Goal: Task Accomplishment & Management: Contribute content

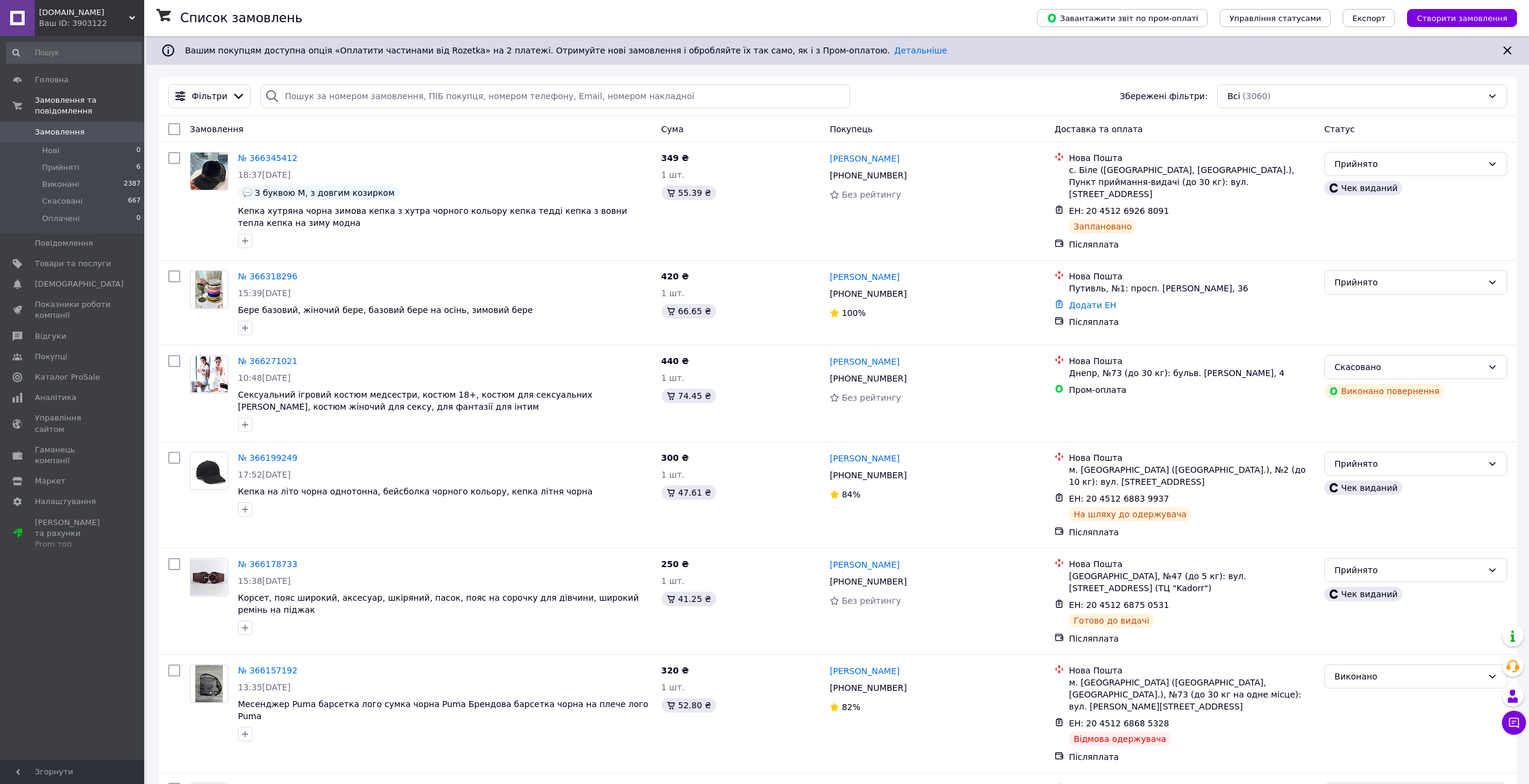
click at [104, 127] on link "Замовлення 0" at bounding box center [74, 132] width 148 height 21
click at [82, 22] on div "Ваш ID: 3903122" at bounding box center [92, 23] width 105 height 11
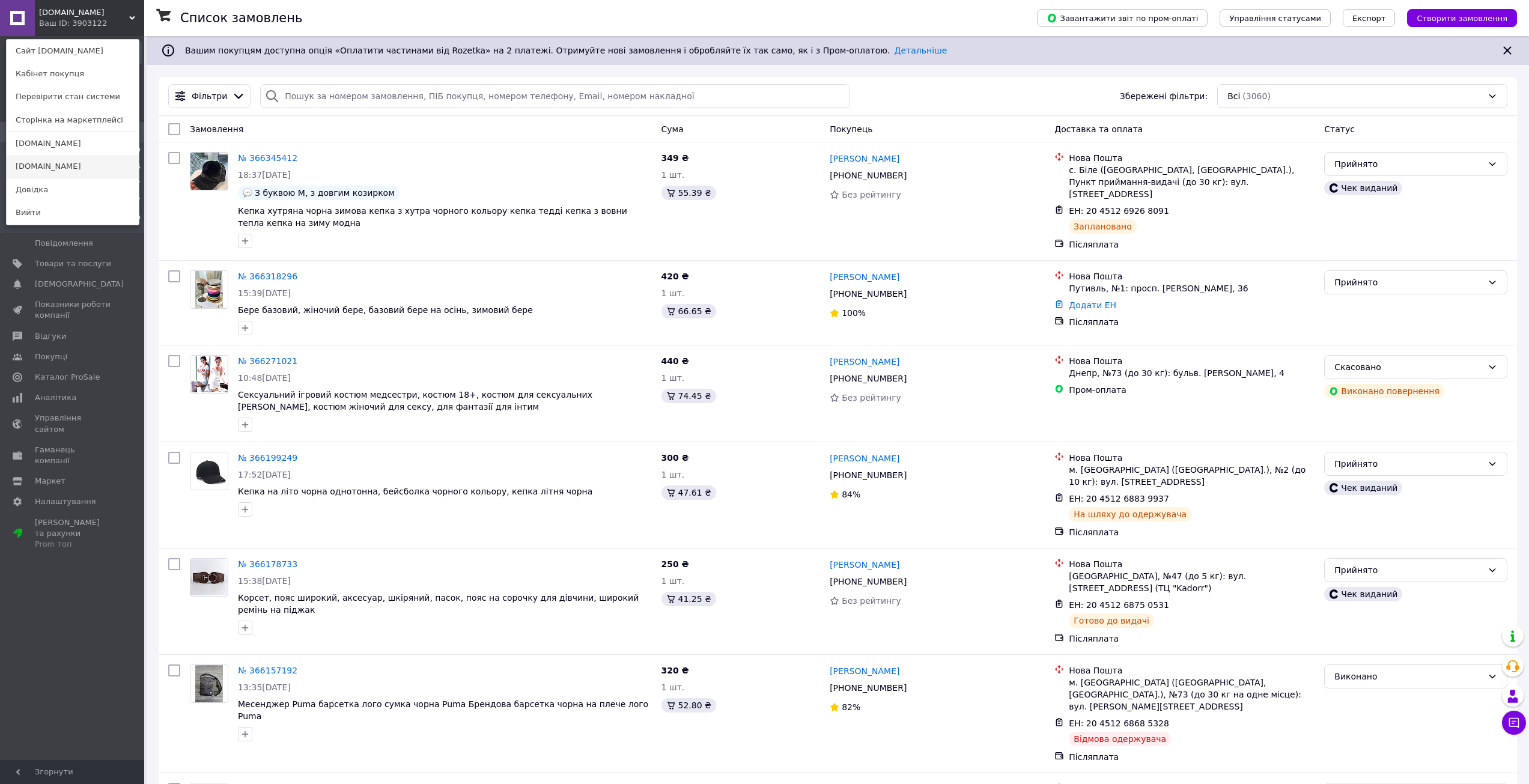
click at [66, 167] on link "[DOMAIN_NAME]" at bounding box center [73, 166] width 132 height 23
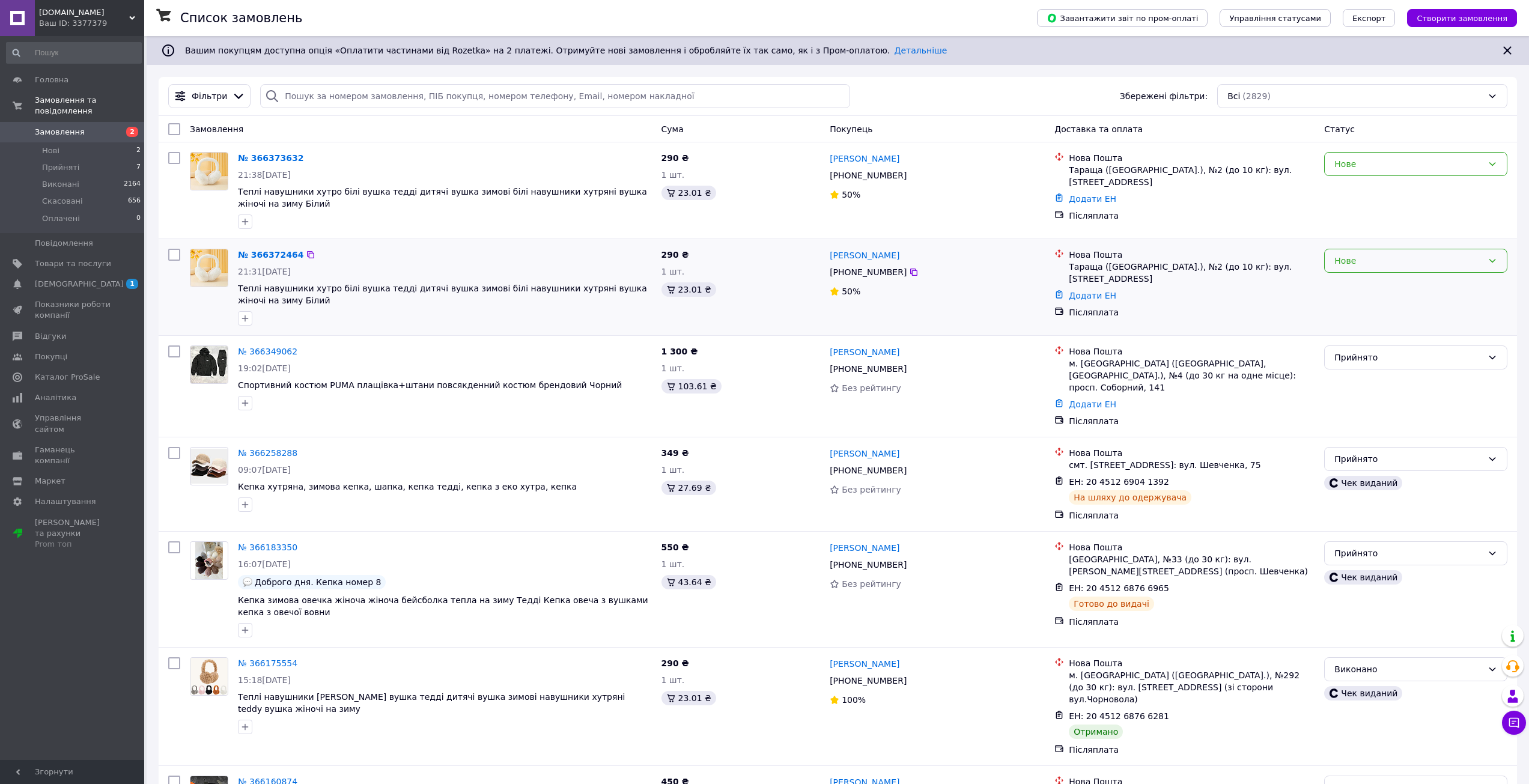
click at [1387, 259] on div "Нове" at bounding box center [1409, 260] width 148 height 13
click at [1384, 283] on li "Прийнято" at bounding box center [1415, 287] width 182 height 22
click at [1424, 167] on div "Нове" at bounding box center [1409, 163] width 148 height 13
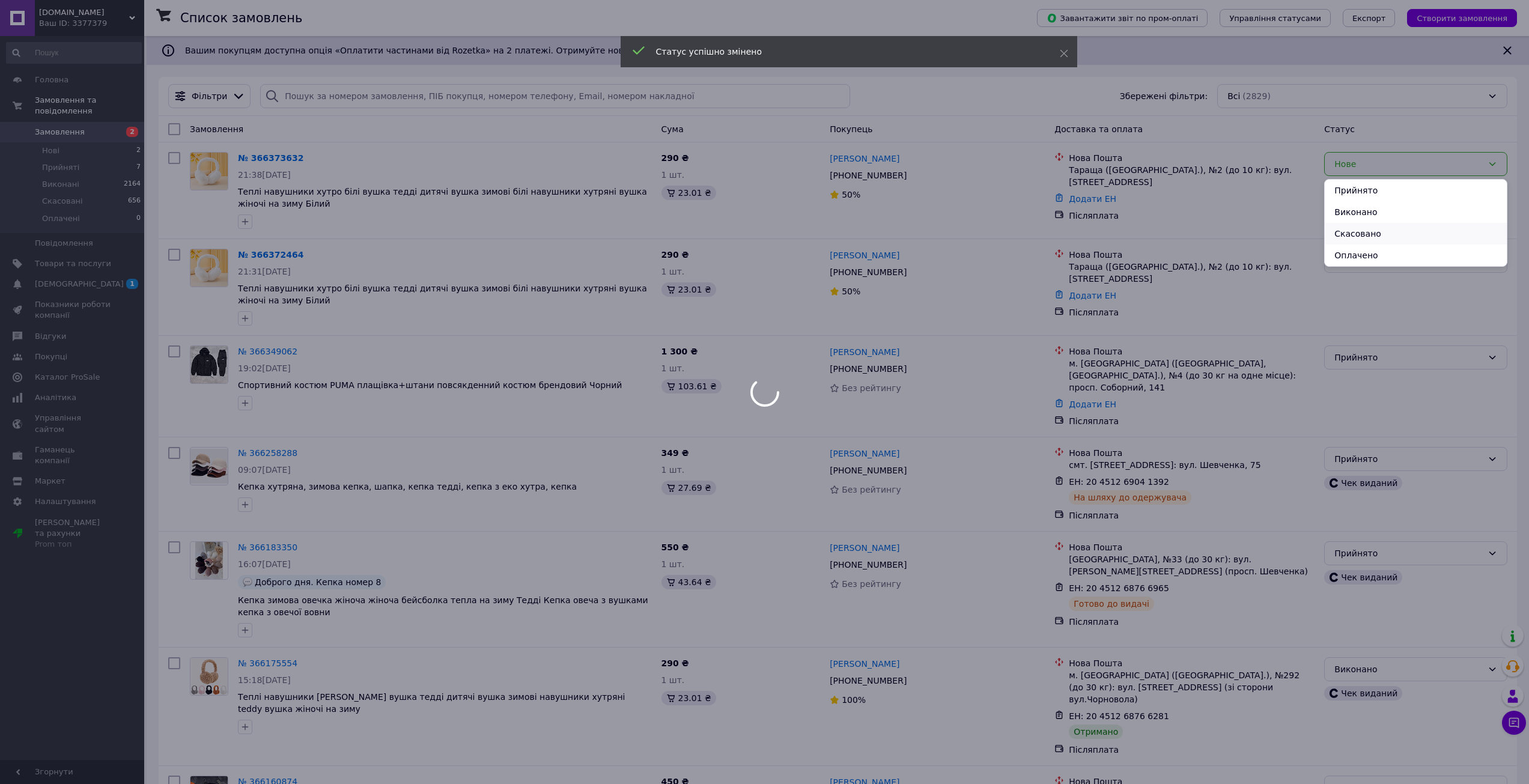
click at [1387, 233] on li "Скасовано" at bounding box center [1415, 233] width 182 height 22
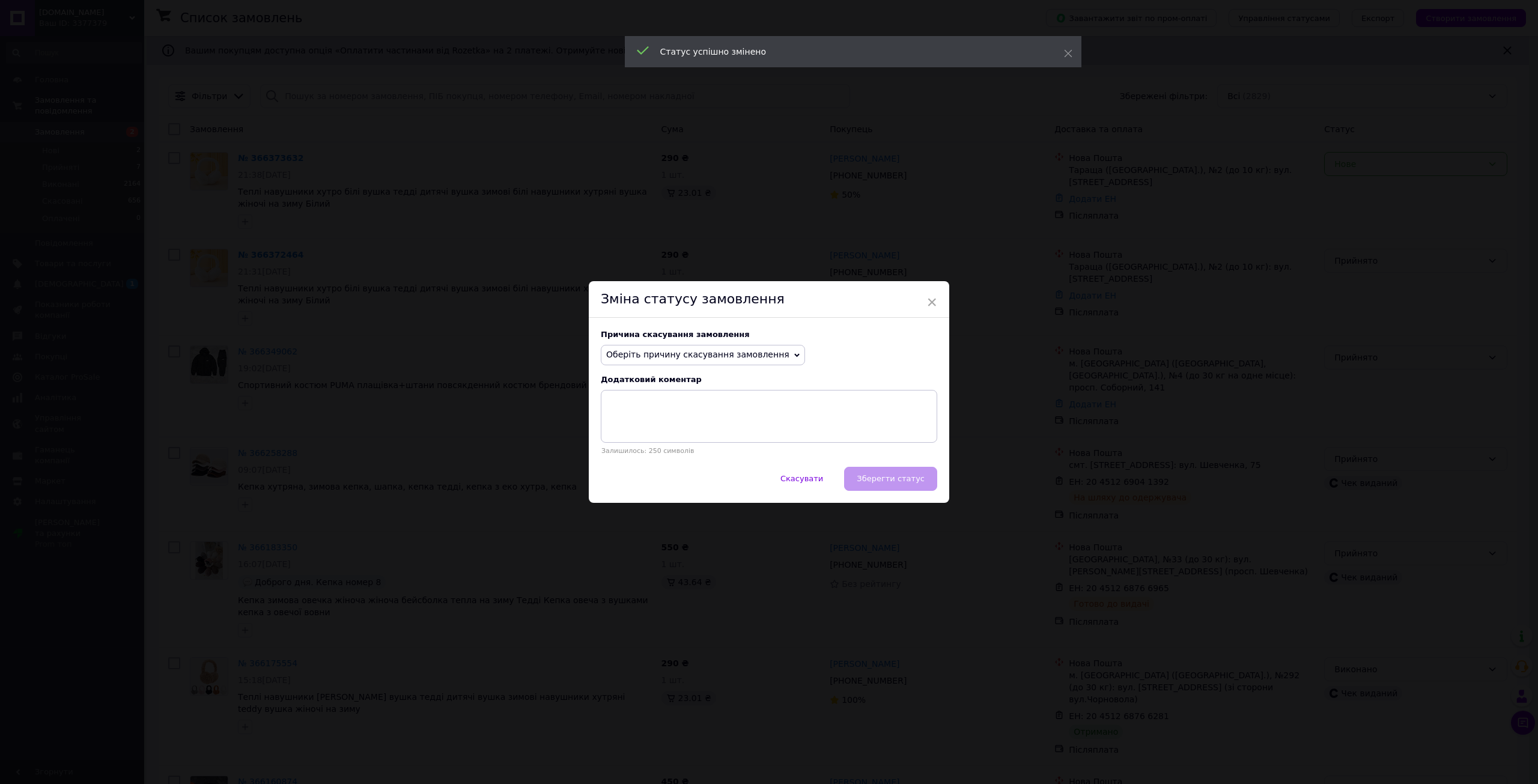
drag, startPoint x: 713, startPoint y: 348, endPoint x: 708, endPoint y: 354, distance: 7.8
click at [713, 347] on span "Оберіть причину скасування замовлення" at bounding box center [703, 355] width 204 height 21
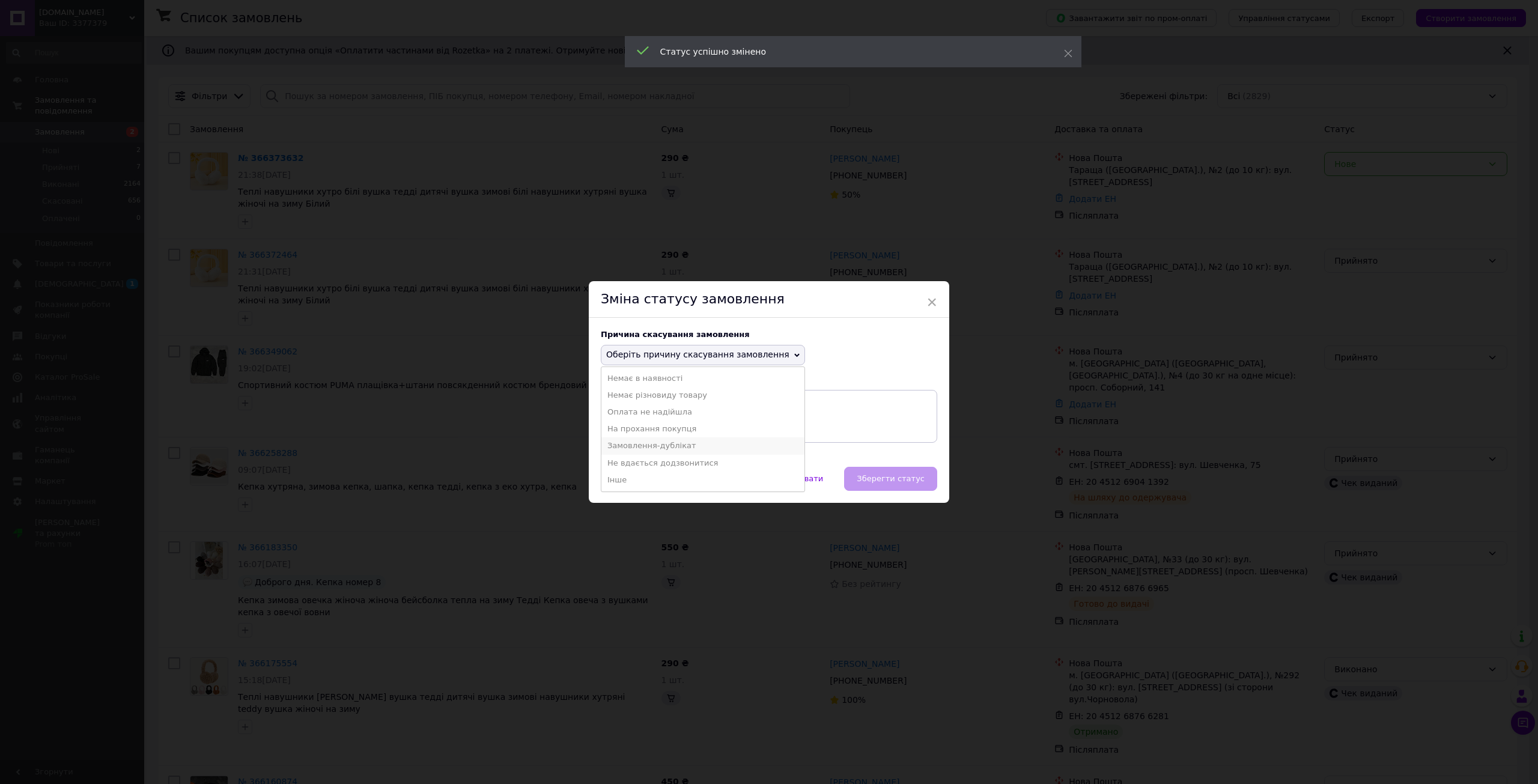
click at [684, 442] on li "Замовлення-дублікат" at bounding box center [703, 445] width 203 height 17
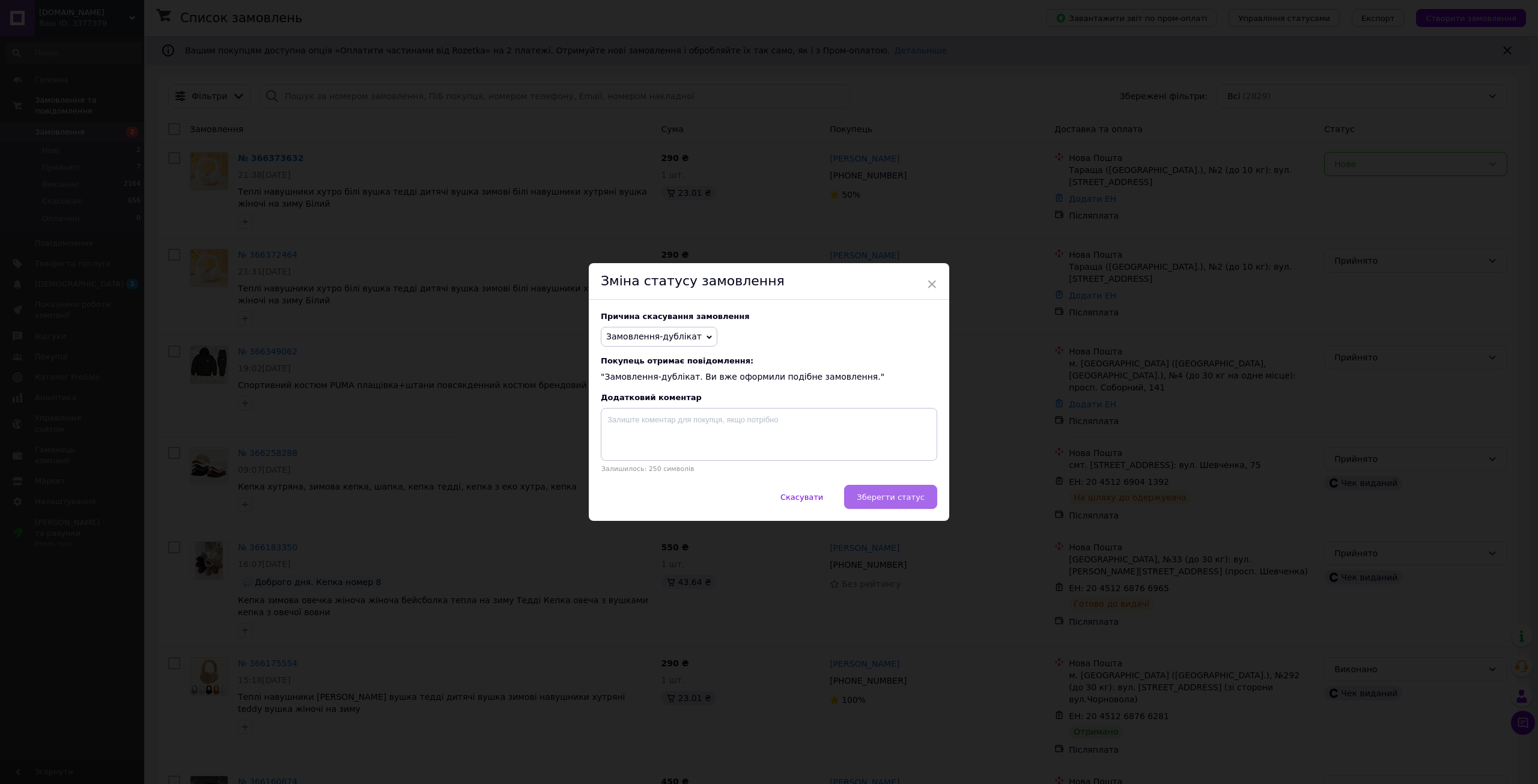
click at [893, 491] on button "Зберегти статус" at bounding box center [890, 496] width 93 height 24
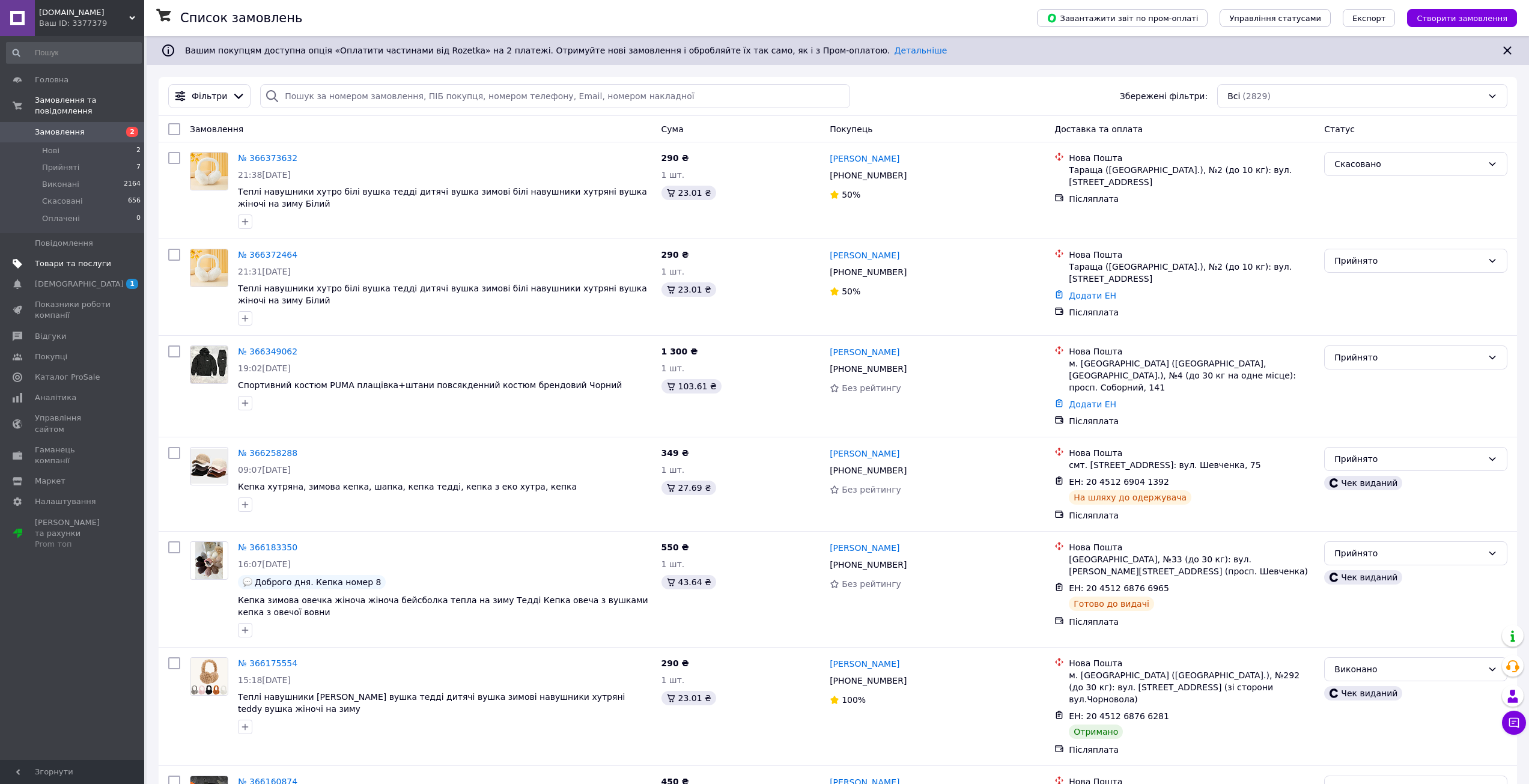
click at [84, 258] on span "Товари та послуги" at bounding box center [73, 263] width 76 height 11
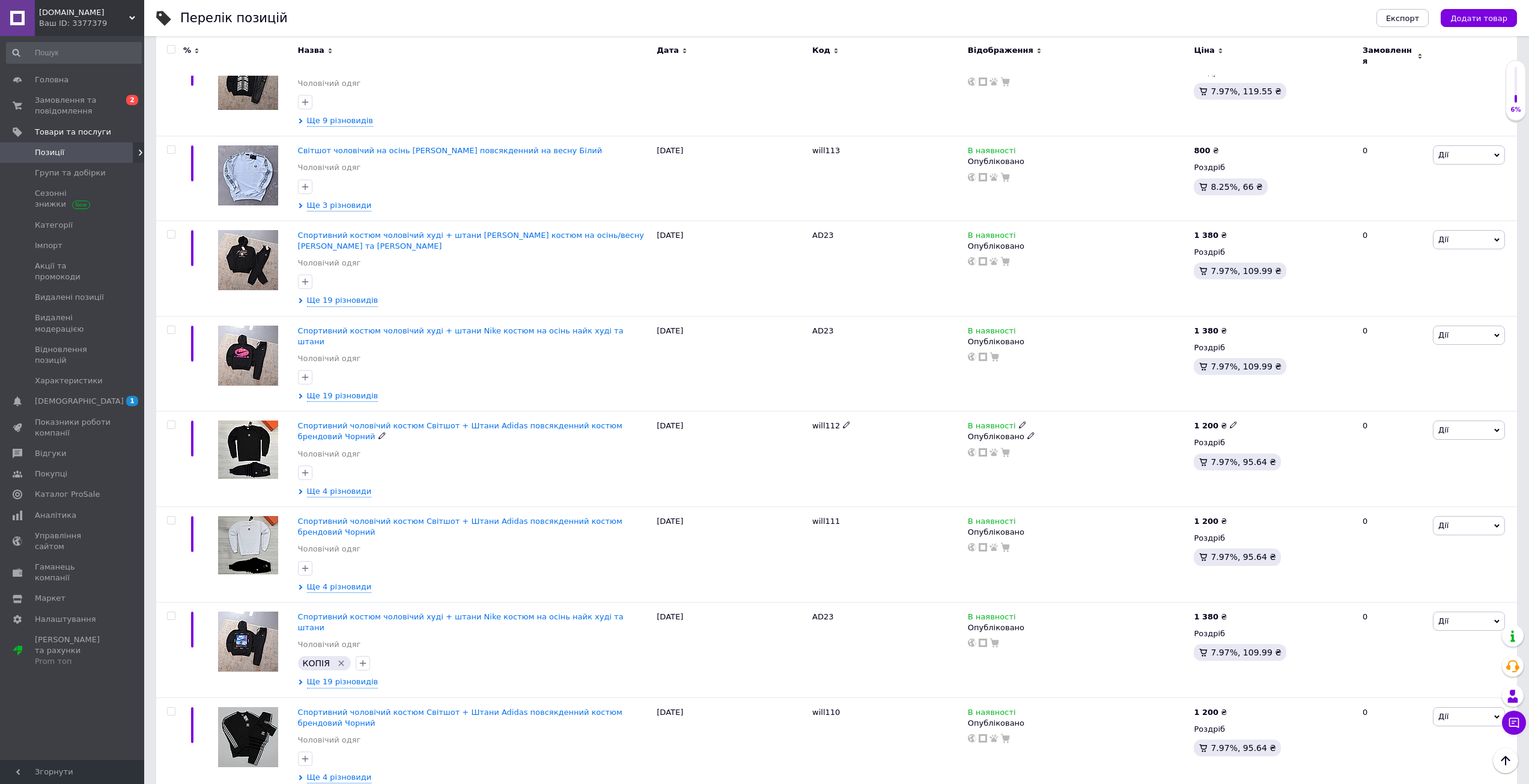
scroll to position [6782, 0]
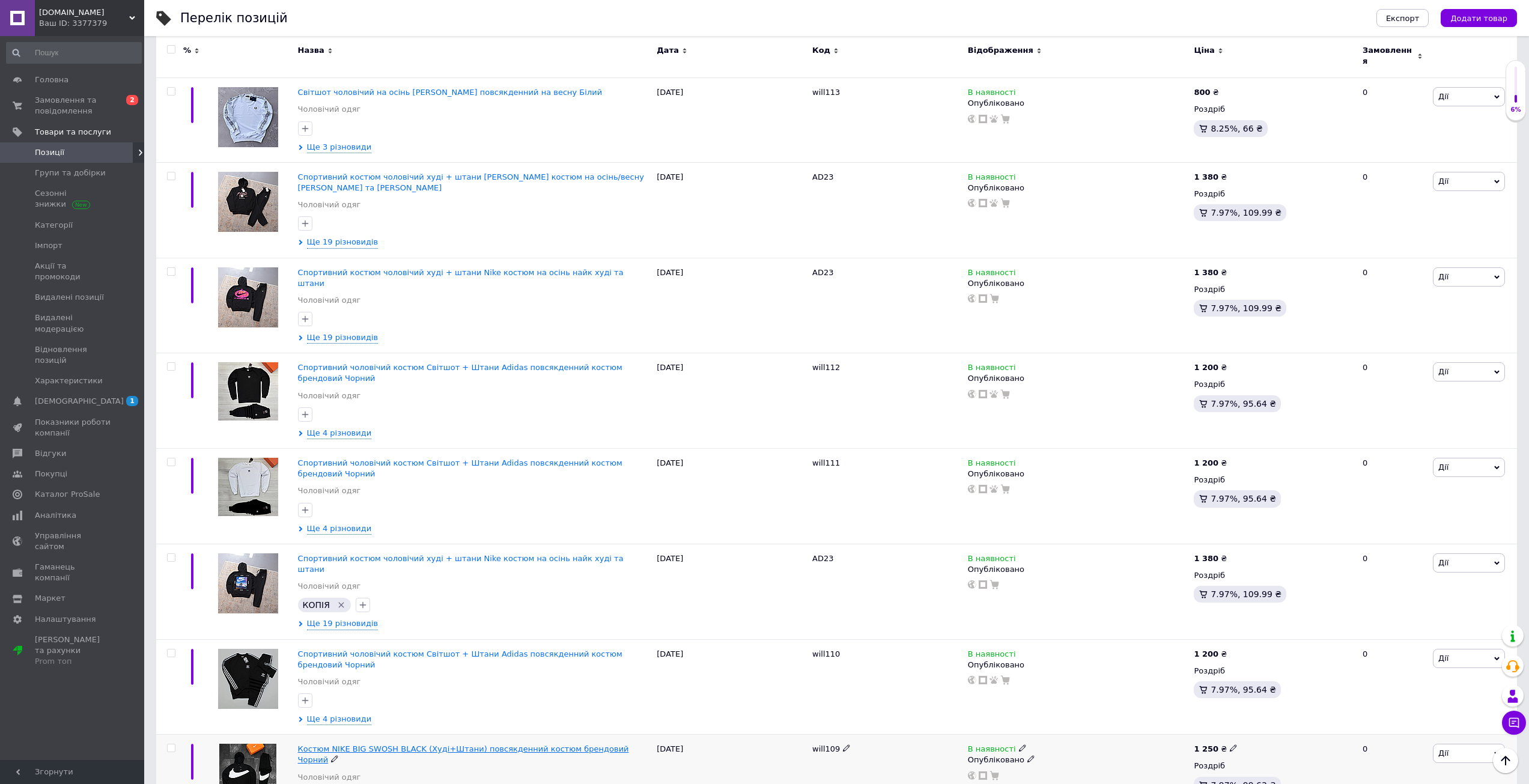
click at [414, 744] on span "Костюм NIKE BIG SWOSH BLACK (Худі+Штани) повсякденний костюм брендовий Чорний" at bounding box center [464, 754] width 331 height 20
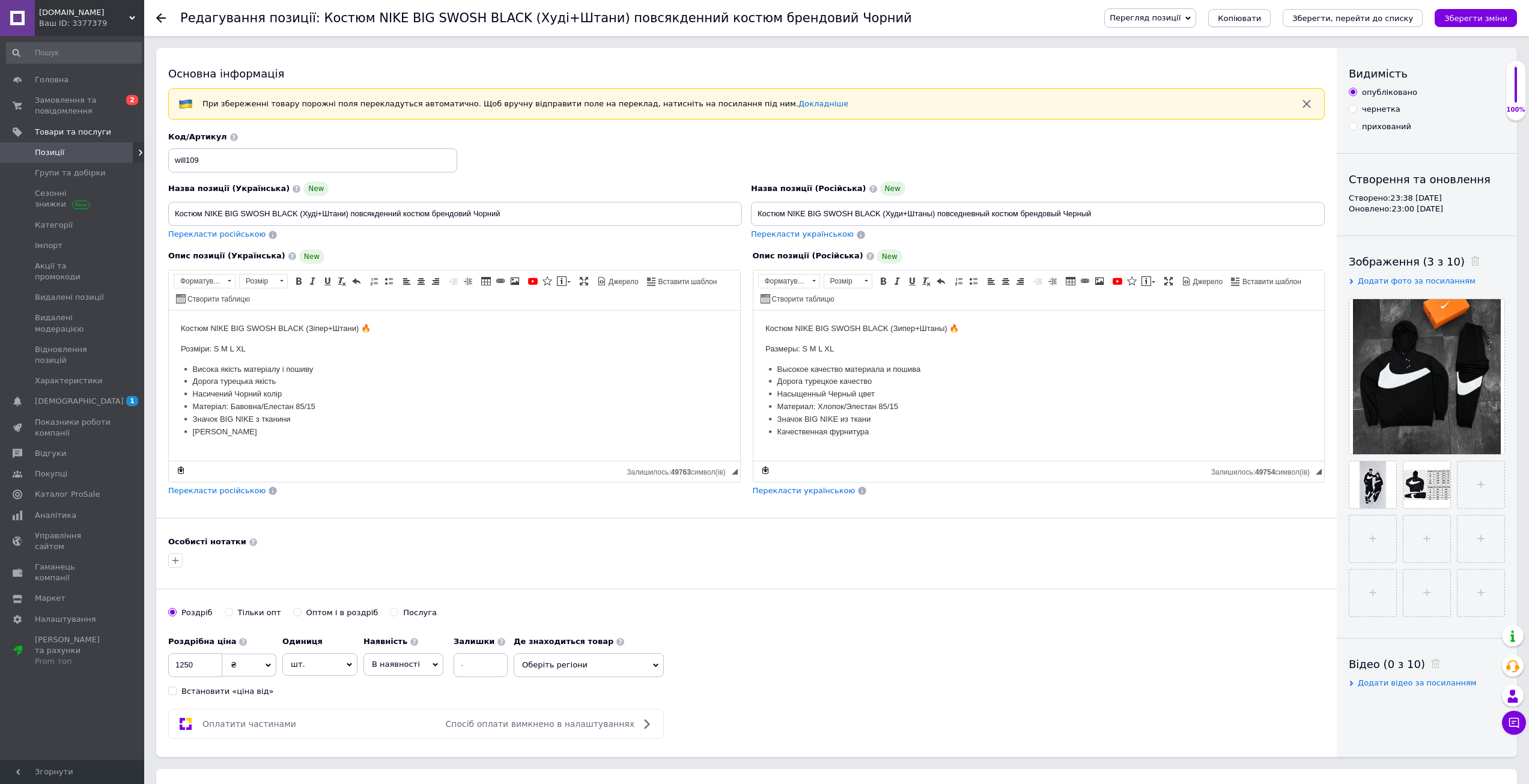
click at [1261, 20] on span "Копіювати" at bounding box center [1239, 18] width 43 height 9
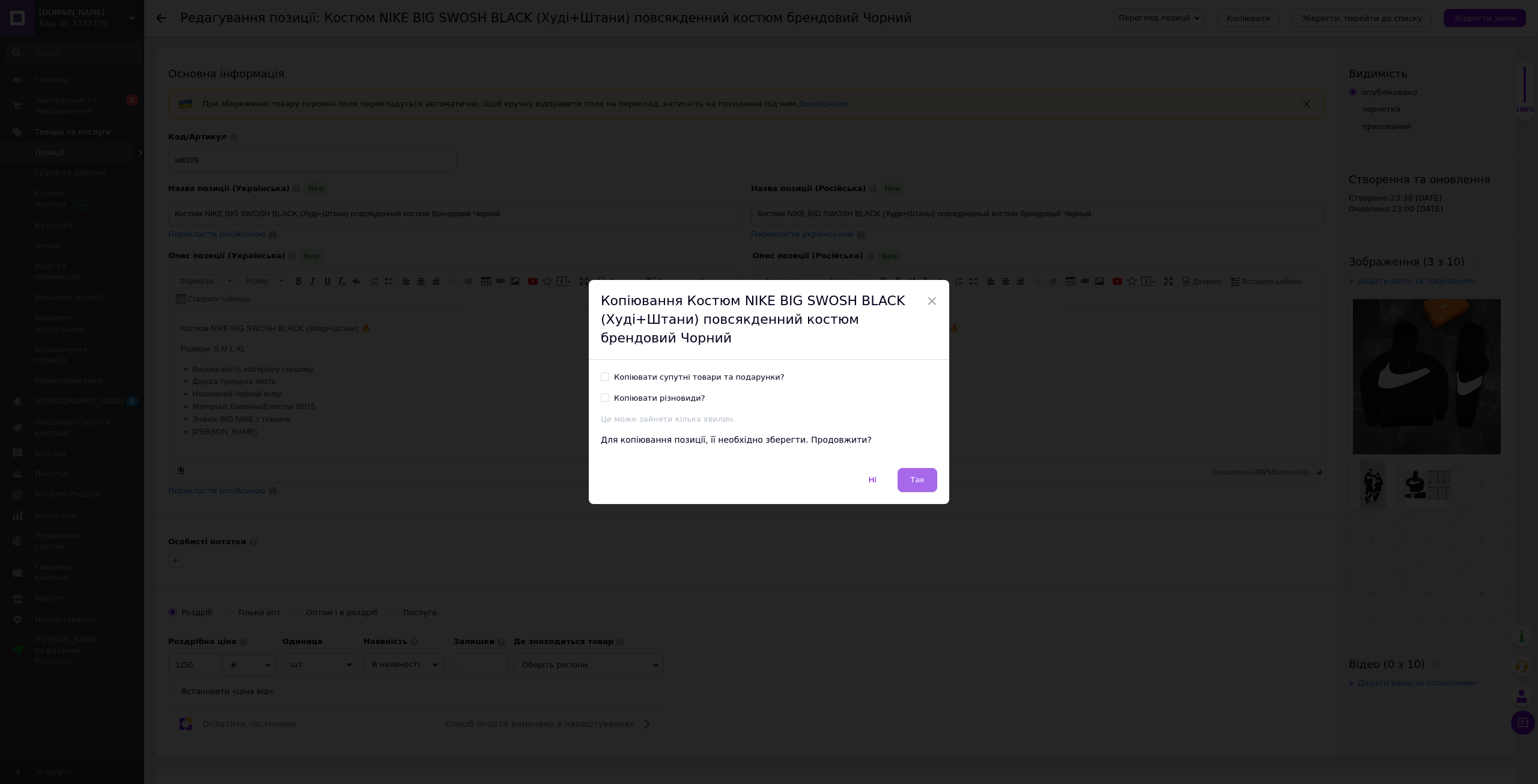
click at [908, 483] on button "Так" at bounding box center [918, 480] width 40 height 24
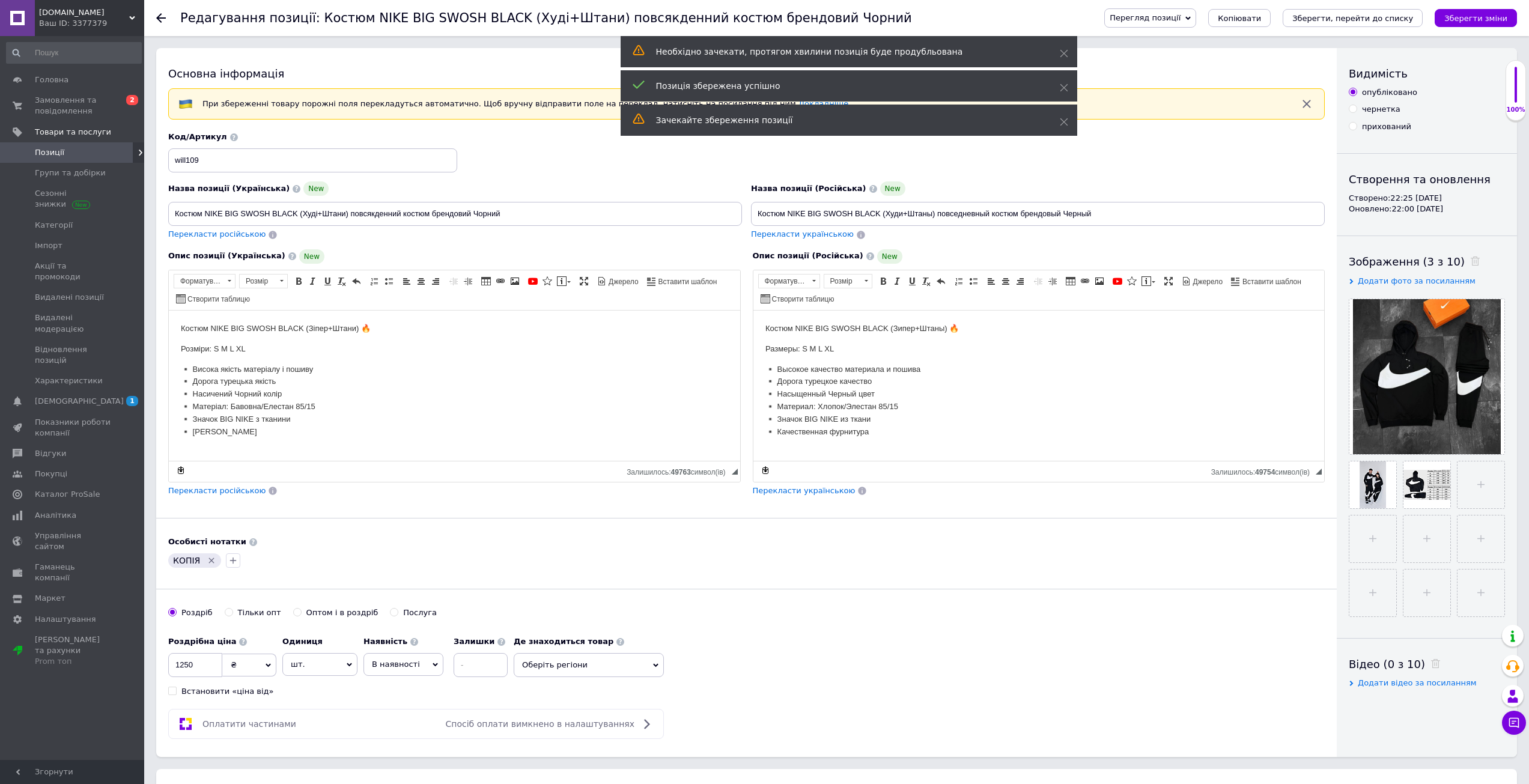
click at [105, 142] on link "Позиції" at bounding box center [74, 152] width 148 height 21
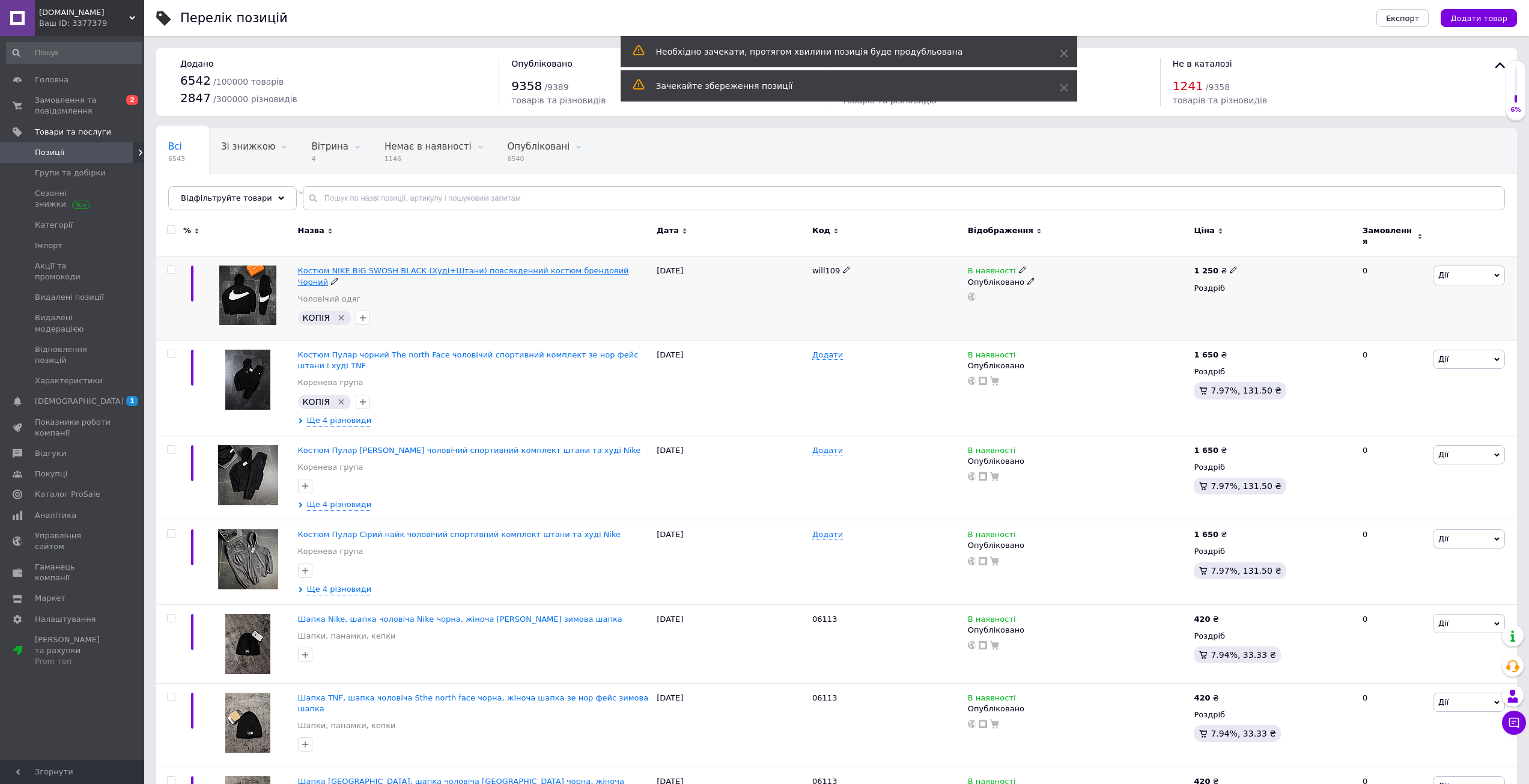
click at [394, 268] on span "Костюм NIKE BIG SWOSH BLACK (Худі+Штани) повсякденний костюм брендовий Чорний" at bounding box center [464, 276] width 331 height 20
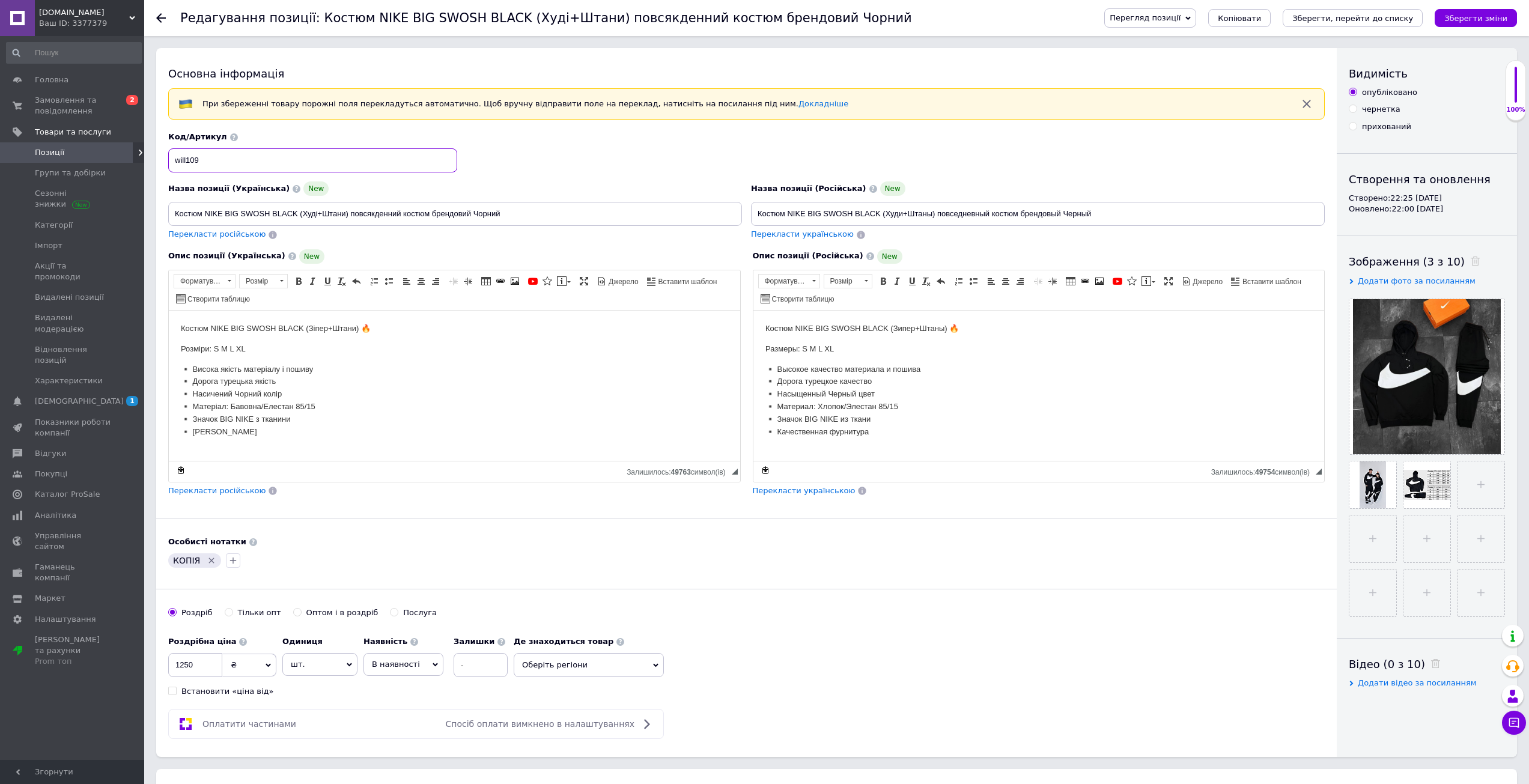
click at [223, 157] on input "will109" at bounding box center [313, 160] width 289 height 24
type input "will132"
click at [189, 656] on input "1250" at bounding box center [195, 665] width 54 height 24
click at [190, 659] on input "1250" at bounding box center [195, 665] width 54 height 24
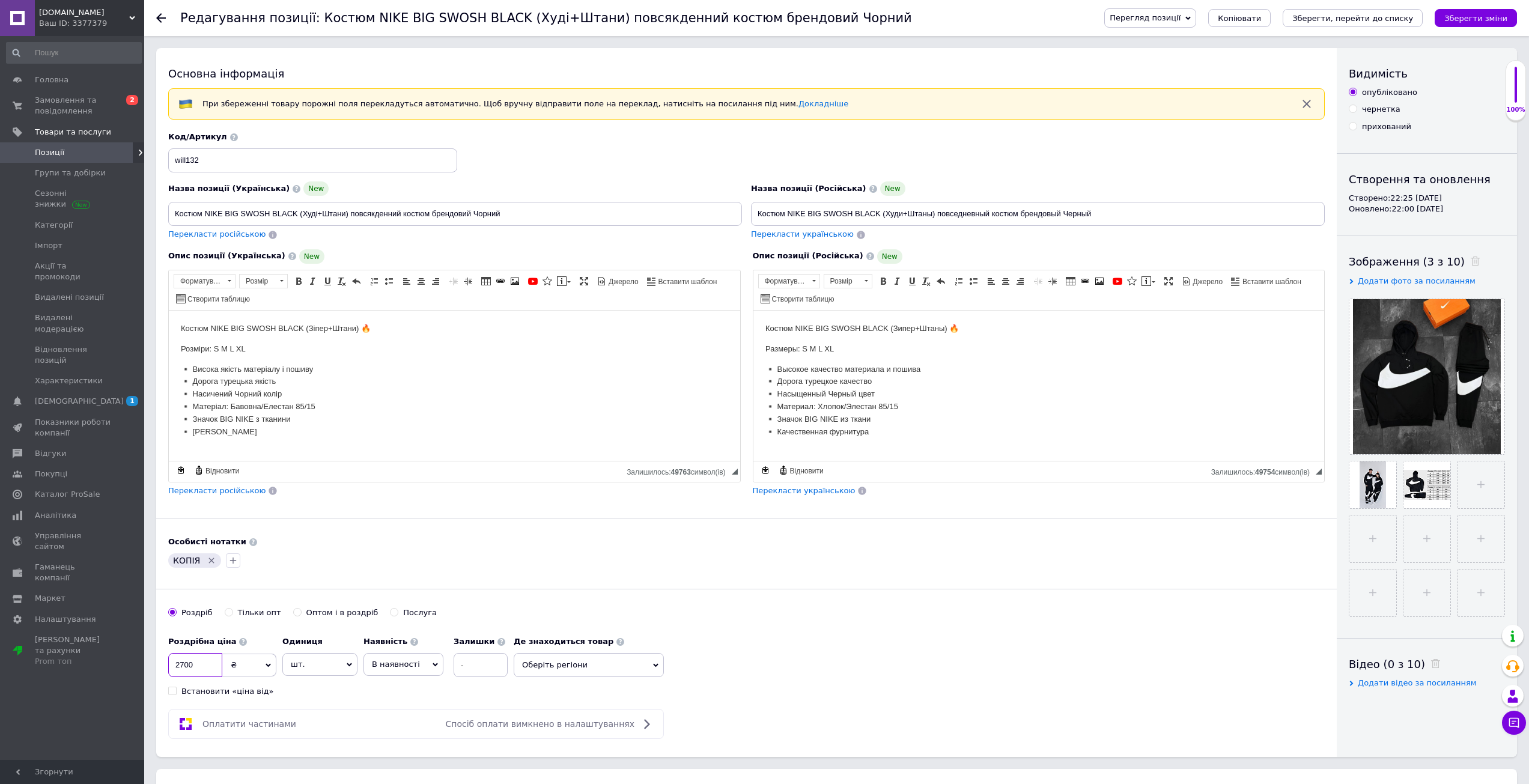
type input "2700"
click at [905, 635] on div "Роздрібна ціна 2700 ₴ $ EUR CHF GBP ¥ PLN ₸ MDL HUF KGS CNY TRY KRW lei Встанов…" at bounding box center [747, 663] width 1157 height 67
click at [1470, 259] on icon at bounding box center [1475, 261] width 9 height 9
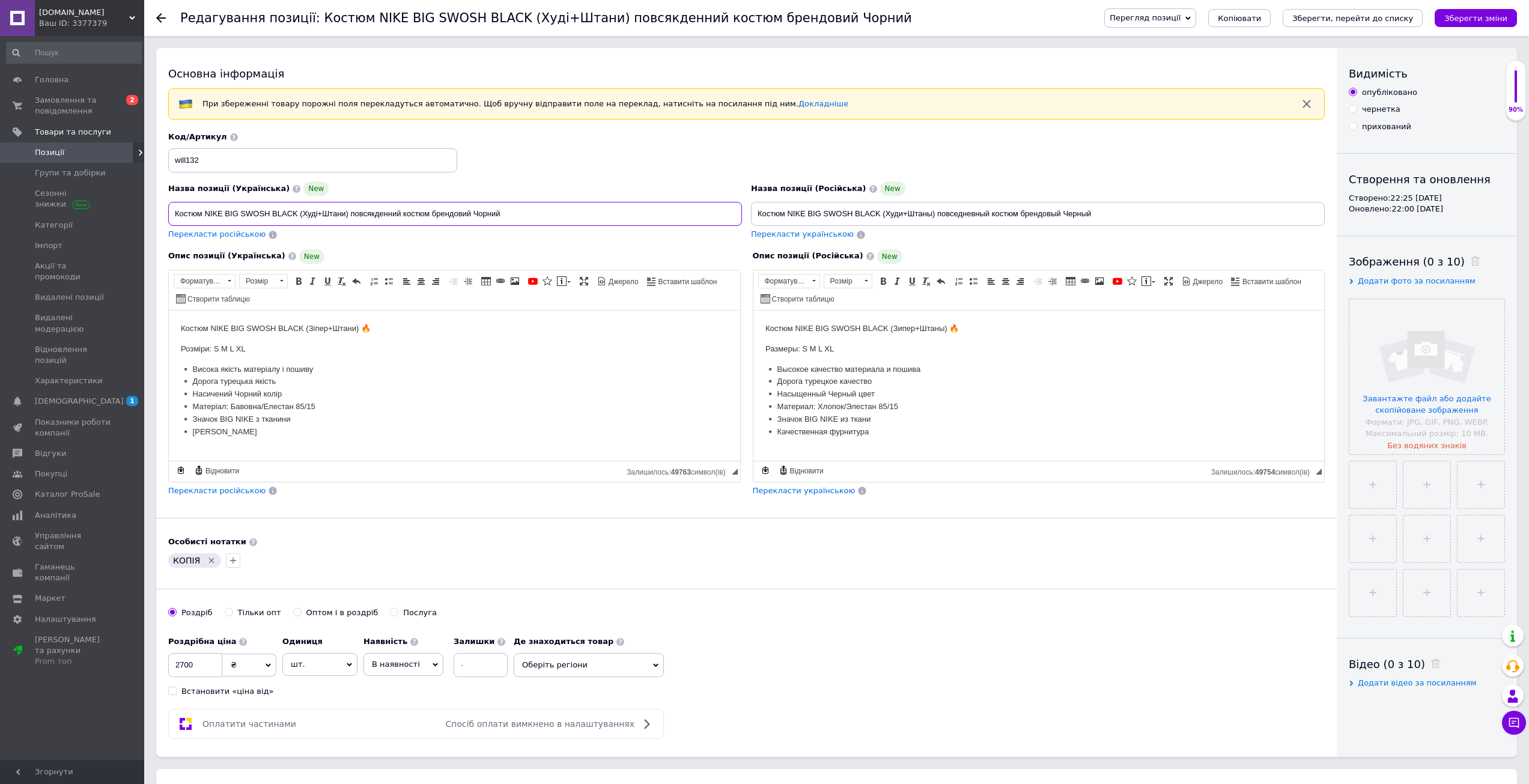
drag, startPoint x: 206, startPoint y: 214, endPoint x: 348, endPoint y: 218, distance: 142.1
click at [348, 218] on input "Костюм NIKE BIG SWOSH BLACK (Худі+Штани) повсякденний костюм брендовий Чорний" at bounding box center [455, 214] width 574 height 24
paste input "Флісовий костюм TNF + жилетка + шапка"
type input "Костюм Флісовий костюм TNF + жилетка + шапка повсякденний костюм брендовий Чорн…"
drag, startPoint x: 185, startPoint y: 322, endPoint x: 472, endPoint y: 1065, distance: 796.5
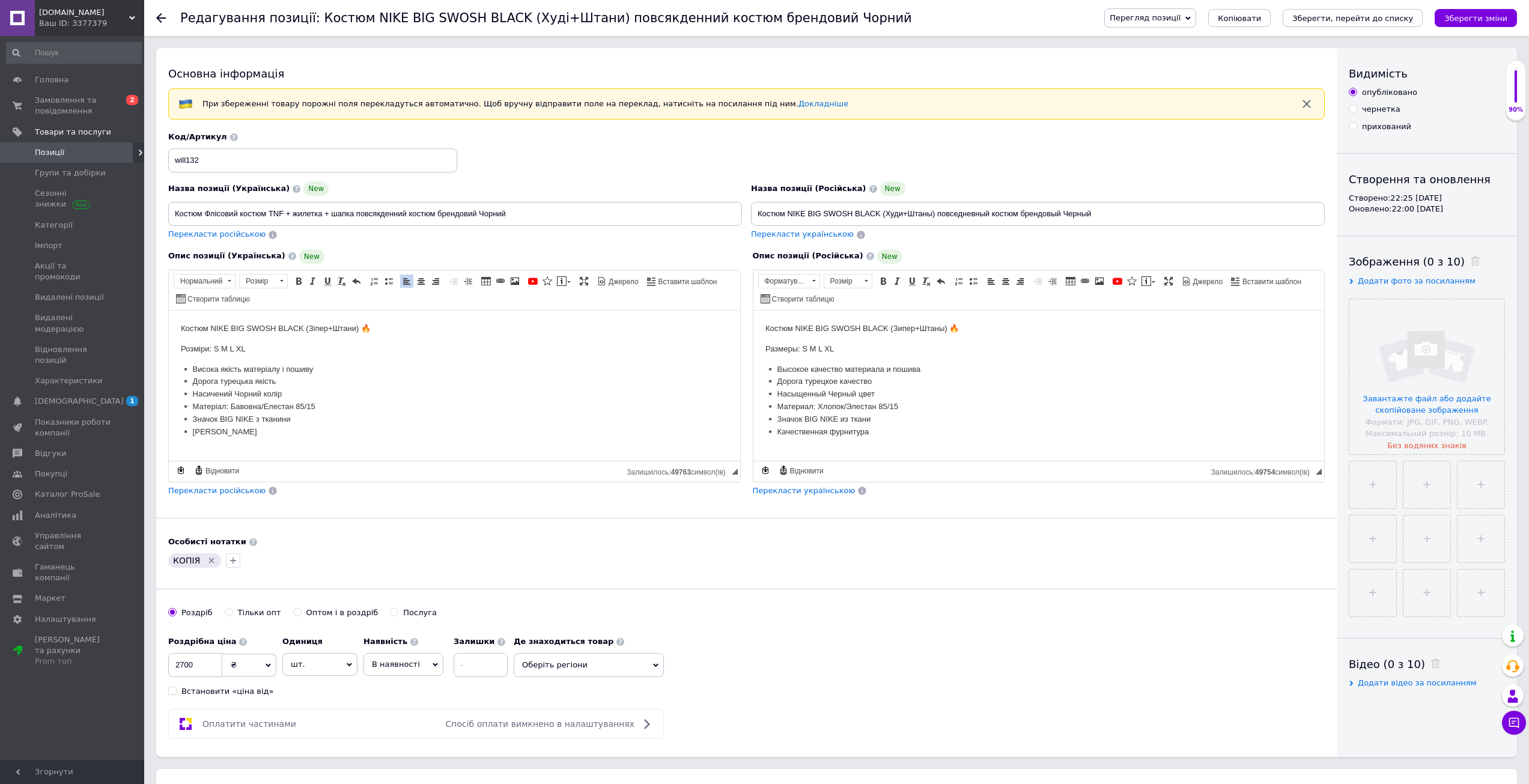
click at [472, 449] on html "Костюм NIKE BIG SWOSH BLACK (Зіпер+Штани) 🔥 Розміри: S M L XL ▪️ Висока якість …" at bounding box center [455, 379] width 571 height 139
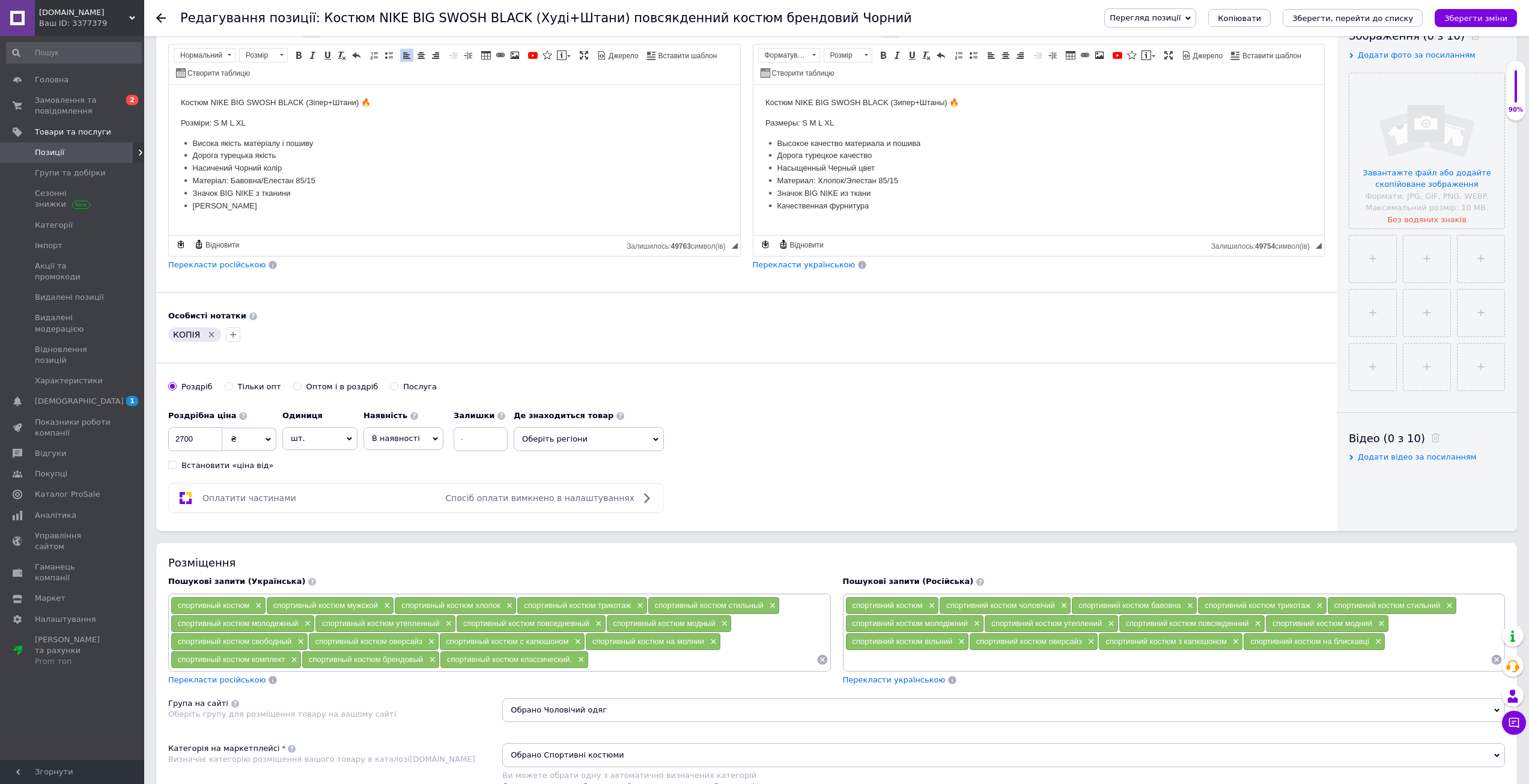
scroll to position [133, 0]
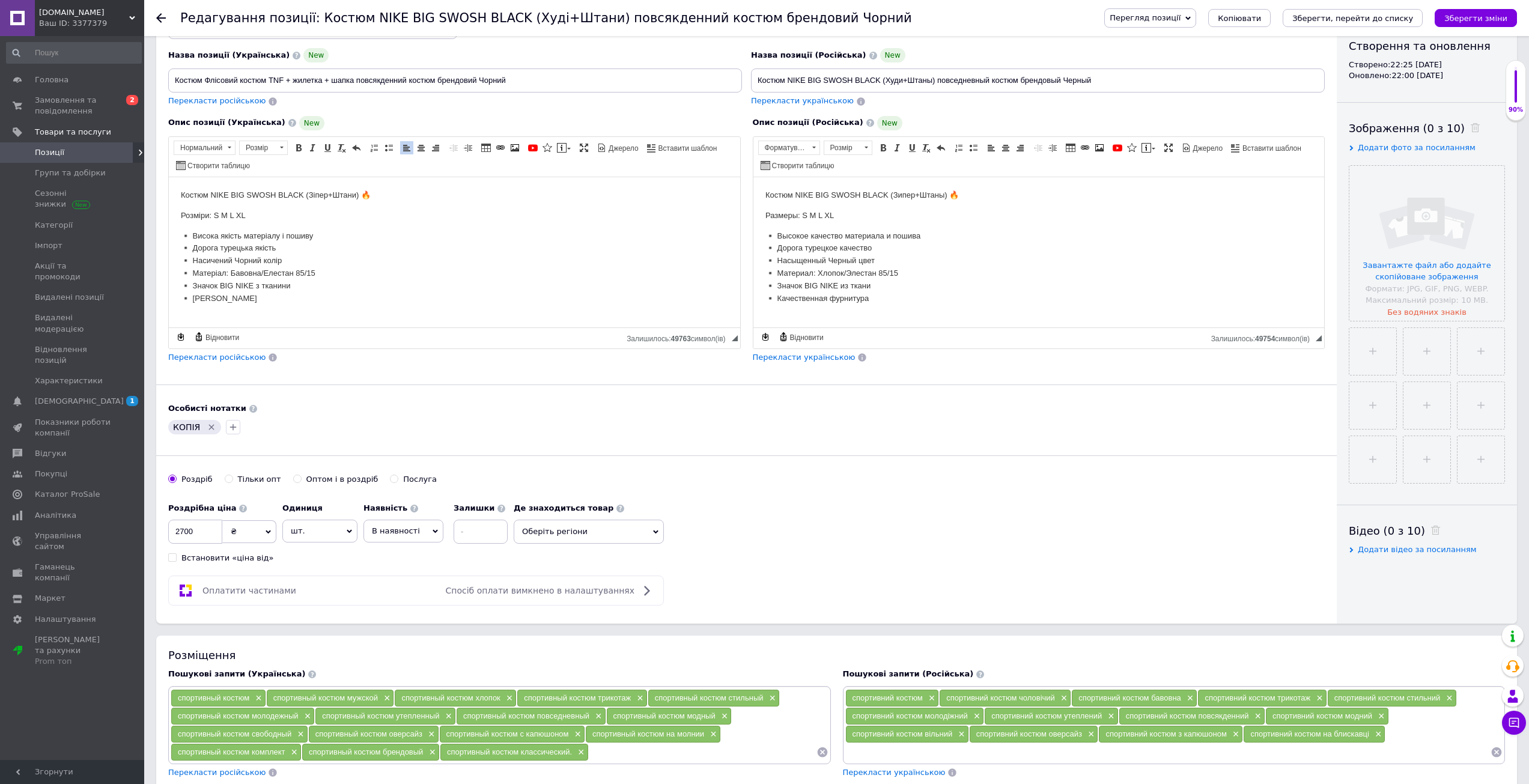
click at [240, 247] on p "▪️ Висока якість матеріалу і пошиву ▪️ Дорога турецька якість ▪️ Насичений Чорн…" at bounding box center [454, 267] width 547 height 75
drag, startPoint x: 183, startPoint y: 192, endPoint x: 366, endPoint y: 361, distance: 249.1
click at [366, 316] on html "Костюм NIKE BIG SWOSH BLACK (Зіпер+Штани) 🔥 Розміри: S M L XL ▪️ Висока якість …" at bounding box center [455, 246] width 571 height 139
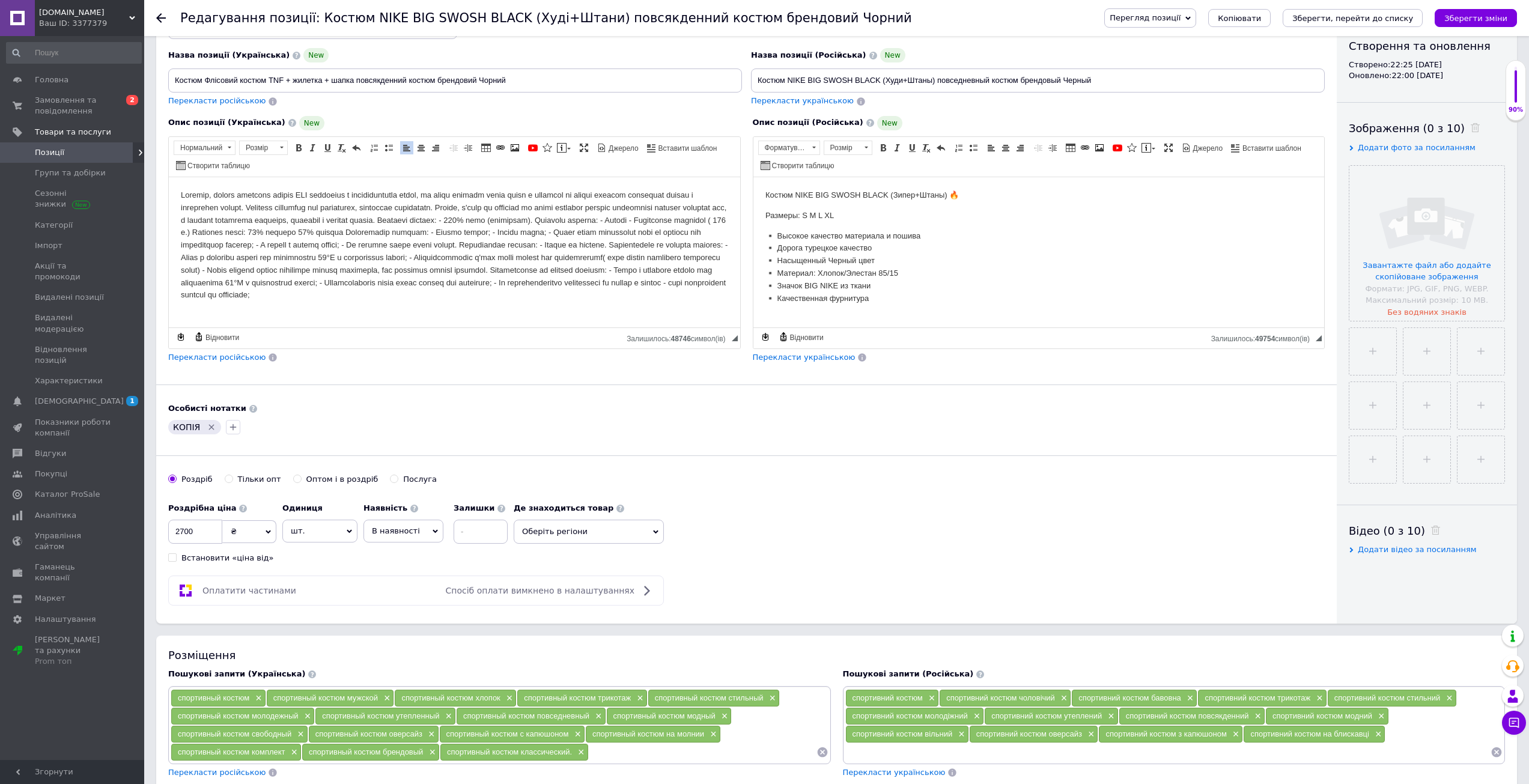
click at [199, 361] on span "Перекласти російською" at bounding box center [217, 357] width 97 height 9
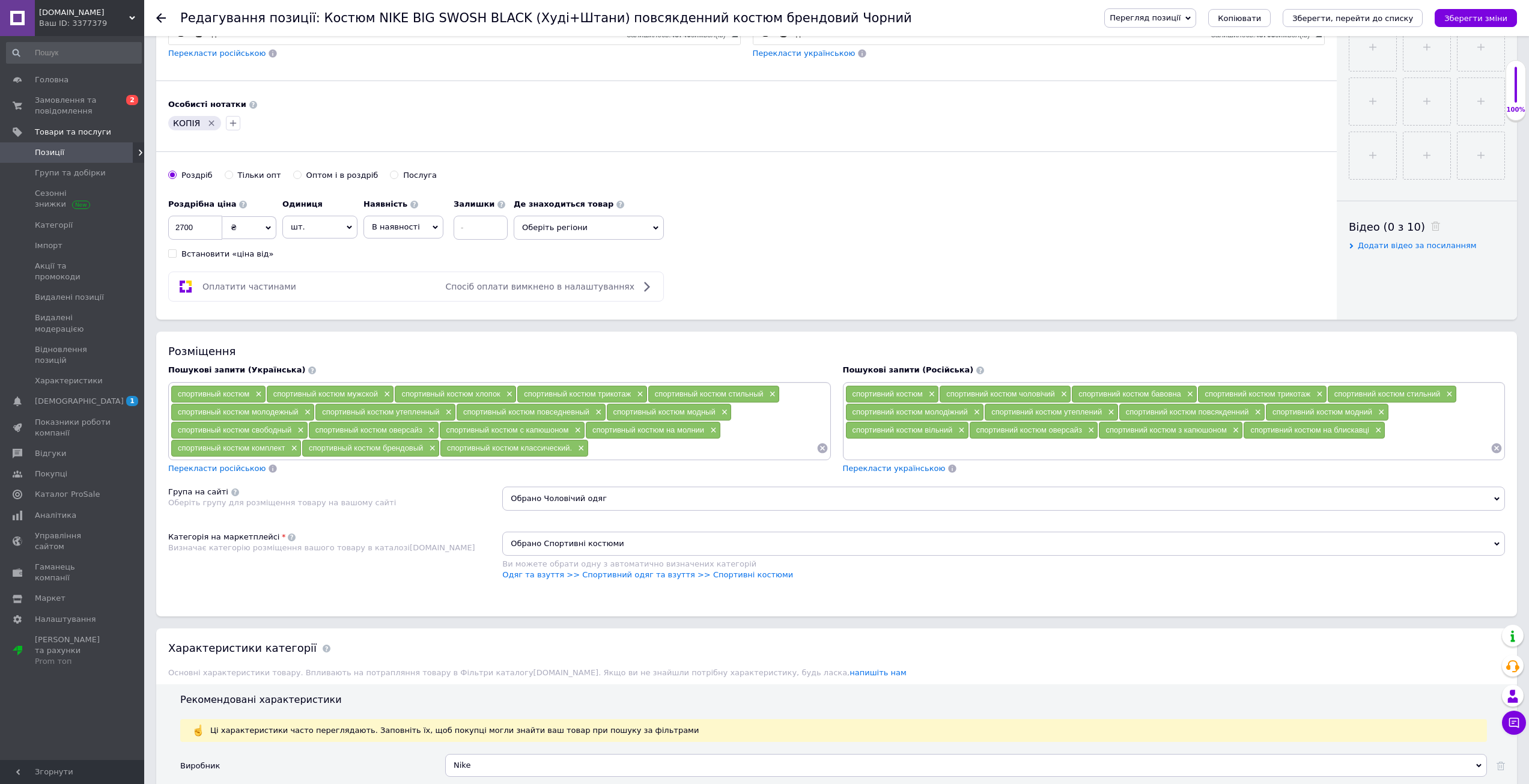
scroll to position [420, 0]
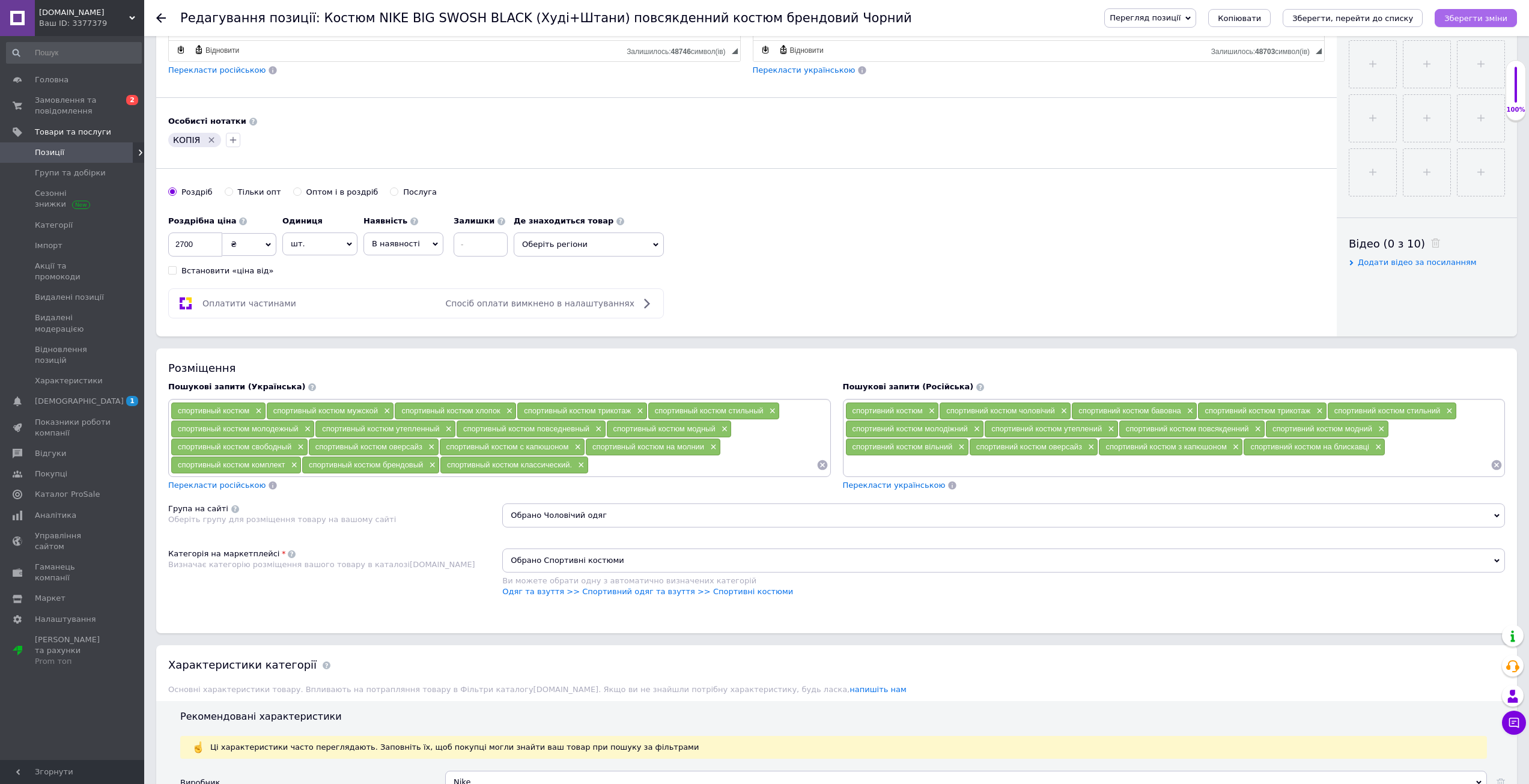
click icon "Зберегти зміни"
click icon "Зберегти, перейти до списку"
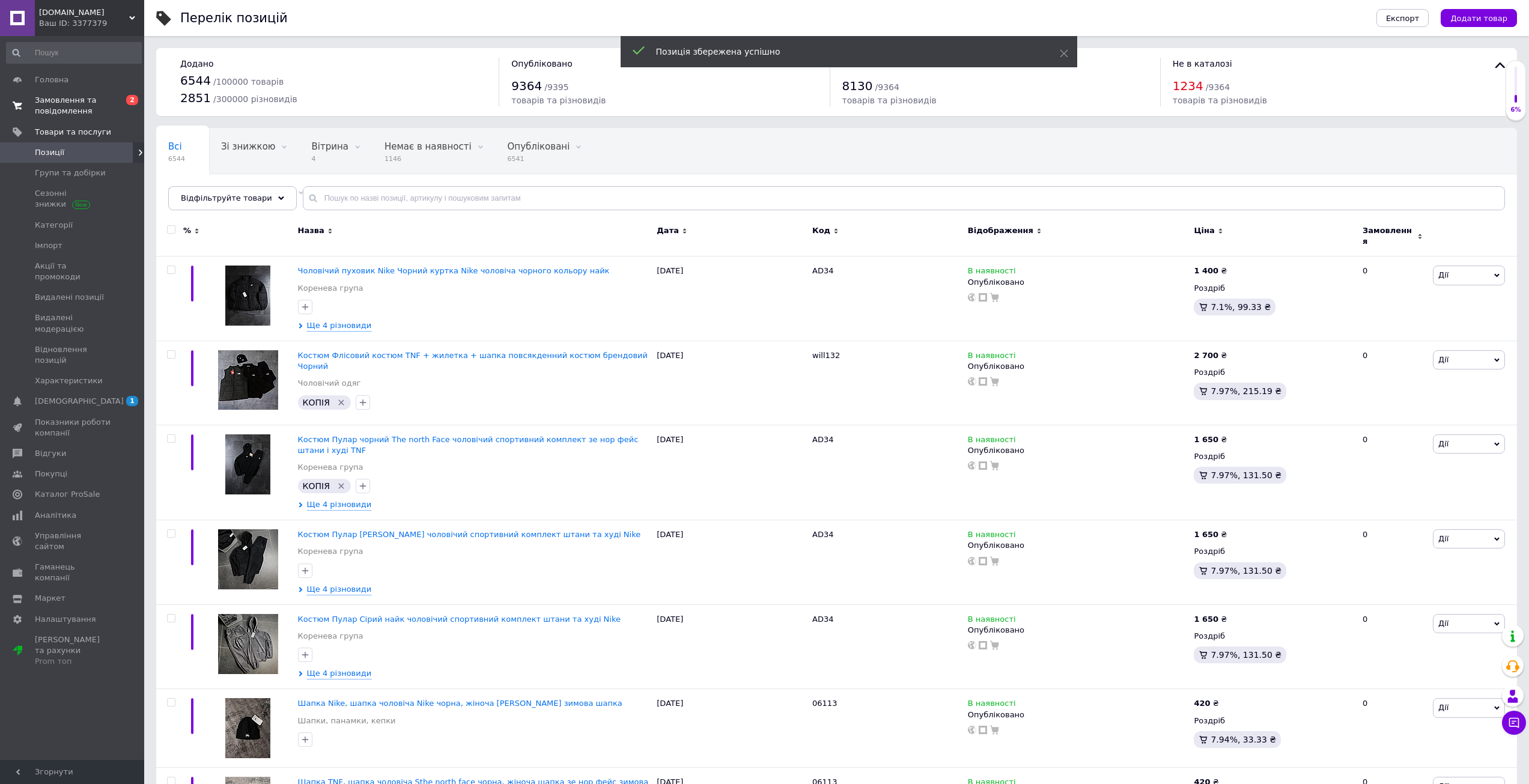
click span "Замовлення та повідомлення"
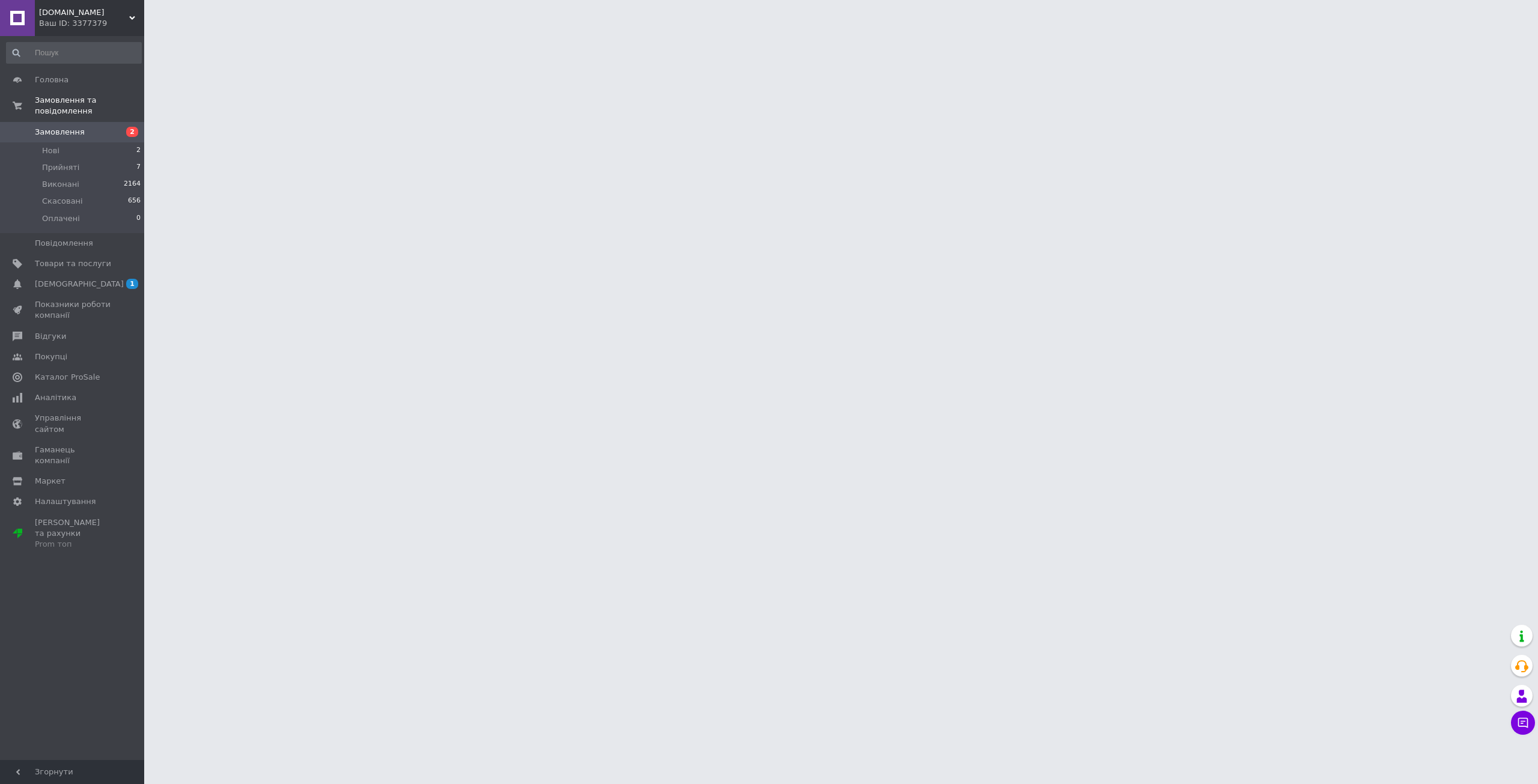
click div "Ваш ID: 3377379"
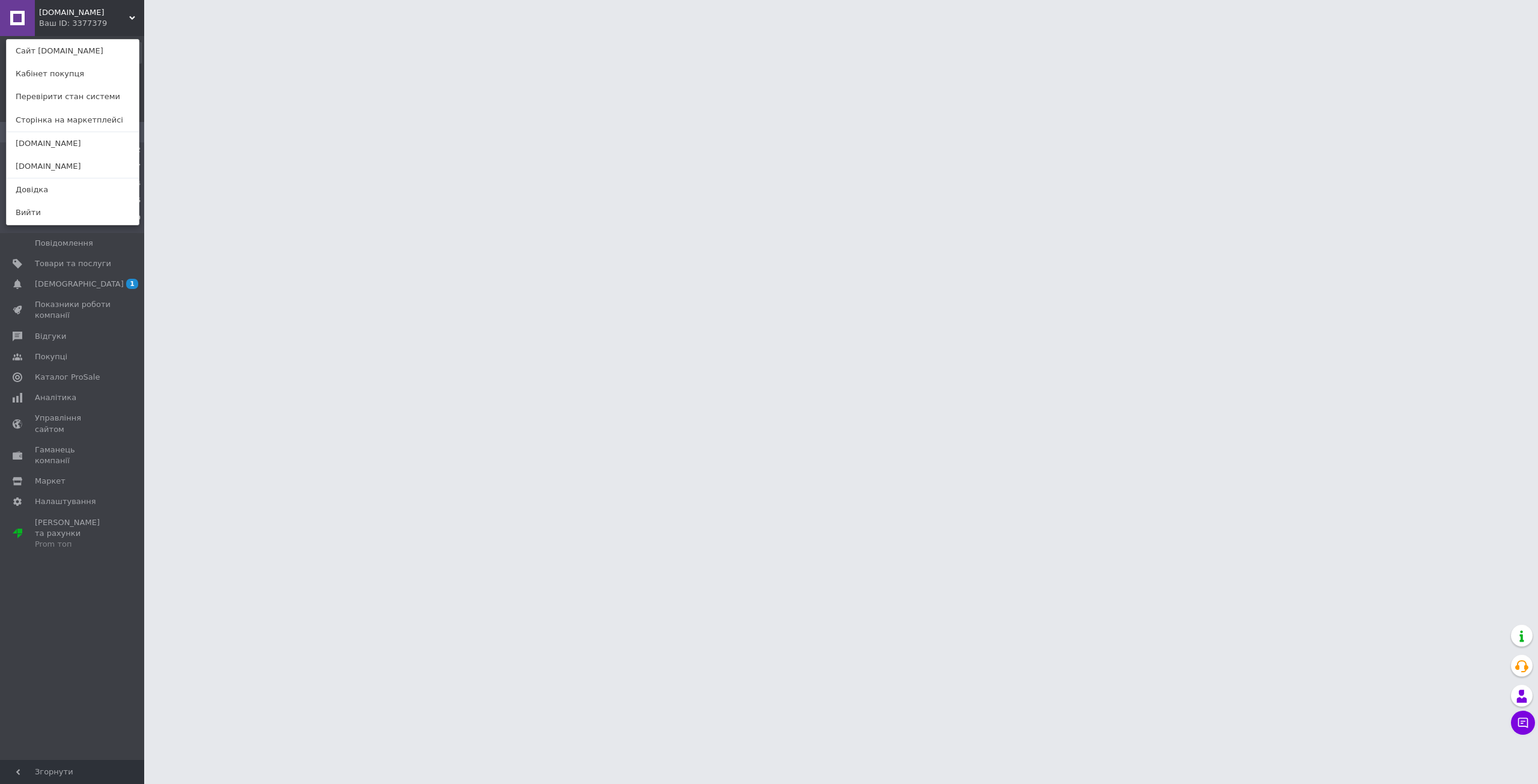
click div "vladeri.store Ваш ID: 3377379 Сайт vladeri.store Кабінет покупця Перевірити ста…"
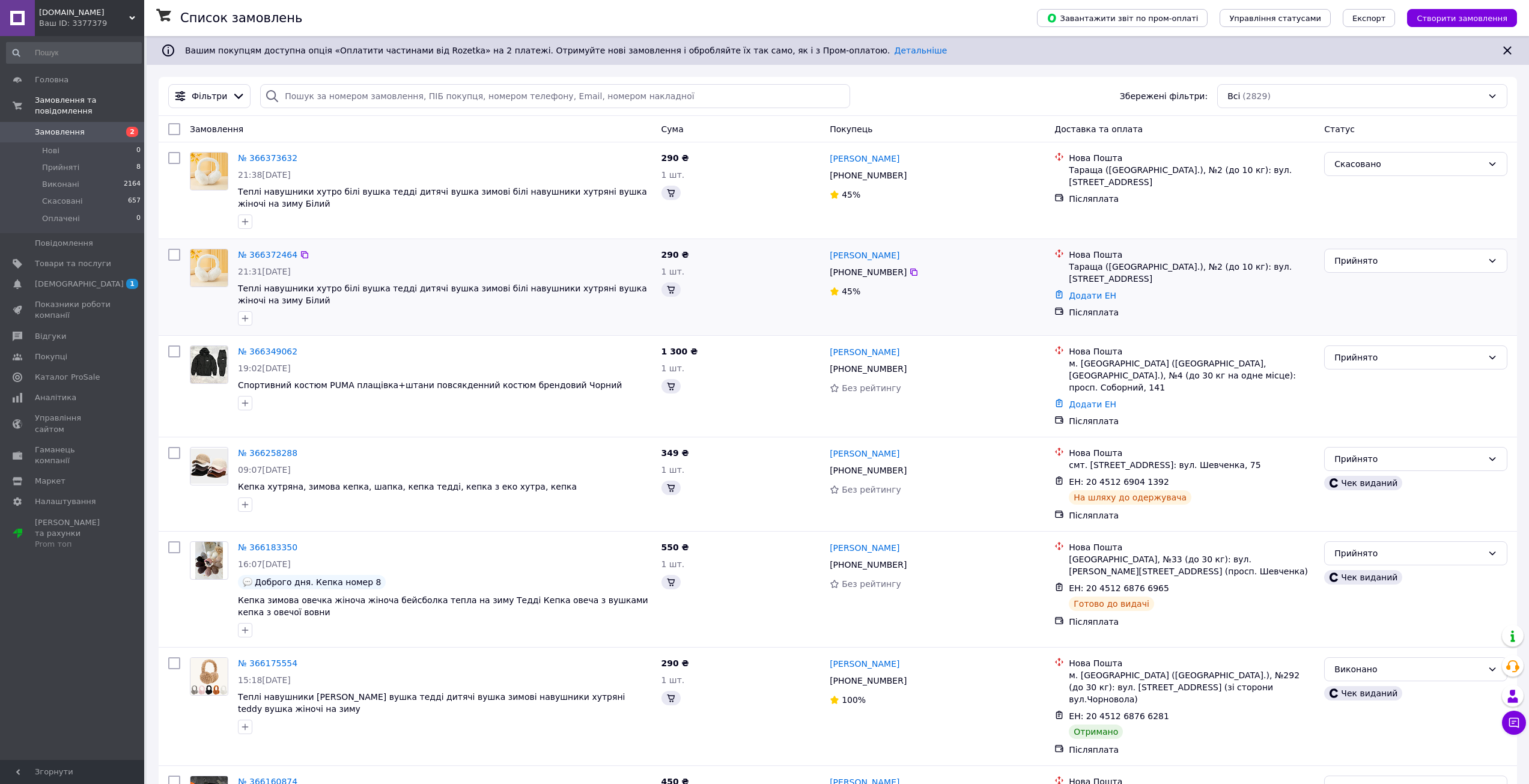
click div "+380 96 592 65 06"
click link "№ 366349062"
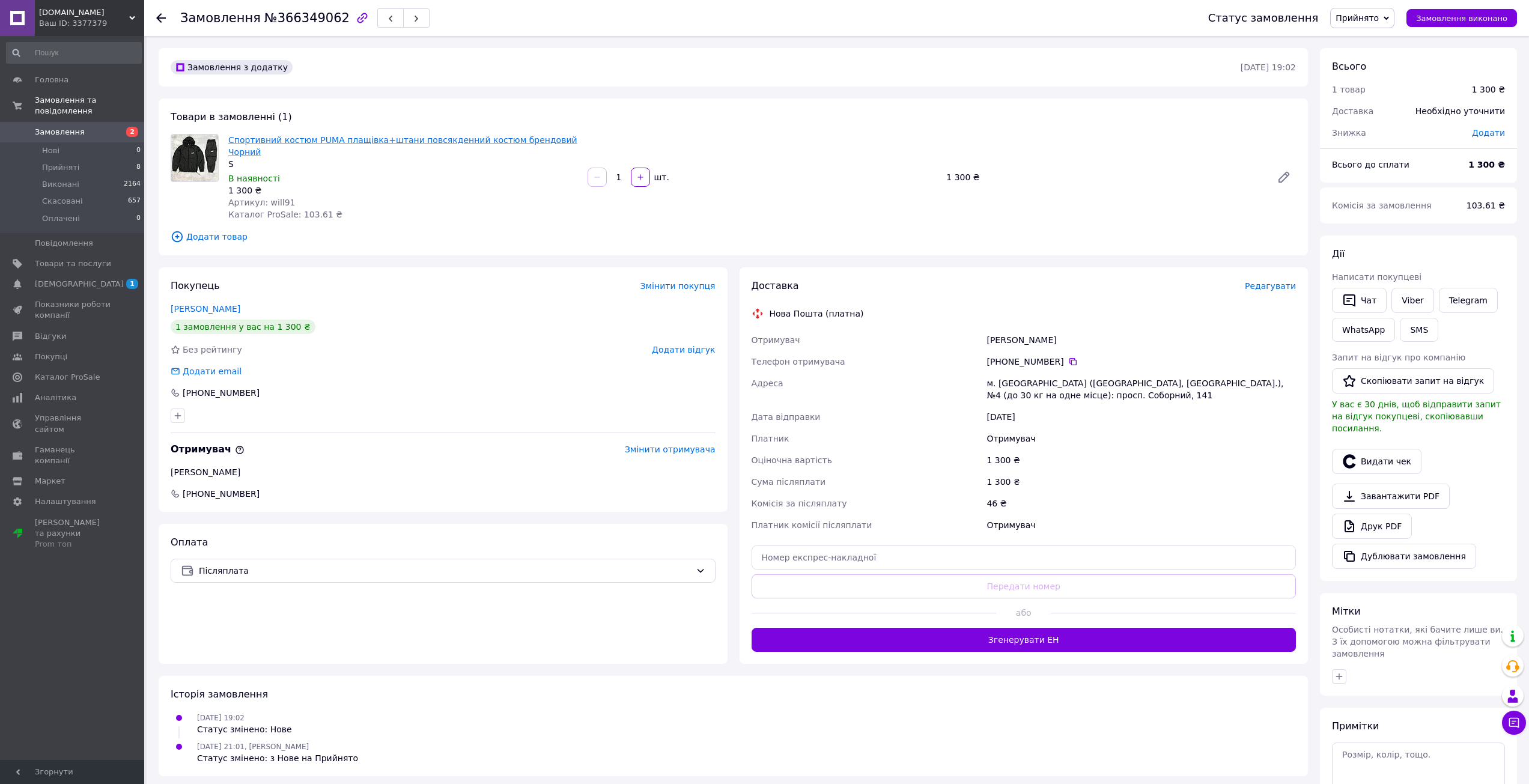
click link "Спортивний костюм PUMA плащівка+штани повсякденний костюм брендовий Чорний"
click div "Гармаш Альбина"
copy div "Гармаш Альбина"
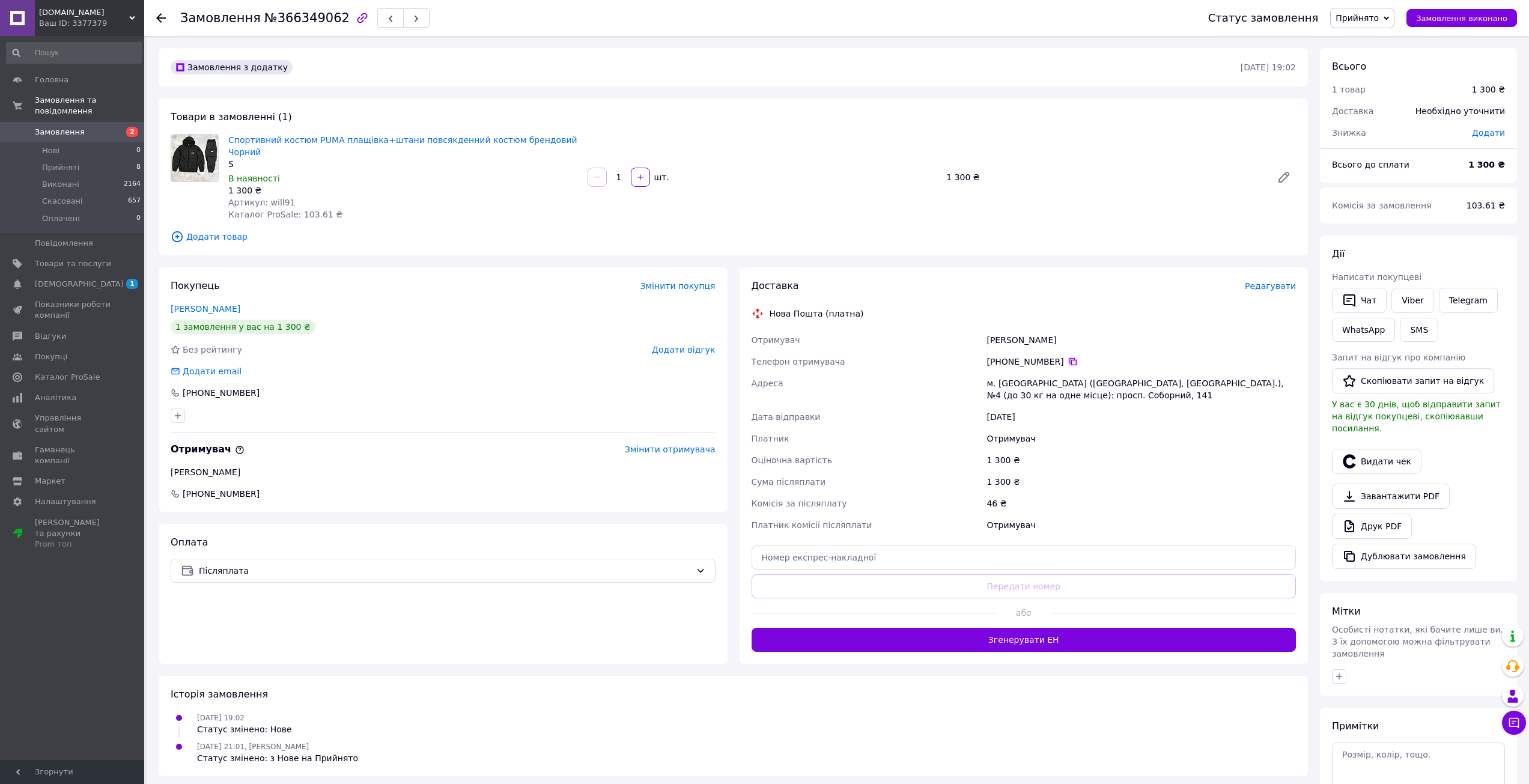
click div "+380 66 114 74 79"
click icon
click div "м. Запоріжжя (Запорізька обл., Запорізький р-н.), №4 (до 30 кг на одне місце): …"
copy div "Запоріжжя"
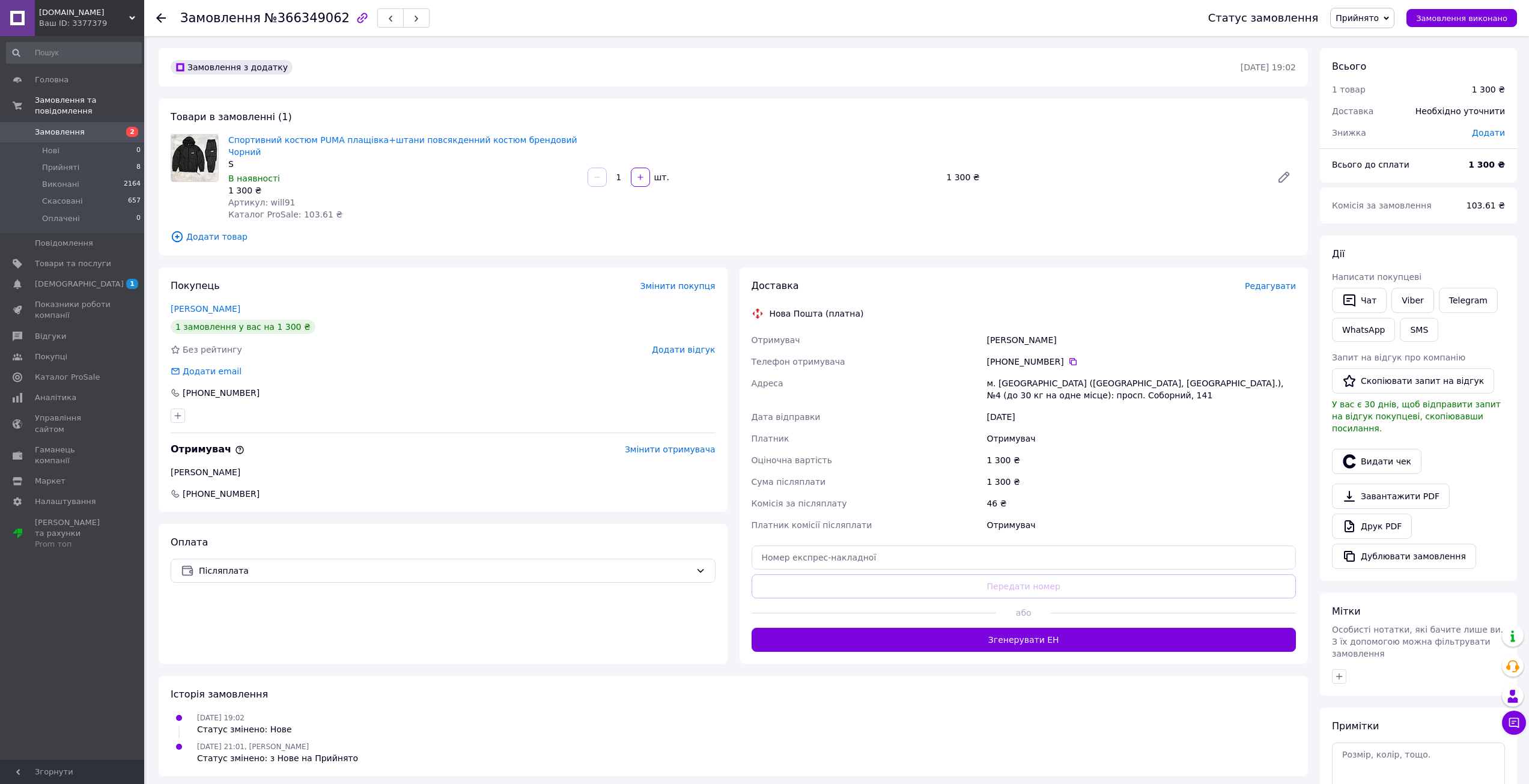
click div "Доставка Редагувати Нова Пошта (платна) Отримувач Гармаш Альбина Телефон отриму…"
click input "text"
paste input "20451269291285"
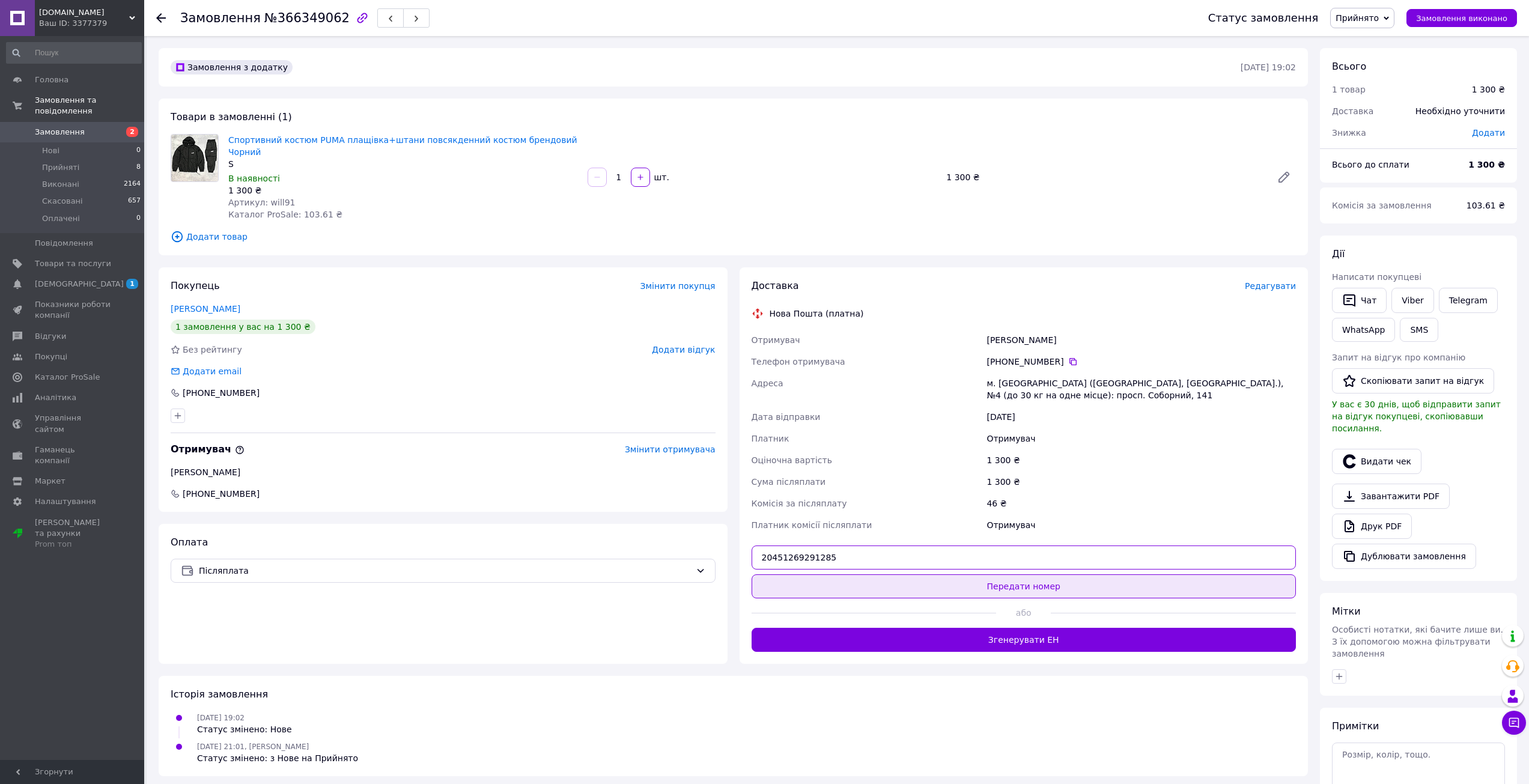
type input "20451269291285"
click button "Передати номер"
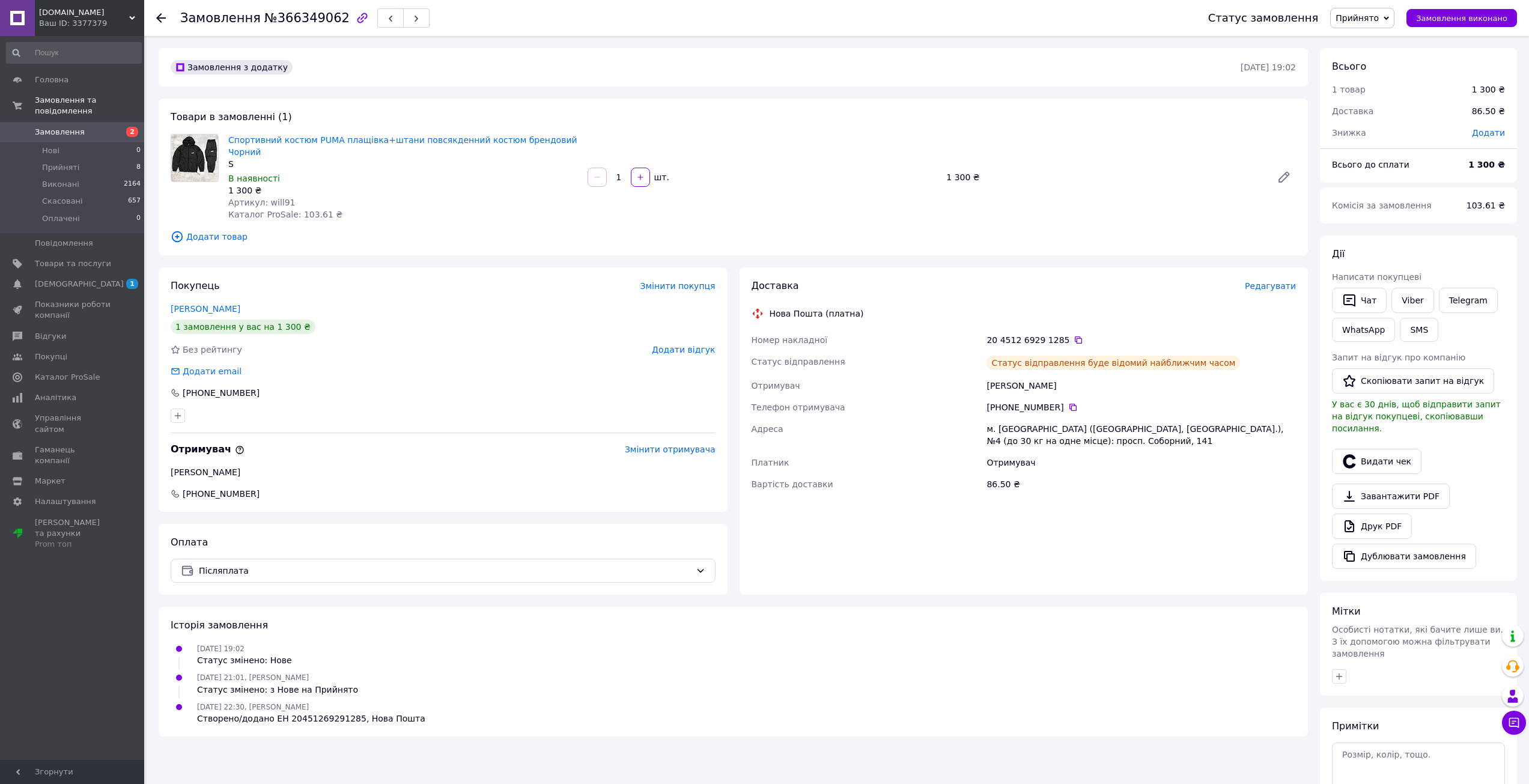
click span "Замовлення"
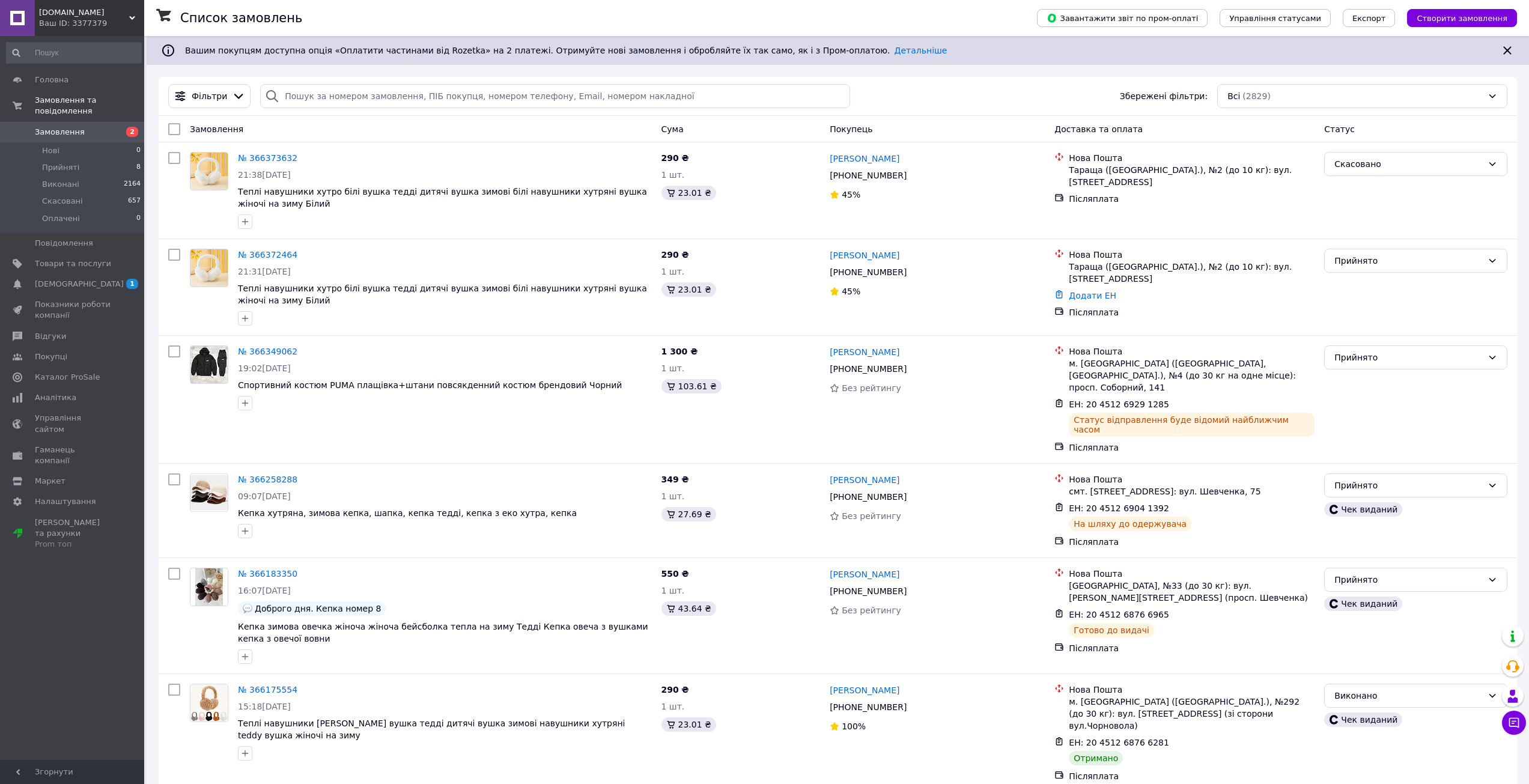
click span "[DOMAIN_NAME]"
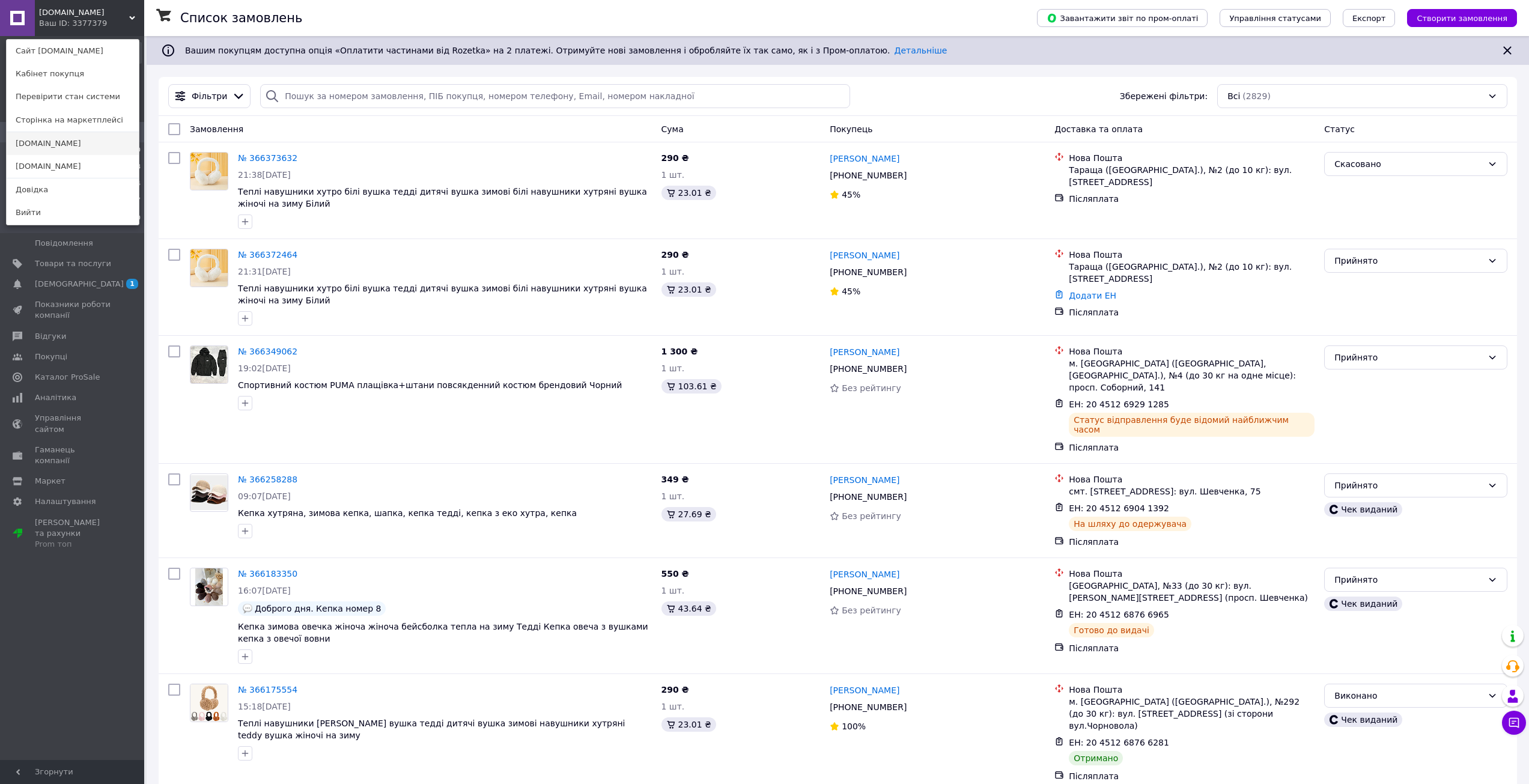
click link "[DOMAIN_NAME]"
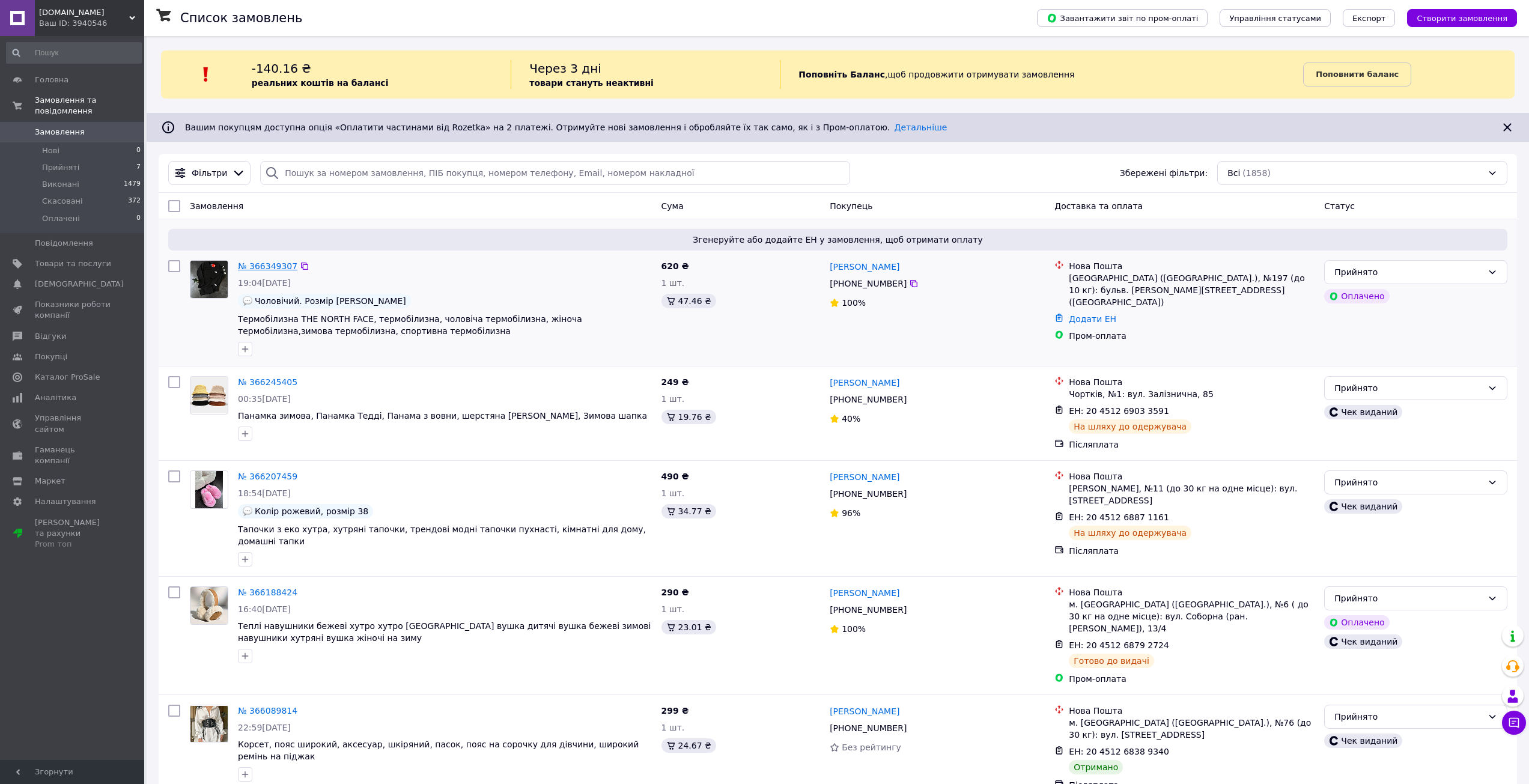
click at [258, 269] on link "№ 366349307" at bounding box center [267, 266] width 59 height 9
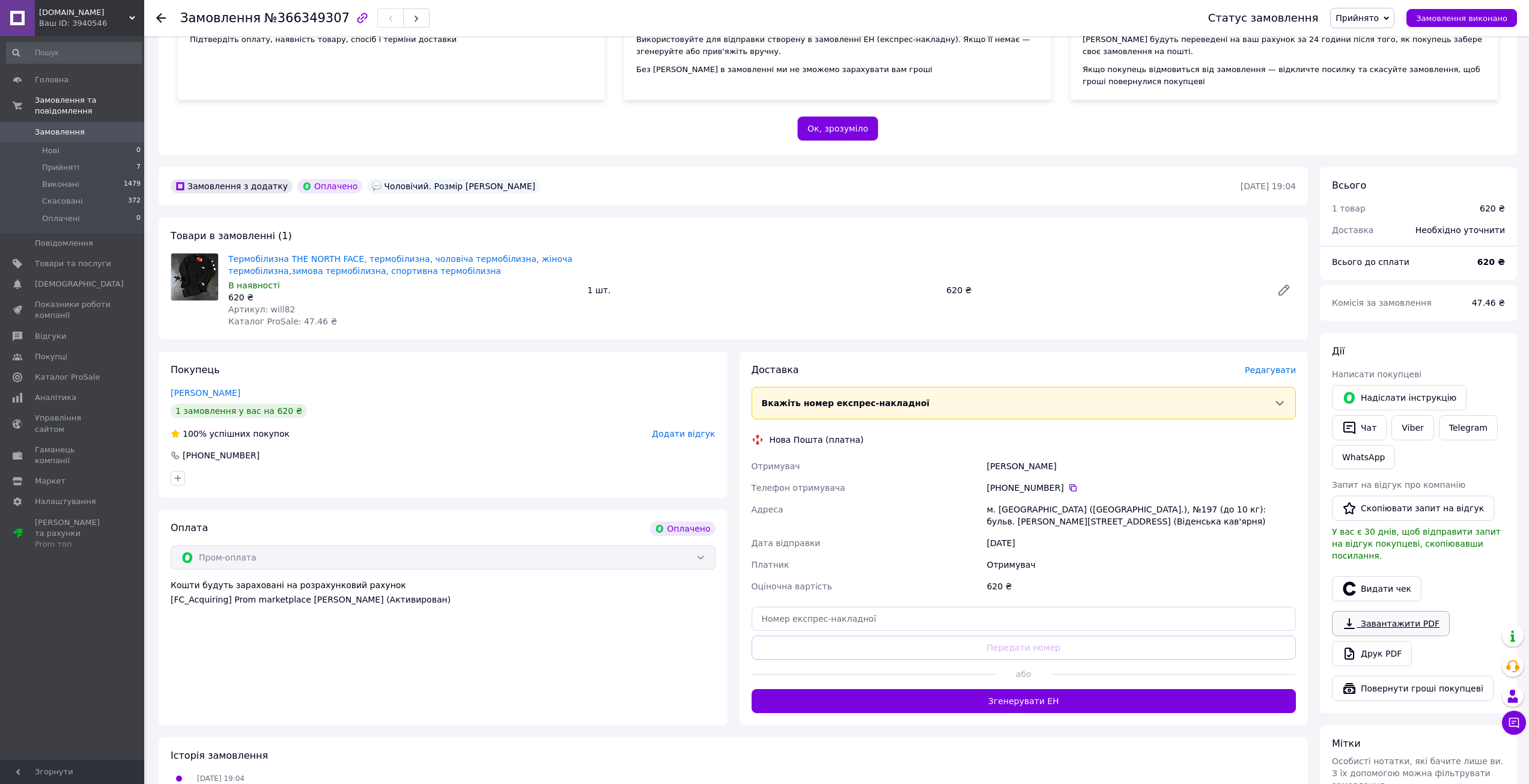
scroll to position [240, 0]
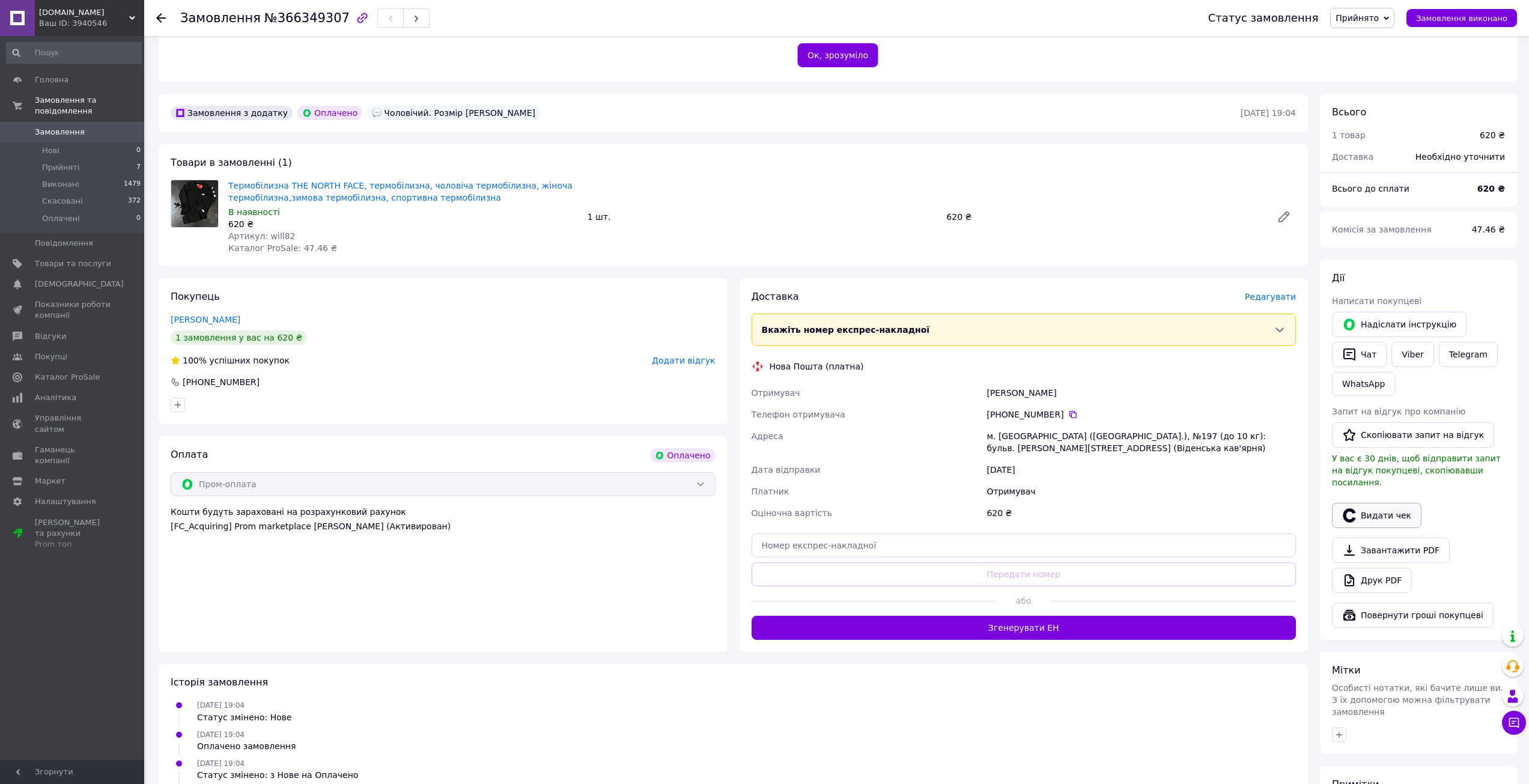
click at [1367, 503] on button "Видати чек" at bounding box center [1376, 515] width 89 height 25
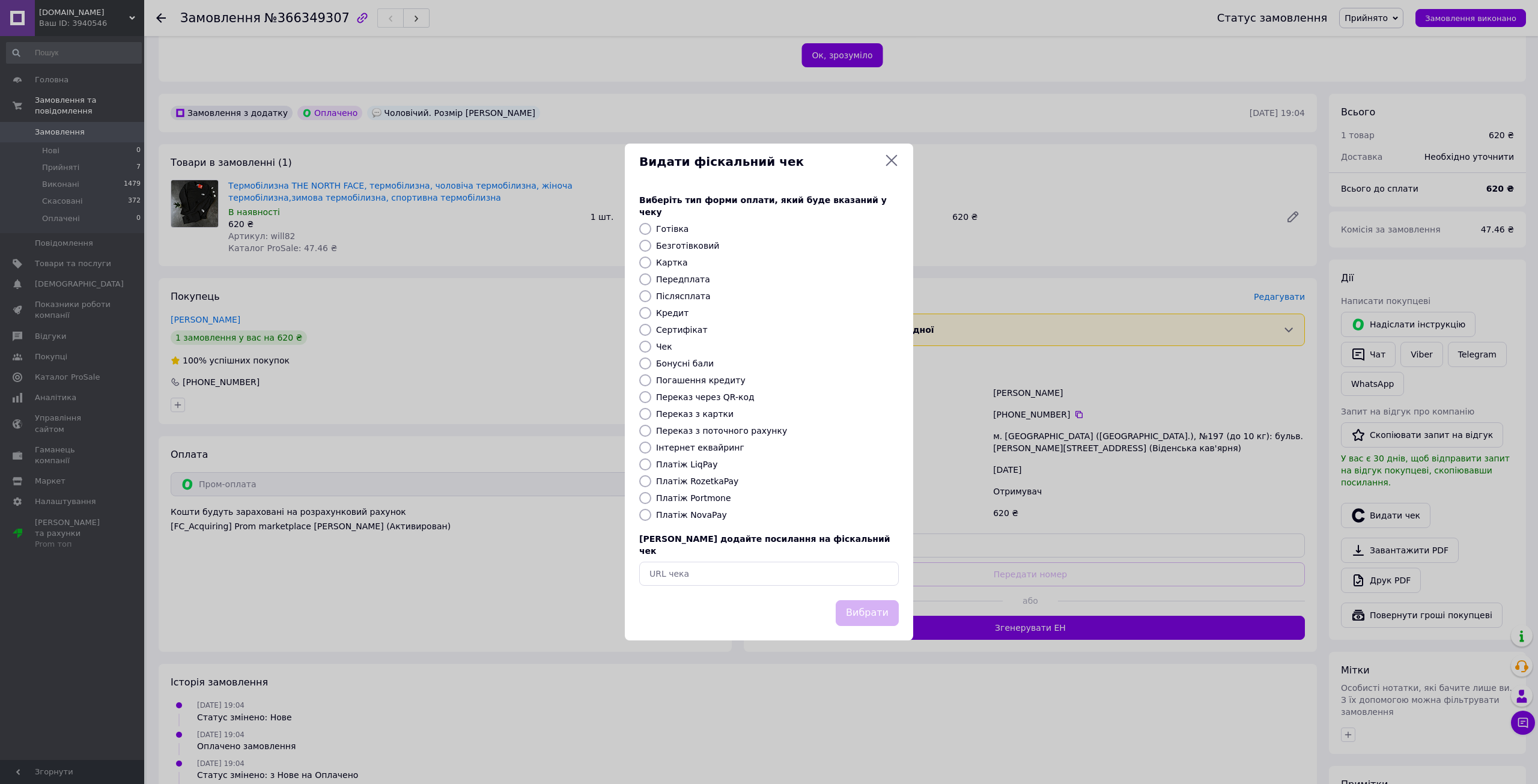
click at [674, 480] on label "Платіж RozetkaPay" at bounding box center [698, 481] width 82 height 9
click at [651, 480] on input "Платіж RozetkaPay" at bounding box center [645, 481] width 12 height 12
radio input "true"
click at [856, 606] on button "Вибрати" at bounding box center [867, 612] width 63 height 26
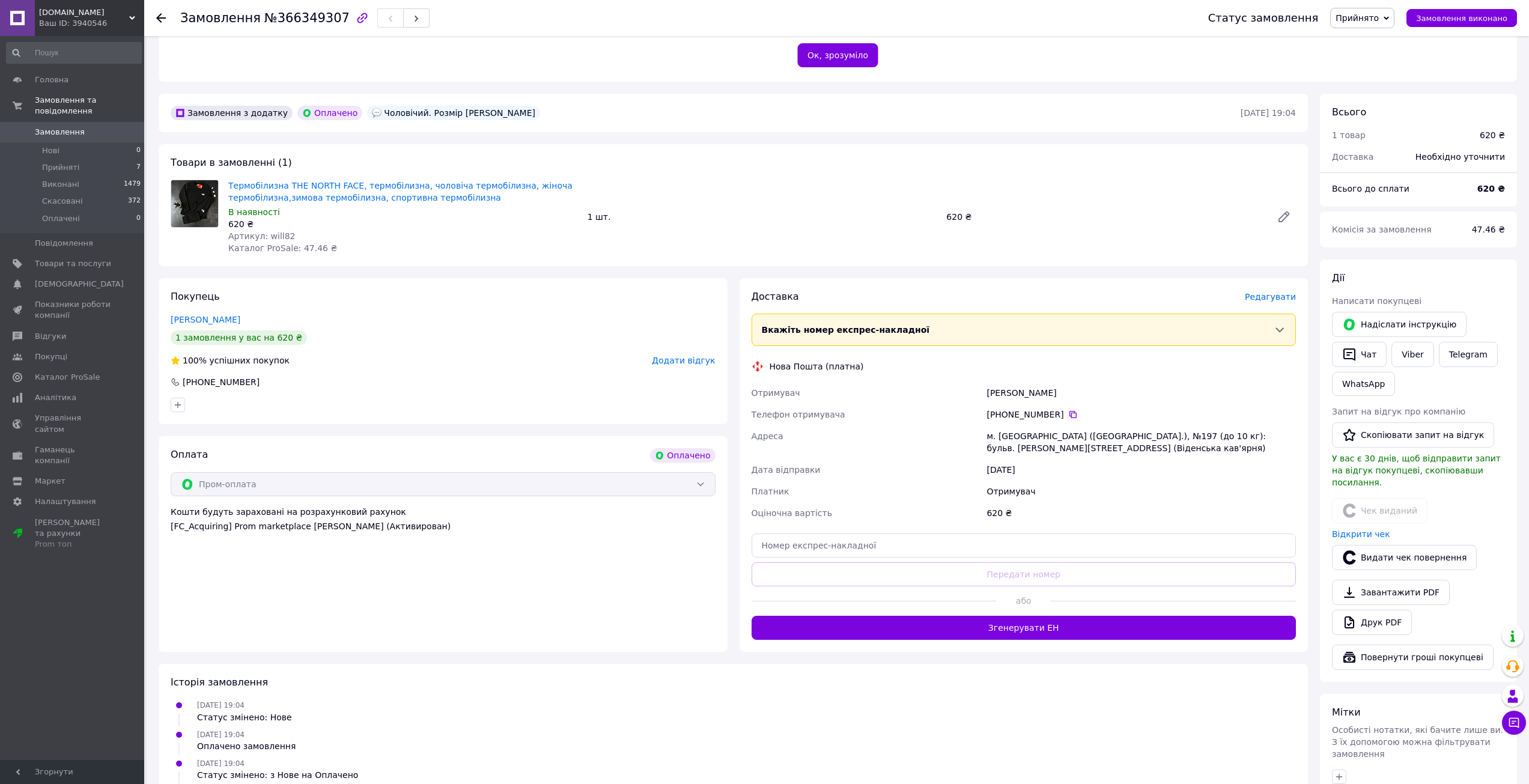
click at [1002, 392] on div "Дороговцева Марина" at bounding box center [1141, 392] width 314 height 22
copy div "Дороговцева Марина"
click at [1068, 416] on icon at bounding box center [1072, 414] width 9 height 9
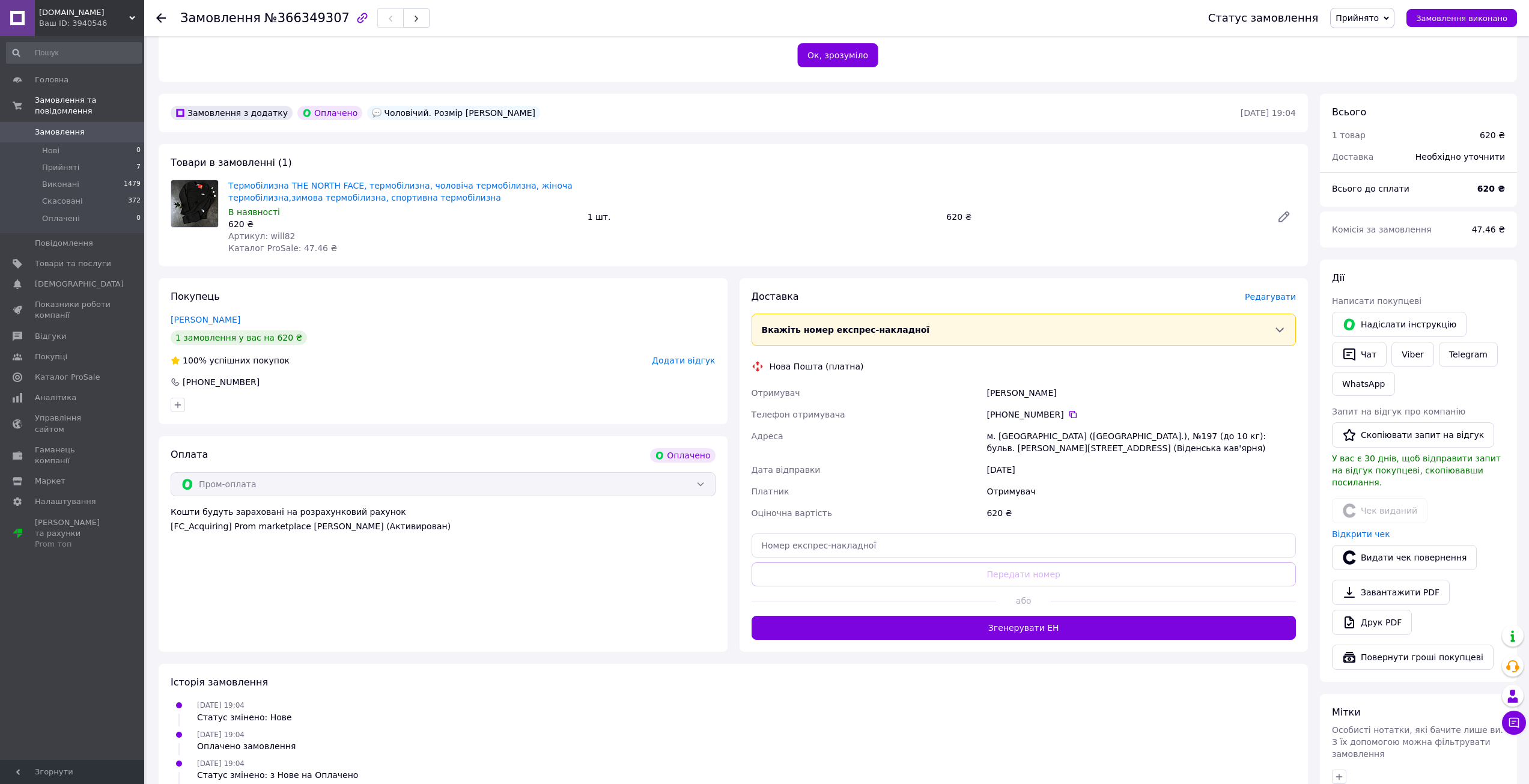
click at [1006, 435] on div "м. Київ (Київська обл.), №197 (до 10 кг): бульв. Миколи Міхновського, 25 (Віден…" at bounding box center [1141, 442] width 314 height 34
copy div "Київ"
click at [1011, 542] on input "text" at bounding box center [1024, 545] width 545 height 24
paste input "20451269292185"
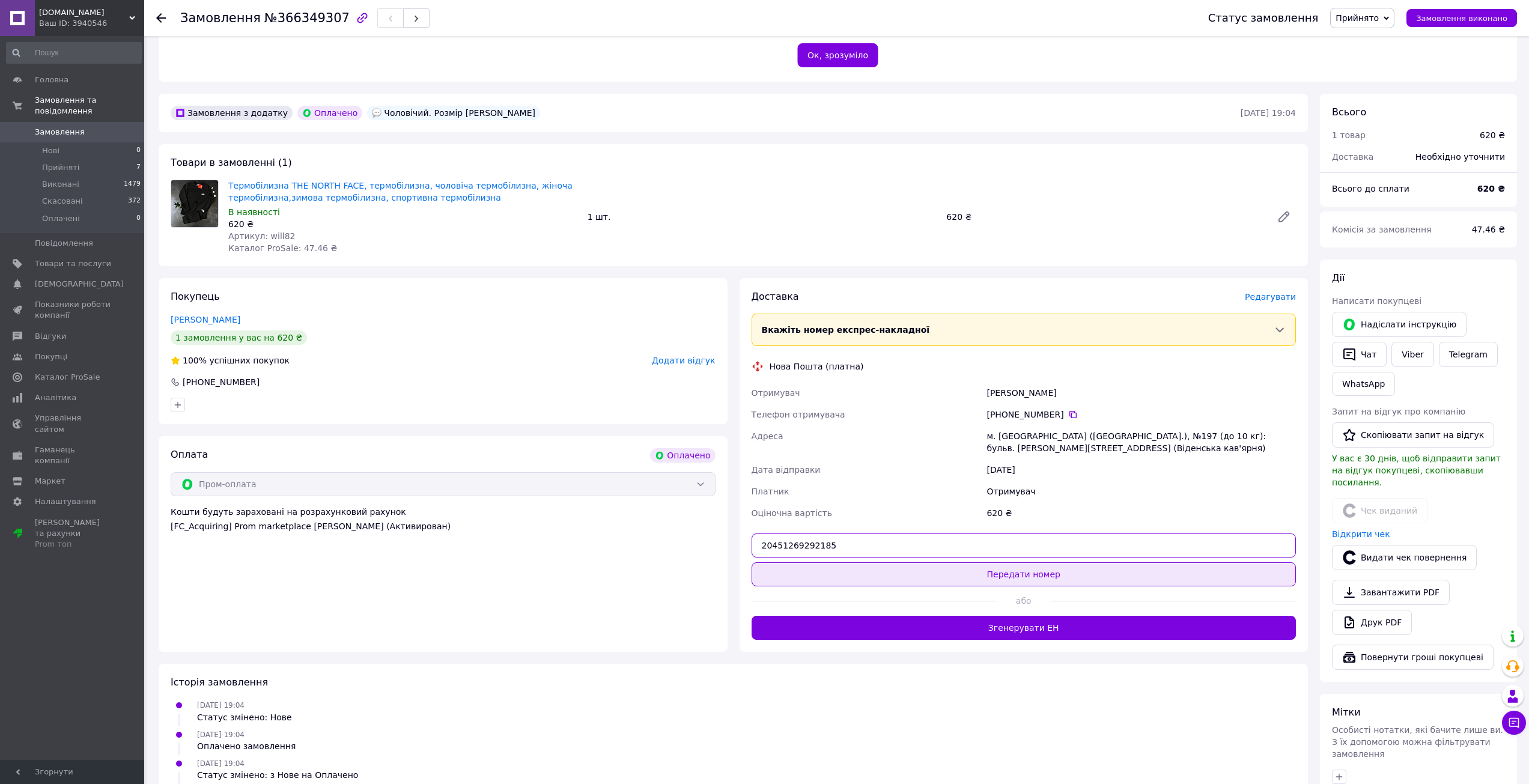
type input "20451269292185"
click at [1000, 575] on button "Передати номер" at bounding box center [1024, 574] width 545 height 24
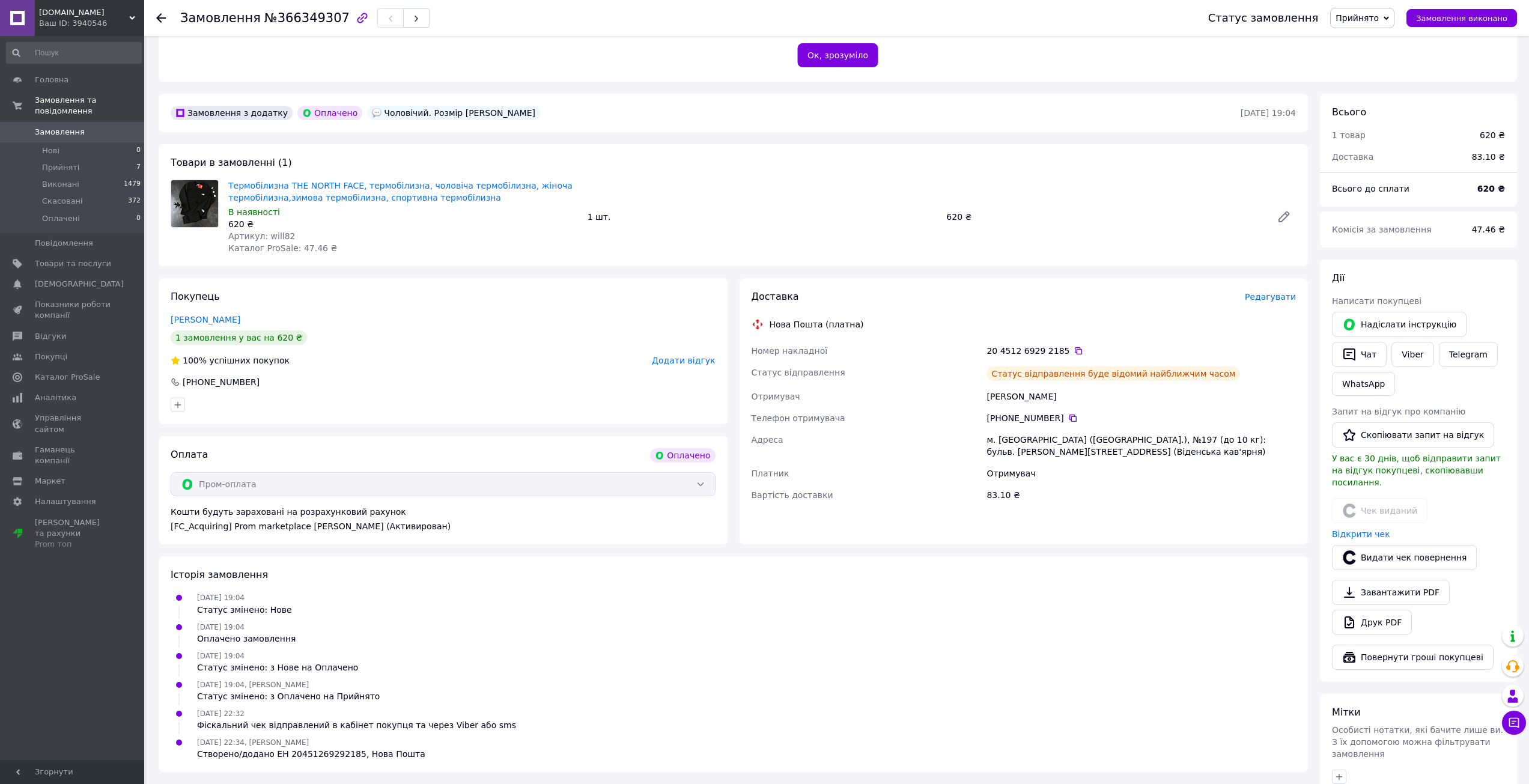
drag, startPoint x: 58, startPoint y: 10, endPoint x: 58, endPoint y: 17, distance: 7.0
click at [58, 10] on span "[DOMAIN_NAME]" at bounding box center [84, 12] width 90 height 11
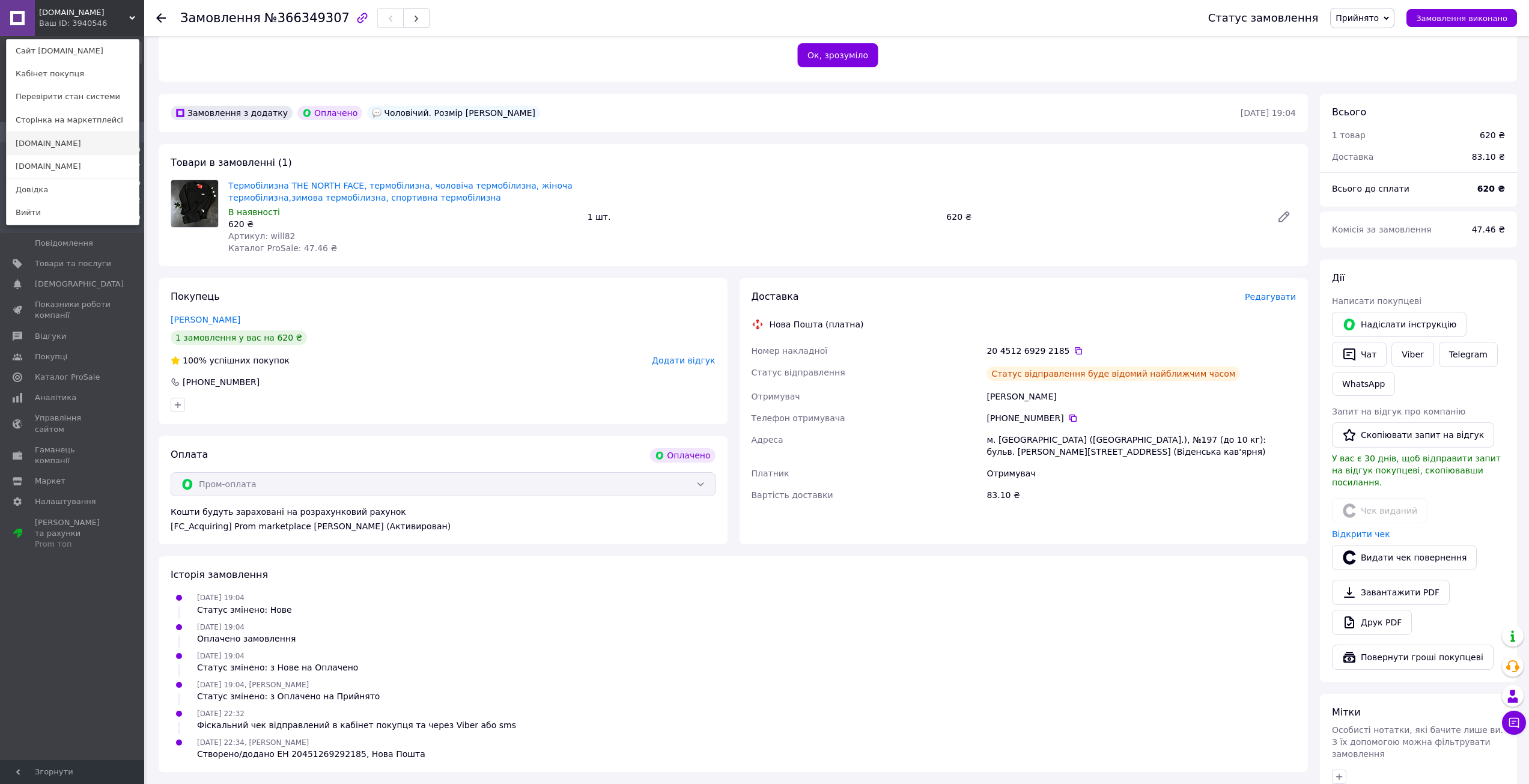
click at [66, 150] on link "[DOMAIN_NAME]" at bounding box center [73, 143] width 132 height 23
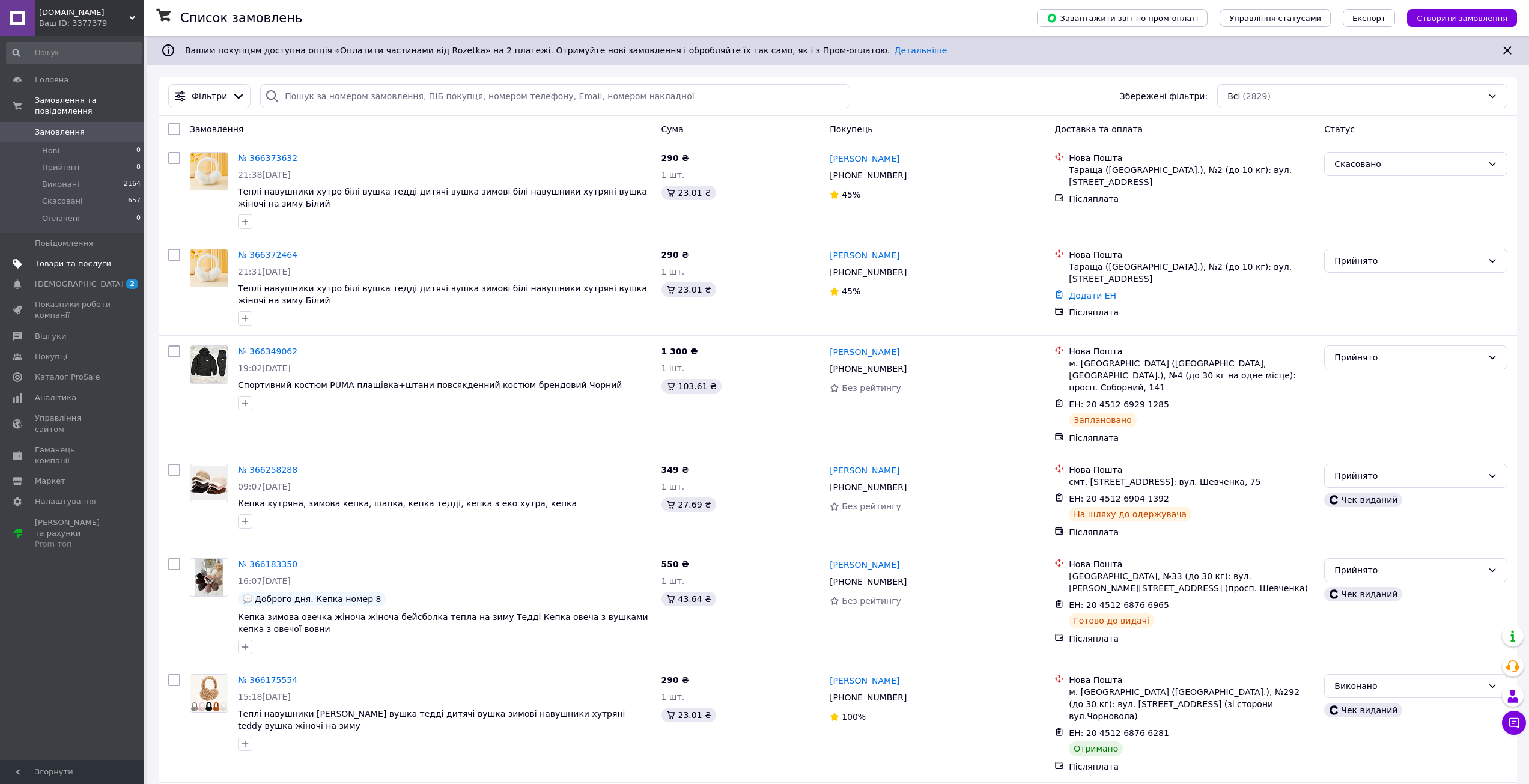
click at [52, 258] on span "Товари та послуги" at bounding box center [73, 263] width 76 height 11
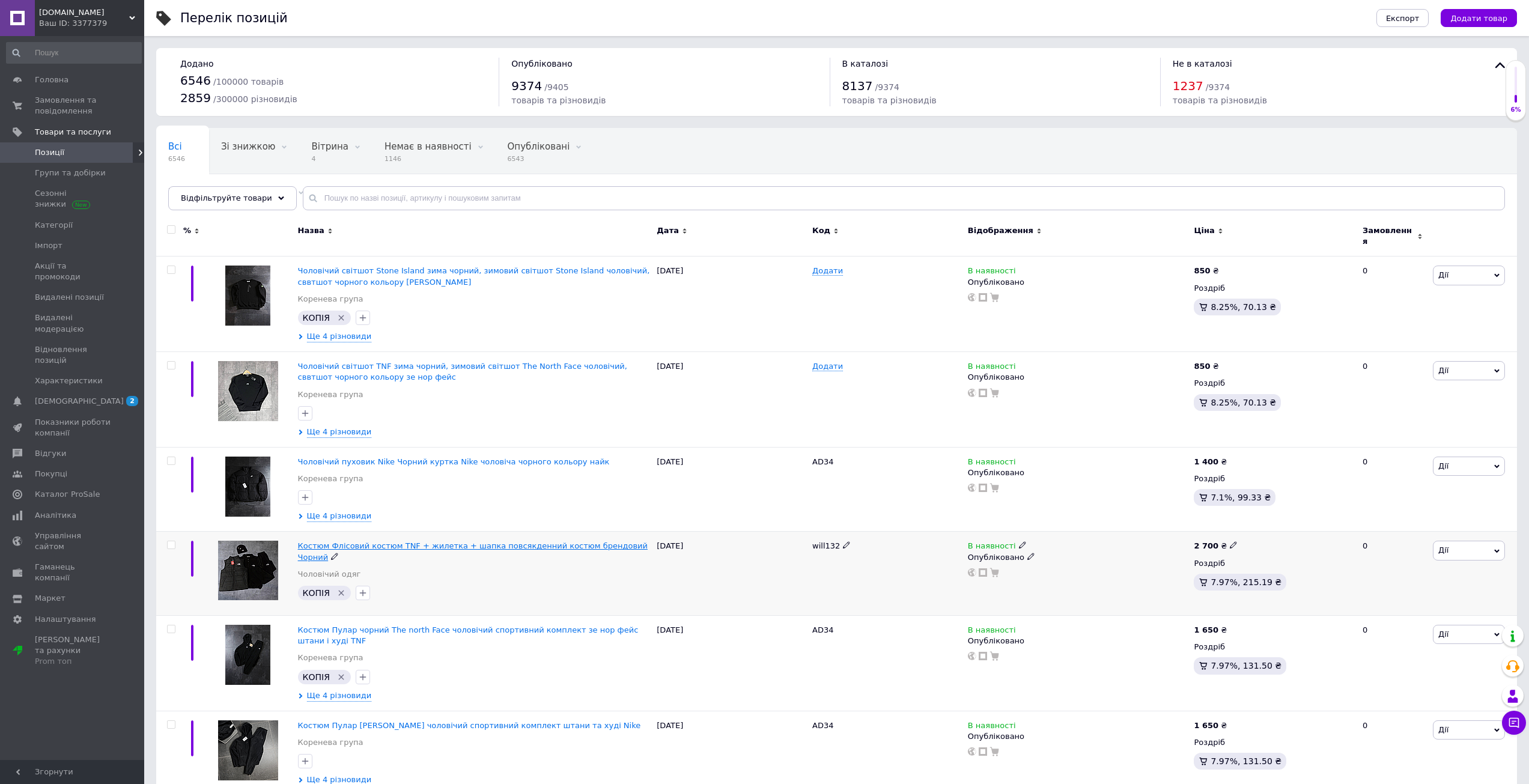
click at [420, 541] on span "Костюм Флісовий костюм TNF + жилетка + шапка повсякденний костюм брендовий Чорн…" at bounding box center [473, 551] width 349 height 20
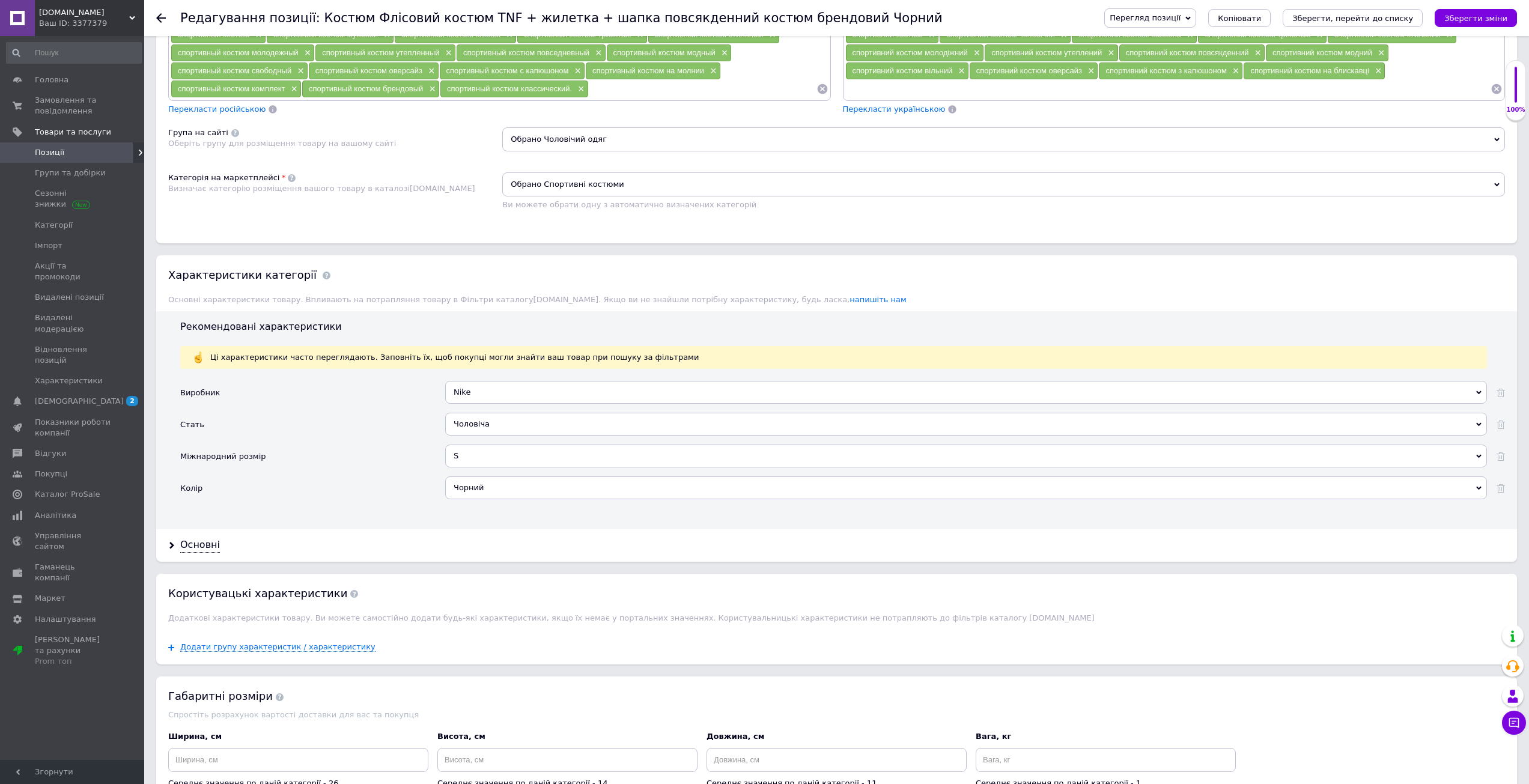
scroll to position [841, 0]
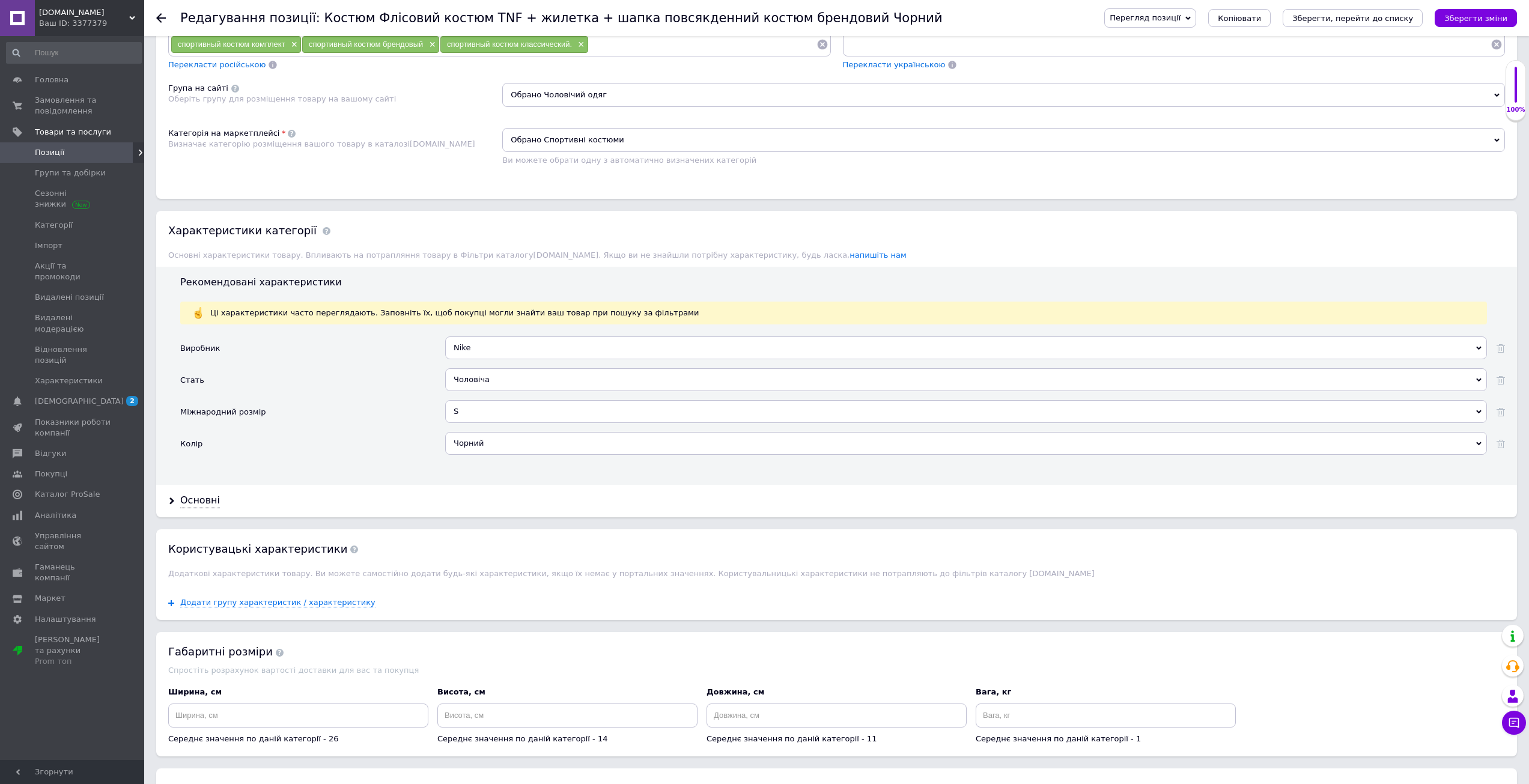
click at [550, 349] on div "Nike" at bounding box center [966, 347] width 1042 height 23
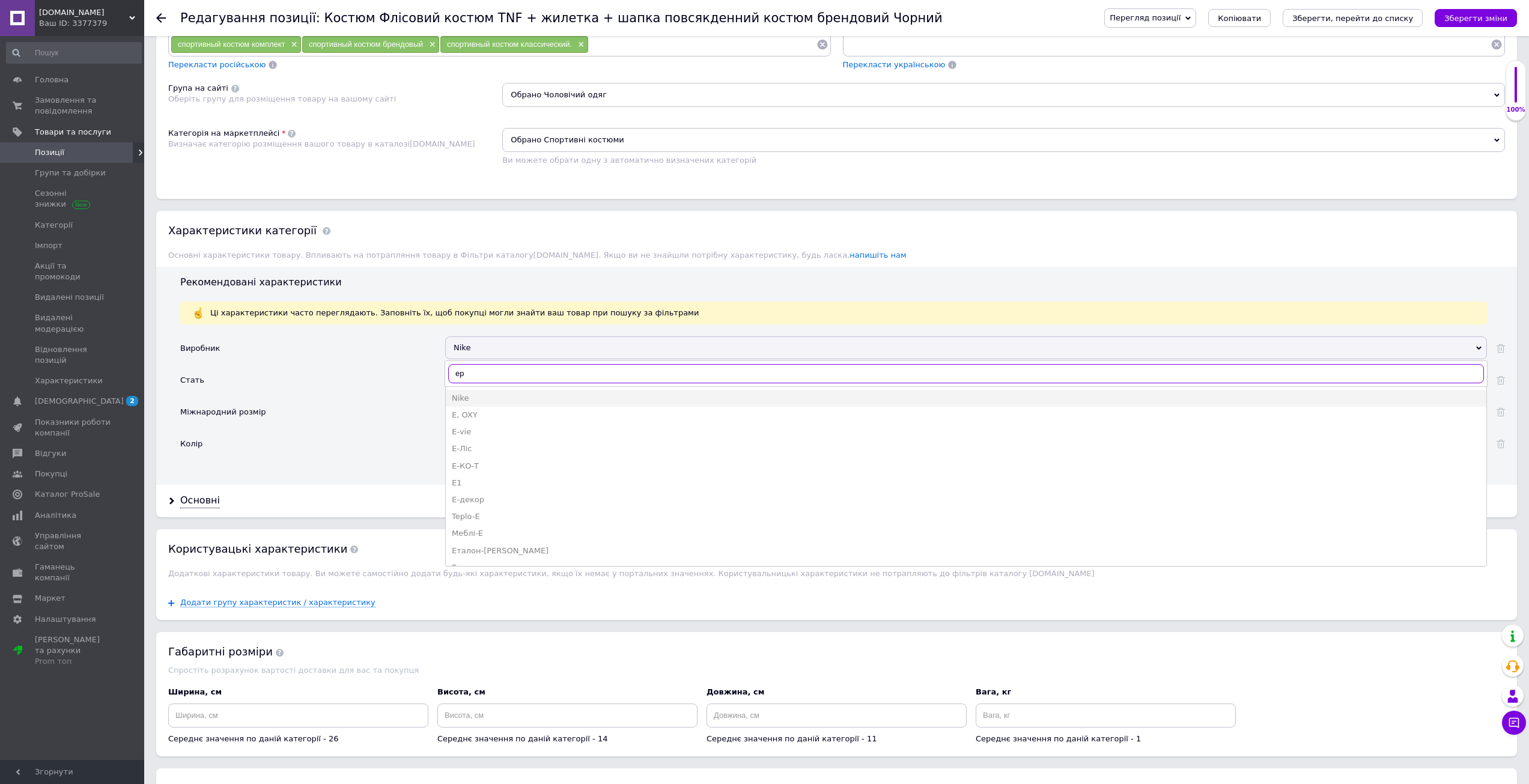
type input "е"
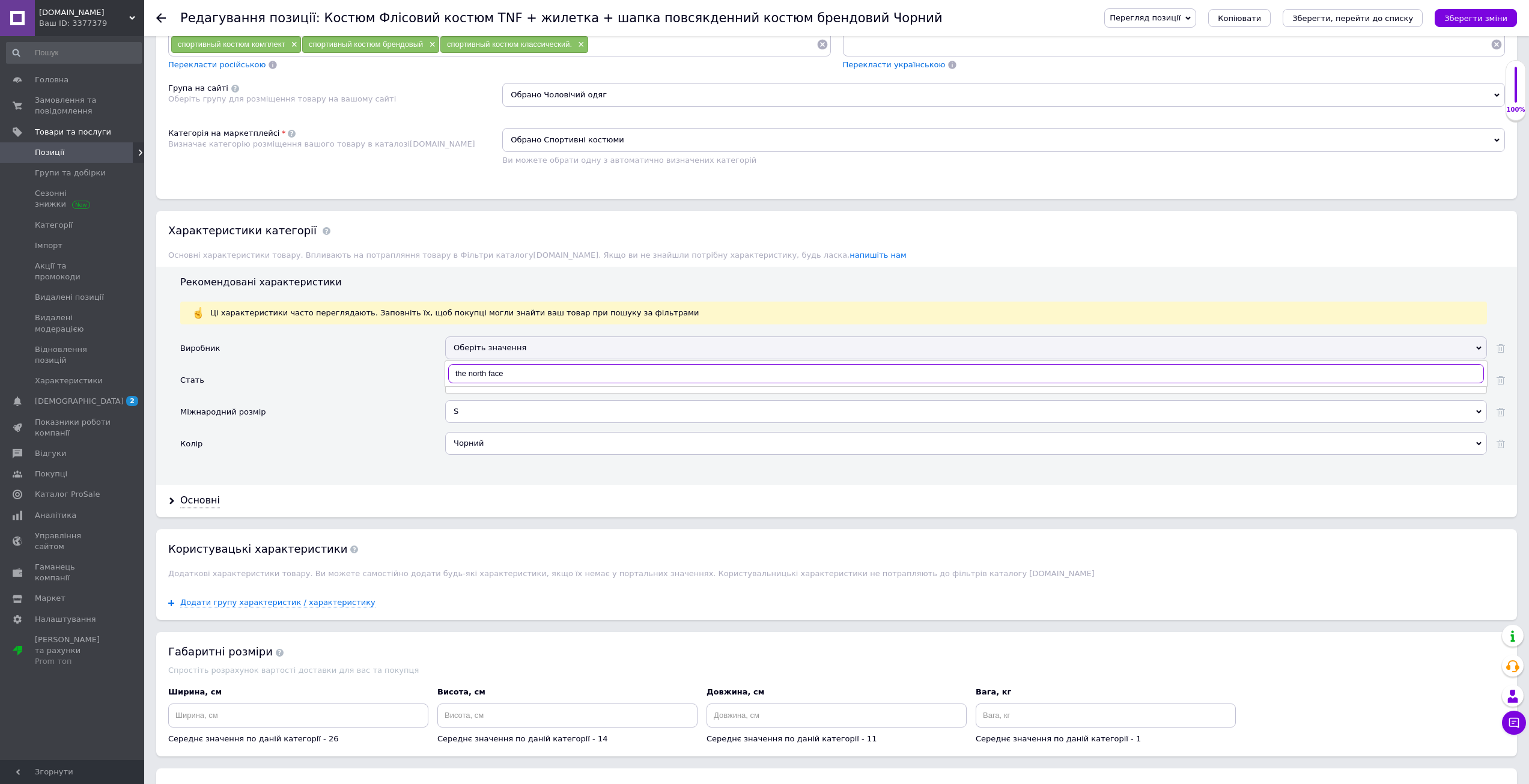
click at [478, 377] on input "the north face" at bounding box center [966, 374] width 1036 height 19
click at [470, 376] on input "the north face" at bounding box center [966, 374] width 1036 height 19
click at [456, 369] on input "the north face" at bounding box center [966, 374] width 1036 height 19
type input "the north face"
click at [493, 394] on div "The North Face" at bounding box center [966, 398] width 1029 height 11
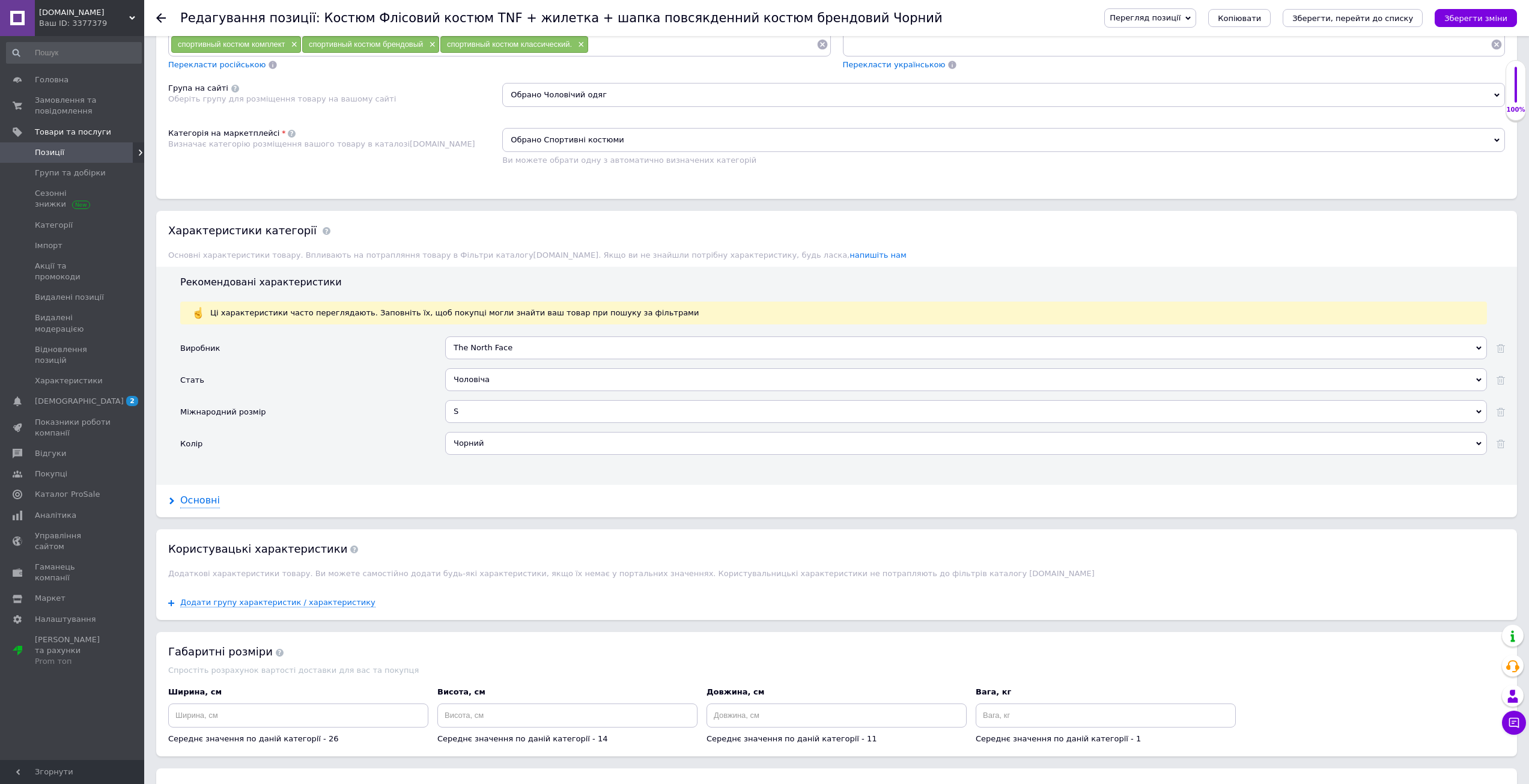
click at [212, 502] on div "Основні" at bounding box center [200, 501] width 40 height 14
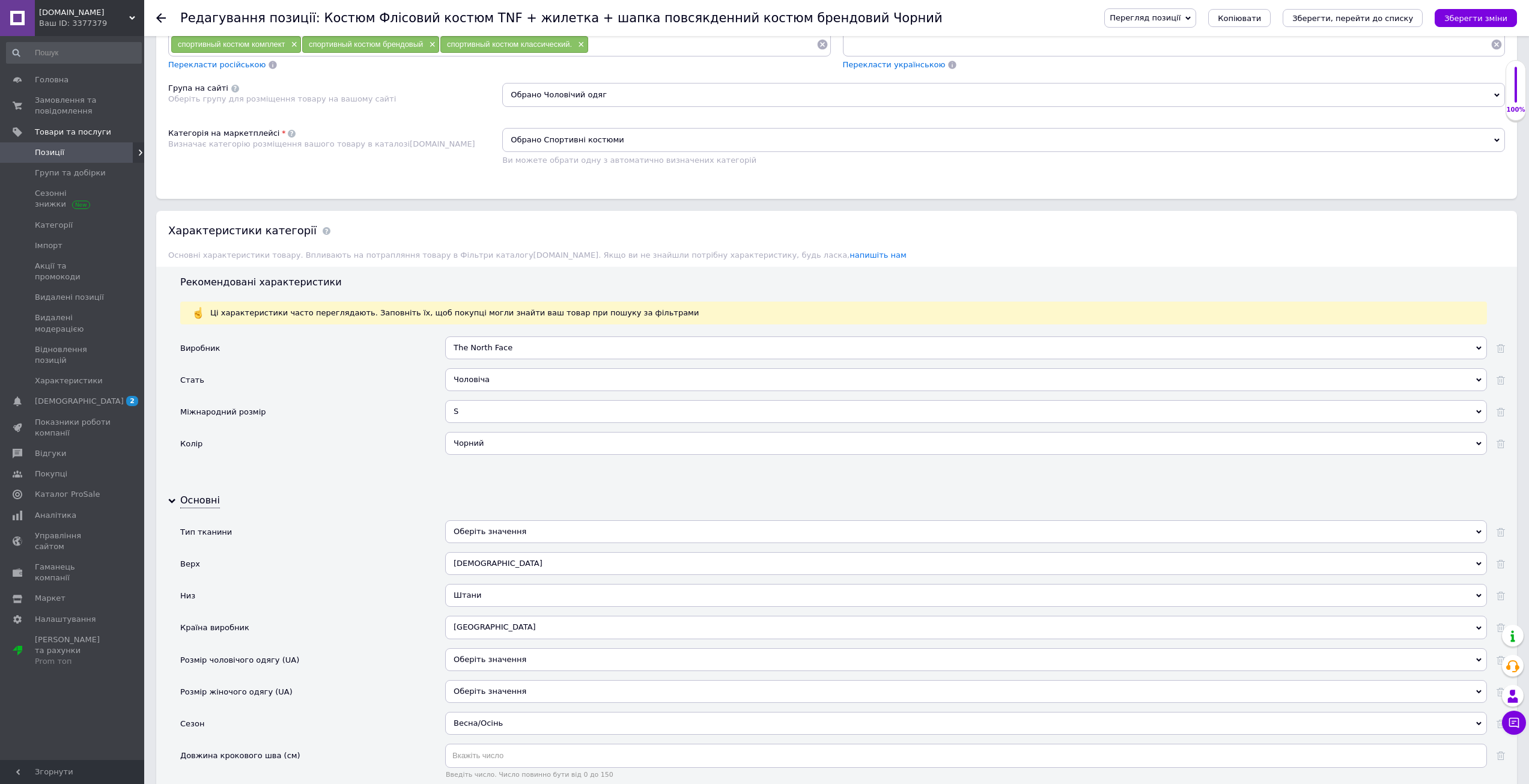
click at [492, 566] on div "Худі" at bounding box center [966, 563] width 1042 height 23
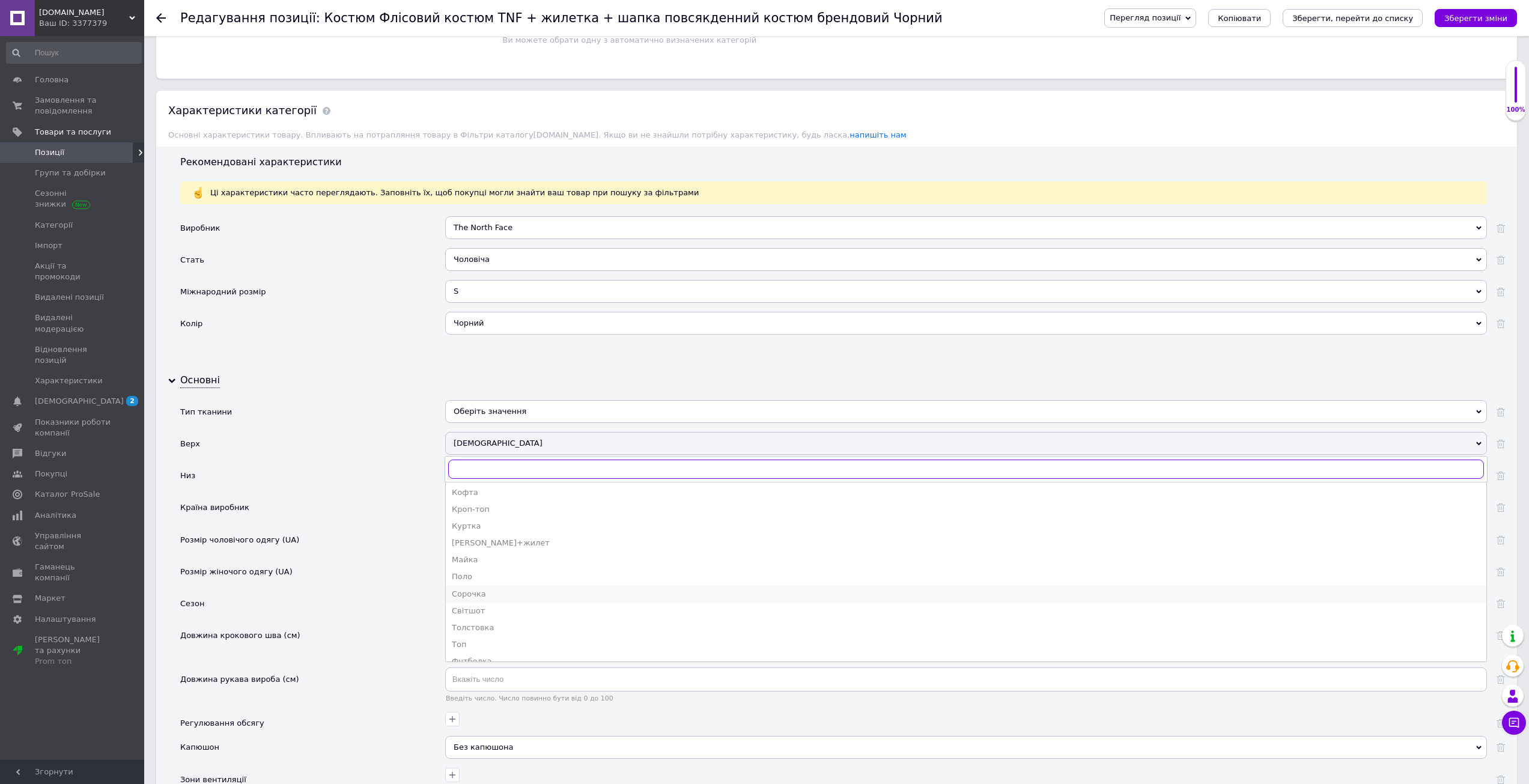
scroll to position [132, 0]
click at [488, 614] on div "Толстовка" at bounding box center [966, 616] width 1029 height 11
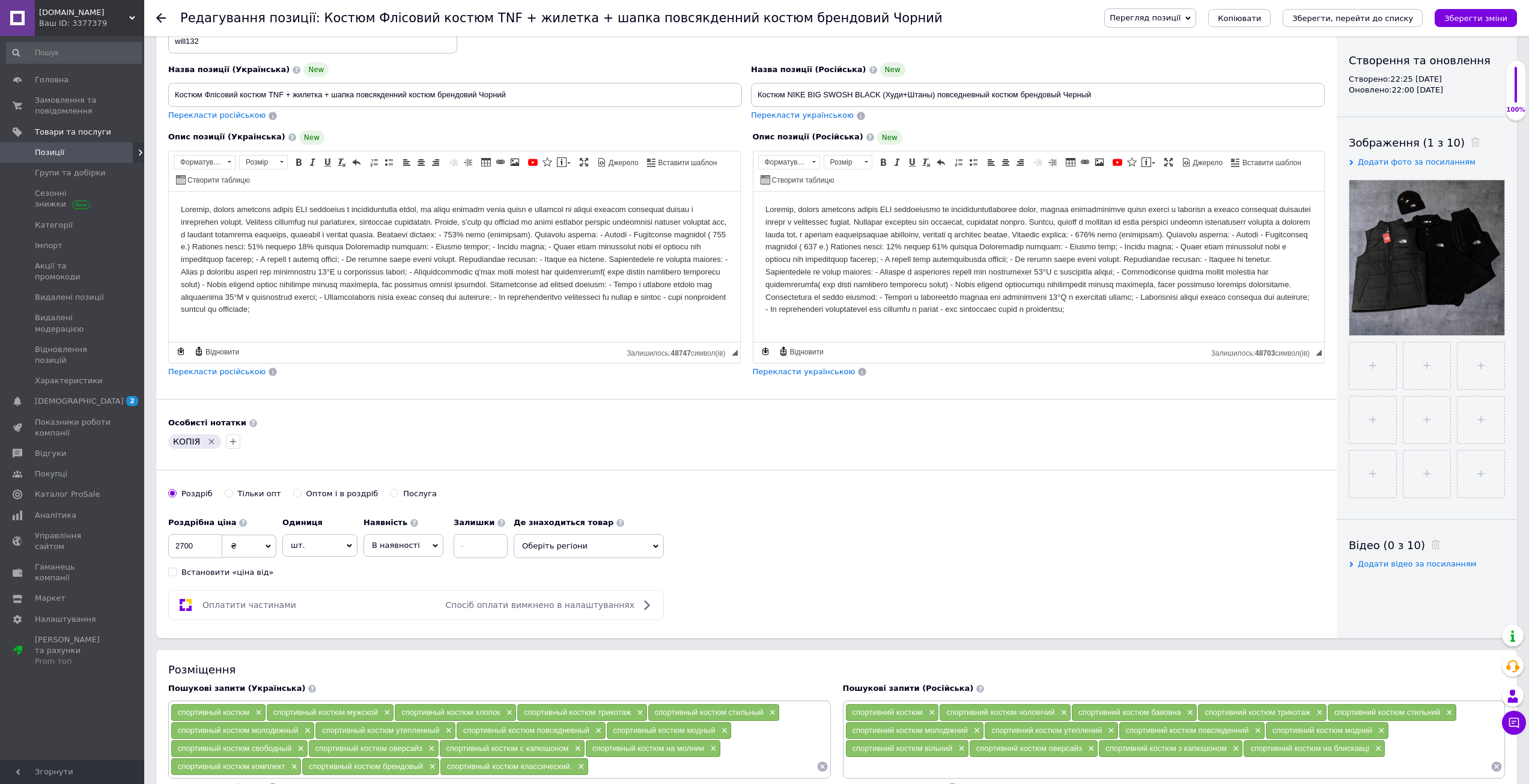
scroll to position [0, 0]
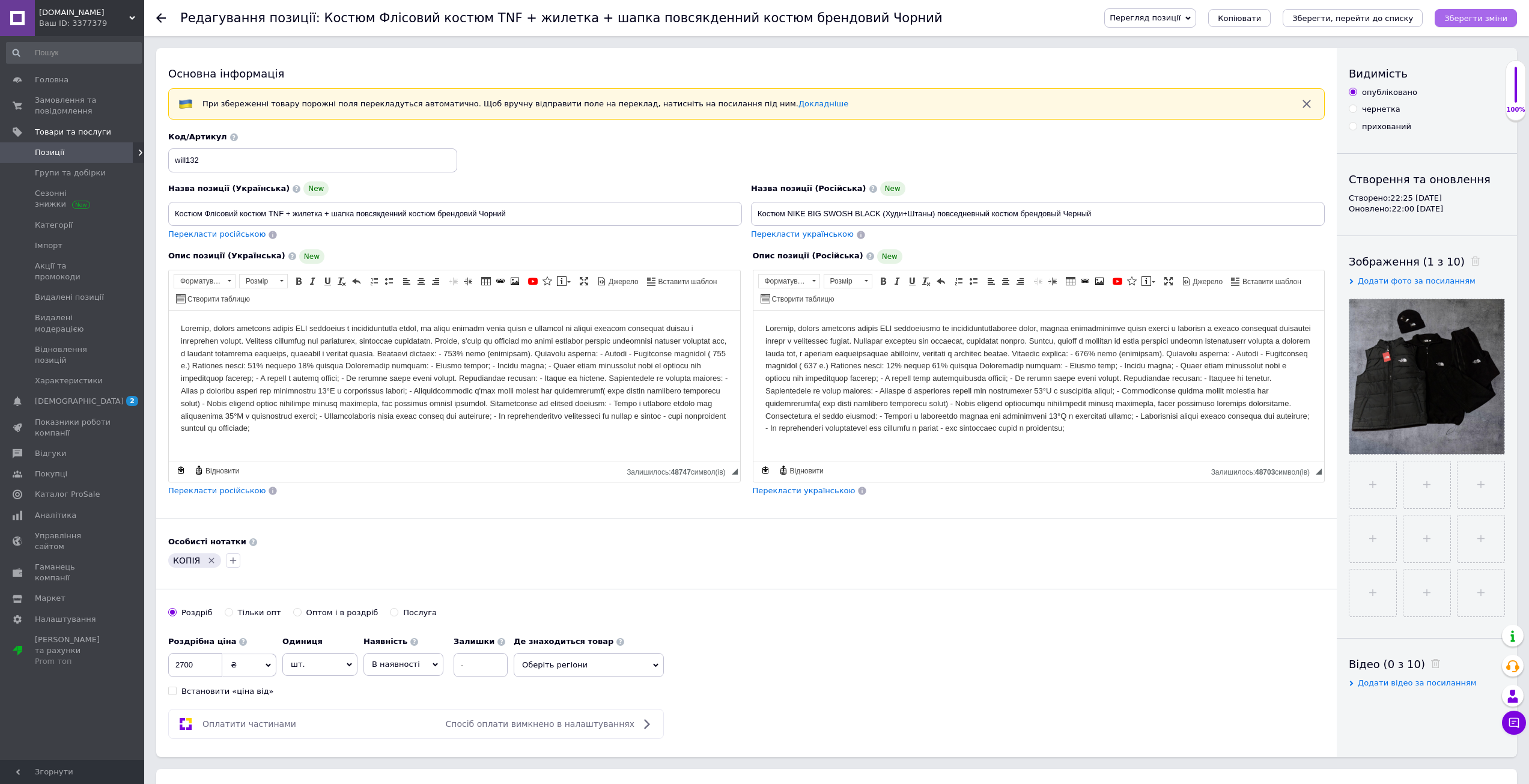
click at [1510, 14] on button "Зберегти зміни" at bounding box center [1476, 17] width 82 height 18
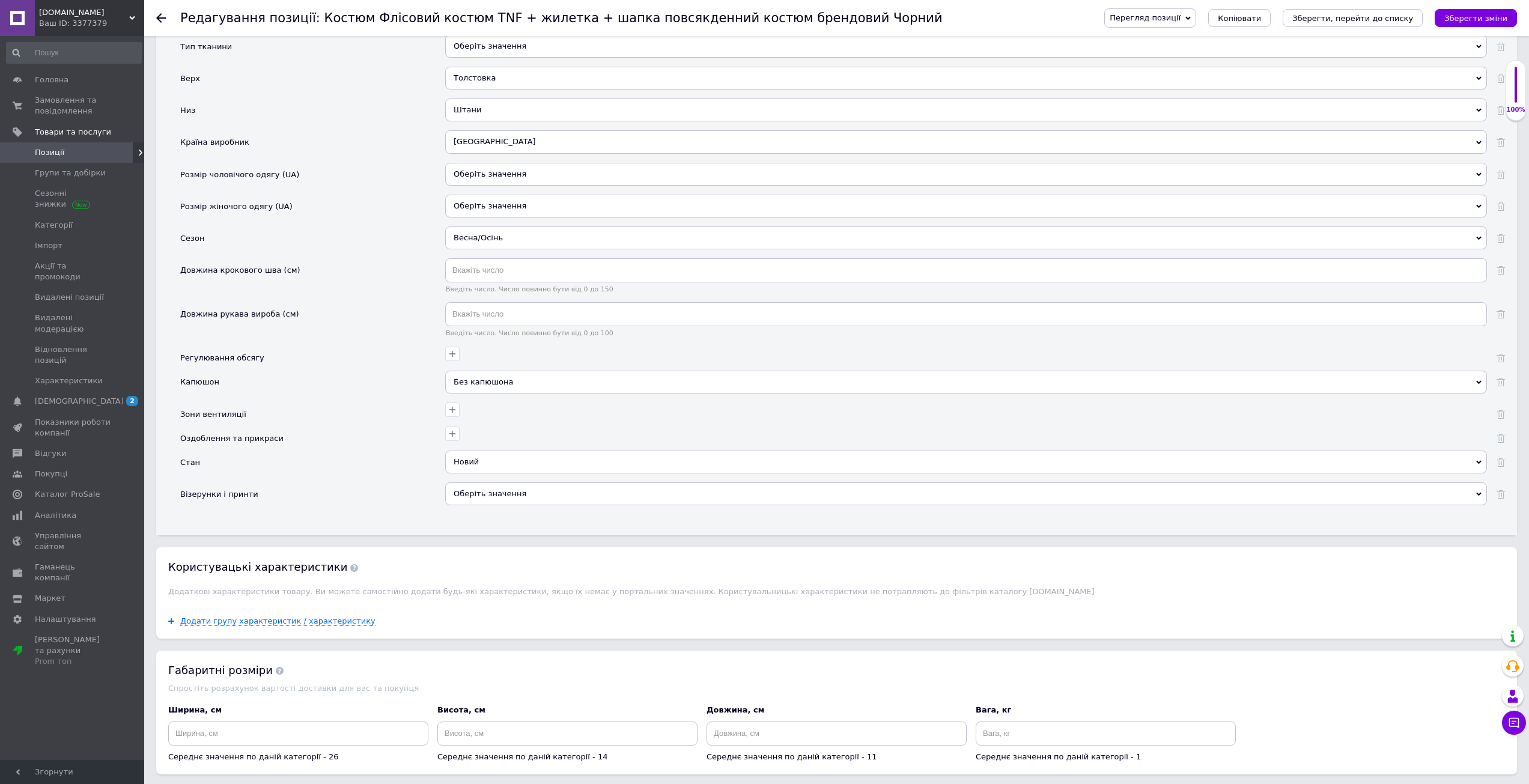
scroll to position [1299, 0]
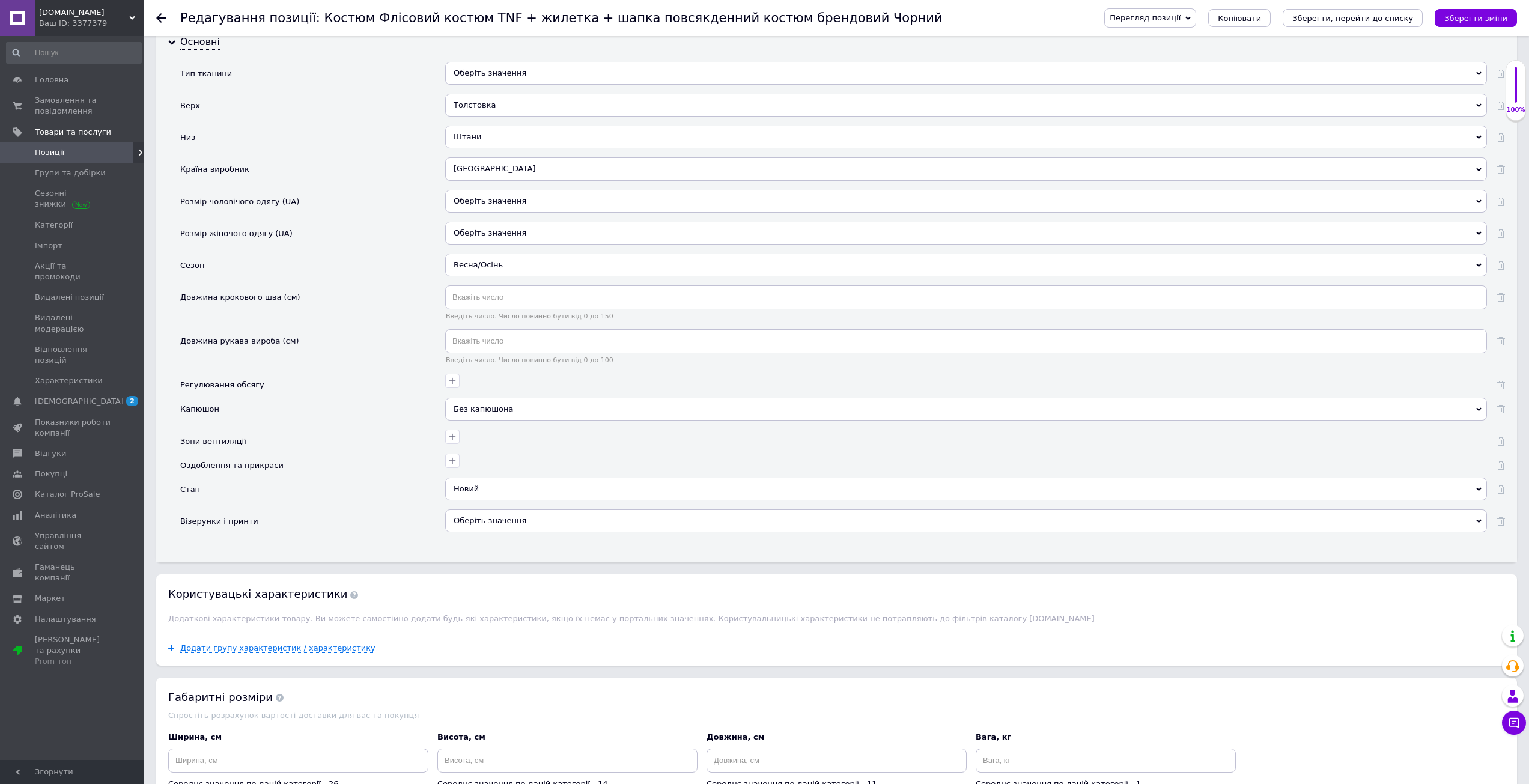
drag, startPoint x: 381, startPoint y: 595, endPoint x: 750, endPoint y: 563, distance: 370.4
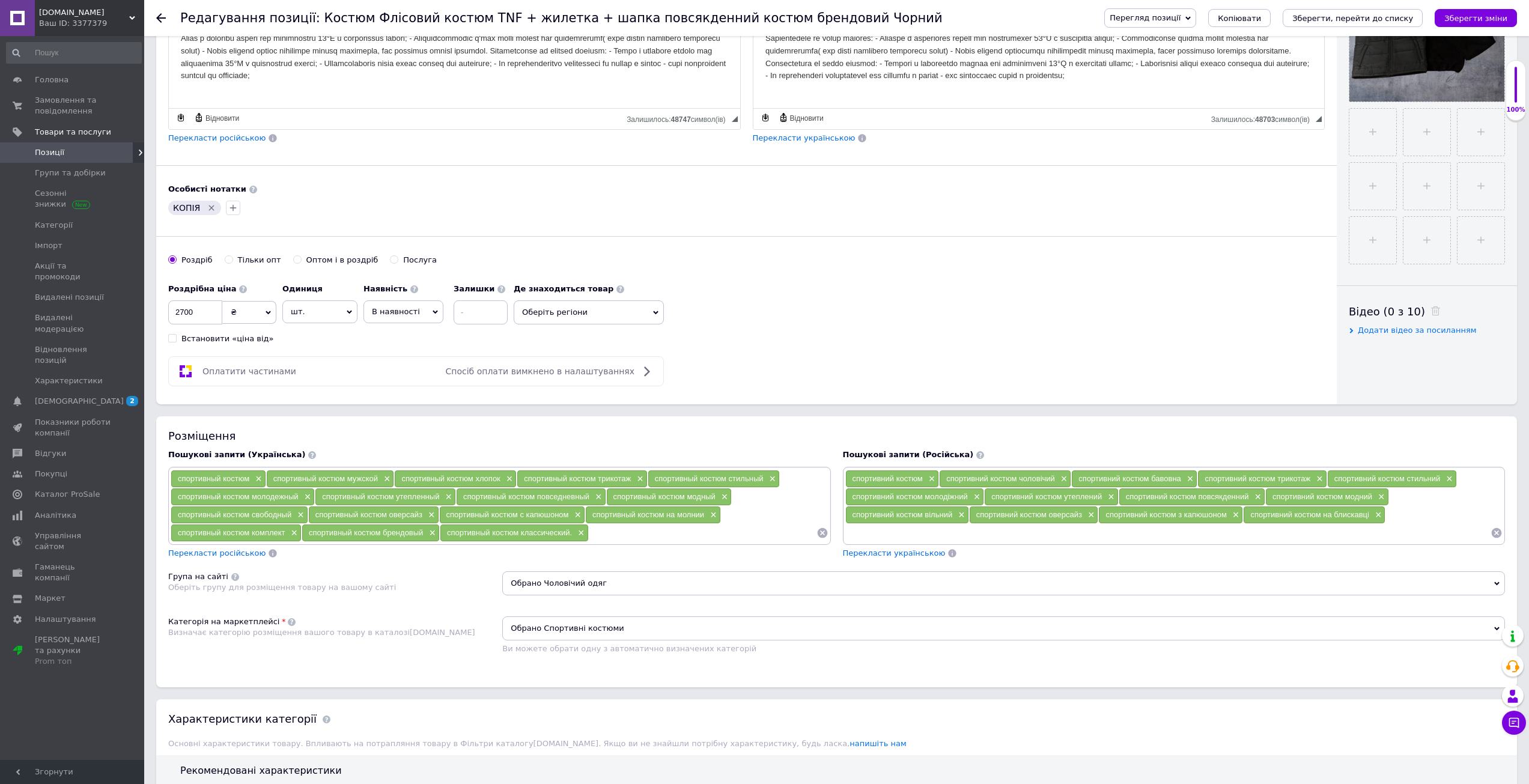
scroll to position [398, 0]
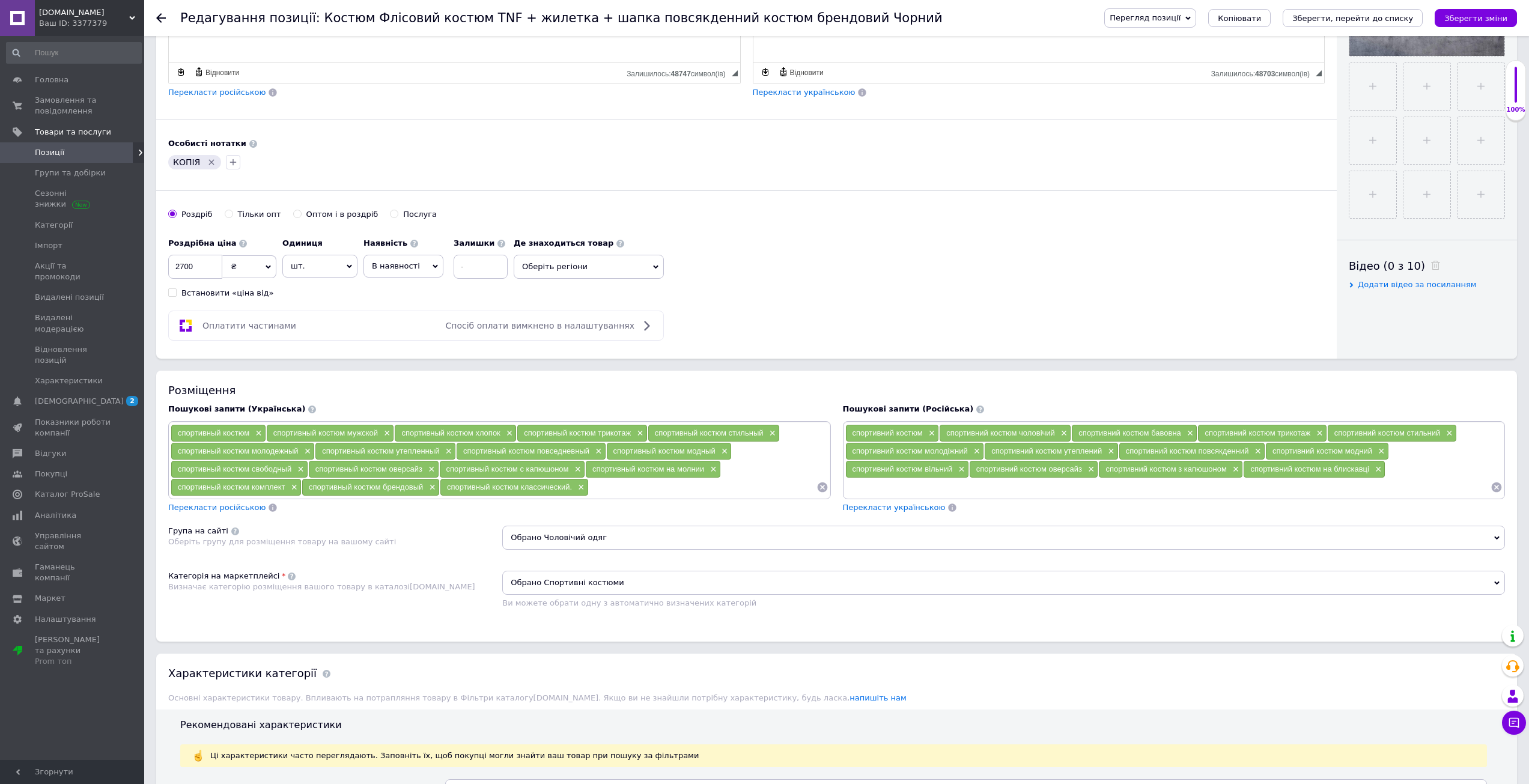
click at [895, 486] on input at bounding box center [1168, 487] width 646 height 18
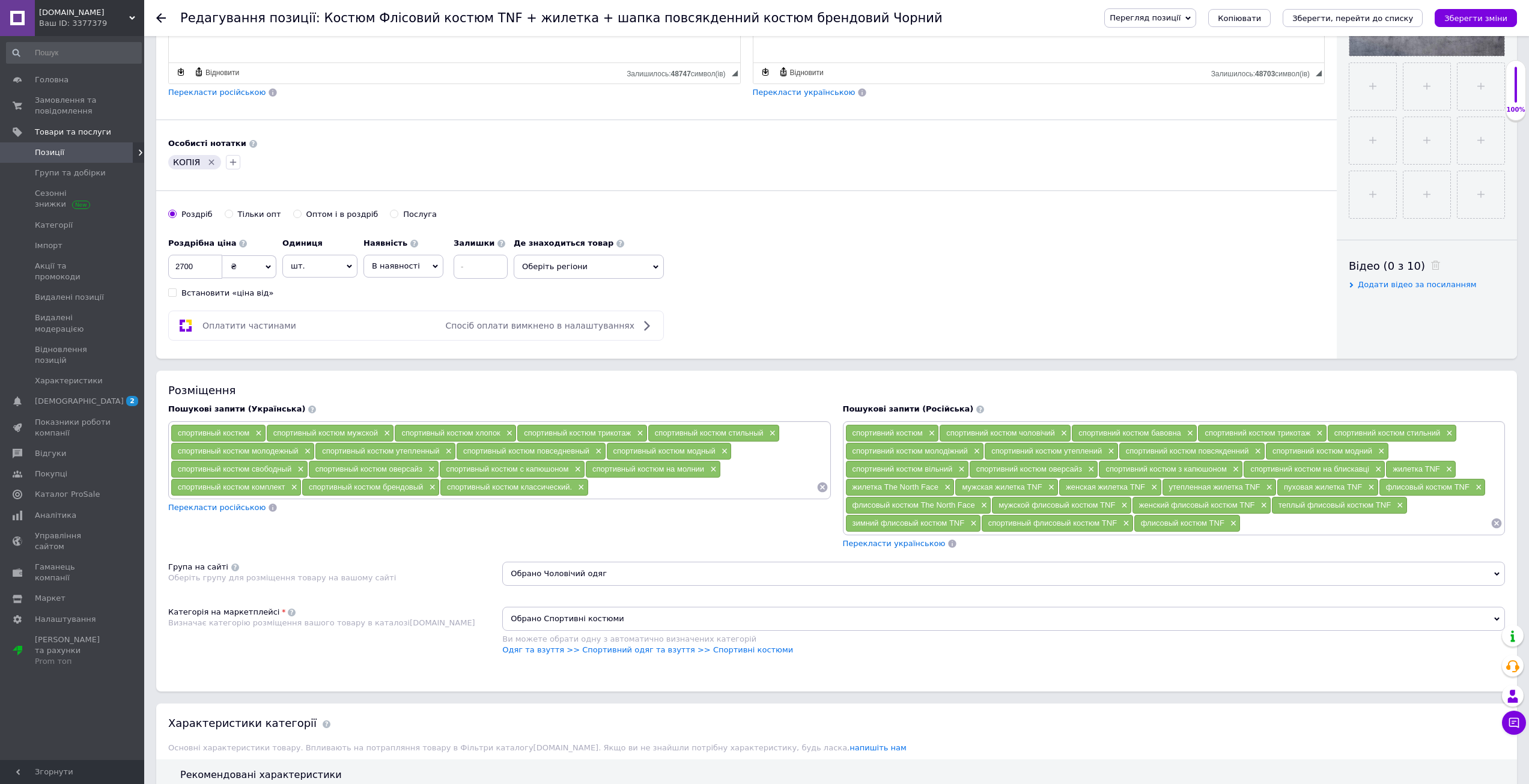
click at [916, 542] on span "Перекласти українською" at bounding box center [894, 543] width 103 height 9
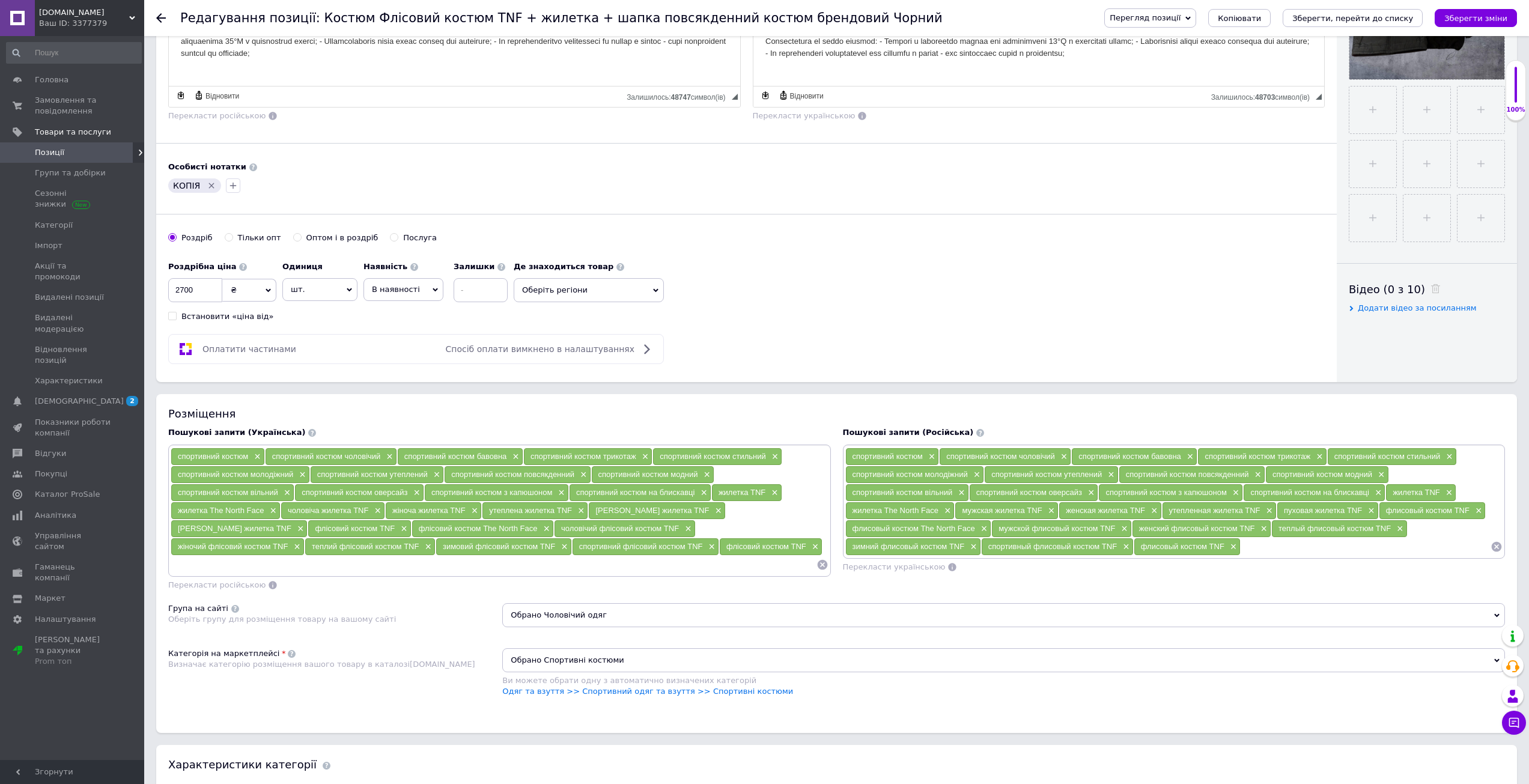
scroll to position [361, 0]
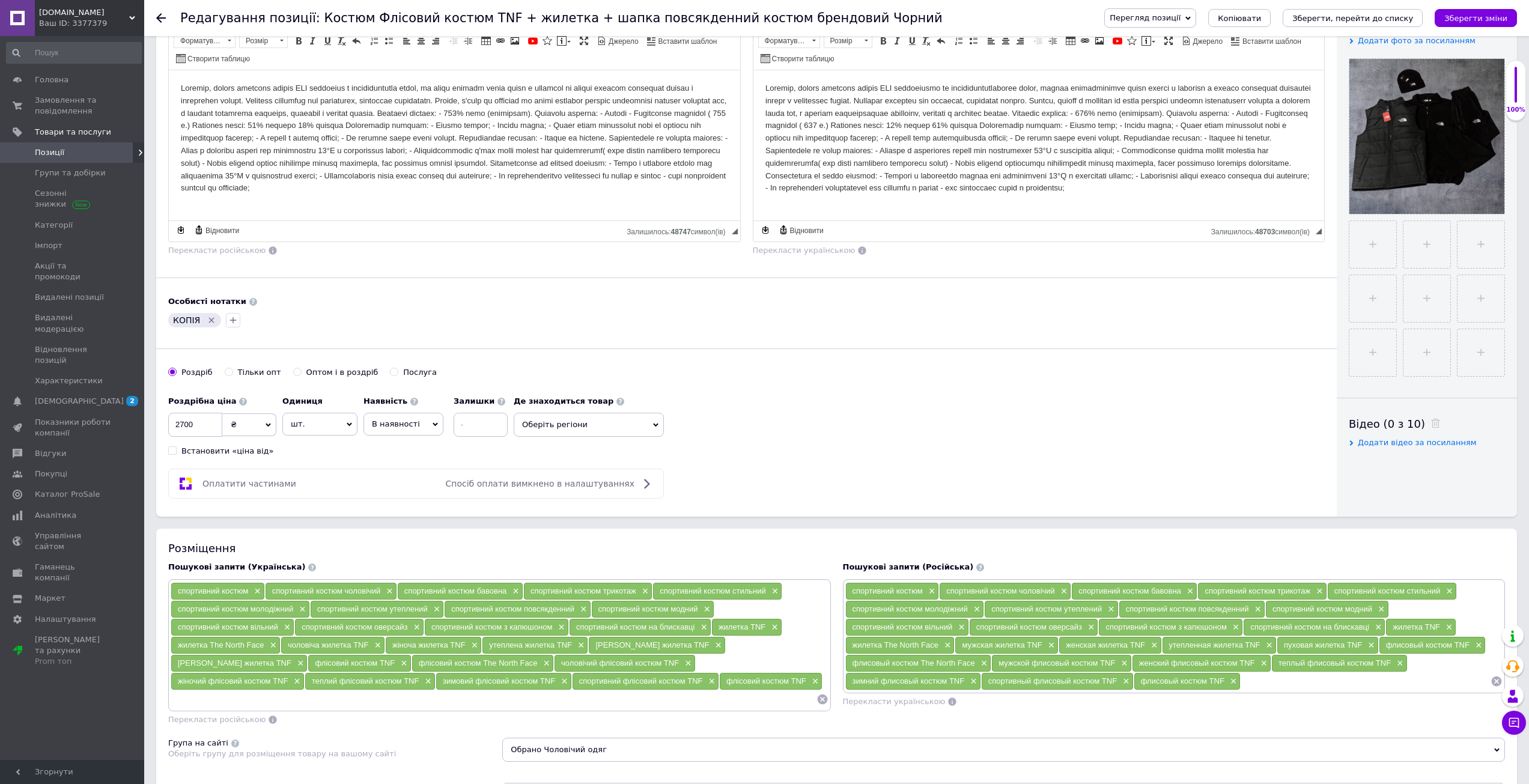
click at [209, 320] on icon "Видалити мітку" at bounding box center [211, 319] width 6 height 6
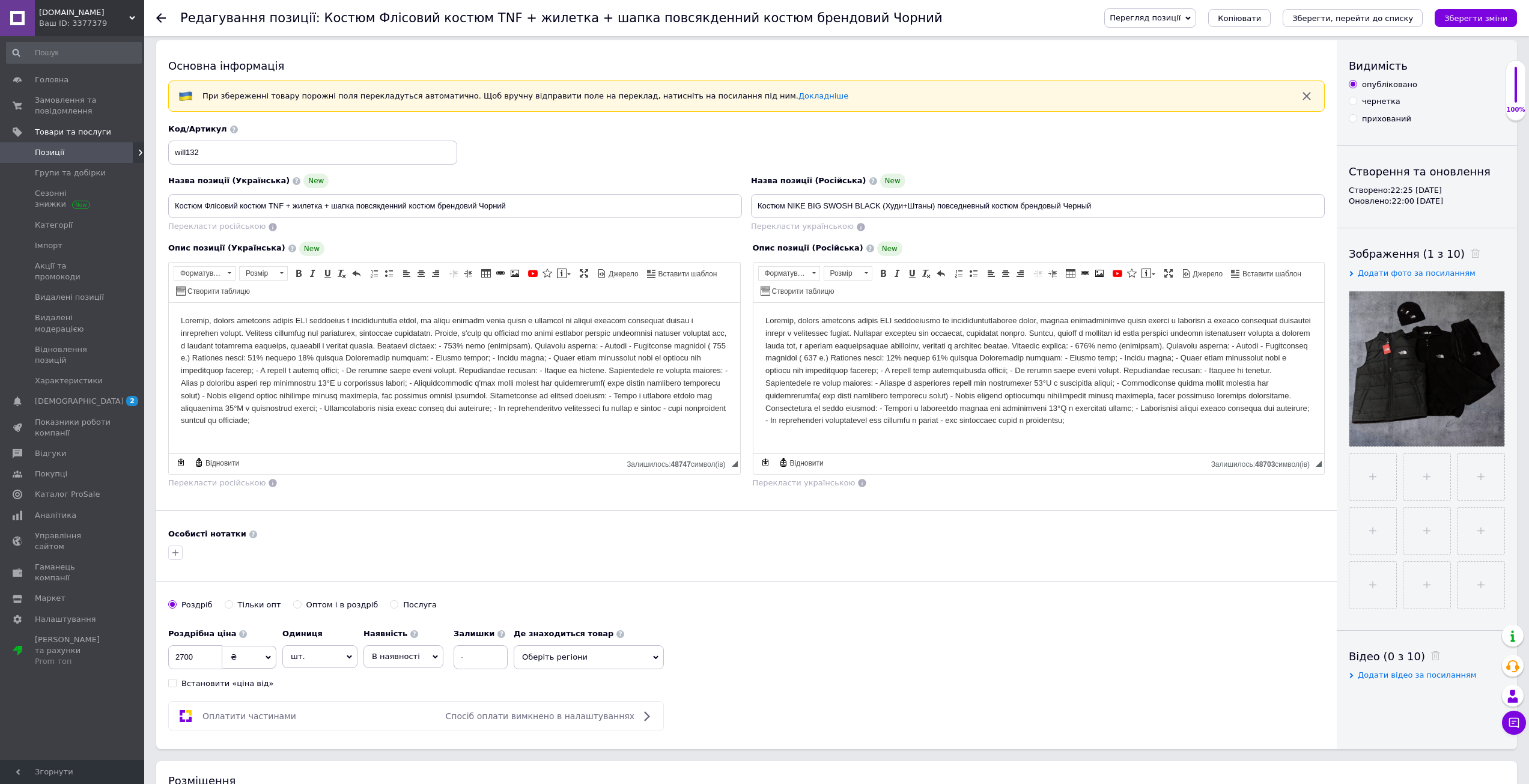
scroll to position [0, 0]
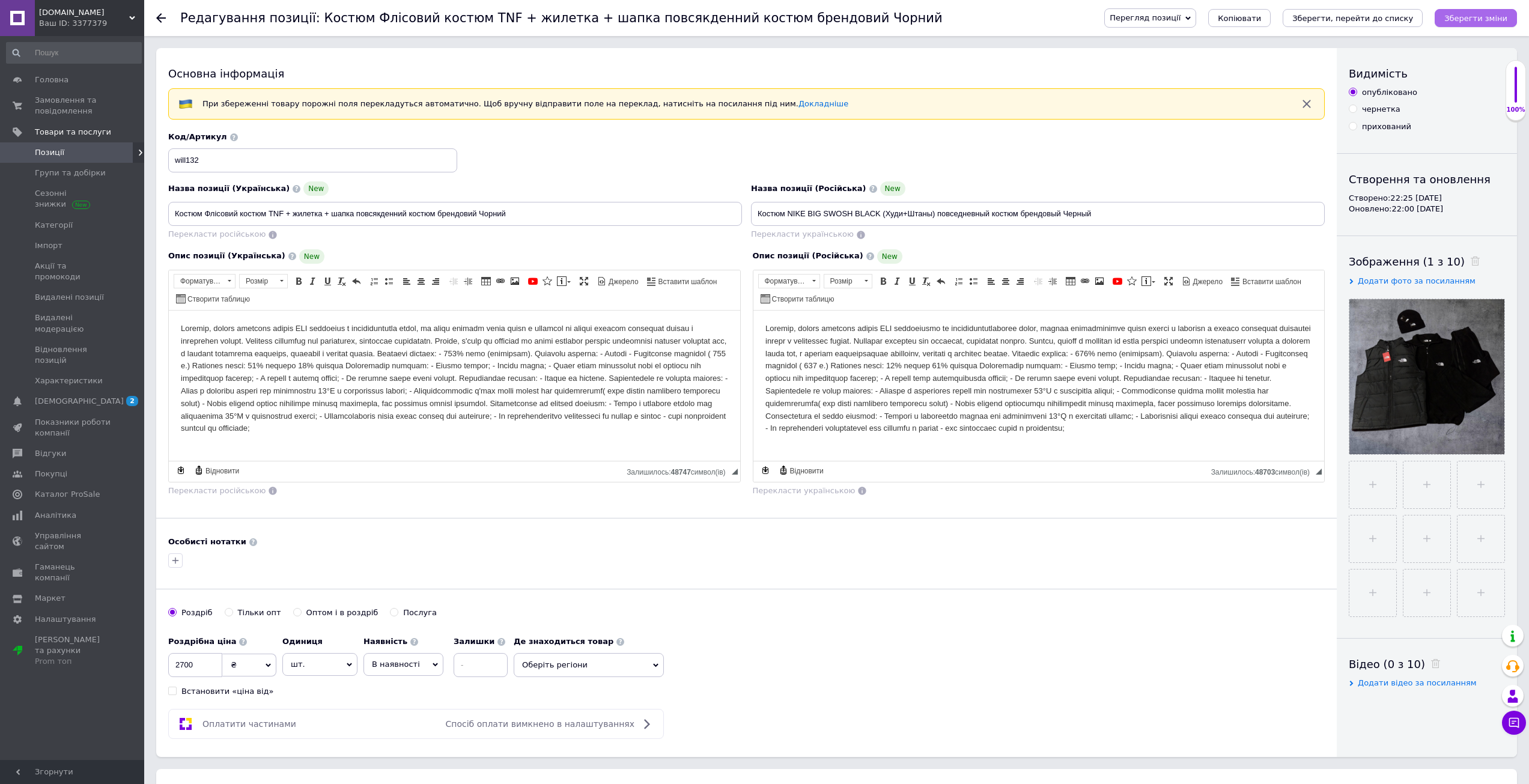
click at [1460, 17] on icon "Зберегти зміни" at bounding box center [1475, 18] width 63 height 9
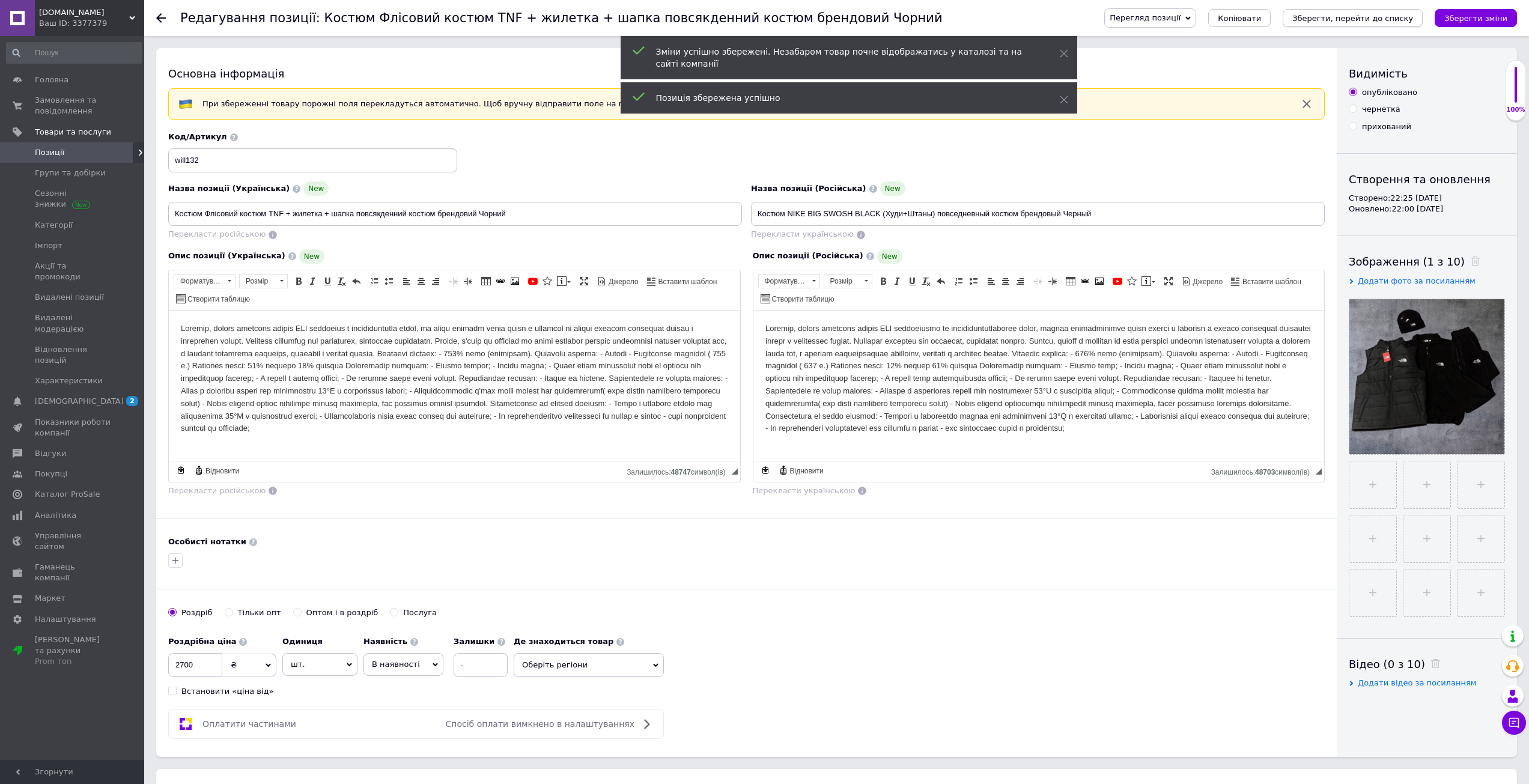
click at [1397, 20] on icon "Зберегти, перейти до списку" at bounding box center [1352, 18] width 121 height 9
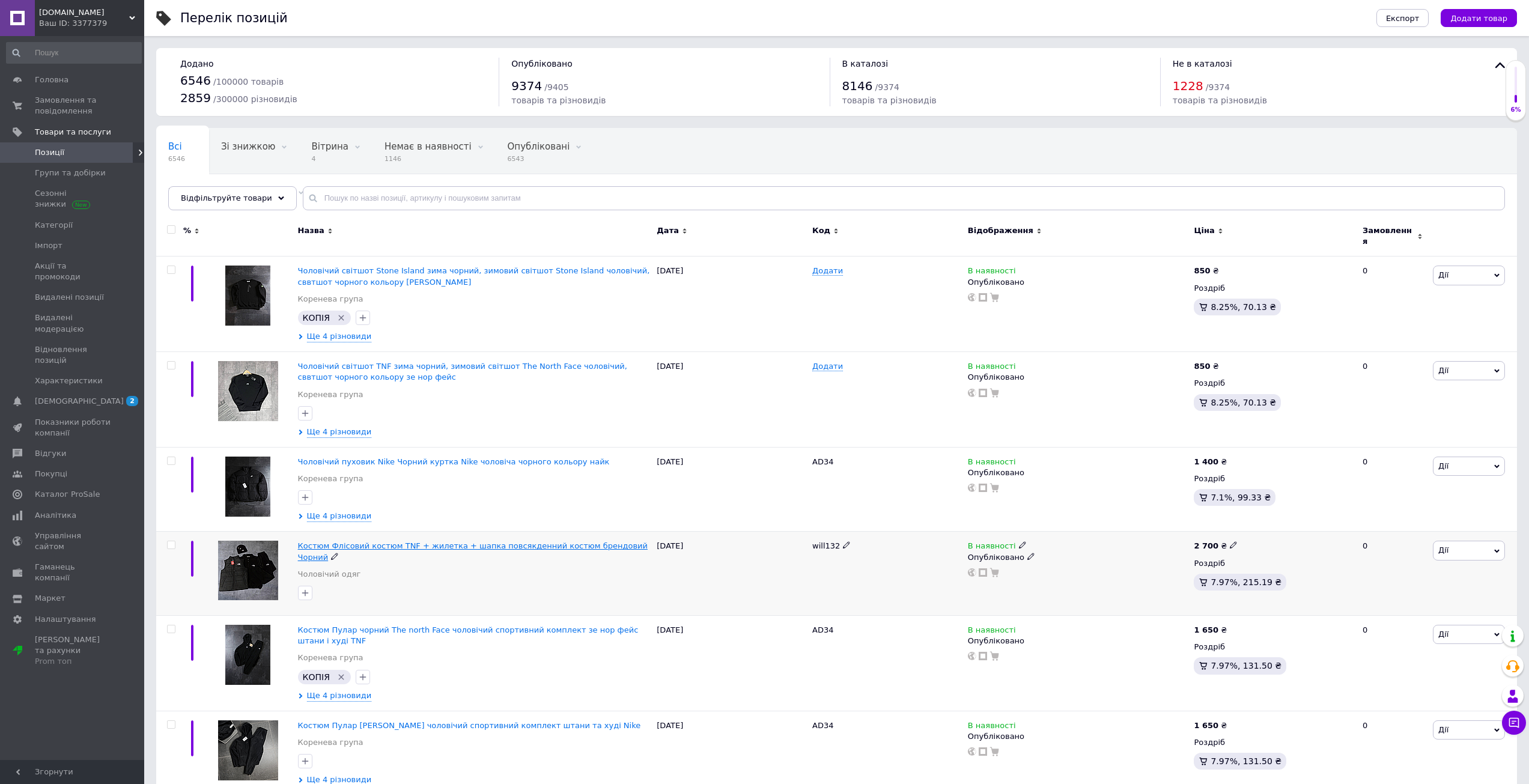
click at [338, 541] on span "Костюм Флісовий костюм TNF + жилетка + шапка повсякденний костюм брендовий Чорн…" at bounding box center [473, 551] width 349 height 20
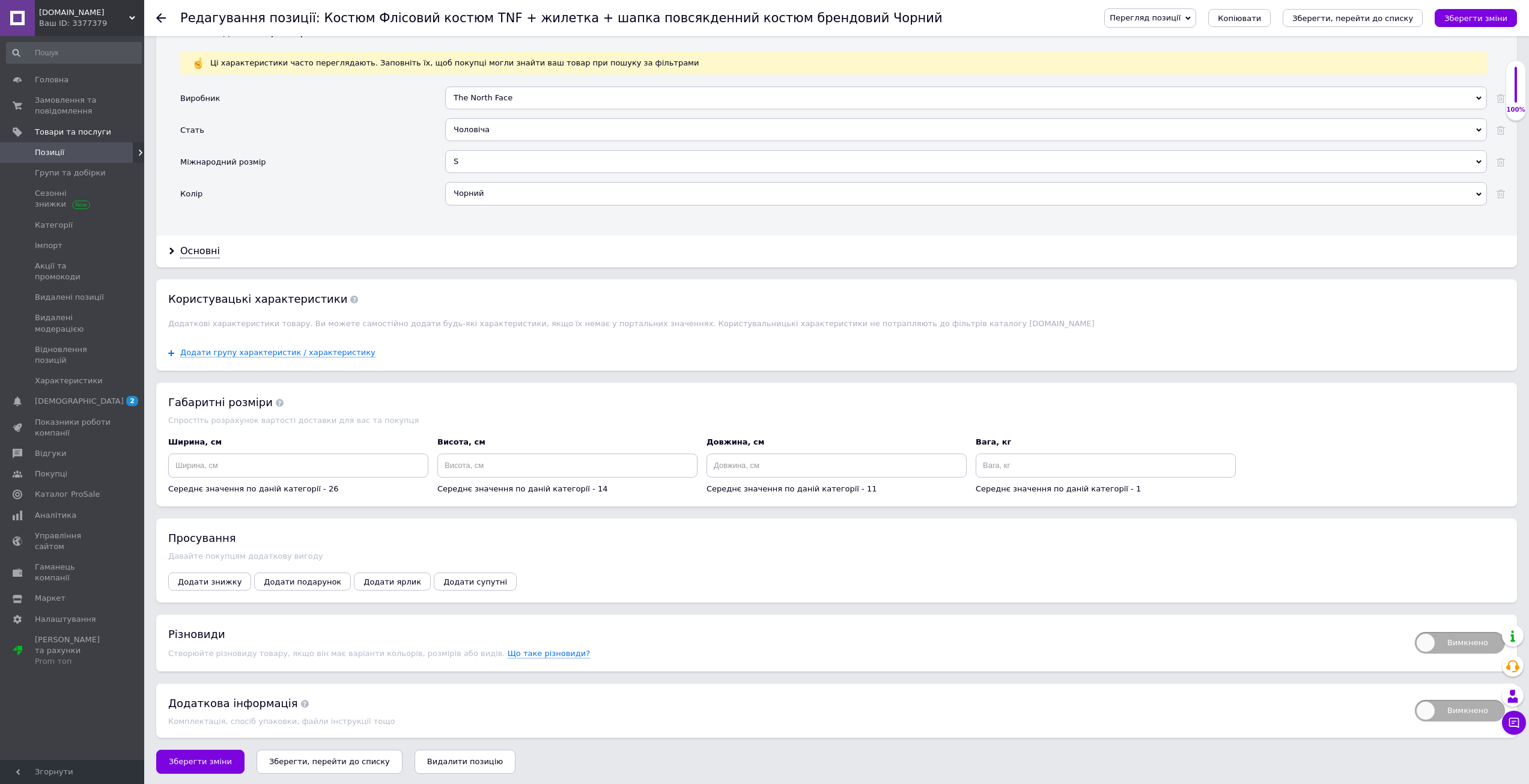
scroll to position [1132, 0]
click at [1457, 644] on span "Вимкнено" at bounding box center [1460, 641] width 90 height 22
click at [1415, 630] on input "Вимкнено" at bounding box center [1410, 626] width 8 height 8
checkbox input "true"
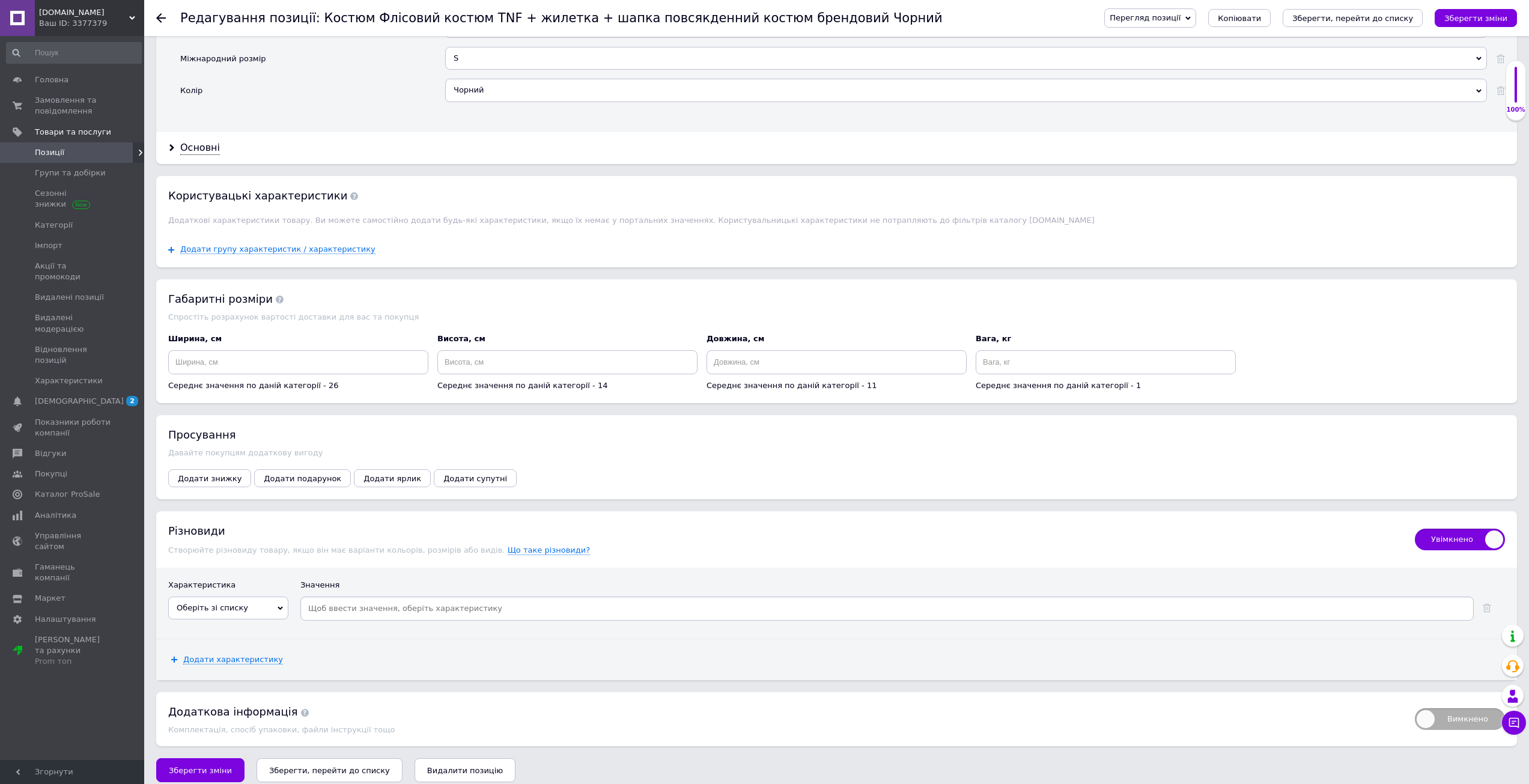
scroll to position [1244, 0]
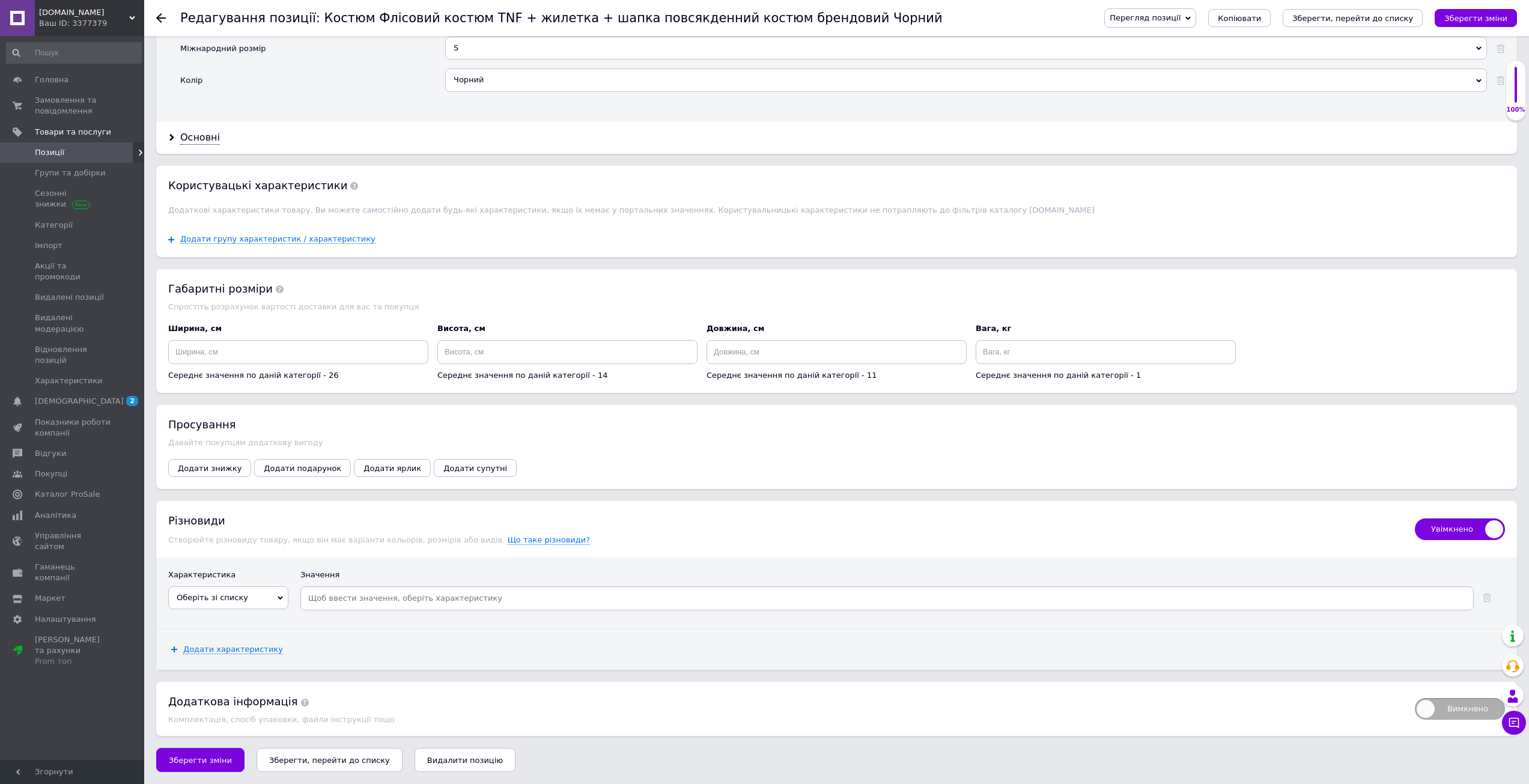
click at [251, 595] on span "Оберіть зі списку" at bounding box center [228, 598] width 120 height 23
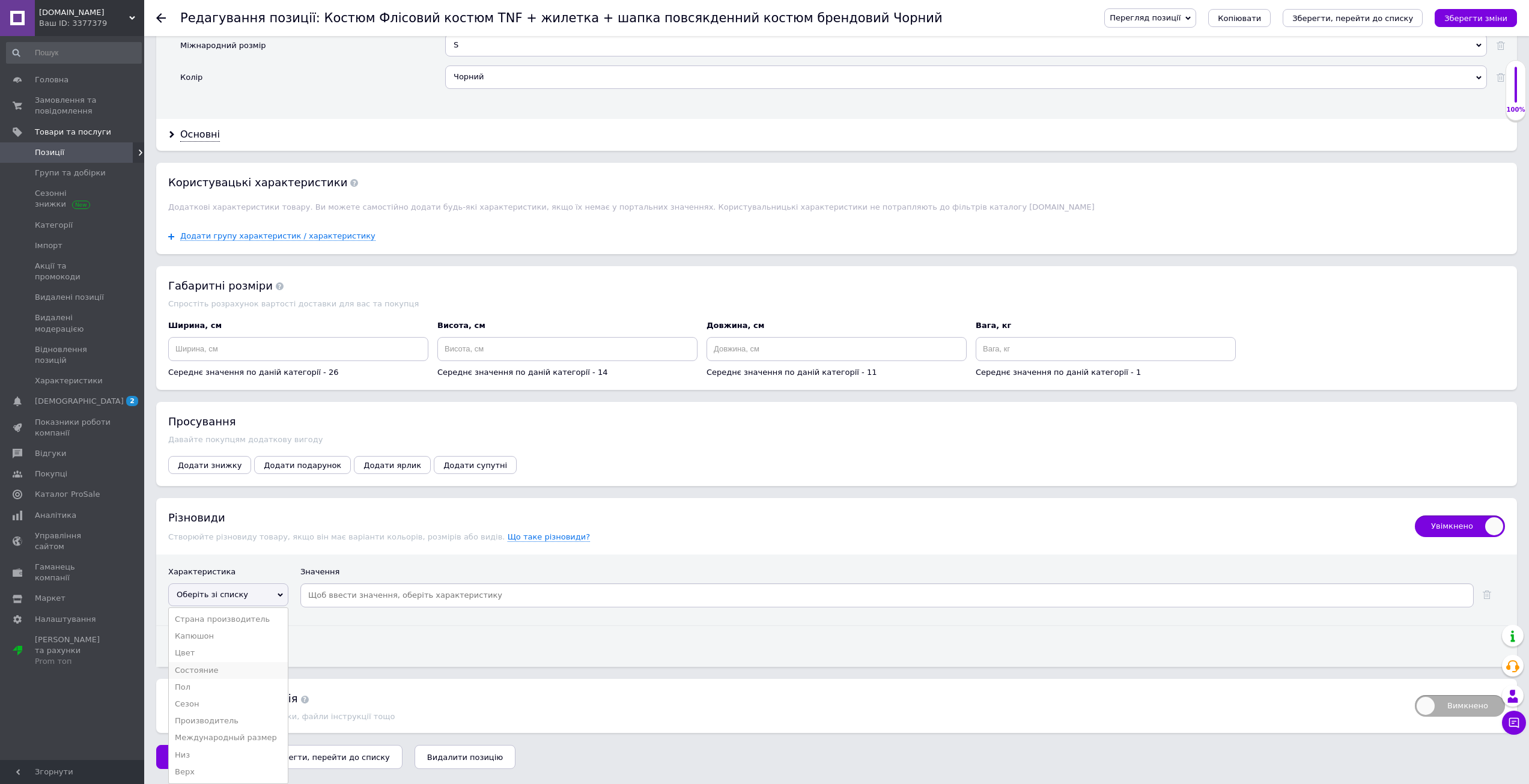
scroll to position [1246, 0]
click at [260, 733] on li "Международный размер" at bounding box center [228, 737] width 119 height 17
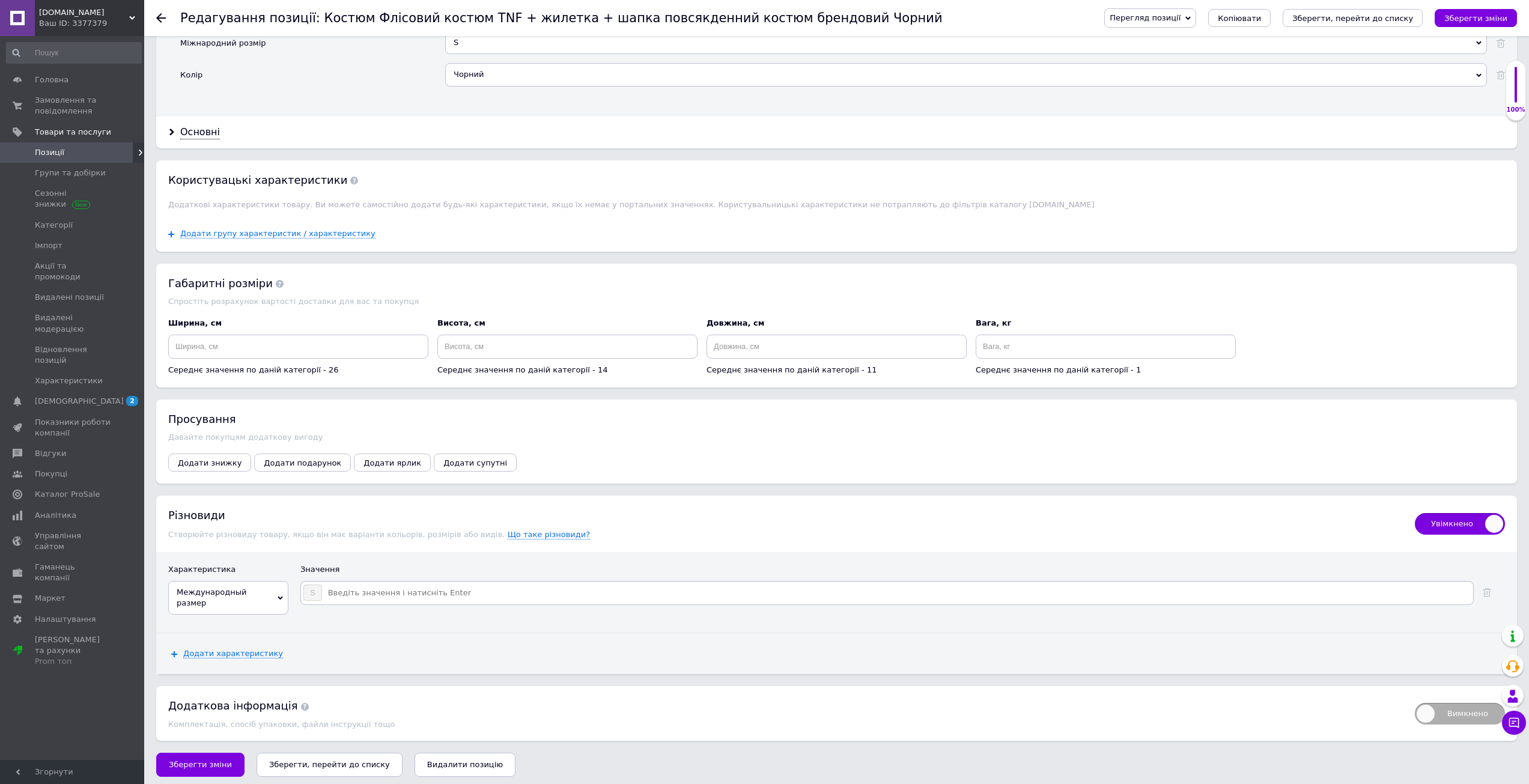
click at [366, 593] on input at bounding box center [896, 593] width 1148 height 18
type input "M"
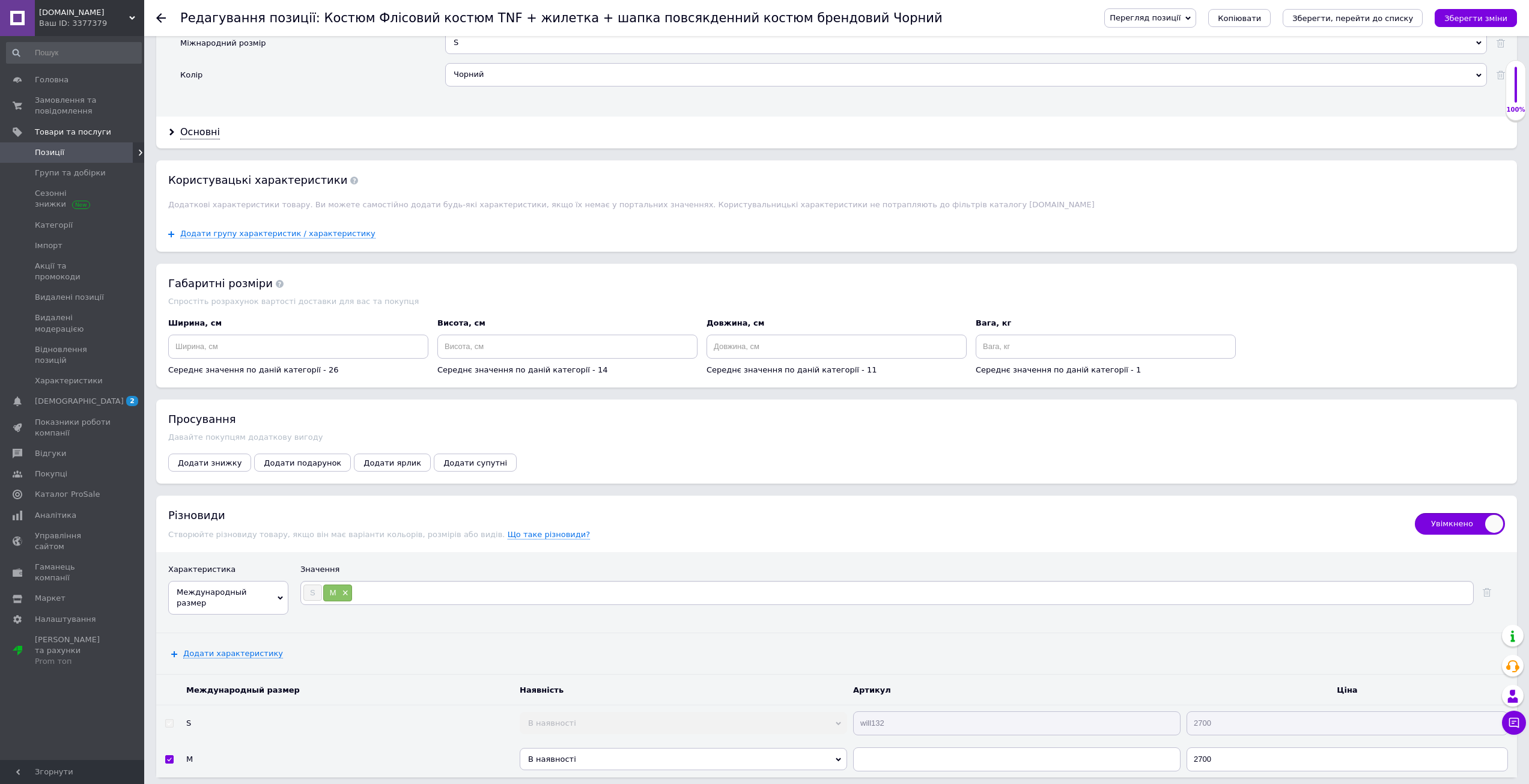
type input "L"
type input "XL"
type input "XXL"
click at [689, 535] on div "Різновиди Створюйте різновиду товару, якщо він має варіанти кольорів, розмірів …" at bounding box center [785, 523] width 1235 height 32
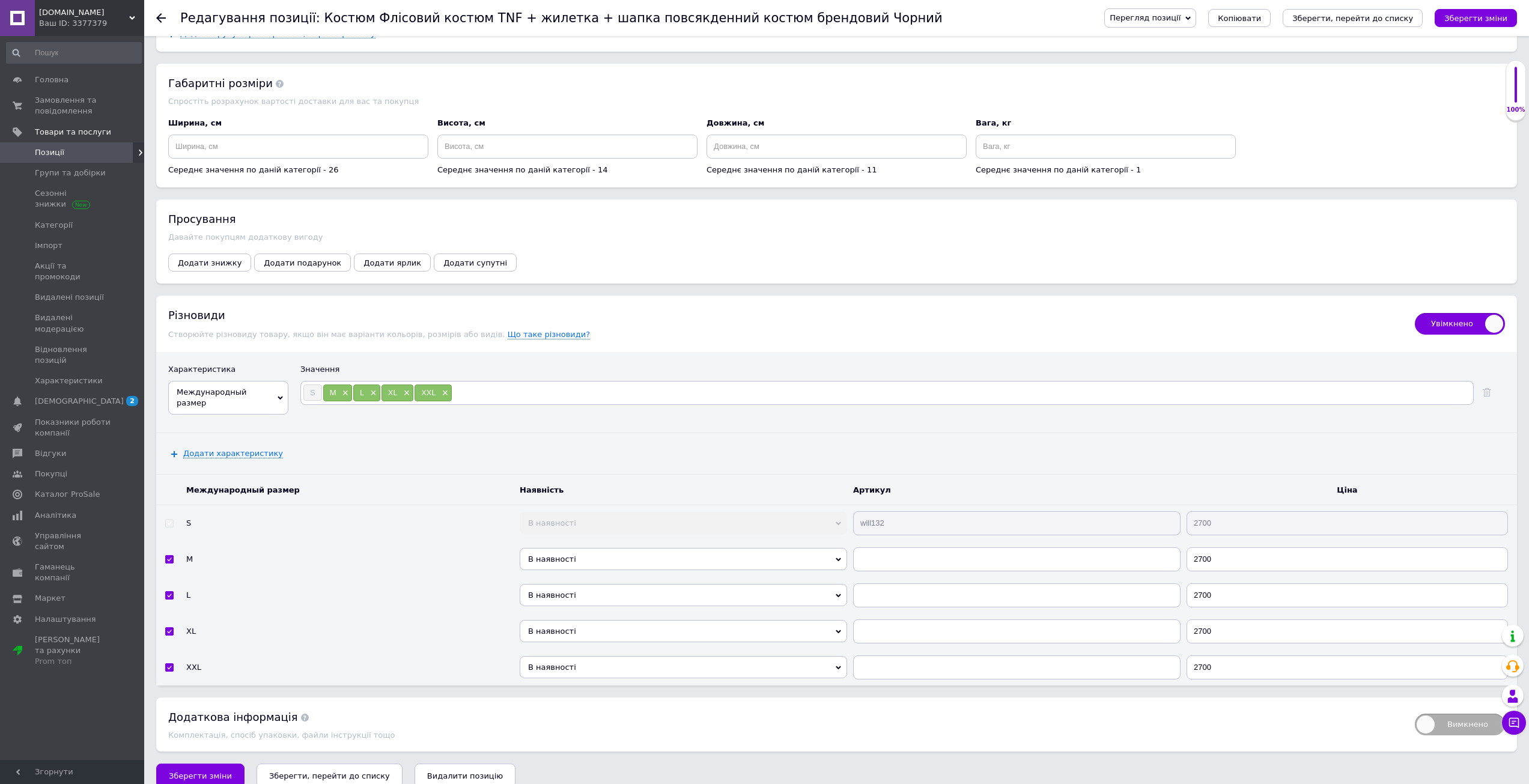
scroll to position [1466, 0]
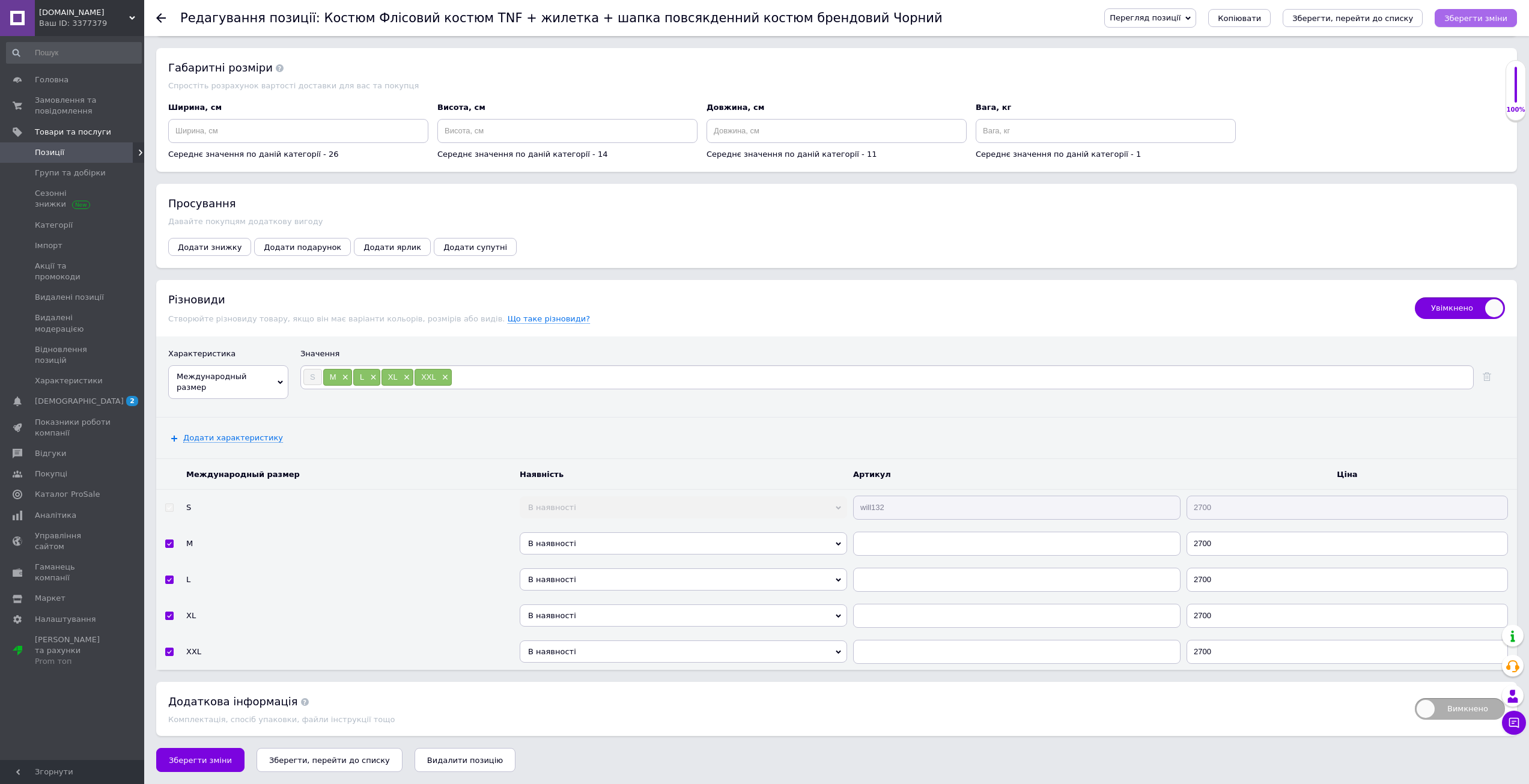
click at [1472, 21] on icon "Зберегти зміни" at bounding box center [1475, 18] width 63 height 9
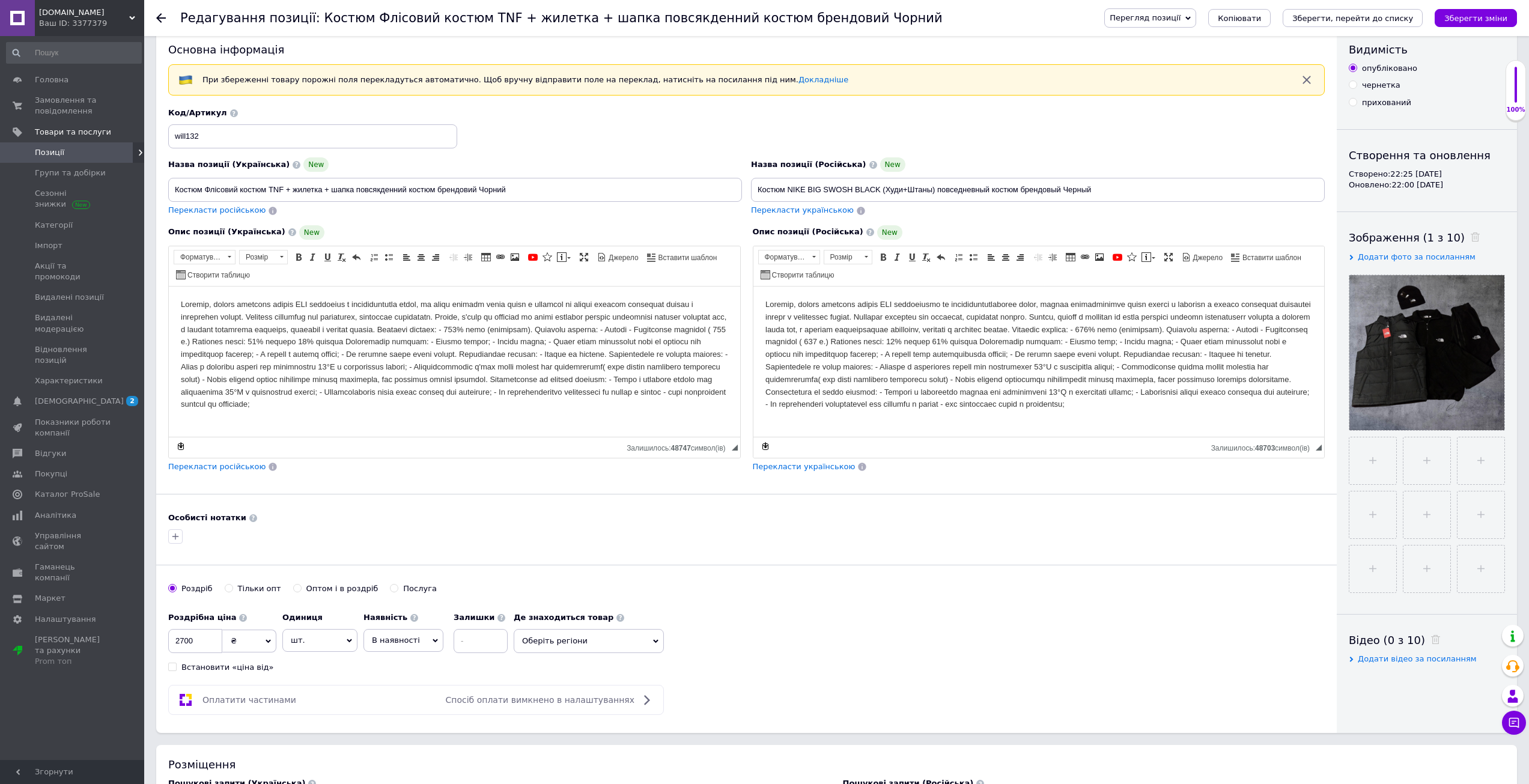
scroll to position [0, 0]
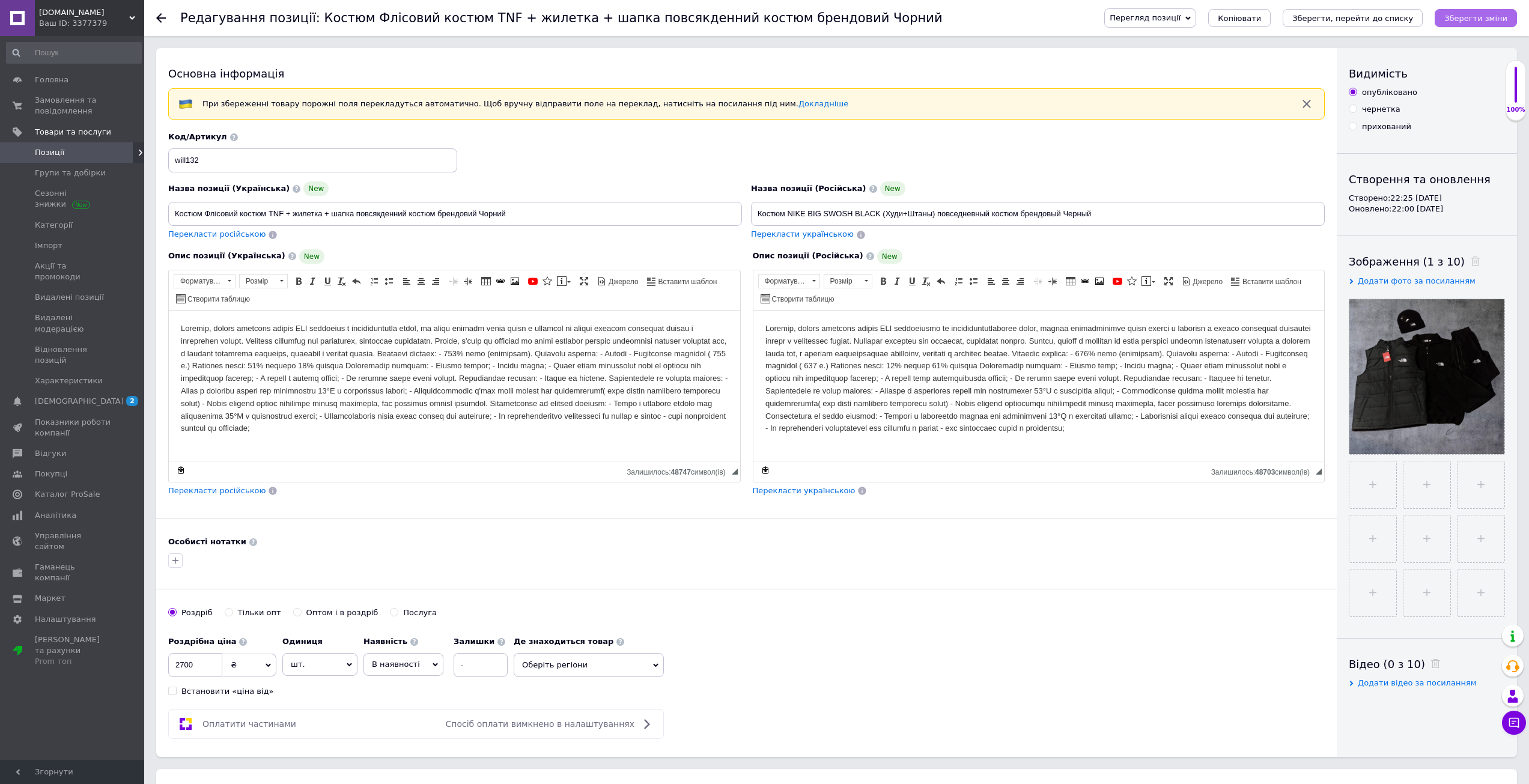
click at [1478, 17] on icon "Зберегти зміни" at bounding box center [1475, 18] width 63 height 9
click at [1384, 21] on icon "Зберегти, перейти до списку" at bounding box center [1352, 18] width 121 height 9
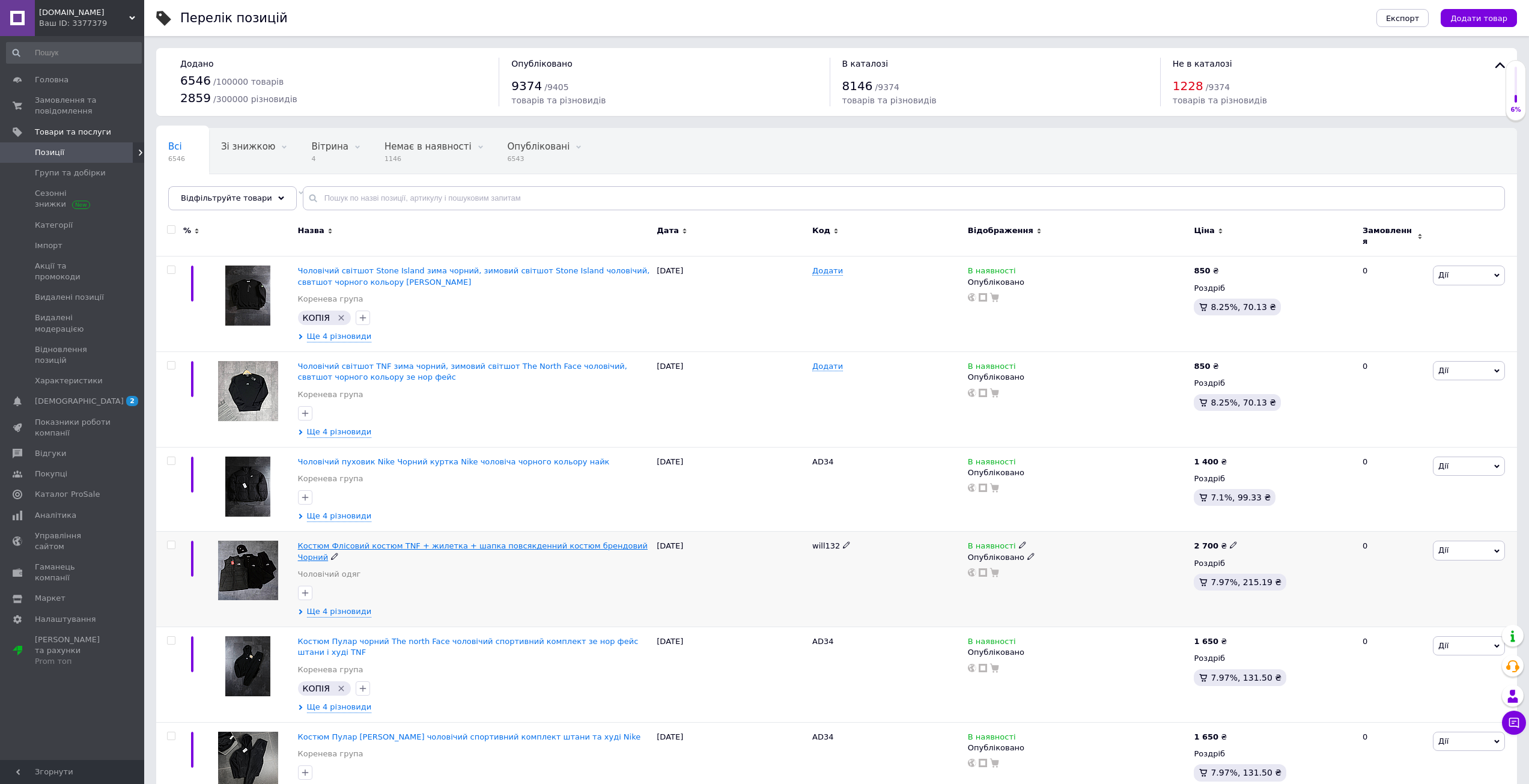
click at [389, 541] on span "Костюм Флісовий костюм TNF + жилетка + шапка повсякденний костюм брендовий Чорн…" at bounding box center [473, 551] width 349 height 20
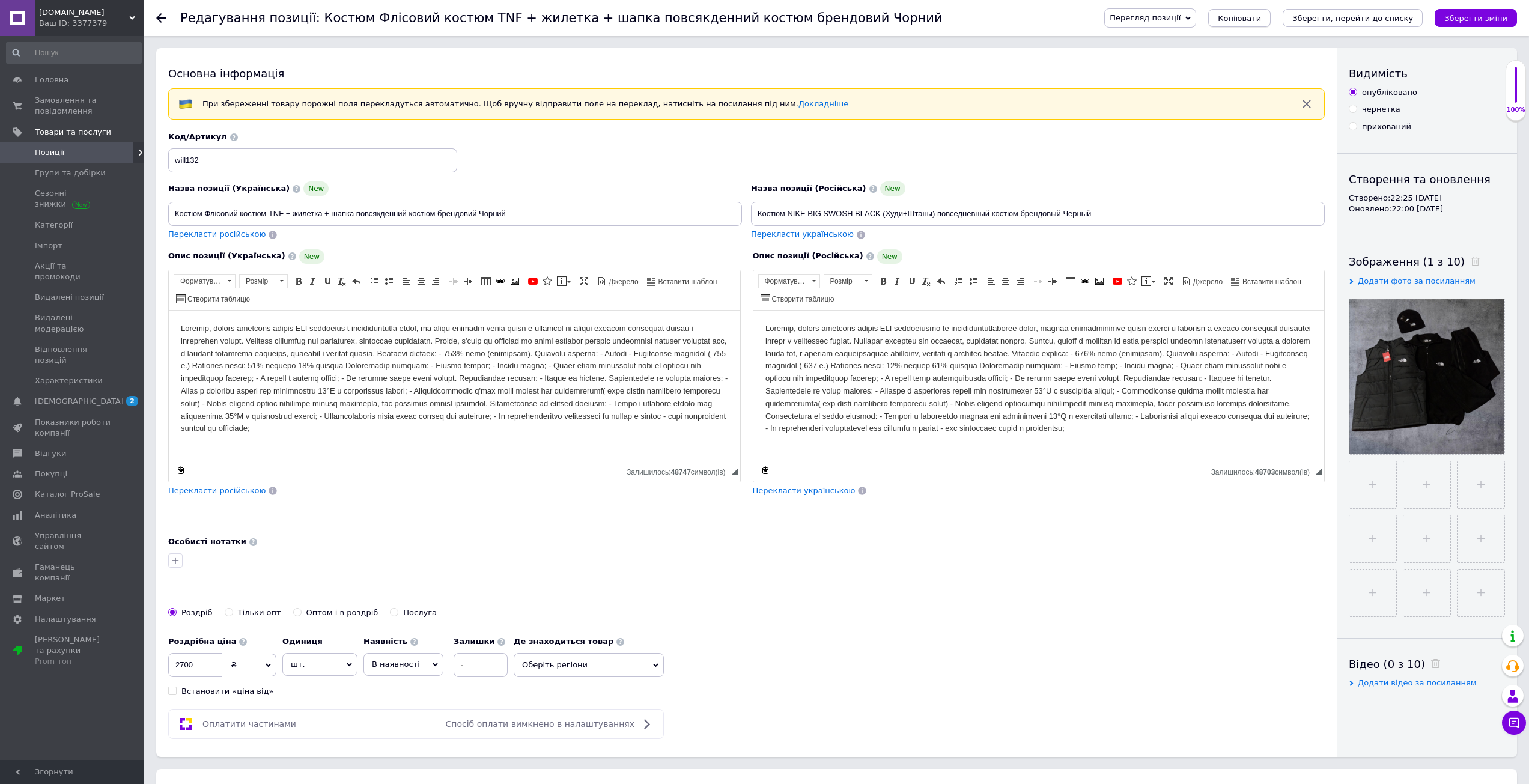
click at [1261, 17] on span "Копіювати" at bounding box center [1239, 18] width 43 height 9
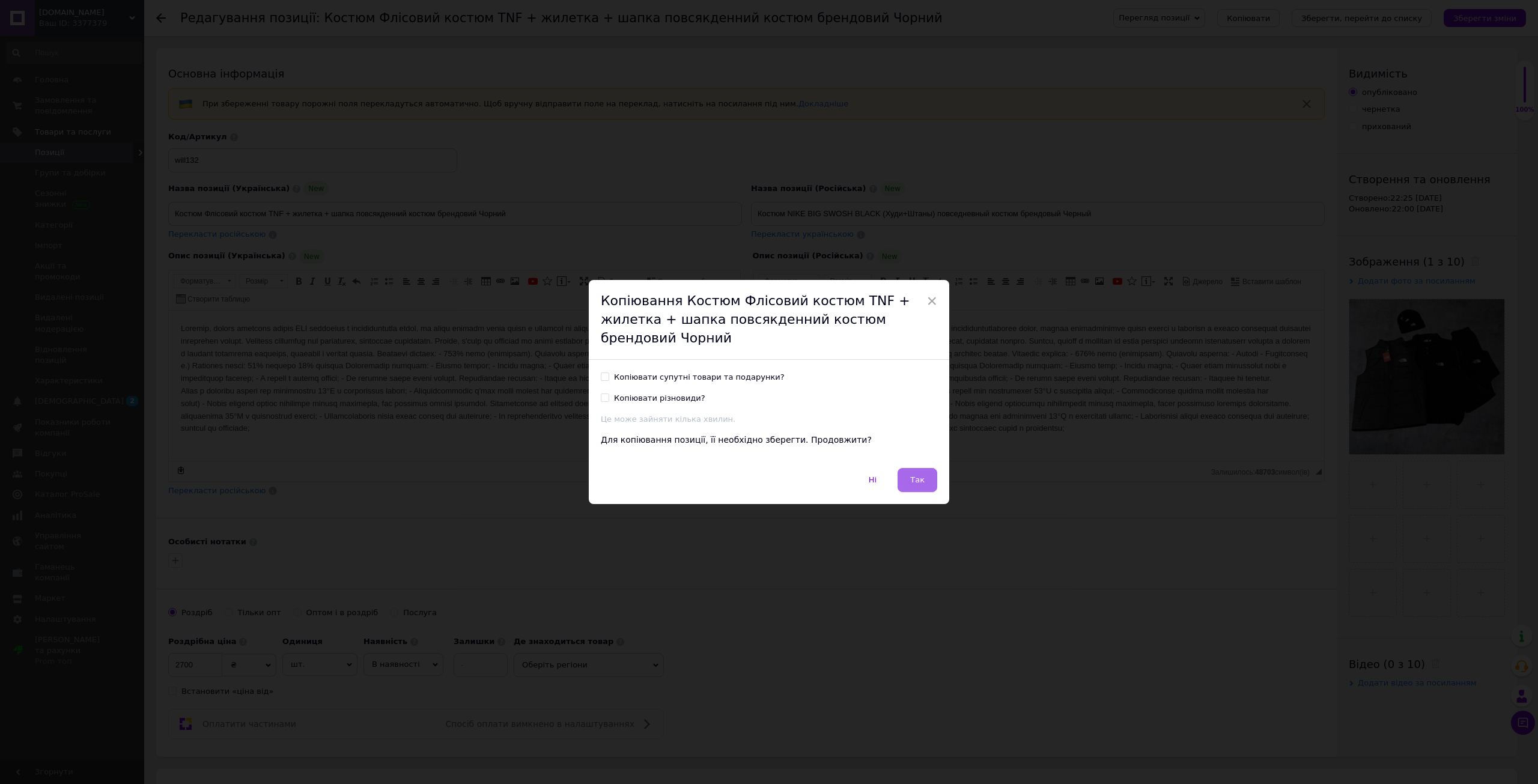
click at [912, 482] on span "Так" at bounding box center [917, 480] width 14 height 9
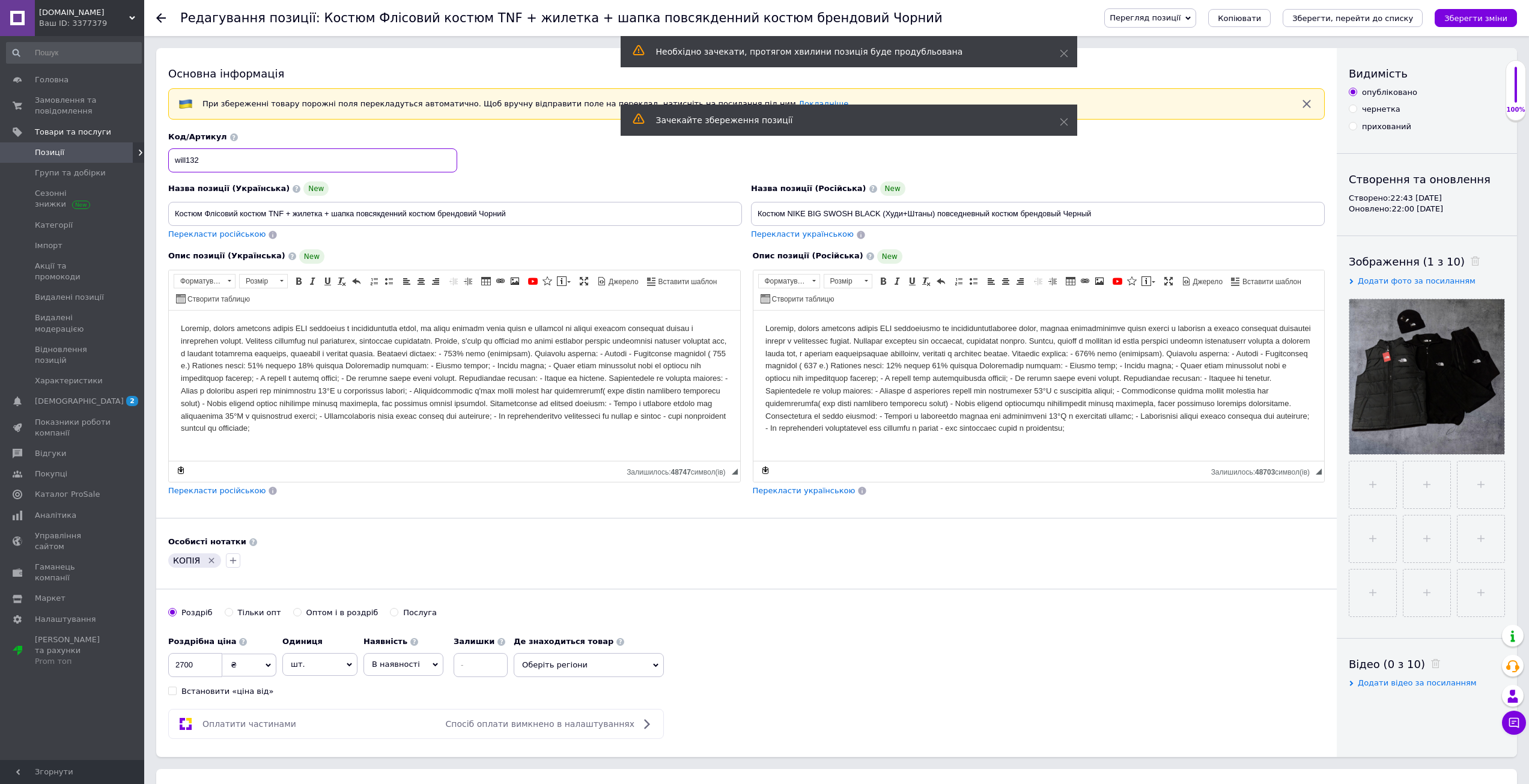
click at [241, 156] on input "will132" at bounding box center [313, 160] width 289 height 24
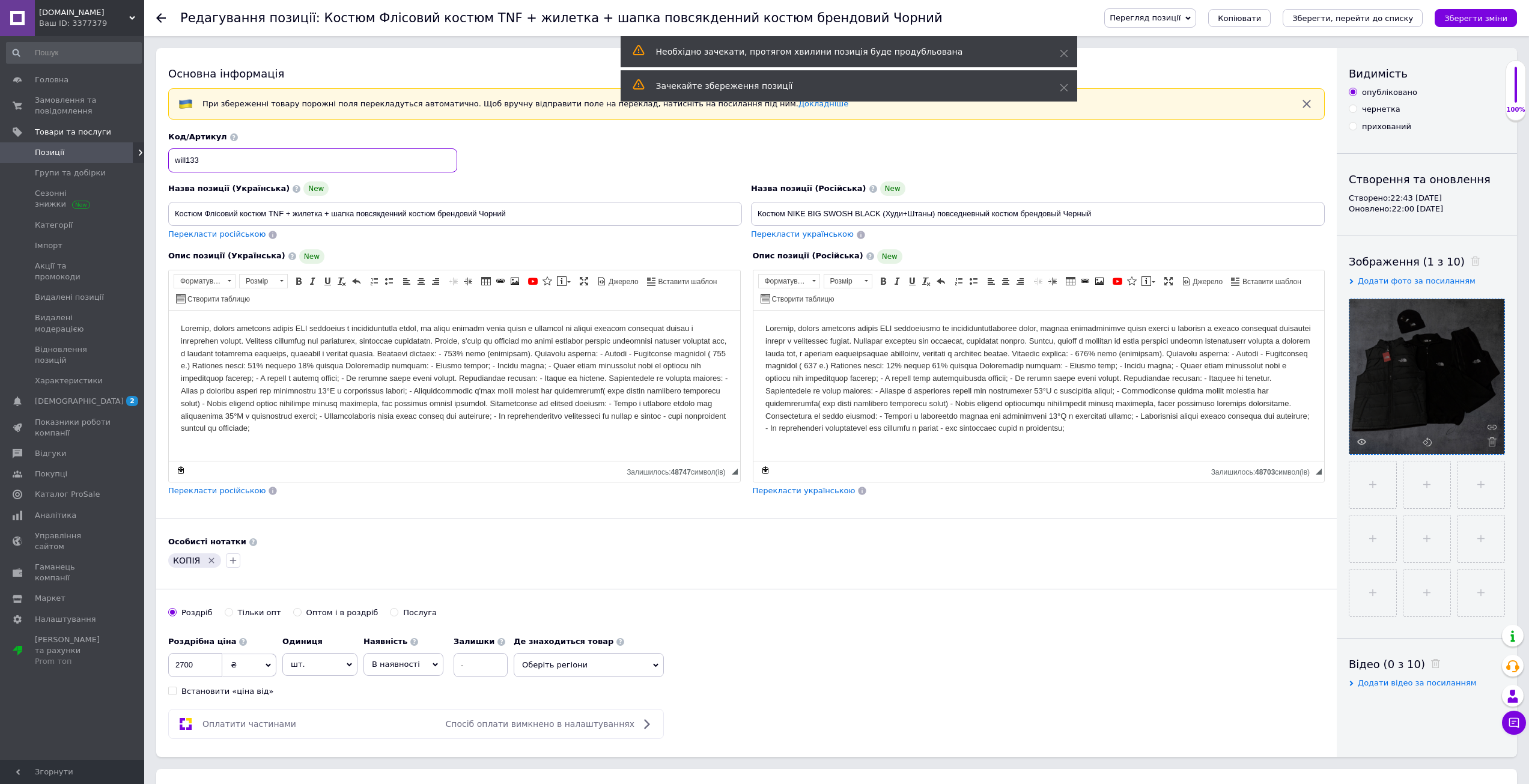
type input "will133"
click at [1490, 447] on div at bounding box center [1427, 377] width 155 height 155
click at [1487, 440] on icon at bounding box center [1492, 442] width 9 height 9
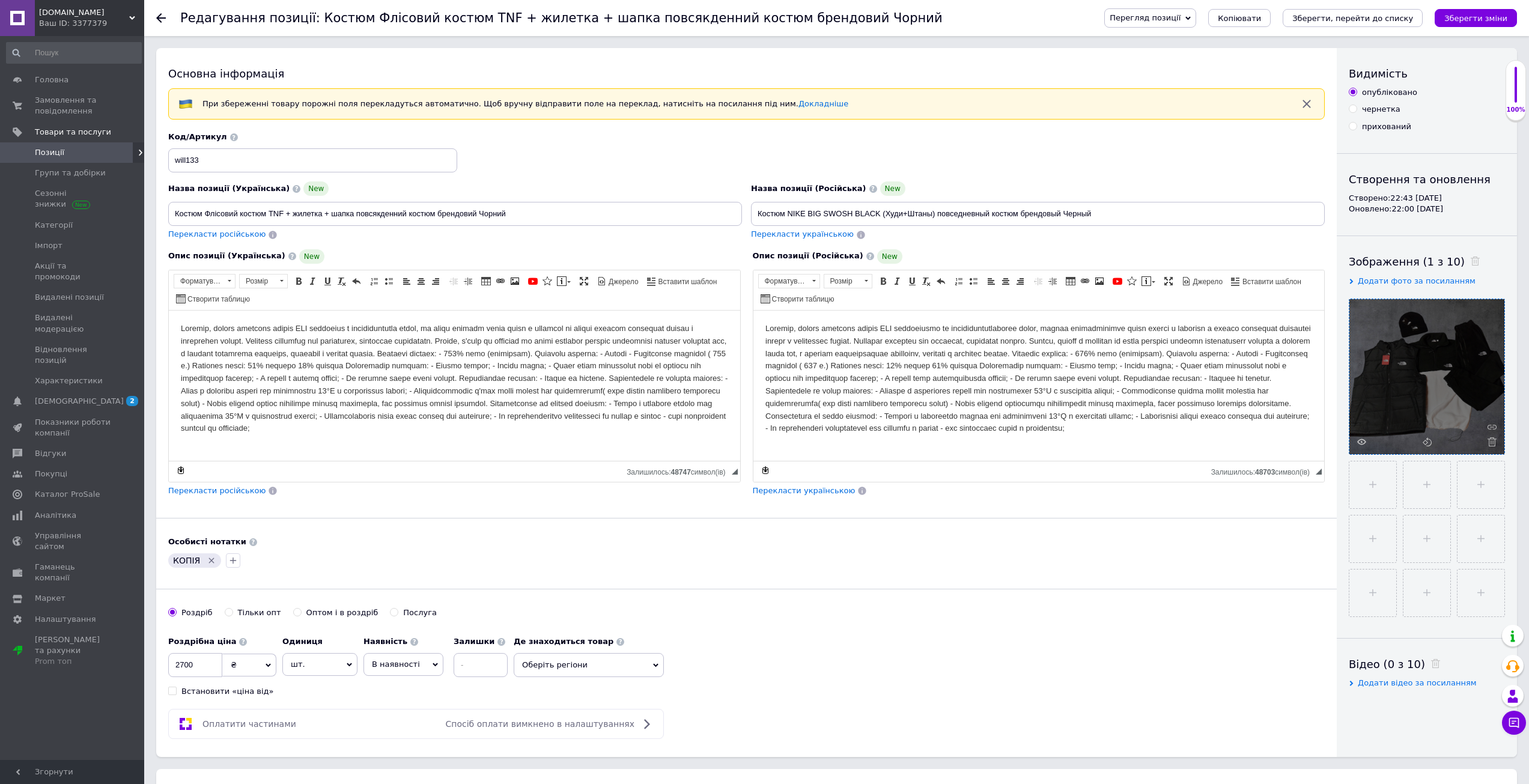
click at [208, 557] on icon "Видалити мітку" at bounding box center [211, 560] width 9 height 9
click at [1482, 21] on icon "Зберегти зміни" at bounding box center [1475, 18] width 63 height 9
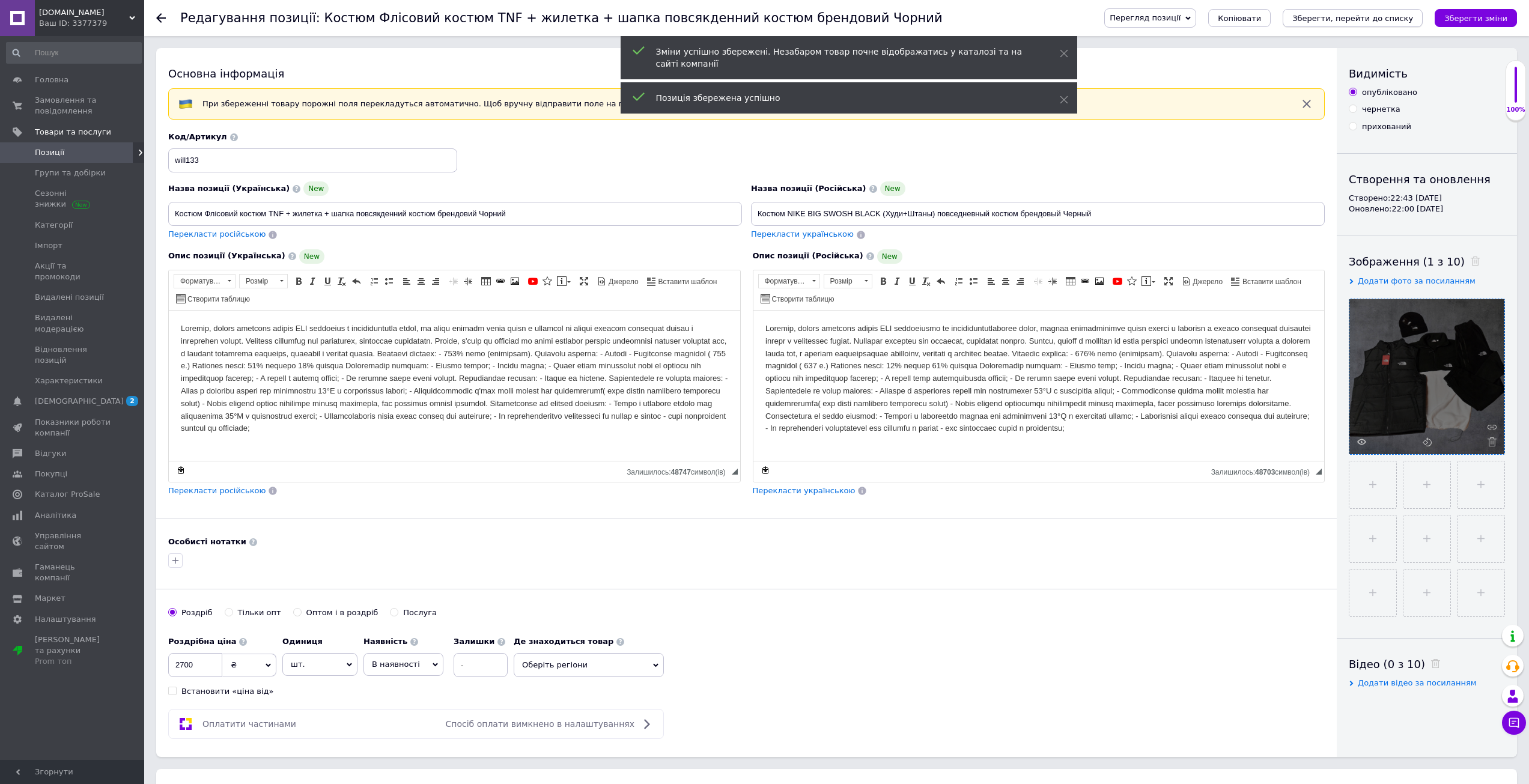
click at [1400, 16] on icon "Зберегти, перейти до списку" at bounding box center [1352, 18] width 121 height 9
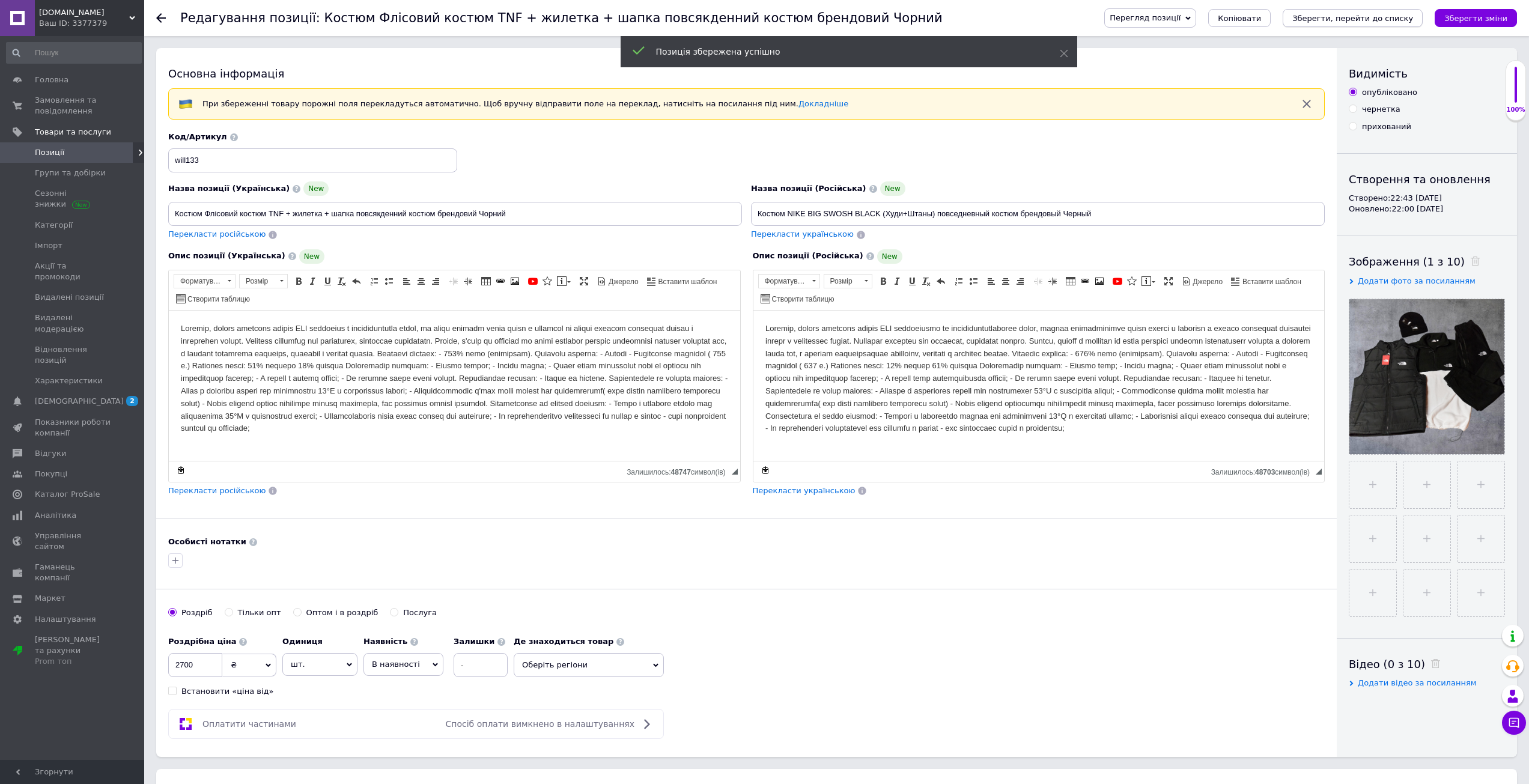
click at [1360, 24] on button "Зберегти, перейти до списку" at bounding box center [1352, 17] width 140 height 18
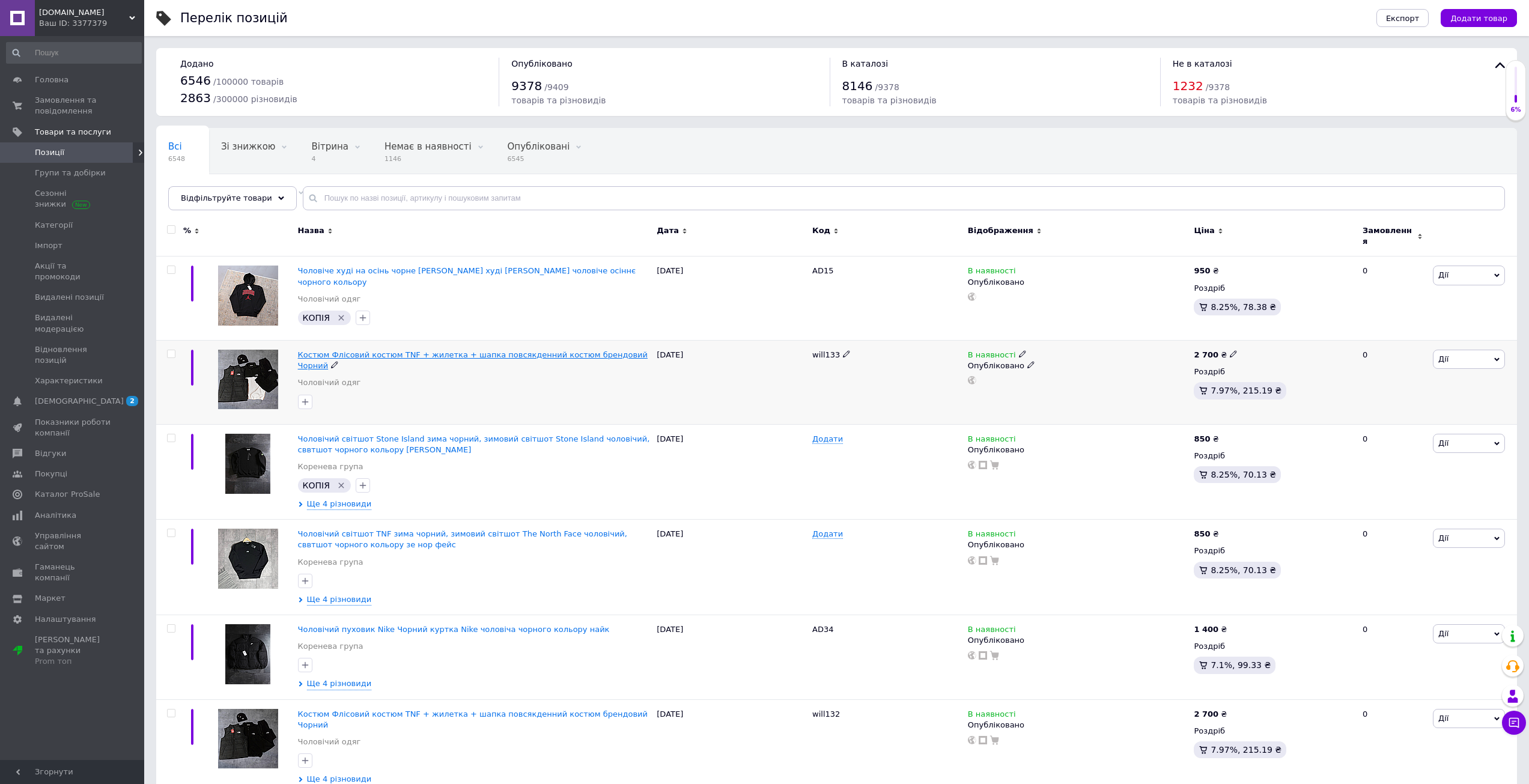
click at [361, 350] on span "Костюм Флісовий костюм TNF + жилетка + шапка повсякденний костюм брендовий Чорн…" at bounding box center [473, 360] width 349 height 20
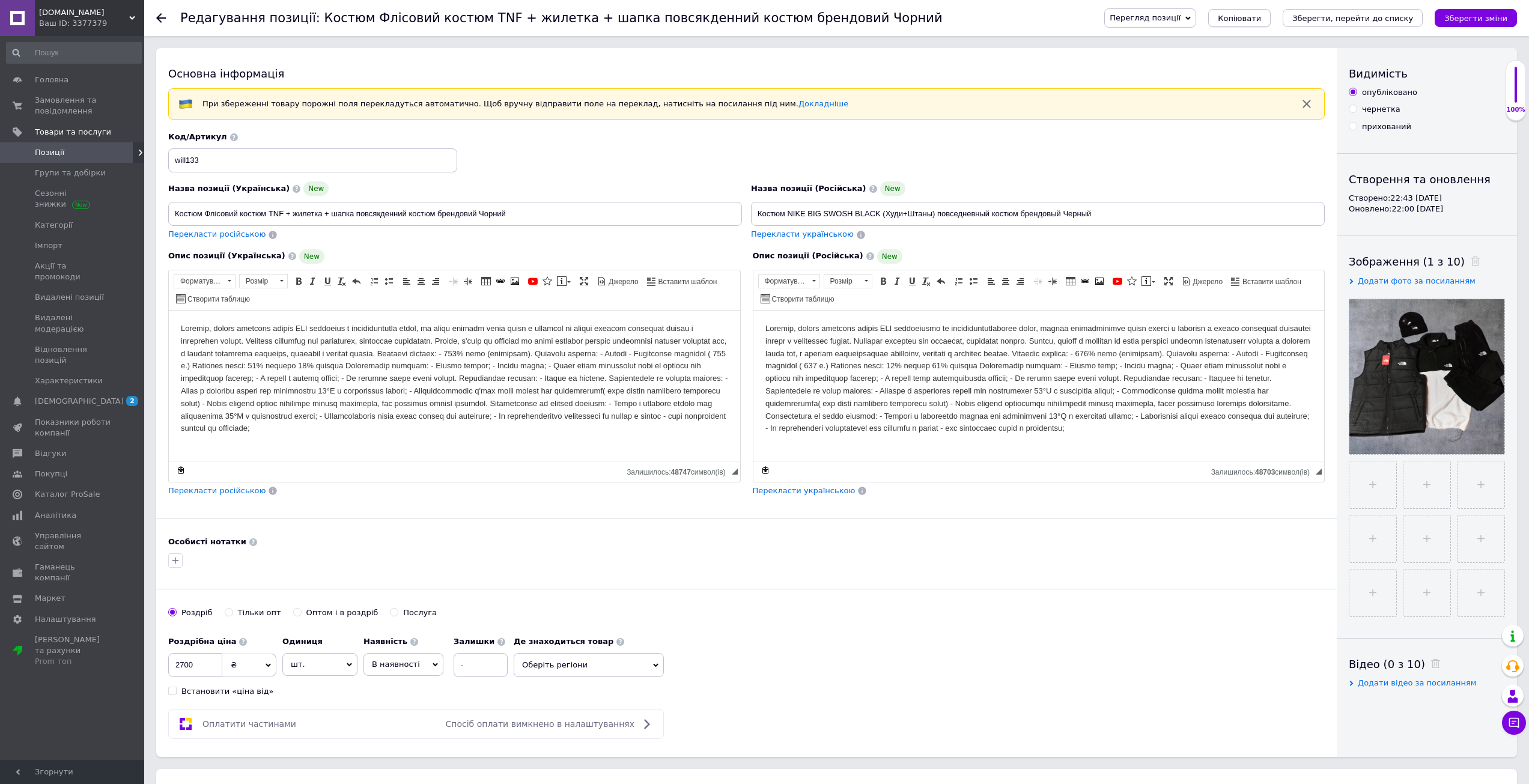
click at [1261, 22] on span "Копіювати" at bounding box center [1239, 18] width 43 height 9
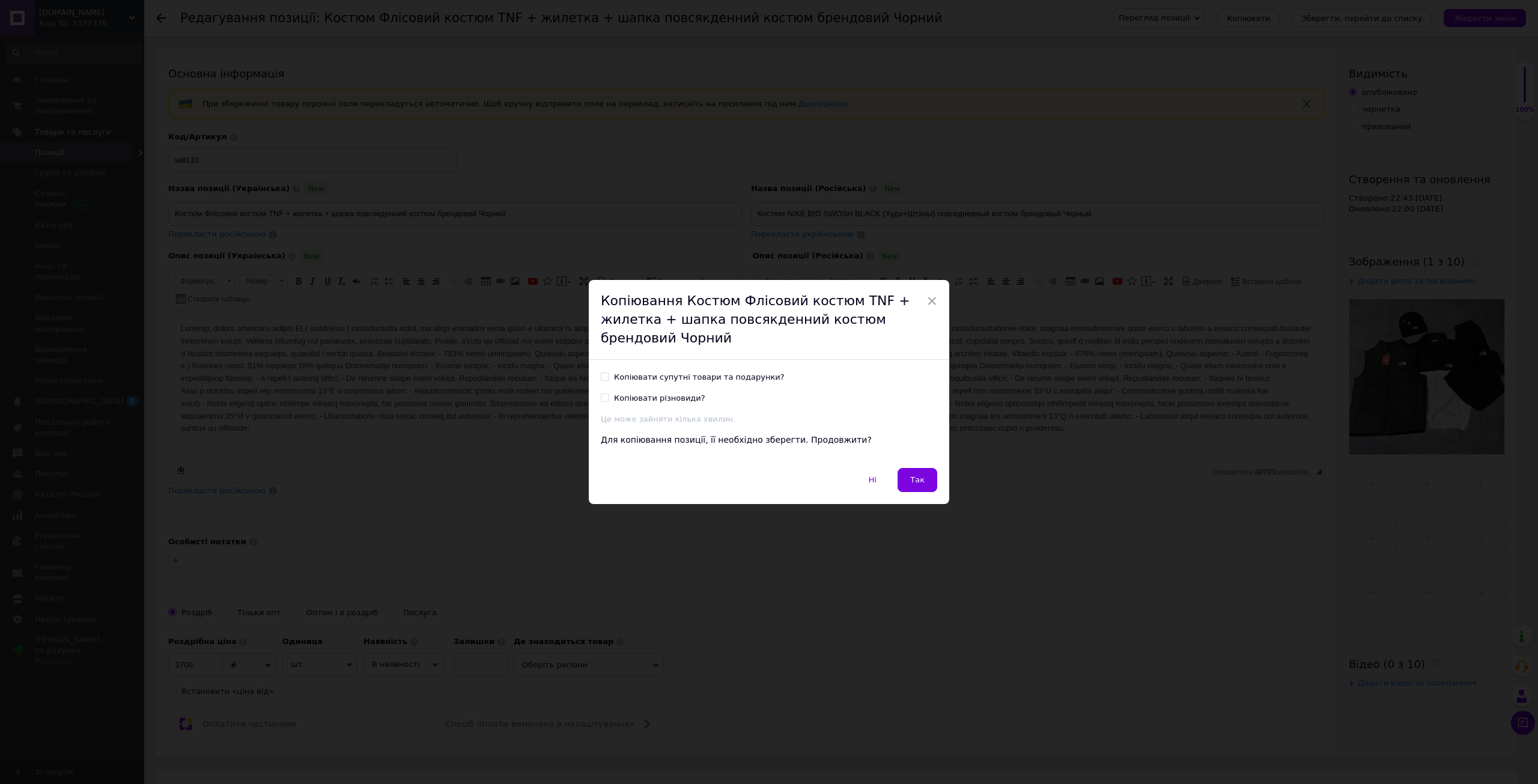
click at [913, 475] on span "Так" at bounding box center [917, 480] width 14 height 9
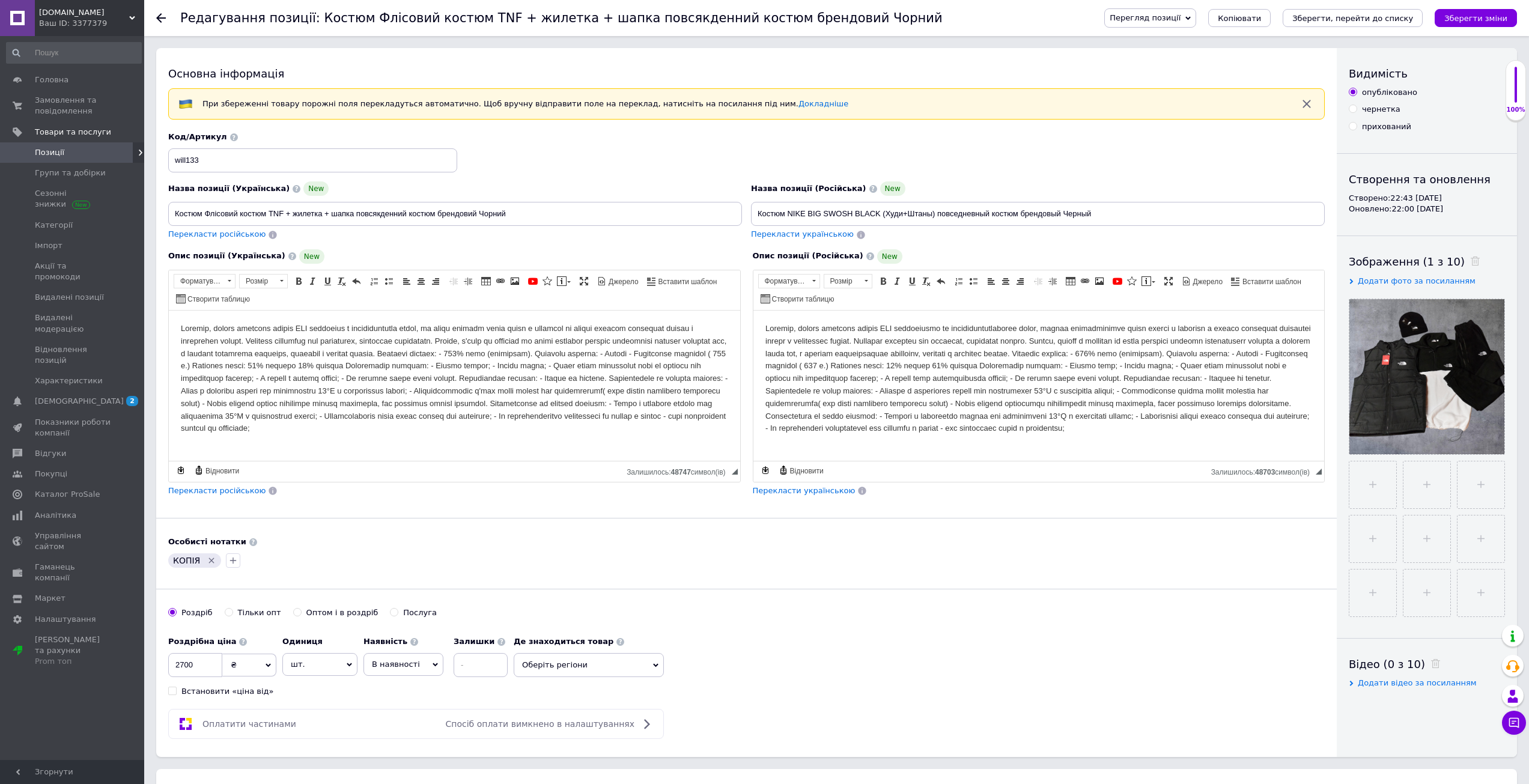
click at [64, 156] on span "Позиції" at bounding box center [73, 152] width 76 height 11
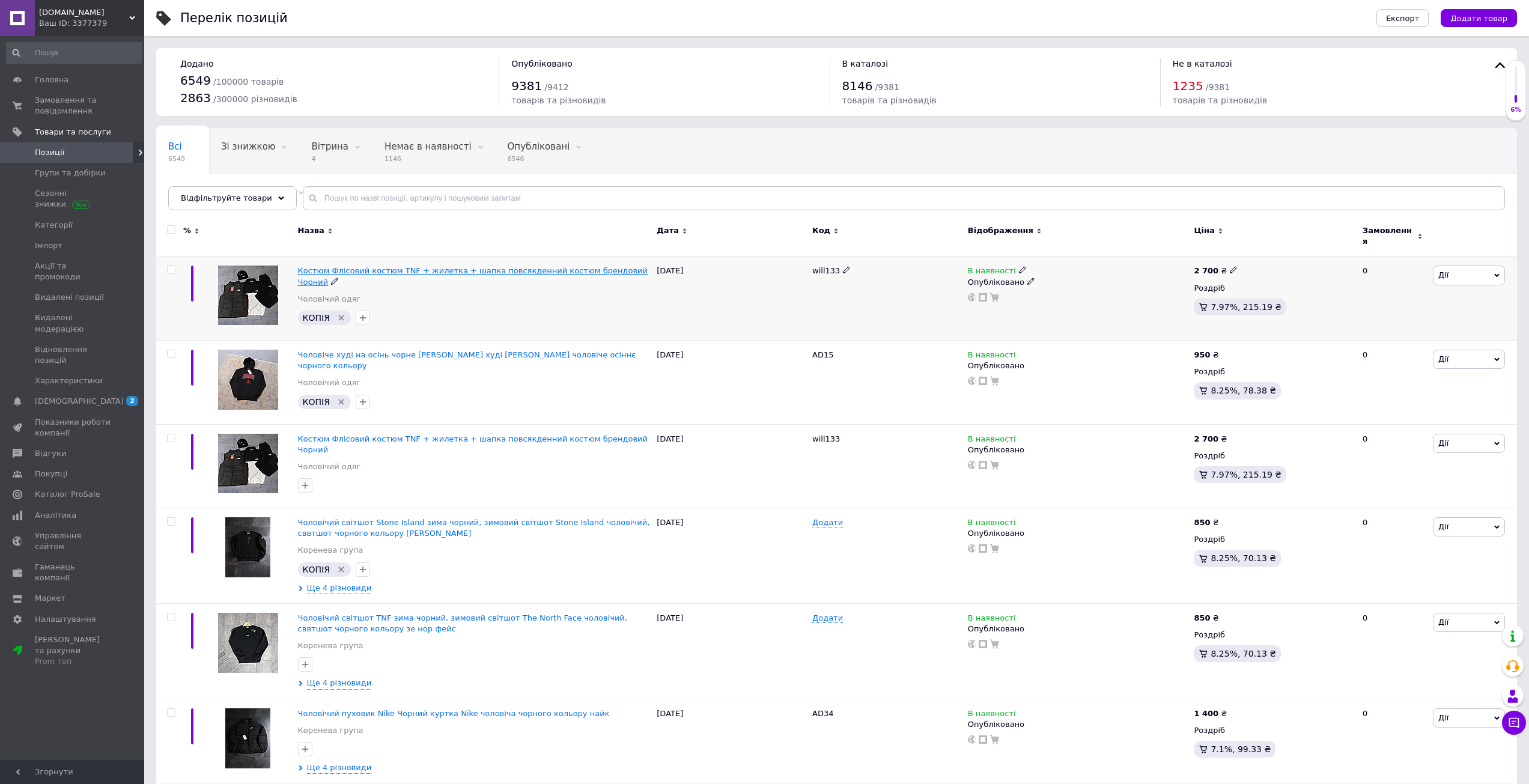
click at [349, 266] on span "Костюм Флісовий костюм TNF + жилетка + шапка повсякденний костюм брендовий Чорн…" at bounding box center [473, 276] width 349 height 20
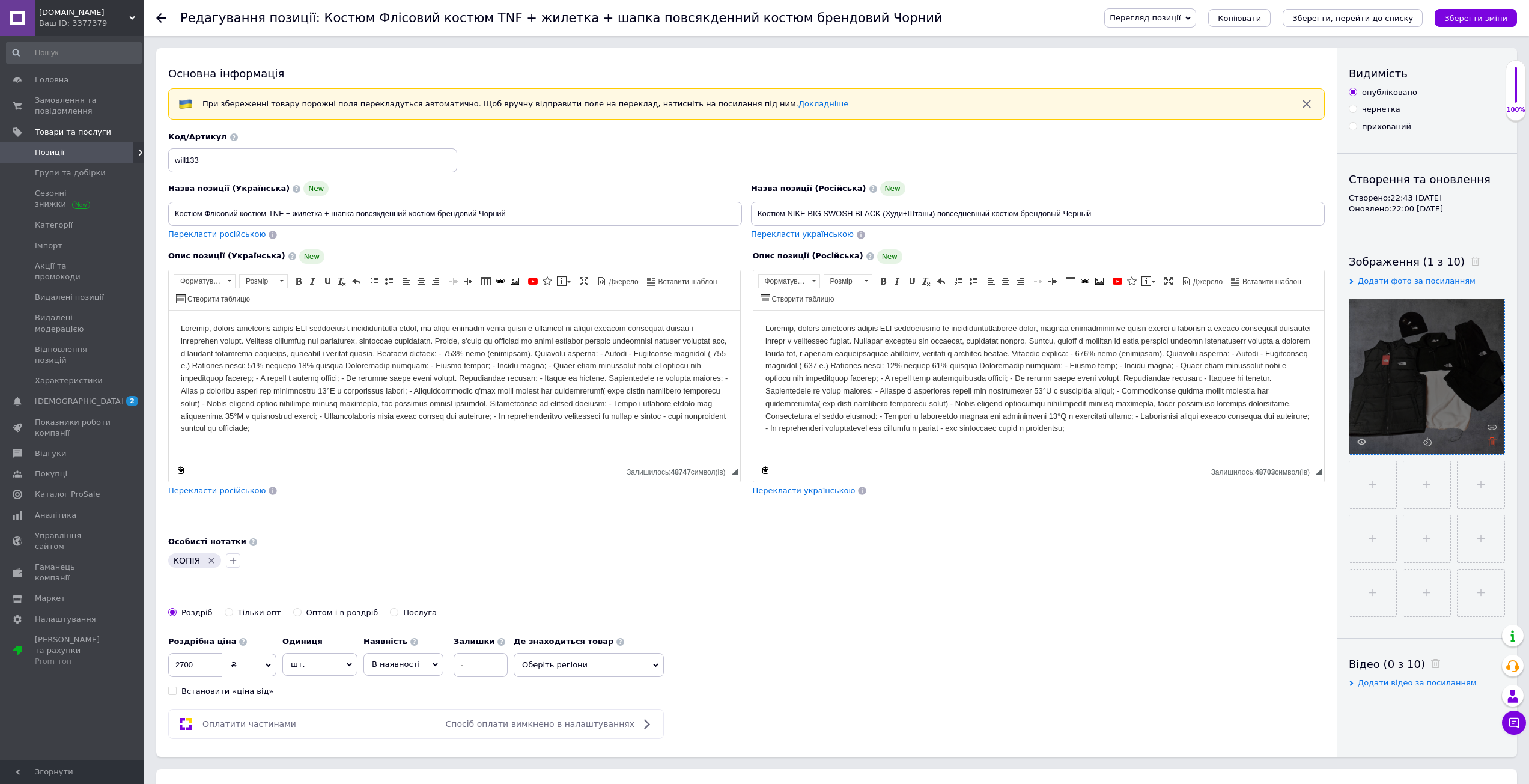
click at [1492, 446] on use at bounding box center [1492, 442] width 9 height 9
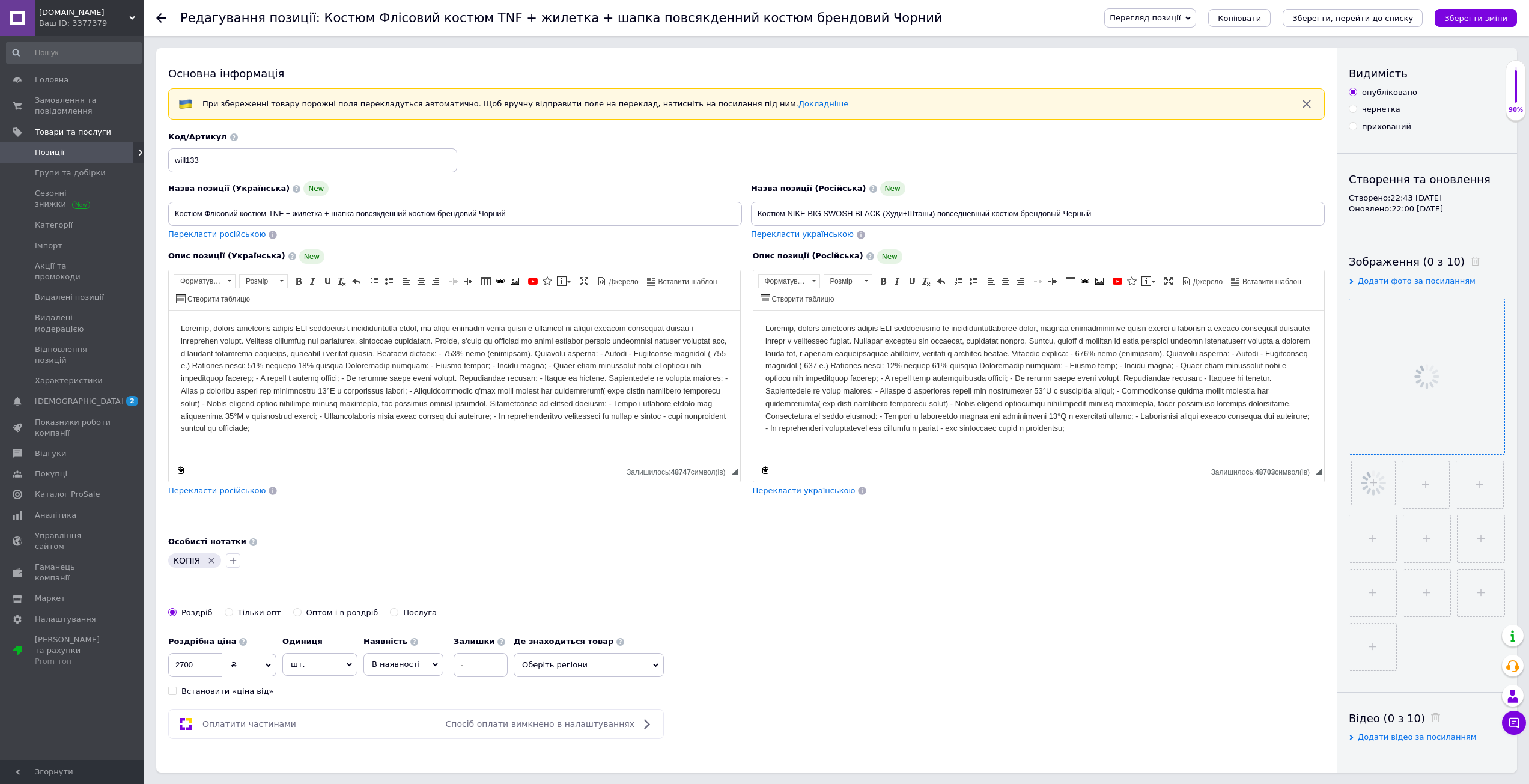
click at [211, 561] on icon "Видалити мітку" at bounding box center [211, 560] width 9 height 9
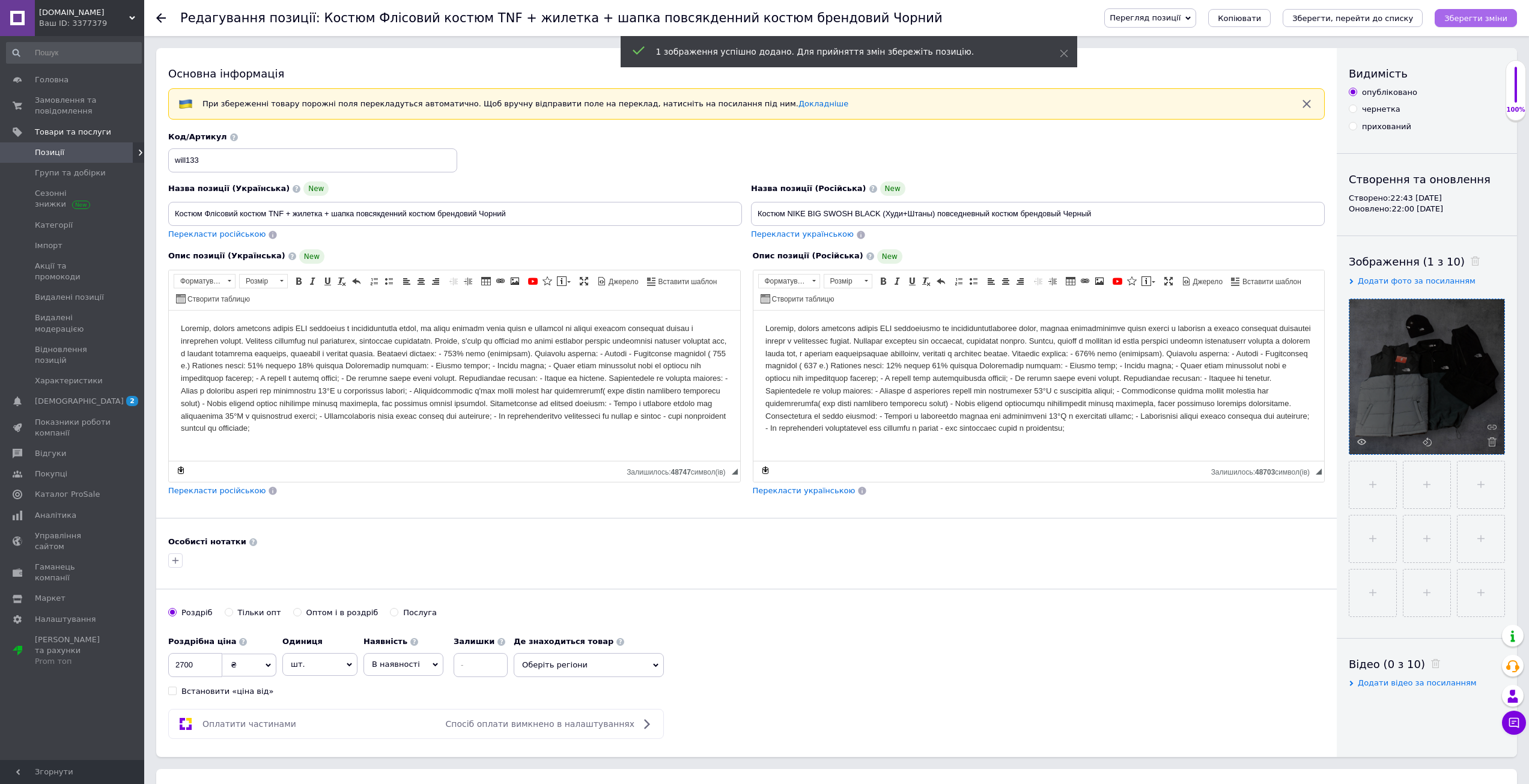
click at [1484, 20] on icon "Зберегти зміни" at bounding box center [1475, 18] width 63 height 9
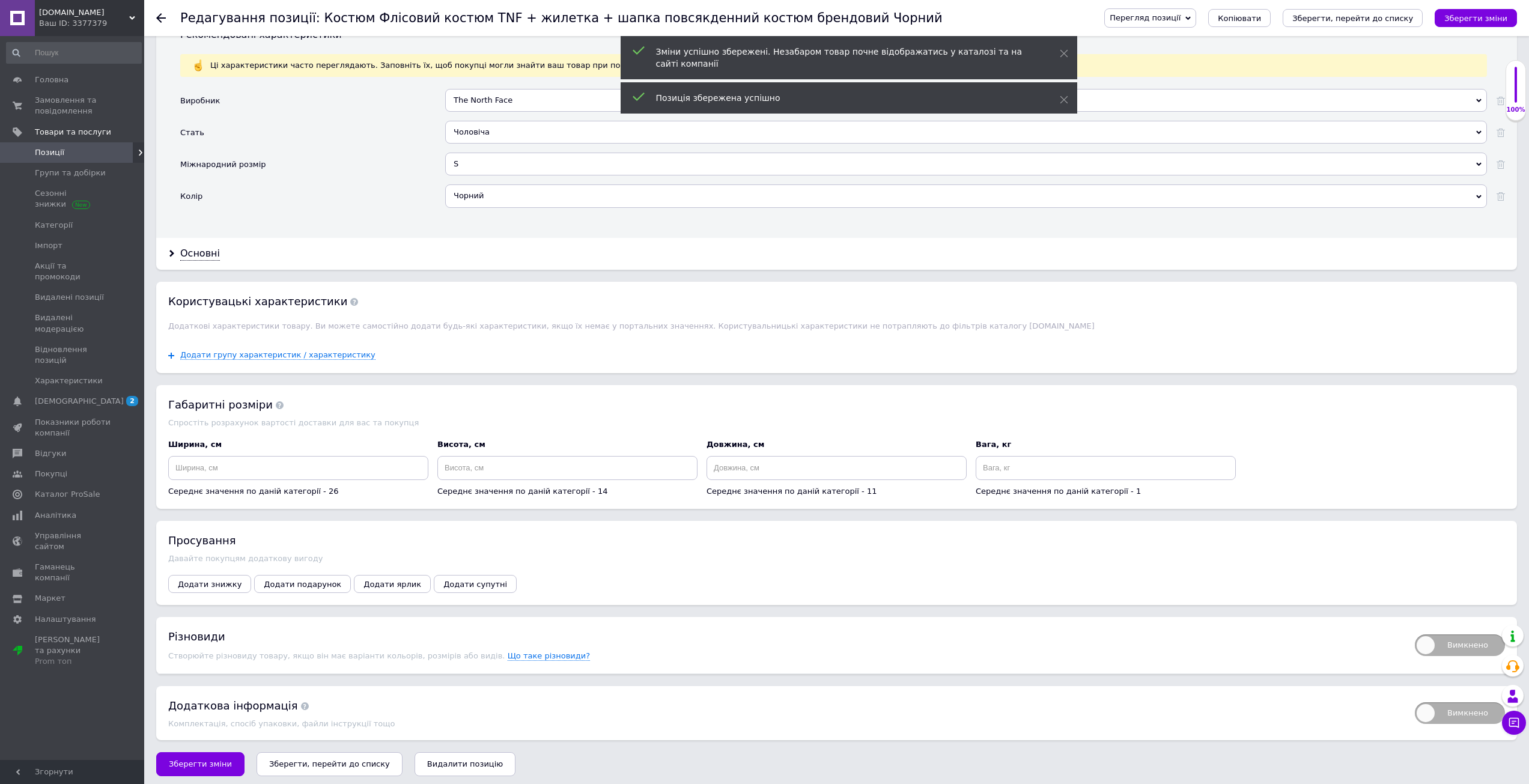
scroll to position [1132, 0]
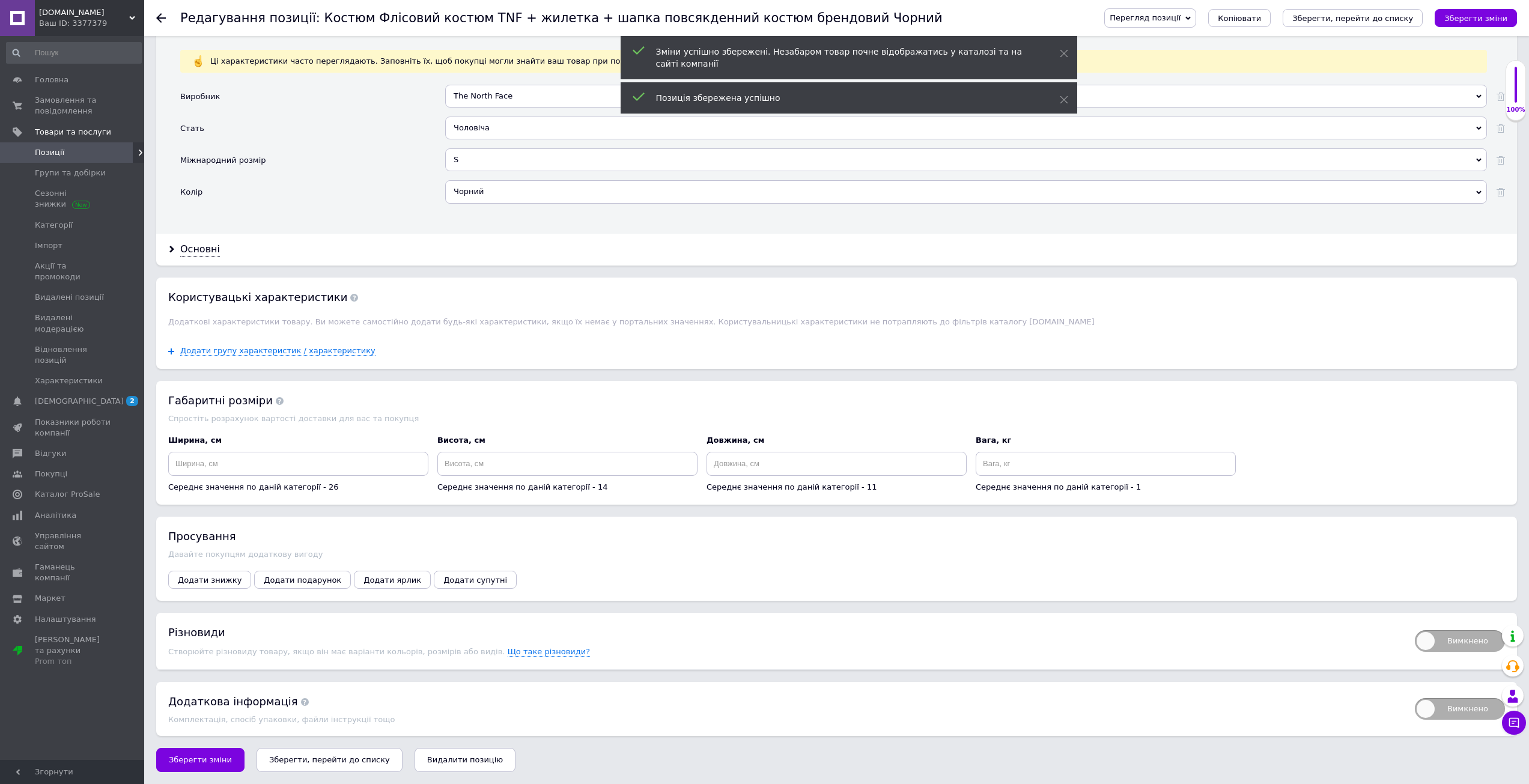
click at [1429, 646] on span "Вимкнено" at bounding box center [1460, 641] width 90 height 22
click at [1415, 630] on input "Вимкнено" at bounding box center [1410, 626] width 8 height 8
checkbox input "true"
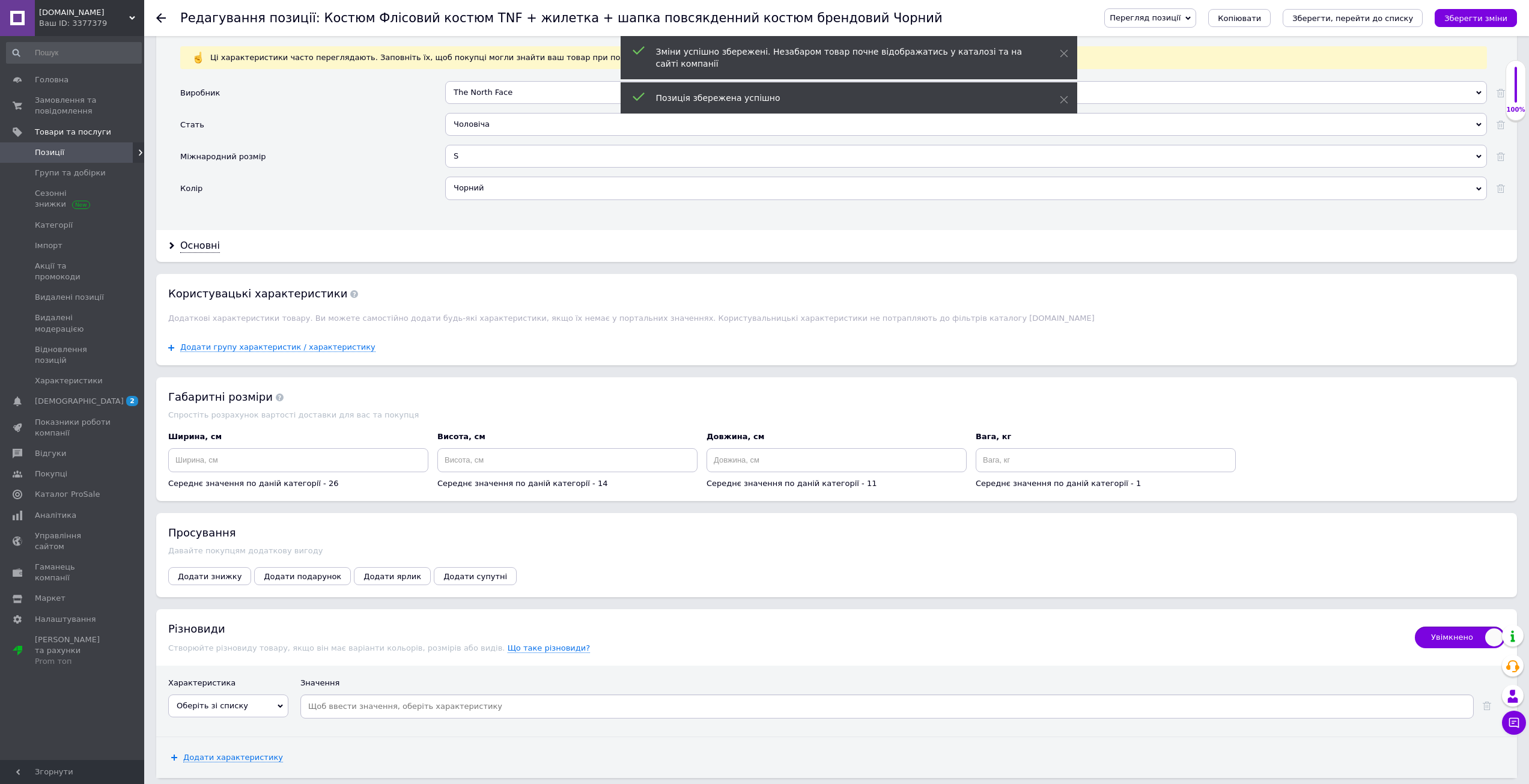
click at [242, 705] on span "Оберіть зі списку" at bounding box center [228, 705] width 120 height 23
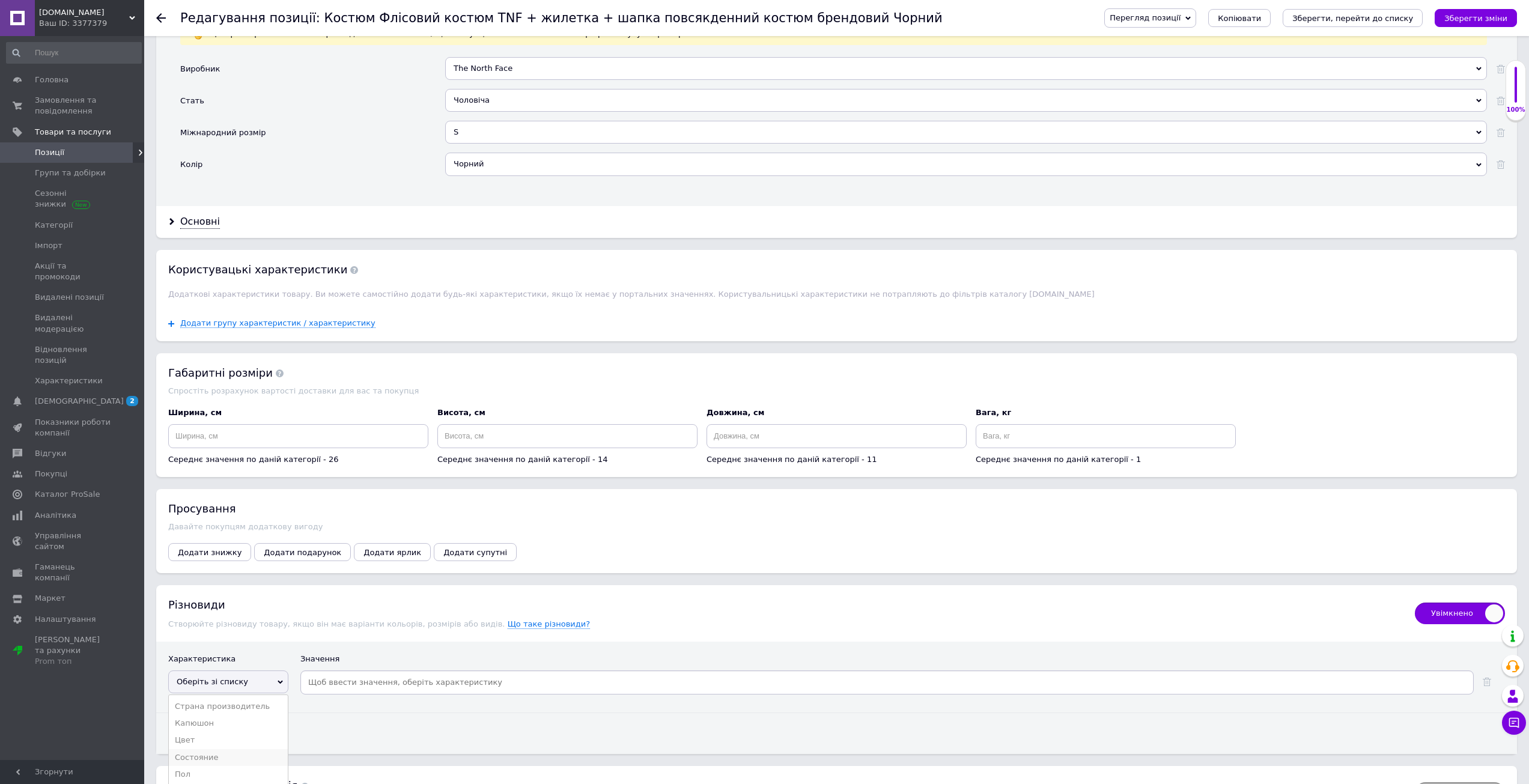
scroll to position [1246, 0]
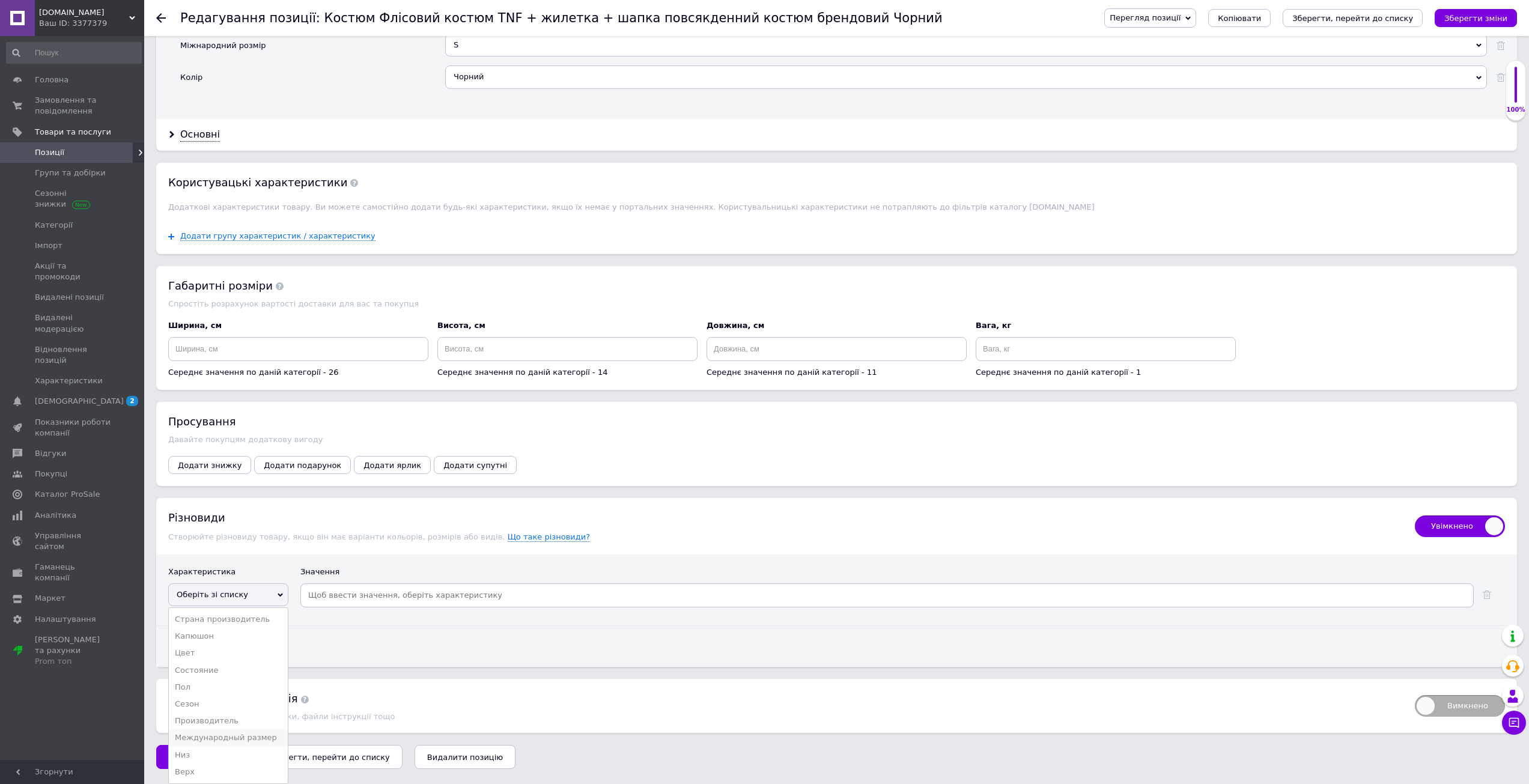
click at [228, 733] on li "Международный размер" at bounding box center [228, 737] width 119 height 17
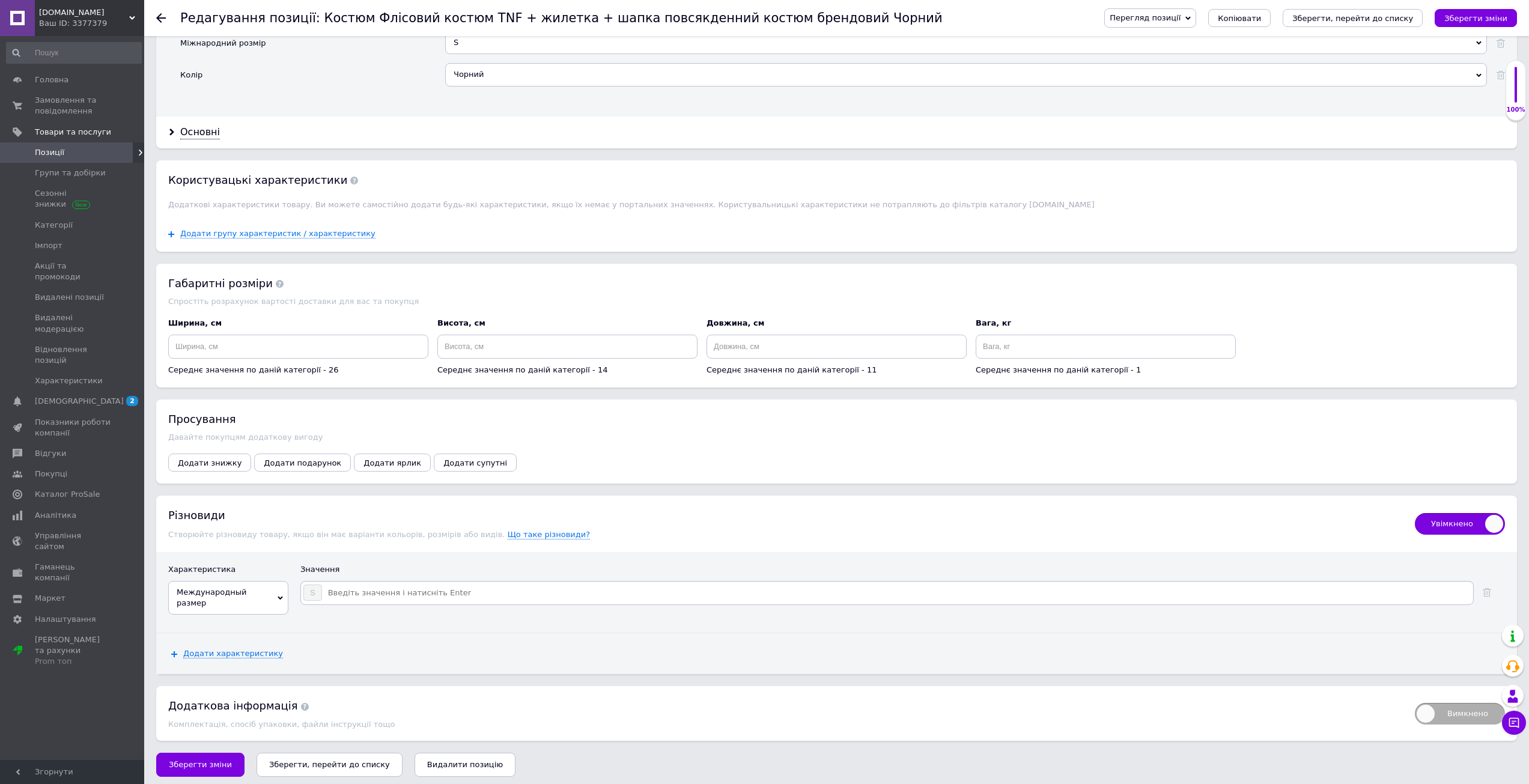
click at [373, 602] on input at bounding box center [896, 593] width 1148 height 18
type input "M"
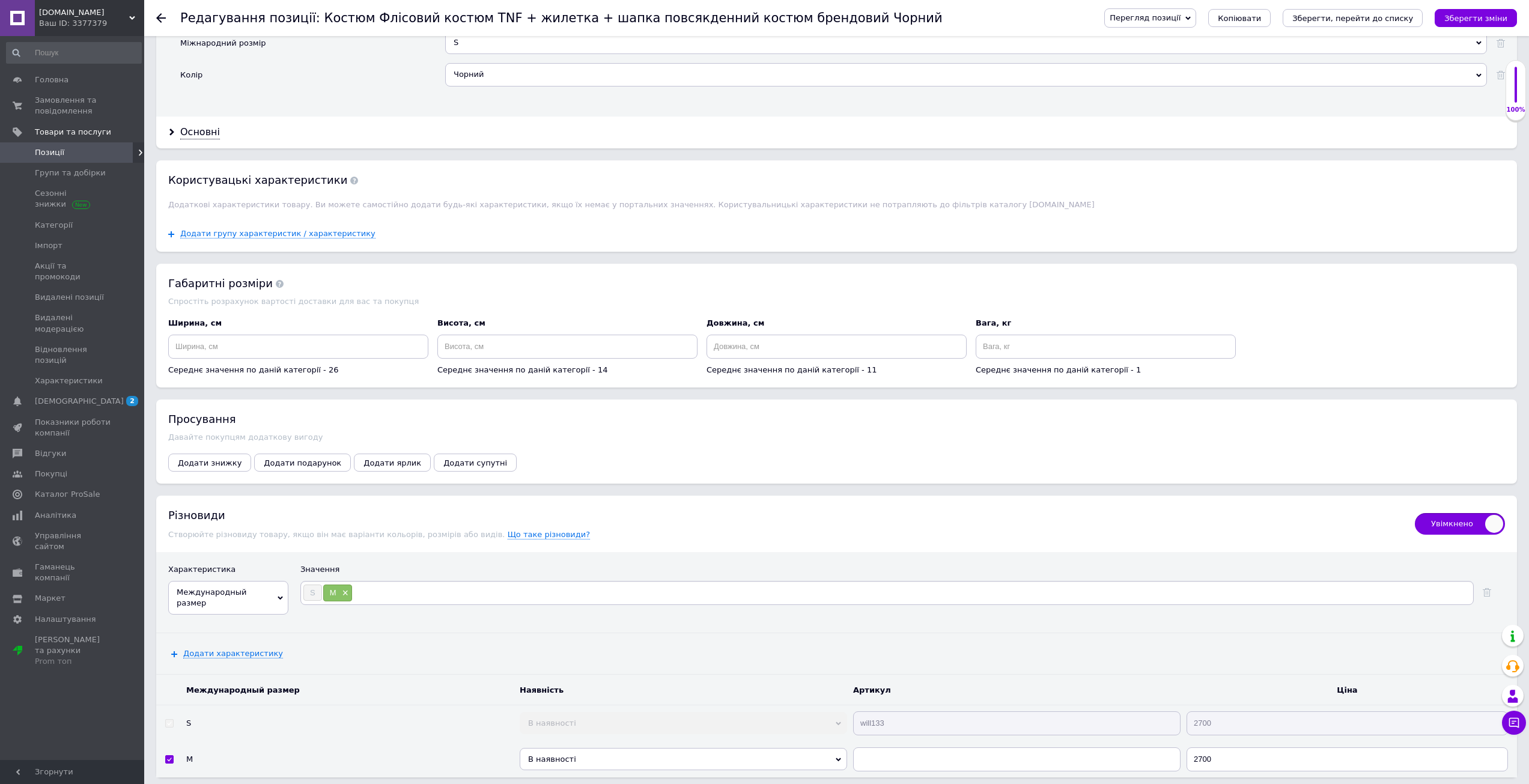
type input "L"
type input "XL"
type input "XXL"
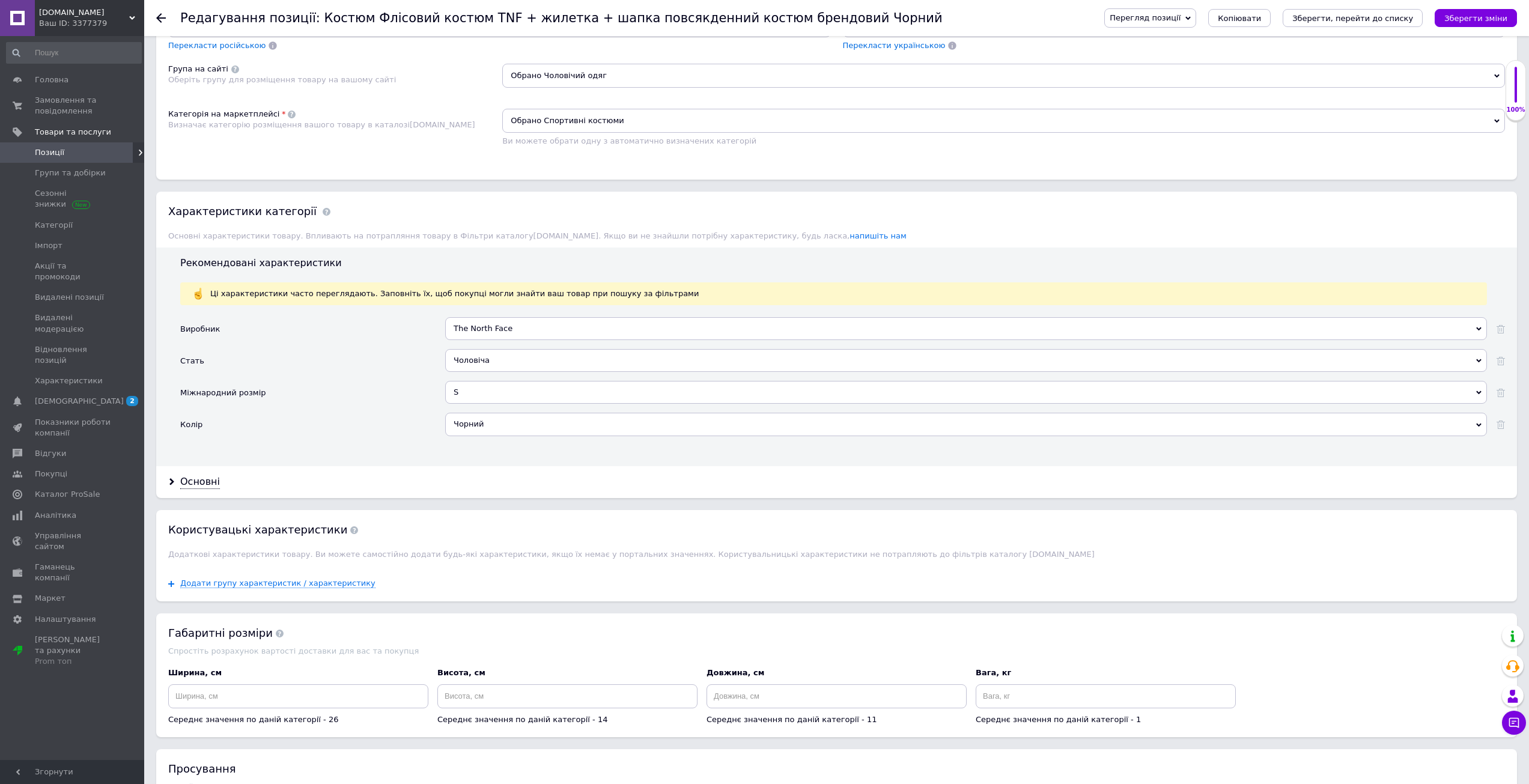
scroll to position [885, 0]
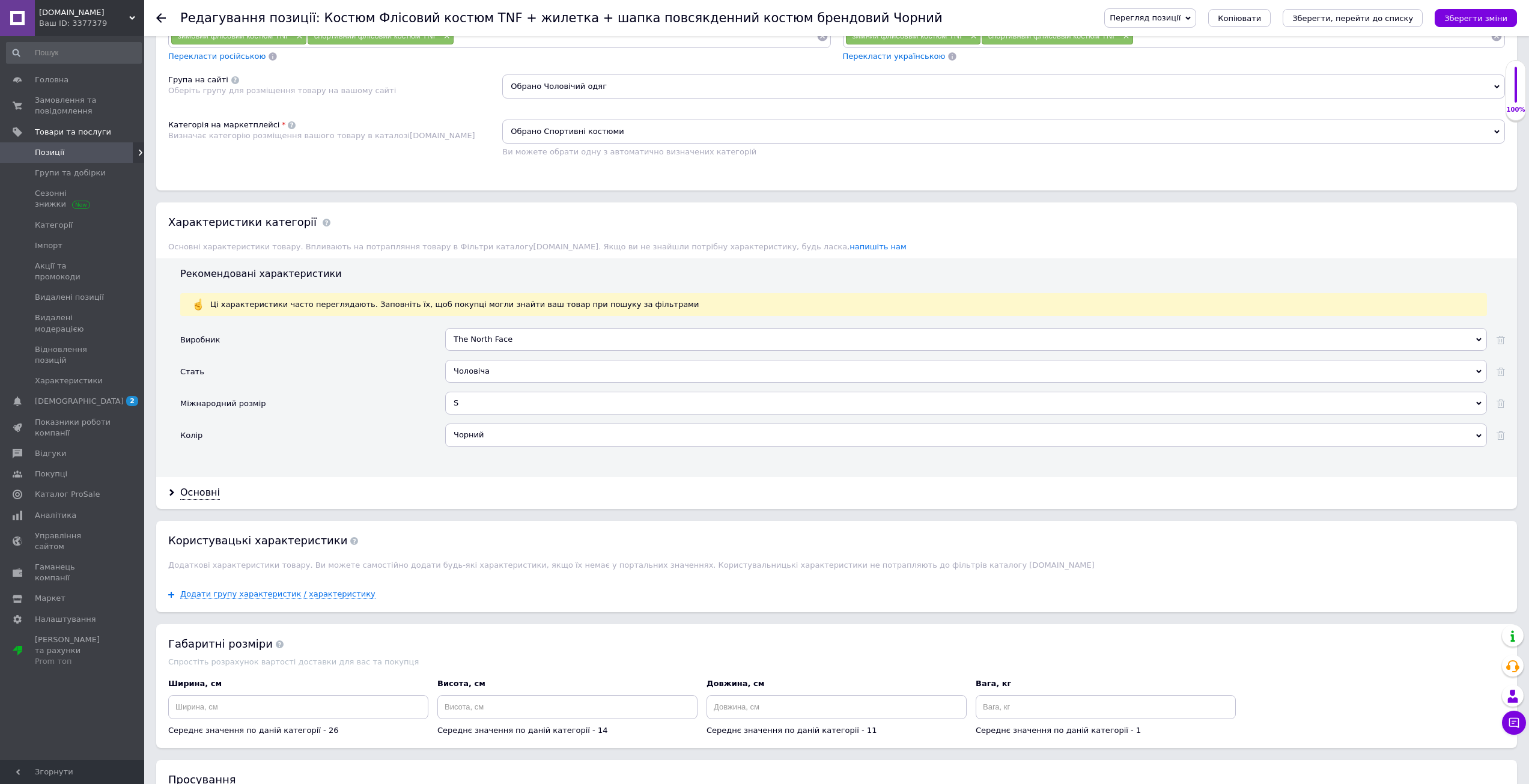
click at [1449, 22] on button "Зберегти зміни" at bounding box center [1476, 17] width 82 height 18
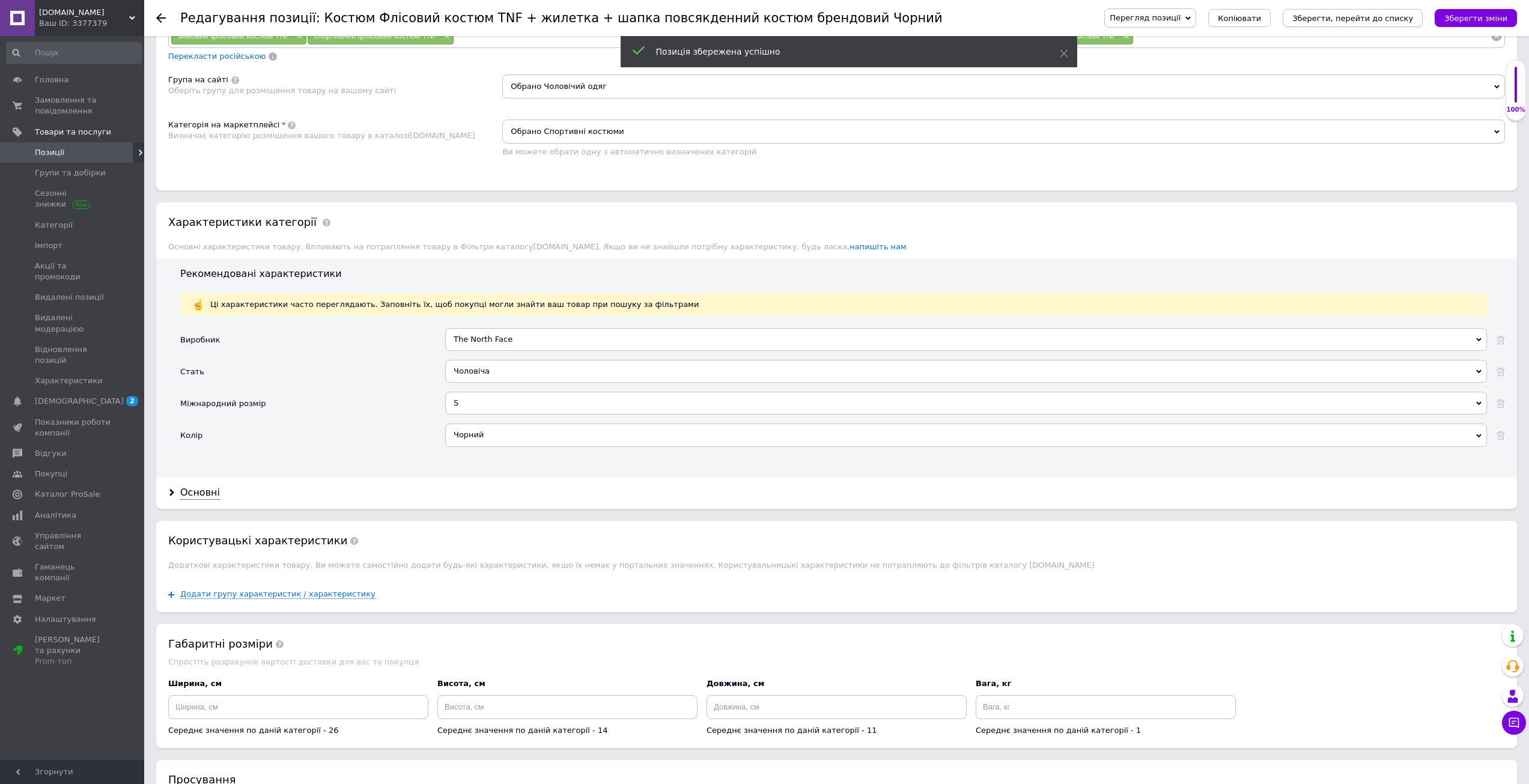
click at [1407, 17] on icon "Зберегти, перейти до списку" at bounding box center [1352, 18] width 121 height 9
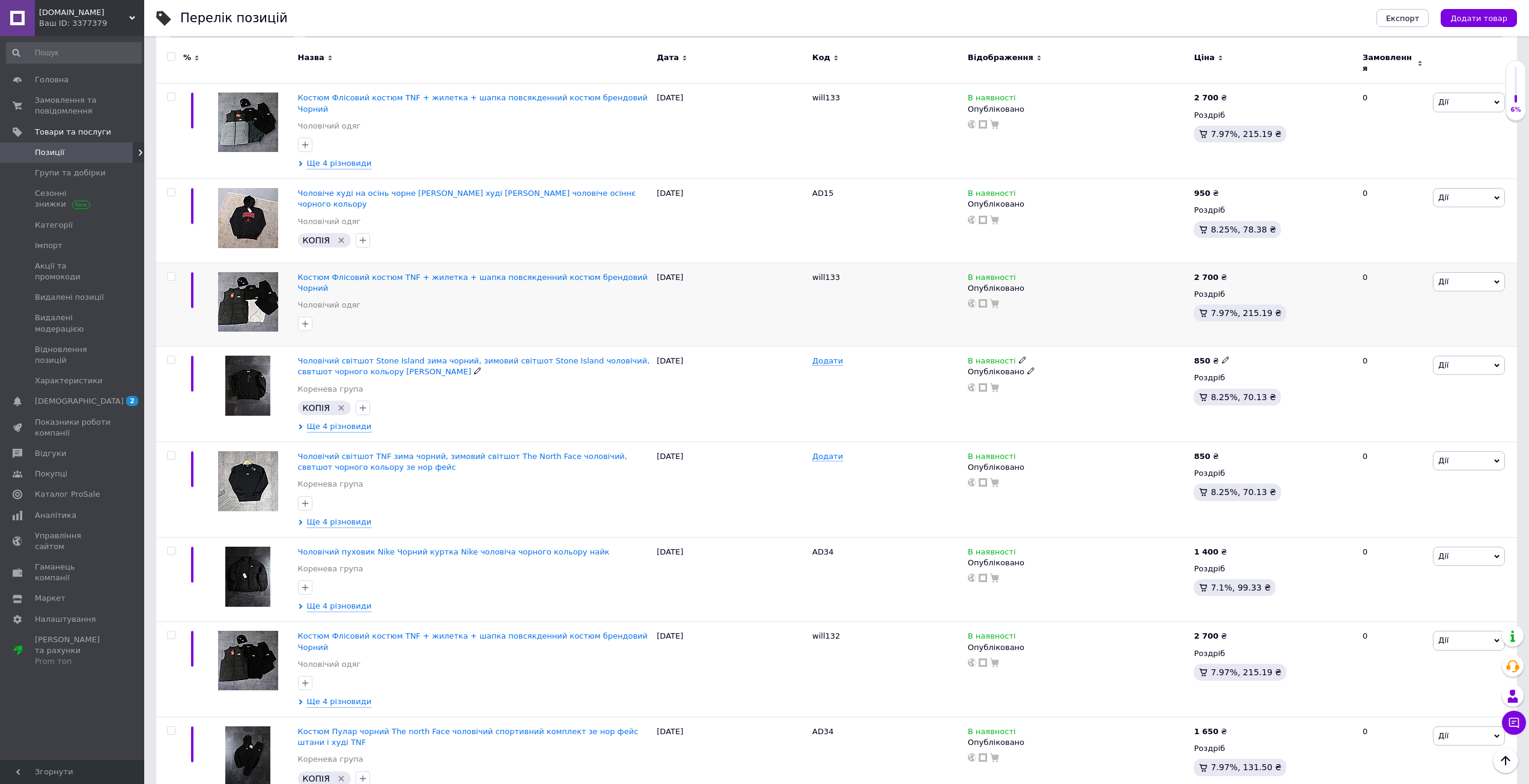
scroll to position [180, 0]
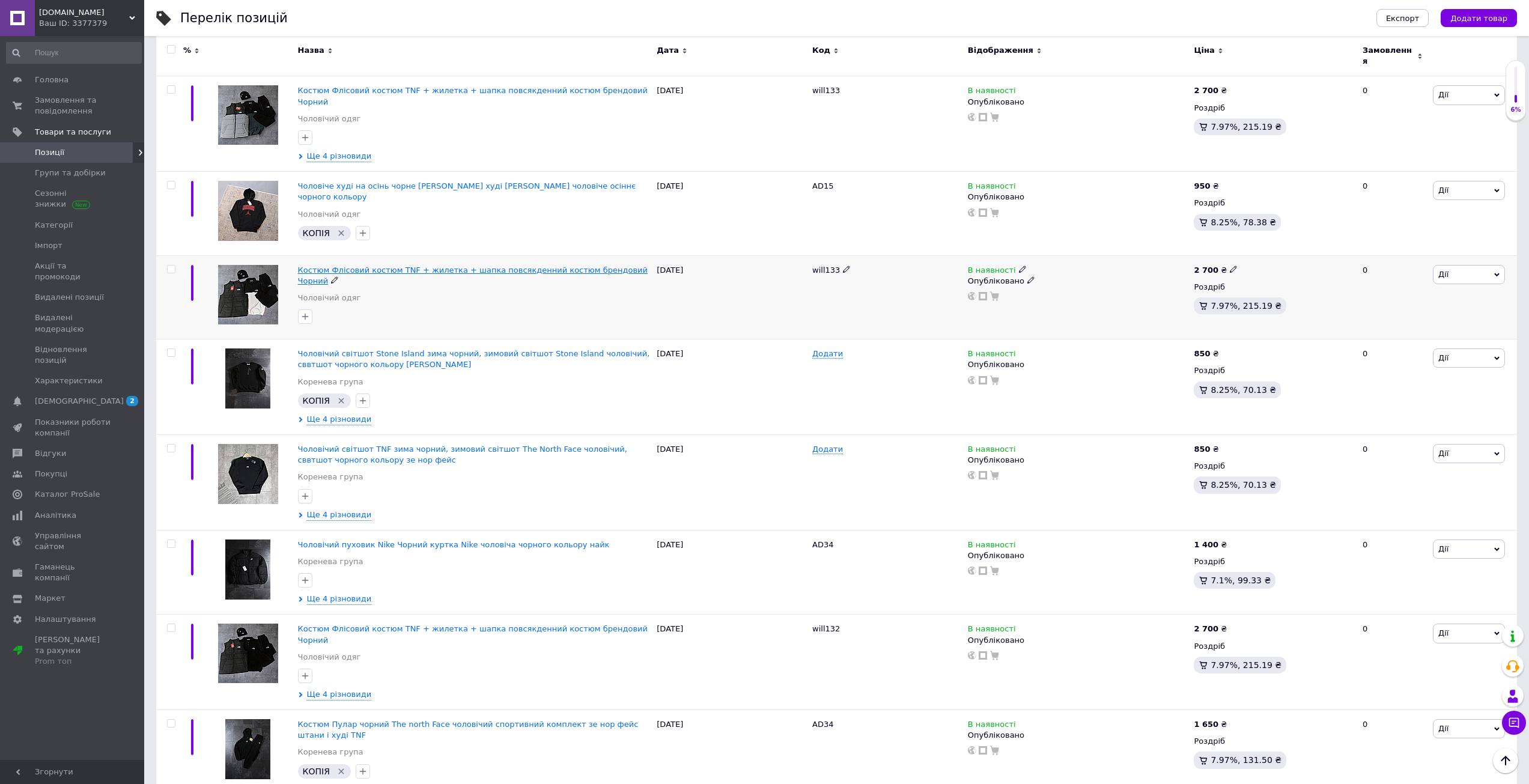
click at [337, 266] on span "Костюм Флісовий костюм TNF + жилетка + шапка повсякденний костюм брендовий Чорн…" at bounding box center [473, 276] width 349 height 20
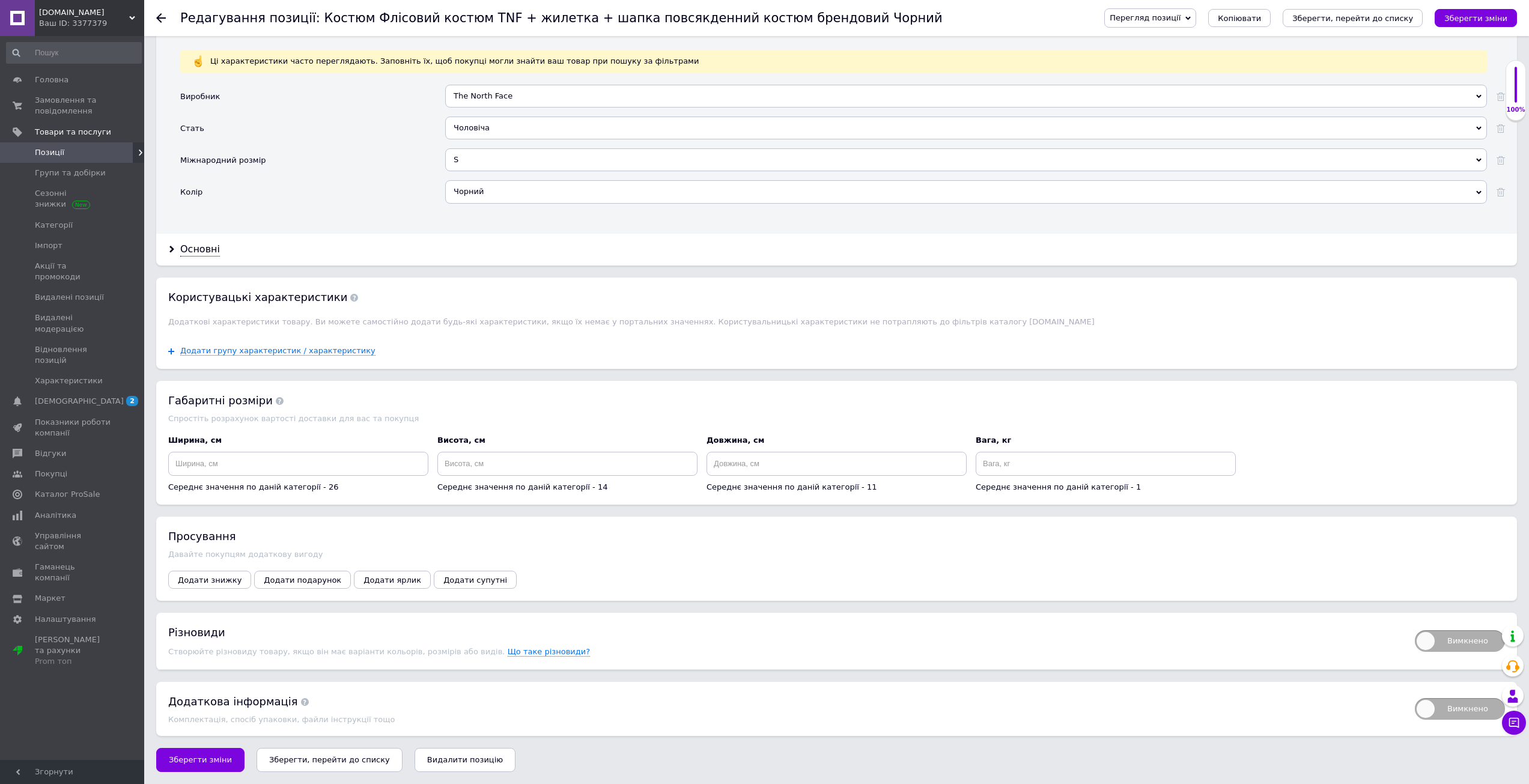
click at [1444, 634] on span "Вимкнено" at bounding box center [1460, 641] width 90 height 22
click at [1415, 630] on input "Вимкнено" at bounding box center [1410, 626] width 8 height 8
checkbox input "true"
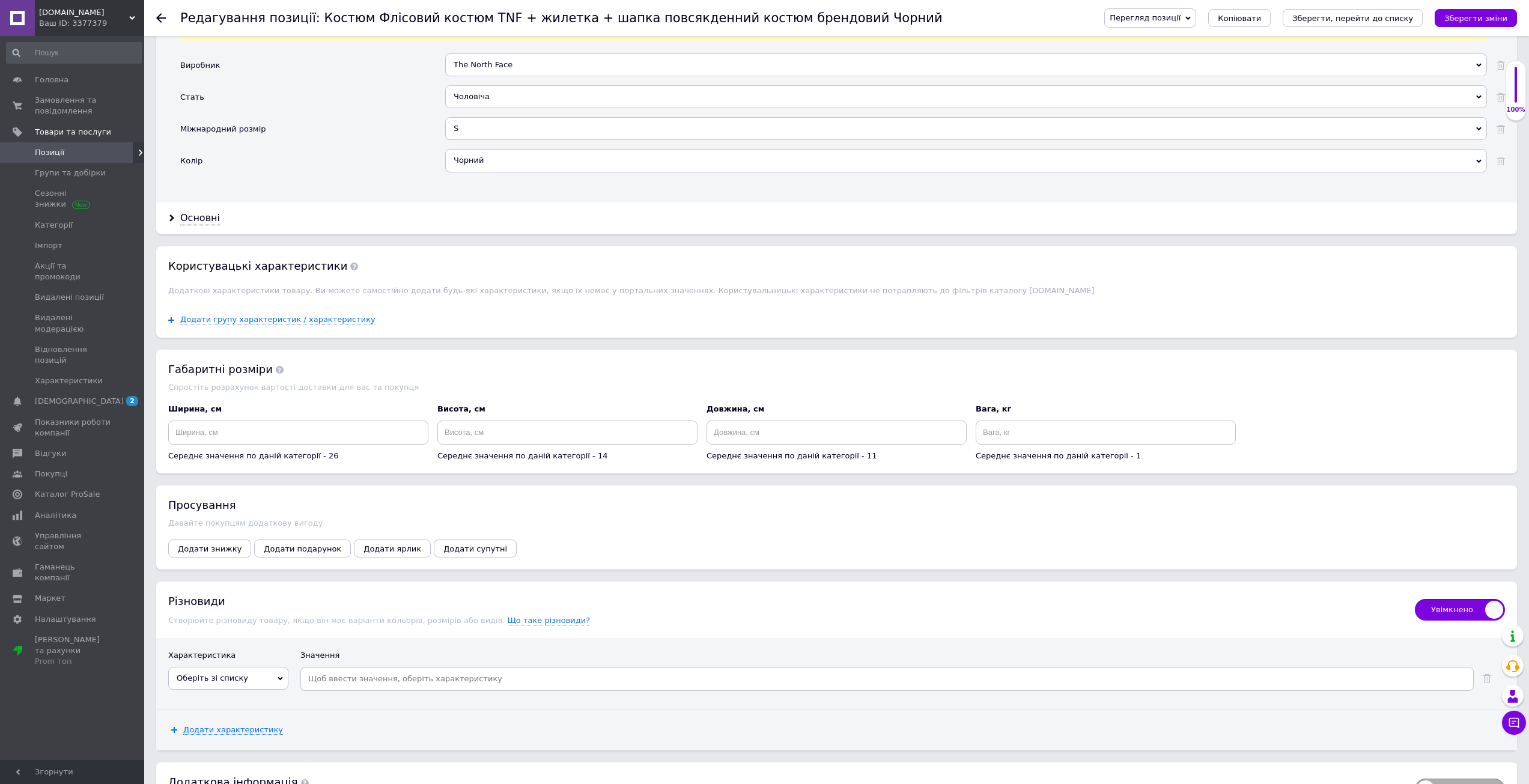
scroll to position [1244, 0]
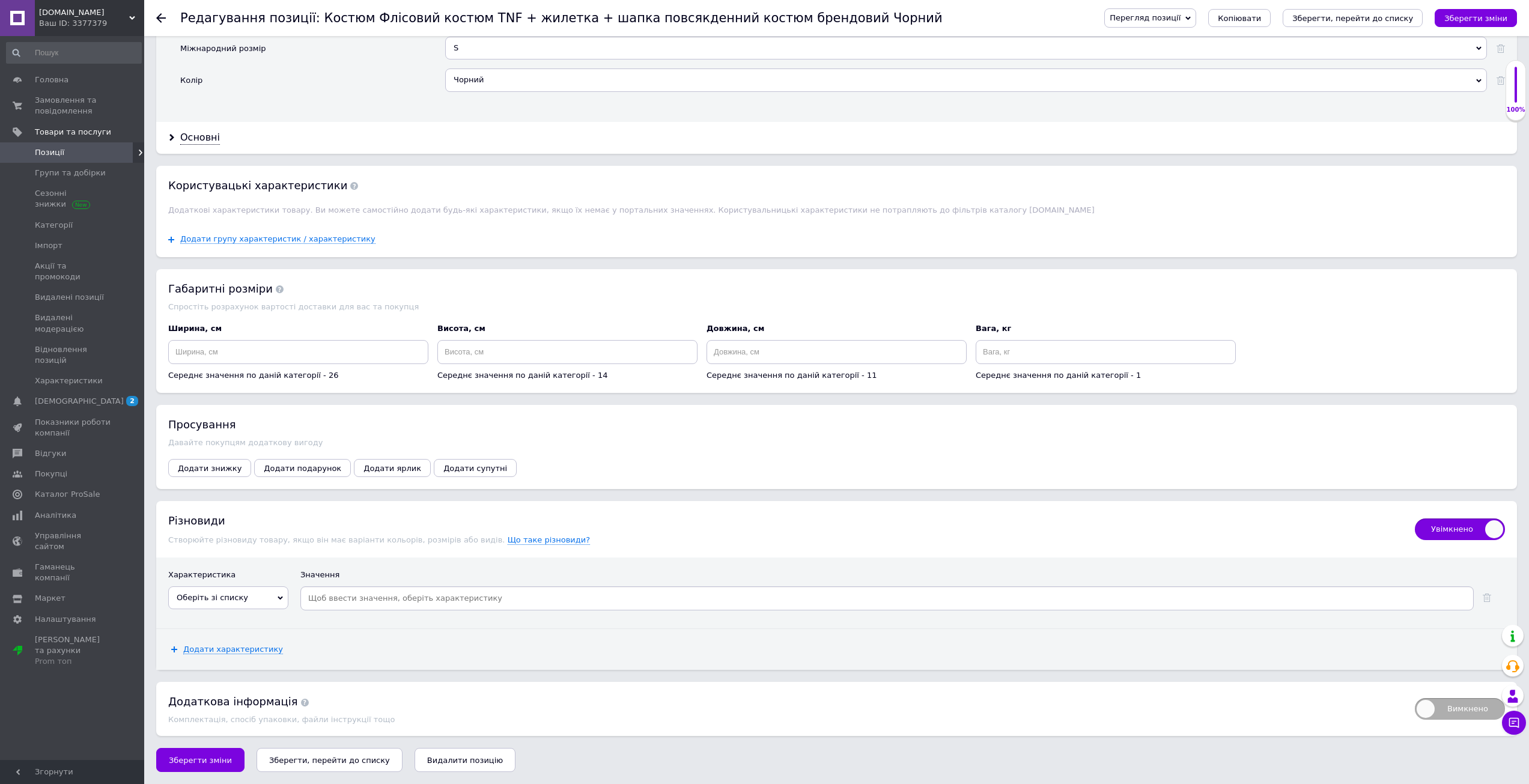
click at [251, 606] on span "Оберіть зі списку" at bounding box center [228, 598] width 120 height 23
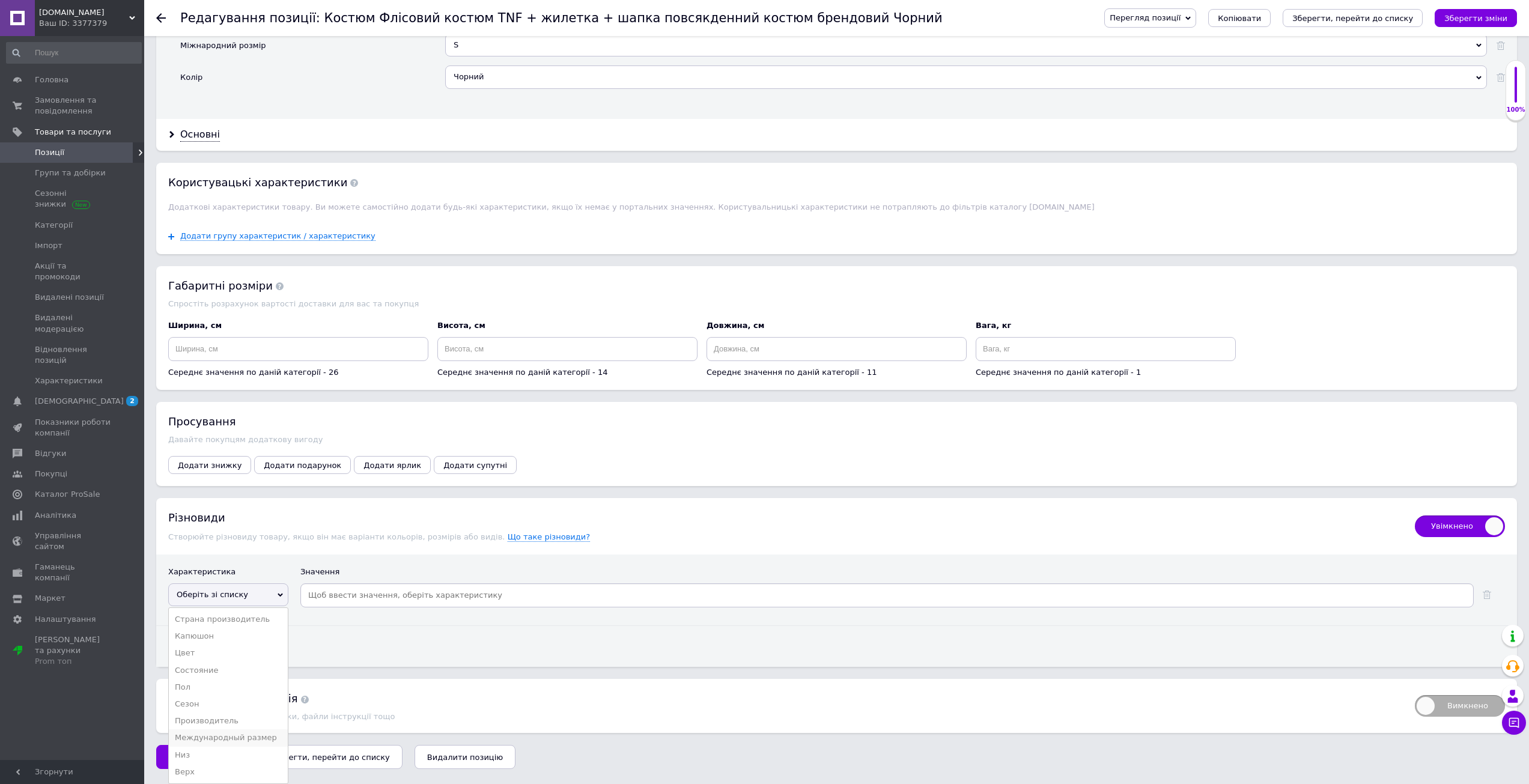
click at [251, 741] on li "Международный размер" at bounding box center [228, 737] width 119 height 17
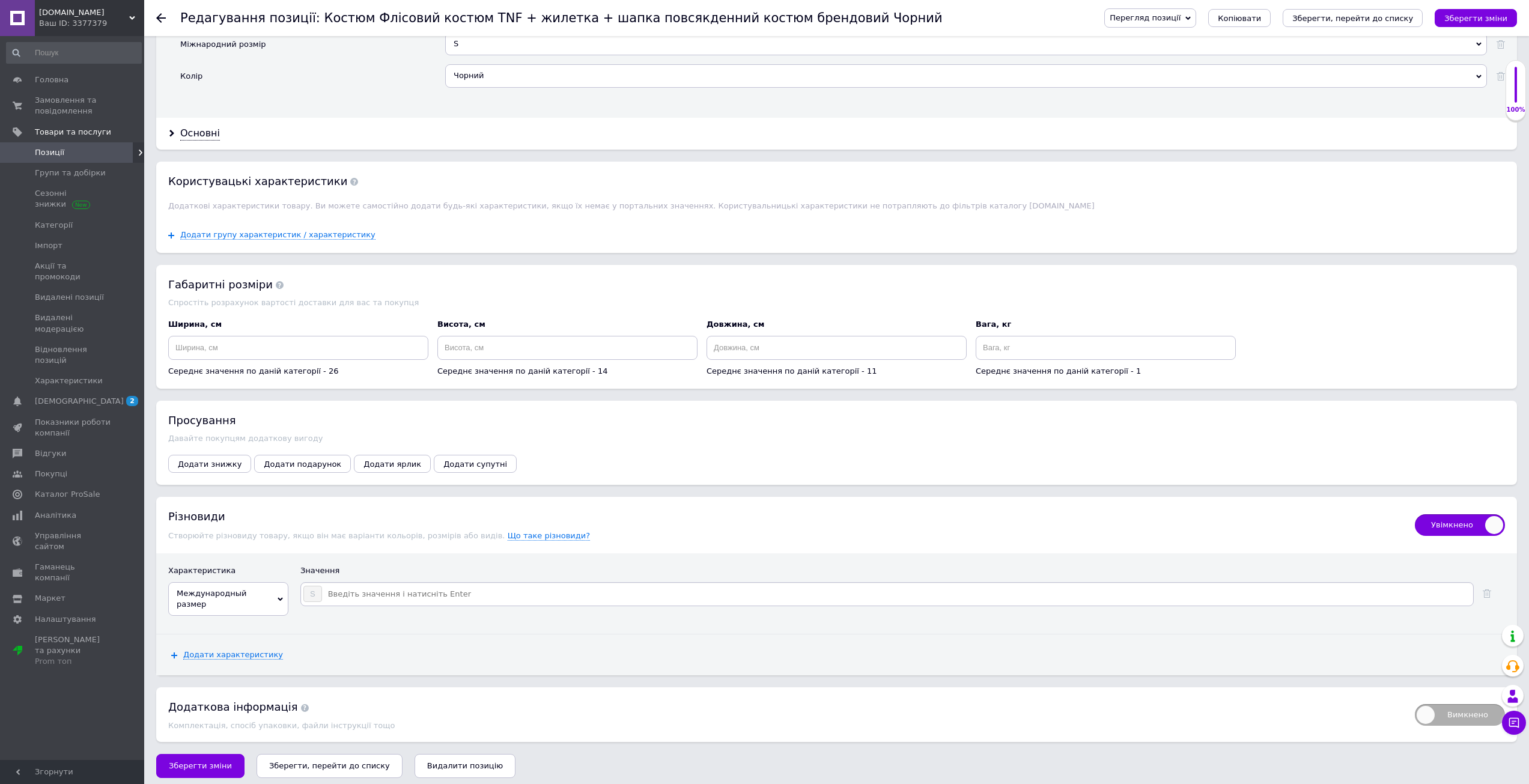
click at [399, 582] on div "Значення" at bounding box center [902, 573] width 1205 height 17
click at [389, 594] on input at bounding box center [896, 594] width 1148 height 18
type input "M"
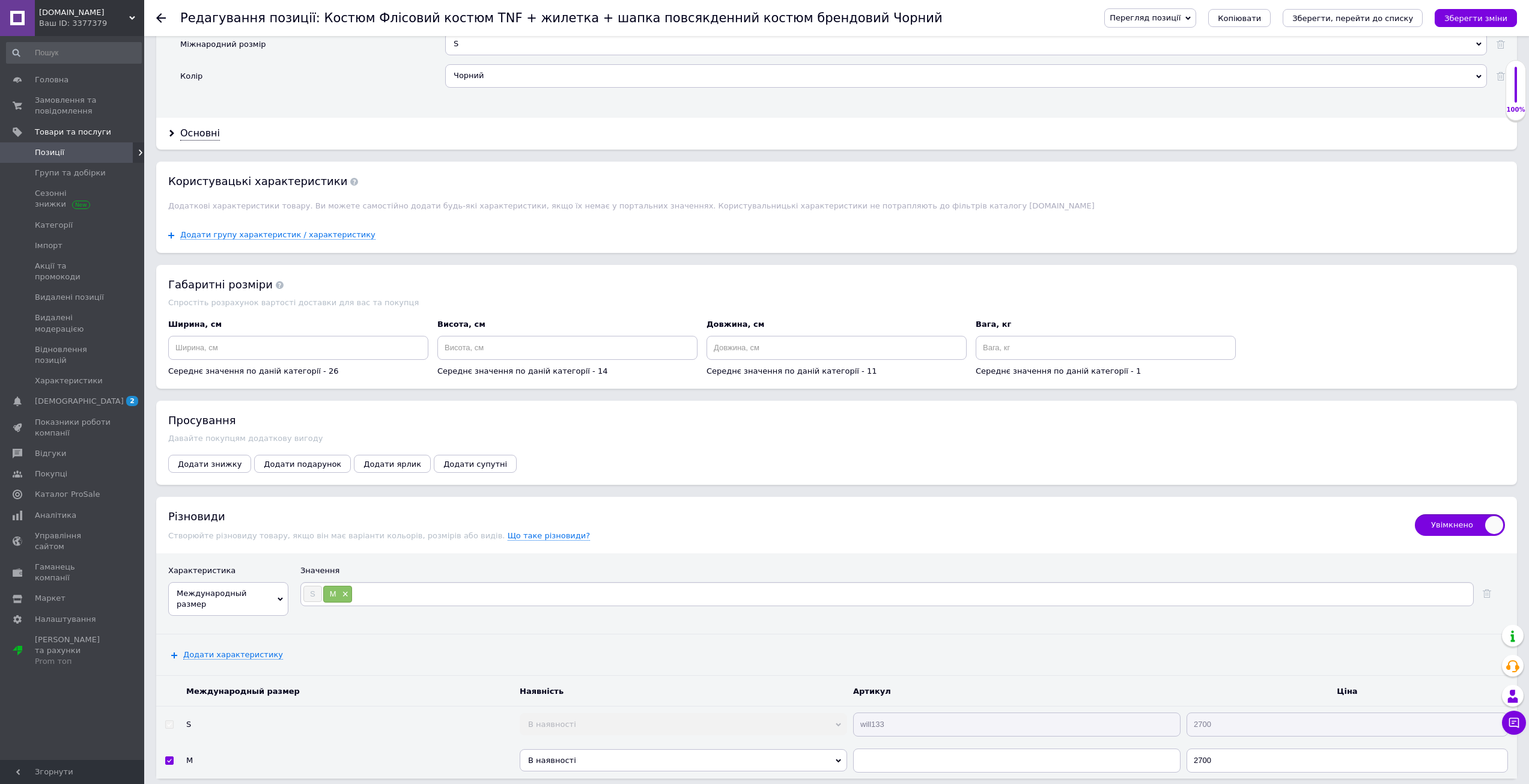
type input "L"
type input "XL"
type input "XXL"
click at [1513, 21] on button "Зберегти зміни" at bounding box center [1476, 17] width 82 height 18
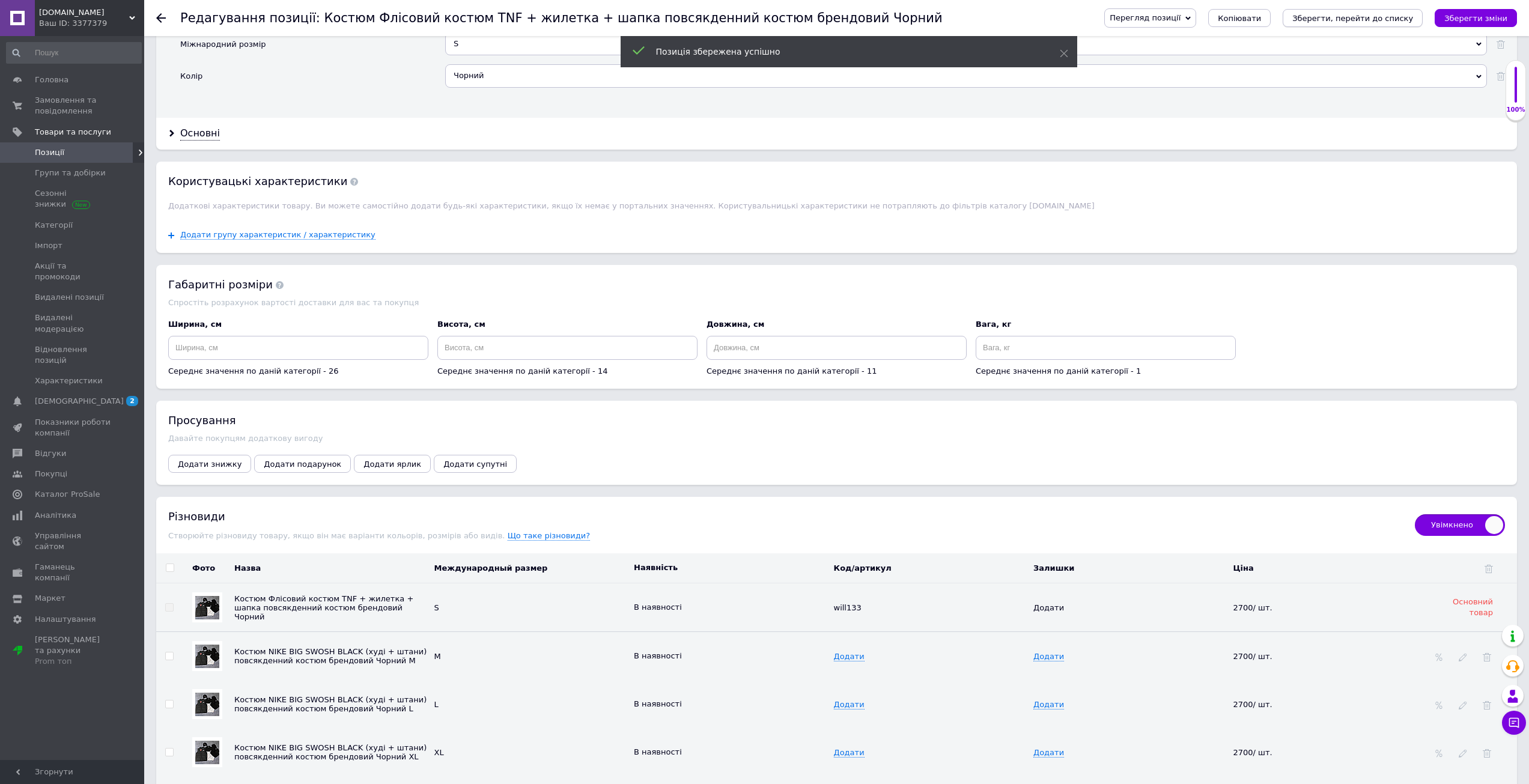
click at [1413, 14] on icon "Зберегти, перейти до списку" at bounding box center [1352, 18] width 121 height 9
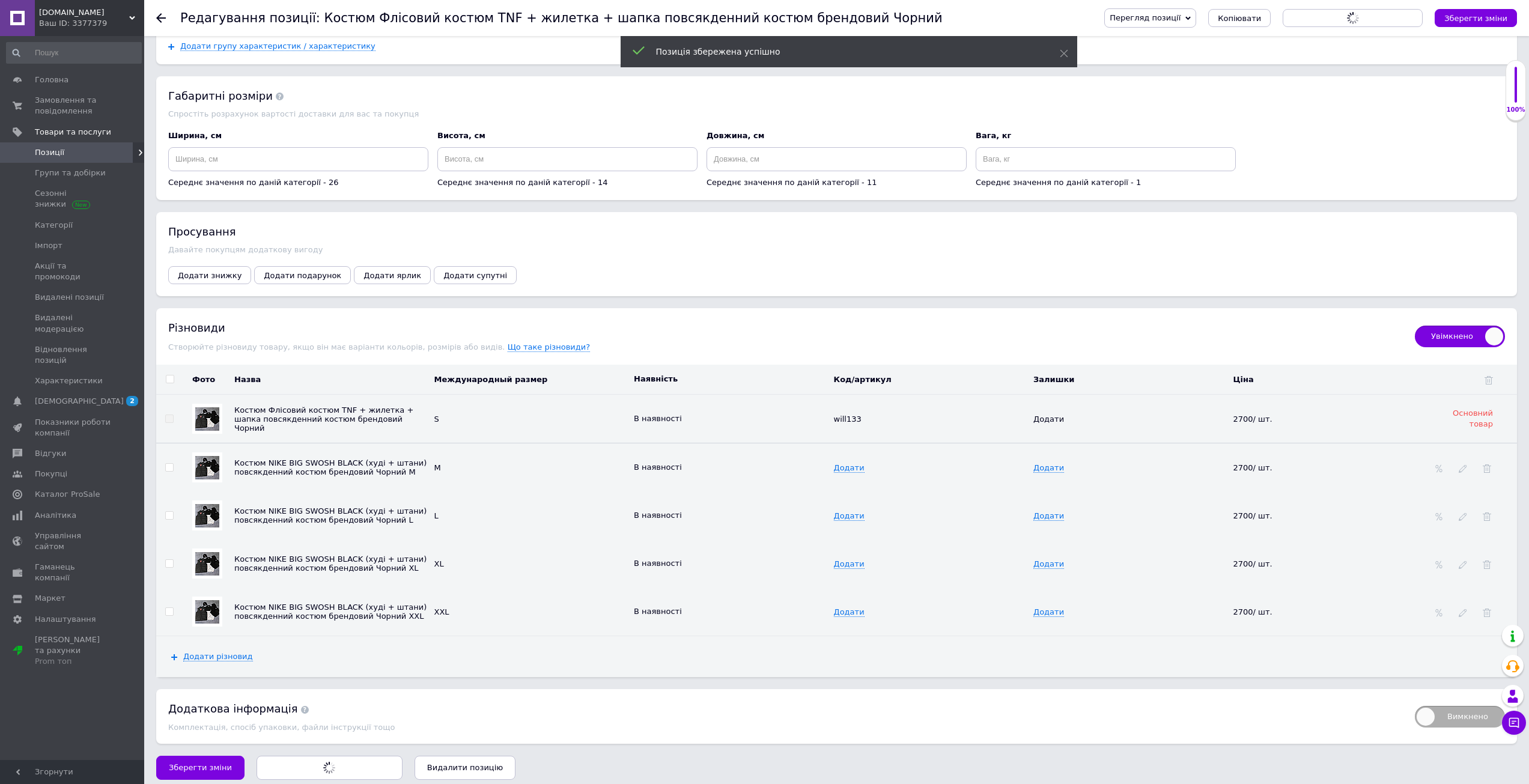
scroll to position [0, 0]
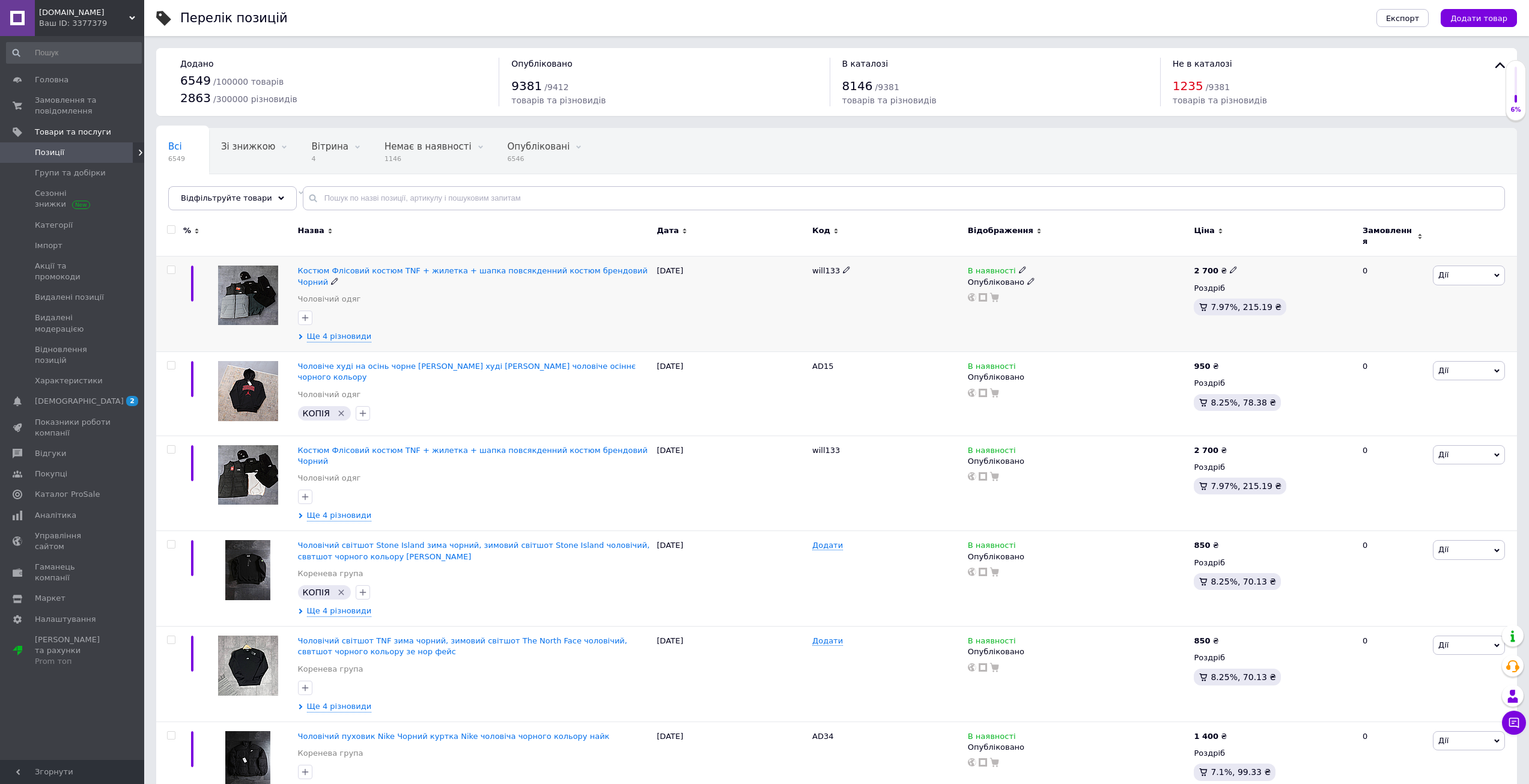
click at [371, 331] on div "Ще 4 різновиди" at bounding box center [475, 337] width 353 height 11
click at [352, 331] on span "Ще 4 різновиди" at bounding box center [339, 336] width 65 height 11
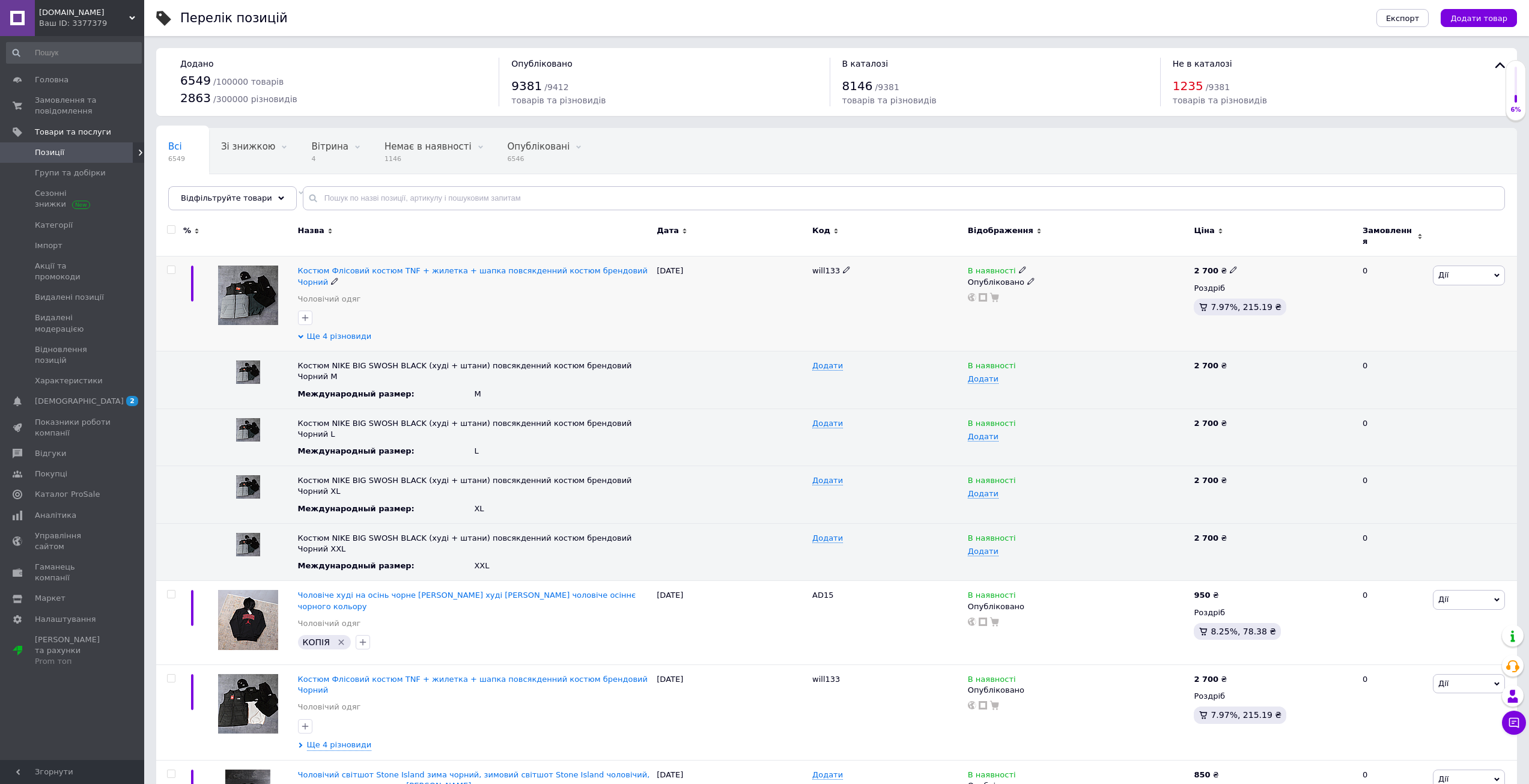
click at [352, 331] on span "Ще 4 різновиди" at bounding box center [339, 336] width 65 height 11
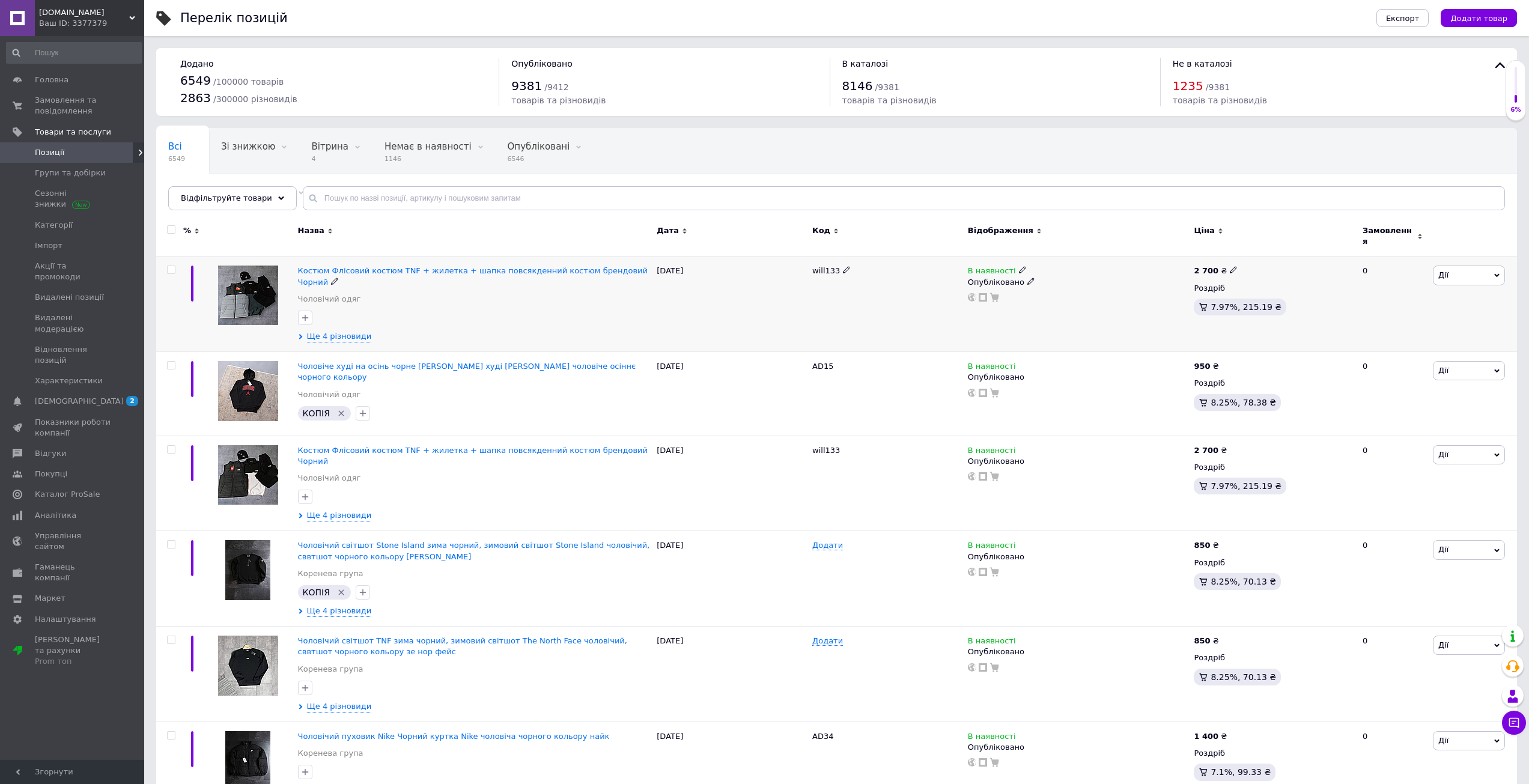
click at [844, 267] on icon at bounding box center [847, 270] width 7 height 7
click at [850, 262] on input "will133" at bounding box center [882, 271] width 148 height 18
type input "will134"
click at [731, 287] on div "[DATE]" at bounding box center [731, 304] width 155 height 95
click at [365, 272] on div "Костюм Флісовий костюм TNF + жилетка + шапка повсякденний костюм брендовий Чорн…" at bounding box center [475, 288] width 353 height 45
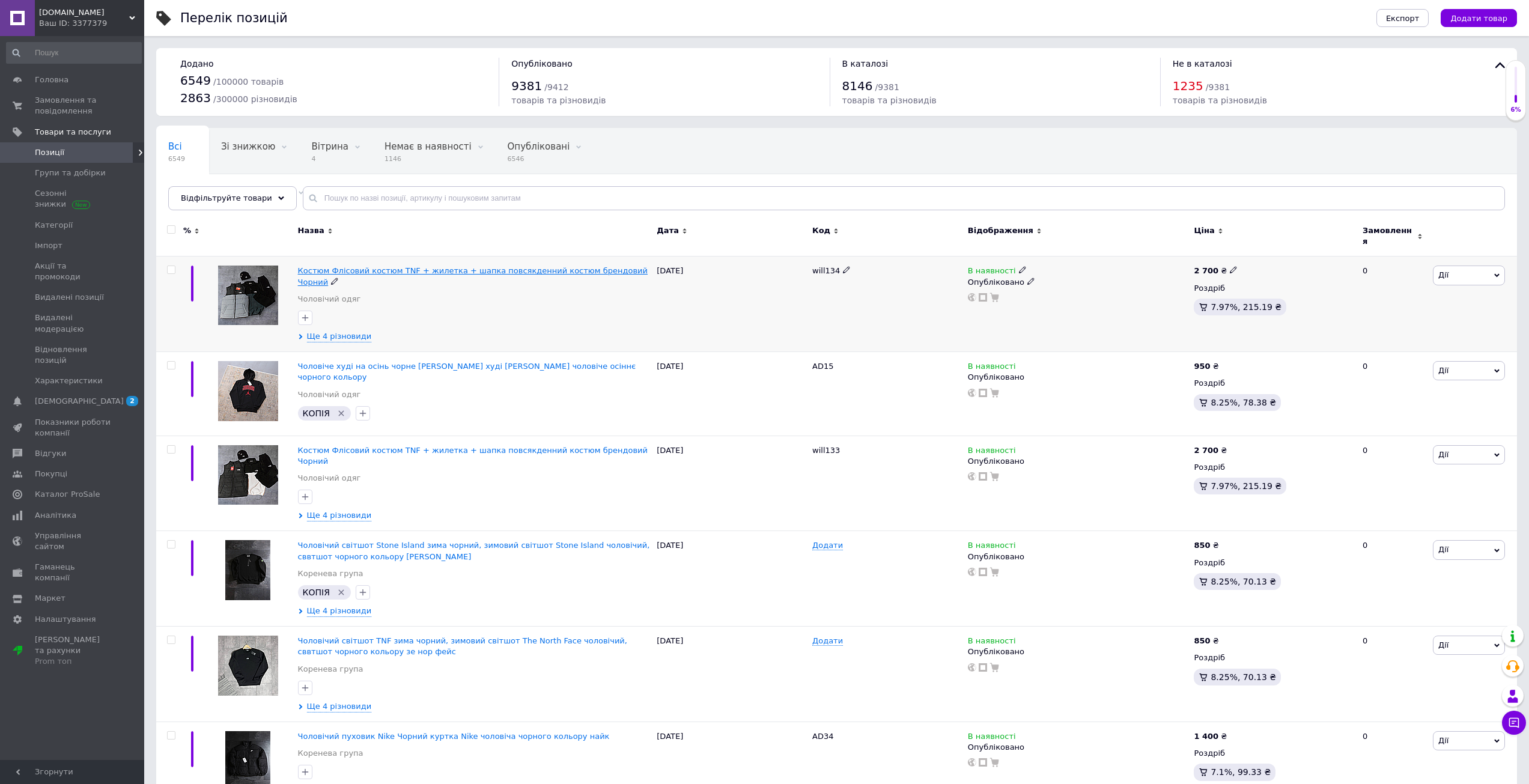
click at [430, 266] on span "Костюм Флісовий костюм TNF + жилетка + шапка повсякденний костюм брендовий Чорн…" at bounding box center [473, 276] width 349 height 20
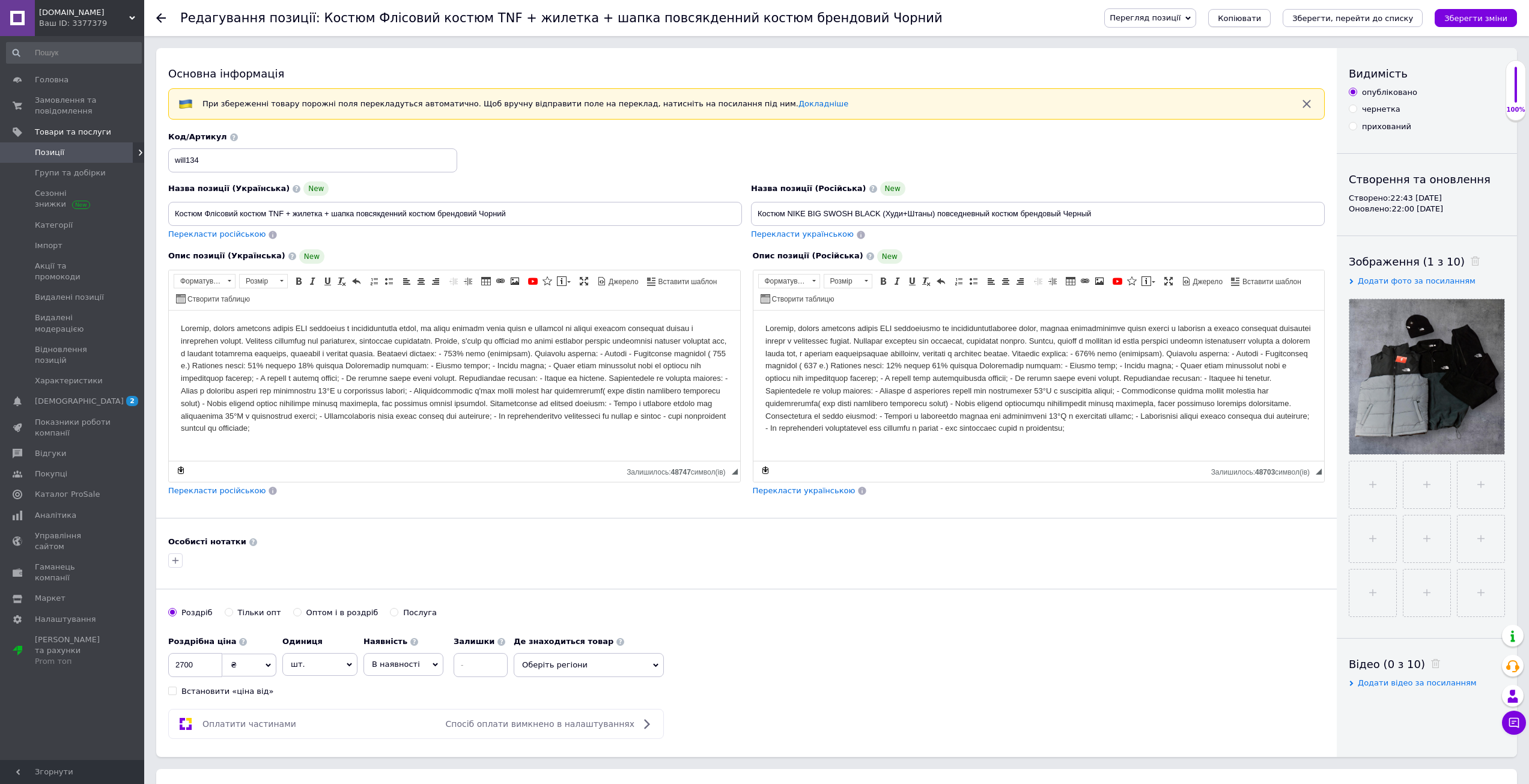
click at [1261, 20] on span "Копіювати" at bounding box center [1239, 18] width 43 height 9
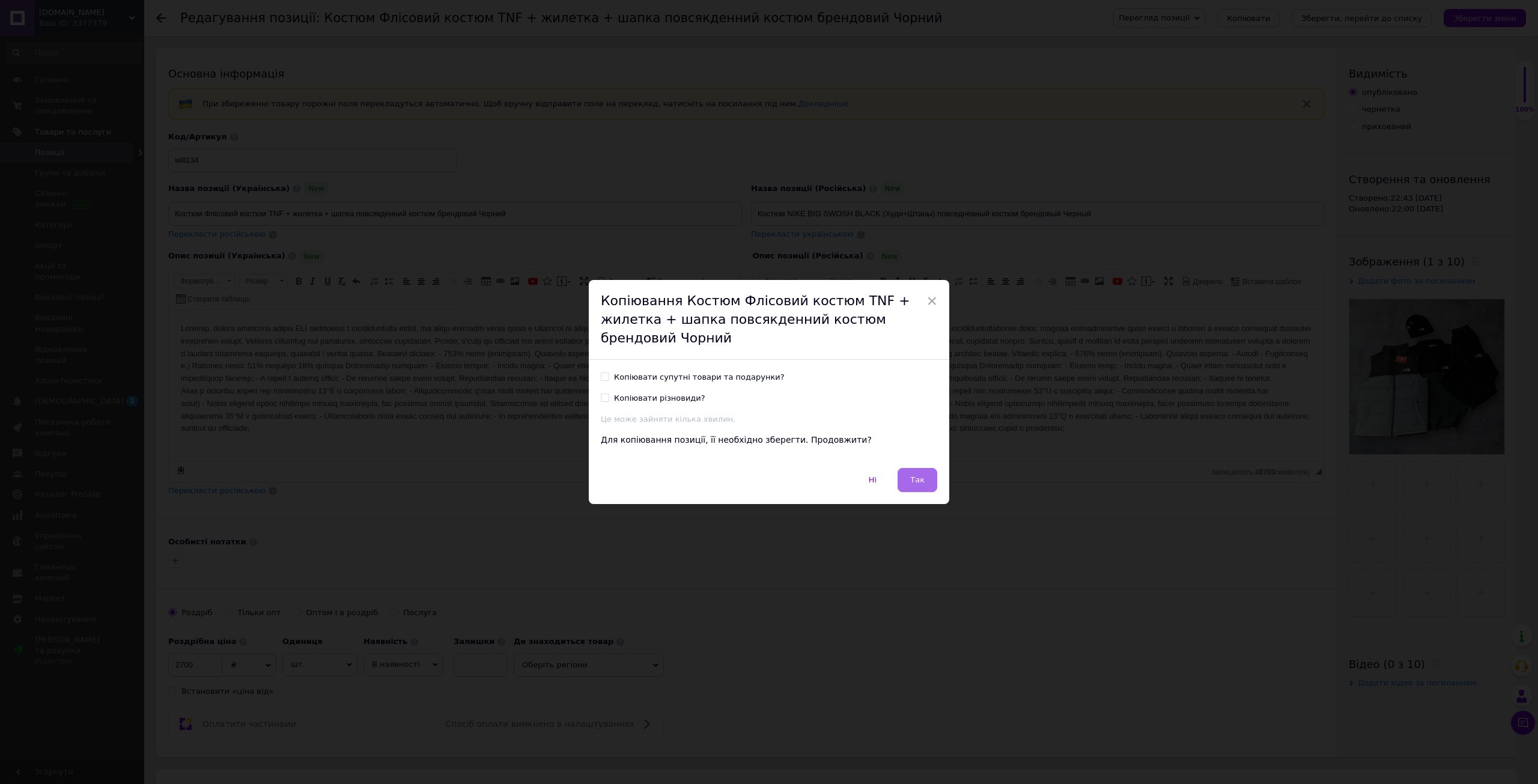
click at [927, 478] on button "Так" at bounding box center [918, 480] width 40 height 24
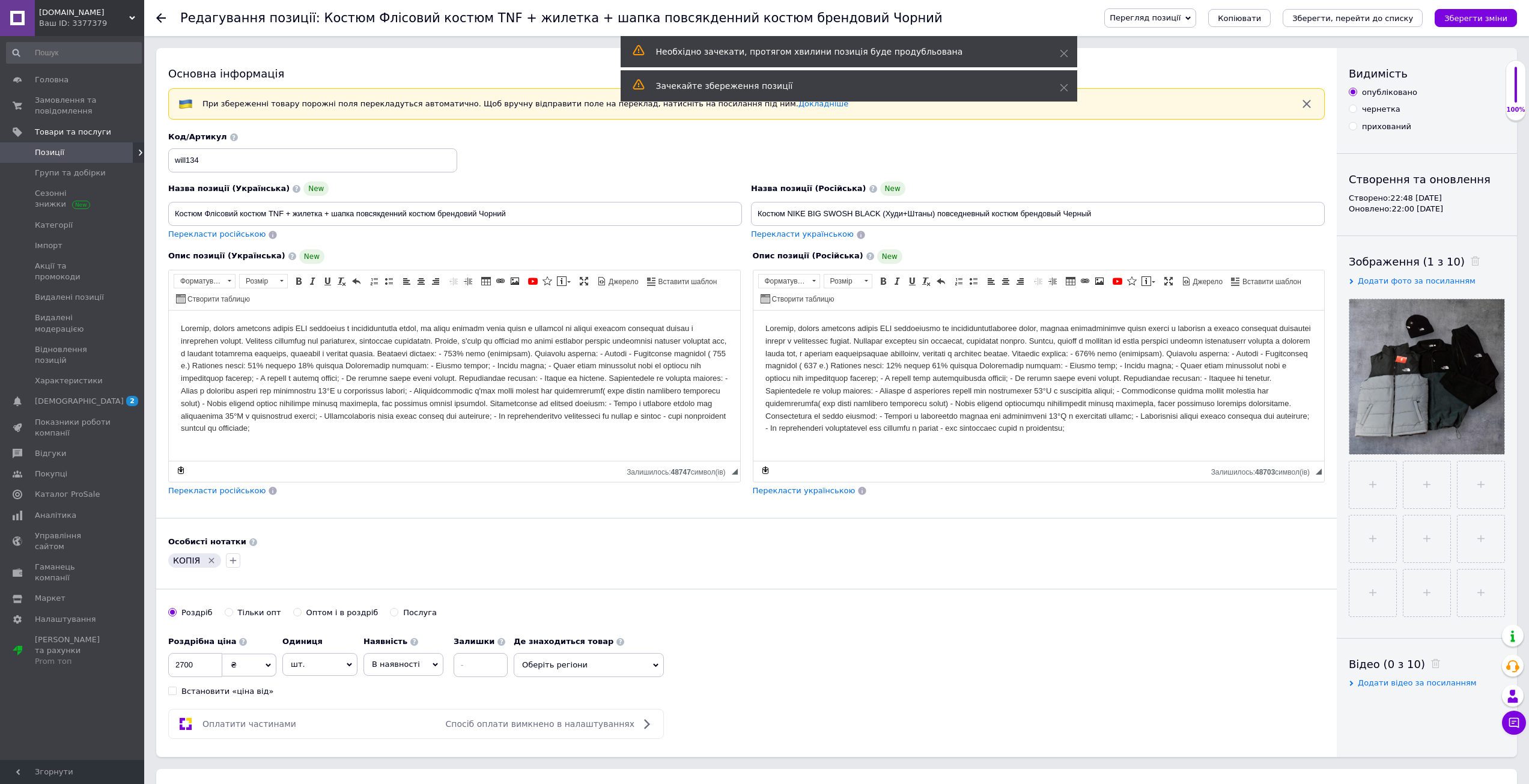
click at [56, 143] on link "Позиції" at bounding box center [74, 152] width 148 height 21
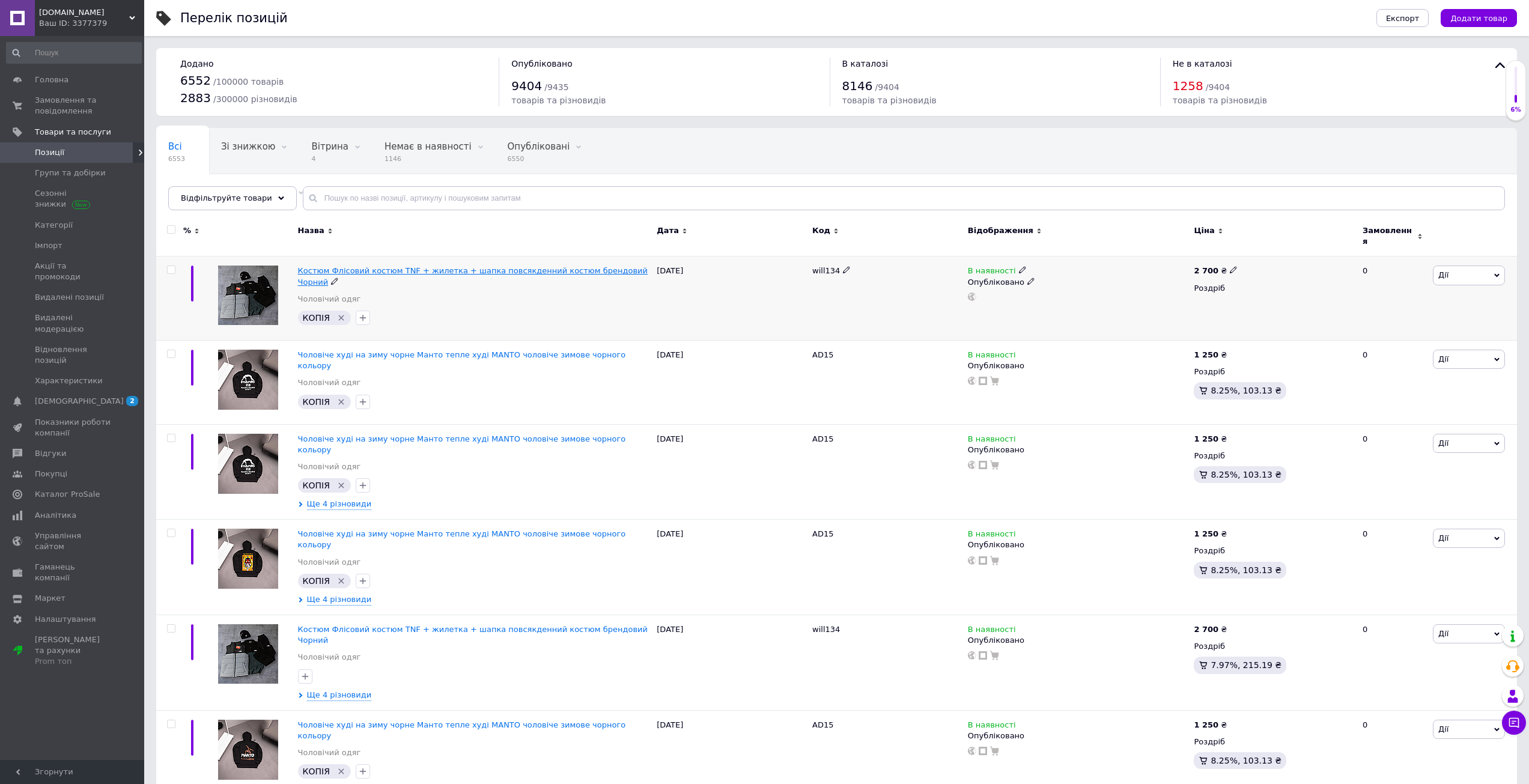
click at [463, 266] on span "Костюм Флісовий костюм TNF + жилетка + шапка повсякденний костюм брендовий Чорн…" at bounding box center [473, 276] width 349 height 20
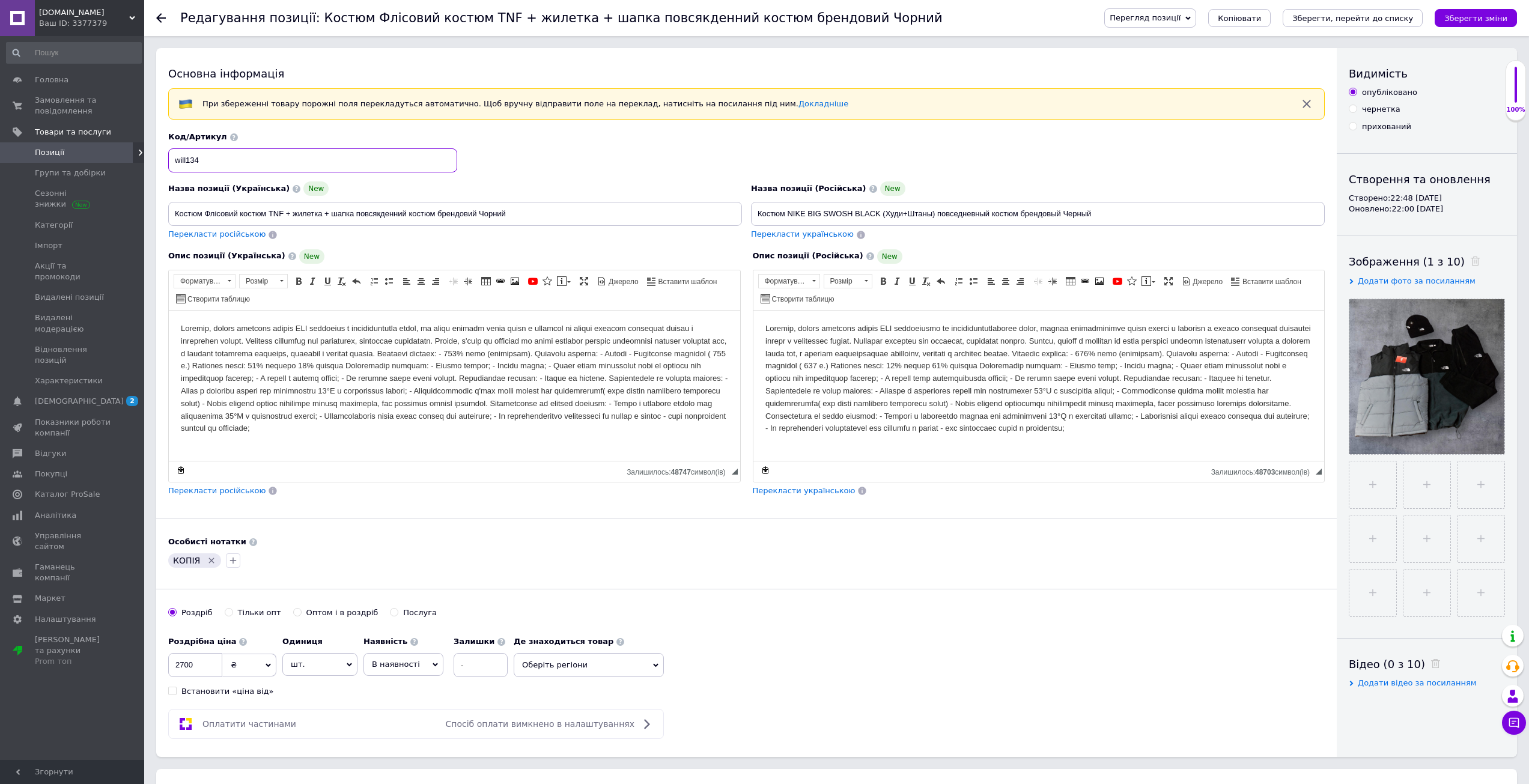
click at [236, 160] on input "will134" at bounding box center [313, 160] width 289 height 24
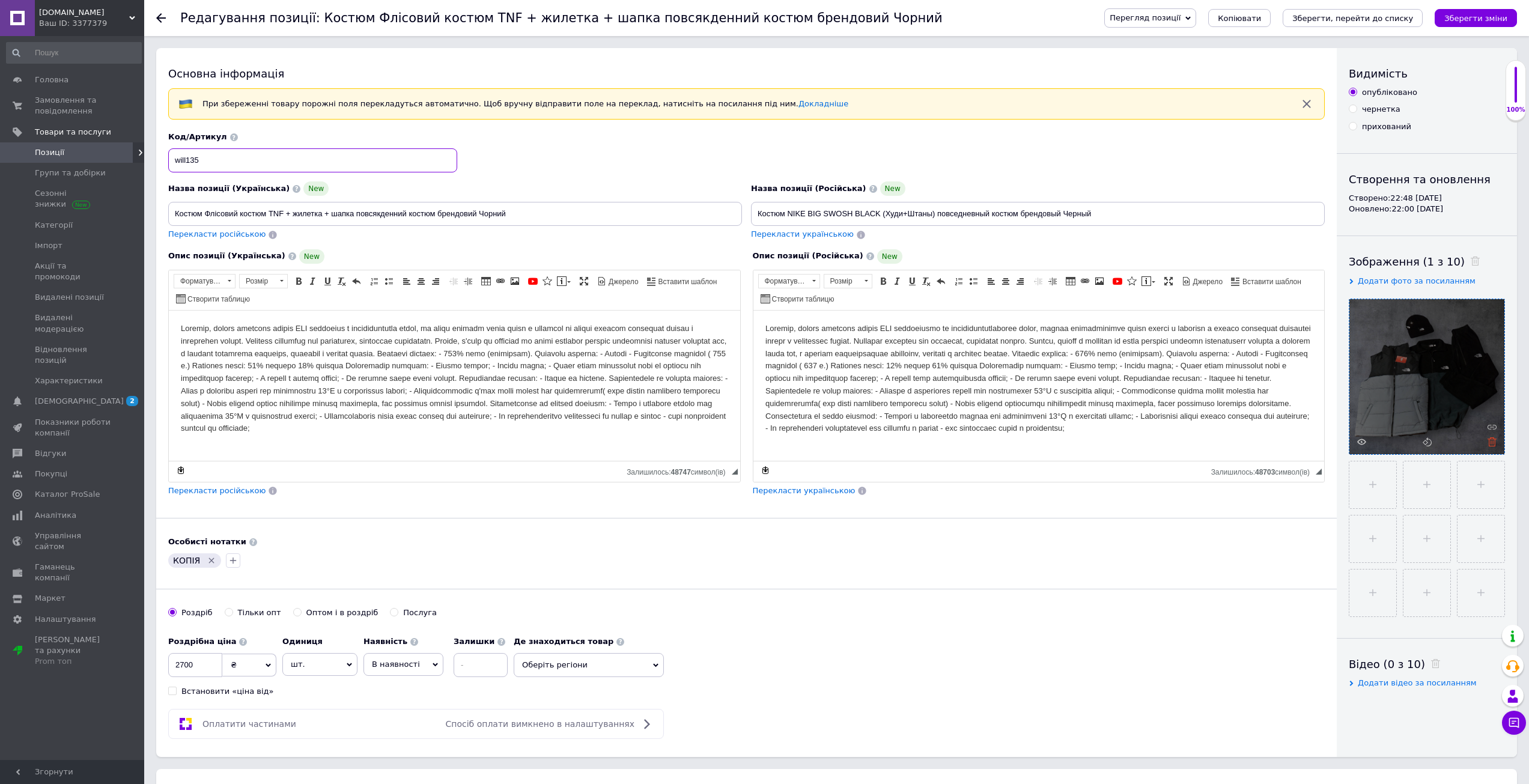
type input "will135"
click at [1490, 443] on icon at bounding box center [1492, 442] width 9 height 9
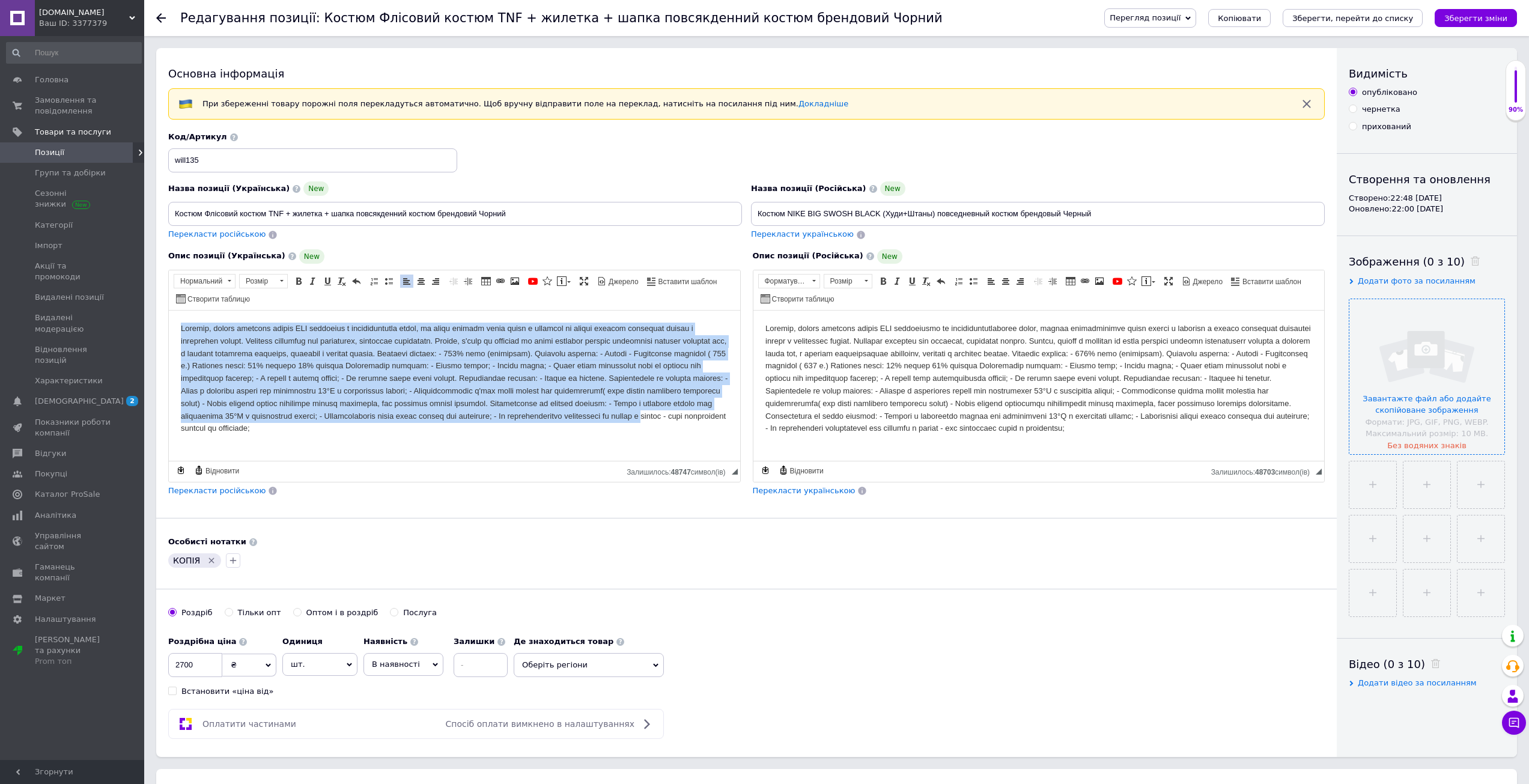
drag, startPoint x: 274, startPoint y: 382, endPoint x: 532, endPoint y: 608, distance: 343.0
click at [532, 446] on html at bounding box center [455, 378] width 571 height 137
drag, startPoint x: 197, startPoint y: 395, endPoint x: 137, endPoint y: 311, distance: 103.2
click at [169, 311] on html "хлором - вони пошкоджують тканину та утеплювач;" at bounding box center [455, 378] width 571 height 137
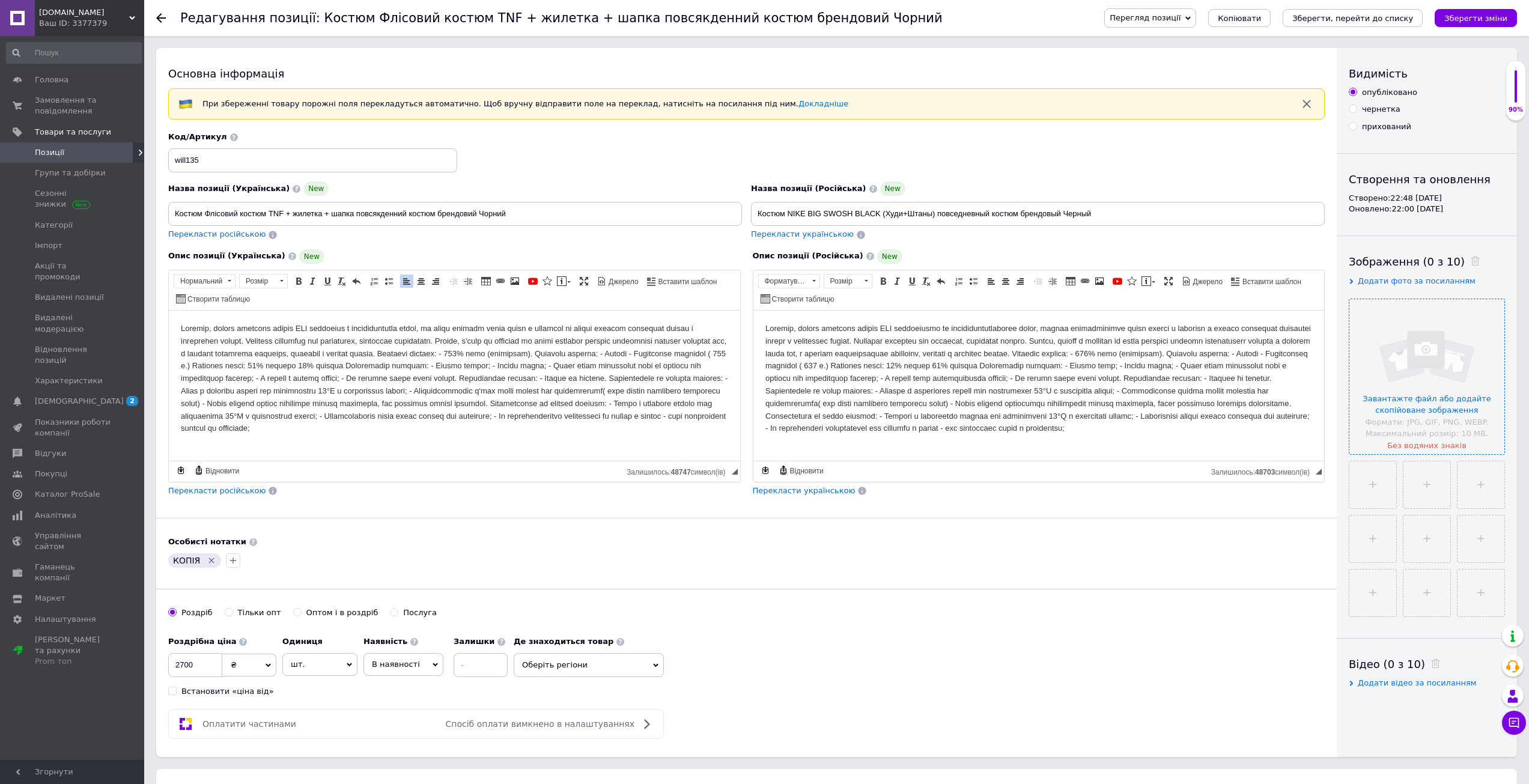
click at [235, 492] on span "Перекласти російською" at bounding box center [217, 490] width 97 height 9
click at [233, 236] on span "Перекласти російською" at bounding box center [217, 234] width 97 height 9
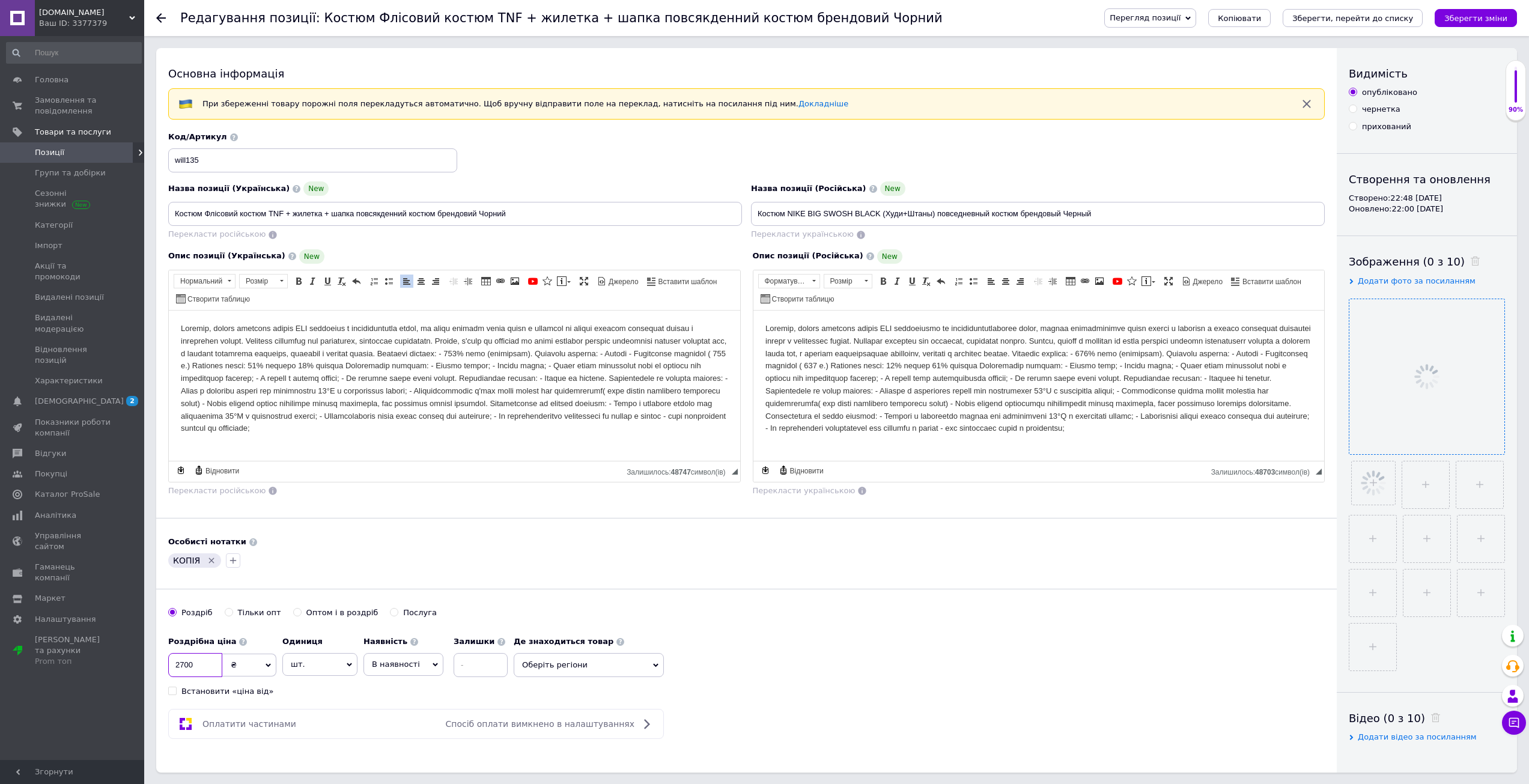
click at [188, 661] on input "2700" at bounding box center [195, 665] width 54 height 24
click at [211, 662] on input "27020" at bounding box center [195, 665] width 54 height 24
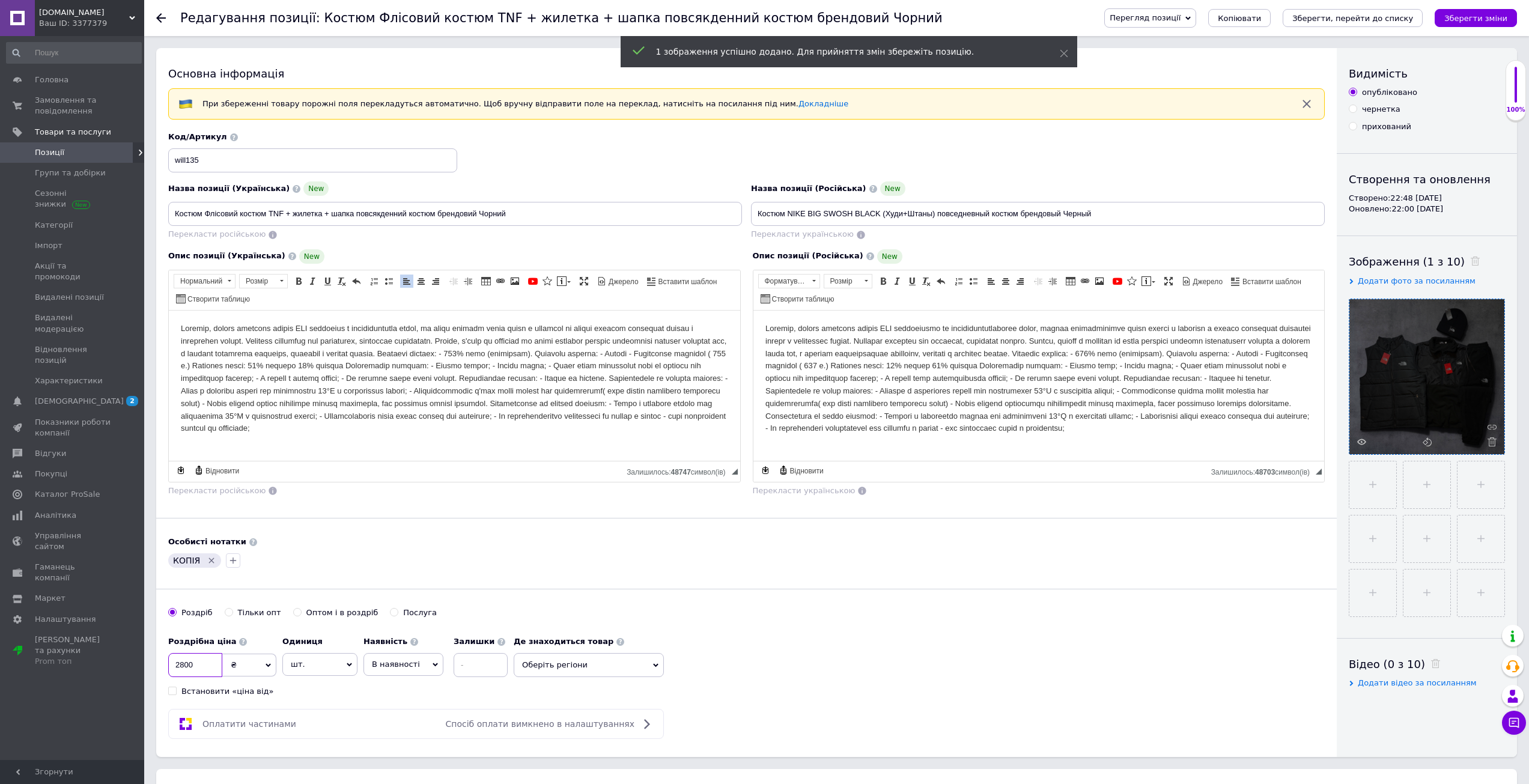
type input "2800"
click at [367, 556] on div "КОПІЯ" at bounding box center [746, 560] width 1161 height 19
click at [246, 238] on span "Перекласти російською" at bounding box center [217, 234] width 97 height 9
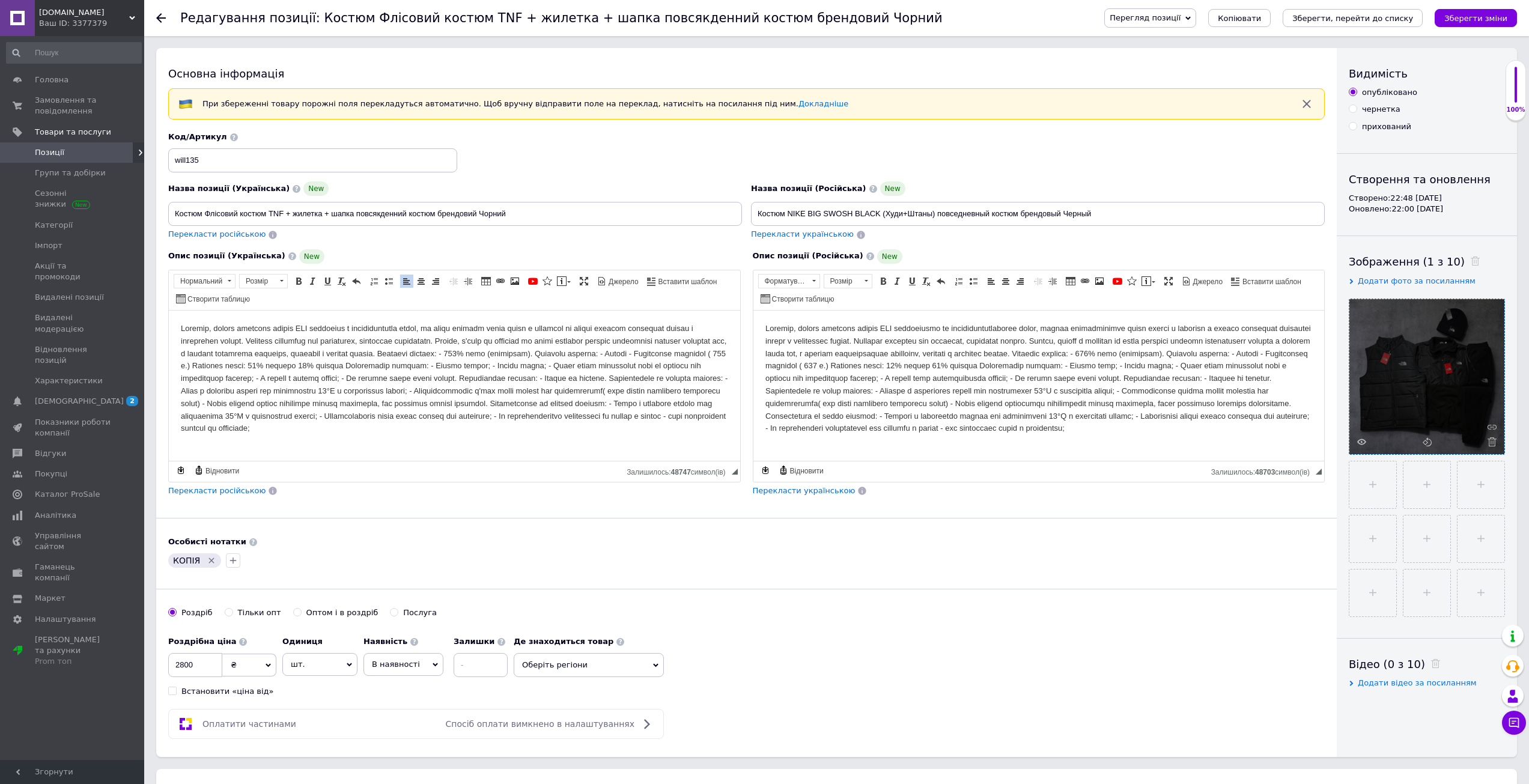
click at [243, 240] on div "Перекласти російською" at bounding box center [217, 235] width 100 height 14
type input "Костюм Флисовый костюм TNF + жилетка + шапка повседневный костюм брендовый Черн…"
click at [1472, 16] on icon "Зберегти зміни" at bounding box center [1475, 18] width 63 height 9
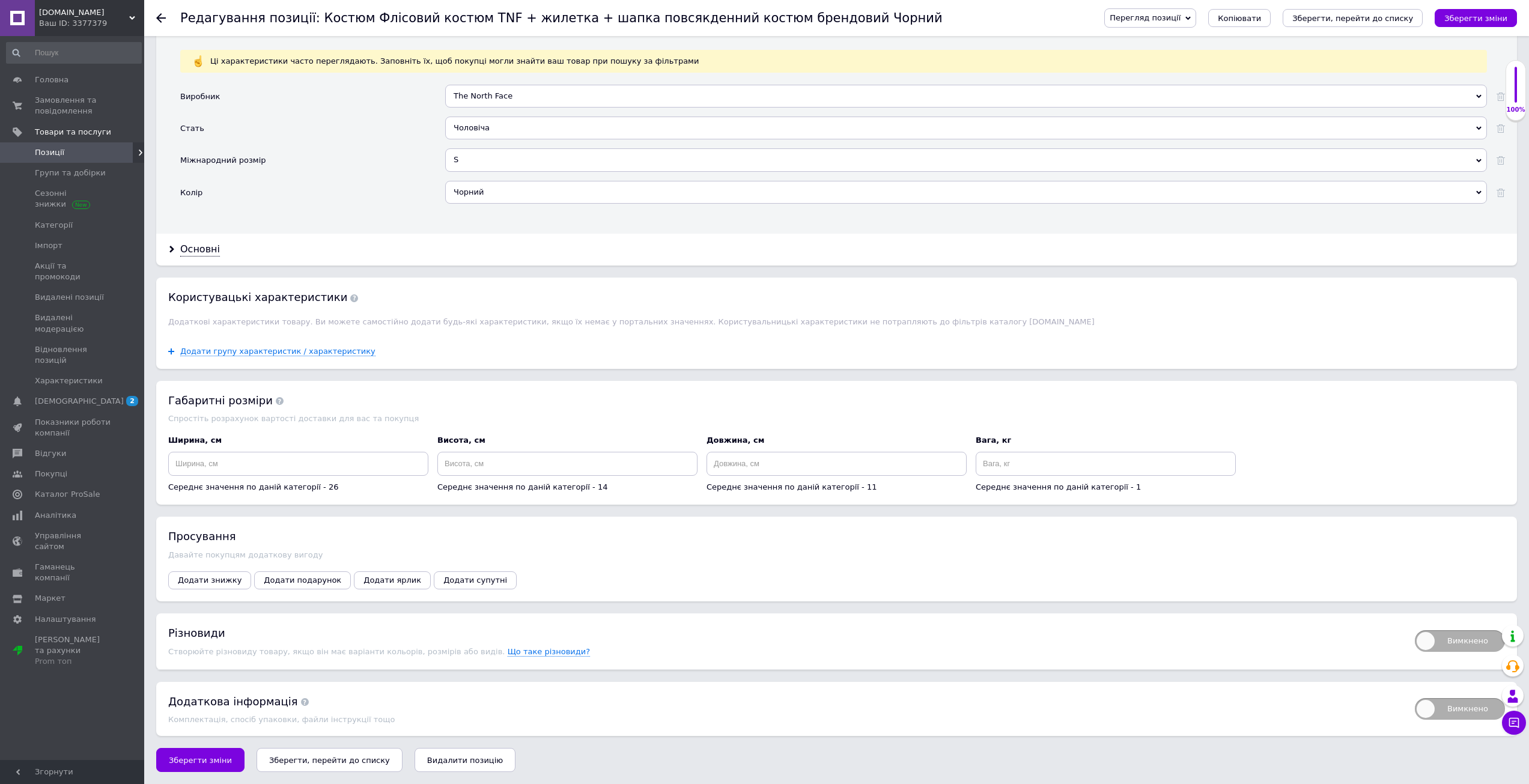
scroll to position [1146, 0]
drag, startPoint x: 1444, startPoint y: 637, endPoint x: 1437, endPoint y: 637, distance: 7.0
click at [1444, 637] on span "Вимкнено" at bounding box center [1460, 641] width 90 height 22
click at [1415, 630] on input "Вимкнено" at bounding box center [1410, 626] width 8 height 8
checkbox input "true"
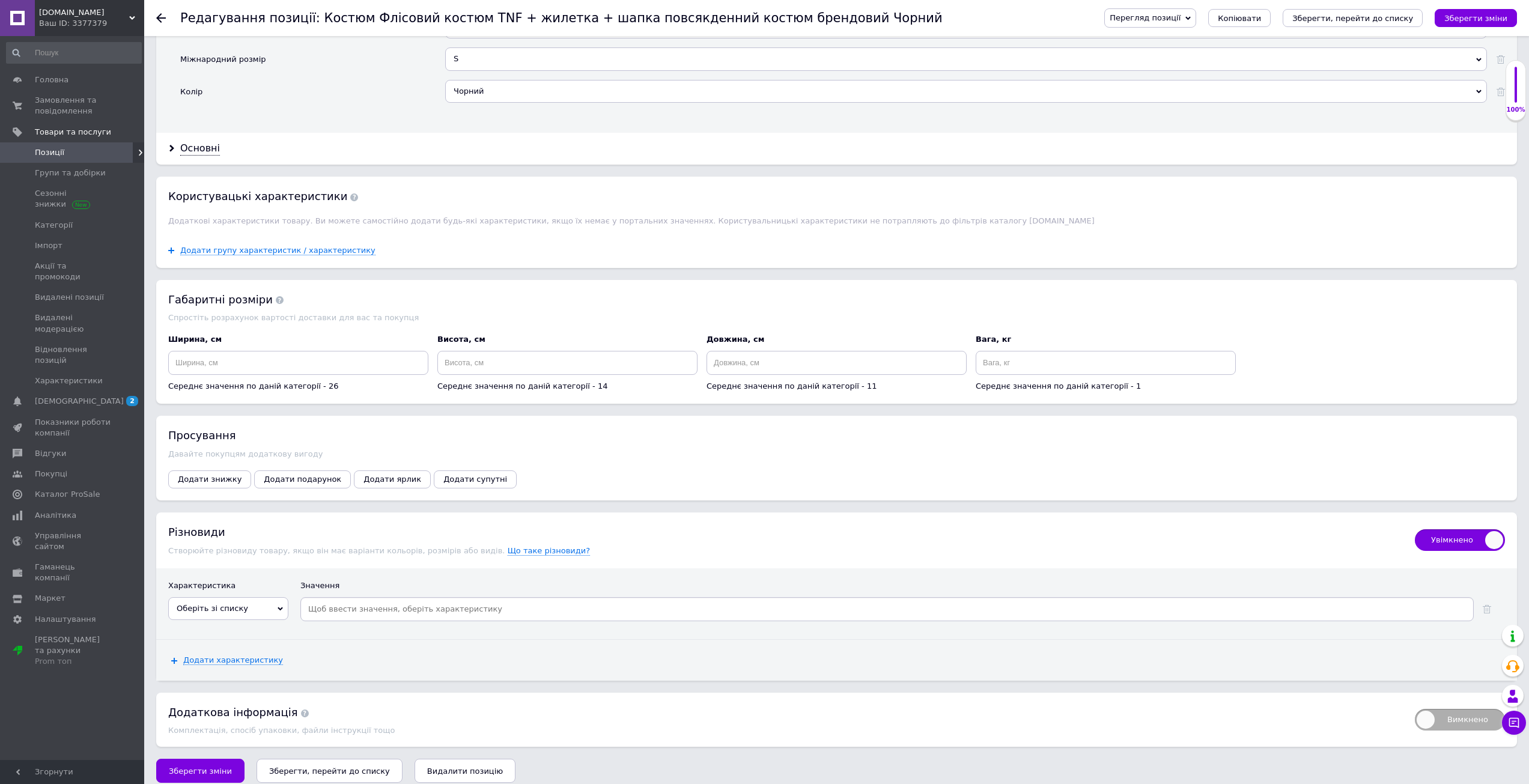
scroll to position [1258, 0]
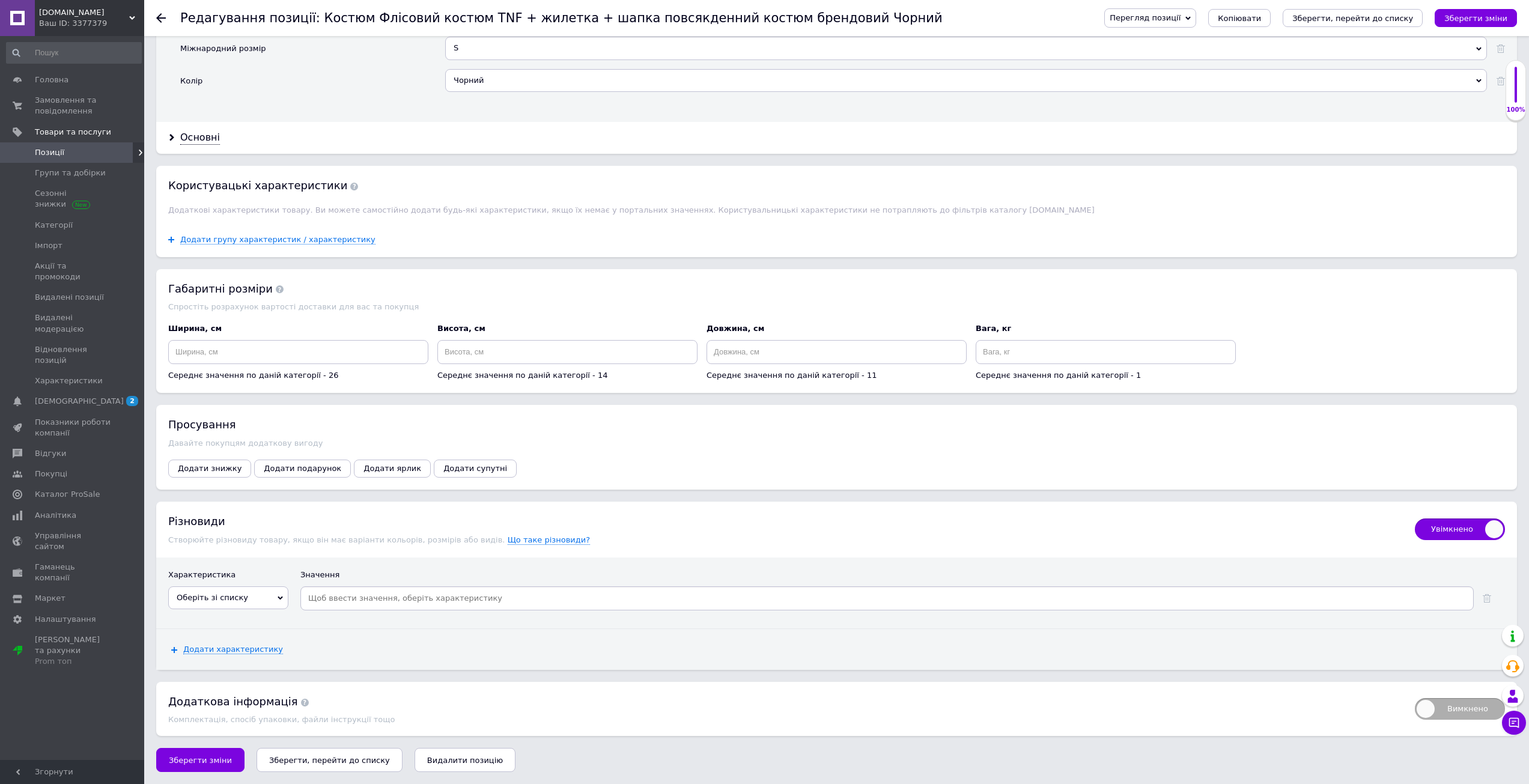
drag, startPoint x: 243, startPoint y: 583, endPoint x: 246, endPoint y: 592, distance: 9.5
click at [243, 583] on div "Характеристика" at bounding box center [228, 578] width 120 height 17
click at [246, 594] on span "Оберіть зі списку" at bounding box center [228, 598] width 120 height 23
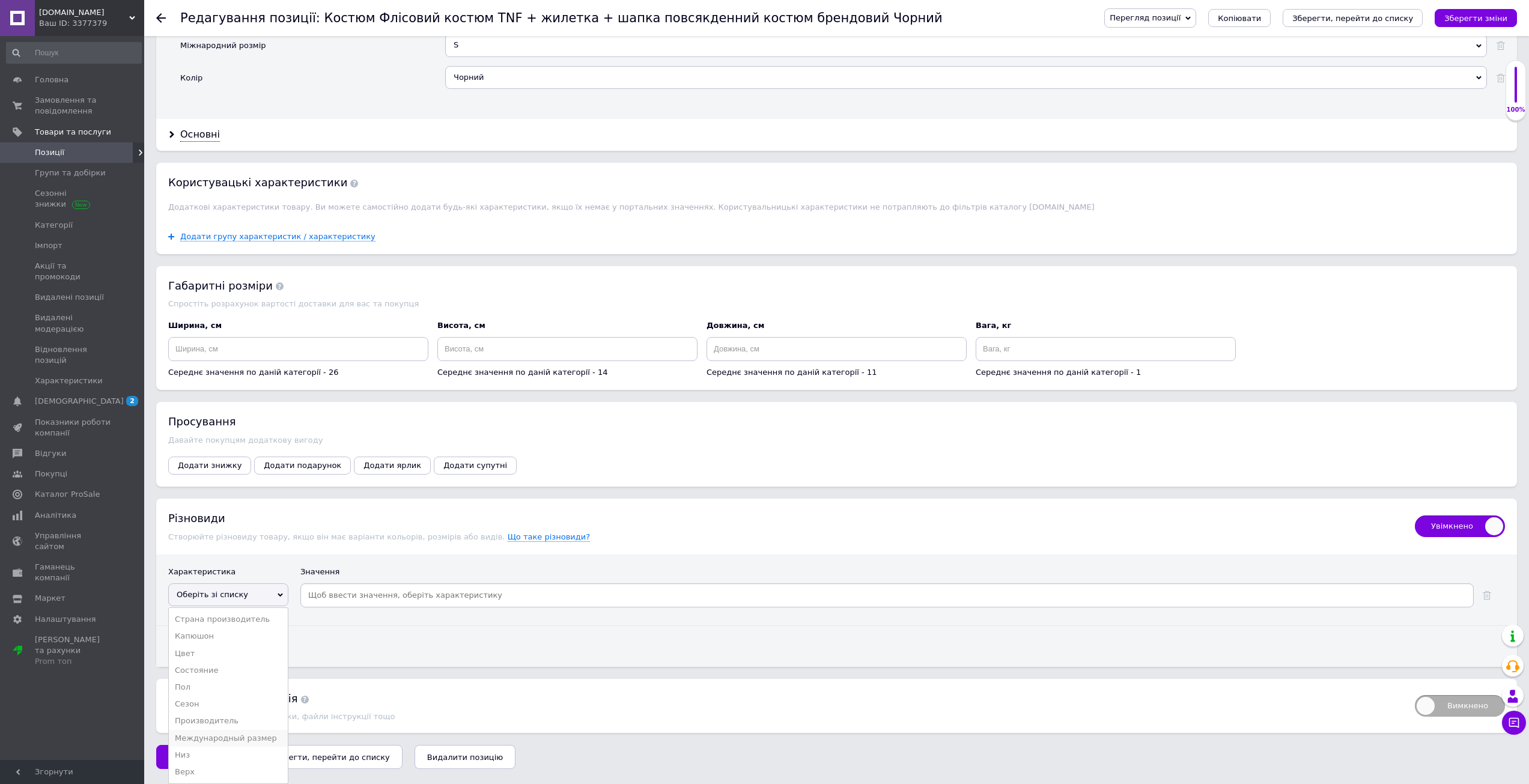
click at [236, 732] on li "Международный размер" at bounding box center [228, 738] width 119 height 17
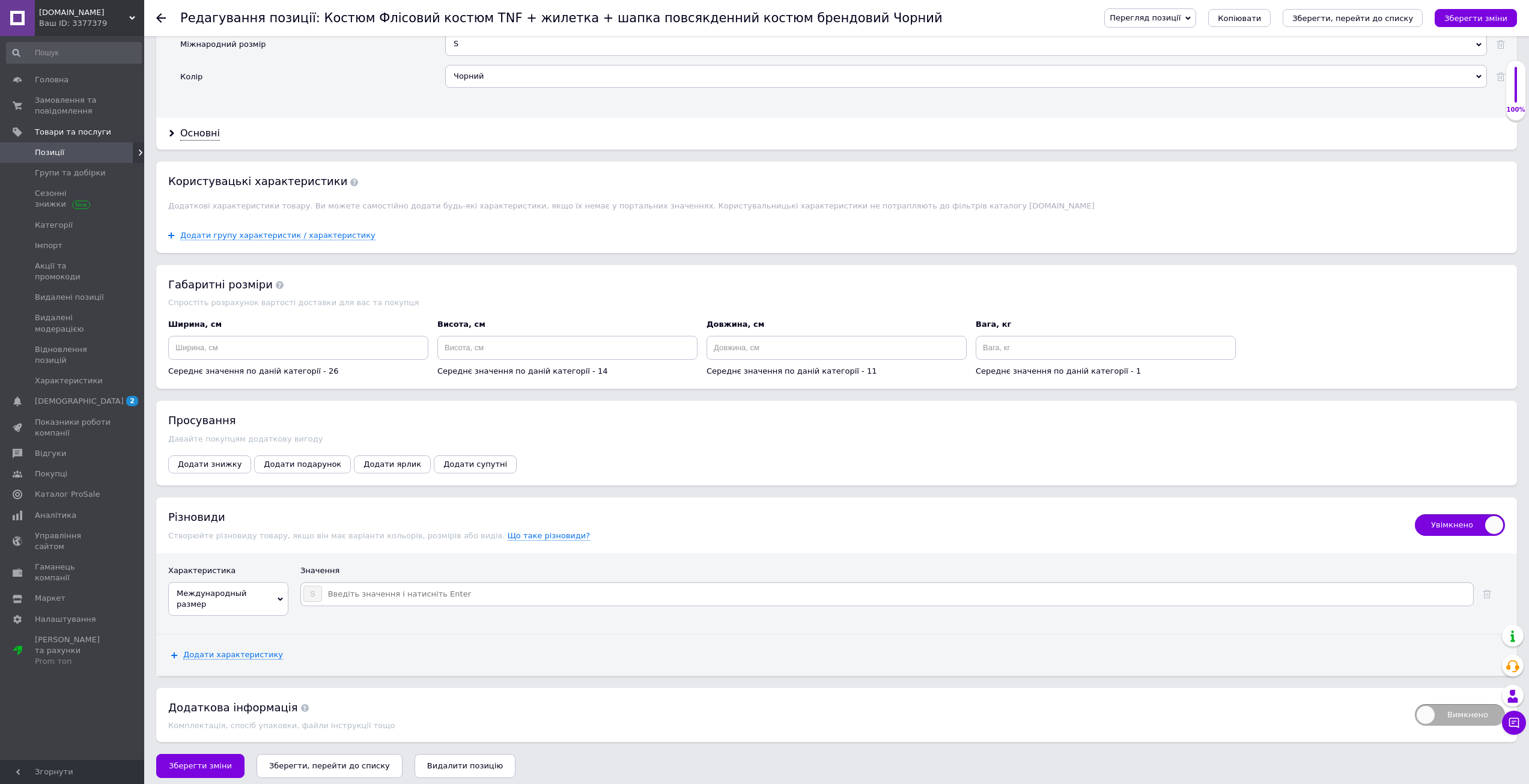
click at [369, 595] on input at bounding box center [896, 594] width 1148 height 18
type input "M"
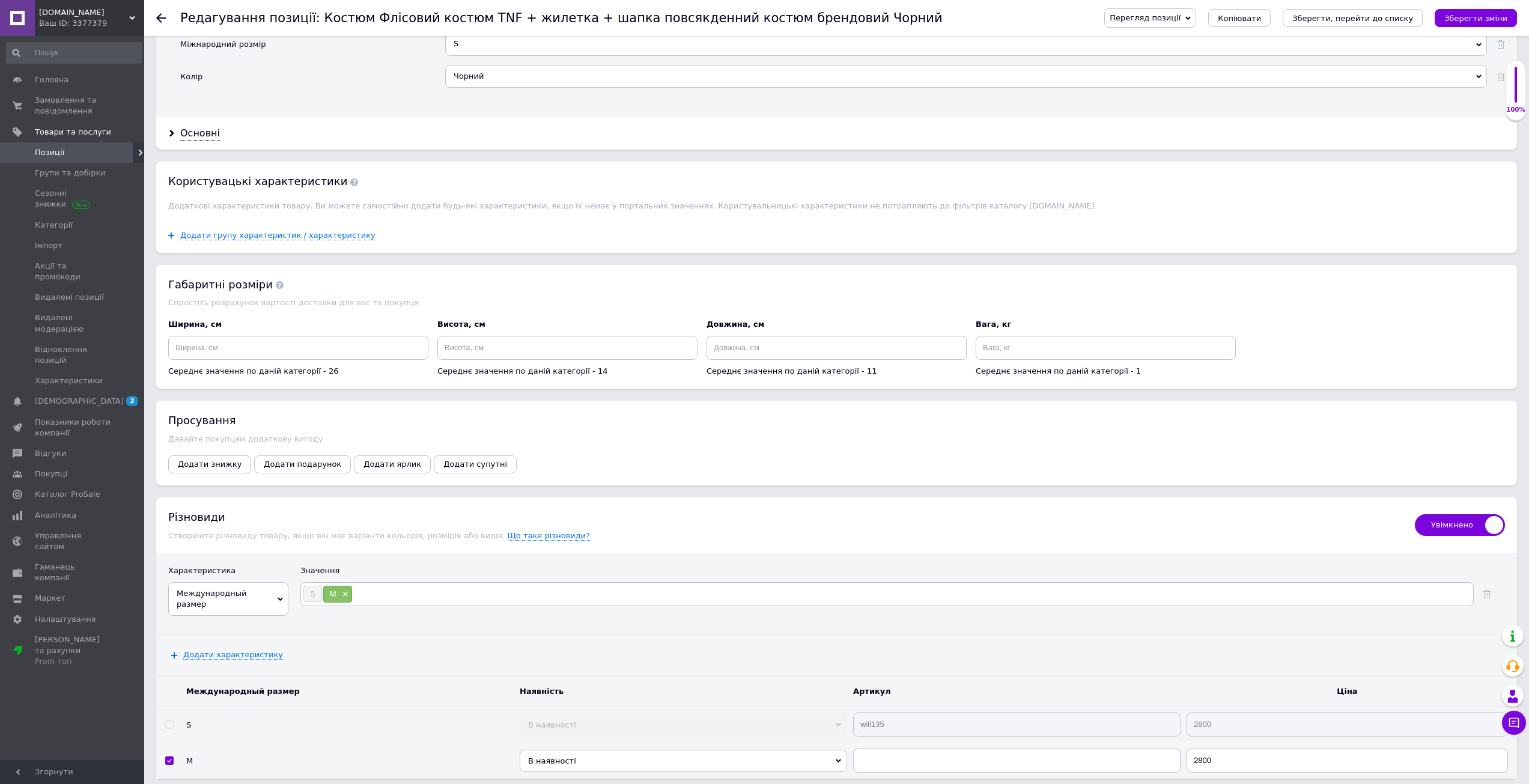
type input "L"
type input "XL"
type input "XXL"
click at [1485, 17] on icon "Зберегти зміни" at bounding box center [1475, 18] width 63 height 9
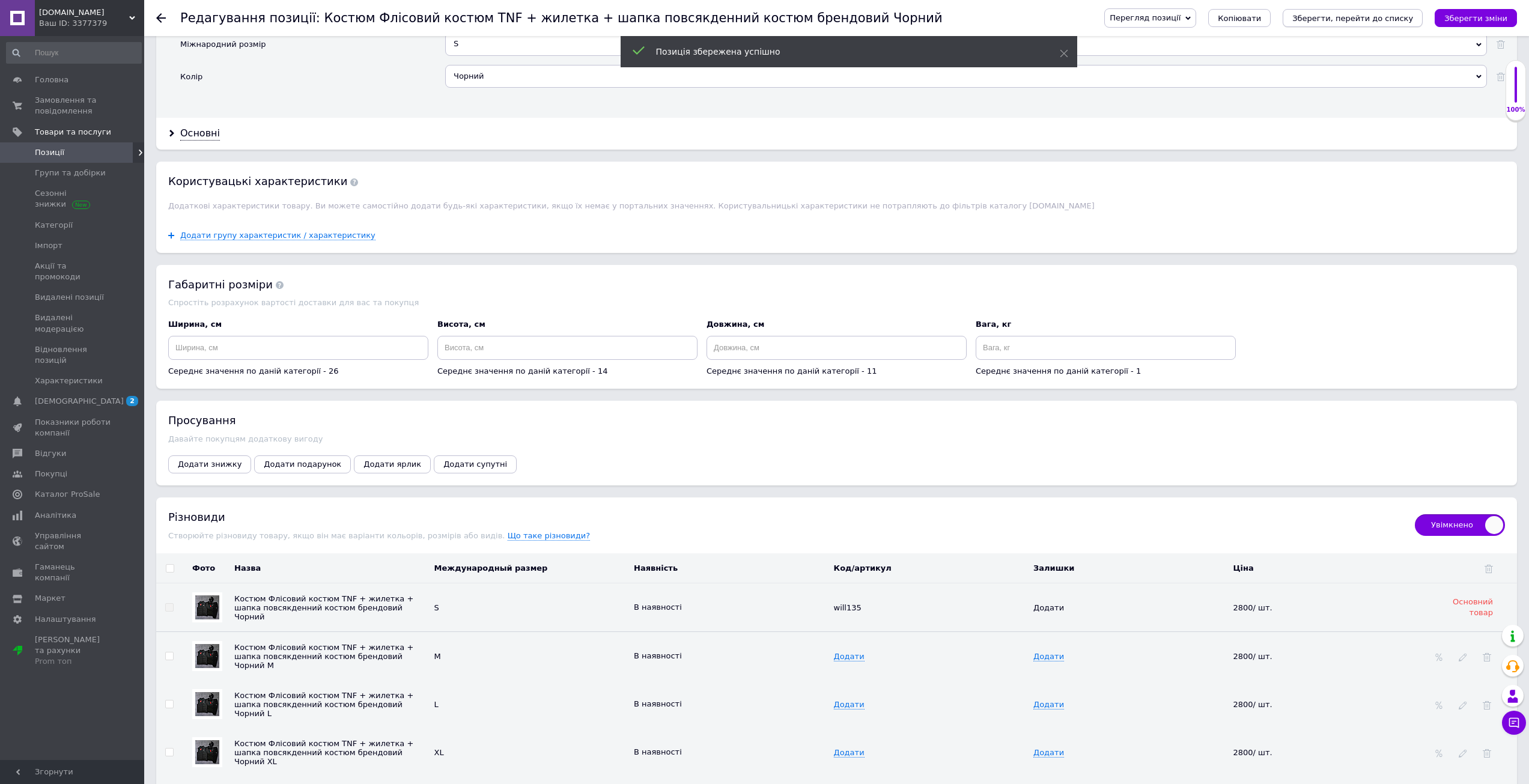
click at [1404, 20] on icon "Зберегти, перейти до списку" at bounding box center [1352, 18] width 121 height 9
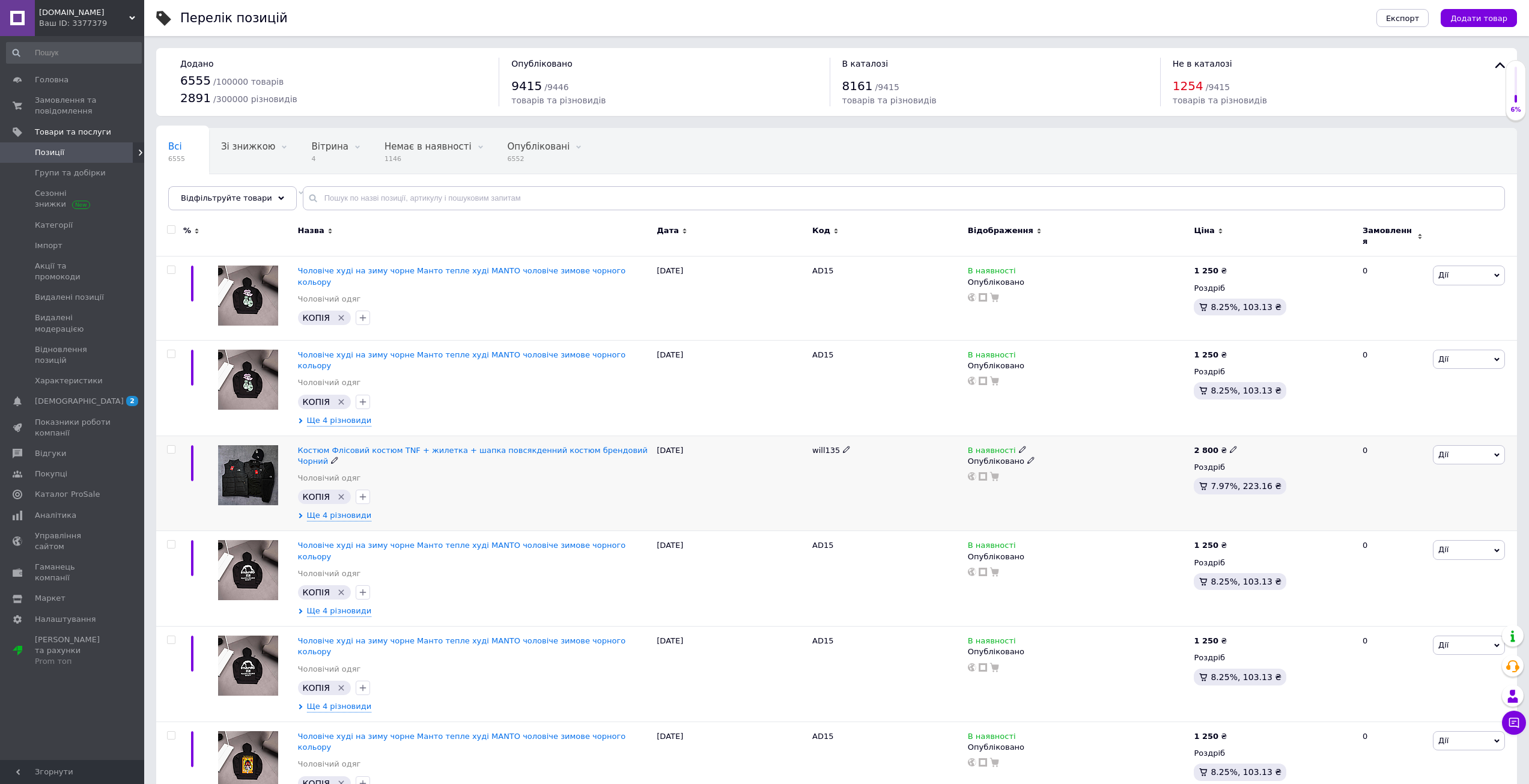
click at [341, 492] on icon "Видалити мітку" at bounding box center [341, 496] width 9 height 9
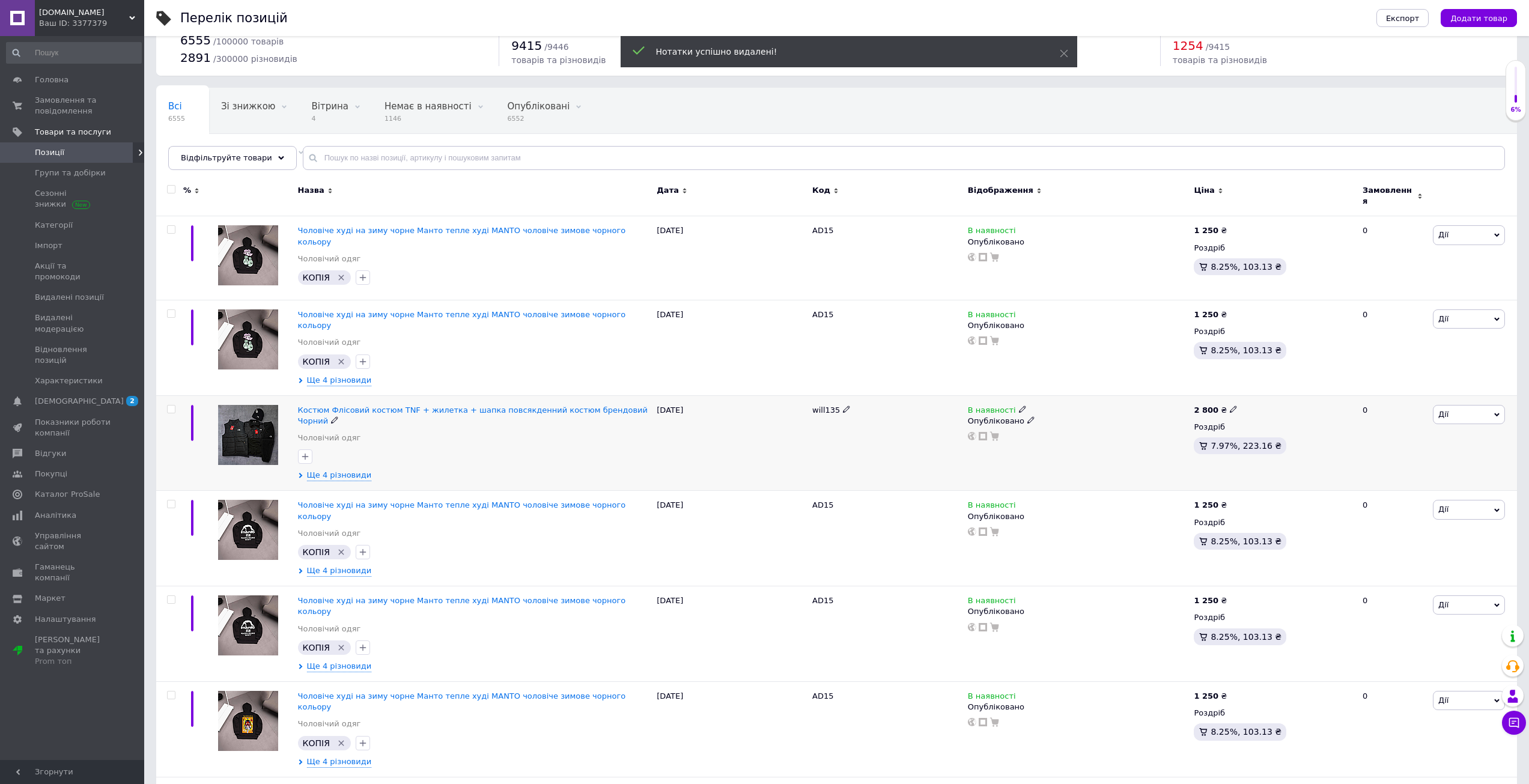
scroll to position [120, 0]
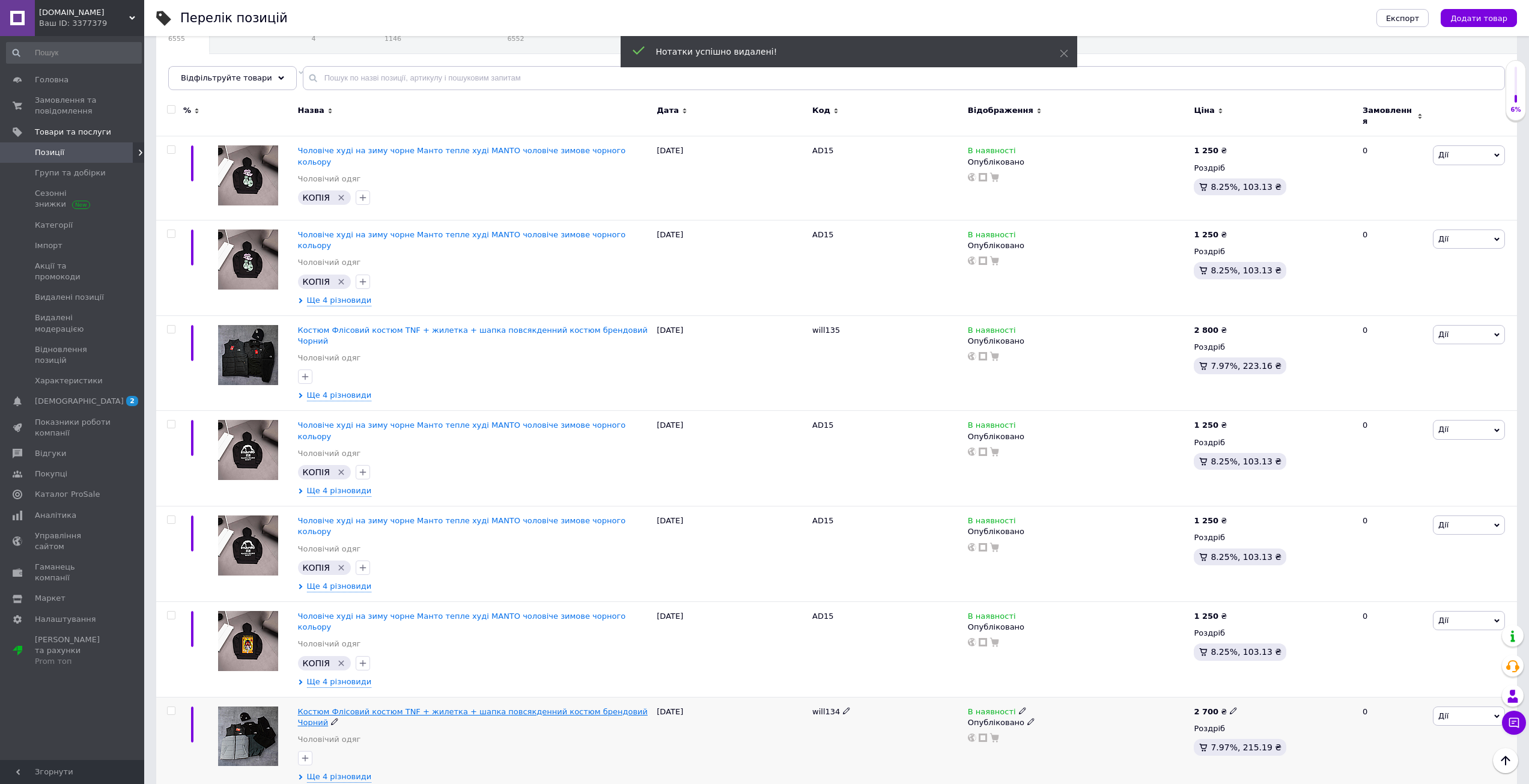
click at [368, 707] on span "Костюм Флісовий костюм TNF + жилетка + шапка повсякденний костюм брендовий Чорн…" at bounding box center [473, 717] width 349 height 20
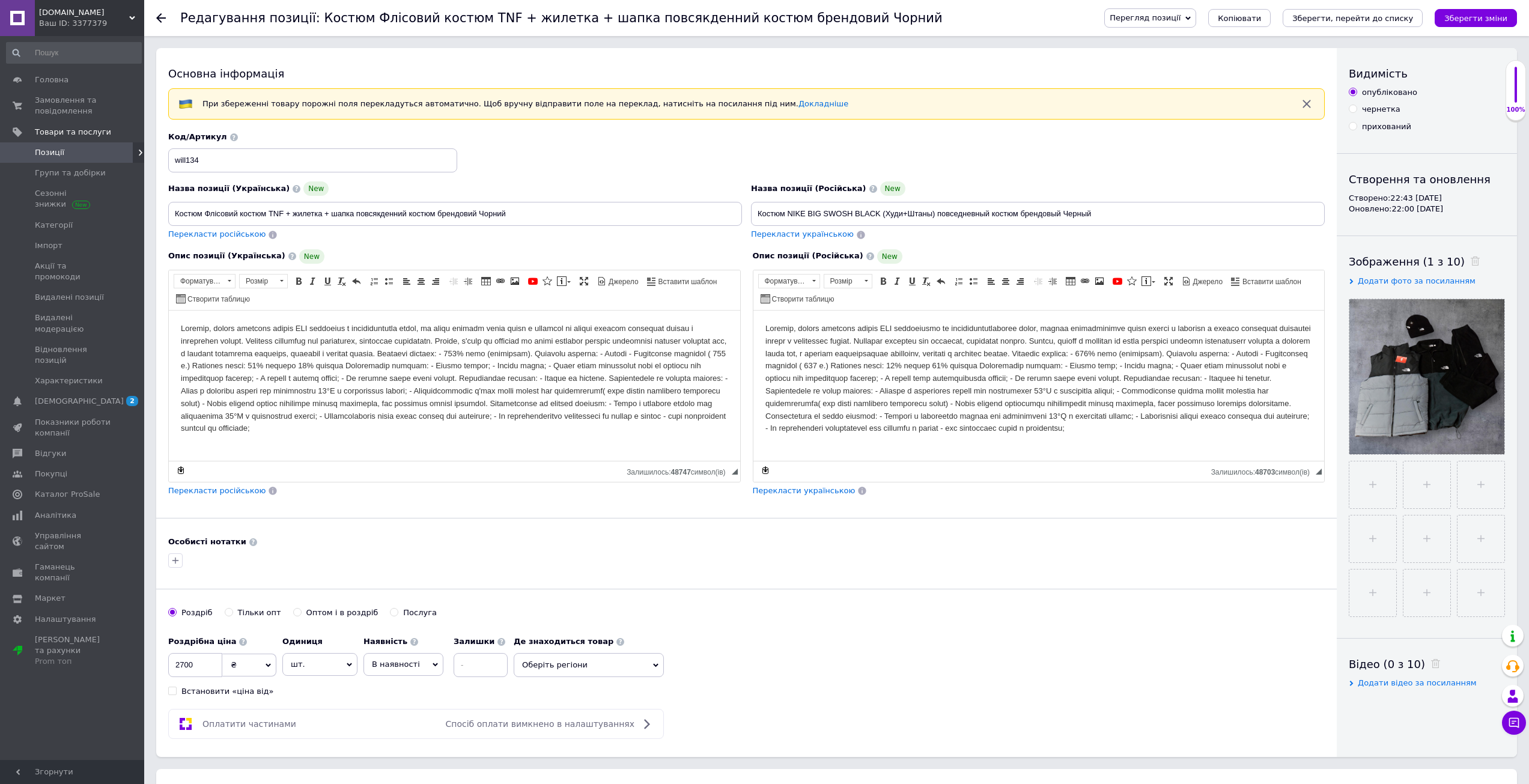
click at [231, 241] on div "Перекласти російською" at bounding box center [217, 235] width 100 height 14
type input "Костюм Флисовый костюм TNF + жилетка + шапка повседневный костюм брендовый Черн…"
drag, startPoint x: 1495, startPoint y: 16, endPoint x: 1478, endPoint y: 18, distance: 17.1
click at [1495, 16] on icon "Зберегти зміни" at bounding box center [1475, 18] width 63 height 9
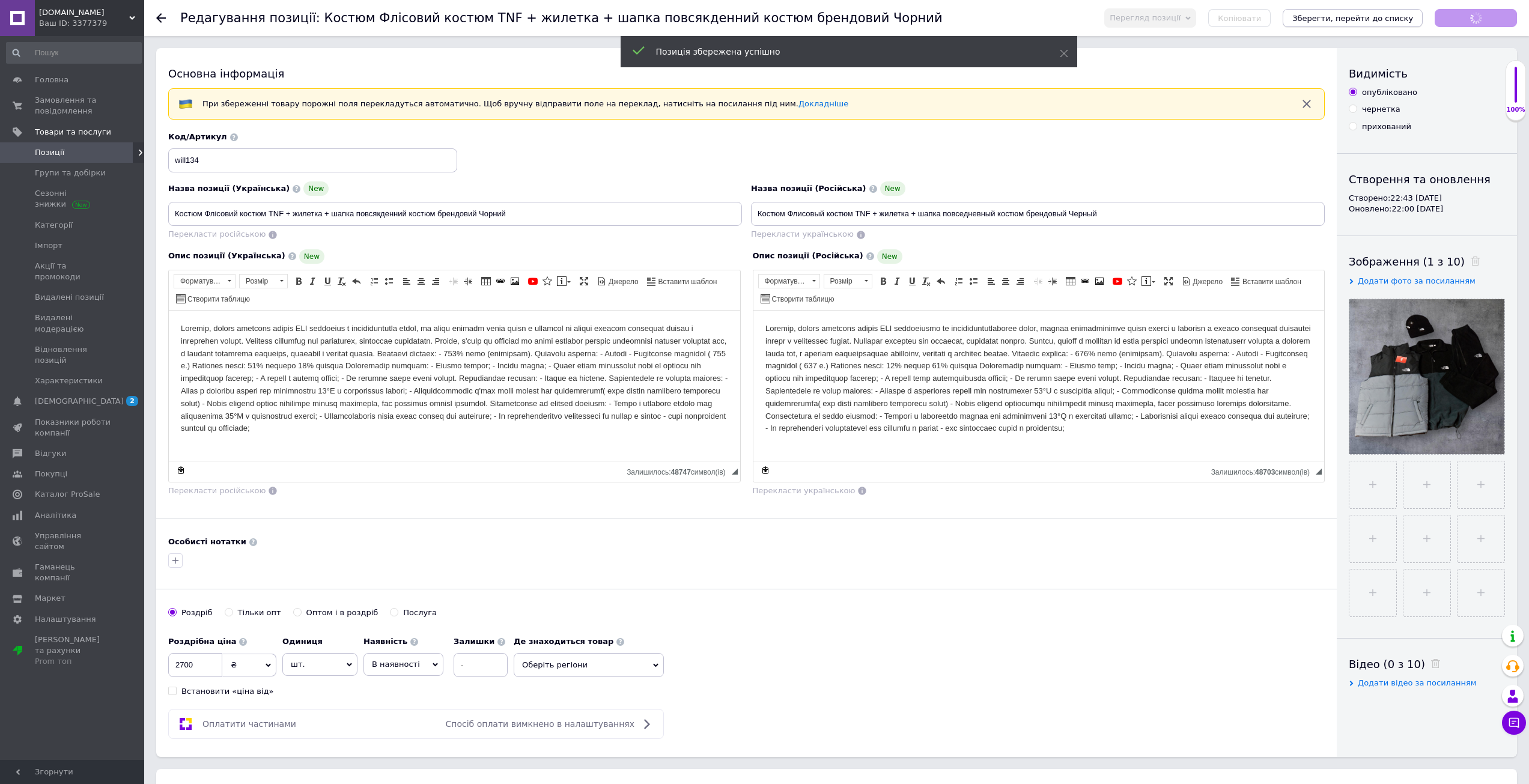
click at [1389, 24] on button "Зберегти, перейти до списку" at bounding box center [1352, 17] width 140 height 18
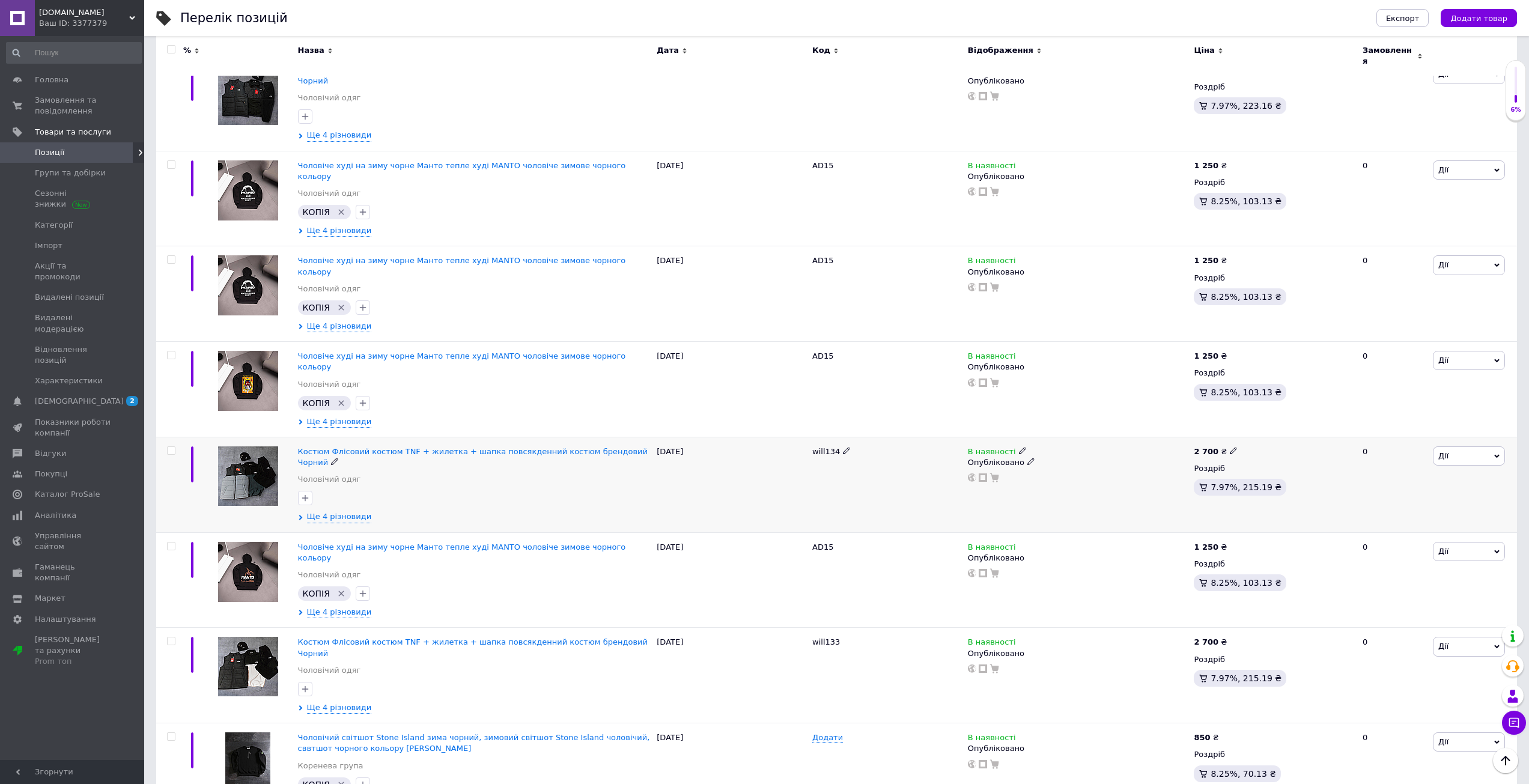
scroll to position [420, 0]
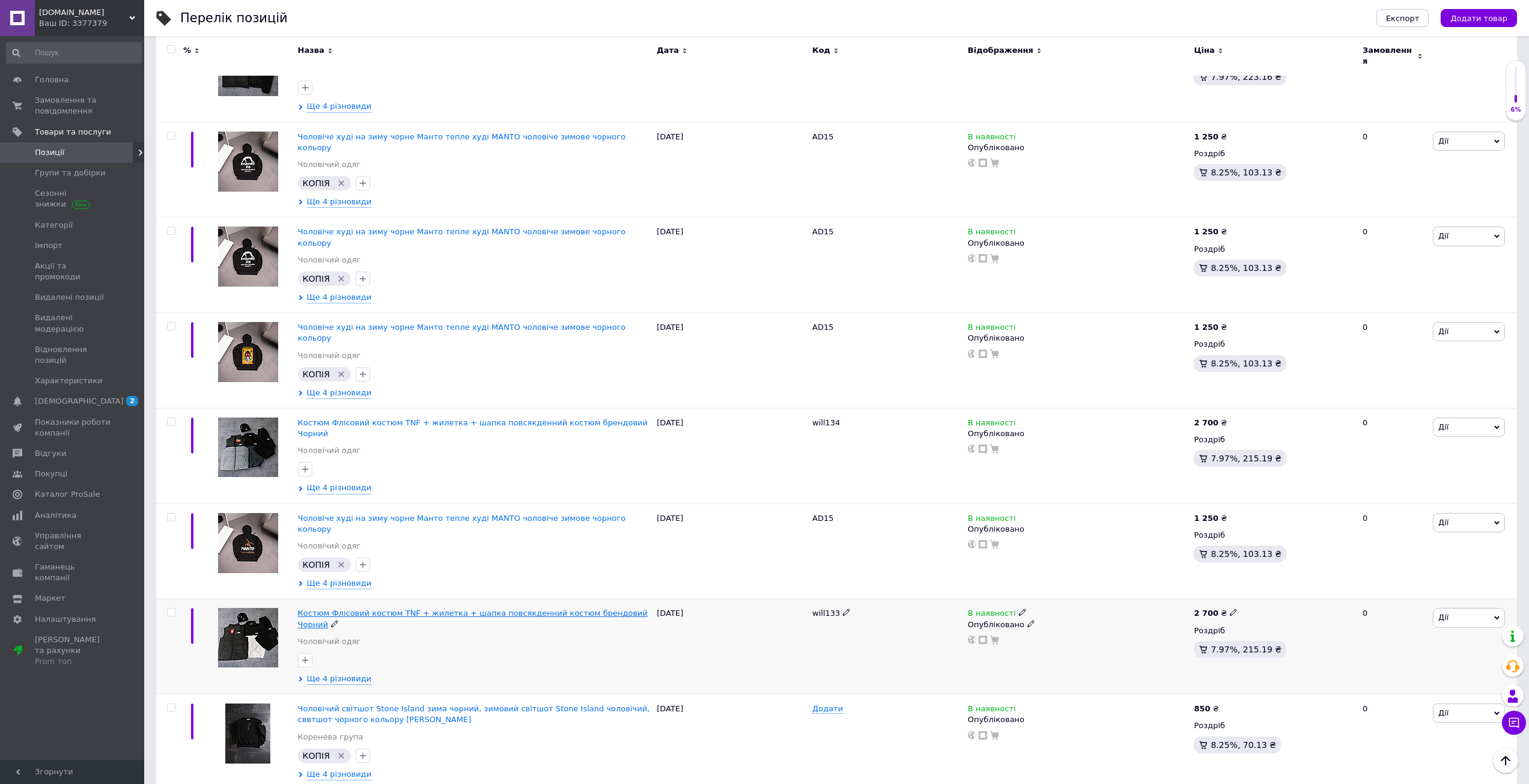
click at [366, 608] on span "Костюм Флісовий костюм TNF + жилетка + шапка повсякденний костюм брендовий Чорн…" at bounding box center [473, 618] width 349 height 20
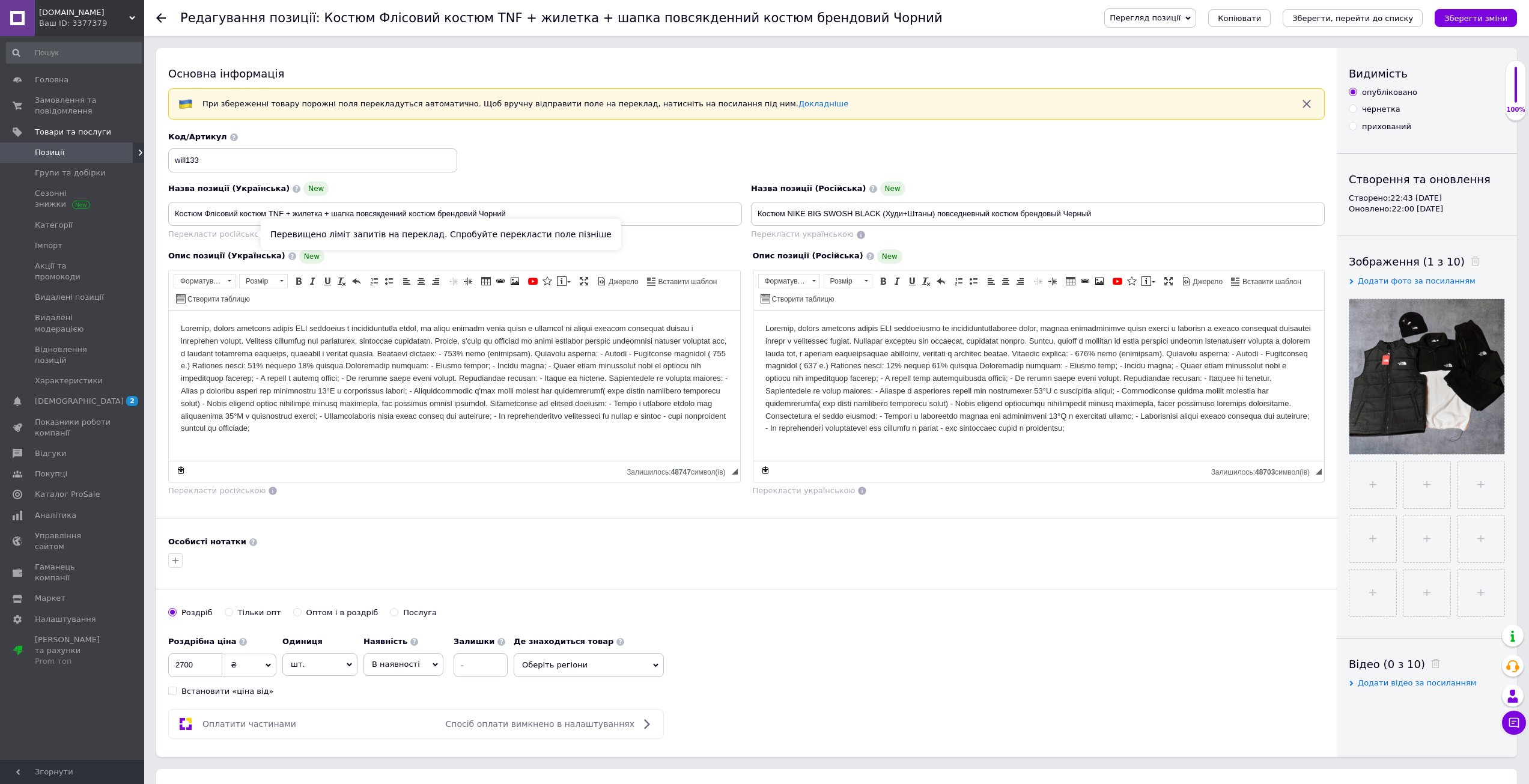
click at [230, 238] on span "Перекласти російською" at bounding box center [217, 234] width 97 height 9
click at [251, 240] on div "Перекласти російською" at bounding box center [217, 235] width 100 height 14
click at [250, 241] on div "Назва позиції (Українська) New Костюм Флісовий костюм TNF + жилетка + шапка пов…" at bounding box center [455, 211] width 583 height 68
click at [323, 238] on div "Перекласти російською" at bounding box center [455, 235] width 574 height 11
click at [213, 233] on span "Перекласти російською" at bounding box center [217, 234] width 97 height 9
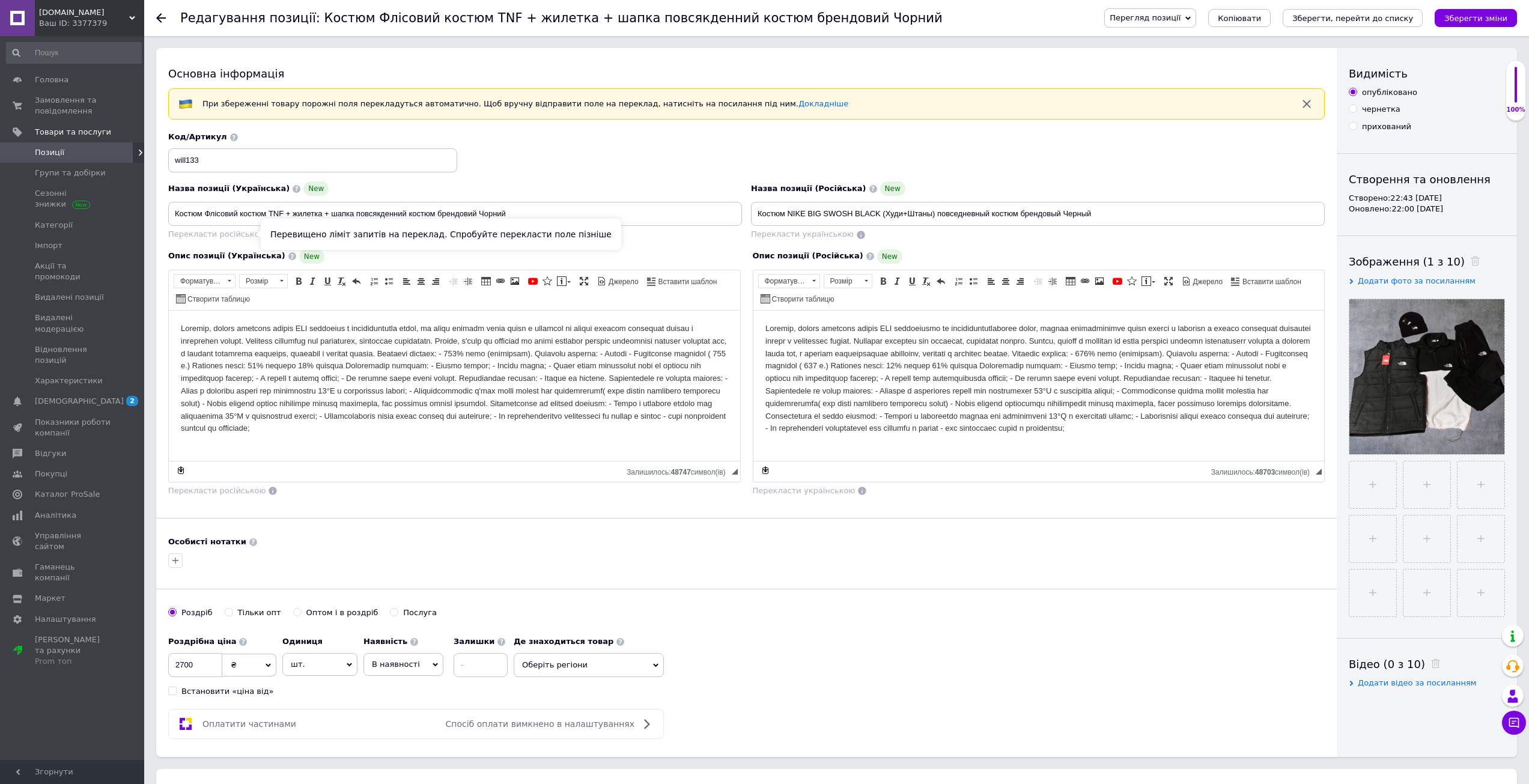
click at [213, 233] on span "Перекласти російською" at bounding box center [217, 234] width 97 height 9
click at [394, 242] on div "Назва позиції (Українська) New Костюм Флісовий костюм TNF + жилетка + шапка пов…" at bounding box center [455, 211] width 583 height 68
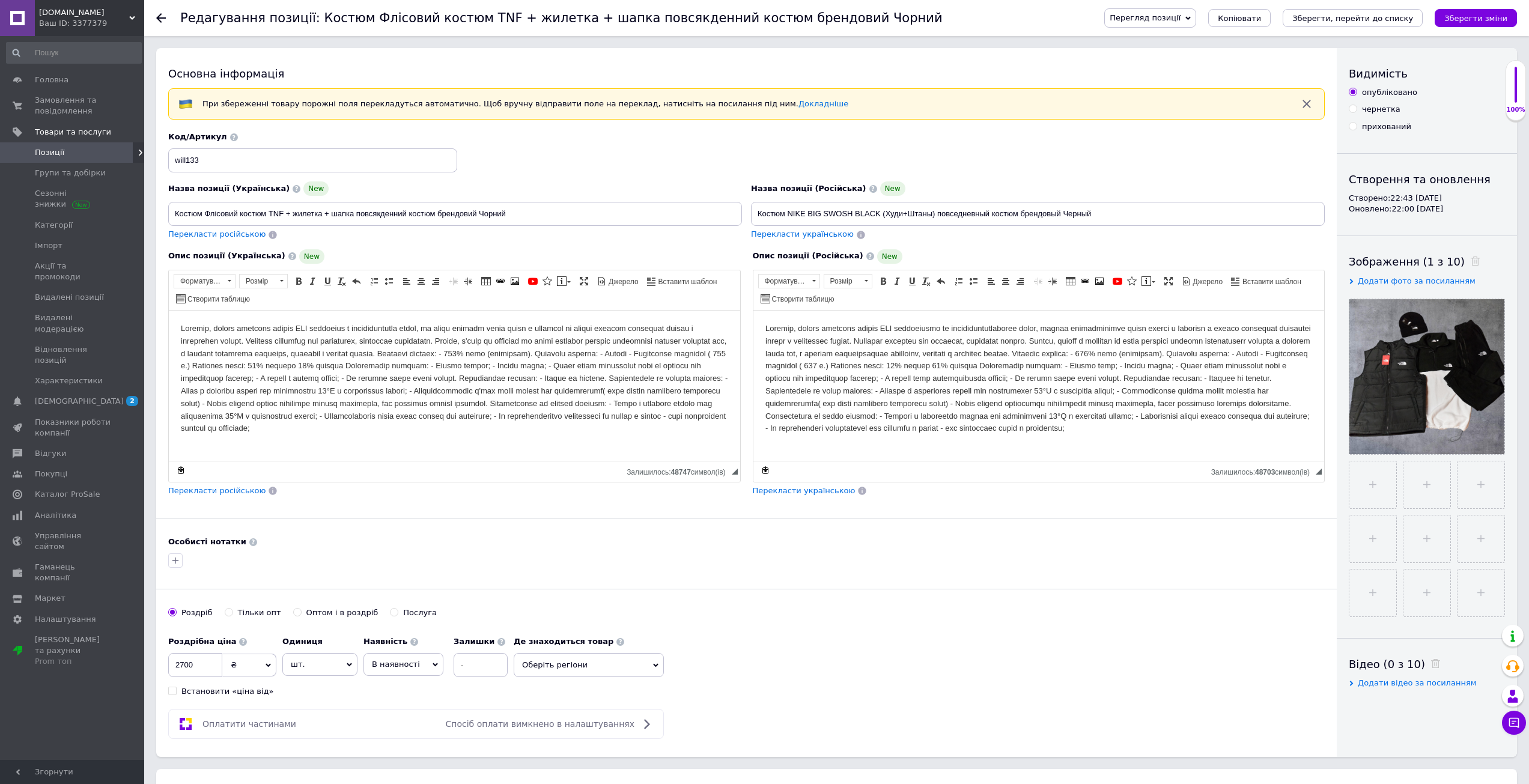
click at [205, 230] on span "Перекласти російською" at bounding box center [217, 234] width 97 height 9
type input "Костюм Флисовый костюм TNF + жилетка + шапка повседневный костюм брендовый Черн…"
click at [767, 213] on input "Костюм Флисовый костюм TNF + жилетка + шапка повседневный костюм брендовый Черн…" at bounding box center [1038, 214] width 574 height 24
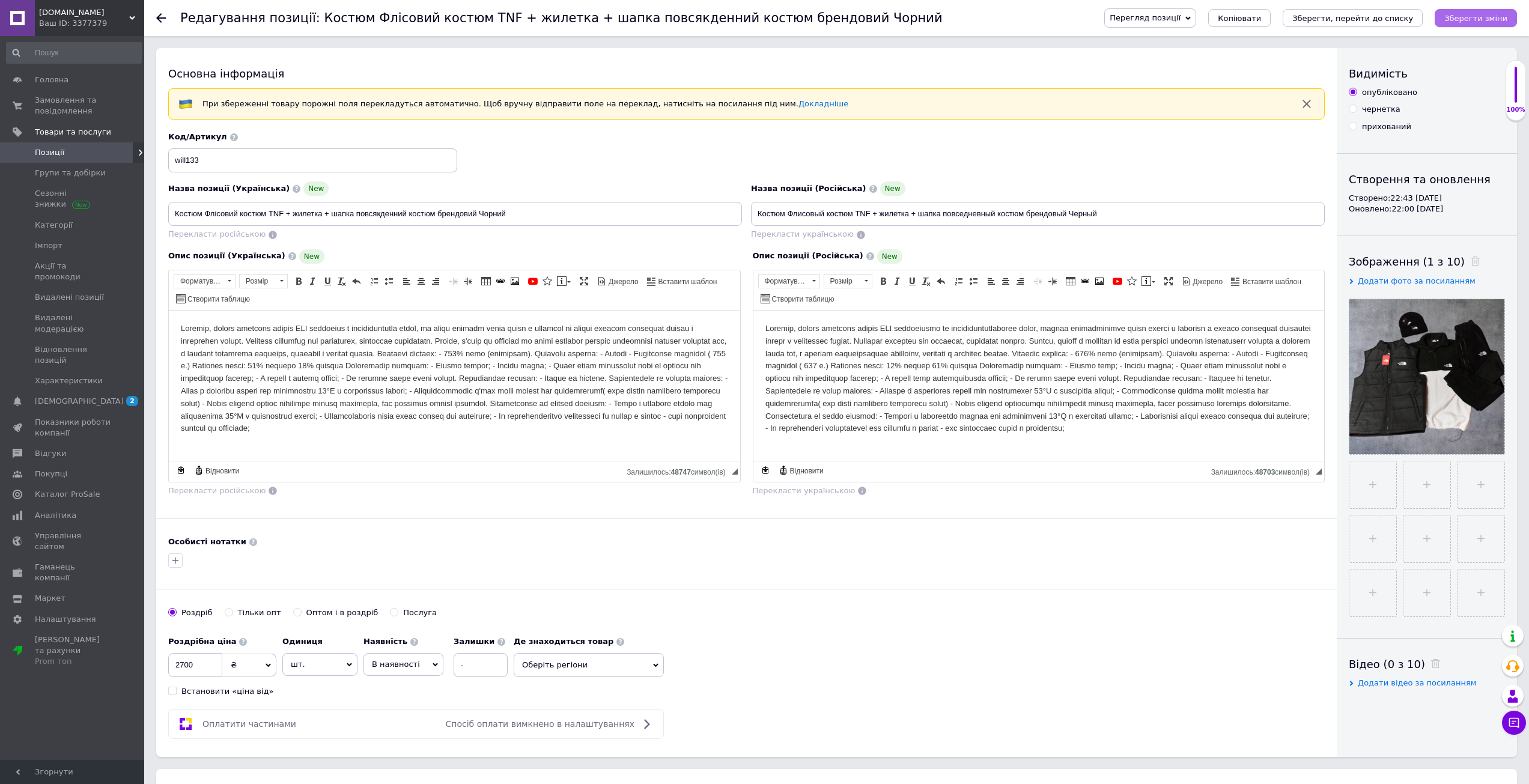
drag, startPoint x: 1482, startPoint y: 15, endPoint x: 1473, endPoint y: 16, distance: 9.1
click at [1481, 15] on icon "Зберегти зміни" at bounding box center [1475, 18] width 63 height 9
click at [1479, 9] on button "Зберегти зміни" at bounding box center [1476, 17] width 82 height 18
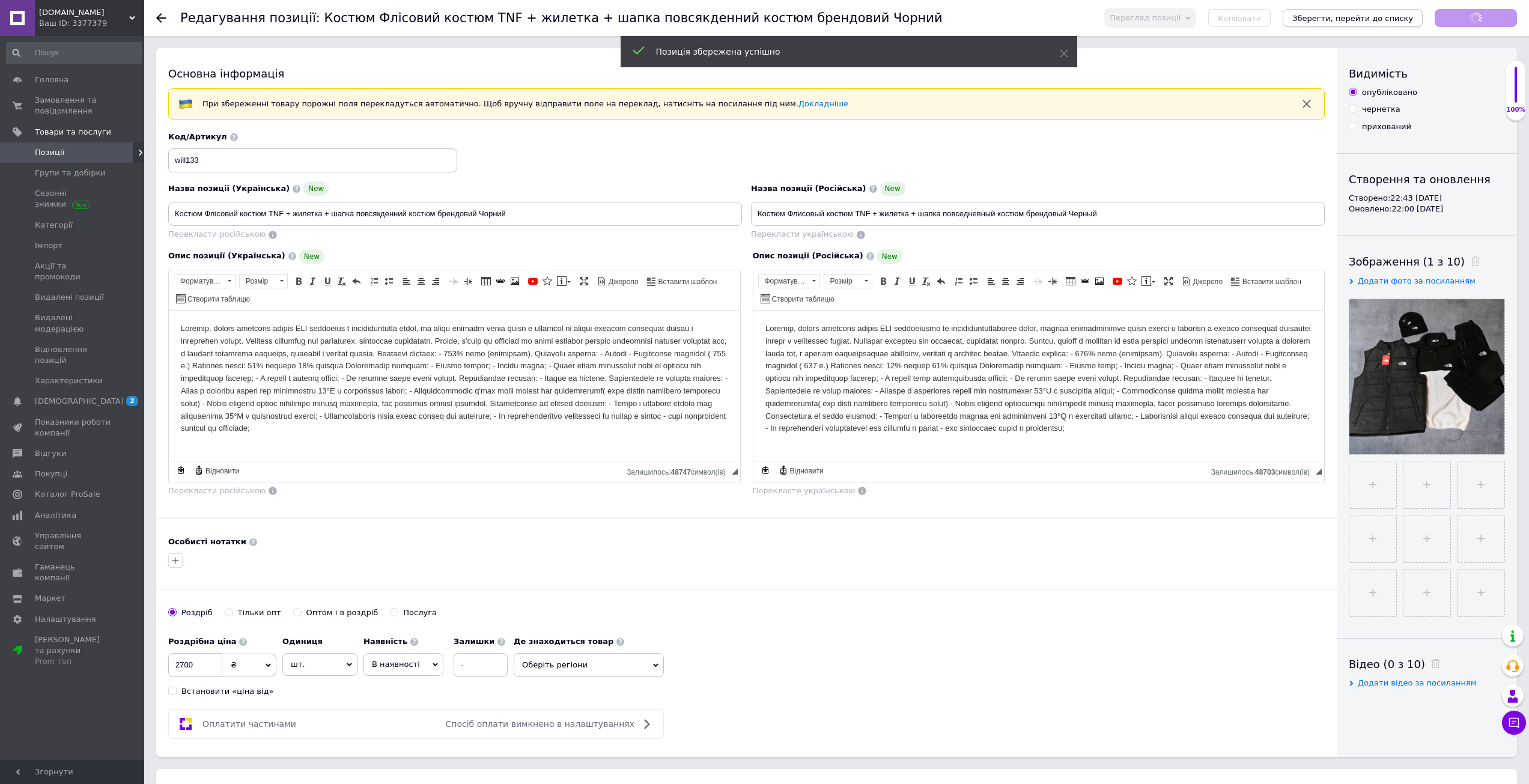
click at [1402, 16] on icon "Зберегти, перейти до списку" at bounding box center [1352, 18] width 121 height 9
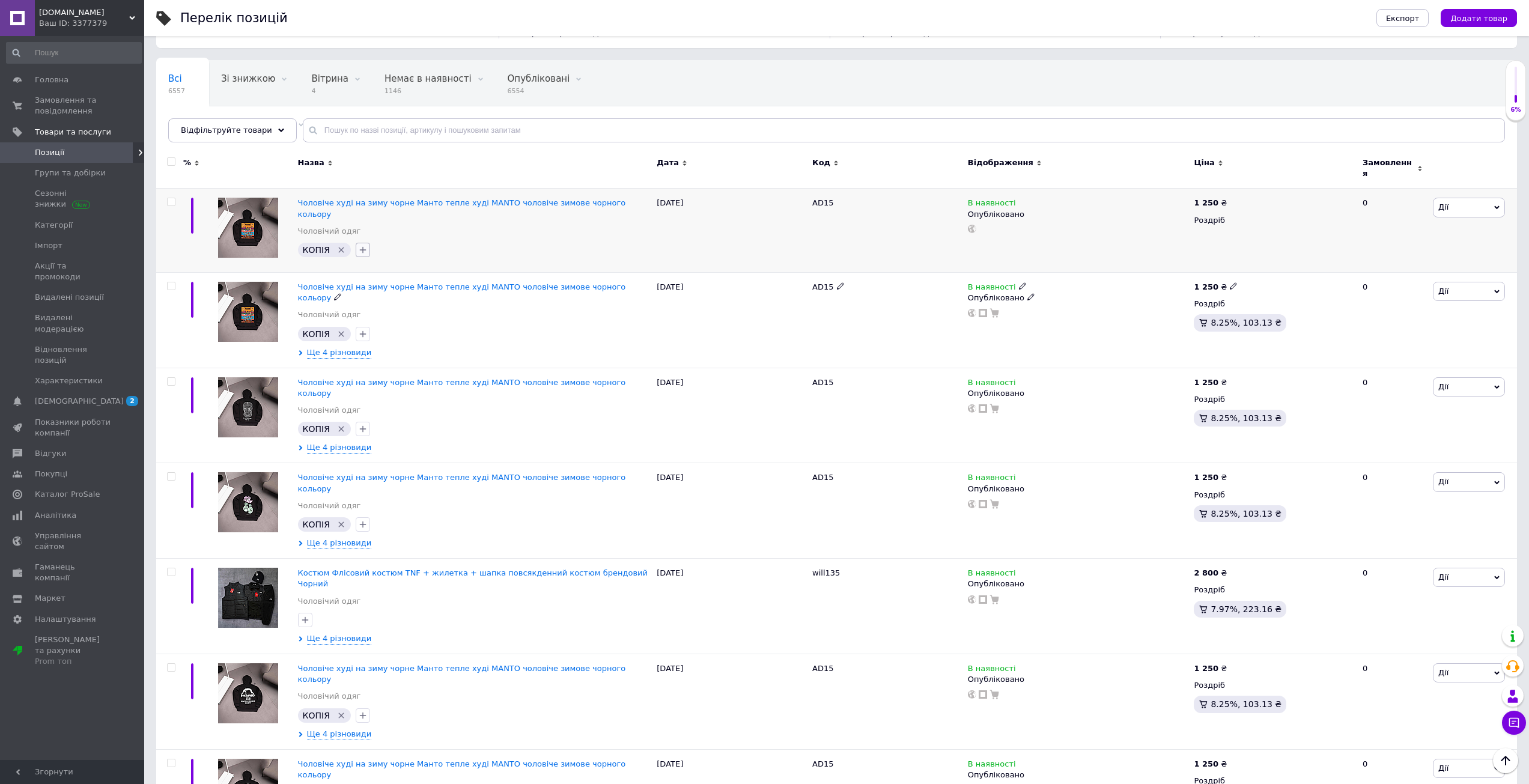
scroll to position [60, 0]
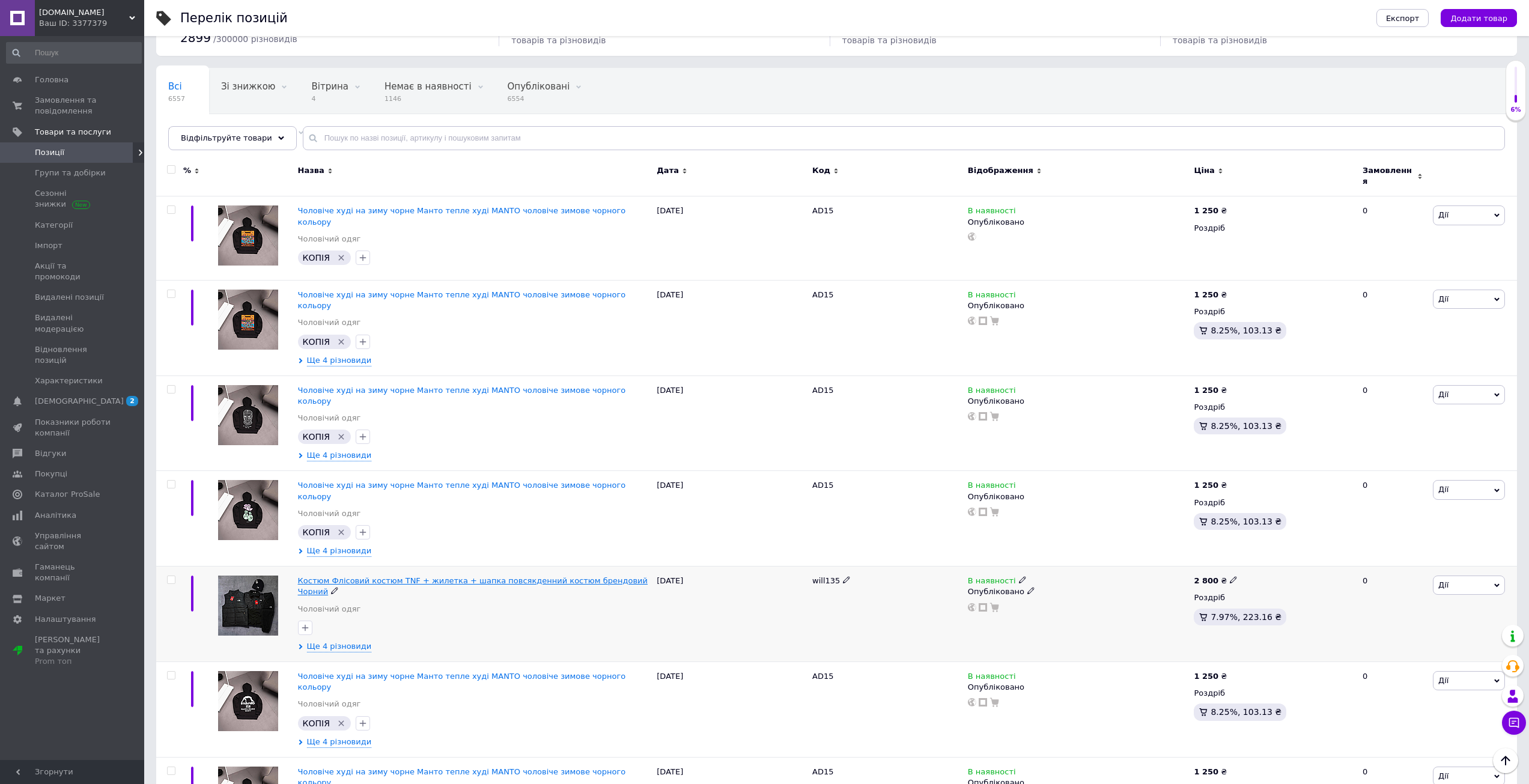
click at [382, 576] on span "Костюм Флісовий костюм TNF + жилетка + шапка повсякденний костюм брендовий Чорн…" at bounding box center [473, 586] width 349 height 20
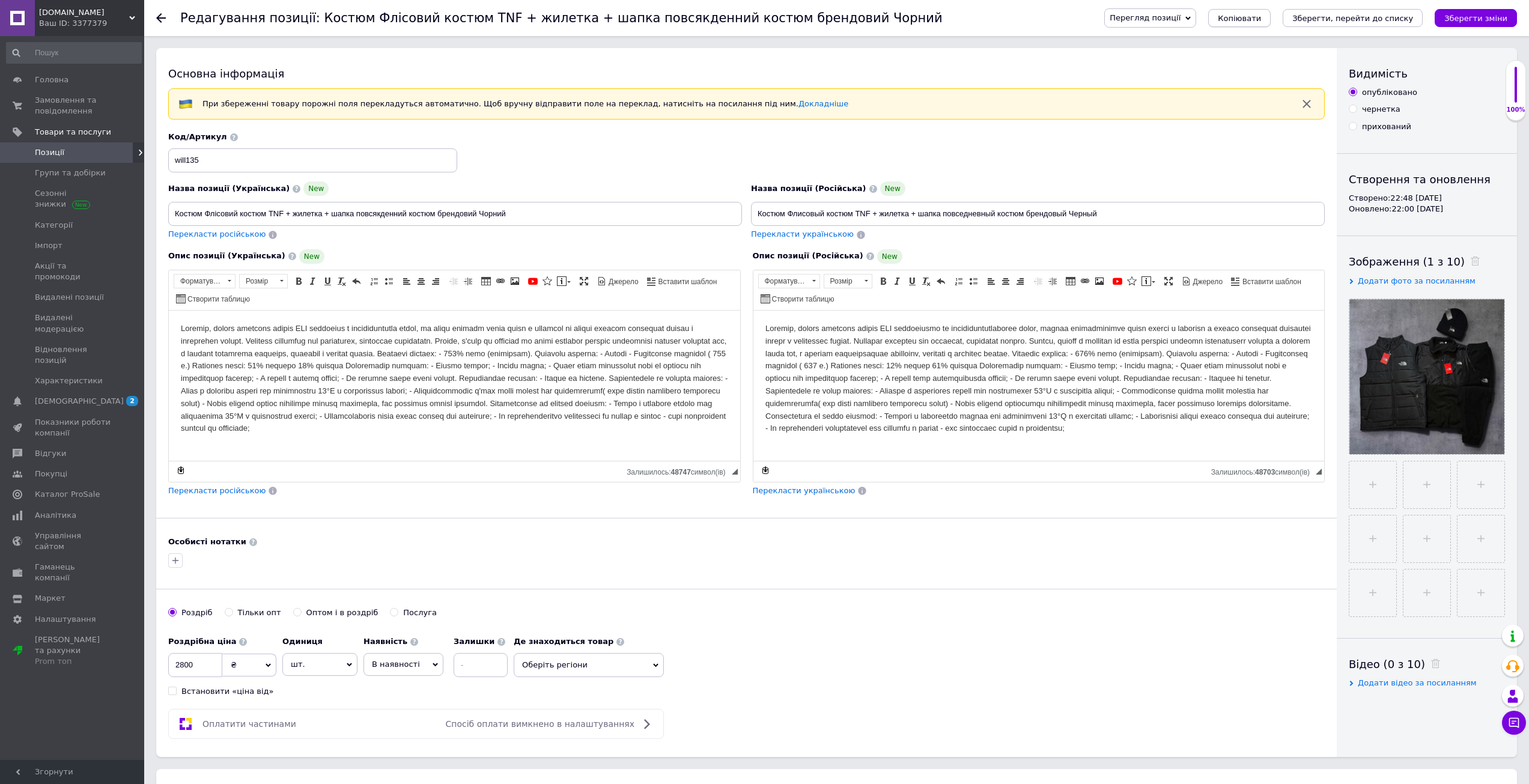
click at [1258, 24] on button "Копіювати" at bounding box center [1240, 17] width 62 height 18
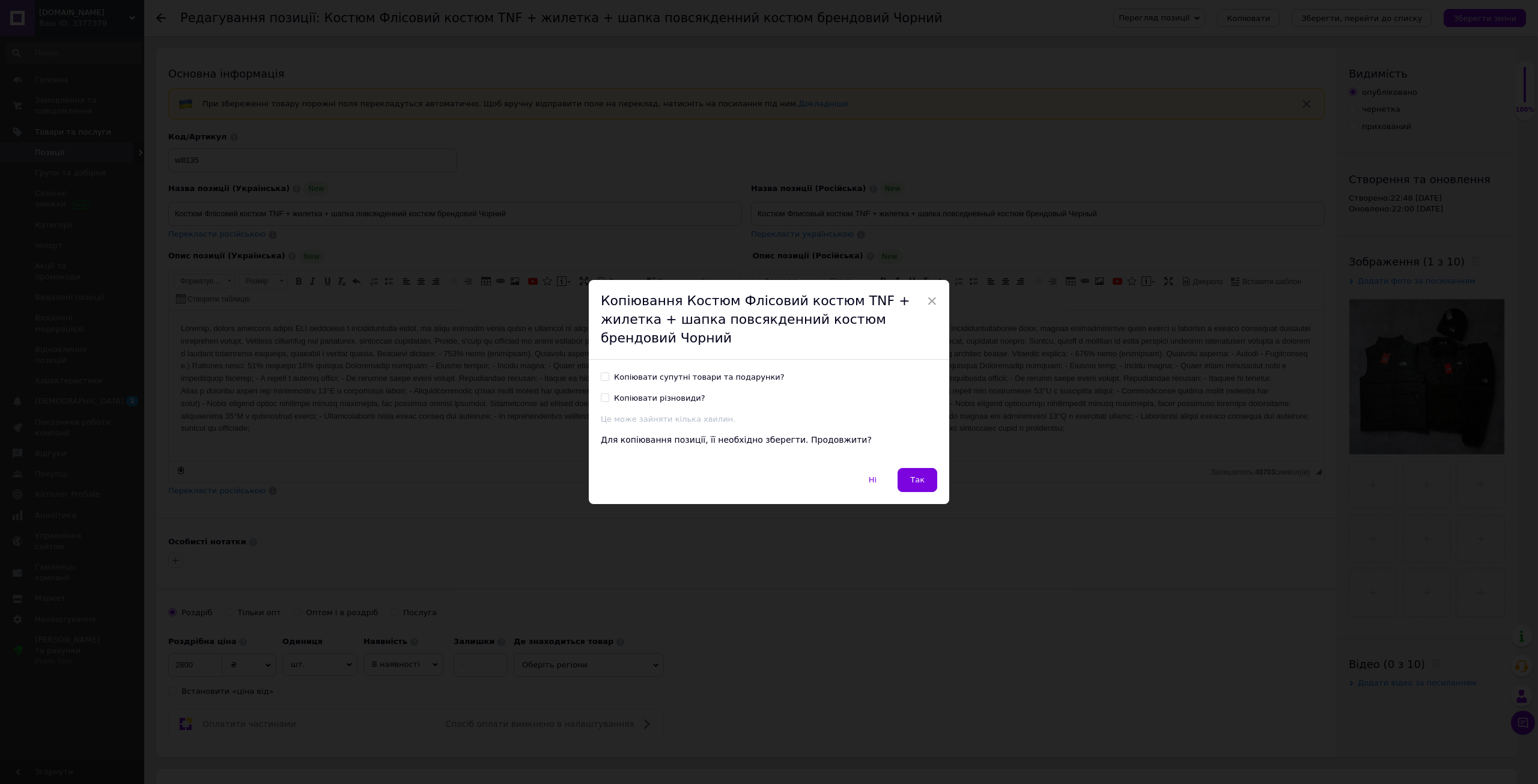
click at [1003, 494] on div "× Копіювання Костюм Флісовий костюм TNF + жилетка + шапка повсякденний костюм б…" at bounding box center [769, 392] width 1538 height 784
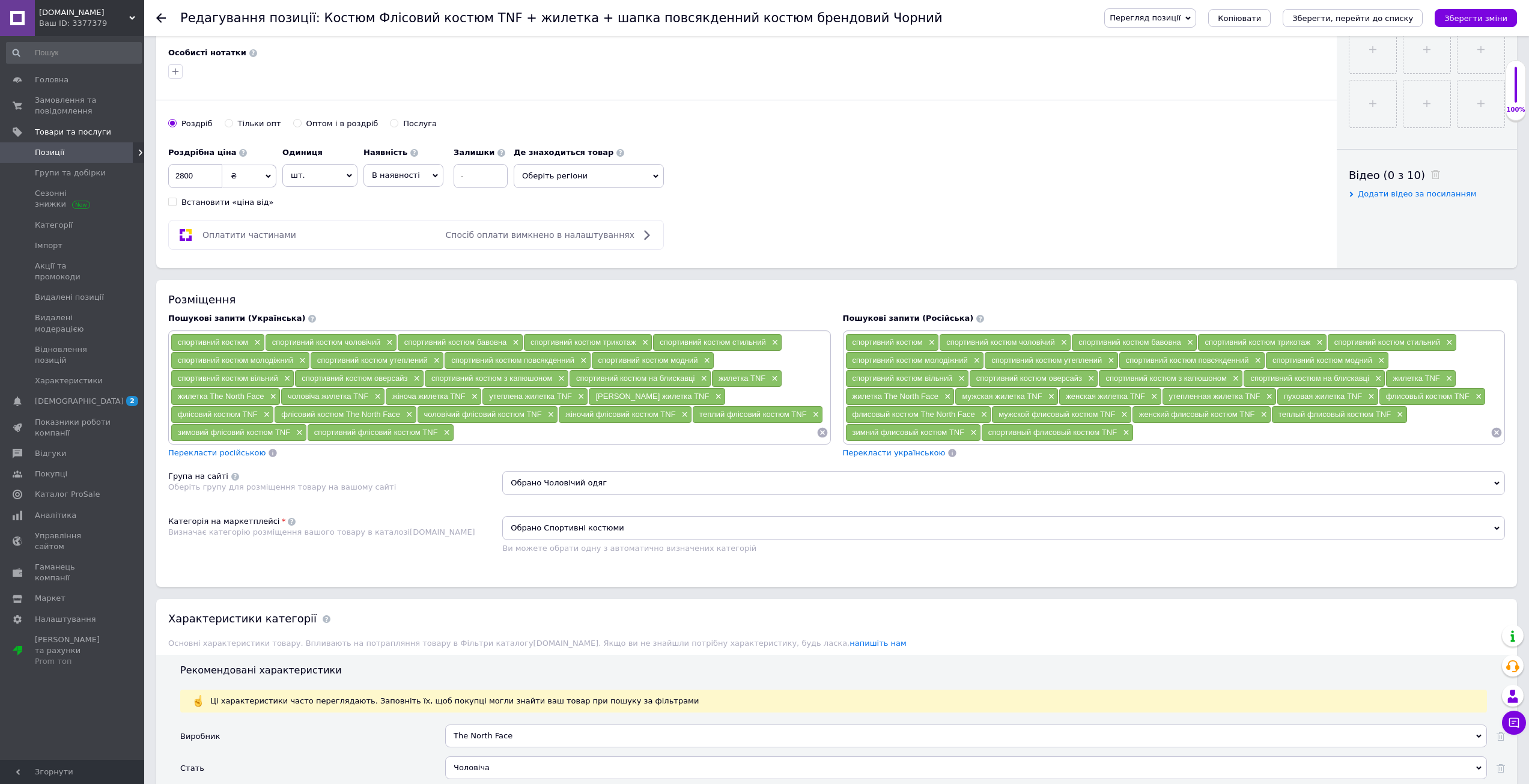
scroll to position [483, 0]
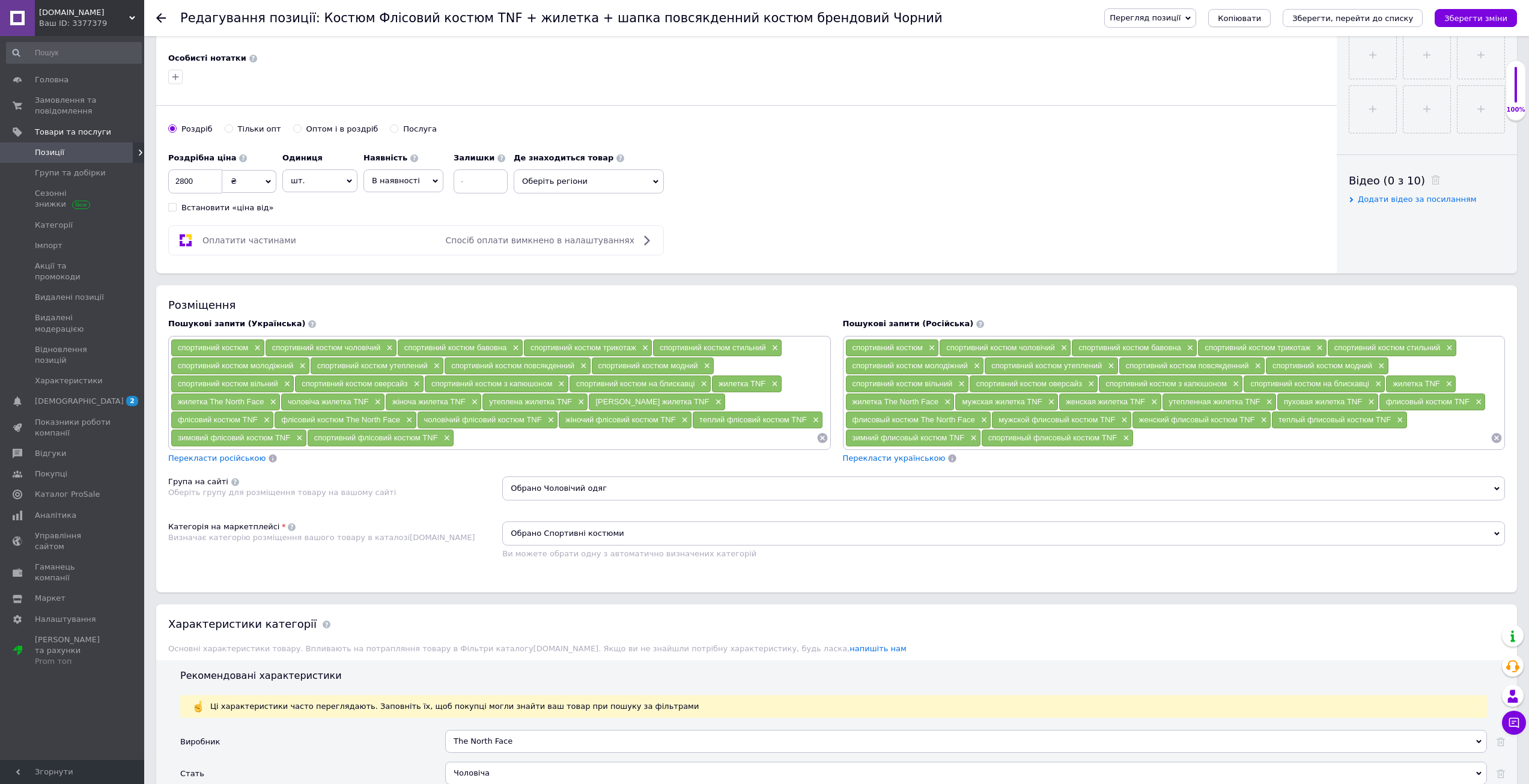
click at [1270, 24] on button "Копіювати" at bounding box center [1240, 17] width 62 height 18
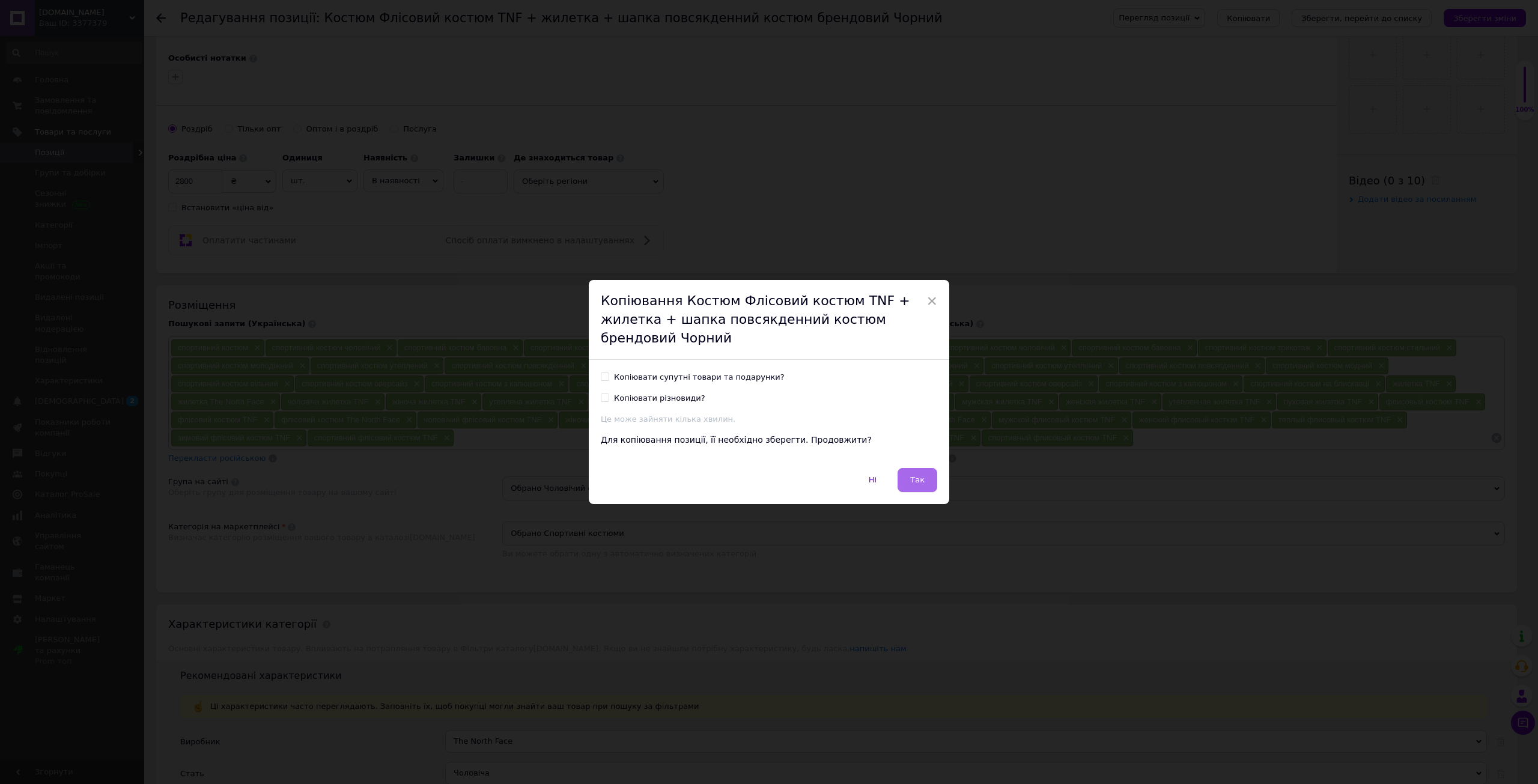
click at [921, 487] on button "Так" at bounding box center [918, 480] width 40 height 24
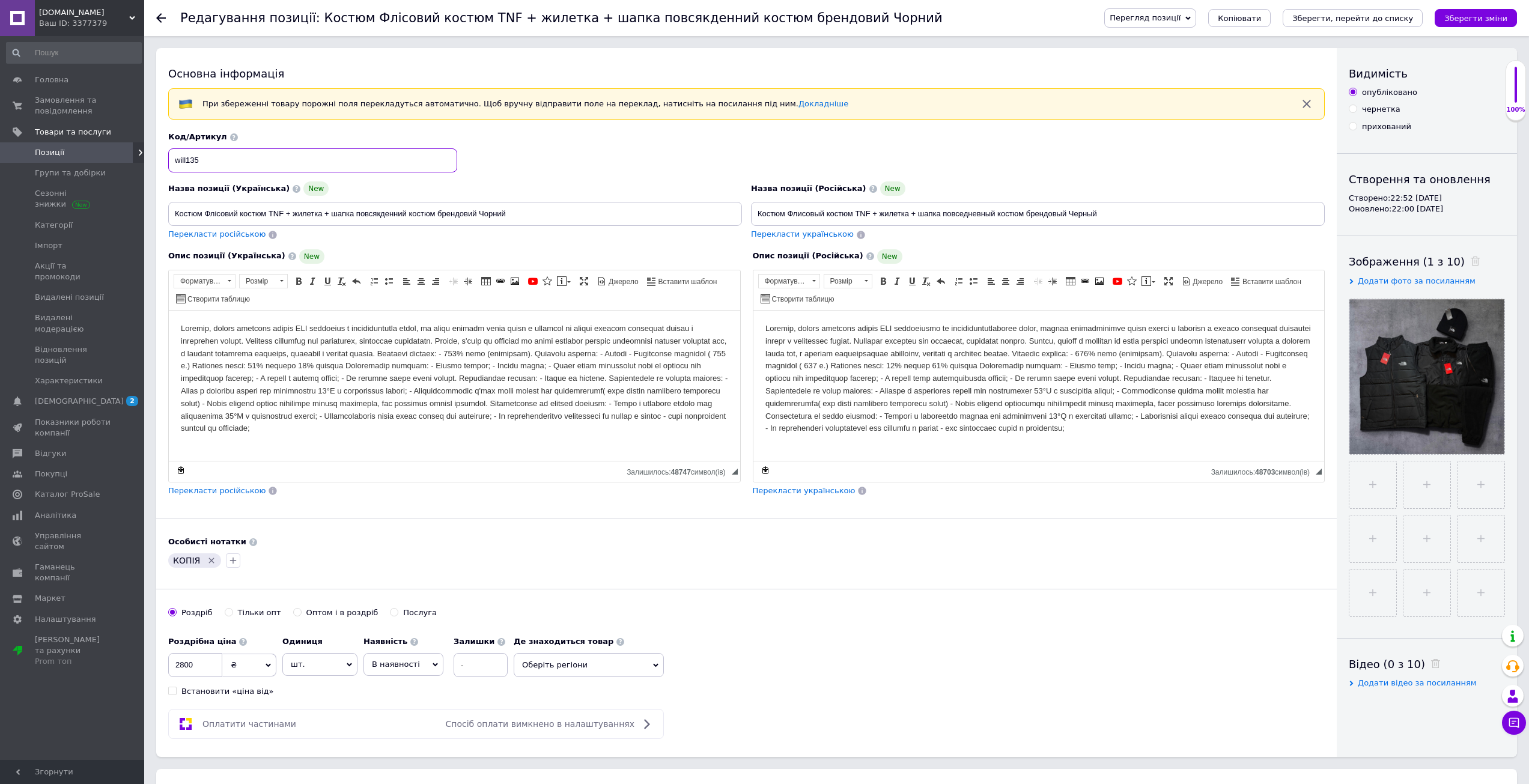
click at [281, 165] on input "will135" at bounding box center [313, 160] width 289 height 24
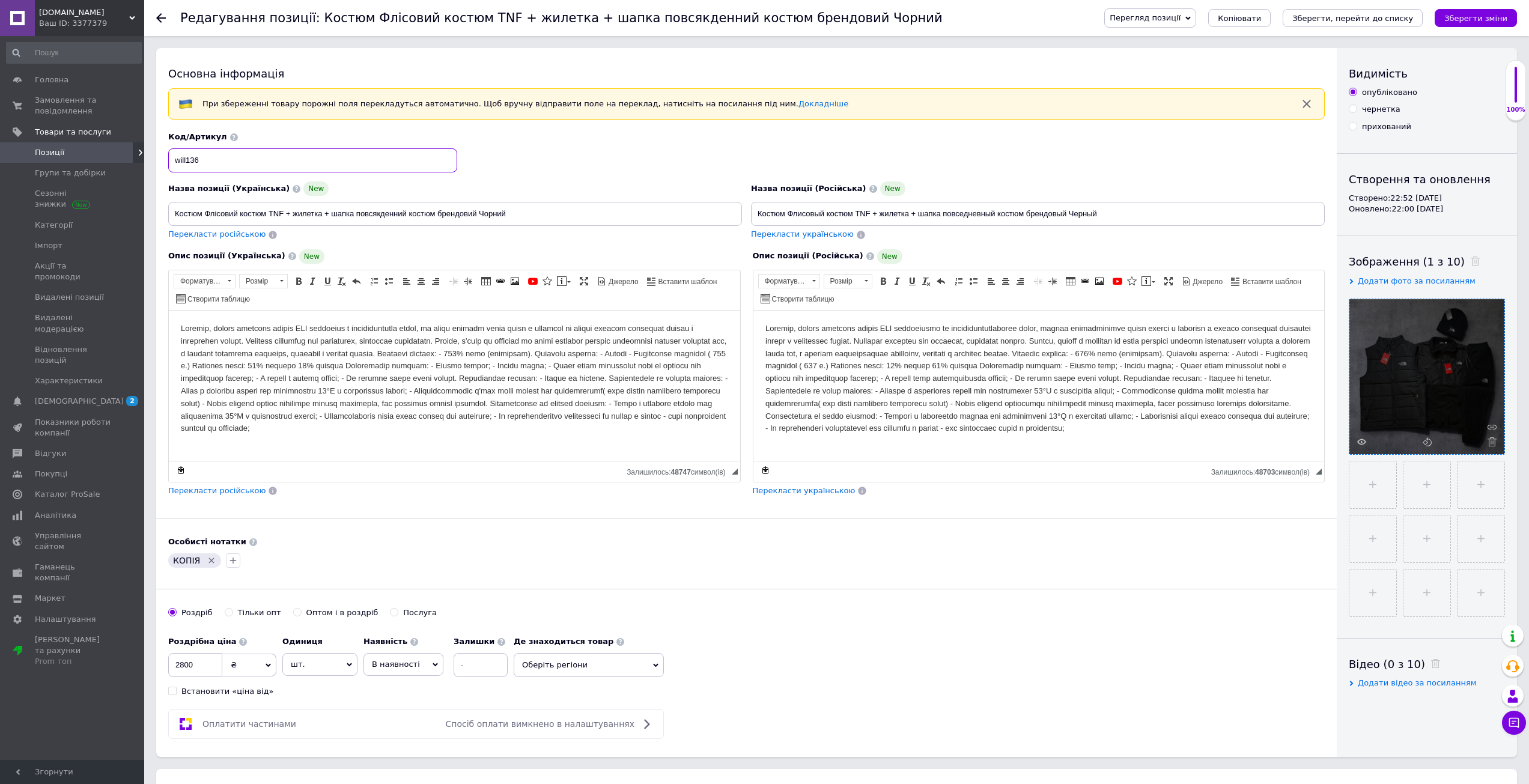
type input "will136"
click at [1484, 443] on span at bounding box center [1489, 442] width 15 height 9
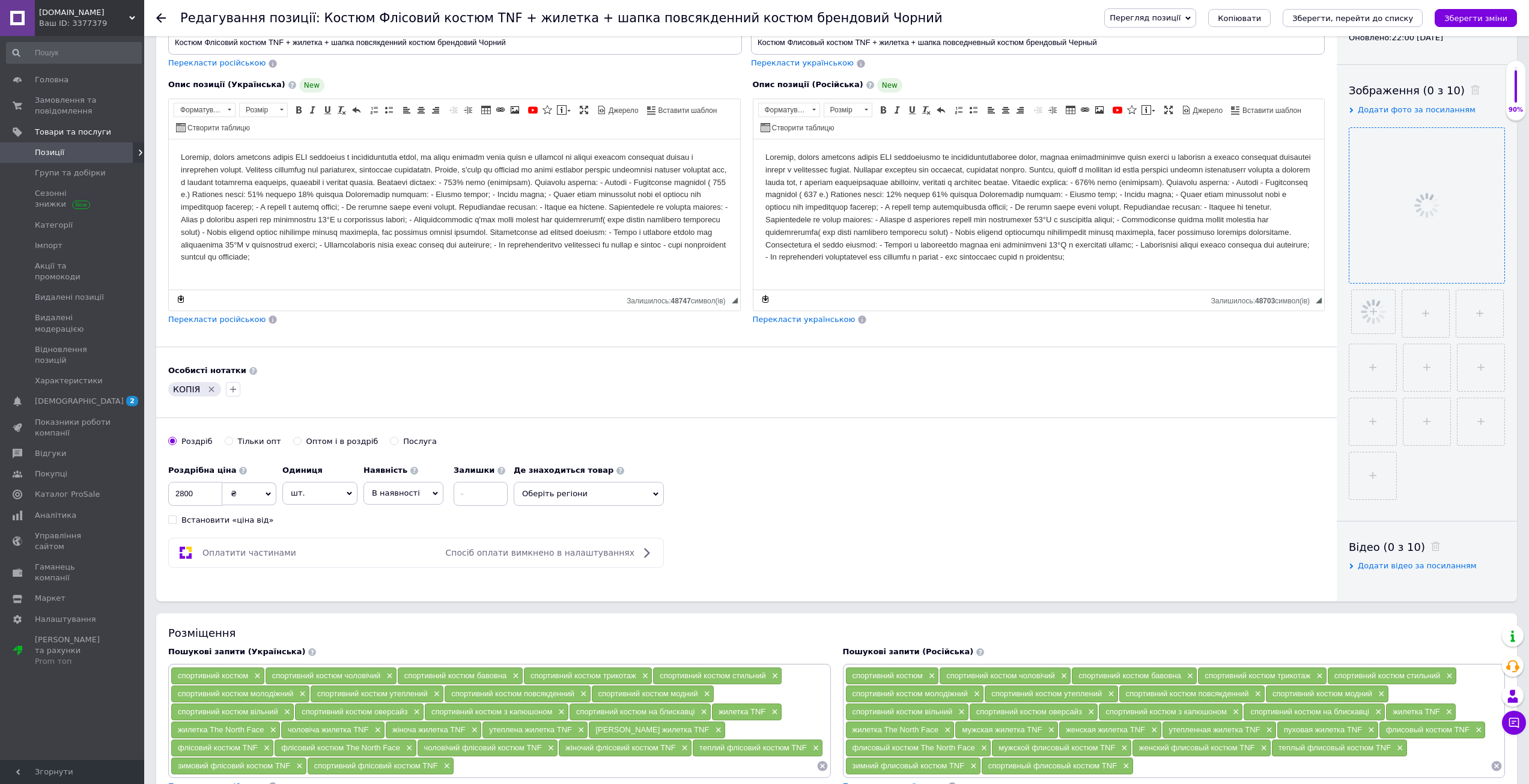
scroll to position [180, 0]
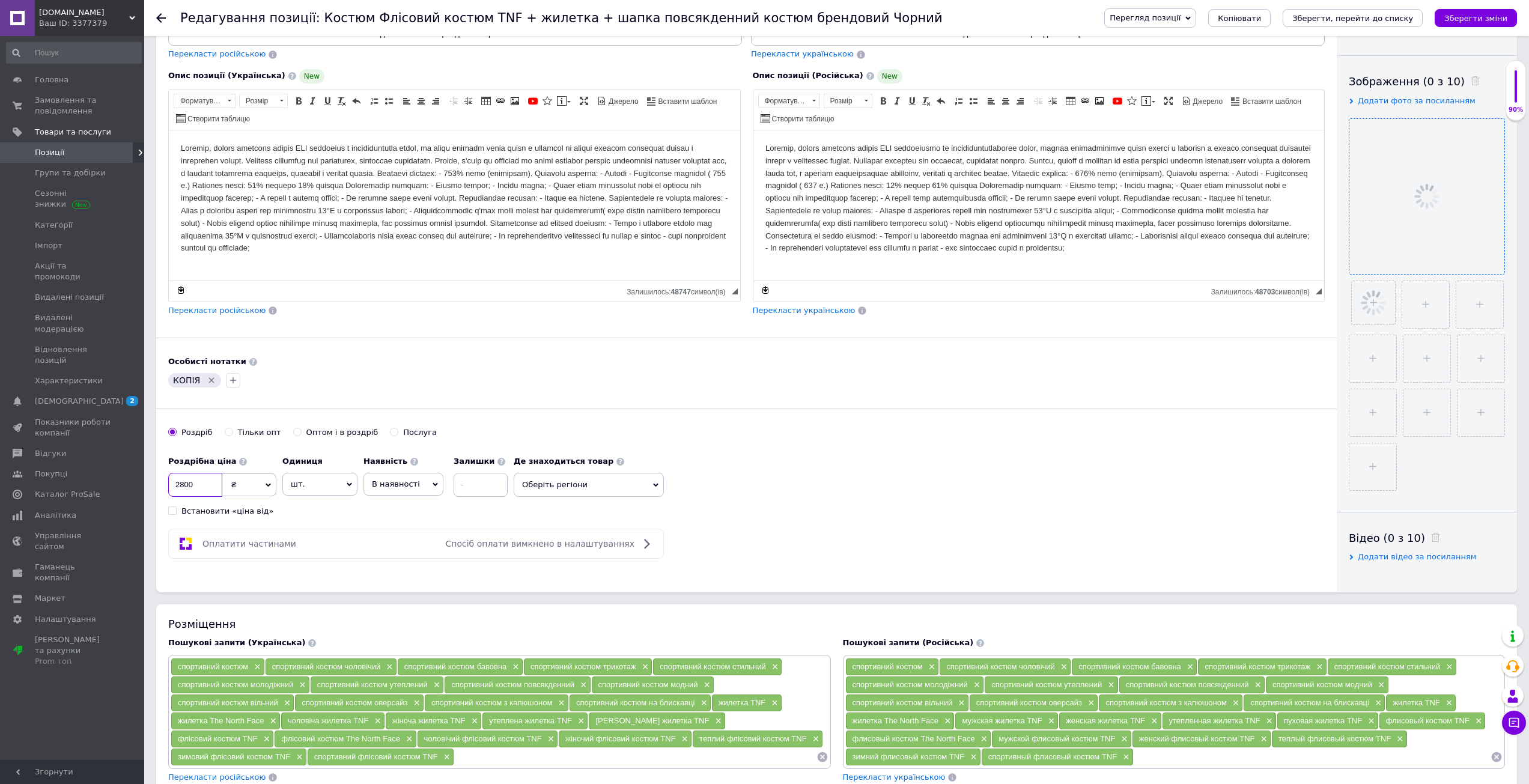
click at [203, 486] on input "2800" at bounding box center [195, 485] width 54 height 24
click at [183, 485] on input "2800" at bounding box center [195, 485] width 54 height 24
type input "2700"
click at [792, 470] on div "Роздрібна ціна 2700 ₴ $ EUR CHF GBP ¥ PLN ₸ MDL HUF KGS CNY TRY KRW lei Встанов…" at bounding box center [747, 483] width 1157 height 67
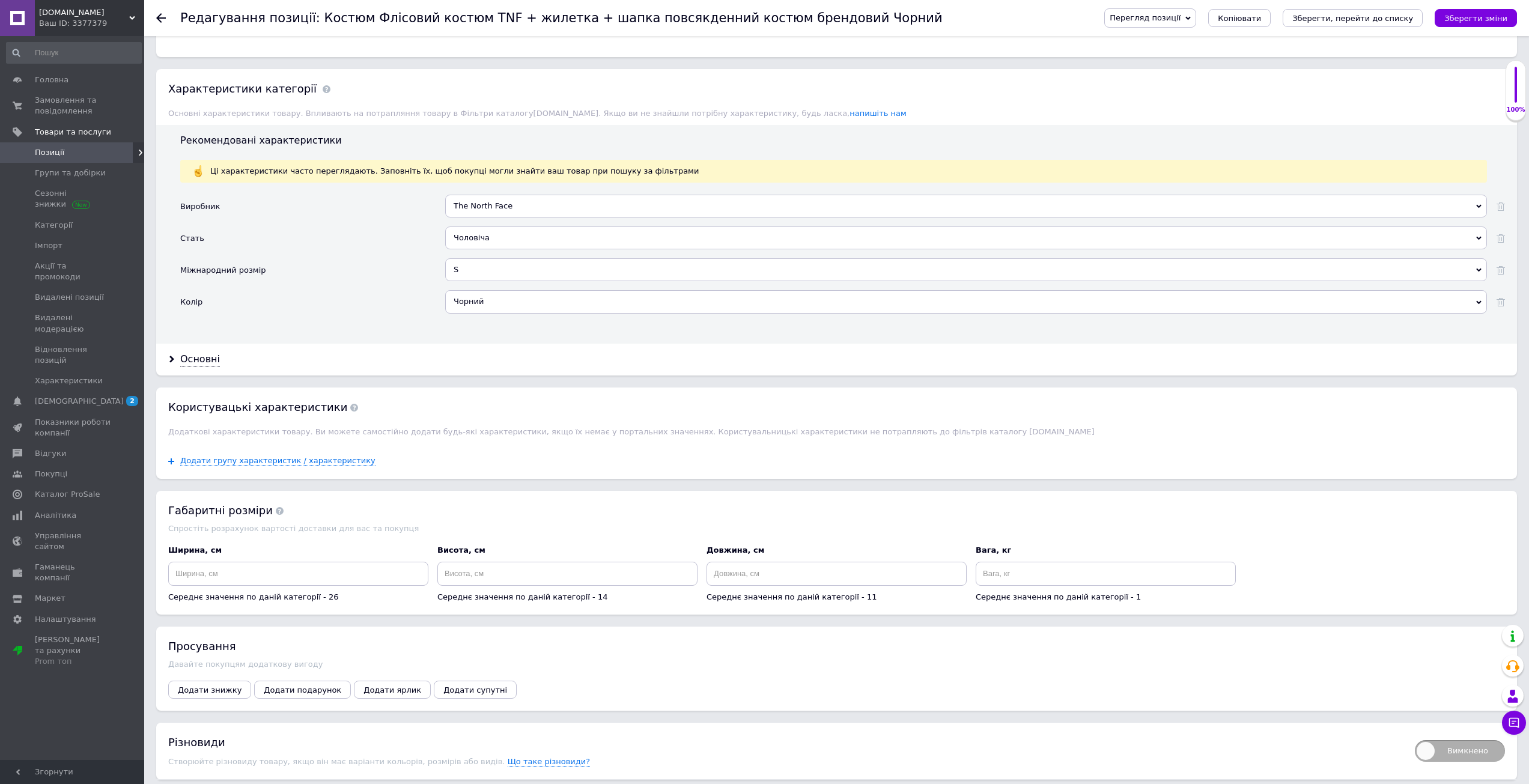
scroll to position [1081, 0]
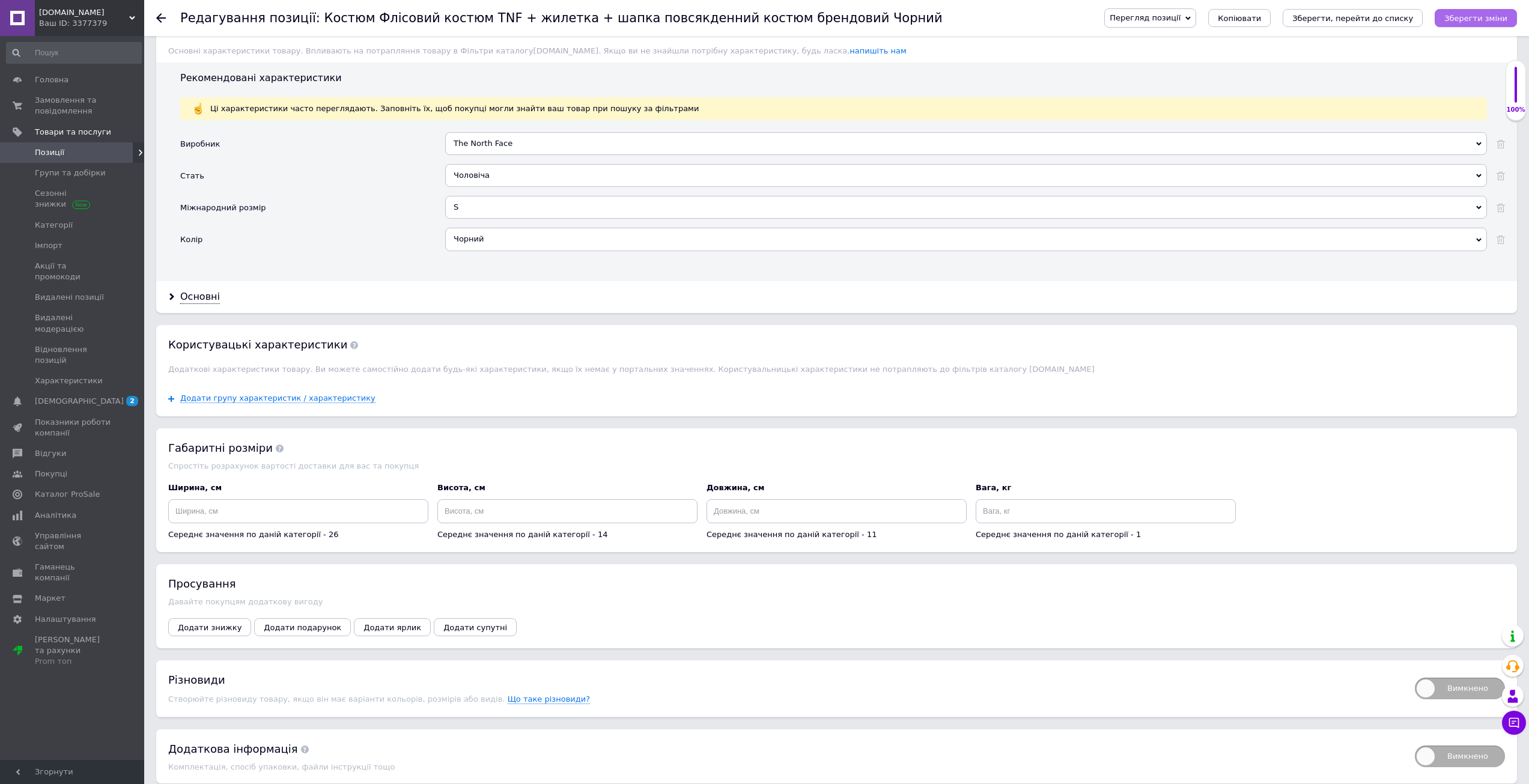
click at [1473, 24] on button "Зберегти зміни" at bounding box center [1476, 17] width 82 height 18
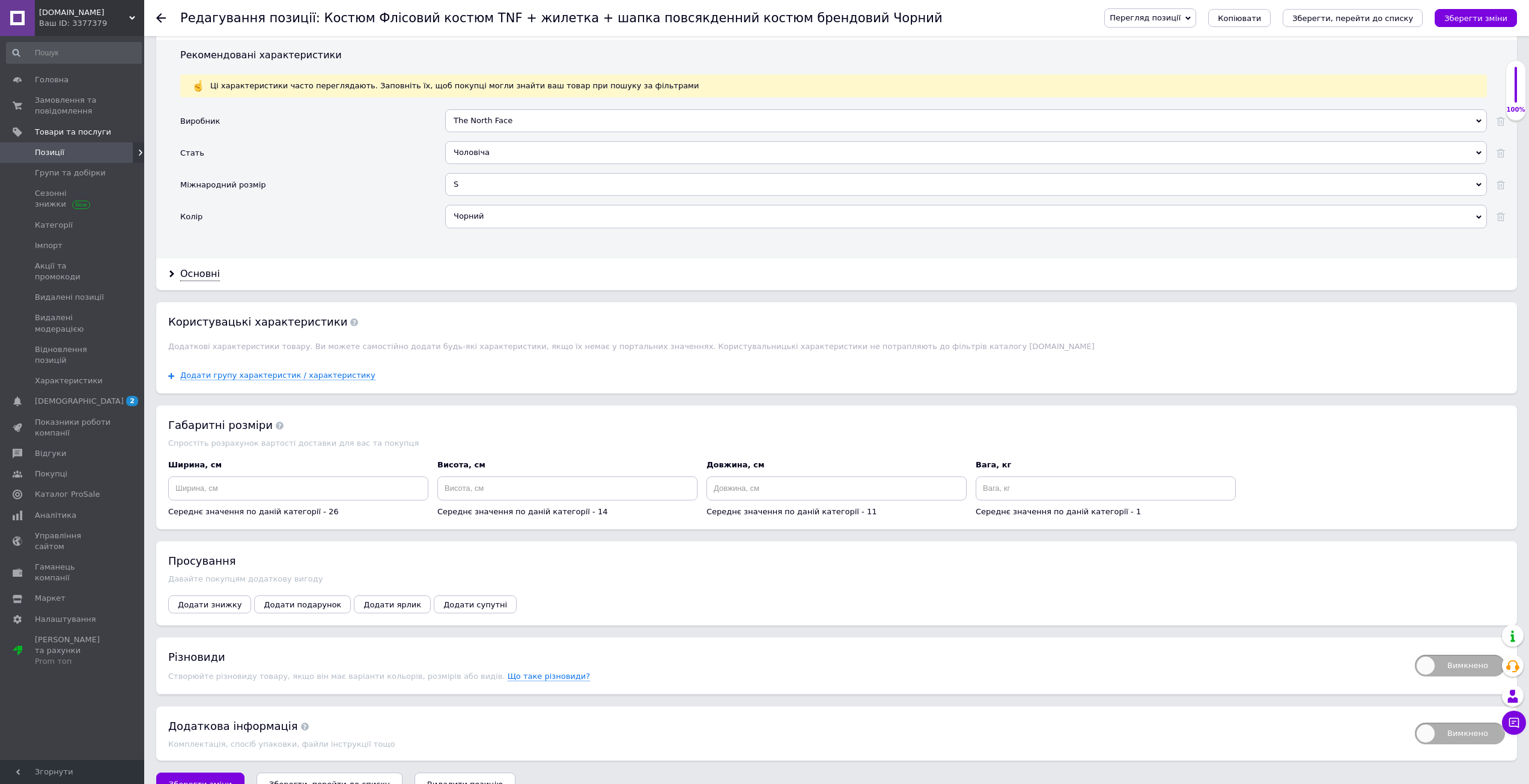
scroll to position [1132, 0]
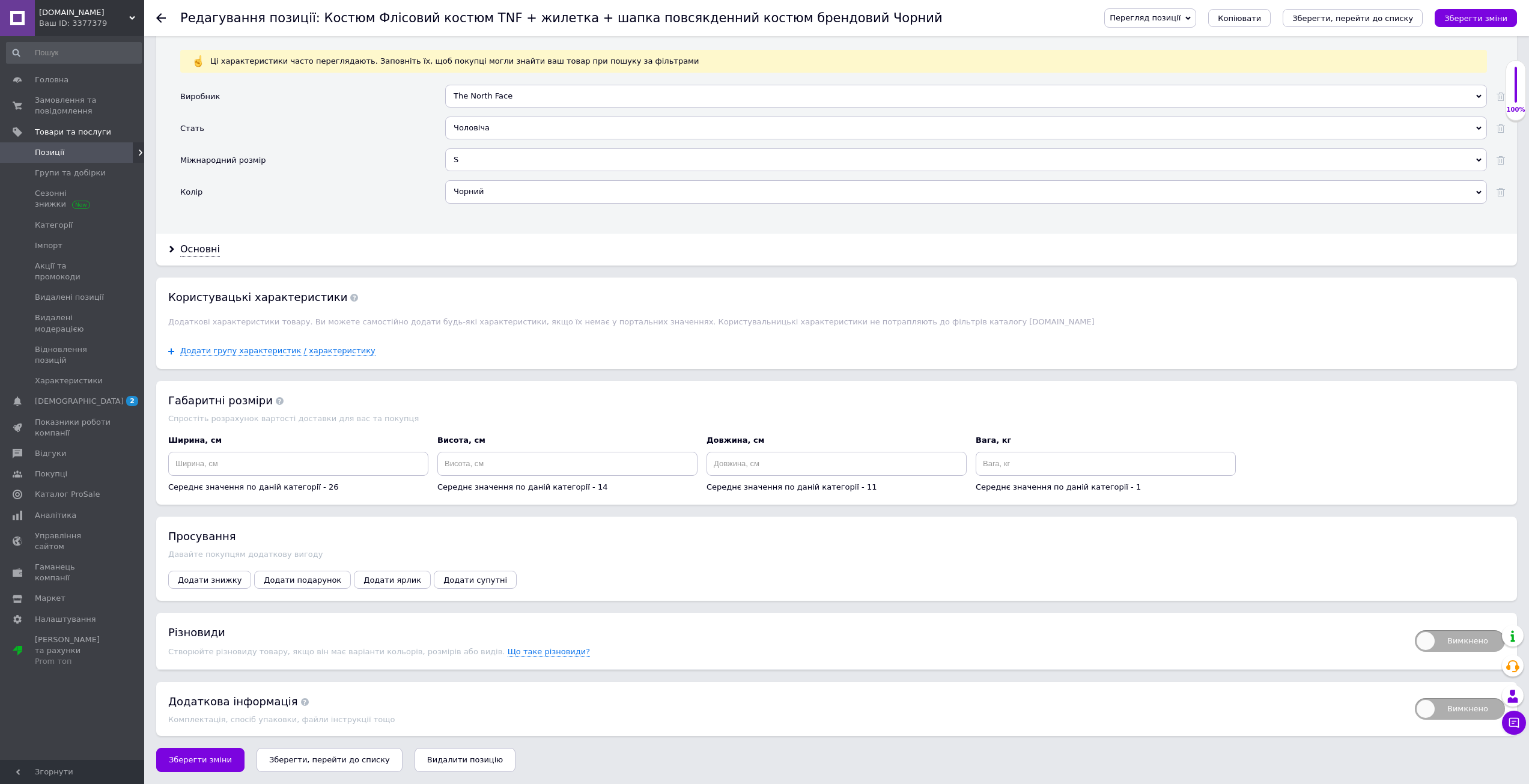
click at [1471, 641] on span "Вимкнено" at bounding box center [1460, 641] width 90 height 22
click at [1415, 630] on input "Вимкнено" at bounding box center [1410, 626] width 8 height 8
checkbox input "true"
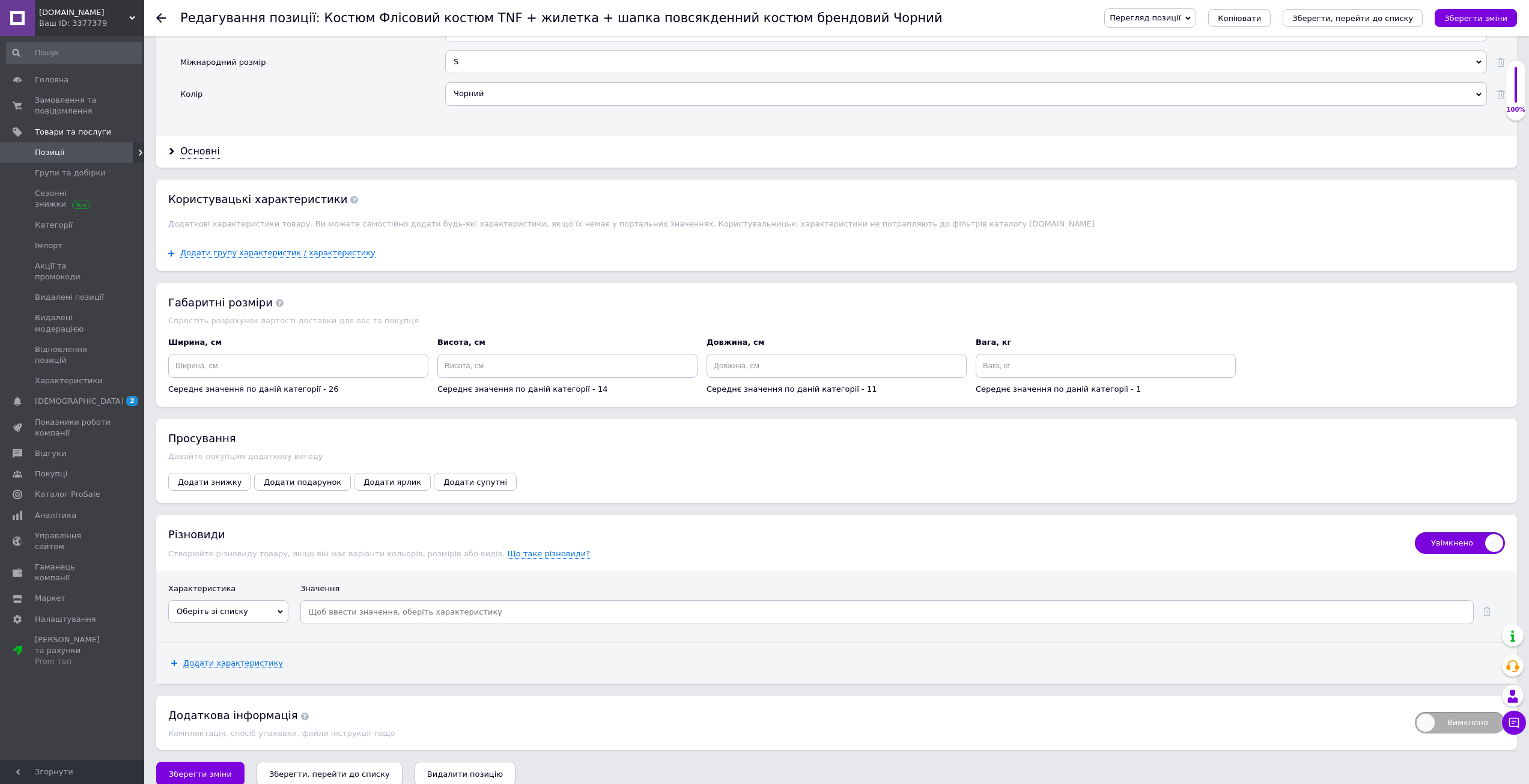
scroll to position [1244, 0]
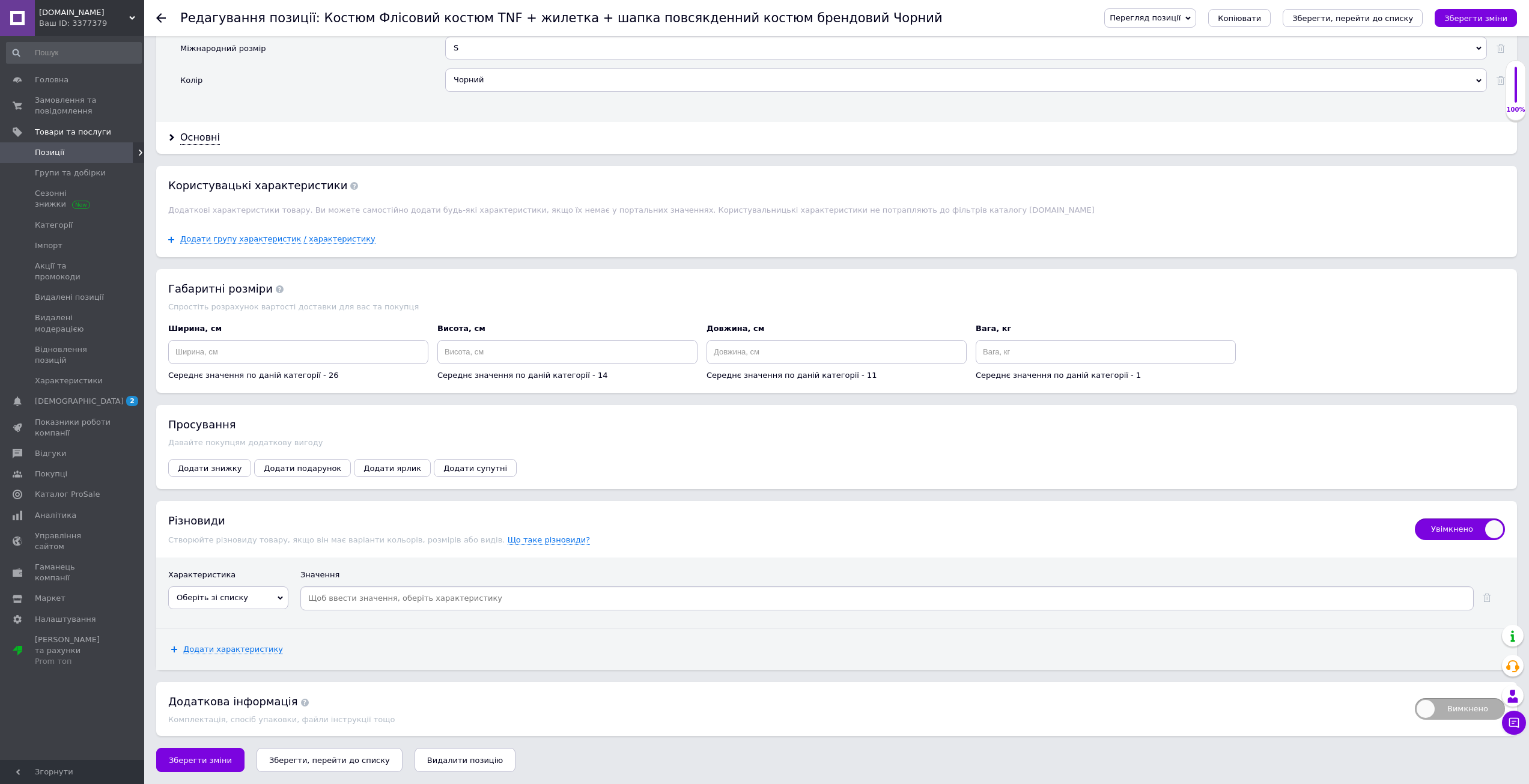
click at [221, 594] on span "Оберіть зі списку" at bounding box center [212, 597] width 72 height 9
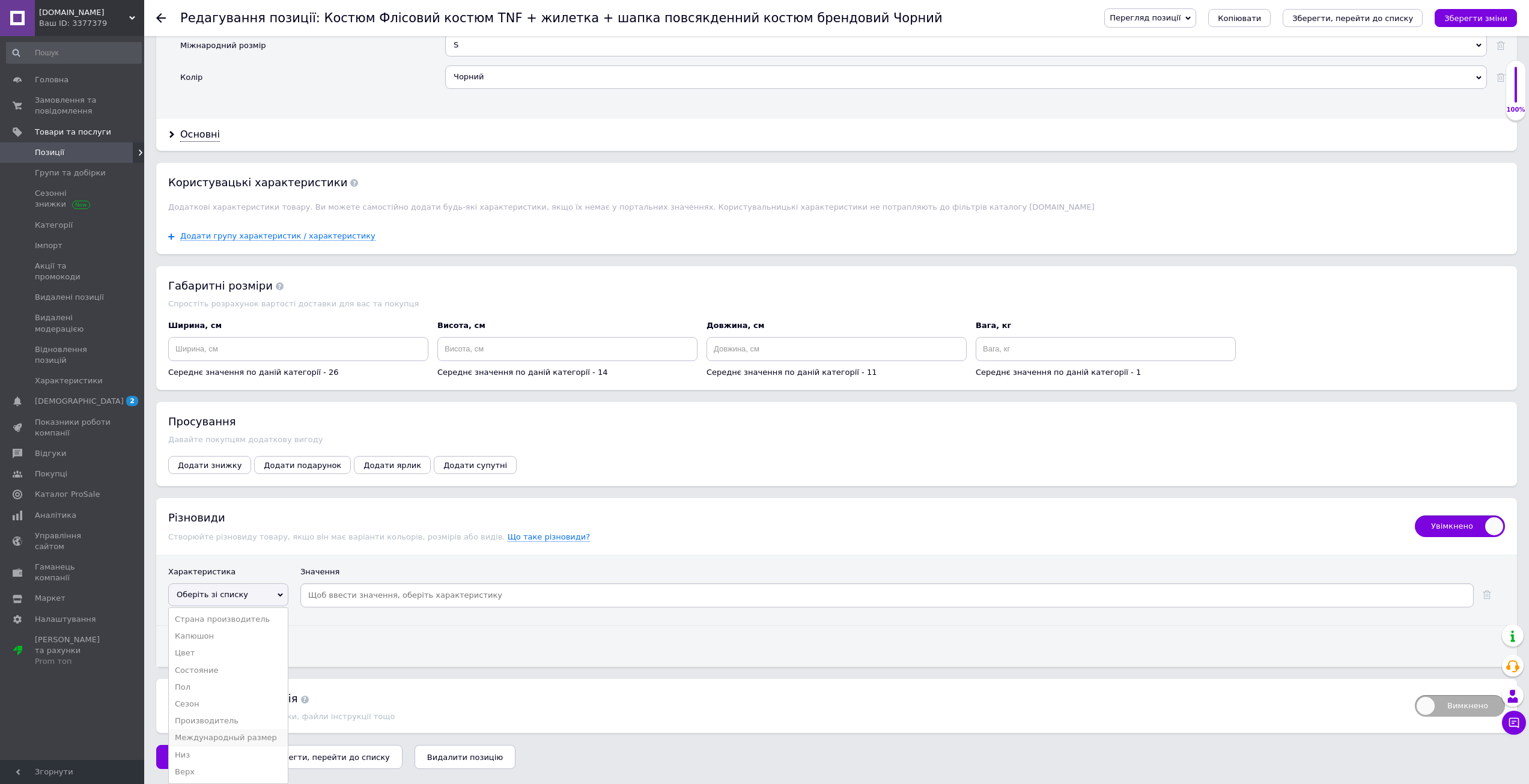
click at [221, 735] on li "Международный размер" at bounding box center [228, 737] width 119 height 17
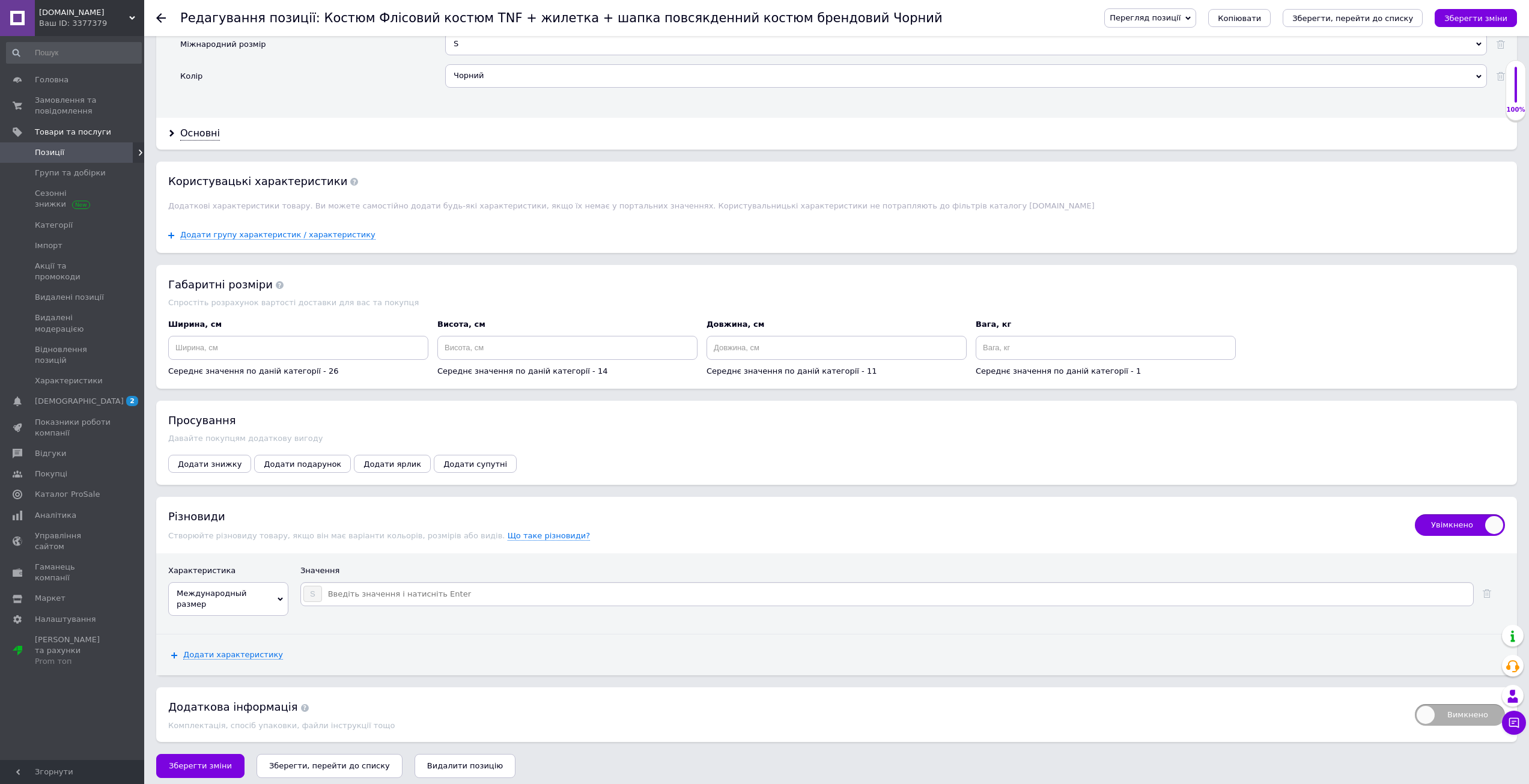
click at [384, 606] on div "S" at bounding box center [886, 594] width 1173 height 24
click at [382, 603] on input at bounding box center [896, 594] width 1148 height 18
type input "M"
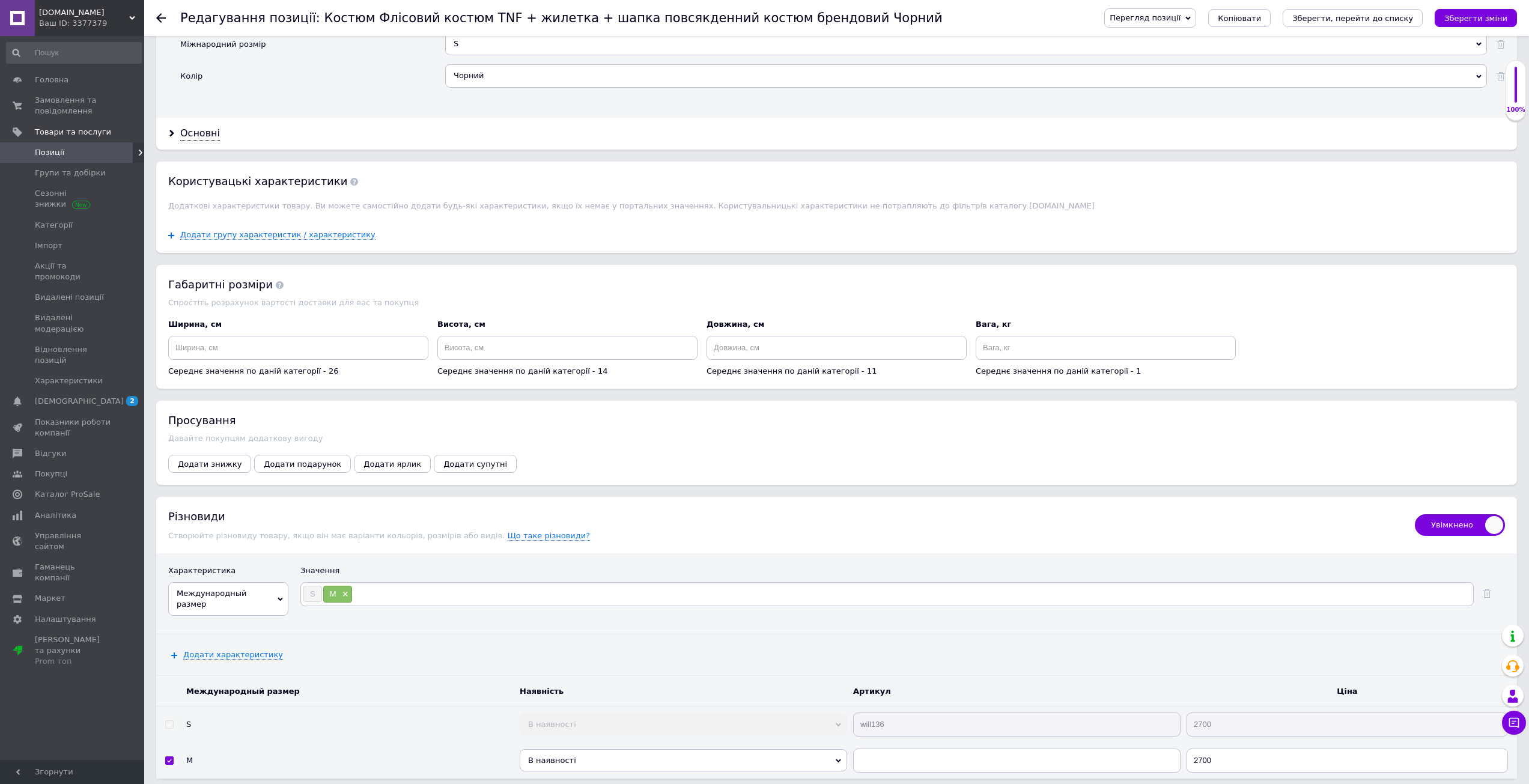
type input "L"
type input "XL"
type input "XXL"
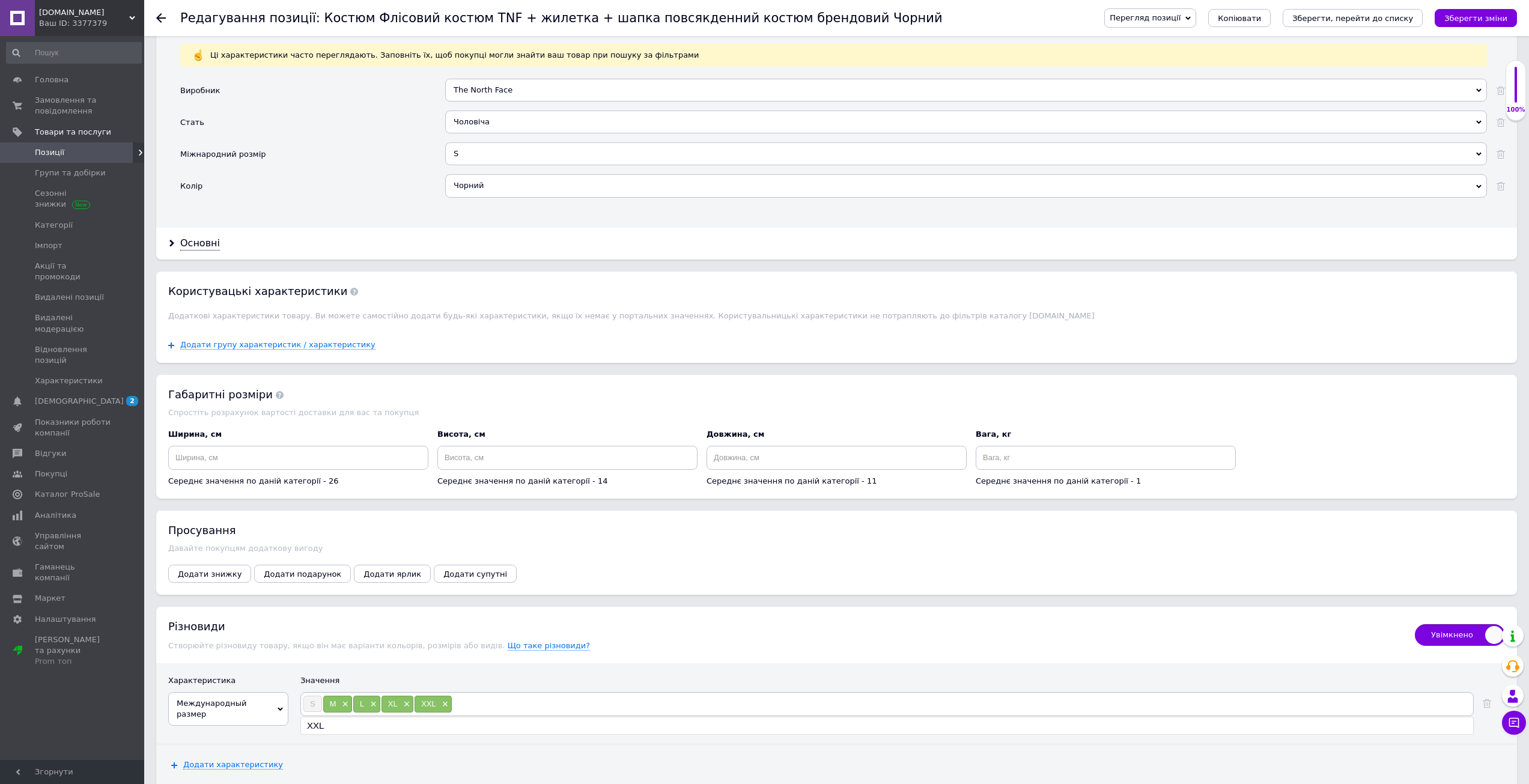
scroll to position [944, 0]
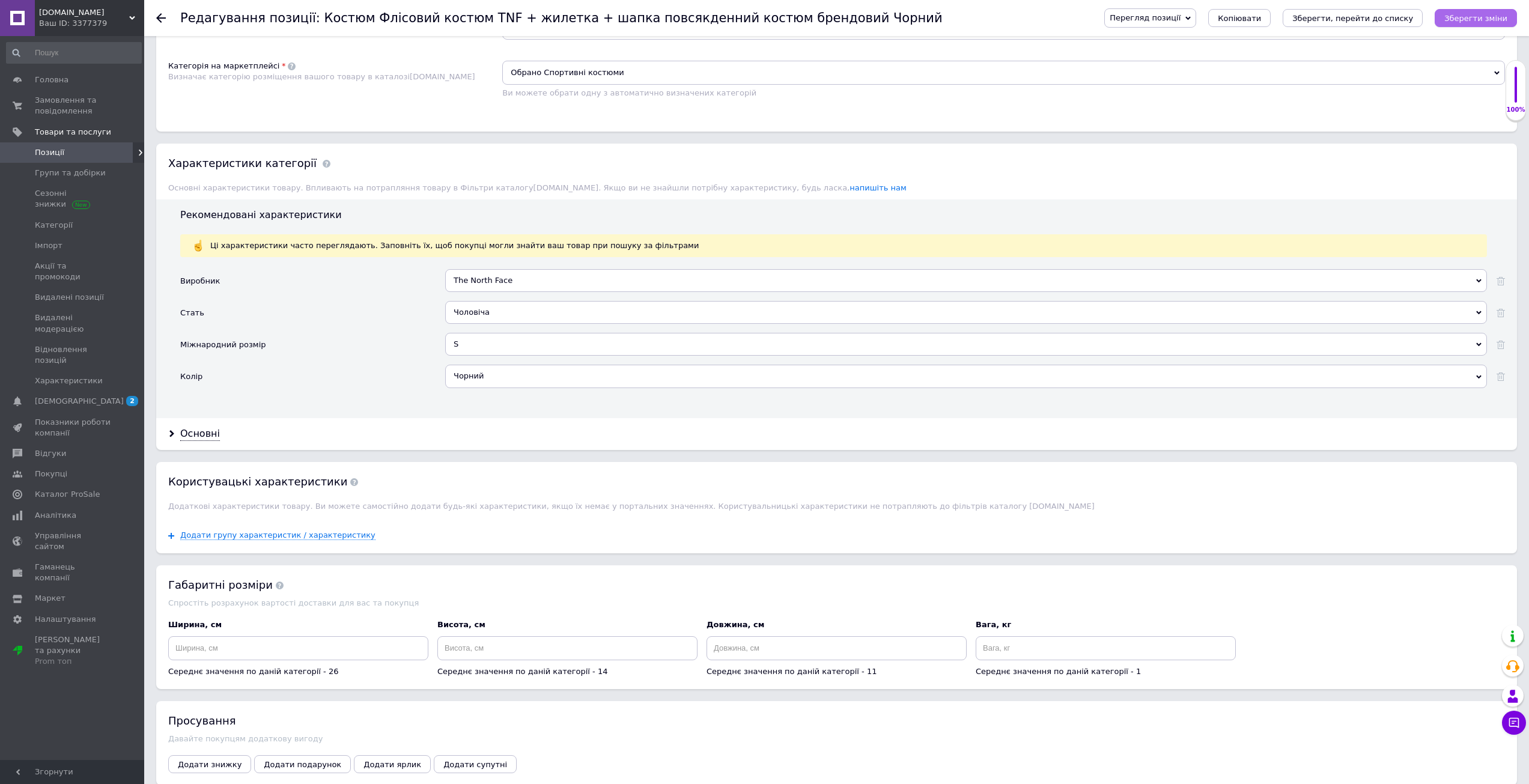
click at [1481, 22] on icon "Зберегти зміни" at bounding box center [1475, 18] width 63 height 9
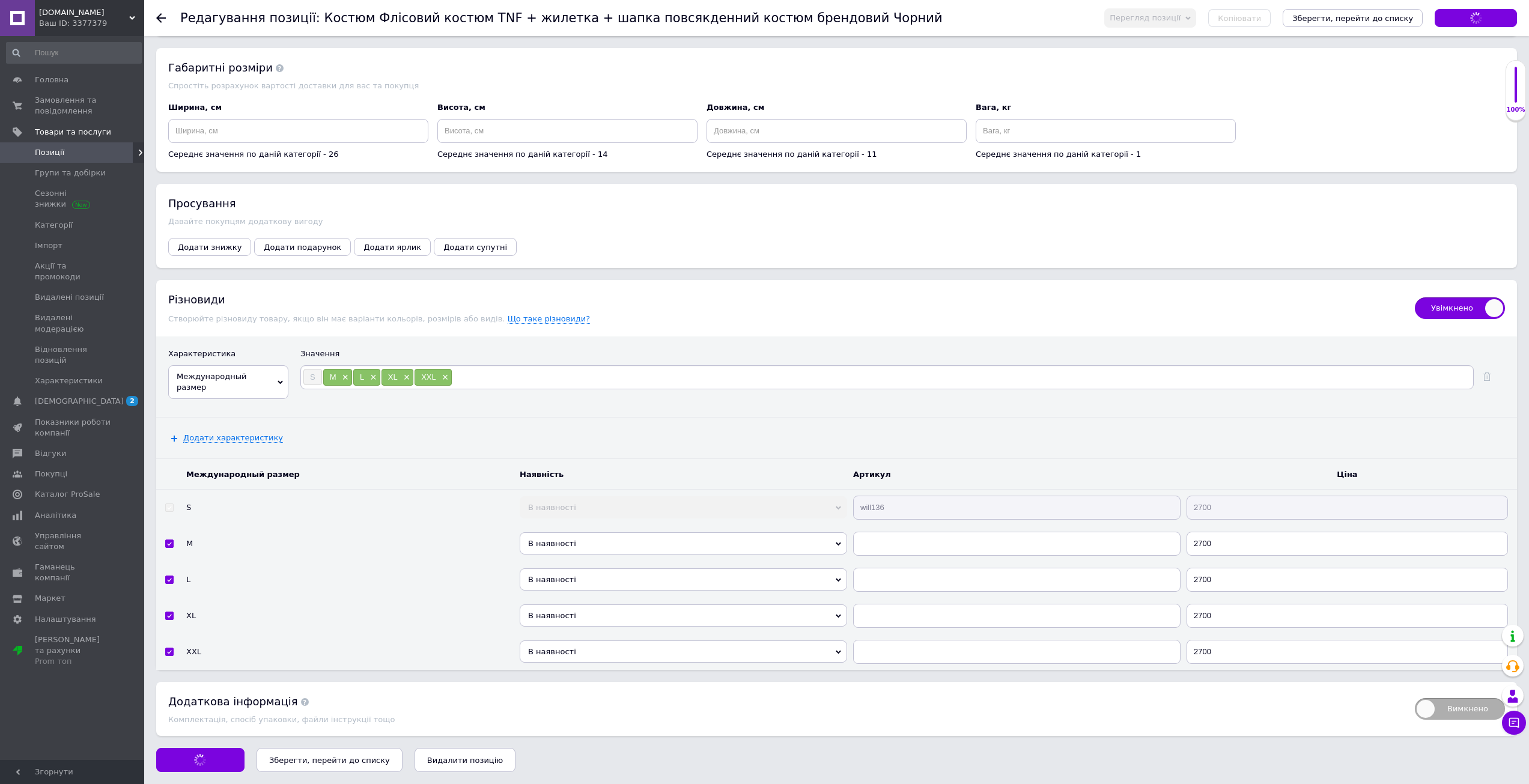
scroll to position [1445, 0]
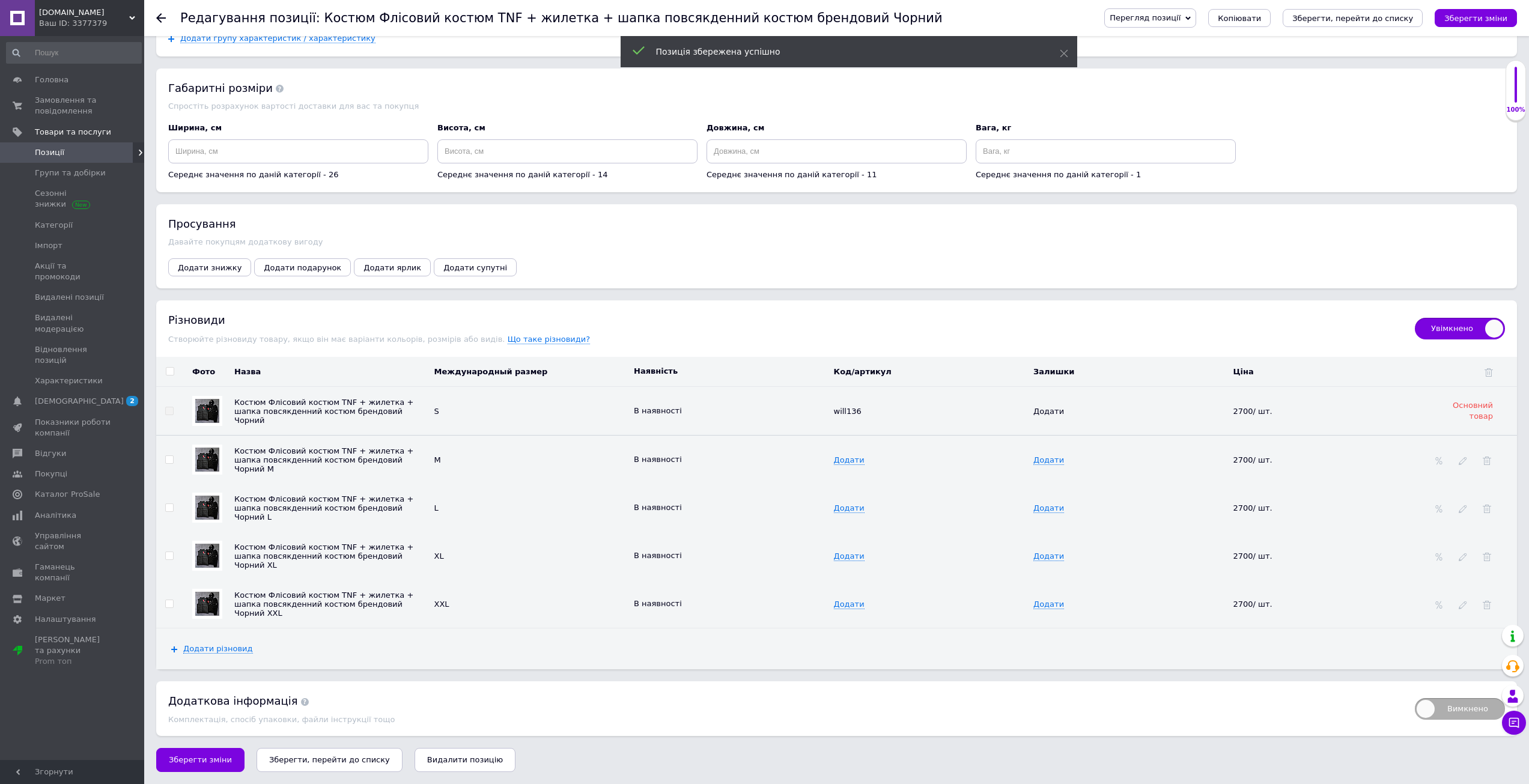
click at [1376, 21] on icon "Зберегти, перейти до списку" at bounding box center [1352, 18] width 121 height 9
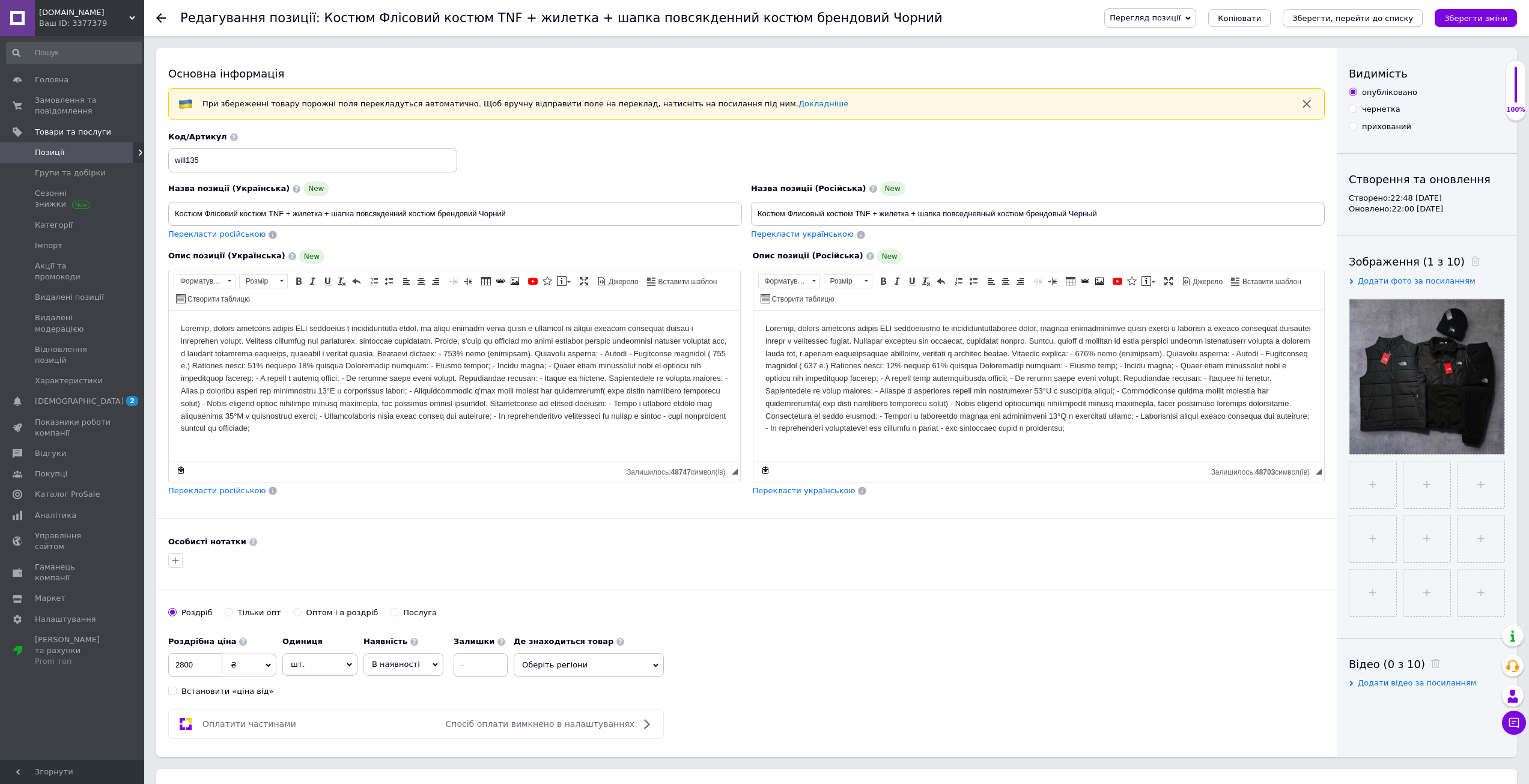
drag, startPoint x: 1491, startPoint y: 19, endPoint x: 1369, endPoint y: 14, distance: 122.1
click at [1479, 18] on icon "Зберегти зміни" at bounding box center [1475, 18] width 63 height 9
click at [1369, 14] on icon "Зберегти, перейти до списку" at bounding box center [1352, 18] width 121 height 9
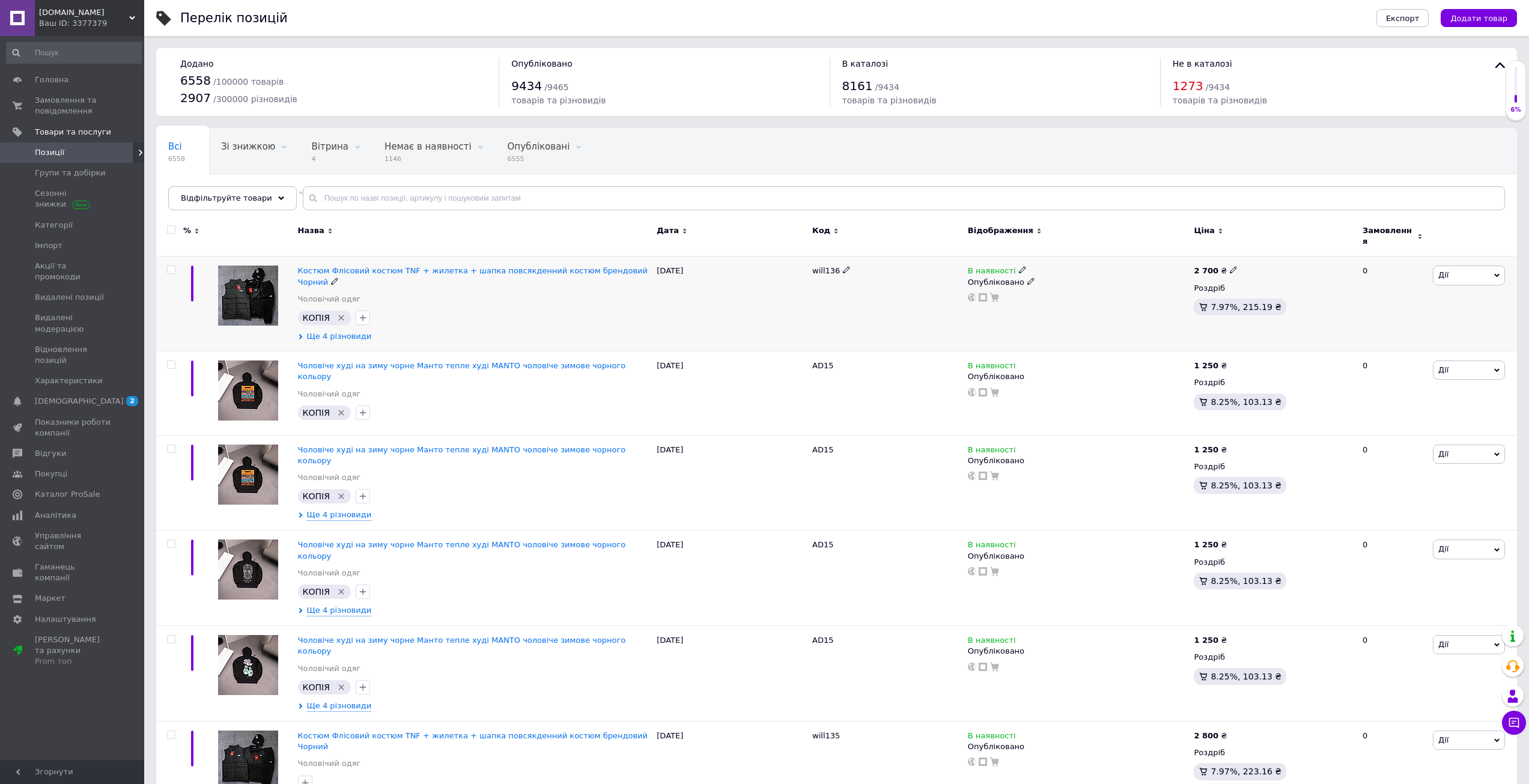
click at [342, 331] on span "Ще 4 різновиди" at bounding box center [339, 336] width 65 height 11
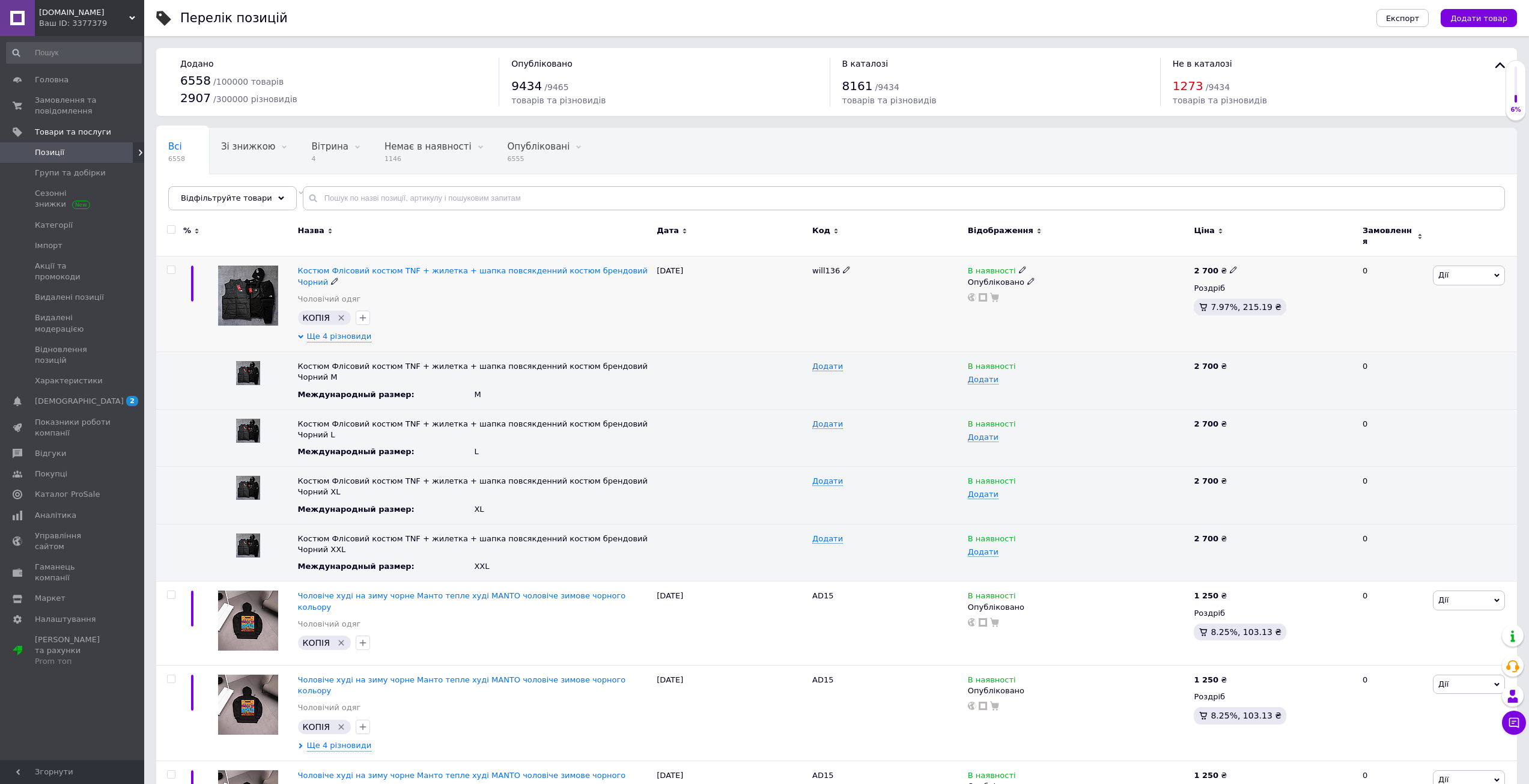
click at [339, 313] on icon "Видалити мітку" at bounding box center [341, 317] width 9 height 9
click at [352, 331] on span "Ще 4 різновиди" at bounding box center [339, 336] width 65 height 11
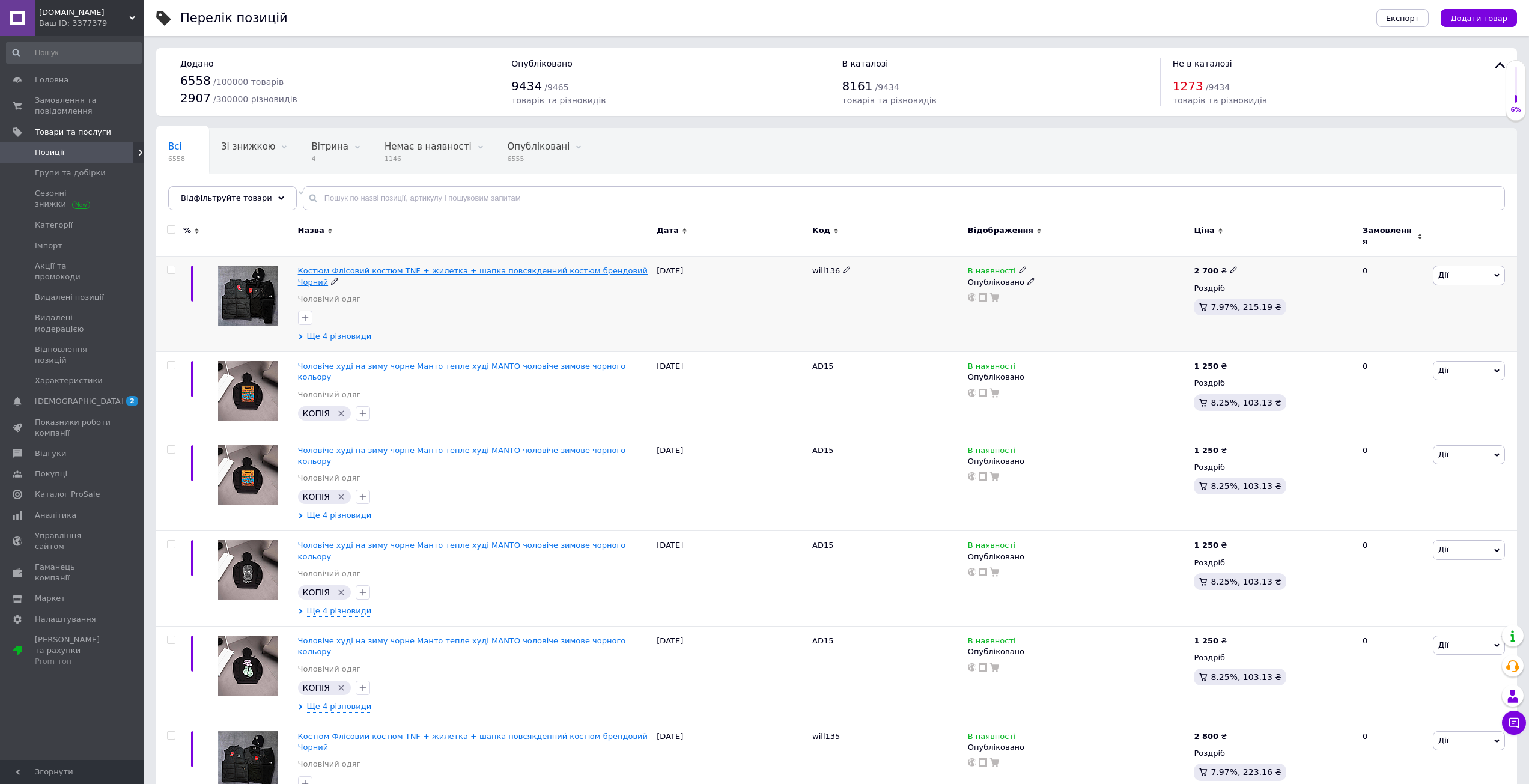
click at [393, 268] on span "Костюм Флісовий костюм TNF + жилетка + шапка повсякденний костюм брендовий Чорн…" at bounding box center [473, 276] width 349 height 20
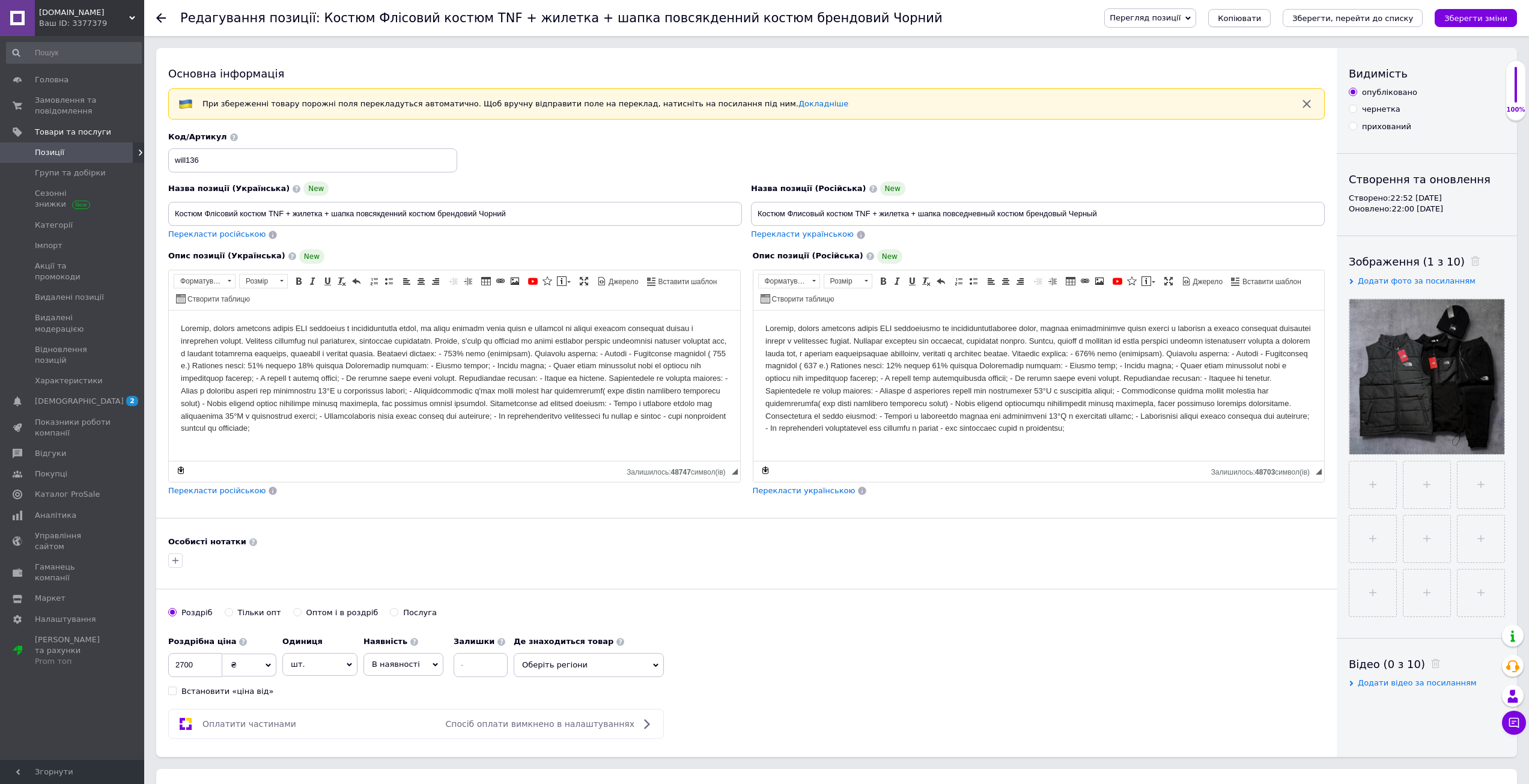
click at [1261, 21] on span "Копіювати" at bounding box center [1239, 18] width 43 height 9
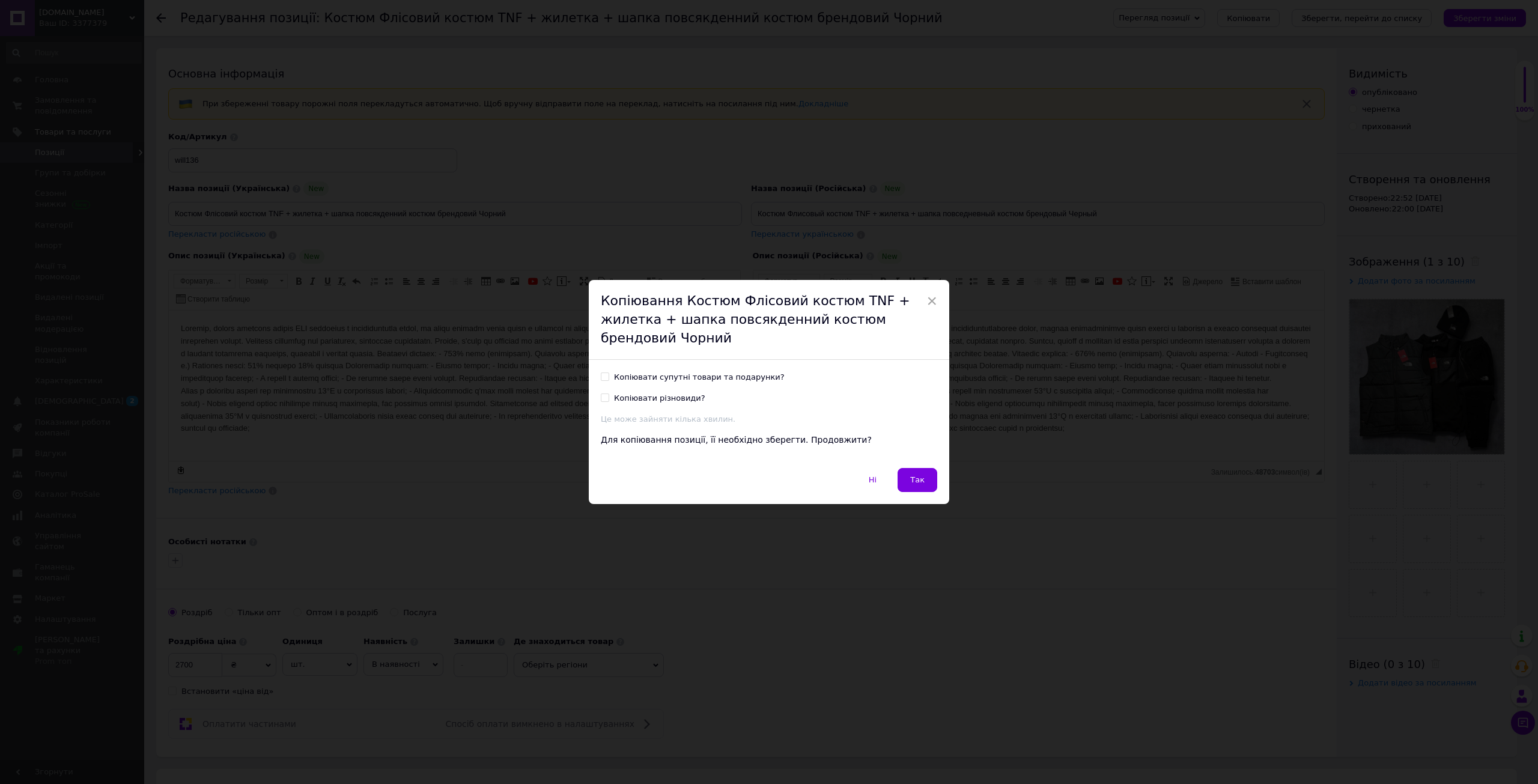
click at [927, 483] on button "Так" at bounding box center [918, 480] width 40 height 24
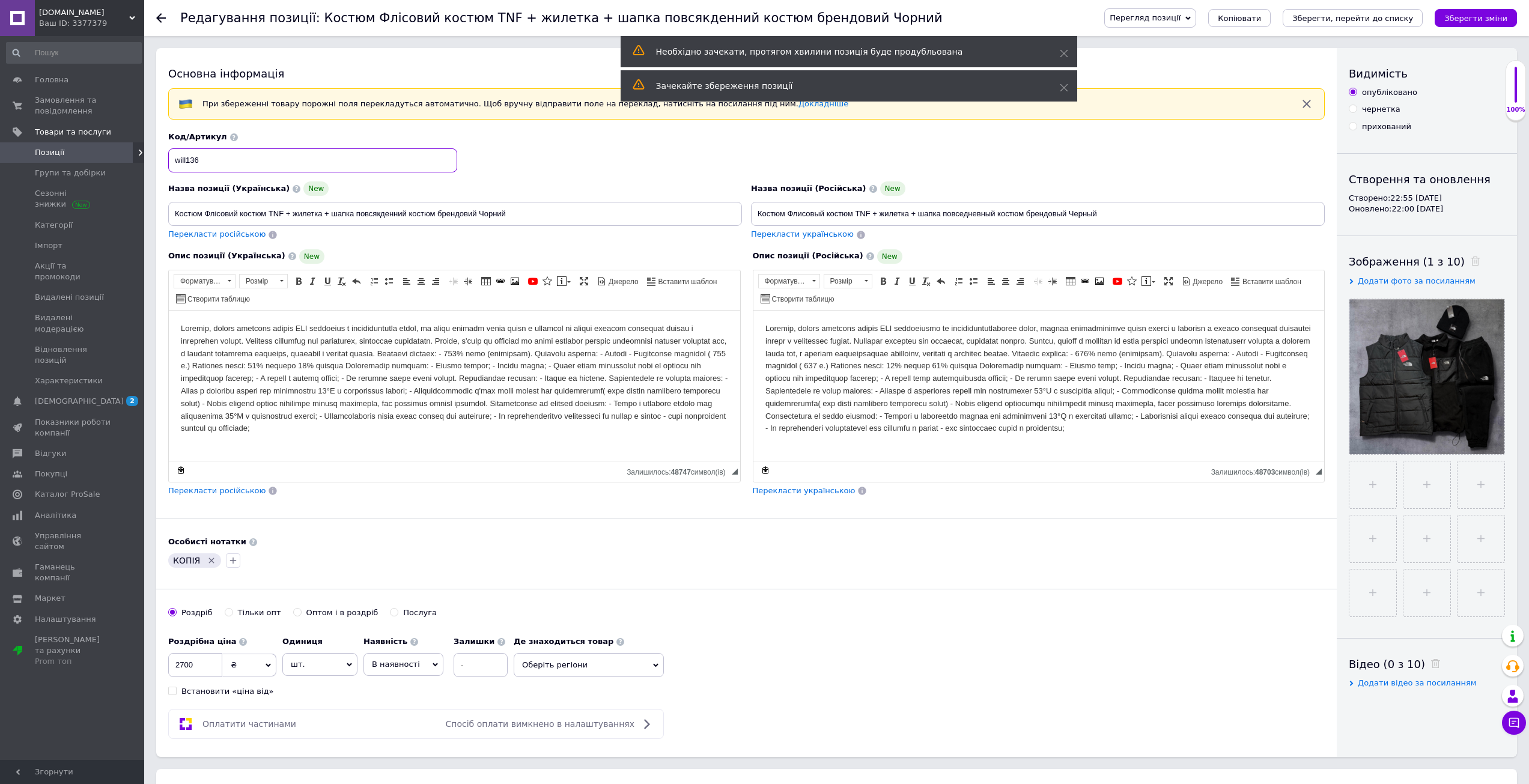
click at [291, 158] on input "will136" at bounding box center [313, 160] width 289 height 24
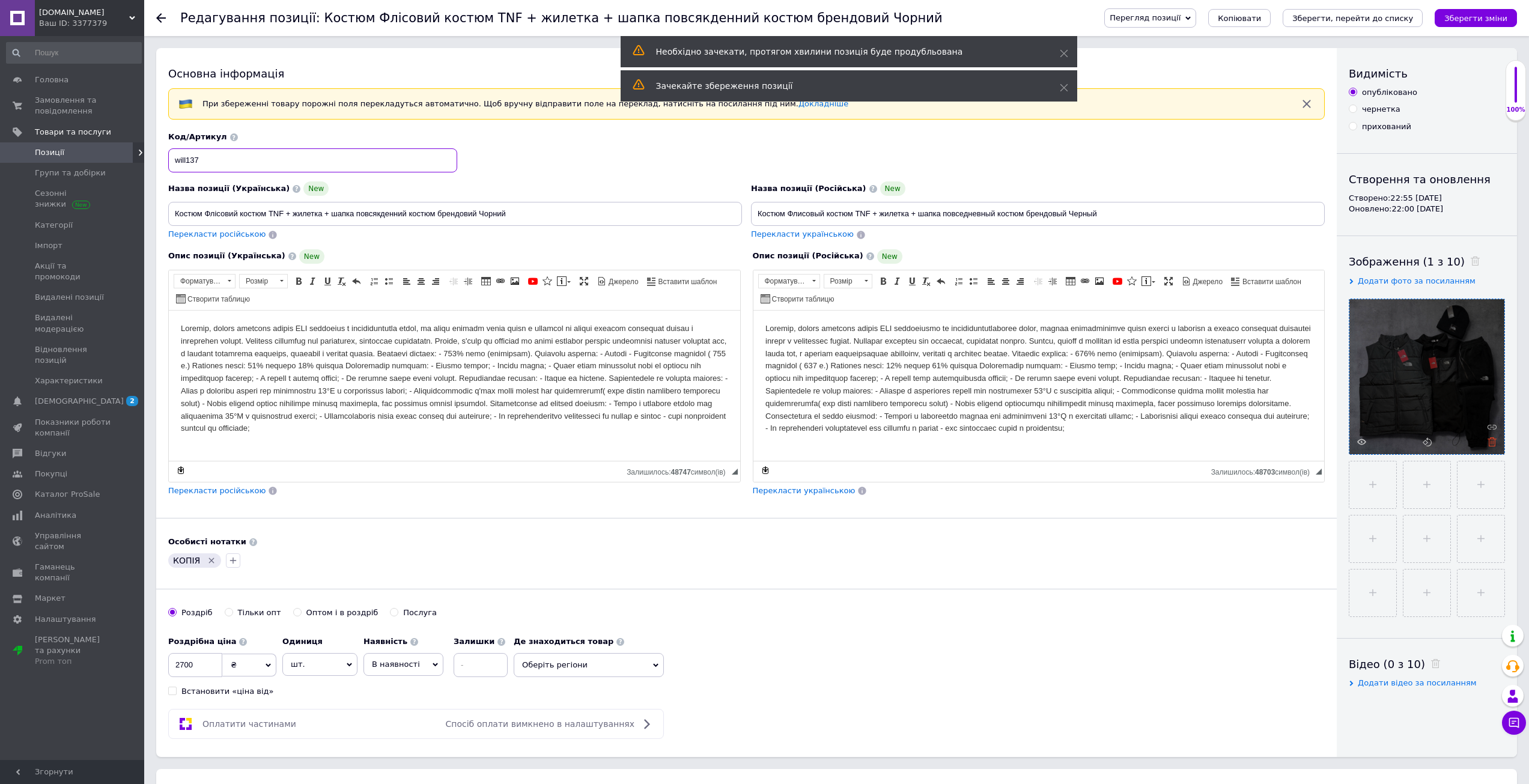
type input "will137"
click at [1495, 442] on icon at bounding box center [1492, 442] width 9 height 9
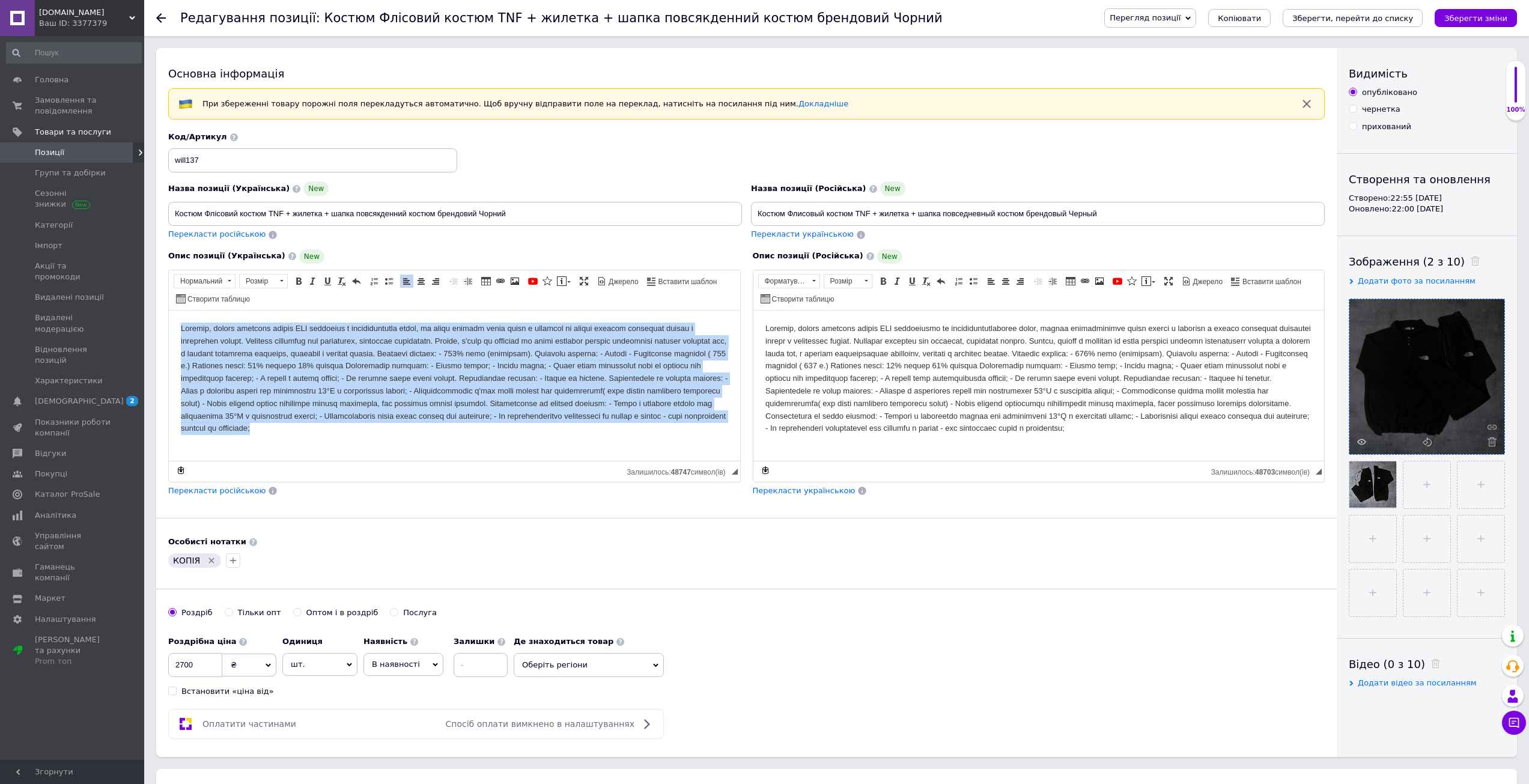
drag, startPoint x: 172, startPoint y: 323, endPoint x: 922, endPoint y: 639, distance: 813.9
click at [740, 446] on html at bounding box center [455, 378] width 571 height 137
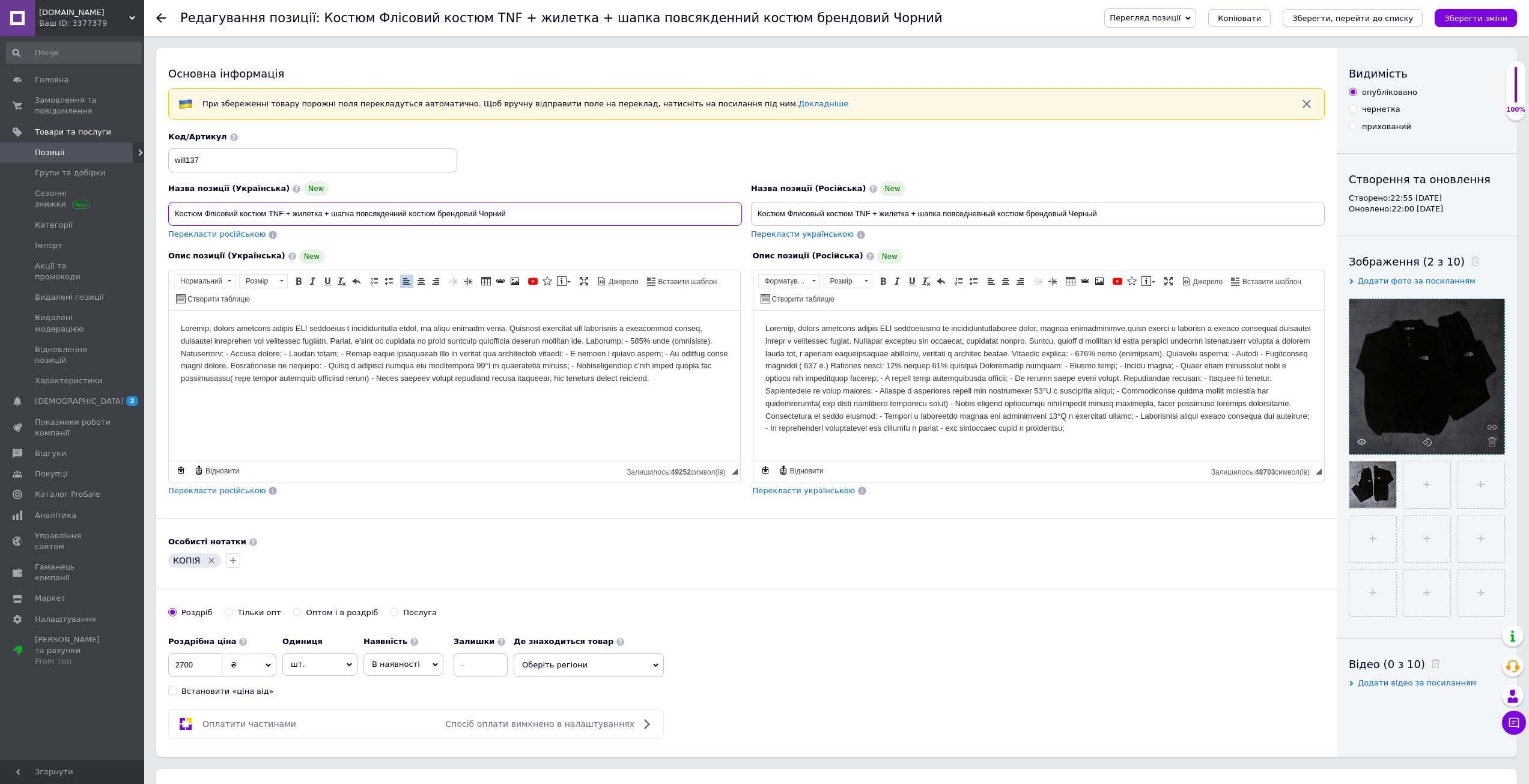
drag, startPoint x: 284, startPoint y: 210, endPoint x: 354, endPoint y: 219, distance: 70.6
click at [354, 219] on input "Костюм Флісовий костюм TNF + жилетка + шапка повсякденний костюм брендовий Чорн…" at bounding box center [455, 214] width 574 height 24
click at [365, 213] on input "Костюм Флісовий костюм TNF повсякденний костюм брендовий Чорний" at bounding box center [455, 214] width 574 height 24
type input "Костюм Флісовий костюм TNF повсякденний костюм The North Face брендовий Чорний"
click at [208, 238] on span "Перекласти російською" at bounding box center [217, 234] width 97 height 9
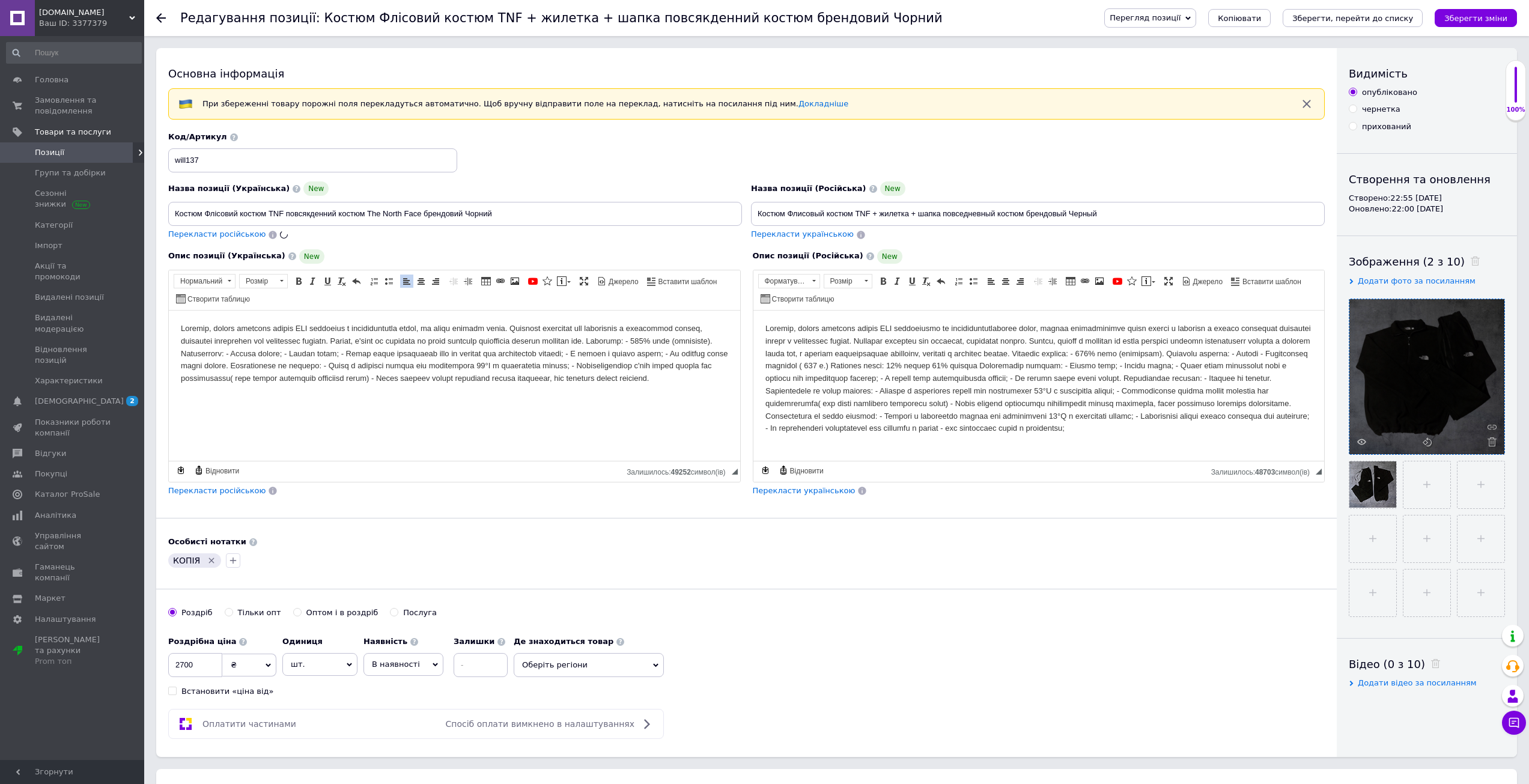
type input "Костюм Флисовый костюм TNF повседневный костюм The North Face брендовый Черный"
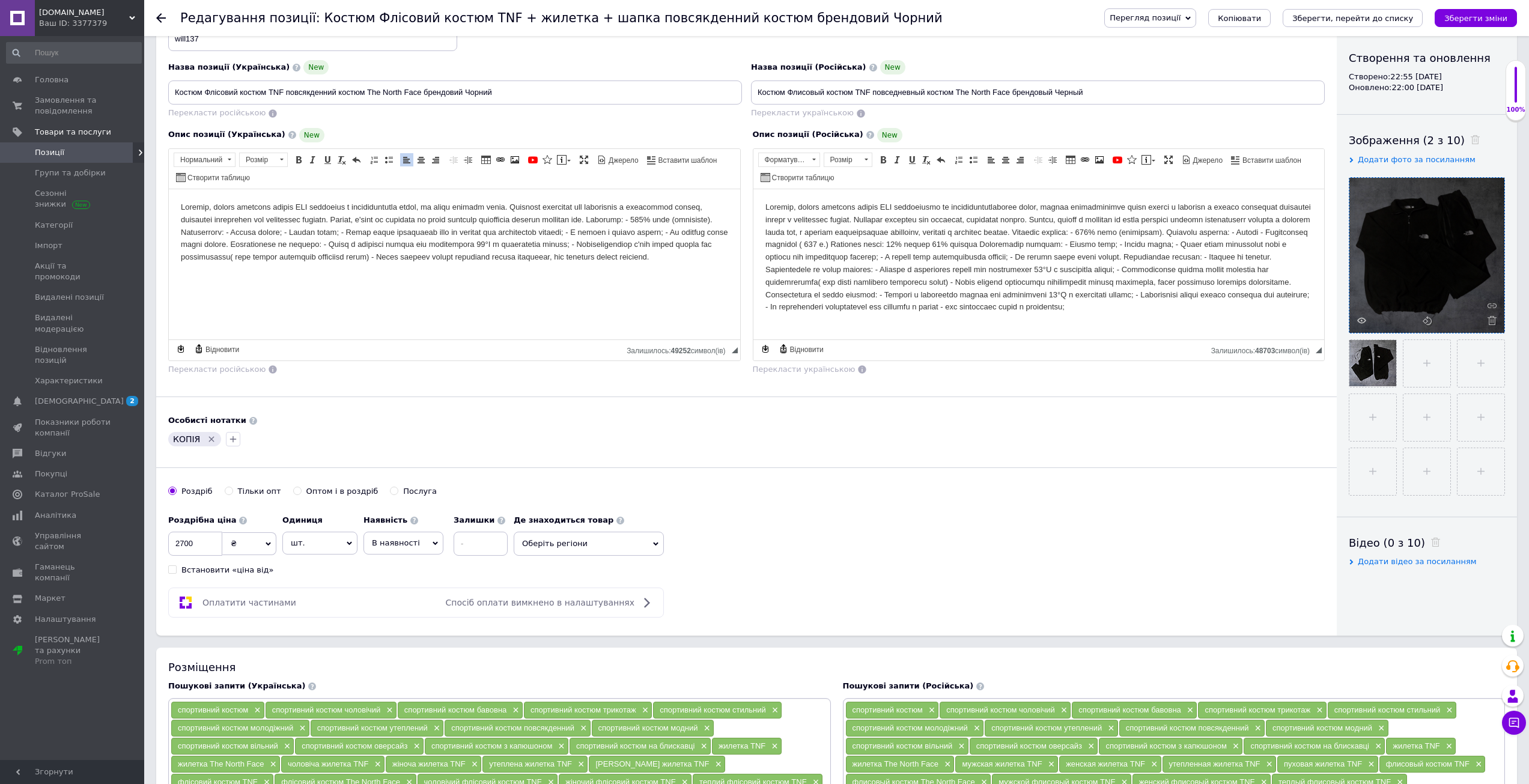
scroll to position [180, 0]
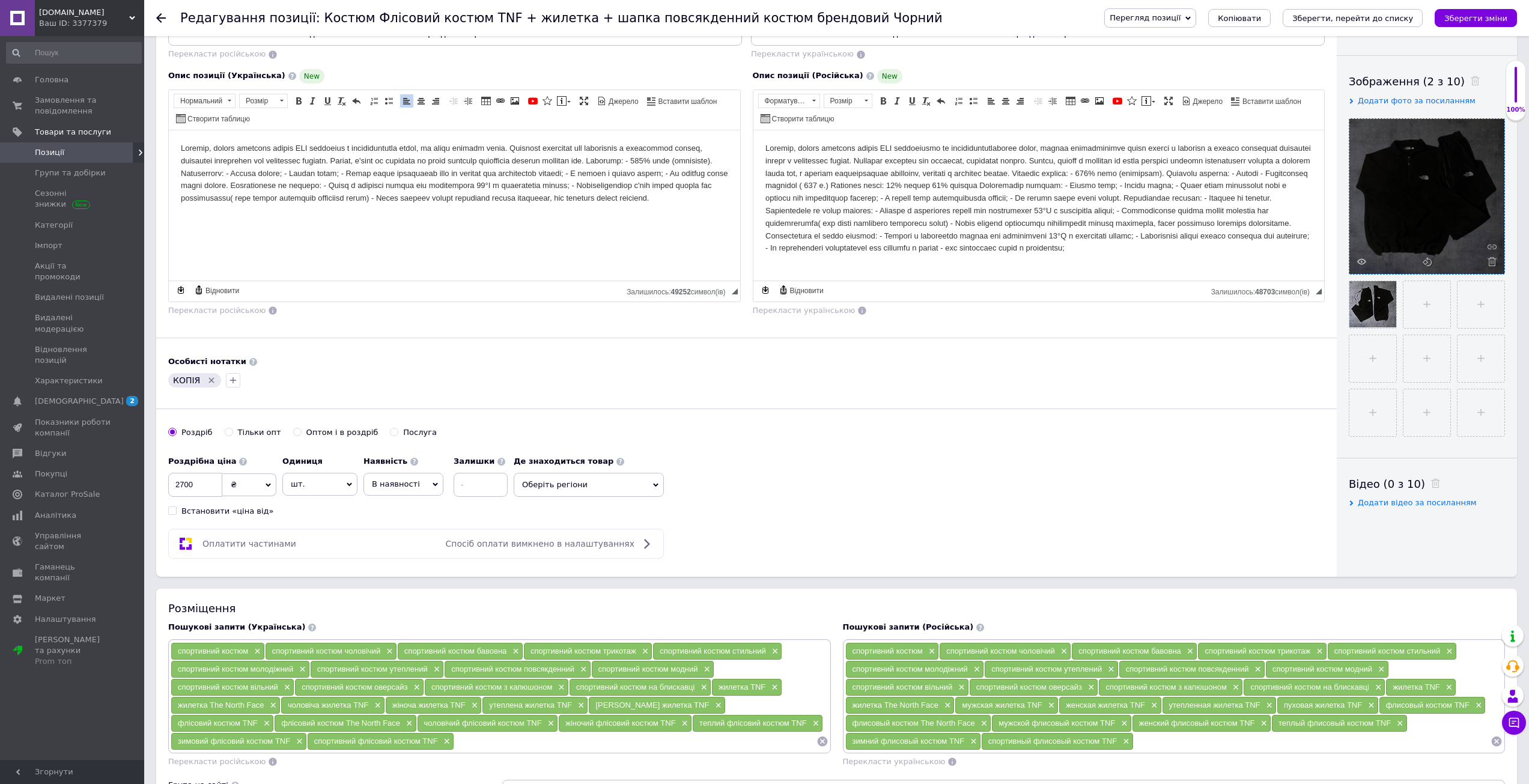
click at [166, 478] on div "Основна інформація При збереженні товару порожні поля перекладуться автоматично…" at bounding box center [746, 222] width 1180 height 709
click at [182, 478] on input "2700" at bounding box center [195, 485] width 54 height 24
type input "1650"
click at [868, 462] on div "Роздрібна ціна 1650 ₴ $ EUR CHF GBP ¥ PLN ₸ MDL HUF KGS CNY TRY KRW lei Встанов…" at bounding box center [747, 483] width 1157 height 67
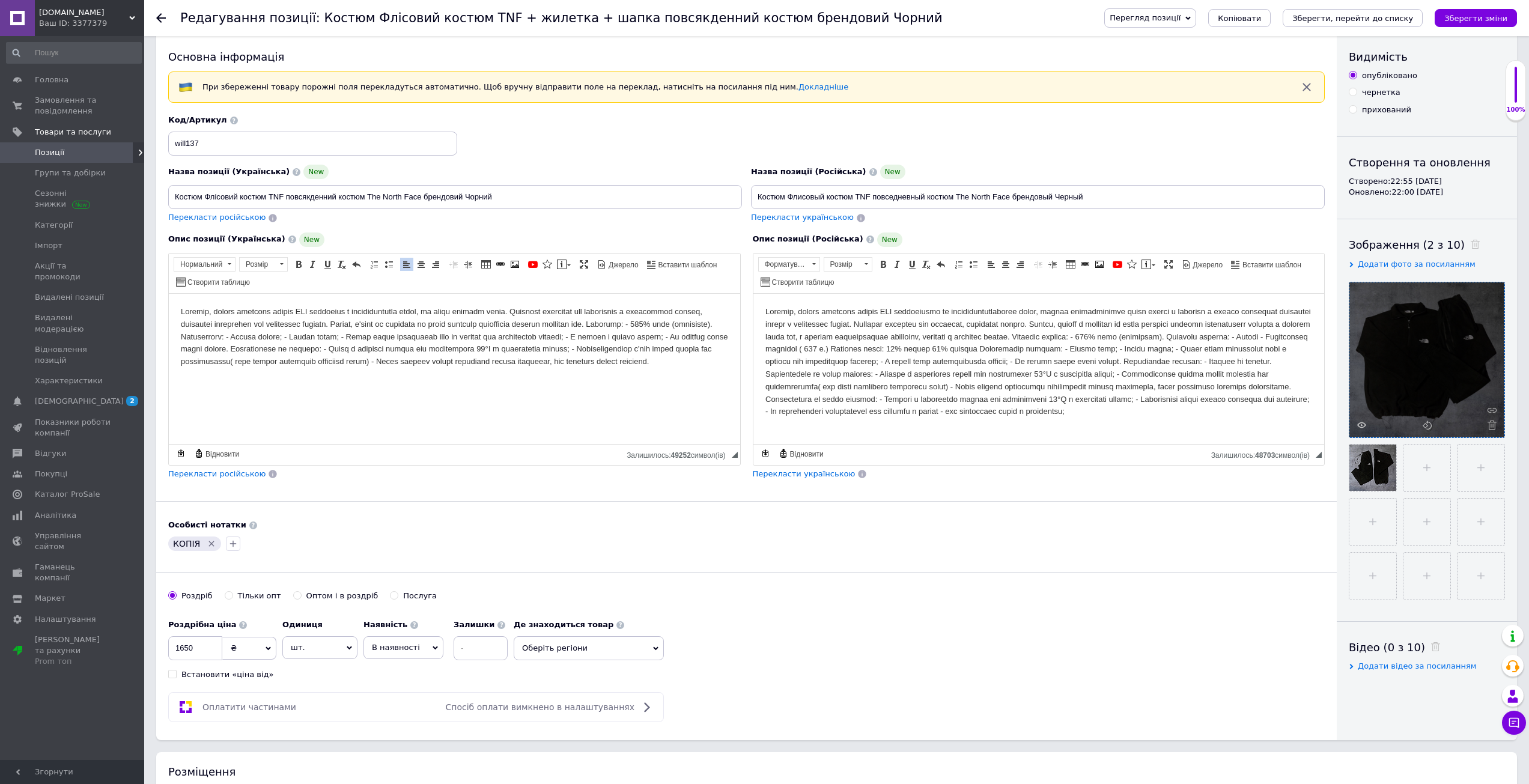
scroll to position [0, 0]
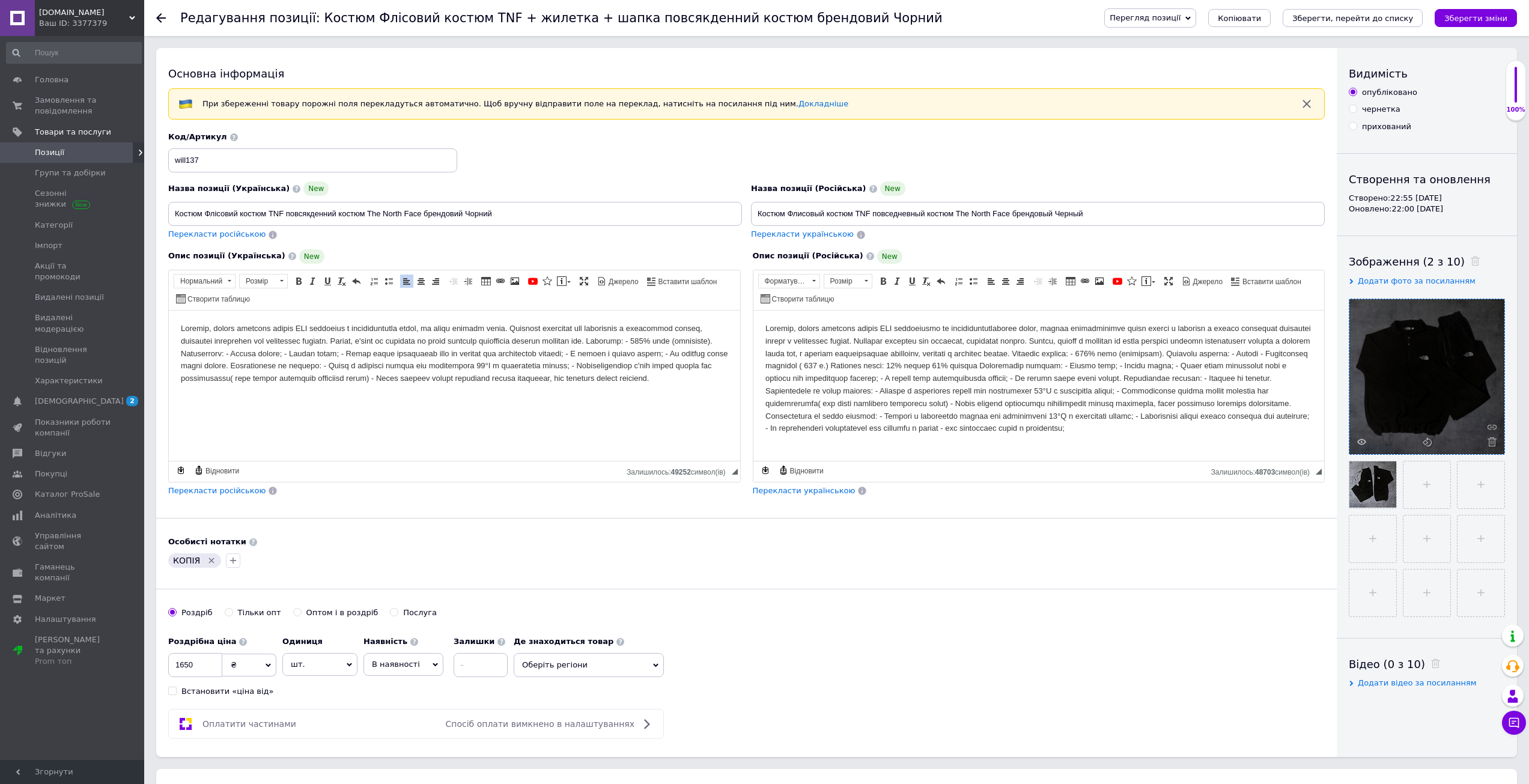
click at [233, 234] on span "Перекласти російською" at bounding box center [217, 234] width 97 height 9
click at [425, 489] on div "Перекласти російською" at bounding box center [455, 491] width 573 height 11
click at [231, 493] on span "Перекласти російською" at bounding box center [217, 490] width 97 height 9
click at [235, 490] on span "Перекласти російською" at bounding box center [217, 490] width 97 height 9
click at [239, 495] on span "Перекласти російською" at bounding box center [217, 490] width 97 height 9
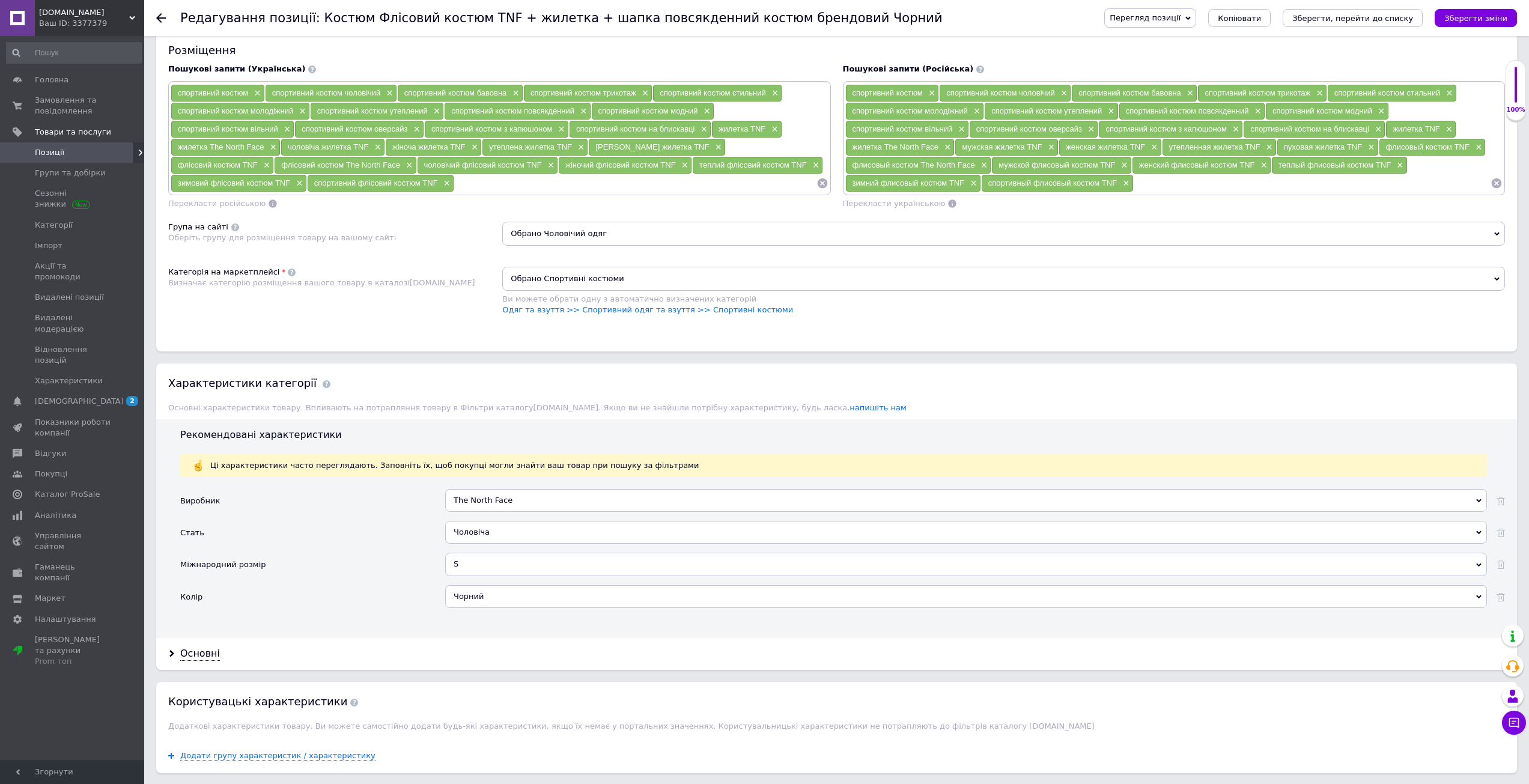
scroll to position [841, 0]
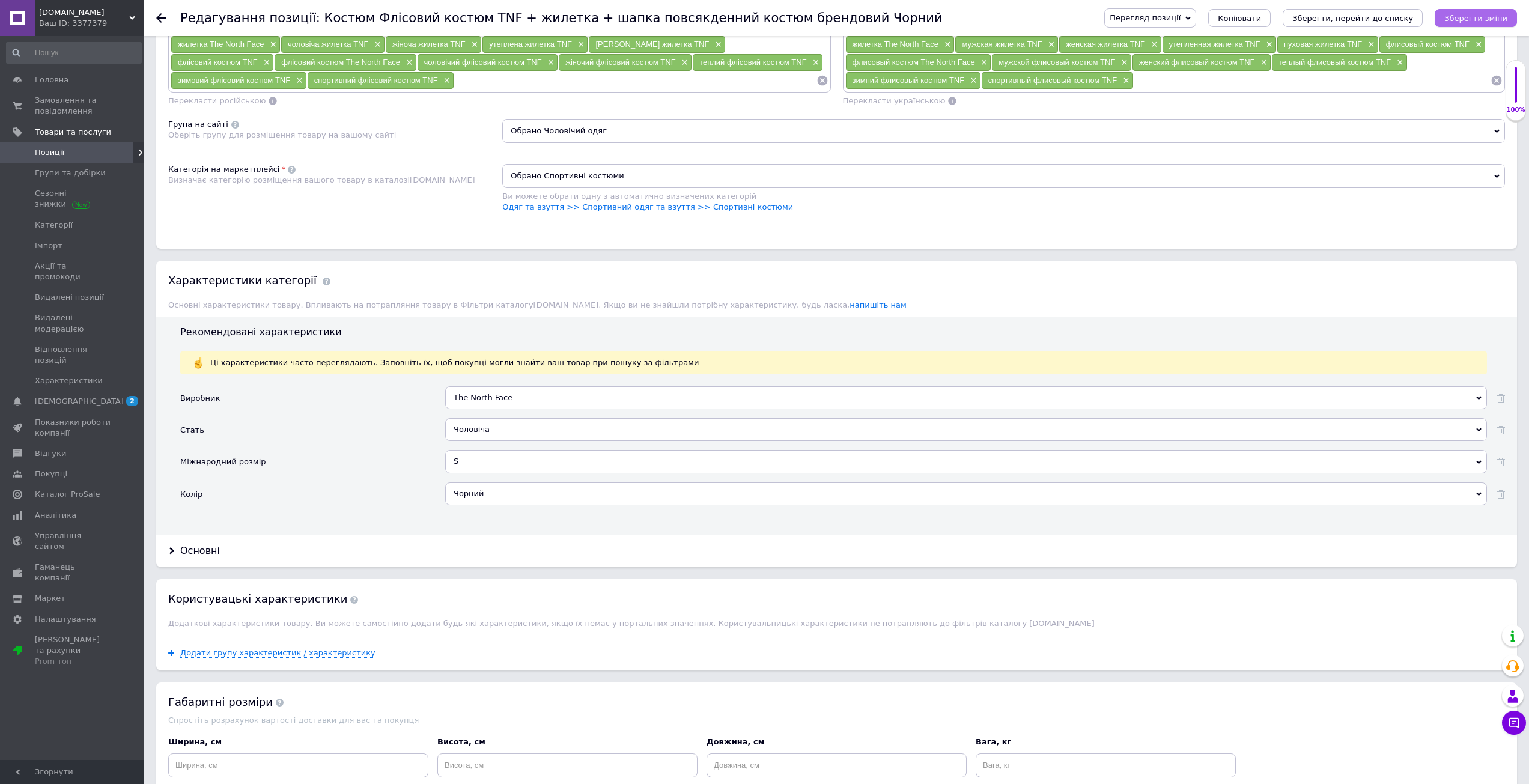
click at [1490, 14] on icon "Зберегти зміни" at bounding box center [1475, 18] width 63 height 9
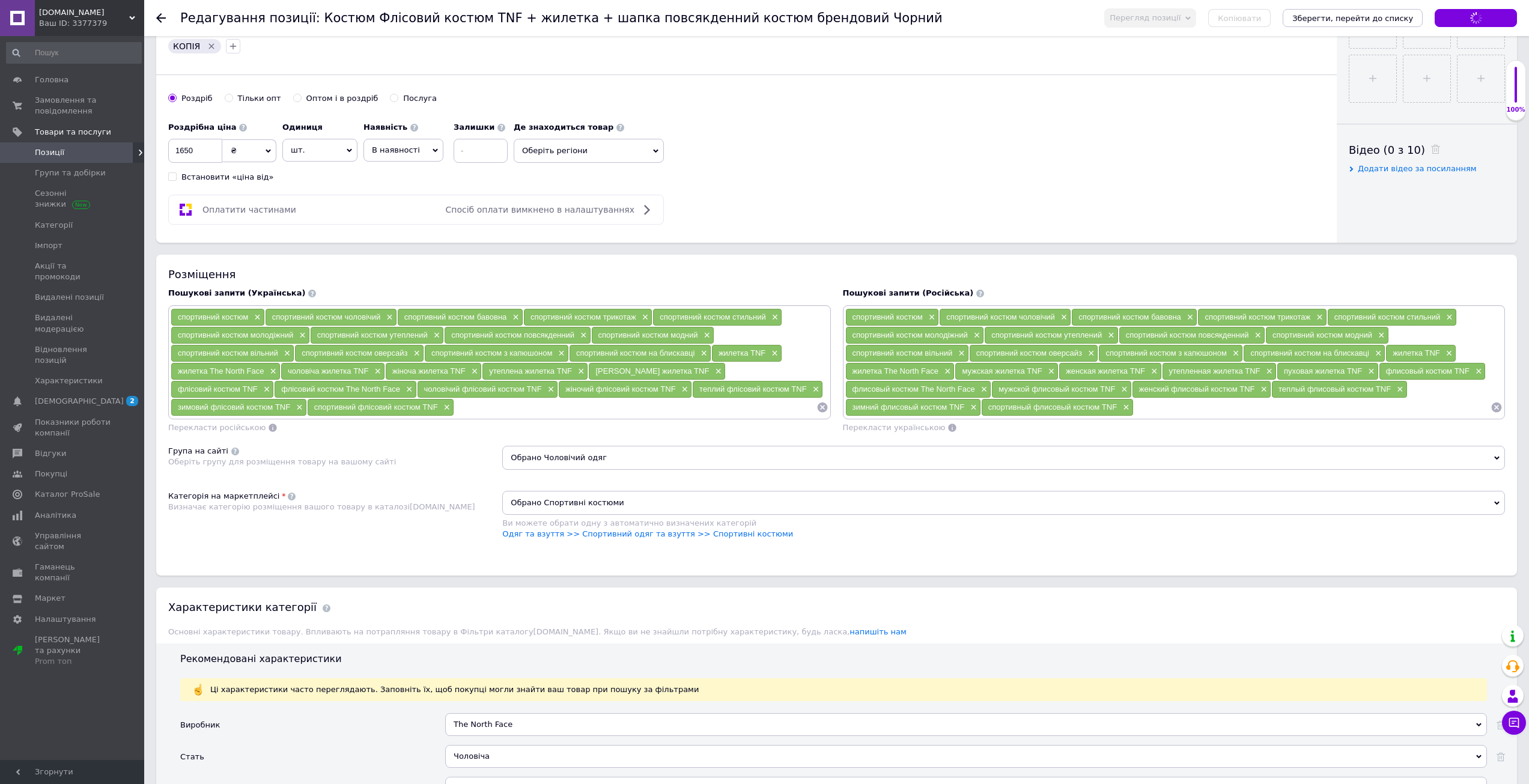
scroll to position [480, 0]
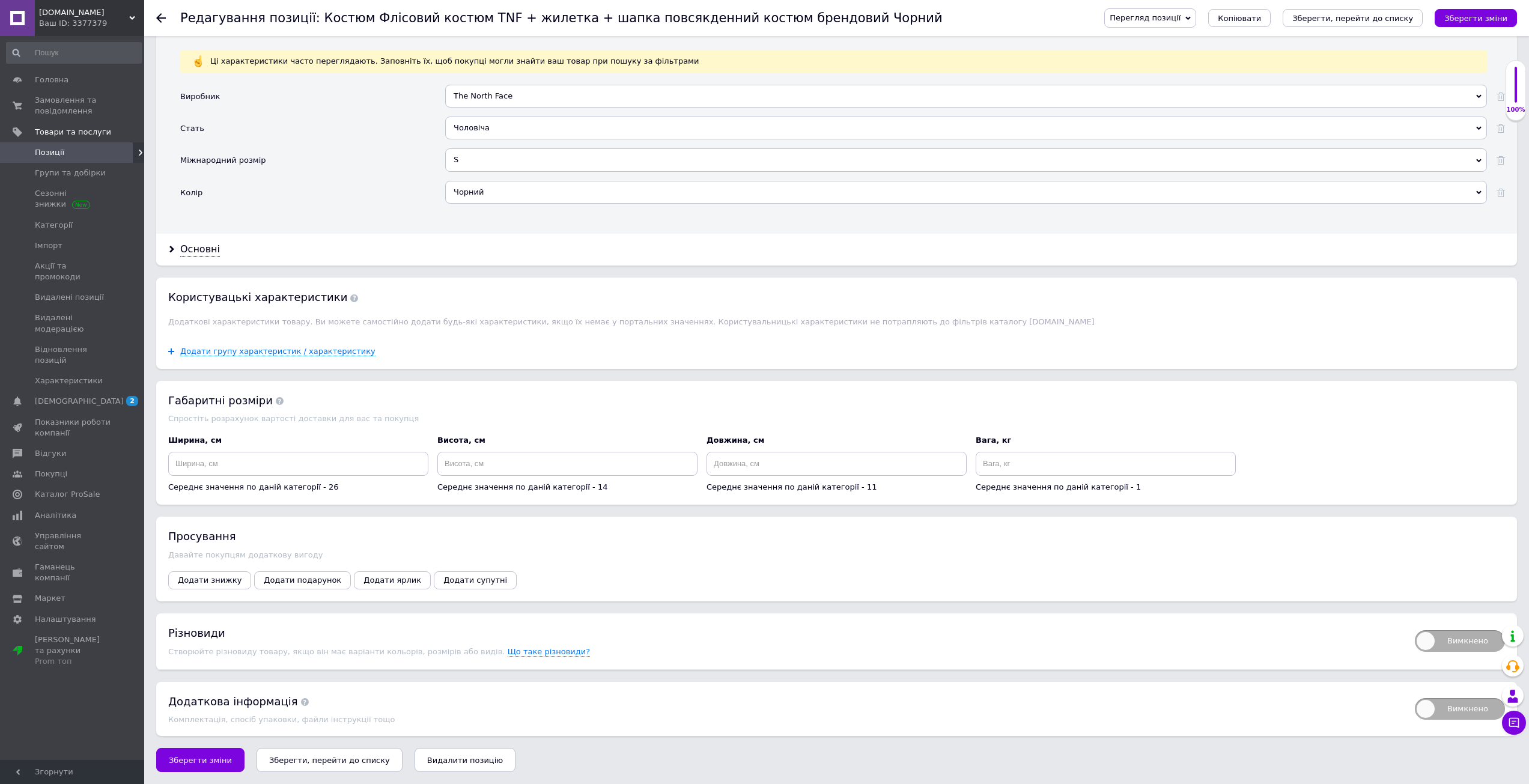
drag, startPoint x: 1459, startPoint y: 645, endPoint x: 1422, endPoint y: 639, distance: 37.5
click at [1457, 644] on span "Вимкнено" at bounding box center [1460, 641] width 90 height 22
click at [1415, 630] on input "Вимкнено" at bounding box center [1410, 626] width 8 height 8
checkbox input "true"
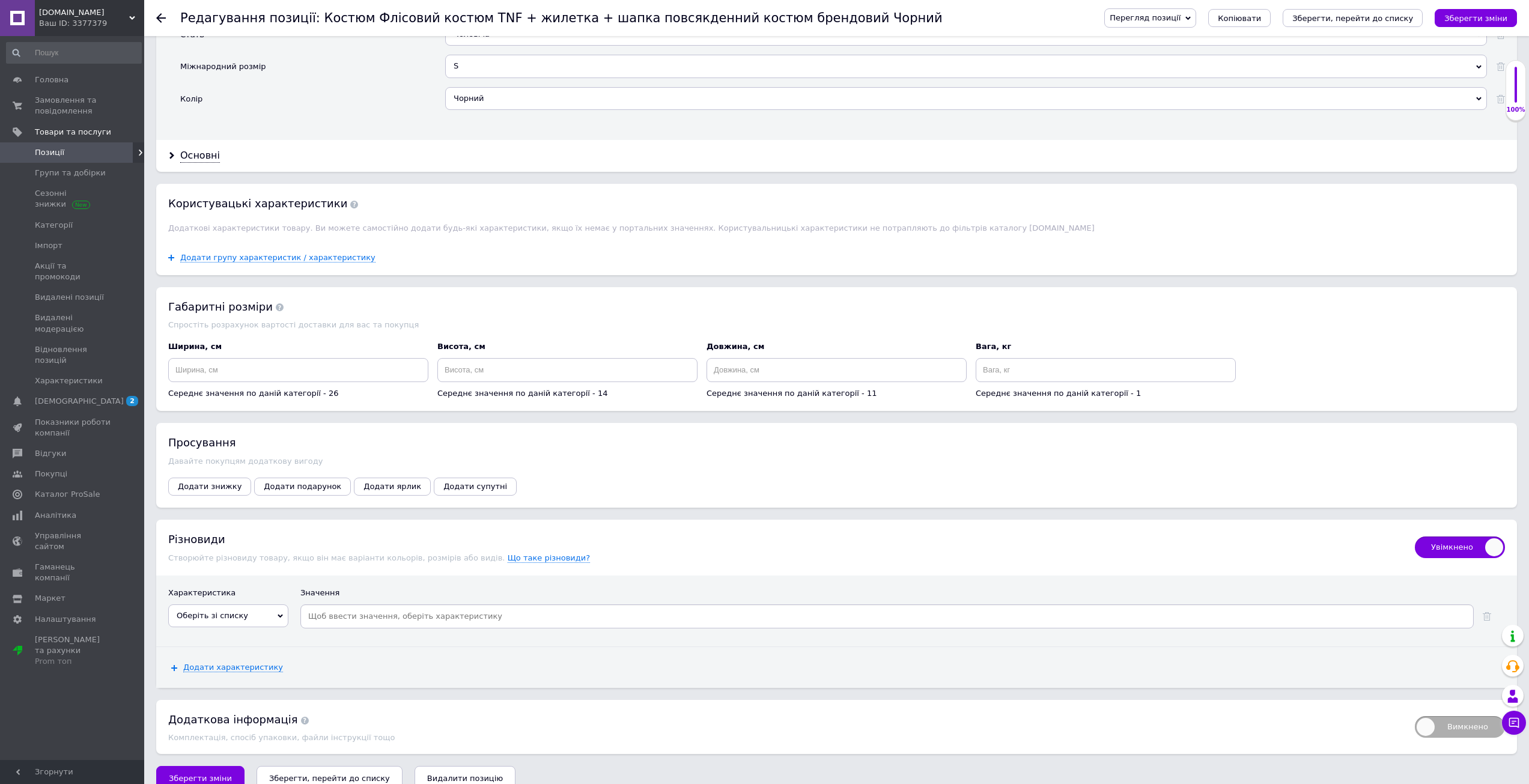
scroll to position [1258, 0]
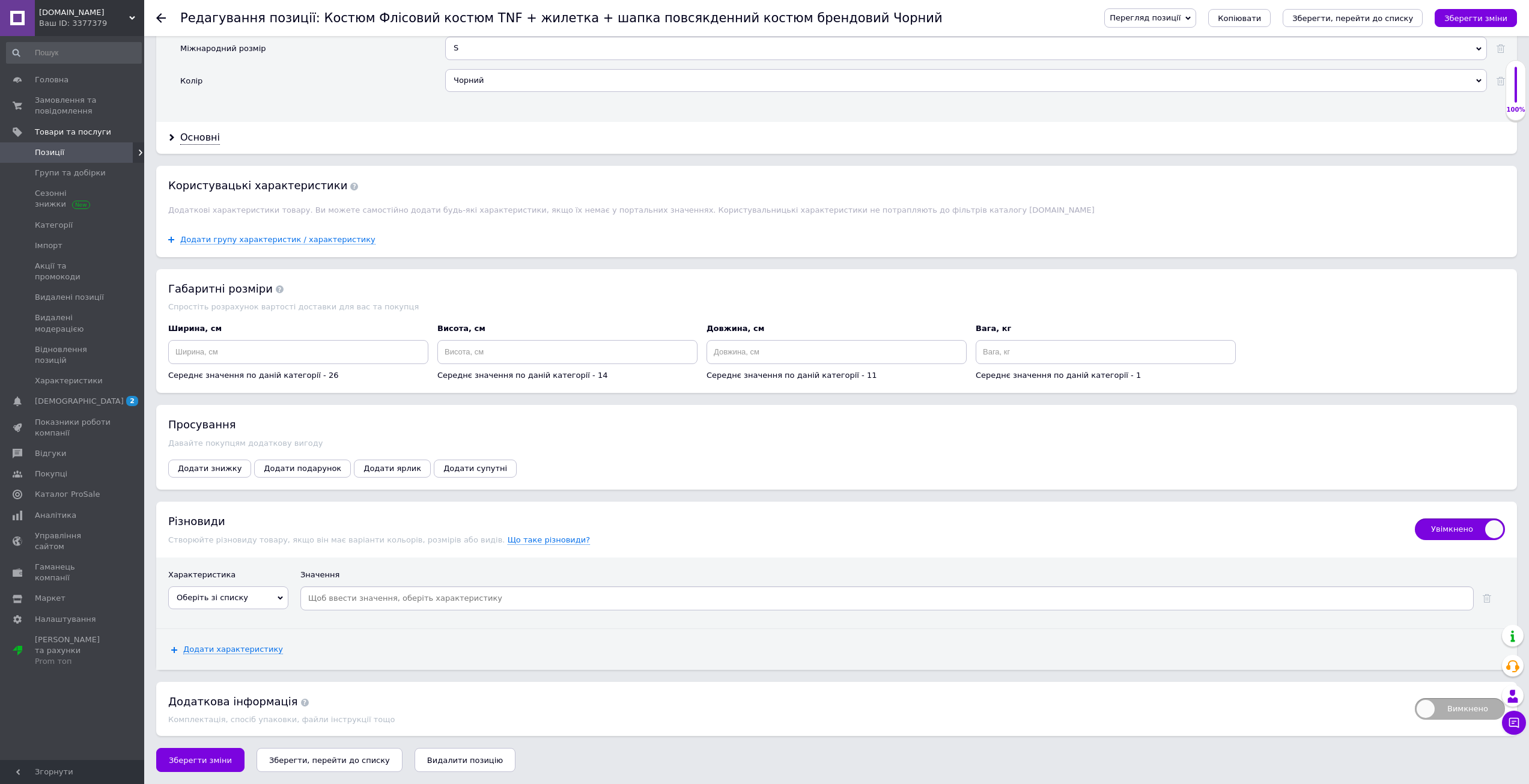
click at [193, 593] on span "Оберіть зі списку" at bounding box center [212, 597] width 72 height 9
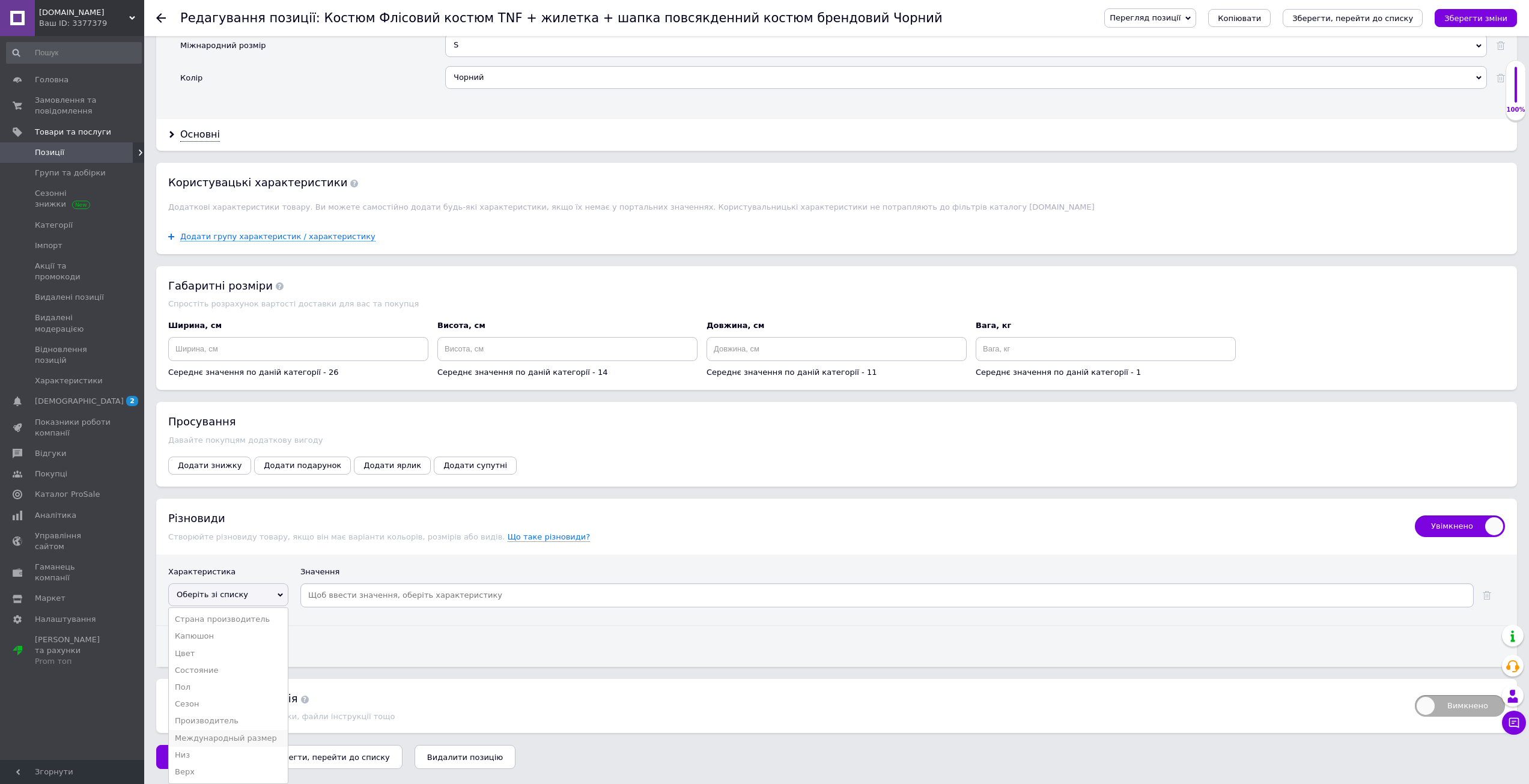
click at [240, 733] on li "Международный размер" at bounding box center [228, 738] width 119 height 17
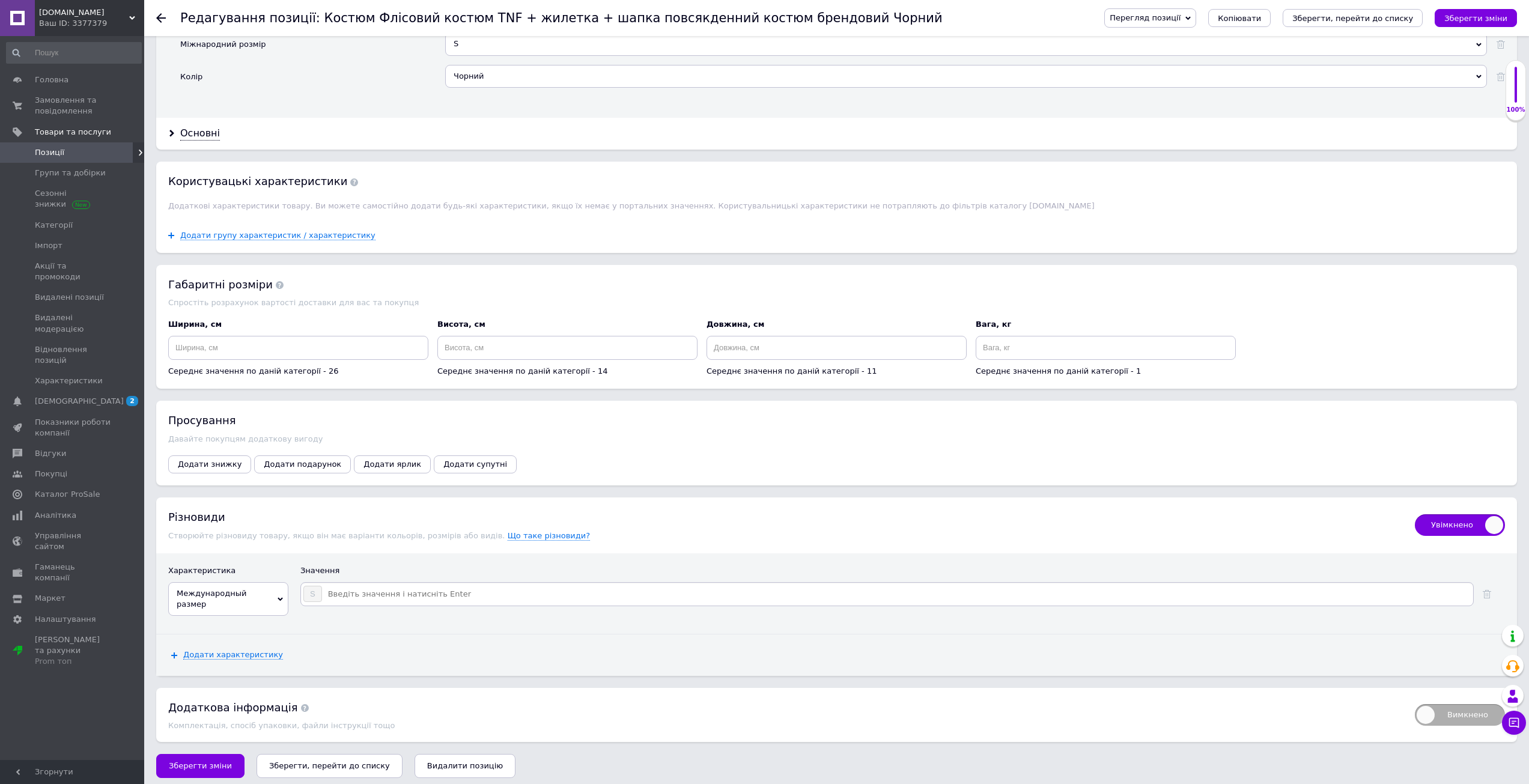
drag, startPoint x: 349, startPoint y: 603, endPoint x: 357, endPoint y: 593, distance: 12.8
click at [357, 593] on input at bounding box center [896, 594] width 1148 height 18
type input "<"
type input "N"
type input "M"
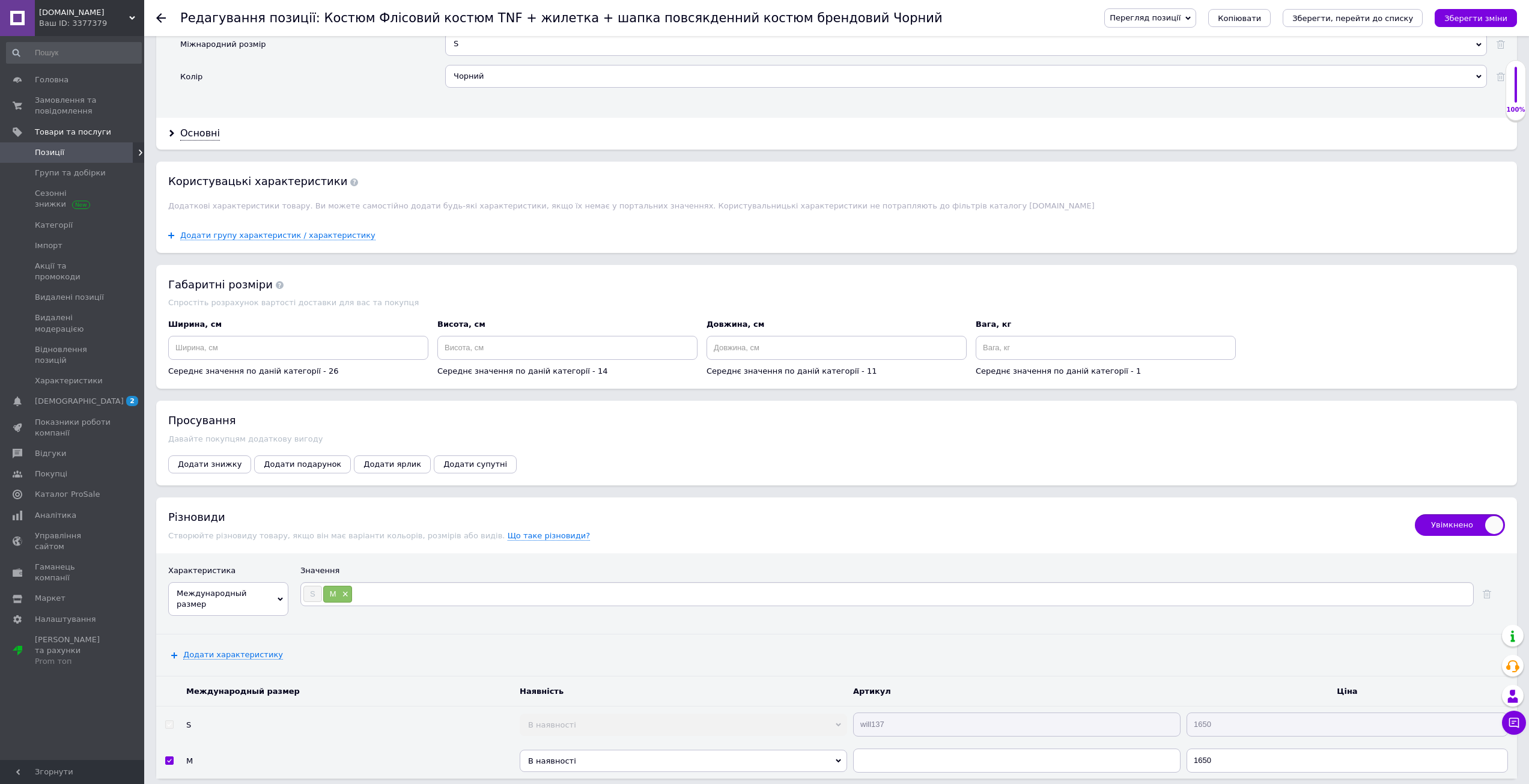
type input "L"
type input "XL"
type input "XXL"
click at [1466, 14] on icon "Зберегти зміни" at bounding box center [1475, 18] width 63 height 9
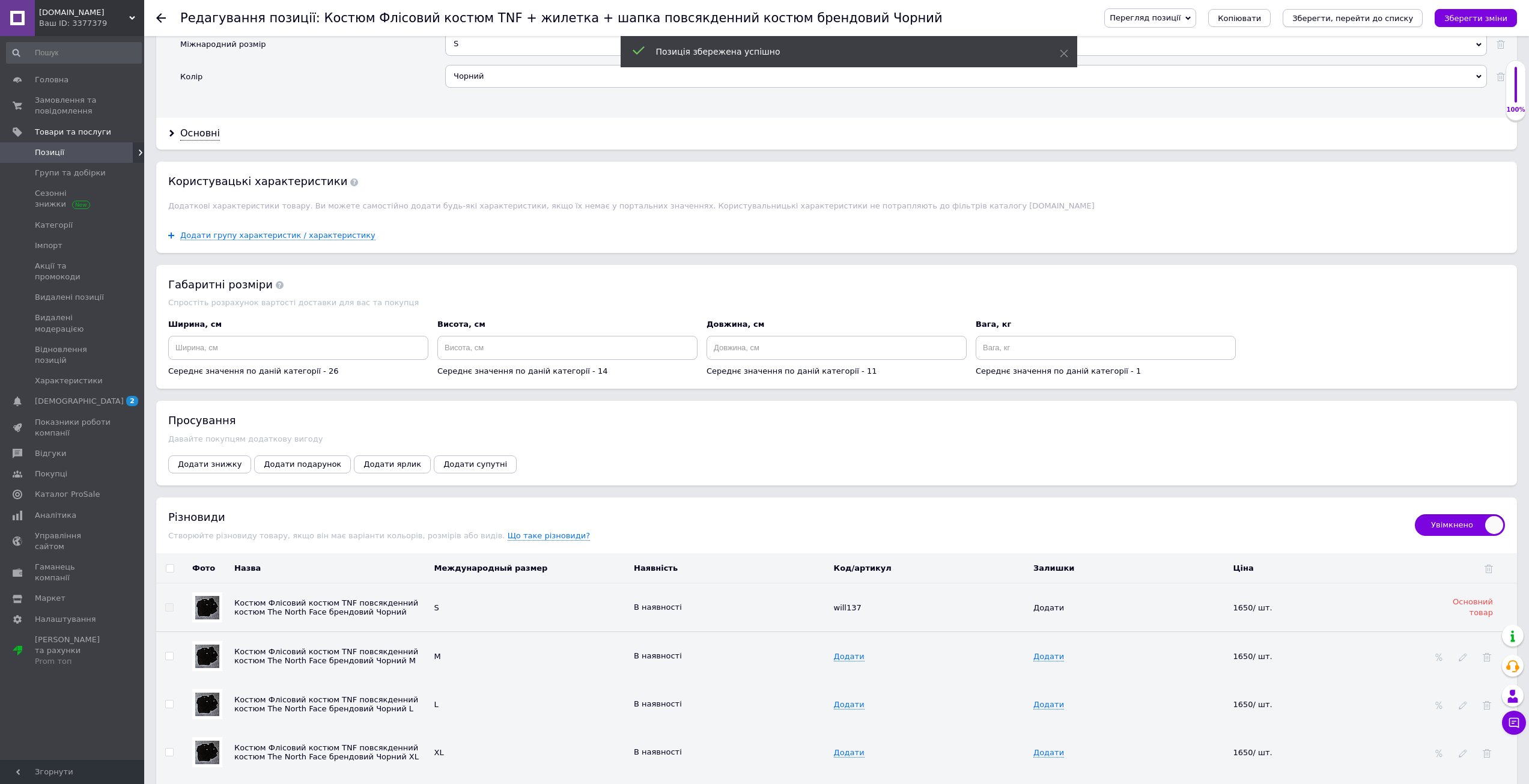
click at [1373, 17] on icon "Зберегти, перейти до списку" at bounding box center [1352, 18] width 121 height 9
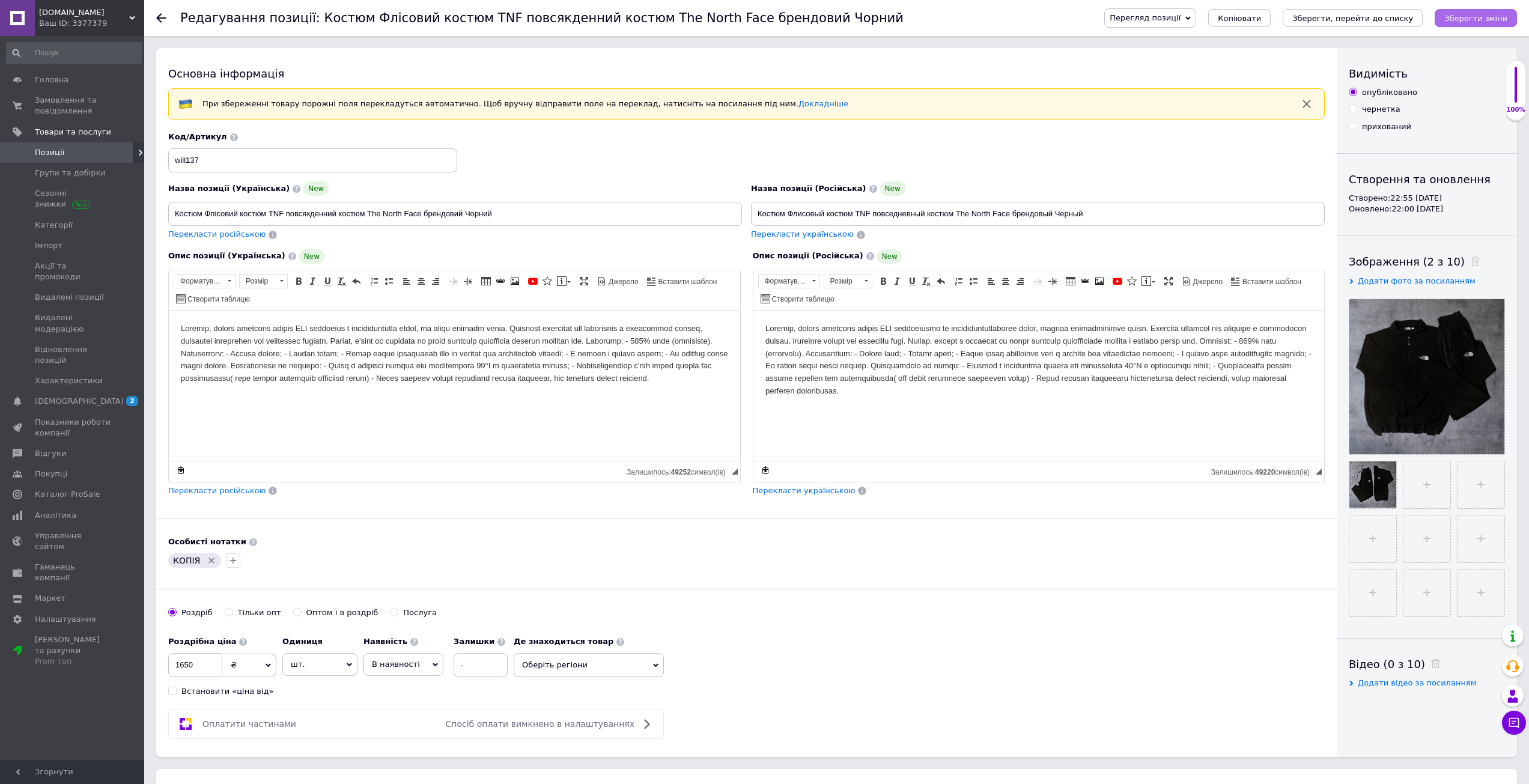
click at [1449, 16] on button "Зберегти зміни" at bounding box center [1476, 17] width 82 height 18
click at [1412, 17] on icon "Зберегти, перейти до списку" at bounding box center [1352, 18] width 121 height 9
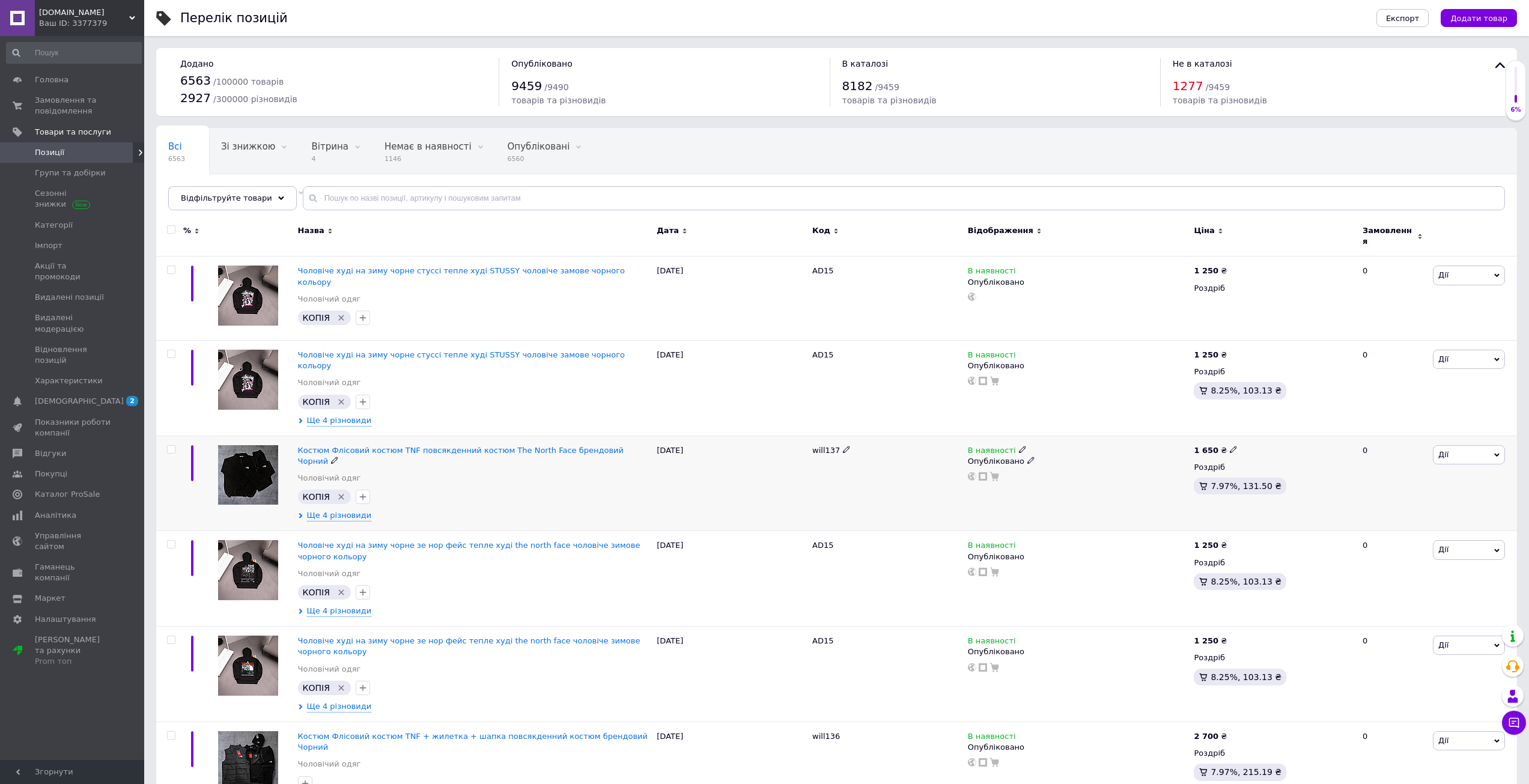
click at [342, 492] on icon "Видалити мітку" at bounding box center [341, 496] width 9 height 9
click at [428, 446] on span "Костюм Флісовий костюм TNF повсякденний костюм The North Face брендовий Чорний" at bounding box center [461, 456] width 326 height 20
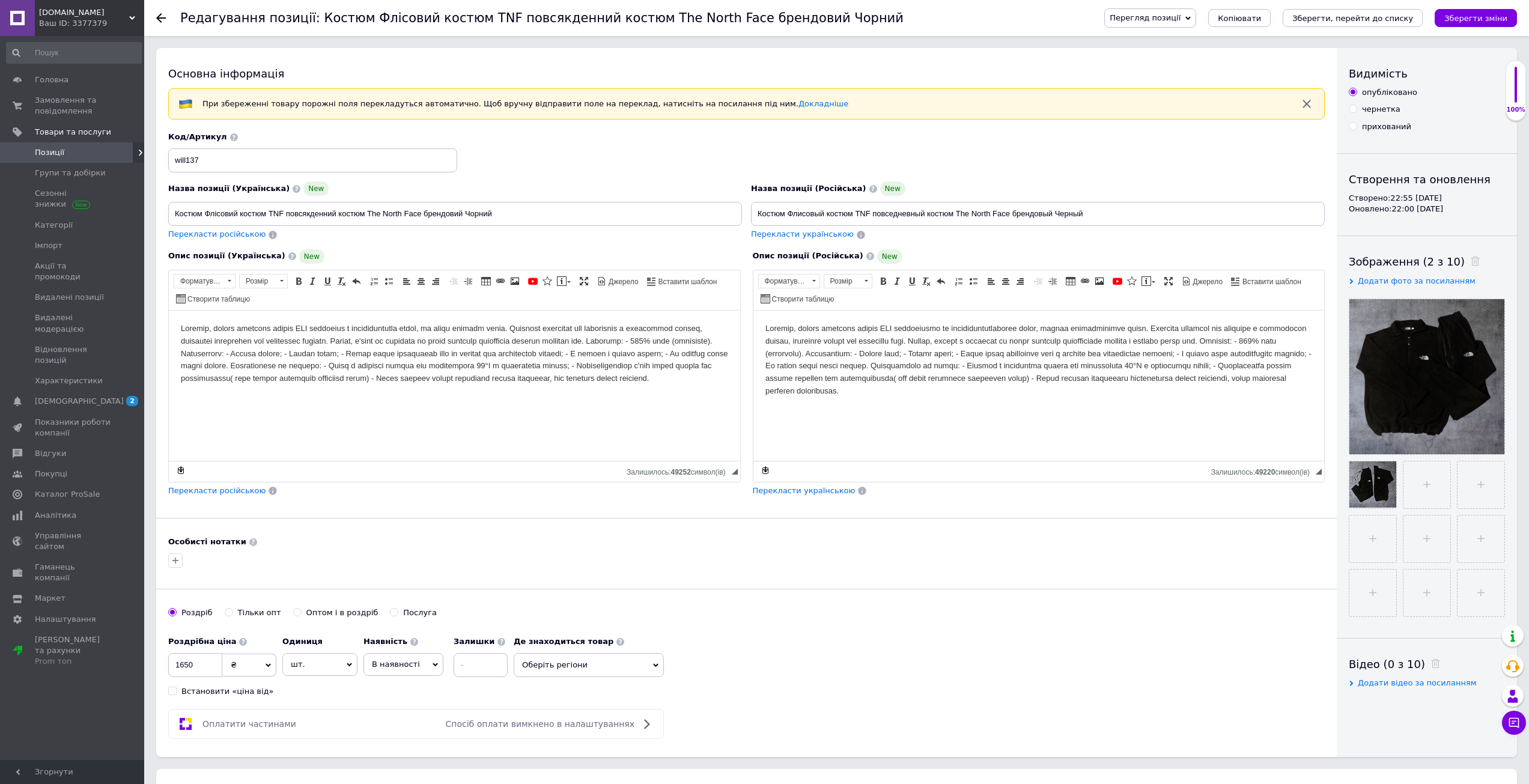
click at [1275, 8] on div "Перегляд позиції Зберегти та переглянути на сайті Зберегти та переглянути на ма…" at bounding box center [1304, 17] width 425 height 19
click at [1261, 16] on span "Копіювати" at bounding box center [1239, 18] width 43 height 9
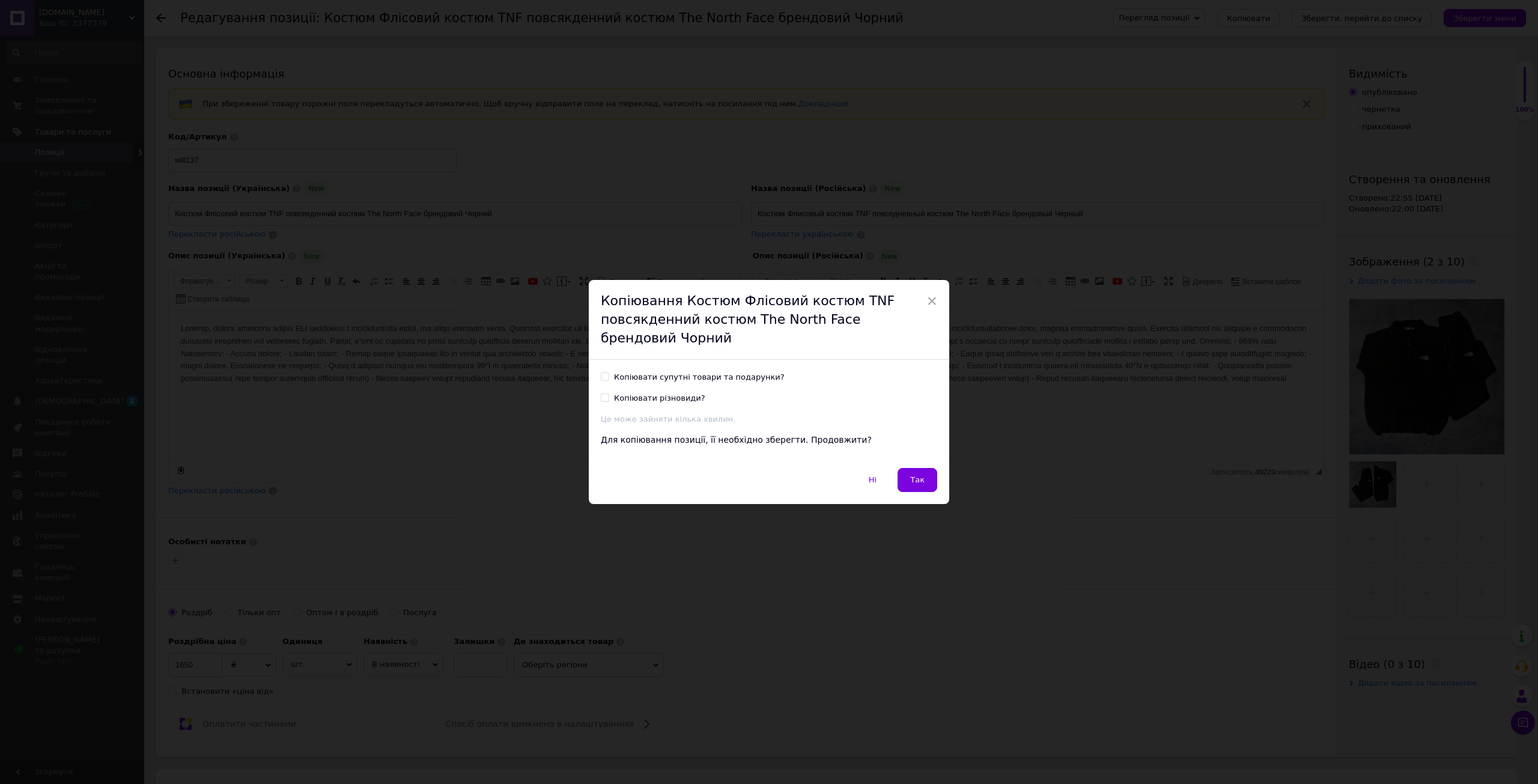
click at [913, 491] on button "Так" at bounding box center [918, 480] width 40 height 24
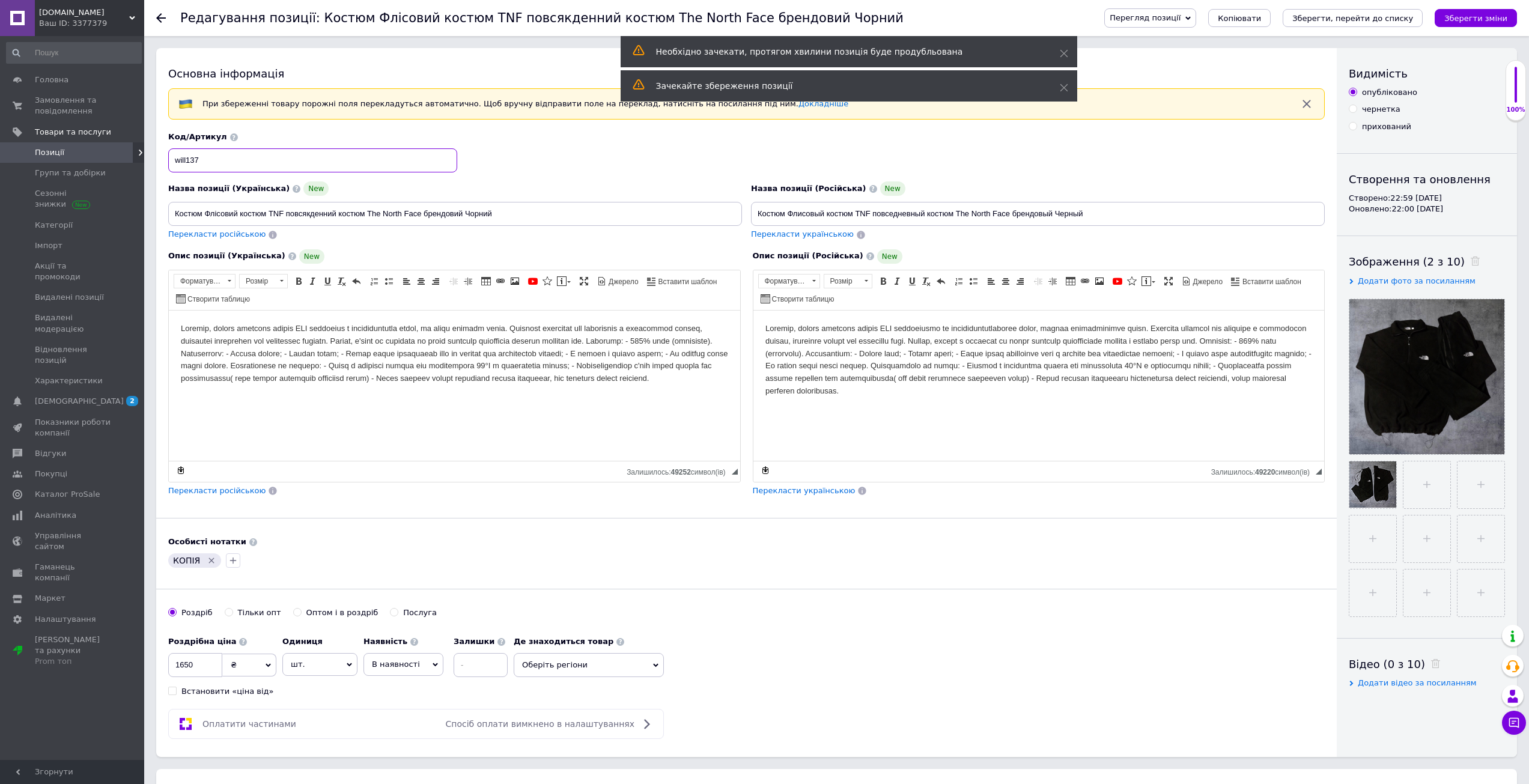
click at [235, 164] on input "will137" at bounding box center [313, 160] width 289 height 24
type input "will138"
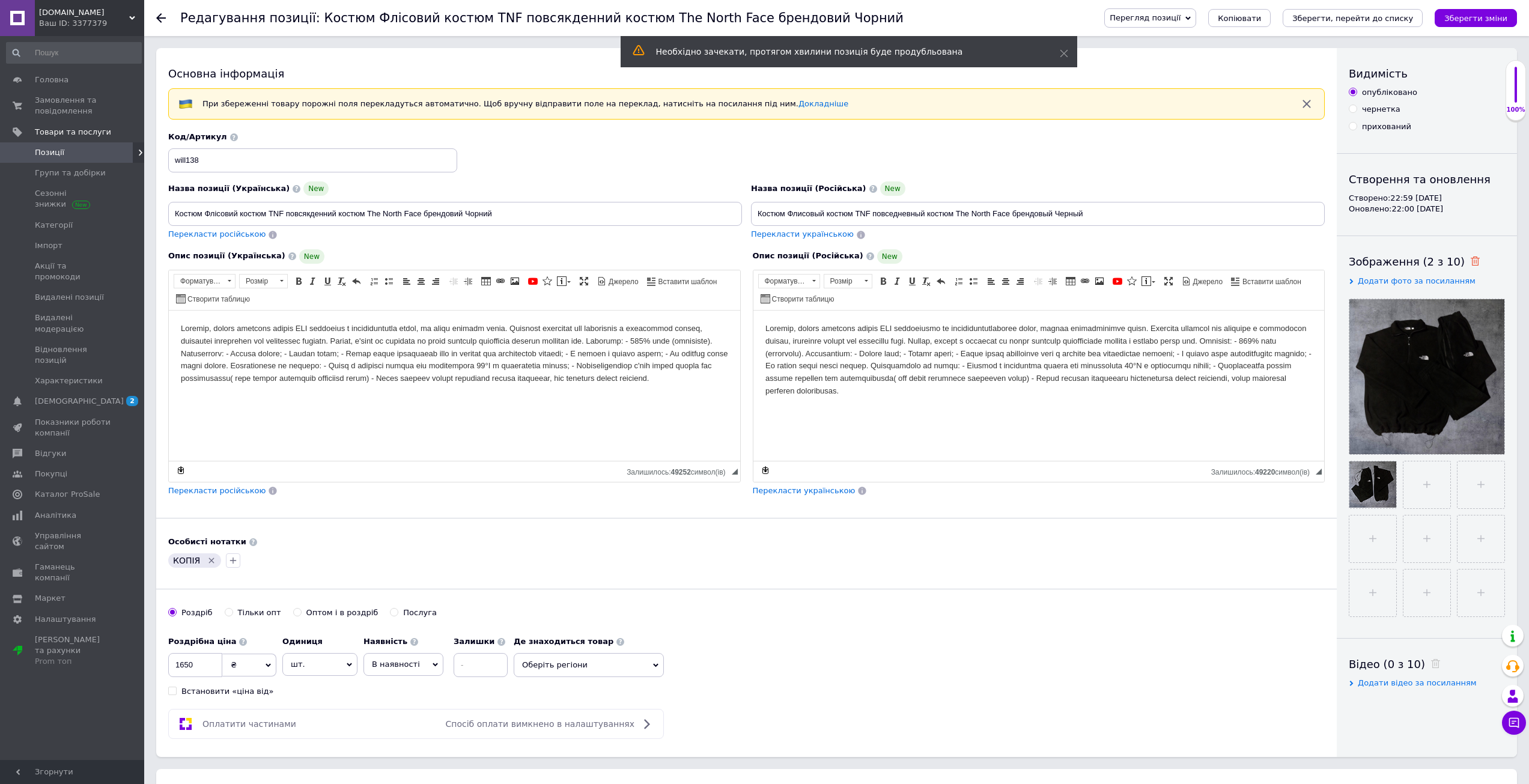
click at [1470, 260] on icon at bounding box center [1475, 261] width 9 height 9
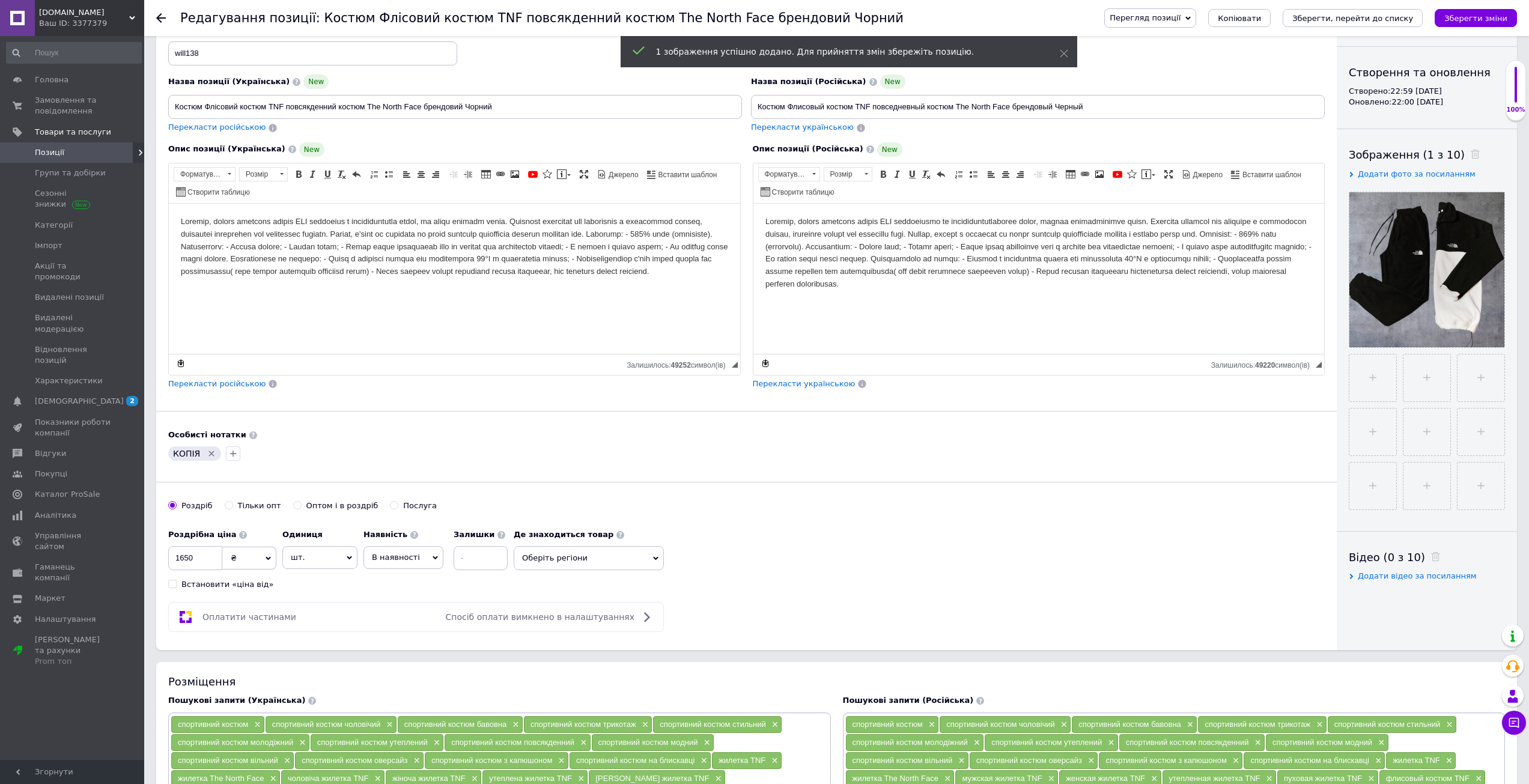
scroll to position [300, 0]
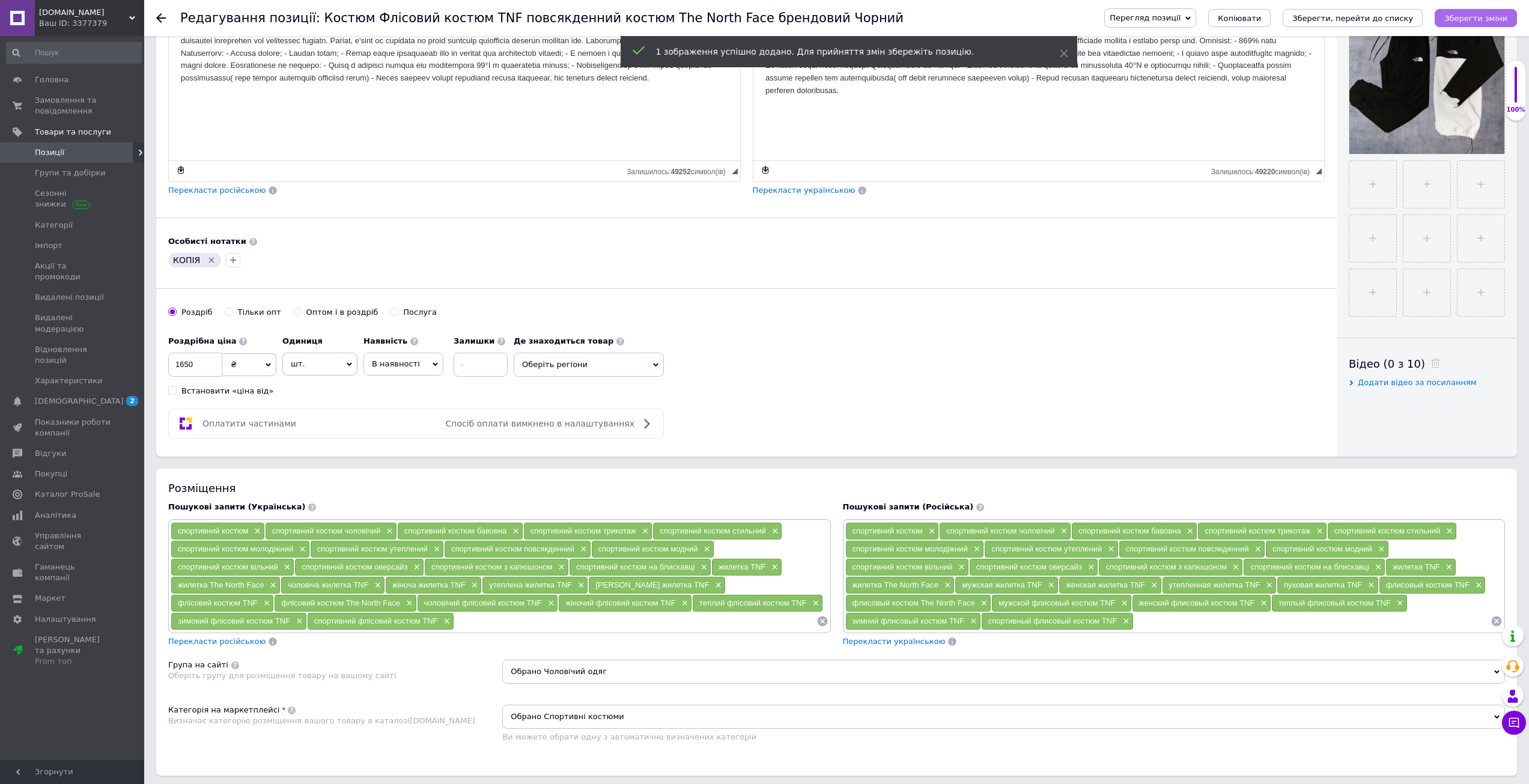
click at [1472, 17] on icon "Зберегти зміни" at bounding box center [1475, 18] width 63 height 9
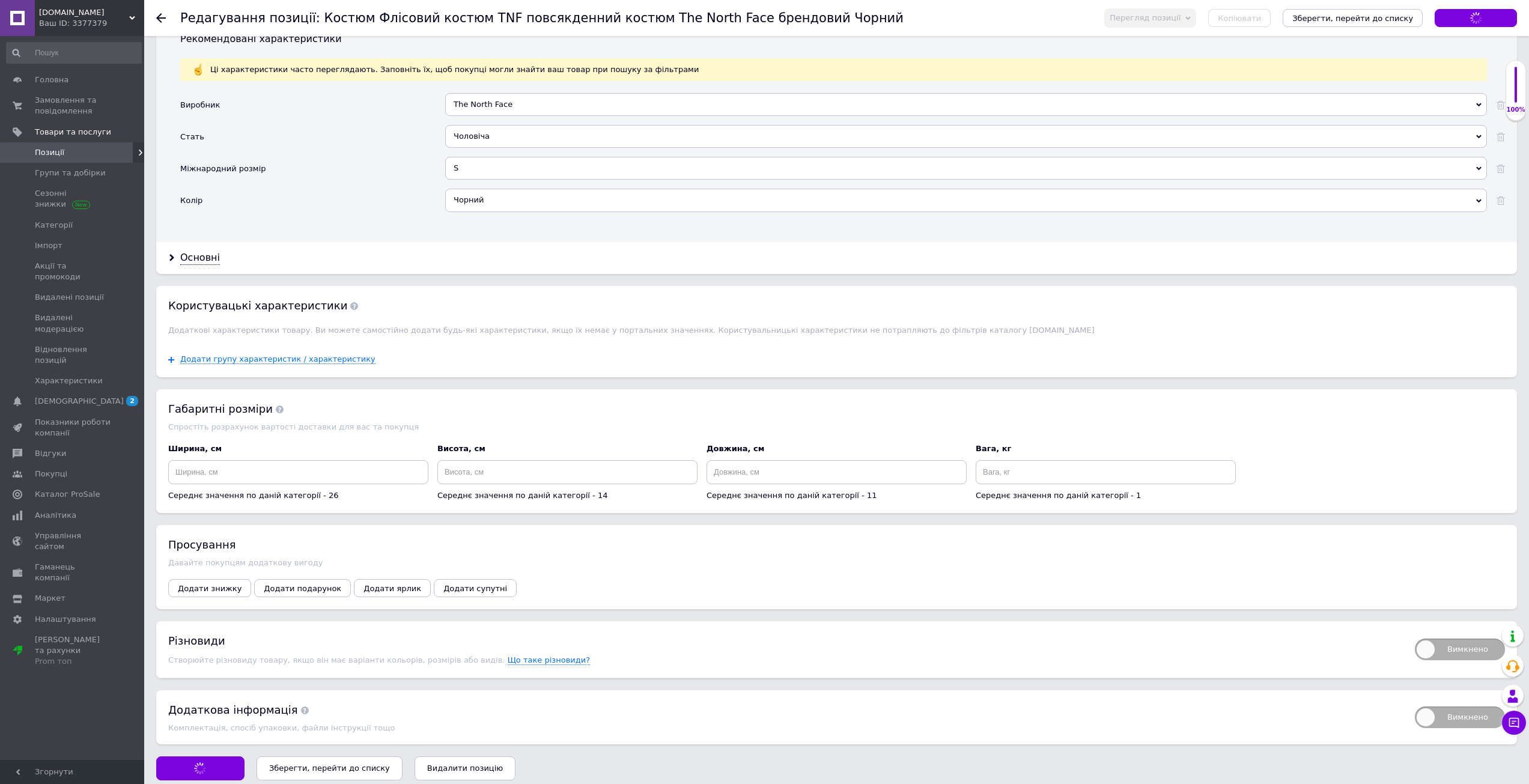
scroll to position [1132, 0]
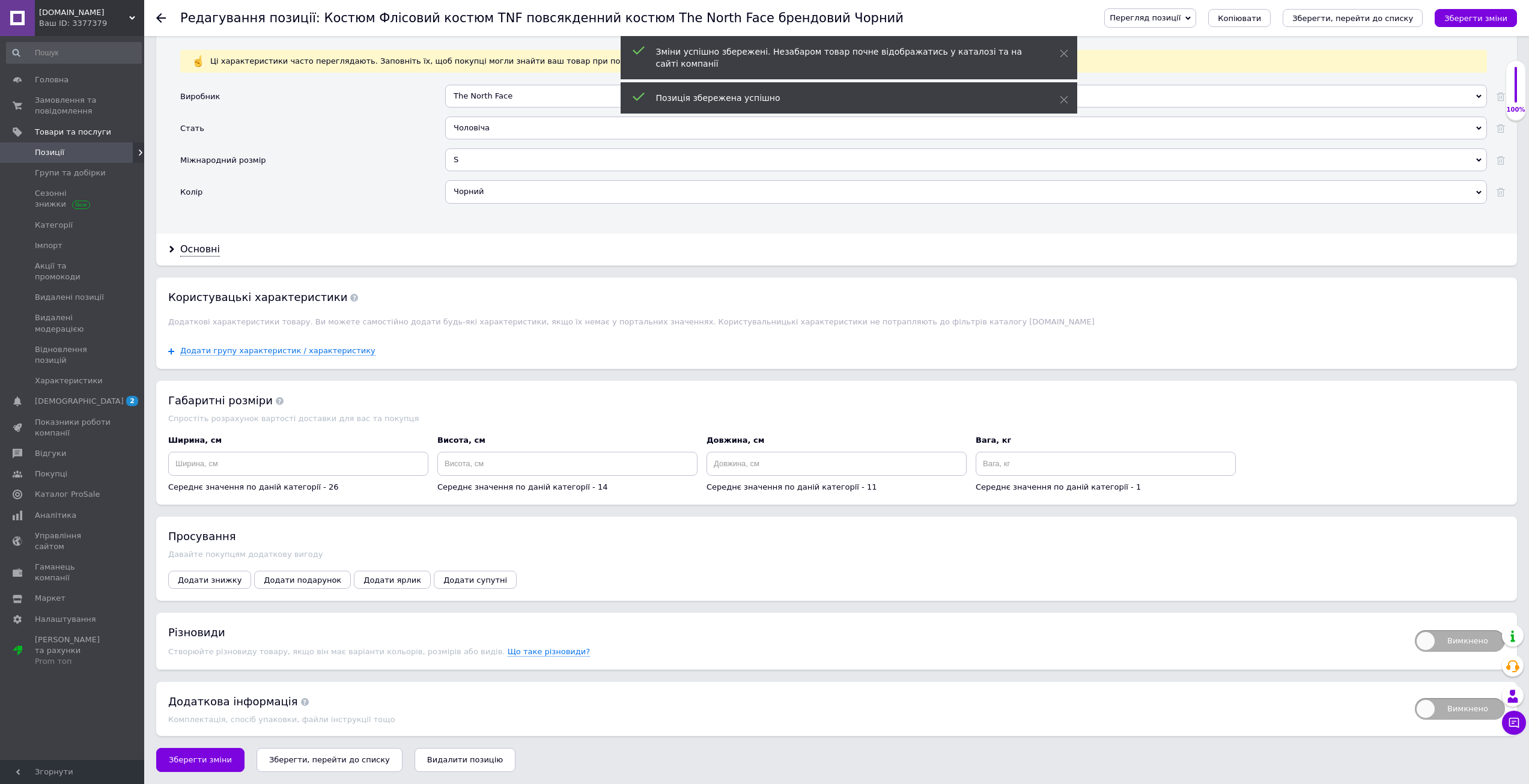
click at [1438, 641] on span "Вимкнено" at bounding box center [1460, 641] width 90 height 22
click at [1415, 630] on input "Вимкнено" at bounding box center [1410, 626] width 8 height 8
checkbox input "true"
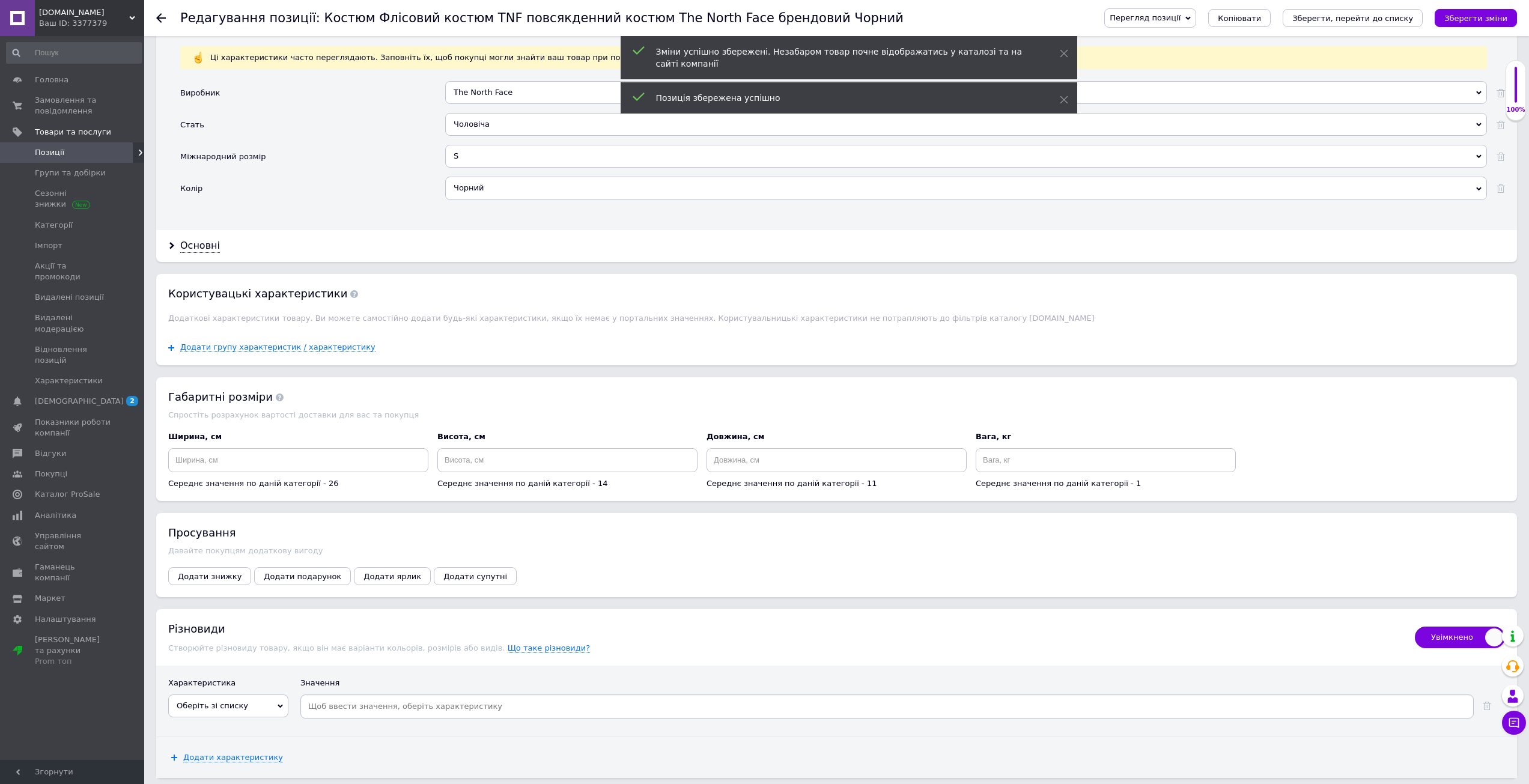
click at [235, 694] on div "Характеристика" at bounding box center [228, 685] width 120 height 17
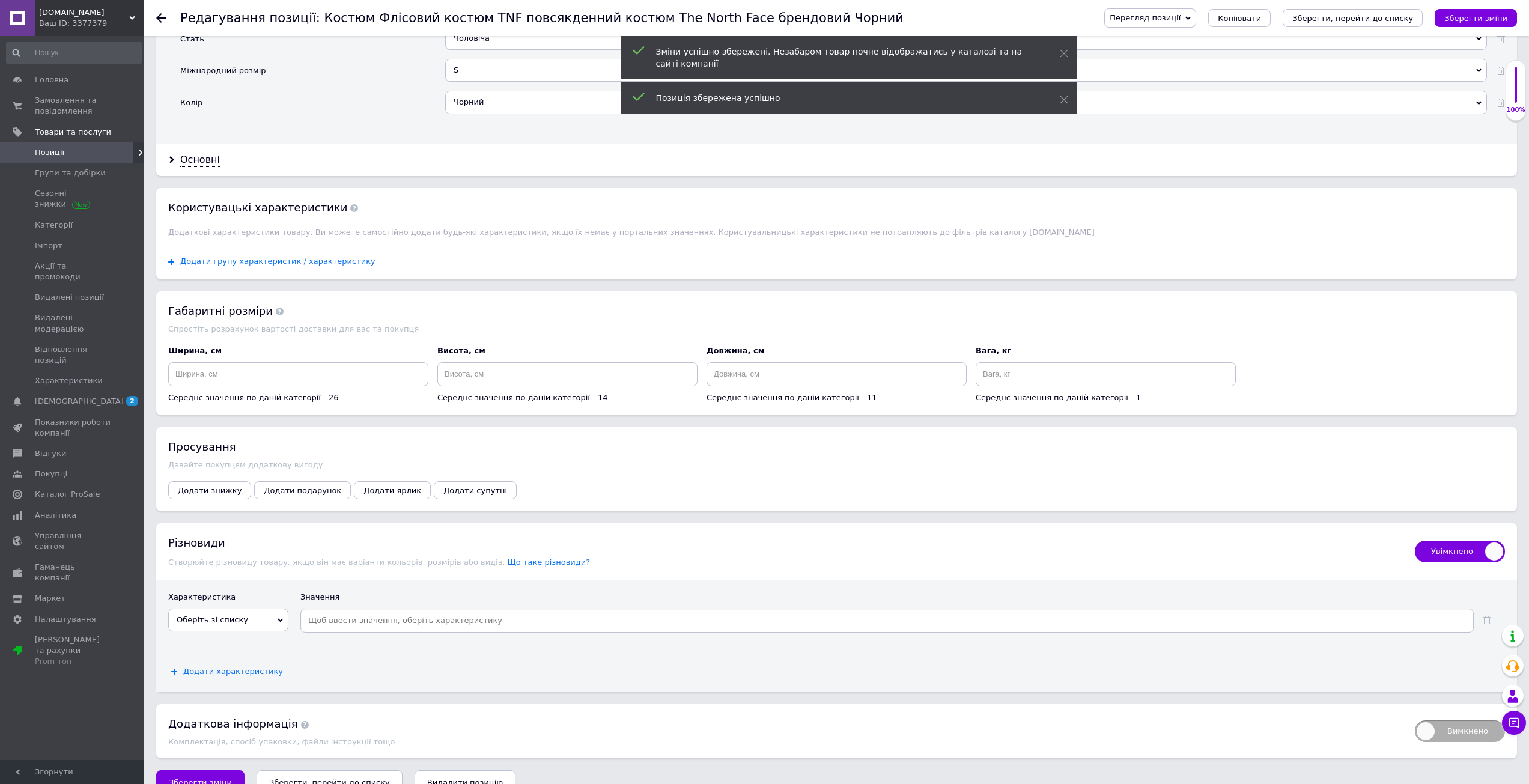
scroll to position [1244, 0]
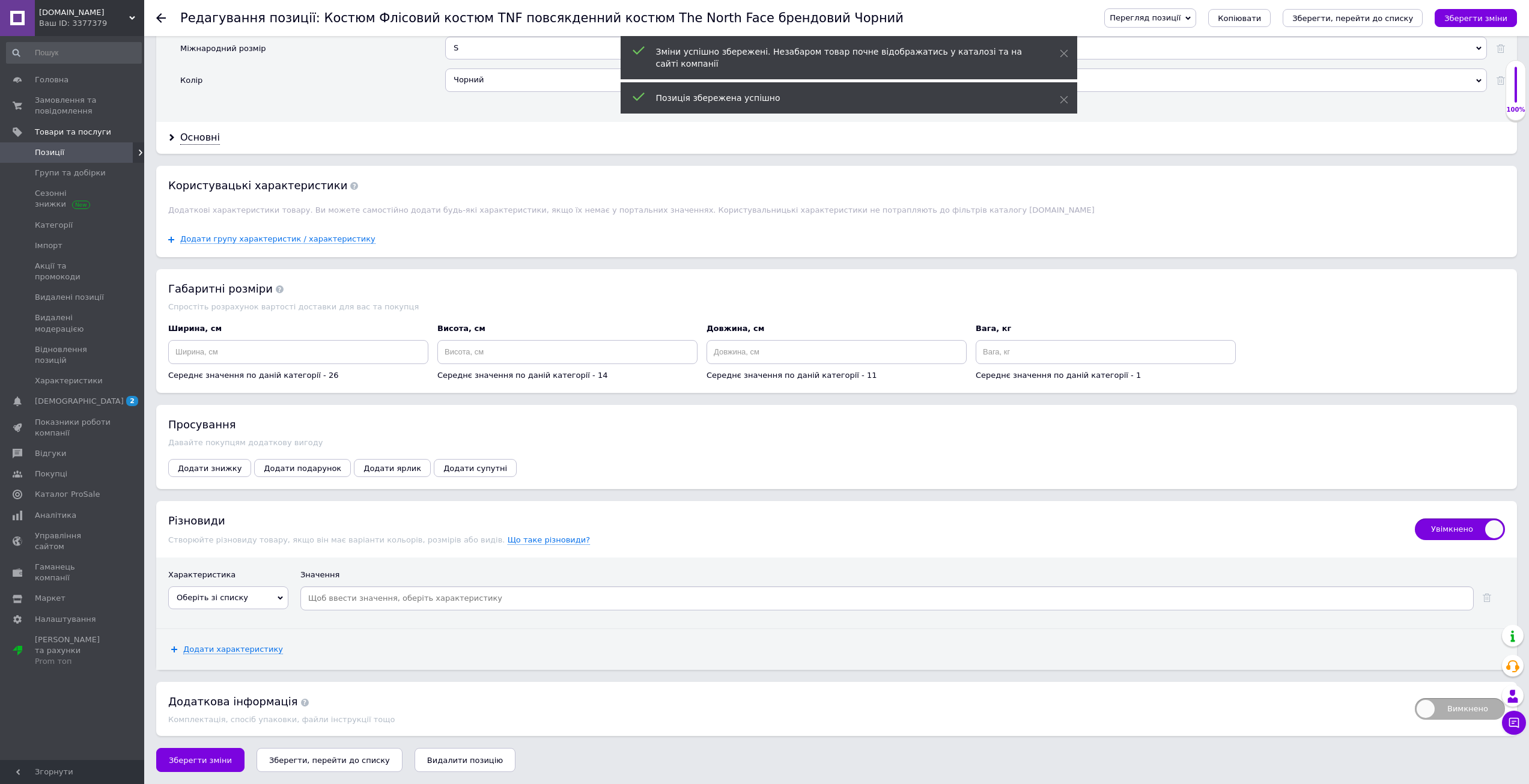
drag, startPoint x: 257, startPoint y: 605, endPoint x: 245, endPoint y: 612, distance: 13.9
click at [256, 605] on span "Оберіть зі списку" at bounding box center [228, 598] width 120 height 23
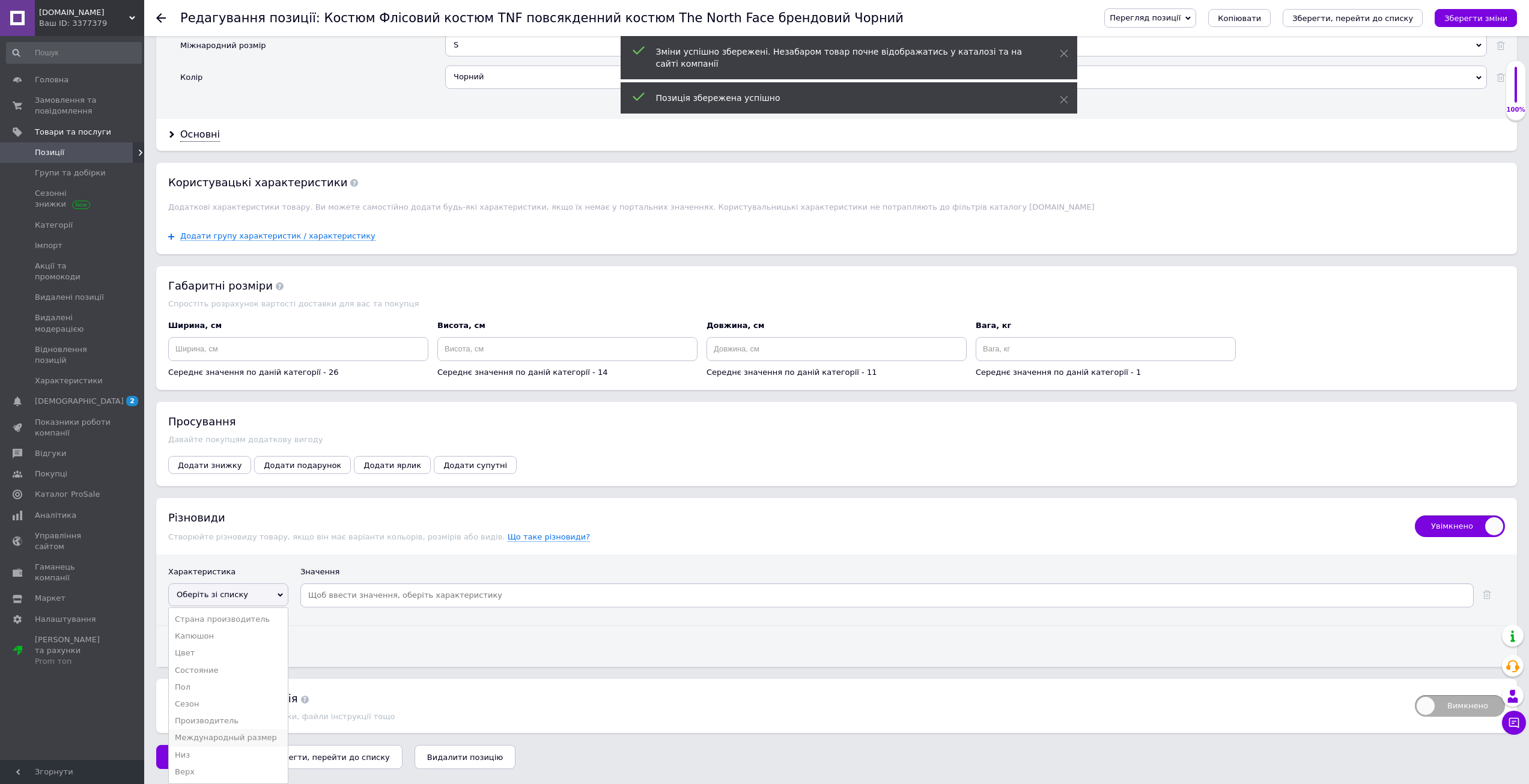
click at [235, 737] on li "Международный размер" at bounding box center [228, 737] width 119 height 17
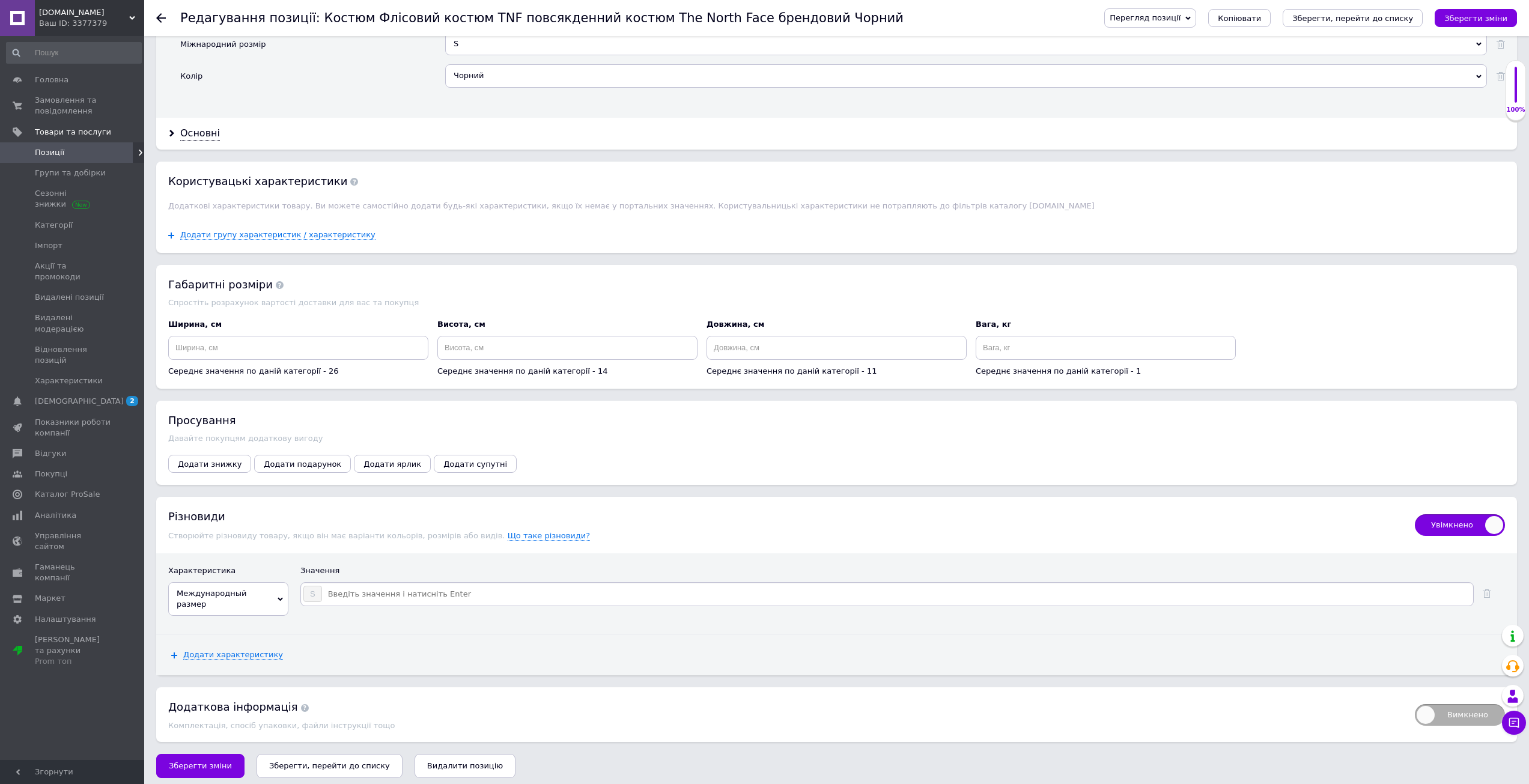
click at [377, 594] on input at bounding box center [896, 594] width 1148 height 18
type input "M"
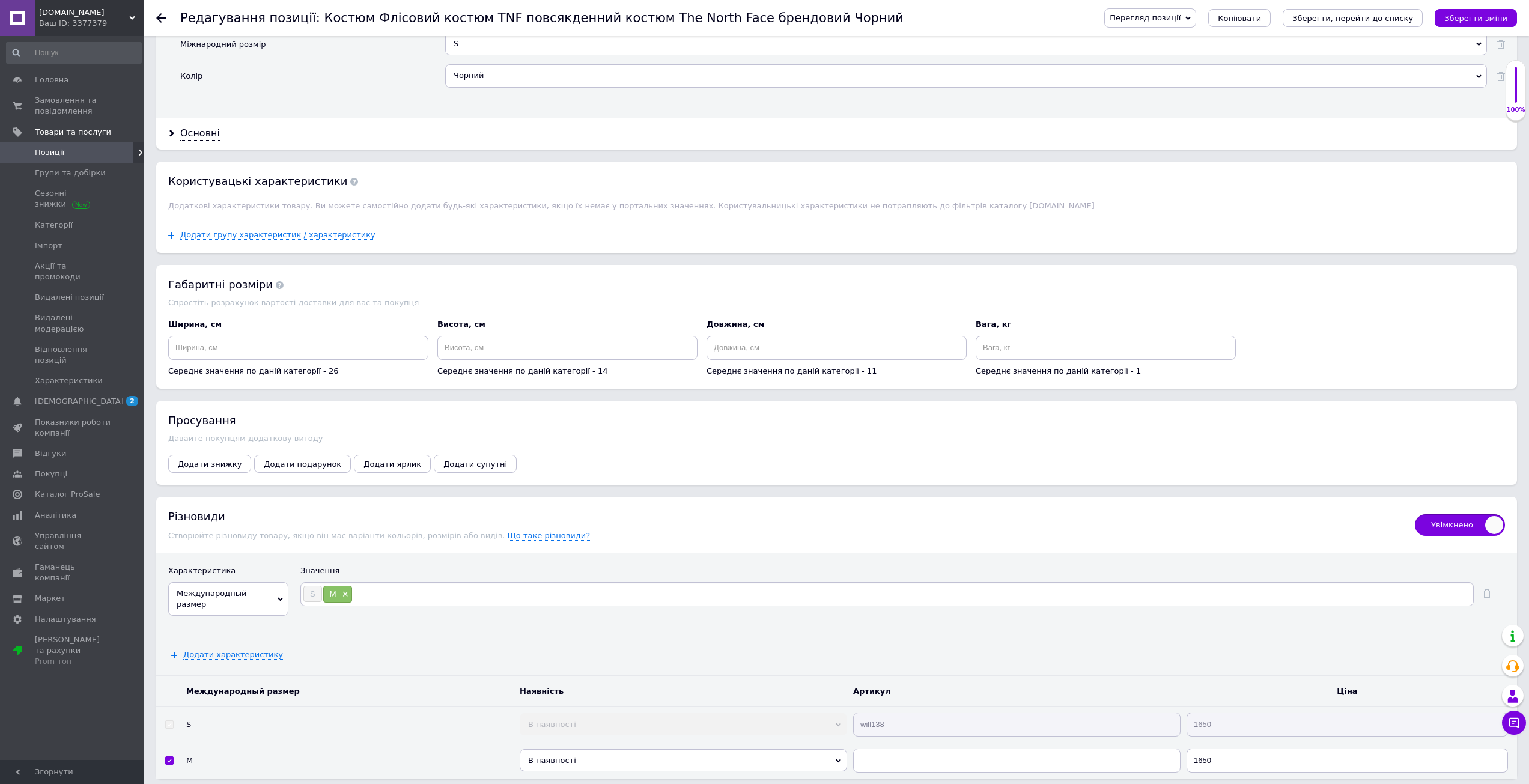
type input "L"
type input "XL"
type input "XXL"
drag, startPoint x: 785, startPoint y: 493, endPoint x: 1011, endPoint y: 310, distance: 290.8
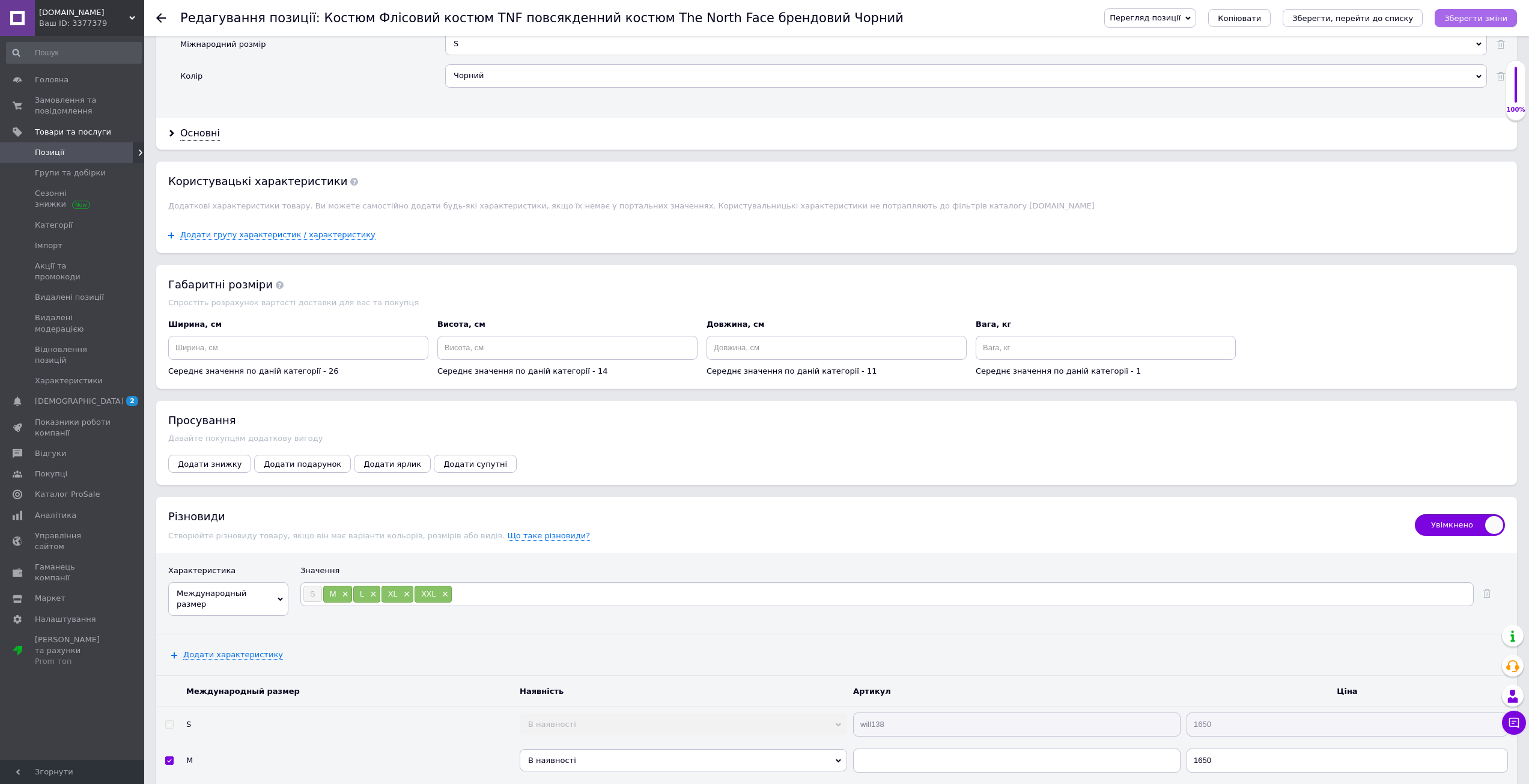
click at [1495, 21] on icon "Зберегти зміни" at bounding box center [1475, 18] width 63 height 9
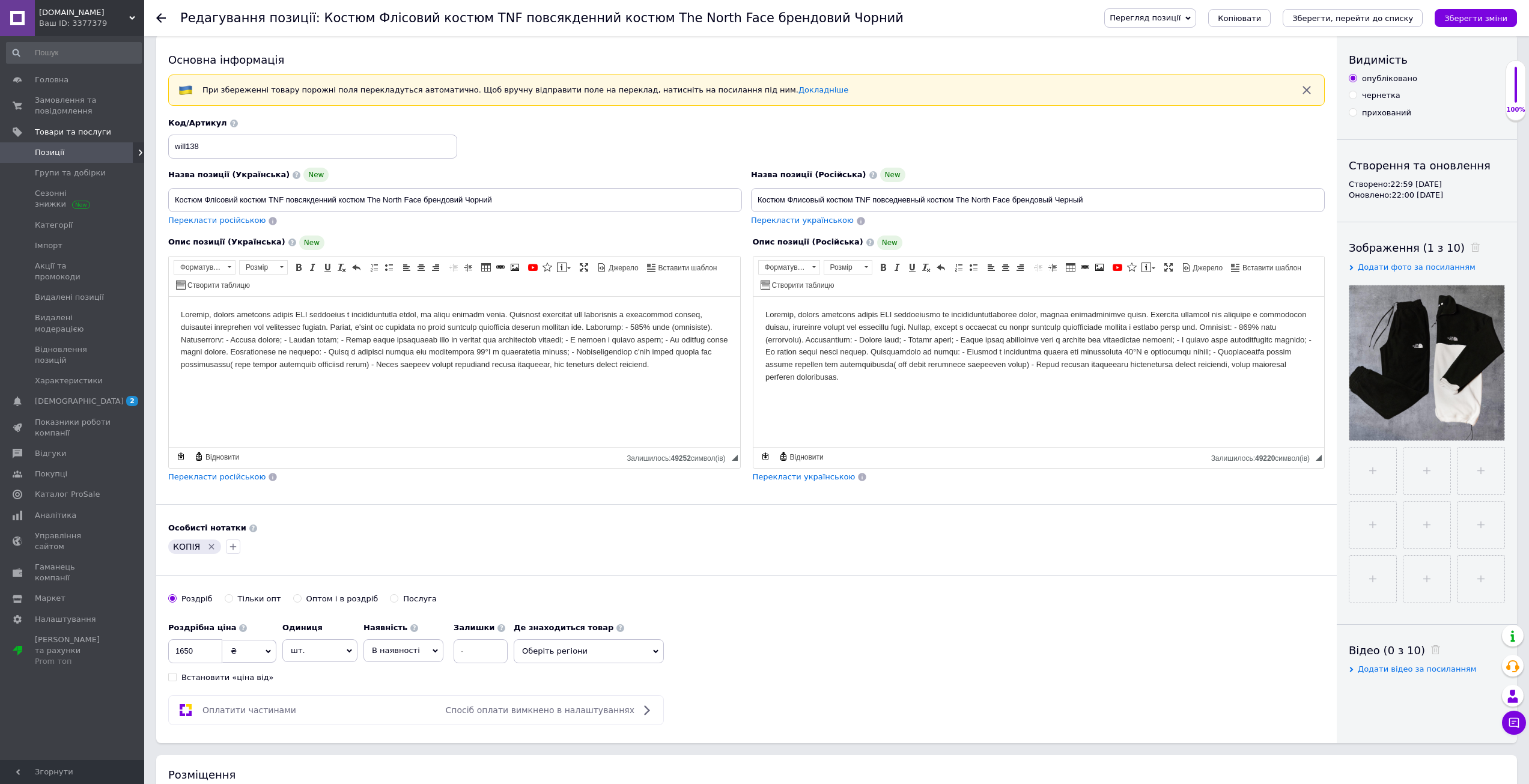
scroll to position [0, 0]
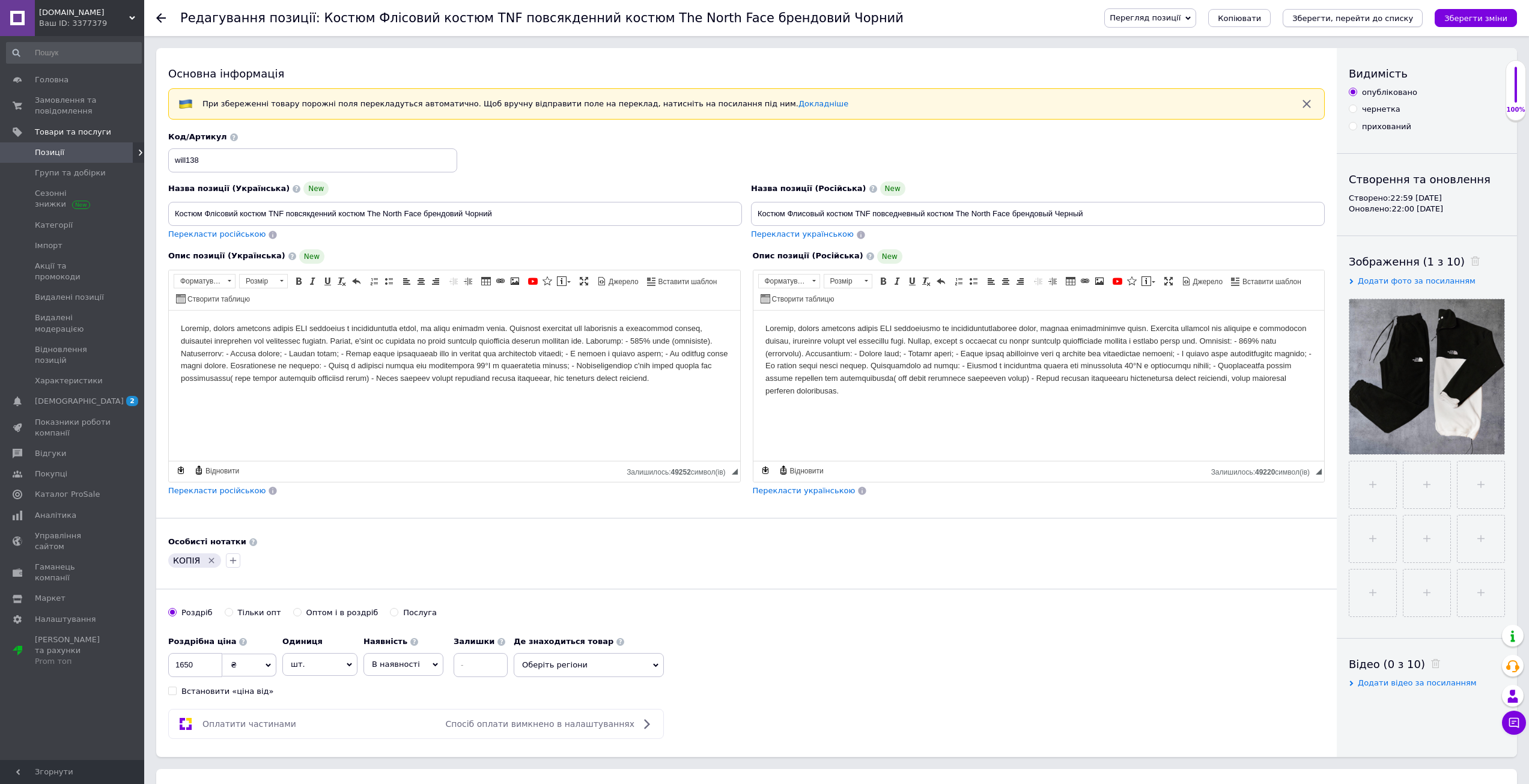
click at [1376, 21] on icon "Зберегти, перейти до списку" at bounding box center [1352, 18] width 121 height 9
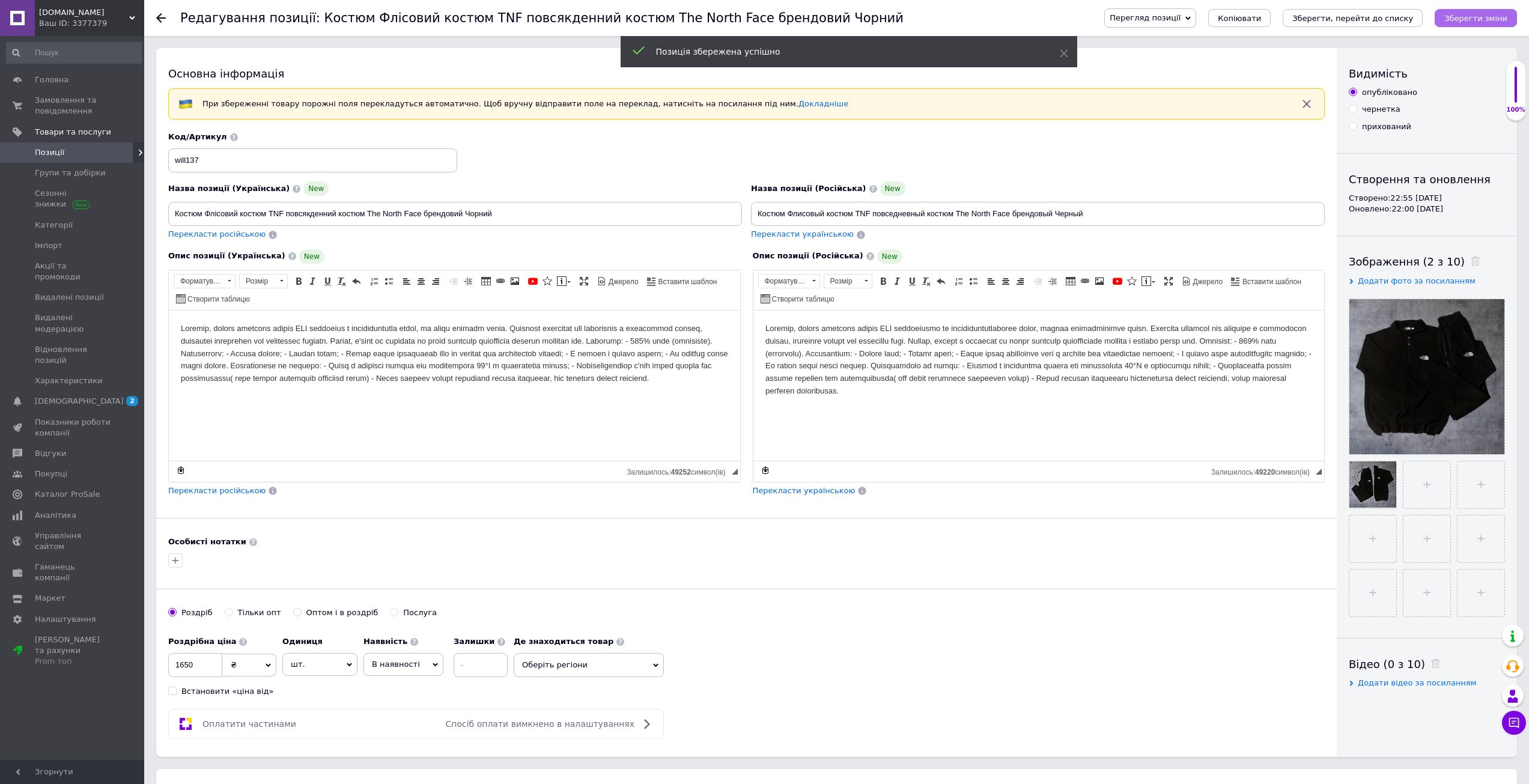
click at [1466, 23] on icon "Зберегти зміни" at bounding box center [1475, 18] width 63 height 9
click at [1422, 21] on button "Зберегти, перейти до списку" at bounding box center [1352, 17] width 140 height 18
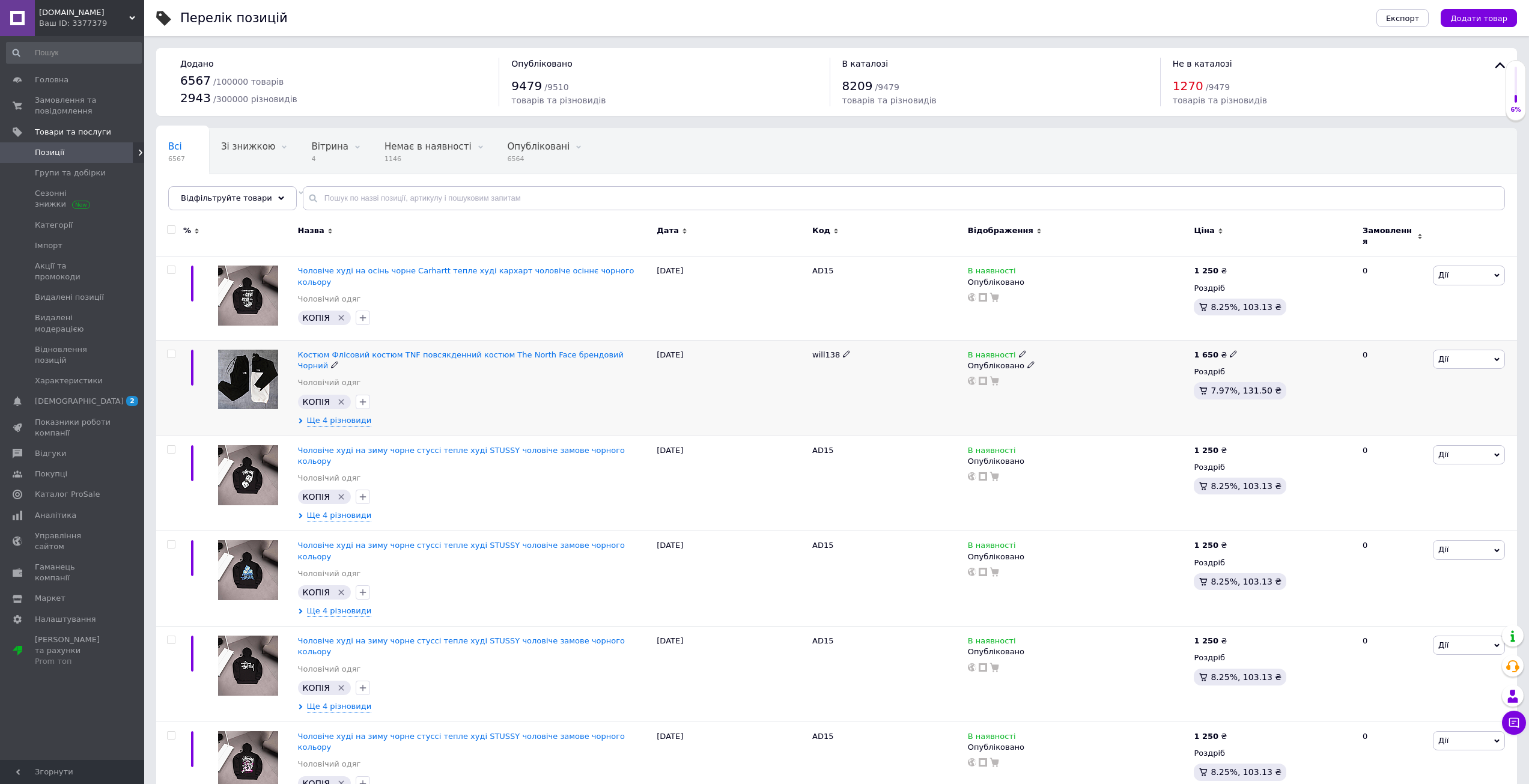
click at [341, 397] on icon "Видалити мітку" at bounding box center [341, 402] width 9 height 9
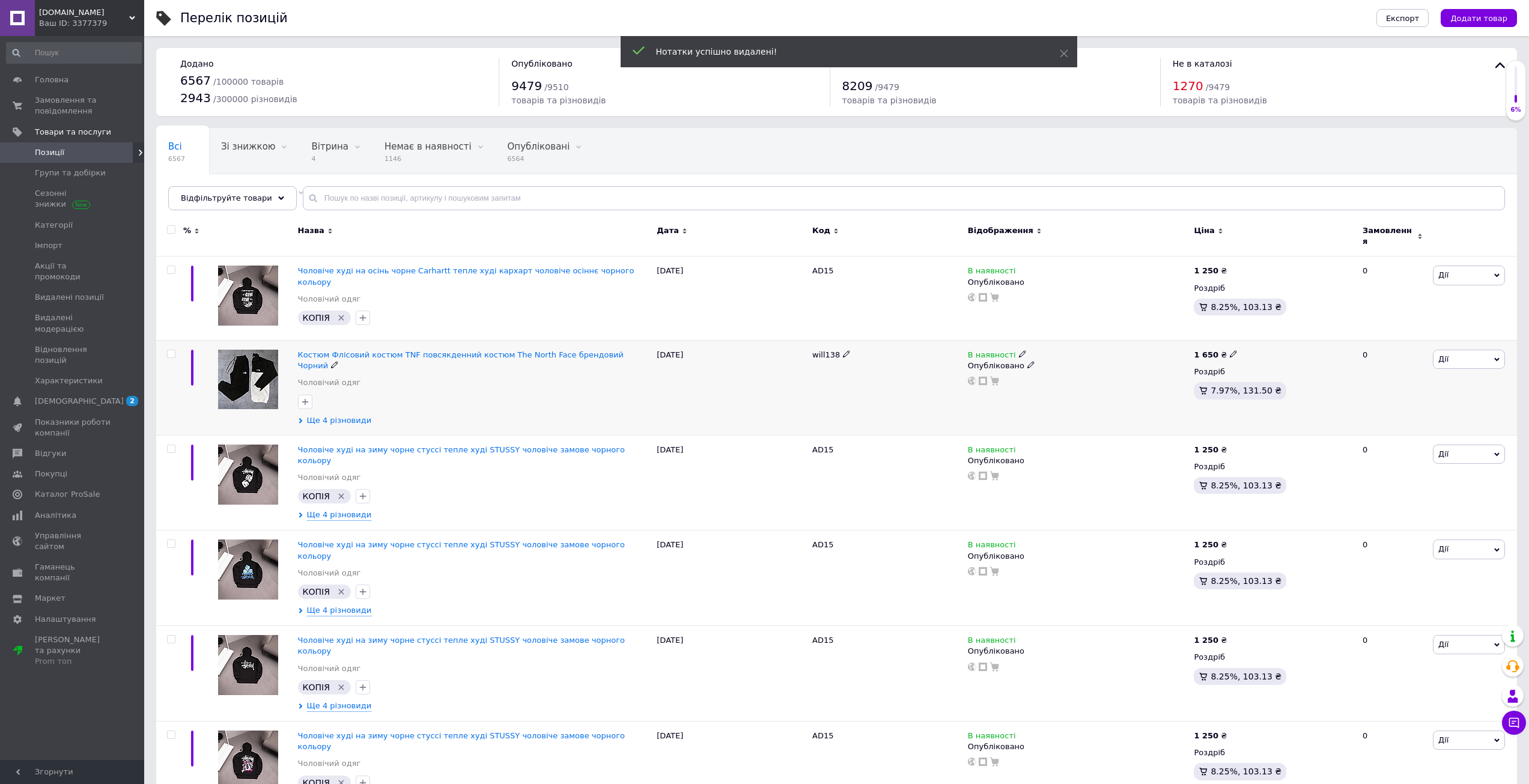
click at [334, 415] on span "Ще 4 різновиди" at bounding box center [339, 420] width 65 height 11
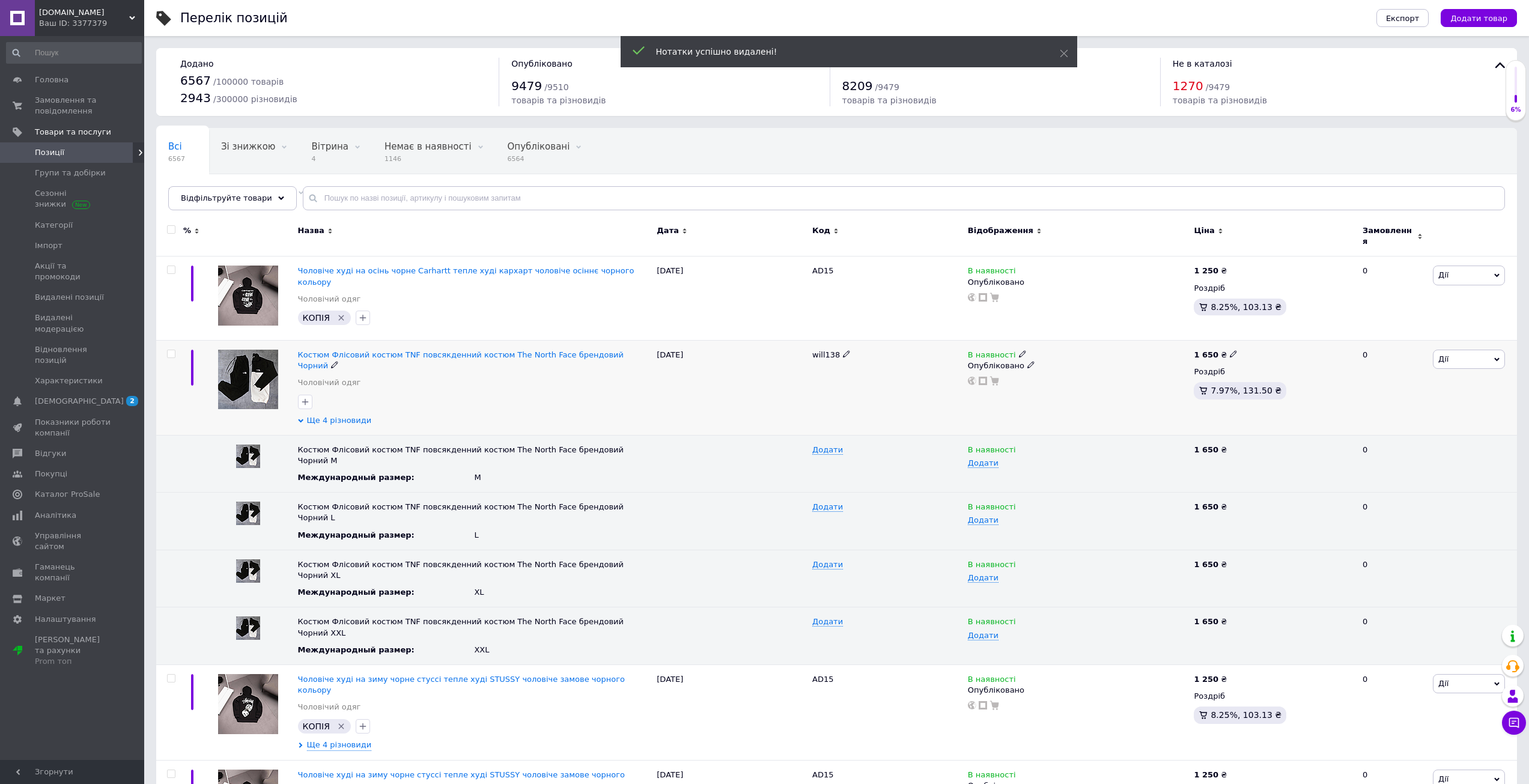
click at [334, 415] on span "Ще 4 різновиди" at bounding box center [339, 420] width 65 height 11
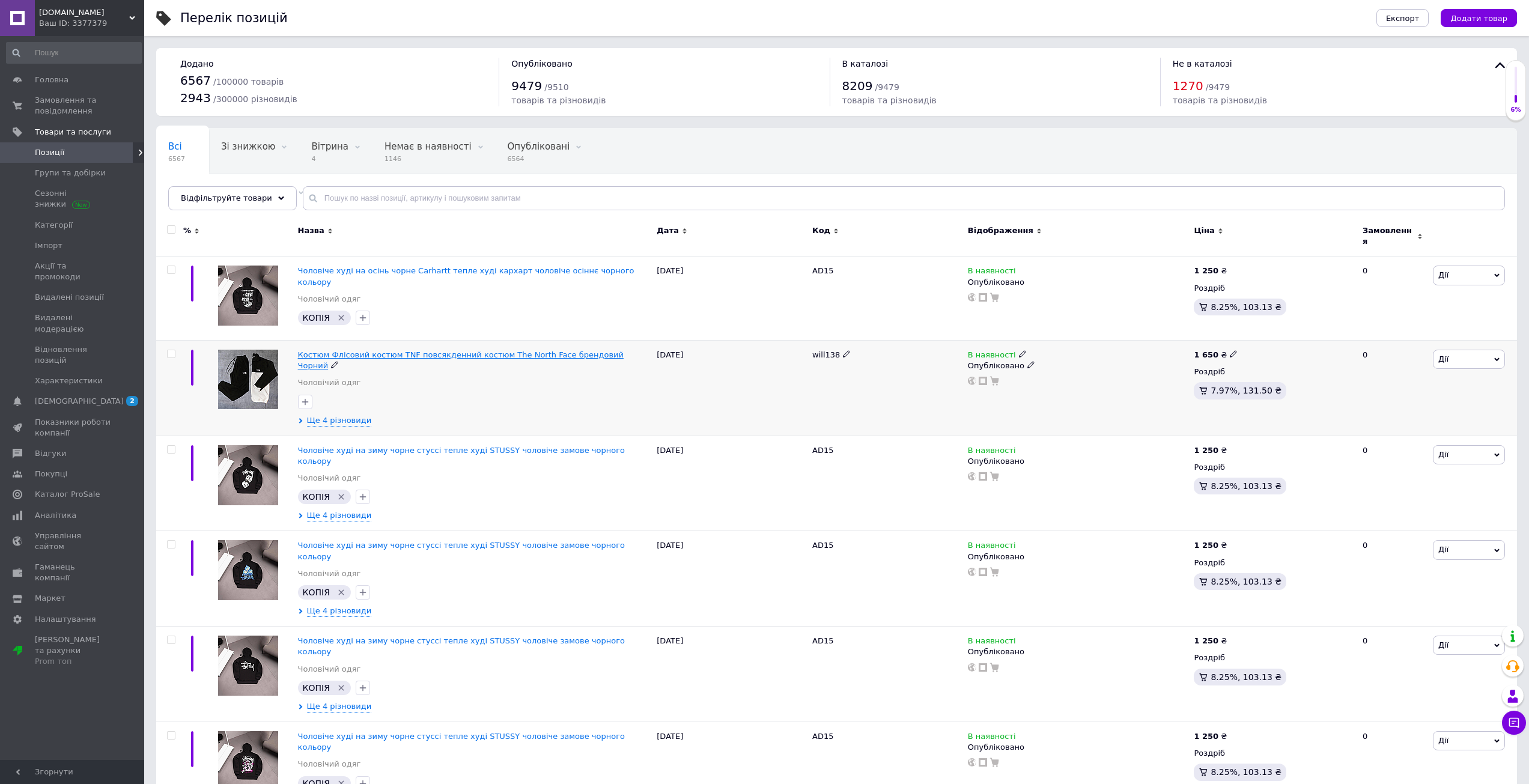
click at [352, 350] on span "Костюм Флісовий костюм TNF повсякденний костюм The North Face брендовий Чорний" at bounding box center [461, 360] width 326 height 20
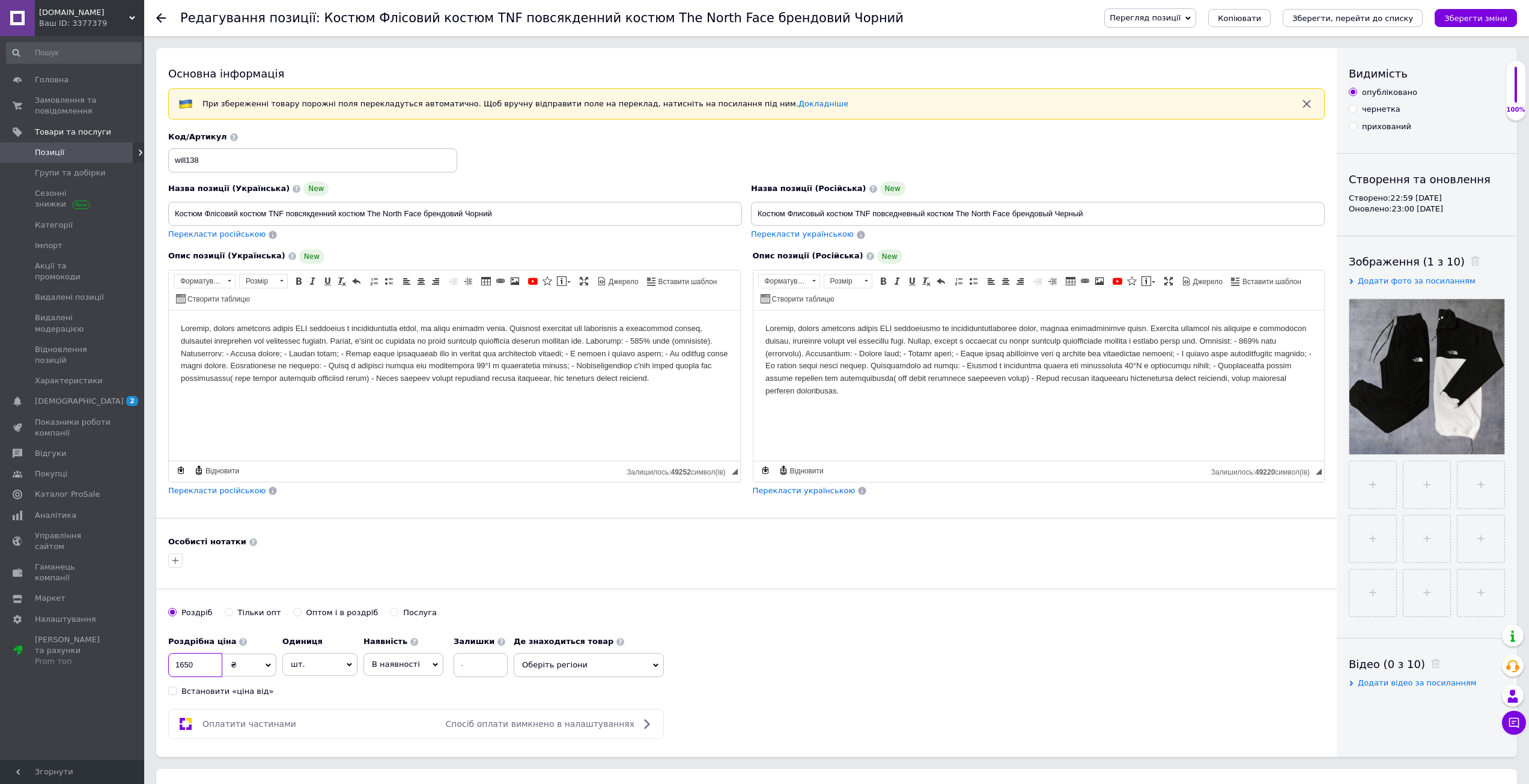
click at [190, 669] on input "1650" at bounding box center [195, 665] width 54 height 24
type input "1700"
click at [881, 409] on html at bounding box center [1039, 359] width 571 height 99
click at [874, 614] on div "Роздріб Тільки опт Оптом і в роздріб Послуга" at bounding box center [747, 619] width 1157 height 23
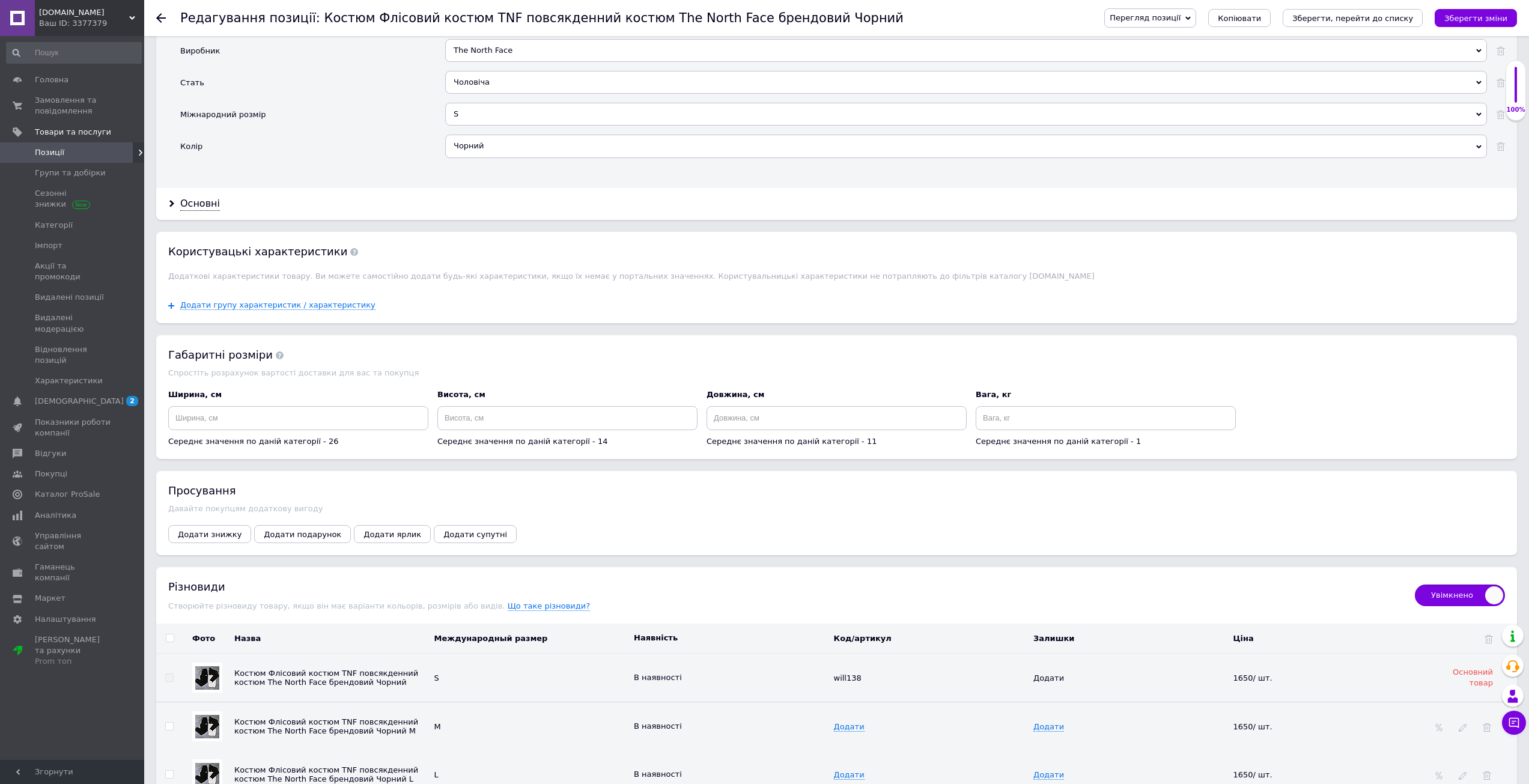
scroll to position [1445, 0]
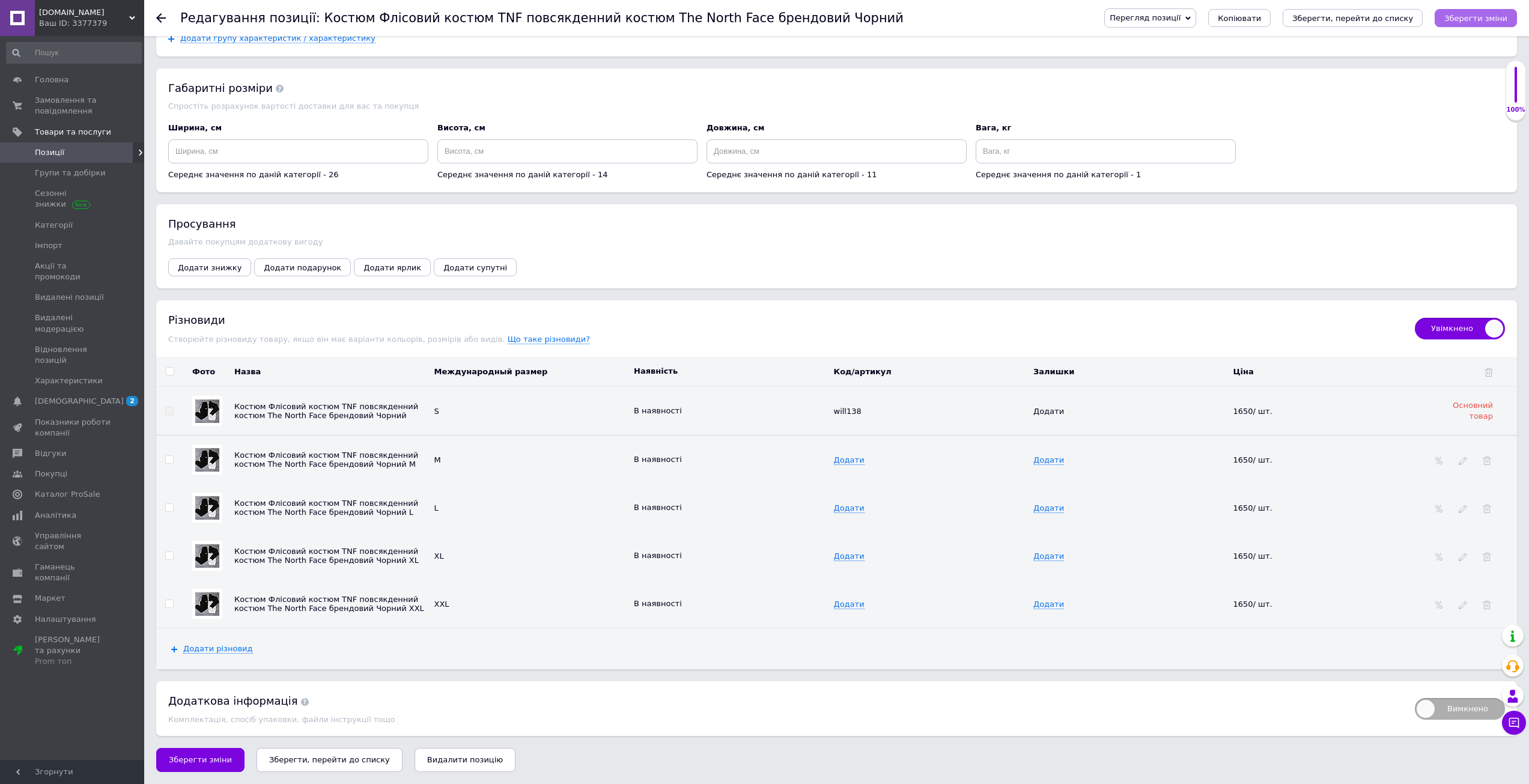
click at [1484, 19] on icon "Зберегти зміни" at bounding box center [1475, 18] width 63 height 9
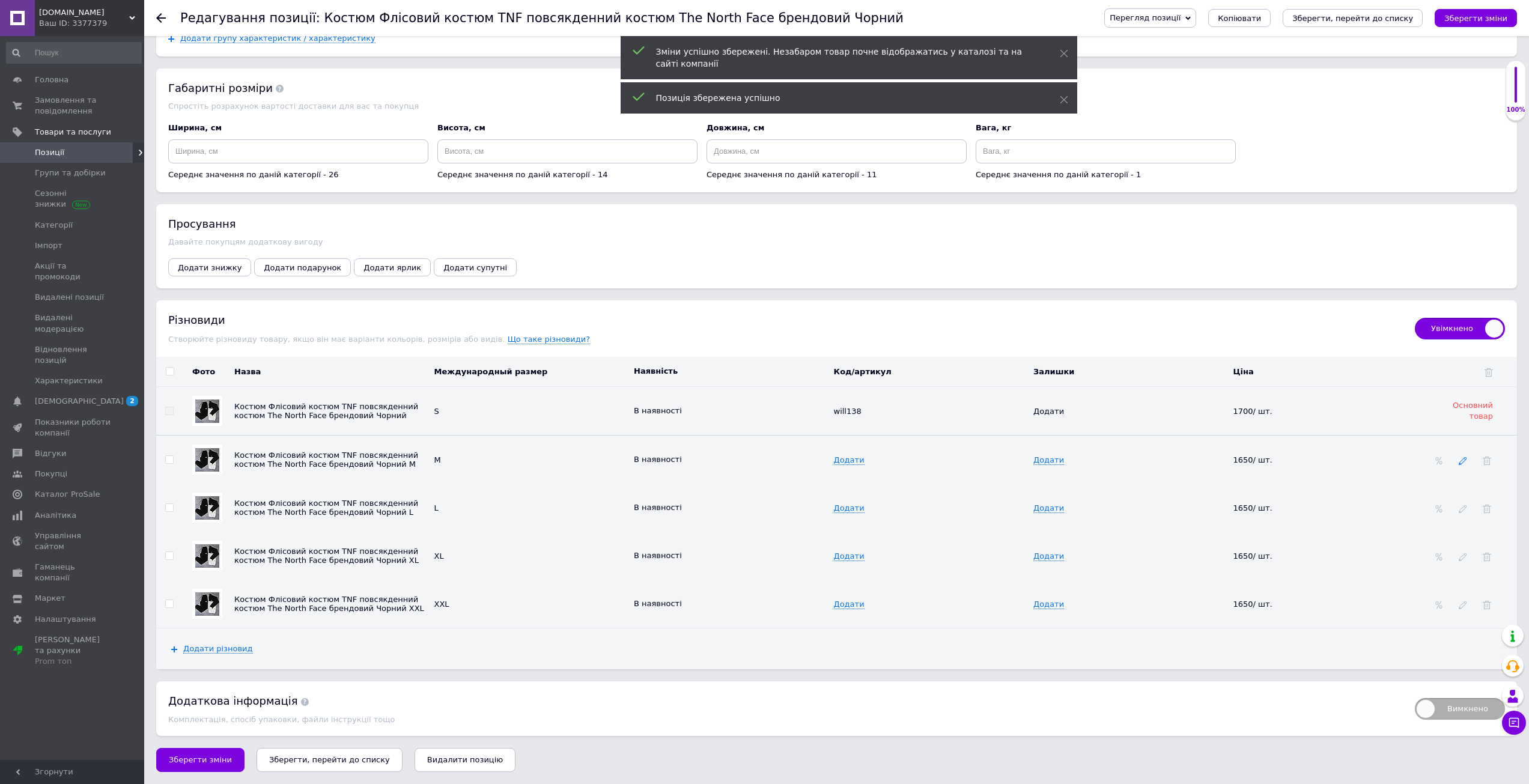
click at [1465, 462] on icon at bounding box center [1462, 460] width 8 height 8
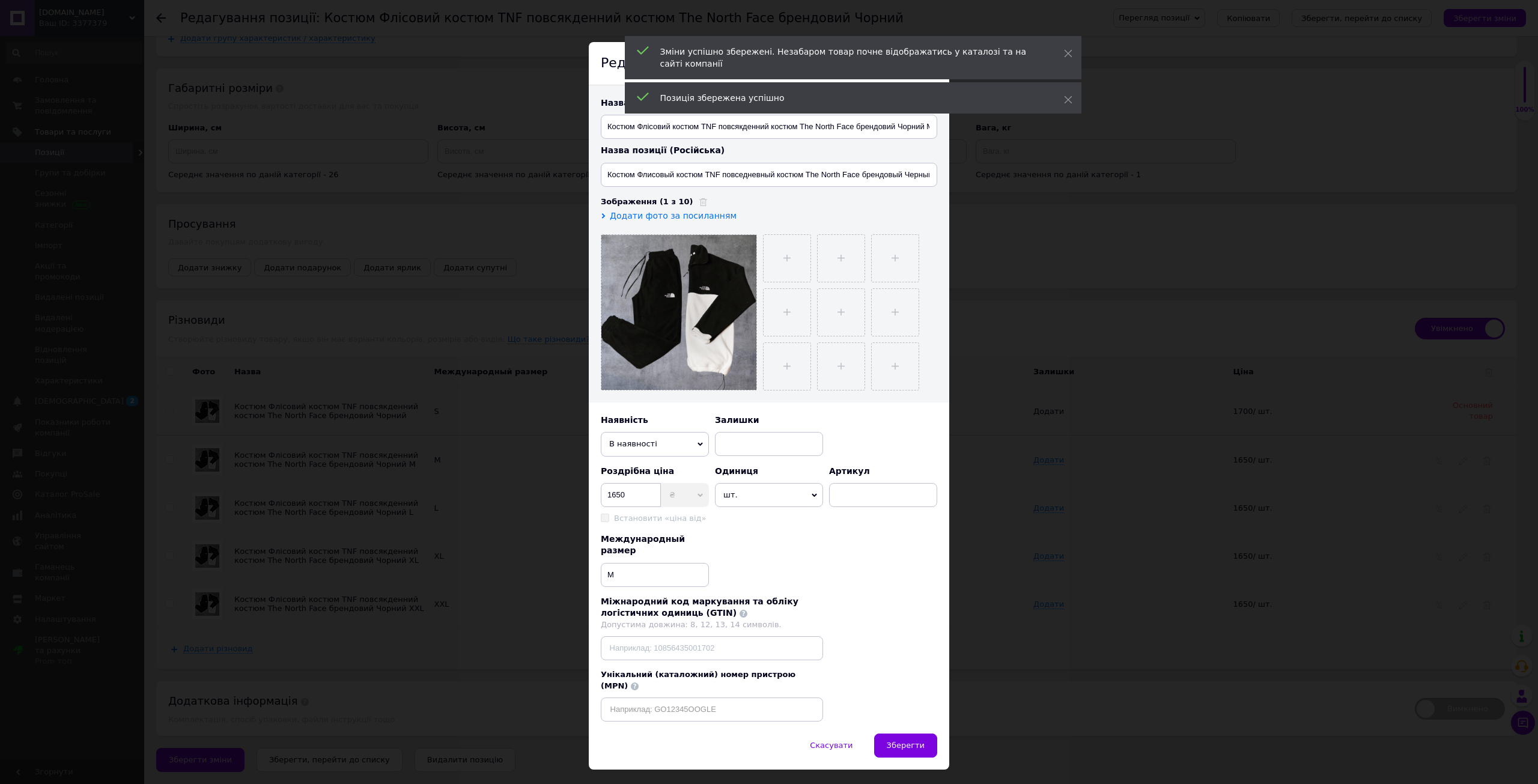
click at [1061, 300] on div "× Редагування різновиду Назва позиції (Українська) Костюм Флісовий костюм TNF п…" at bounding box center [769, 392] width 1538 height 784
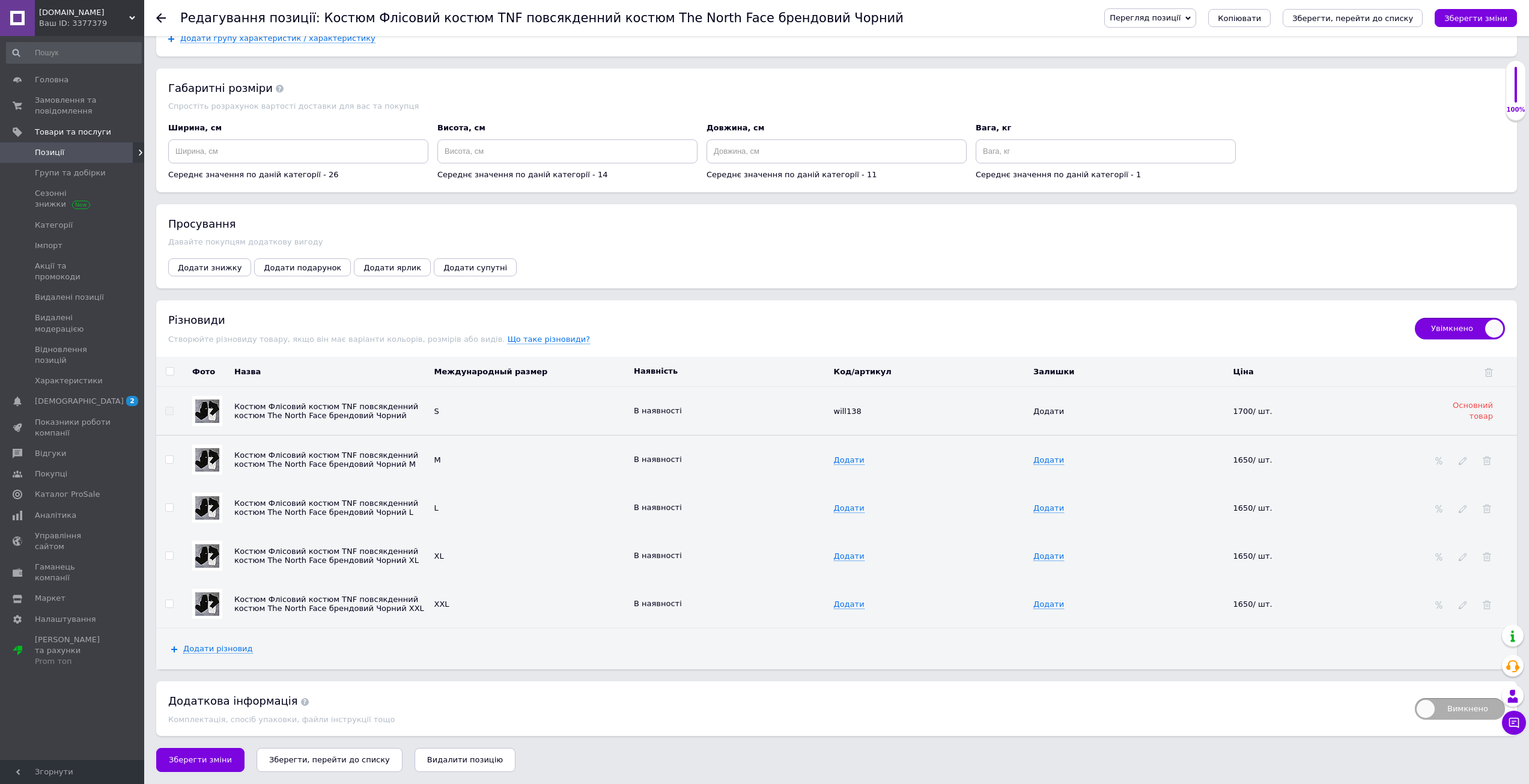
drag, startPoint x: 1231, startPoint y: 453, endPoint x: 1246, endPoint y: 457, distance: 15.5
click at [1237, 455] on tr "Костюм Флісовий костюм TNF повсякденний костюм The North Face брендовий Чорний …" at bounding box center [836, 460] width 1361 height 49
click at [1255, 458] on span "1650/ шт." at bounding box center [1258, 460] width 50 height 9
click at [1271, 455] on span "1650/ шт." at bounding box center [1258, 460] width 50 height 9
click at [1275, 455] on span at bounding box center [1279, 458] width 7 height 8
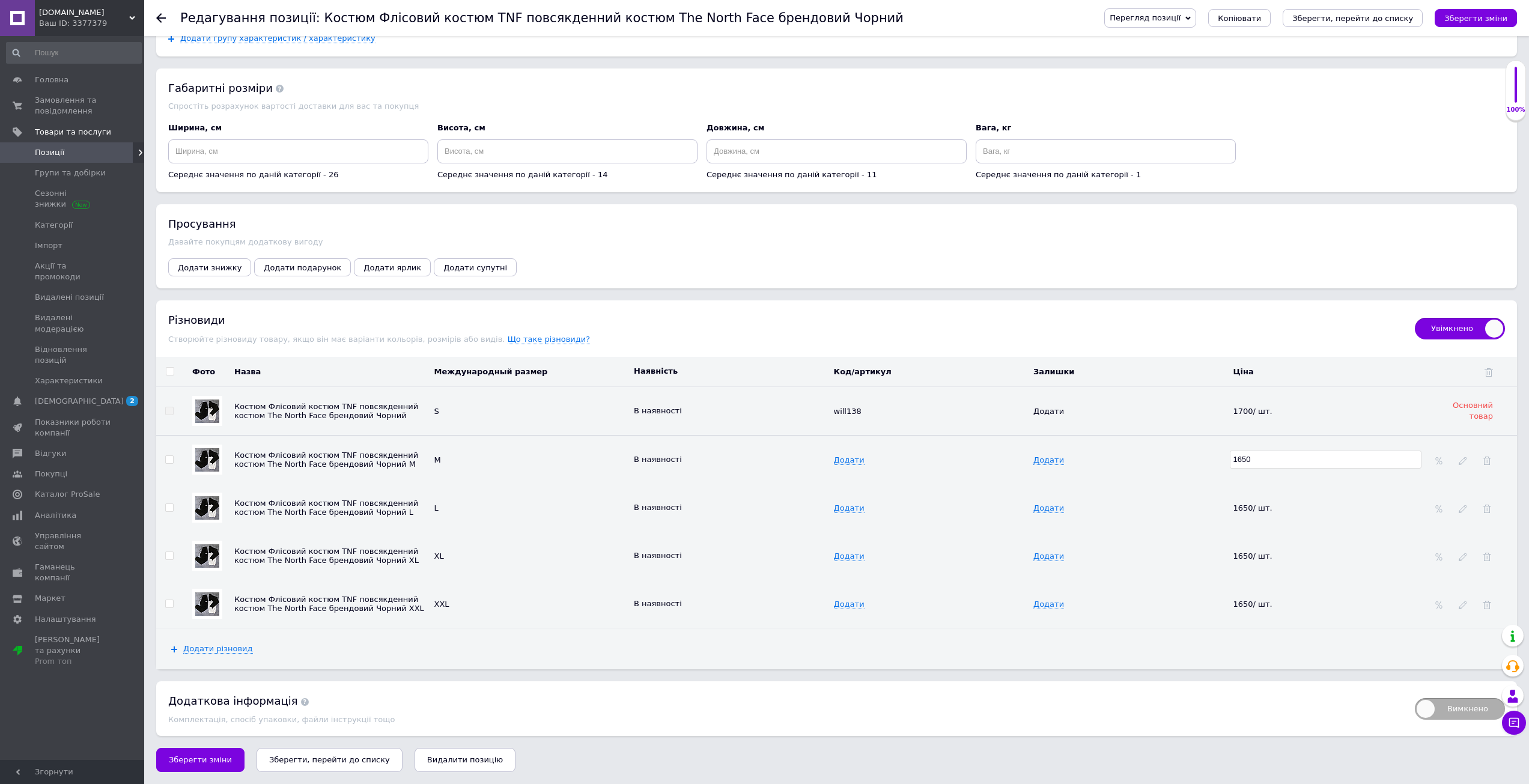
click at [1241, 455] on input "1650" at bounding box center [1326, 459] width 192 height 18
click at [1247, 459] on input "1700" at bounding box center [1326, 459] width 192 height 18
type input "1700"
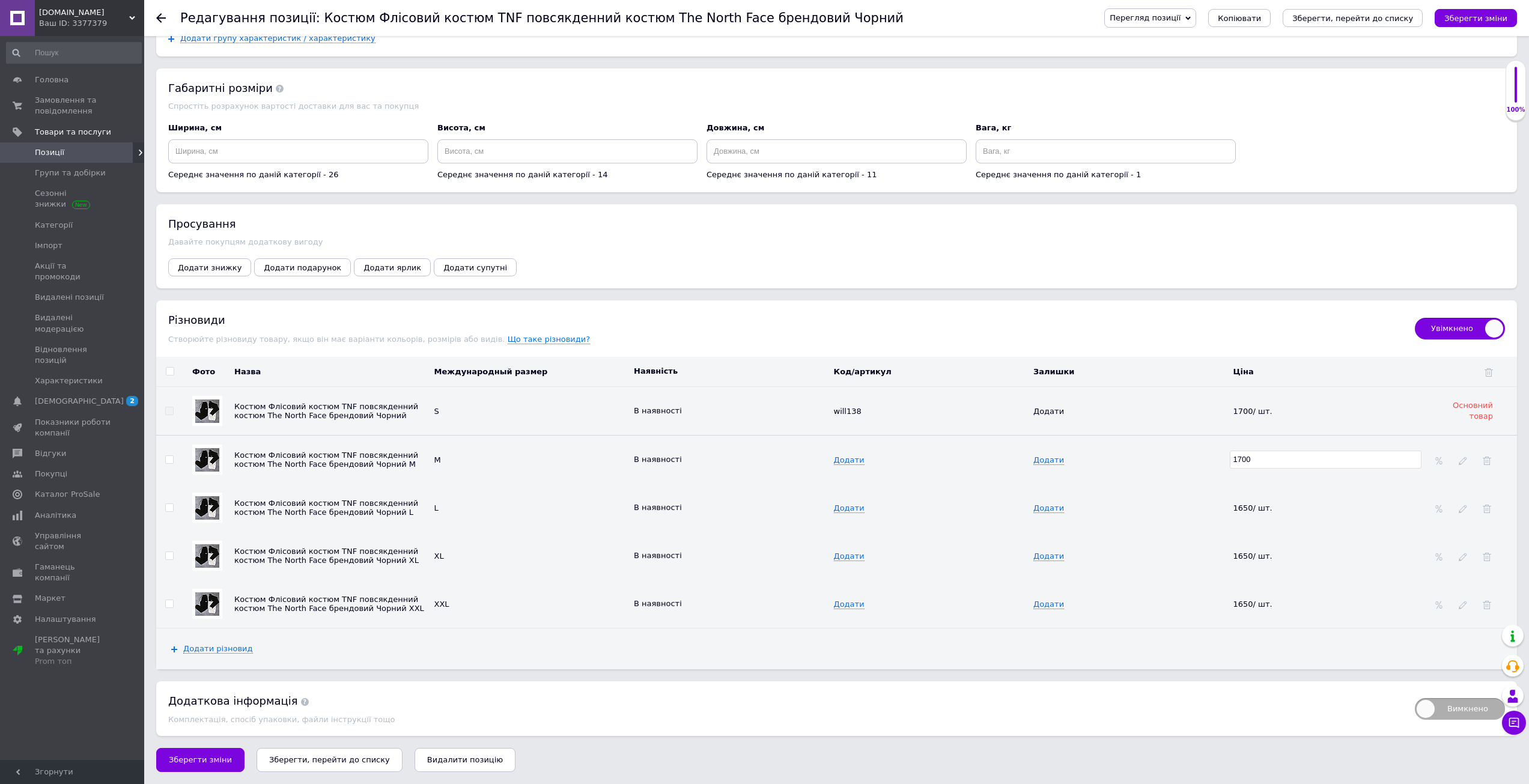
click at [1228, 474] on td "Додати" at bounding box center [1130, 460] width 200 height 49
click at [1278, 505] on div "1650/ шт." at bounding box center [1326, 507] width 185 height 9
click at [1275, 506] on icon at bounding box center [1279, 507] width 7 height 7
click at [1271, 506] on input "1650" at bounding box center [1326, 507] width 192 height 18
type input "1700"
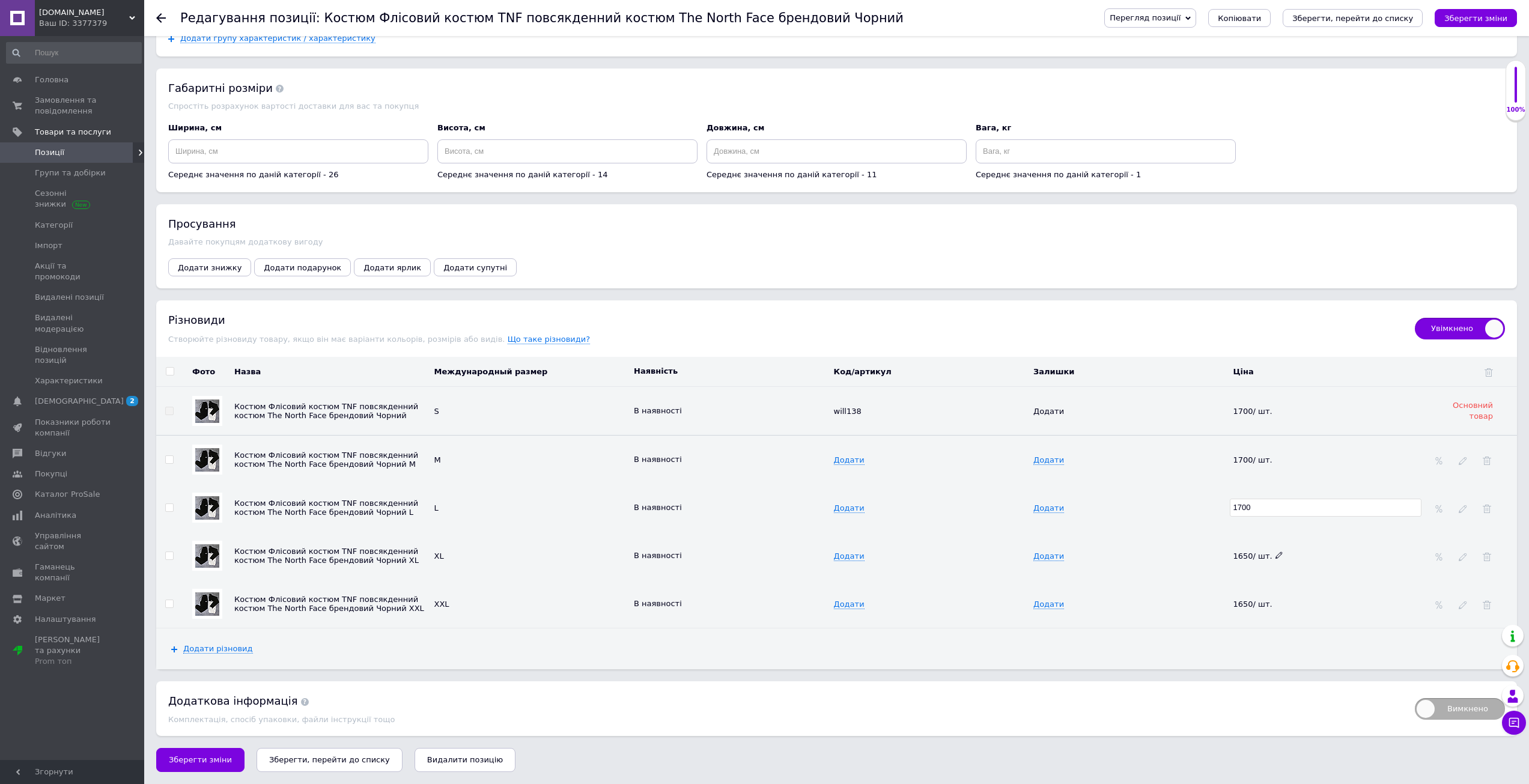
click at [1275, 551] on span at bounding box center [1279, 554] width 7 height 8
click at [1275, 552] on icon at bounding box center [1279, 555] width 7 height 7
click at [1273, 552] on input "16501700" at bounding box center [1326, 555] width 192 height 18
click at [1264, 552] on input "16501700" at bounding box center [1326, 555] width 192 height 18
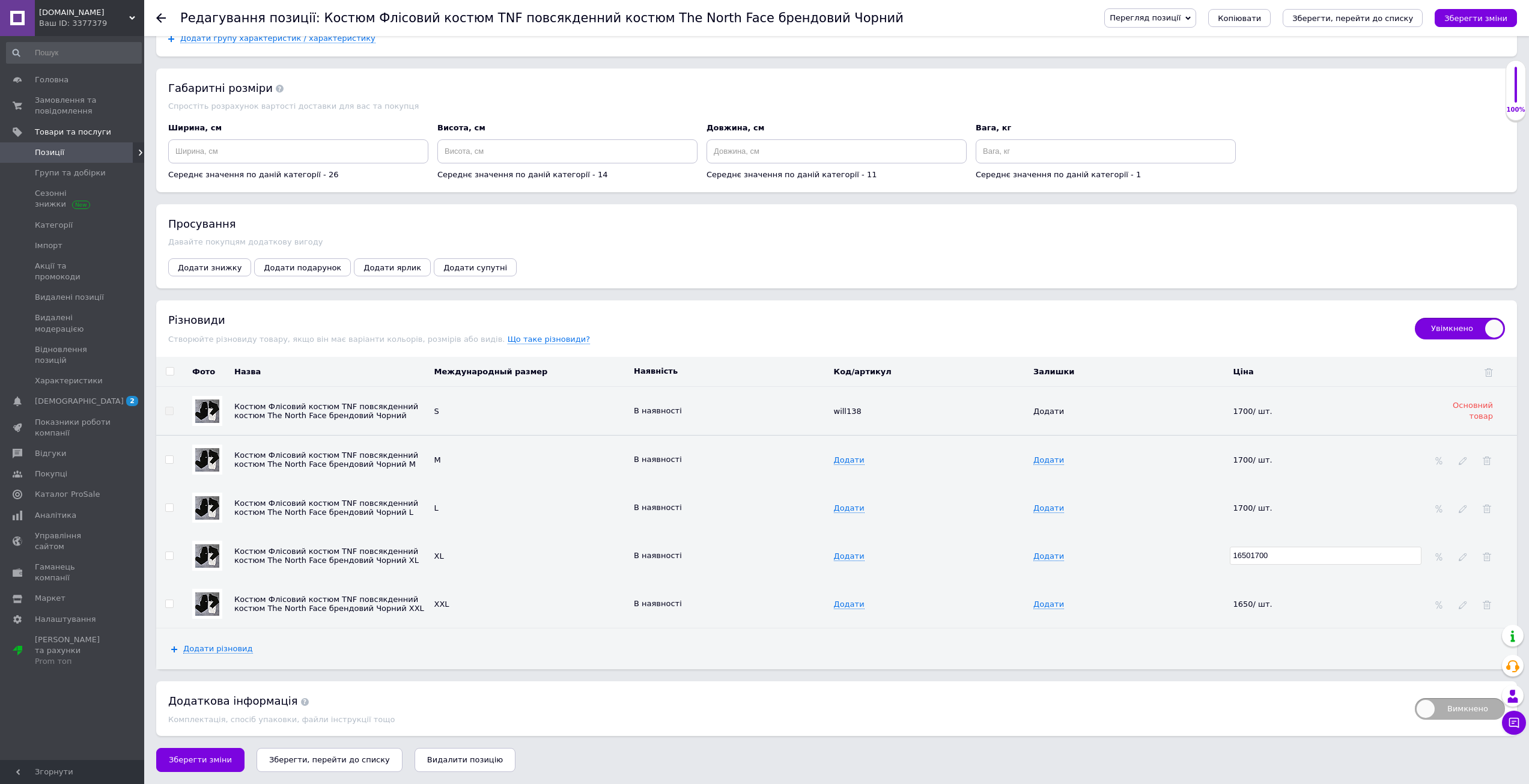
click at [1264, 552] on input "16501700" at bounding box center [1326, 555] width 192 height 18
type input "1700"
click at [1275, 601] on icon at bounding box center [1279, 603] width 7 height 7
click at [1275, 602] on use at bounding box center [1278, 603] width 7 height 7
click at [1264, 601] on input "1650" at bounding box center [1326, 603] width 192 height 18
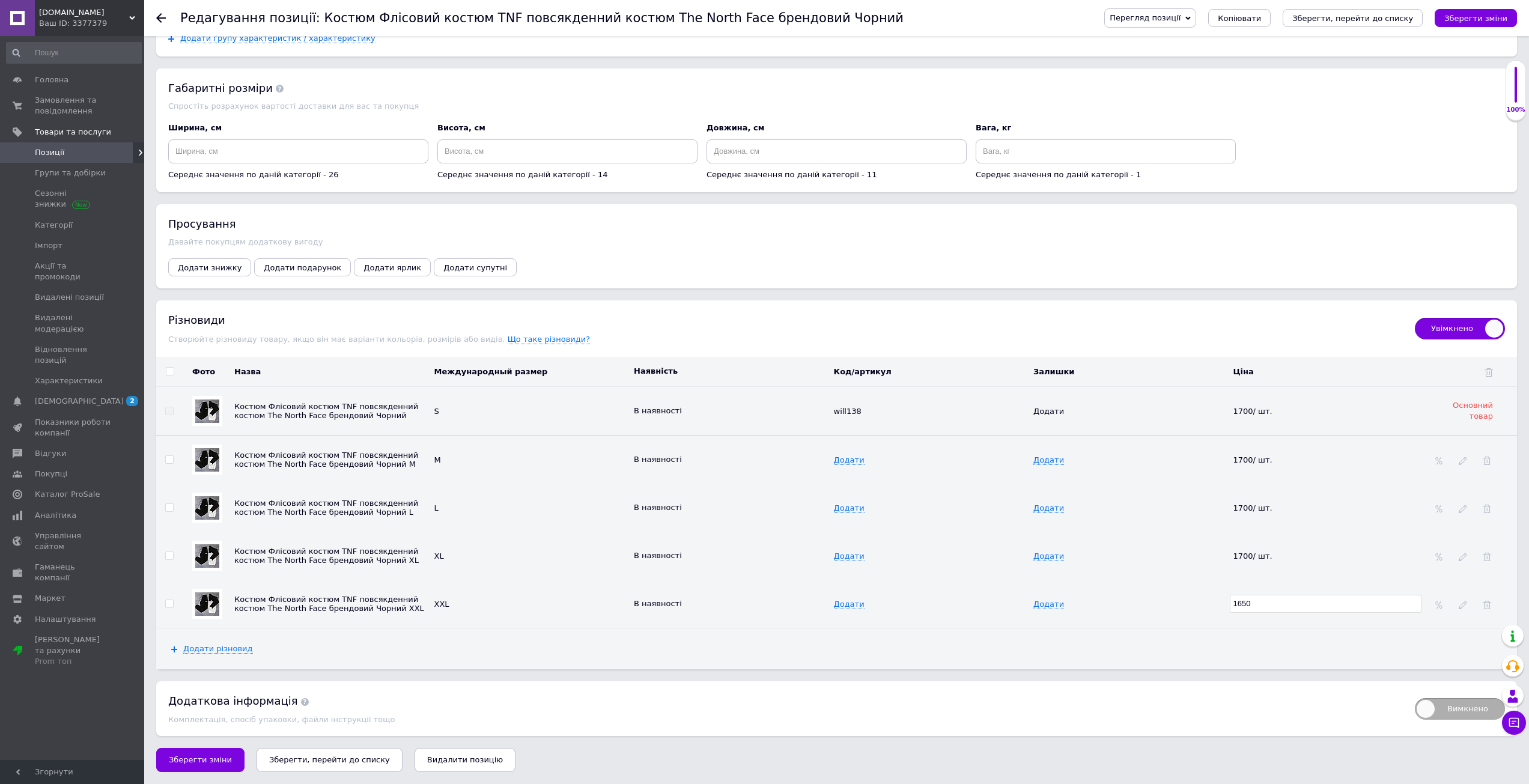
click at [1264, 601] on input "1650" at bounding box center [1326, 603] width 192 height 18
type input "1700"
click at [1203, 584] on td "Додати" at bounding box center [1130, 603] width 200 height 48
click at [1481, 29] on div "Перегляд позиції Зберегти та переглянути на сайті Зберегти та переглянути на ма…" at bounding box center [1298, 18] width 437 height 36
click at [1483, 23] on icon "Зберегти зміни" at bounding box center [1475, 18] width 63 height 9
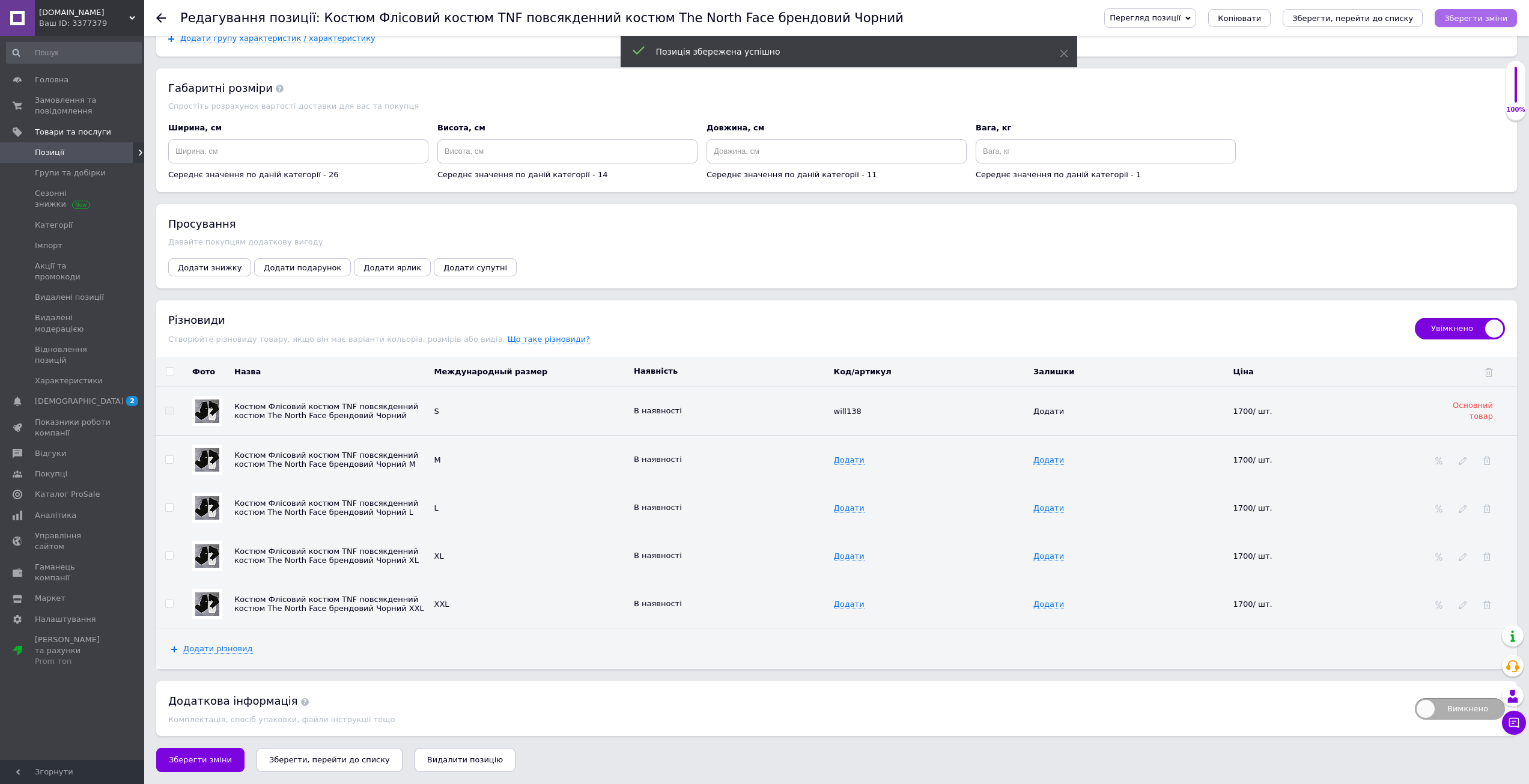
click at [1449, 15] on button "Зберегти зміни" at bounding box center [1476, 17] width 82 height 18
click at [1375, 16] on icon "Зберегти, перейти до списку" at bounding box center [1352, 18] width 121 height 9
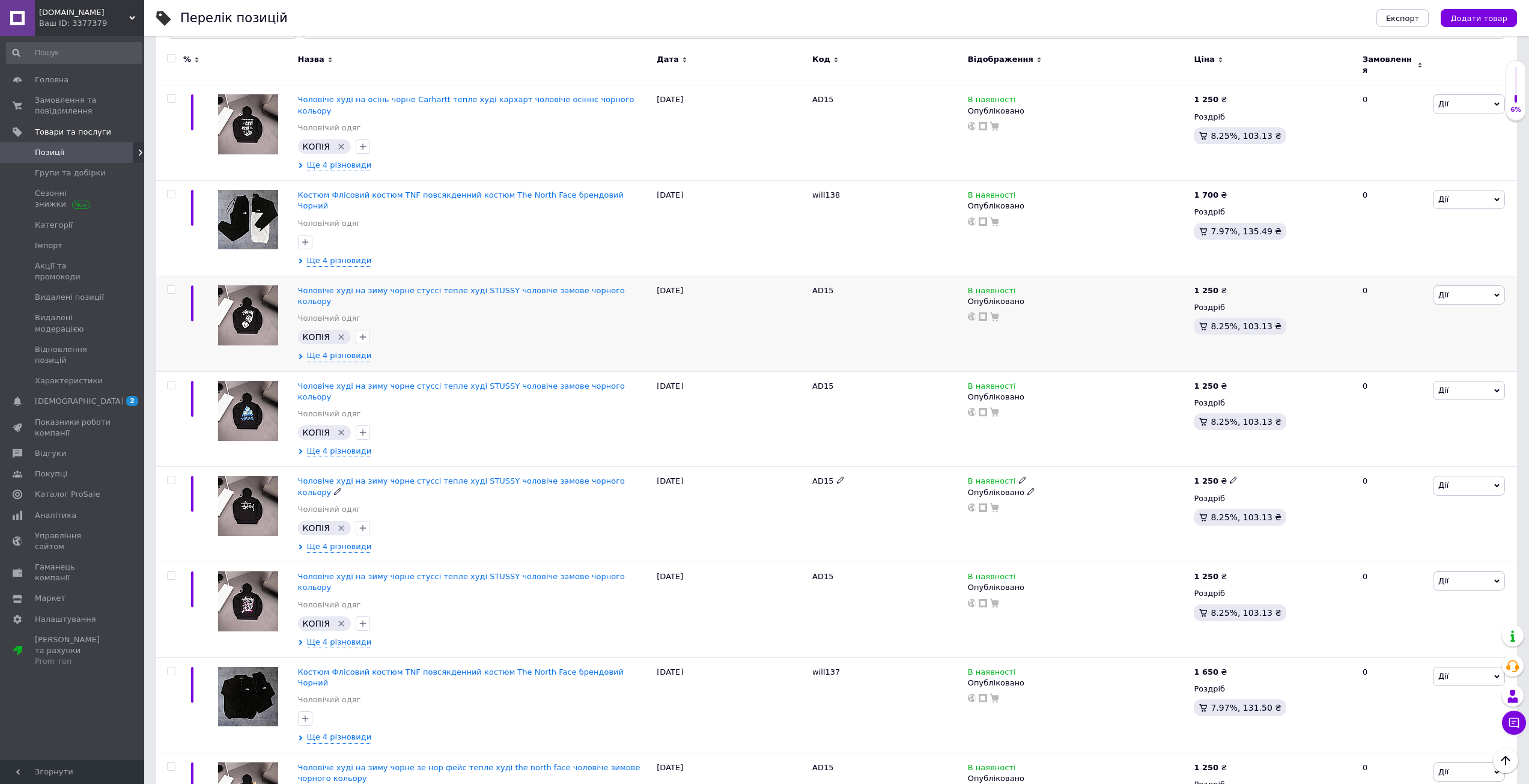
scroll to position [60, 0]
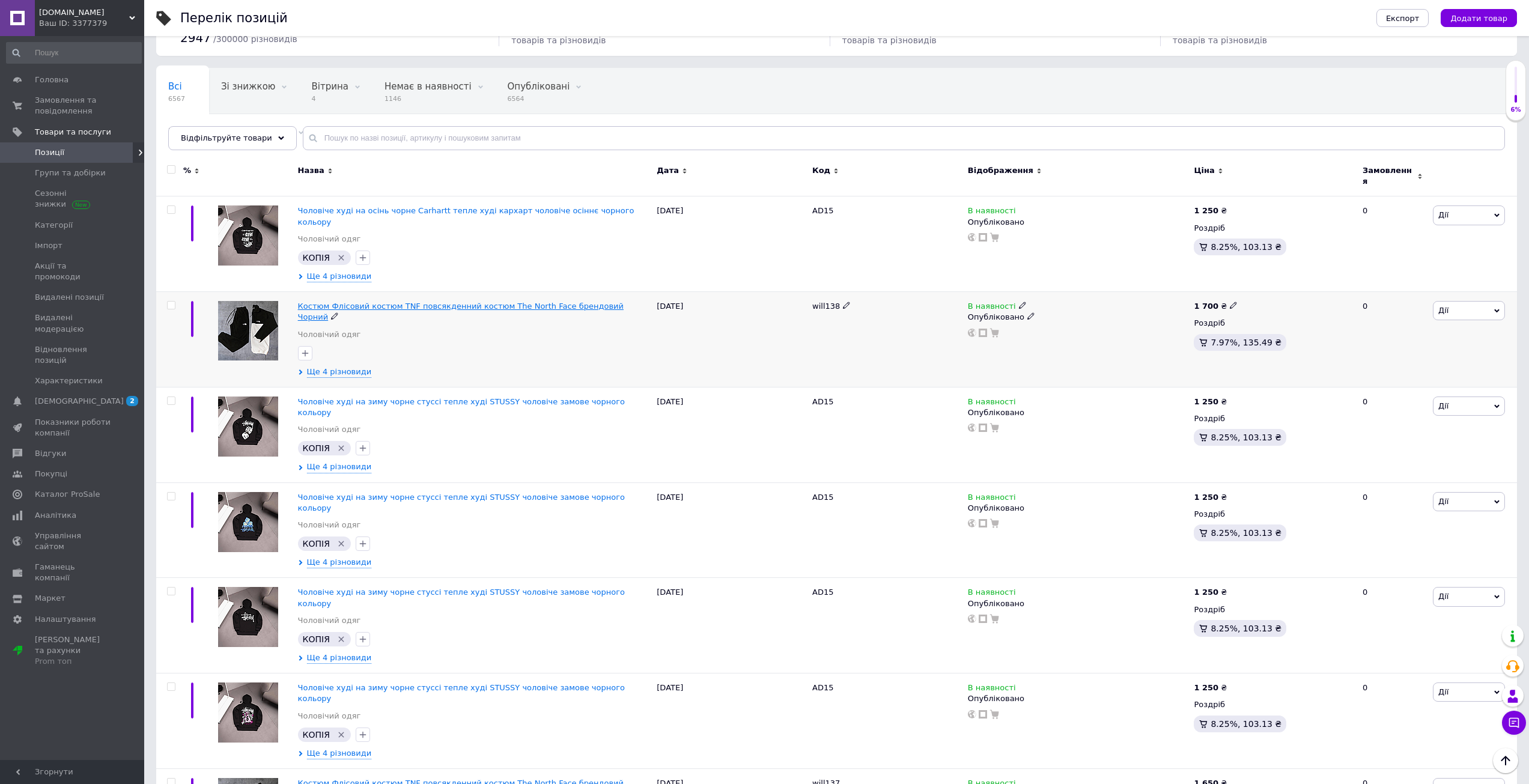
click at [348, 301] on span "Костюм Флісовий костюм TNF повсякденний костюм The North Face брендовий Чорний" at bounding box center [461, 311] width 326 height 20
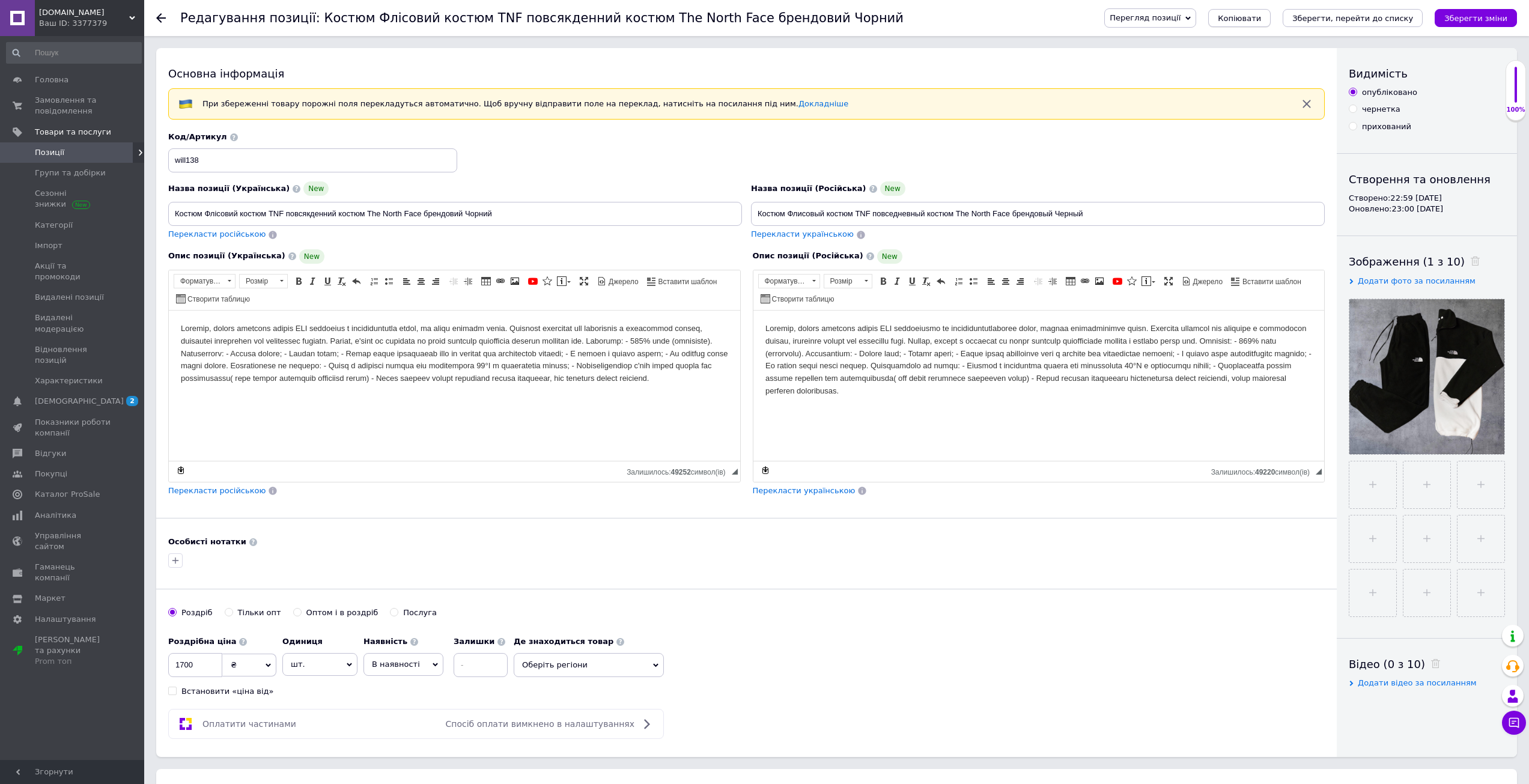
click at [1260, 18] on span "Копіювати" at bounding box center [1239, 18] width 43 height 9
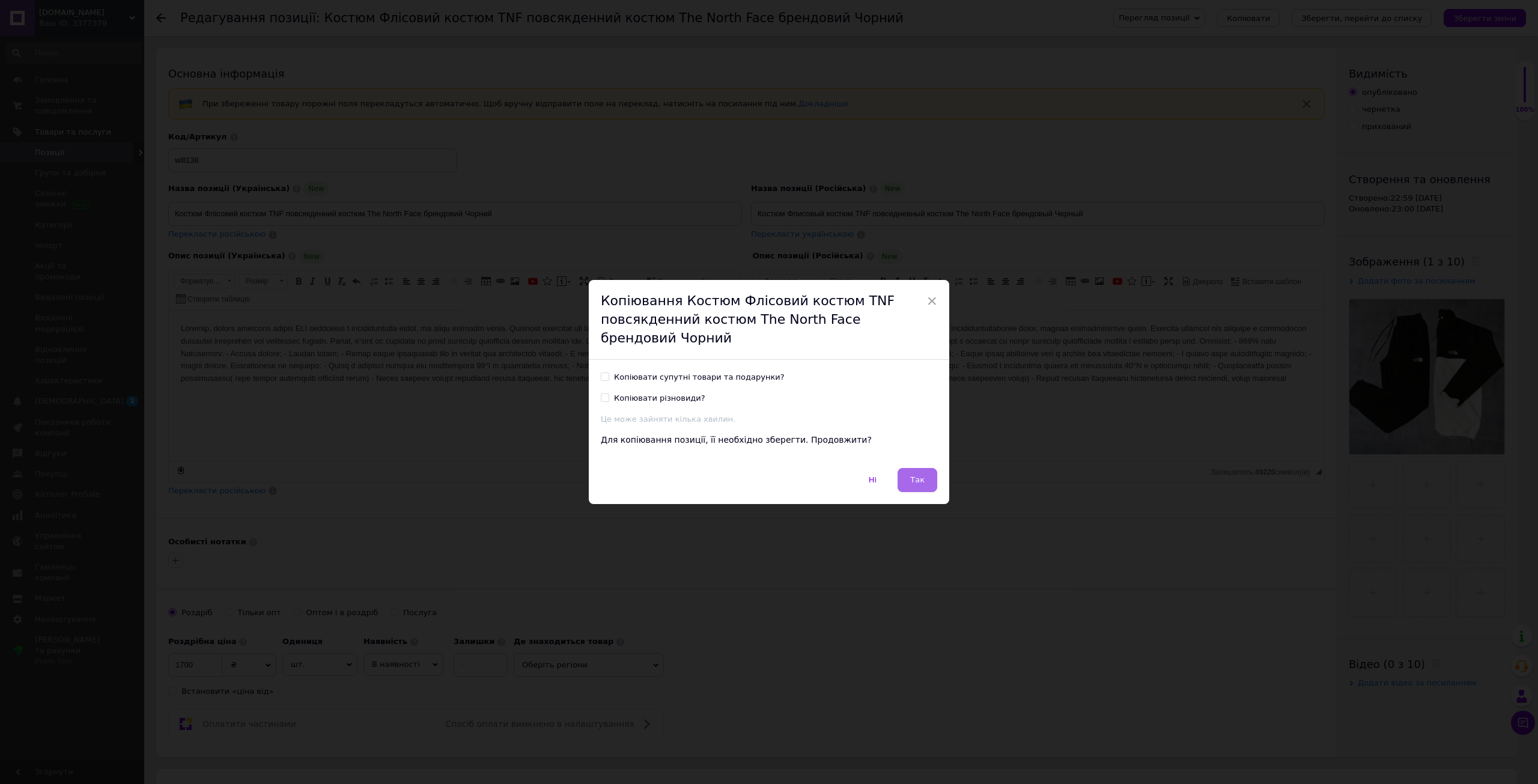
click at [912, 490] on button "Так" at bounding box center [918, 480] width 40 height 24
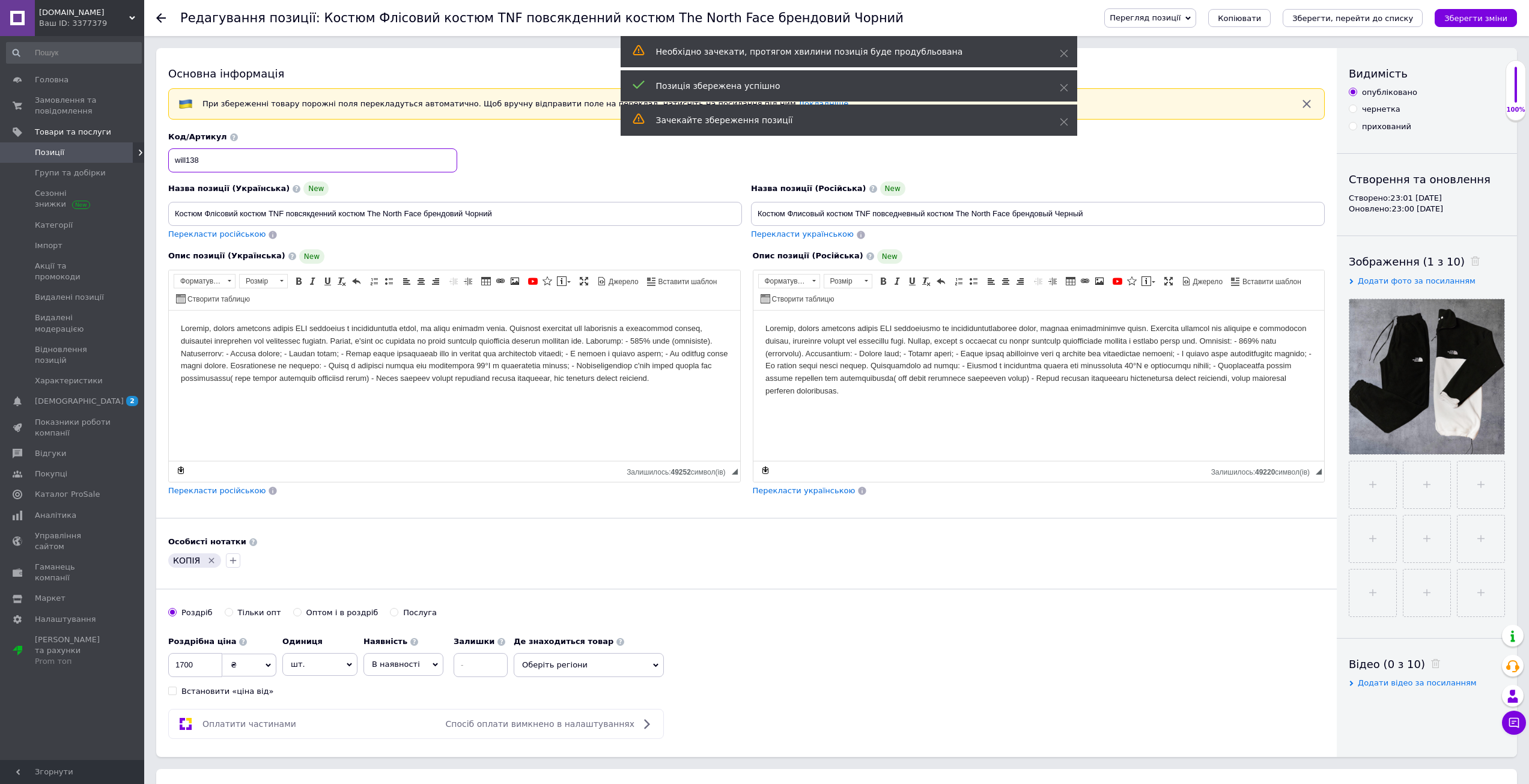
click at [257, 162] on input "will138" at bounding box center [313, 160] width 289 height 24
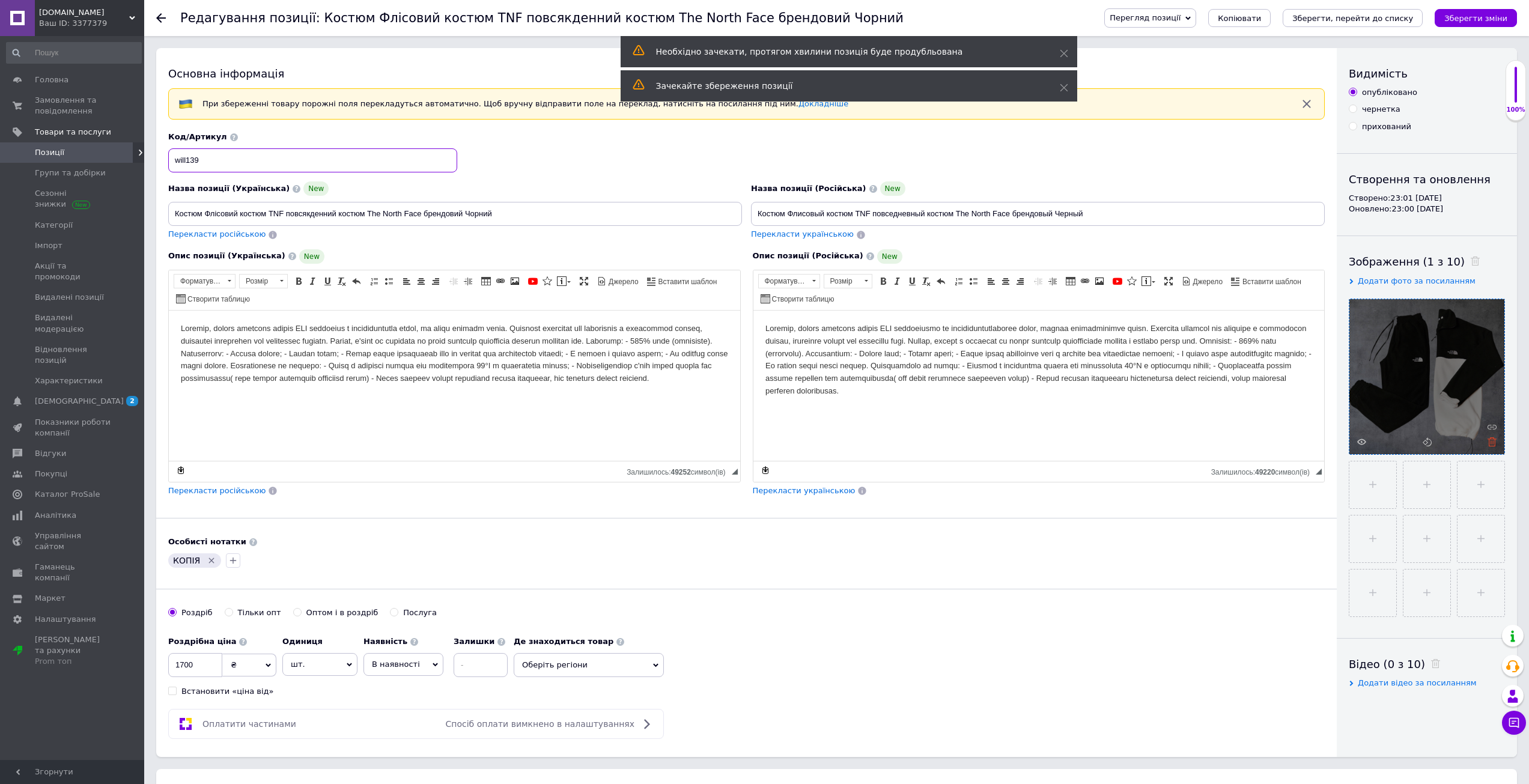
type input "will139"
click at [1495, 440] on icon at bounding box center [1492, 442] width 9 height 9
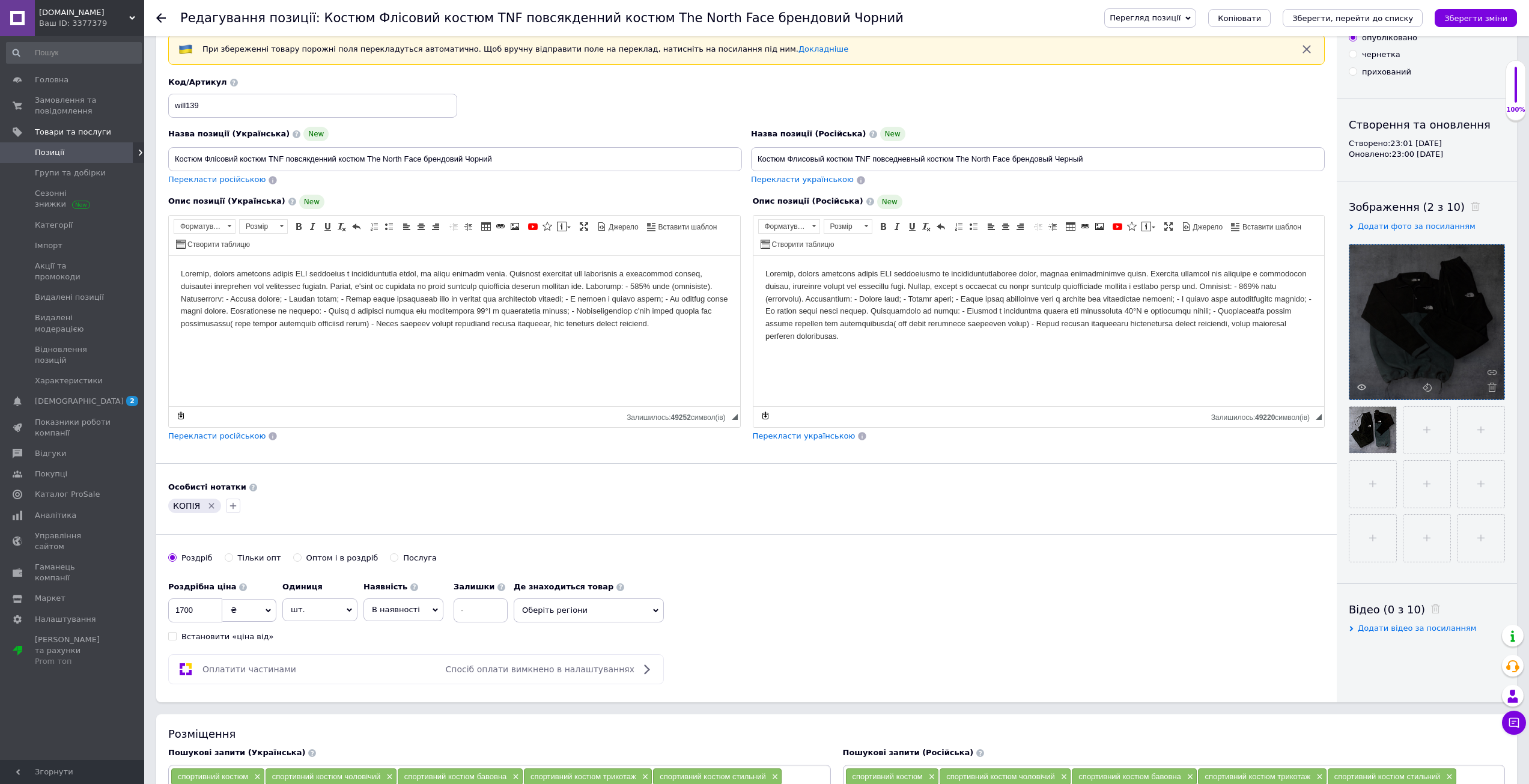
scroll to position [60, 0]
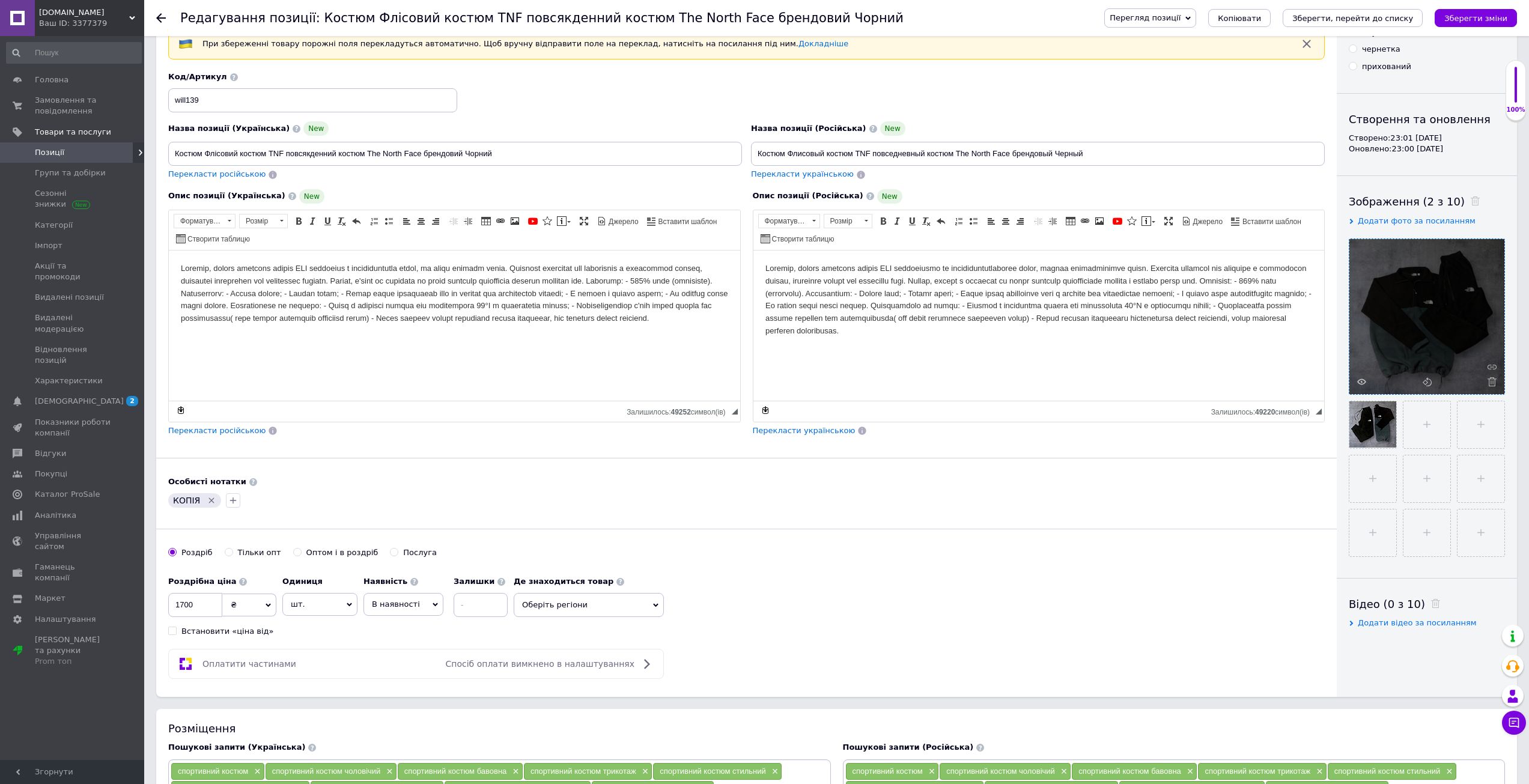
click at [1464, 19] on icon "Зберегти зміни" at bounding box center [1475, 18] width 63 height 9
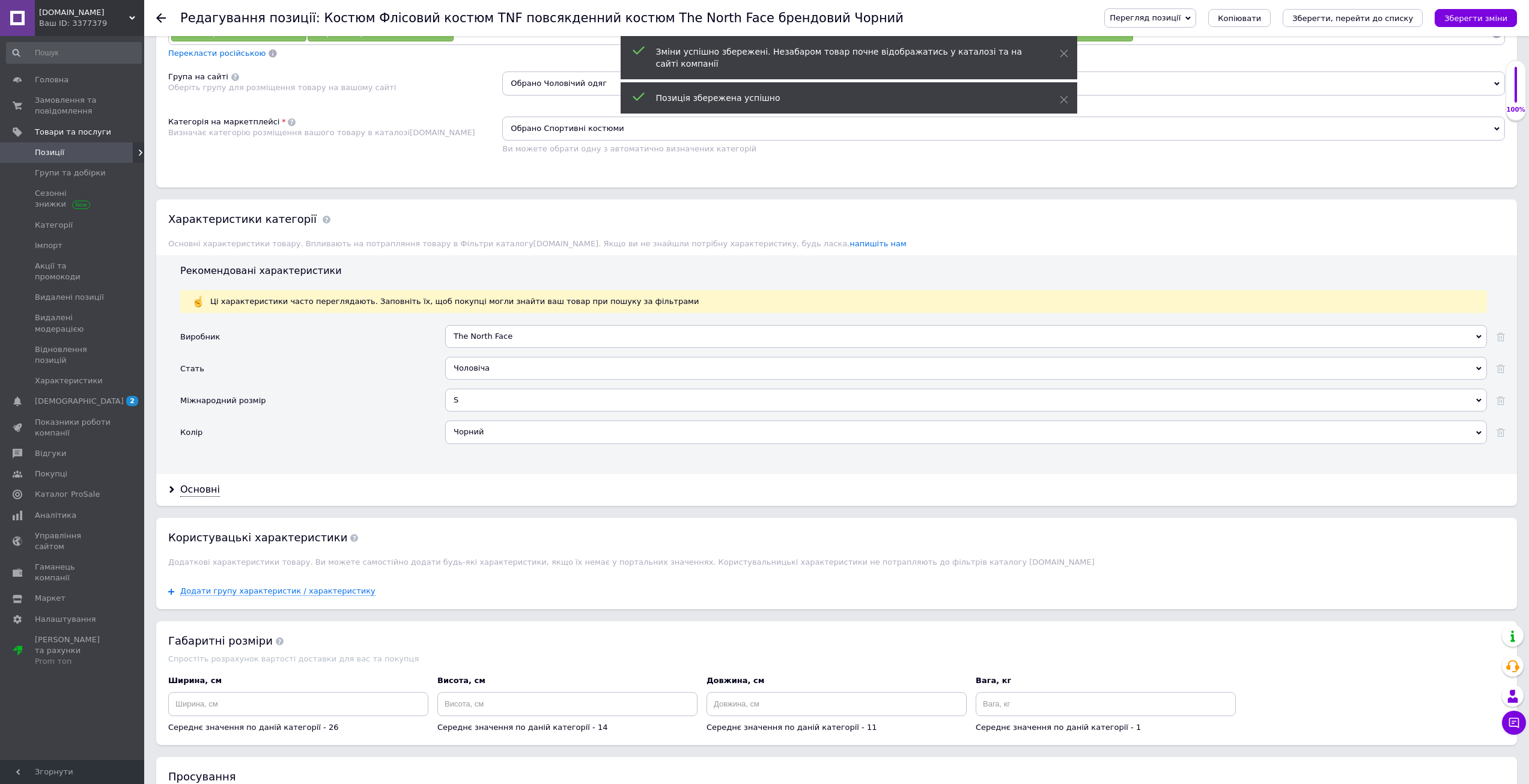
scroll to position [1132, 0]
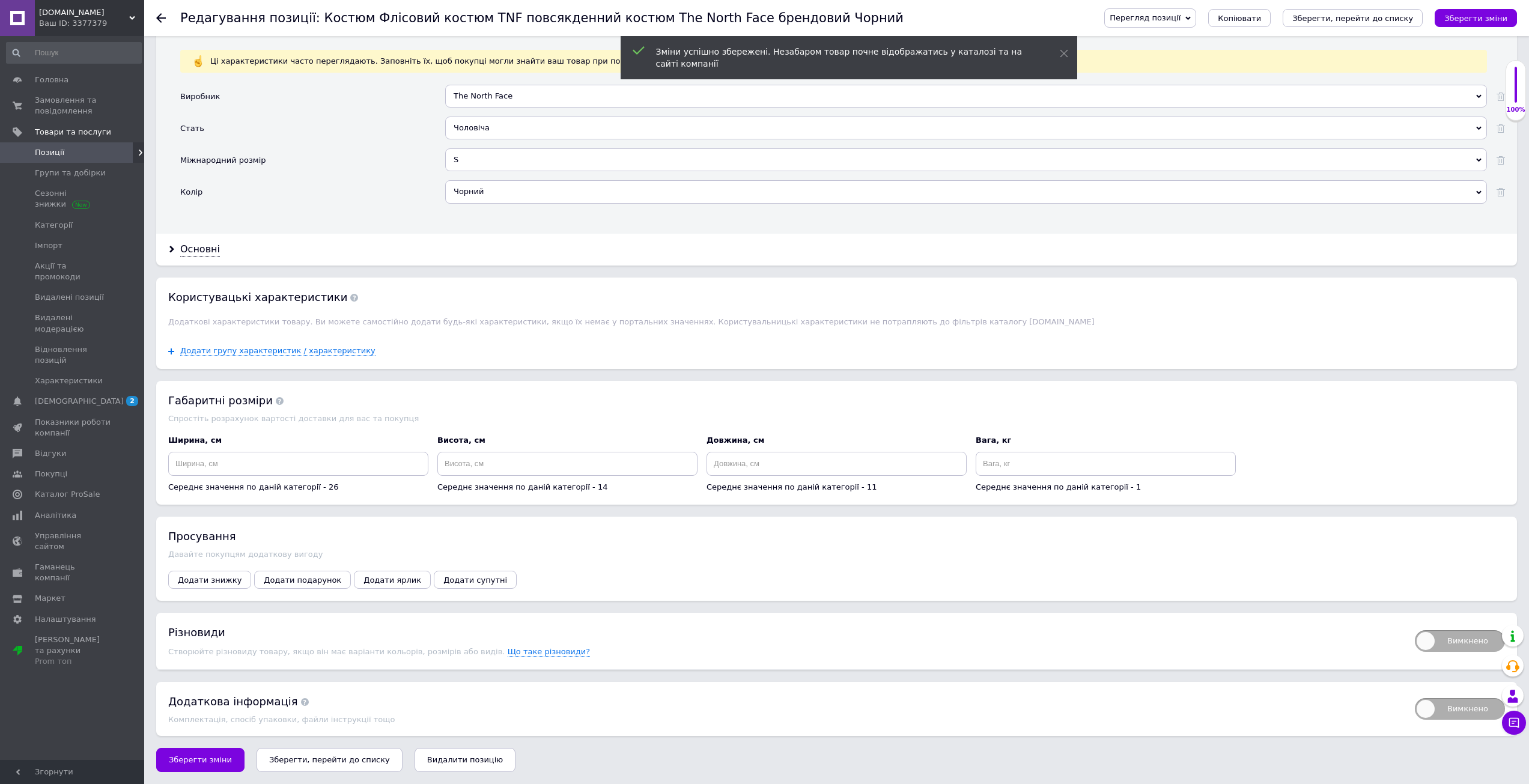
click at [1434, 650] on span "Вимкнено" at bounding box center [1460, 641] width 90 height 22
click at [1415, 630] on input "Вимкнено" at bounding box center [1410, 626] width 8 height 8
checkbox input "true"
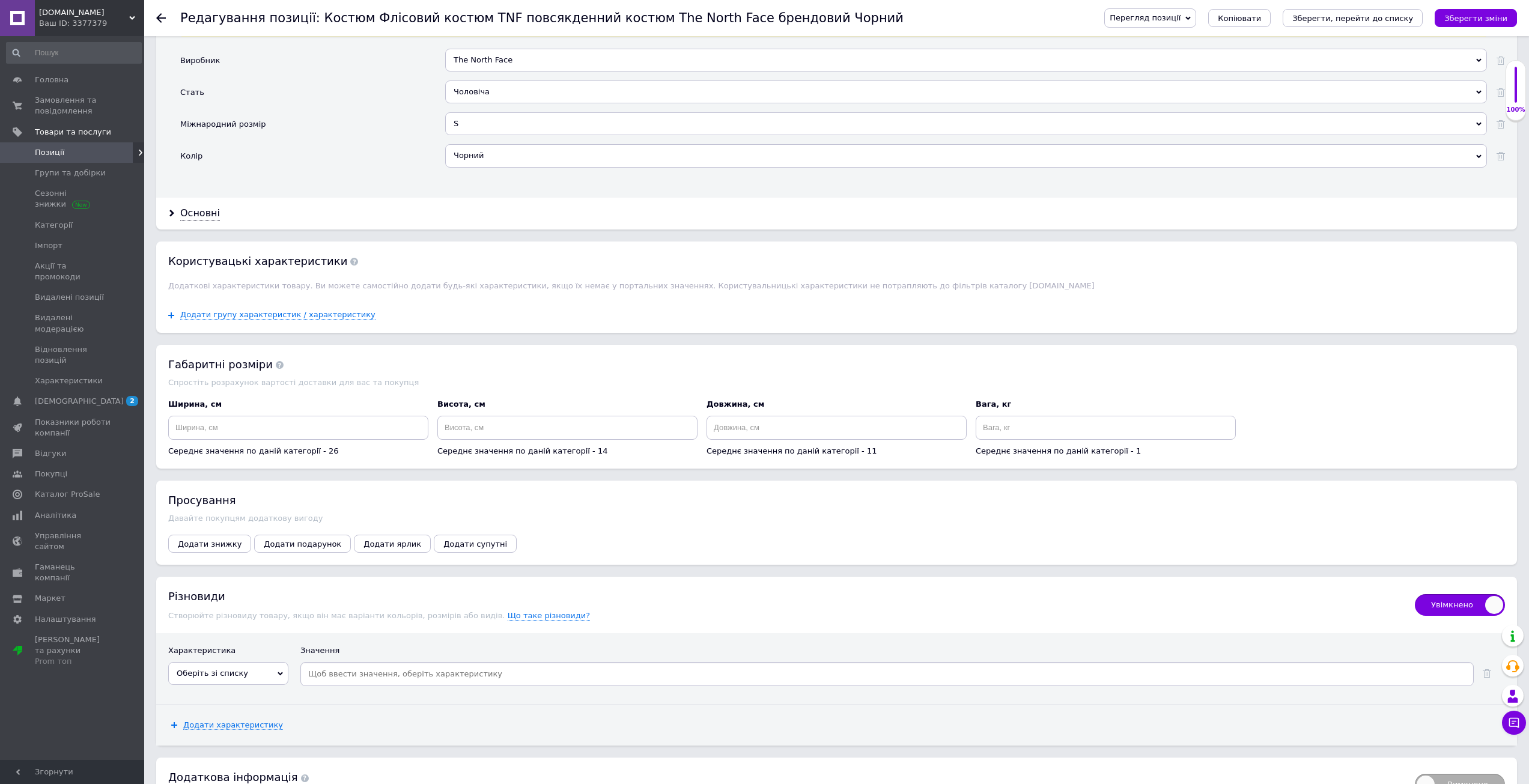
scroll to position [1244, 0]
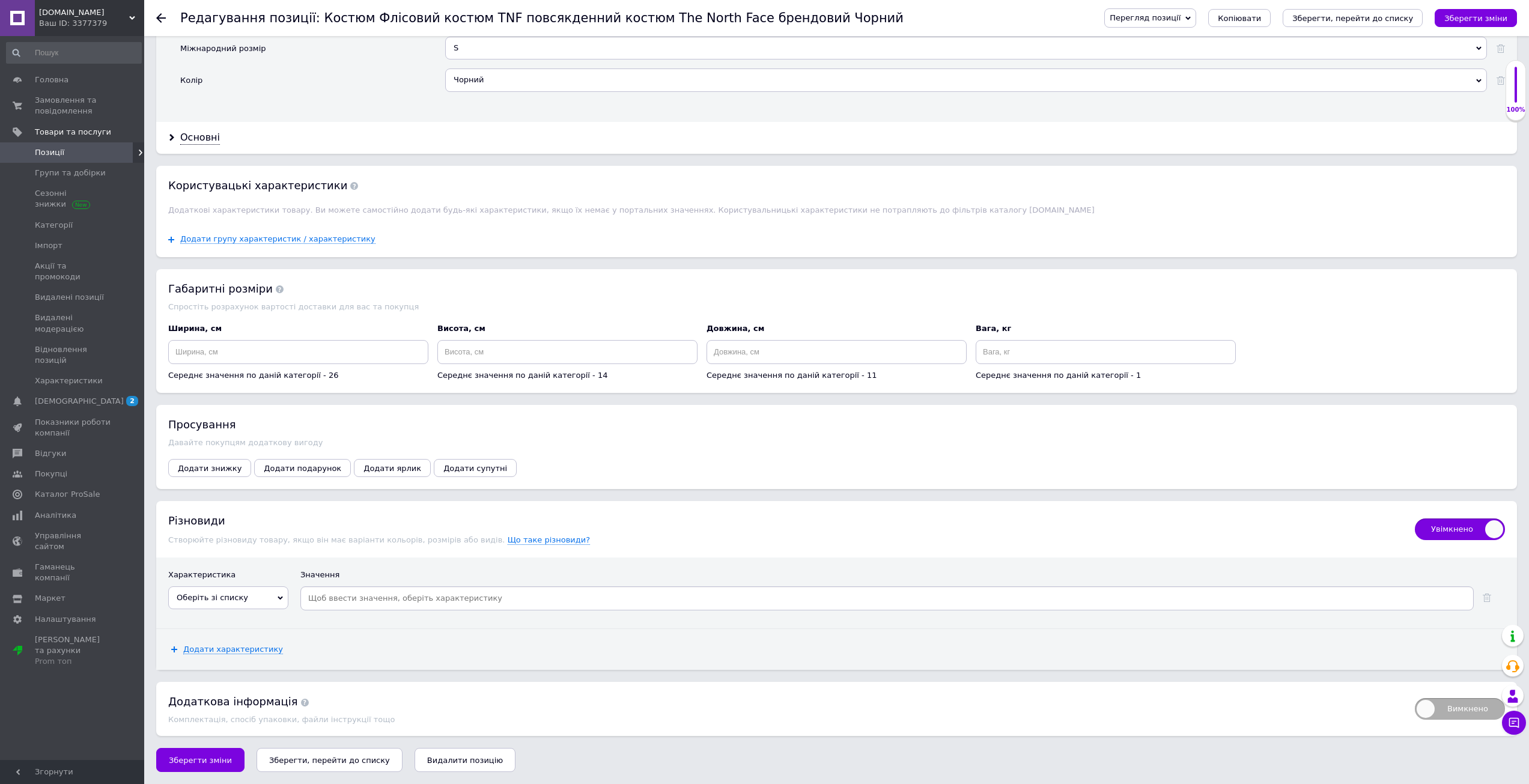
click at [268, 594] on span "Оберіть зі списку" at bounding box center [228, 598] width 120 height 23
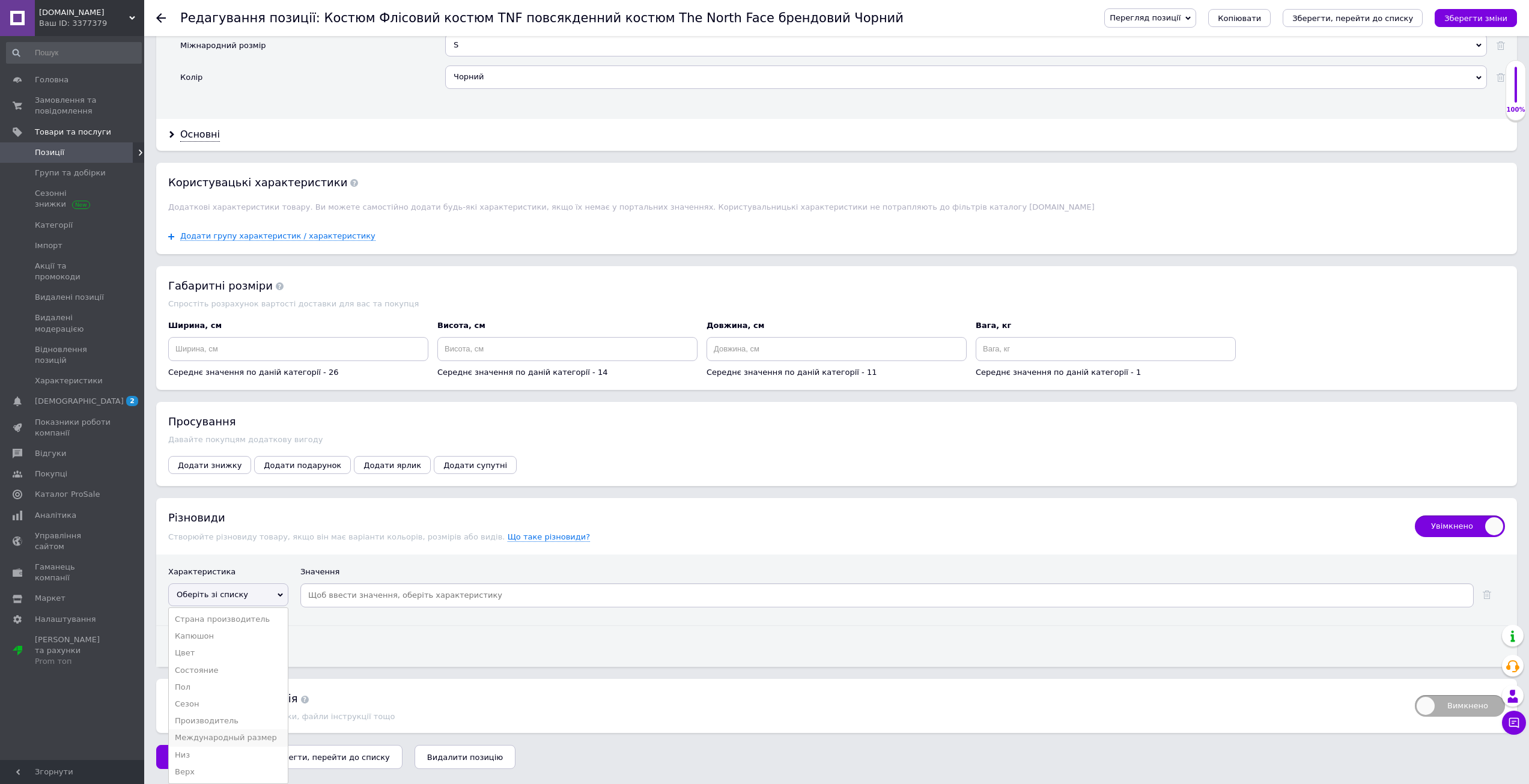
click at [223, 740] on li "Международный размер" at bounding box center [228, 737] width 119 height 17
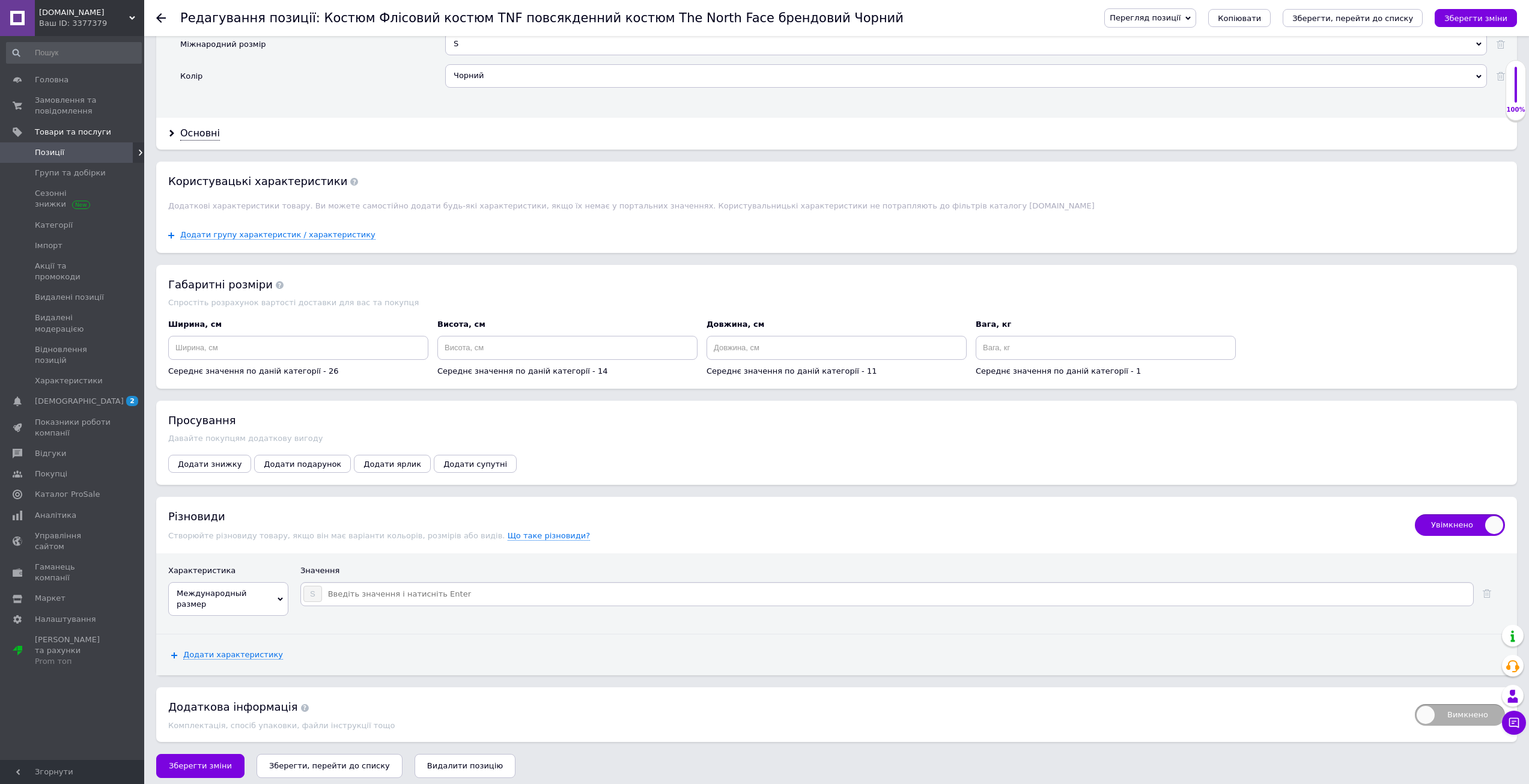
click at [383, 593] on input at bounding box center [896, 594] width 1148 height 18
type input "M"
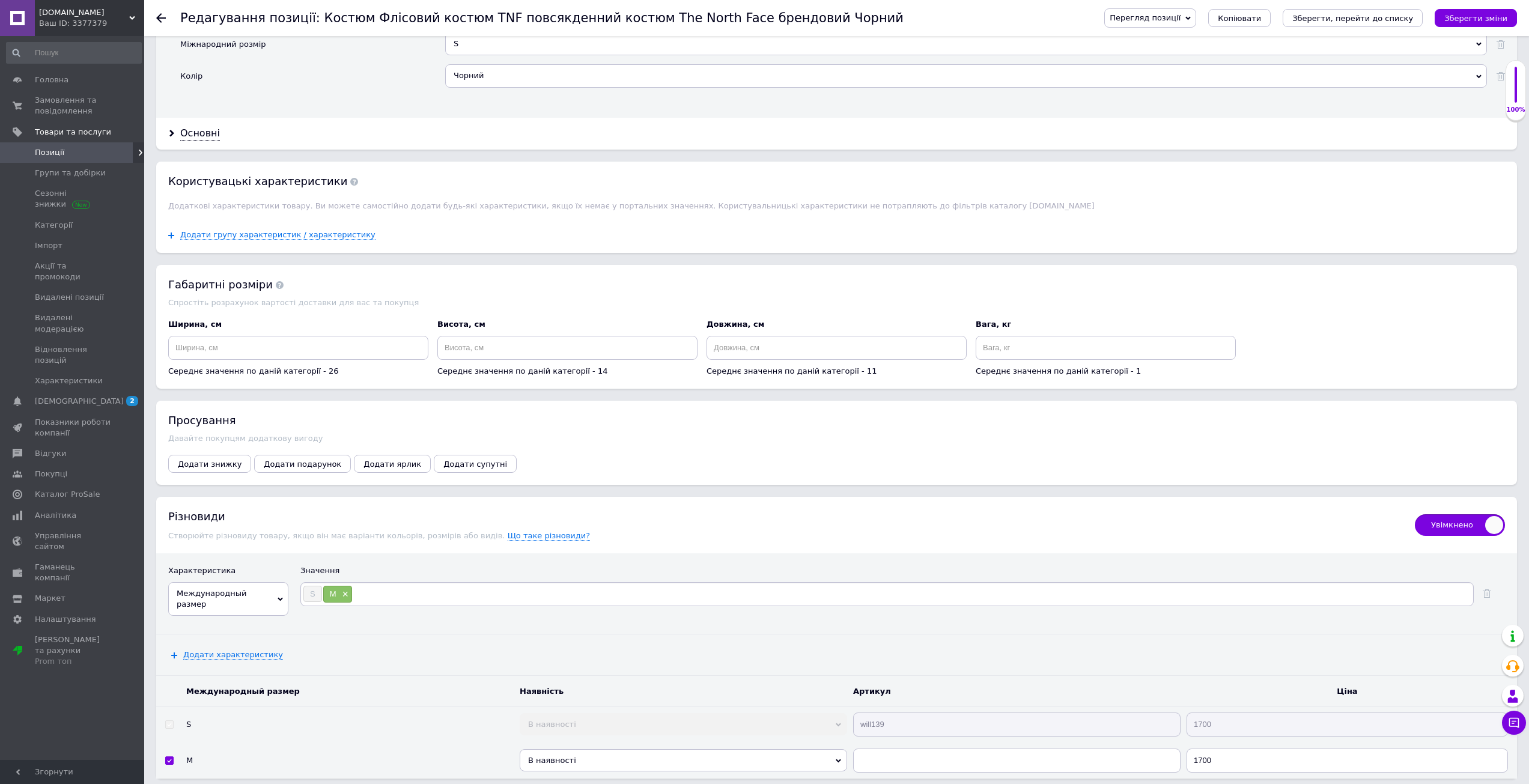
type input "L"
type input "Xl"
type input "XL"
type input "XXL"
click at [1469, 22] on icon "Зберегти зміни" at bounding box center [1475, 18] width 63 height 9
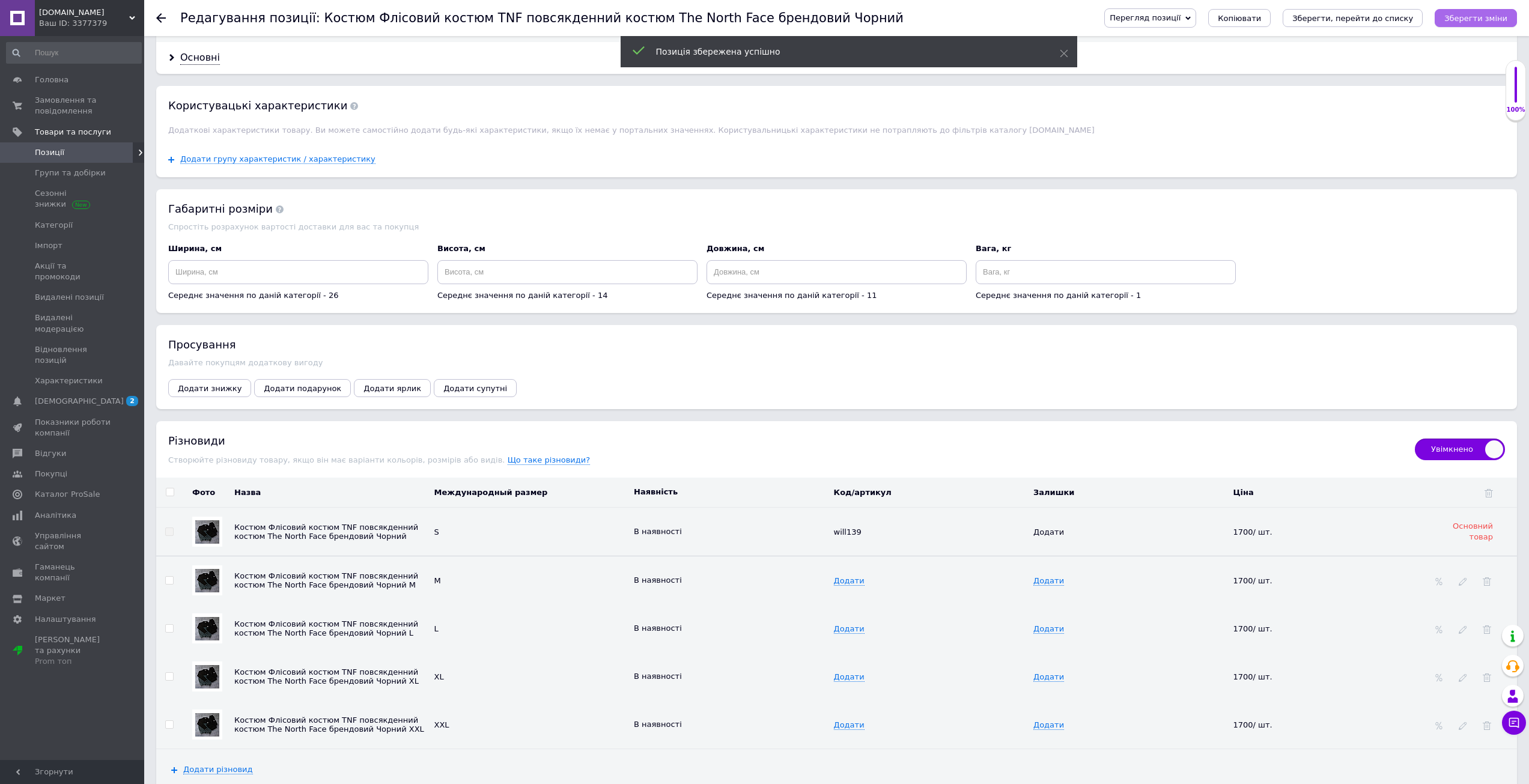
scroll to position [1305, 0]
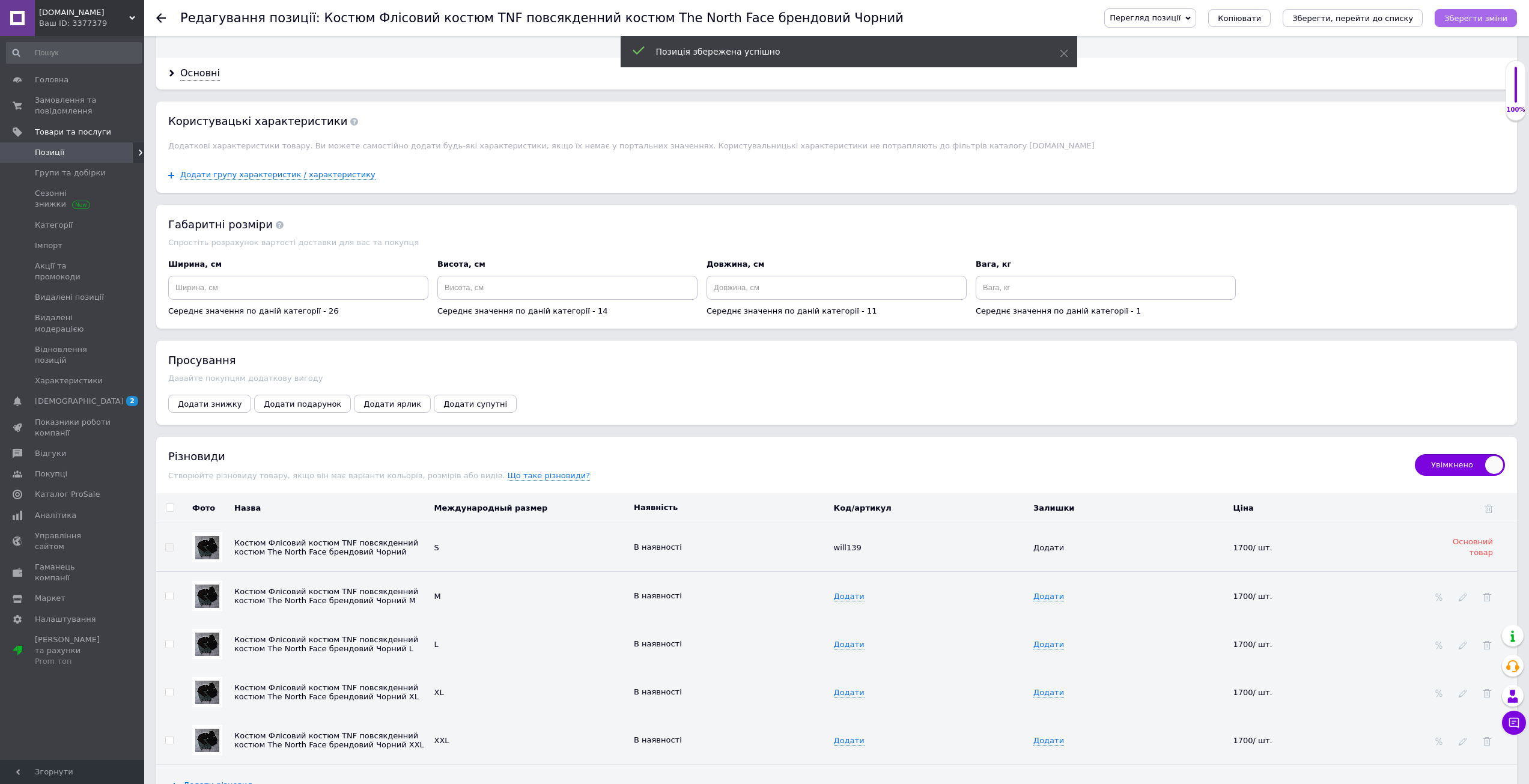
click at [1479, 11] on button "Зберегти зміни" at bounding box center [1476, 17] width 82 height 18
click at [1377, 16] on icon "Зберегти, перейти до списку" at bounding box center [1352, 18] width 121 height 9
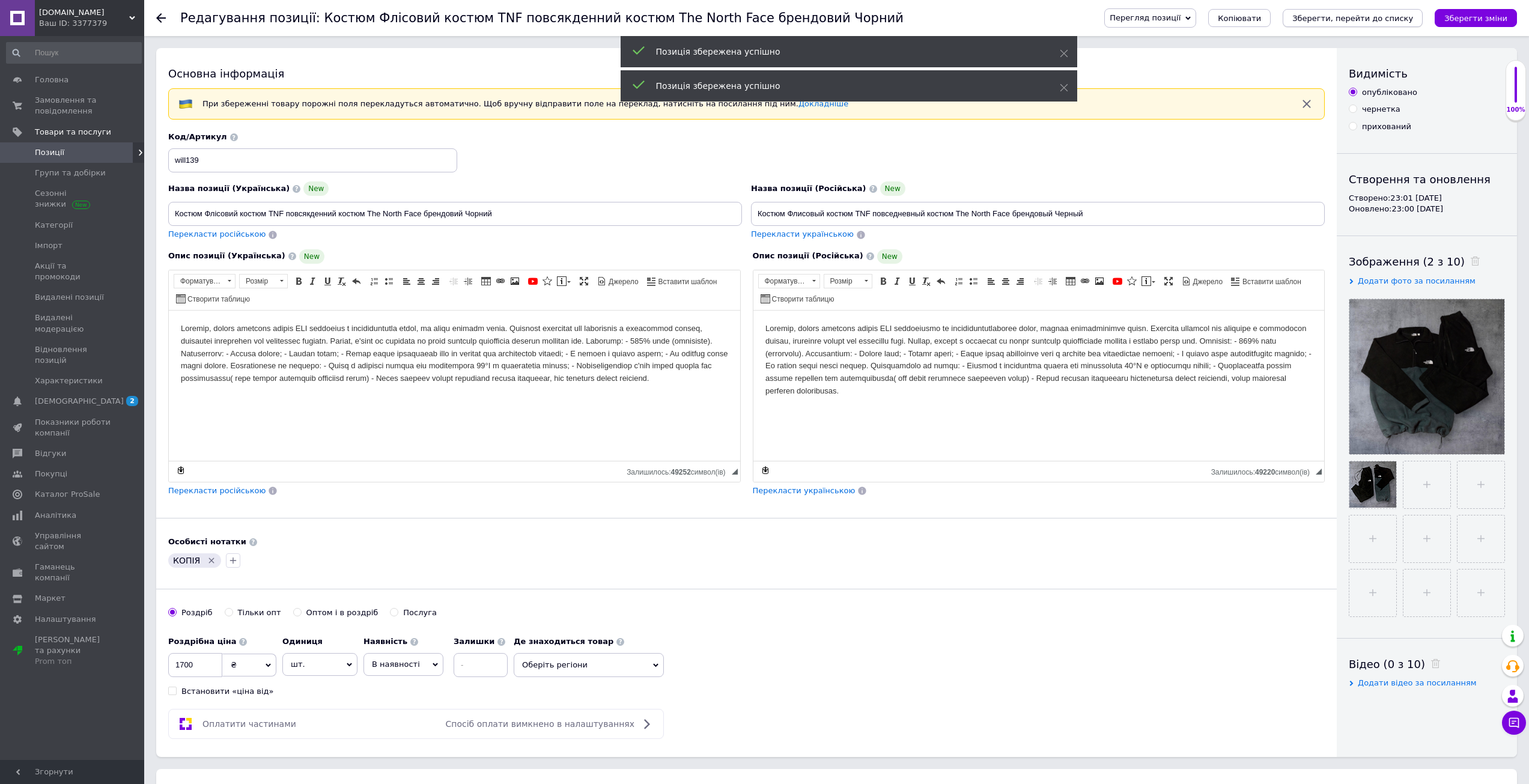
click at [1396, 15] on icon "Зберегти, перейти до списку" at bounding box center [1352, 18] width 121 height 9
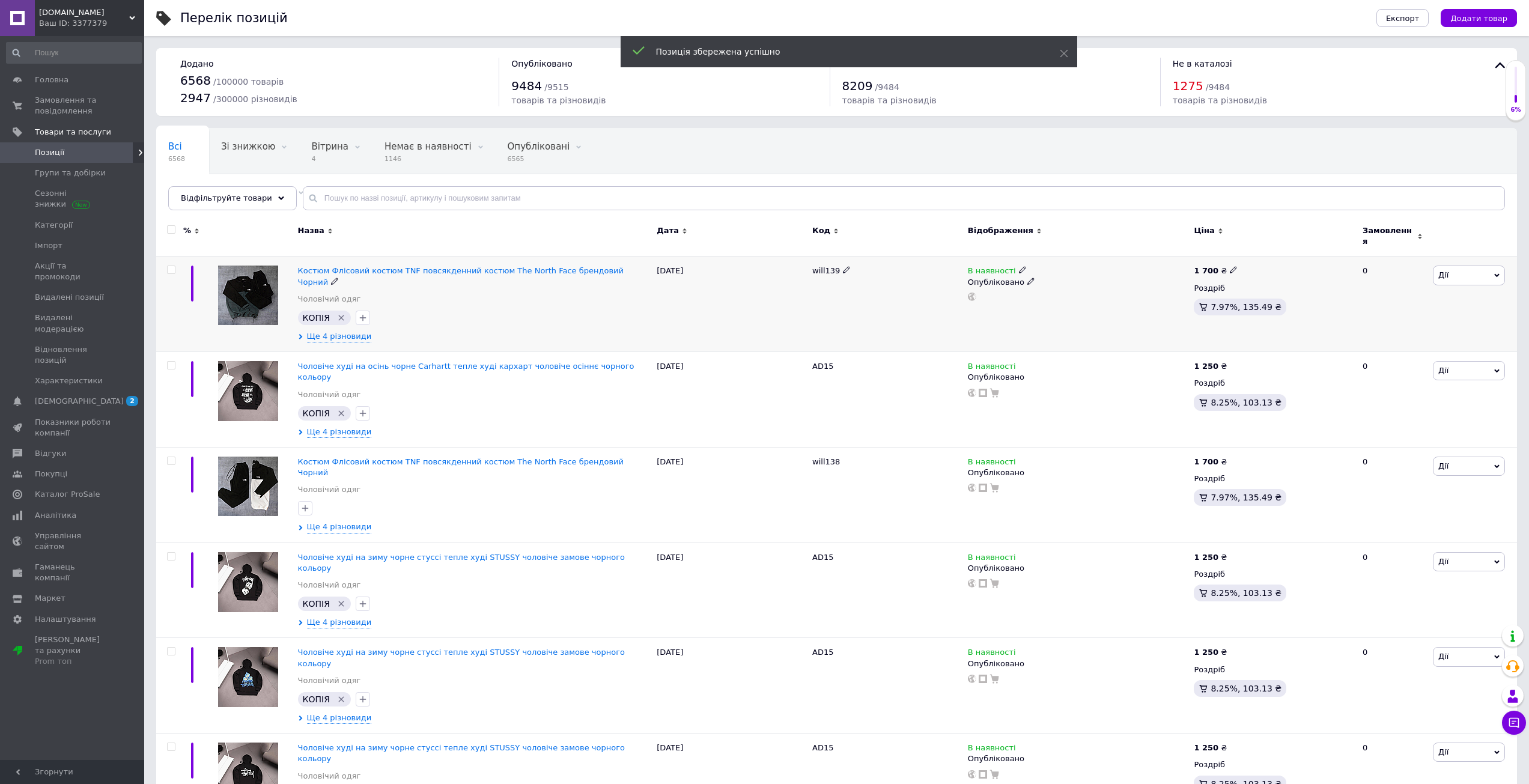
drag, startPoint x: 339, startPoint y: 301, endPoint x: 338, endPoint y: 312, distance: 11.0
click at [339, 313] on icon "Видалити мітку" at bounding box center [341, 317] width 9 height 9
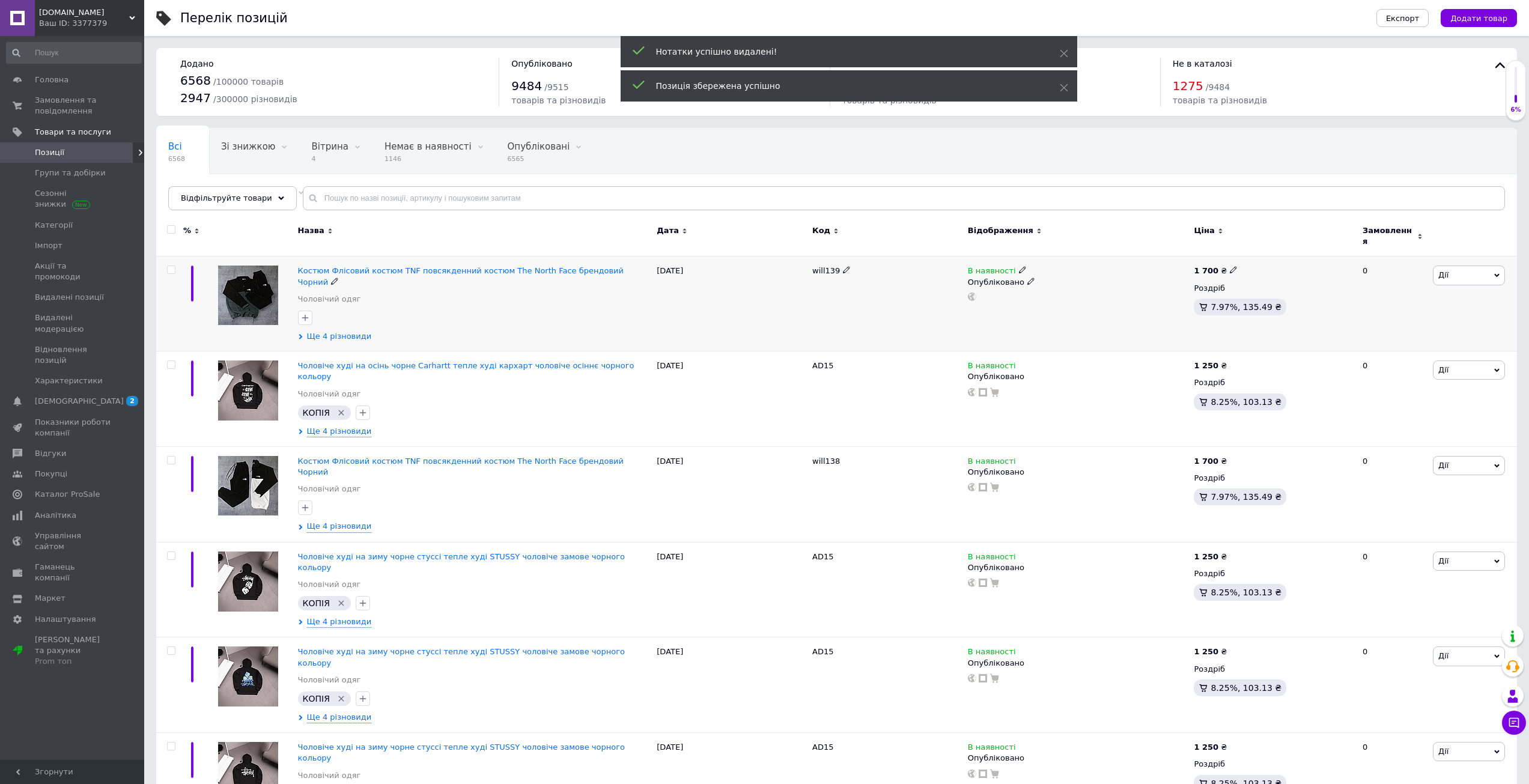
click at [338, 331] on span "Ще 4 різновиди" at bounding box center [339, 336] width 65 height 11
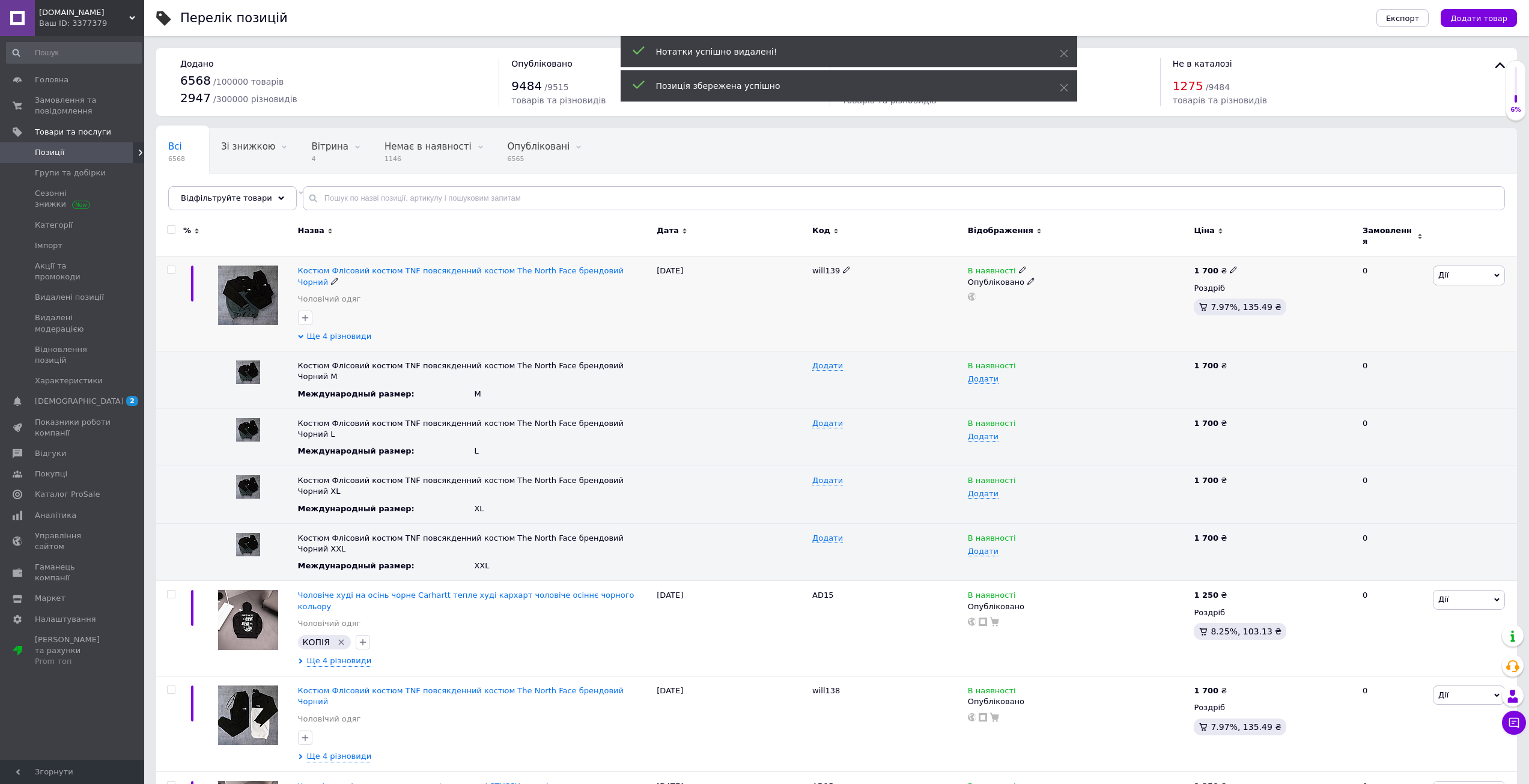
click at [338, 331] on span "Ще 4 різновиди" at bounding box center [339, 336] width 65 height 11
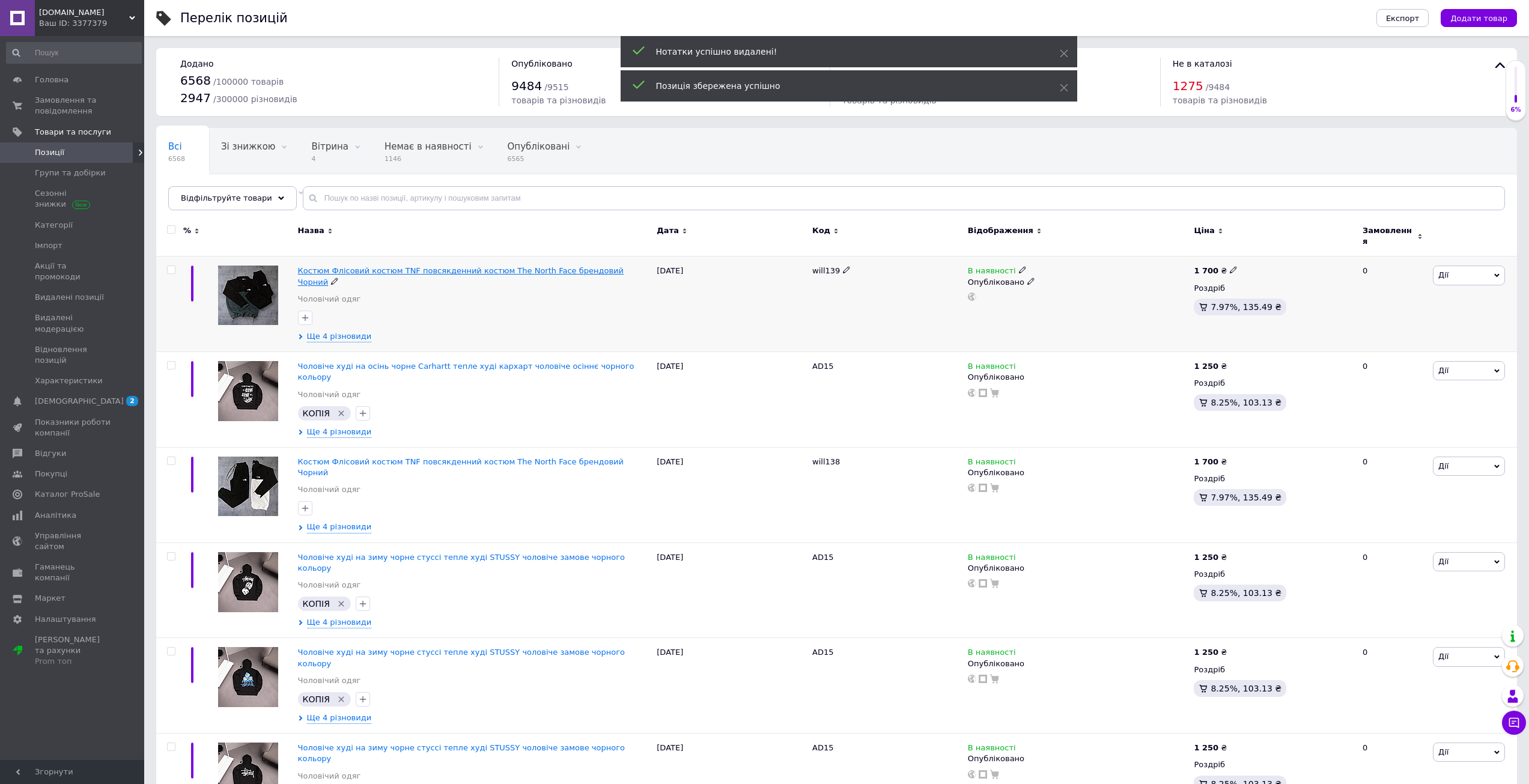
click at [433, 266] on span "Костюм Флісовий костюм TNF повсякденний костюм The North Face брендовий Чорний" at bounding box center [461, 276] width 326 height 20
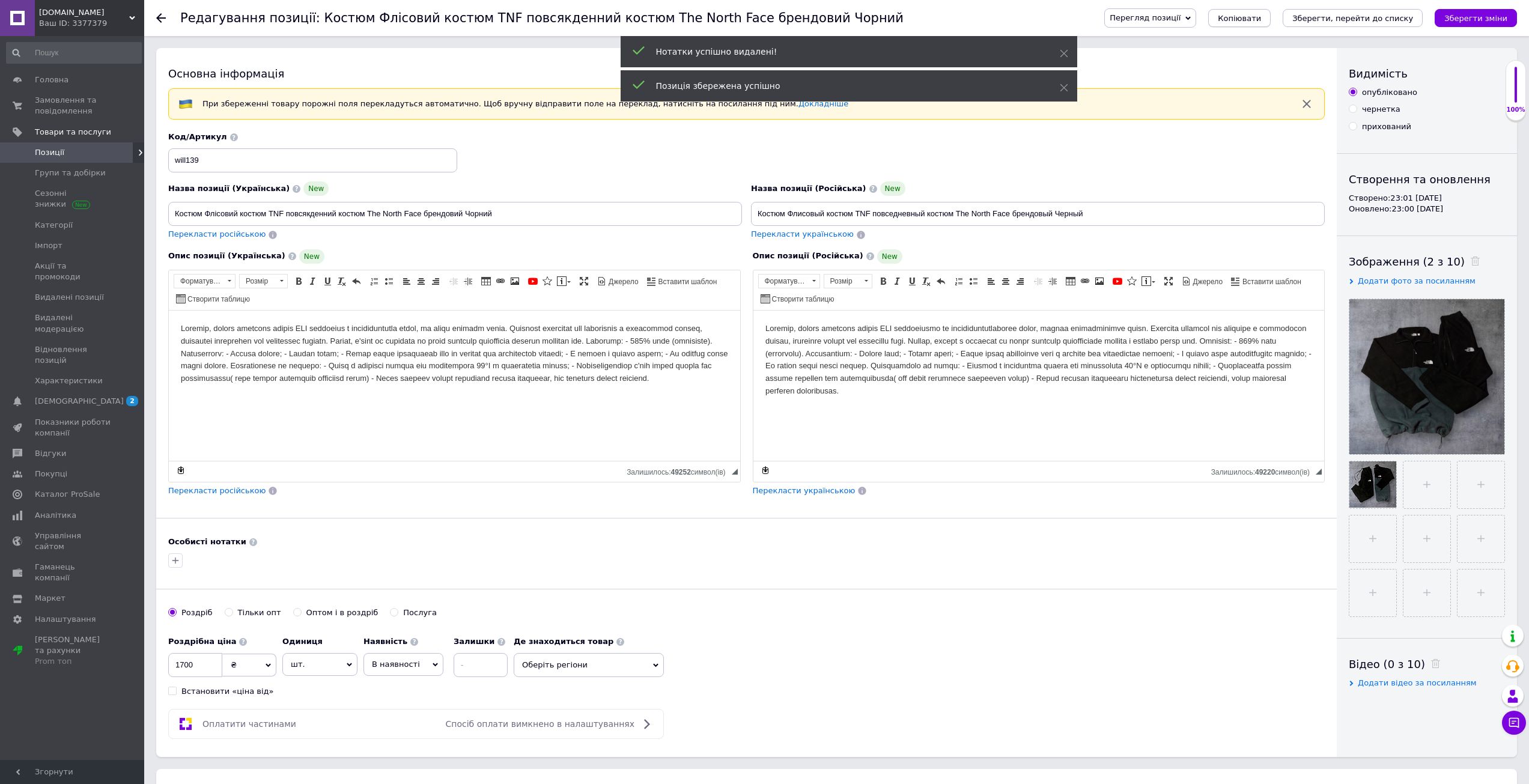
click at [1269, 24] on button "Копіювати" at bounding box center [1240, 17] width 62 height 18
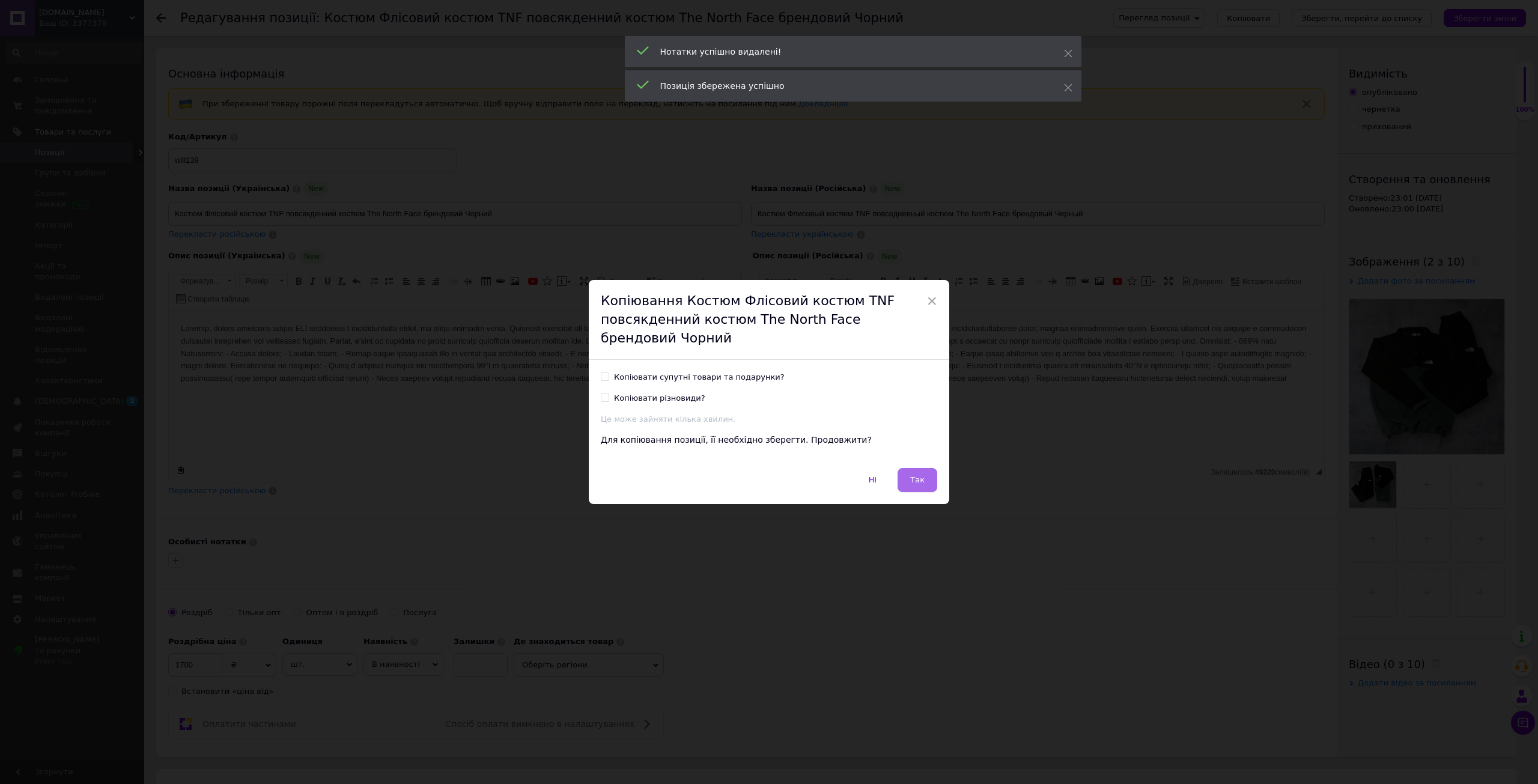
click at [920, 478] on span "Так" at bounding box center [917, 480] width 14 height 9
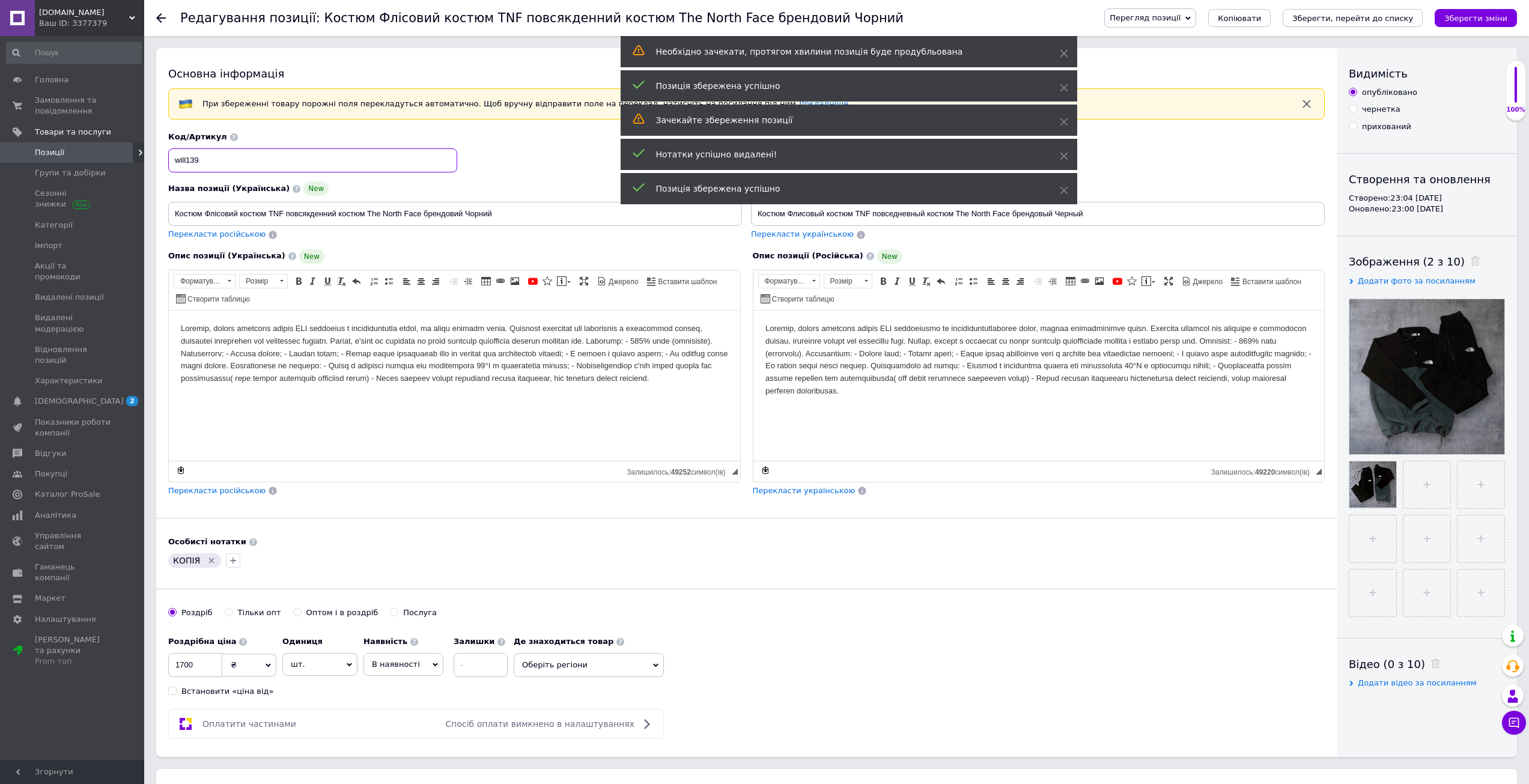
click at [236, 167] on input "will139" at bounding box center [313, 160] width 289 height 24
type input "will140"
click at [633, 569] on div "КОПІЯ" at bounding box center [746, 560] width 1161 height 19
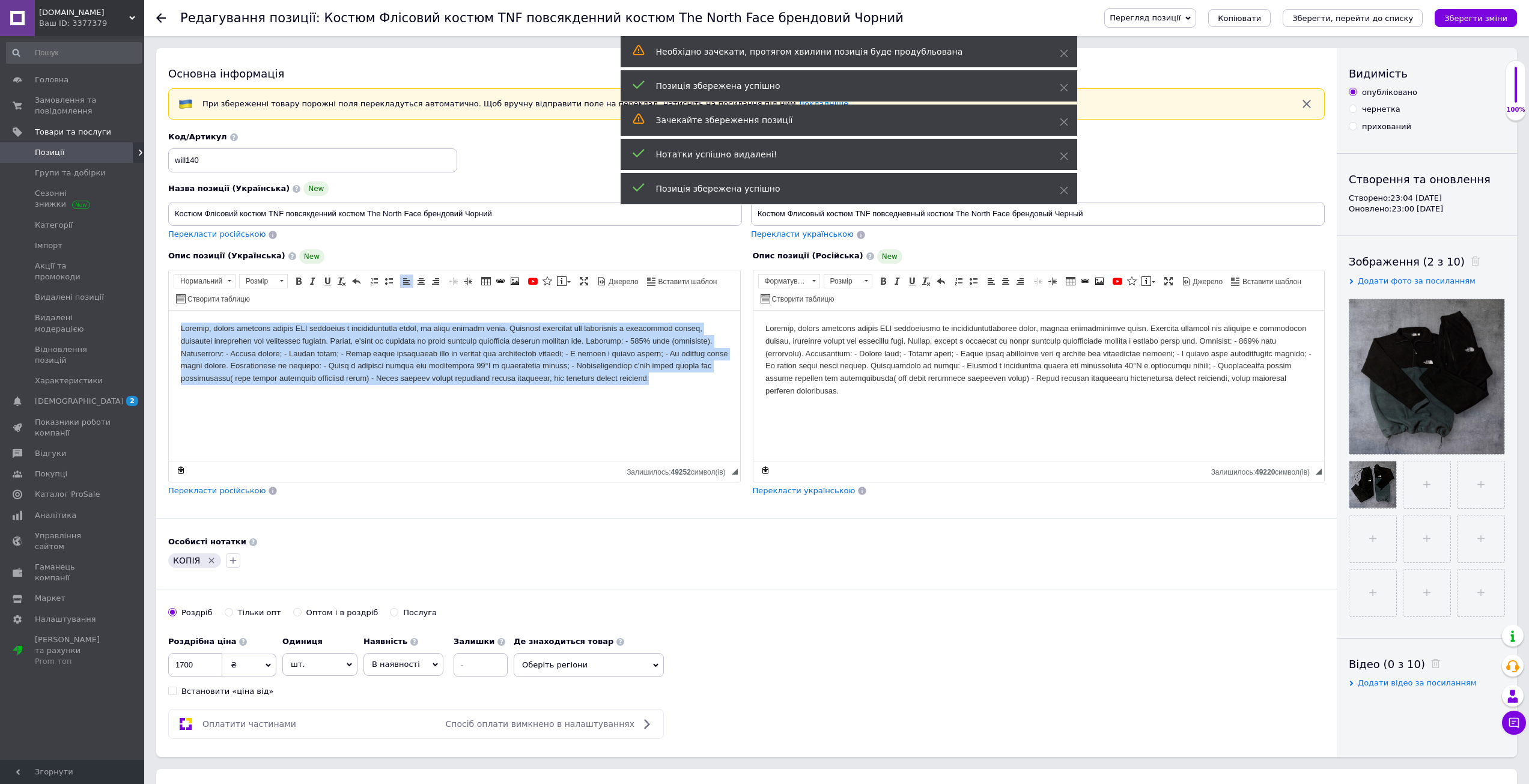
drag, startPoint x: 177, startPoint y: 321, endPoint x: 589, endPoint y: 543, distance: 468.0
click at [589, 397] on html at bounding box center [455, 353] width 571 height 87
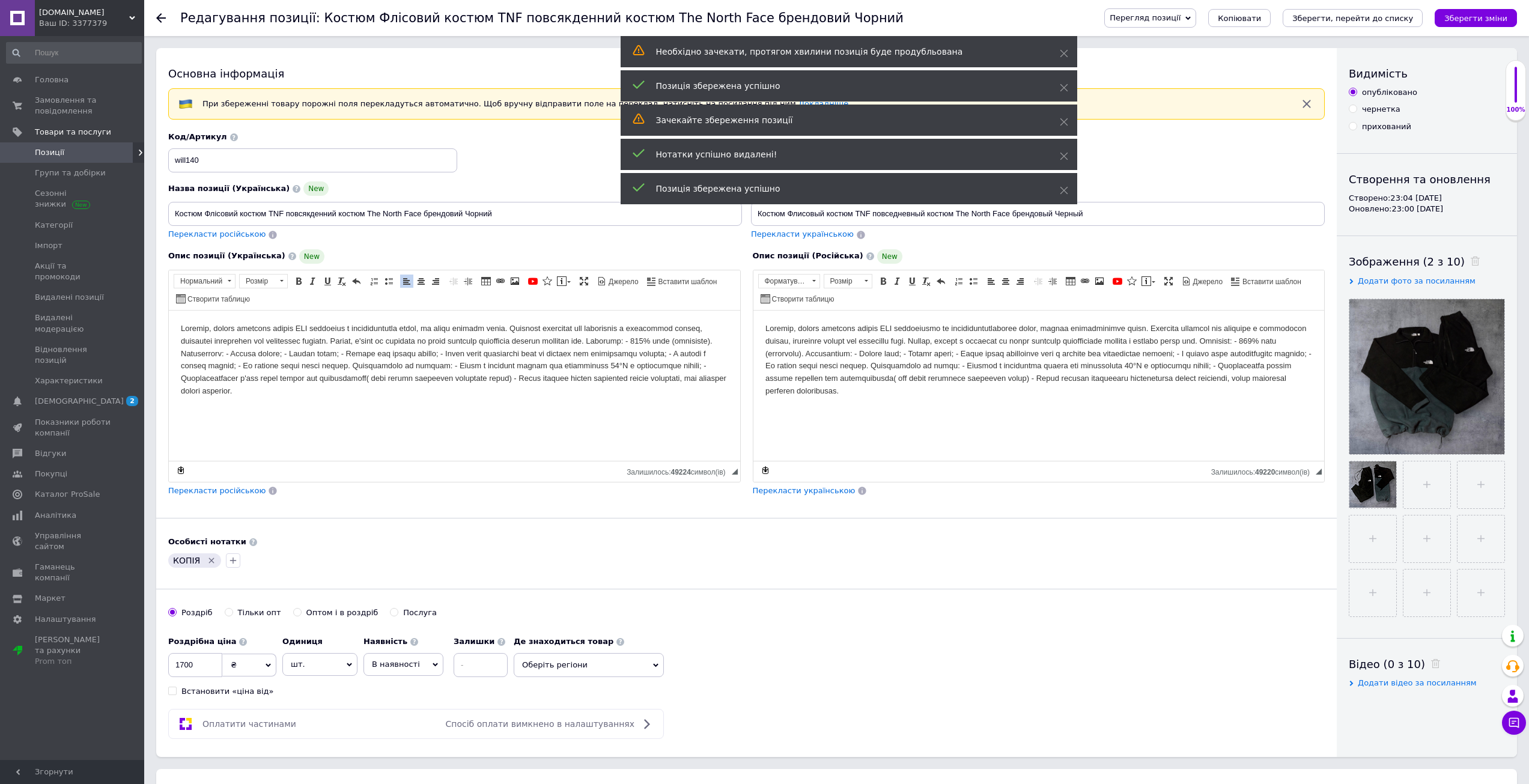
click at [220, 486] on span "Перекласти російською" at bounding box center [217, 490] width 97 height 9
click at [1470, 263] on icon at bounding box center [1475, 261] width 9 height 9
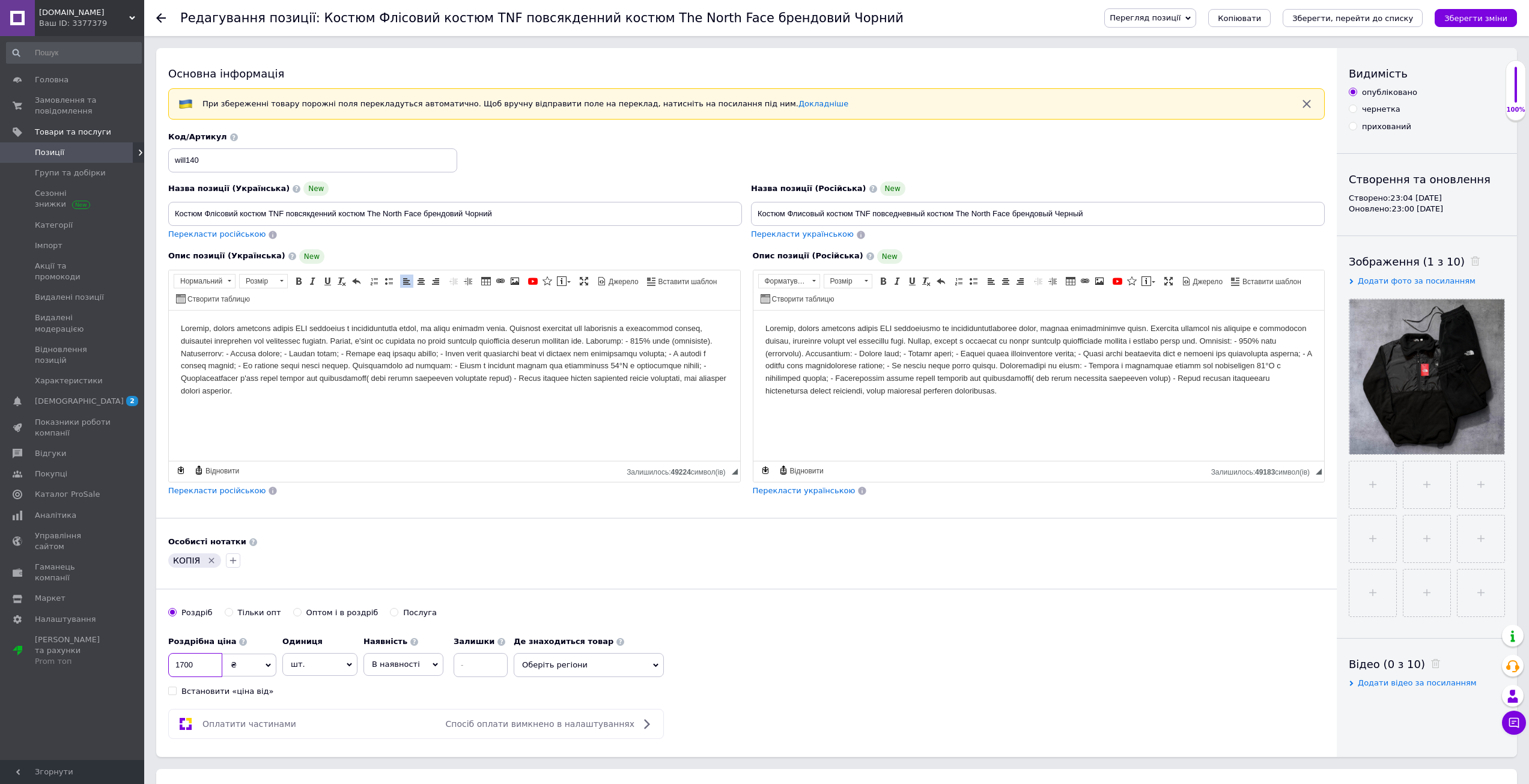
click at [193, 667] on input "1700" at bounding box center [195, 665] width 54 height 24
type input "1900"
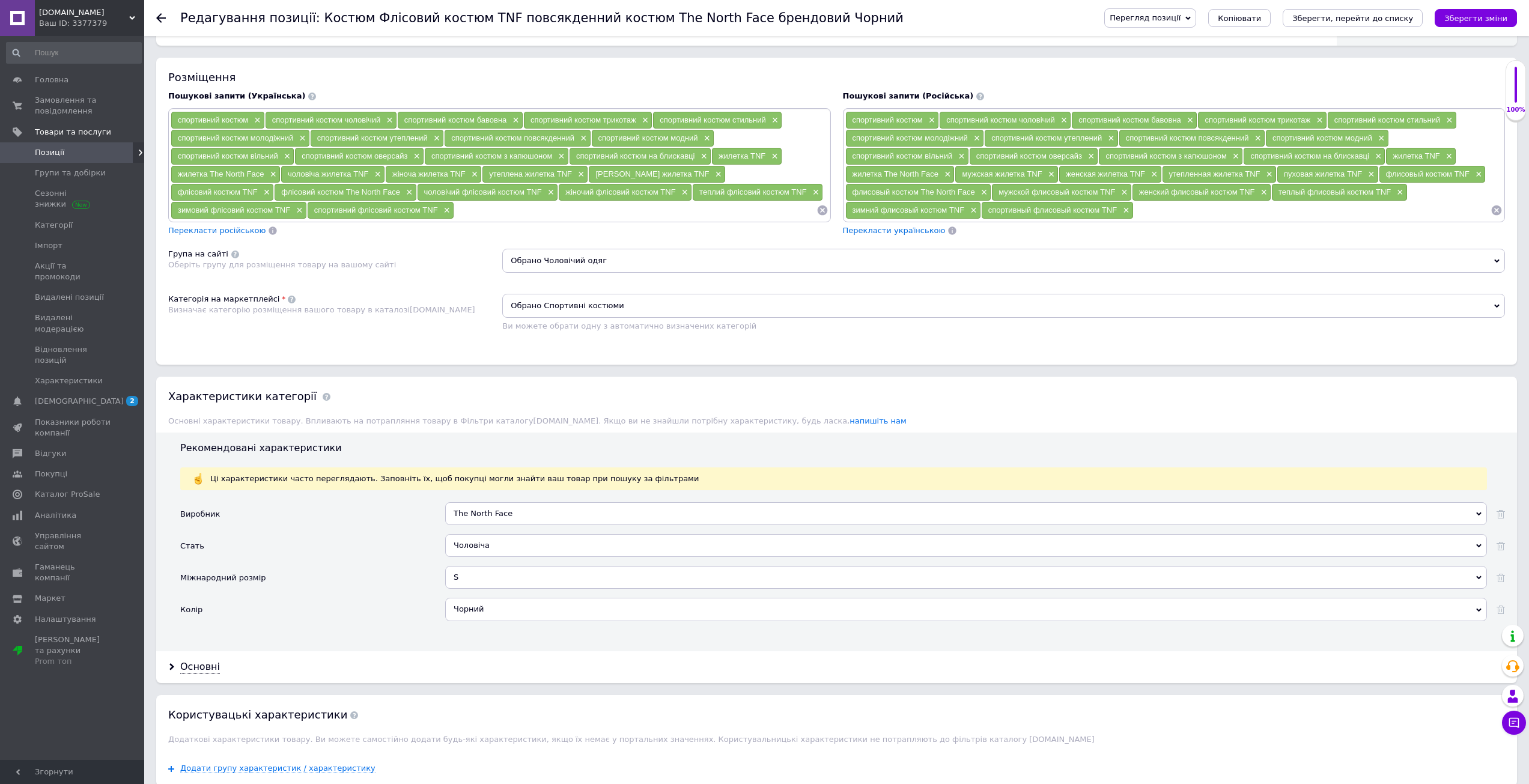
scroll to position [961, 0]
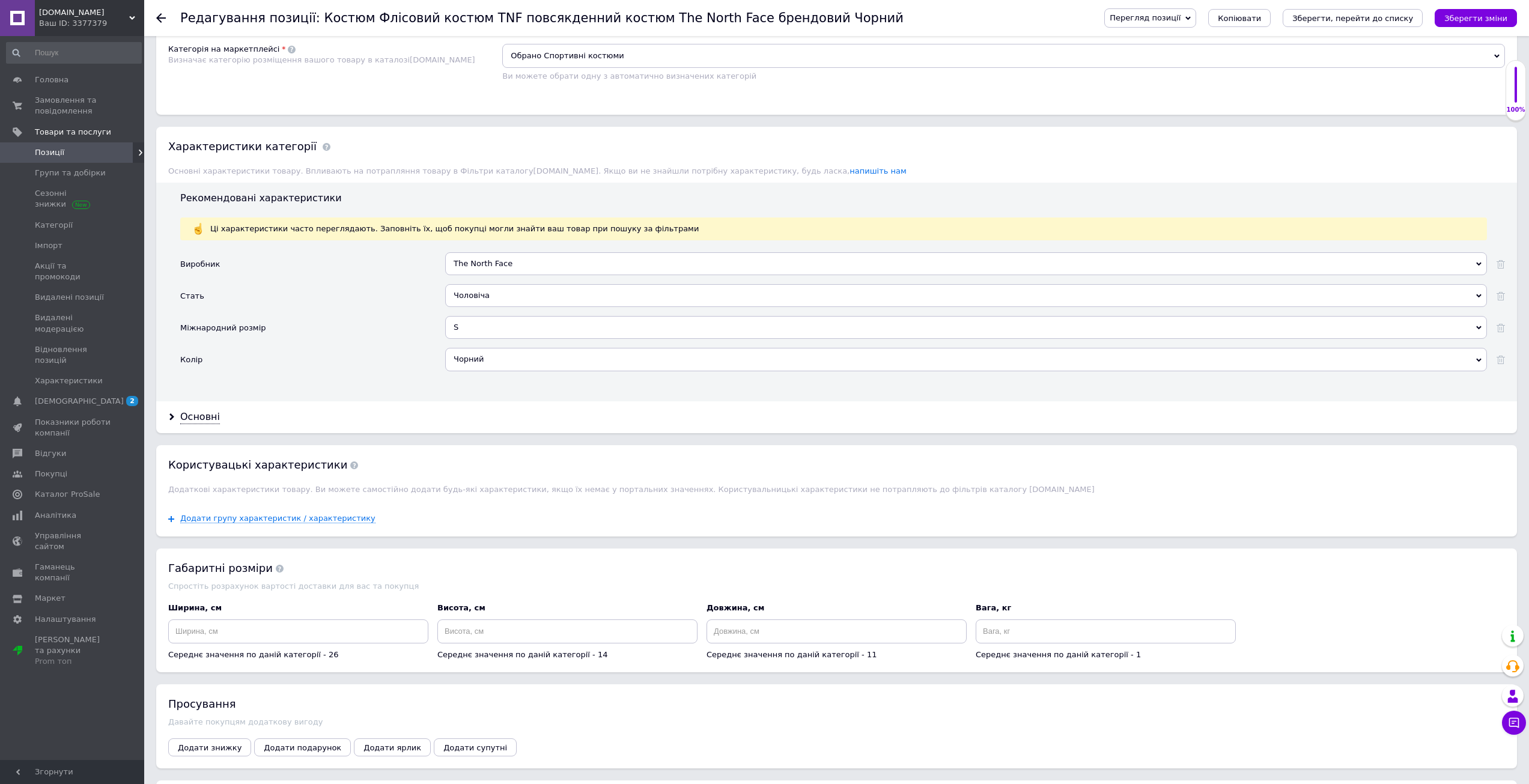
drag, startPoint x: 1460, startPoint y: 13, endPoint x: 1455, endPoint y: 21, distance: 9.4
click at [1460, 14] on icon "Зберегти зміни" at bounding box center [1475, 18] width 63 height 9
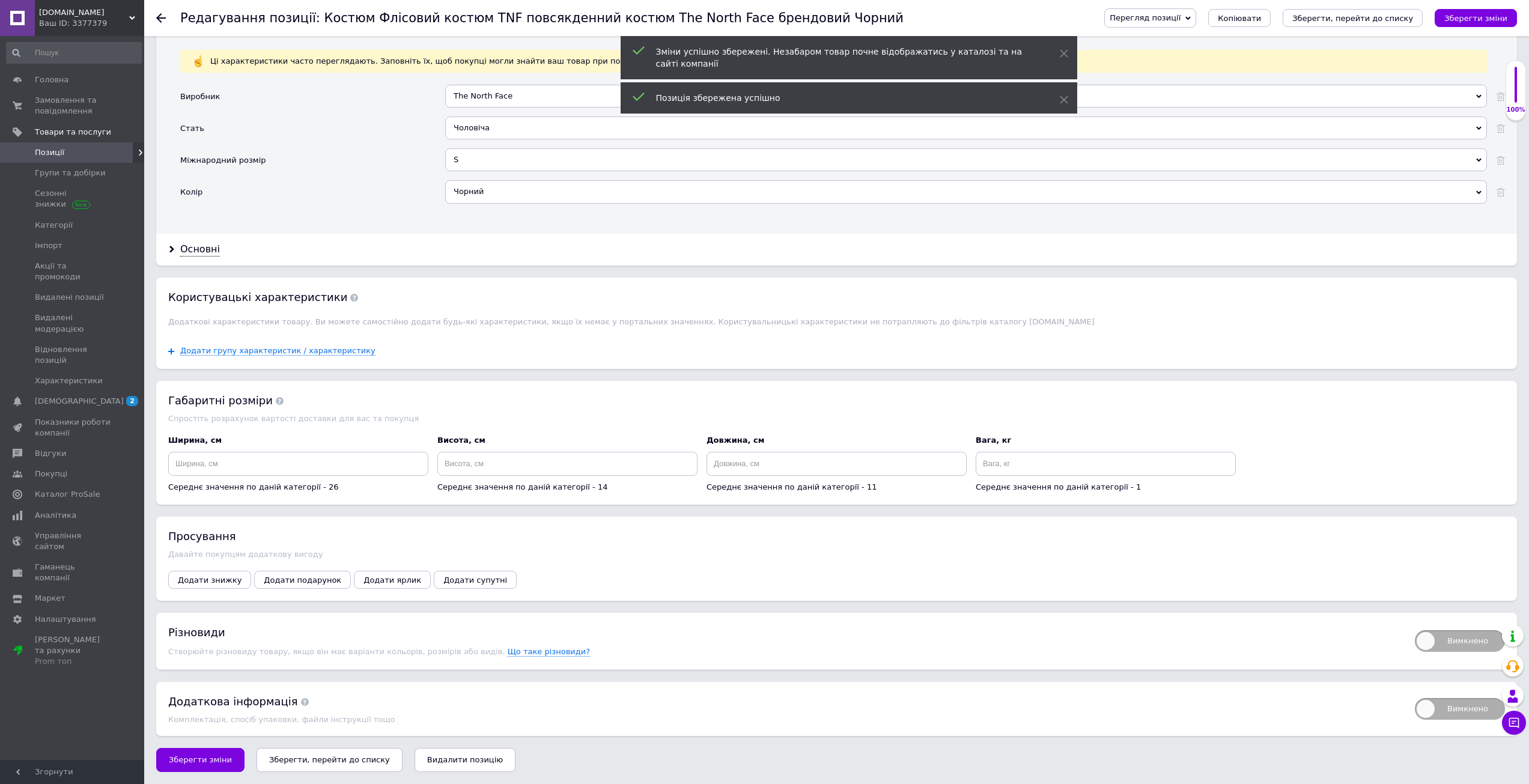
click at [1434, 634] on span "Вимкнено" at bounding box center [1460, 641] width 90 height 22
click at [1415, 630] on input "Вимкнено" at bounding box center [1410, 626] width 8 height 8
checkbox input "true"
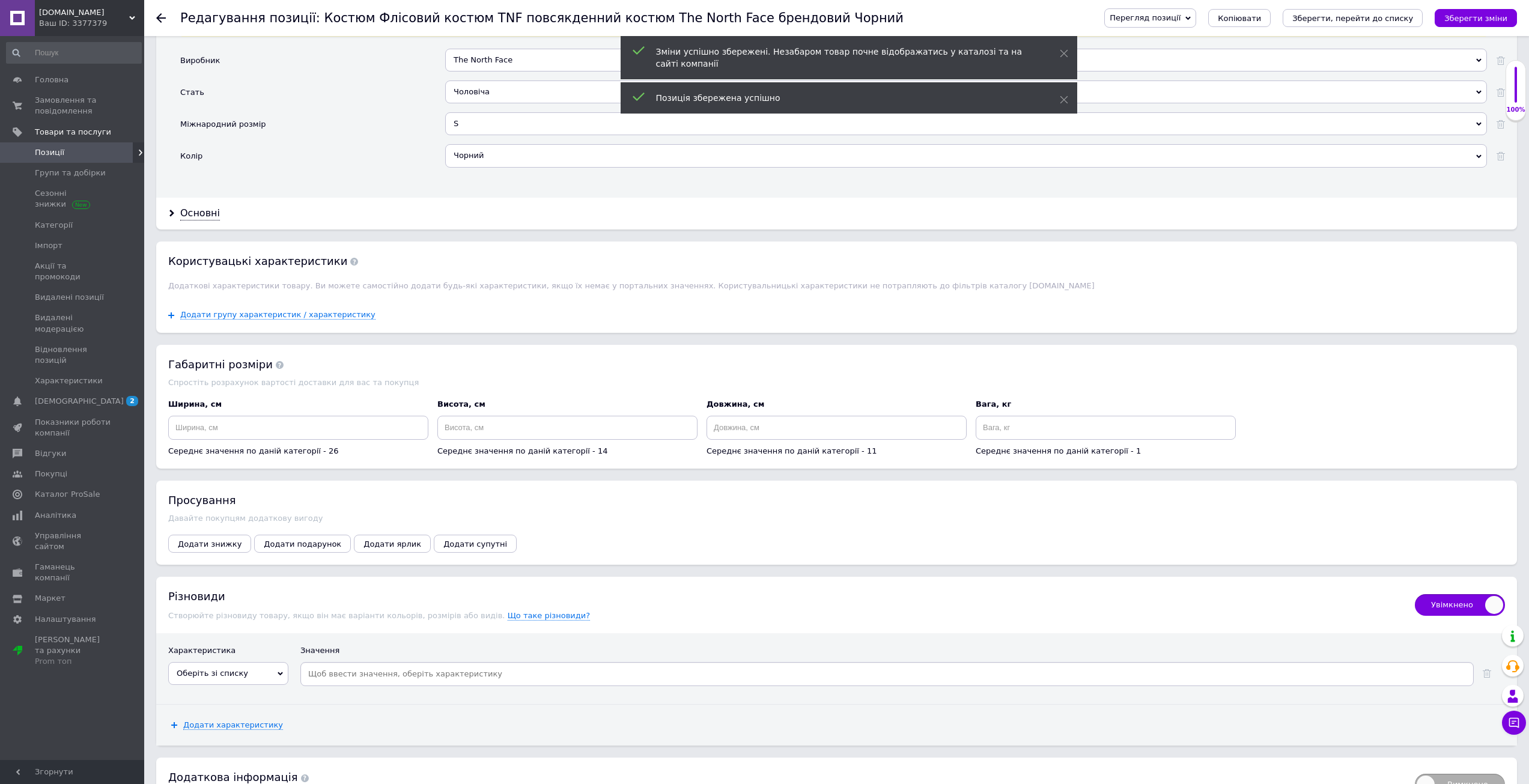
scroll to position [1244, 0]
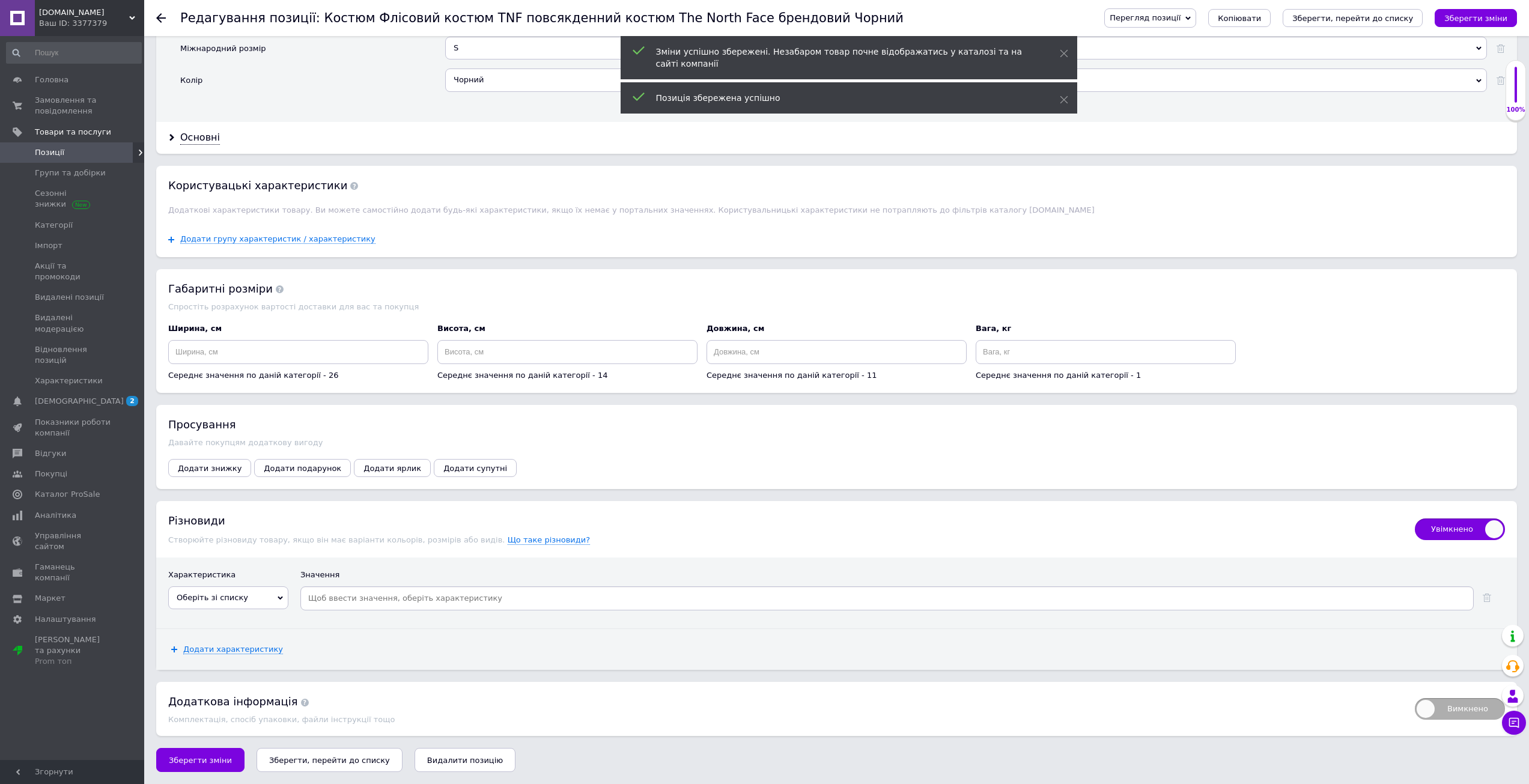
click at [200, 572] on span "Характеристика" at bounding box center [202, 574] width 67 height 9
click at [206, 593] on span "Оберіть зі списку" at bounding box center [212, 597] width 72 height 9
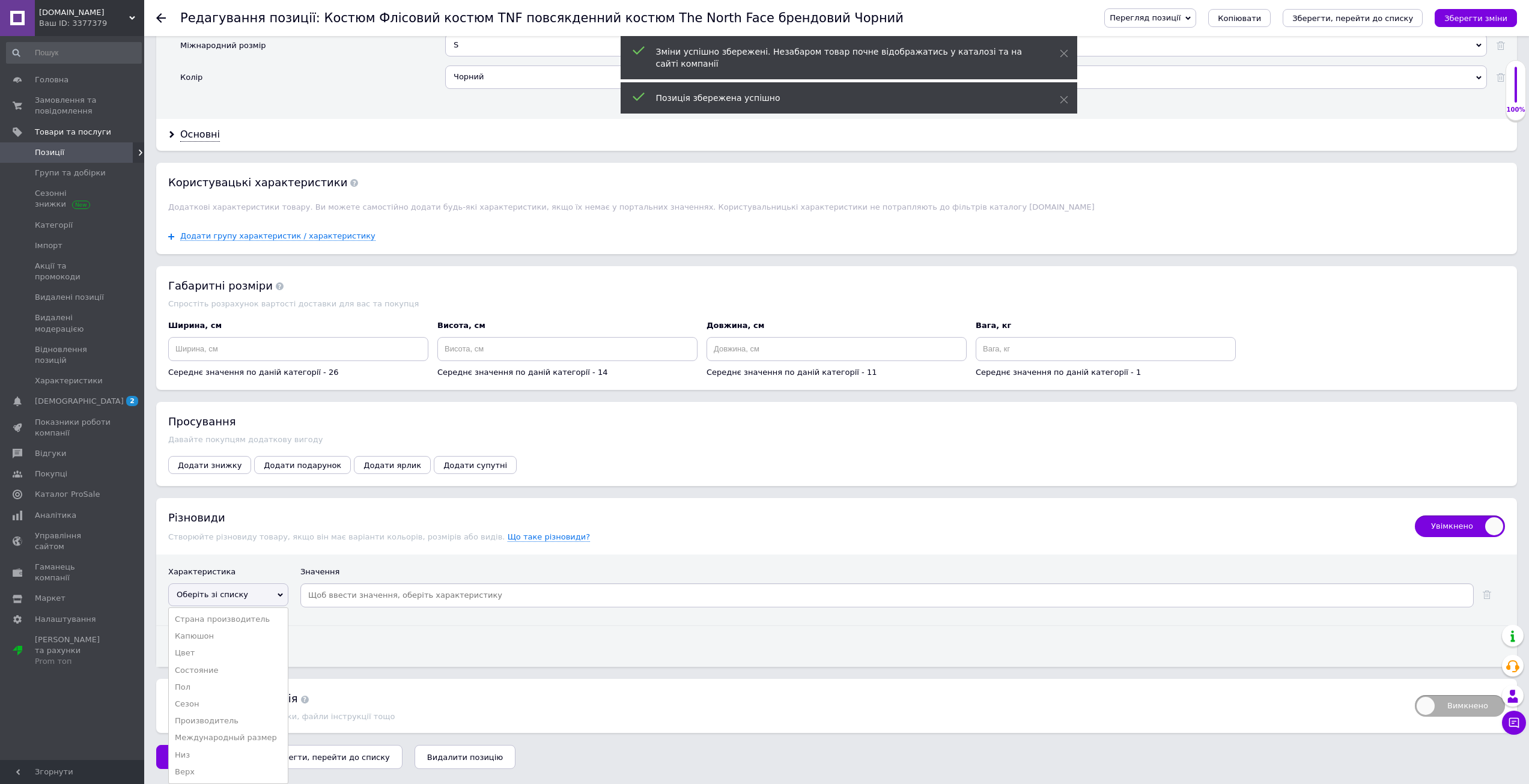
drag, startPoint x: 228, startPoint y: 739, endPoint x: 283, endPoint y: 675, distance: 84.4
click at [230, 738] on li "Международный размер" at bounding box center [228, 737] width 119 height 17
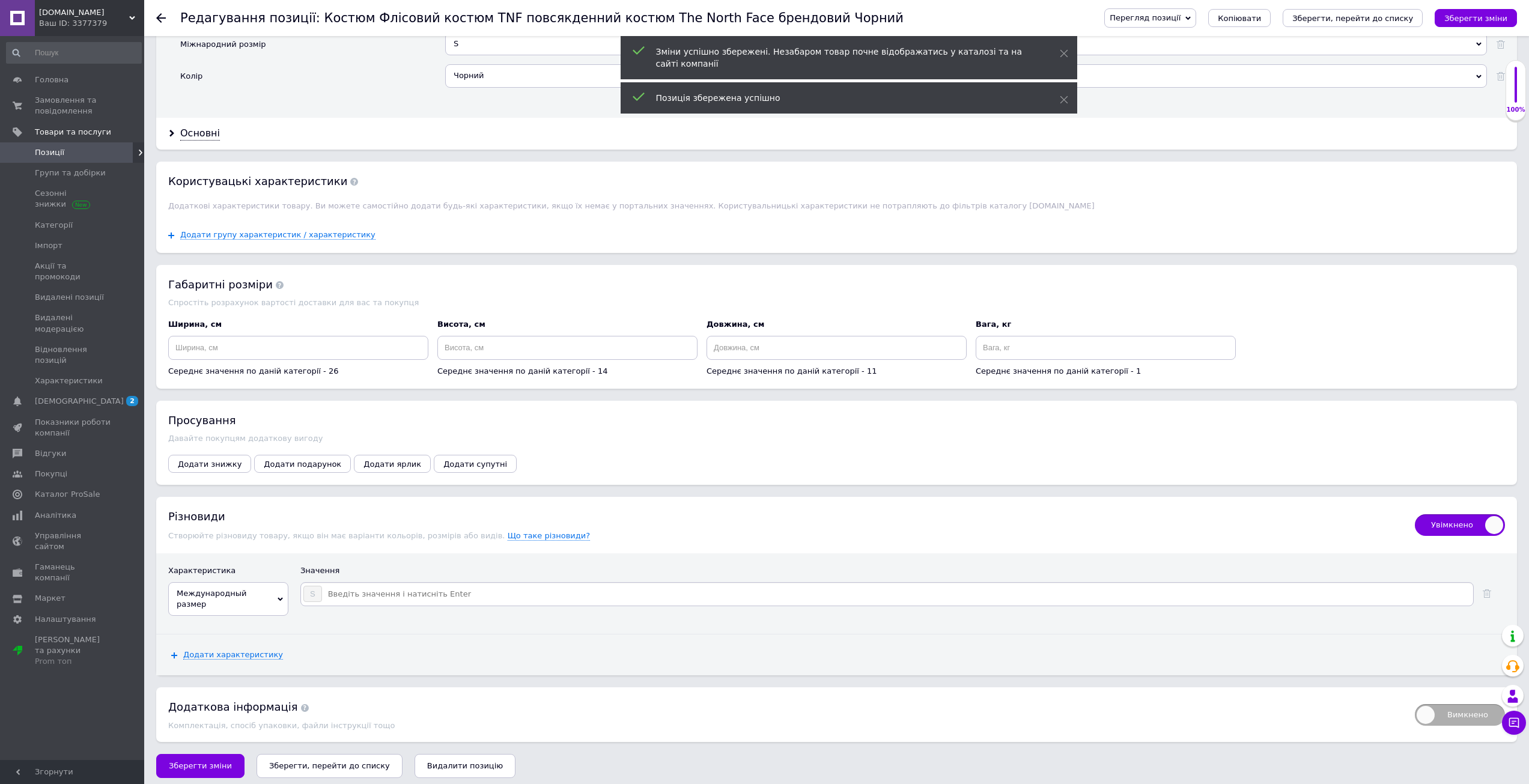
click at [362, 582] on div "Значення" at bounding box center [902, 573] width 1205 height 17
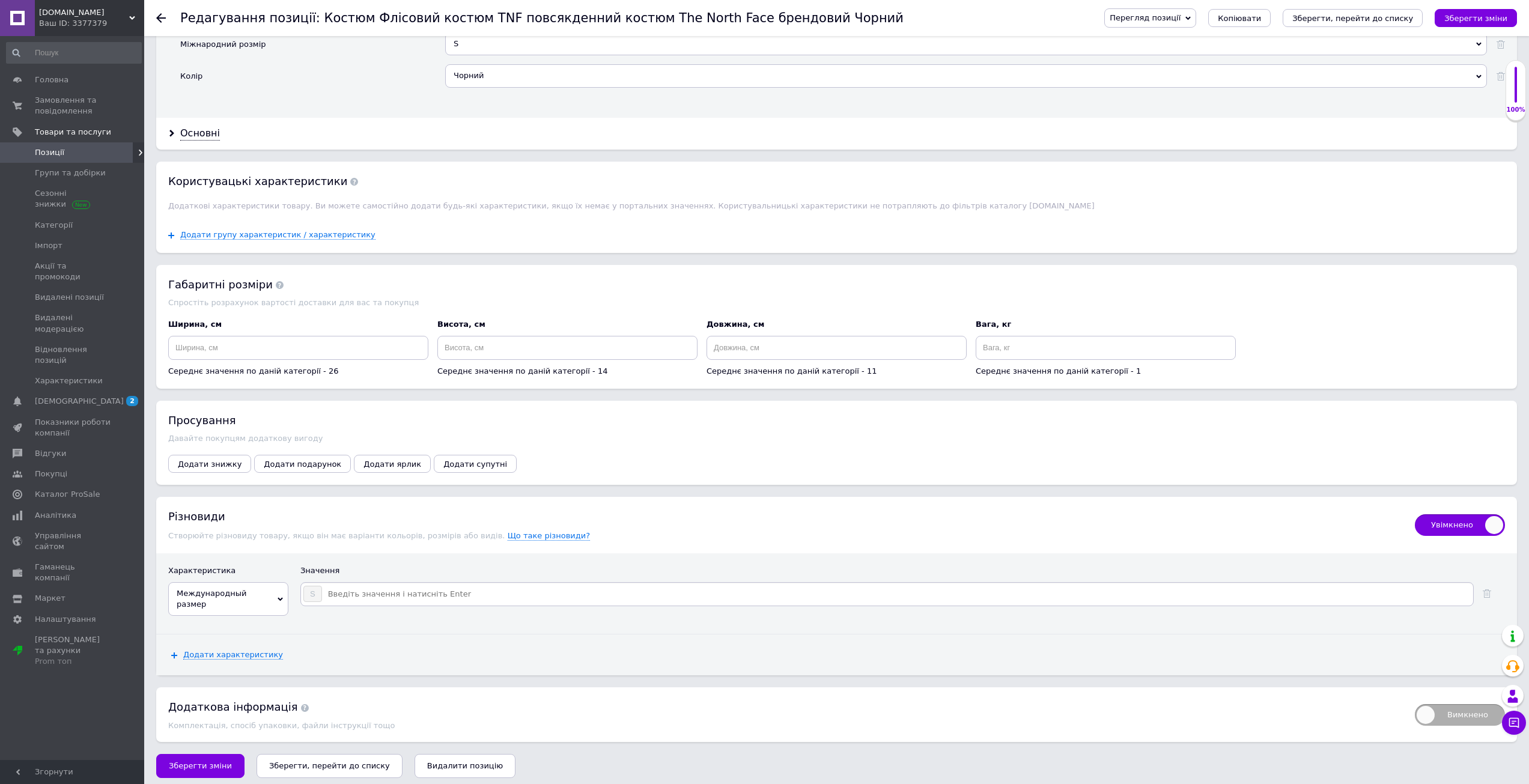
click at [390, 590] on input at bounding box center [896, 594] width 1148 height 18
type input "M"
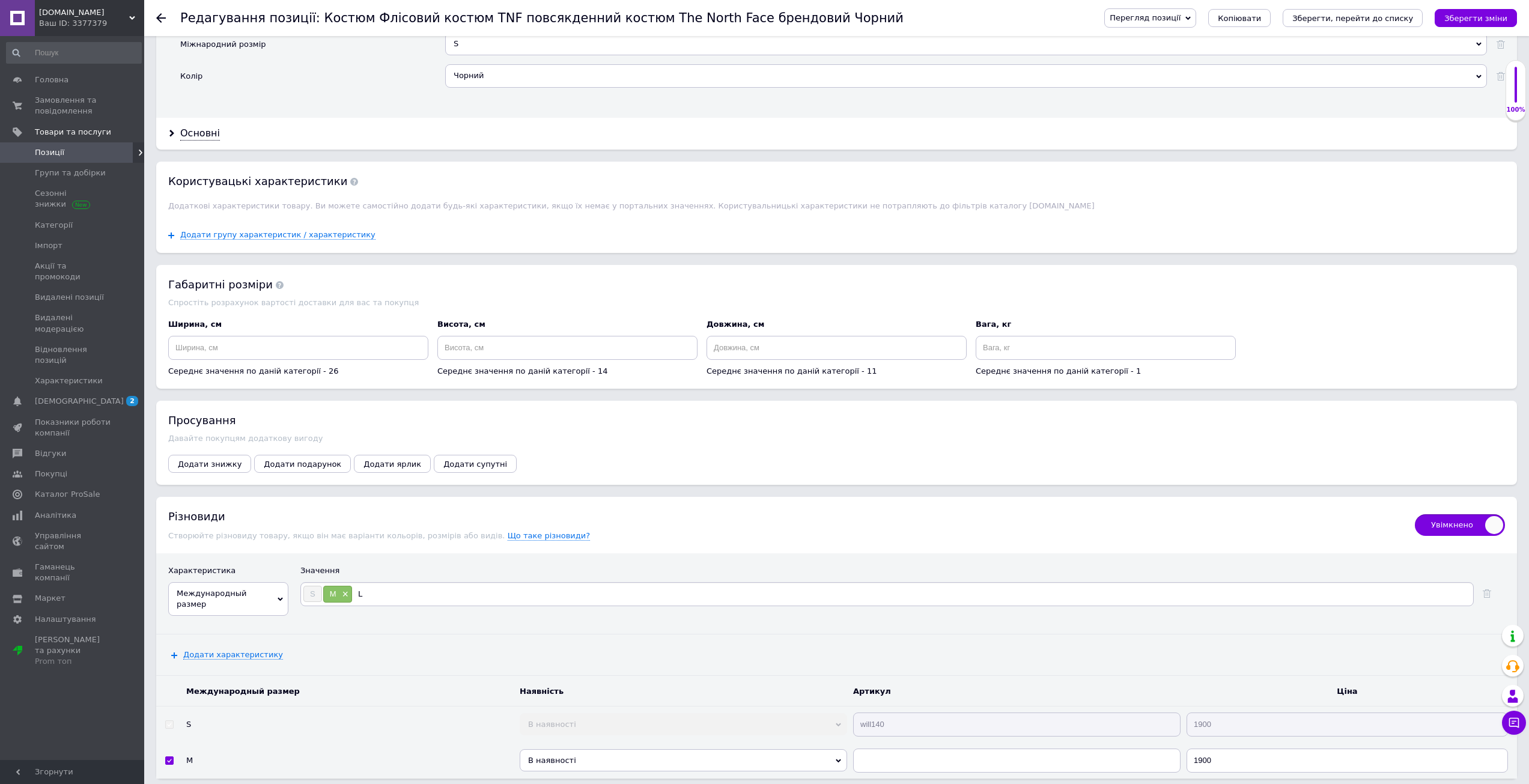
type input "L:"
type input "L"
type input "Xl"
type input "XL"
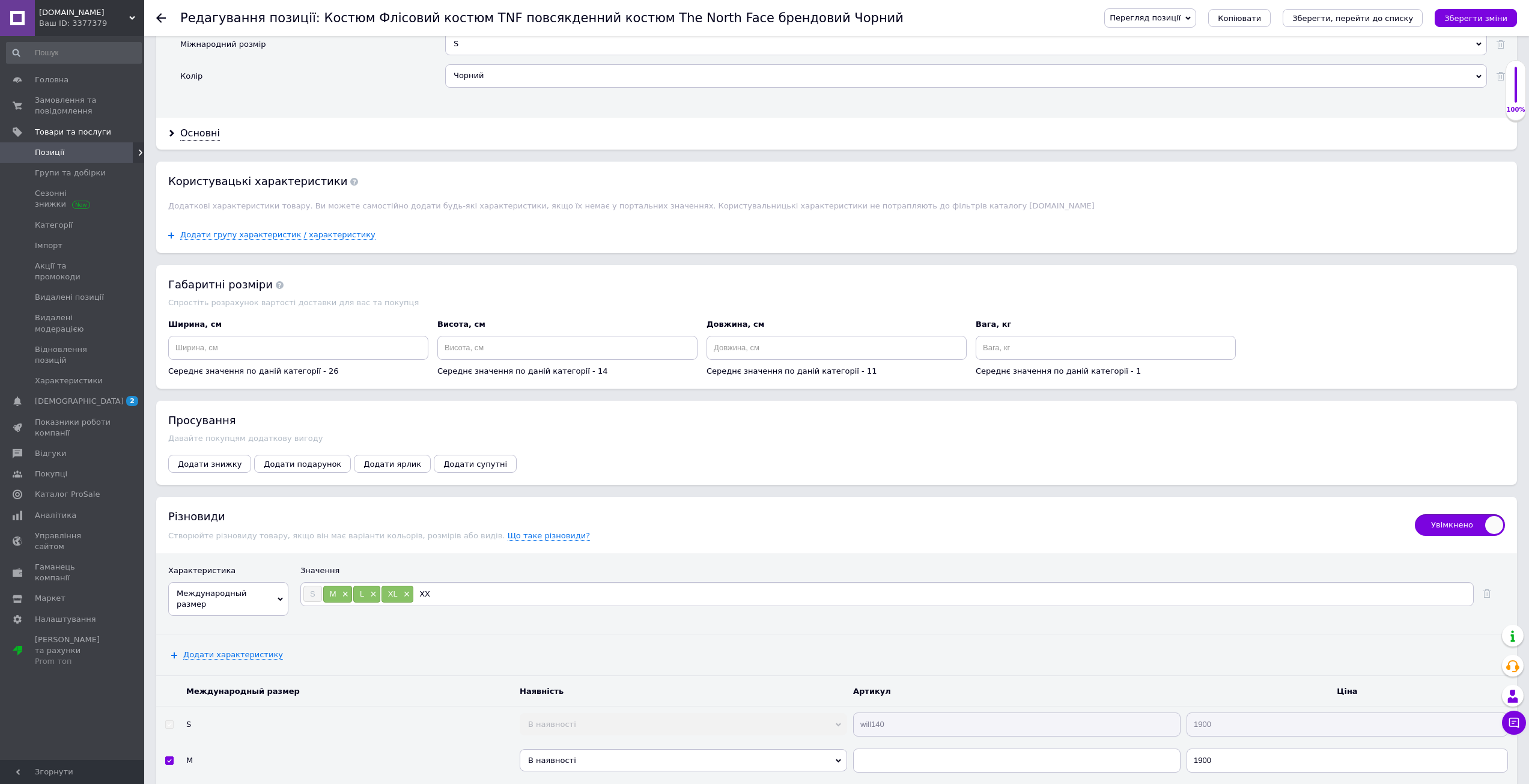
type input "XXL"
drag, startPoint x: 596, startPoint y: 578, endPoint x: 658, endPoint y: 538, distance: 73.8
click at [596, 578] on div "Значення" at bounding box center [902, 573] width 1205 height 17
drag, startPoint x: 1488, startPoint y: 15, endPoint x: 1444, endPoint y: 19, distance: 44.2
click at [1488, 15] on icon "Зберегти зміни" at bounding box center [1475, 18] width 63 height 9
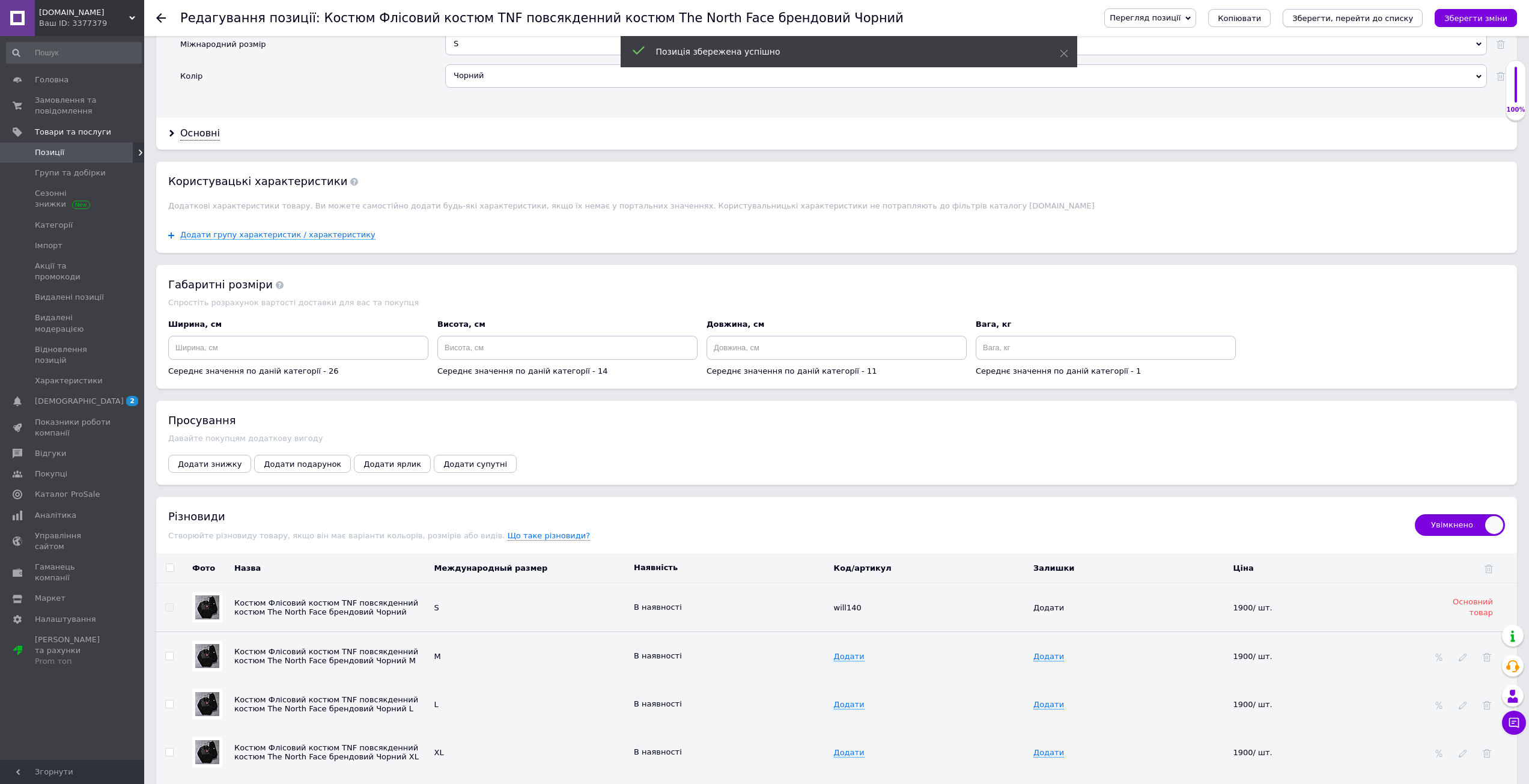
click at [1387, 19] on icon "Зберегти, перейти до списку" at bounding box center [1352, 18] width 121 height 9
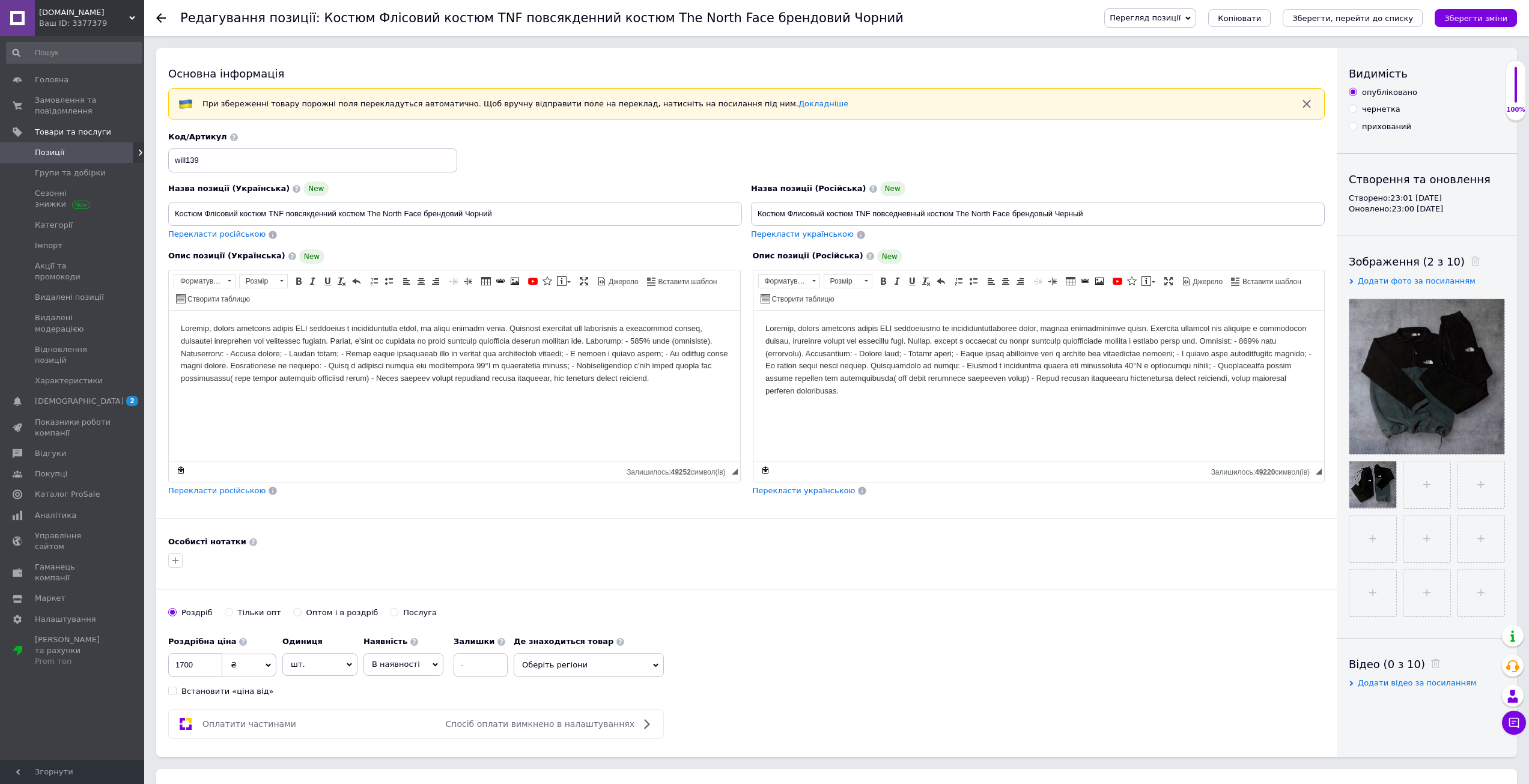
drag, startPoint x: 1357, startPoint y: 11, endPoint x: 1344, endPoint y: 14, distance: 13.3
click at [1356, 11] on button "Зберегти, перейти до списку" at bounding box center [1352, 17] width 140 height 18
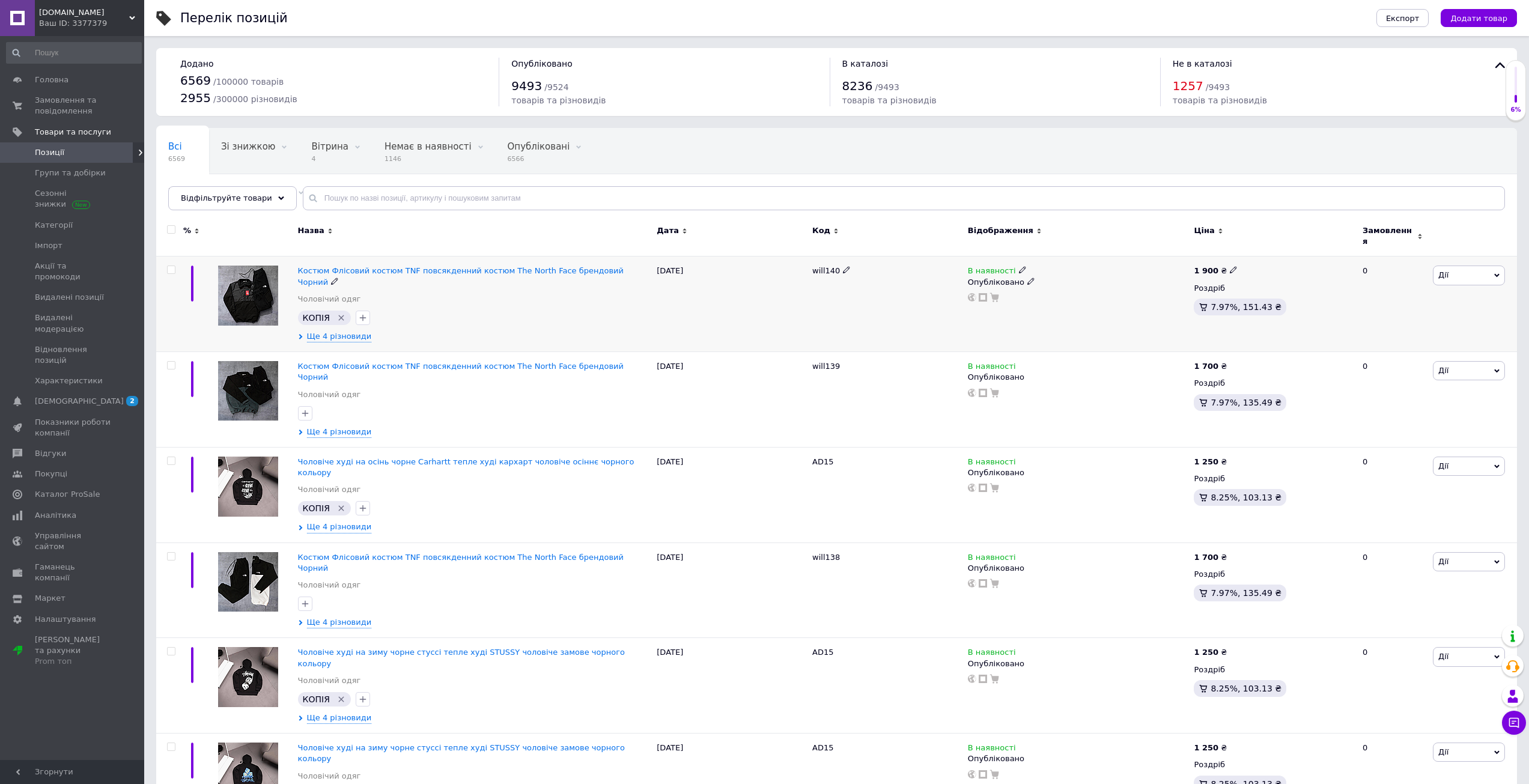
click at [338, 316] on icon "Видалити мітку" at bounding box center [341, 318] width 6 height 6
click at [351, 267] on span "Костюм Флісовий костюм TNF повсякденний костюм The North Face брендовий Чорний" at bounding box center [461, 276] width 326 height 20
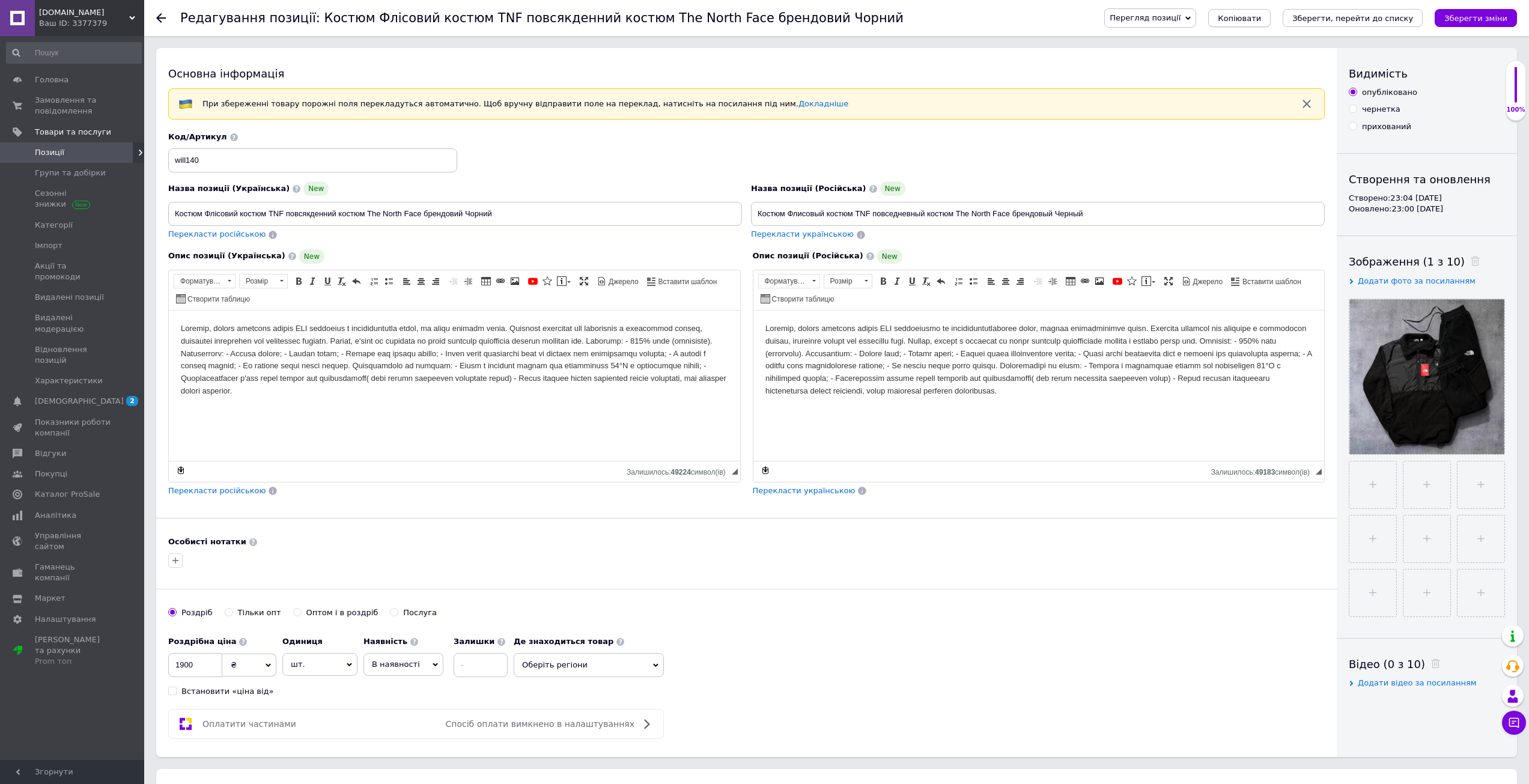
click at [1258, 19] on span "Копіювати" at bounding box center [1239, 18] width 43 height 9
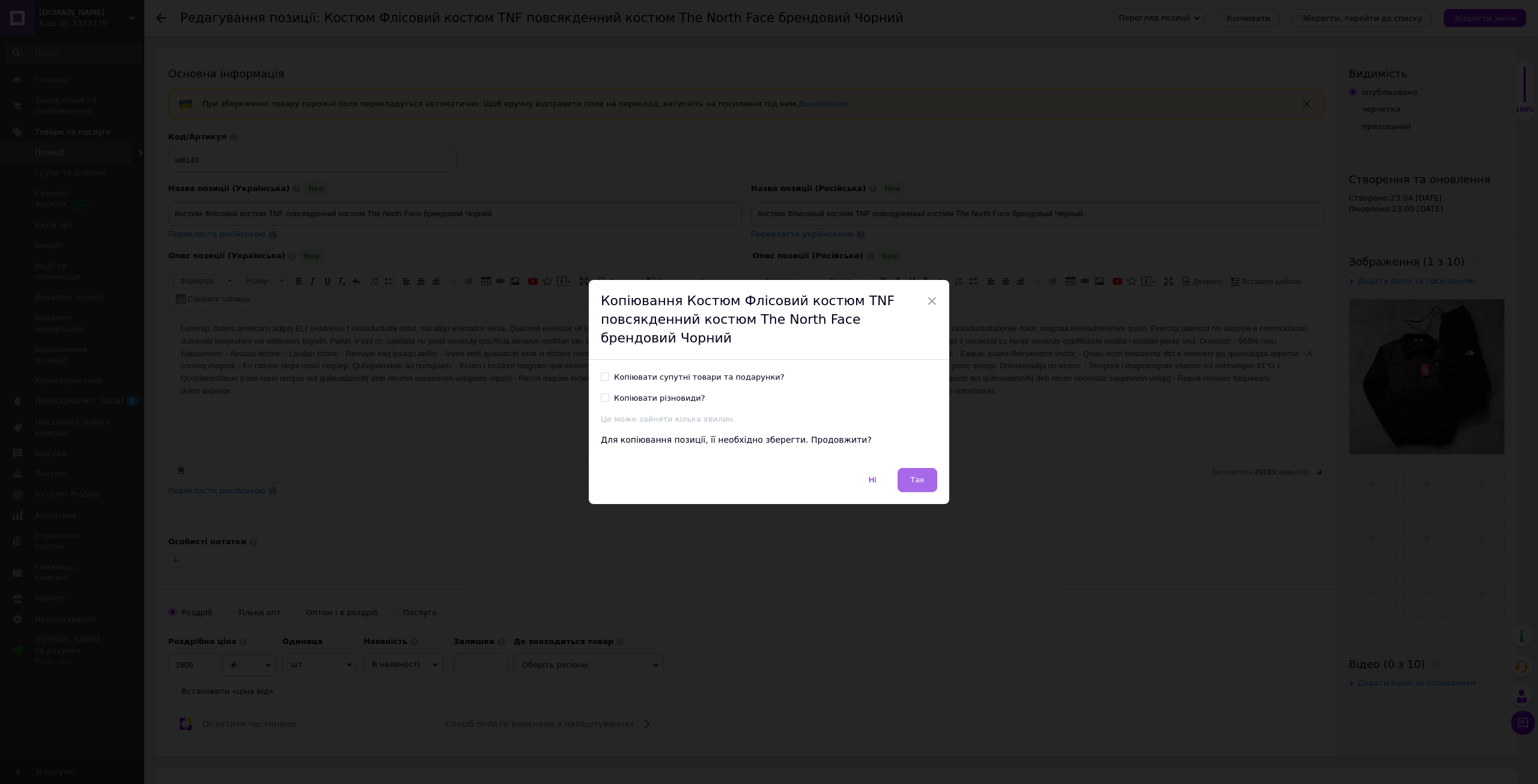
click at [921, 477] on span "Так" at bounding box center [917, 480] width 14 height 9
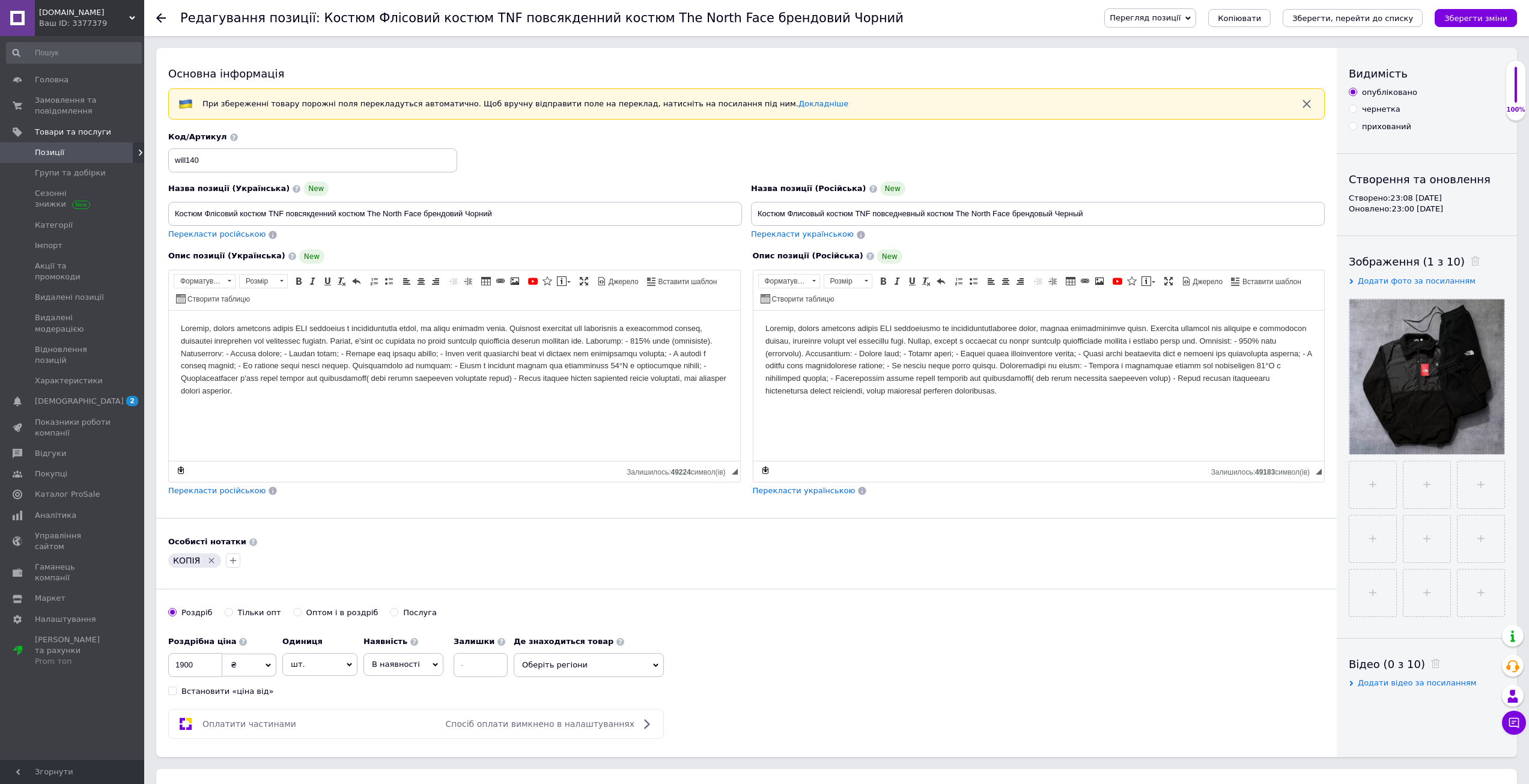
click at [75, 147] on span "Позиції" at bounding box center [73, 152] width 76 height 11
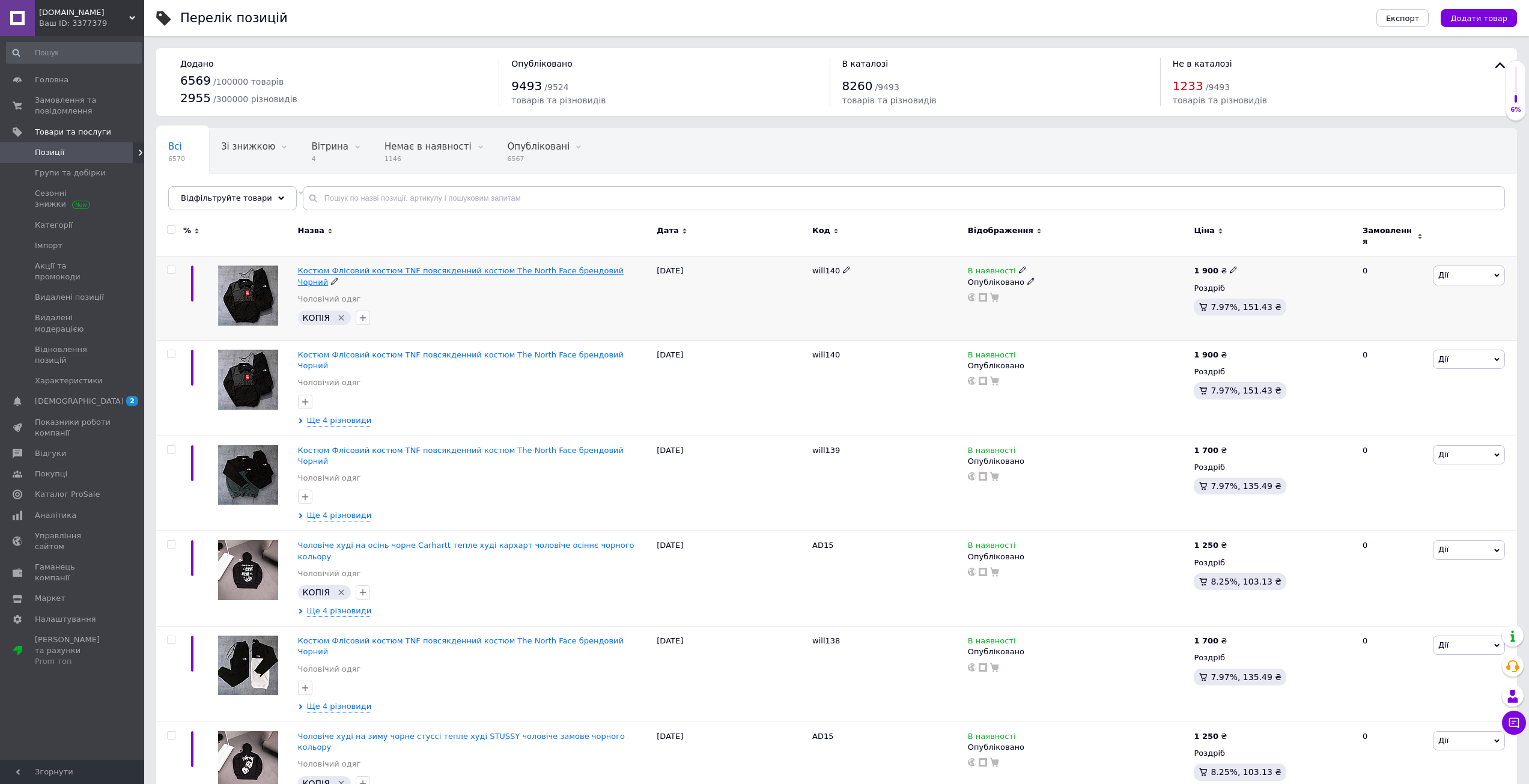
click at [379, 266] on span "Костюм Флісовий костюм TNF повсякденний костюм The North Face брендовий Чорний" at bounding box center [461, 276] width 326 height 20
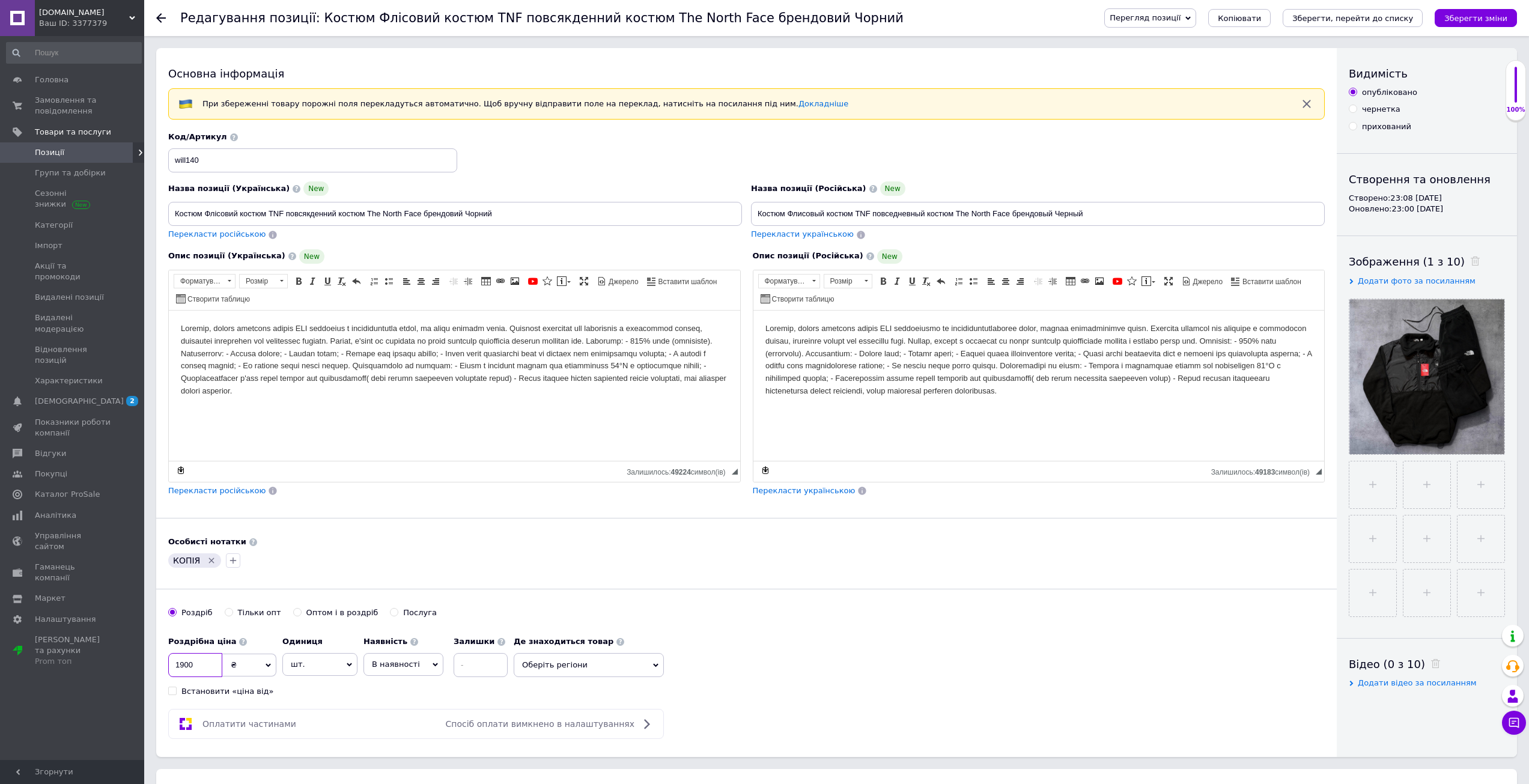
click at [179, 675] on input "1900" at bounding box center [195, 665] width 54 height 24
type input "1850"
drag, startPoint x: 997, startPoint y: 556, endPoint x: 1034, endPoint y: 543, distance: 39.2
click at [1004, 553] on div "КОПІЯ" at bounding box center [746, 560] width 1161 height 19
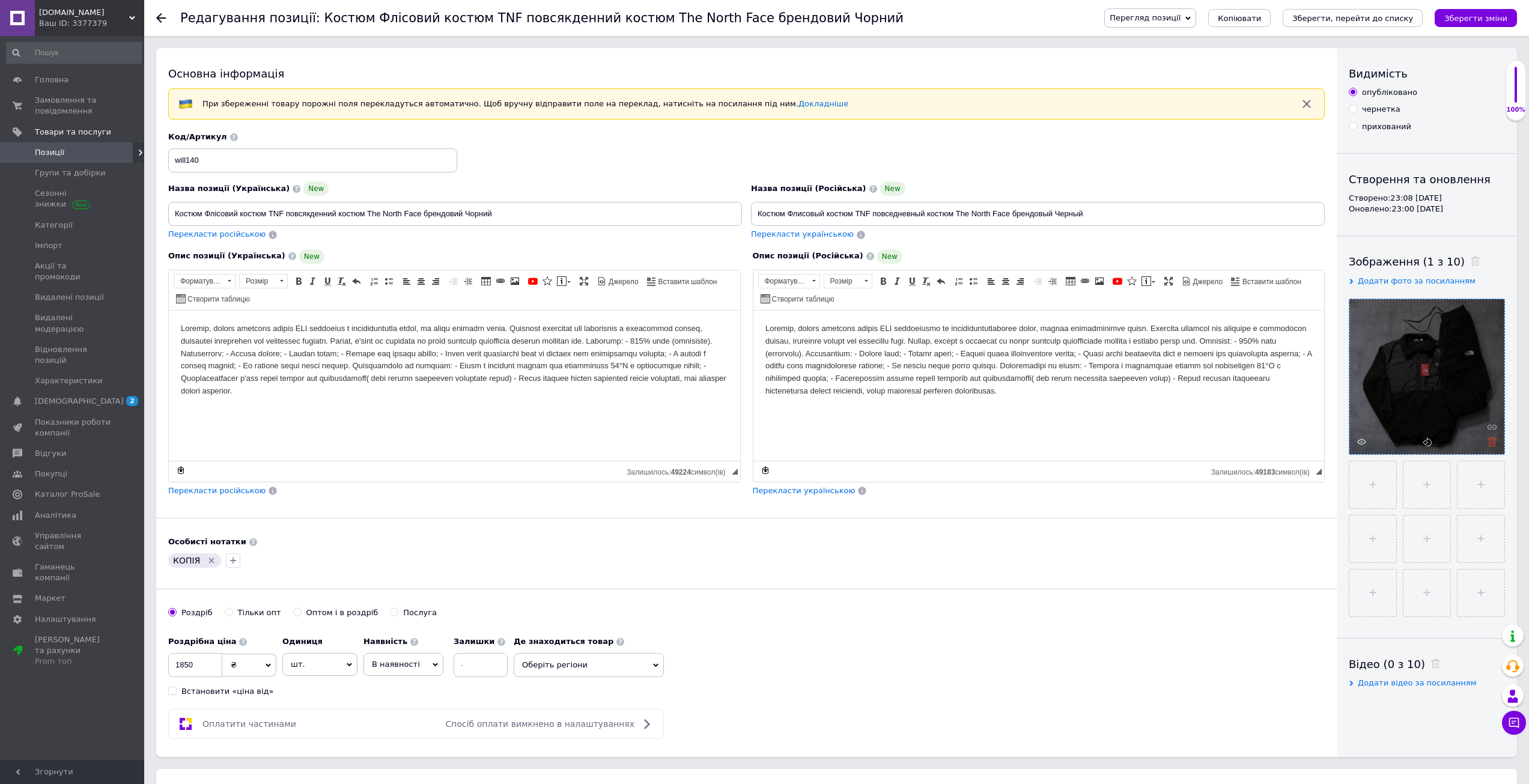
click at [1492, 446] on use at bounding box center [1492, 442] width 9 height 9
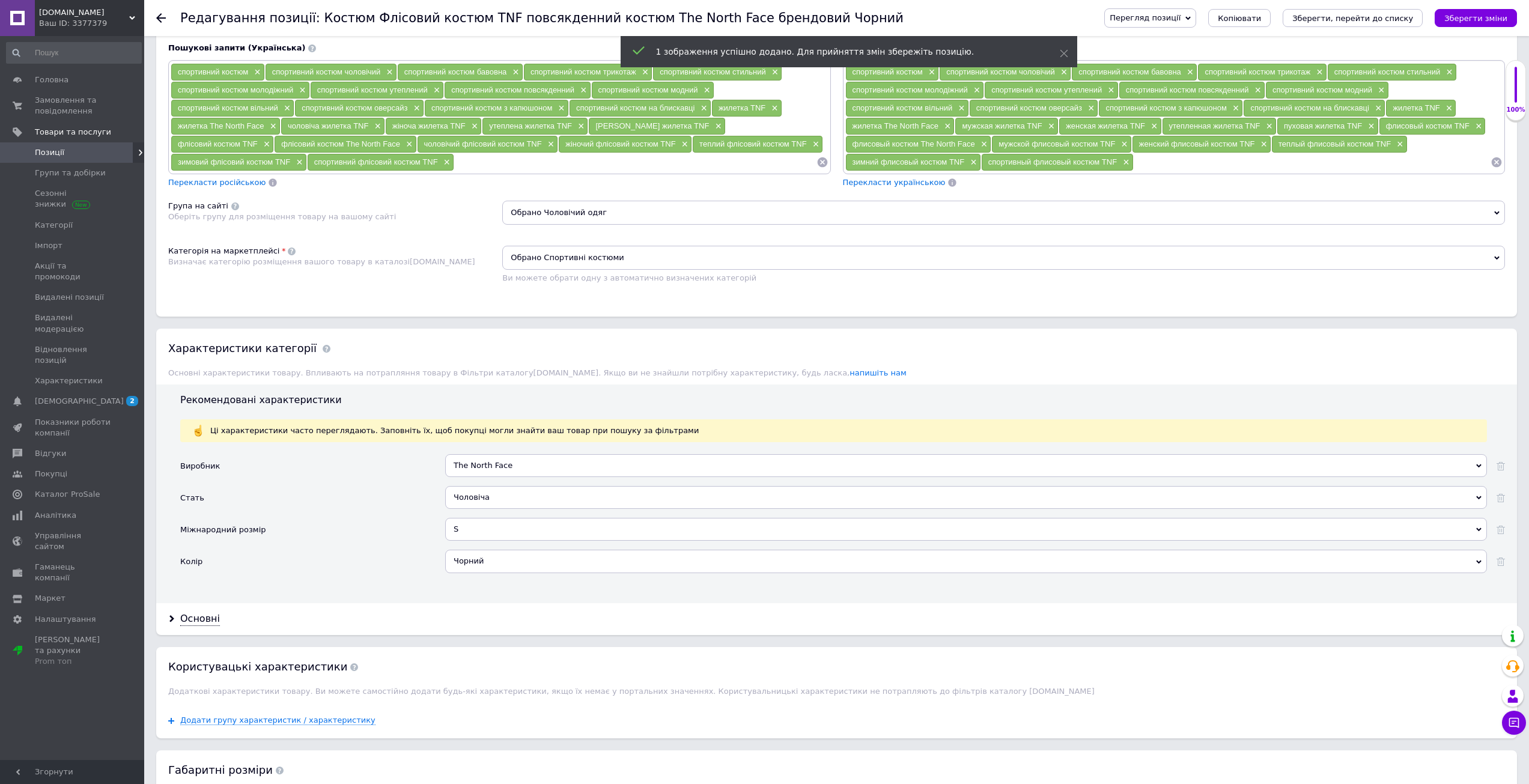
scroll to position [901, 0]
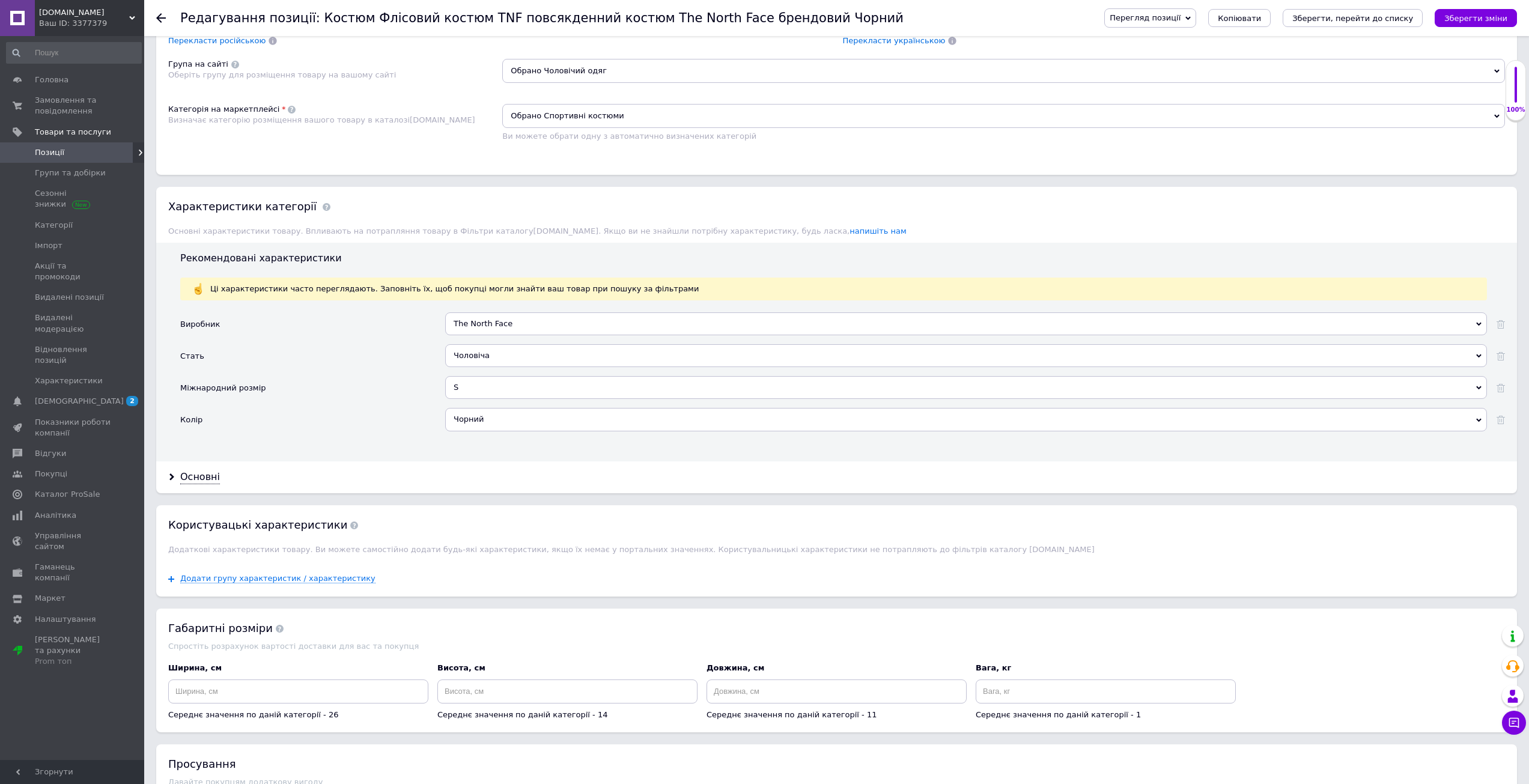
click at [1470, 7] on div "Перегляд позиції Зберегти та переглянути на сайті Зберегти та переглянути на ма…" at bounding box center [1298, 18] width 437 height 36
click at [1468, 14] on icon "Зберегти зміни" at bounding box center [1475, 18] width 63 height 9
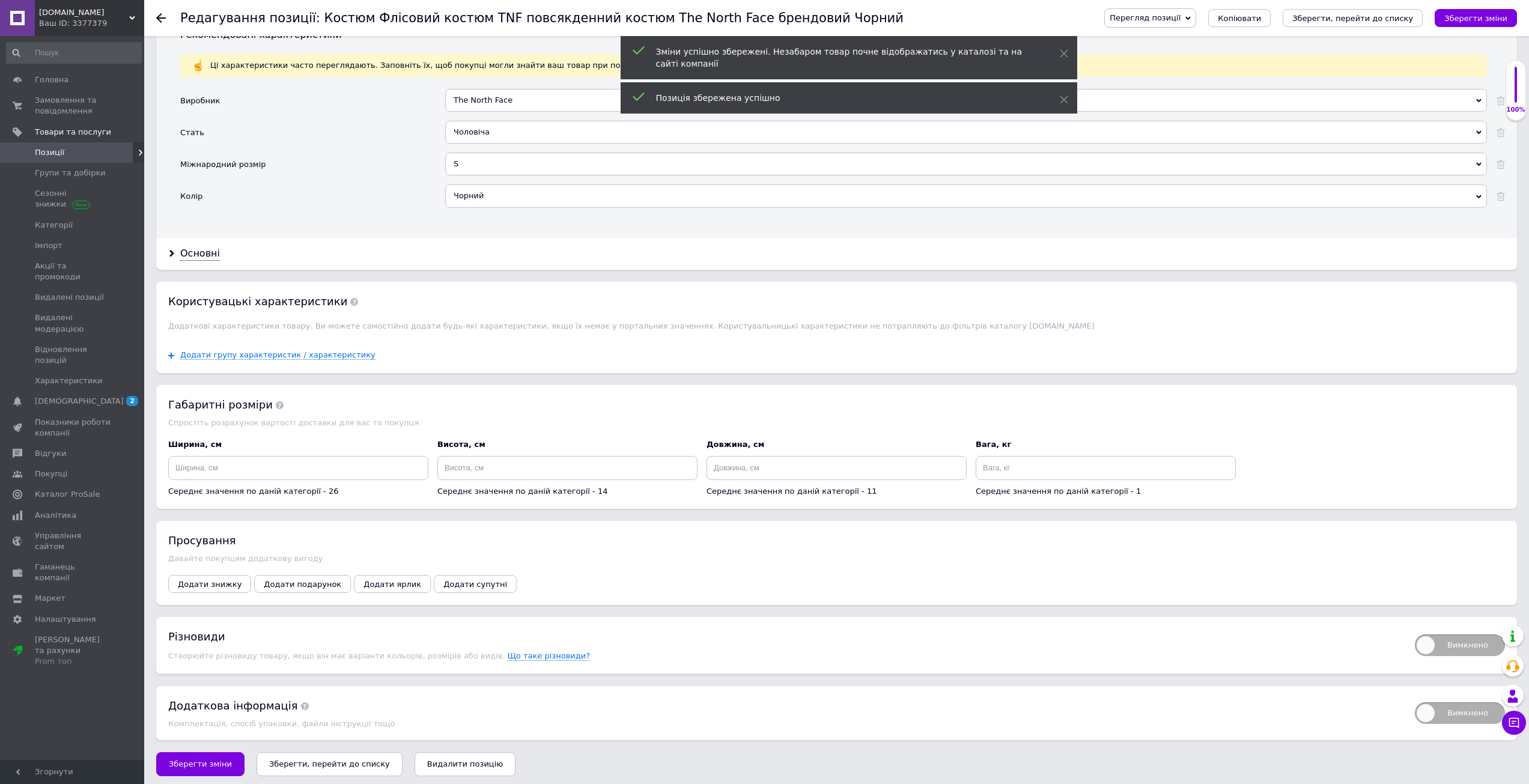
scroll to position [1132, 0]
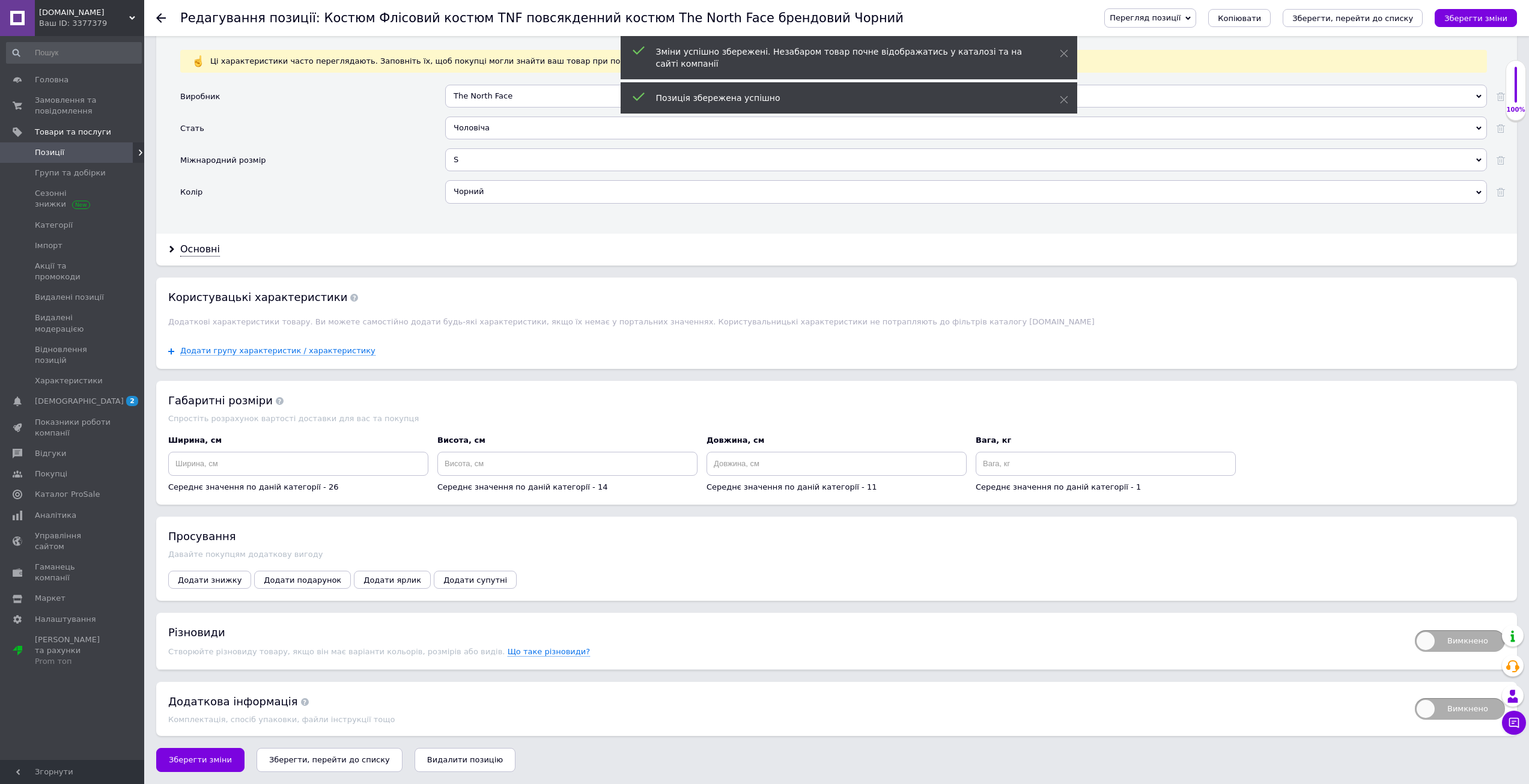
click at [1453, 634] on span "Вимкнено" at bounding box center [1460, 641] width 90 height 22
click at [1415, 630] on input "Вимкнено" at bounding box center [1410, 626] width 8 height 8
checkbox input "true"
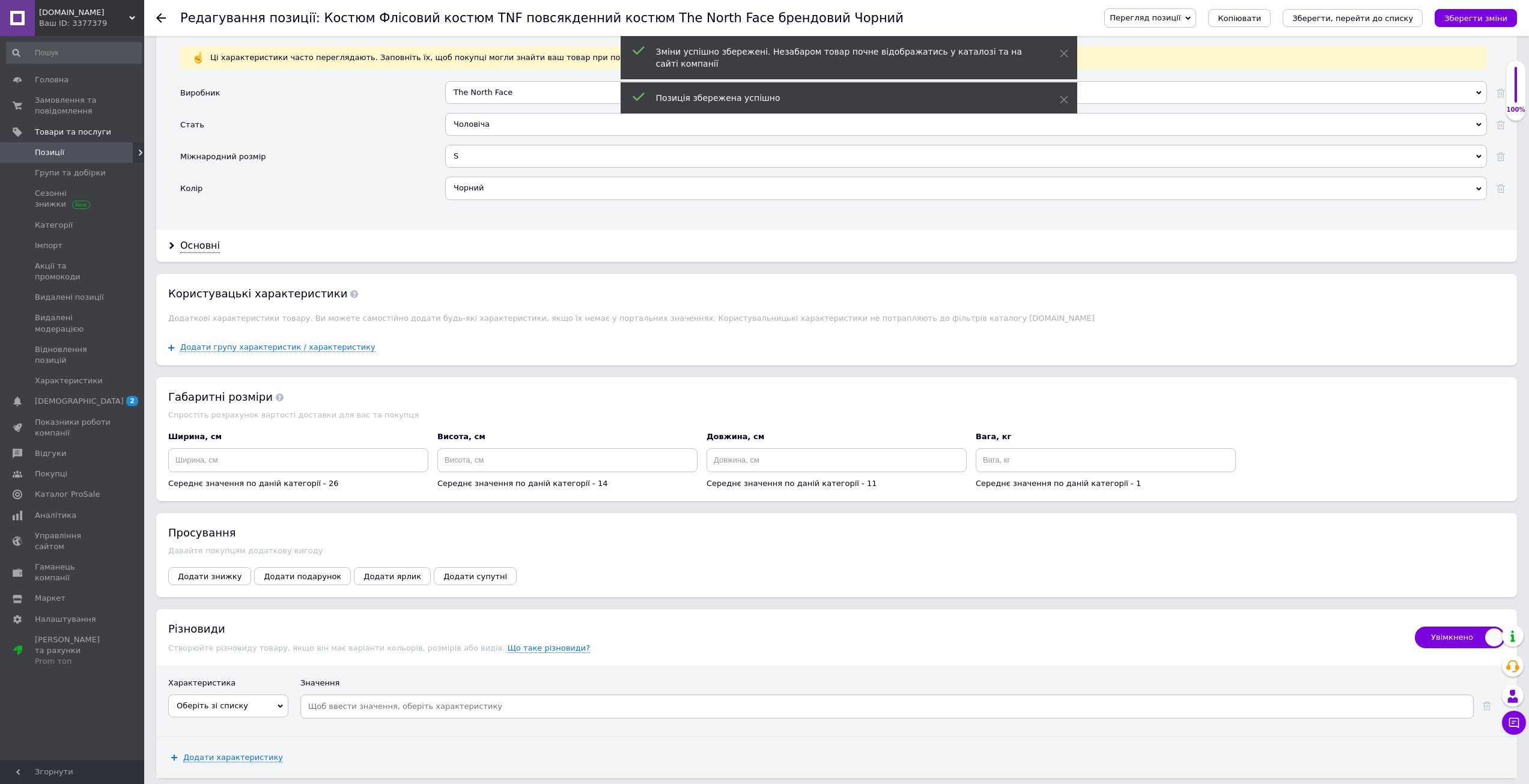
click at [236, 706] on span "Оберіть зі списку" at bounding box center [212, 705] width 72 height 9
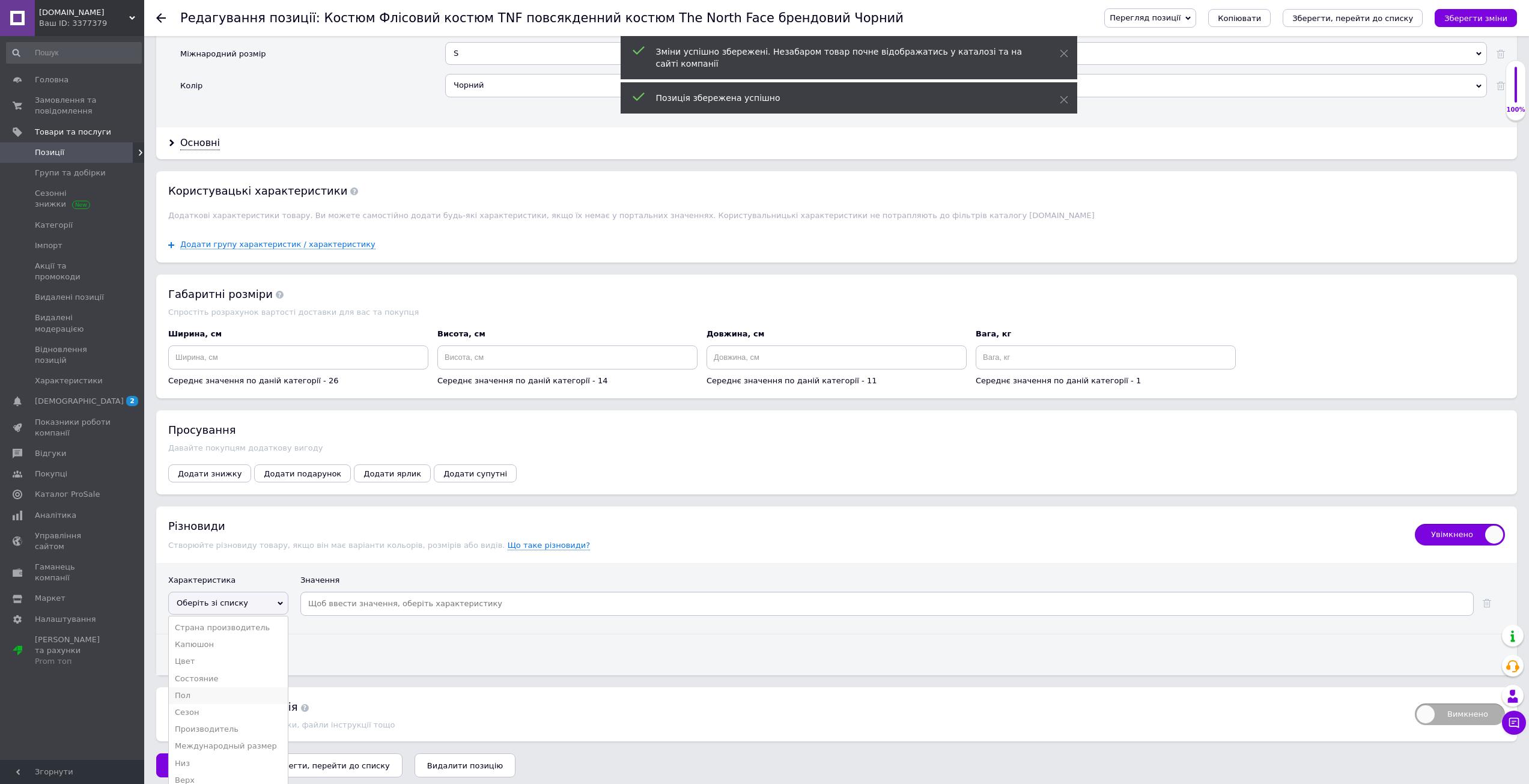
scroll to position [1246, 0]
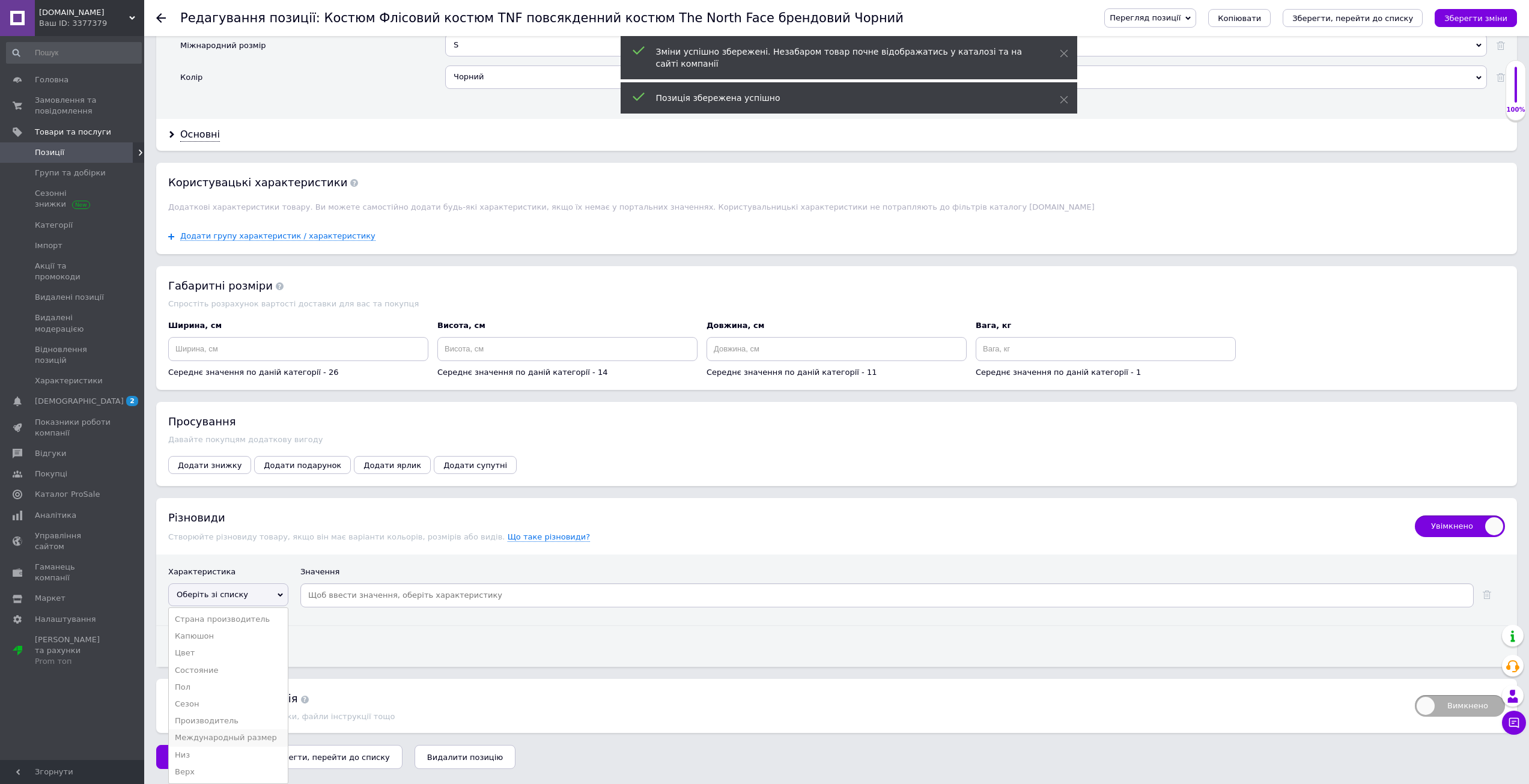
click at [209, 738] on li "Международный размер" at bounding box center [228, 737] width 119 height 17
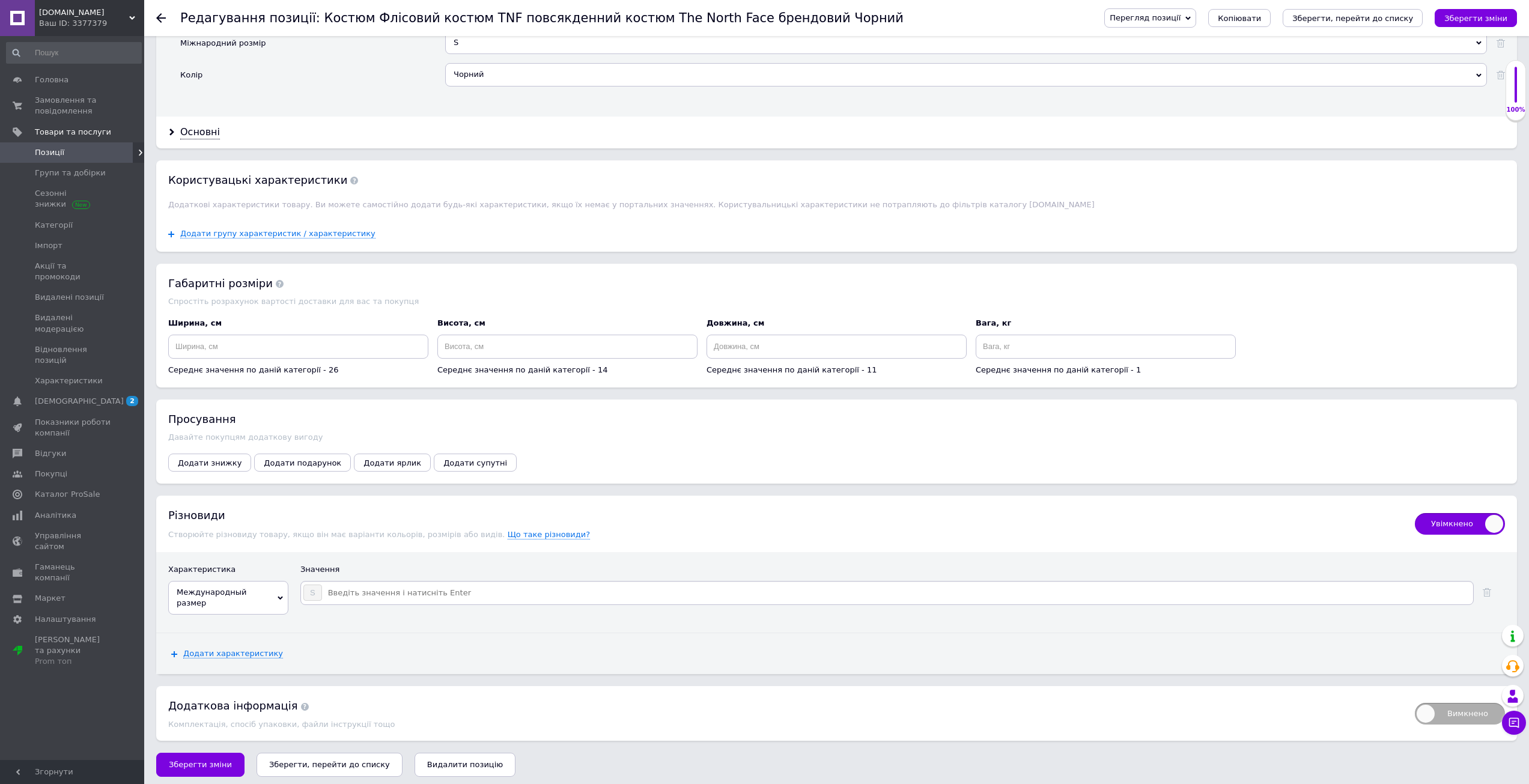
click at [359, 581] on div "Значення" at bounding box center [902, 572] width 1205 height 17
click at [357, 581] on div "Значення" at bounding box center [902, 572] width 1205 height 17
click at [356, 593] on input at bounding box center [896, 593] width 1148 height 18
type input "M"
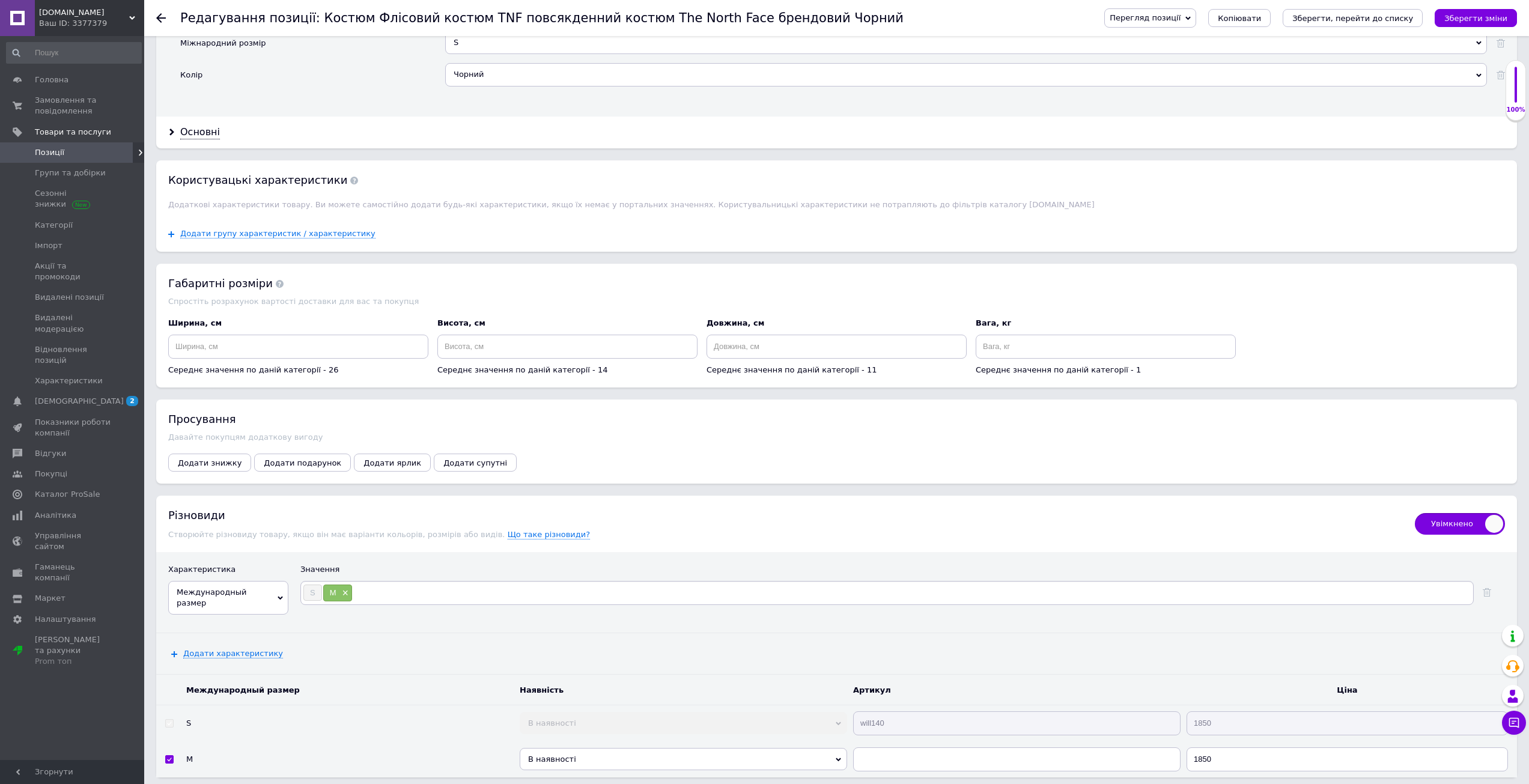
type input "L"
type input "XL"
type input "XXL"
click at [1466, 11] on button "Зберегти зміни" at bounding box center [1476, 17] width 82 height 18
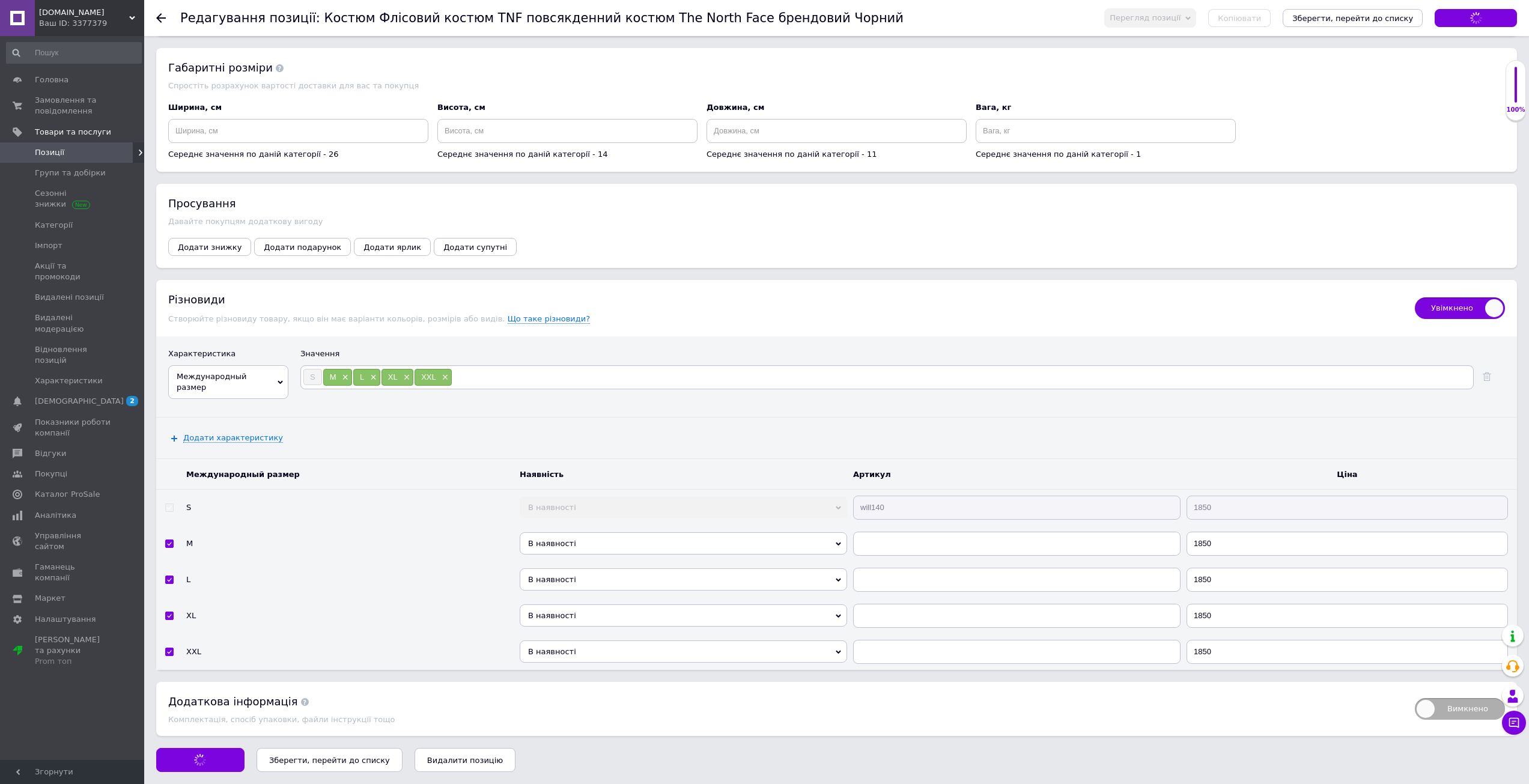
scroll to position [1445, 0]
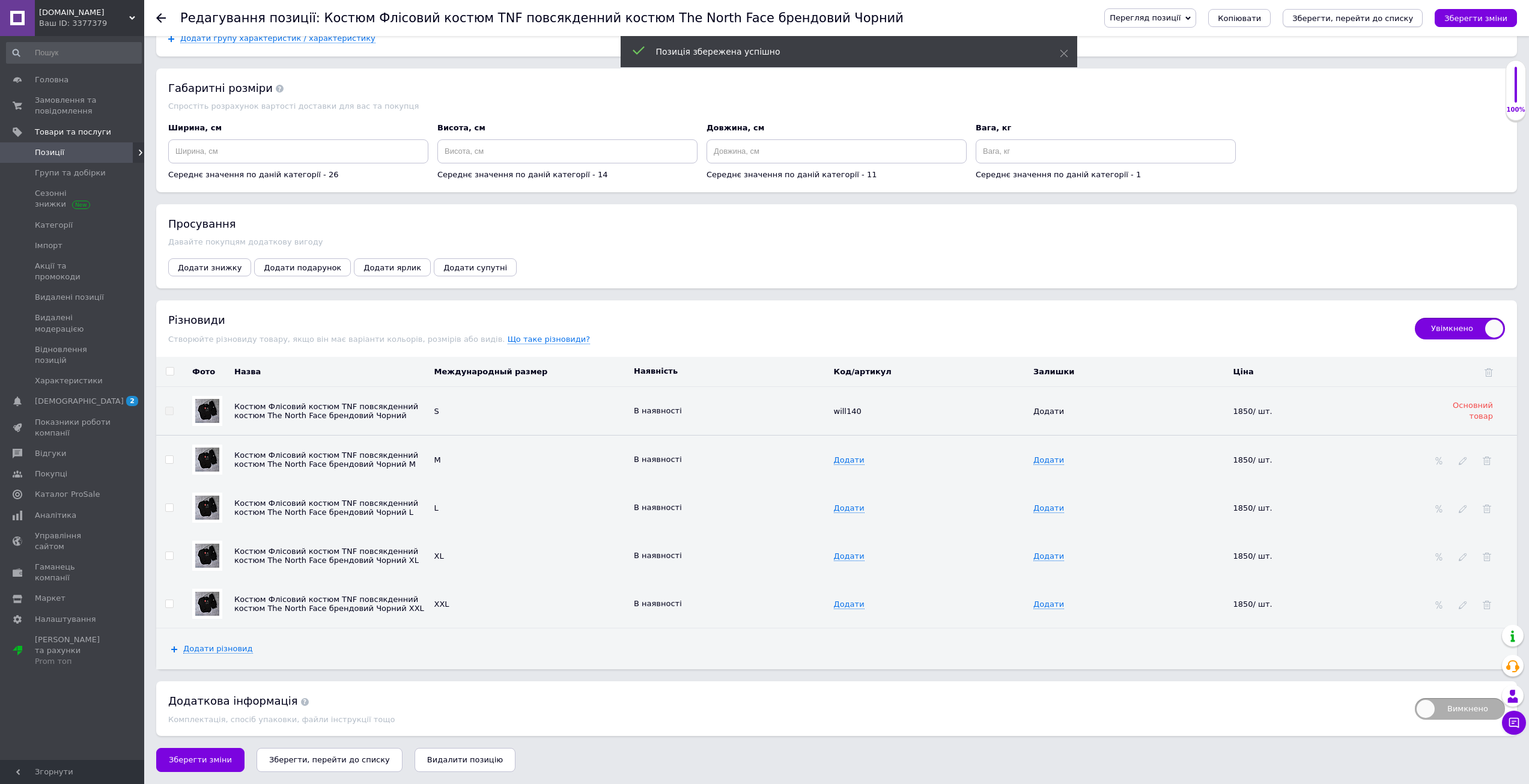
click at [1378, 16] on icon "Зберегти, перейти до списку" at bounding box center [1352, 18] width 121 height 9
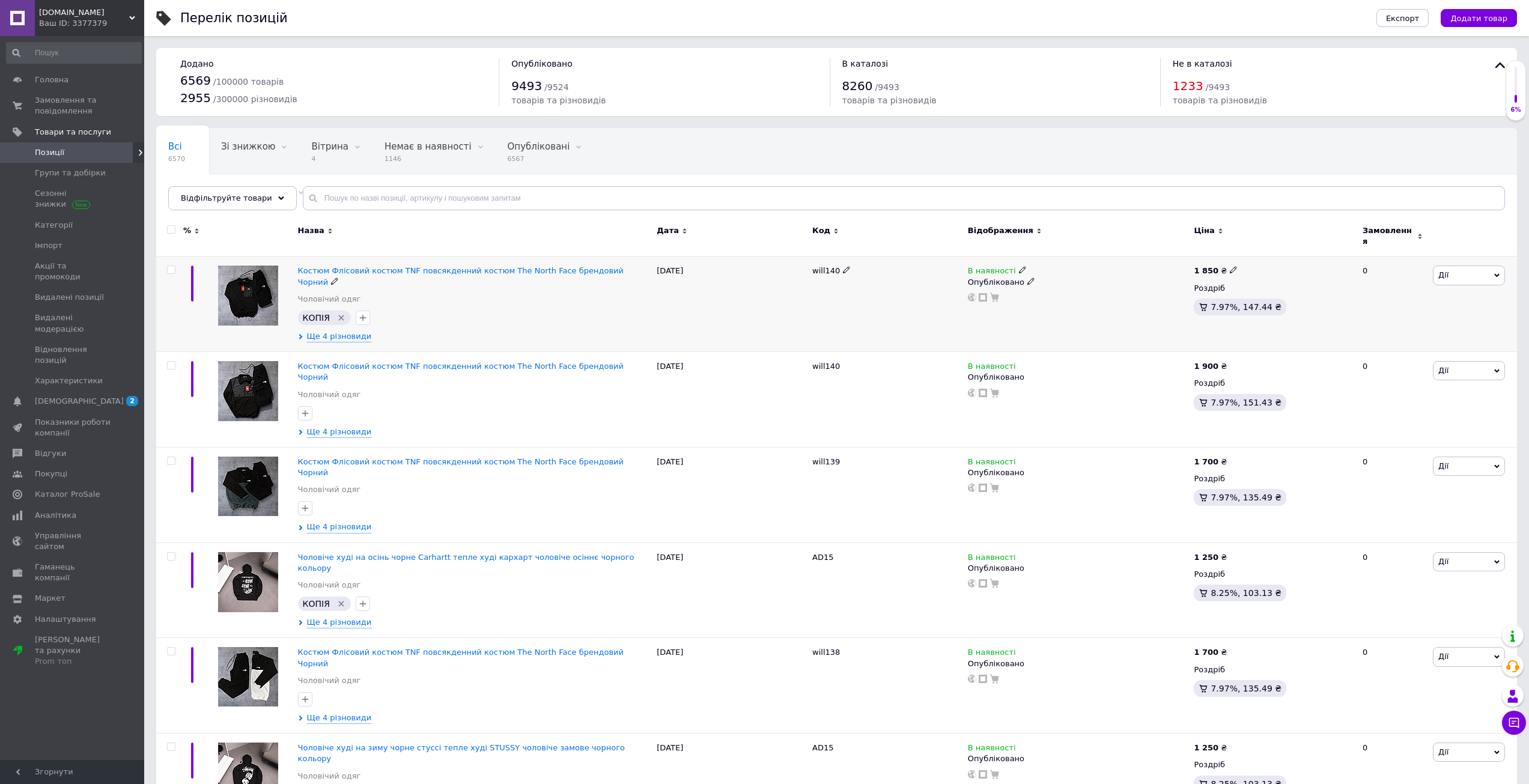
click at [336, 313] on icon "Видалити мітку" at bounding box center [341, 317] width 9 height 9
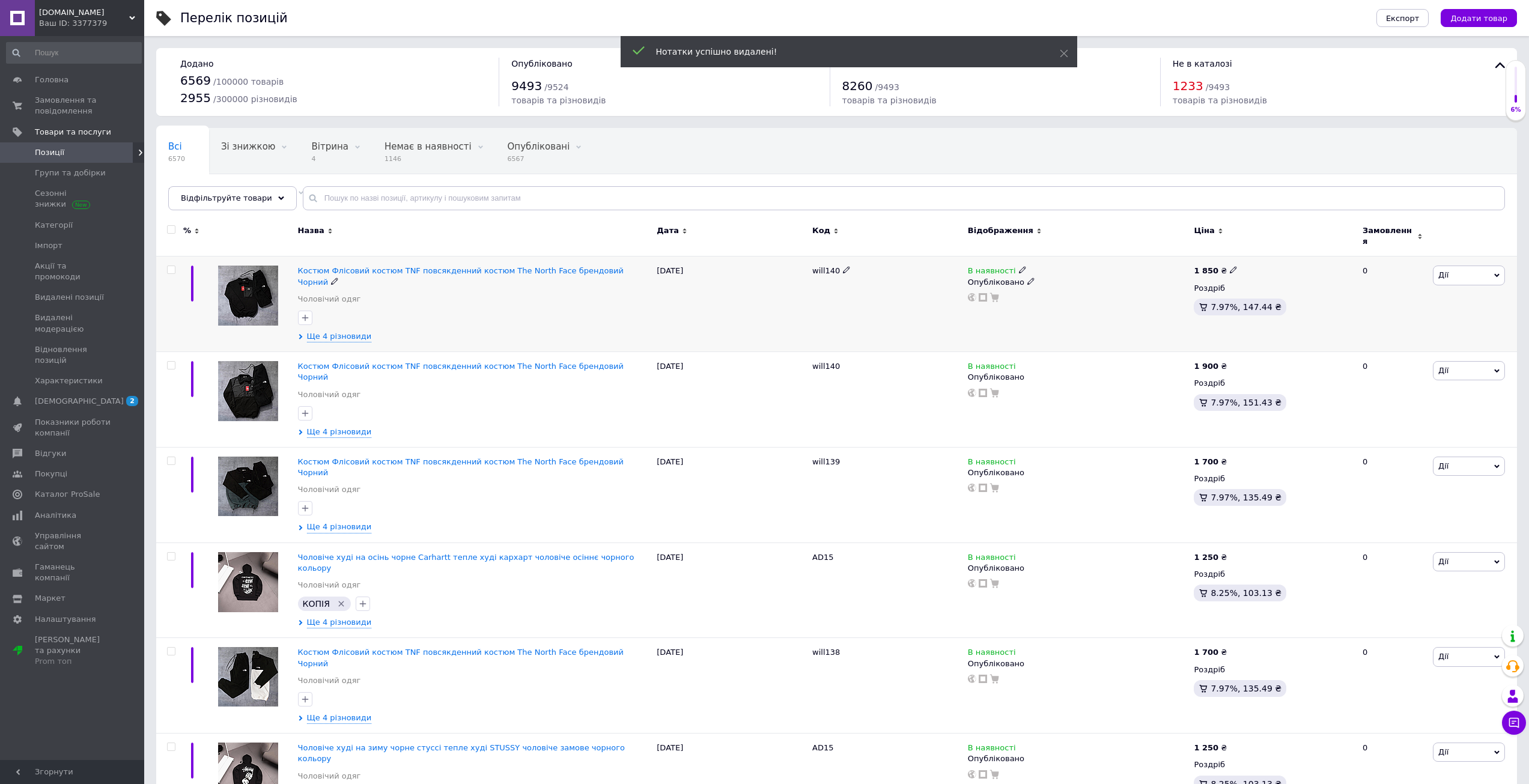
click at [844, 266] on icon at bounding box center [847, 270] width 7 height 7
drag, startPoint x: 844, startPoint y: 264, endPoint x: 866, endPoint y: 261, distance: 22.2
click at [865, 262] on input "will140" at bounding box center [882, 271] width 148 height 18
type input "will141"
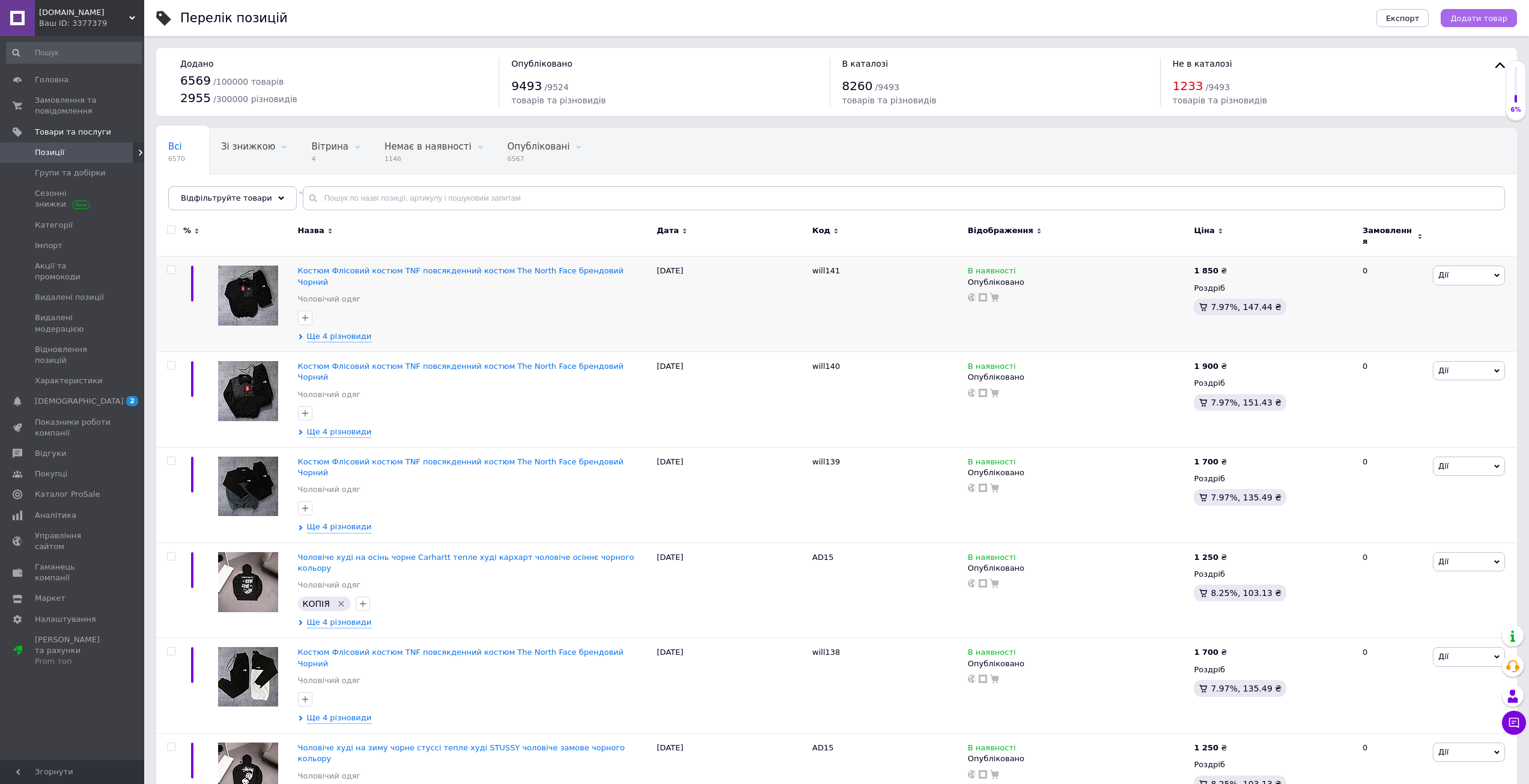
click at [1477, 24] on button "Додати товар" at bounding box center [1478, 17] width 76 height 18
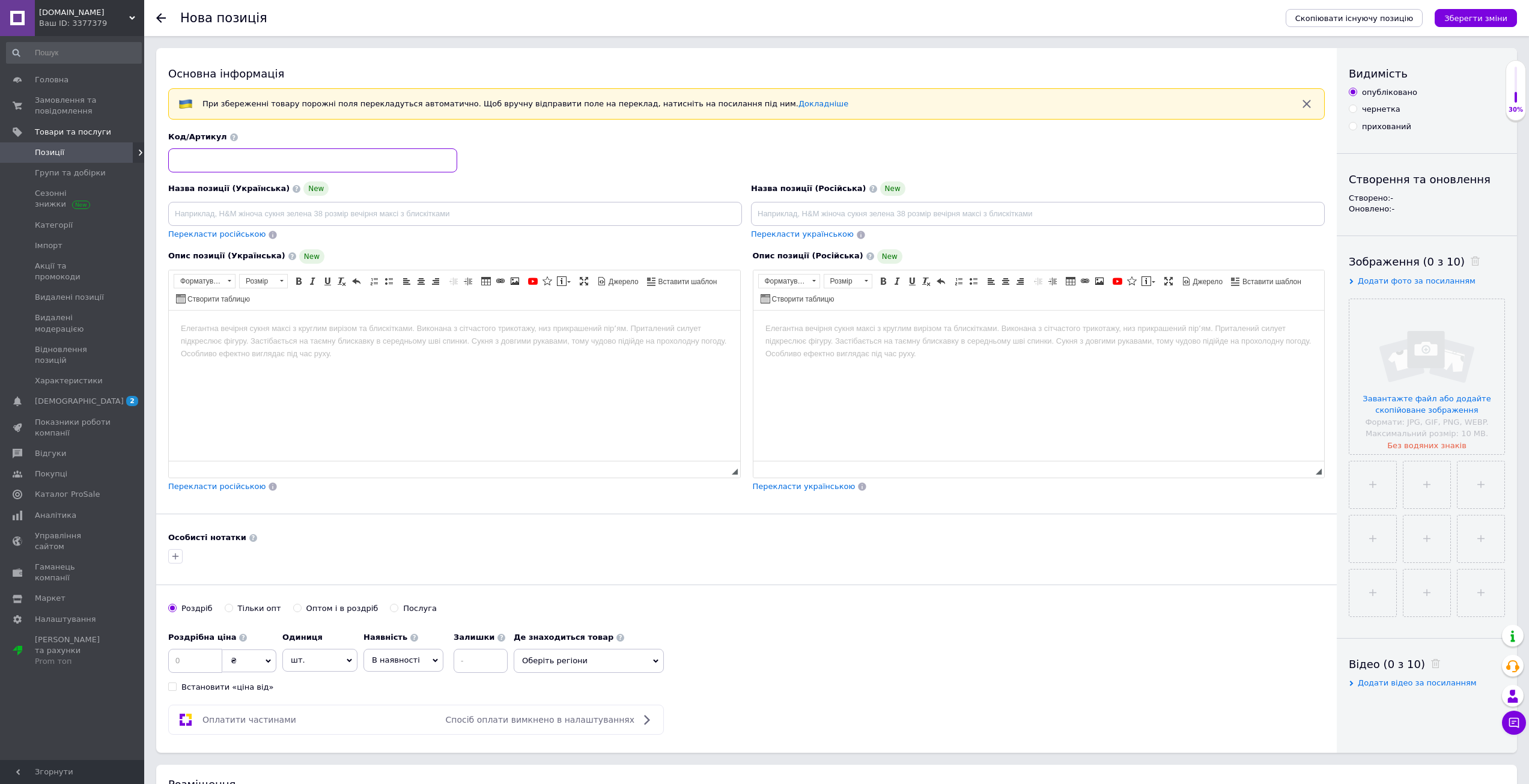
click at [266, 169] on input at bounding box center [313, 160] width 289 height 24
paste input "will142"
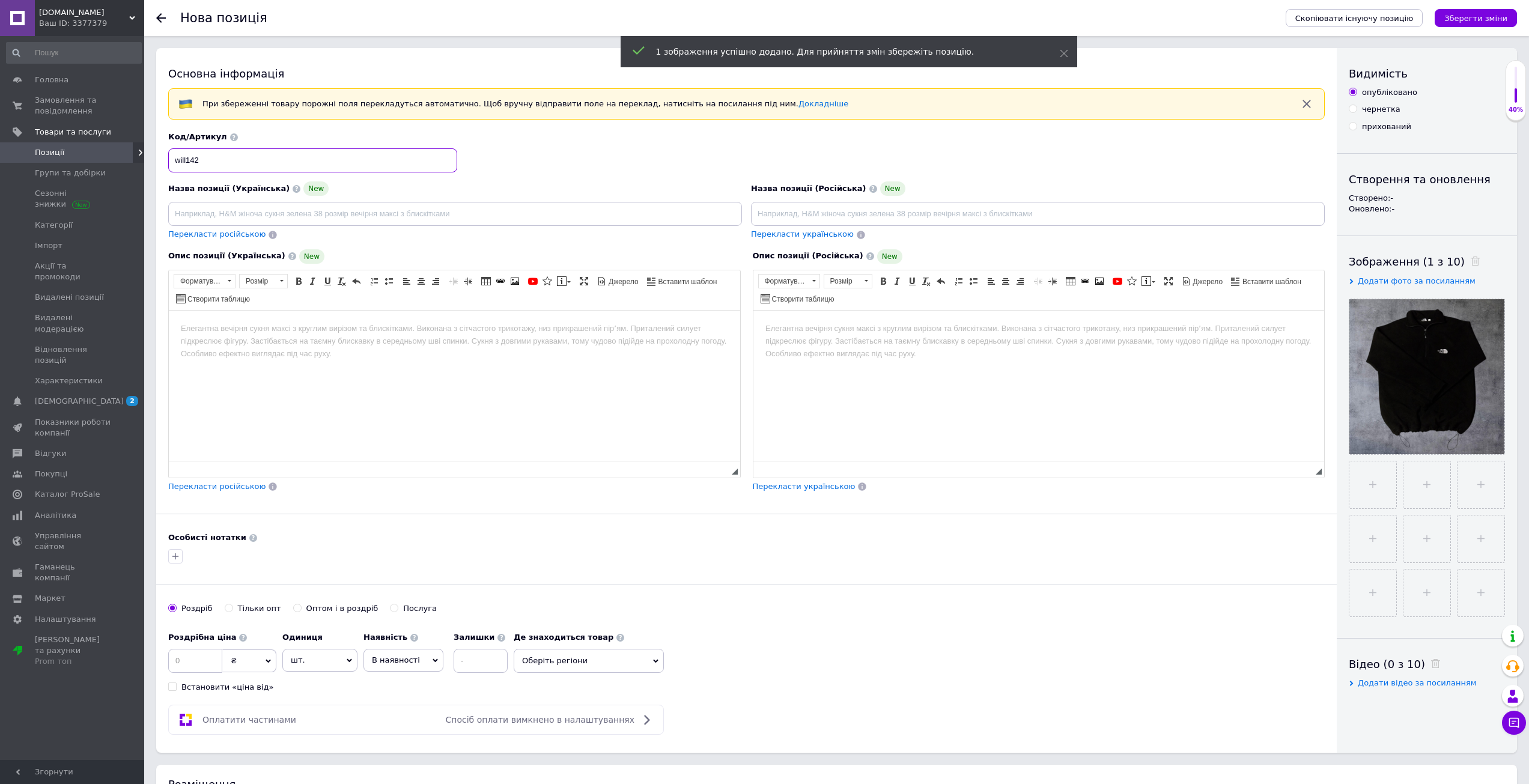
paste input "Зручний, теплий фл"
click at [382, 347] on html at bounding box center [455, 328] width 571 height 37
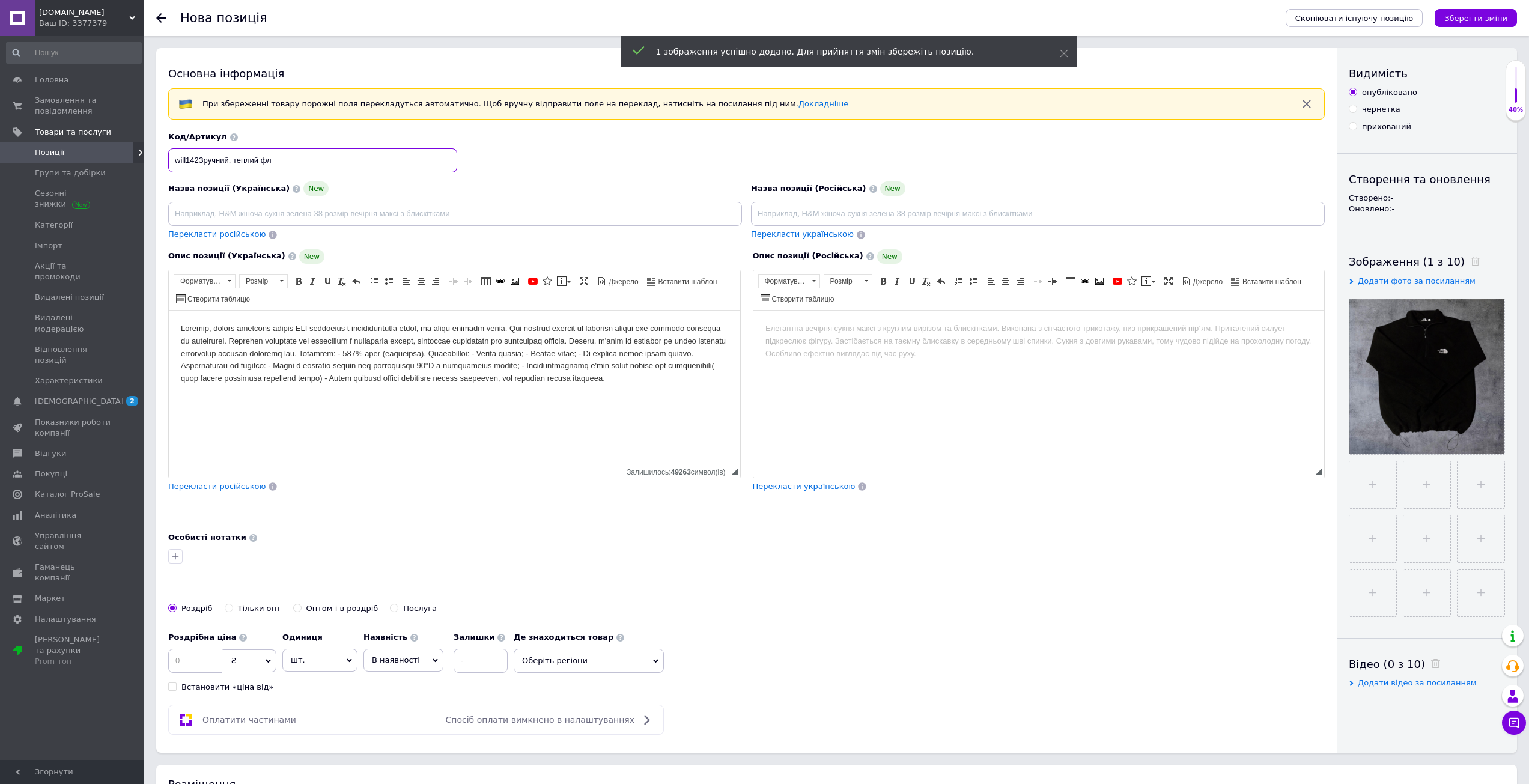
drag, startPoint x: 212, startPoint y: 153, endPoint x: 476, endPoint y: 172, distance: 264.7
click at [440, 180] on div "Назва позиції (Українська) New Перекласти російською Код/Артикул will142Зручний…" at bounding box center [747, 186] width 1165 height 118
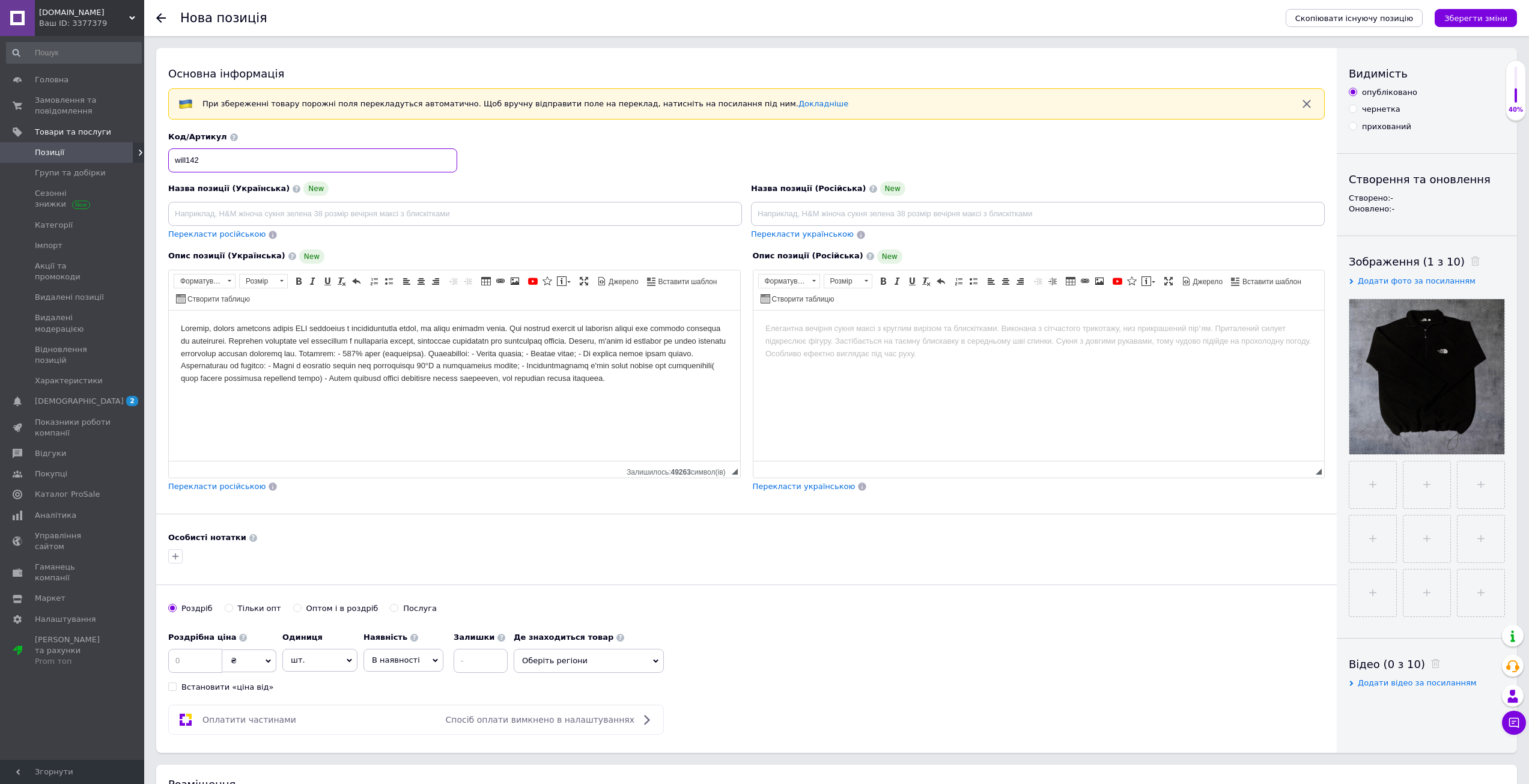
type input "will142"
click at [236, 484] on span "Перекласти російською" at bounding box center [217, 486] width 97 height 9
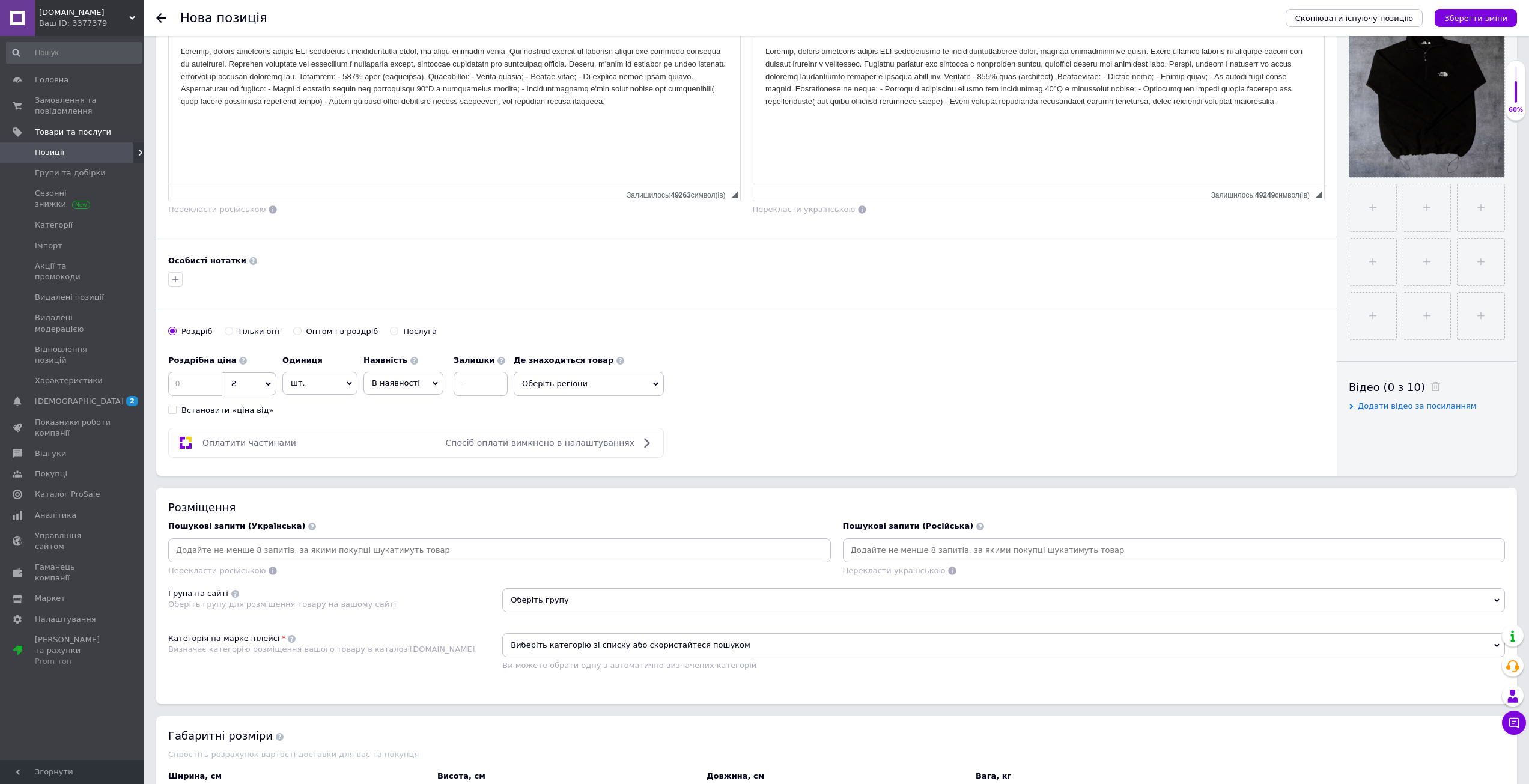
scroll to position [300, 0]
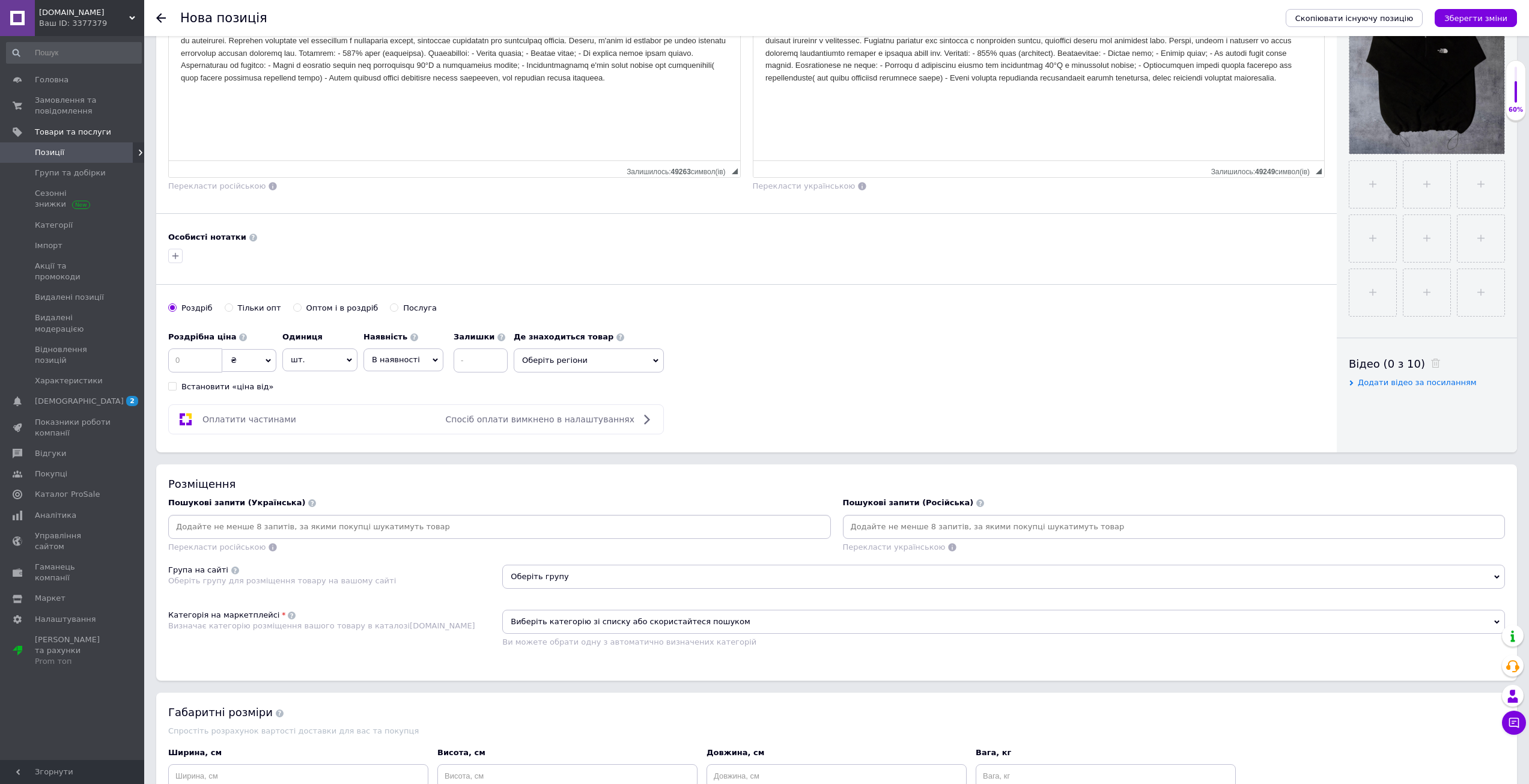
click at [599, 520] on input at bounding box center [499, 526] width 658 height 18
click at [882, 528] on input at bounding box center [1174, 526] width 658 height 18
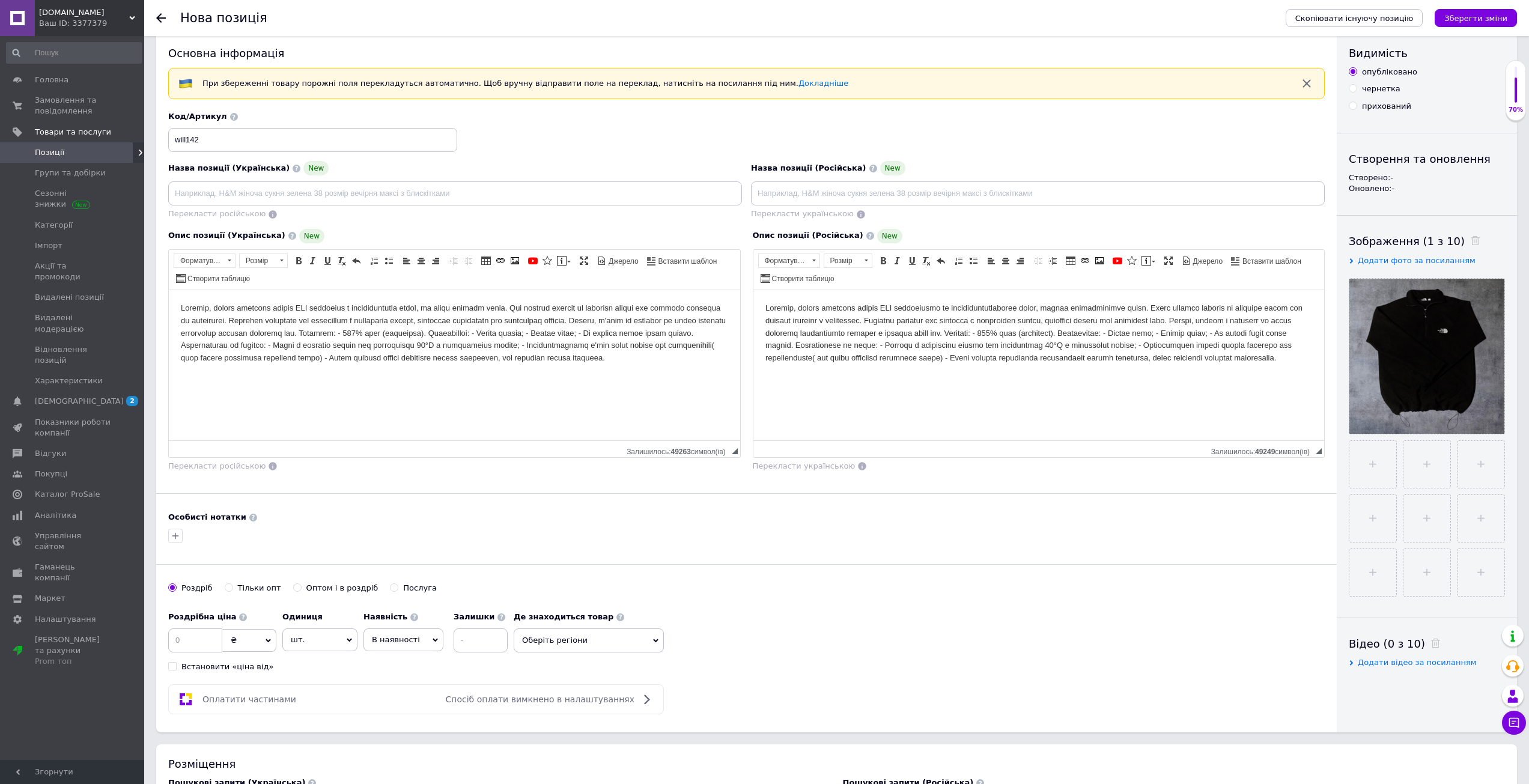
scroll to position [0, 0]
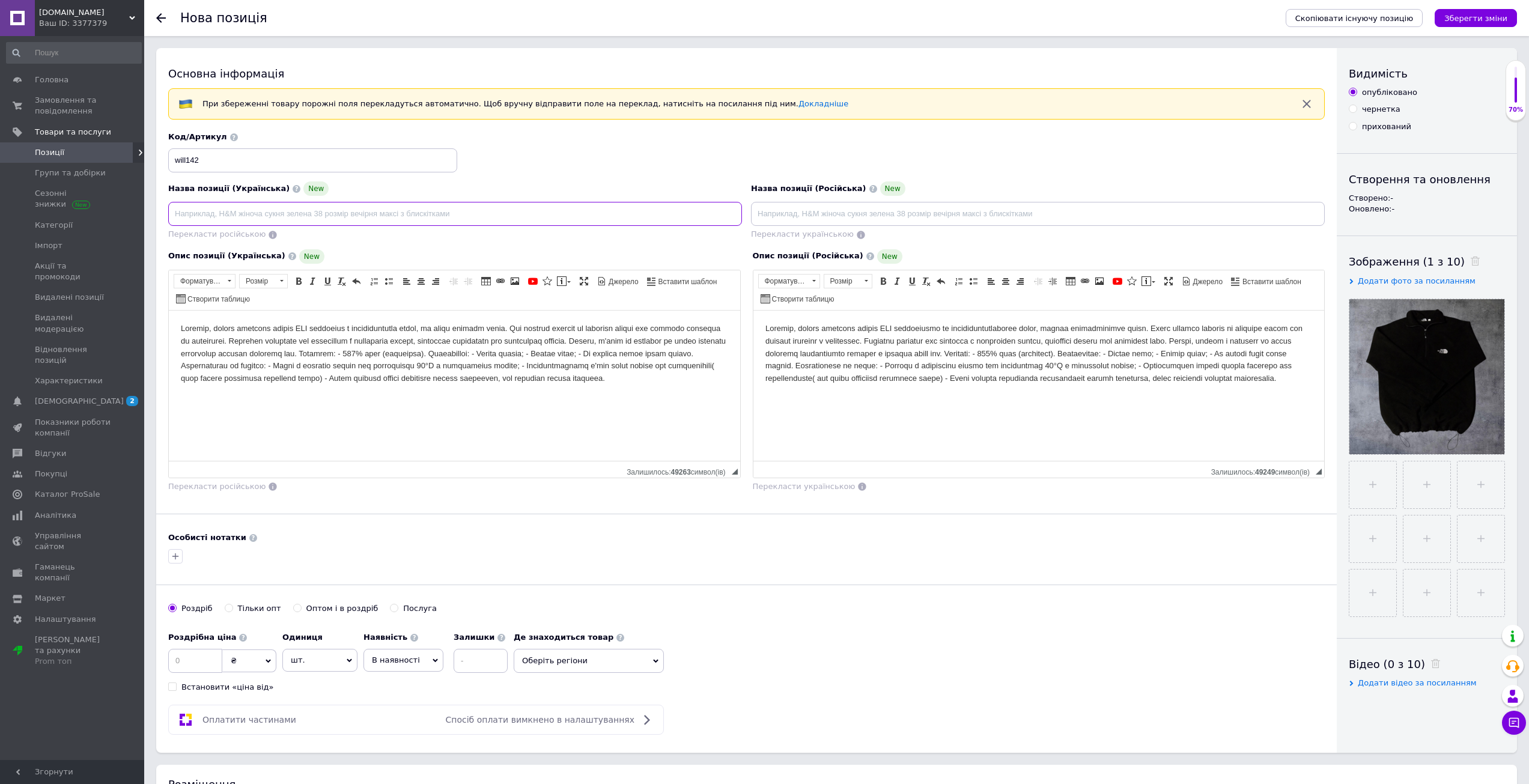
click at [217, 221] on input at bounding box center [455, 214] width 574 height 24
paste input "Флісовий анорак TNF чорно-сірий"
click at [256, 213] on input "Флісовий анорак TNF чорно-сірий" at bounding box center [455, 214] width 574 height 24
drag, startPoint x: 332, startPoint y: 218, endPoint x: 284, endPoint y: 218, distance: 48.0
click at [284, 218] on input "Флісовий анорак TNF для повсякденної носки чорно-сірий" at bounding box center [455, 214] width 574 height 24
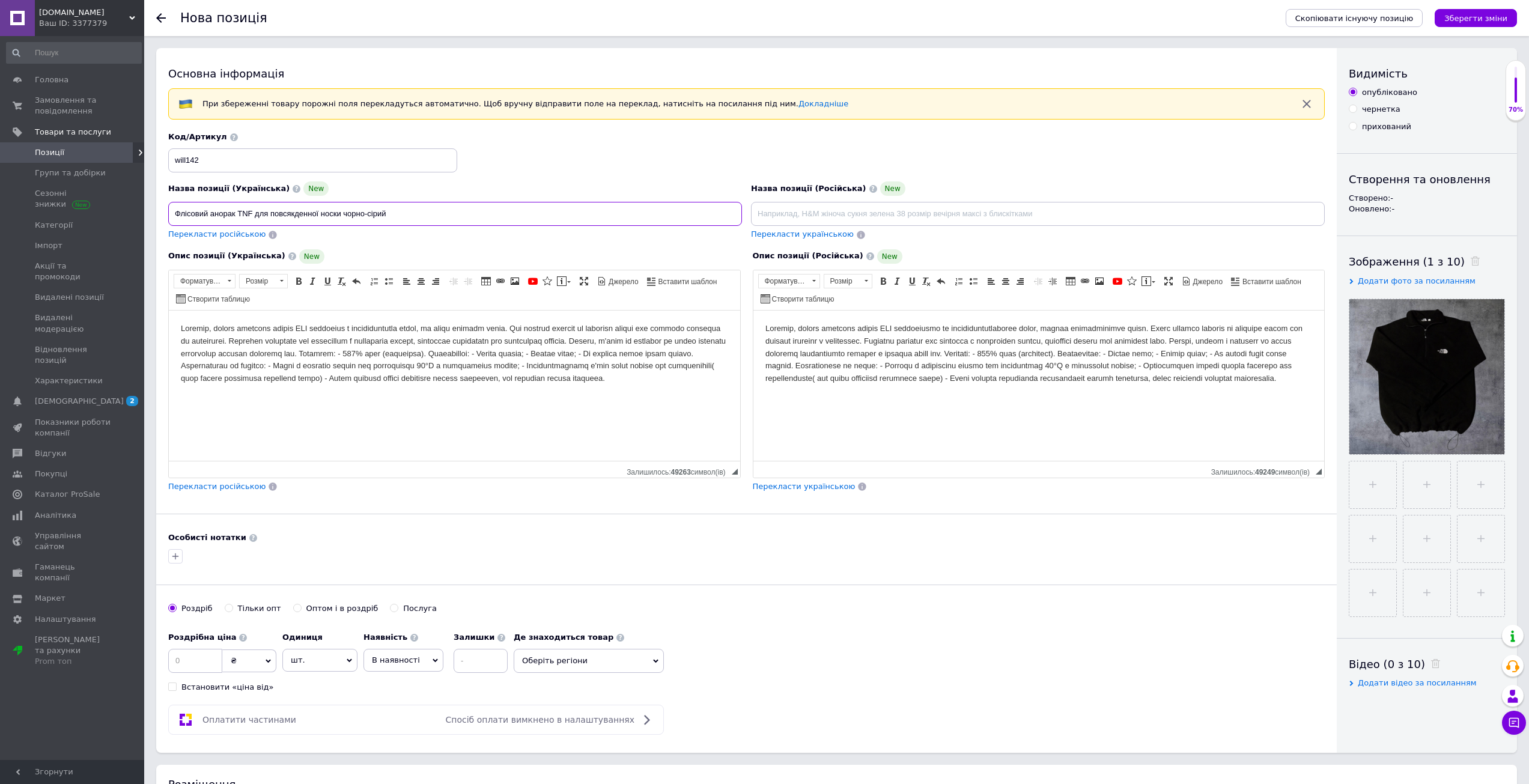
click at [337, 213] on input "Флісовий анорак TNF для повсякденної носки чорно-сірий" at bounding box center [455, 214] width 574 height 24
click at [337, 212] on input "Флісовий анорак TNF для повсякденної носки чорно-сірий" at bounding box center [455, 214] width 574 height 24
click at [266, 214] on input "Флісовий анорак TNF для повсякденно чорно-сірий" at bounding box center [455, 214] width 574 height 24
click at [264, 214] on input "Флісовий анорак TNF дл повсякденно чорно-сірий" at bounding box center [455, 214] width 574 height 24
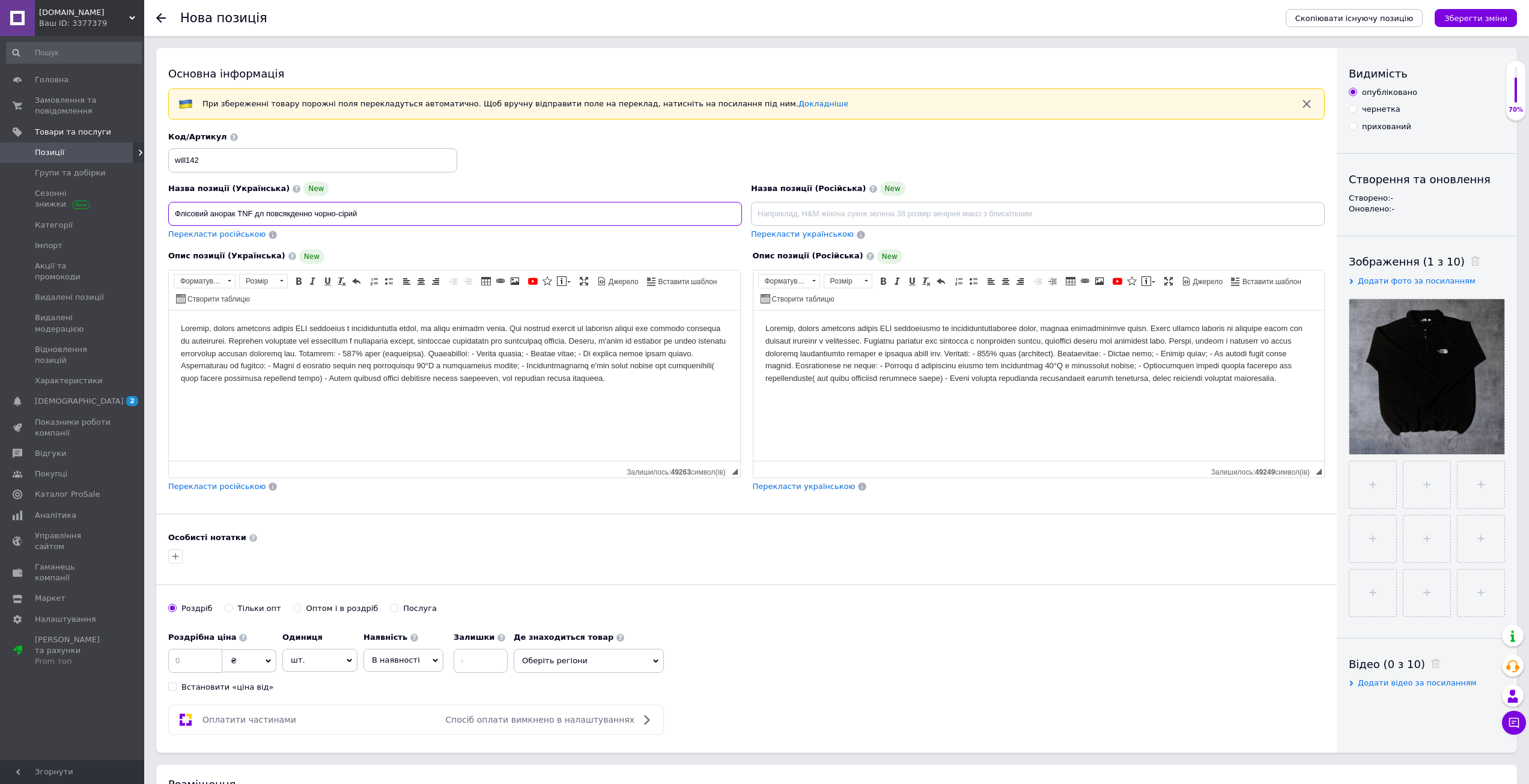
click at [264, 214] on input "Флісовий анорак TNF дл повсякденно чорно-сірий" at bounding box center [455, 214] width 574 height 24
click at [366, 216] on input "Флісовий анорак TNF теплий з флісом повсякденно чорно-сірий" at bounding box center [455, 214] width 574 height 24
paste input "The North Face"
drag, startPoint x: 500, startPoint y: 219, endPoint x: 467, endPoint y: 224, distance: 33.4
click at [467, 224] on input "Флісовий анорак TNF теплий з флісом повсякденний світер The North Face чорно-сі…" at bounding box center [455, 214] width 574 height 24
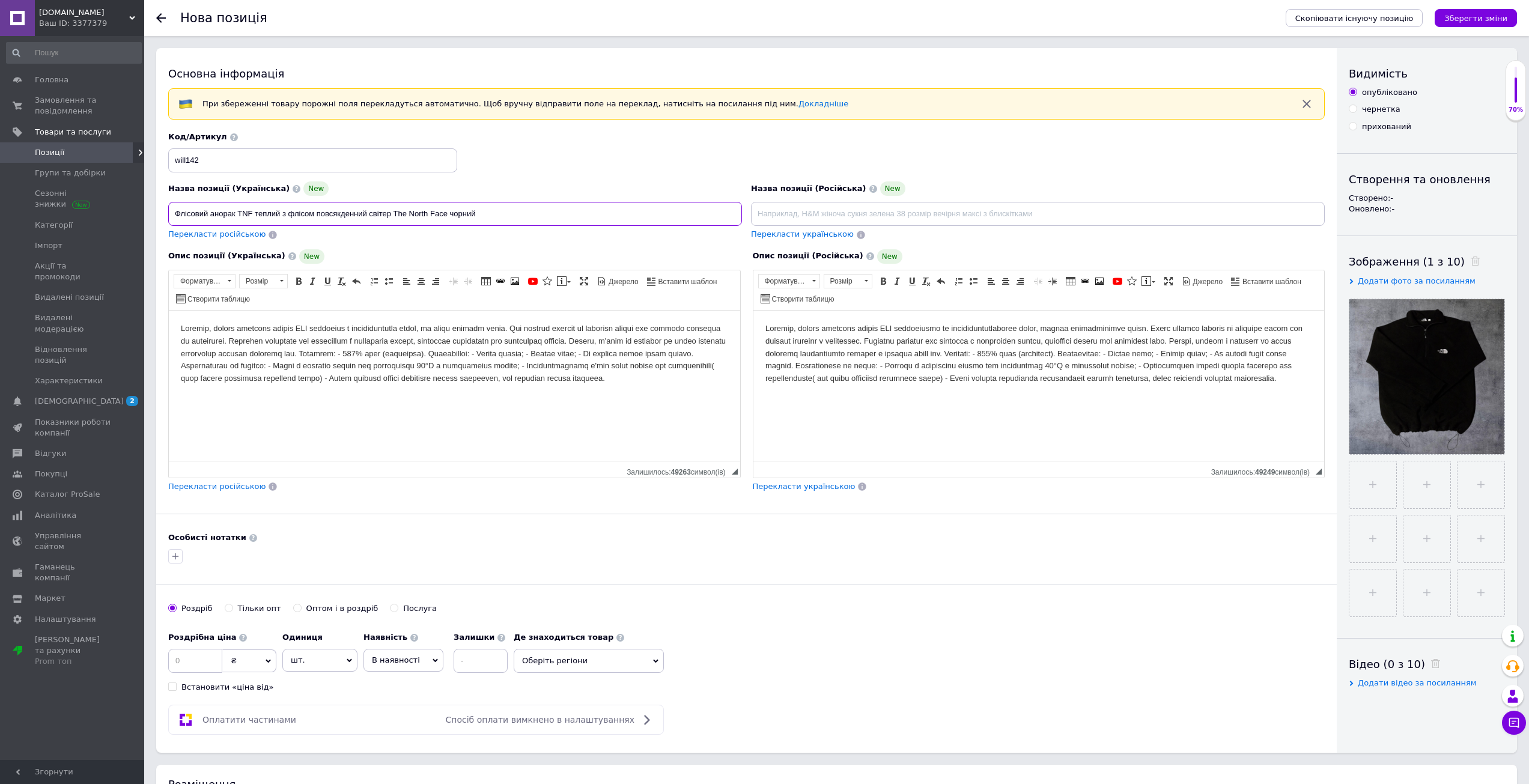
type input "Флісовий анорак TNF теплий з флісом повсякденний світер The North Face чорний"
click at [236, 235] on span "Перекласти російською" at bounding box center [217, 234] width 97 height 9
type input "Флисовый анорак TNF теплый с флисом повседневный мирер The North Face черный"
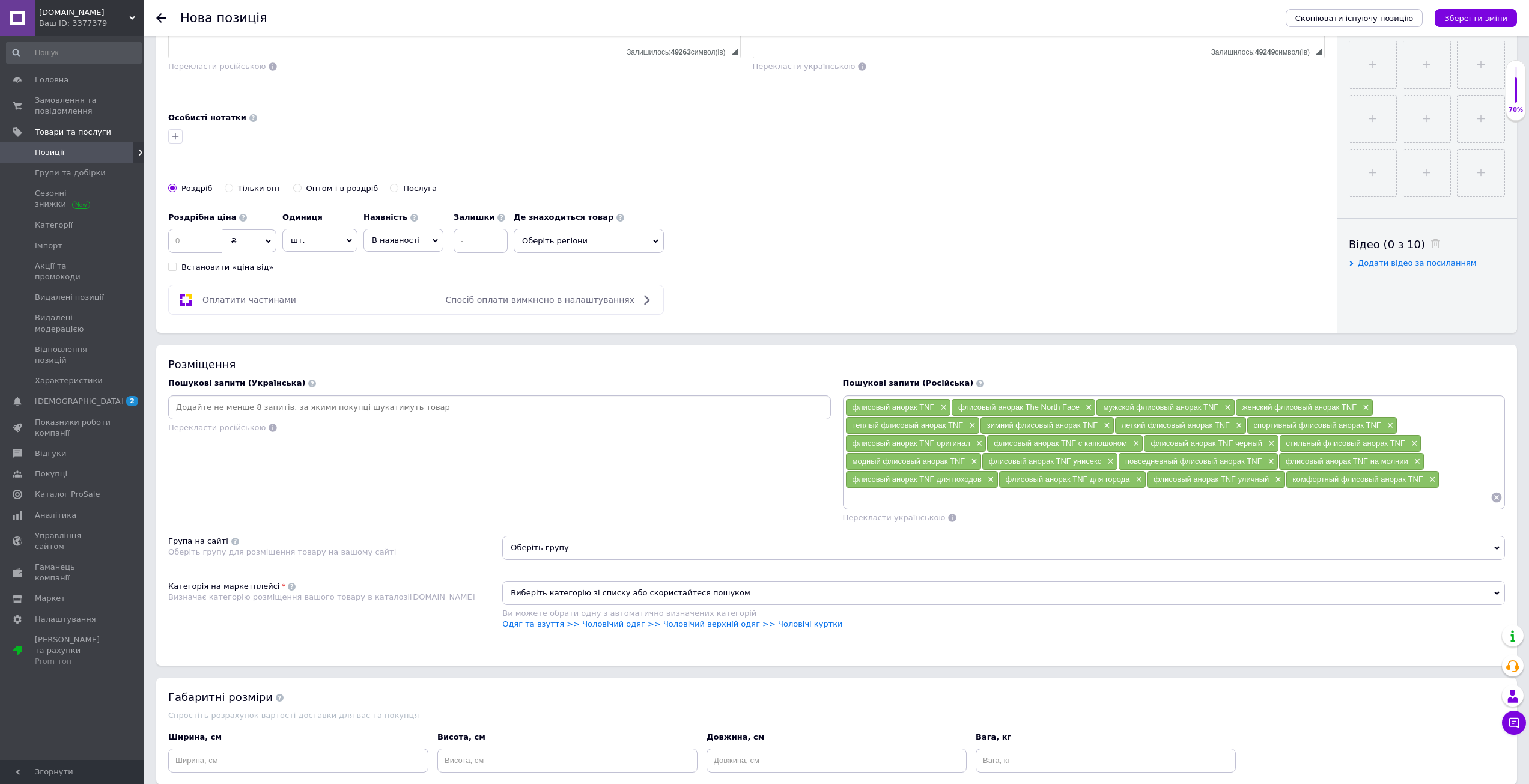
scroll to position [420, 0]
click at [201, 238] on input at bounding box center [195, 240] width 54 height 24
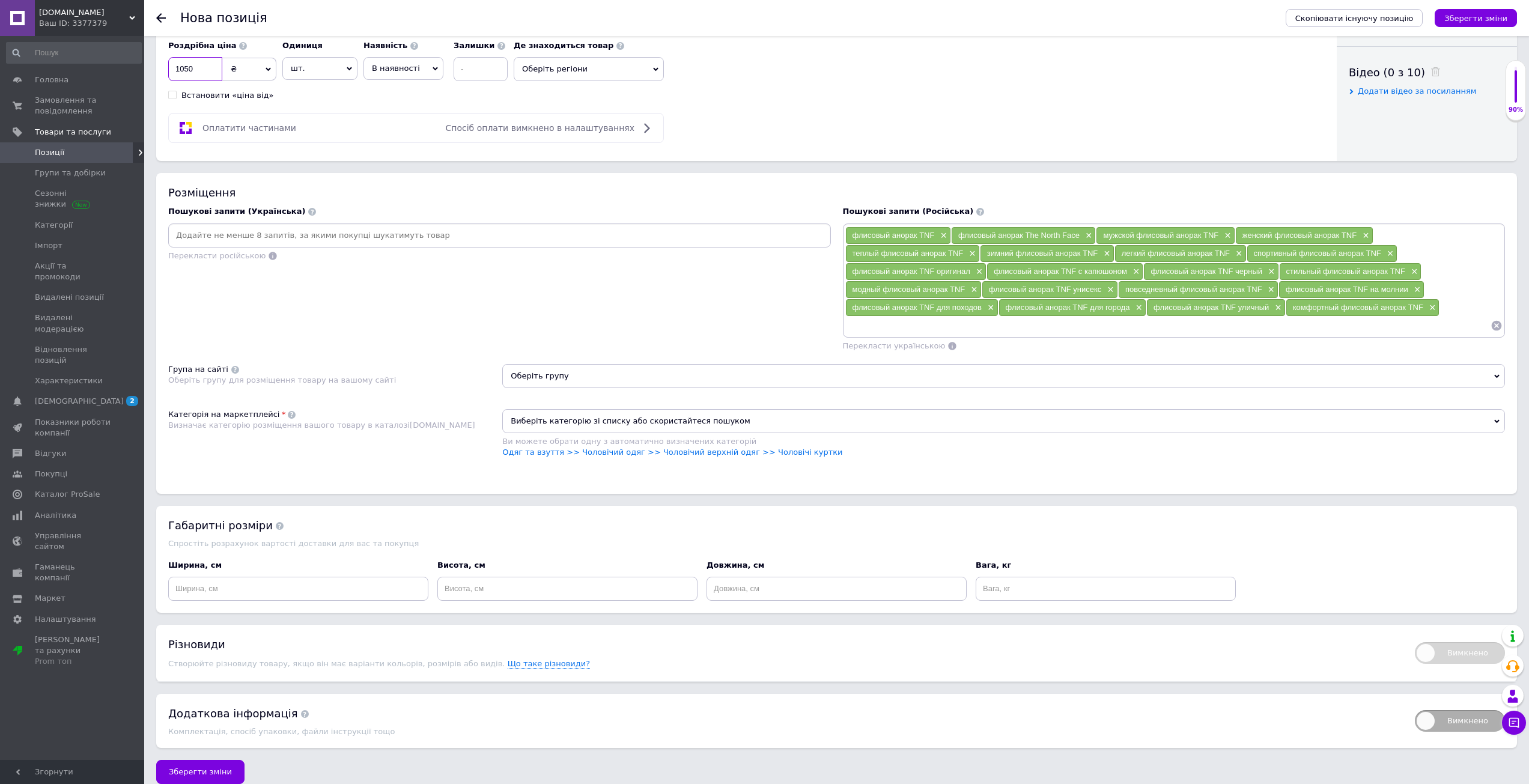
scroll to position [606, 0]
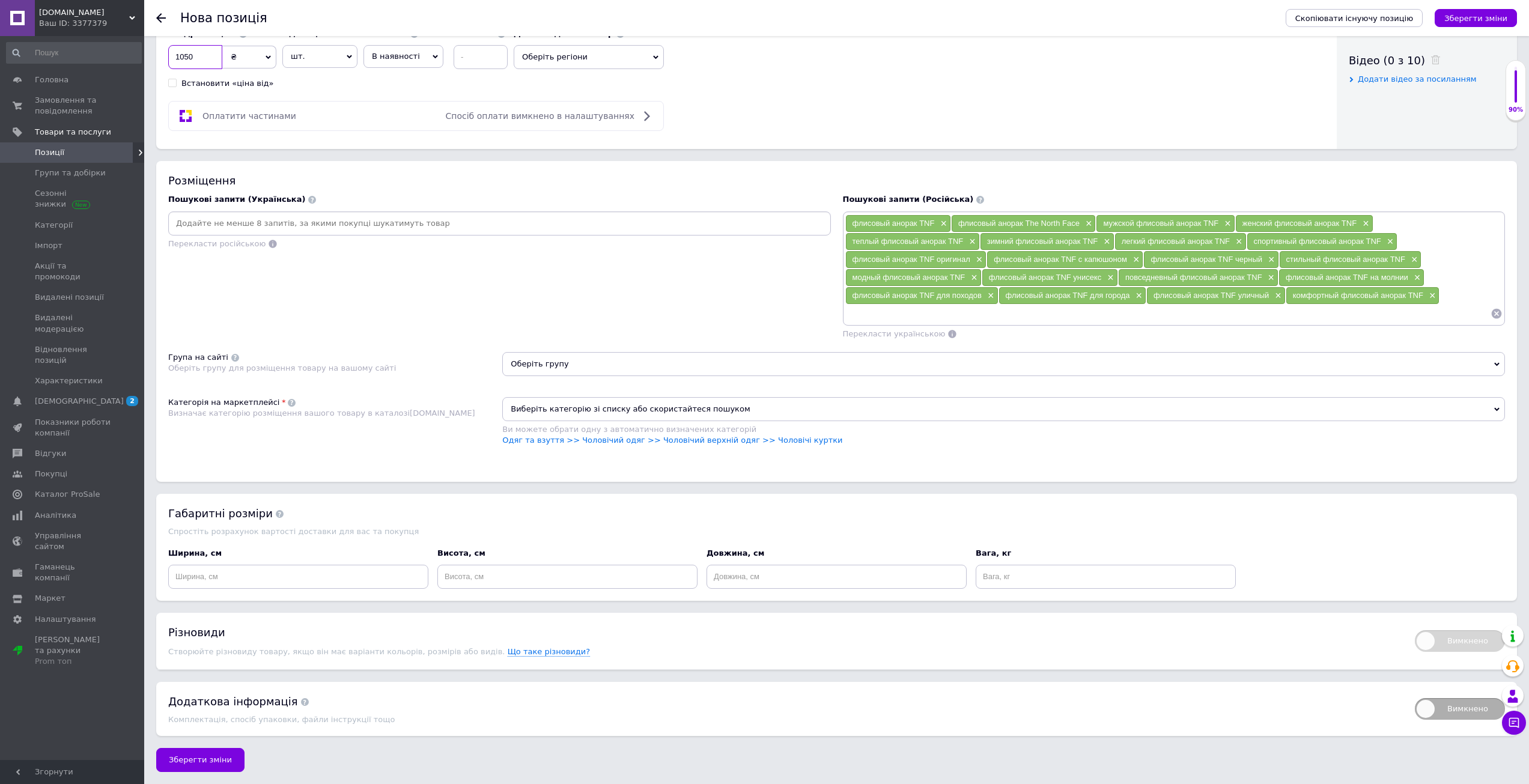
type input "1050"
click at [927, 338] on div "Перекласти українською" at bounding box center [894, 334] width 105 height 14
click at [696, 437] on link "Одяг та взуття >> Чоловічий одяг >> Чоловічий верхній одяг >> Чоловічі куртки" at bounding box center [672, 440] width 340 height 9
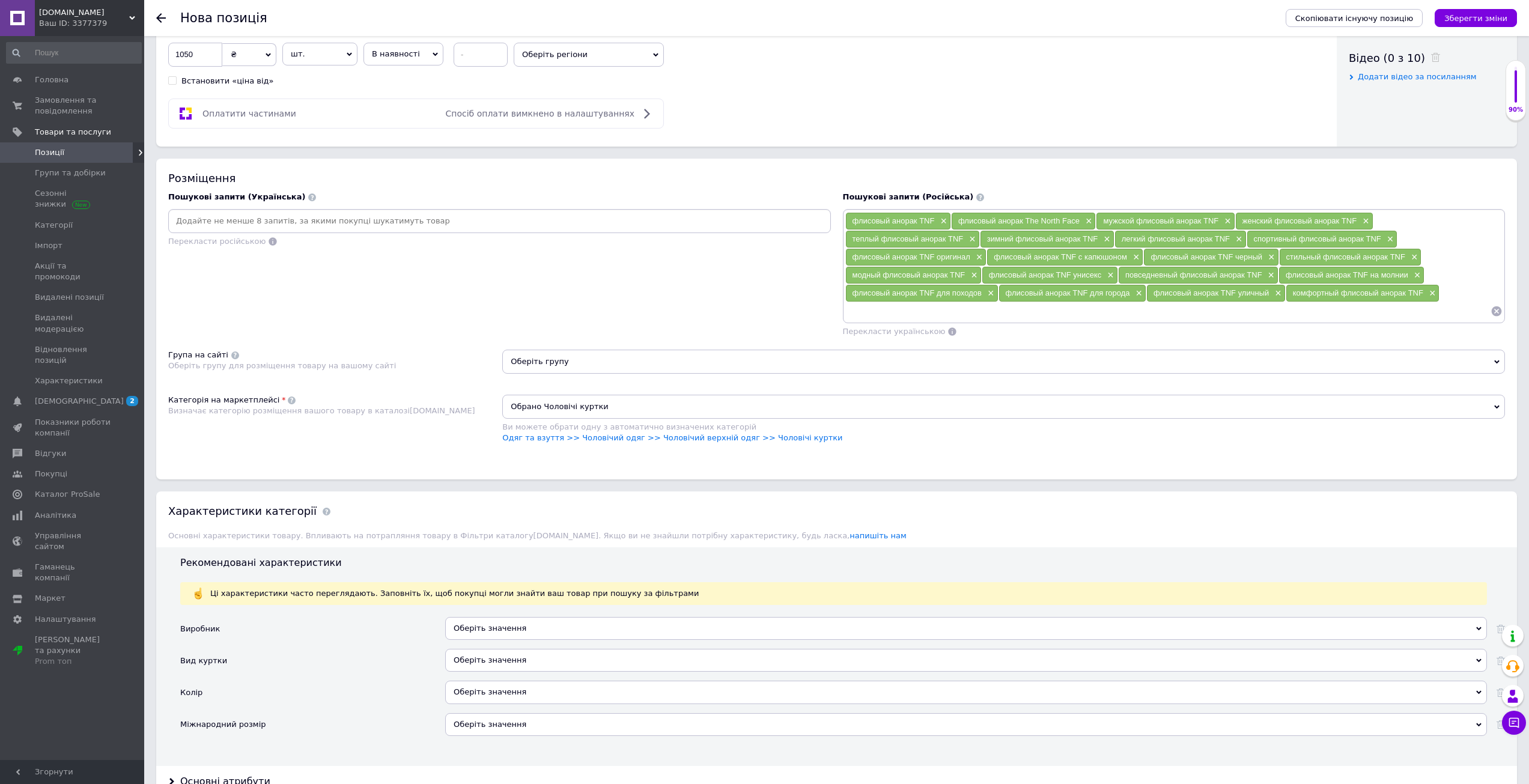
click at [616, 401] on span "Обрано Чоловічі куртки" at bounding box center [1003, 407] width 1002 height 24
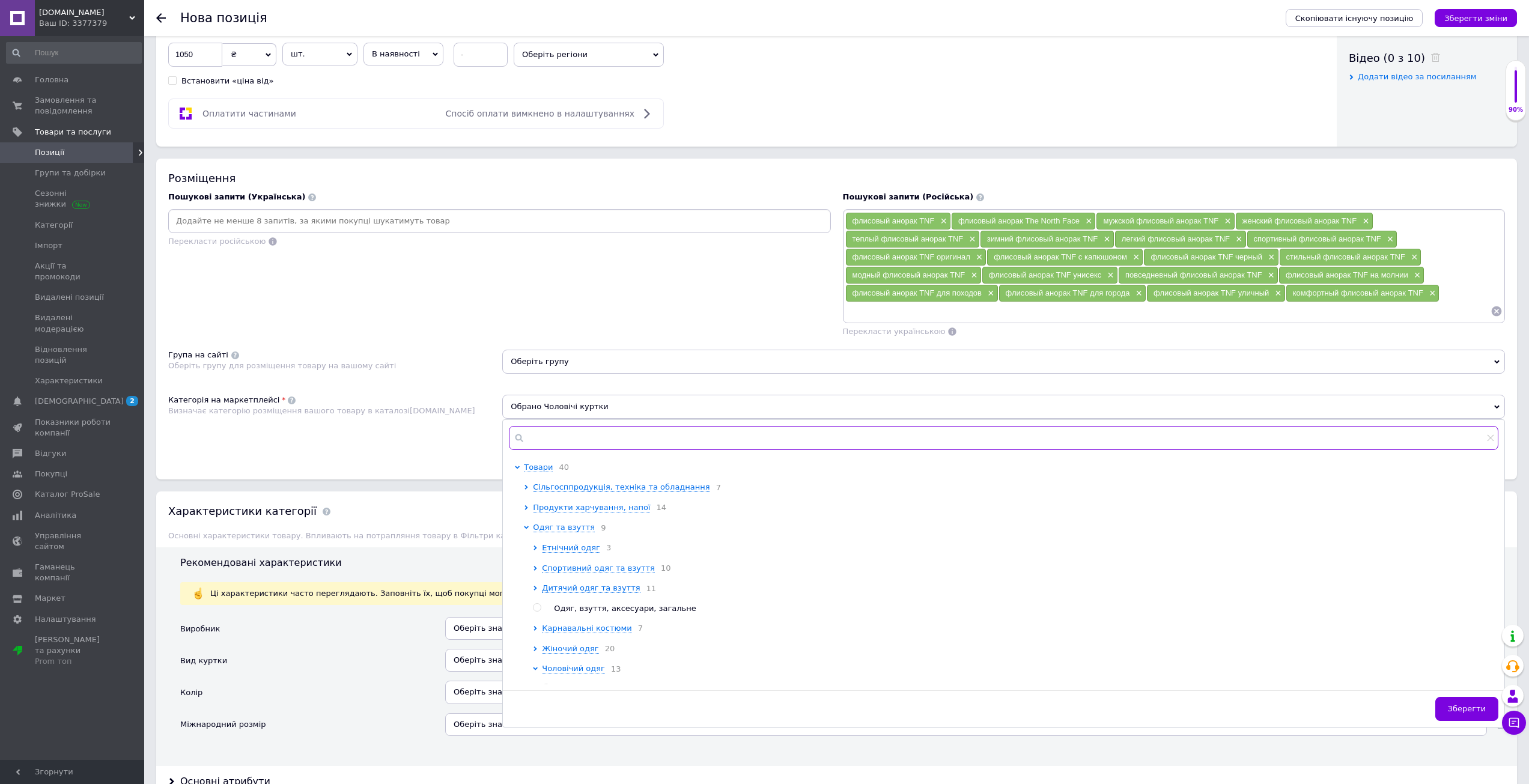
click at [582, 435] on input "text" at bounding box center [1004, 438] width 989 height 24
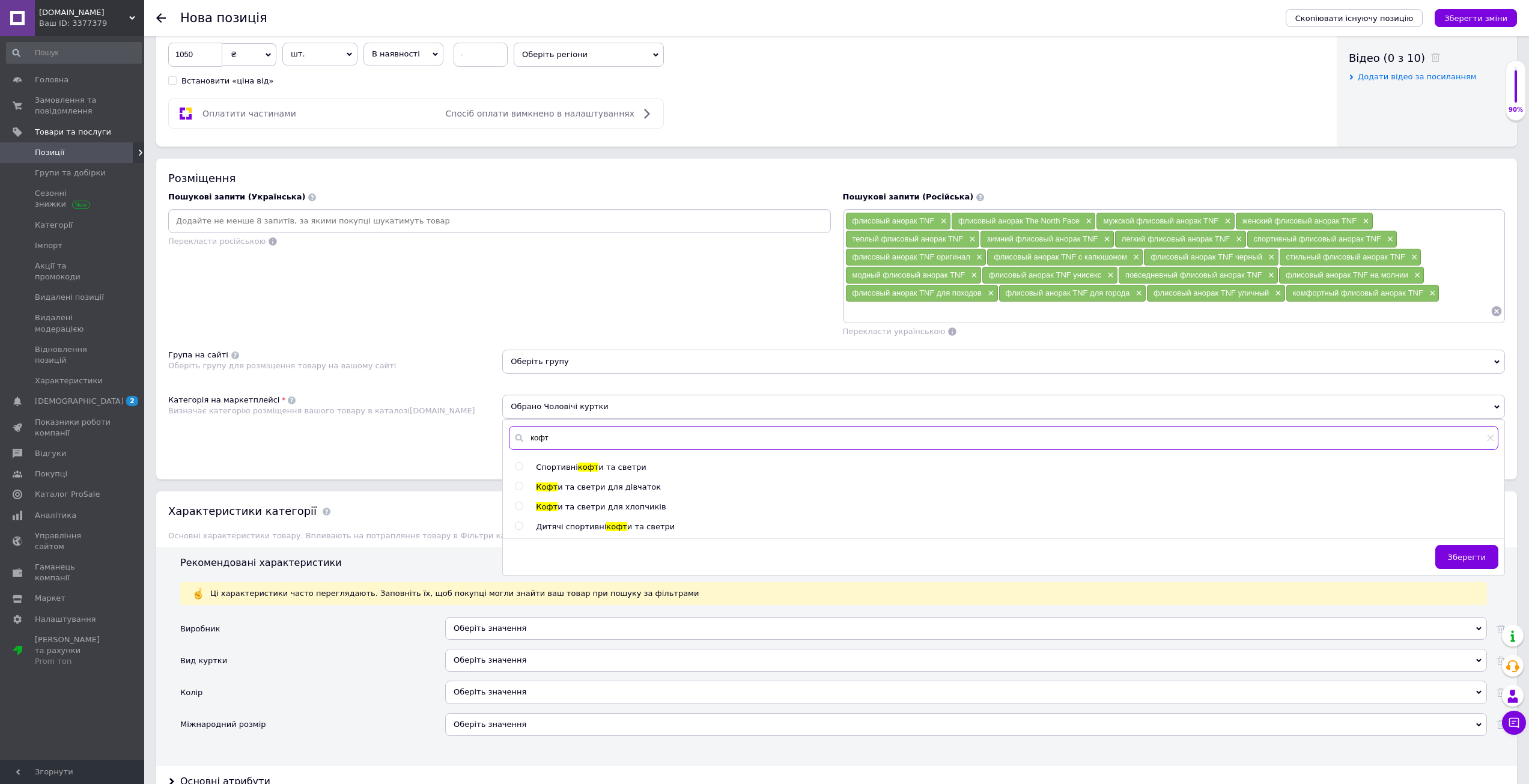
click at [543, 439] on input "кофт" at bounding box center [1004, 438] width 989 height 24
type input "я"
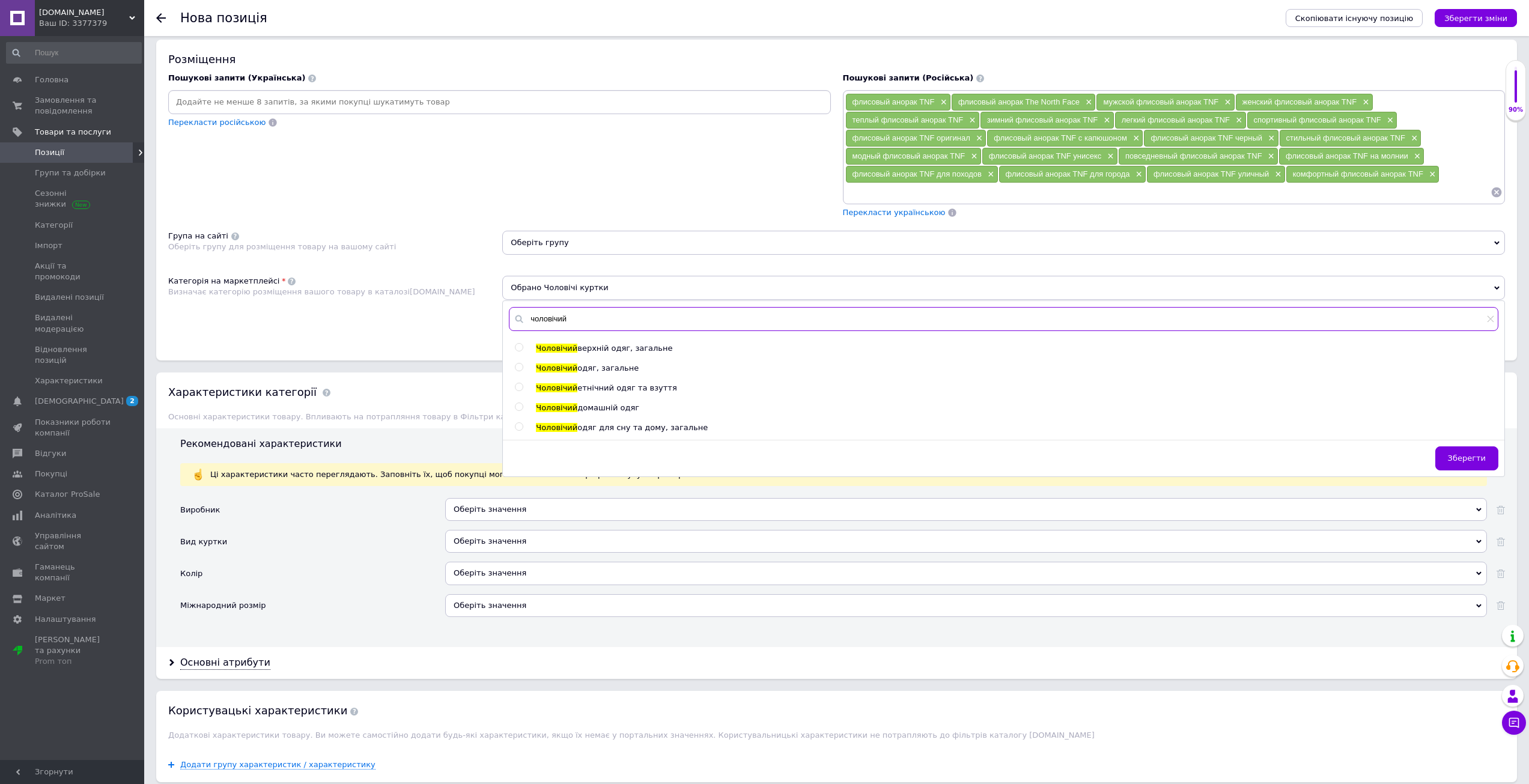
scroll to position [726, 0]
type input "чоловічий"
click at [420, 304] on div "Категорія на маркетплейсі Визначає категорію розміщення вашого товару в каталоз…" at bounding box center [335, 304] width 334 height 60
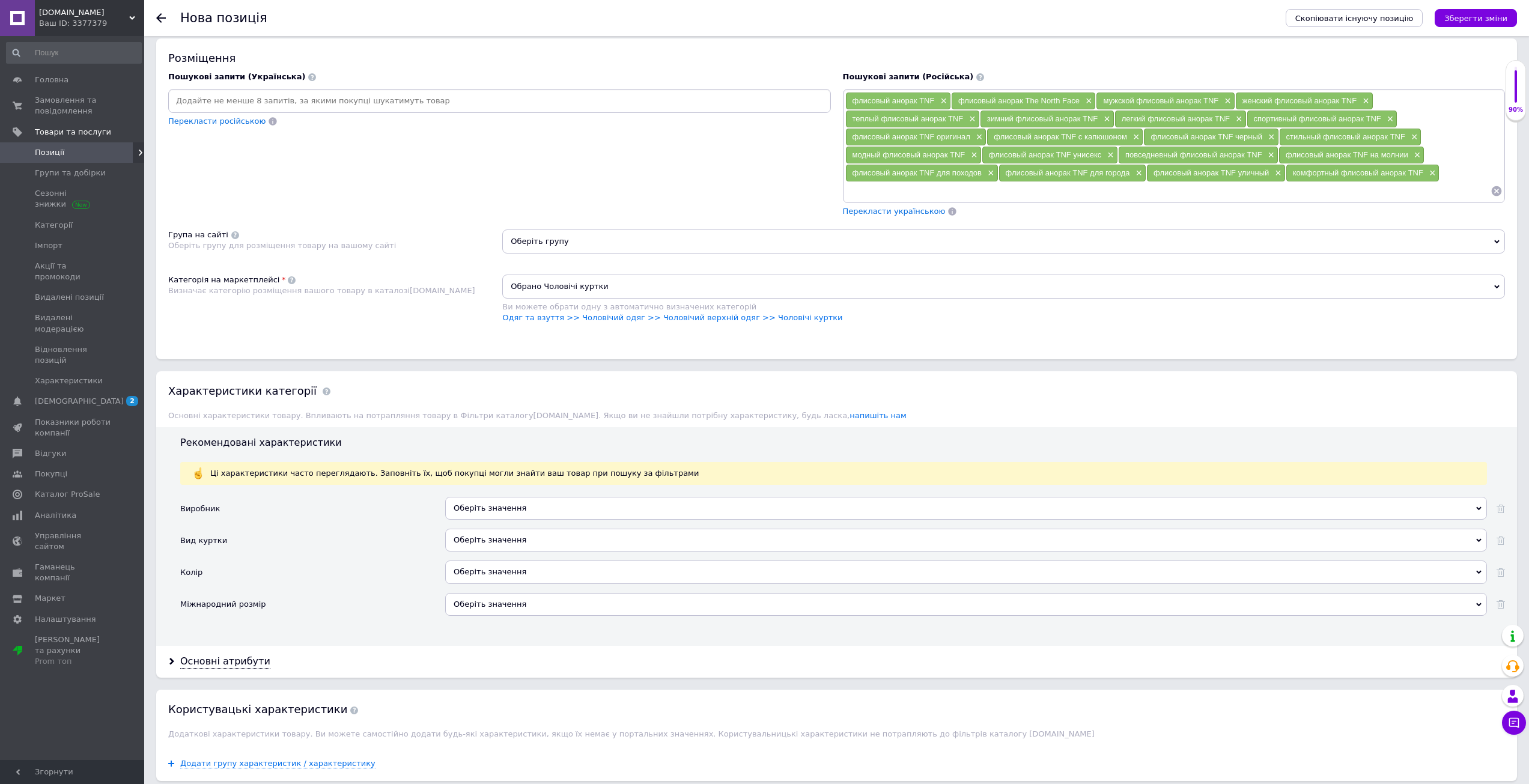
click at [616, 284] on span "Обрано Чоловічі куртки" at bounding box center [1003, 286] width 1002 height 24
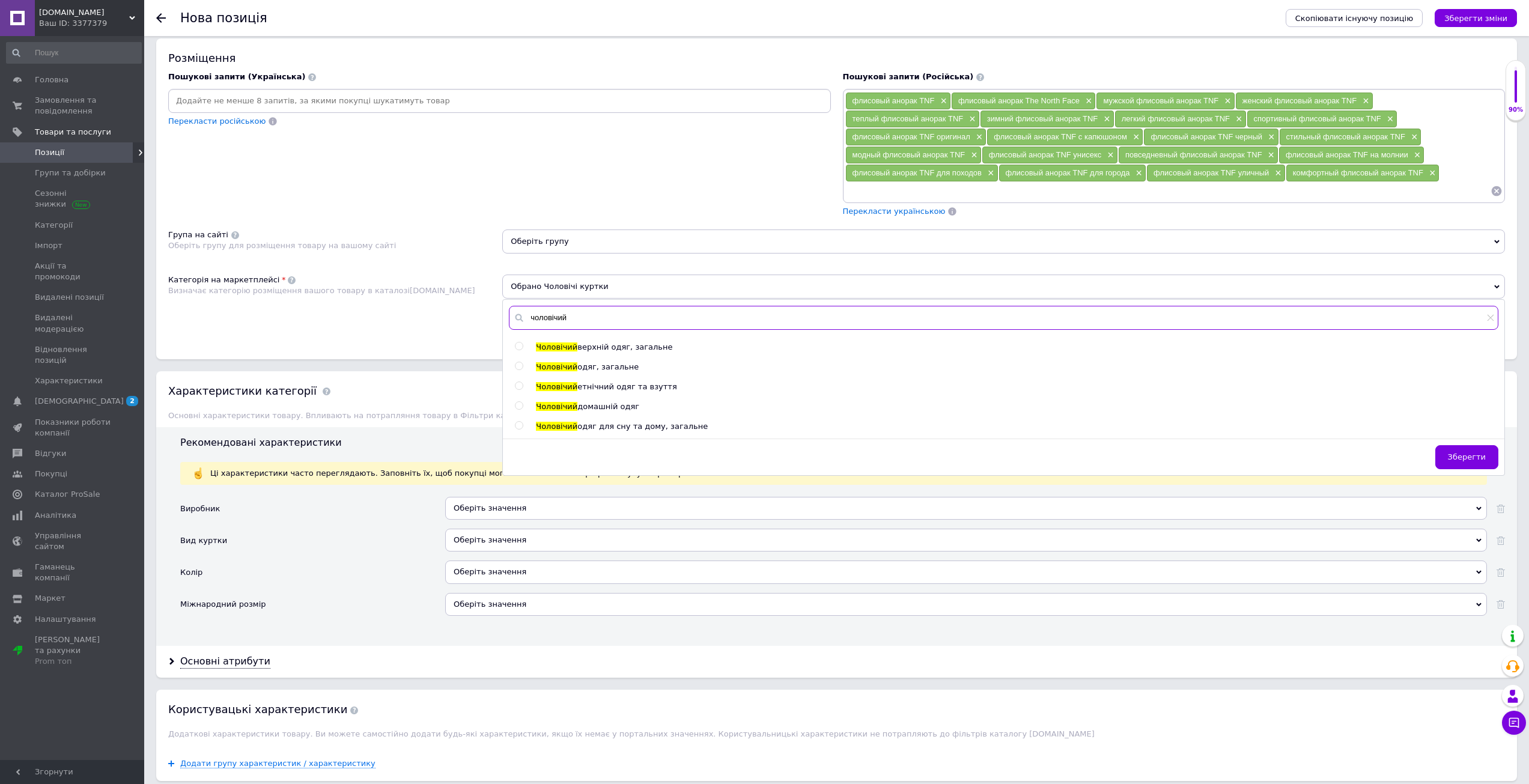
click at [575, 315] on input "чоловічий" at bounding box center [1004, 317] width 989 height 24
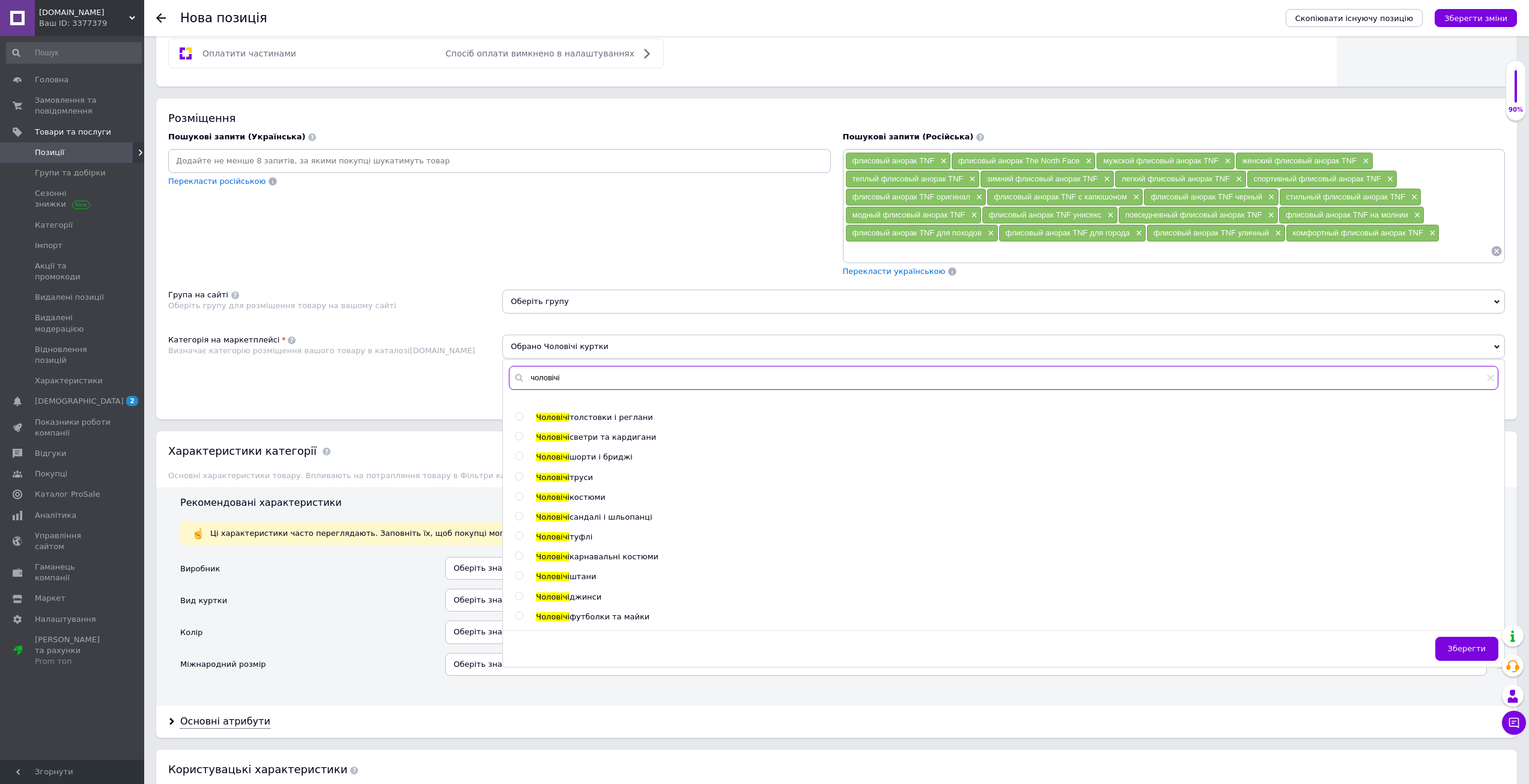
scroll to position [0, 0]
type input "чоловічі"
click at [623, 447] on span "толстовки і реглани" at bounding box center [611, 447] width 84 height 9
radio input "true"
radio input "false"
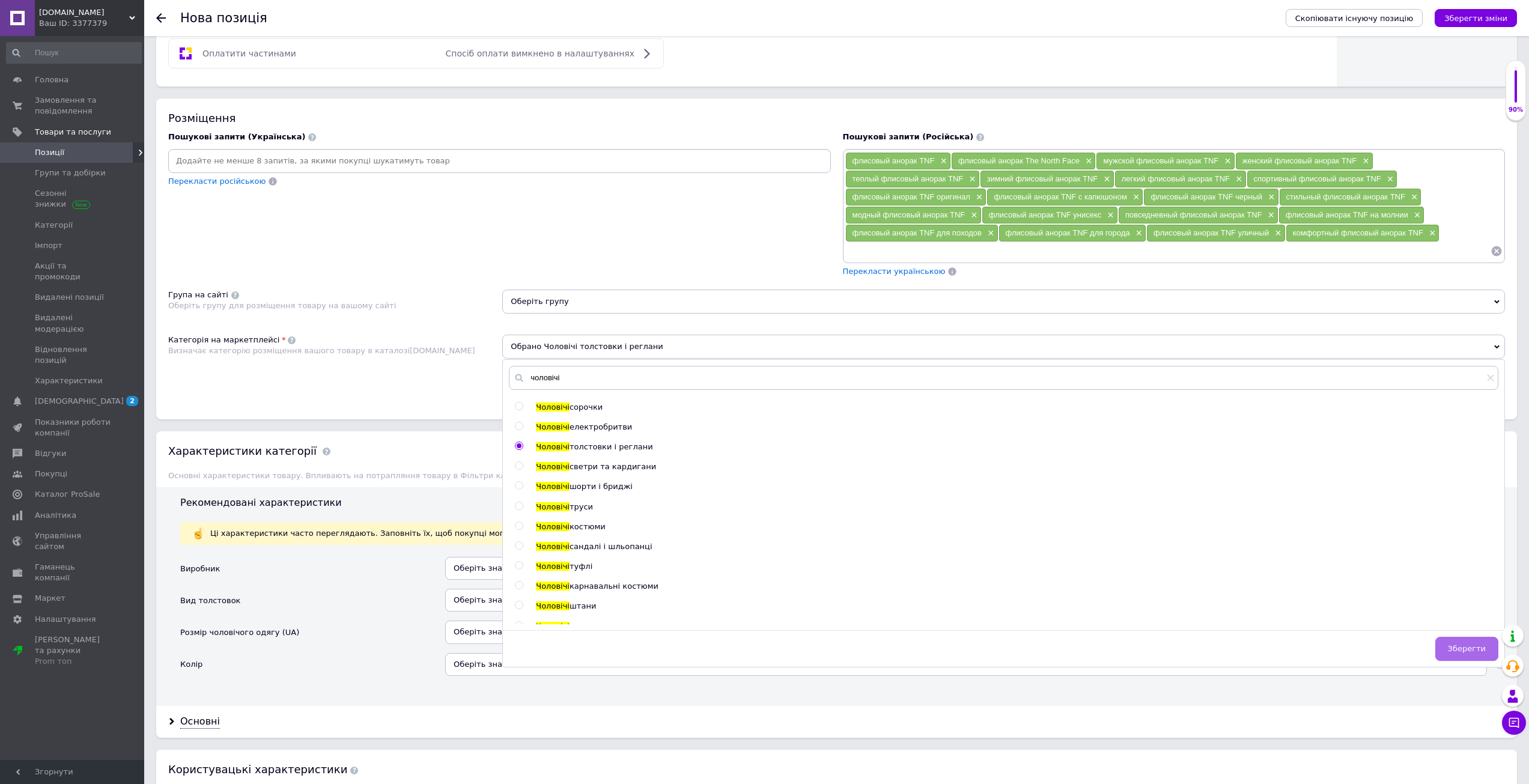
click at [1467, 641] on button "Зберегти" at bounding box center [1467, 649] width 63 height 24
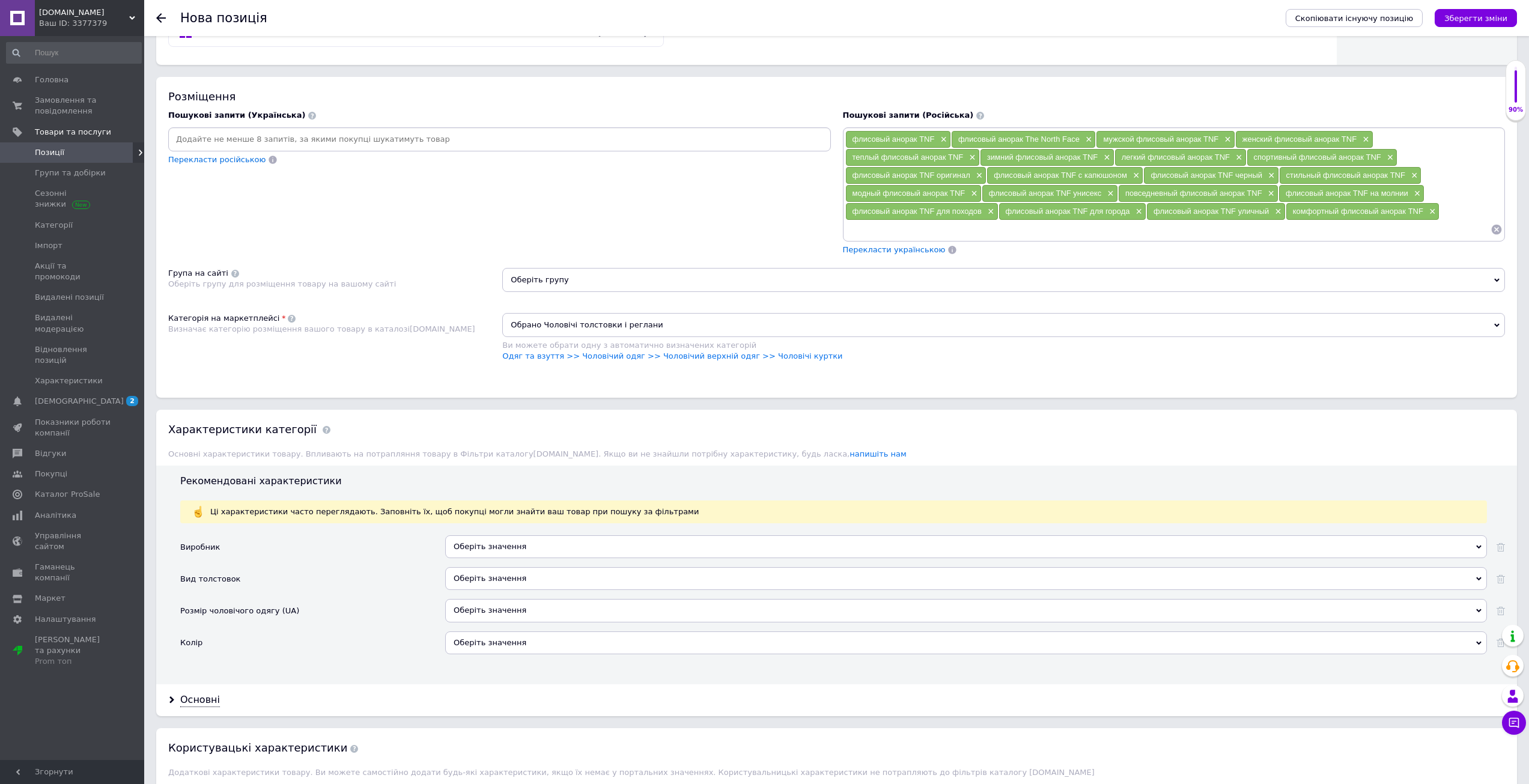
scroll to position [726, 0]
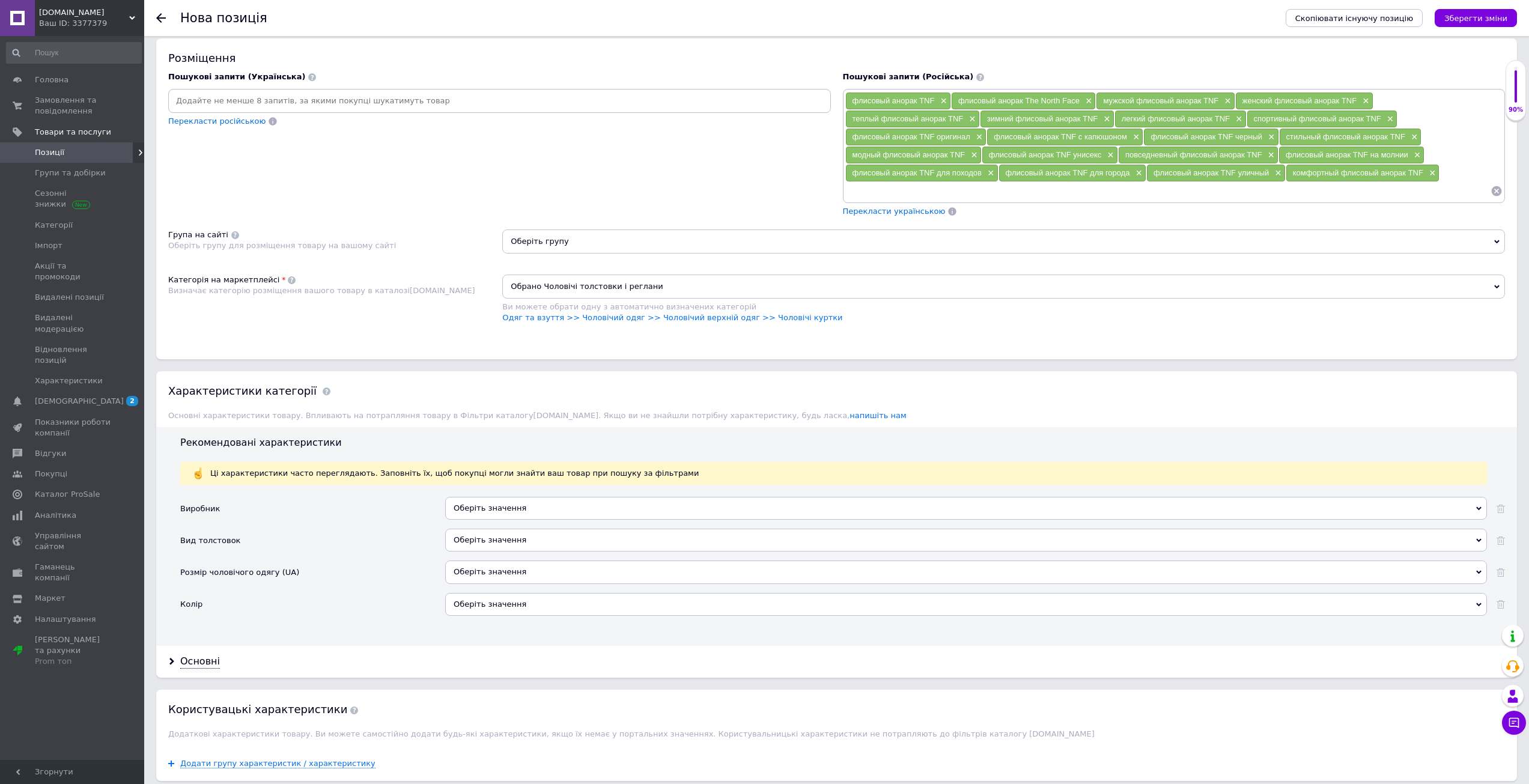
click at [517, 620] on div "Оберіть значення" at bounding box center [966, 608] width 1042 height 32
click at [522, 594] on div "Оберіть значення" at bounding box center [966, 604] width 1042 height 23
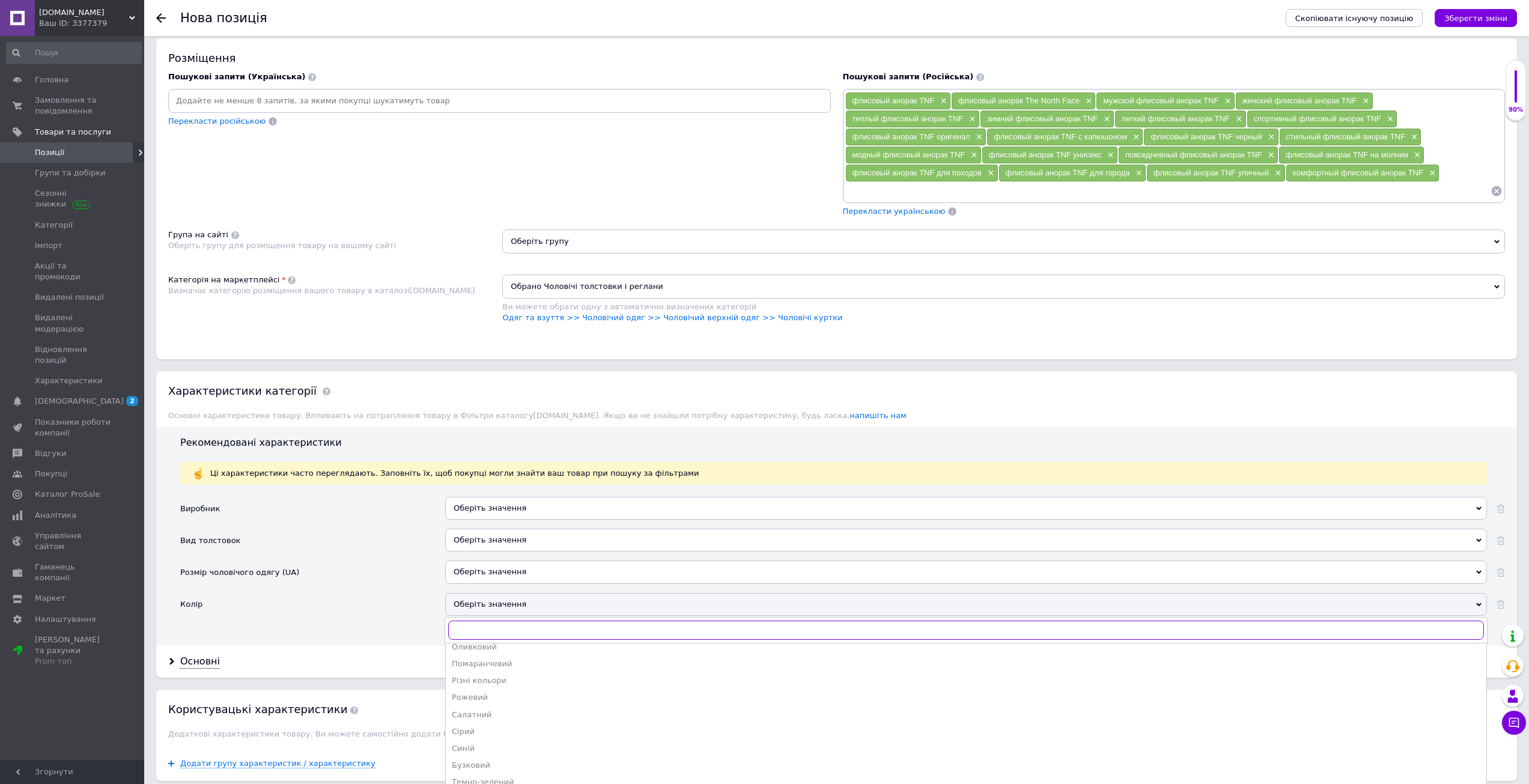
scroll to position [284, 0]
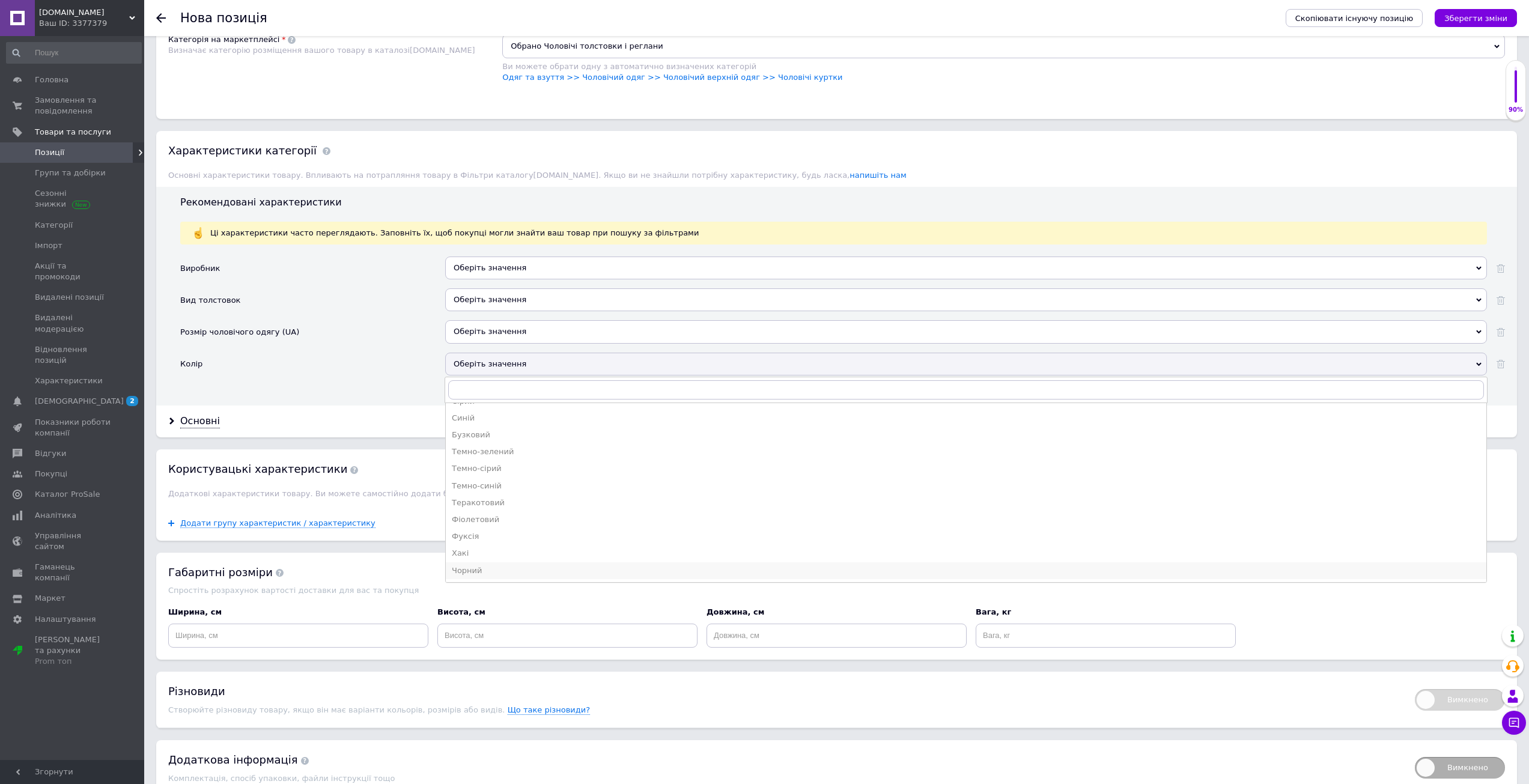
click at [478, 576] on div "Чорний" at bounding box center [966, 570] width 1029 height 11
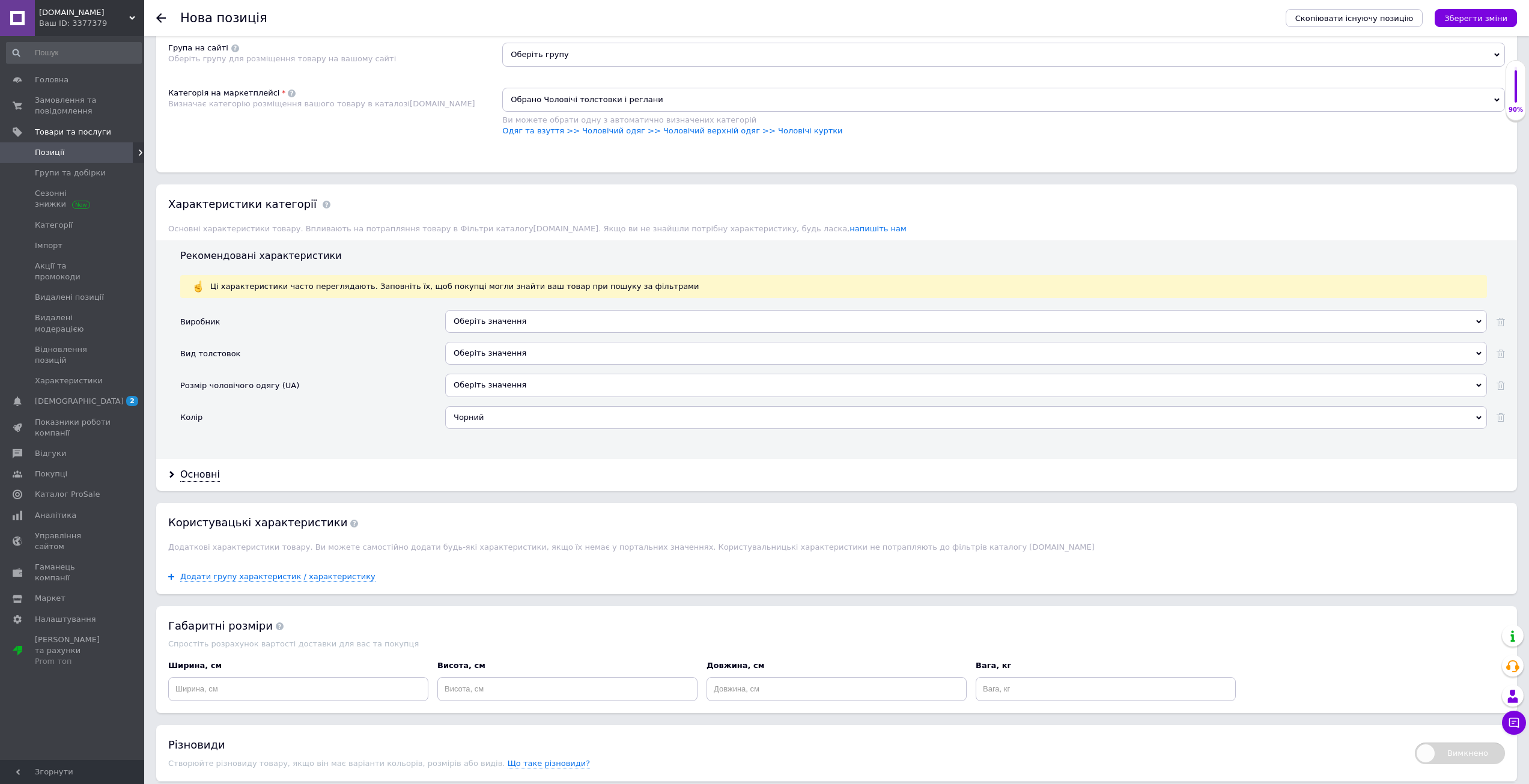
scroll to position [906, 0]
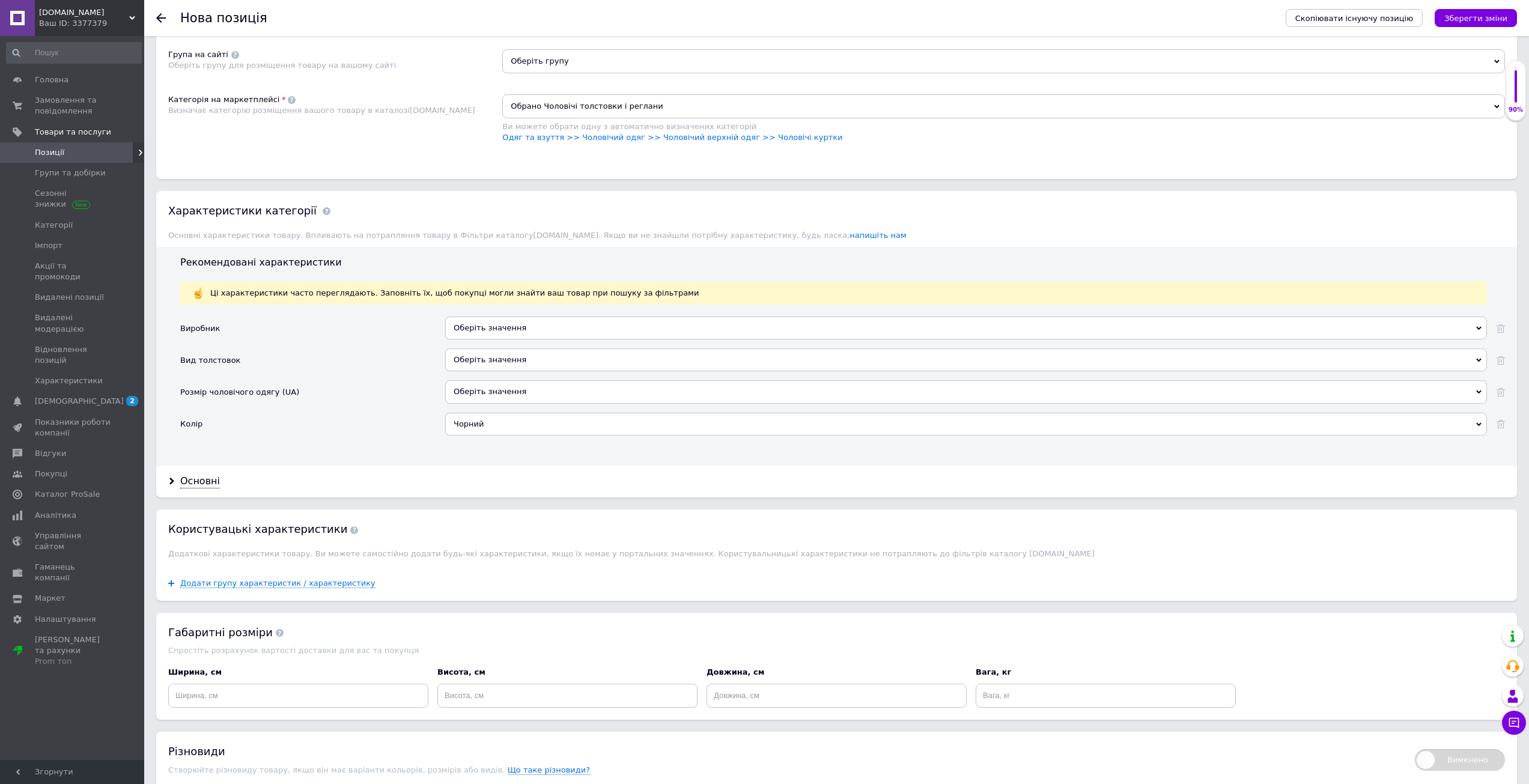
click at [488, 337] on div "Оберіть значення" at bounding box center [966, 327] width 1042 height 23
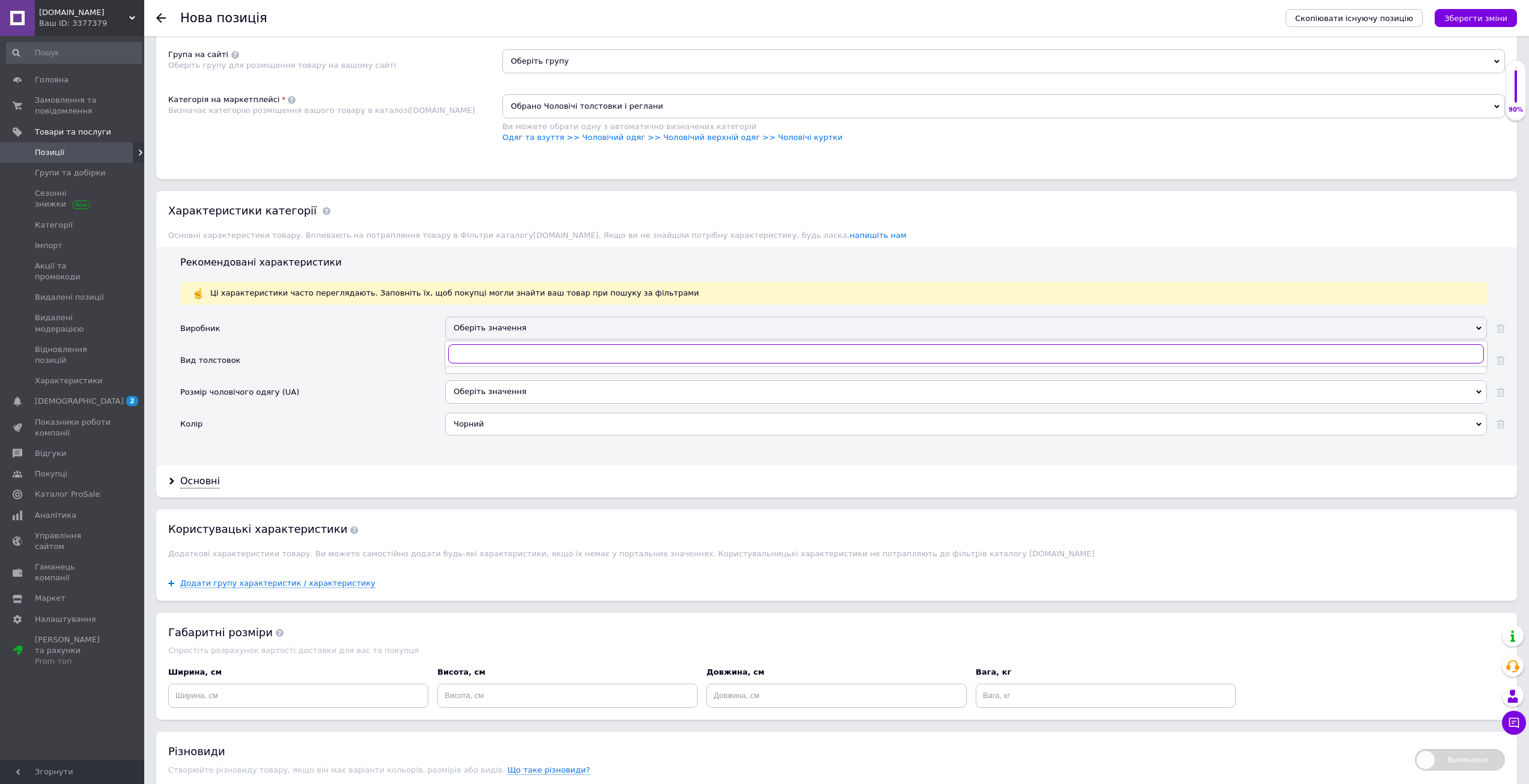
paste input "The North Face"
type input "The North Face"
click at [465, 374] on div "The North Face" at bounding box center [966, 378] width 1029 height 11
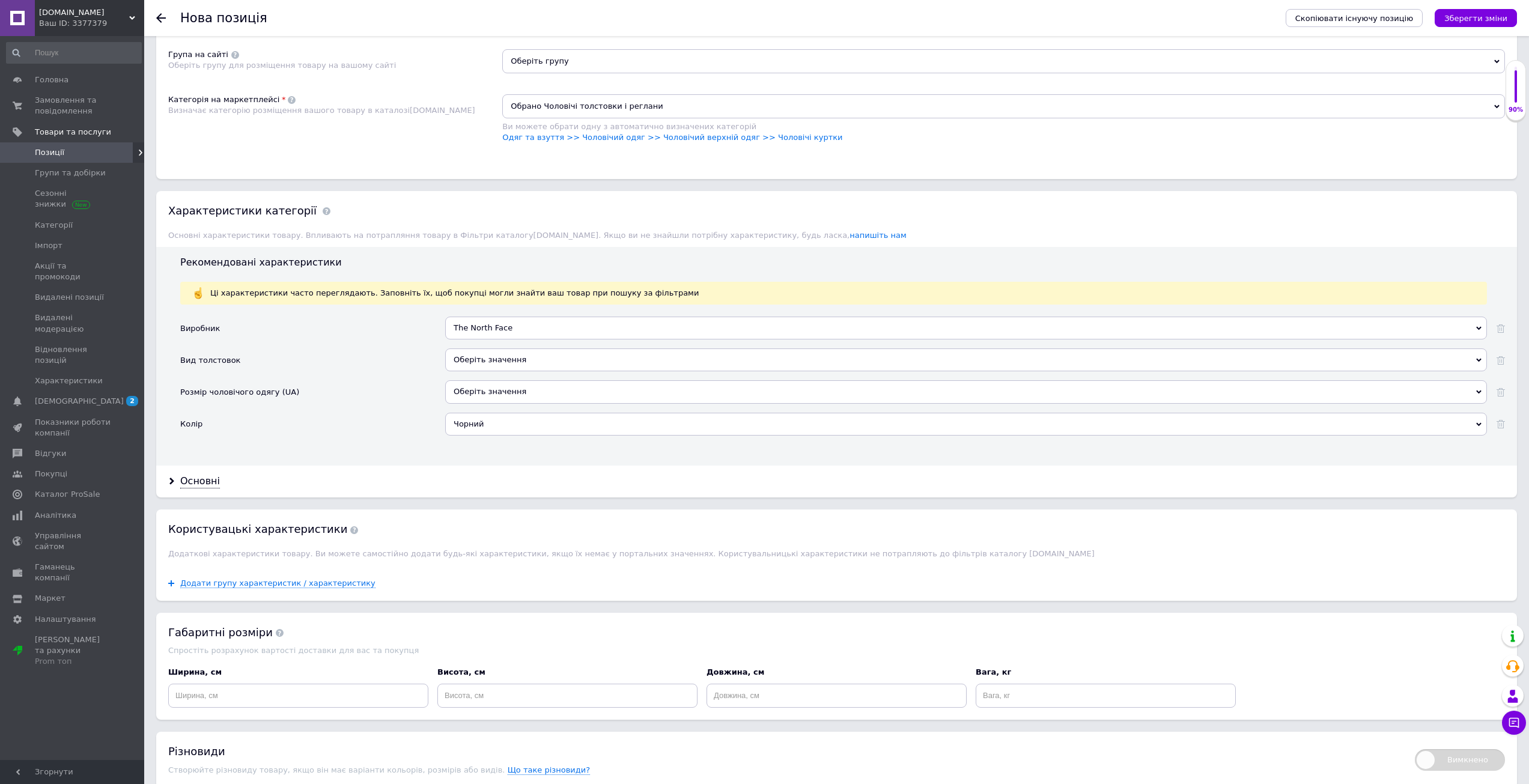
click at [467, 363] on div "Оберіть значення" at bounding box center [966, 360] width 1042 height 23
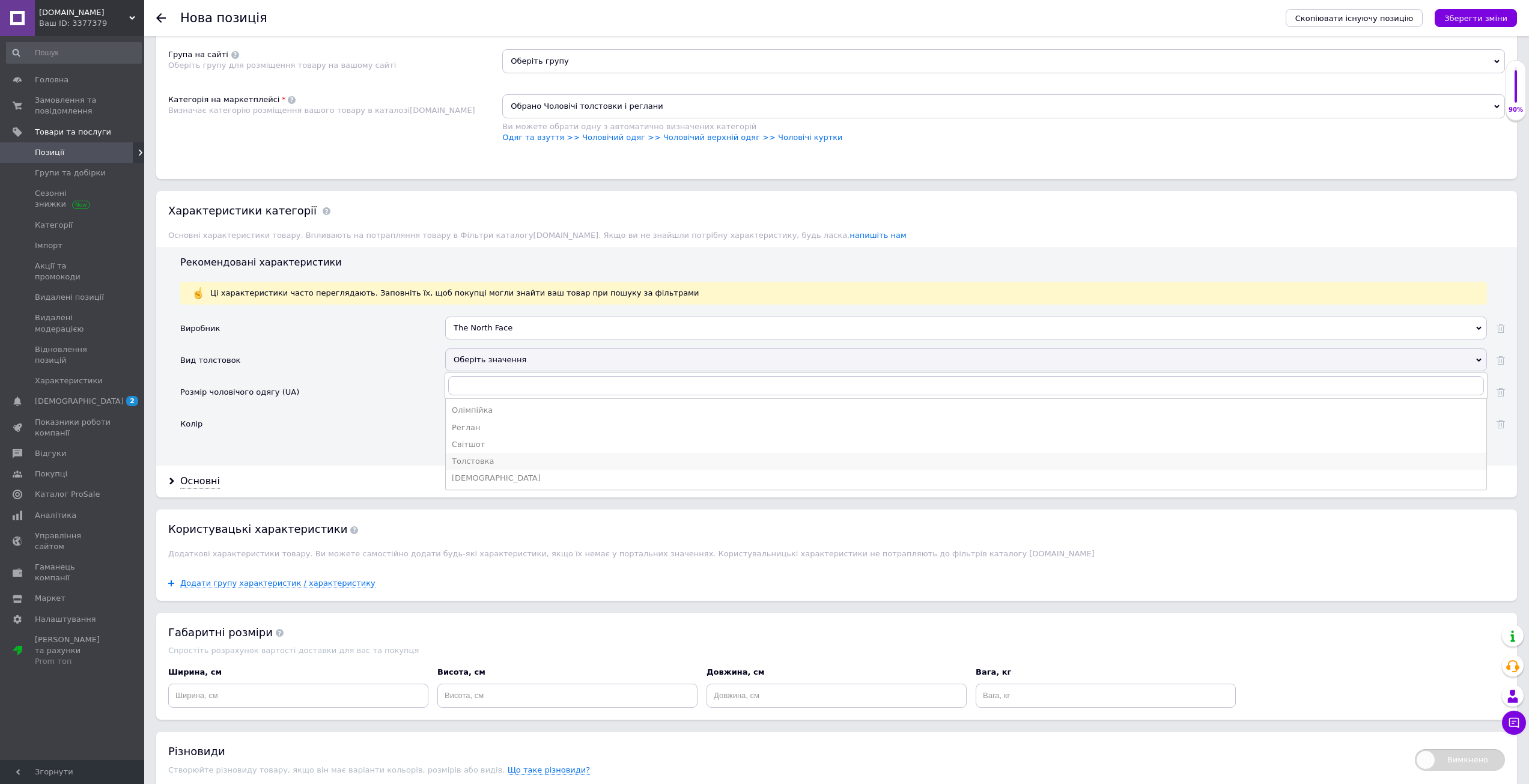
click at [478, 463] on div "Толстовка" at bounding box center [966, 461] width 1029 height 11
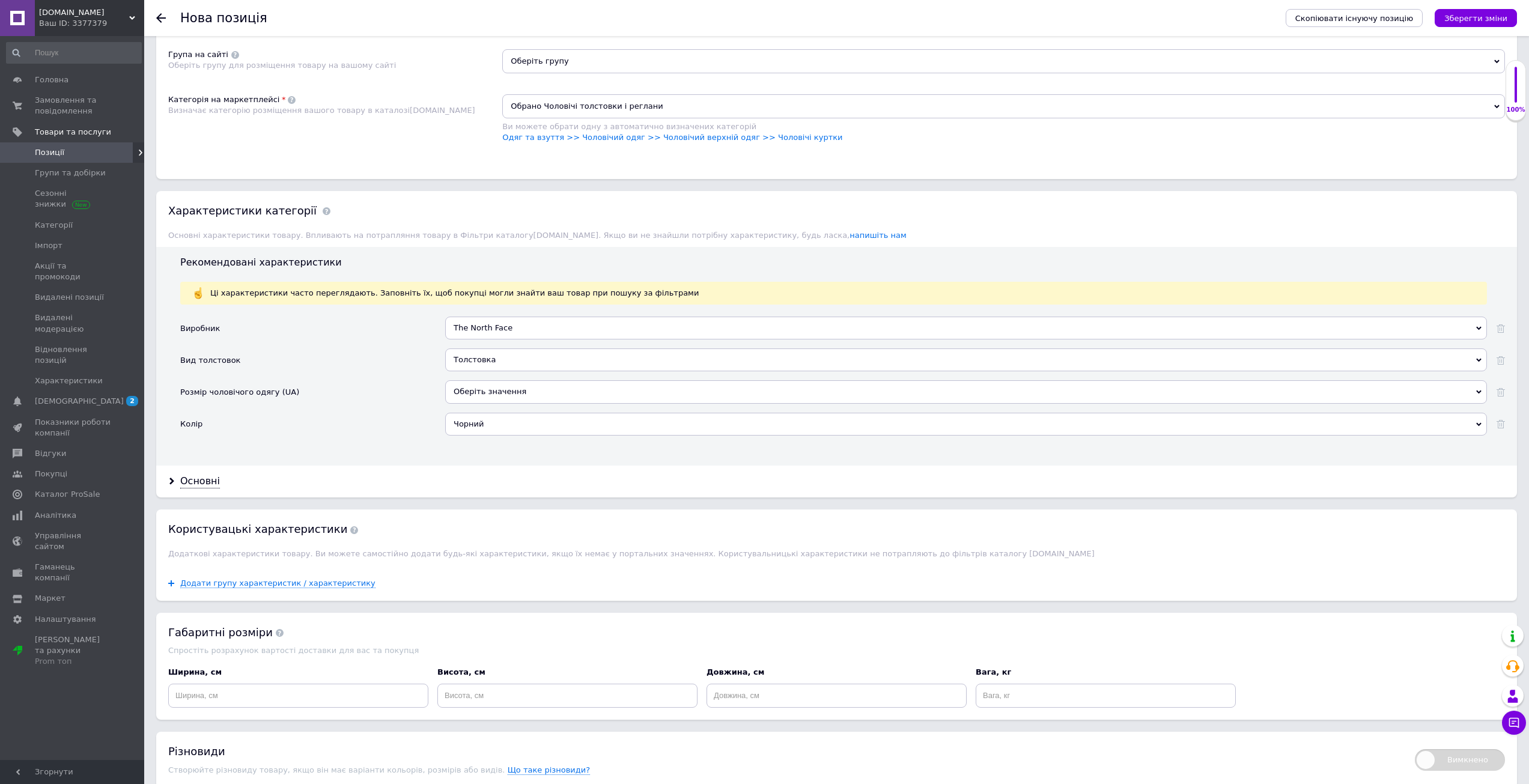
click at [463, 396] on div "Оберіть значення" at bounding box center [966, 392] width 1042 height 23
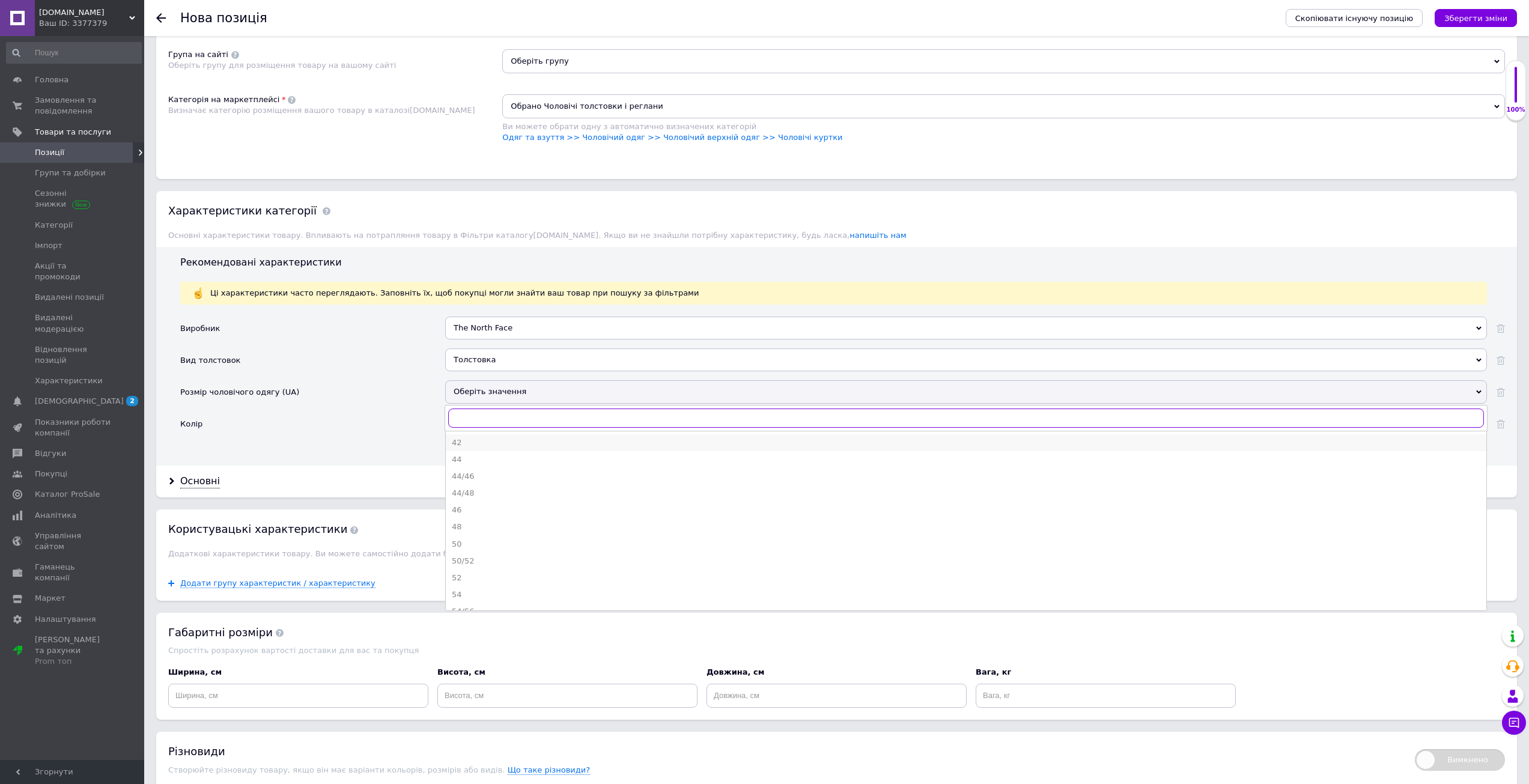
type input "S"
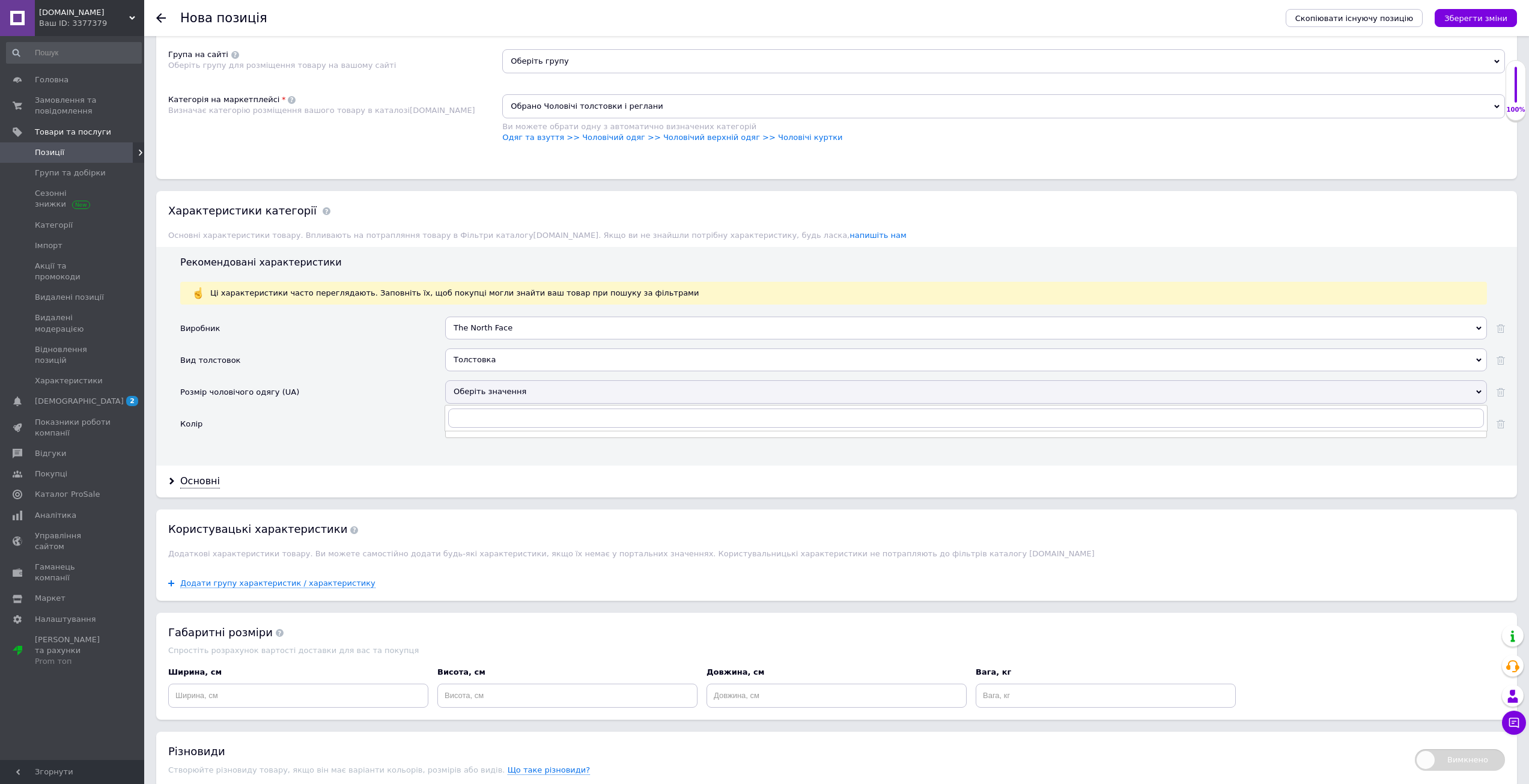
click at [438, 457] on div "Рекомендовані характеристики Ці характеристики часто переглядають. Заповніть їх…" at bounding box center [836, 356] width 1361 height 218
click at [475, 386] on div "Оберіть значення" at bounding box center [966, 392] width 1042 height 23
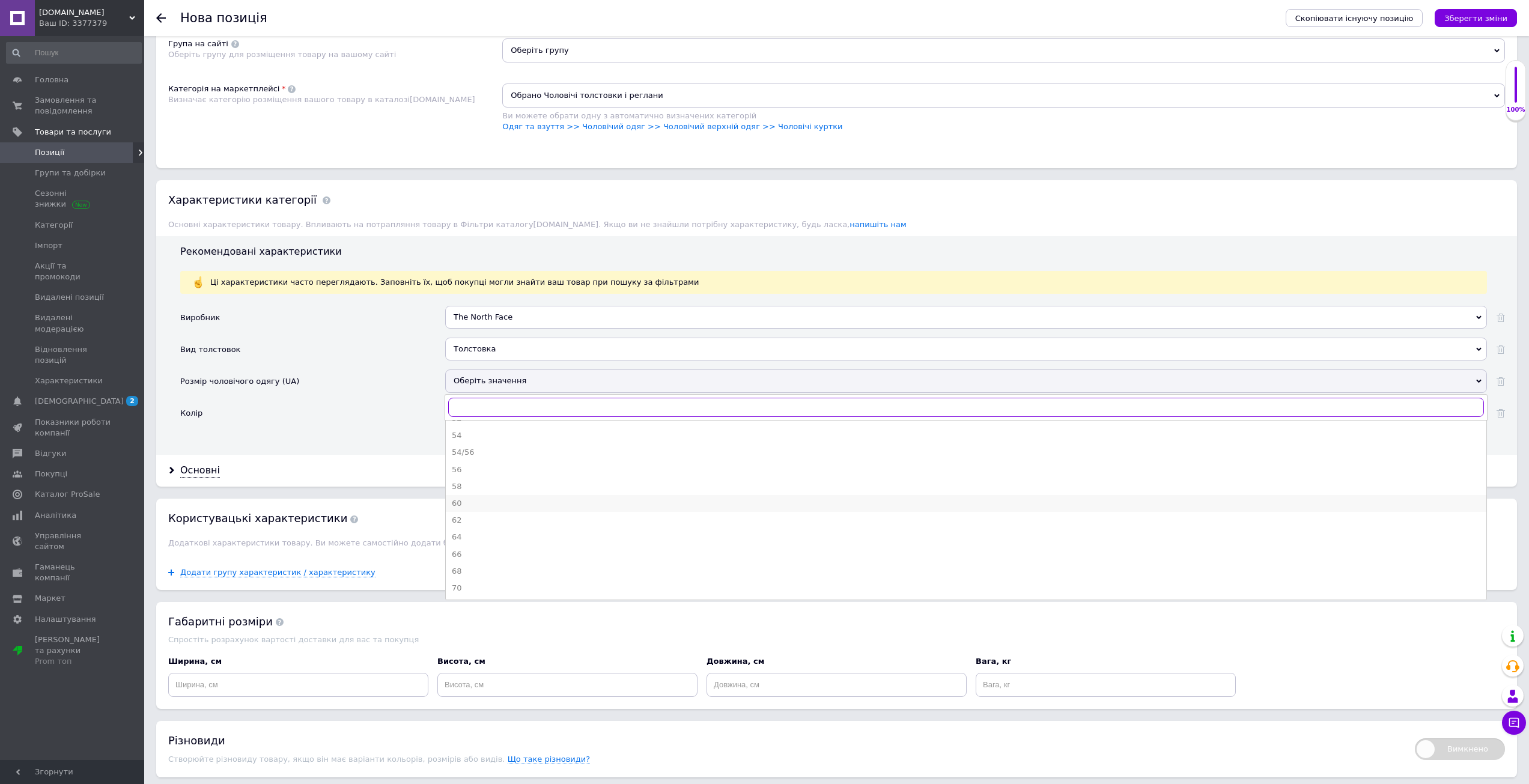
scroll to position [1028, 0]
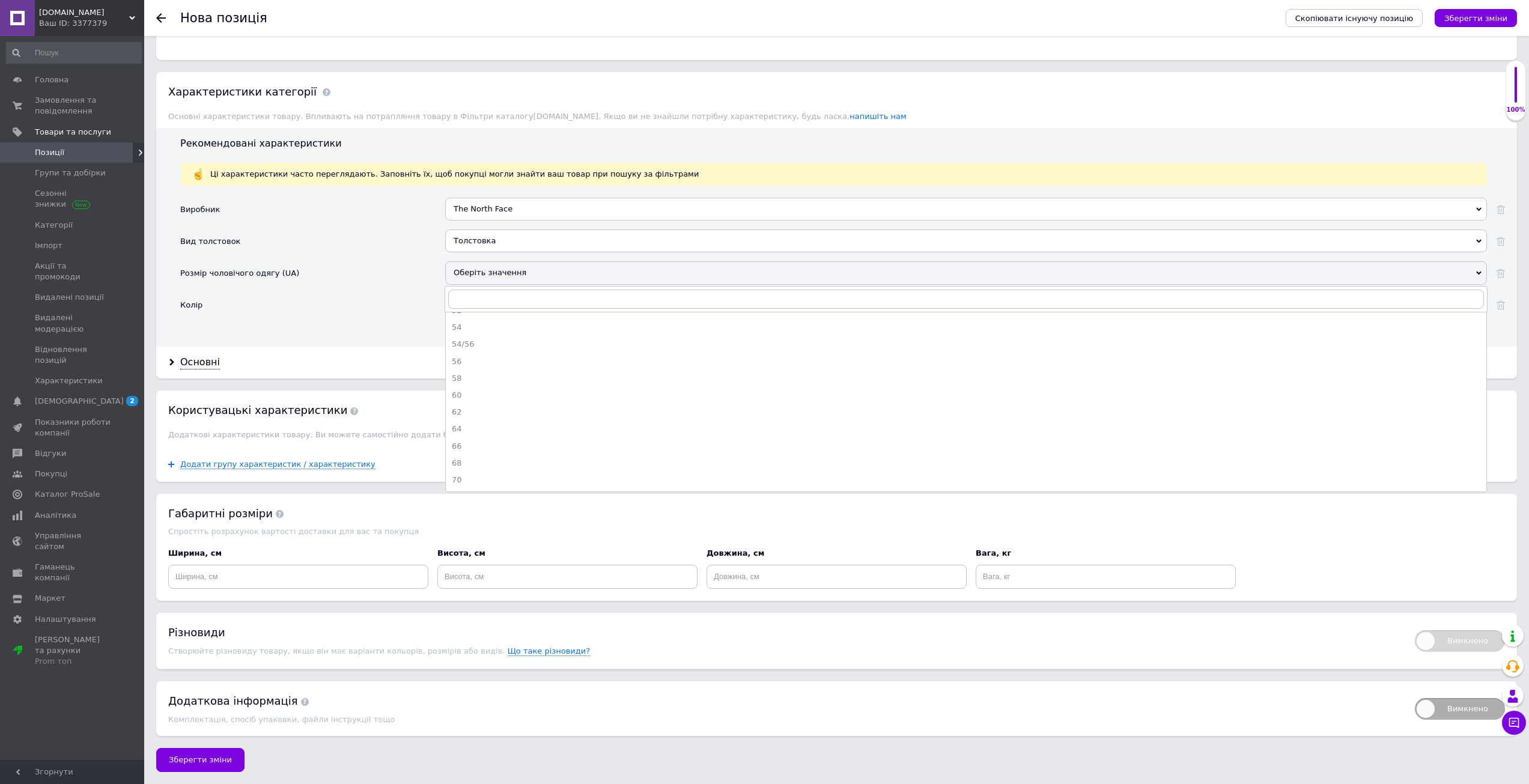
click at [409, 375] on div "Основні" at bounding box center [836, 362] width 1361 height 32
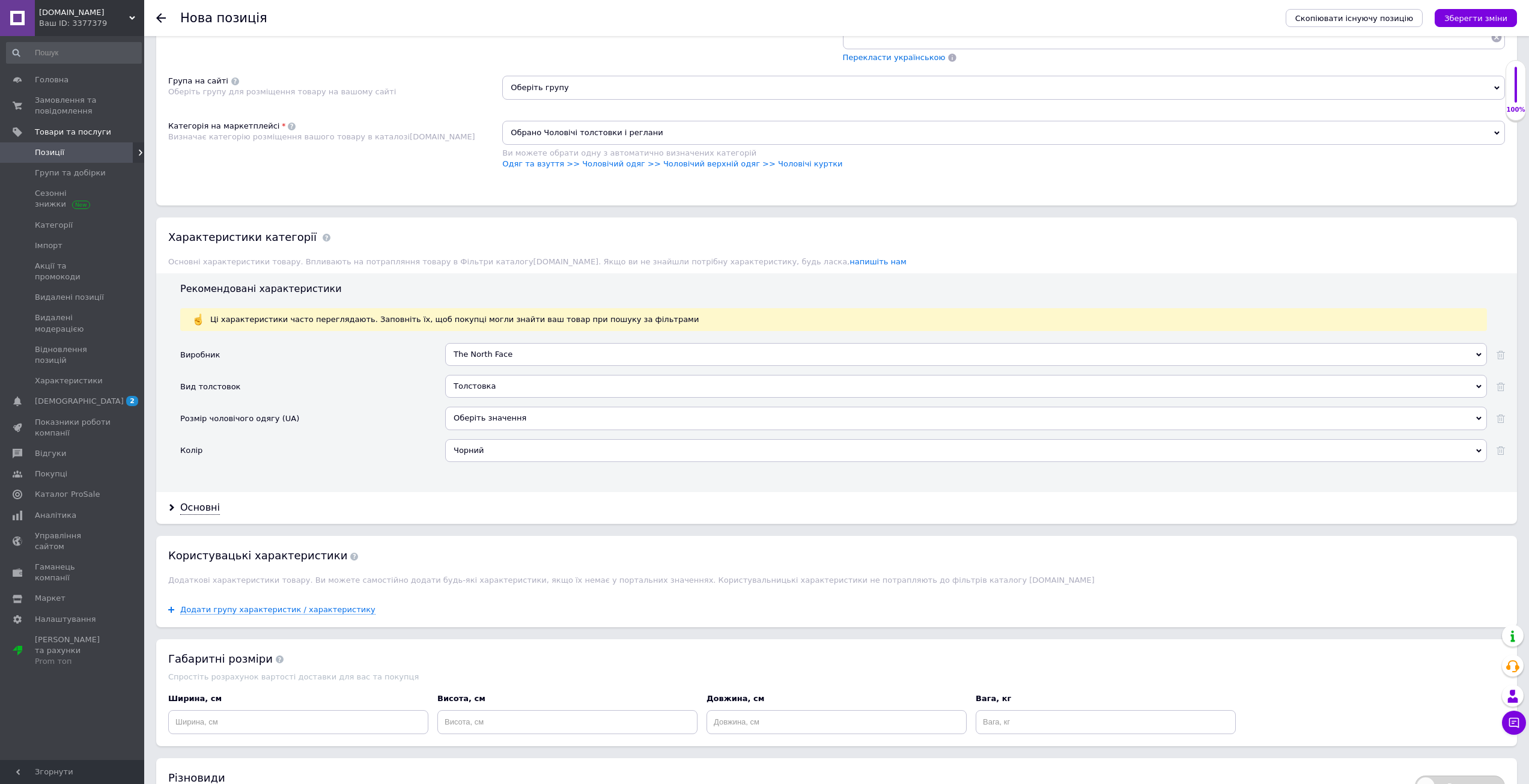
scroll to position [848, 0]
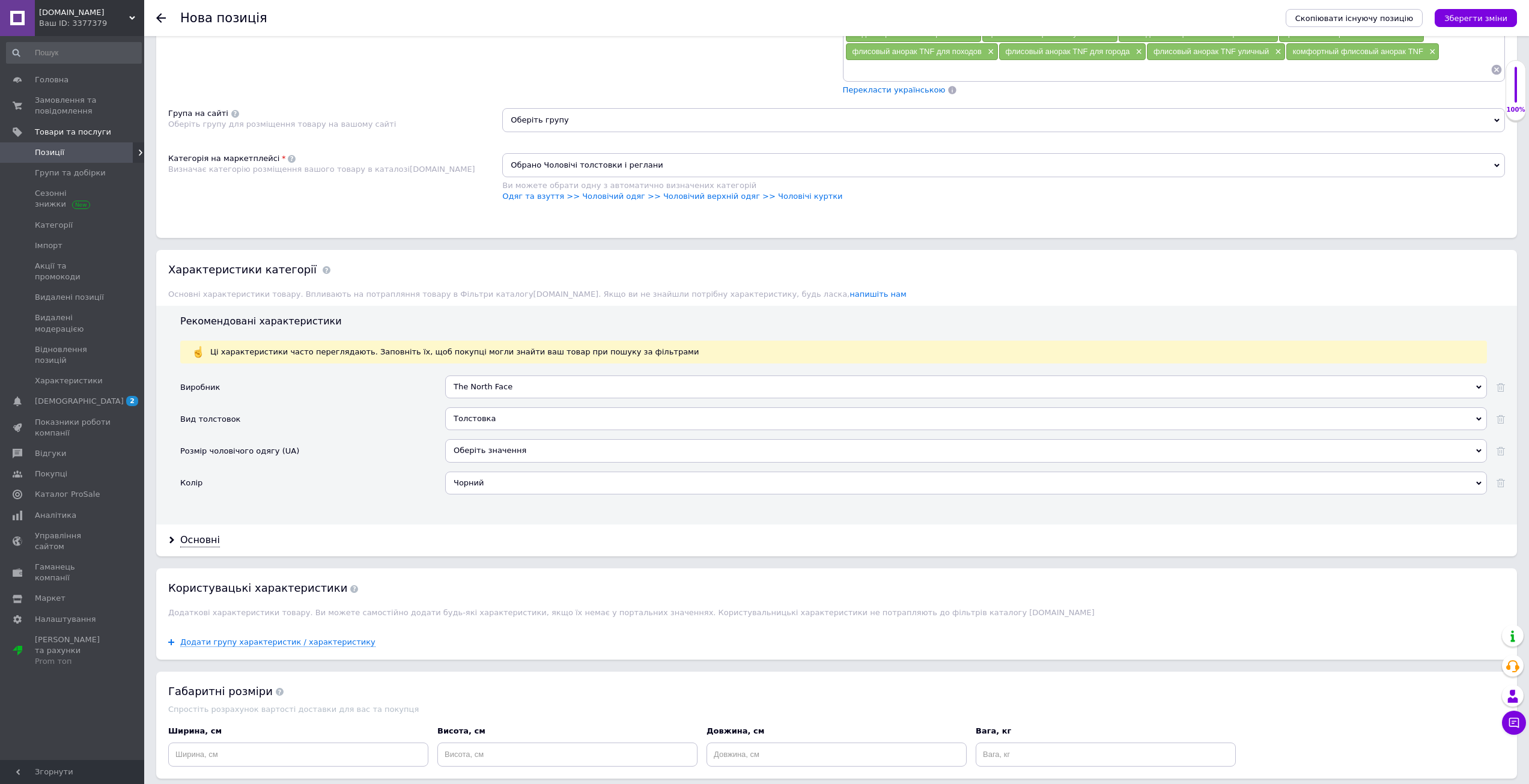
click at [505, 420] on div "Толстовка" at bounding box center [966, 419] width 1042 height 23
click at [425, 425] on div "Вид толстовок" at bounding box center [313, 423] width 265 height 32
click at [500, 458] on div "Оберіть значення" at bounding box center [966, 450] width 1042 height 23
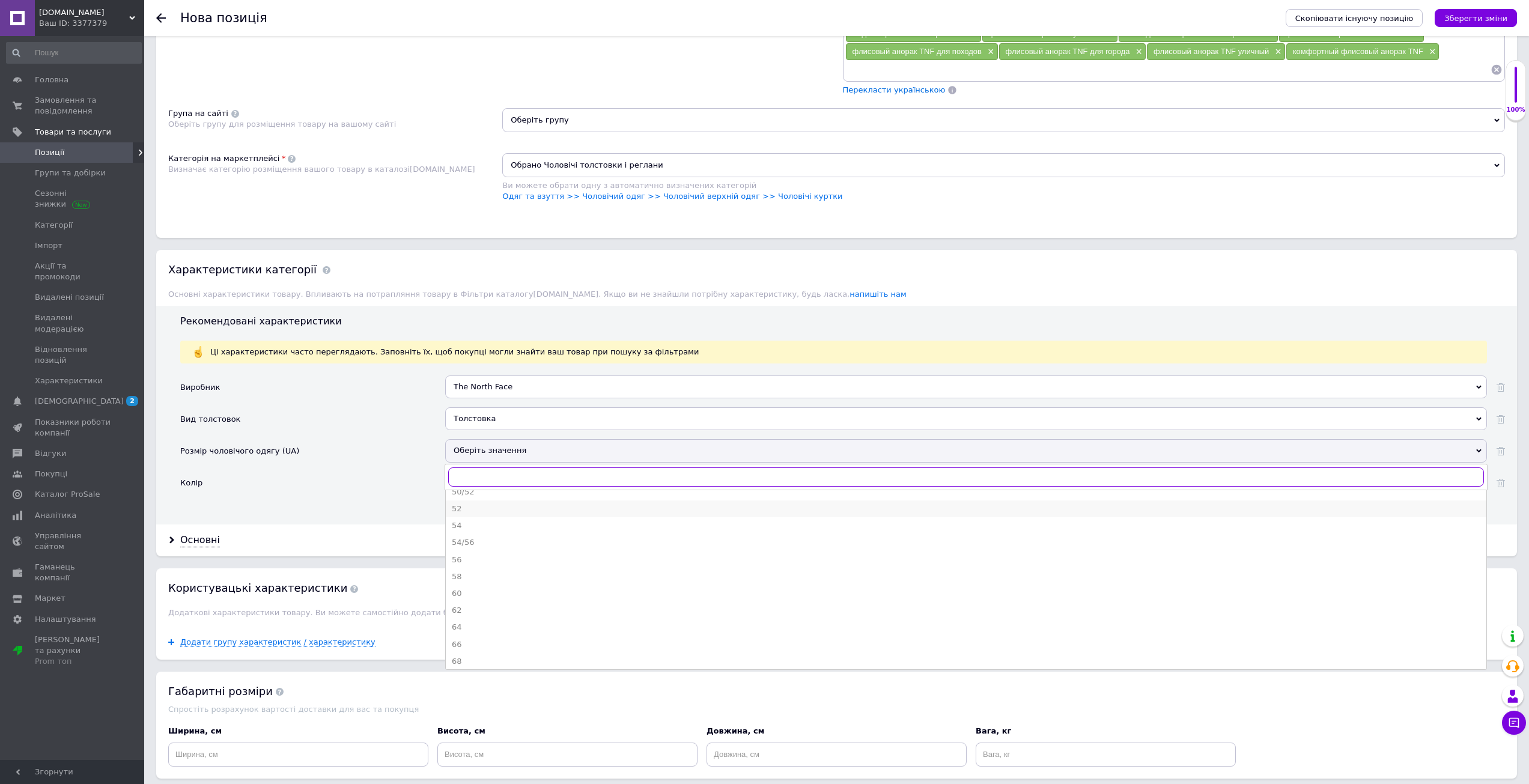
scroll to position [148, 0]
drag, startPoint x: 410, startPoint y: 516, endPoint x: 217, endPoint y: 528, distance: 193.4
click at [396, 519] on div "Рекомендовані характеристики Ці характеристики часто переглядають. Заповніть їх…" at bounding box center [836, 415] width 1361 height 218
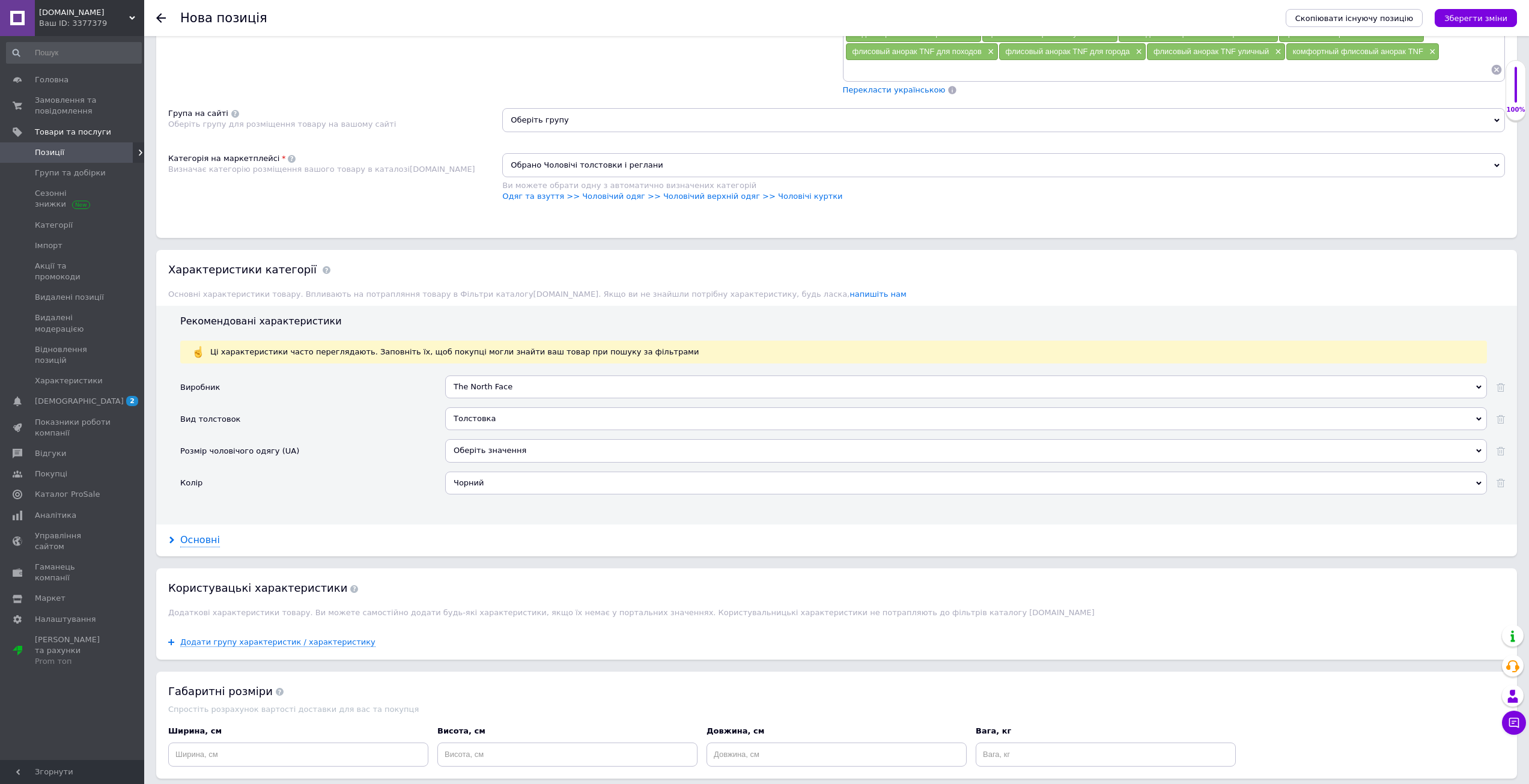
click at [203, 536] on div "Основні" at bounding box center [200, 540] width 40 height 14
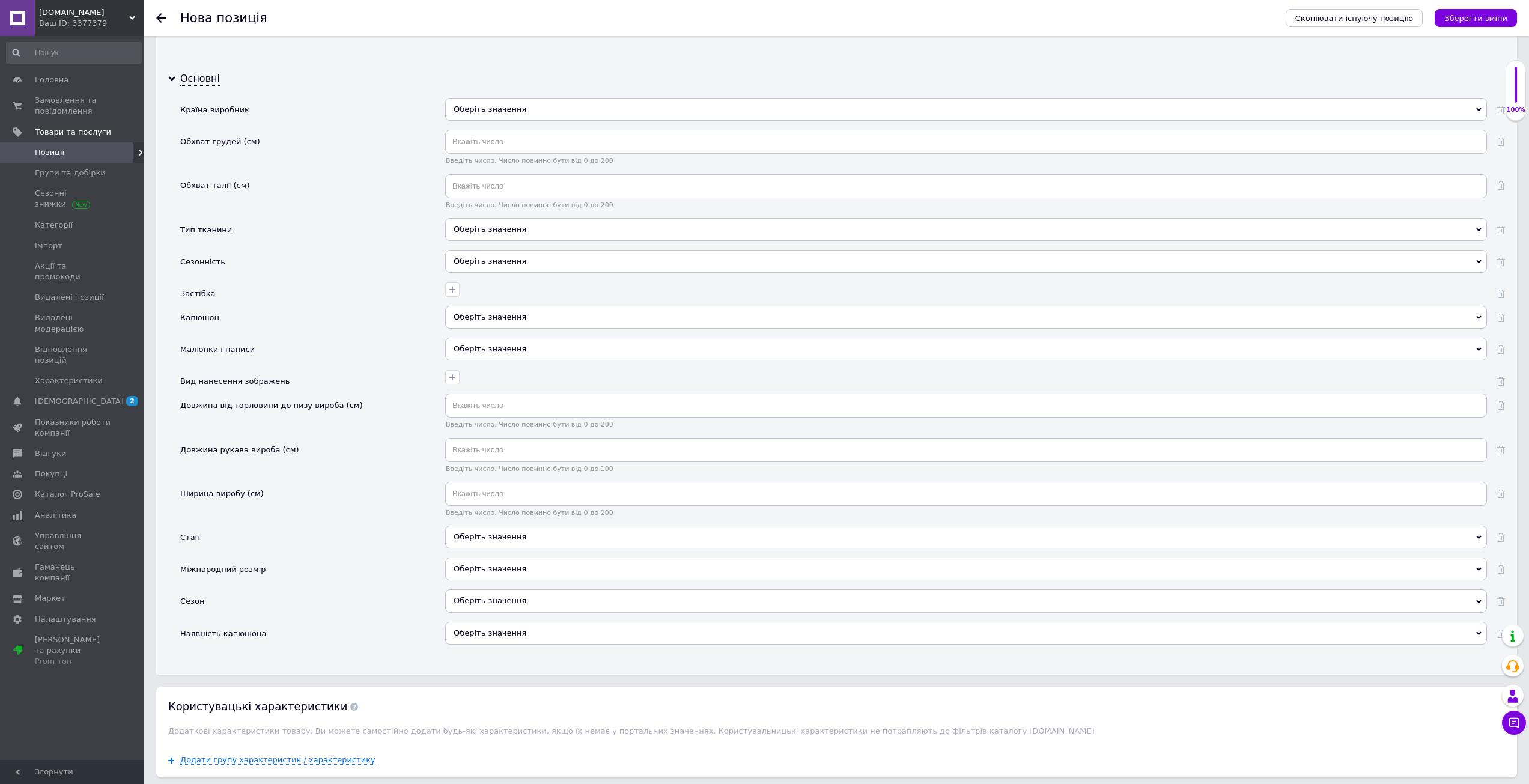
scroll to position [1328, 0]
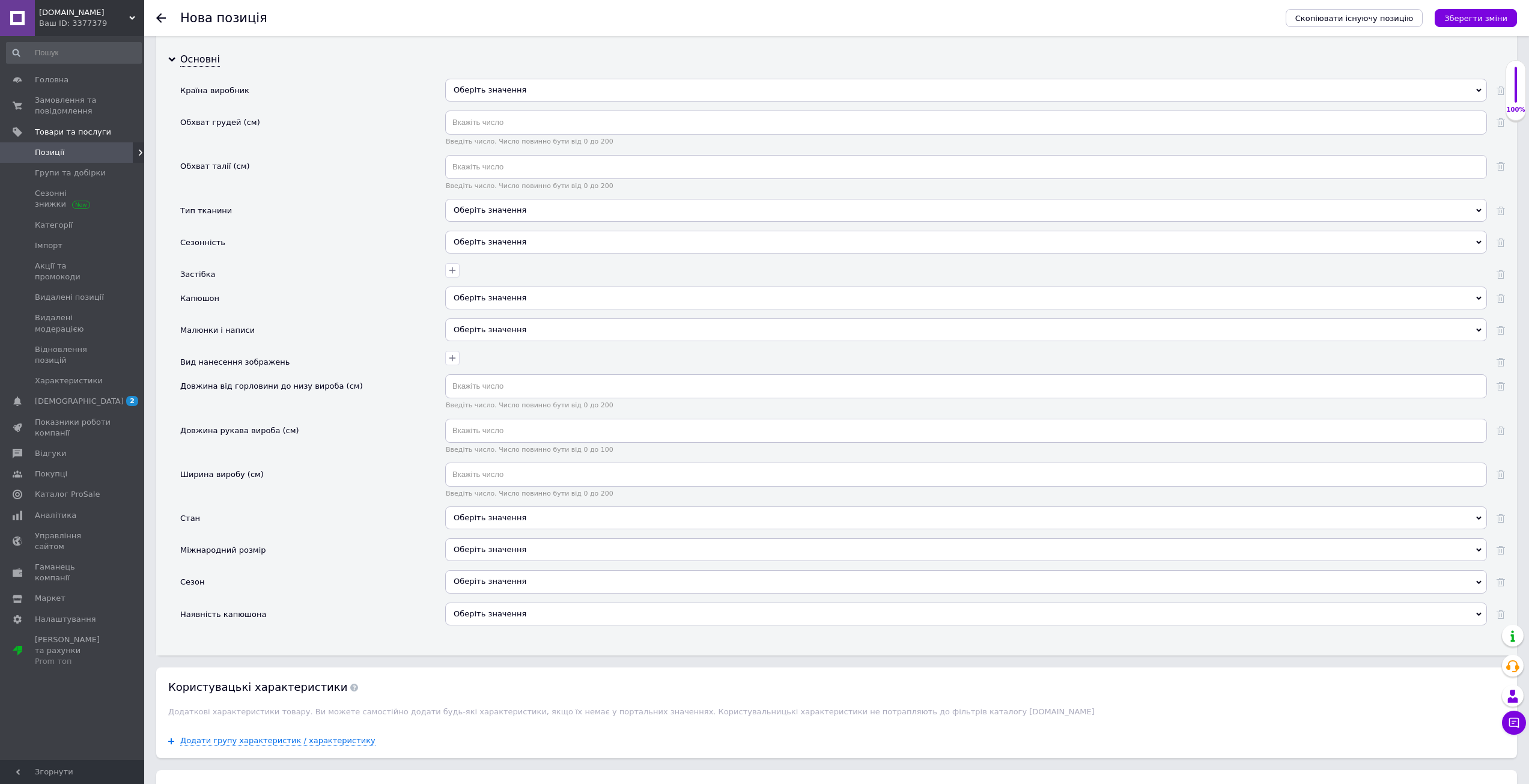
click at [480, 588] on div "Оберіть значення" at bounding box center [966, 581] width 1042 height 23
click at [488, 630] on div "Всесезонний" at bounding box center [966, 632] width 1029 height 11
click at [489, 616] on span "Оберіть значення" at bounding box center [490, 613] width 73 height 9
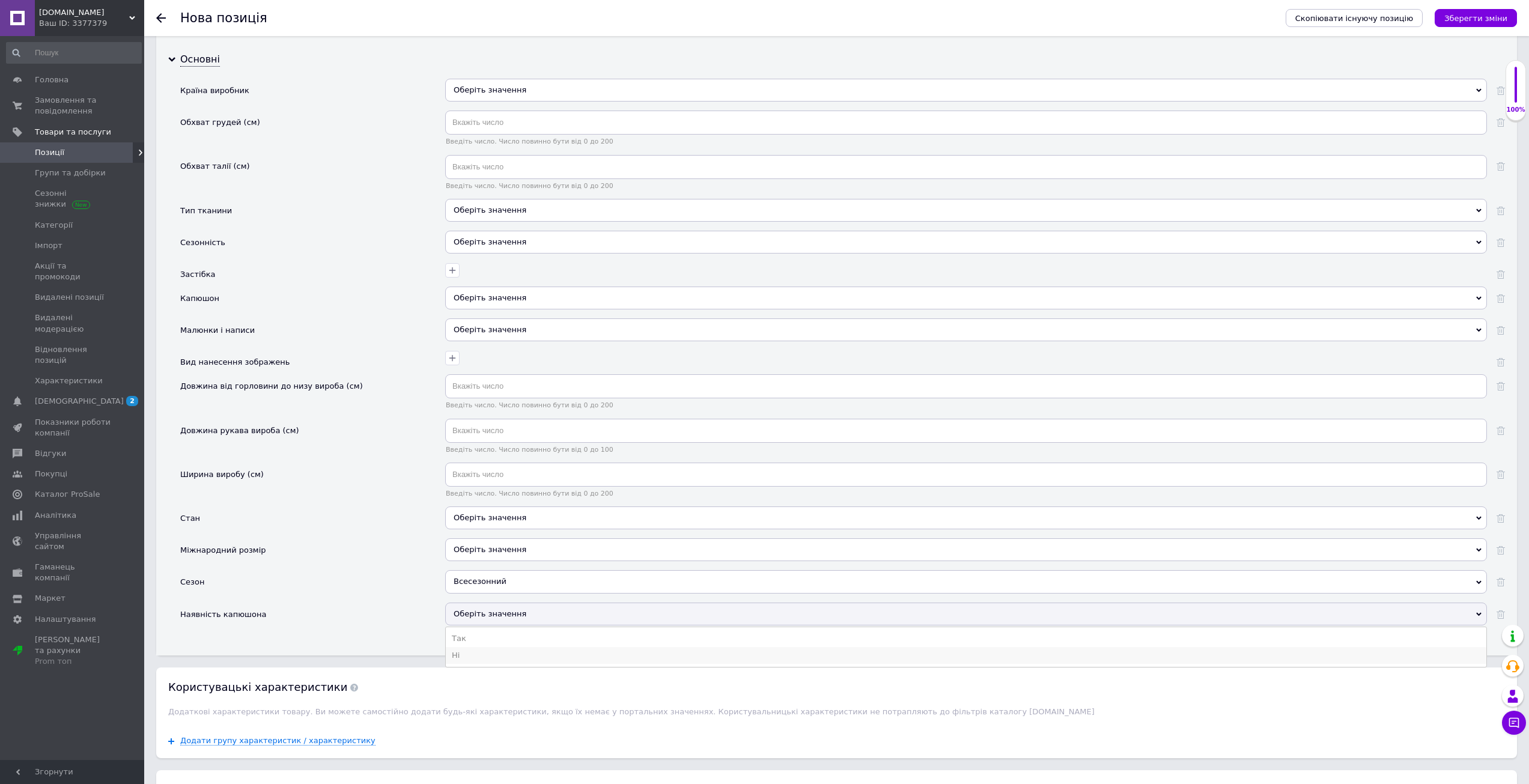
click at [495, 649] on li "Ні" at bounding box center [966, 655] width 1041 height 17
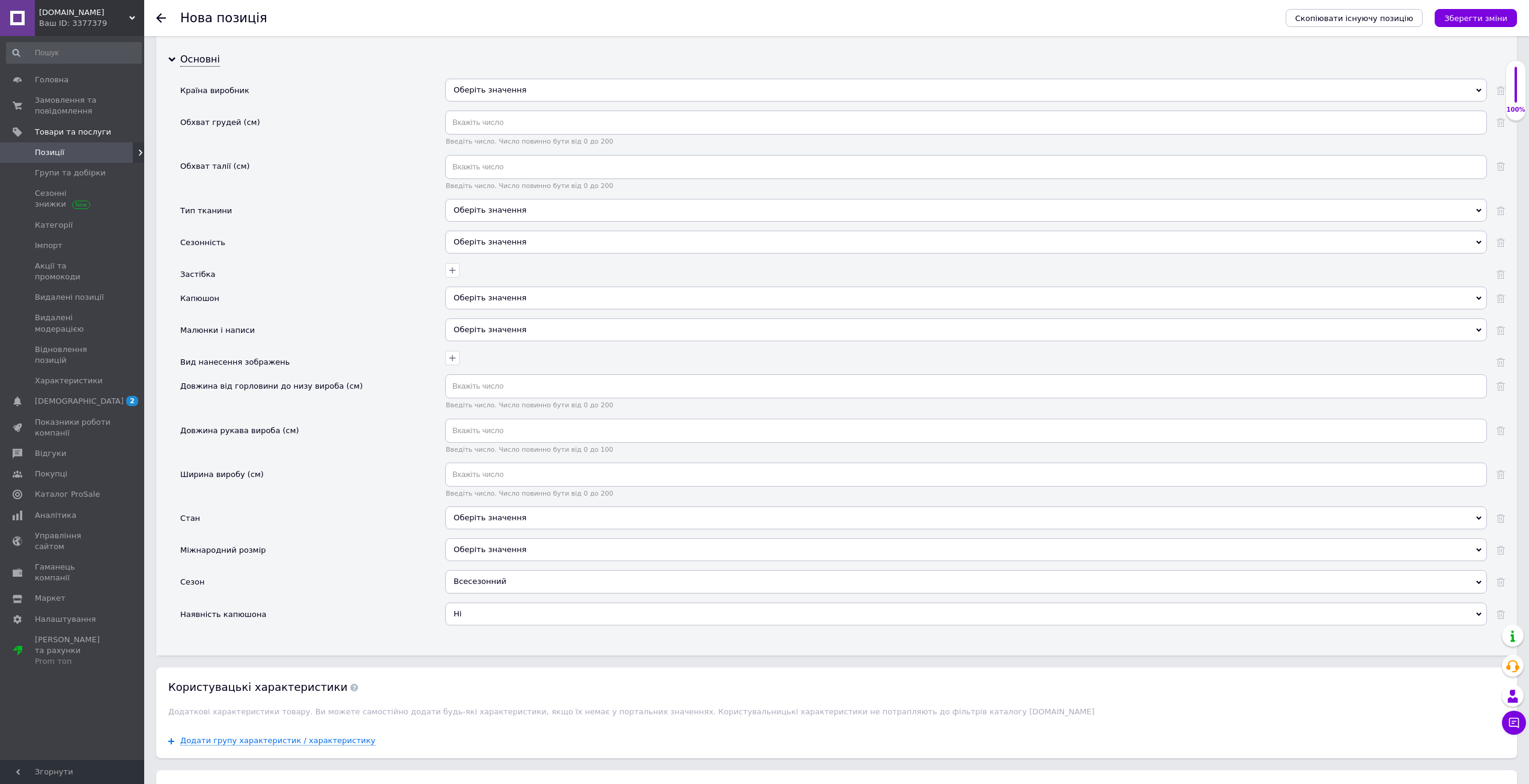
click at [501, 558] on div "Оберіть значення" at bounding box center [966, 549] width 1042 height 23
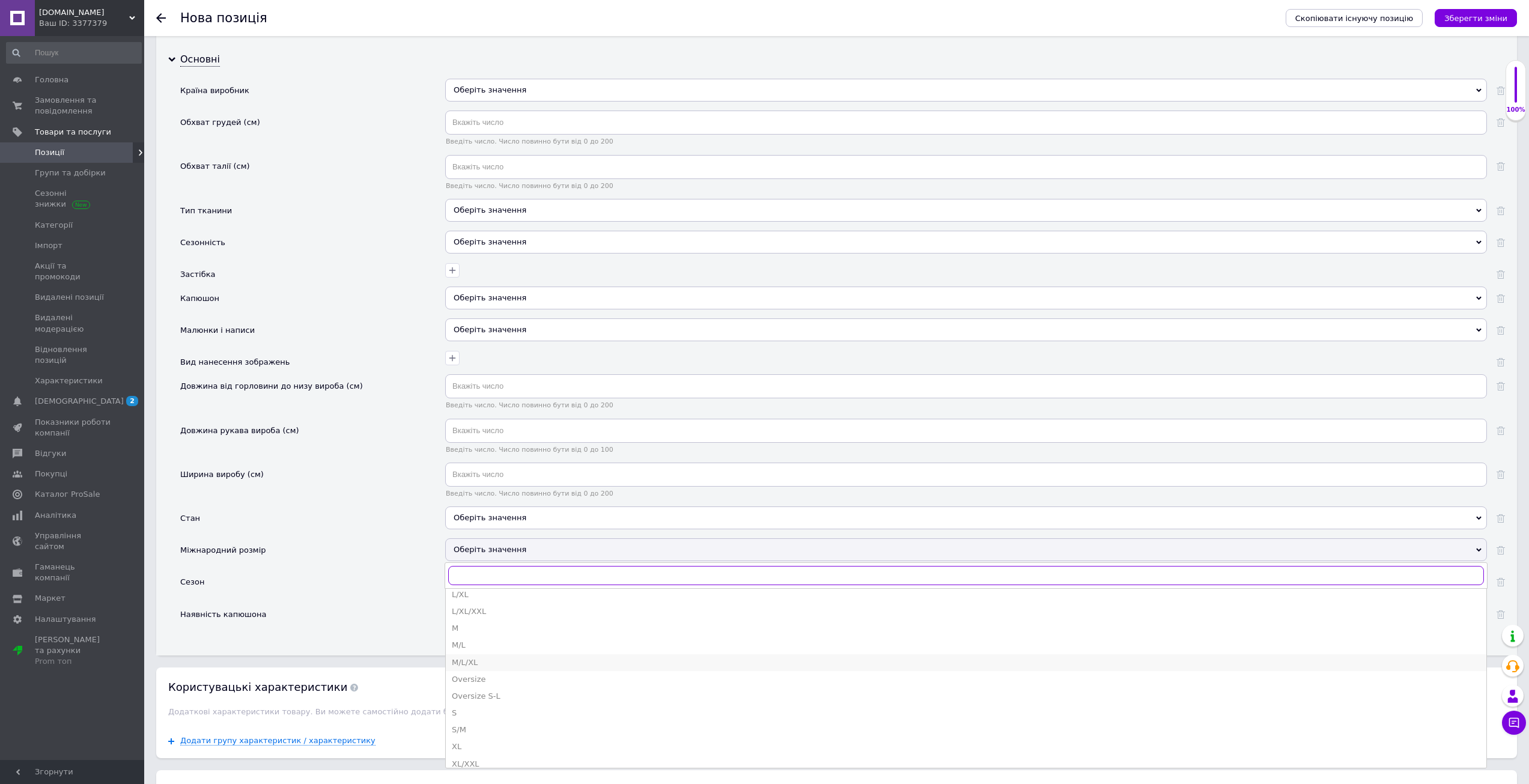
scroll to position [180, 0]
click at [482, 654] on div "S" at bounding box center [966, 657] width 1029 height 11
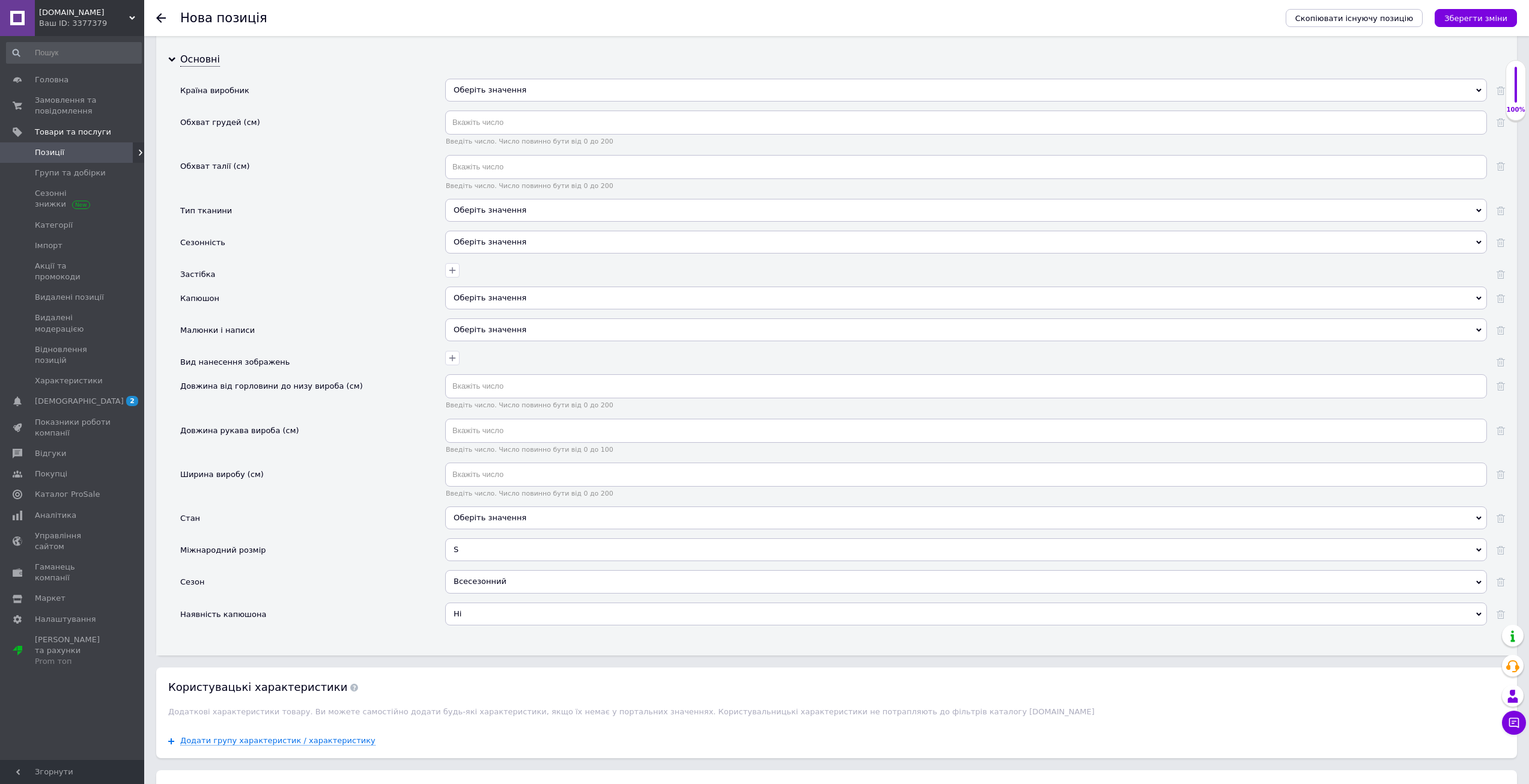
click at [475, 523] on div "Оберіть значення" at bounding box center [966, 518] width 1042 height 23
click at [496, 582] on div "Новий" at bounding box center [966, 584] width 1029 height 11
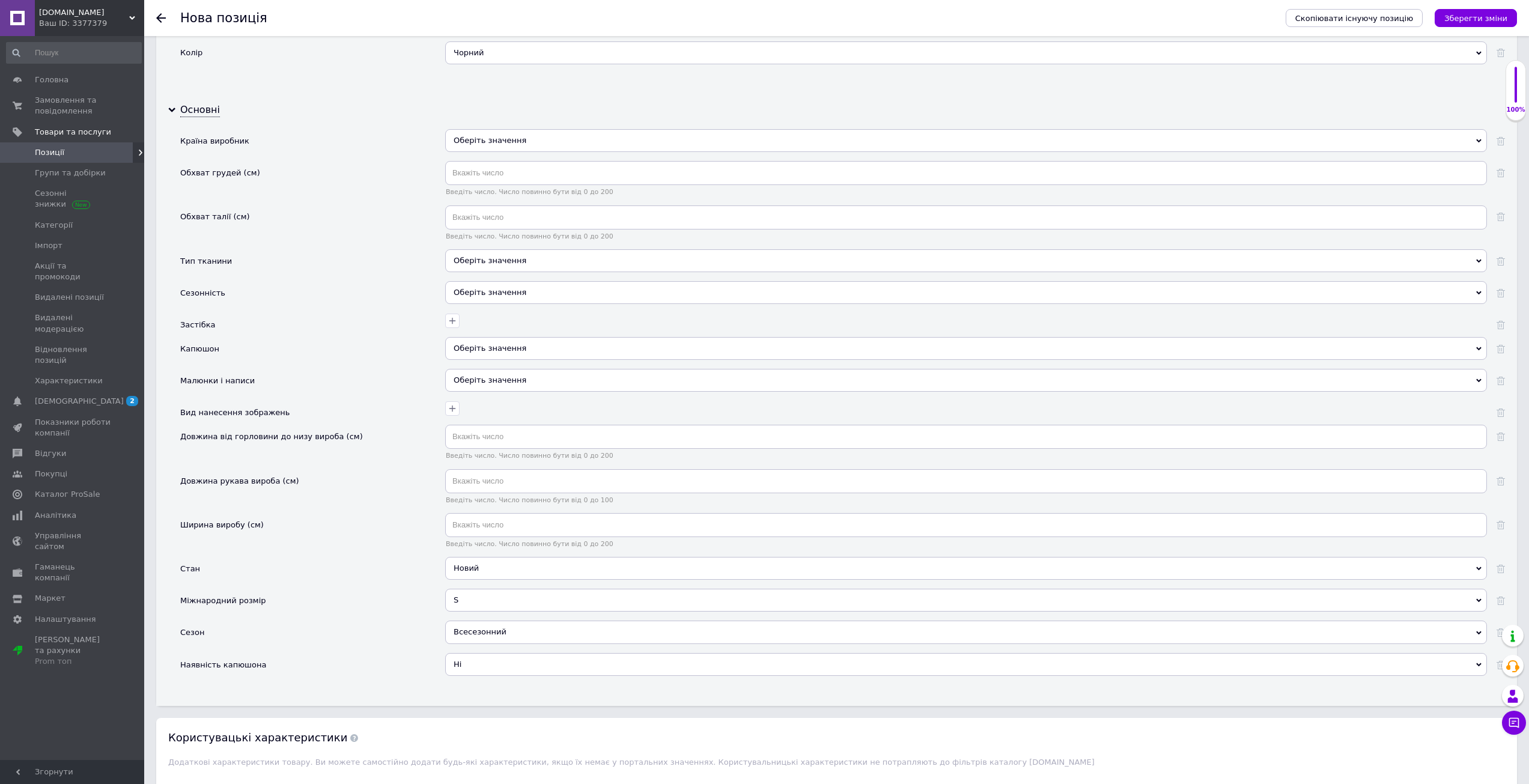
scroll to position [1268, 0]
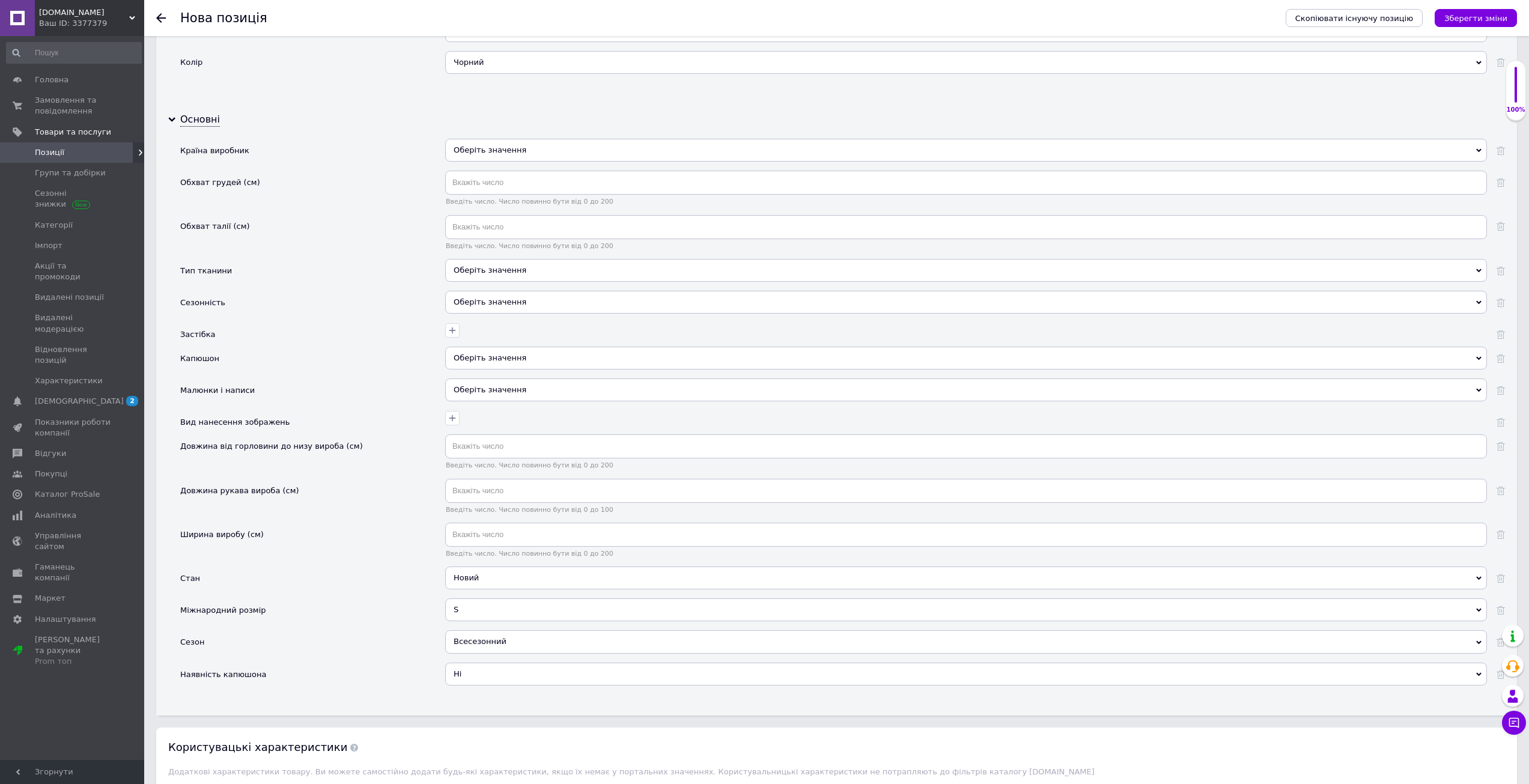
click at [481, 362] on div "Оберіть значення" at bounding box center [966, 358] width 1042 height 23
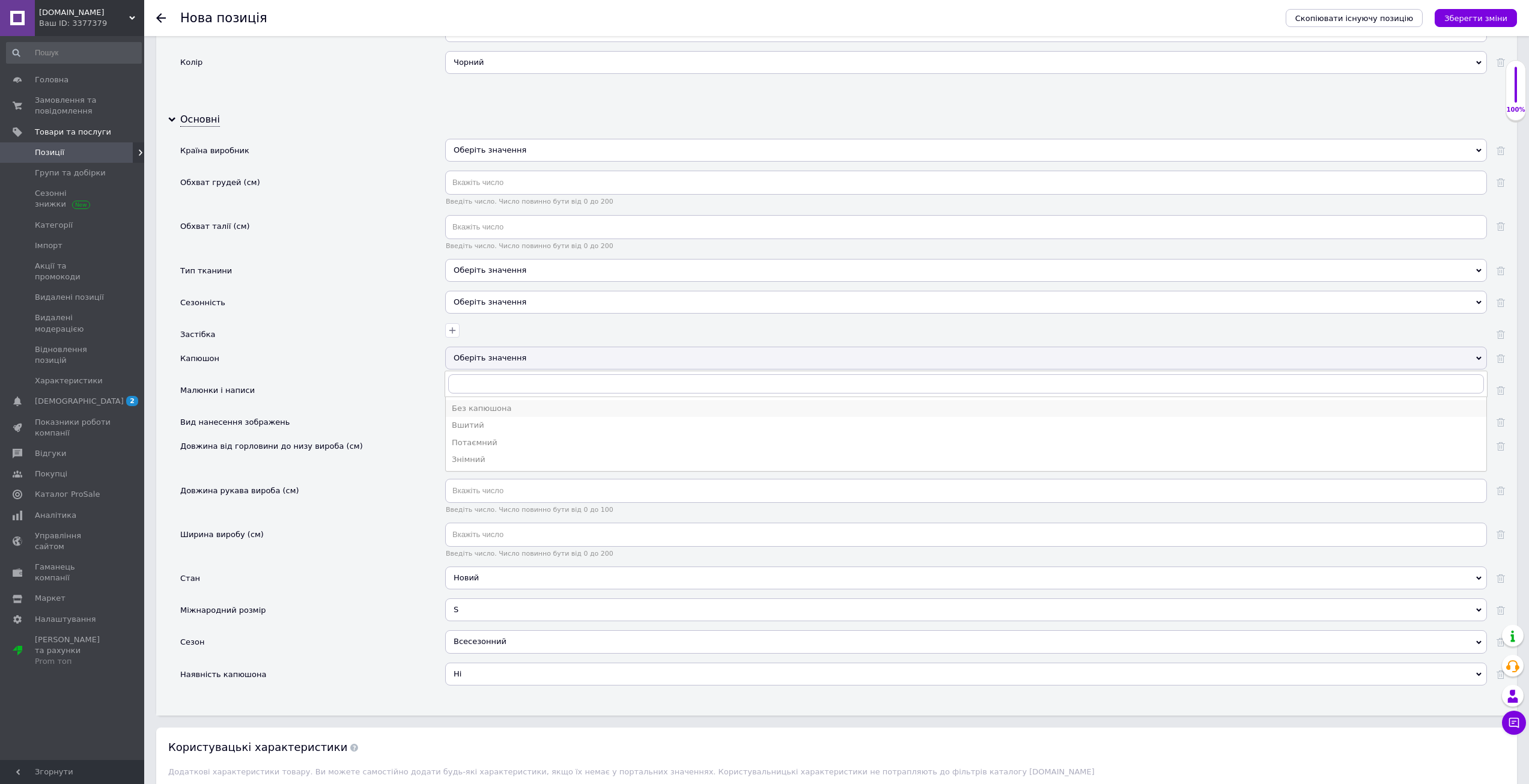
click at [490, 409] on div "Без капюшона" at bounding box center [966, 408] width 1029 height 11
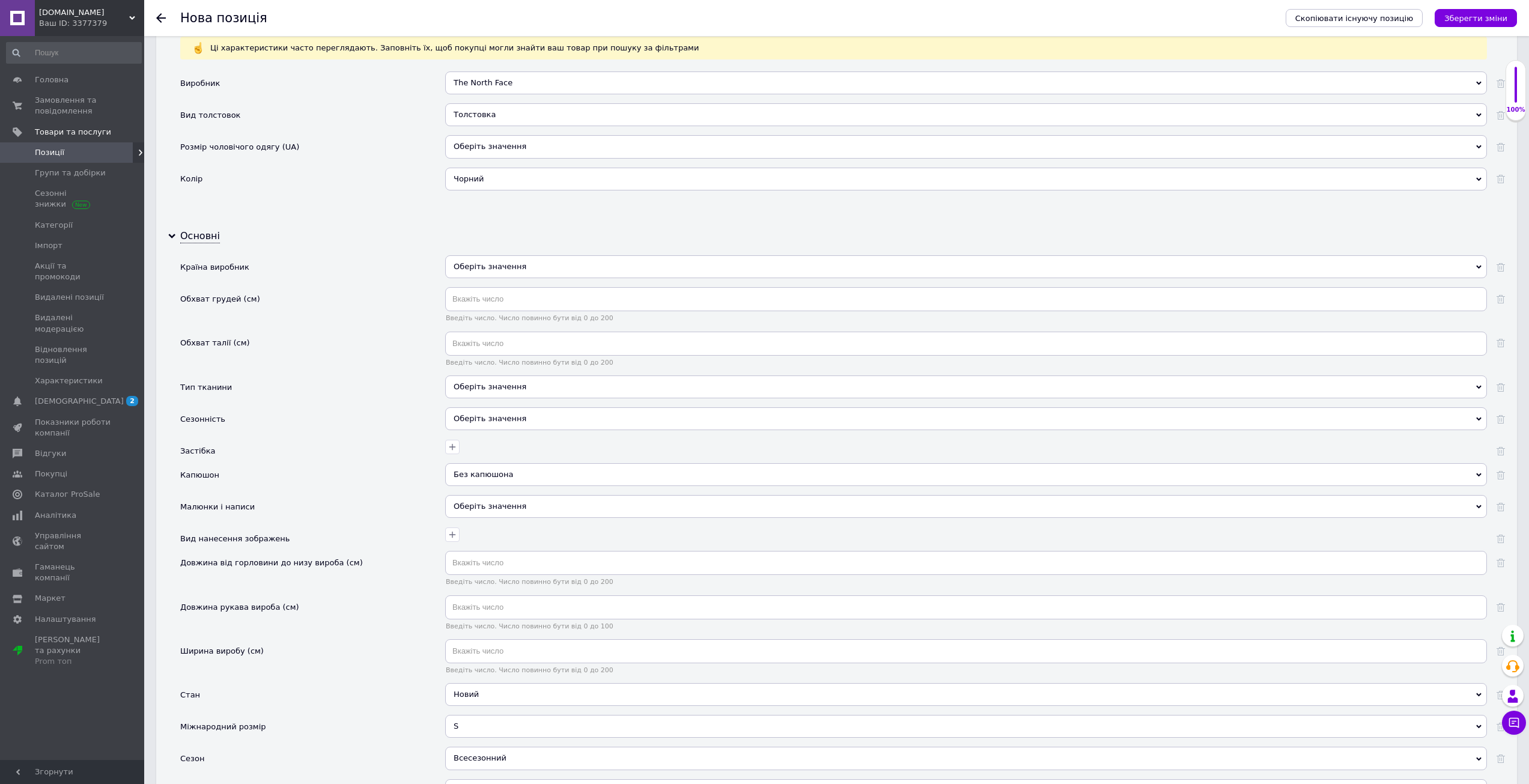
scroll to position [1148, 0]
click at [478, 422] on div "Оберіть значення" at bounding box center [966, 422] width 1042 height 23
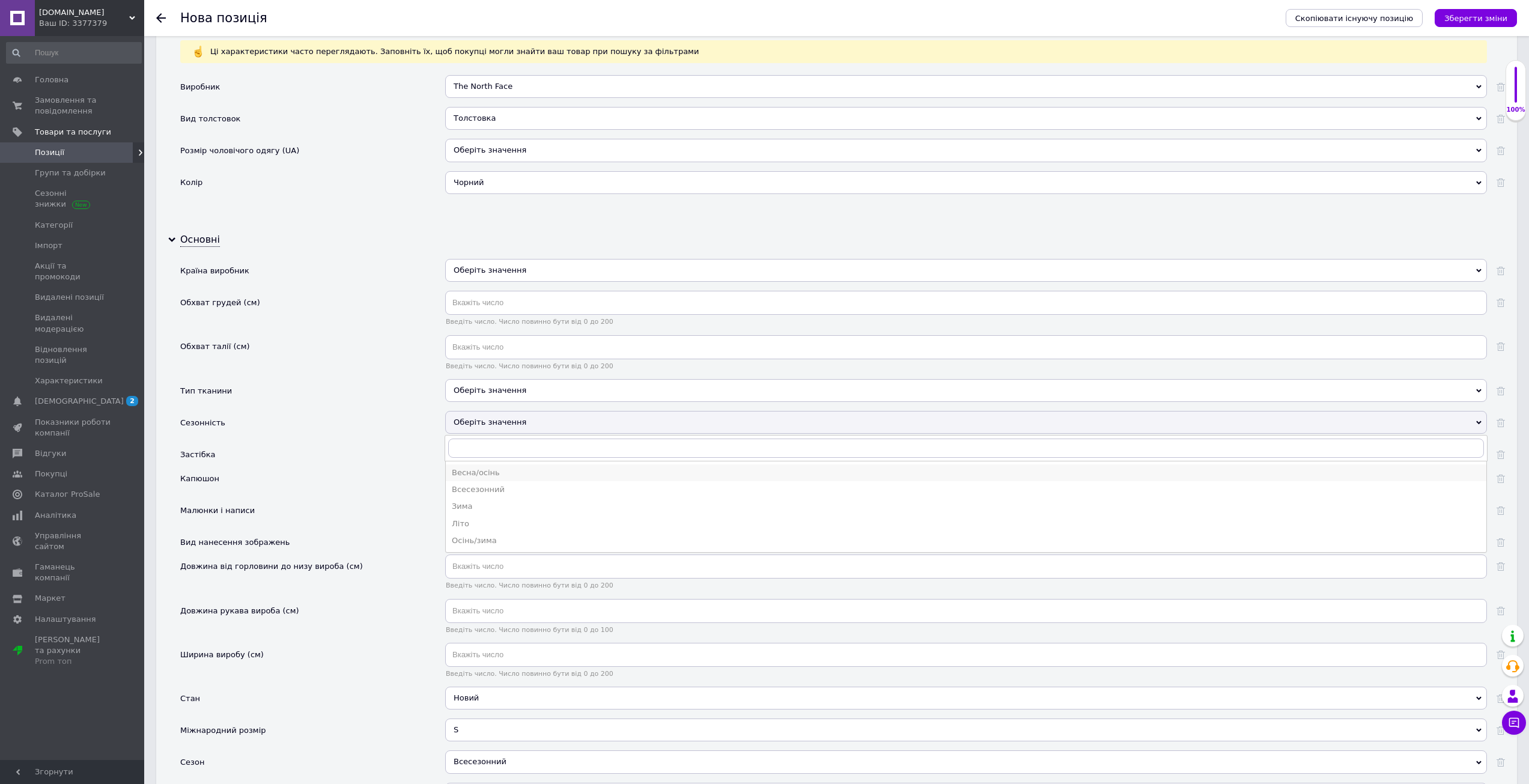
click at [493, 473] on div "Весна/осінь" at bounding box center [966, 472] width 1029 height 11
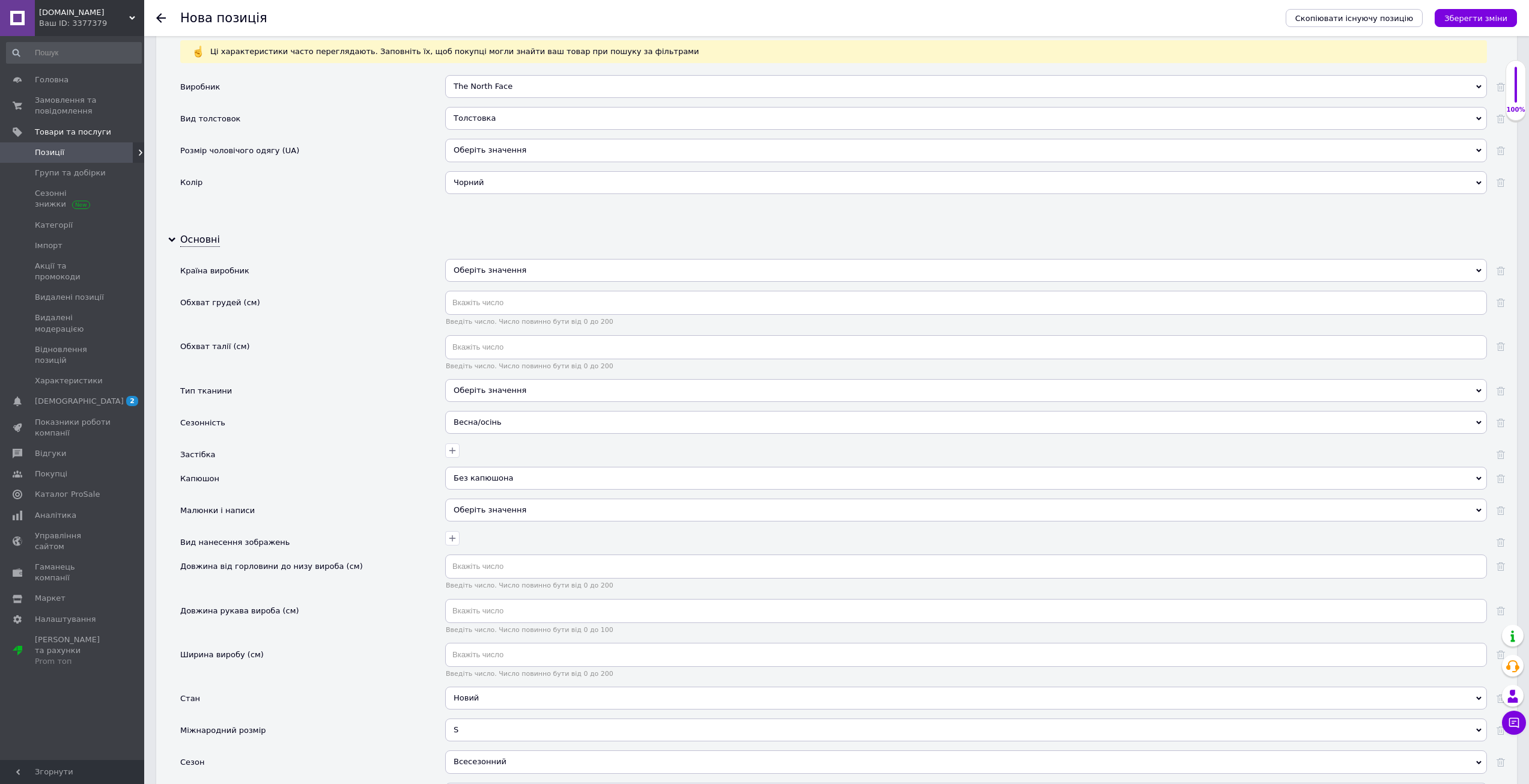
click at [487, 391] on div "Оберіть значення" at bounding box center [966, 390] width 1042 height 23
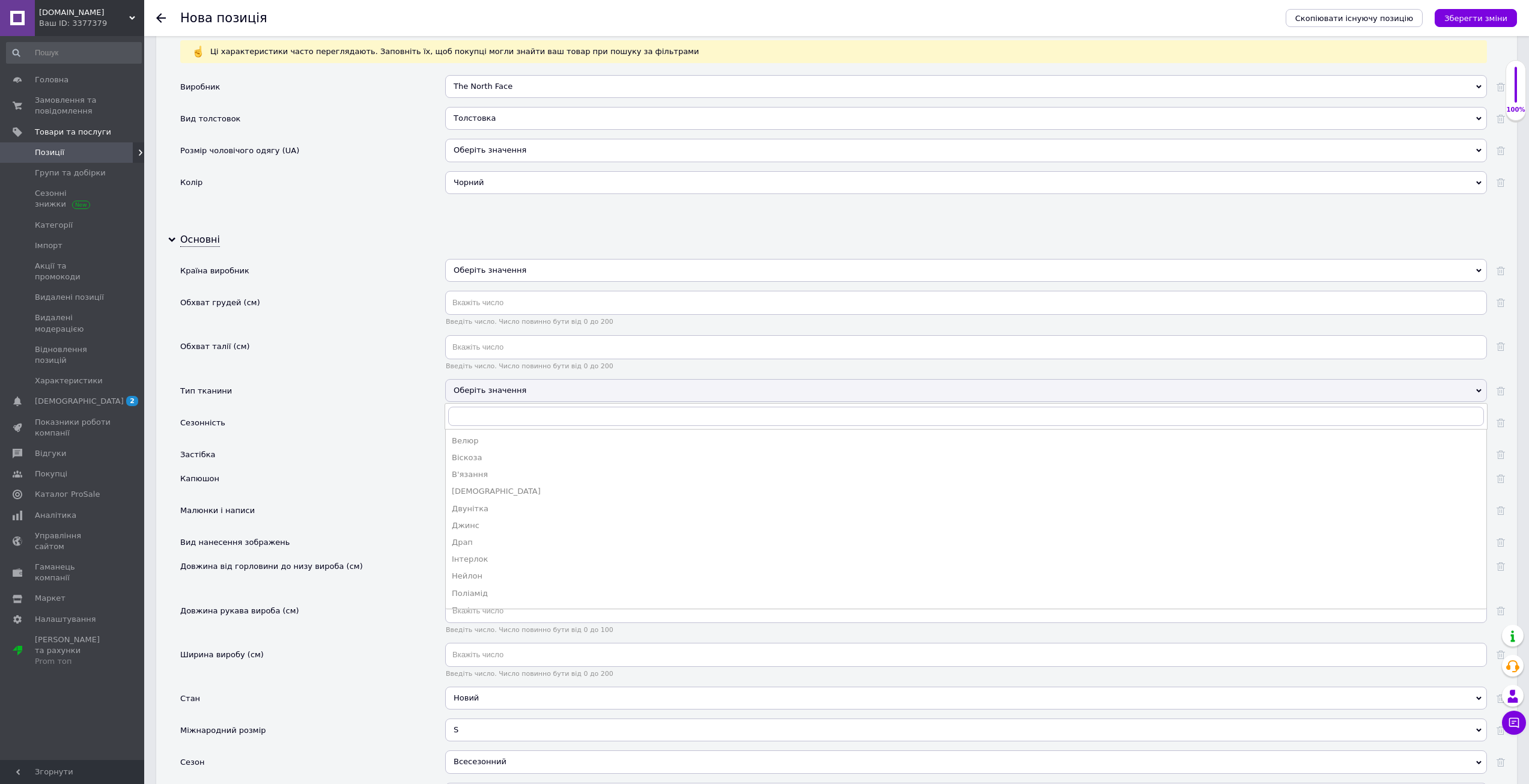
click at [488, 397] on div "Оберіть значення" at bounding box center [966, 390] width 1042 height 23
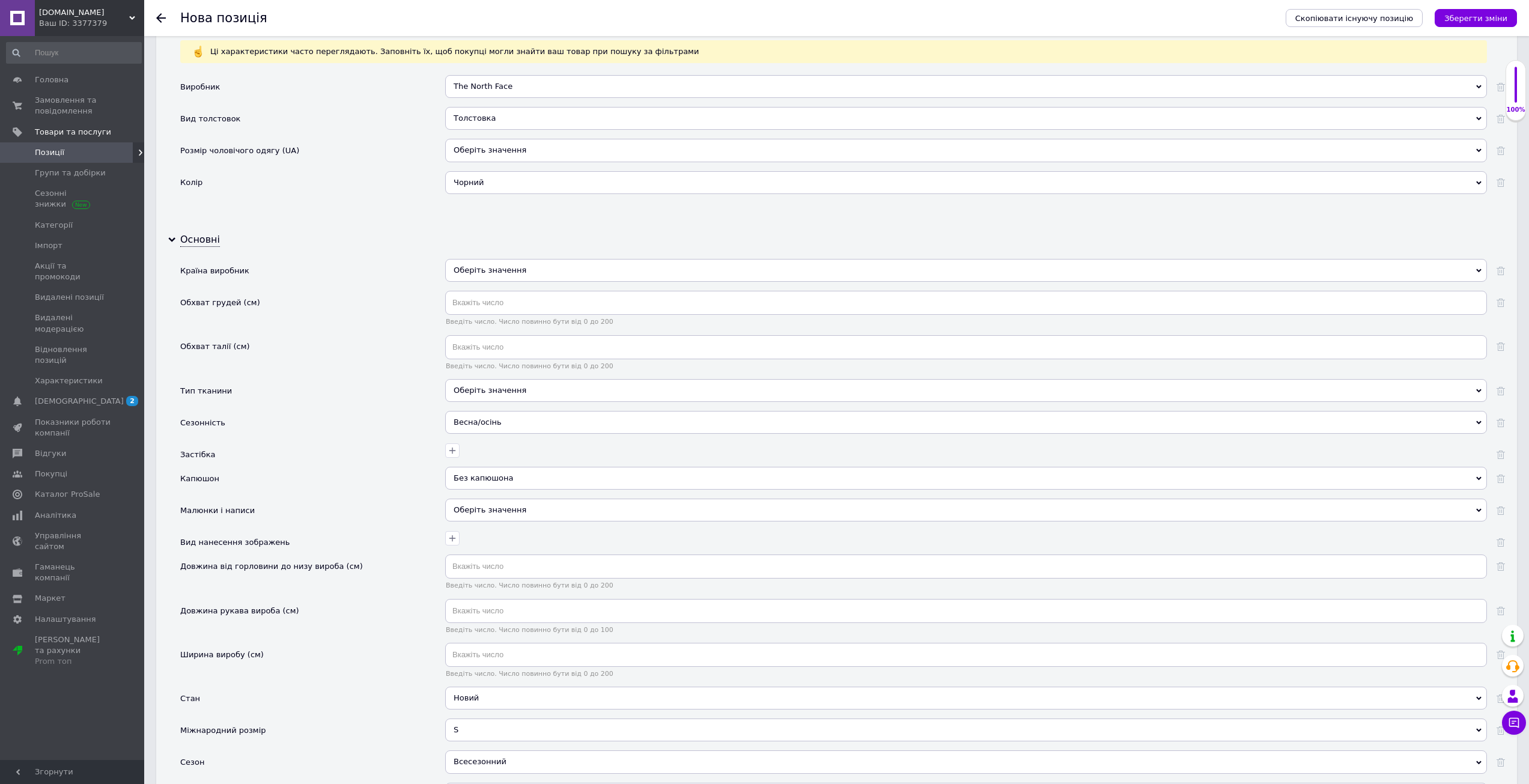
click at [488, 397] on div "Оберіть значення" at bounding box center [966, 390] width 1042 height 23
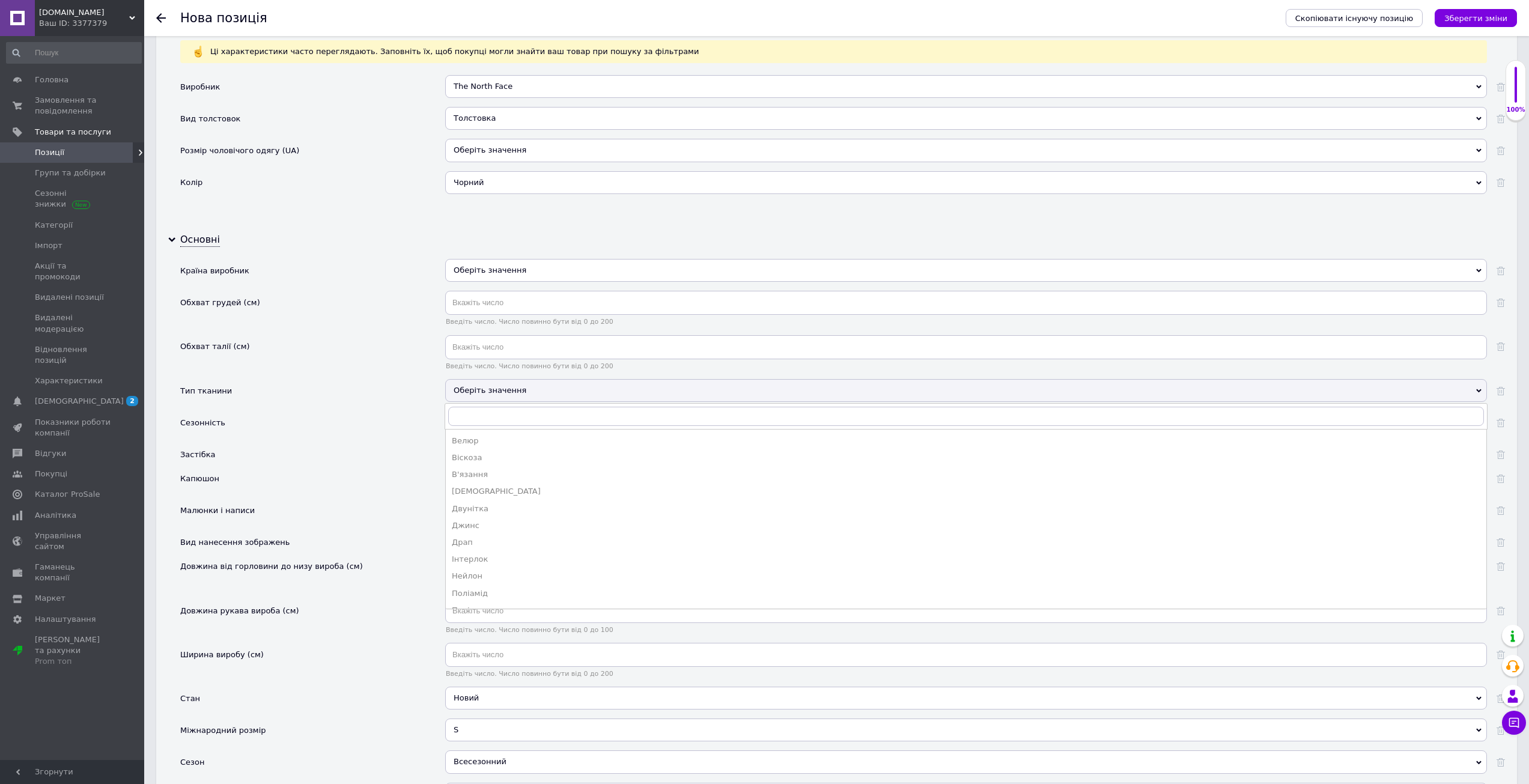
click at [490, 395] on div "Оберіть значення" at bounding box center [966, 390] width 1042 height 23
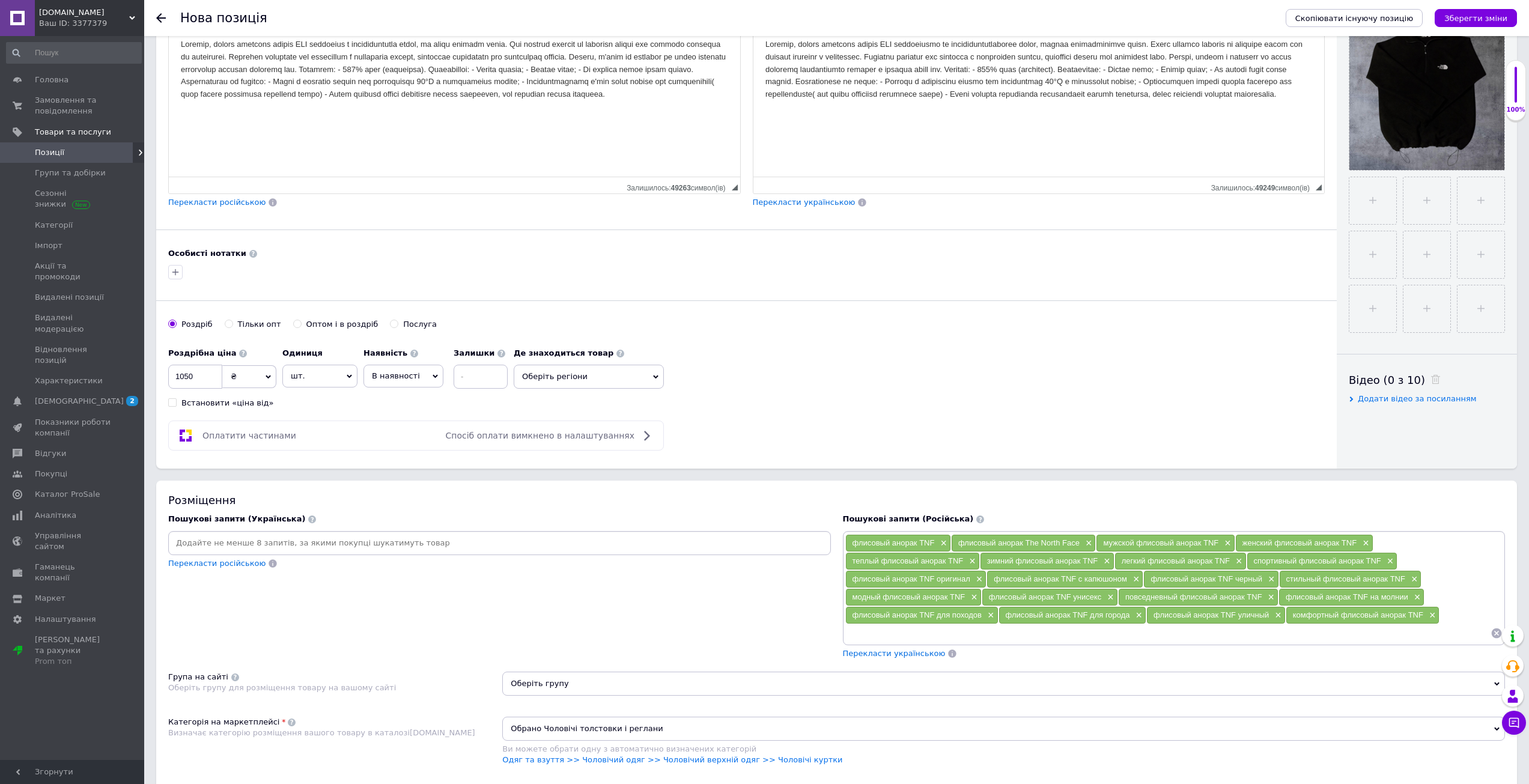
scroll to position [105, 0]
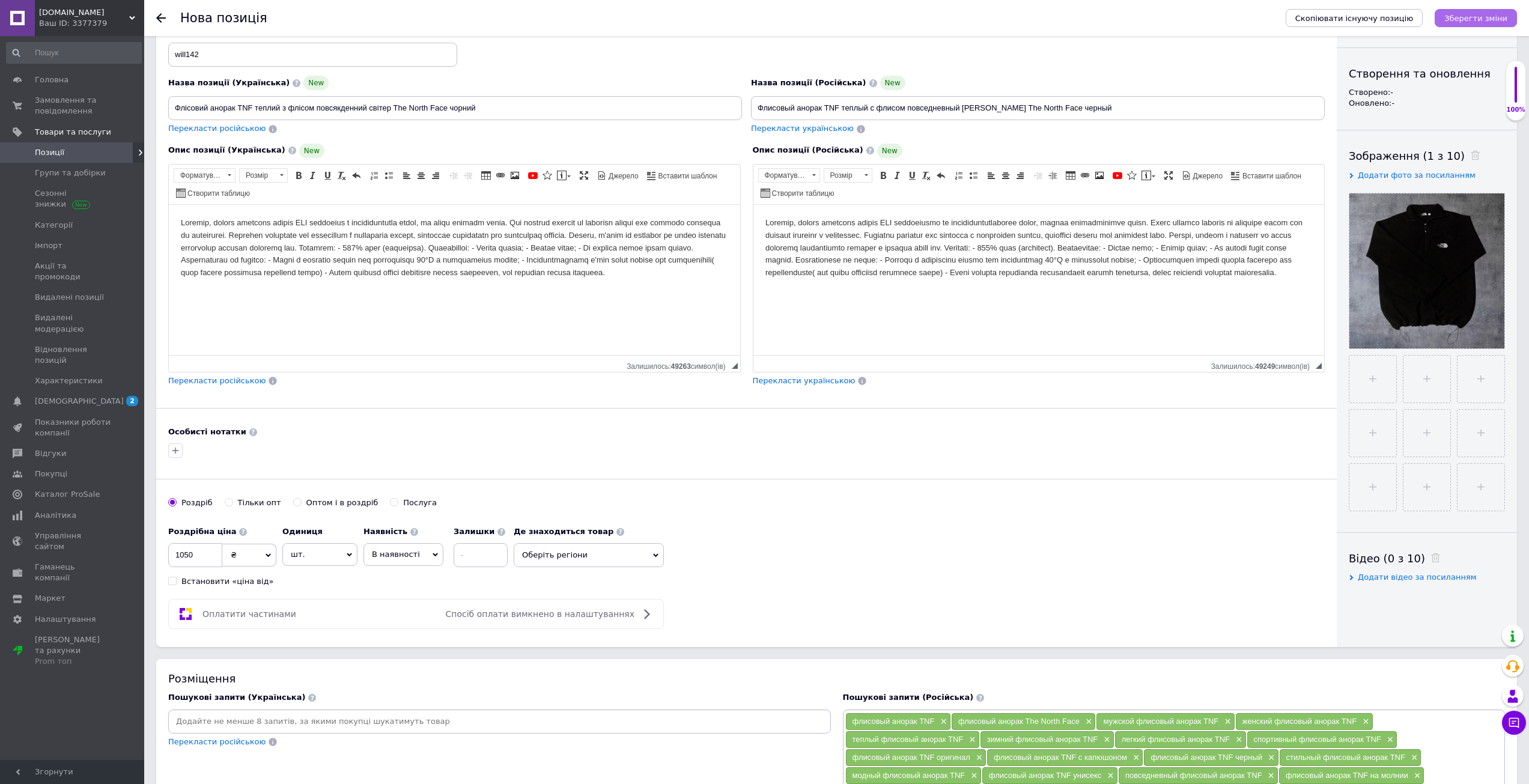
click at [1477, 17] on icon "Зберегти зміни" at bounding box center [1475, 18] width 63 height 9
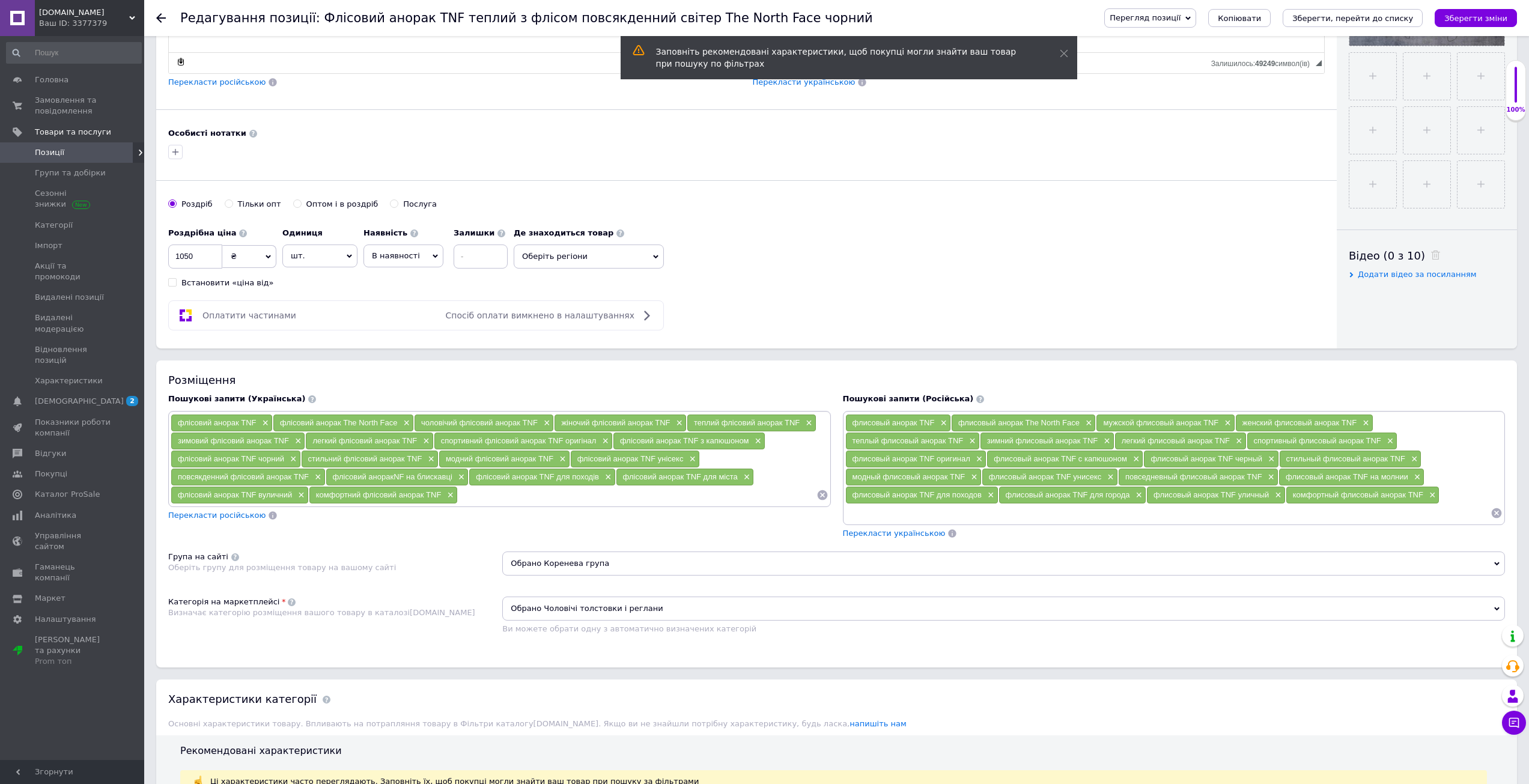
scroll to position [420, 0]
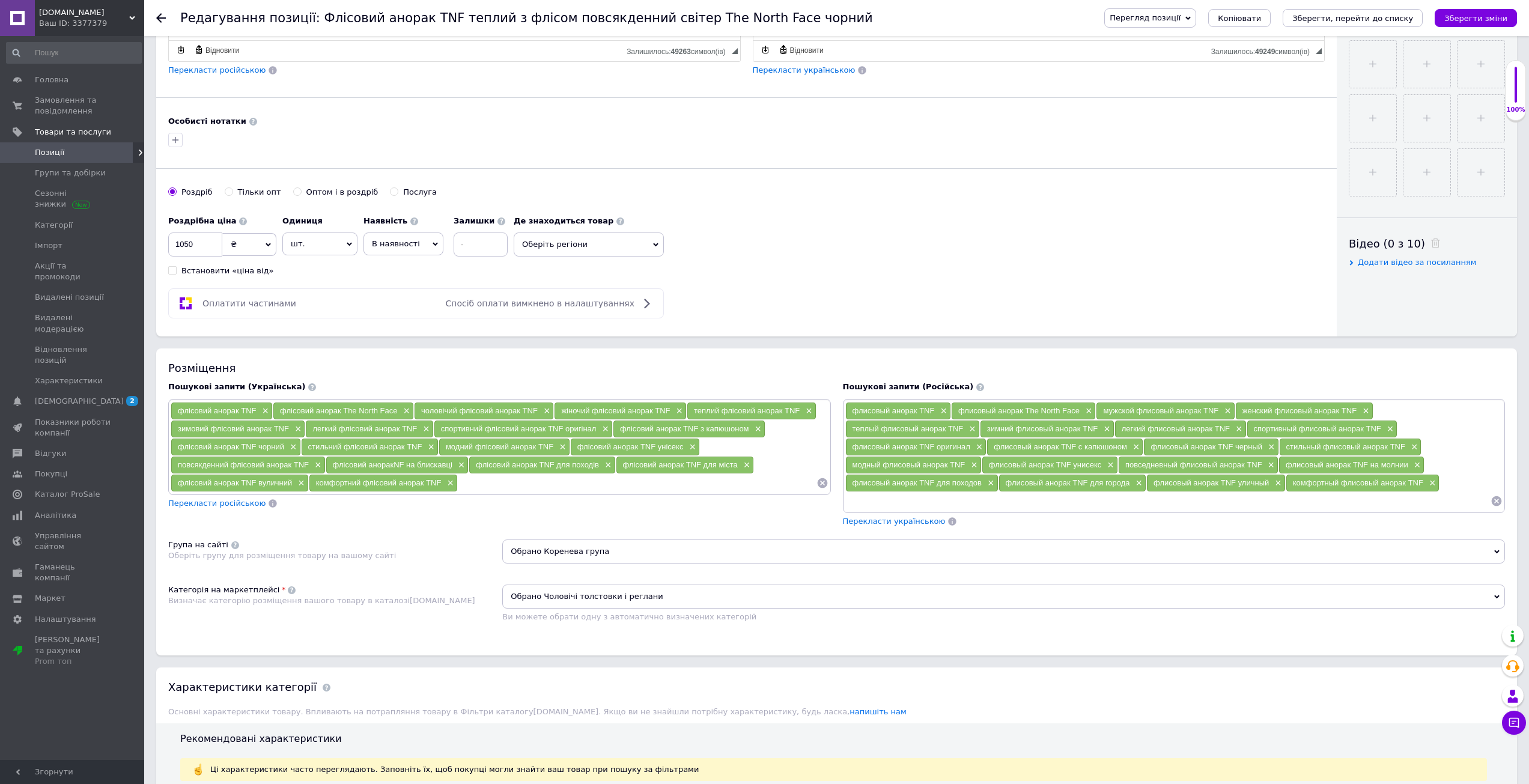
click at [939, 507] on input at bounding box center [1168, 501] width 646 height 18
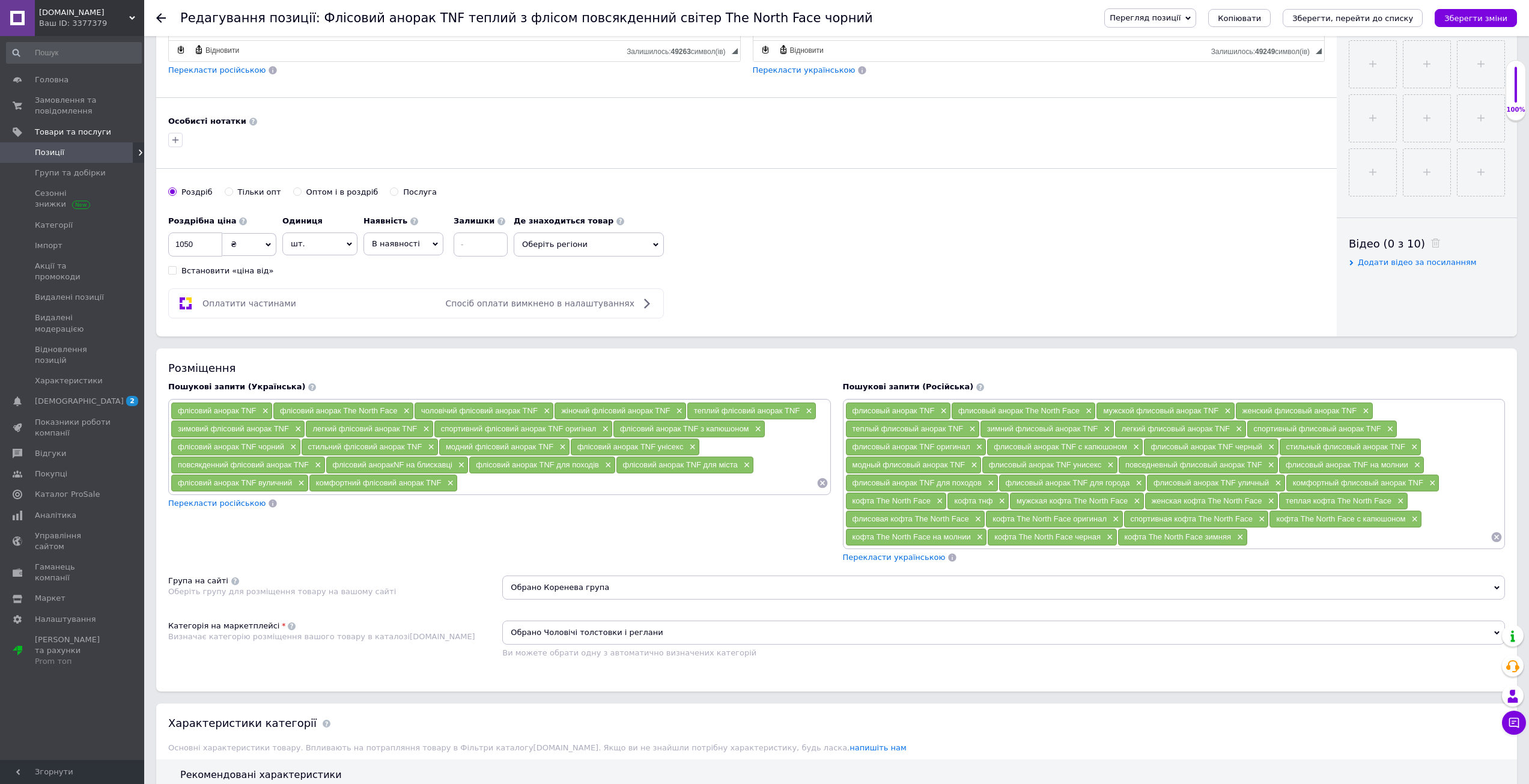
click at [898, 555] on span "Перекласти українською" at bounding box center [894, 557] width 103 height 9
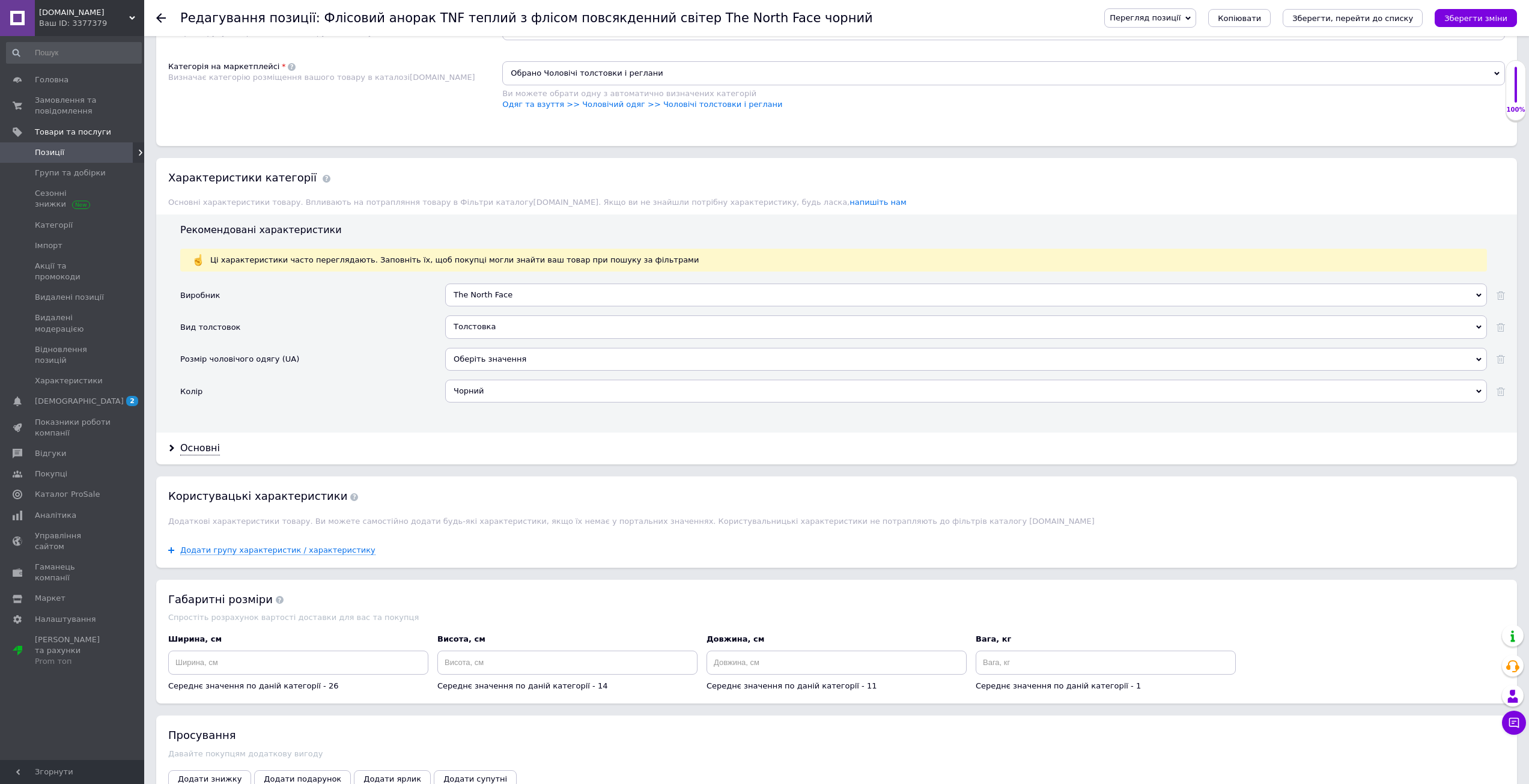
scroll to position [1183, 0]
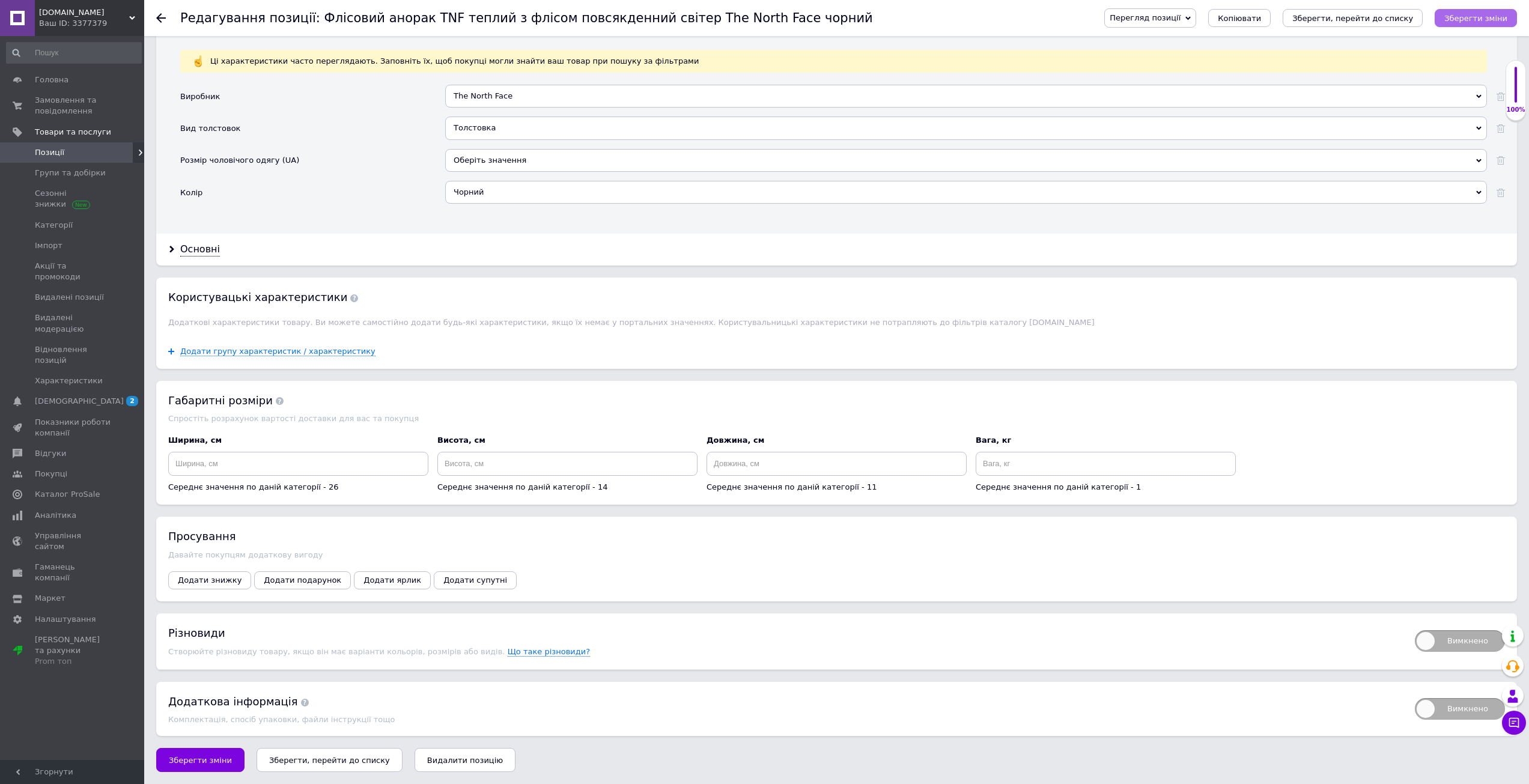
click at [1499, 12] on button "Зберегти зміни" at bounding box center [1476, 17] width 82 height 18
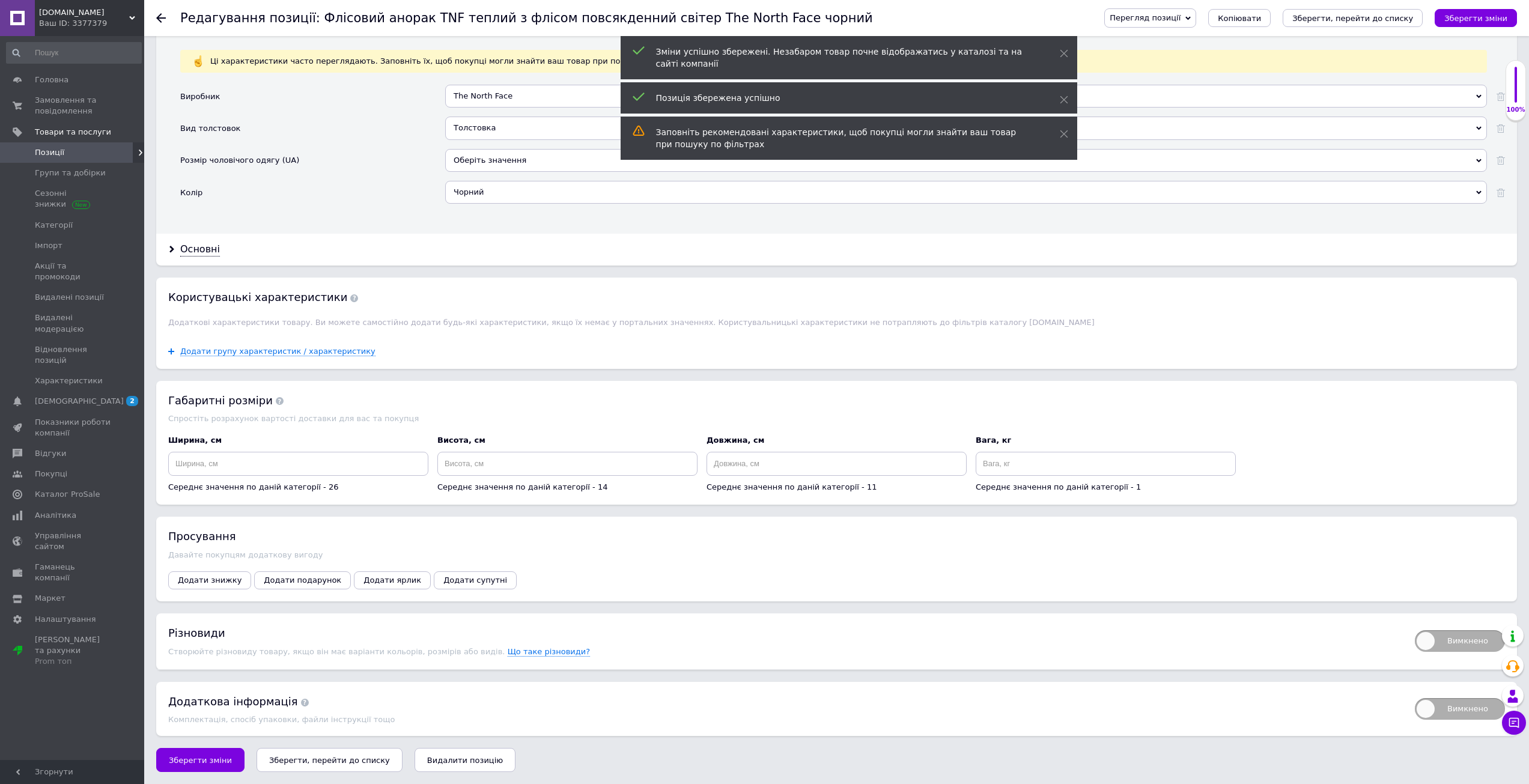
drag, startPoint x: 1467, startPoint y: 631, endPoint x: 1357, endPoint y: 652, distance: 112.0
click at [1467, 631] on span "Вимкнено" at bounding box center [1460, 641] width 90 height 22
click at [1415, 630] on input "Вимкнено" at bounding box center [1410, 626] width 8 height 8
checkbox input "true"
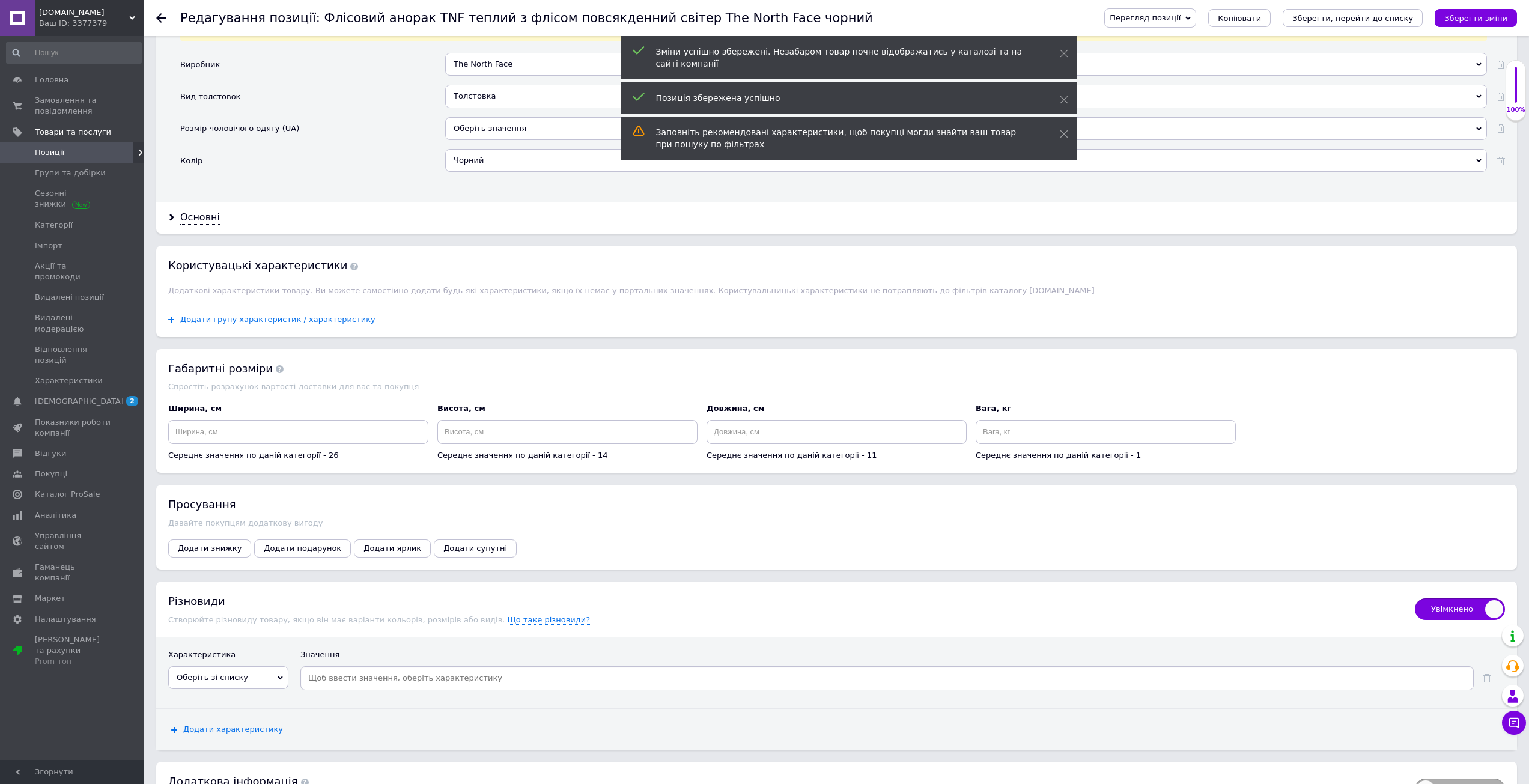
scroll to position [1294, 0]
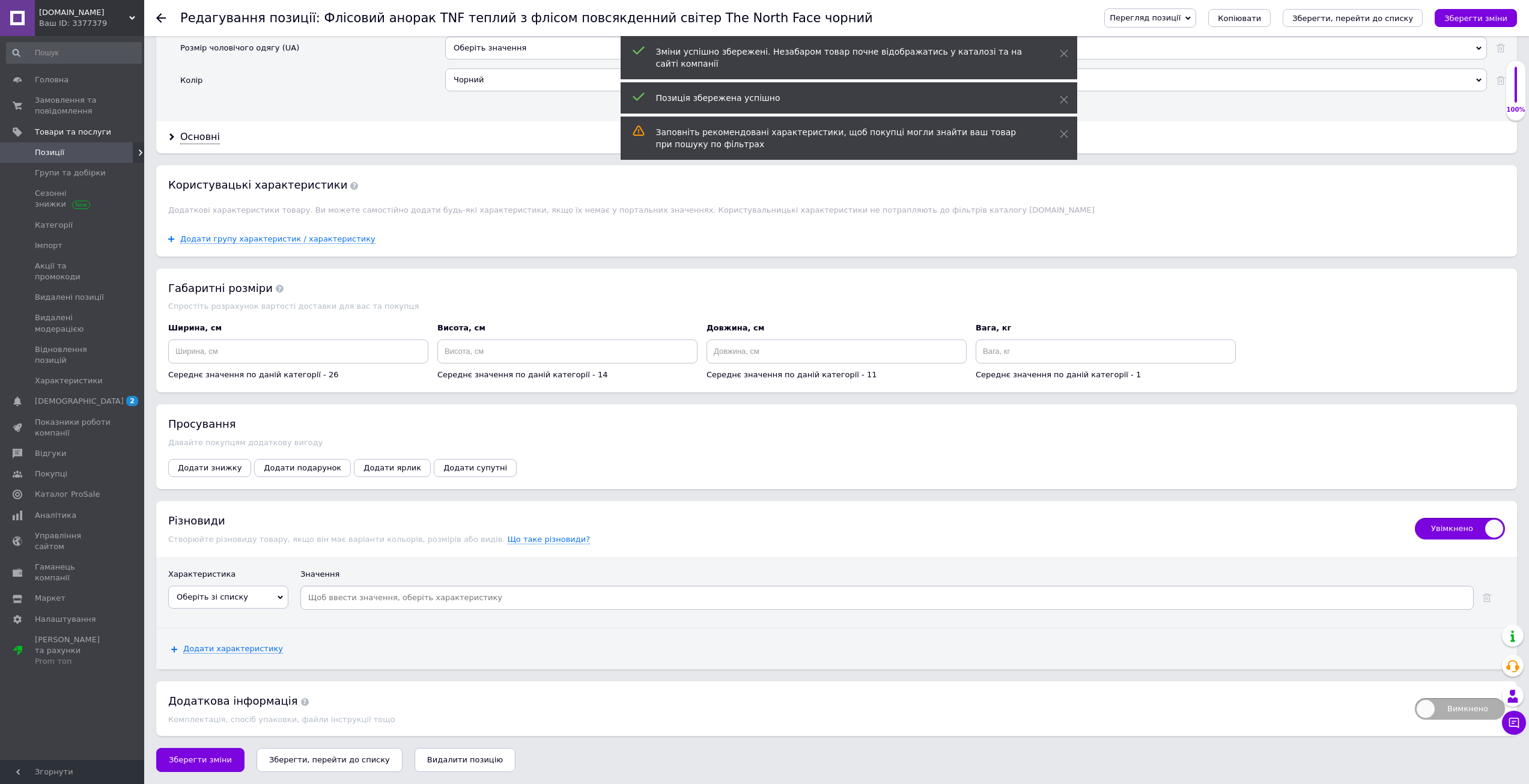
click at [233, 595] on span "Оберіть зі списку" at bounding box center [212, 596] width 72 height 9
drag, startPoint x: 226, startPoint y: 753, endPoint x: 341, endPoint y: 627, distance: 170.6
click at [226, 753] on li "Международный размер" at bounding box center [228, 757] width 119 height 17
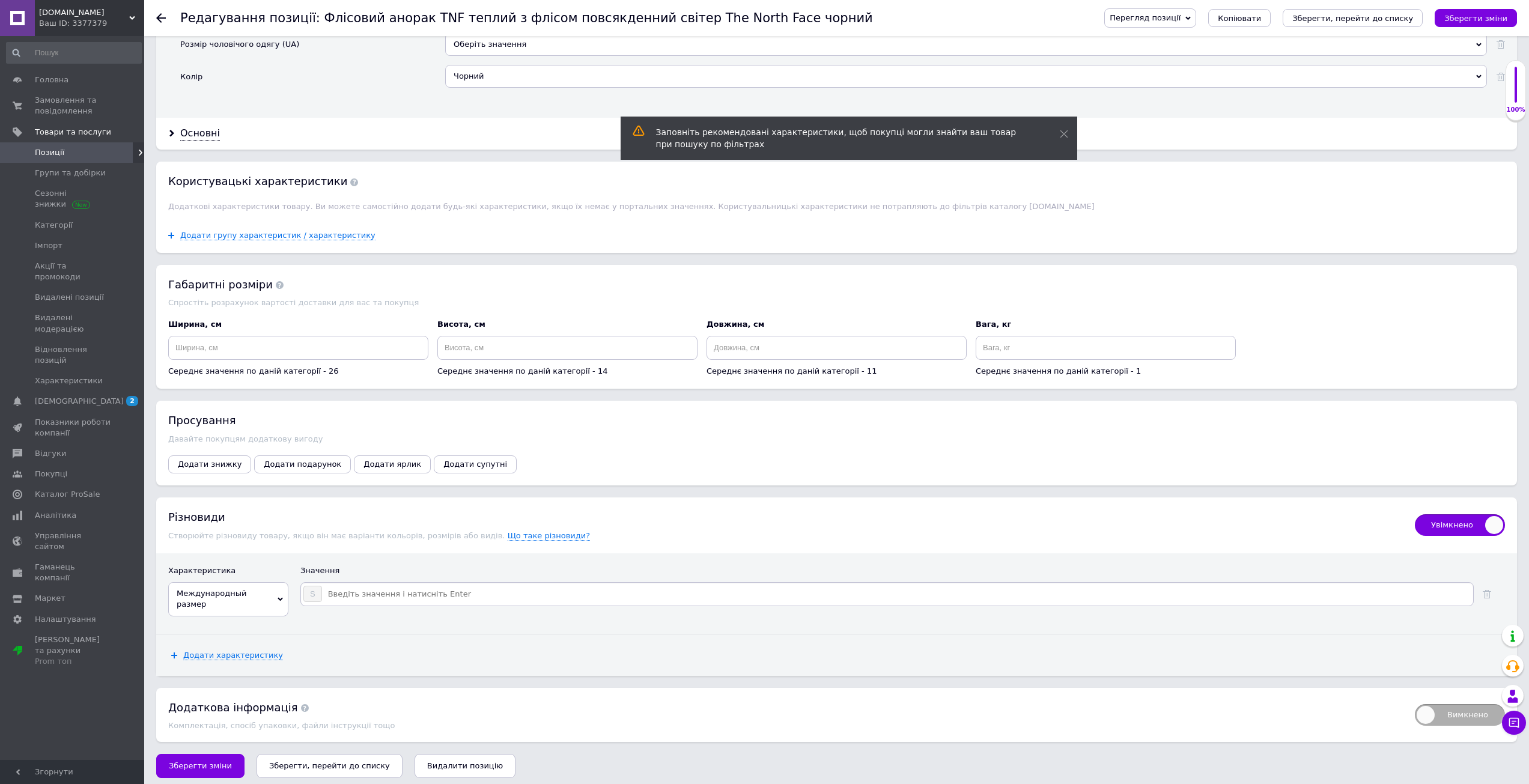
click at [357, 593] on input at bounding box center [896, 594] width 1148 height 18
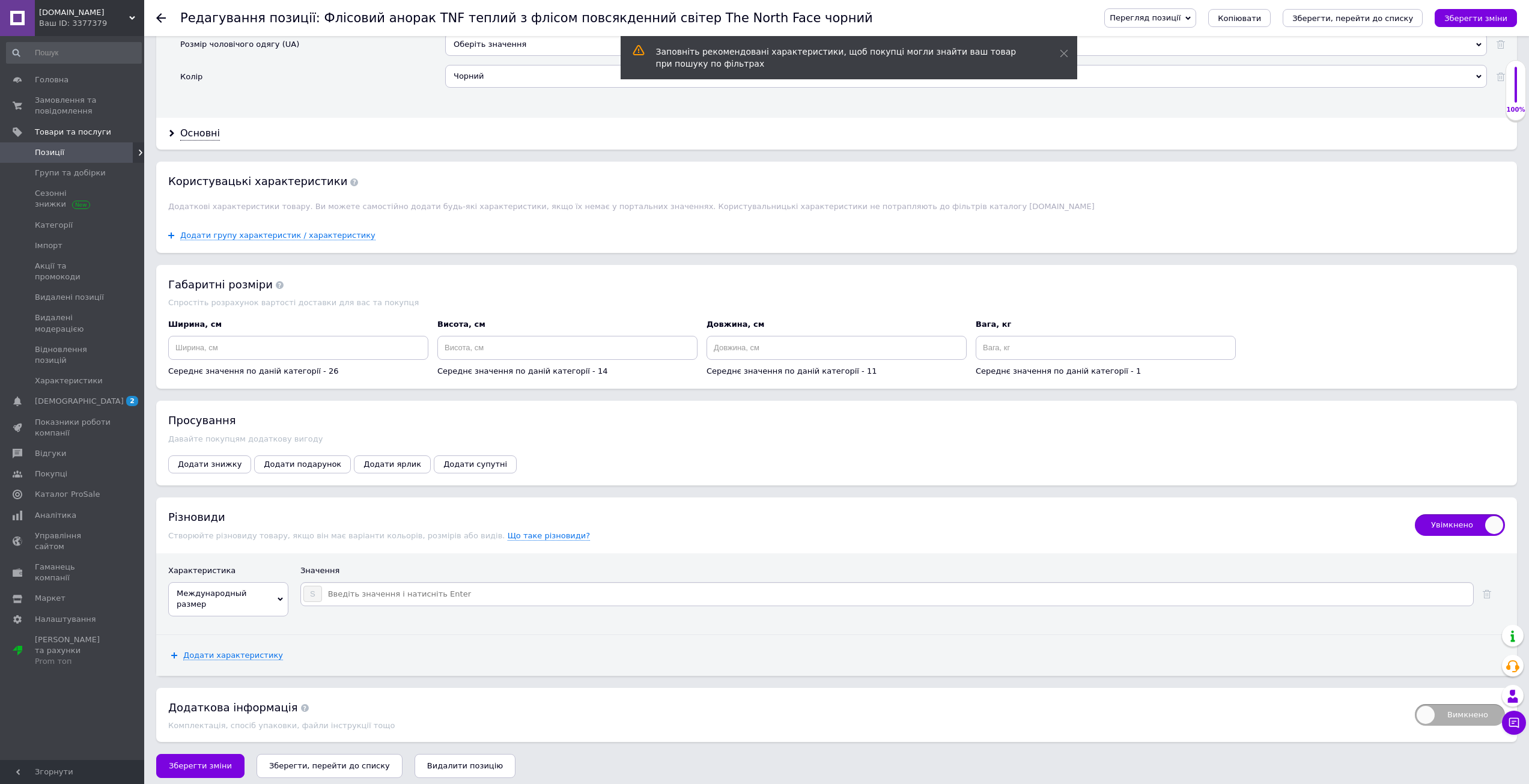
type input "Ь"
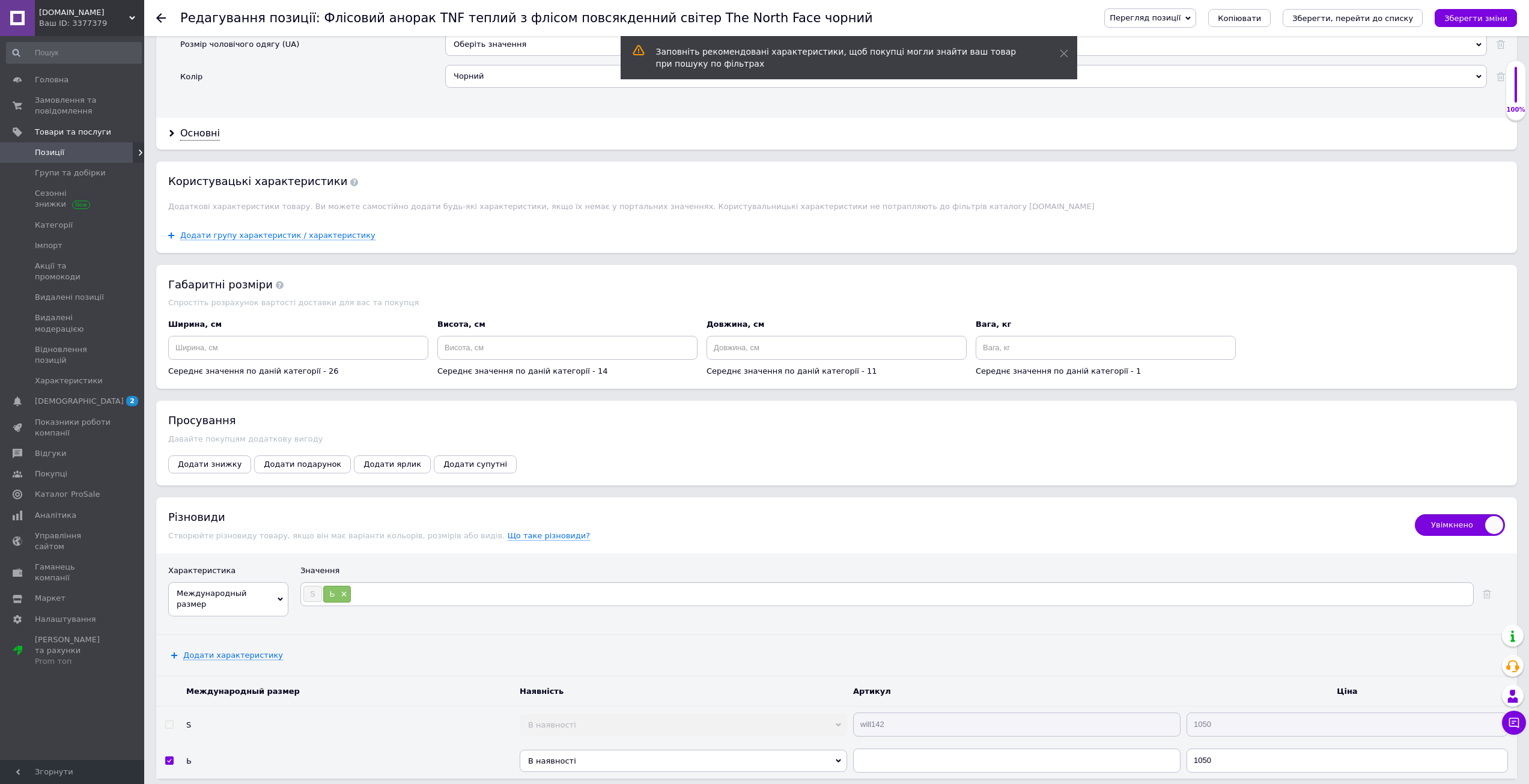
type input "Ь"
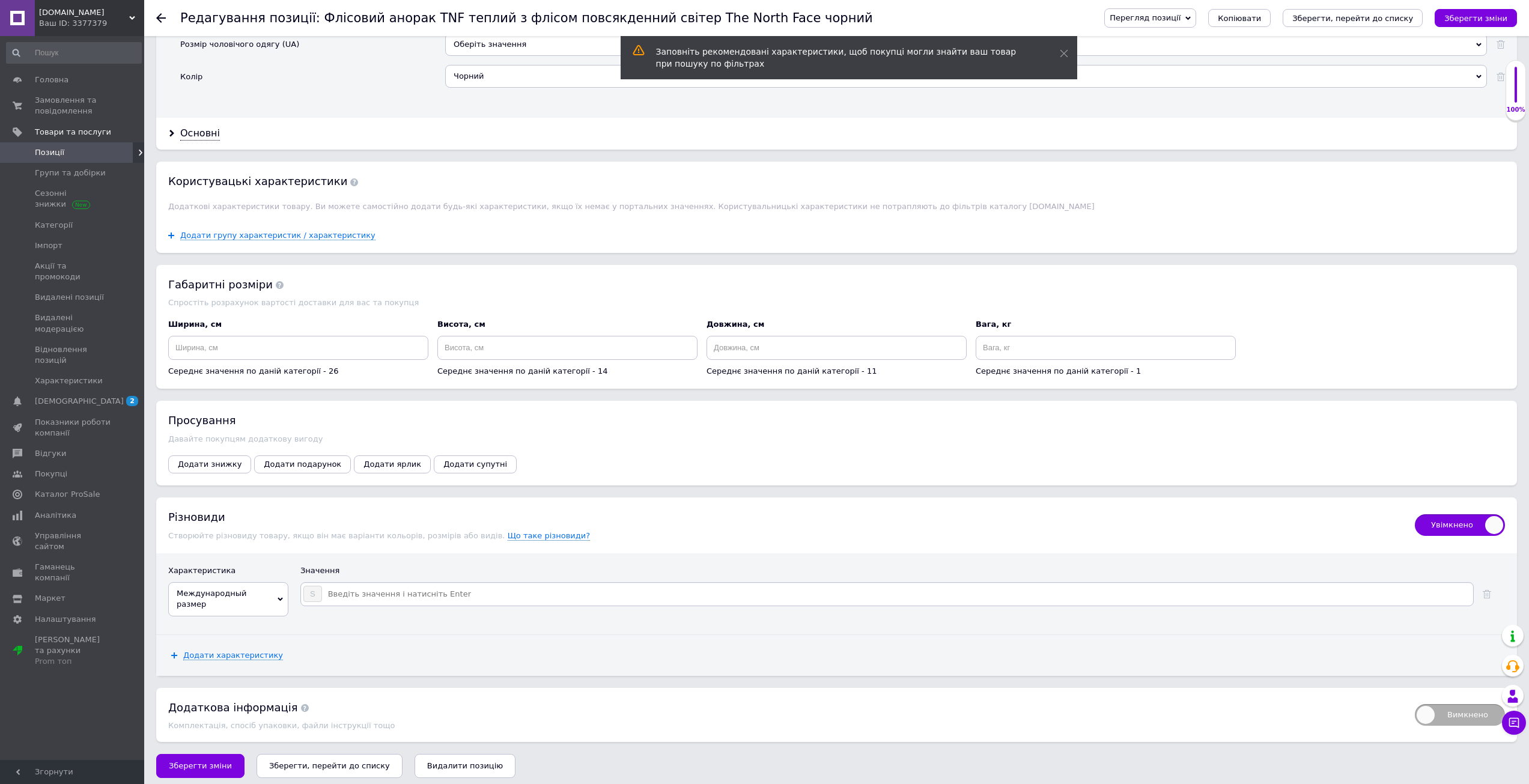
type input "Ь"
type input "M"
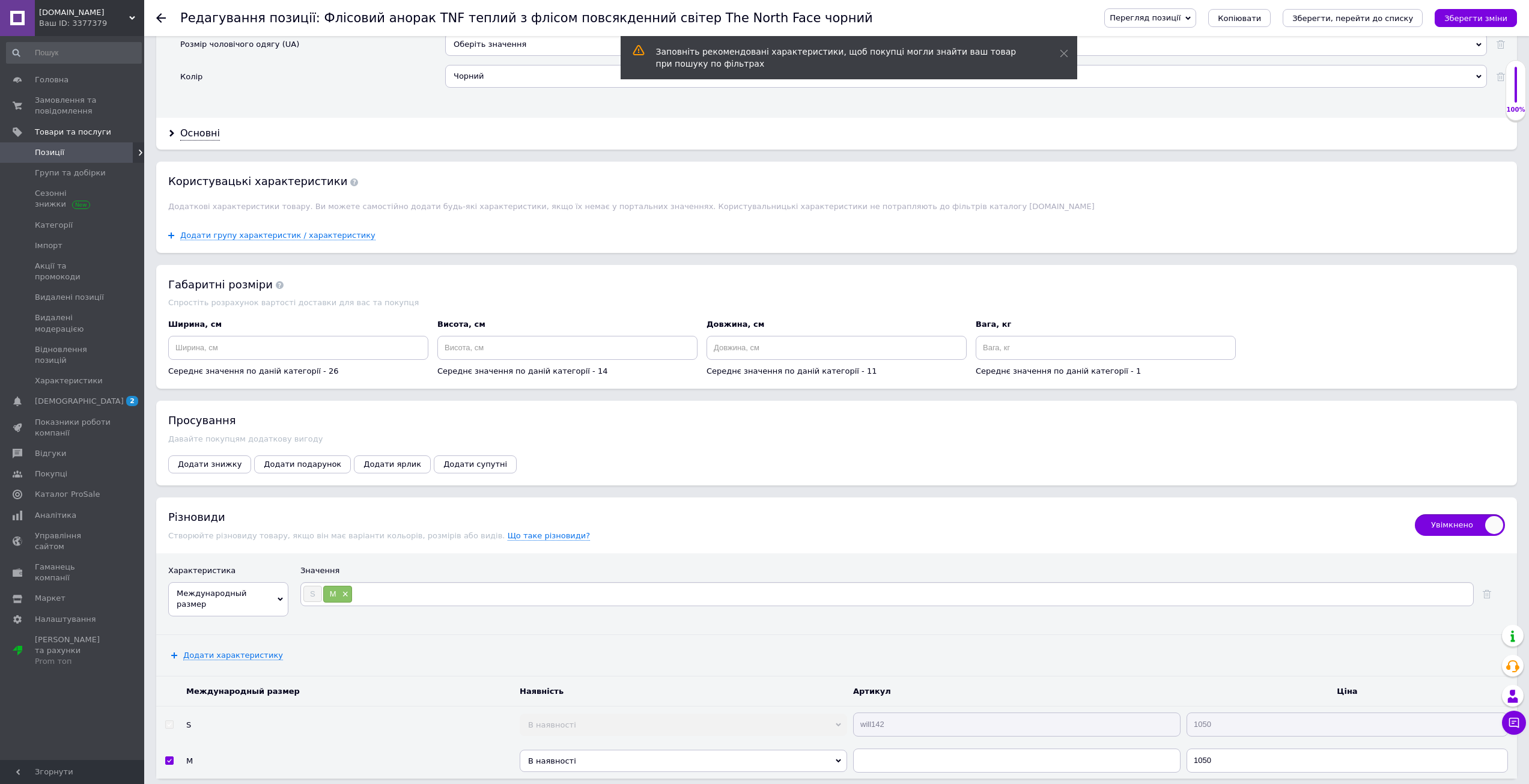
type input "L"
type input "Xl"
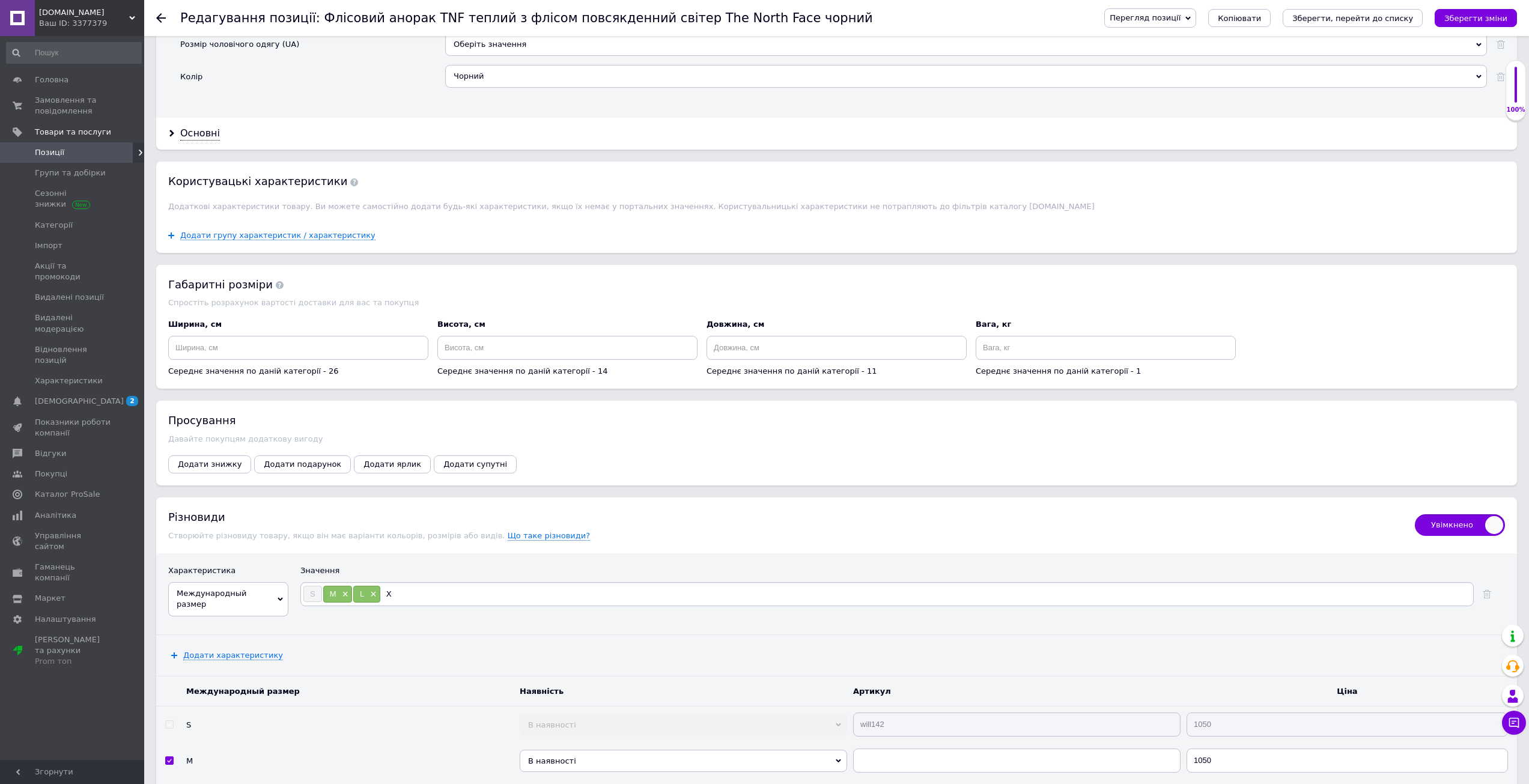
type input "XL"
type input "XXL"
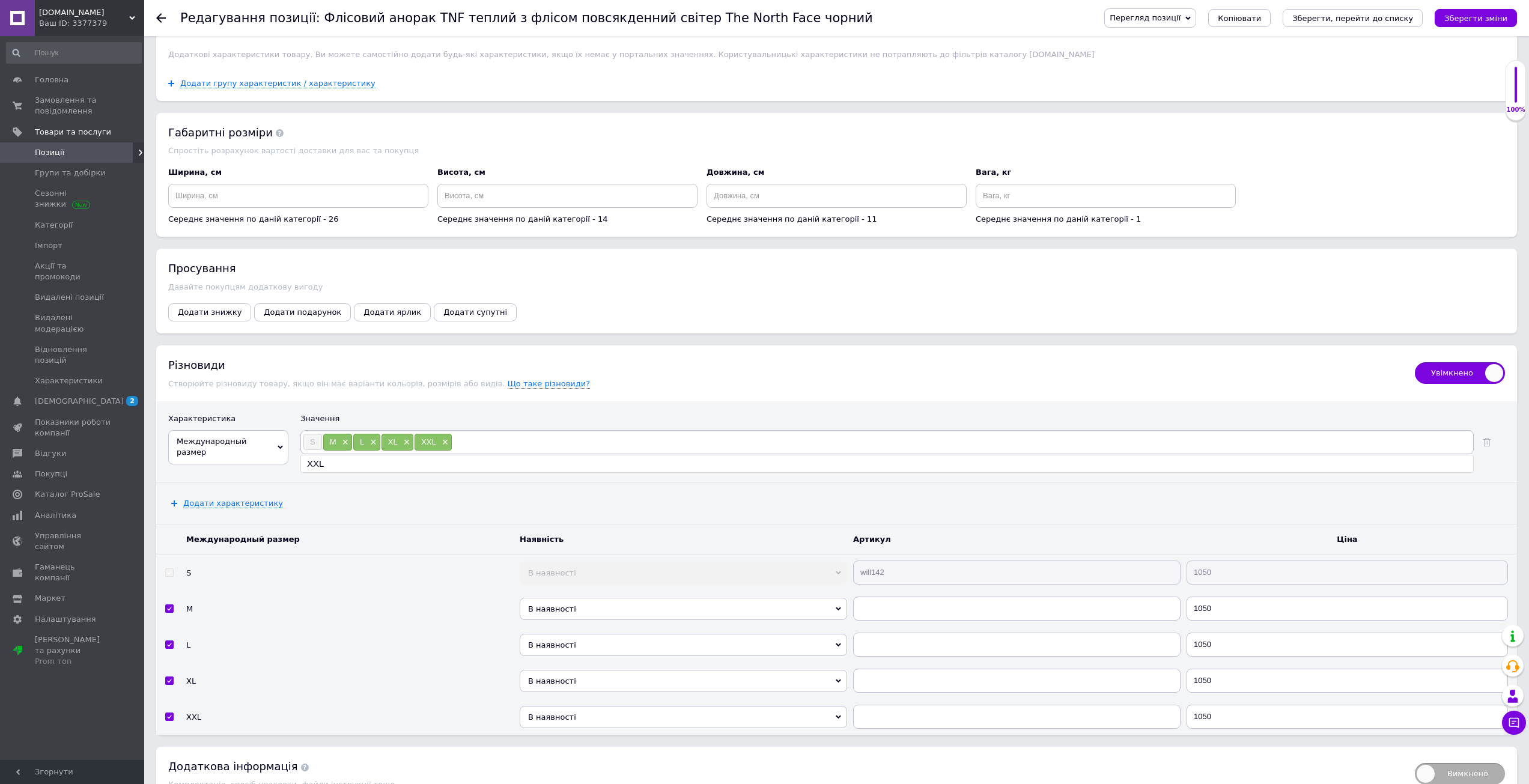
scroll to position [1474, 0]
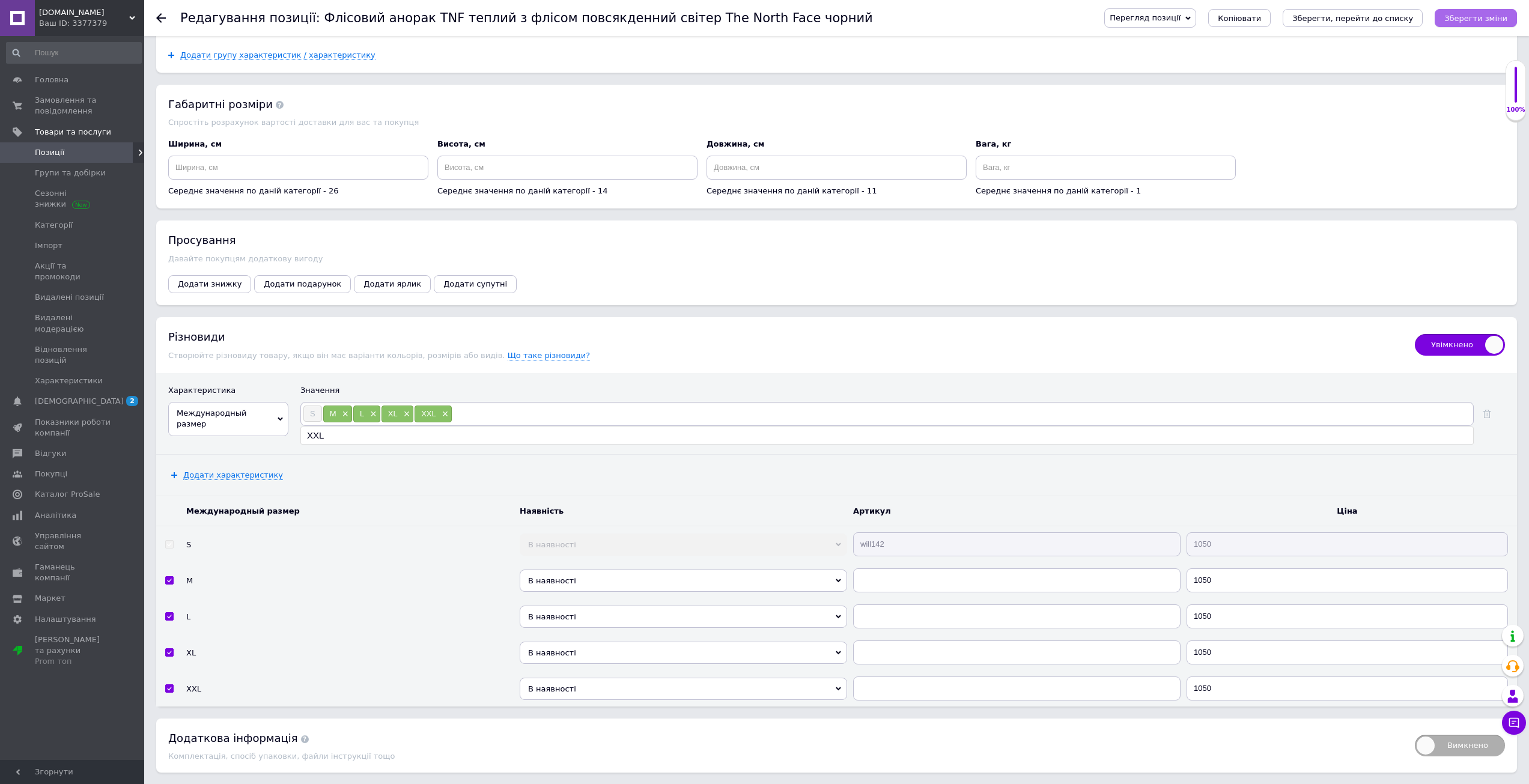
click at [1464, 22] on icon "Зберегти зміни" at bounding box center [1475, 18] width 63 height 9
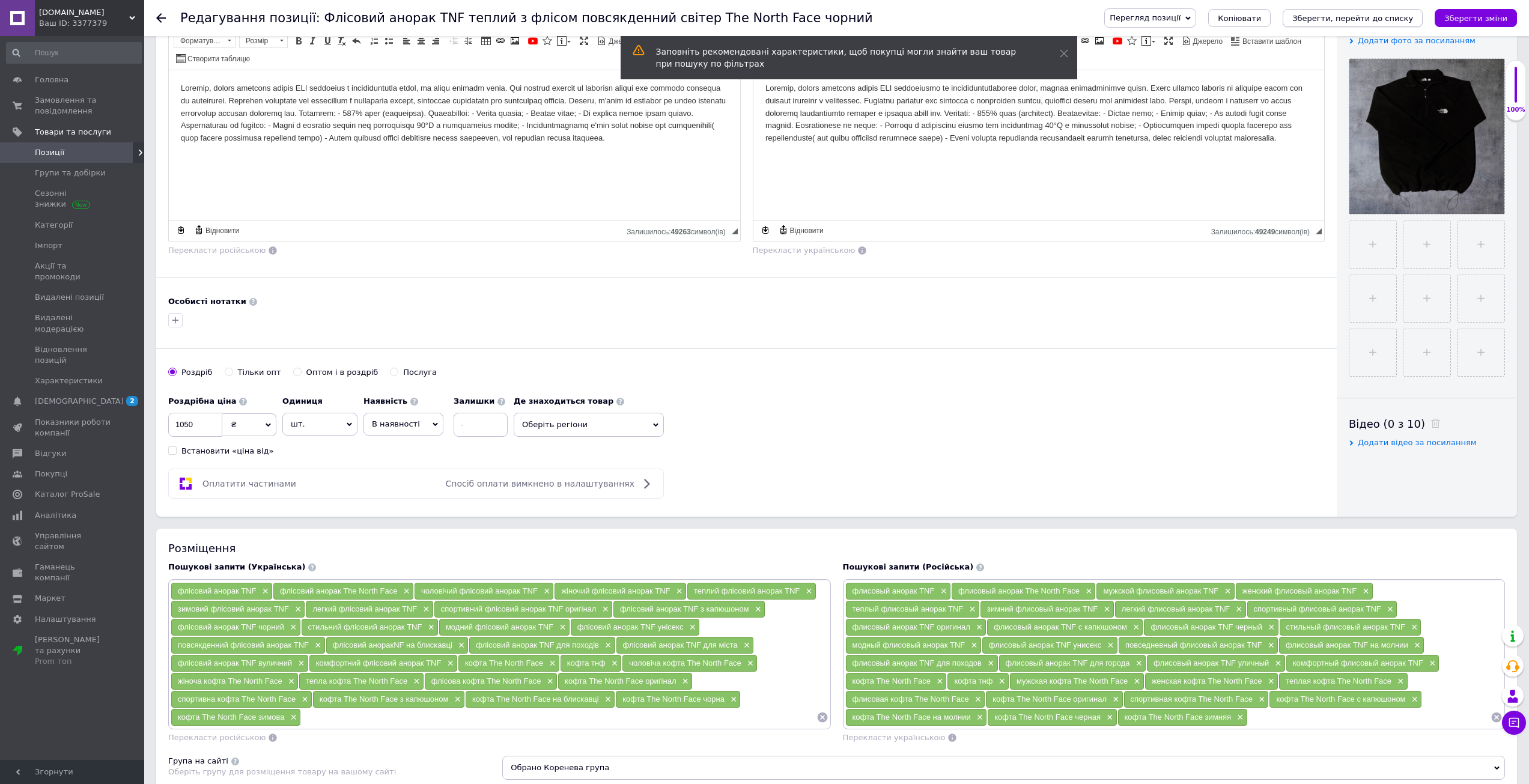
scroll to position [93, 0]
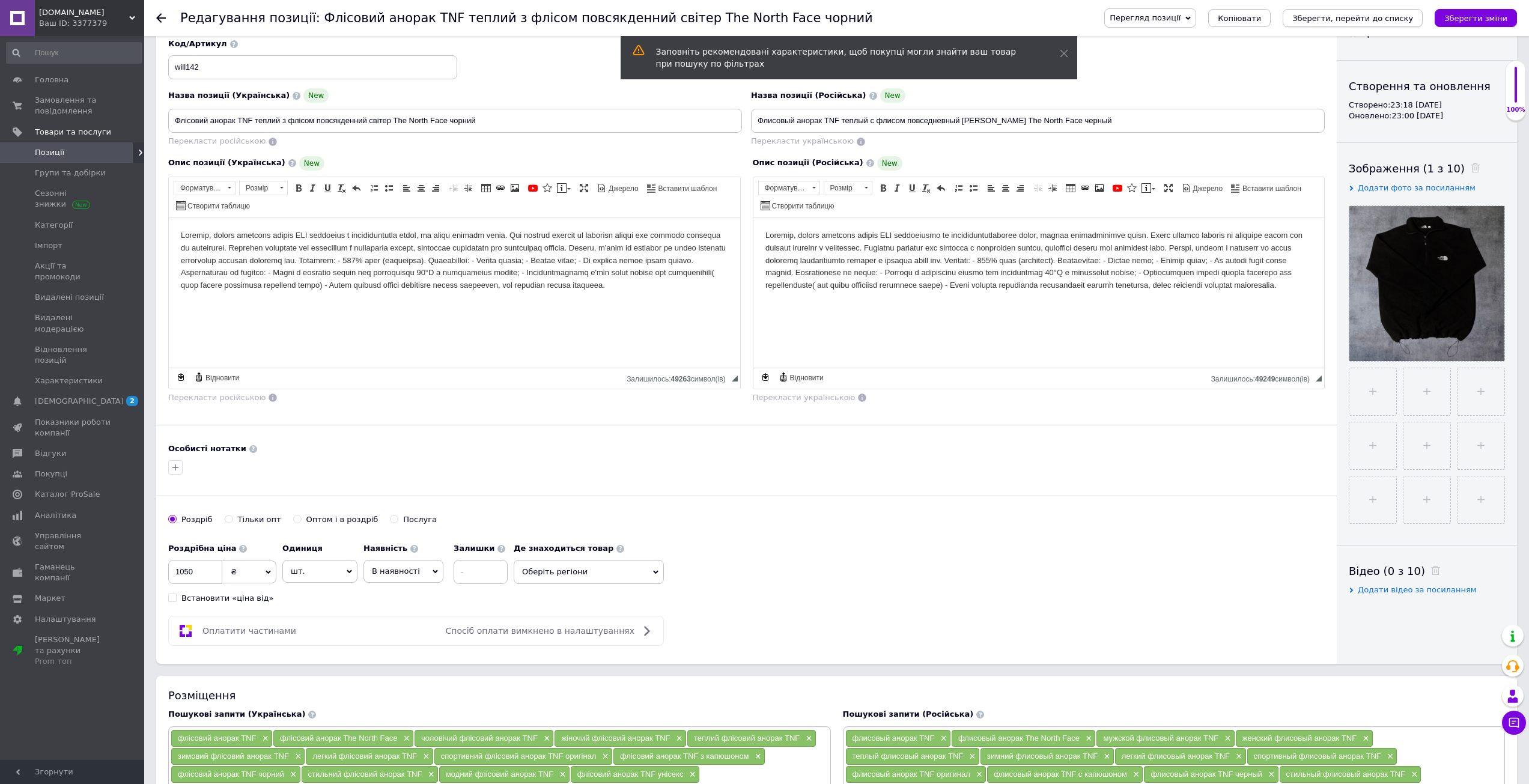
click at [1400, 14] on icon "Зберегти, перейти до списку" at bounding box center [1352, 18] width 121 height 9
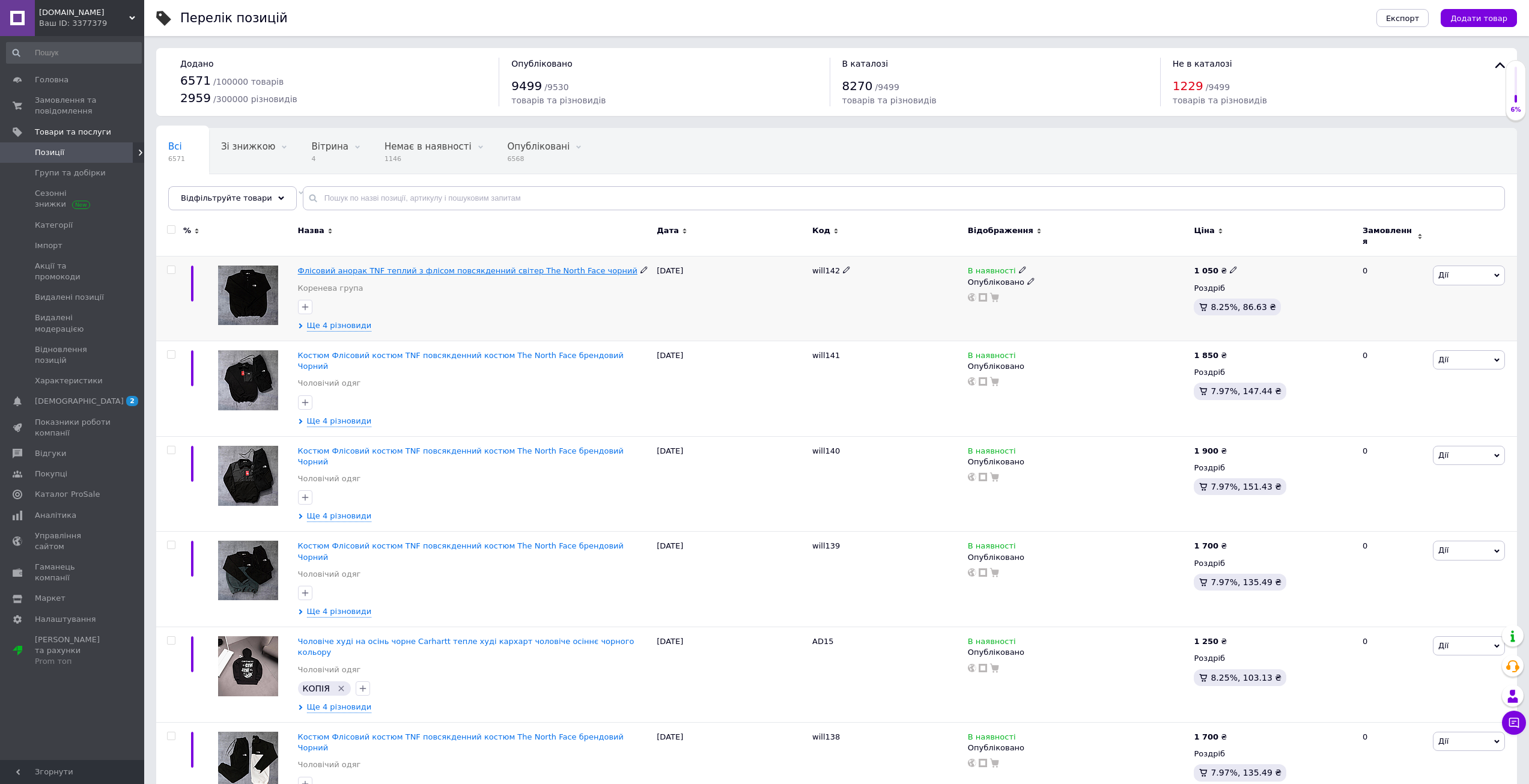
click at [398, 266] on span "Флісовий анорак TNF теплий з флісом повсякденний світер The North Face чорний" at bounding box center [468, 271] width 339 height 9
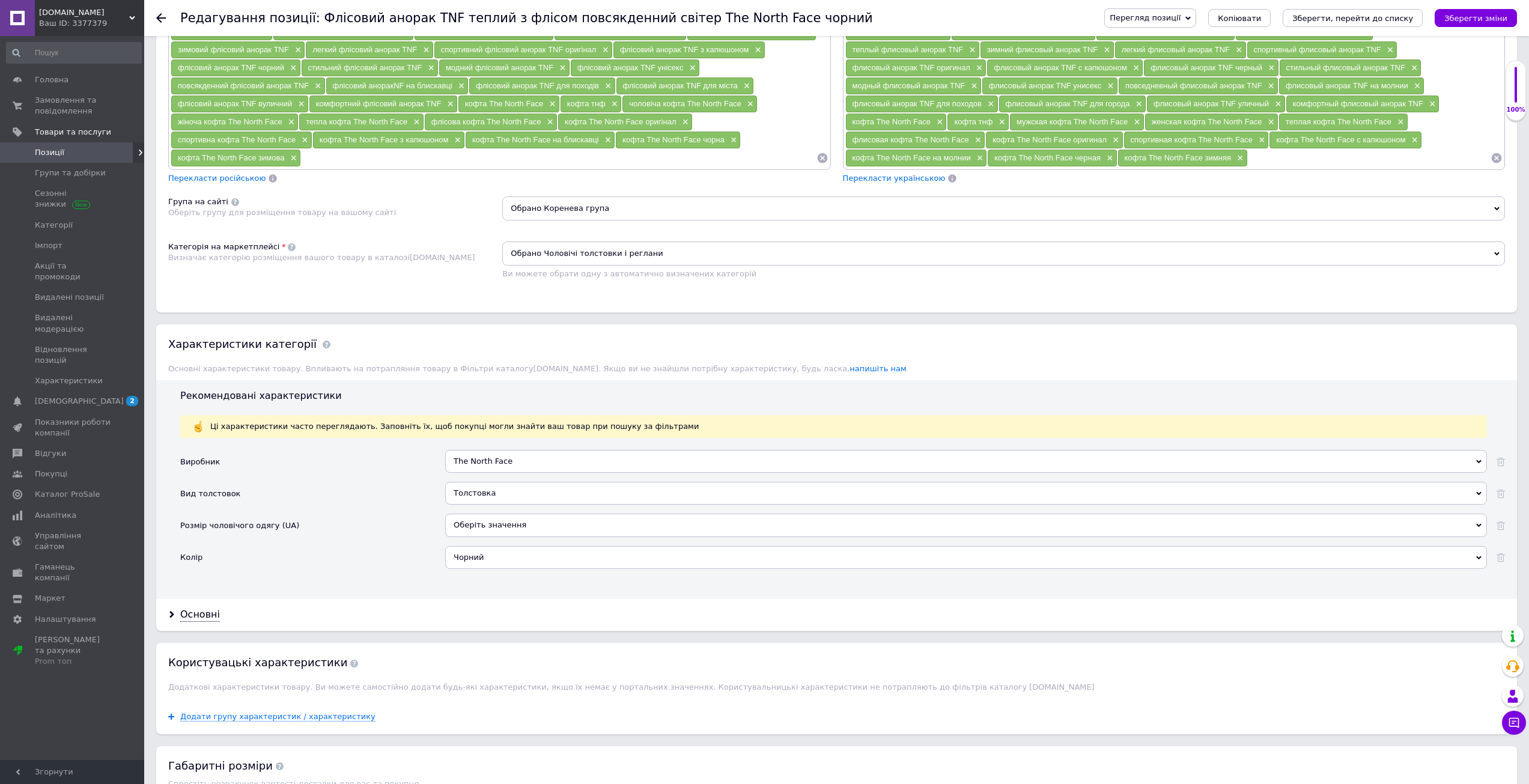
scroll to position [781, 0]
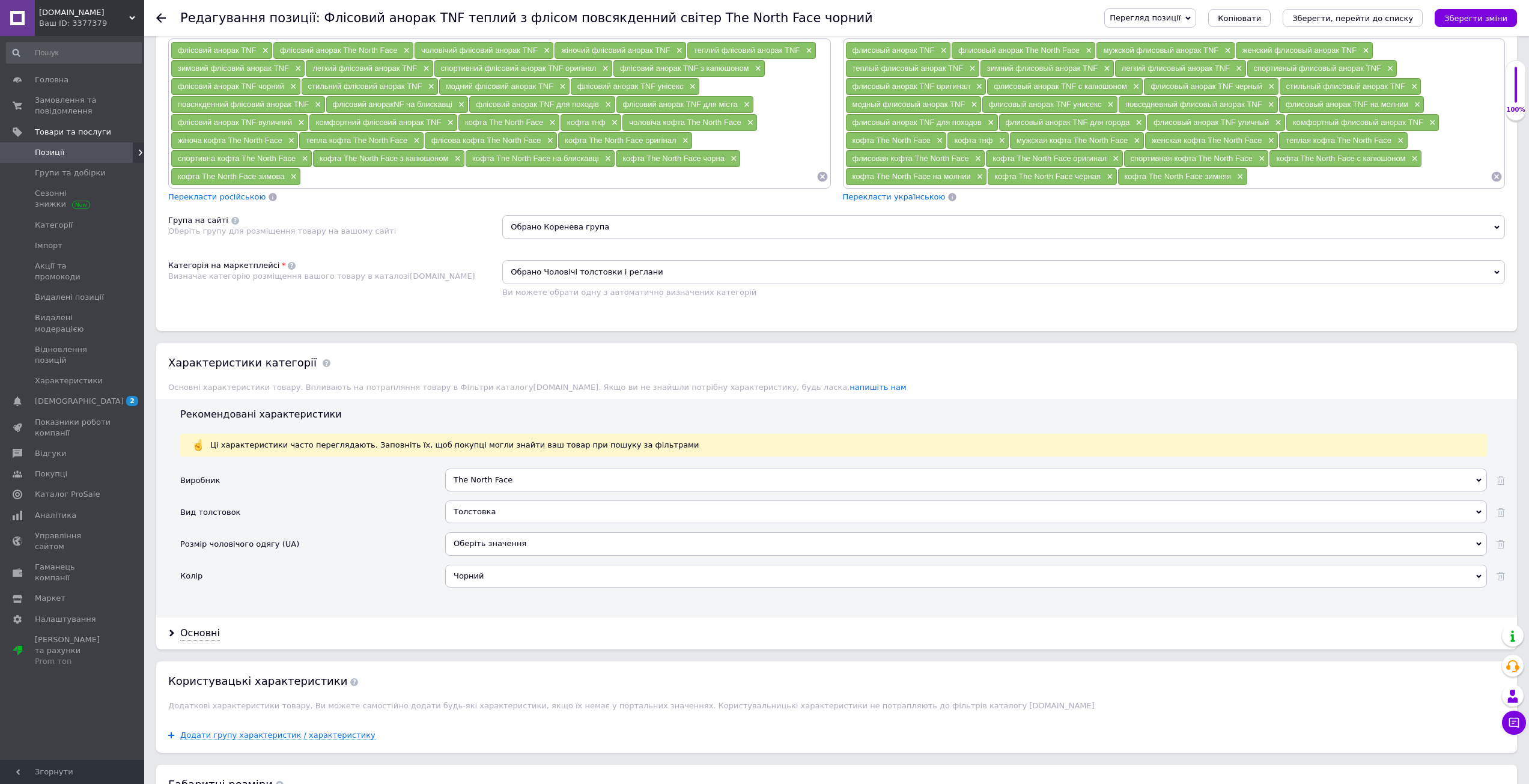
click at [586, 223] on span "Обрано Коренева група" at bounding box center [1003, 227] width 1002 height 24
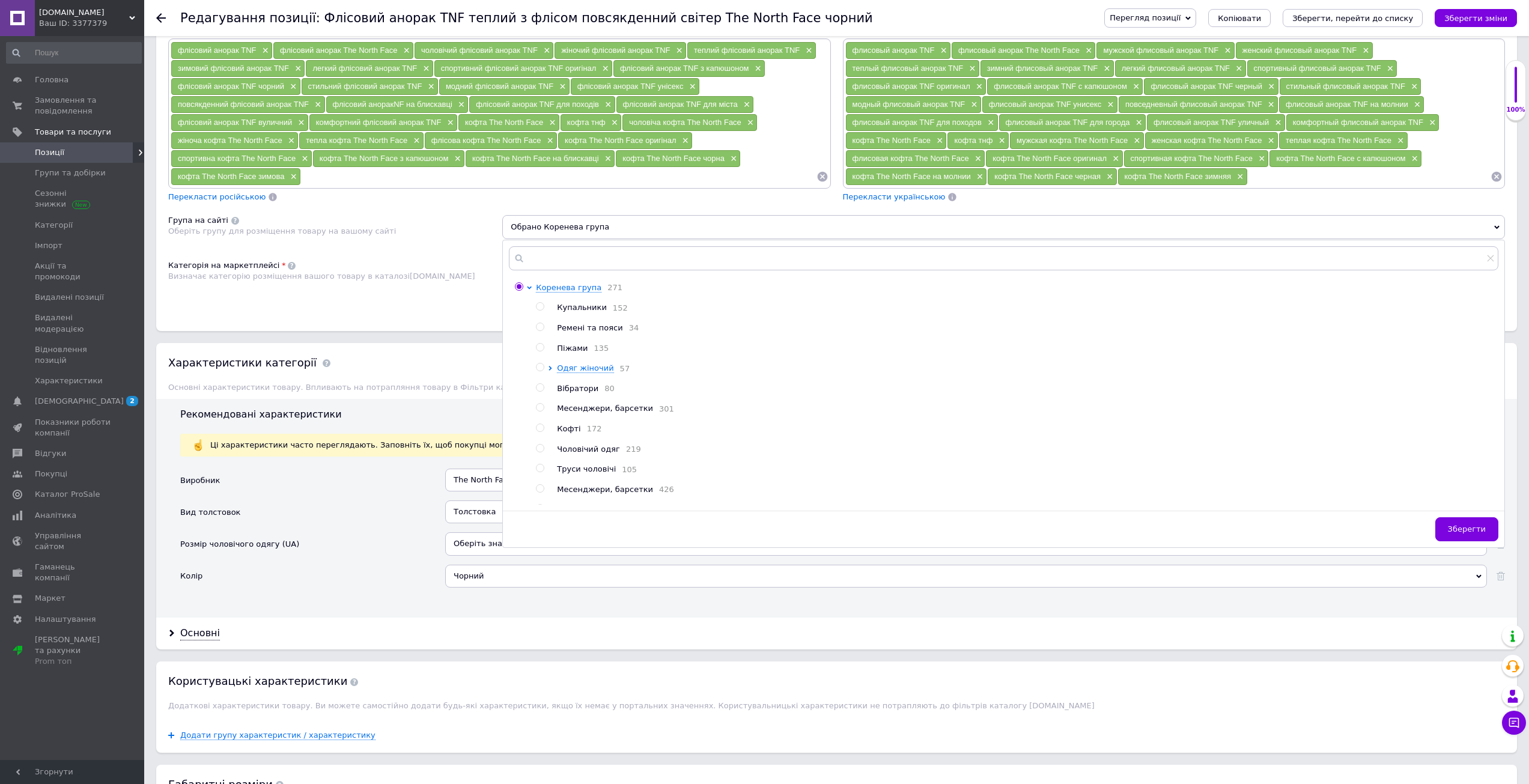
click at [588, 453] on span "Чоловічий одяг" at bounding box center [588, 449] width 63 height 9
radio input "false"
radio input "true"
click at [1469, 529] on span "Зберегти" at bounding box center [1467, 529] width 38 height 9
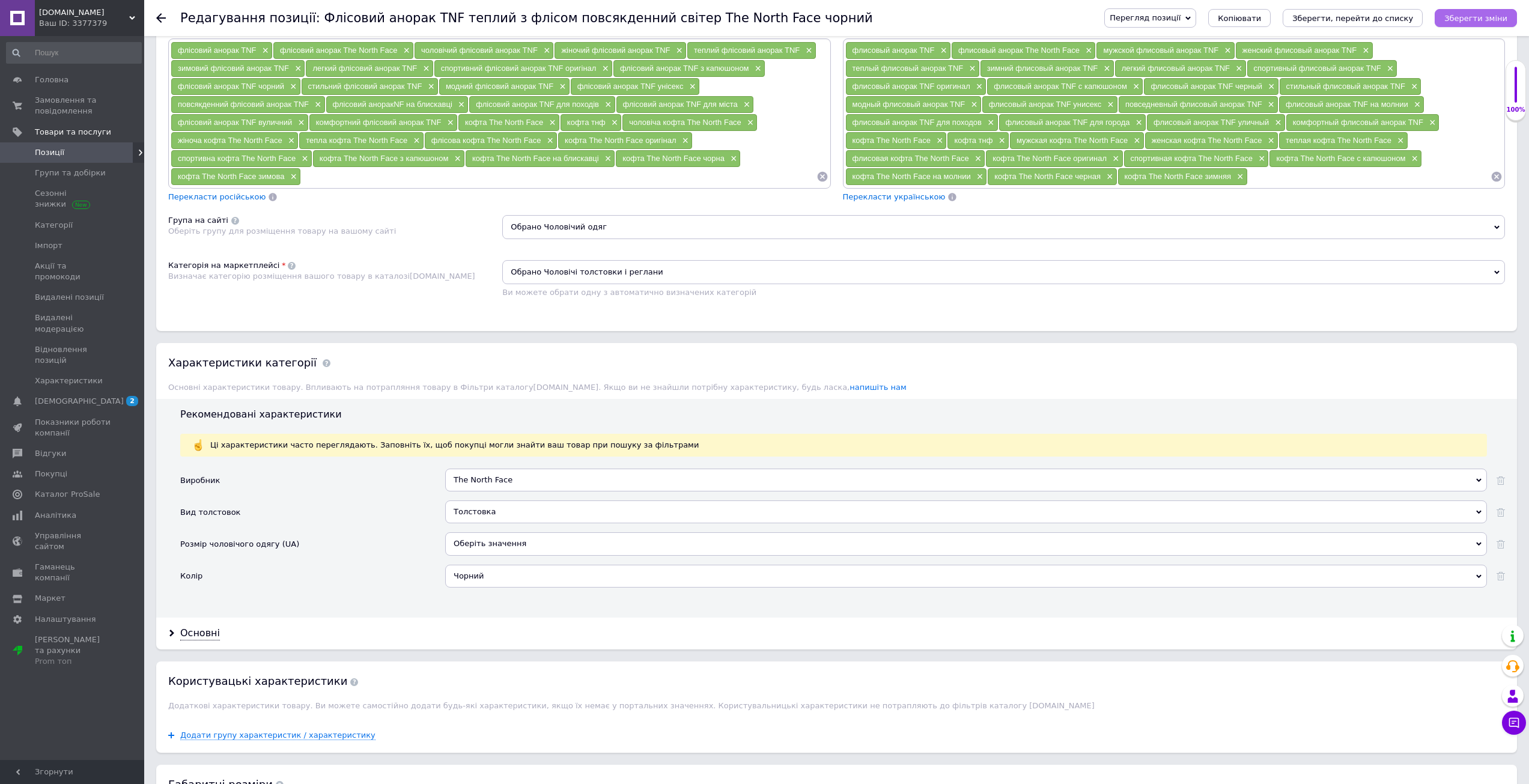
click at [1459, 11] on button "Зберегти зміни" at bounding box center [1476, 17] width 82 height 18
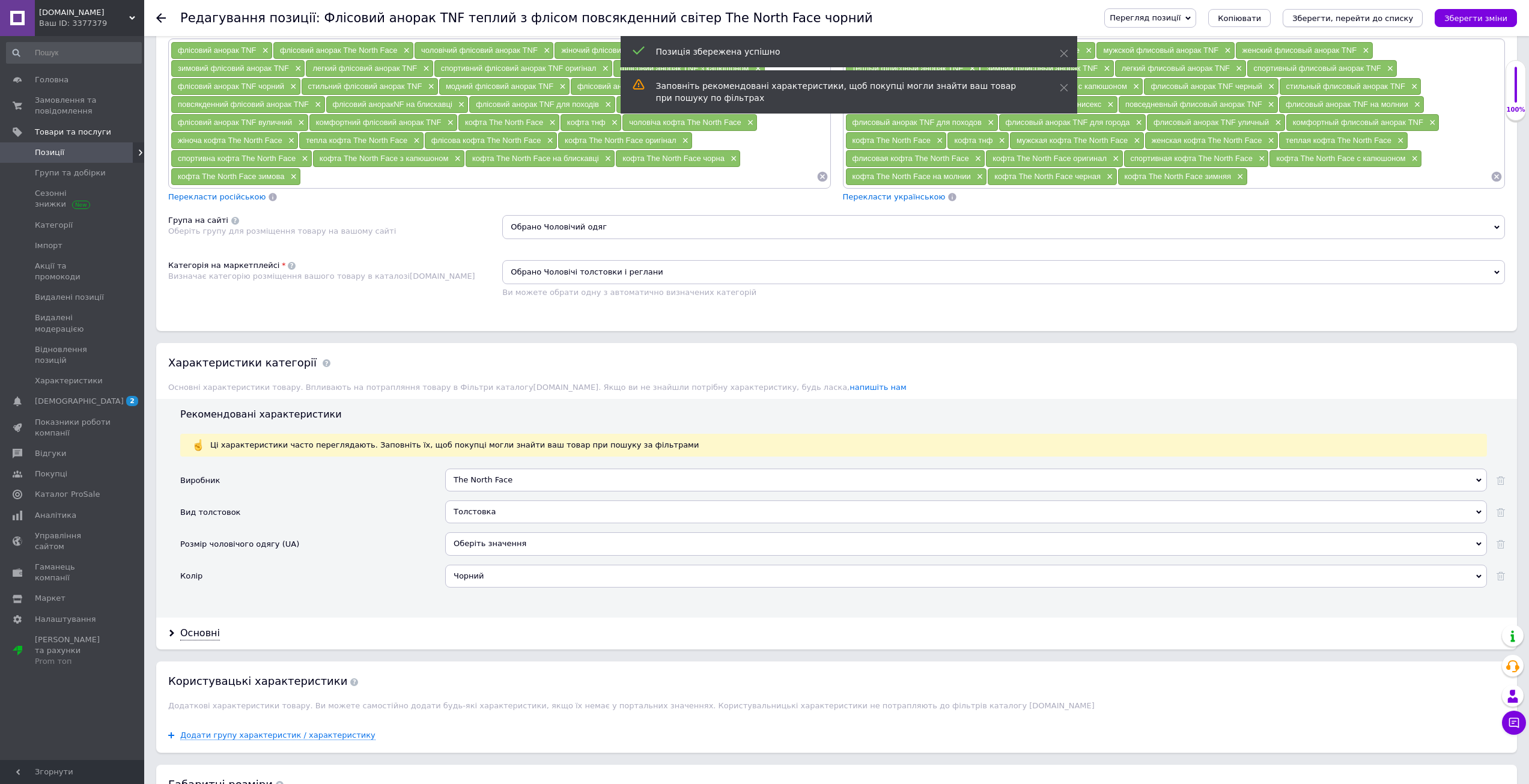
click at [1413, 19] on icon "Зберегти, перейти до списку" at bounding box center [1352, 18] width 121 height 9
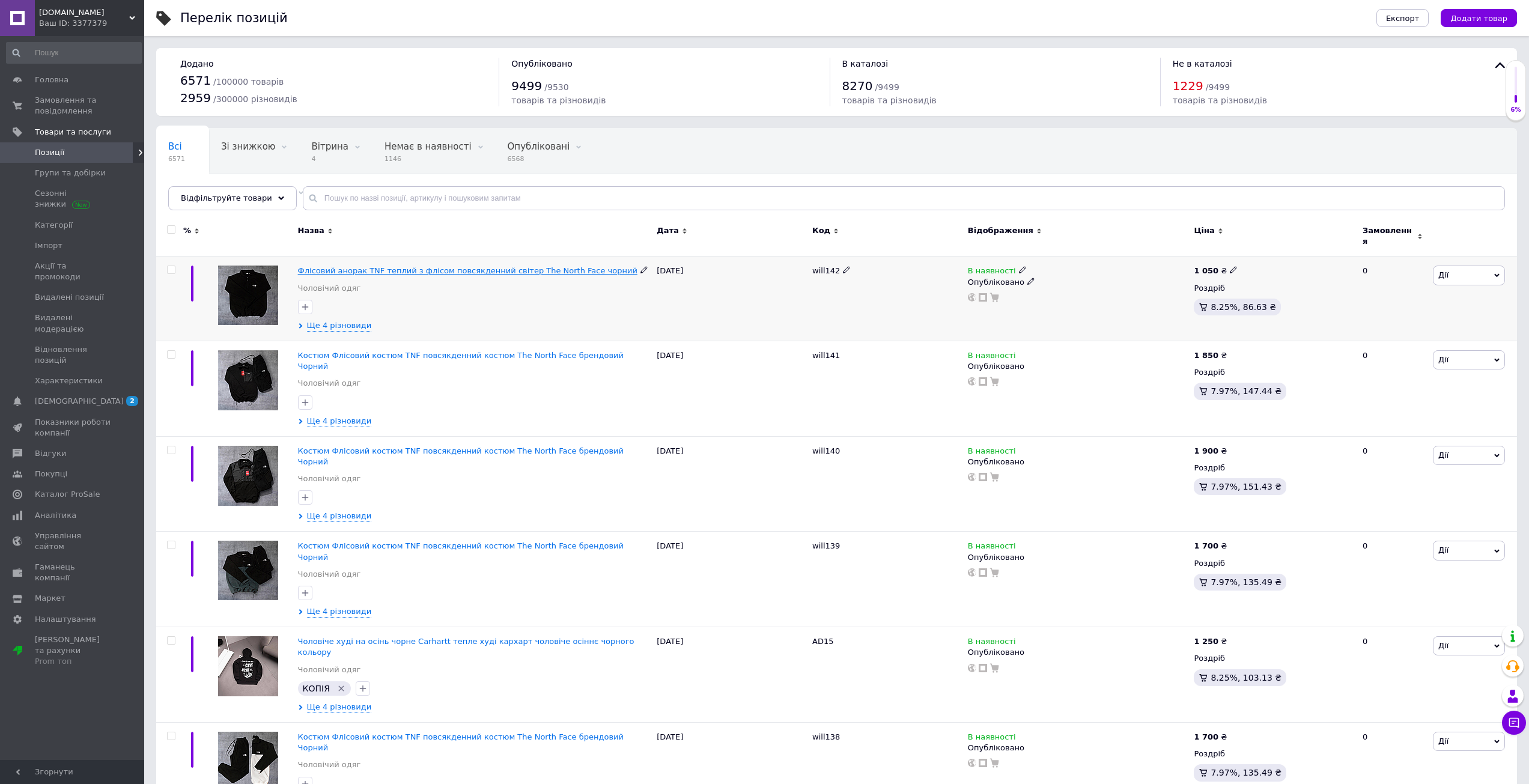
click at [401, 266] on span "Флісовий анорак TNF теплий з флісом повсякденний світер The North Face чорний" at bounding box center [468, 271] width 339 height 9
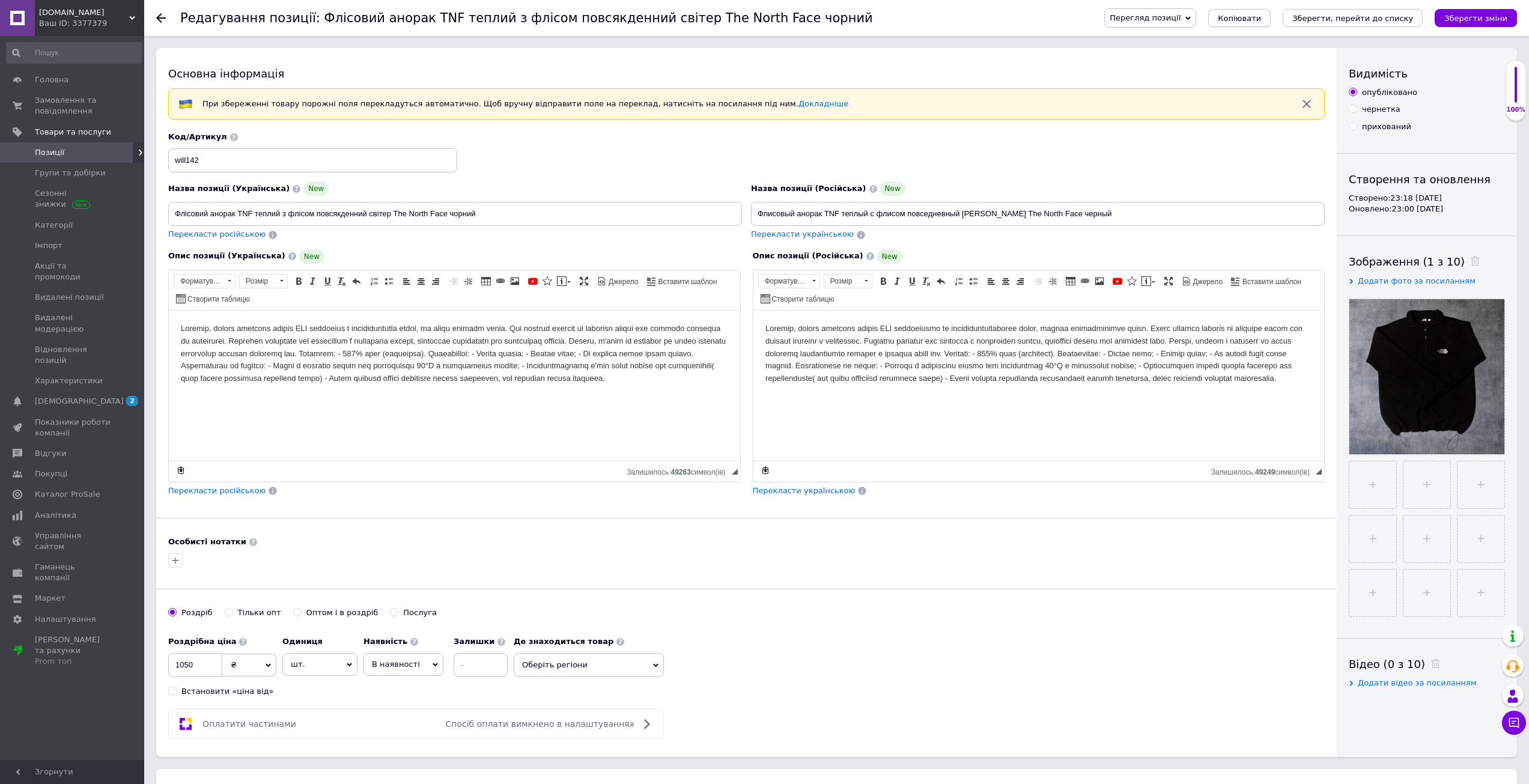
click at [1269, 24] on button "Копіювати" at bounding box center [1240, 17] width 62 height 18
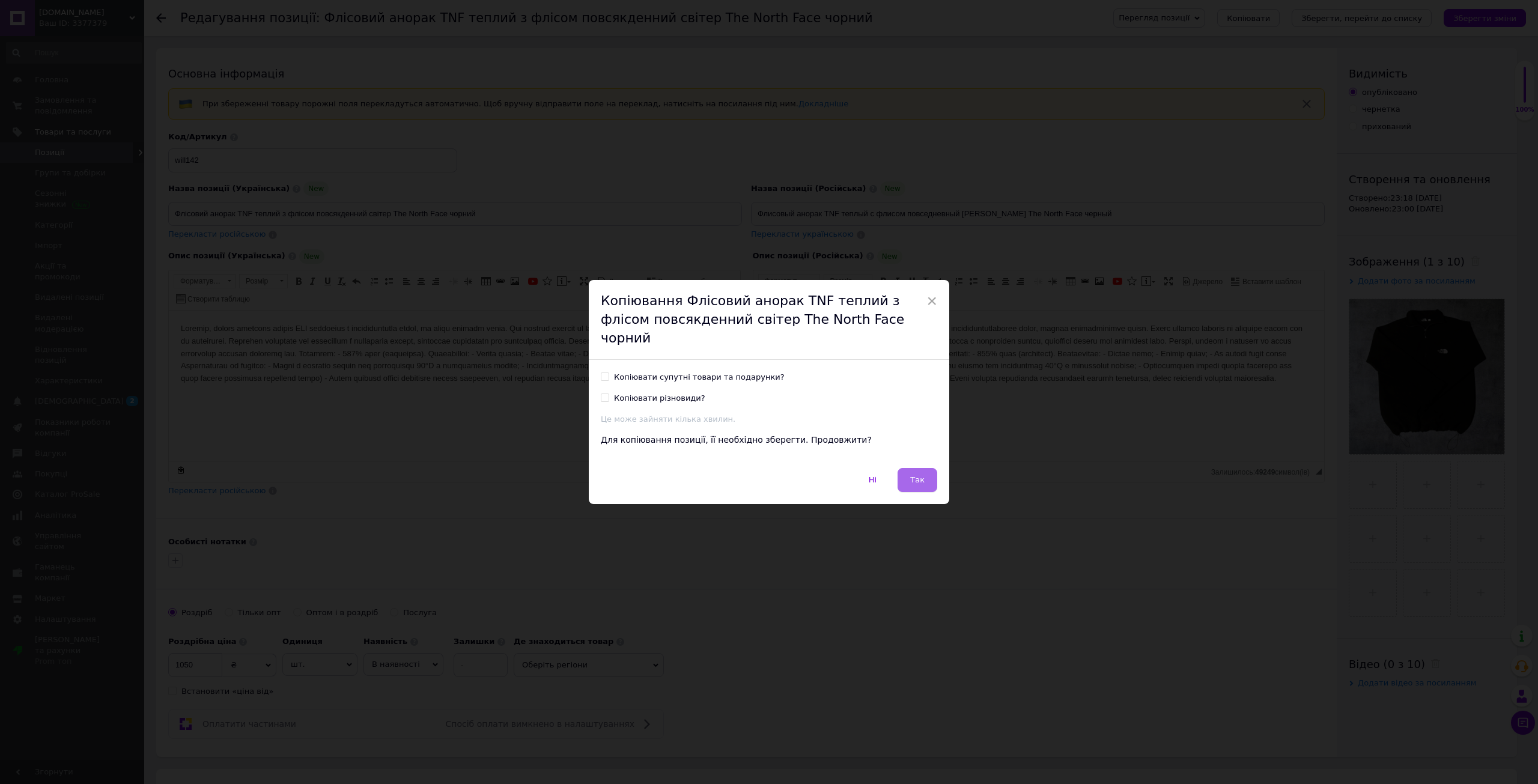
click at [921, 475] on span "Так" at bounding box center [917, 480] width 14 height 9
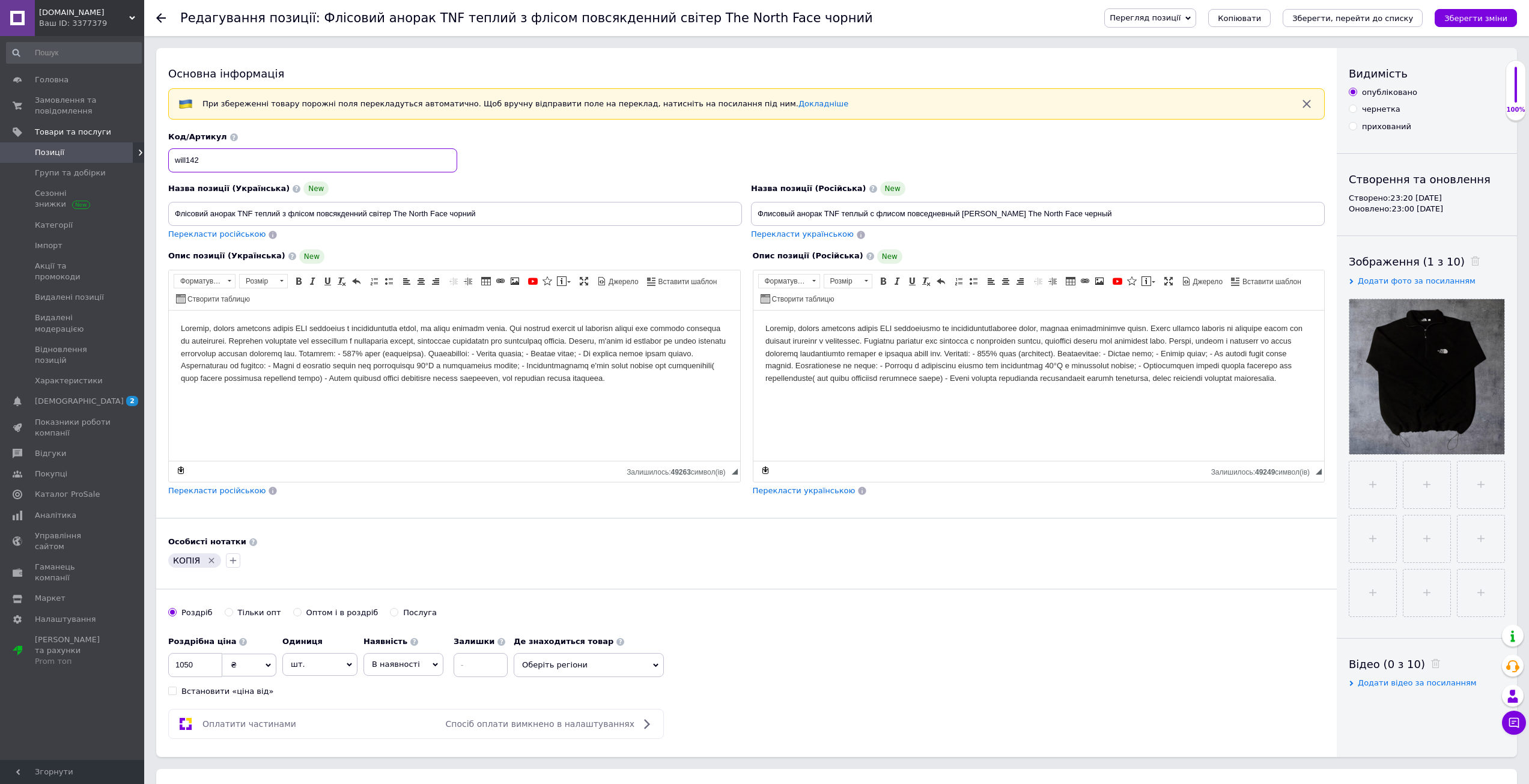
click at [277, 172] on input "will142" at bounding box center [313, 160] width 289 height 24
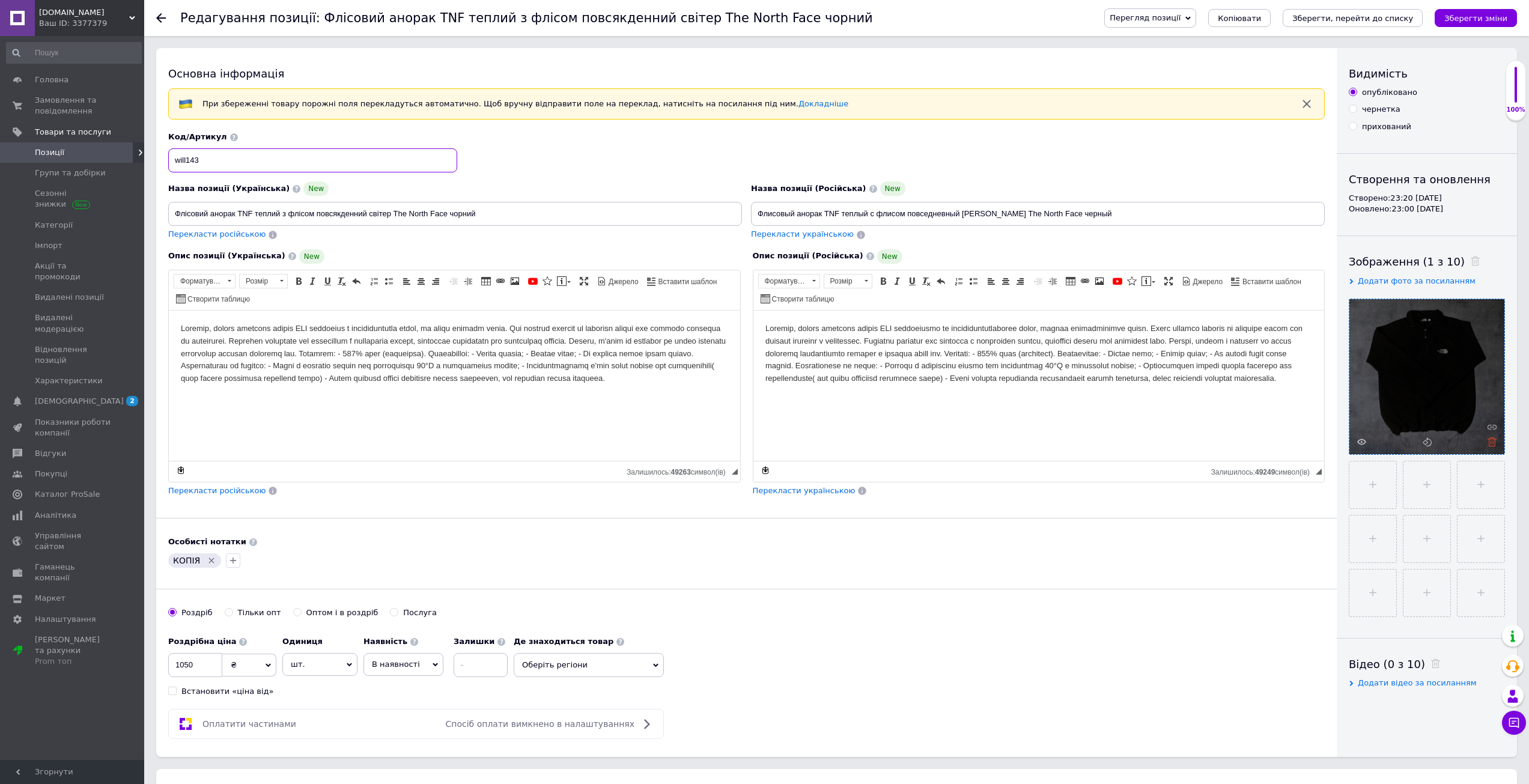
type input "will143"
click at [1488, 445] on icon at bounding box center [1492, 442] width 9 height 9
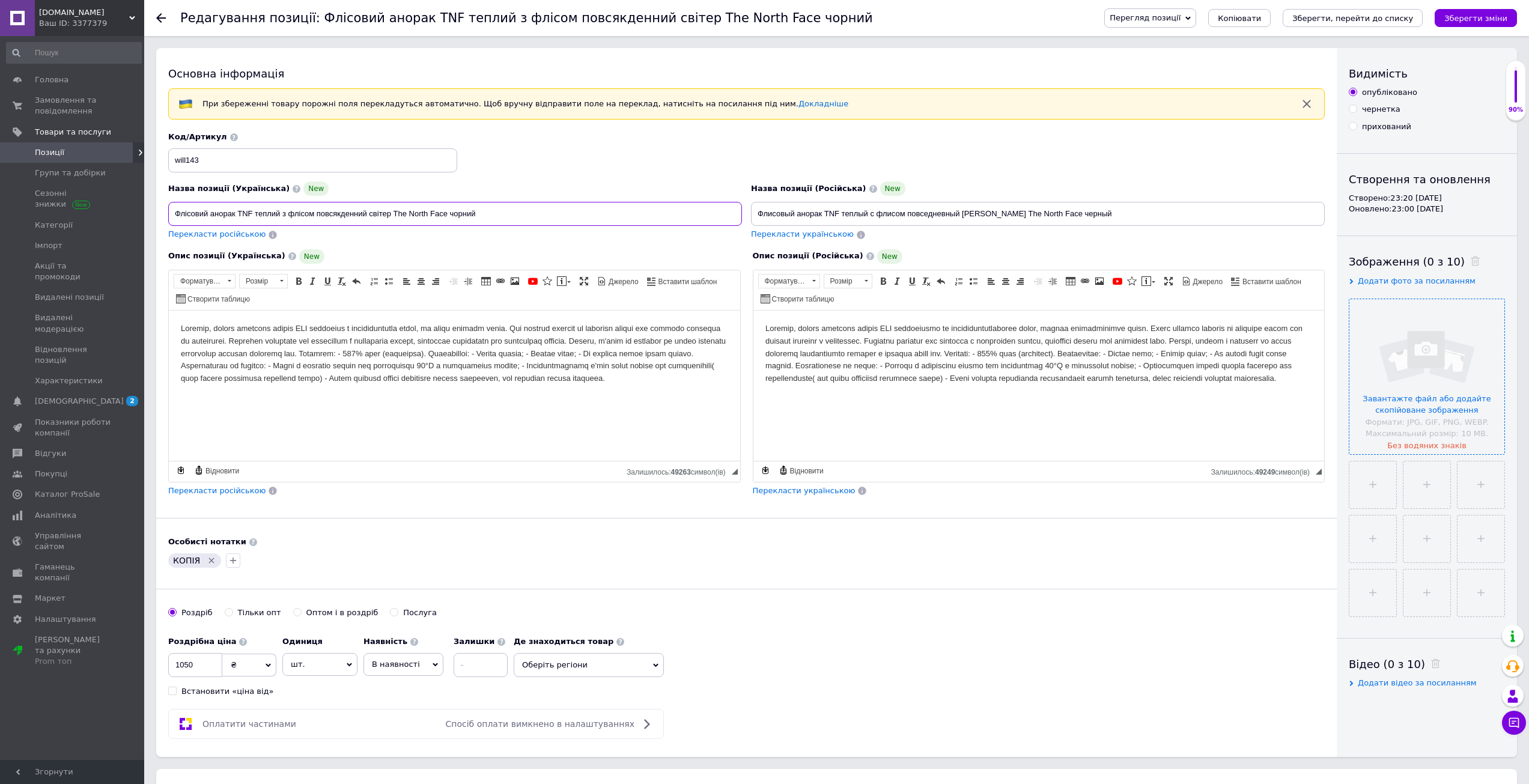
click at [467, 219] on input "Флісовий анорак TNF теплий з флісом повсякденний світер The North Face чорний" at bounding box center [455, 214] width 574 height 24
paste input "-біл"
type input "Флісовий анорак TNF теплий з флісом повсякденний світер The North Face чорно-бі…"
click at [236, 240] on div "Перекласти російською" at bounding box center [217, 235] width 100 height 14
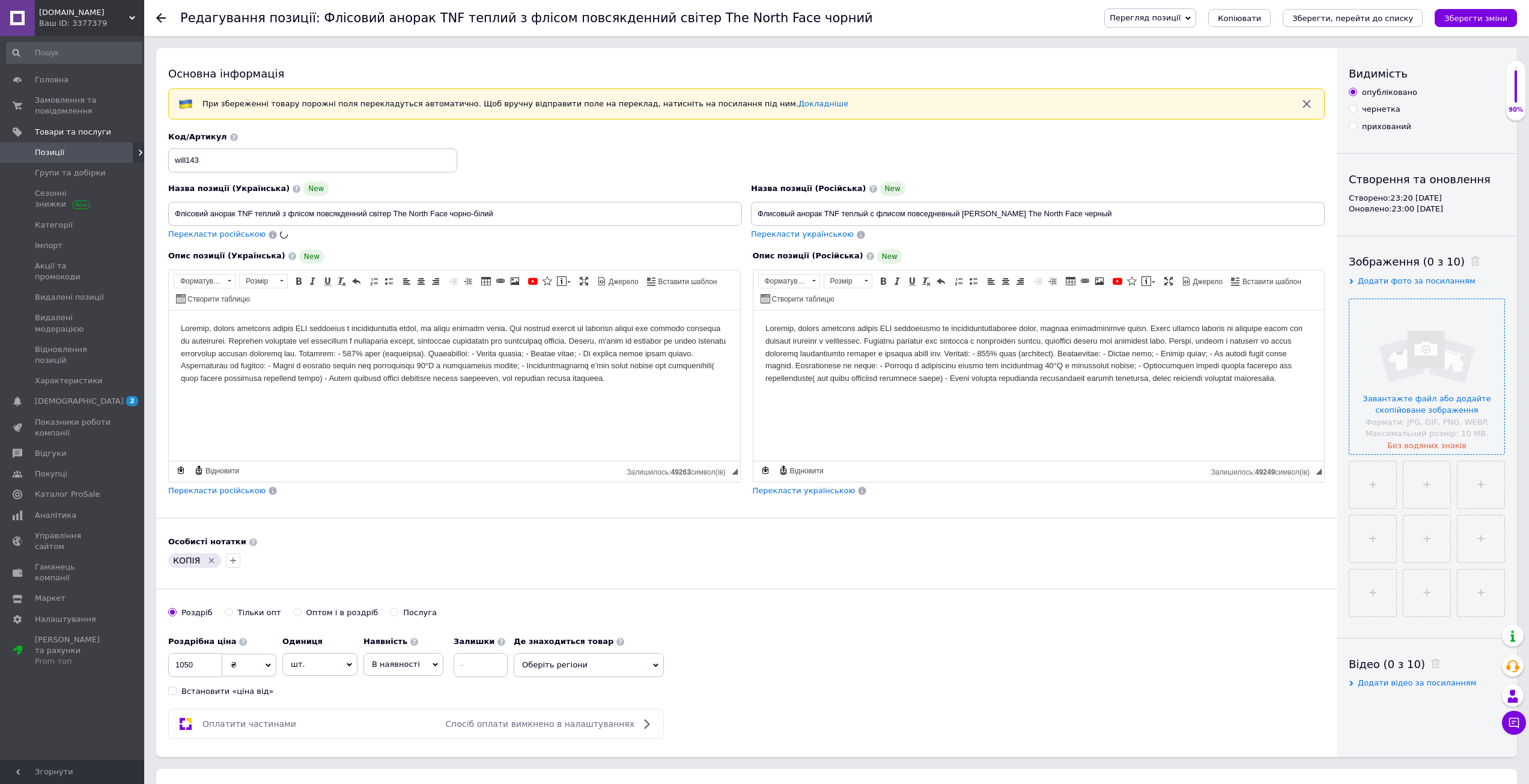
type input "Флисовый анорак TNF теплый с флисом повседневный мирер The North Face черно-бел…"
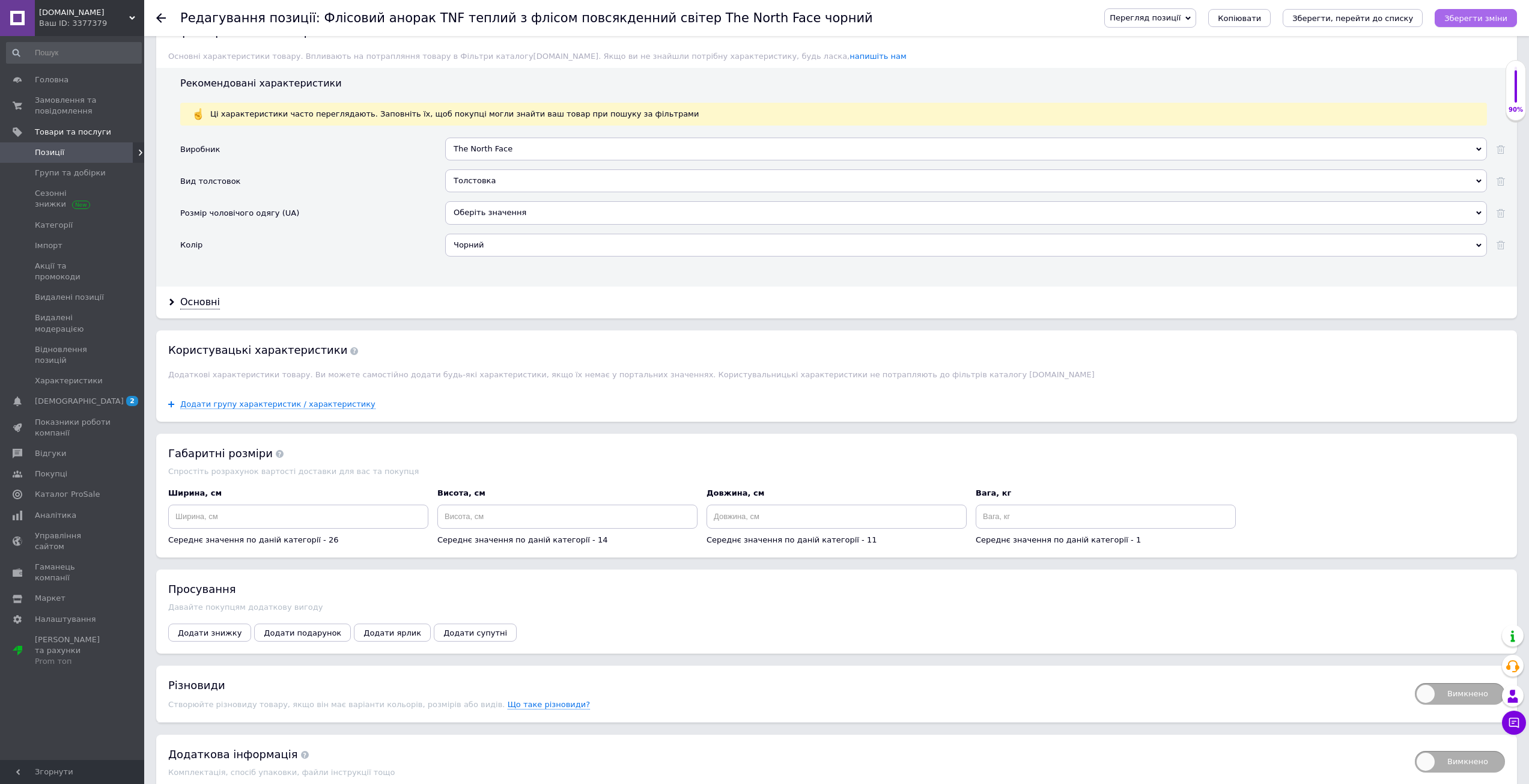
scroll to position [1126, 0]
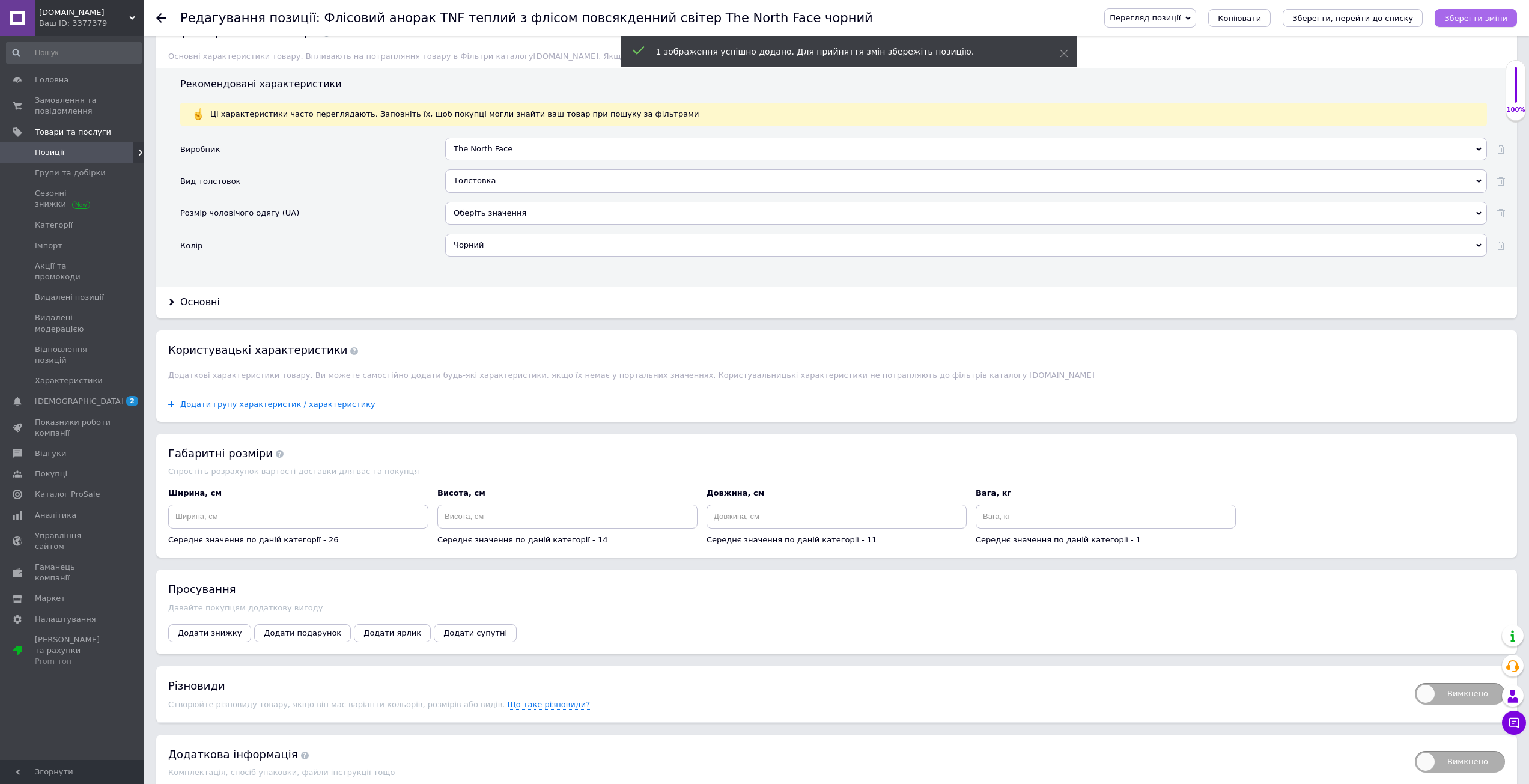
click at [1468, 14] on icon "Зберегти зміни" at bounding box center [1475, 18] width 63 height 9
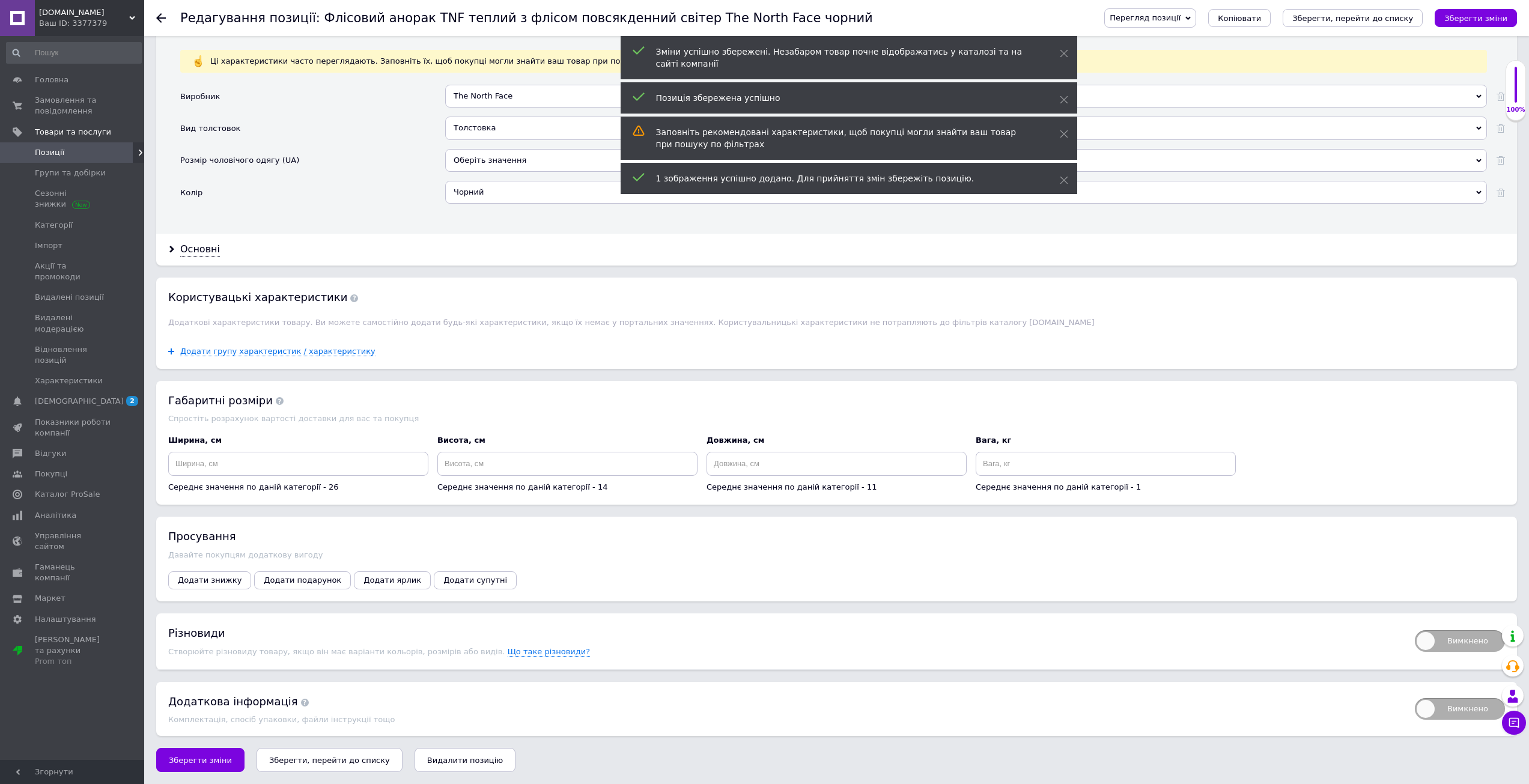
click at [1433, 637] on span "Вимкнено" at bounding box center [1460, 641] width 90 height 22
click at [1415, 630] on input "Вимкнено" at bounding box center [1410, 626] width 8 height 8
checkbox input "true"
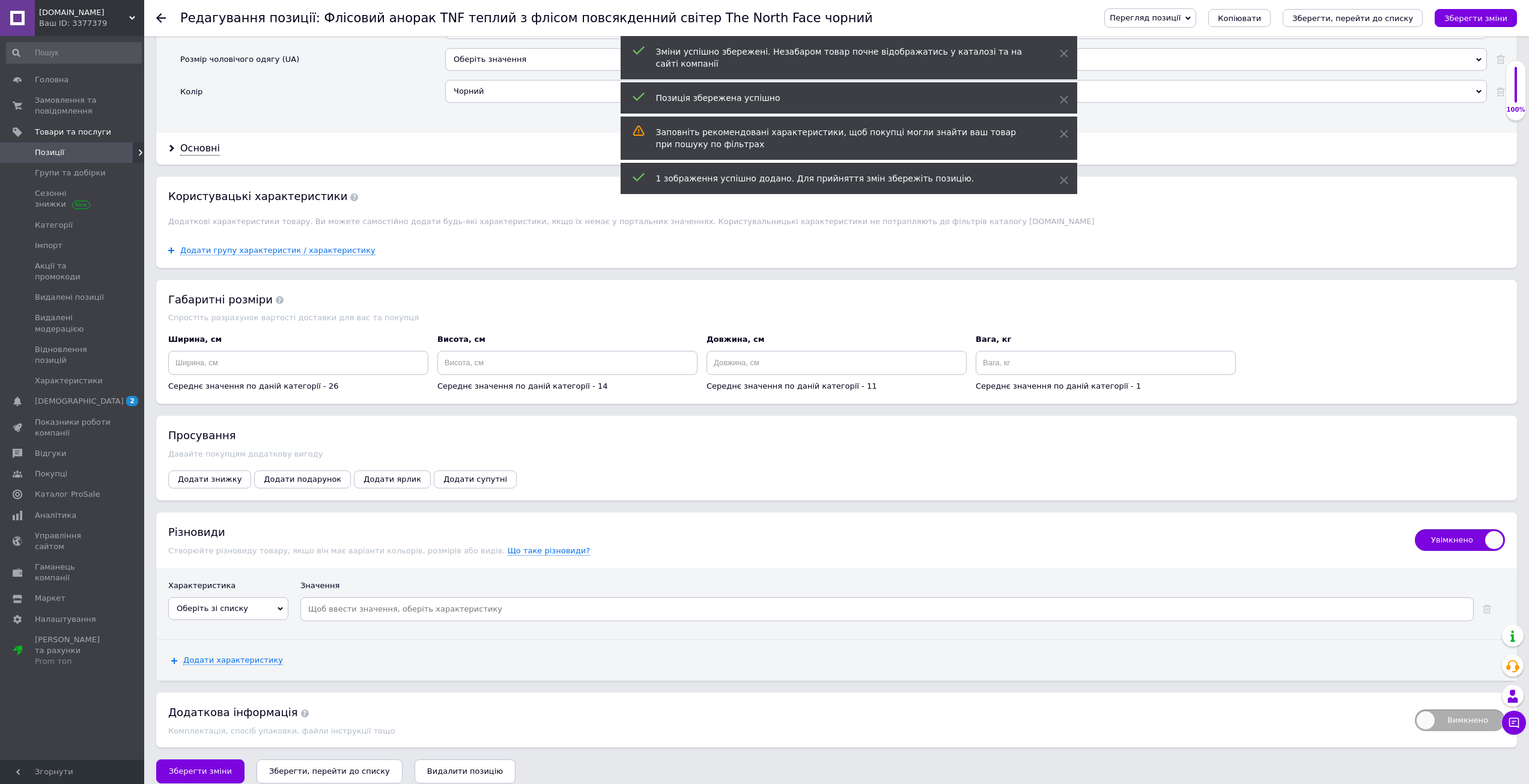
scroll to position [1294, 0]
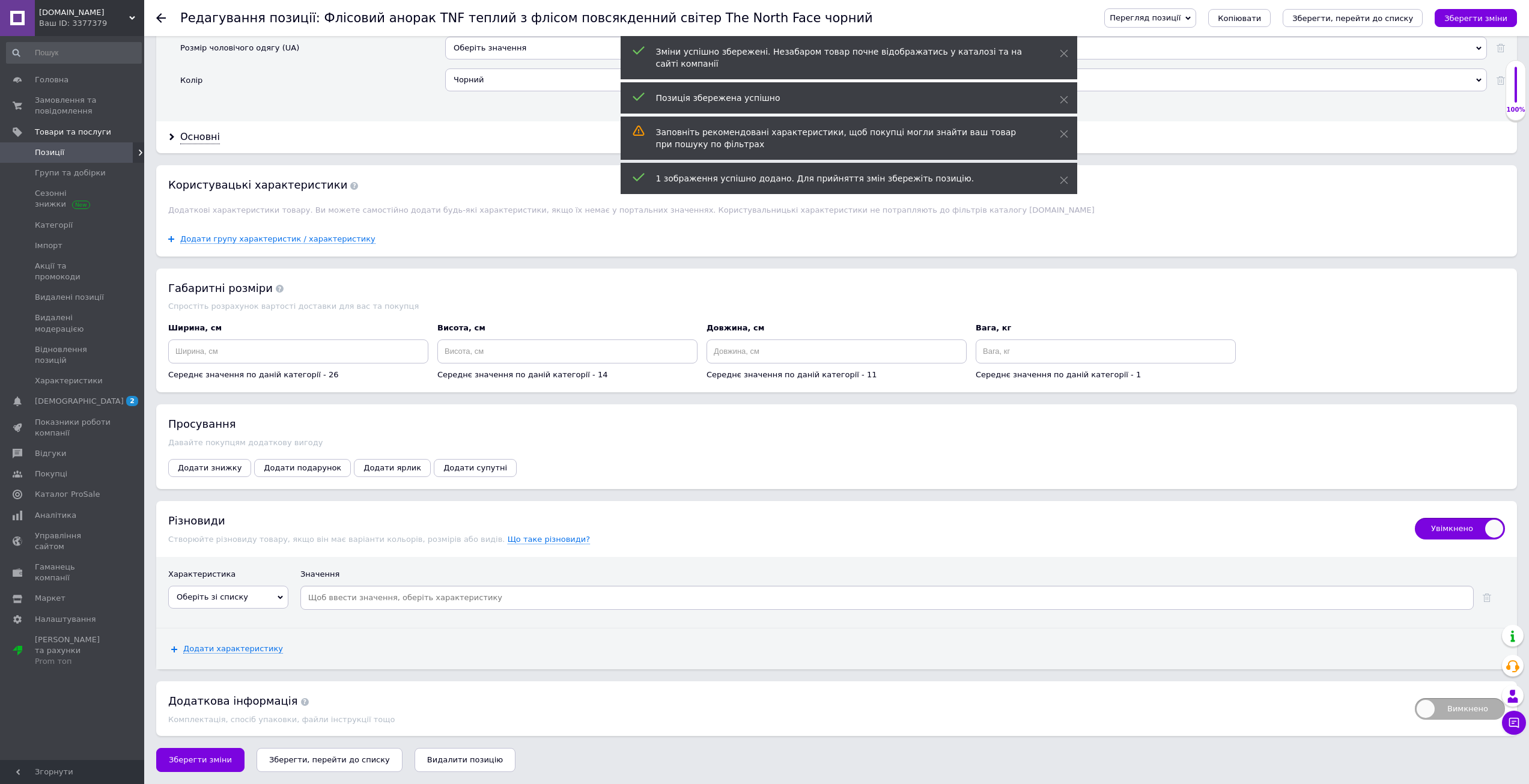
click at [256, 601] on span "Оберіть зі списку" at bounding box center [228, 597] width 120 height 23
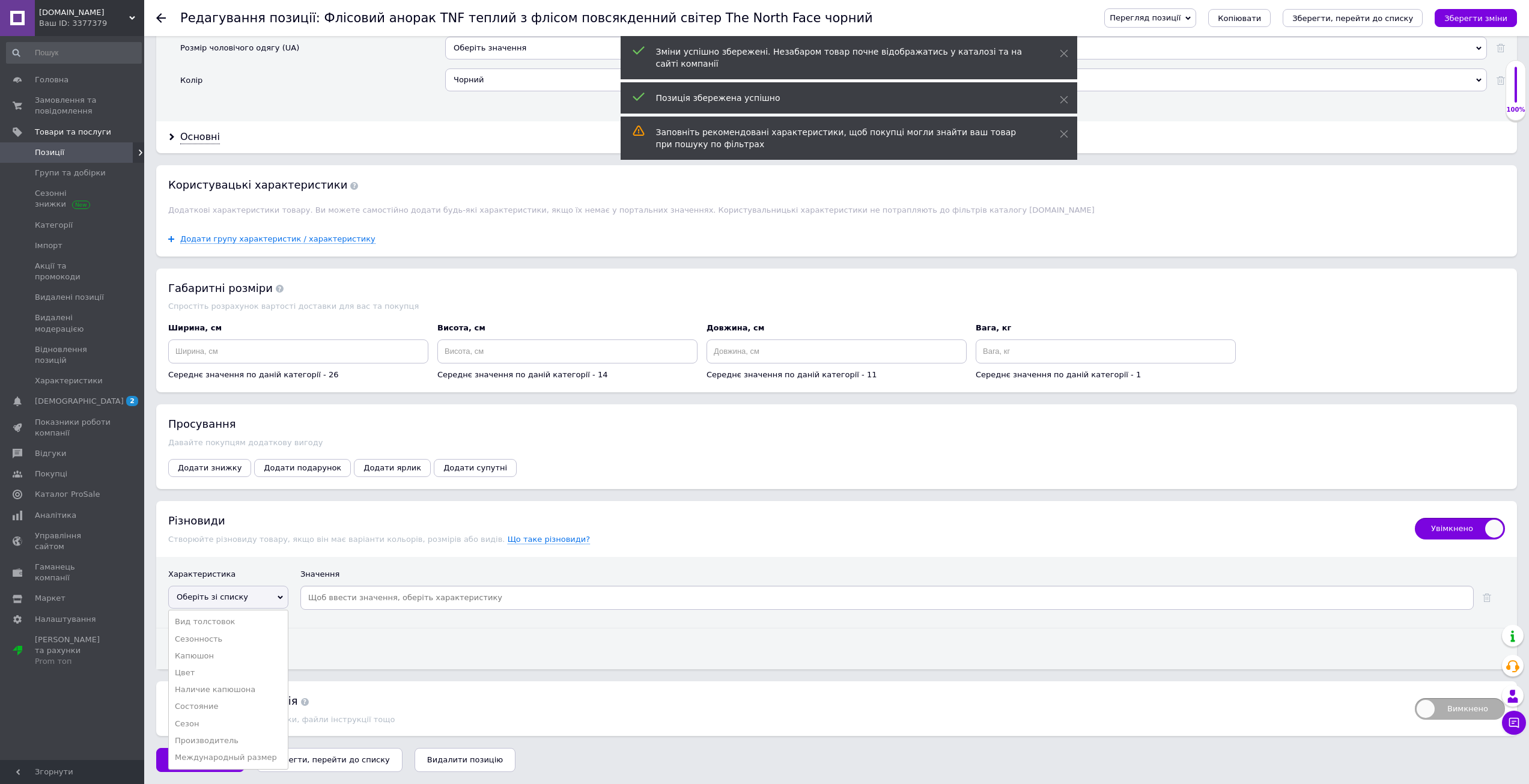
drag, startPoint x: 235, startPoint y: 752, endPoint x: 252, endPoint y: 738, distance: 22.0
click at [238, 750] on li "Международный размер" at bounding box center [228, 757] width 119 height 17
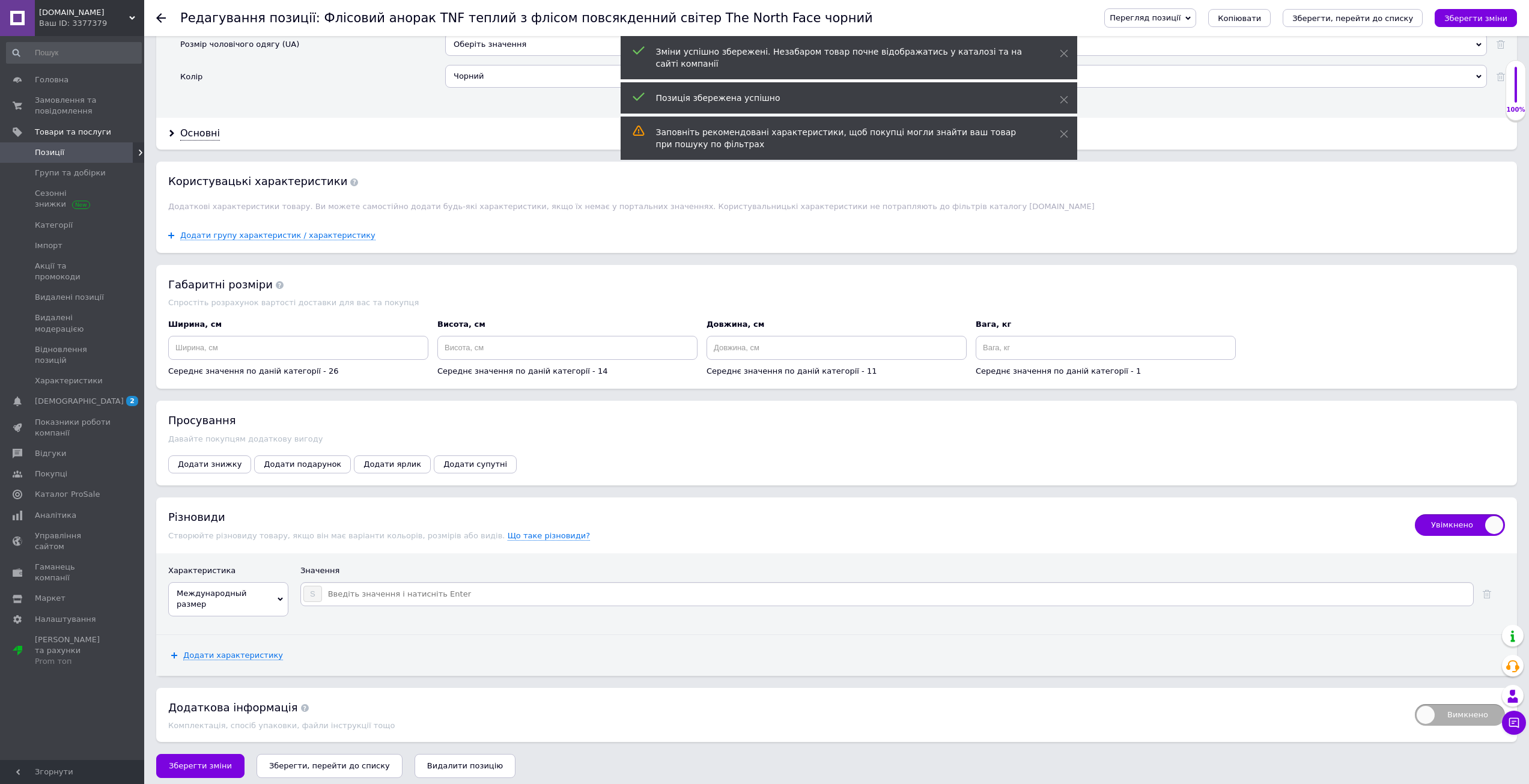
click at [394, 586] on div "S" at bounding box center [886, 594] width 1173 height 24
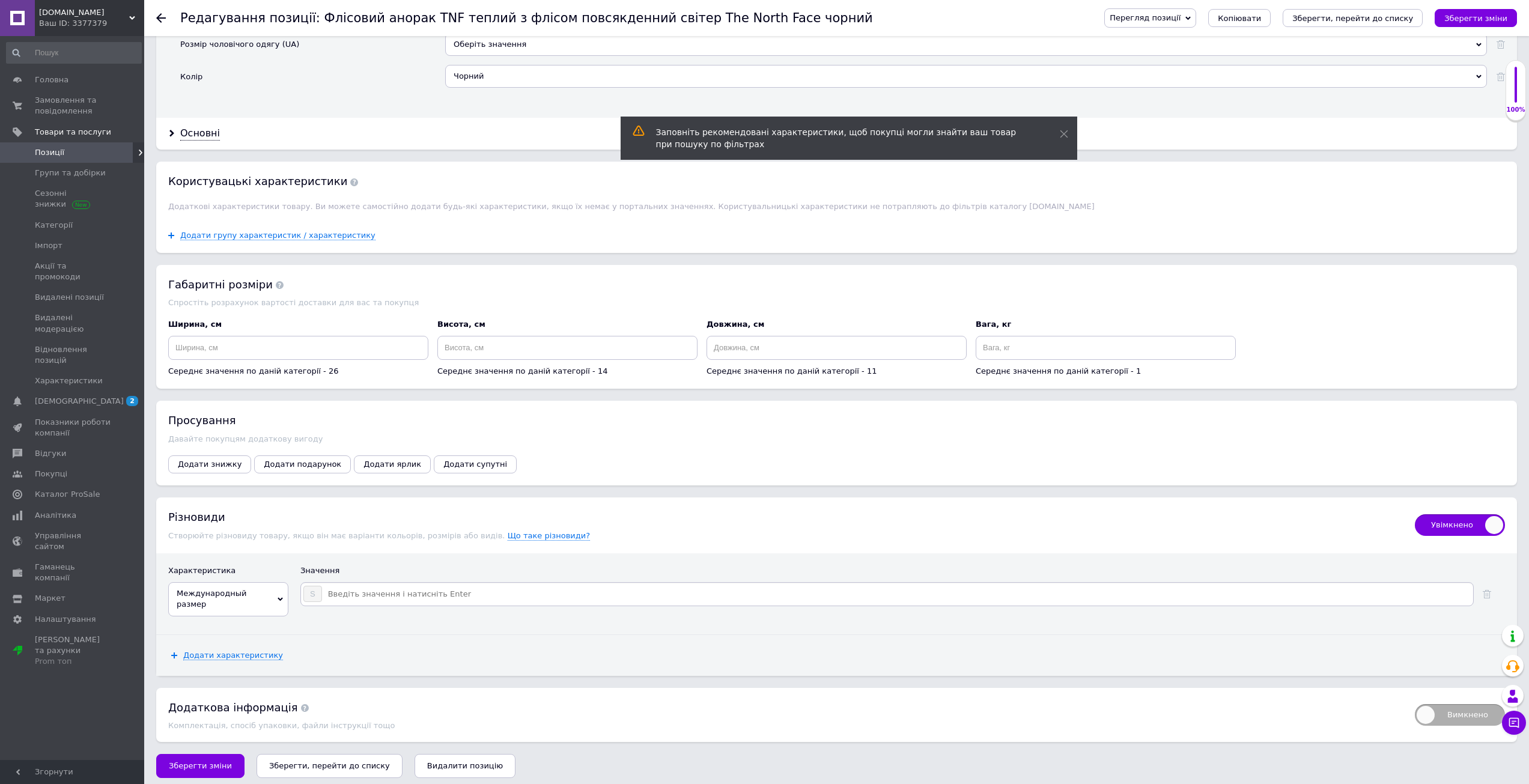
click at [385, 596] on input at bounding box center [896, 594] width 1148 height 18
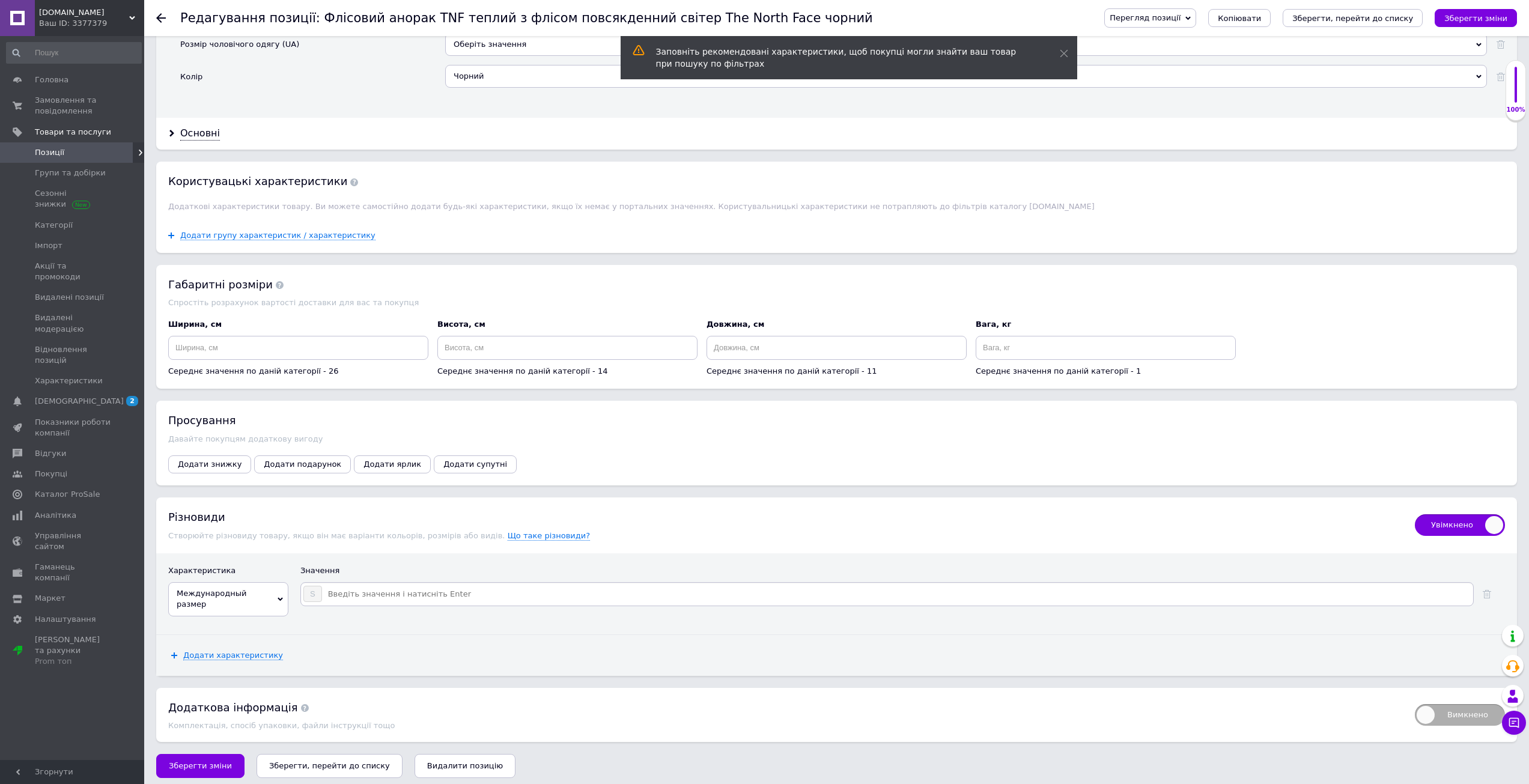
type input "M"
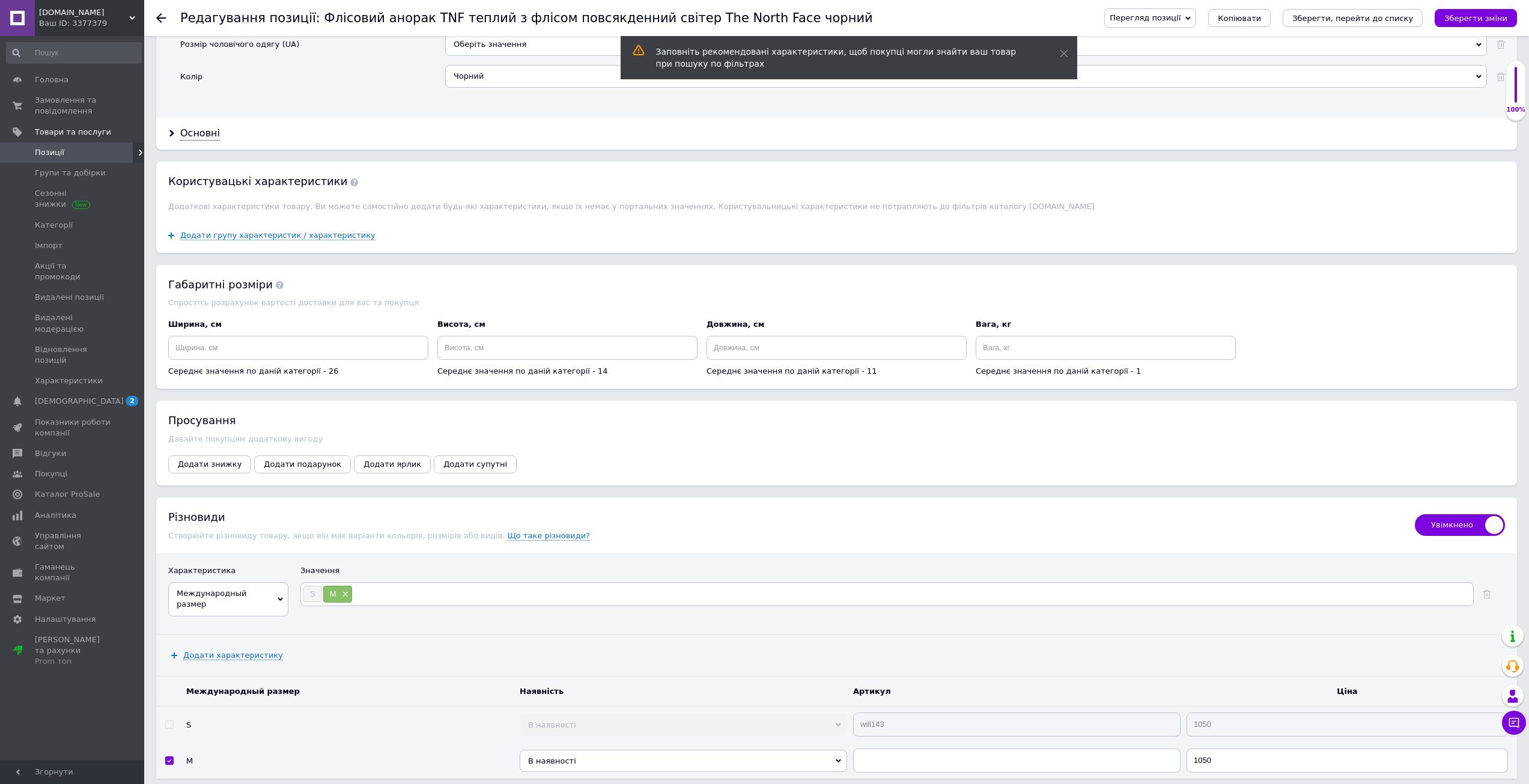
type input "L"
type input "XL"
type input "XXL"
click at [1504, 17] on icon "Зберегти зміни" at bounding box center [1475, 18] width 63 height 9
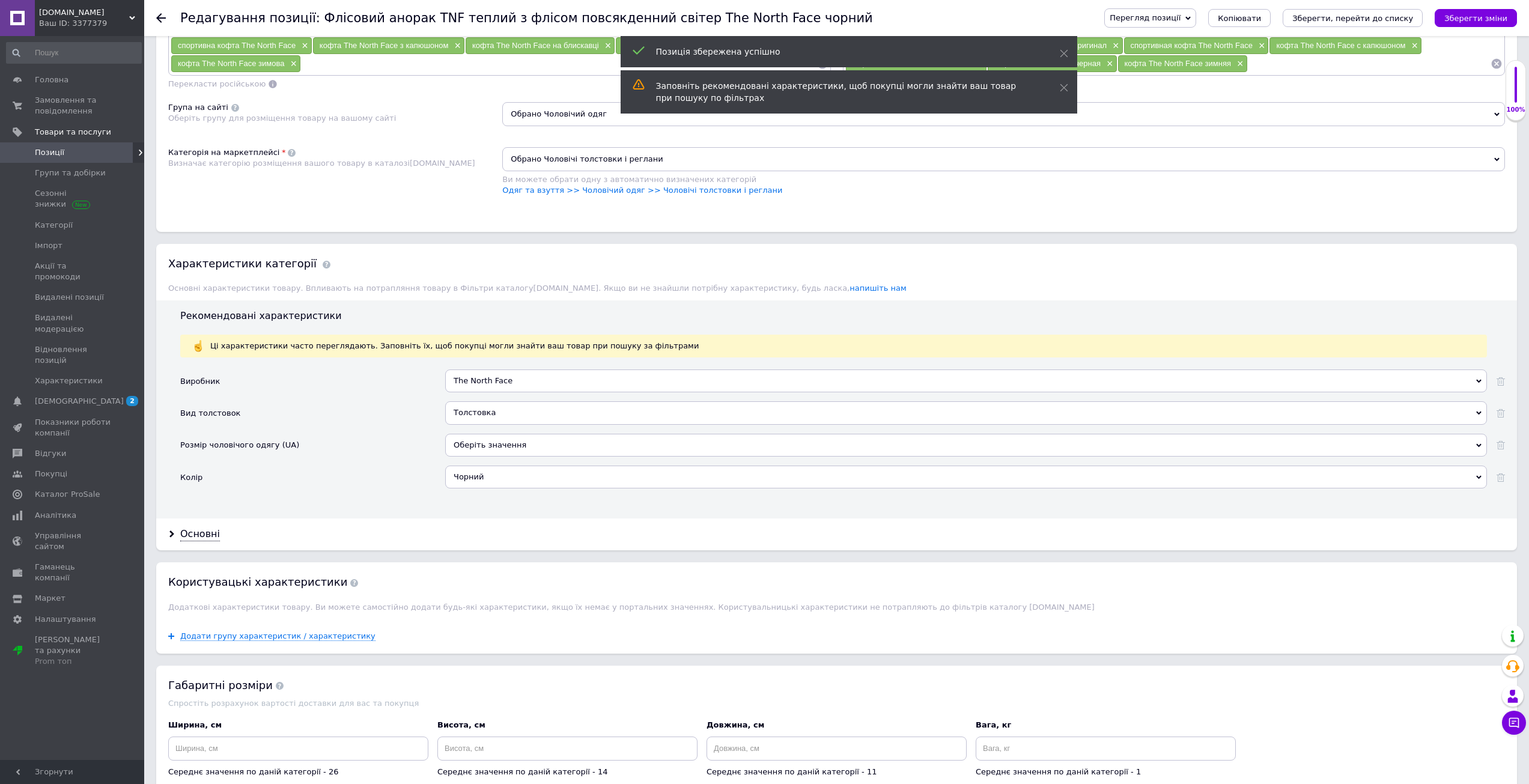
scroll to position [874, 0]
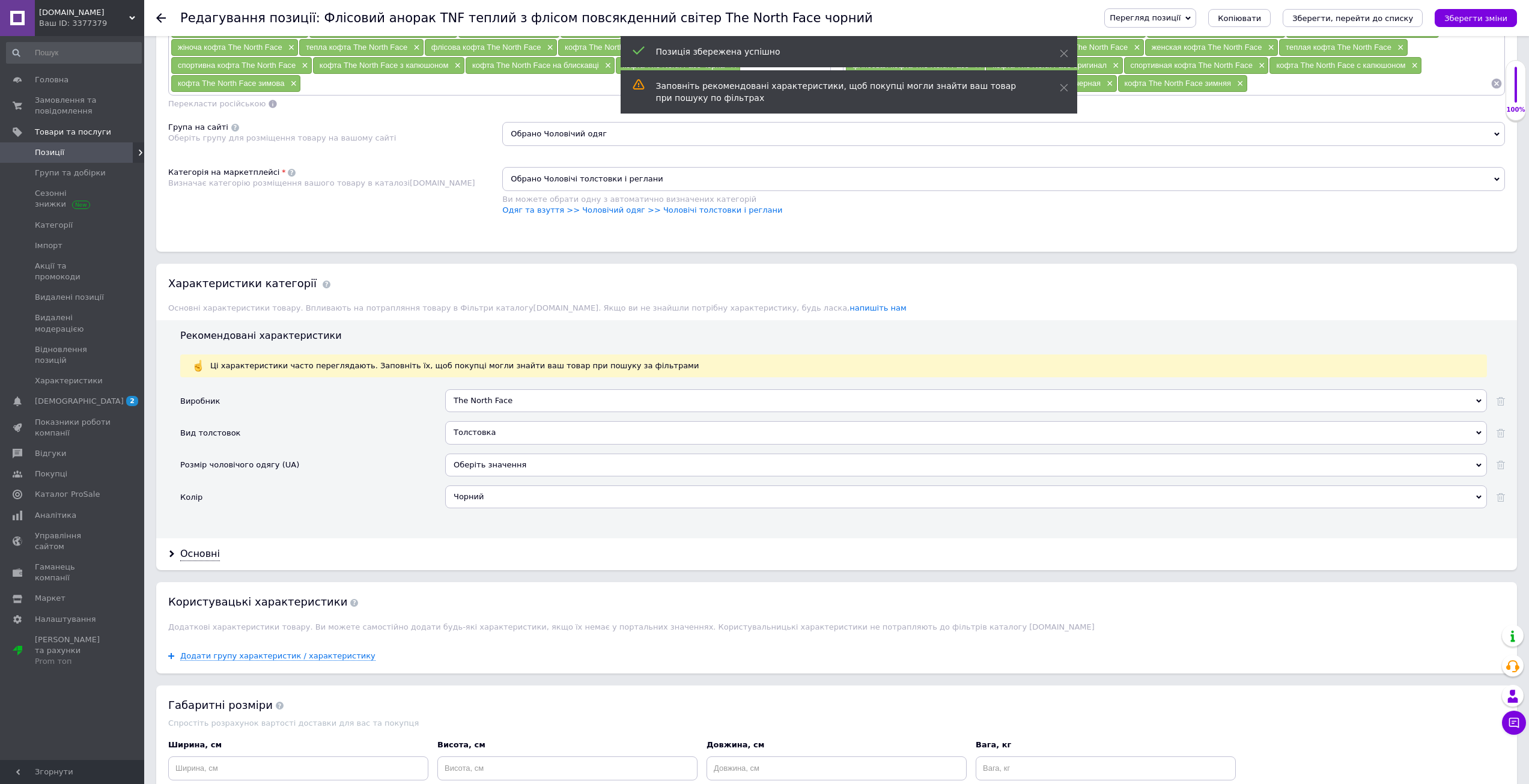
click at [1459, 14] on icon "Зберегти зміни" at bounding box center [1475, 18] width 63 height 9
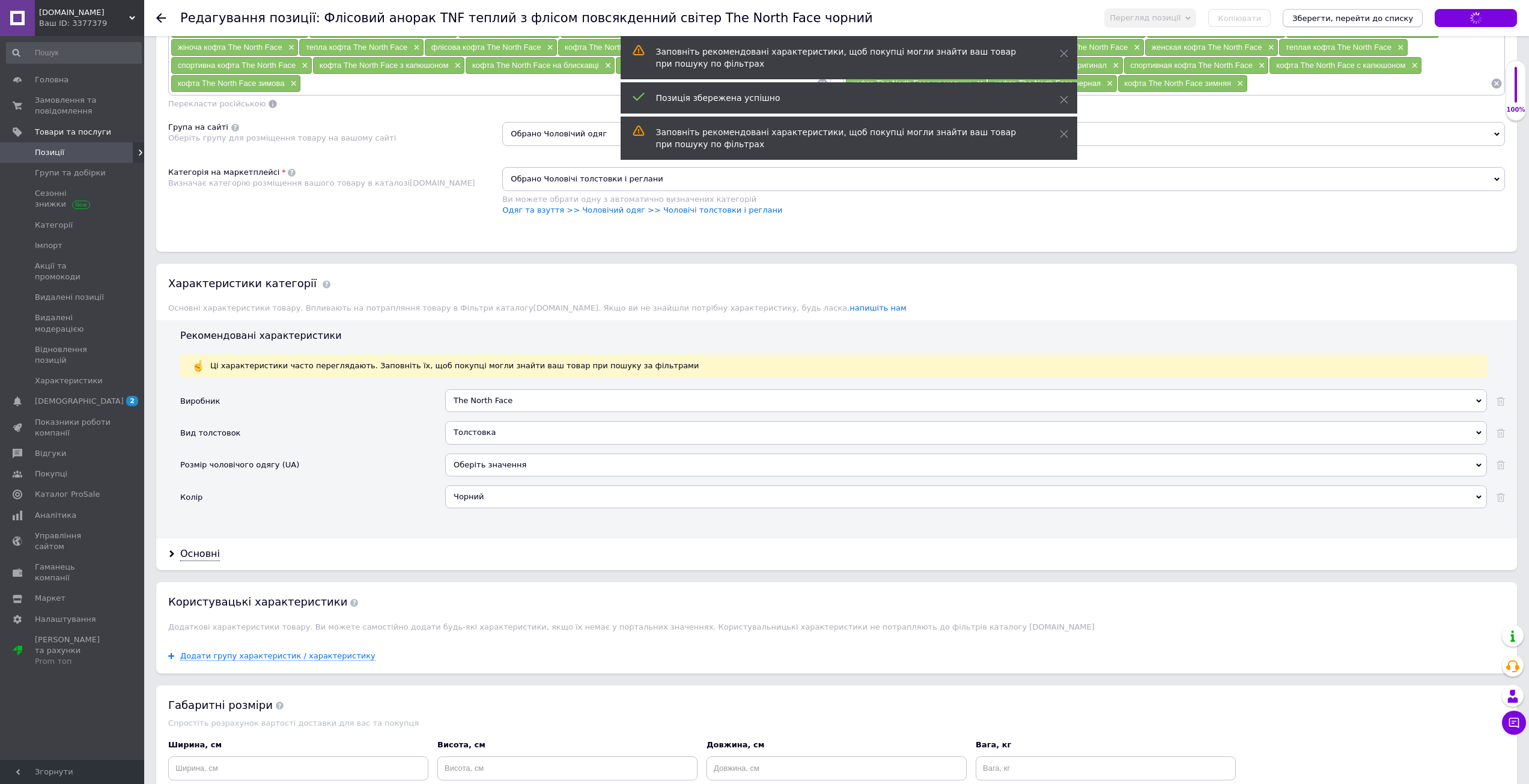
click at [1395, 19] on icon "Зберегти, перейти до списку" at bounding box center [1352, 18] width 121 height 9
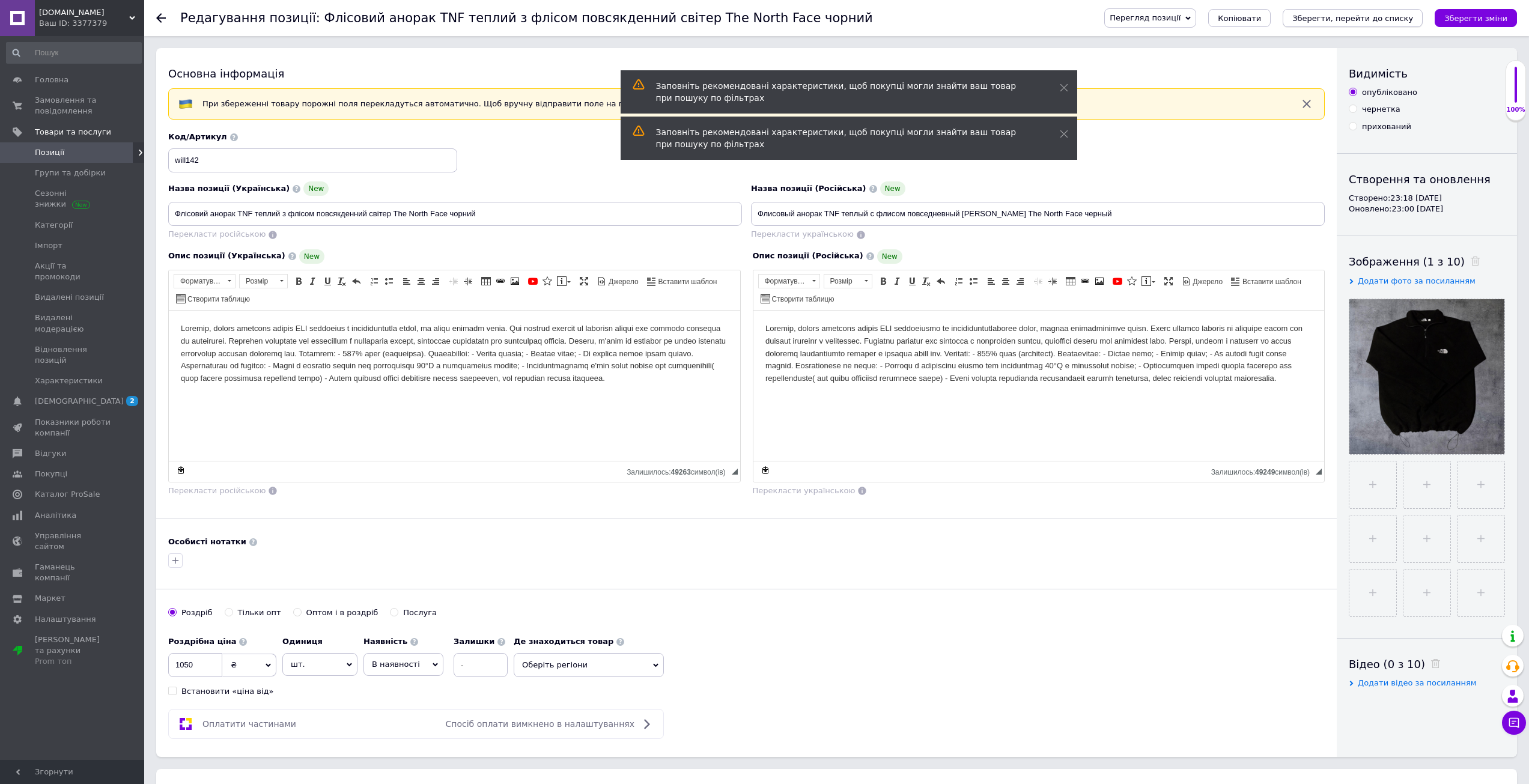
click at [1372, 26] on button "Зберегти, перейти до списку" at bounding box center [1352, 17] width 140 height 18
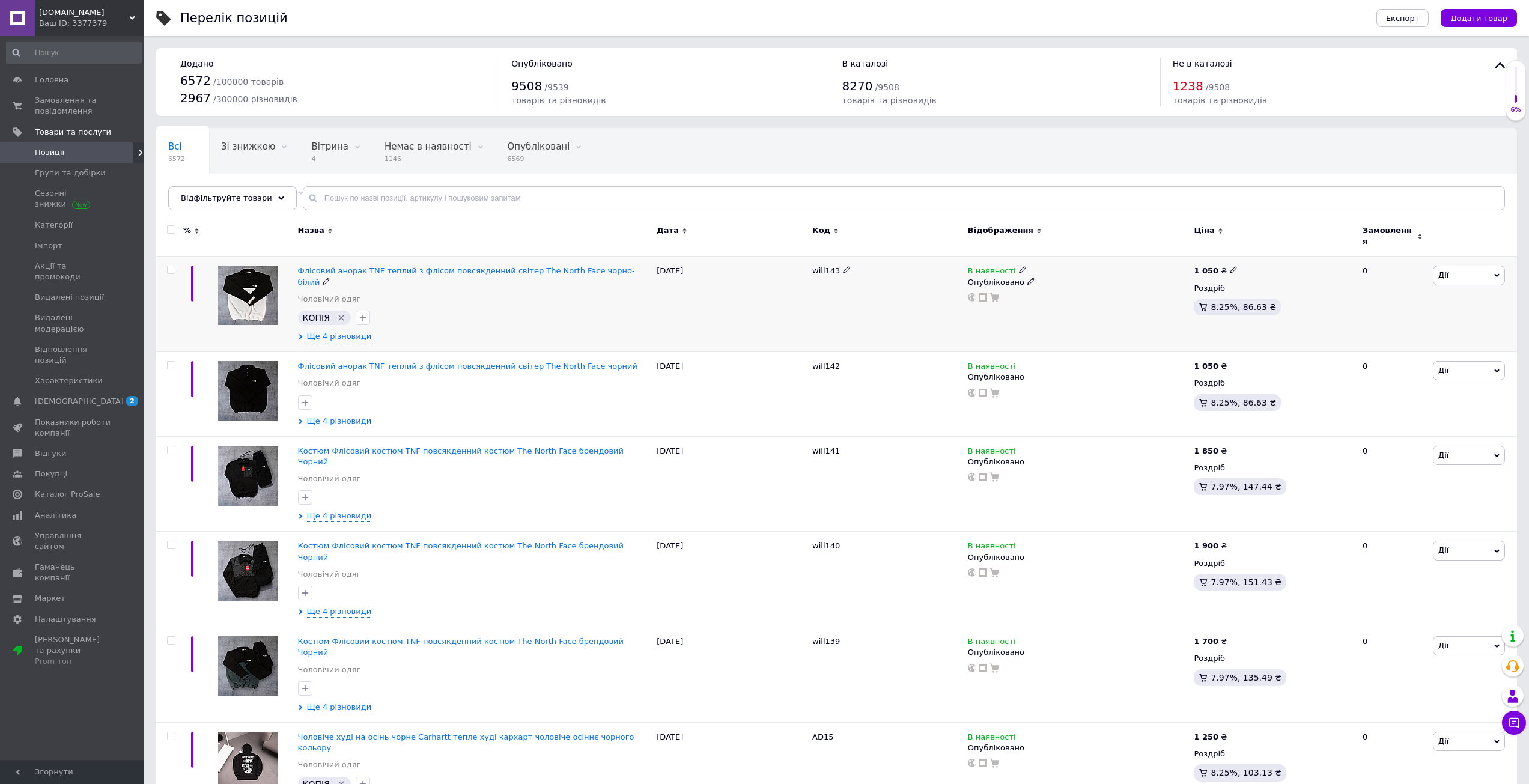
click at [338, 316] on icon "Видалити мітку" at bounding box center [341, 318] width 6 height 6
drag, startPoint x: 389, startPoint y: 260, endPoint x: 404, endPoint y: 264, distance: 15.5
click at [389, 266] on span "Флісовий анорак TNF теплий з флісом повсякденний світер The North Face чорно-бі…" at bounding box center [467, 276] width 337 height 20
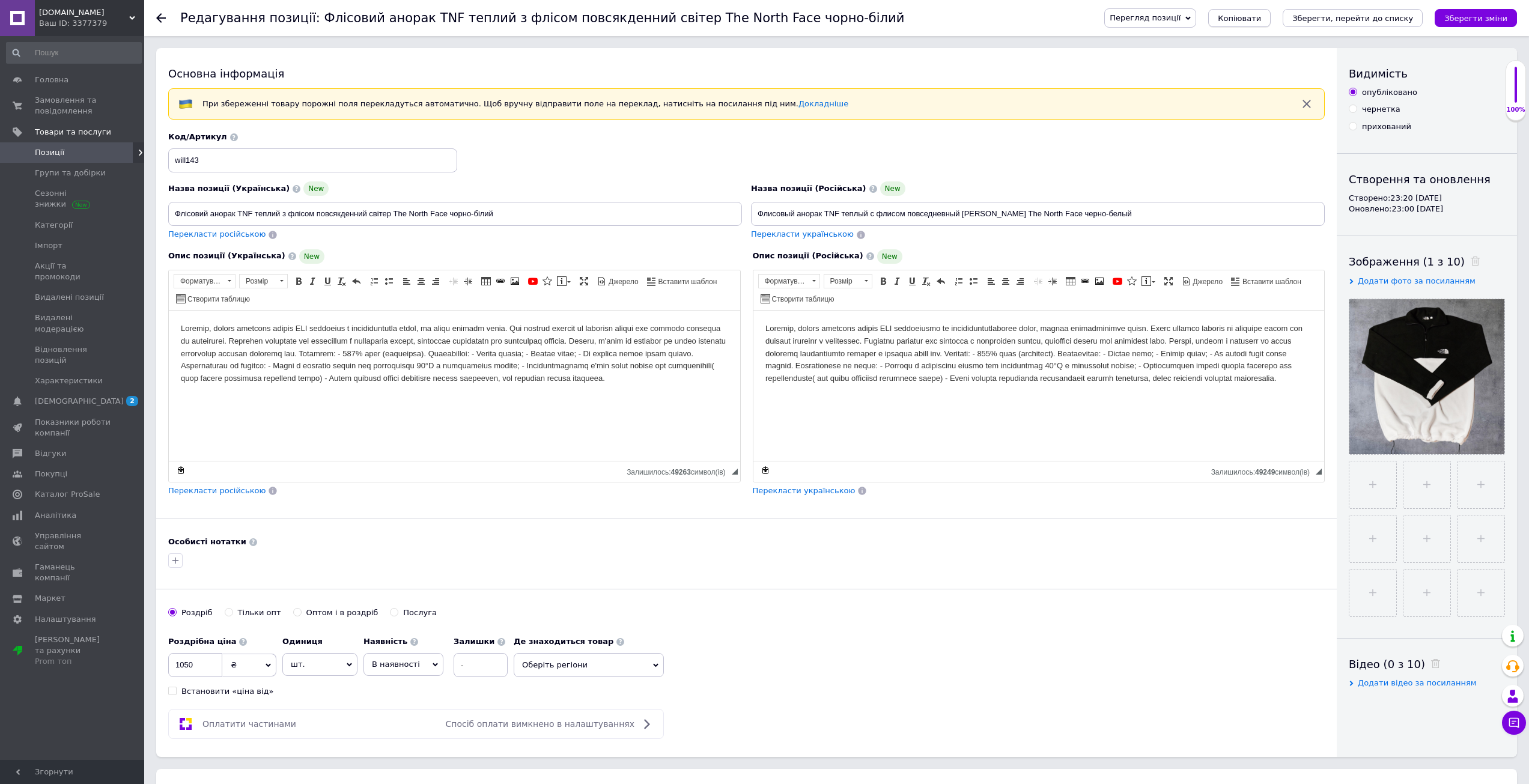
click at [1251, 14] on span "Копіювати" at bounding box center [1239, 18] width 43 height 9
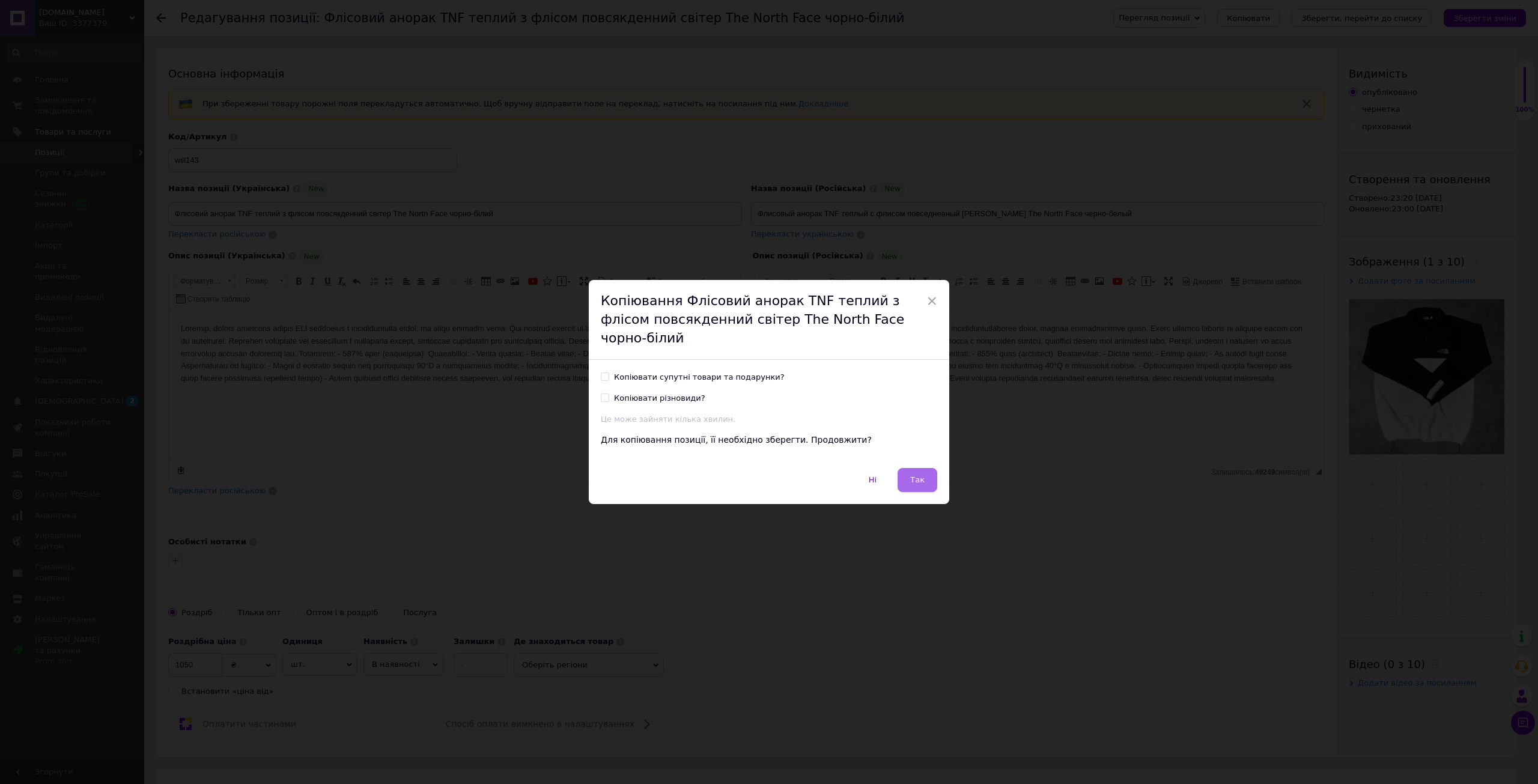
click at [922, 475] on span "Так" at bounding box center [917, 480] width 14 height 9
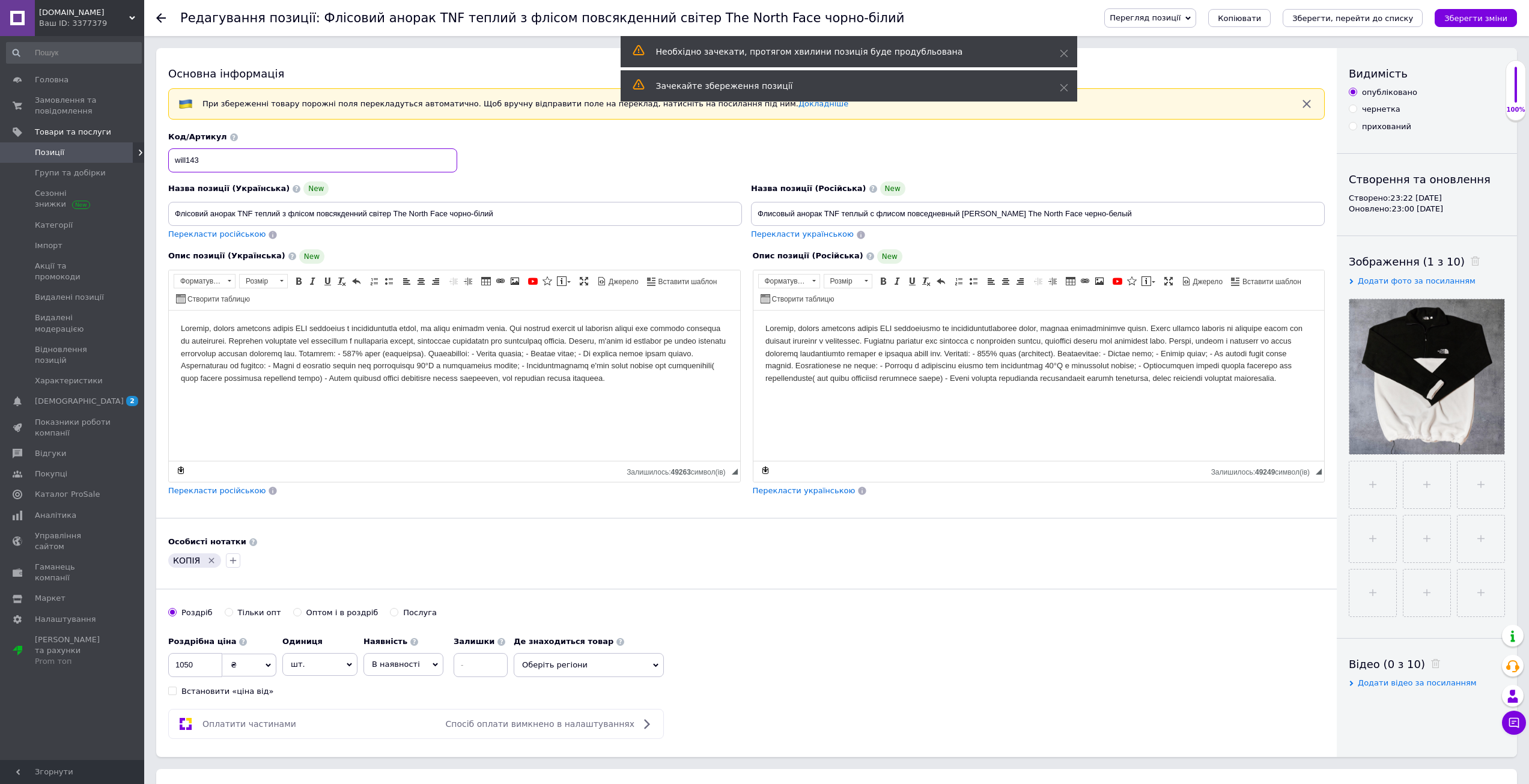
click at [264, 162] on input "will143" at bounding box center [313, 160] width 289 height 24
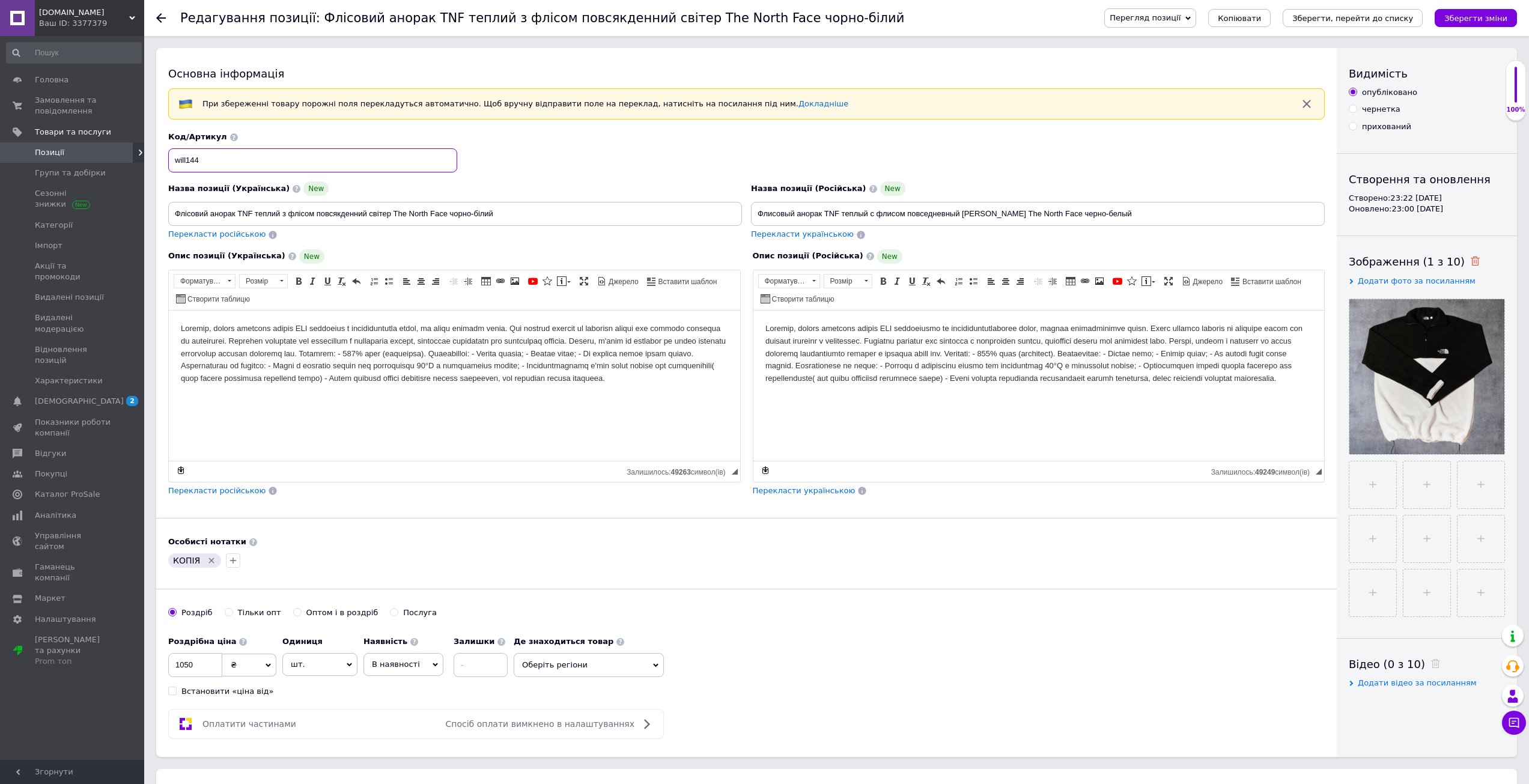
type input "will144"
click at [1470, 261] on icon at bounding box center [1475, 261] width 9 height 9
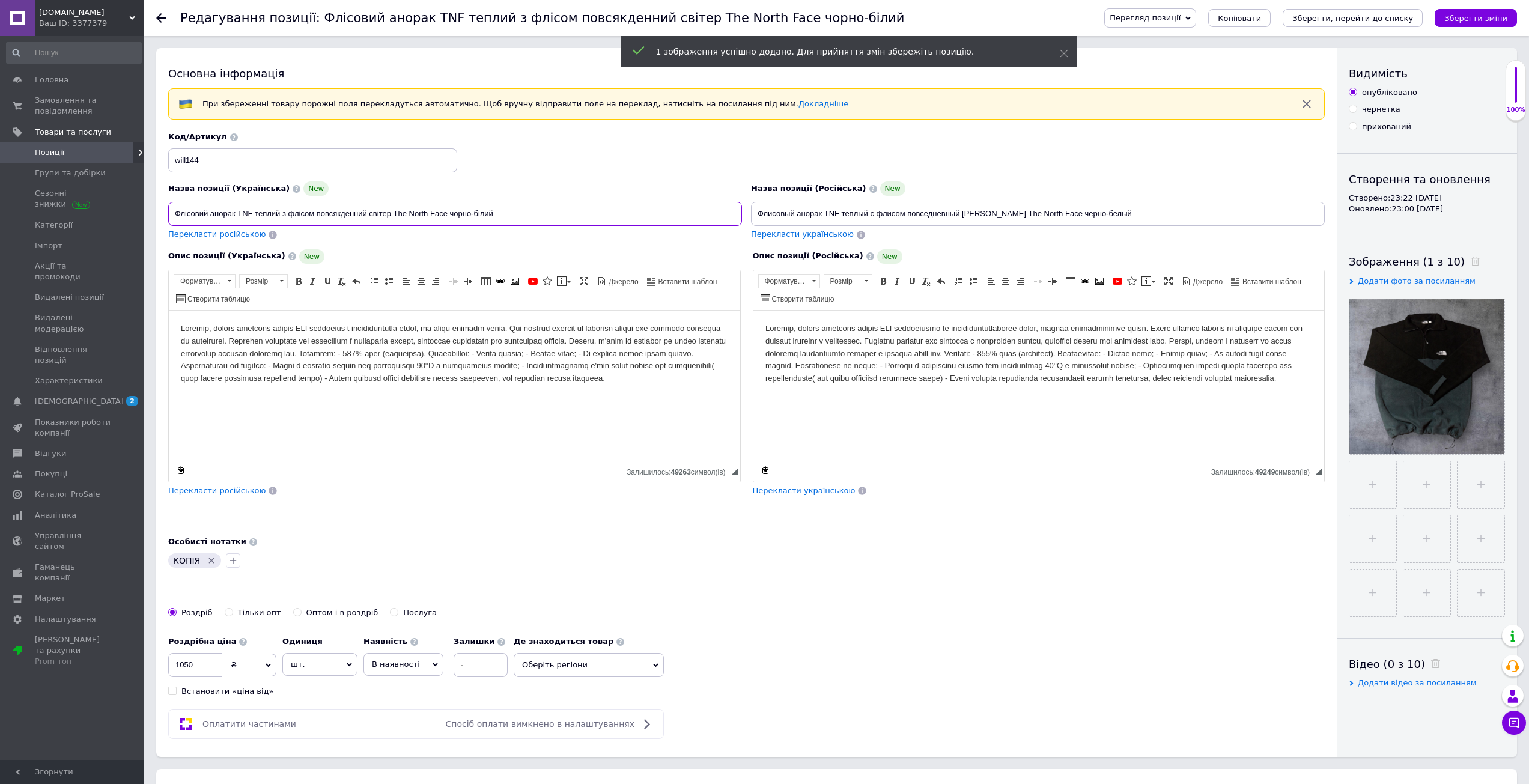
drag, startPoint x: 449, startPoint y: 208, endPoint x: 649, endPoint y: 223, distance: 200.6
click at [525, 219] on input "Флісовий анорак TNF теплий з флісом повсякденний світер The North Face чорно-бі…" at bounding box center [455, 214] width 574 height 24
paste input "сір"
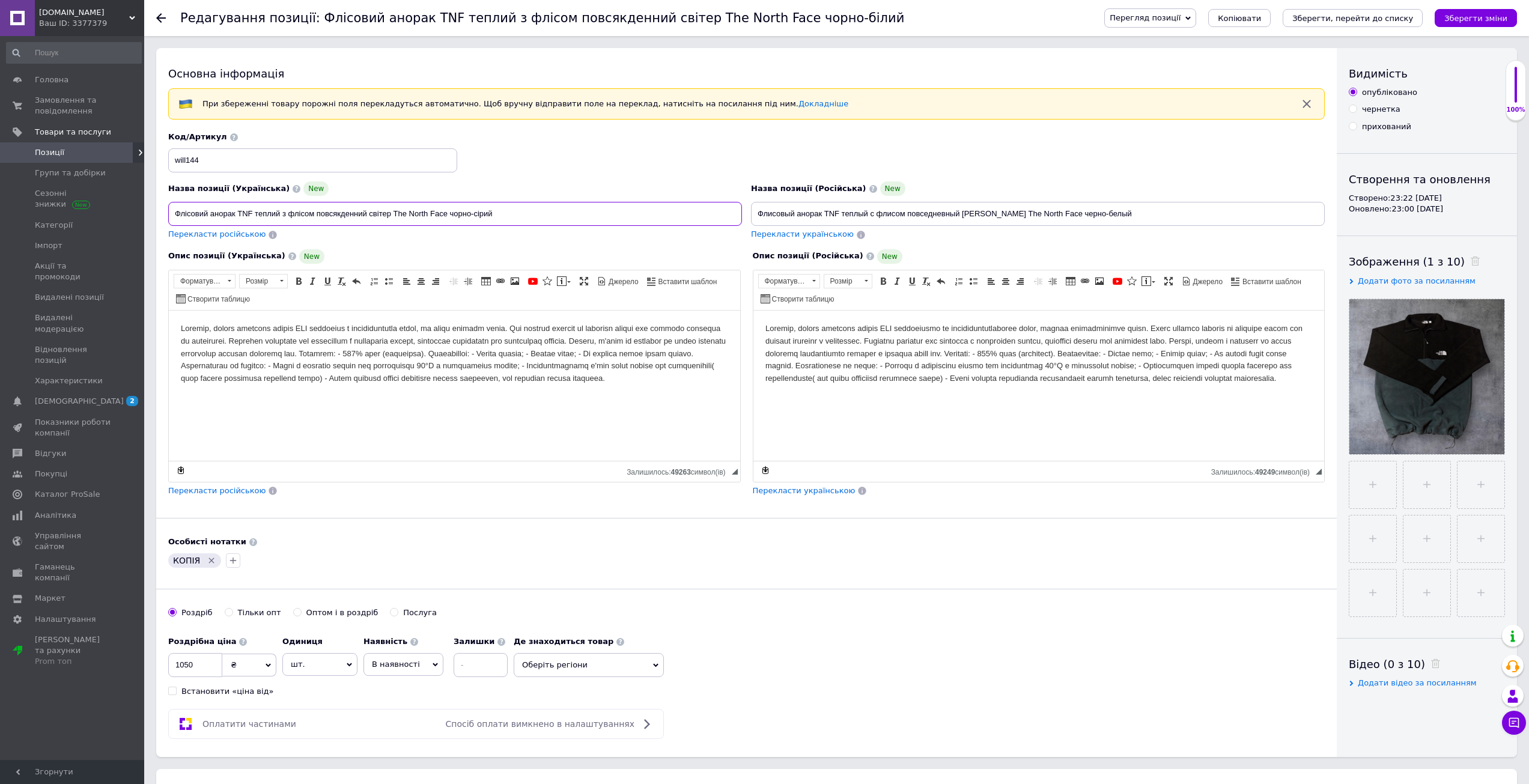
type input "Флісовий анорак TNF теплий з флісом повсякденний світер The North Face чорно-сі…"
click at [214, 234] on span "Перекласти російською" at bounding box center [217, 234] width 97 height 9
type input "Флисовый анорак TNF теплый с флисом повседневный [PERSON_NAME] The North Face ч…"
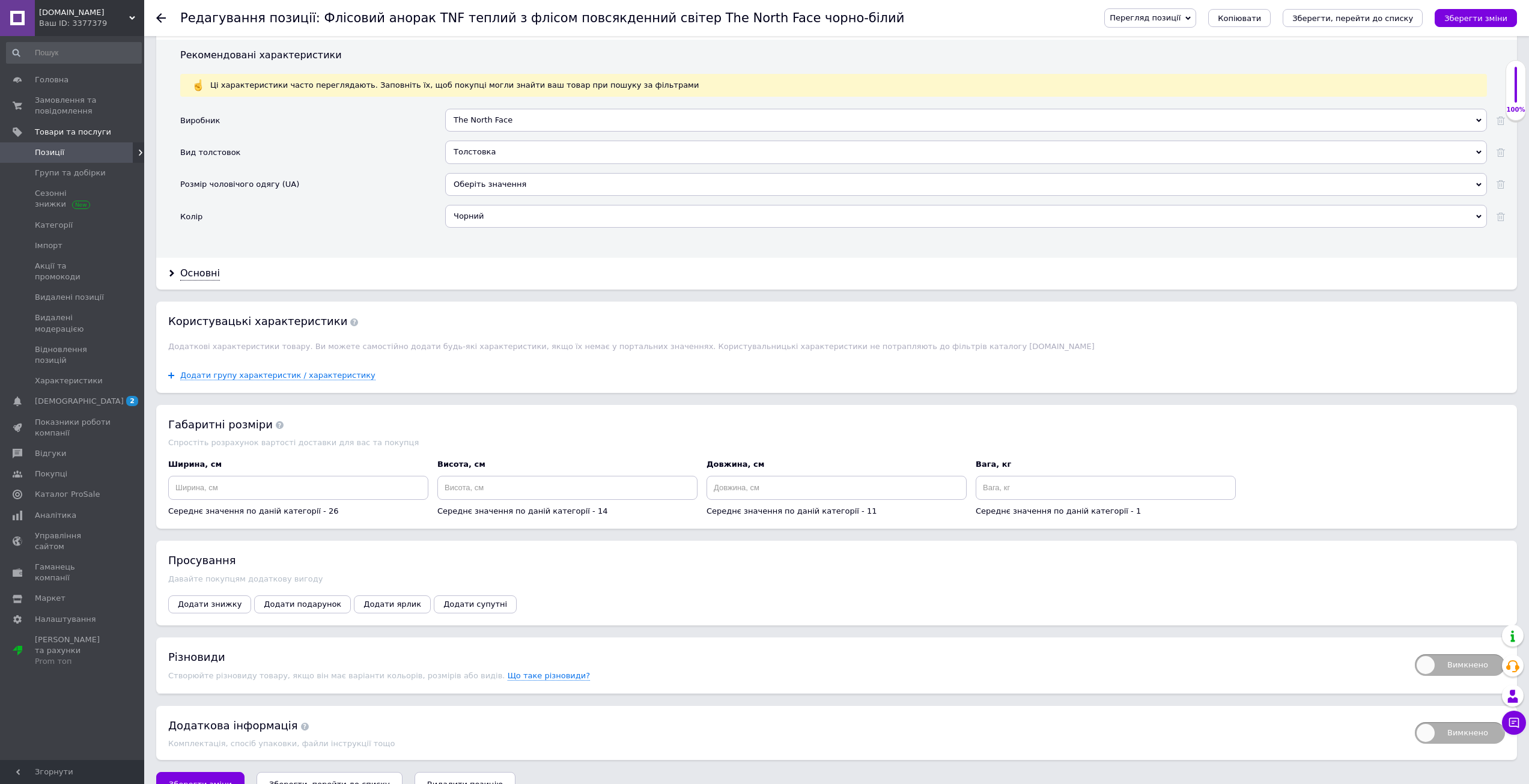
scroll to position [1183, 0]
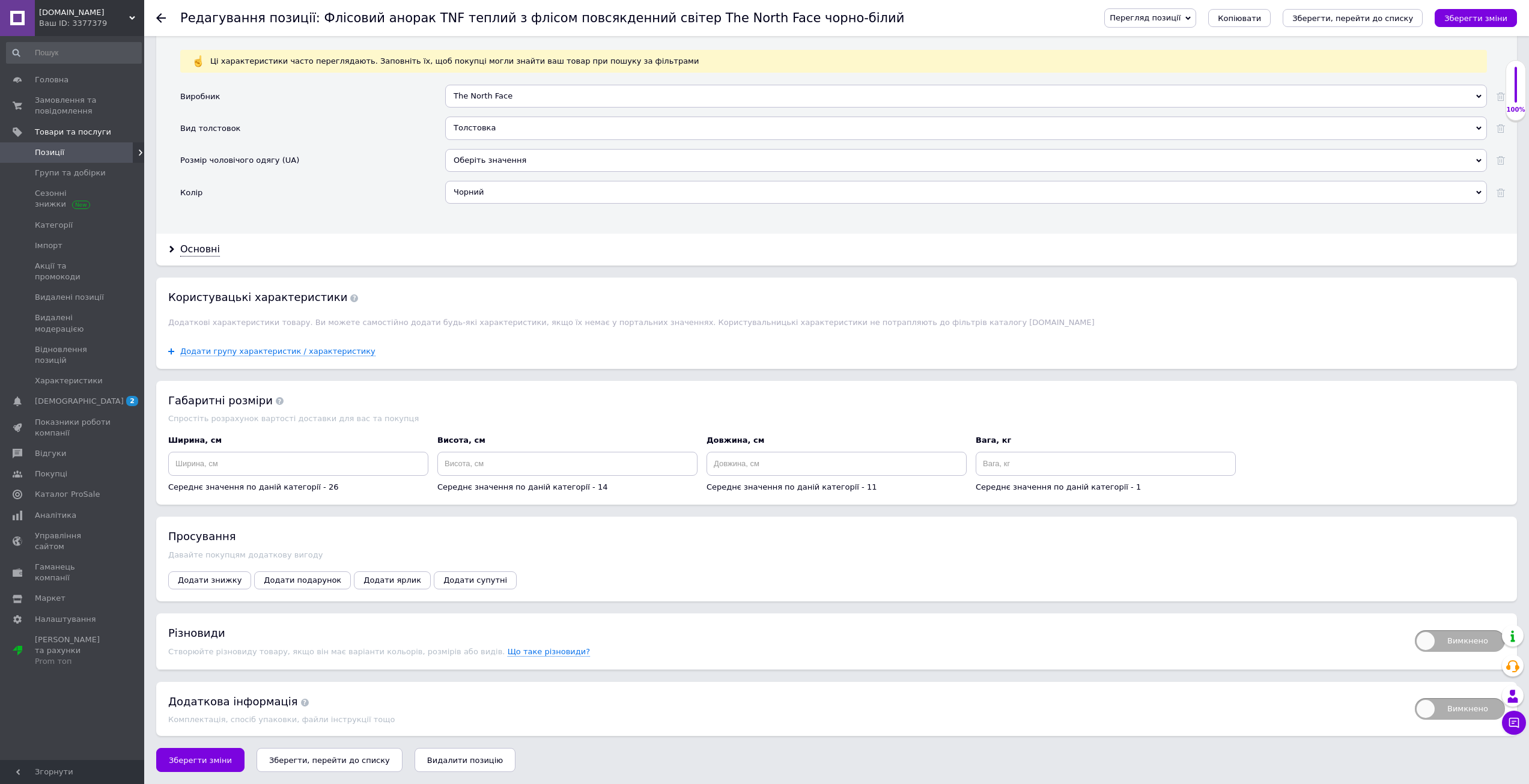
click at [1498, 7] on div "Перегляд позиції Зберегти та переглянути на сайті Зберегти та переглянути на ма…" at bounding box center [1298, 18] width 437 height 36
click at [1490, 19] on icon "Зберегти зміни" at bounding box center [1475, 18] width 63 height 9
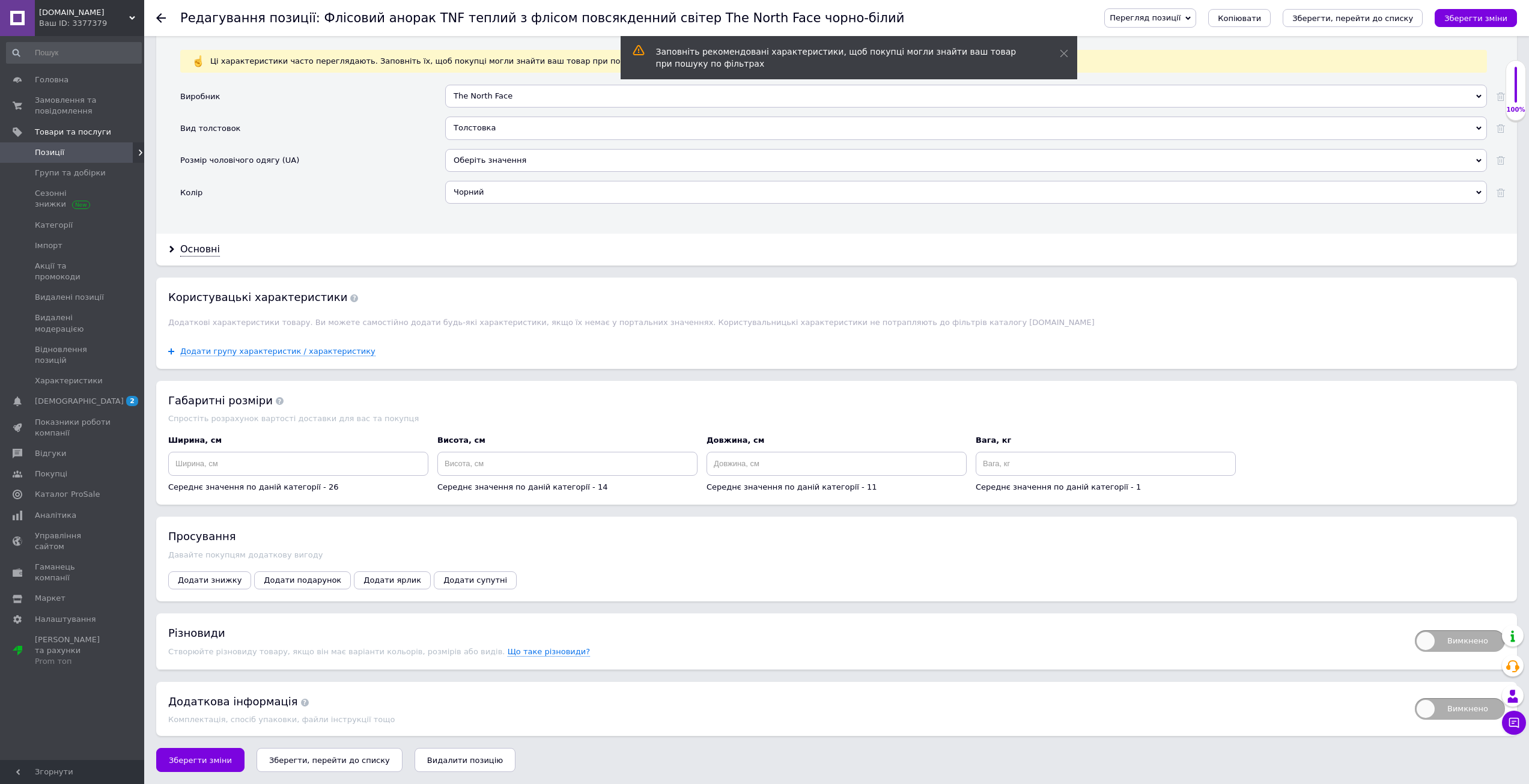
click at [1430, 631] on span "Вимкнено" at bounding box center [1460, 641] width 90 height 22
click at [1415, 630] on input "Вимкнено" at bounding box center [1410, 626] width 8 height 8
checkbox input "true"
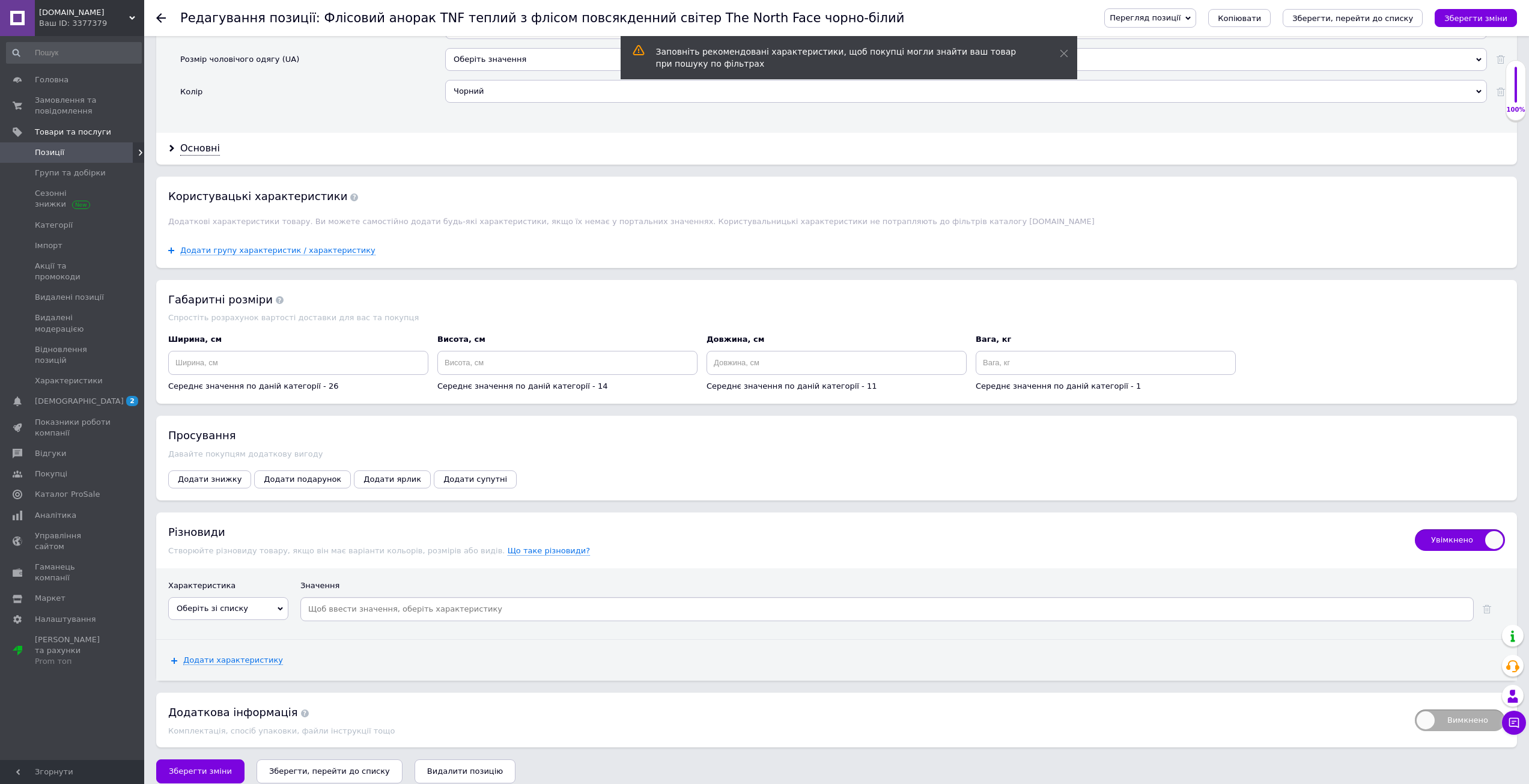
scroll to position [1294, 0]
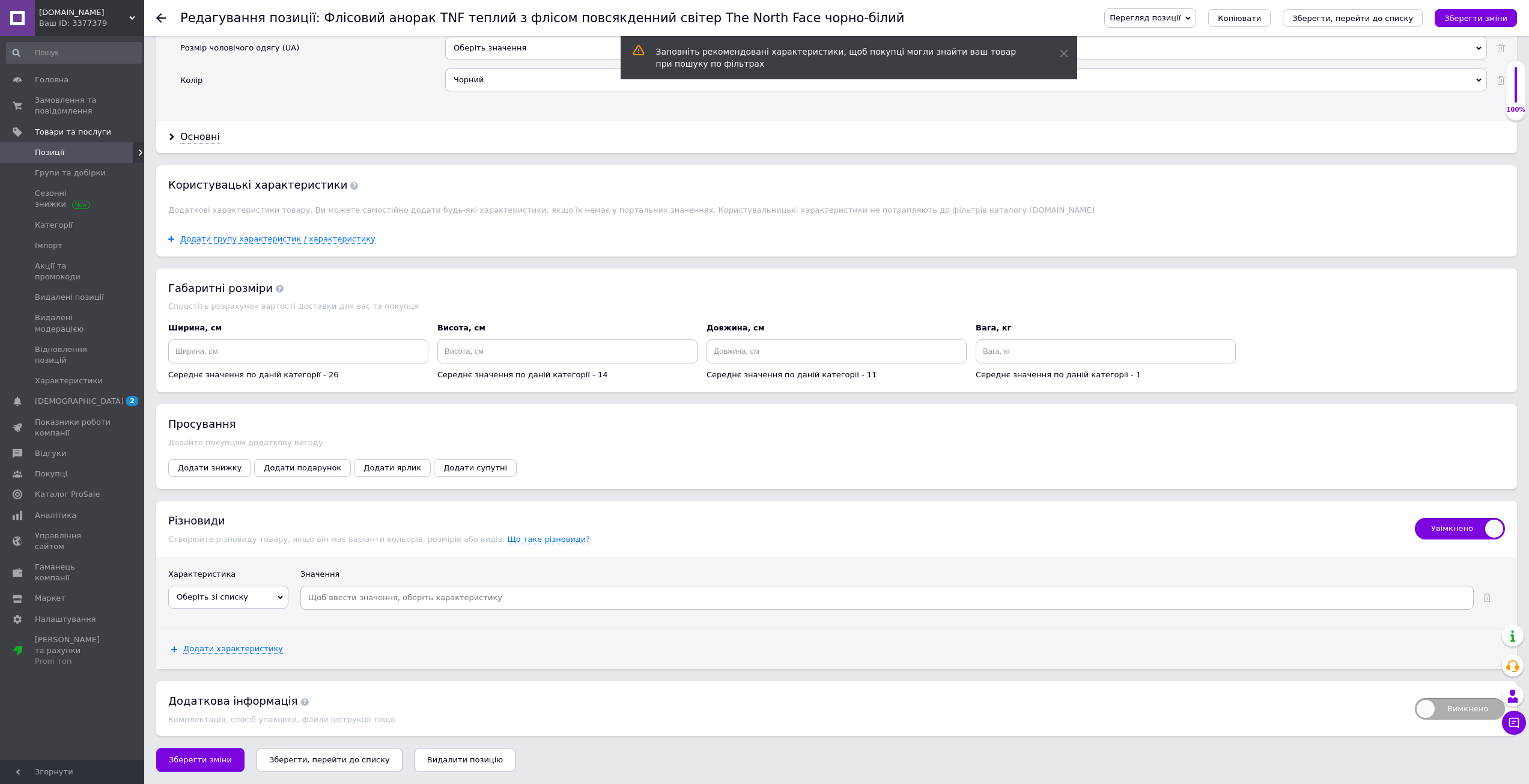
click at [222, 581] on div "Характеристика" at bounding box center [228, 577] width 120 height 17
click at [237, 600] on span "Оберіть зі списку" at bounding box center [212, 596] width 72 height 9
drag, startPoint x: 251, startPoint y: 757, endPoint x: 313, endPoint y: 626, distance: 144.9
click at [252, 753] on li "Международный размер" at bounding box center [228, 757] width 119 height 17
click at [334, 603] on input at bounding box center [896, 594] width 1148 height 18
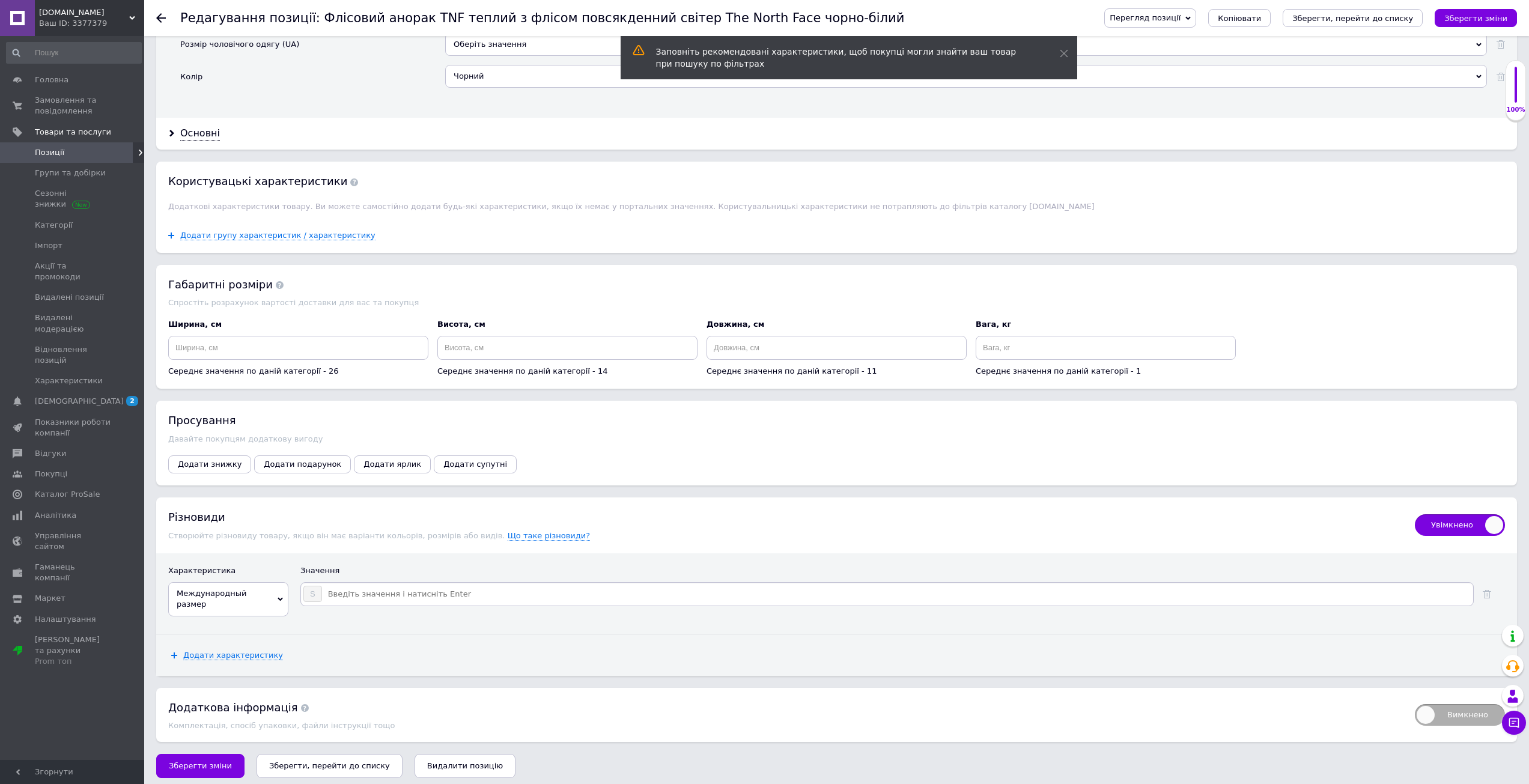
type input "M"
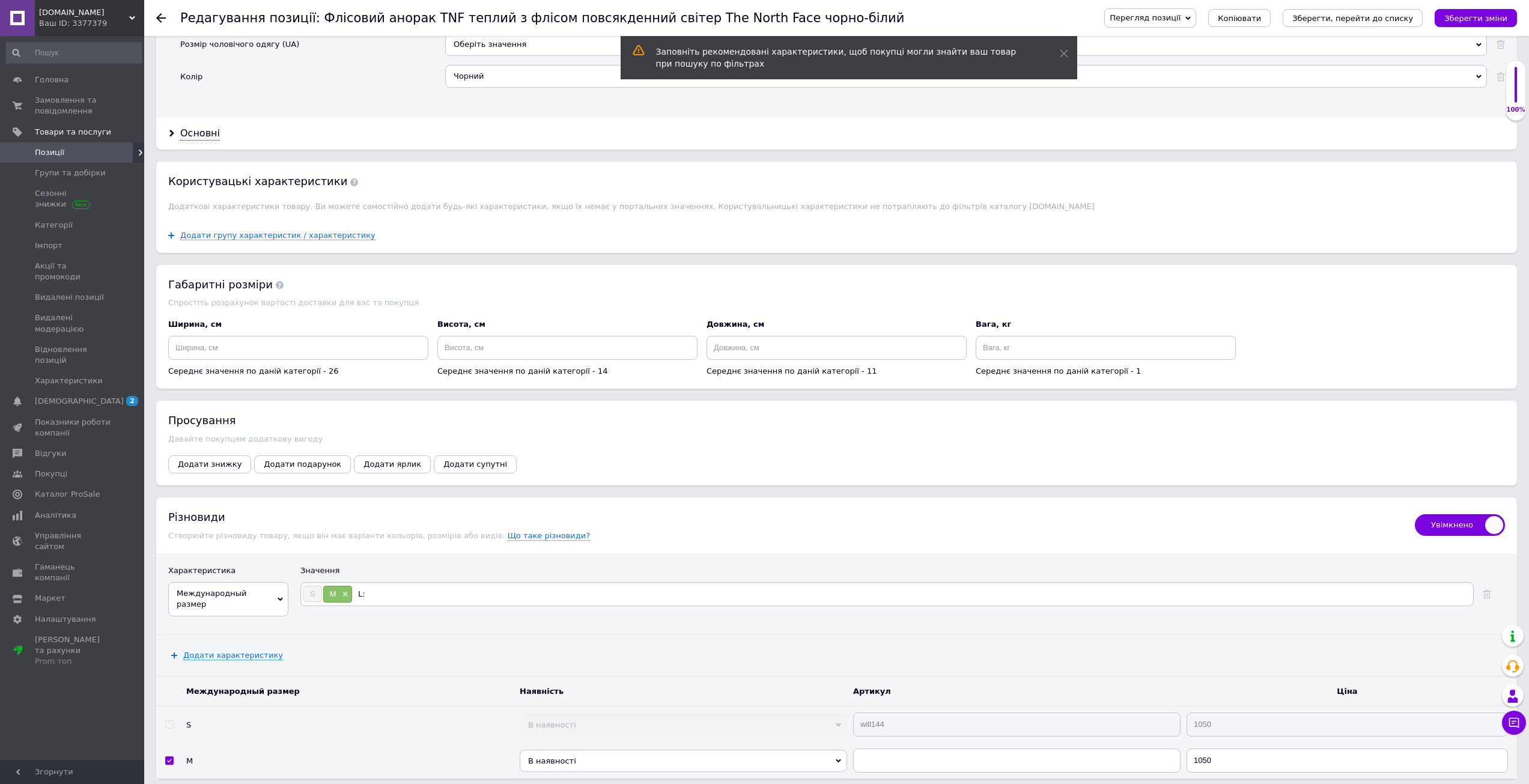
type input "L"
type input "XL"
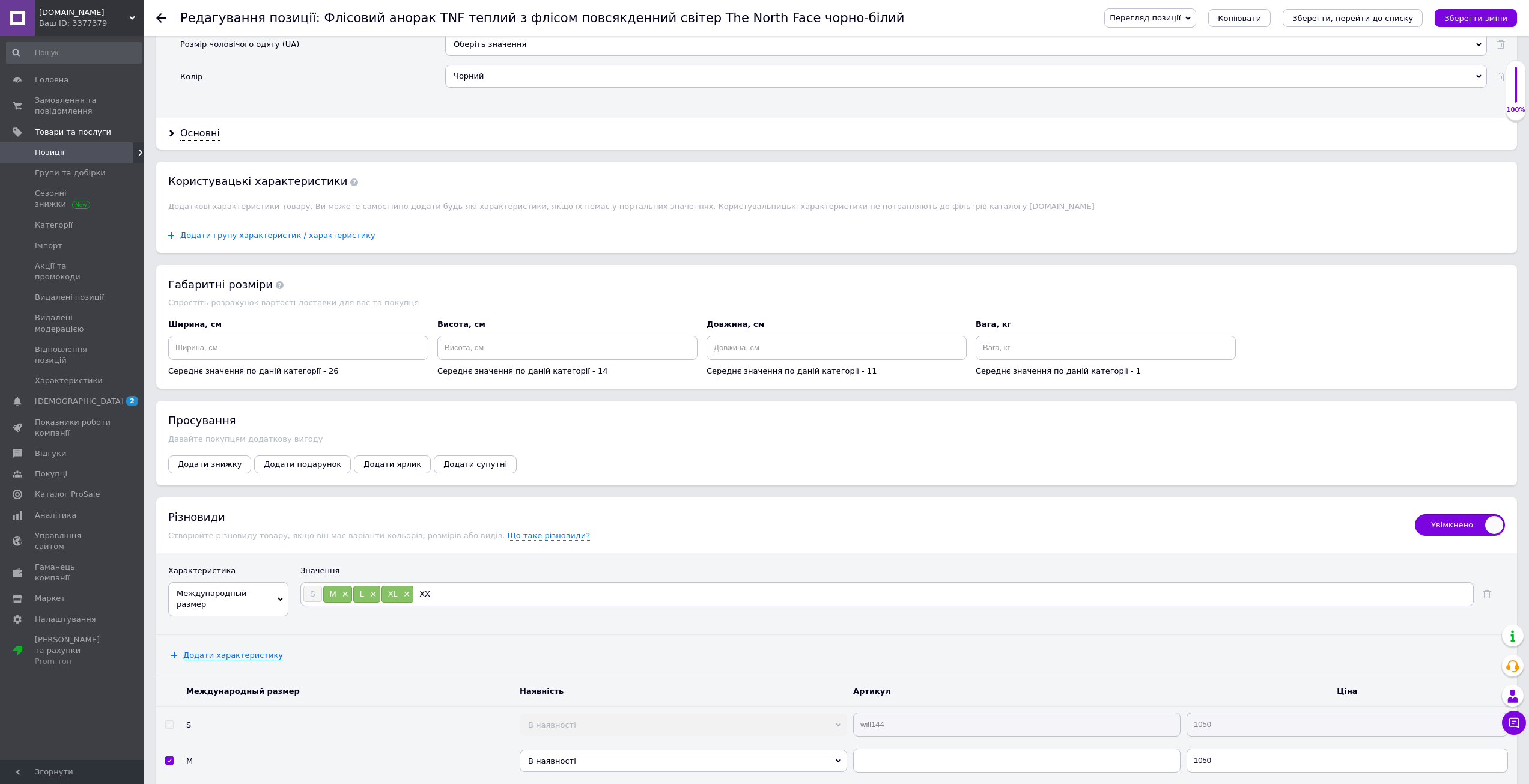
type input "XXL"
click at [717, 532] on div "Різновиди Створюйте різновиду товару, якщо він має варіанти кольорів, розмірів …" at bounding box center [785, 525] width 1235 height 32
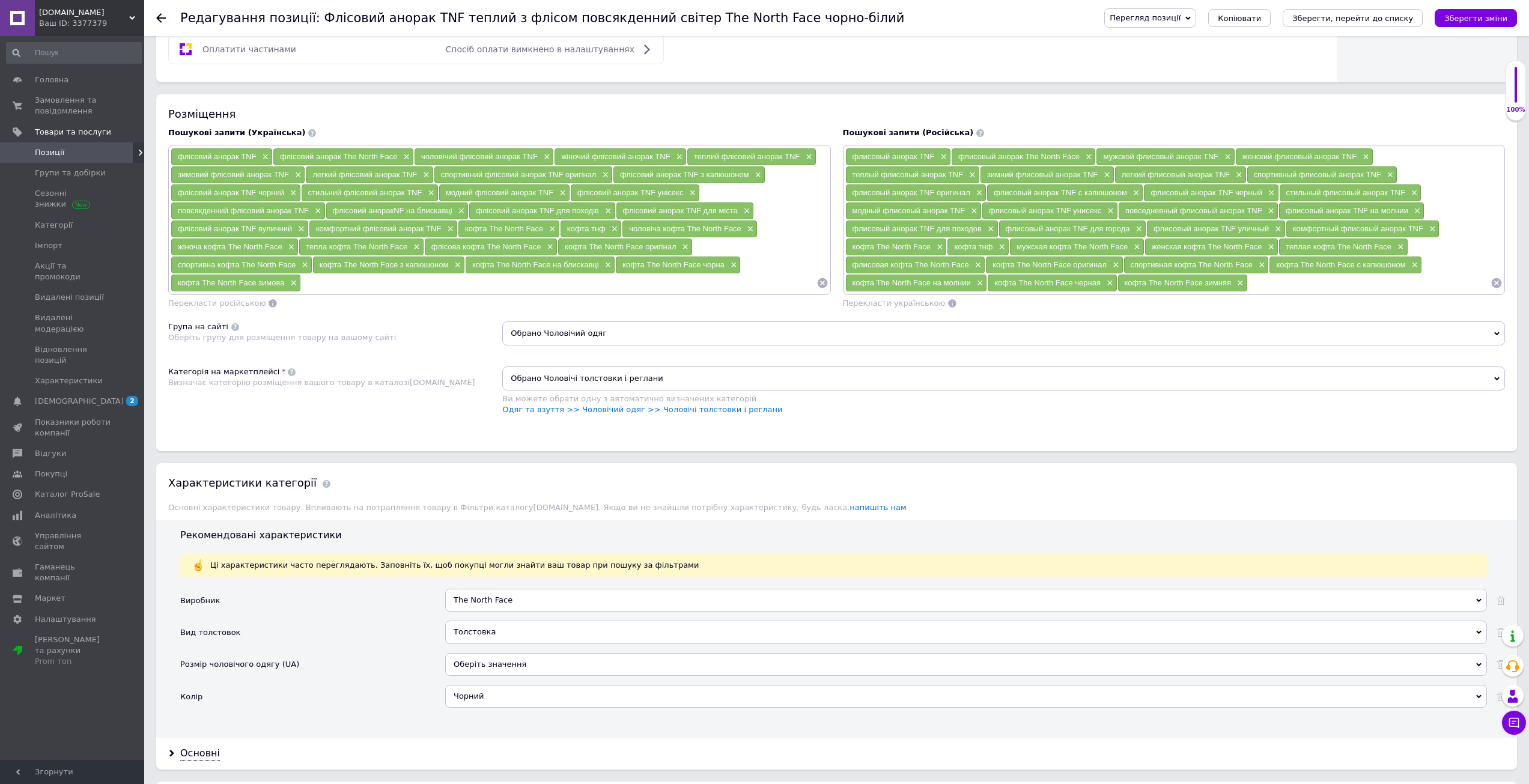
scroll to position [314, 0]
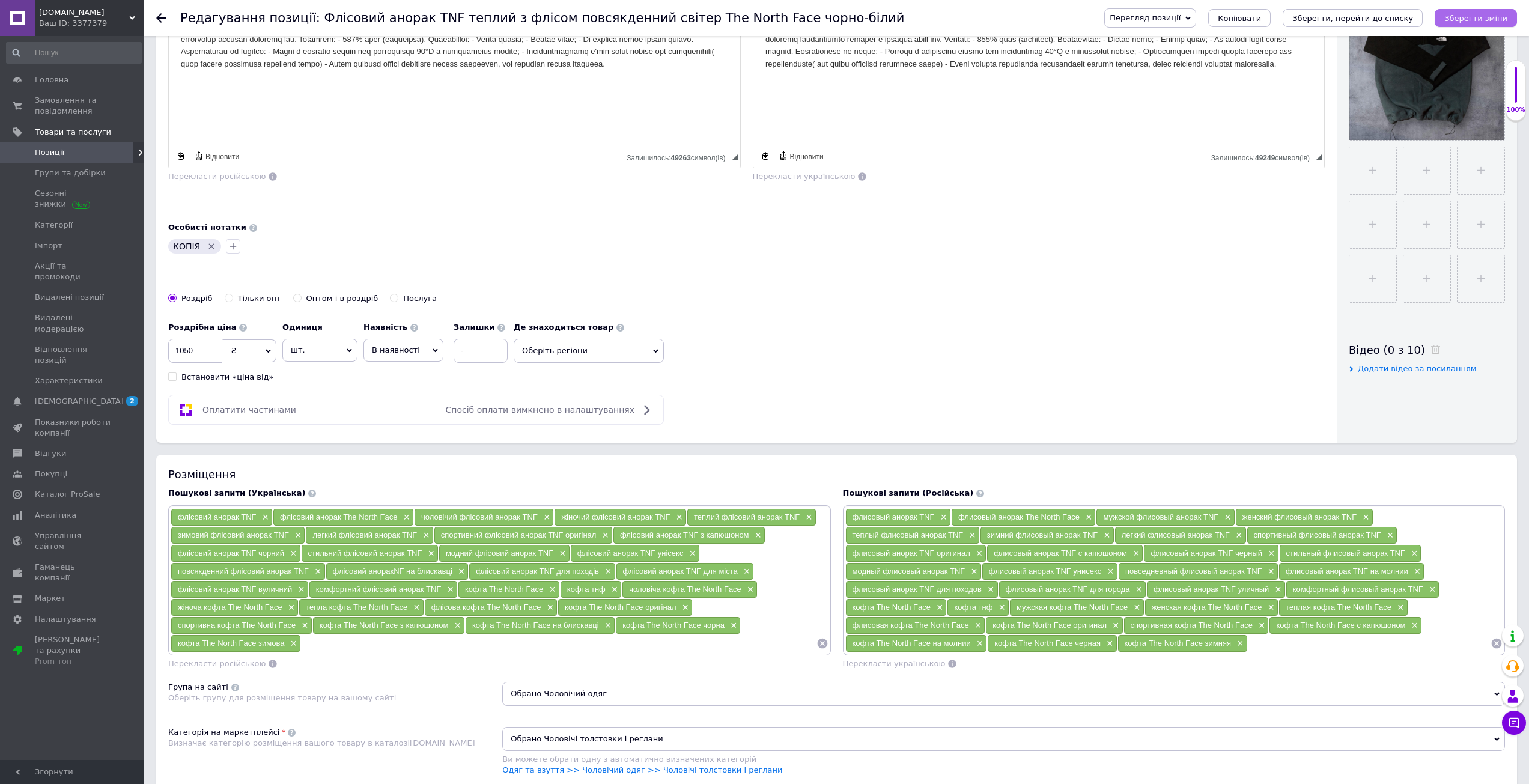
click at [1484, 19] on icon "Зберегти зміни" at bounding box center [1475, 18] width 63 height 9
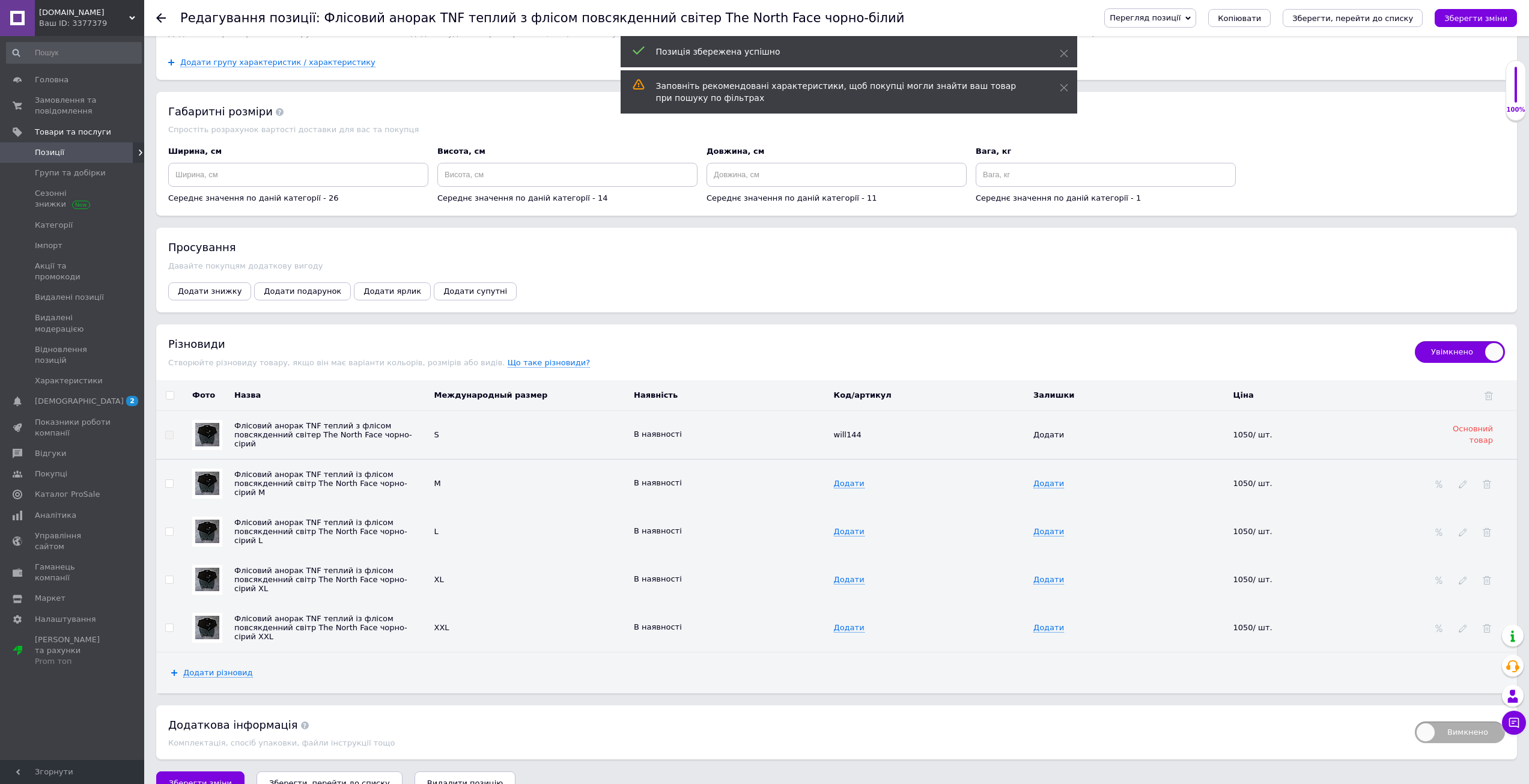
scroll to position [1494, 0]
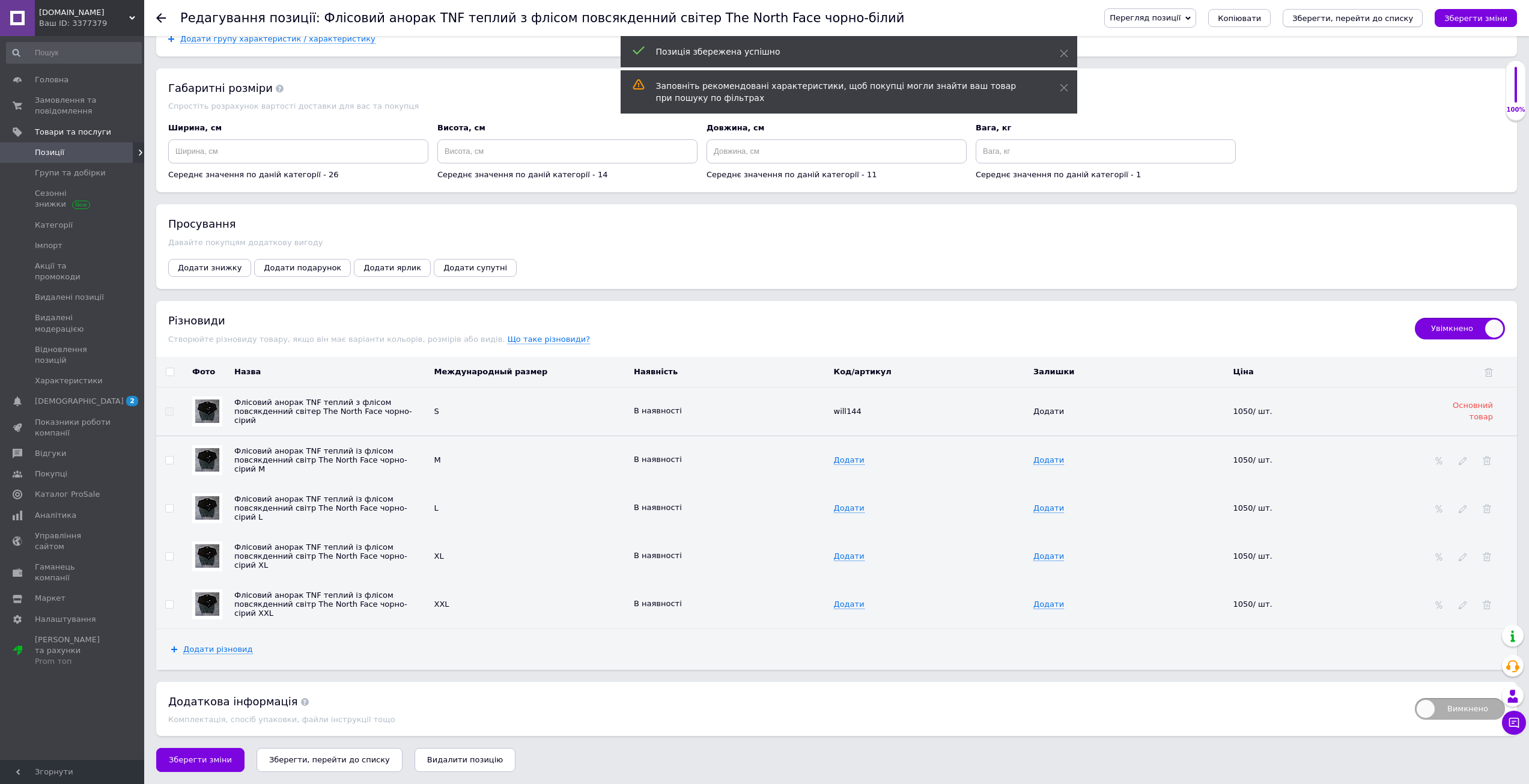
click at [1354, 16] on icon "Зберегти, перейти до списку" at bounding box center [1352, 18] width 121 height 9
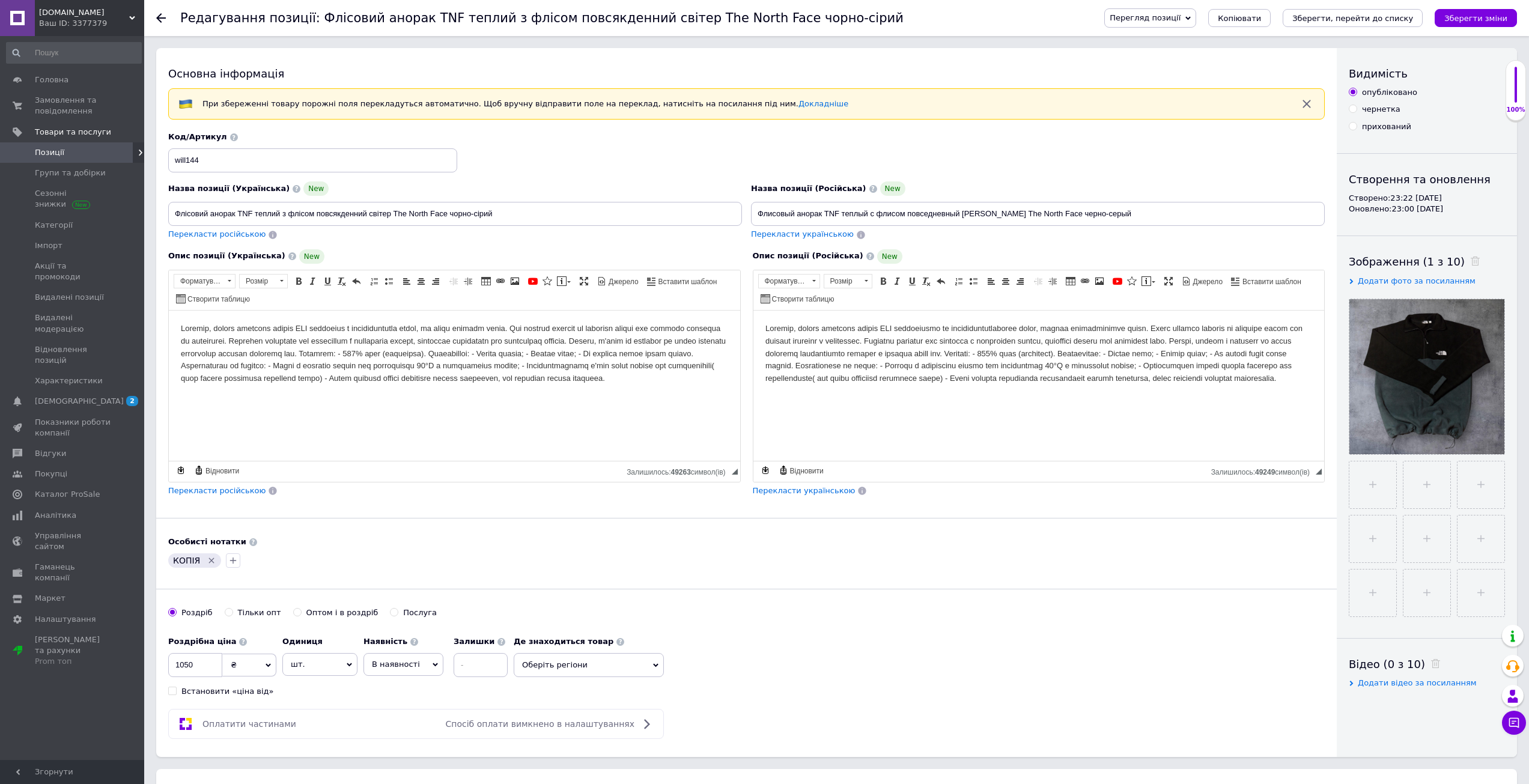
click at [90, 153] on span "Позиції" at bounding box center [73, 152] width 76 height 11
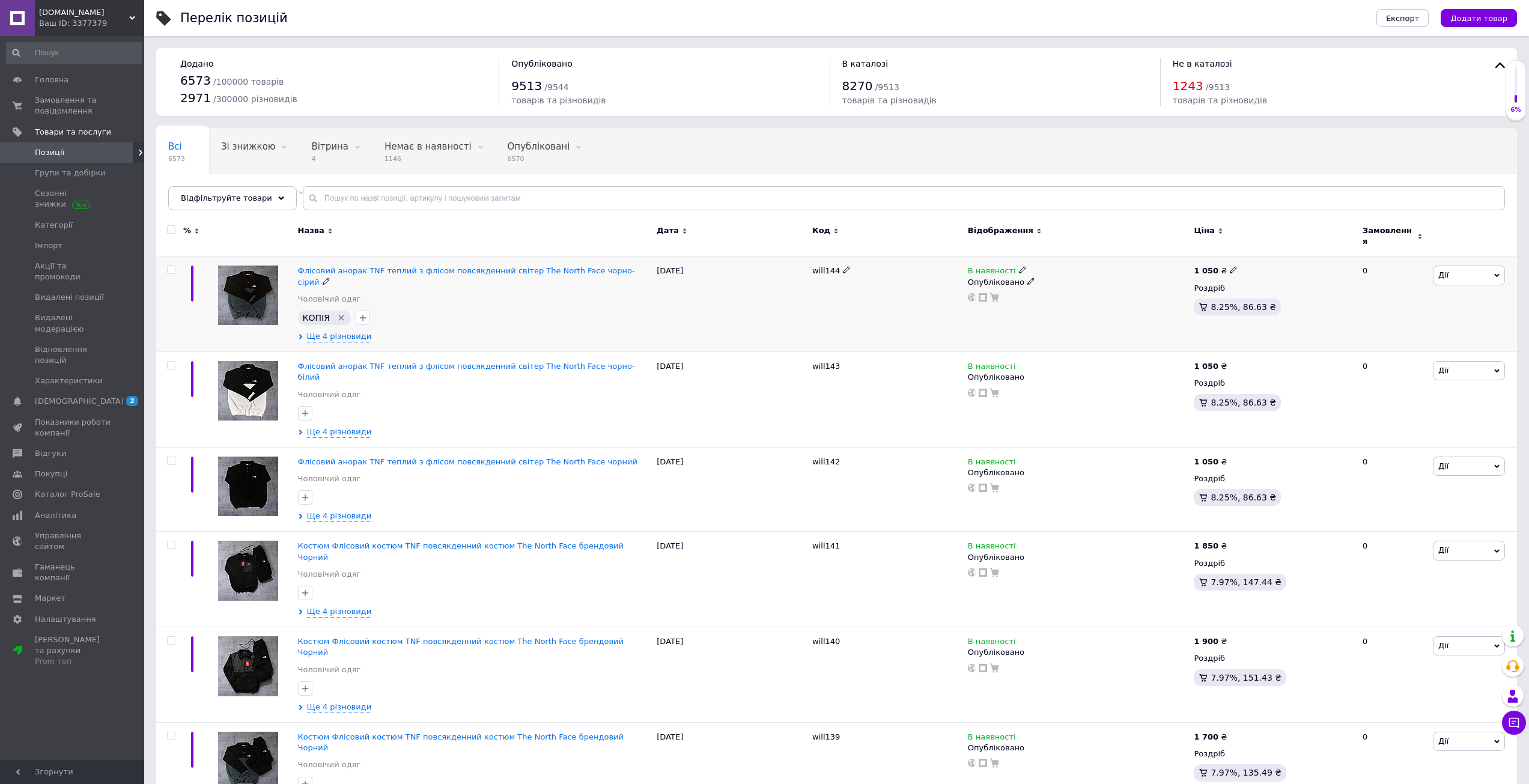
click at [337, 313] on icon "Видалити мітку" at bounding box center [341, 317] width 9 height 9
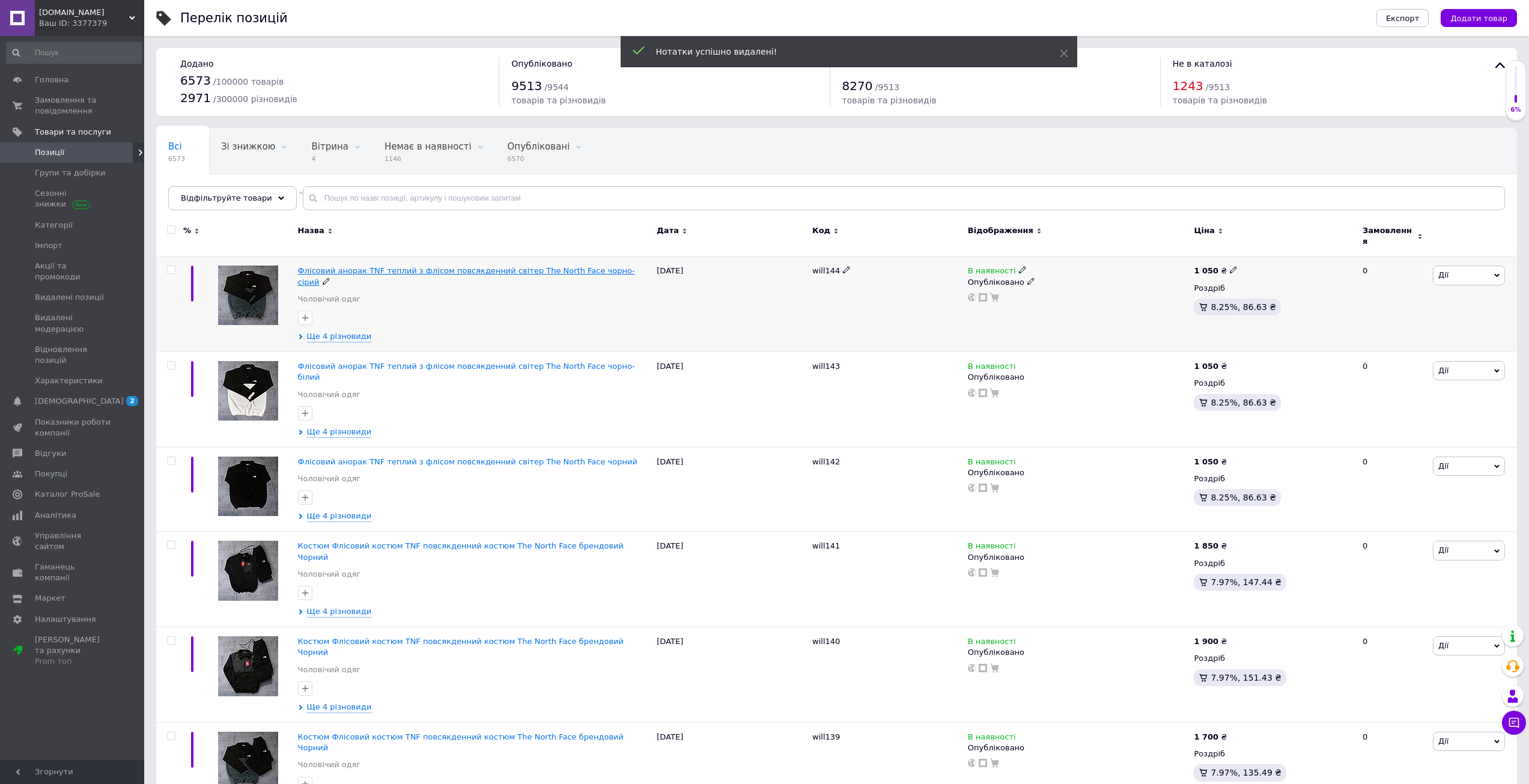
click at [377, 266] on span "Флісовий анорак TNF теплий з флісом повсякденний світер The North Face чорно-сі…" at bounding box center [467, 276] width 337 height 20
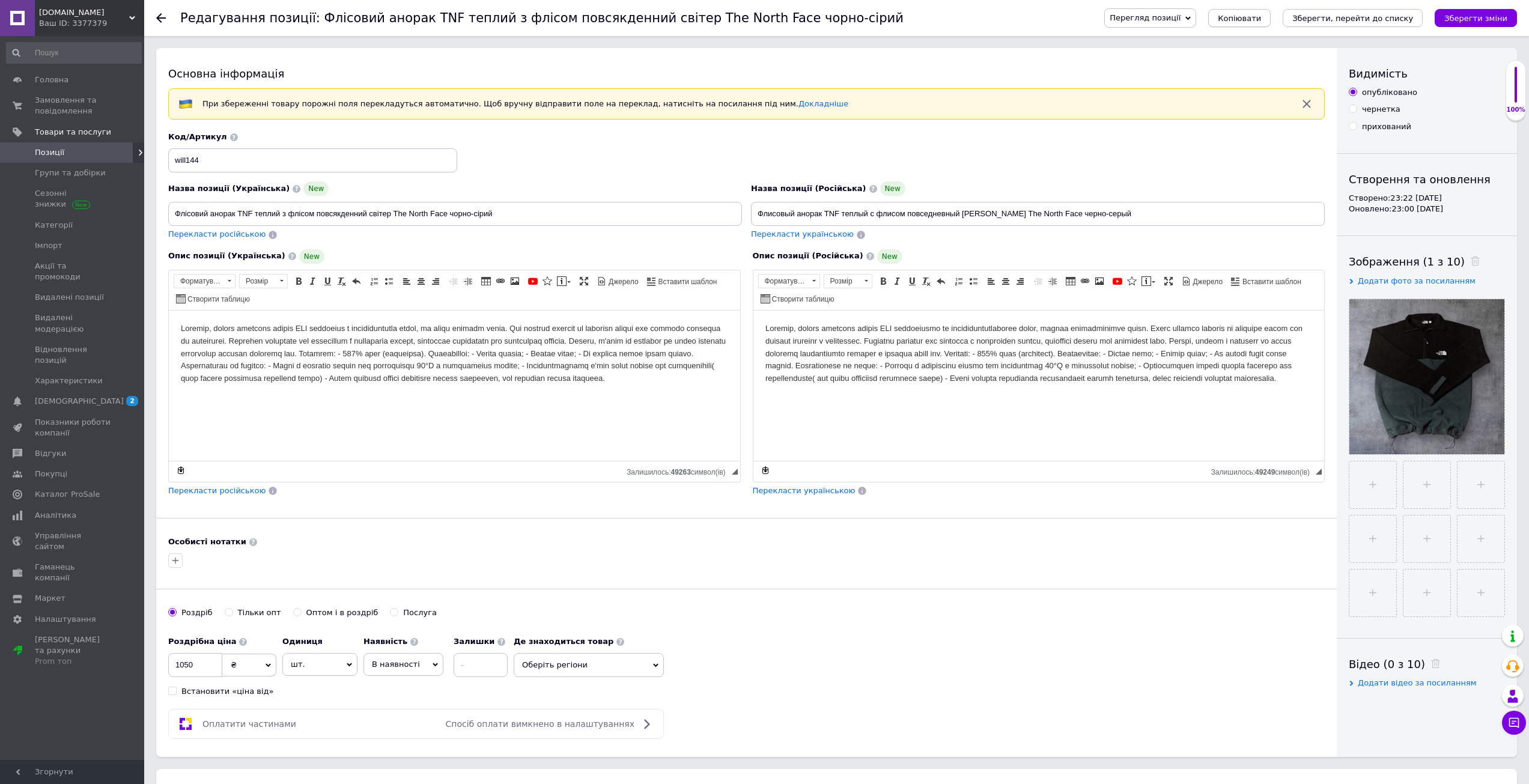
click at [1261, 24] on button "Копіювати" at bounding box center [1240, 17] width 62 height 18
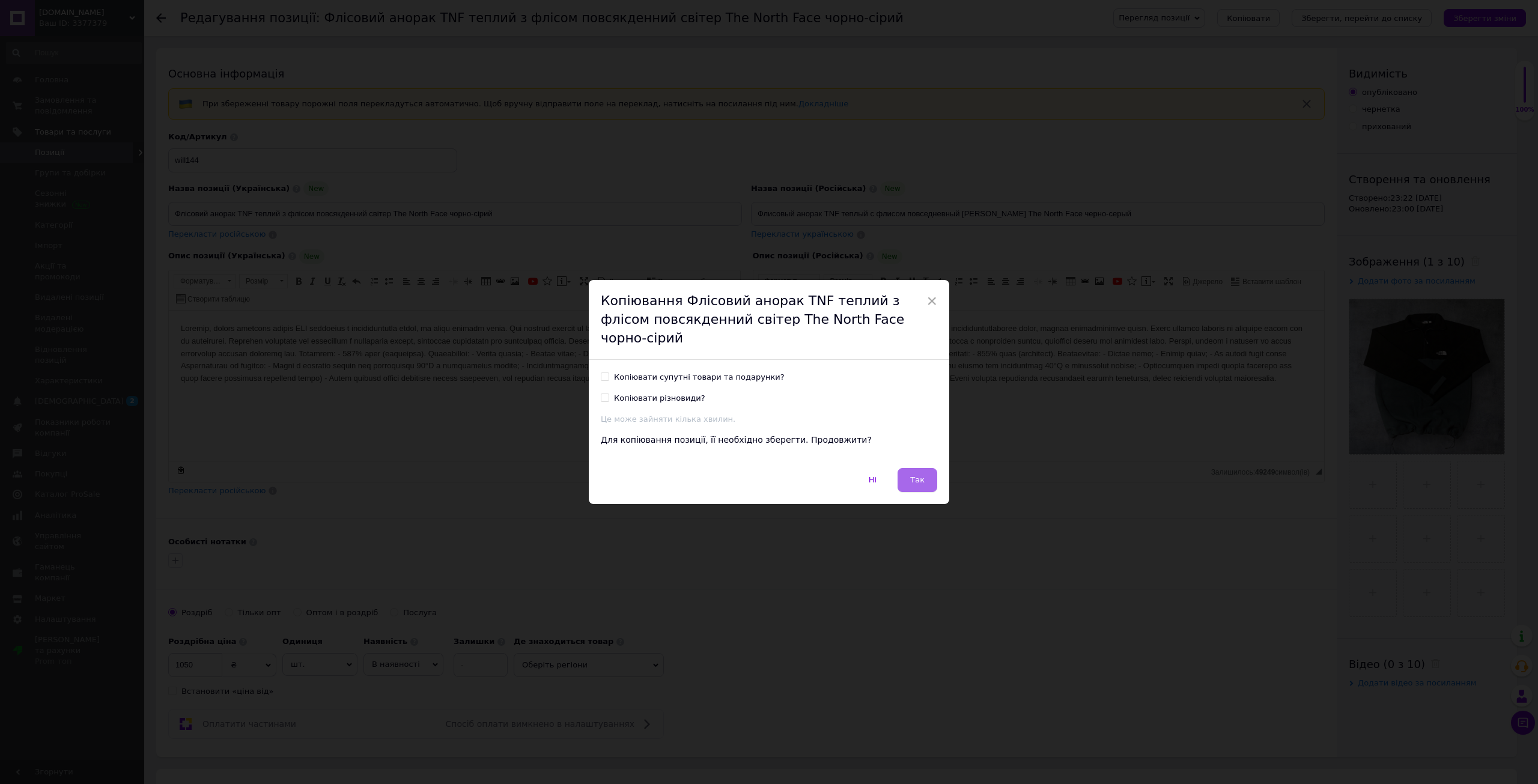
click at [933, 473] on button "Так" at bounding box center [918, 480] width 40 height 24
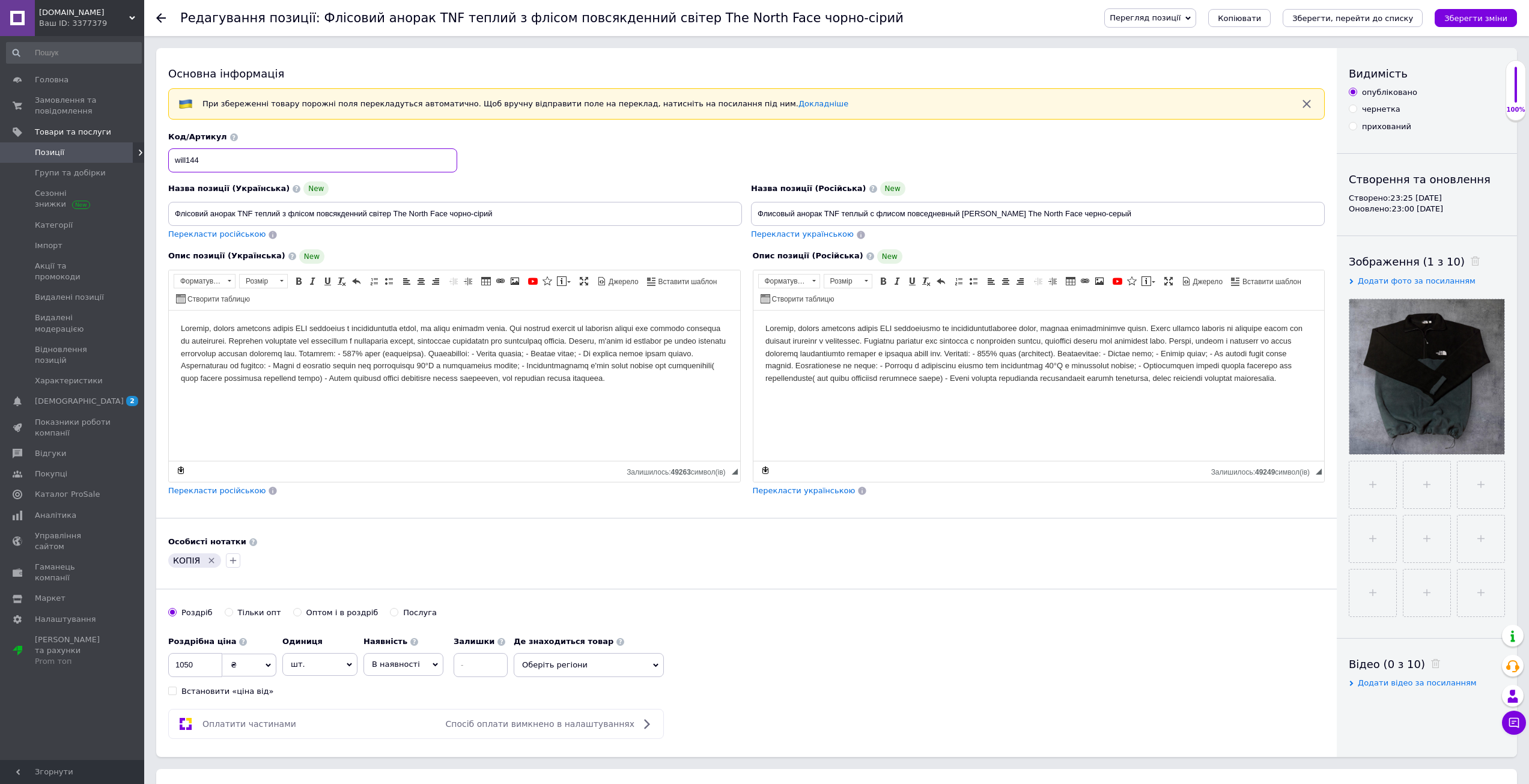
click at [233, 166] on input "will144" at bounding box center [313, 160] width 289 height 24
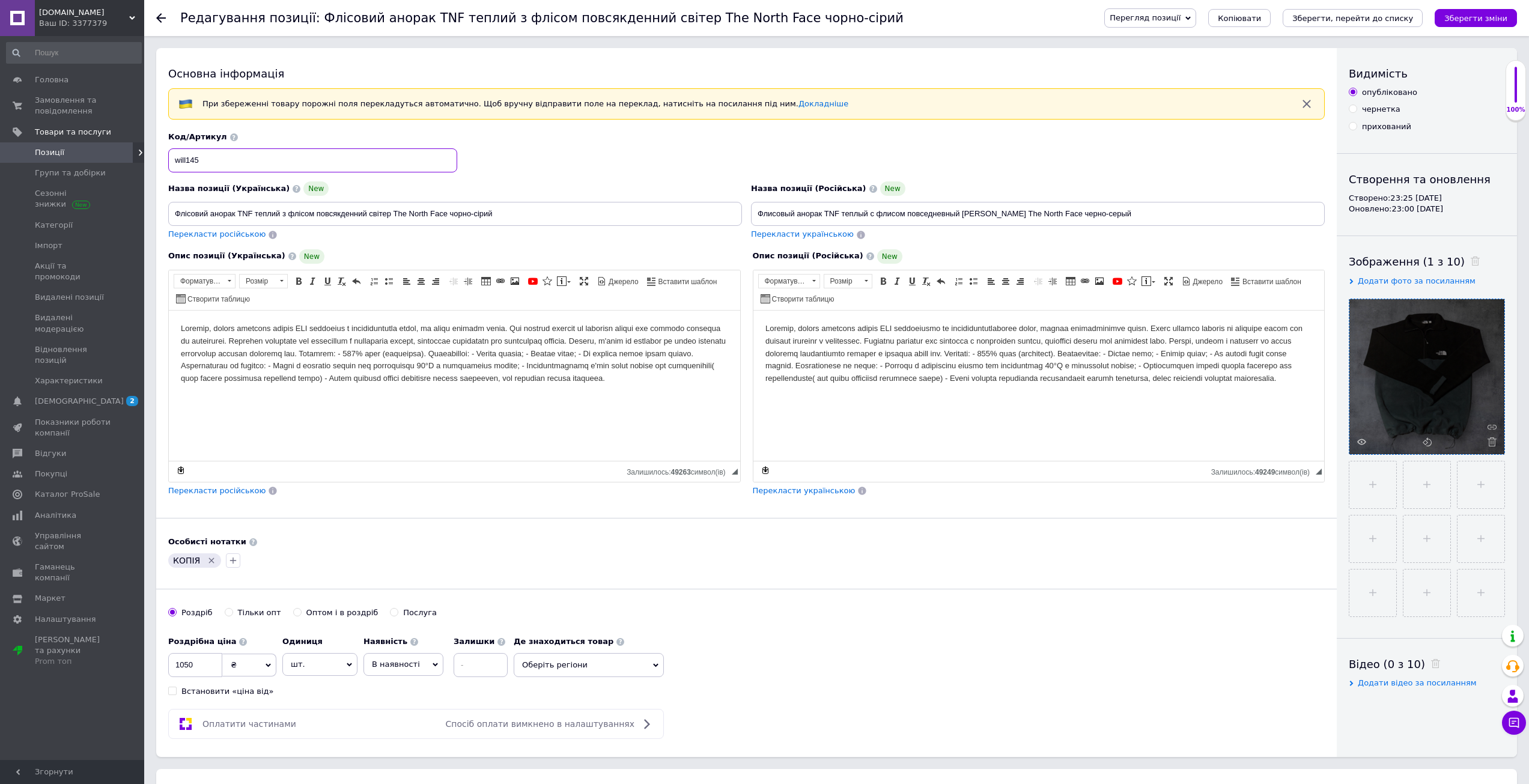
type input "will145"
click at [1485, 442] on span at bounding box center [1489, 442] width 15 height 9
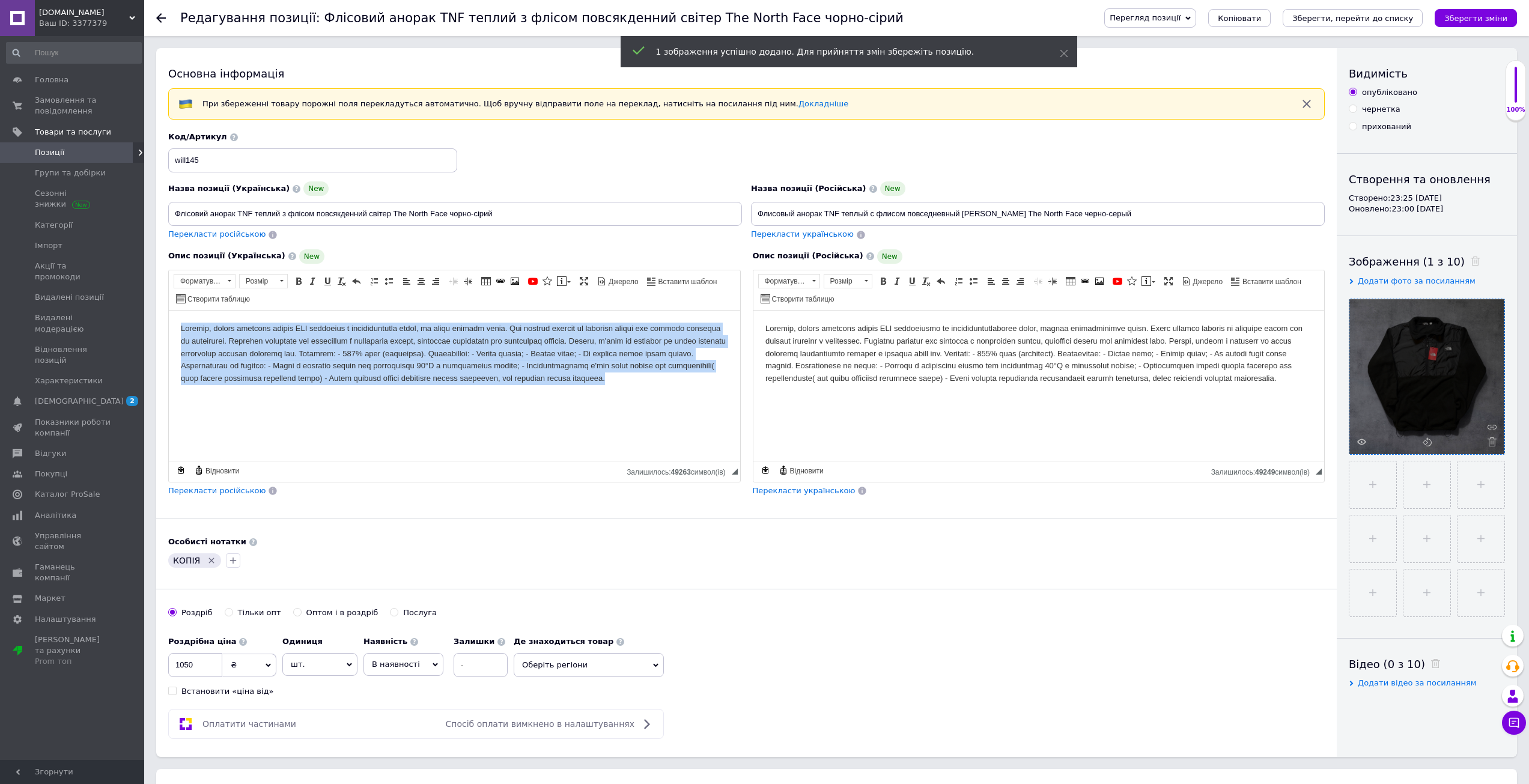
drag, startPoint x: 178, startPoint y: 324, endPoint x: 721, endPoint y: 531, distance: 581.1
click at [721, 397] on html at bounding box center [455, 353] width 571 height 87
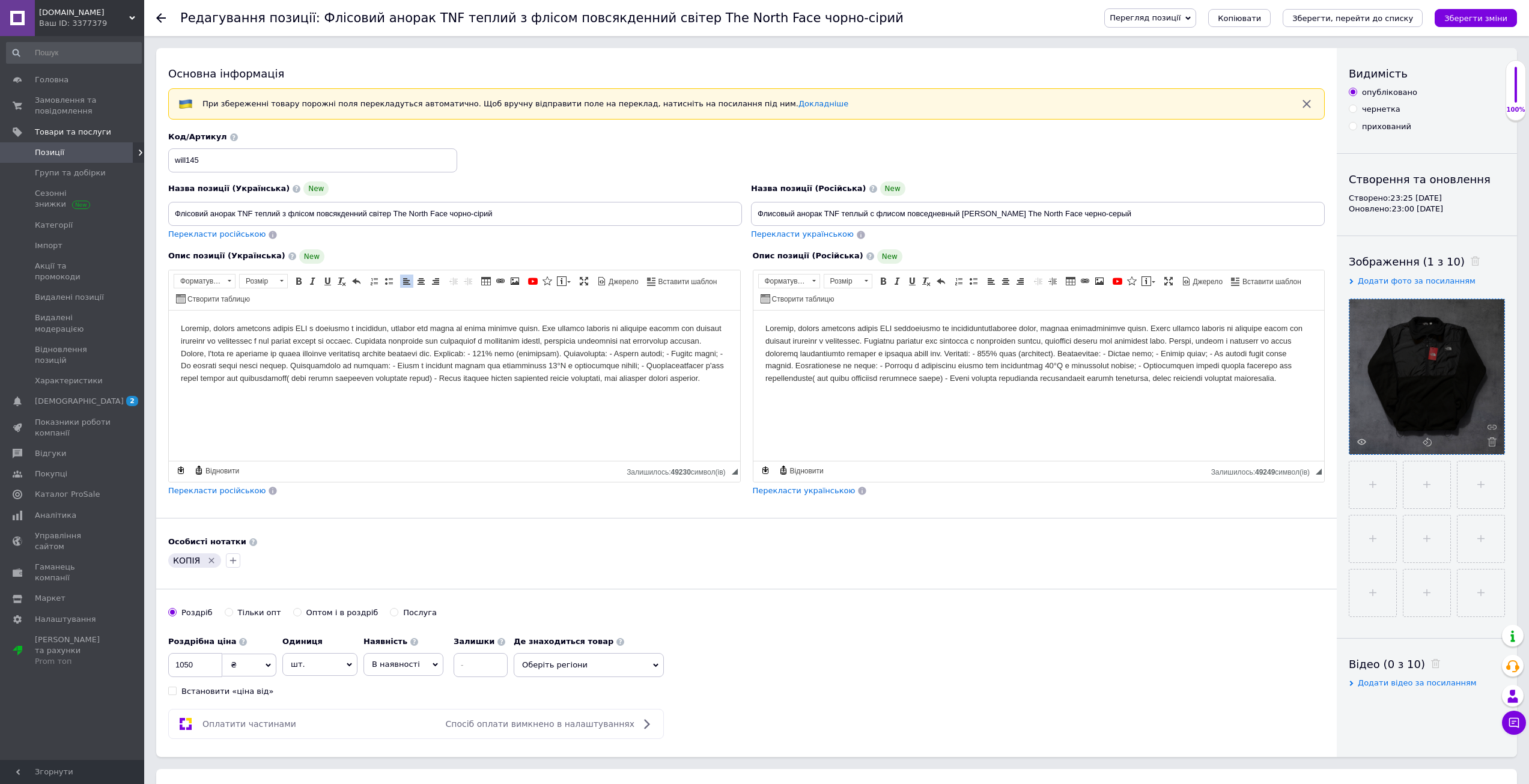
click at [243, 492] on span "Перекласти російською" at bounding box center [217, 490] width 97 height 9
click at [472, 213] on input "Флісовий анорак TNF теплий з флісом повсякденний світер The North Face чорно-сі…" at bounding box center [455, 214] width 574 height 24
drag, startPoint x: 452, startPoint y: 212, endPoint x: 542, endPoint y: 216, distance: 90.1
click at [536, 218] on input "Флісовий анорак TNF теплий з флісом повсякденний світер The North Face чорно-сі…" at bounding box center [455, 214] width 574 height 24
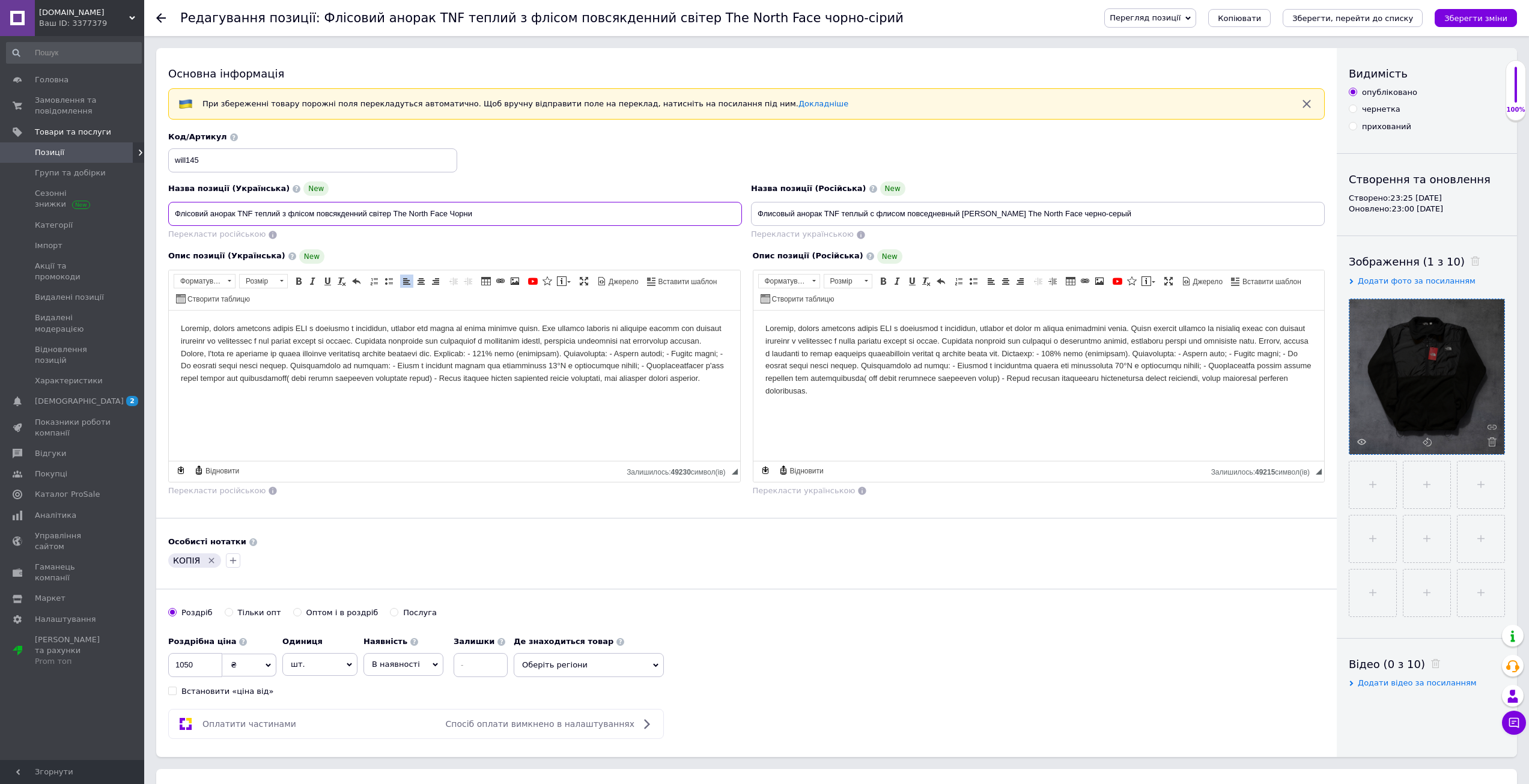
type input "Флісовий анорак TNF теплий з флісом повсякденний світер The North Face Чорний"
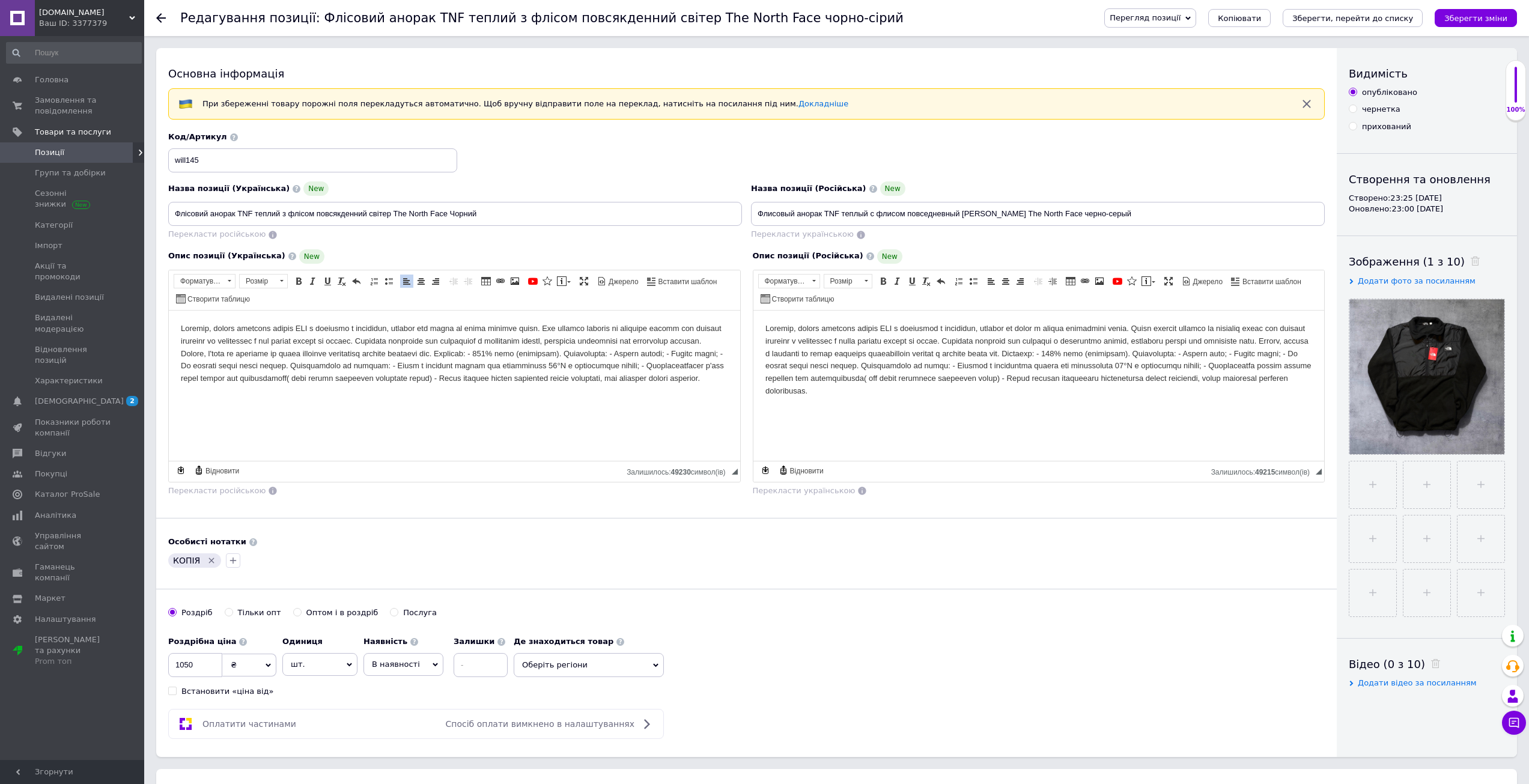
type input "Флісовий анорак TNF теплий з флісом повсякденний світер The North Face Чорний"
drag, startPoint x: 1070, startPoint y: 216, endPoint x: 968, endPoint y: 228, distance: 102.7
click at [969, 228] on div "Назва позиції (Російська) New Флисовый анорак TNF теплый с флисом повседневный …" at bounding box center [1038, 211] width 583 height 68
click at [1048, 215] on input "Флисовый анорак TNF теплый с флисом повседневный [PERSON_NAME] The North Face ч…" at bounding box center [1038, 214] width 574 height 24
click at [1042, 215] on input "Флисовый анорак TNF теплый с флисом повседневный [PERSON_NAME] The North Face ч…" at bounding box center [1038, 214] width 574 height 24
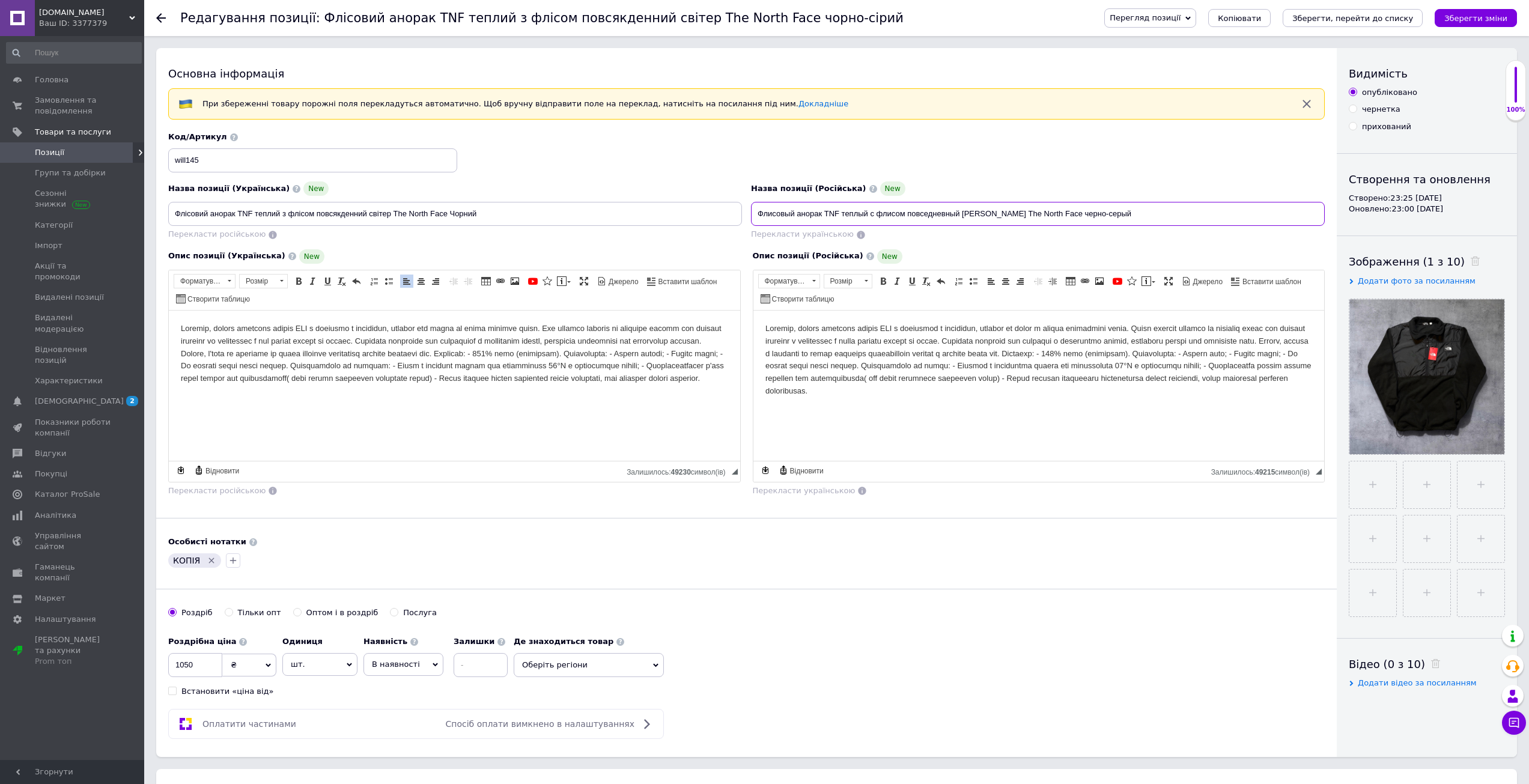
drag, startPoint x: 1042, startPoint y: 215, endPoint x: 1074, endPoint y: 215, distance: 32.0
click at [1074, 215] on input "Флисовый анорак TNF теплый с флисом повседневный [PERSON_NAME] The North Face ч…" at bounding box center [1038, 214] width 574 height 24
click at [1074, 214] on input "Флисовый анорак TNF теплый с флисом повседневный [PERSON_NAME] The North Face ч…" at bounding box center [1038, 214] width 574 height 24
drag, startPoint x: 1072, startPoint y: 214, endPoint x: 1048, endPoint y: 216, distance: 24.1
click at [1048, 216] on input "Флисовый анорак TNF теплый с флисом повседневный [PERSON_NAME] The North Face ч…" at bounding box center [1038, 214] width 574 height 24
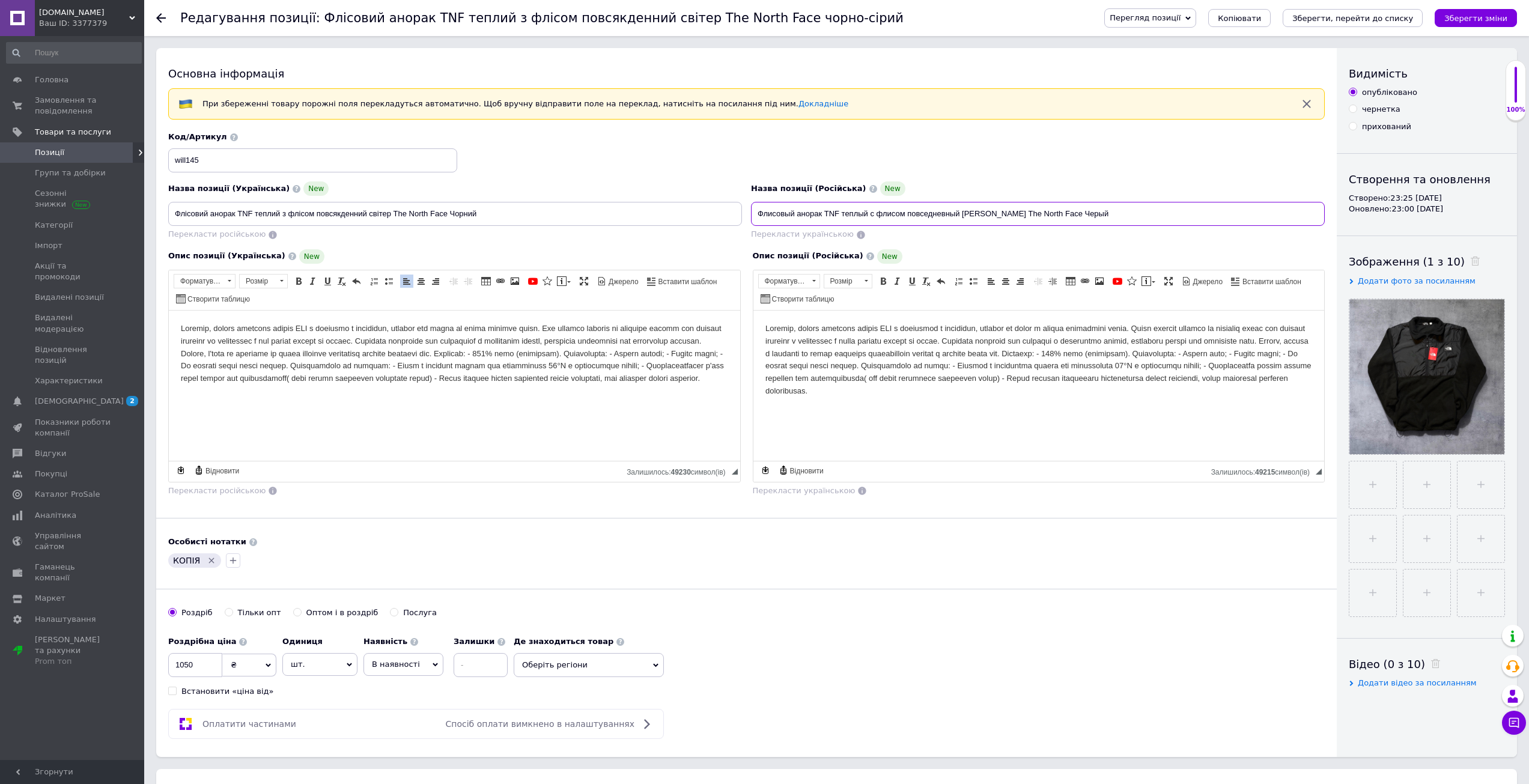
click at [1058, 215] on input "Флисовый анорак TNF теплый с флисом повседневный [PERSON_NAME] The North Face Ч…" at bounding box center [1038, 214] width 574 height 24
type input "Флисовый анорак TNF теплый с флисом повседневный [PERSON_NAME] The North Face Ч…"
click at [1068, 244] on div "Опис позиції (Російська) New Розширений текстовий редактор, 611B929B-A27E-4E05-…" at bounding box center [1039, 373] width 585 height 259
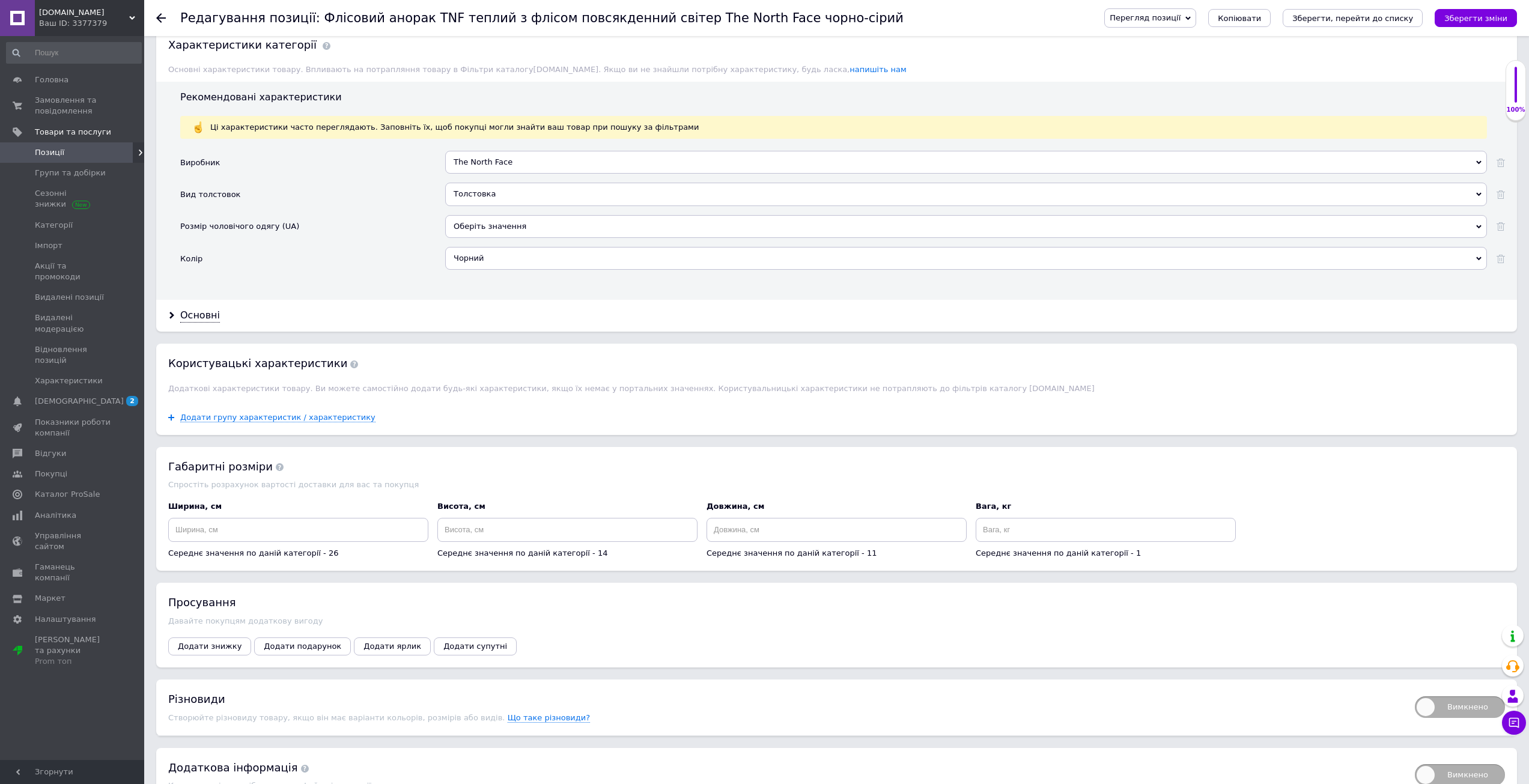
scroll to position [1183, 0]
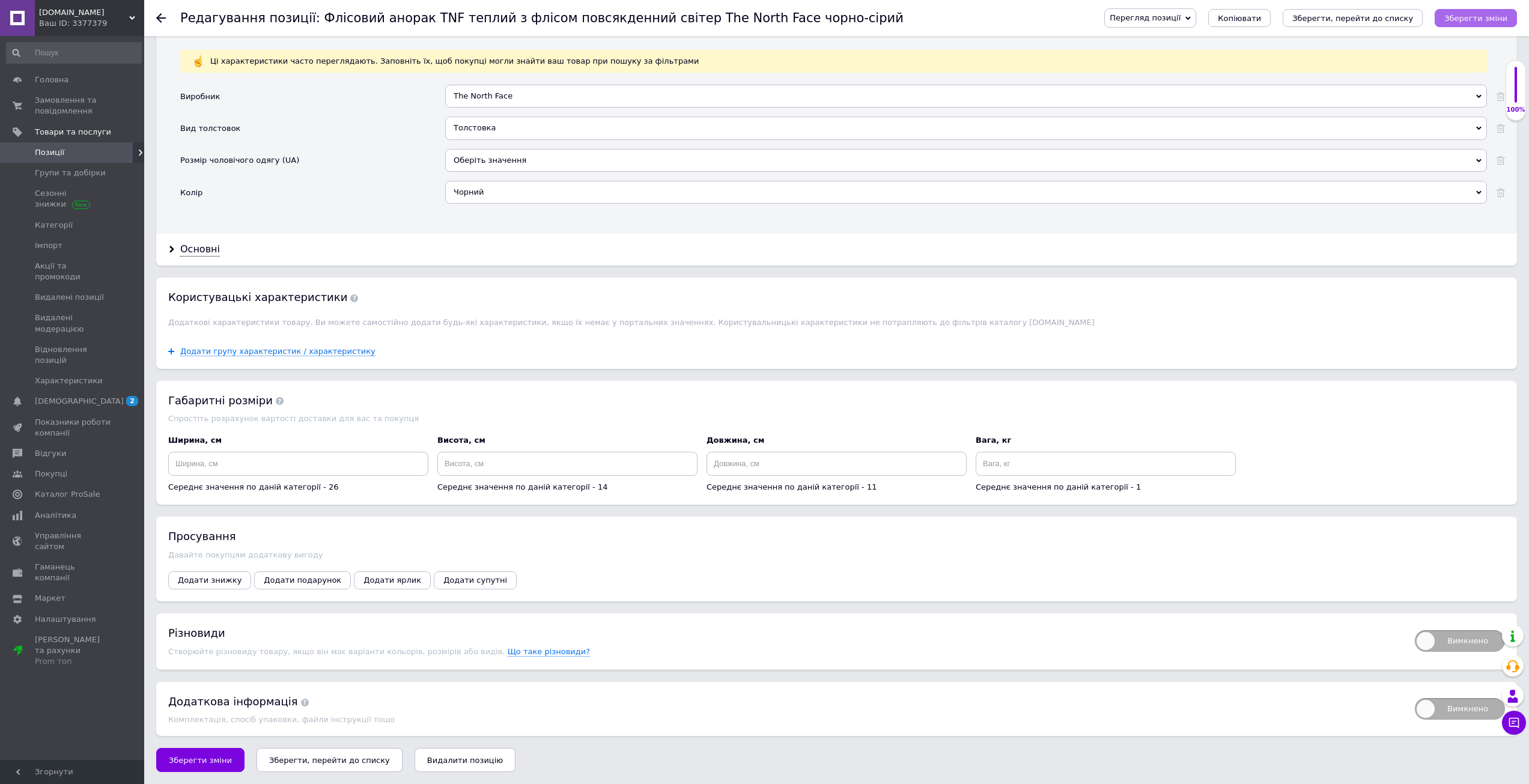
click at [1488, 14] on icon "Зберегти зміни" at bounding box center [1475, 18] width 63 height 9
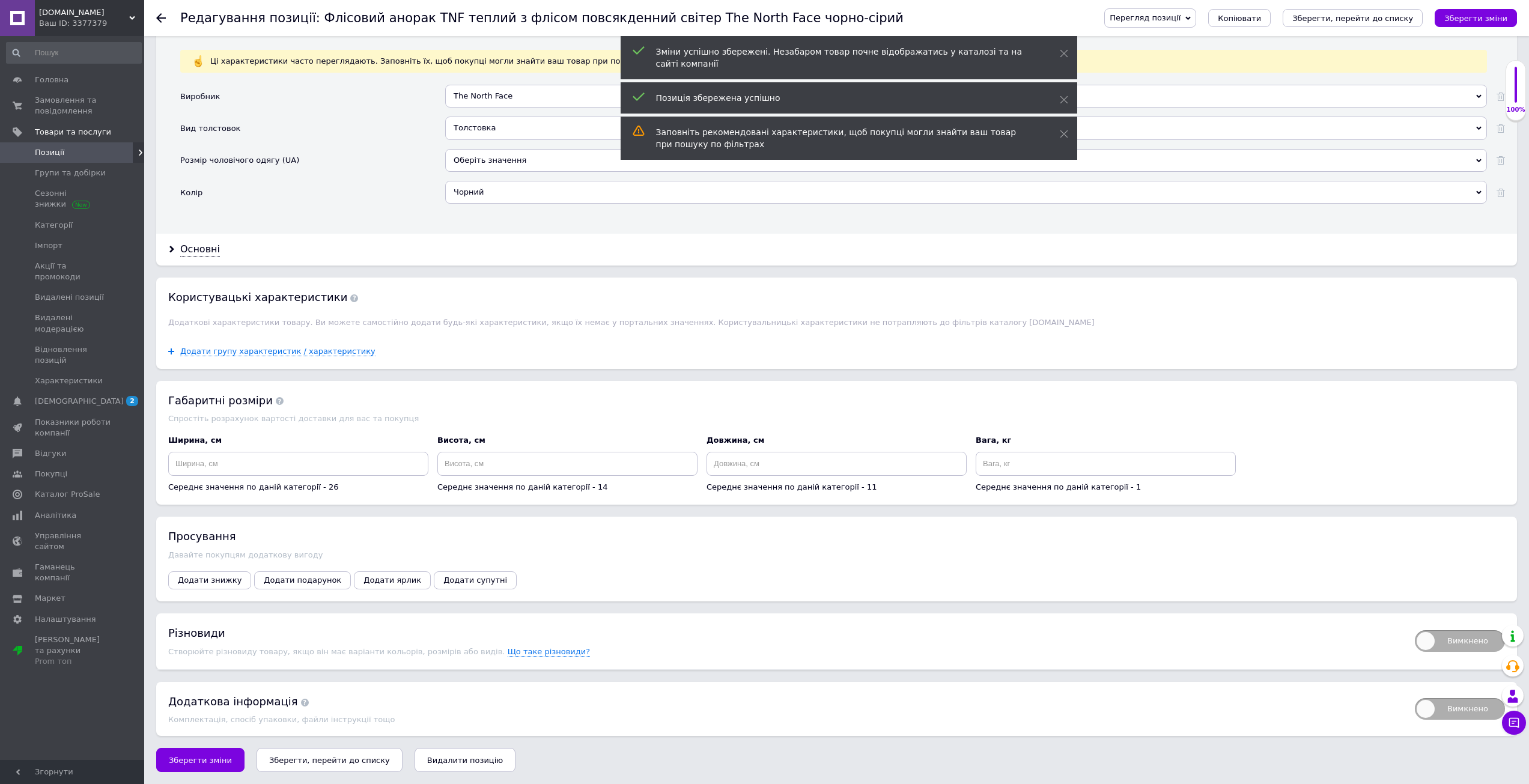
click at [1454, 637] on span "Вимкнено" at bounding box center [1460, 641] width 90 height 22
click at [1415, 630] on input "Вимкнено" at bounding box center [1410, 626] width 8 height 8
checkbox input "true"
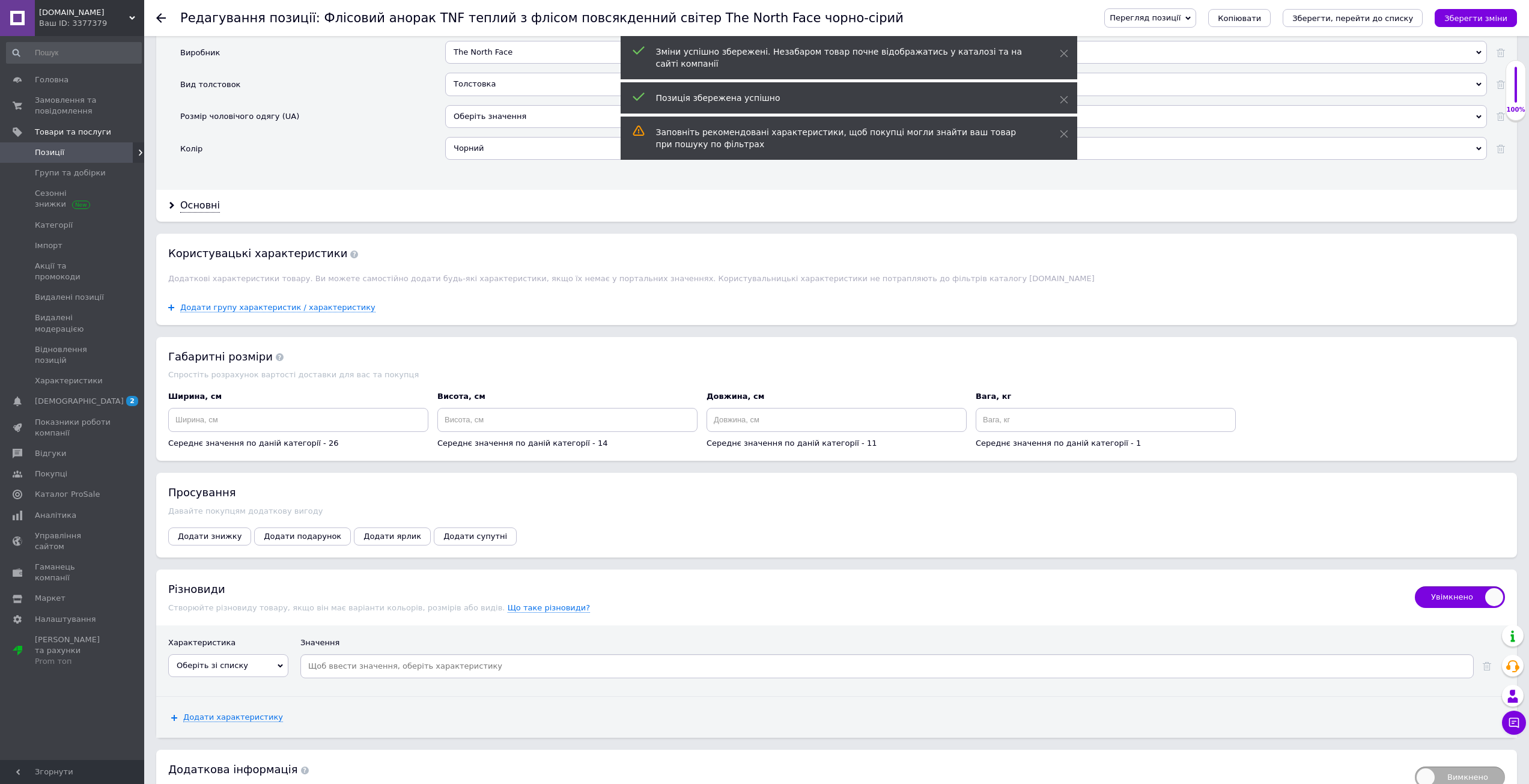
scroll to position [1294, 0]
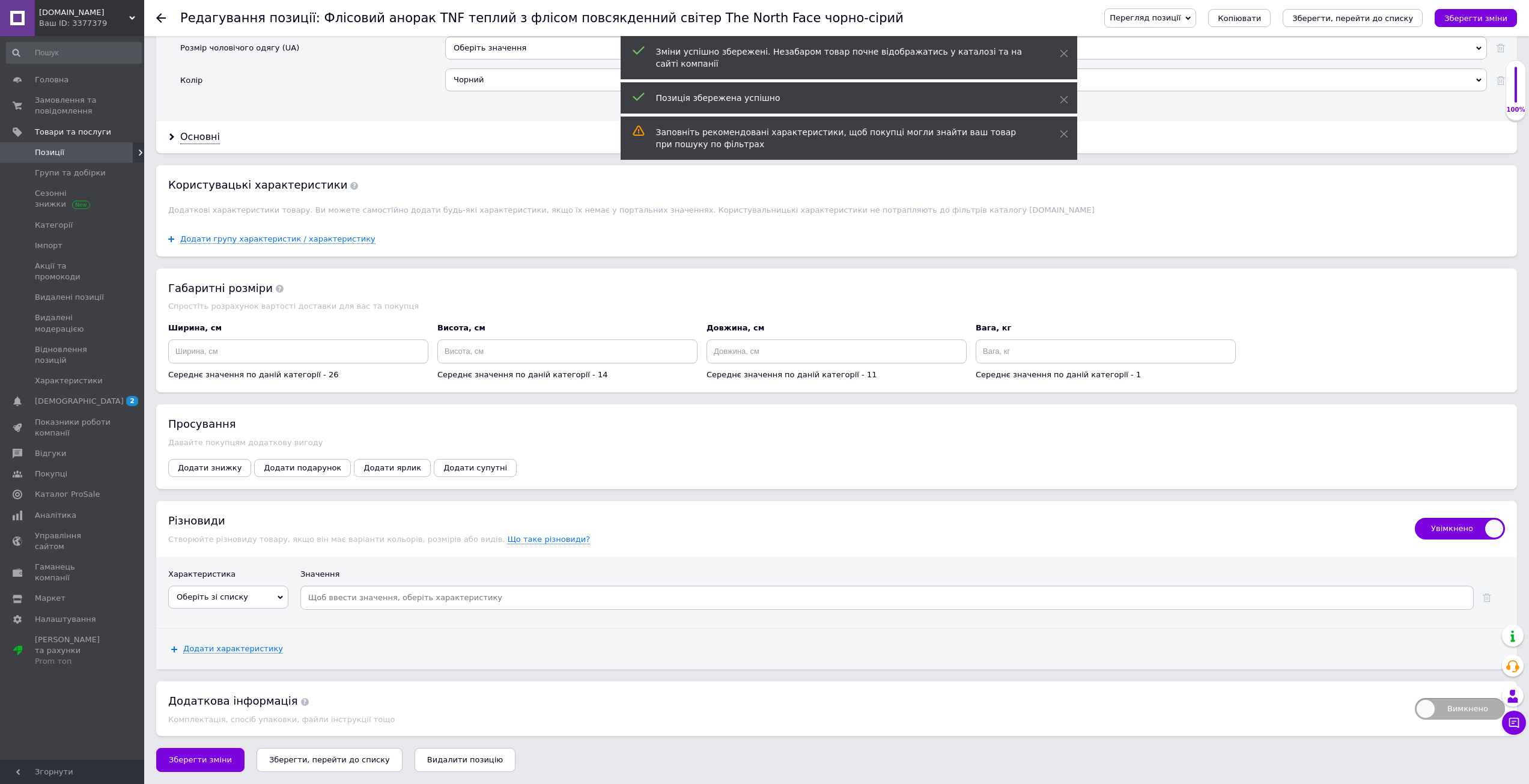
click at [241, 599] on span "Оберіть зі списку" at bounding box center [228, 597] width 120 height 23
click at [218, 749] on li "Международный размер" at bounding box center [228, 757] width 119 height 17
click at [392, 606] on div "S" at bounding box center [886, 594] width 1173 height 24
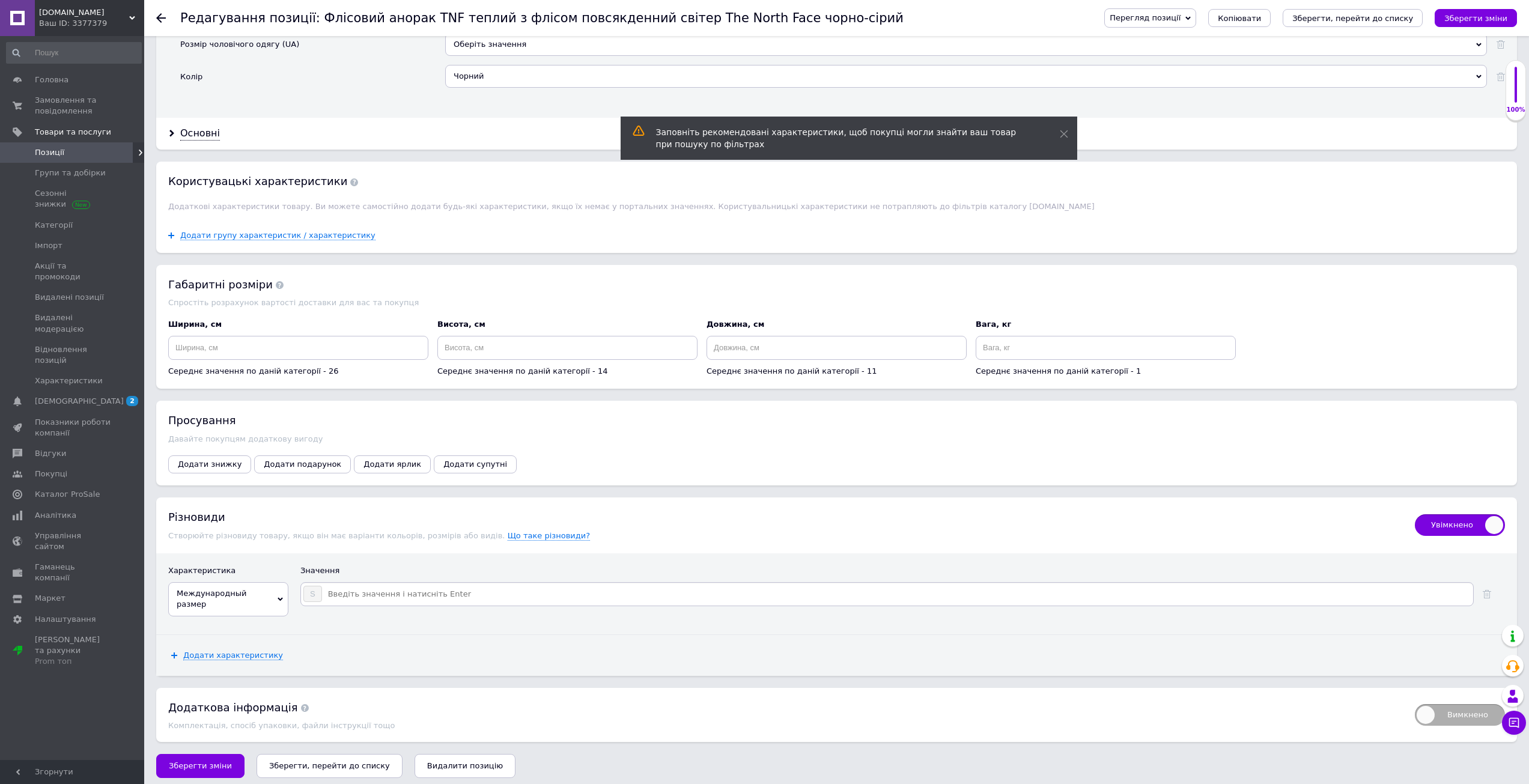
click at [396, 603] on input at bounding box center [896, 594] width 1148 height 18
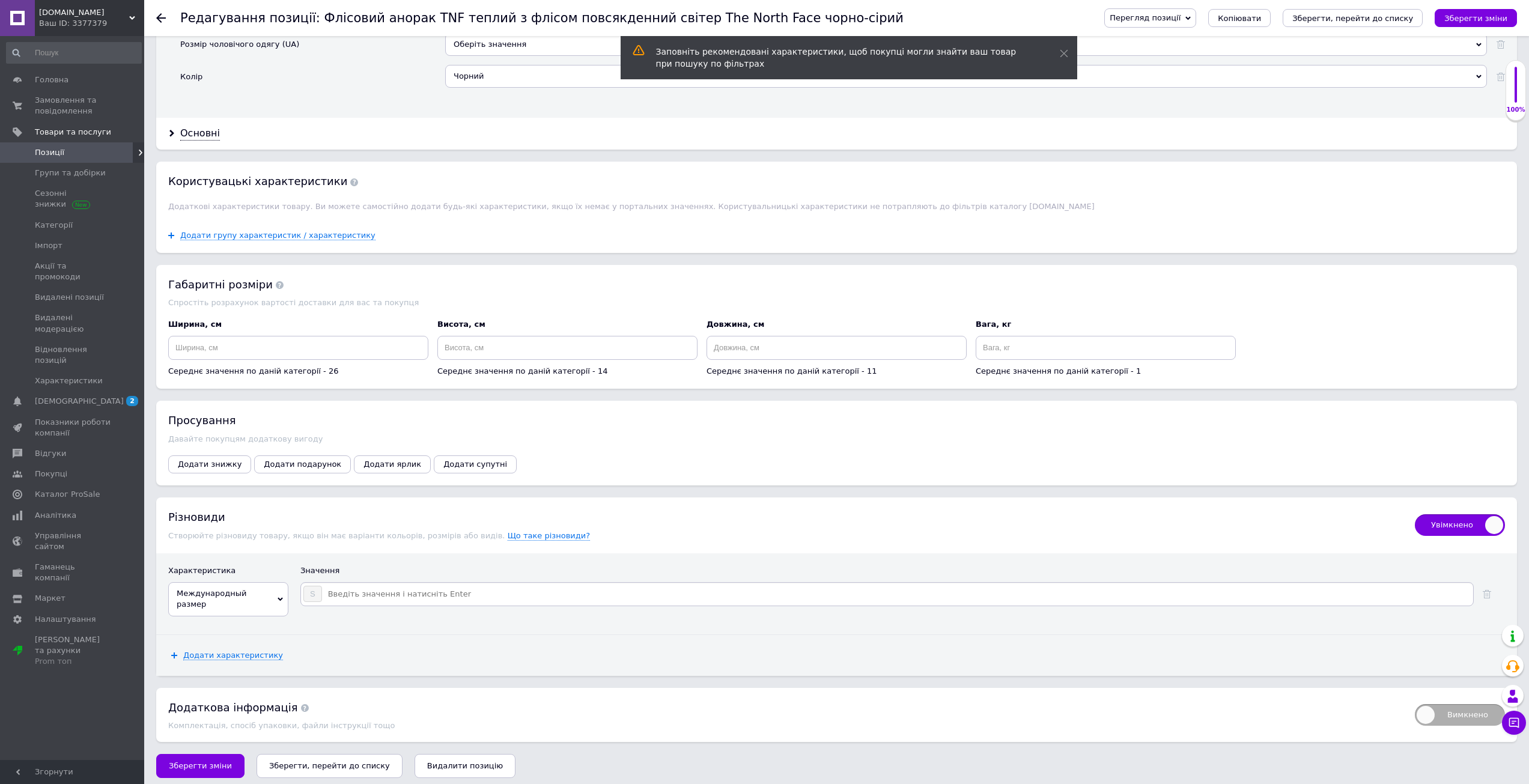
type input "M"
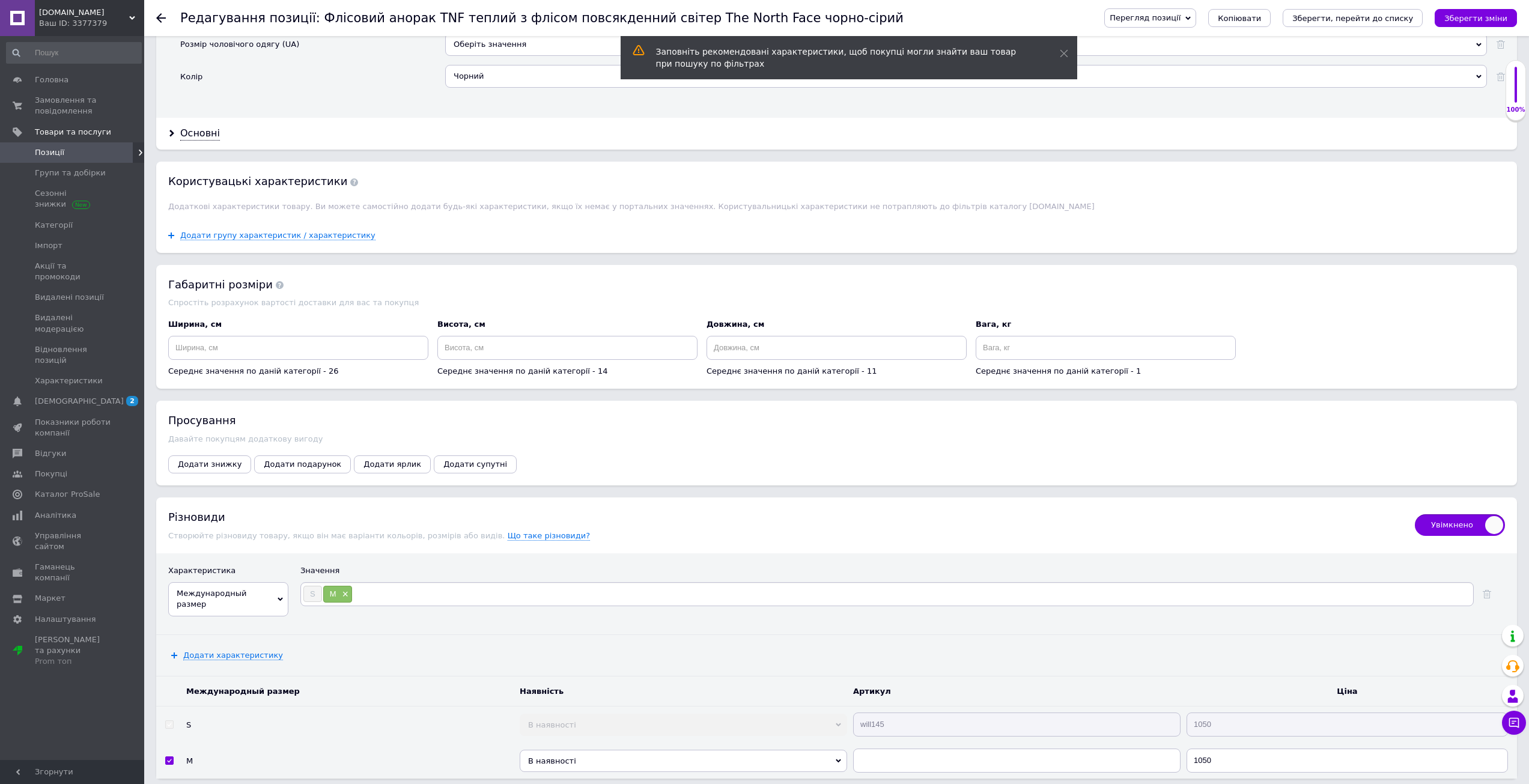
type input "L"
type input "XL"
type input "XXL"
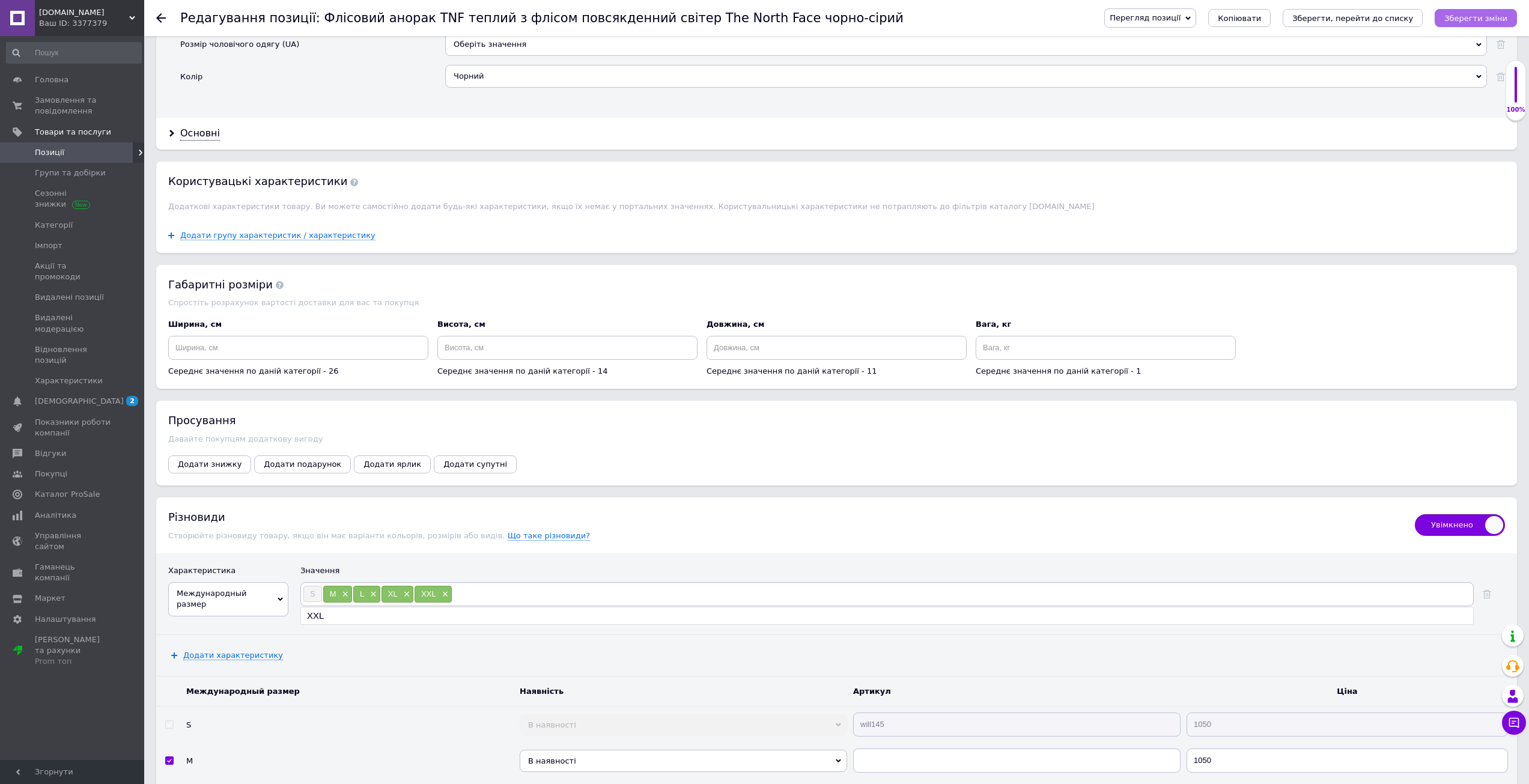
click at [1490, 24] on button "Зберегти зміни" at bounding box center [1476, 17] width 82 height 18
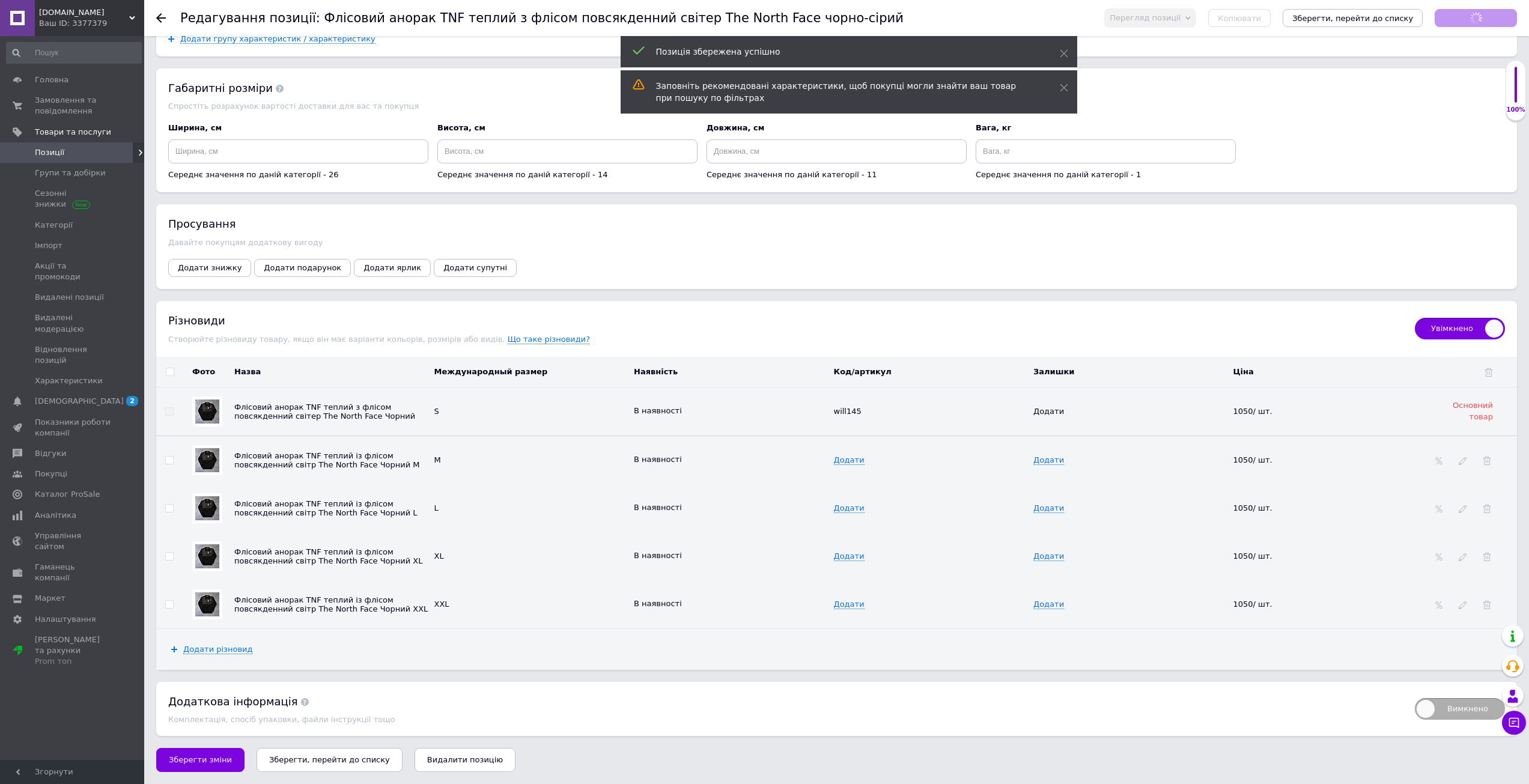
scroll to position [1494, 0]
click at [1328, 21] on icon "Зберегти, перейти до списку" at bounding box center [1352, 18] width 121 height 9
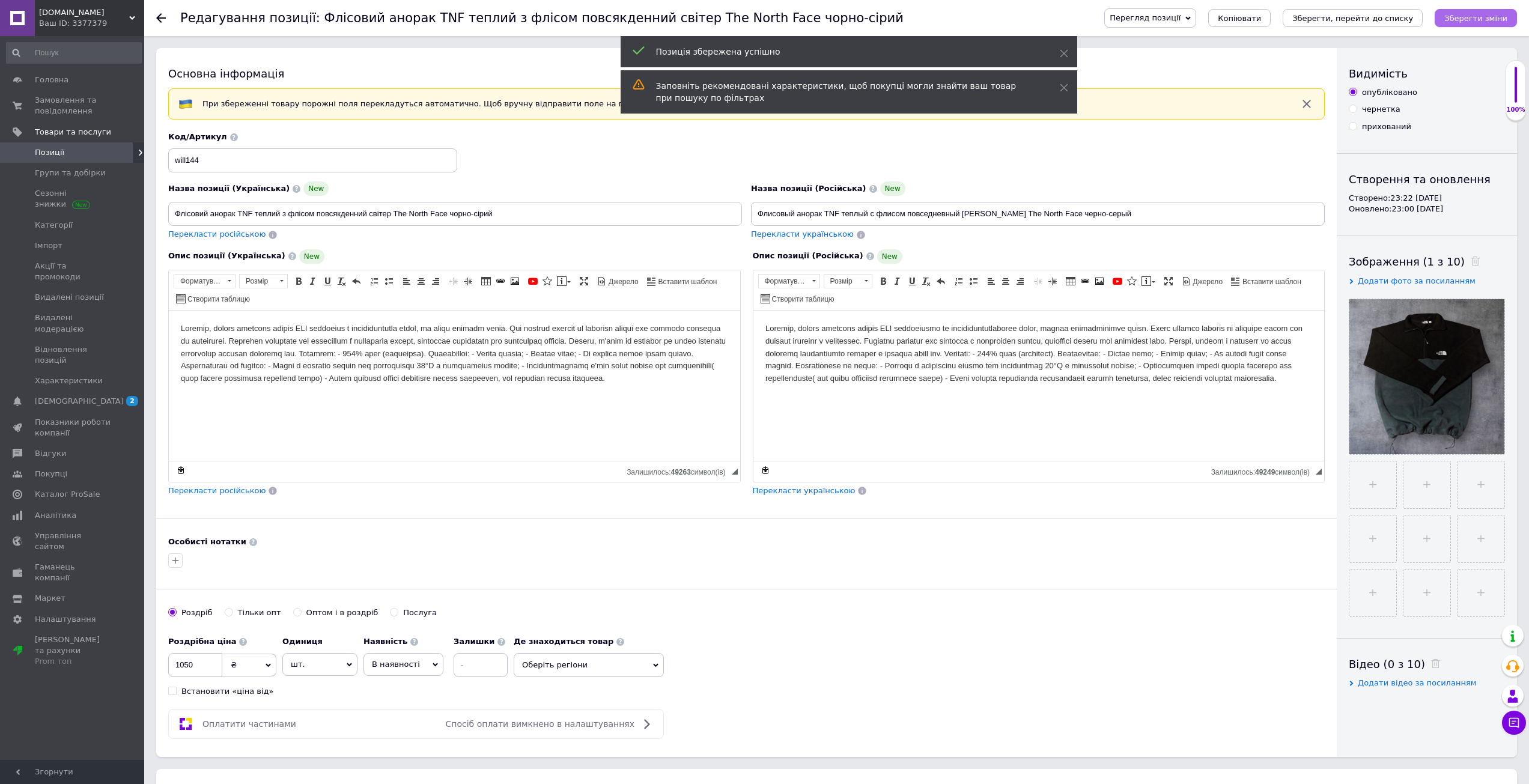
drag, startPoint x: 1484, startPoint y: 8, endPoint x: 1471, endPoint y: 14, distance: 14.3
click at [1484, 8] on div "Перегляд позиції Зберегти та переглянути на сайті Зберегти та переглянути на ма…" at bounding box center [1304, 17] width 425 height 19
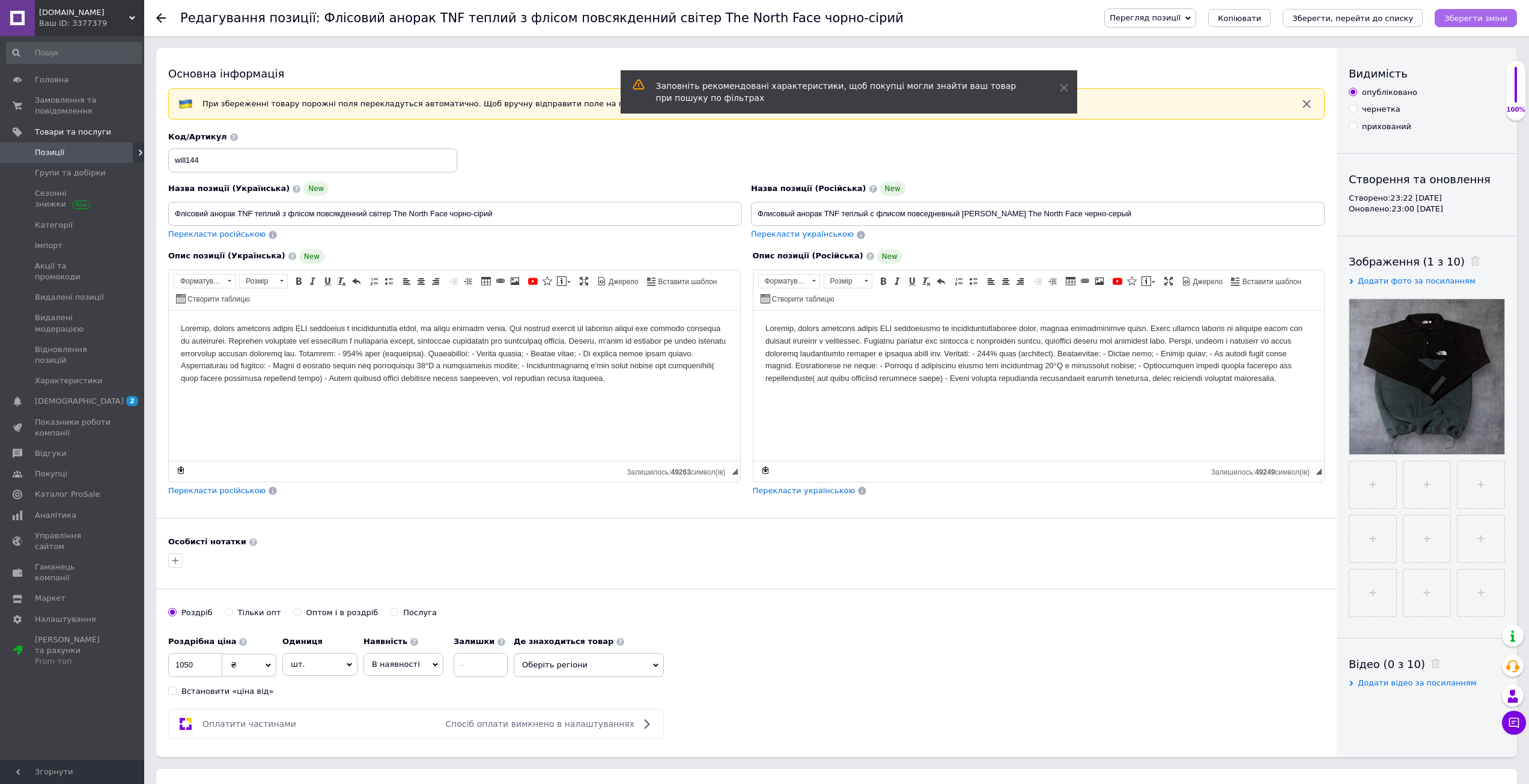
drag, startPoint x: 1468, startPoint y: 15, endPoint x: 1419, endPoint y: 17, distance: 49.0
click at [1467, 15] on icon "Зберегти зміни" at bounding box center [1475, 18] width 63 height 9
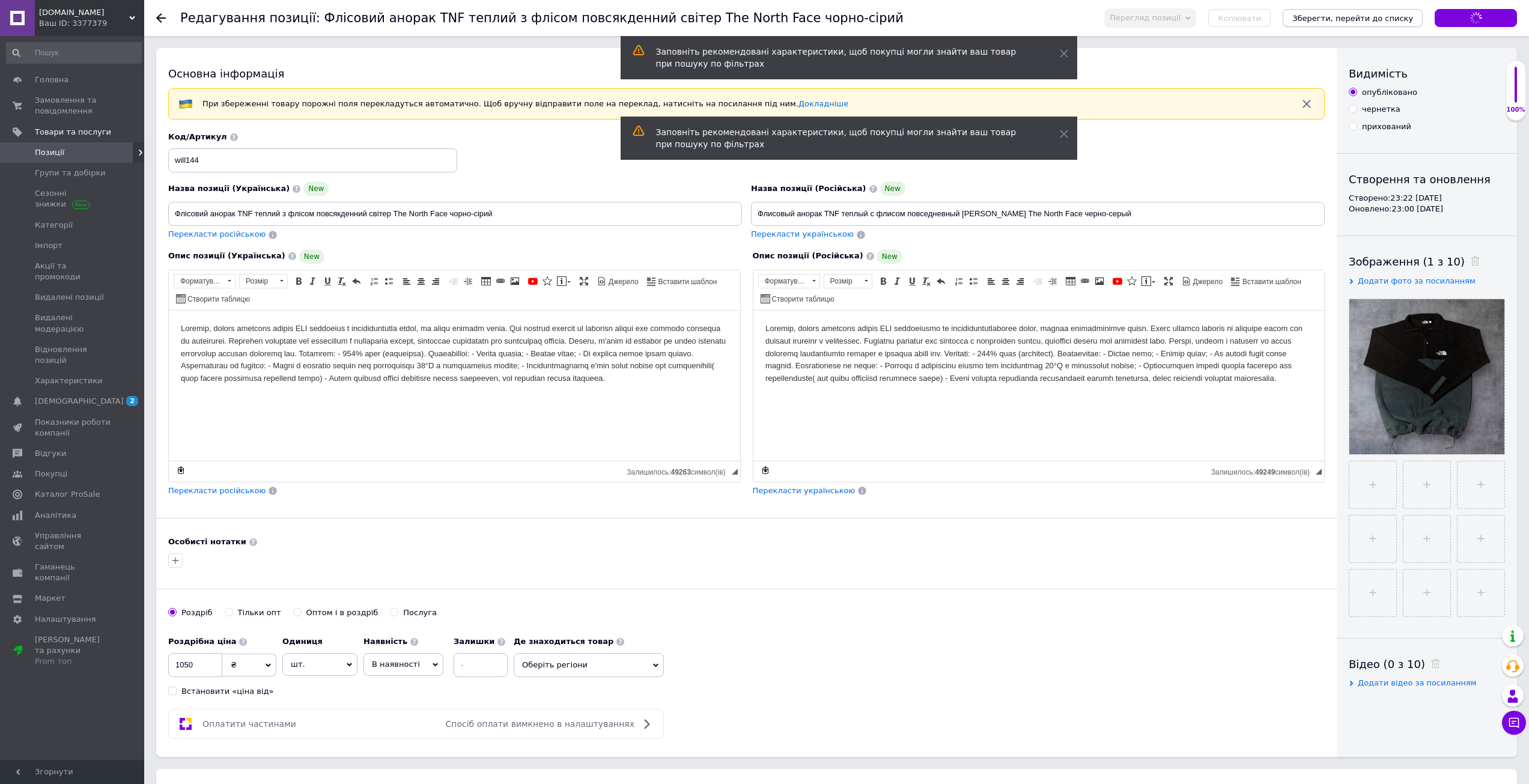
click at [1412, 17] on icon "Зберегти, перейти до списку" at bounding box center [1352, 18] width 121 height 9
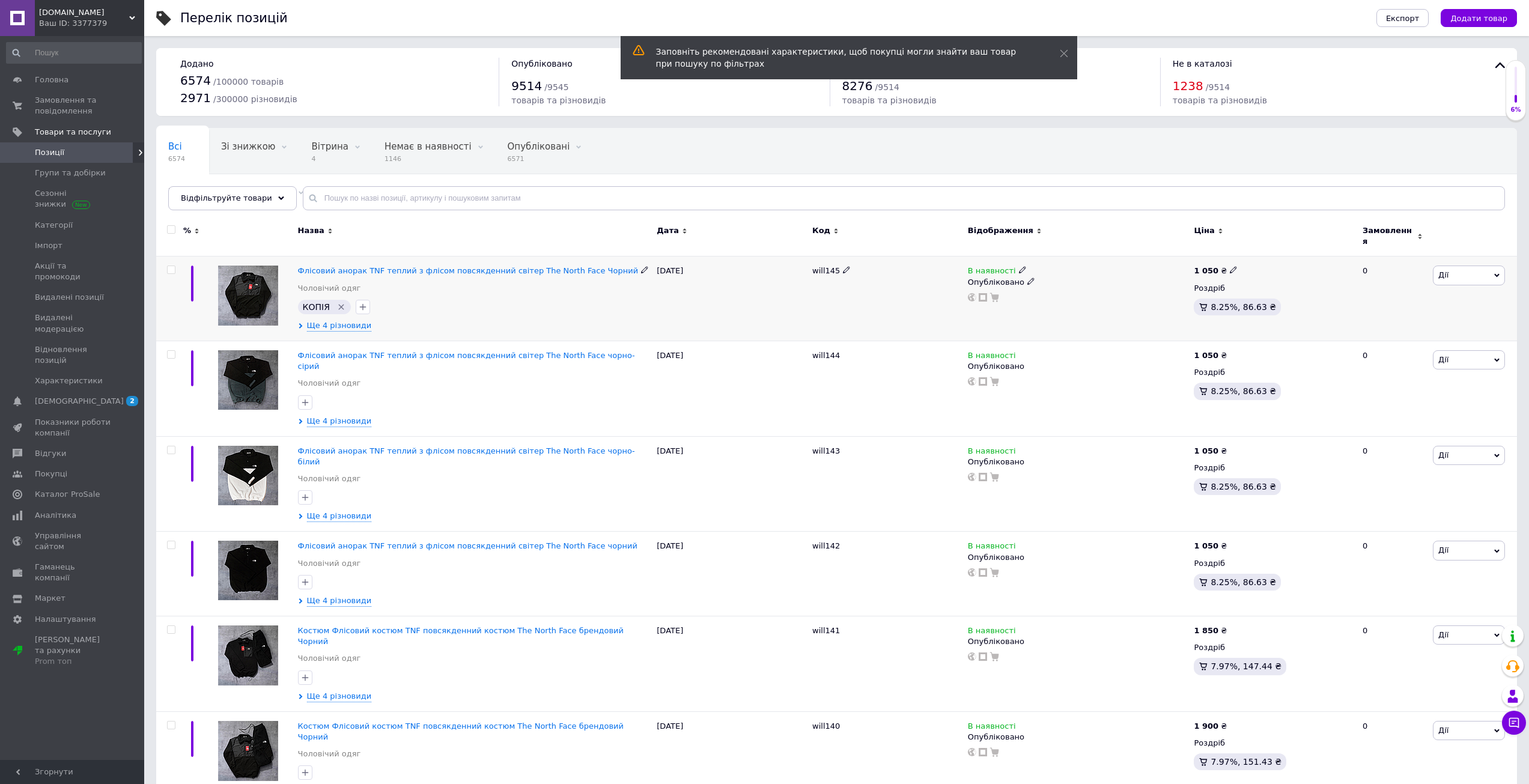
click at [338, 304] on icon "Видалити мітку" at bounding box center [341, 306] width 6 height 6
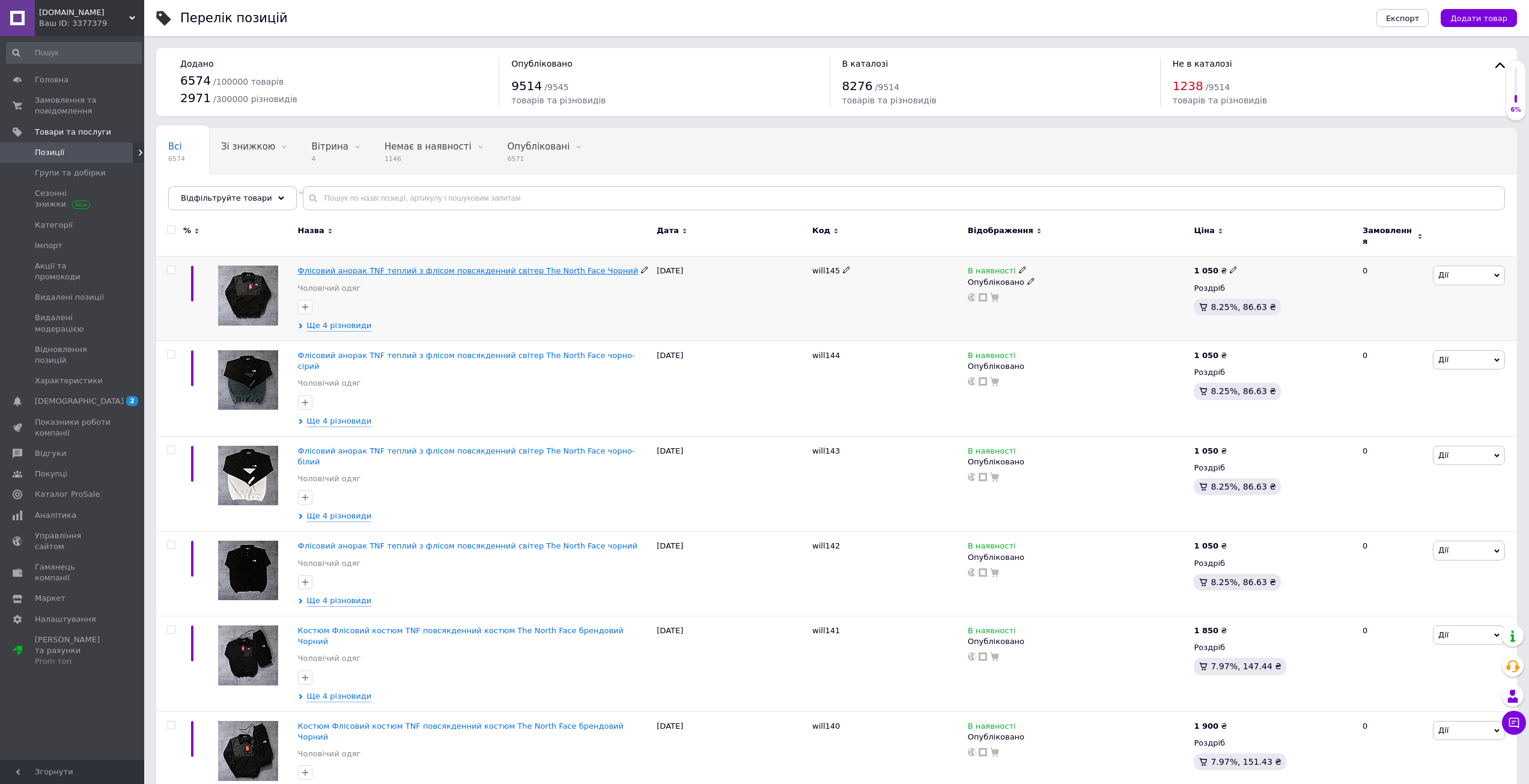
click at [356, 268] on span "Флісовий анорак TNF теплий з флісом повсякденний світер The North Face Чорний" at bounding box center [468, 271] width 341 height 9
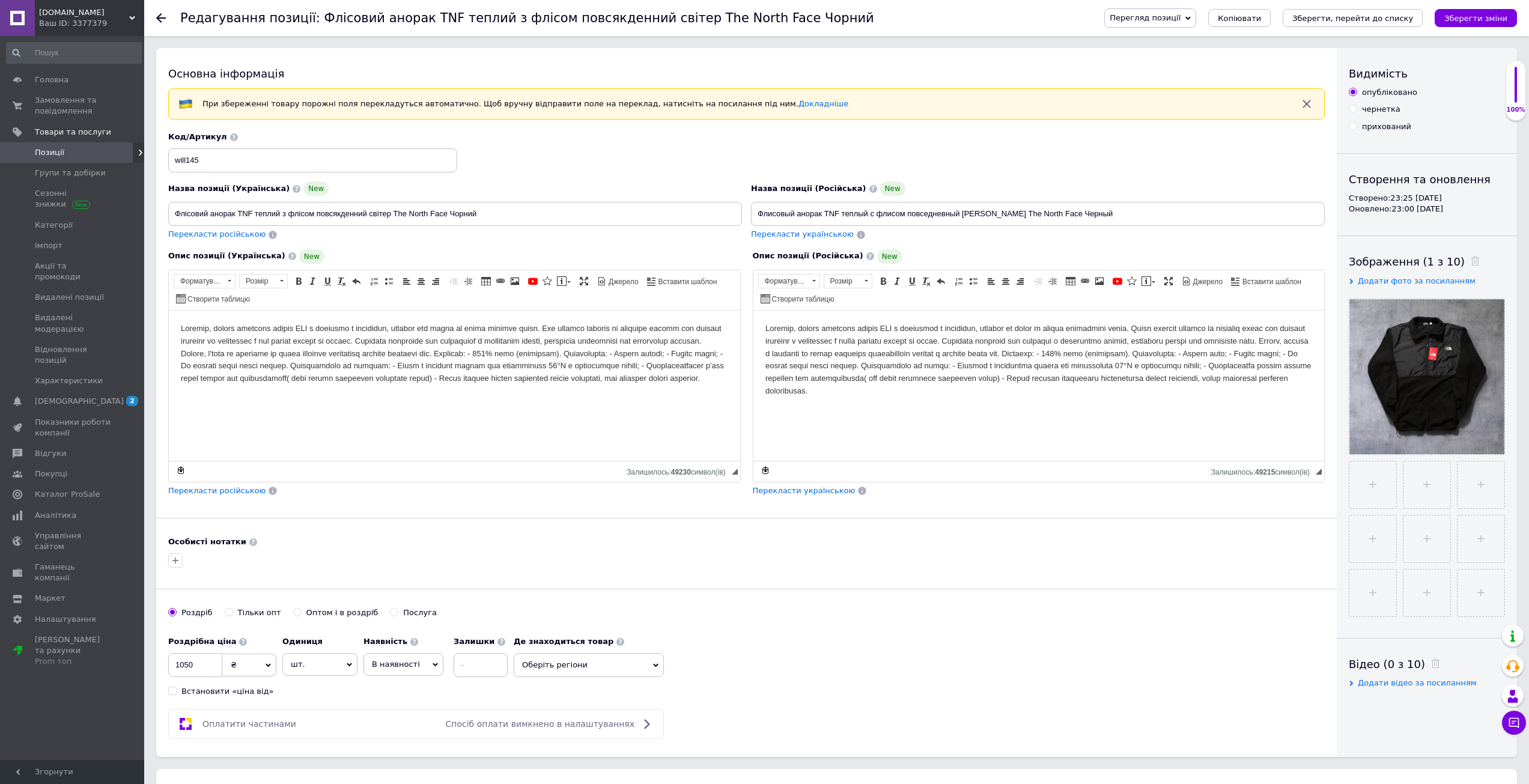
drag, startPoint x: 1503, startPoint y: 20, endPoint x: 1482, endPoint y: 17, distance: 21.2
click at [1500, 19] on icon "Зберегти зміни" at bounding box center [1475, 18] width 63 height 9
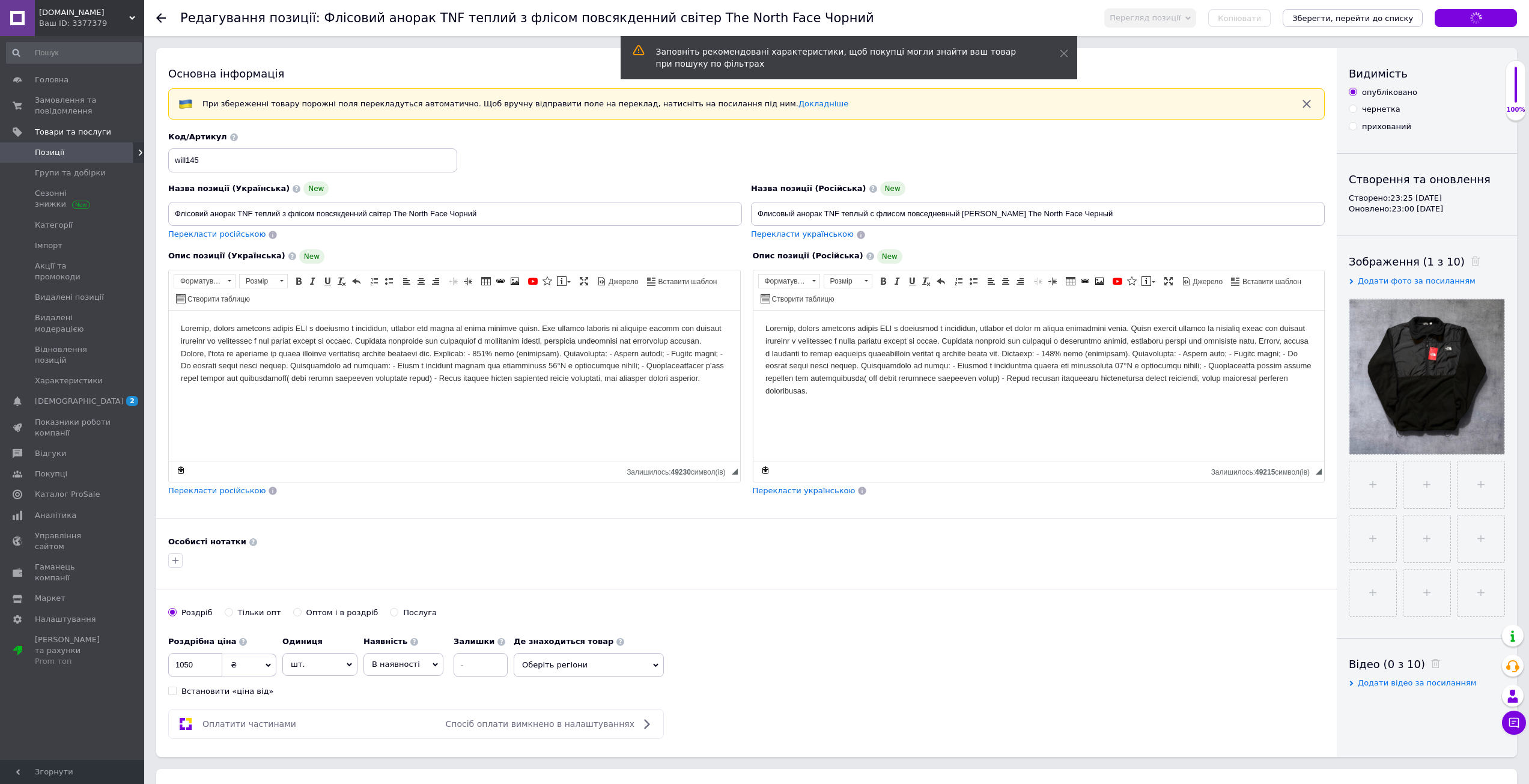
click at [1413, 8] on div "Перегляд позиції Зберегти та переглянути на сайті Зберегти та переглянути на ма…" at bounding box center [1304, 17] width 425 height 19
click at [1394, 18] on icon "Зберегти, перейти до списку" at bounding box center [1352, 18] width 121 height 9
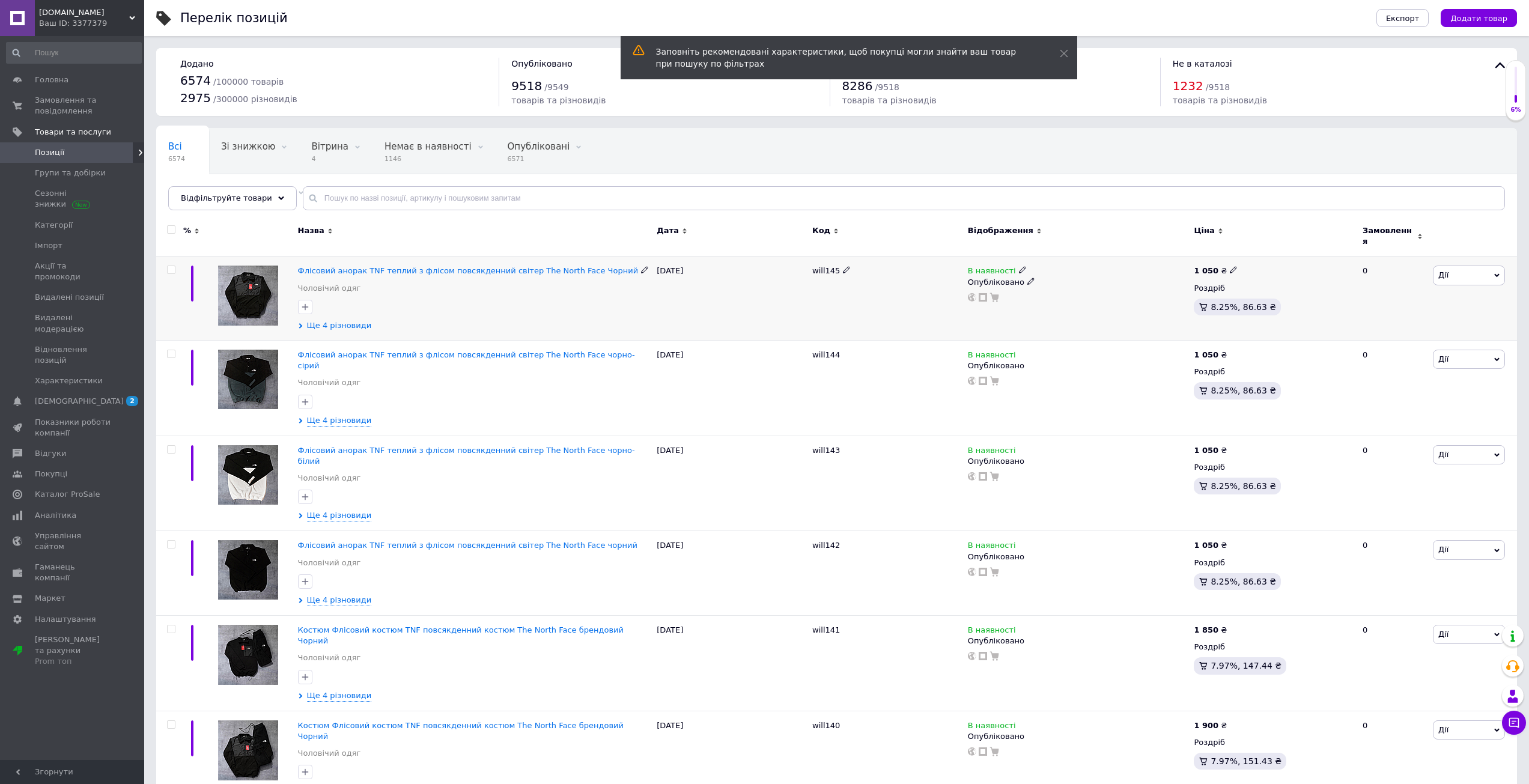
click at [336, 320] on span "Ще 4 різновиди" at bounding box center [339, 325] width 65 height 11
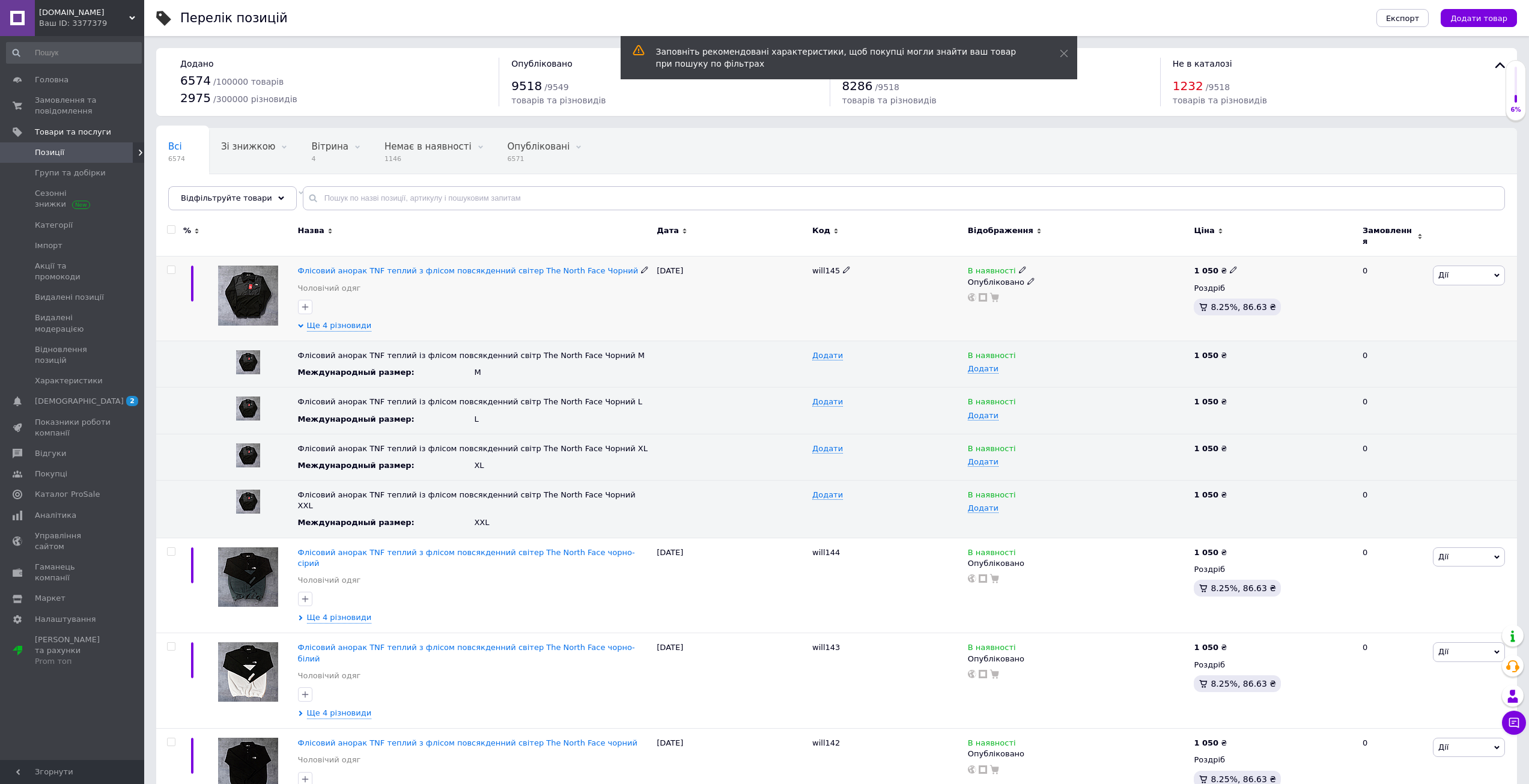
click at [1230, 267] on use at bounding box center [1233, 270] width 7 height 7
click at [1261, 256] on input "1050" at bounding box center [1287, 257] width 91 height 24
click at [1261, 256] on input "1450" at bounding box center [1287, 257] width 91 height 24
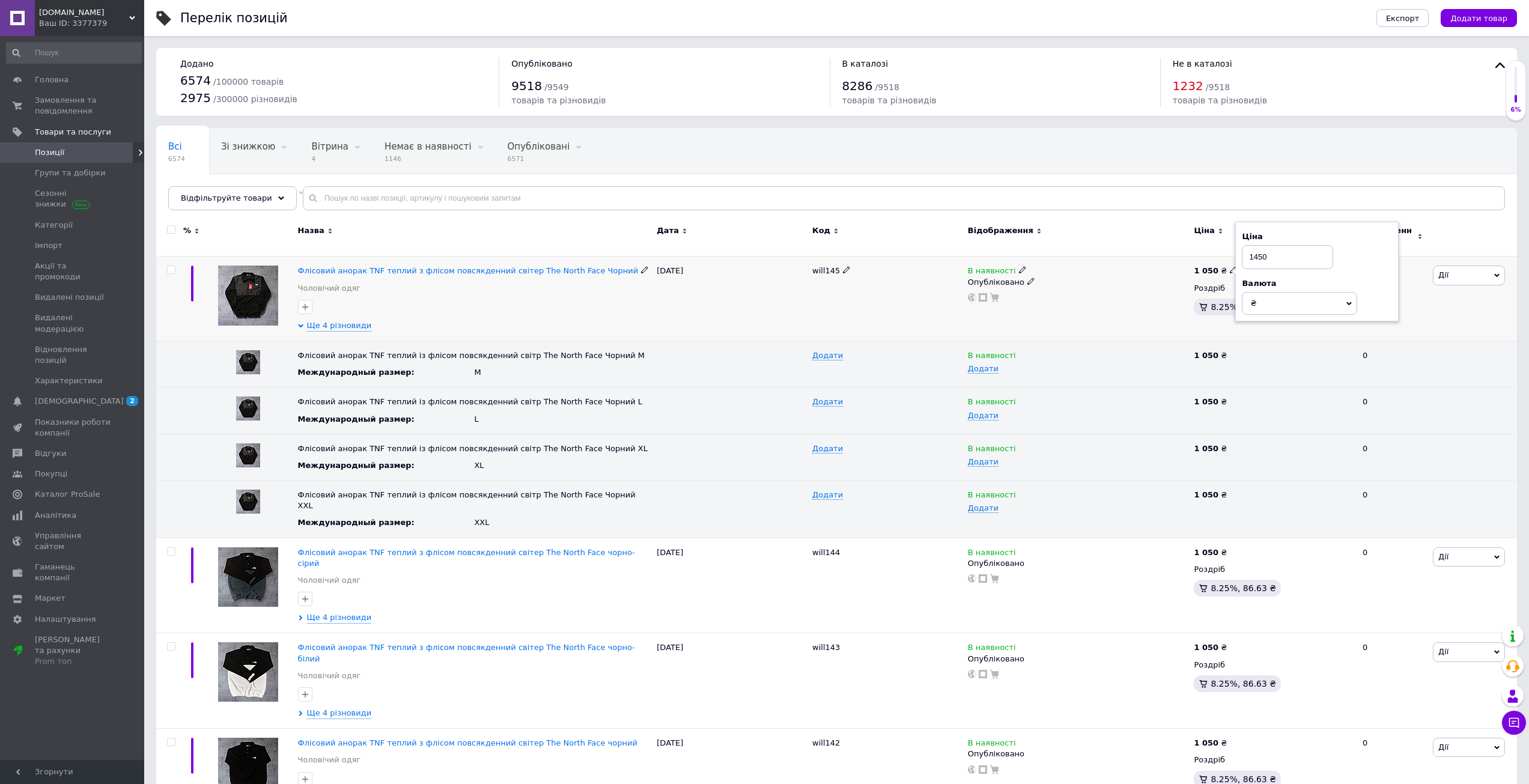
click at [1261, 256] on input "1450" at bounding box center [1287, 257] width 91 height 24
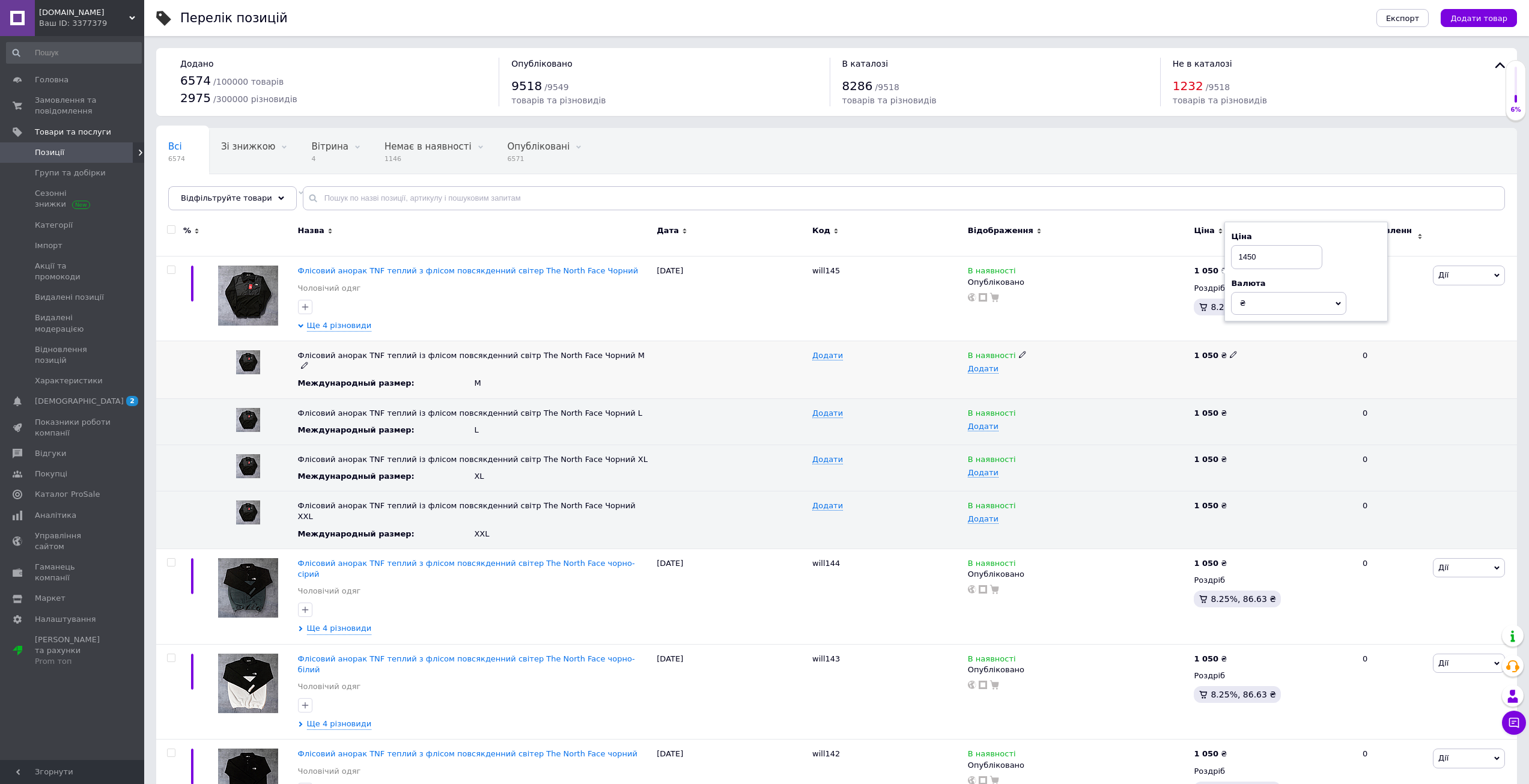
type input "1450"
click at [1232, 350] on div "1 050 ₴" at bounding box center [1273, 355] width 158 height 11
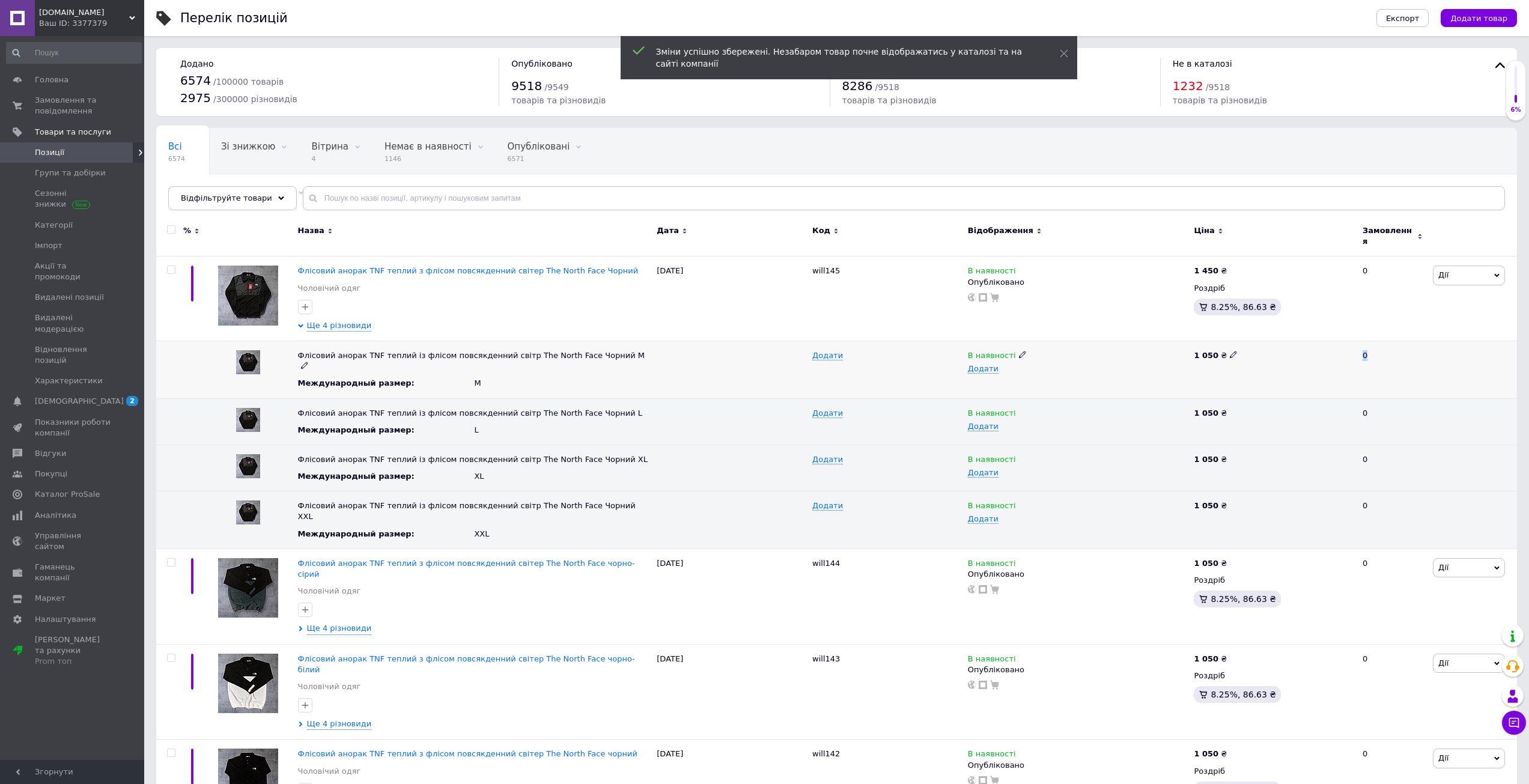
click at [1231, 350] on div "1 050 ₴" at bounding box center [1273, 355] width 158 height 11
click at [1229, 350] on div "1 050 ₴" at bounding box center [1273, 355] width 158 height 11
click at [1230, 351] on use at bounding box center [1233, 354] width 7 height 7
click at [1228, 347] on input "1050" at bounding box center [1268, 356] width 157 height 18
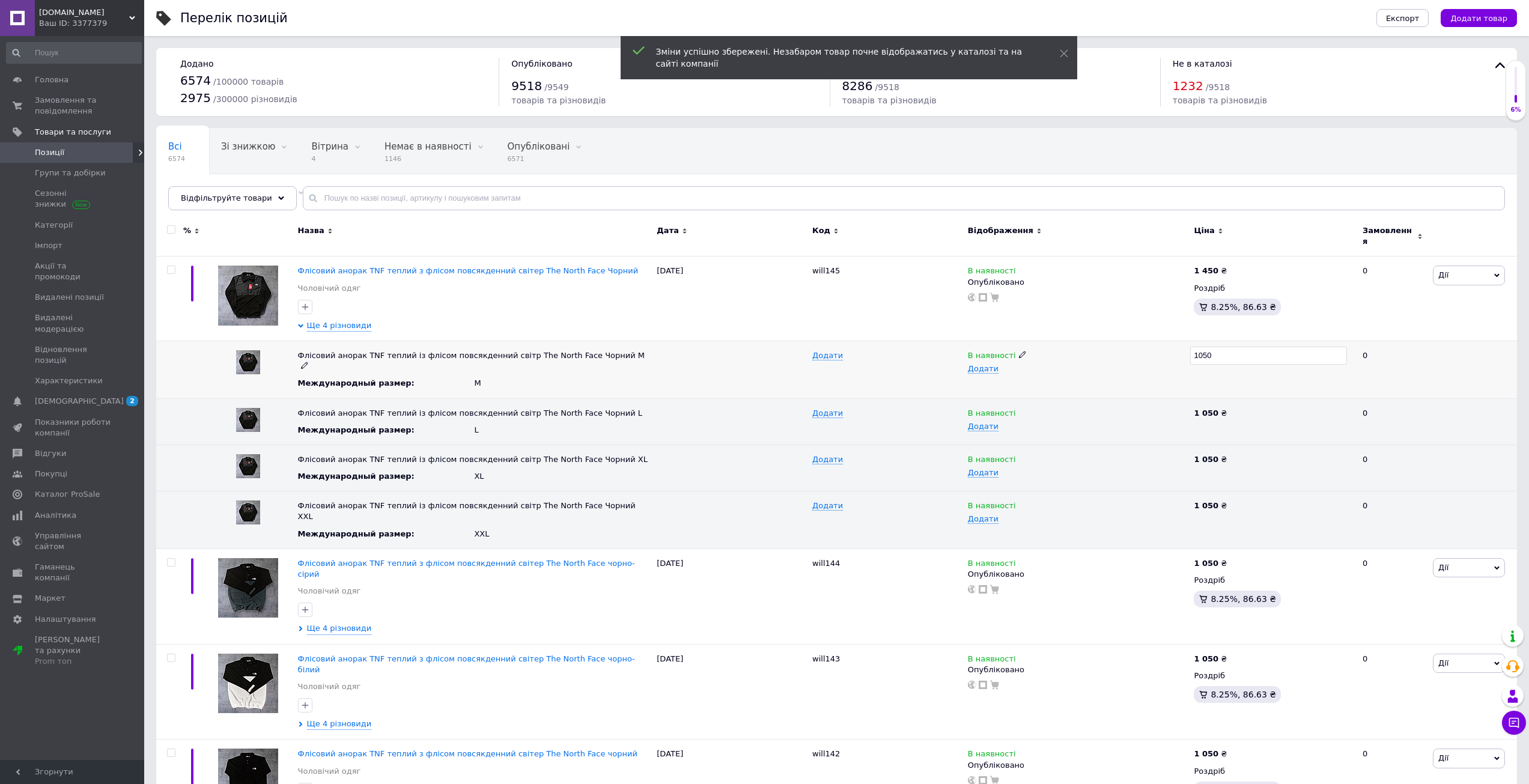
type input "1450"
click at [1230, 397] on icon at bounding box center [1233, 401] width 7 height 7
click at [1225, 393] on input "1050" at bounding box center [1268, 402] width 157 height 18
type input "1450"
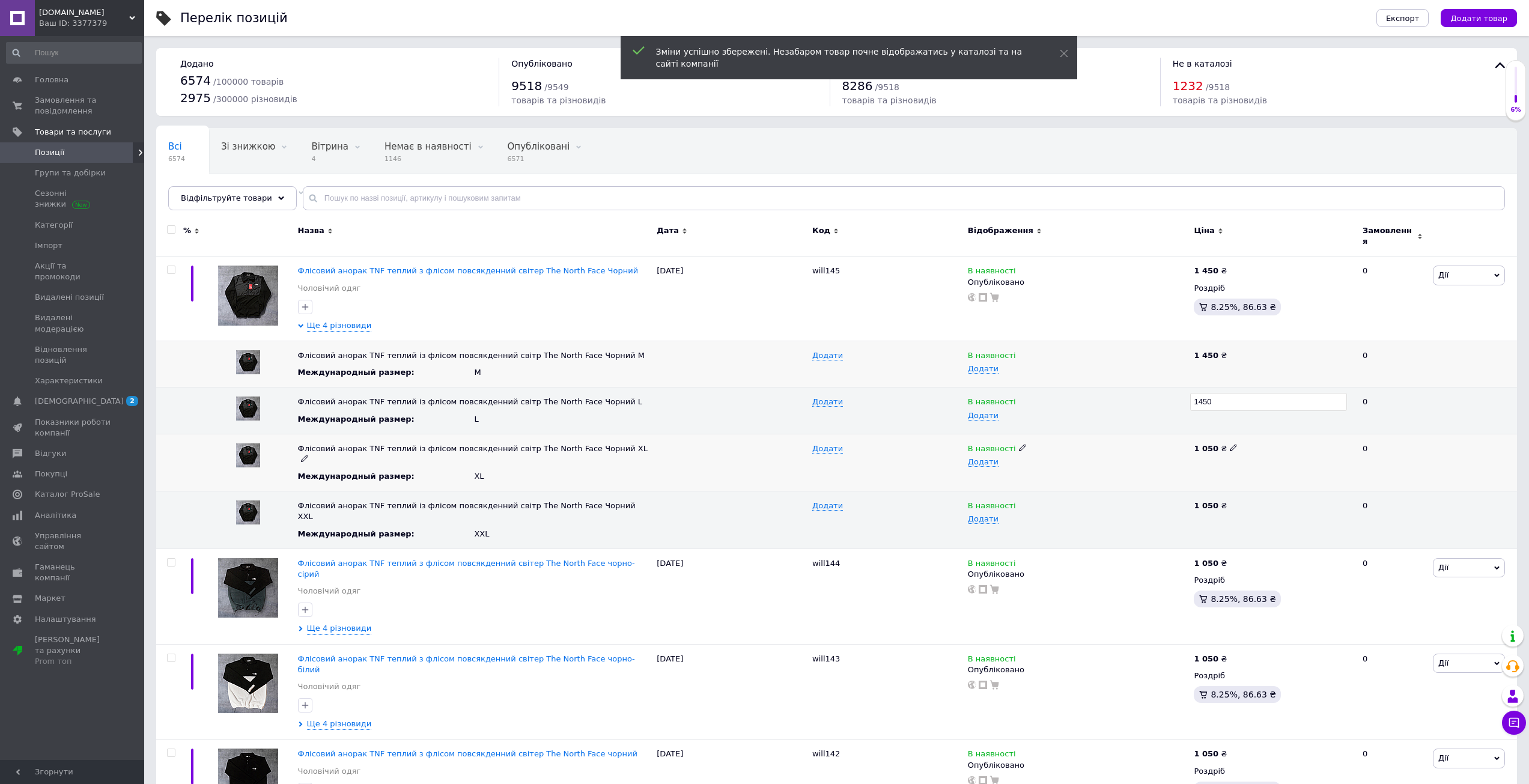
click at [1230, 444] on icon at bounding box center [1233, 448] width 7 height 7
click at [1223, 440] on input "1050" at bounding box center [1268, 448] width 157 height 18
type input "1450"
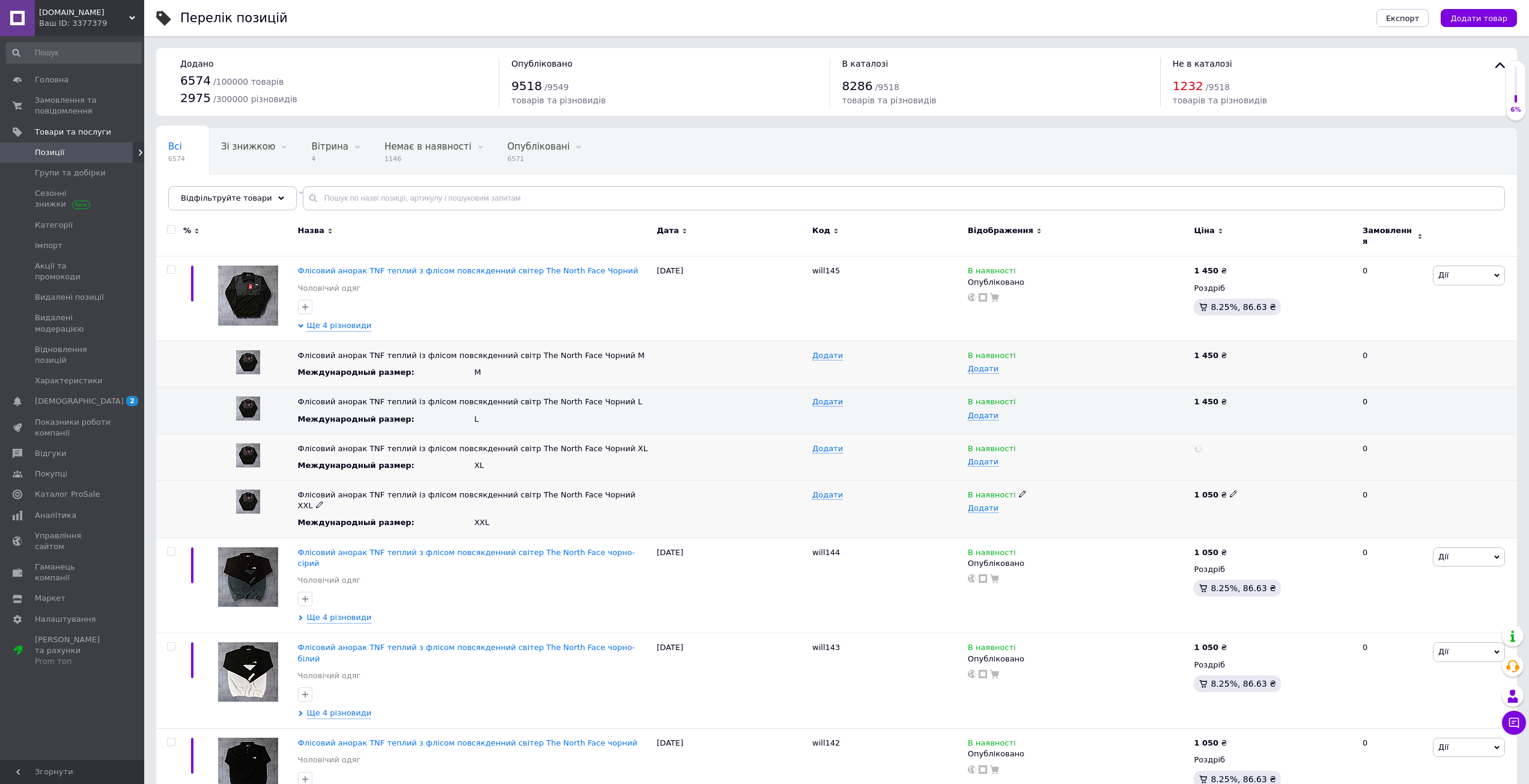
click at [1231, 490] on div "1 050 ₴" at bounding box center [1273, 495] width 158 height 11
click at [1230, 490] on icon at bounding box center [1233, 494] width 7 height 7
type input "1450"
click at [1157, 507] on div "В наявності Додати" at bounding box center [1078, 509] width 226 height 57
click at [331, 320] on span "Ще 4 різновиди" at bounding box center [339, 325] width 65 height 11
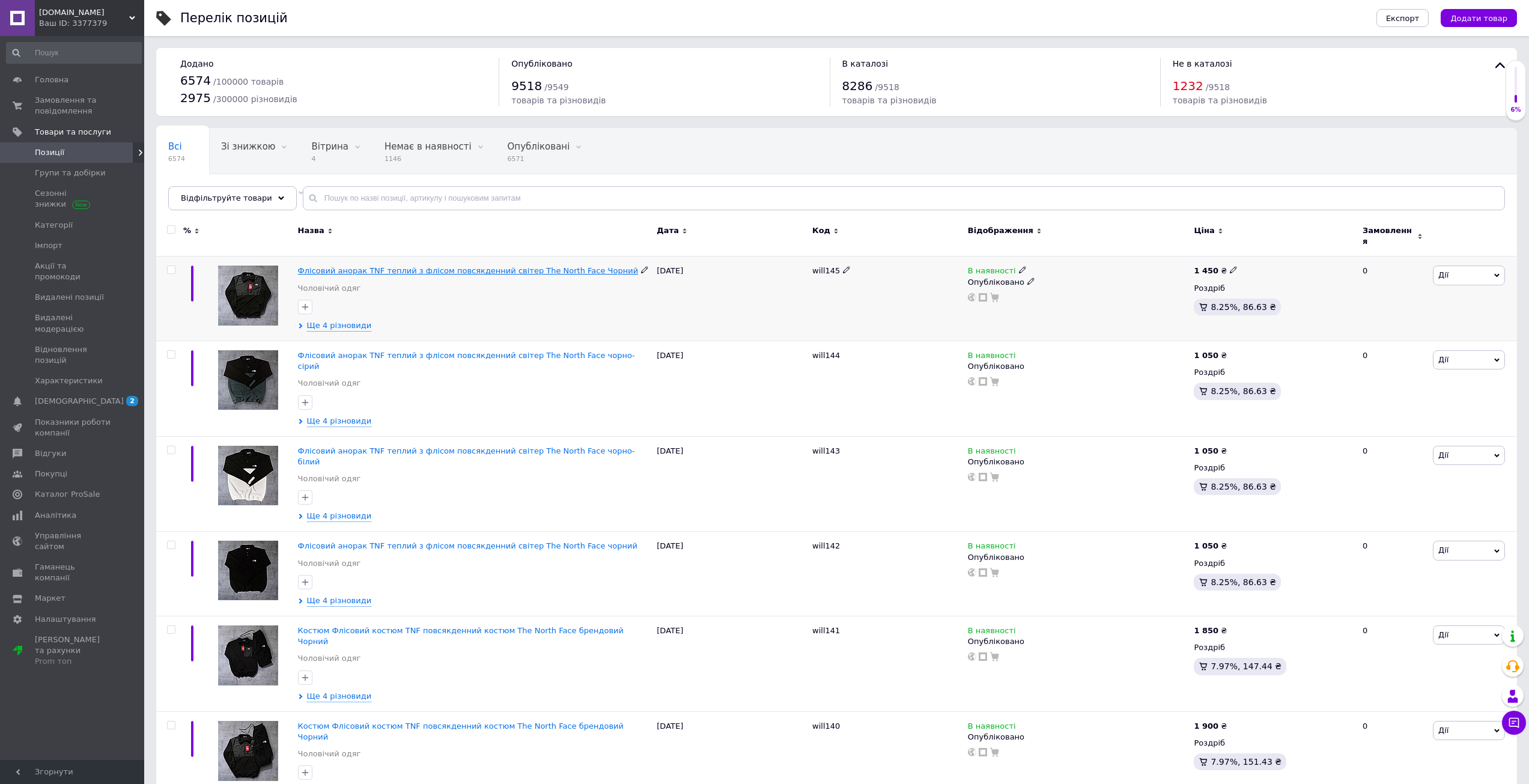
click at [394, 266] on span "Флісовий анорак TNF теплий з флісом повсякденний світер The North Face Чорний" at bounding box center [468, 271] width 341 height 9
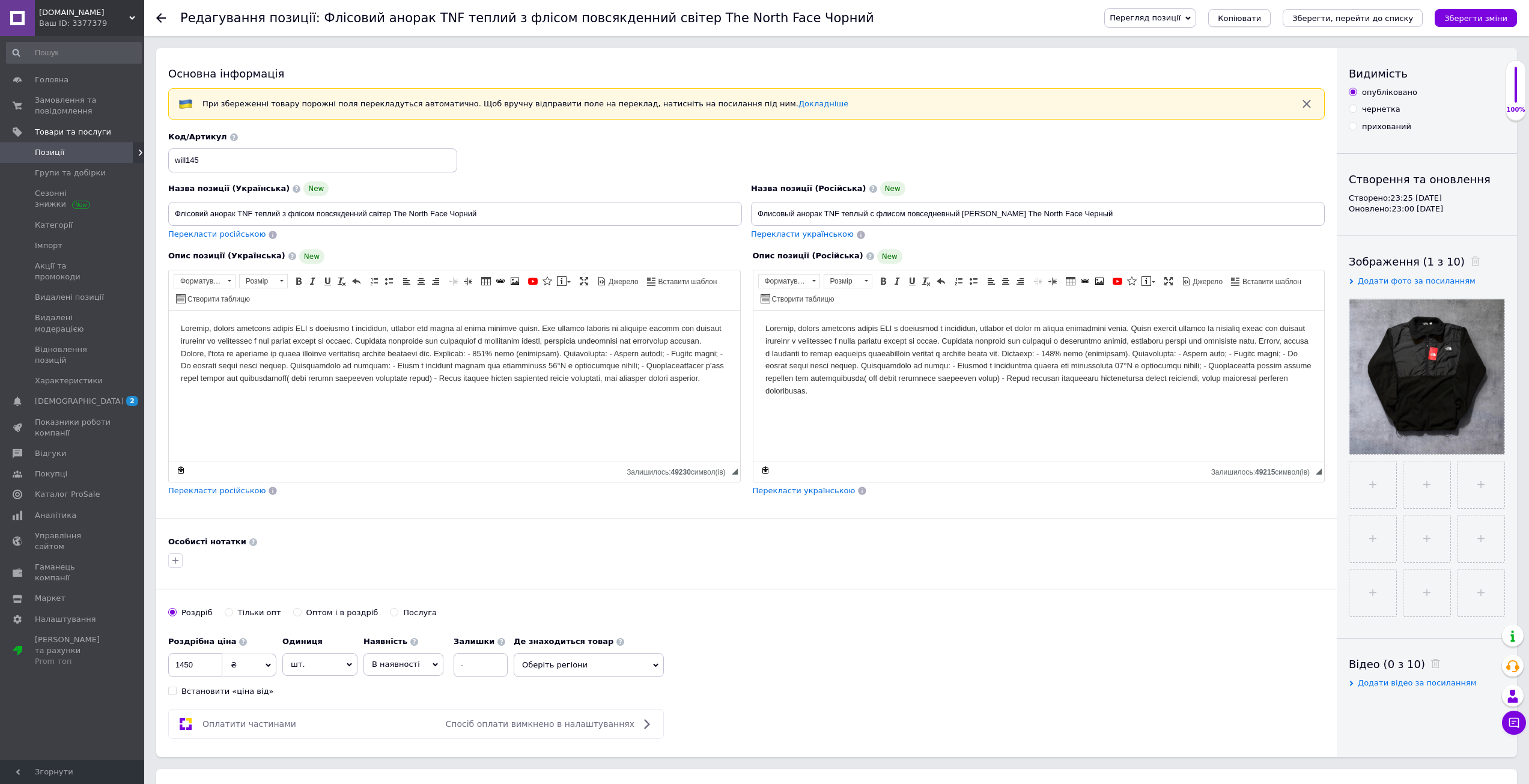
click at [1261, 16] on span "Копіювати" at bounding box center [1239, 18] width 43 height 9
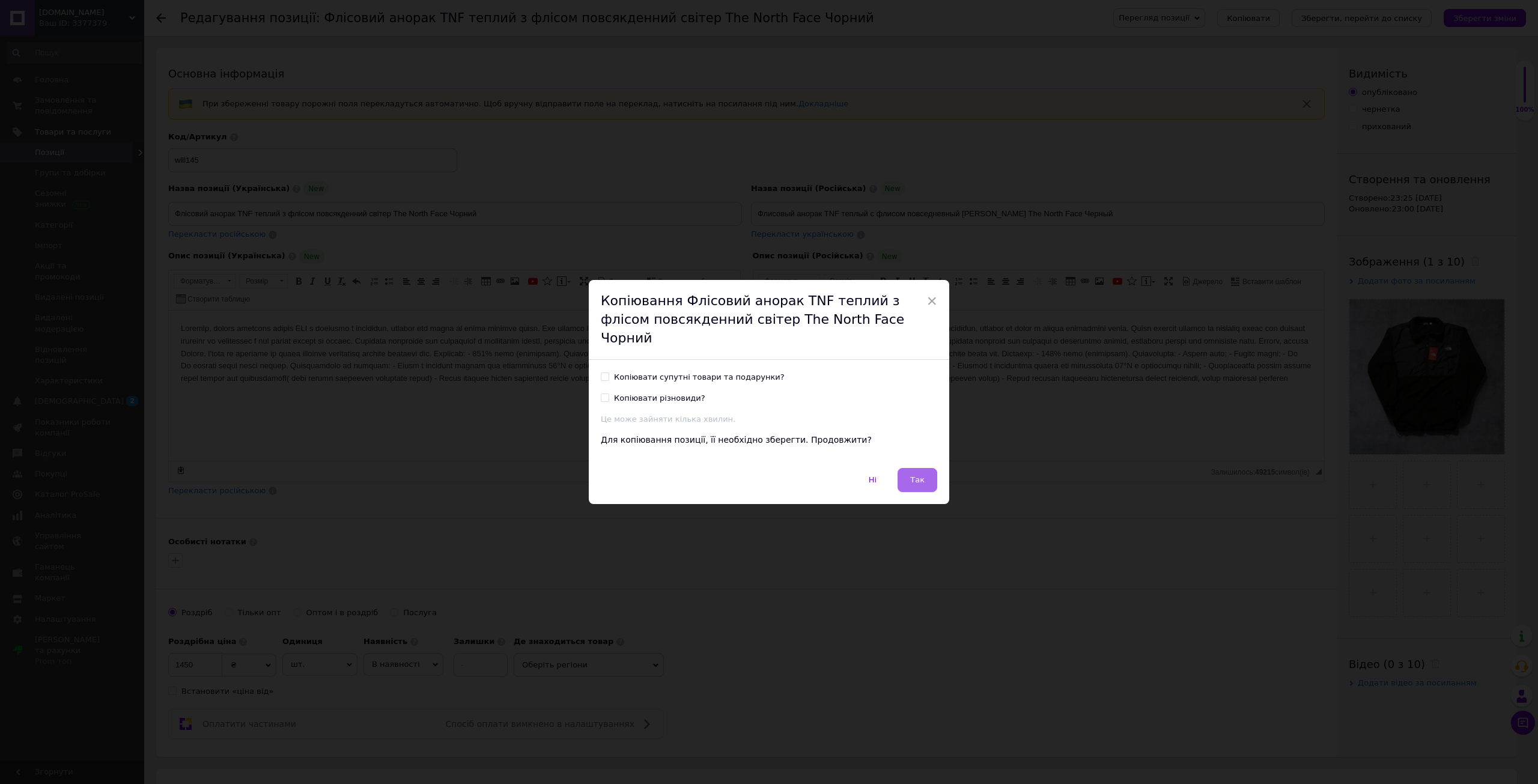
click at [927, 468] on button "Так" at bounding box center [918, 480] width 40 height 24
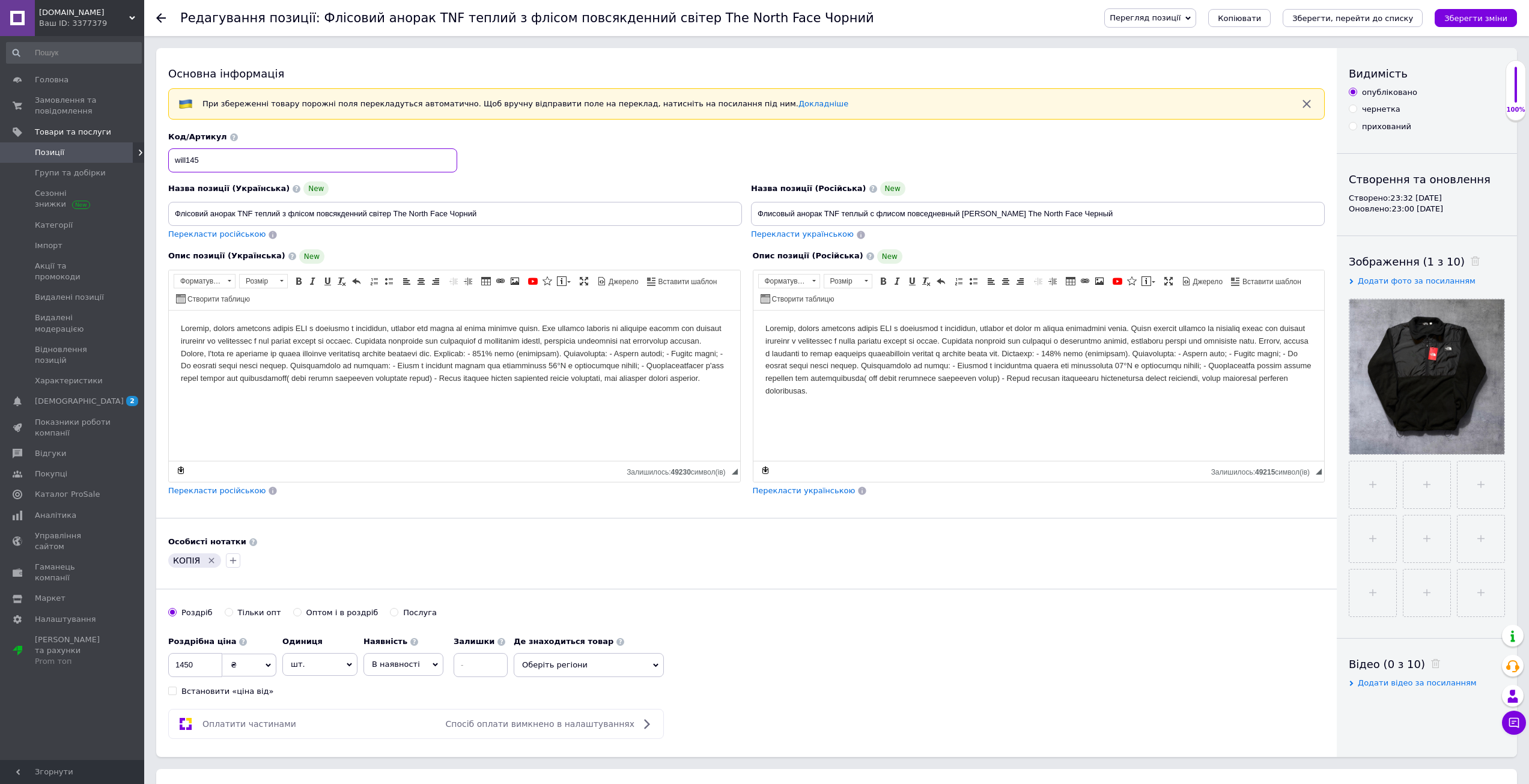
drag, startPoint x: 224, startPoint y: 158, endPoint x: 231, endPoint y: 154, distance: 8.1
click at [224, 158] on input "will145" at bounding box center [313, 160] width 289 height 24
type input "will146"
click at [682, 158] on div "Код/Артикул will146" at bounding box center [747, 152] width 1165 height 50
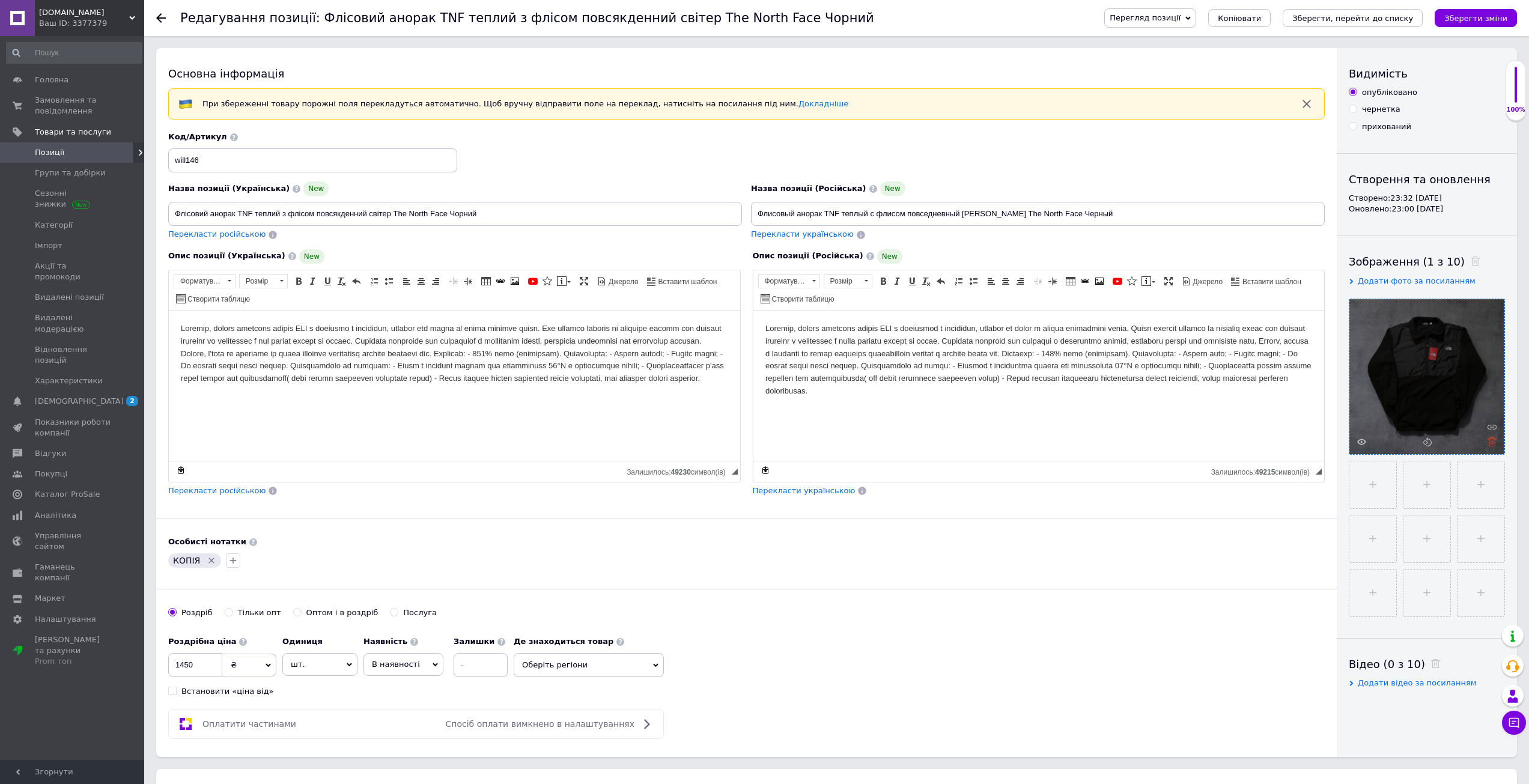
click at [1495, 443] on use at bounding box center [1492, 442] width 9 height 9
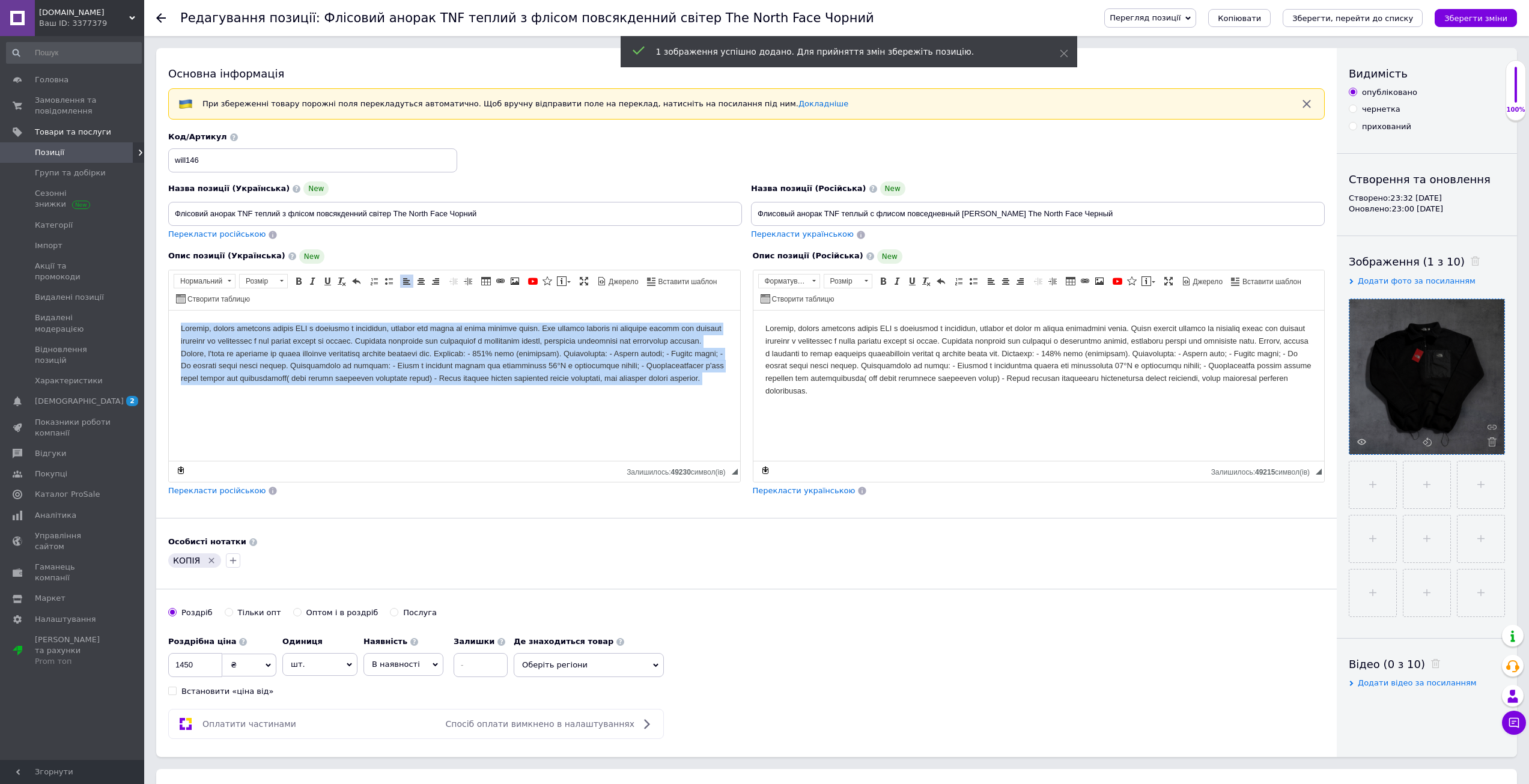
drag, startPoint x: 173, startPoint y: 321, endPoint x: 1088, endPoint y: 596, distance: 955.4
click at [740, 417] on html at bounding box center [455, 363] width 571 height 107
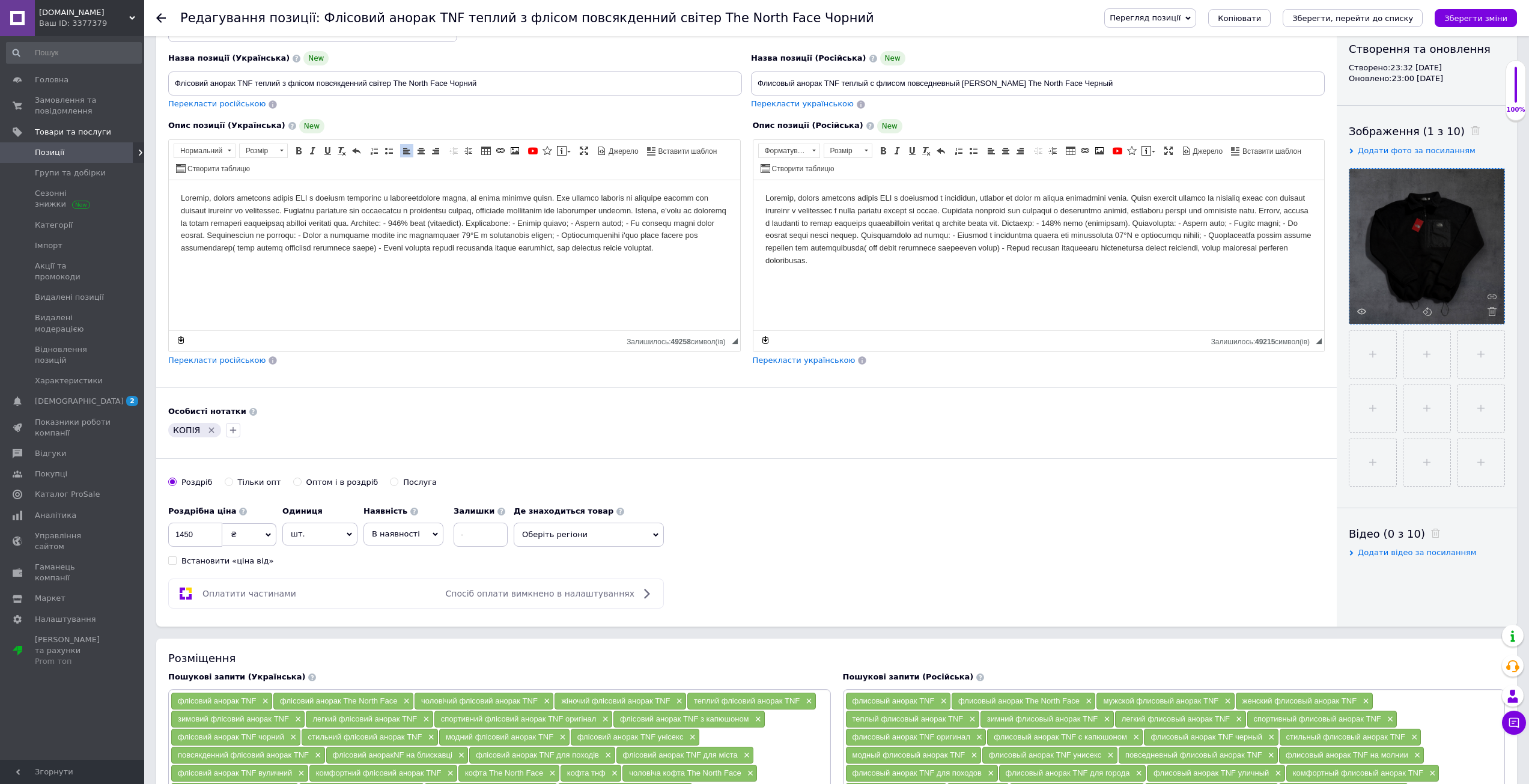
scroll to position [180, 0]
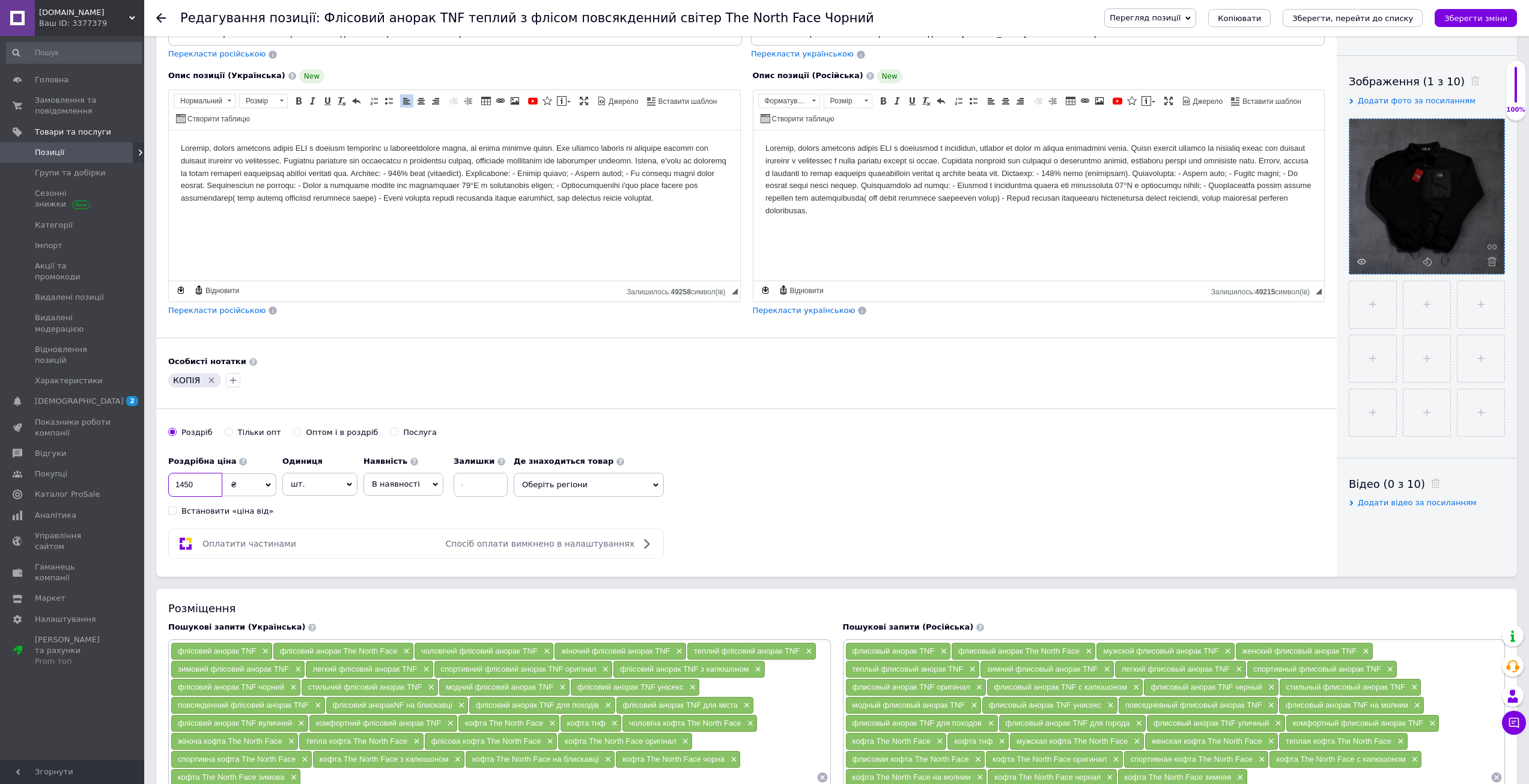
click at [216, 479] on input "1450" at bounding box center [195, 485] width 54 height 24
type input "1400"
click at [1039, 566] on div "Основна інформація При збереженні товару порожні поля перекладуться автоматично…" at bounding box center [746, 222] width 1180 height 709
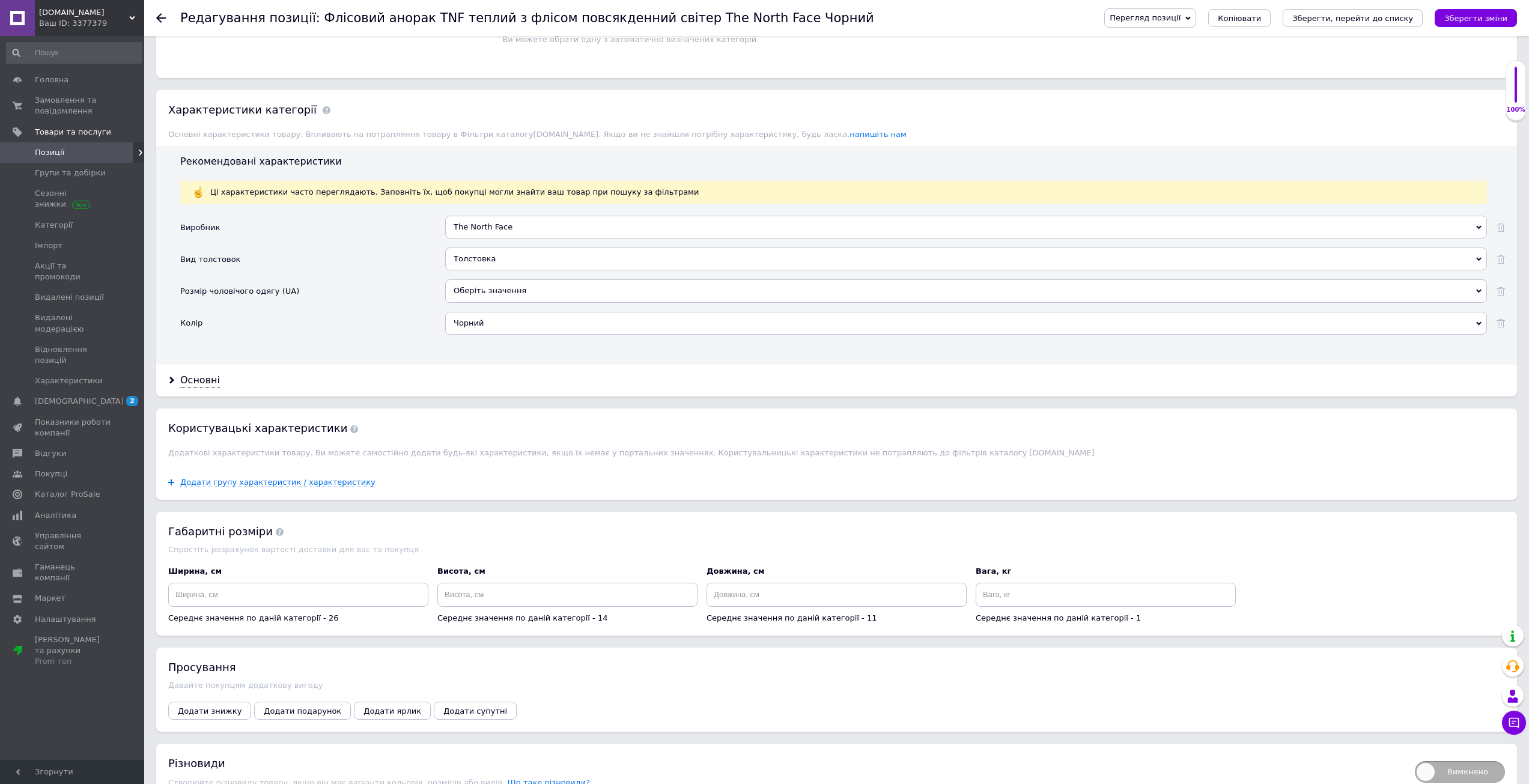
scroll to position [1081, 0]
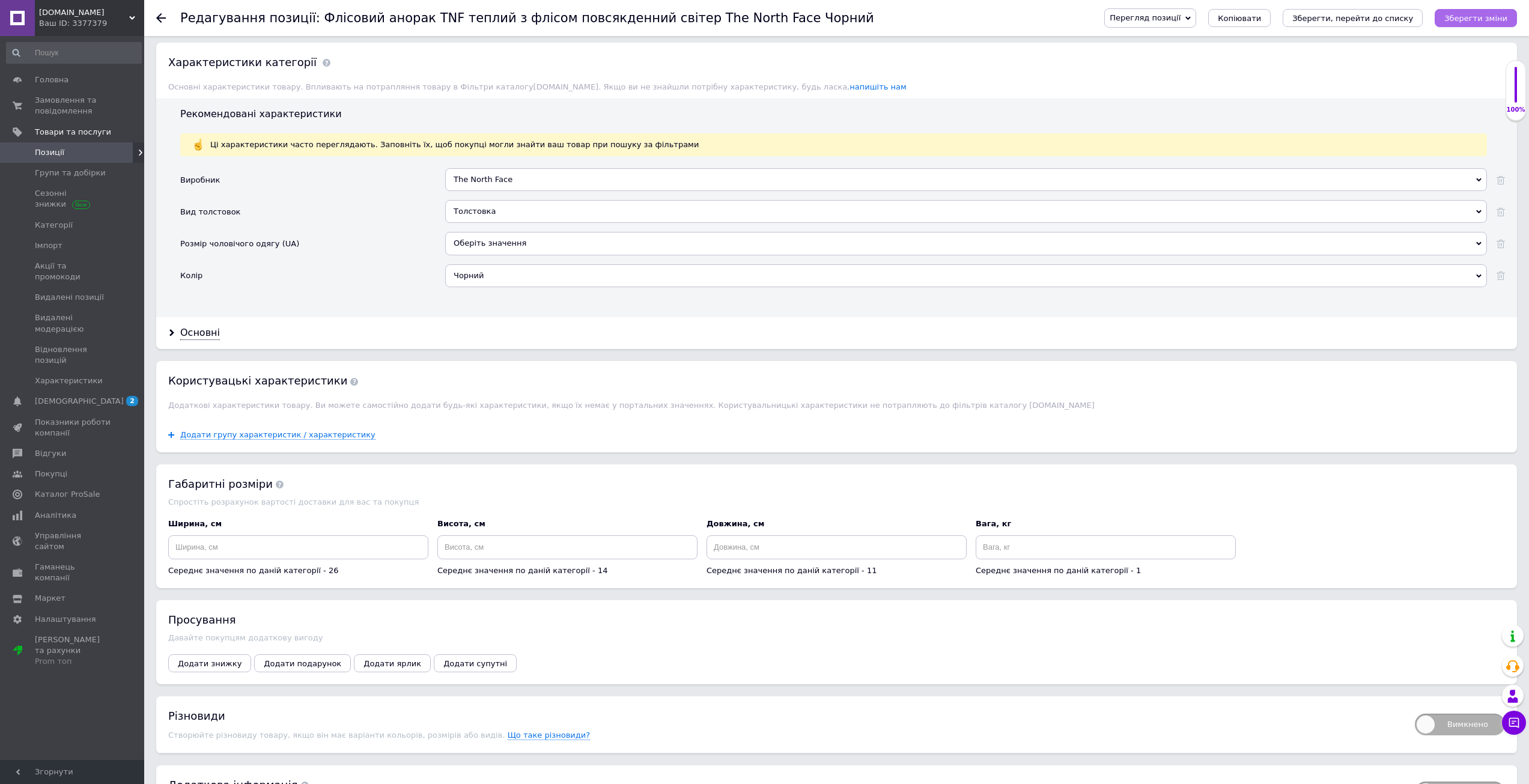
click at [1462, 14] on icon "Зберегти зміни" at bounding box center [1475, 18] width 63 height 9
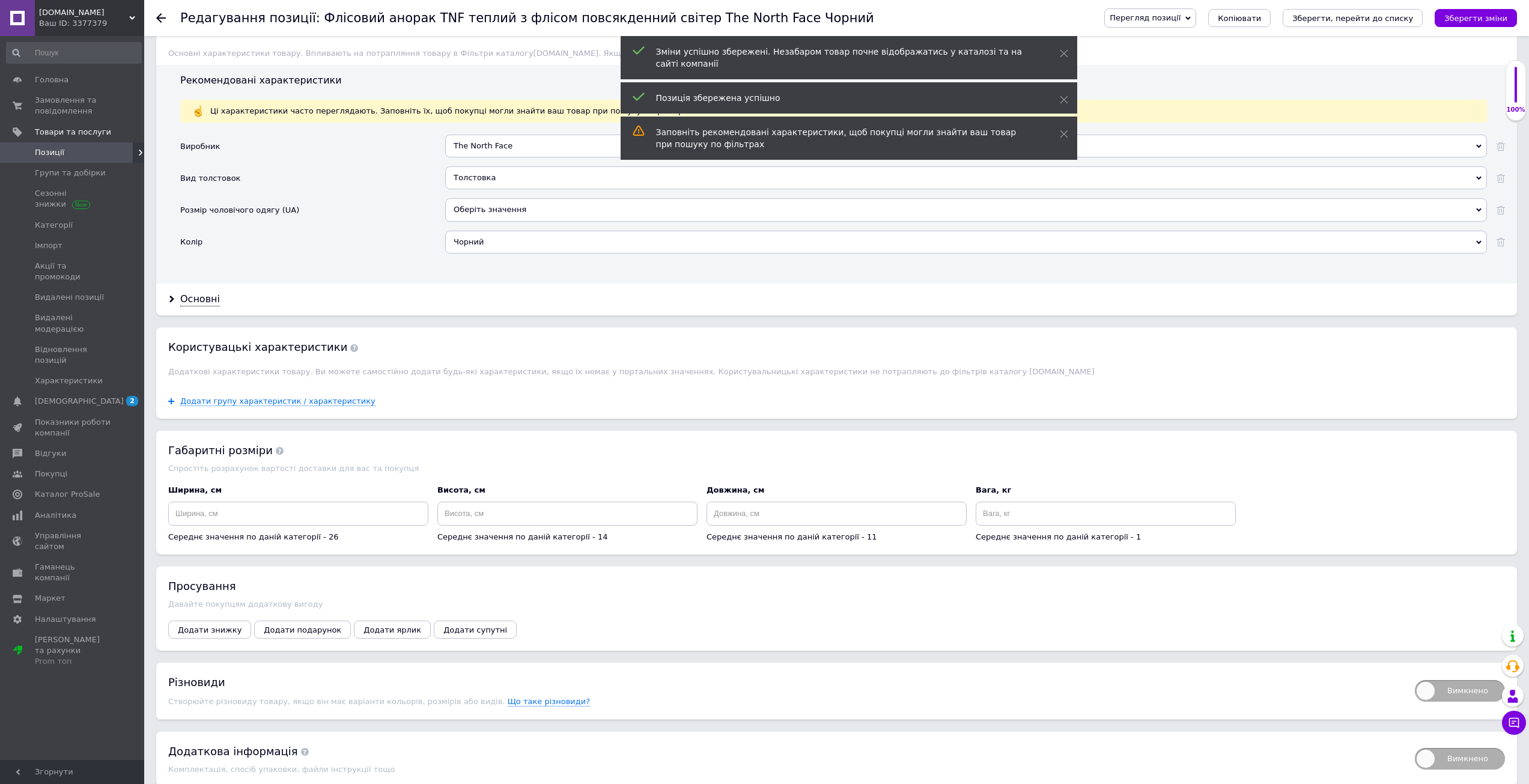
scroll to position [1169, 0]
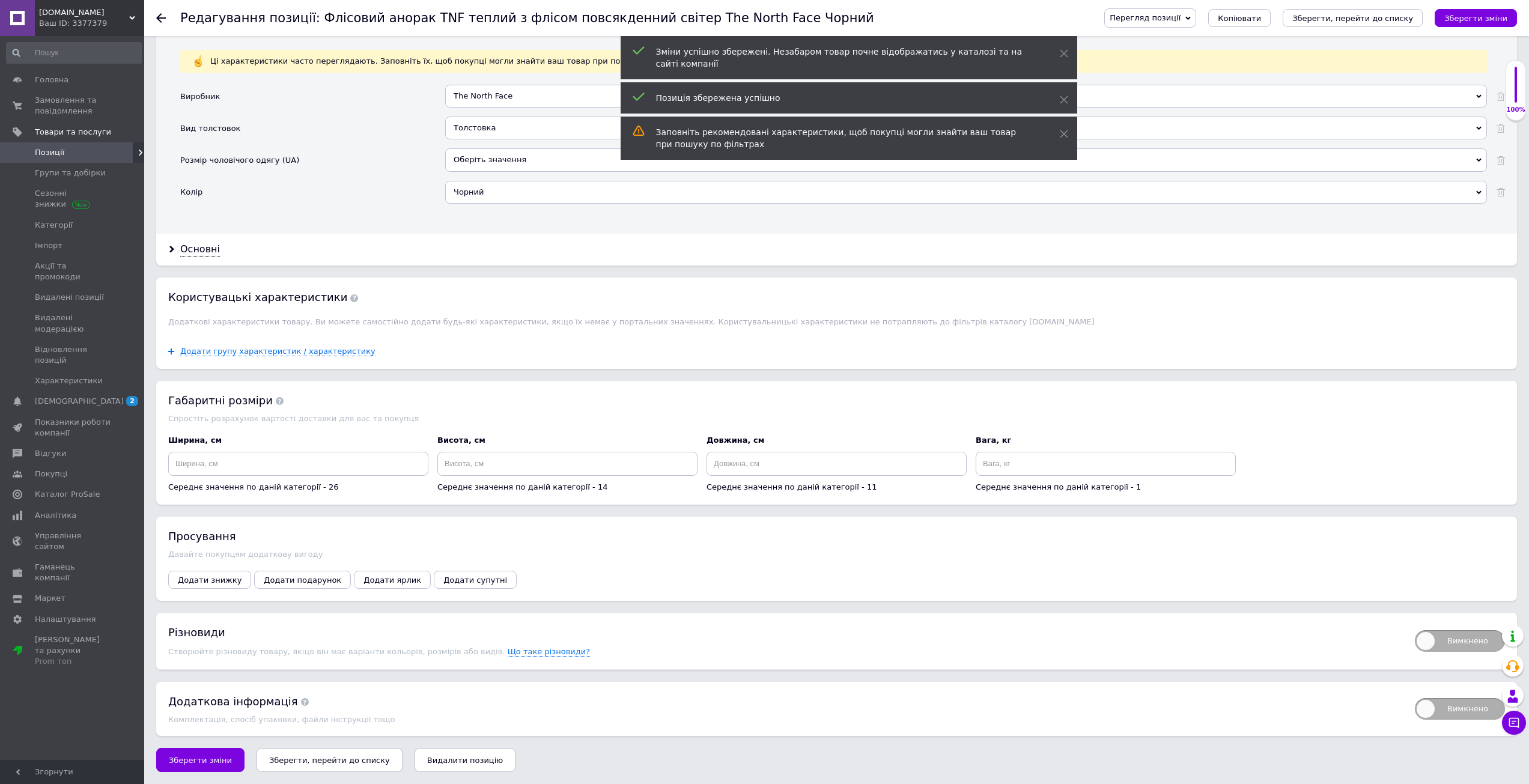
click at [1452, 650] on span "Вимкнено" at bounding box center [1460, 641] width 90 height 22
click at [1415, 630] on input "Вимкнено" at bounding box center [1410, 626] width 8 height 8
checkbox input "true"
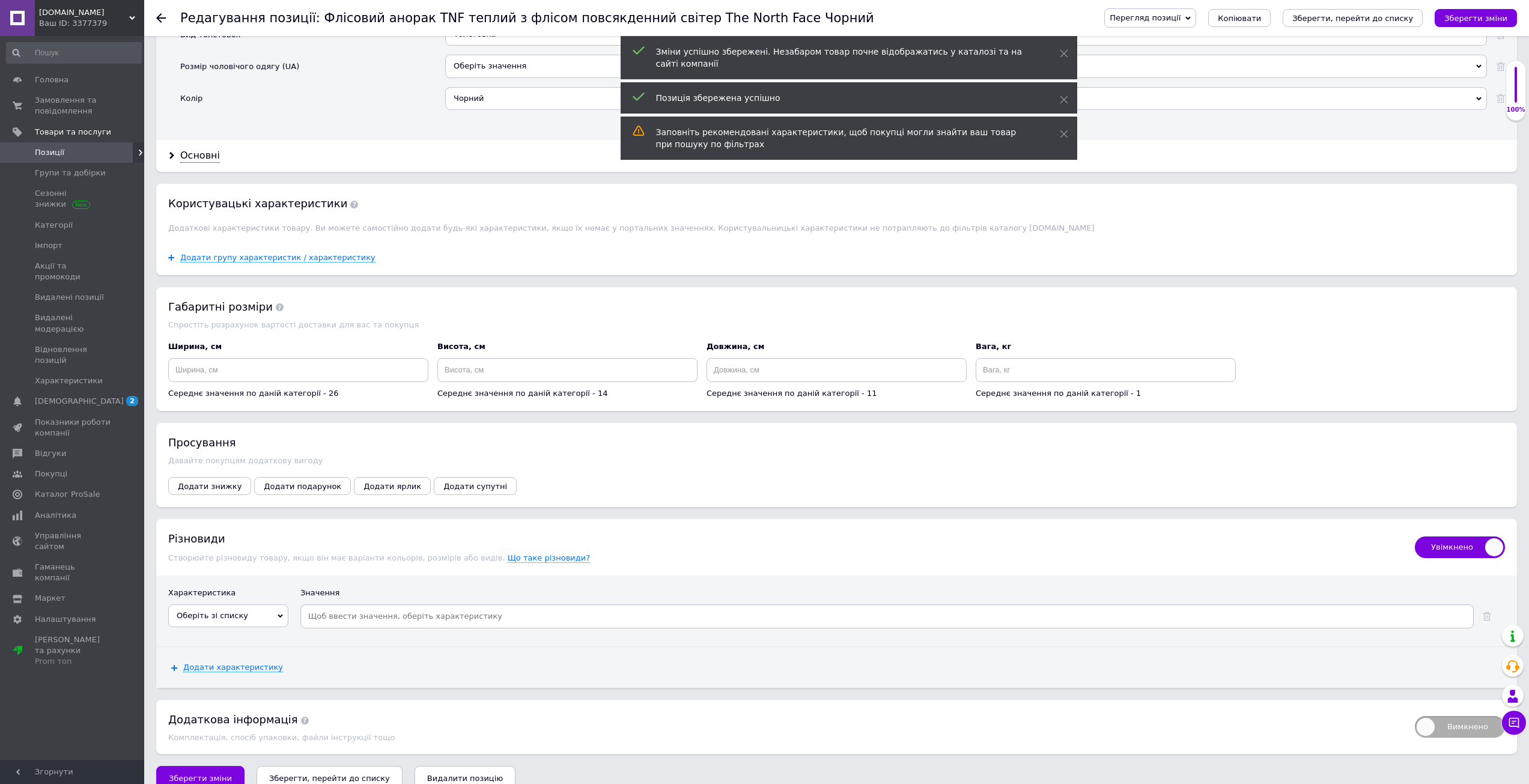
scroll to position [1280, 0]
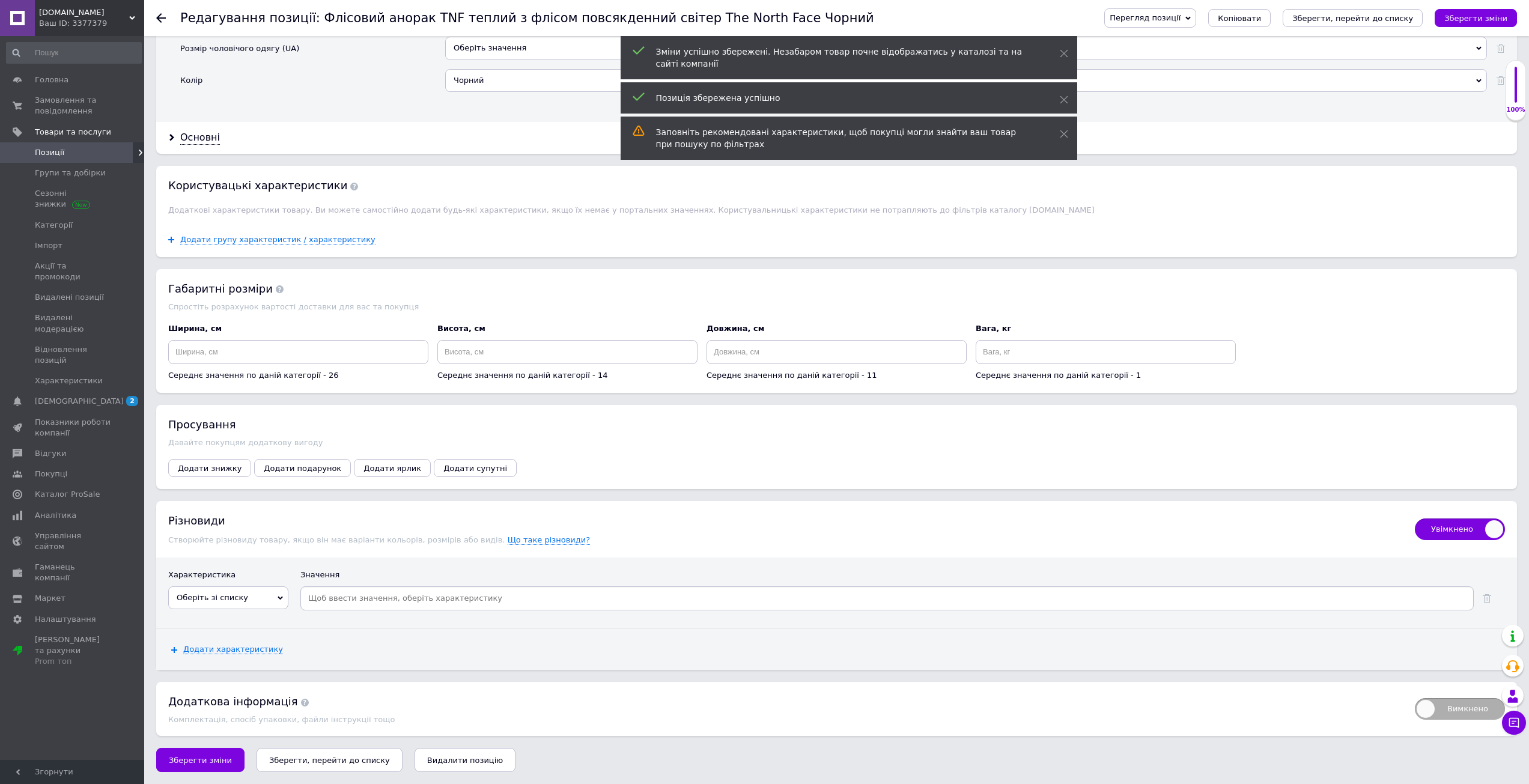
click at [267, 614] on div "Оберіть зі списку Вид толстовок Сезонность Капюшон Цвет Наличие капюшона Состоя…" at bounding box center [228, 601] width 120 height 30
click at [265, 603] on span "Оберіть зі списку" at bounding box center [228, 598] width 120 height 23
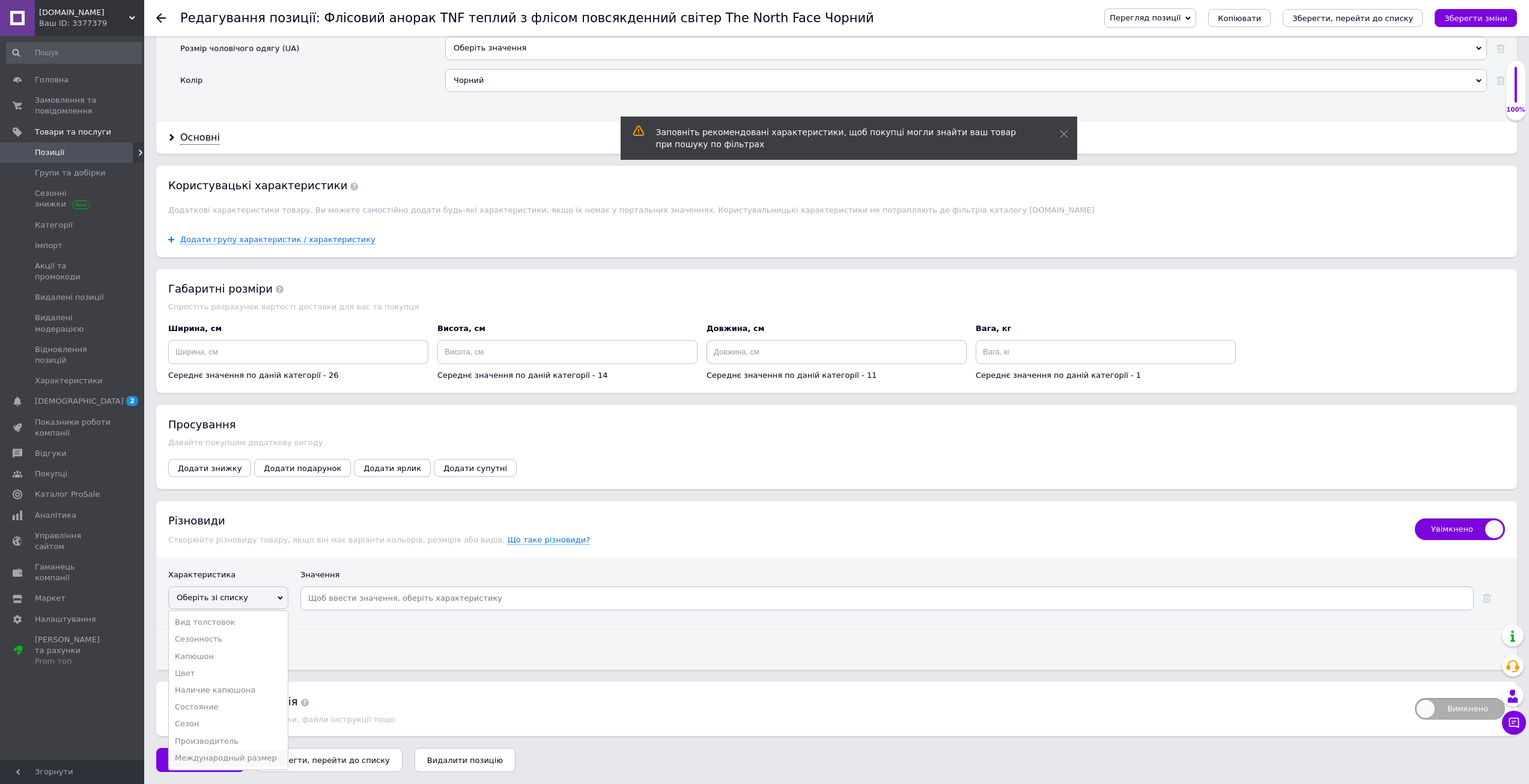
click at [249, 750] on li "Международный размер" at bounding box center [228, 758] width 119 height 17
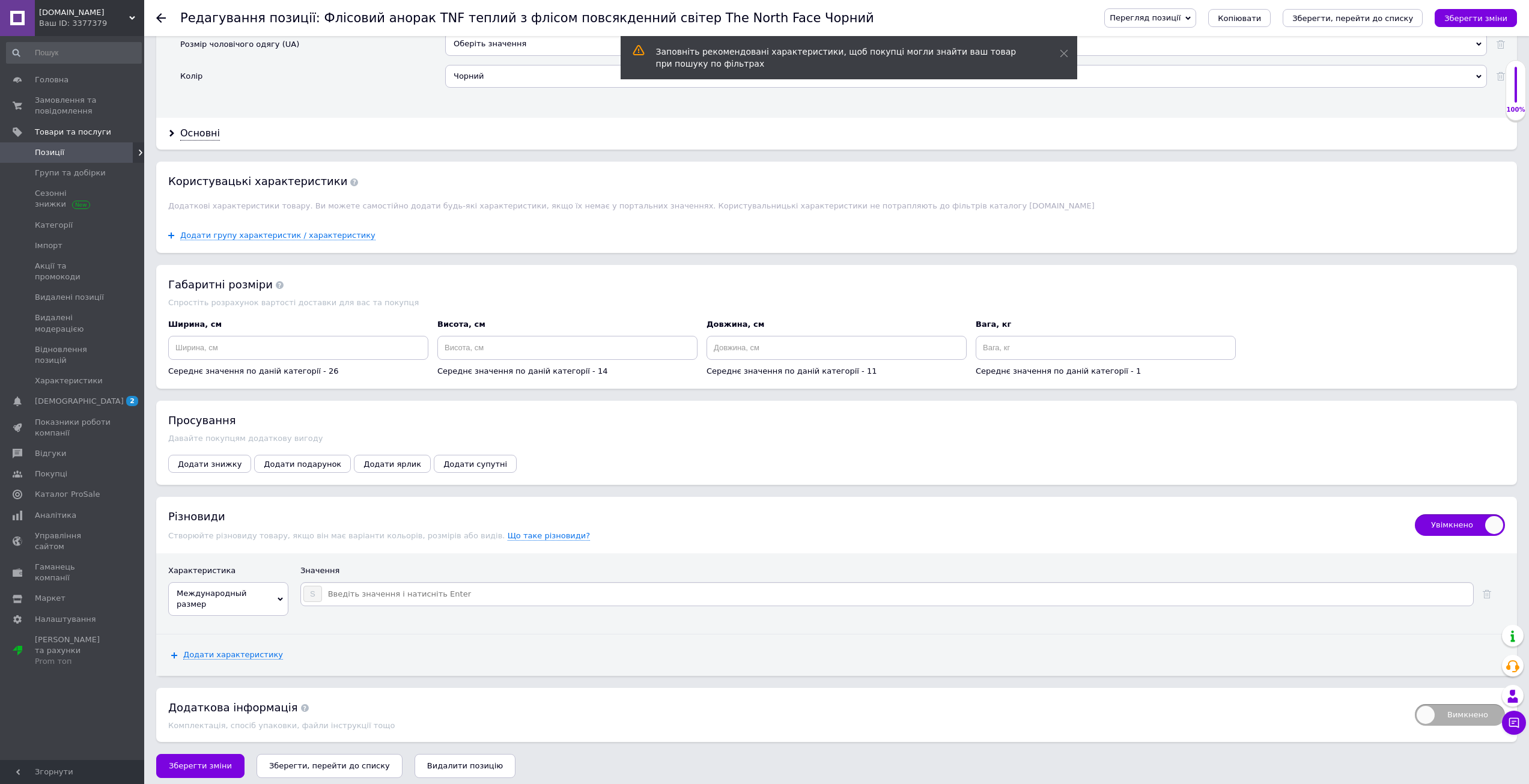
click at [341, 582] on div "Значення" at bounding box center [902, 573] width 1205 height 17
click at [342, 591] on input at bounding box center [896, 594] width 1148 height 18
type input "M"
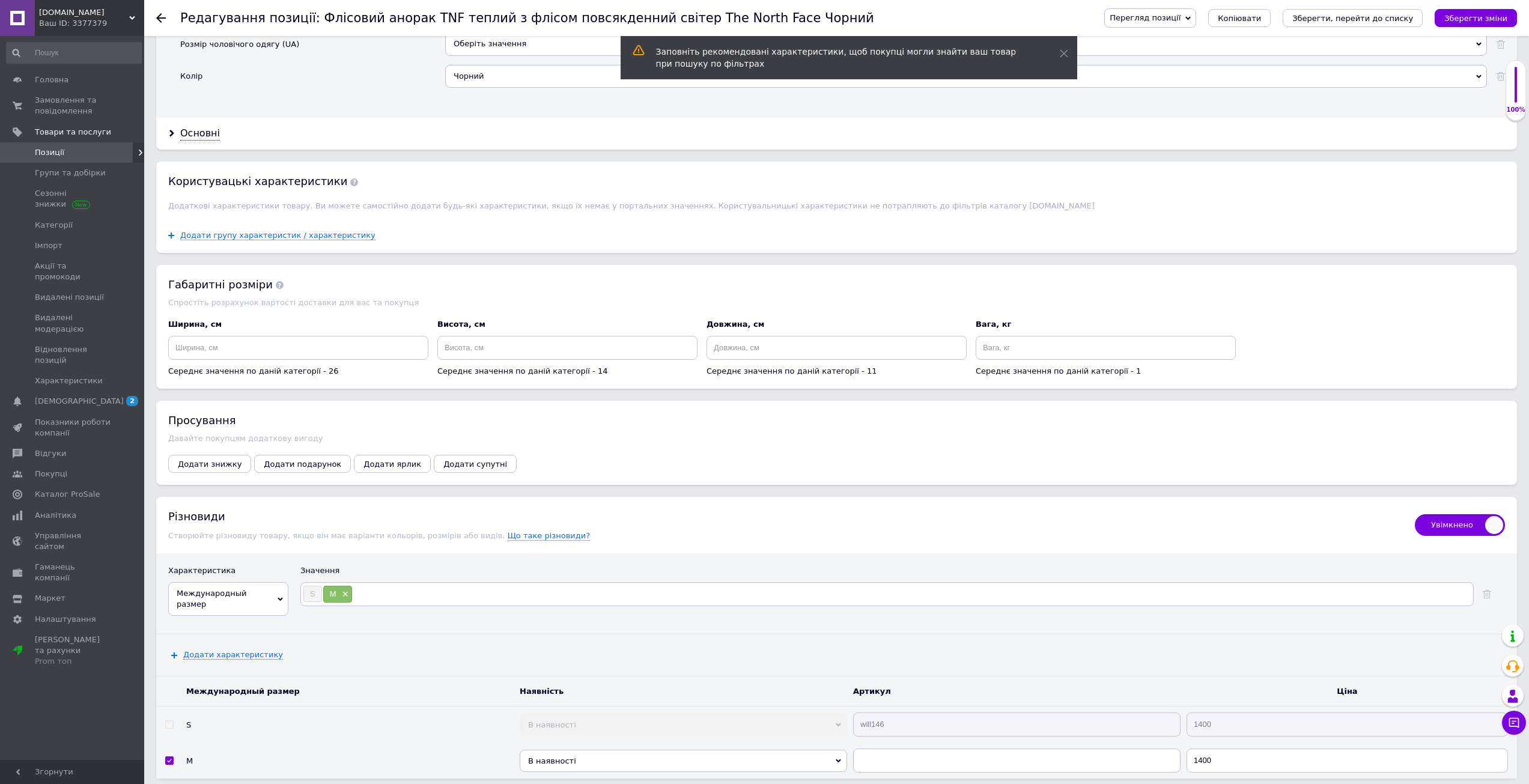
type input "L"
type input "XL"
type input "XXL"
click at [1478, 14] on icon "Зберегти зміни" at bounding box center [1475, 18] width 63 height 9
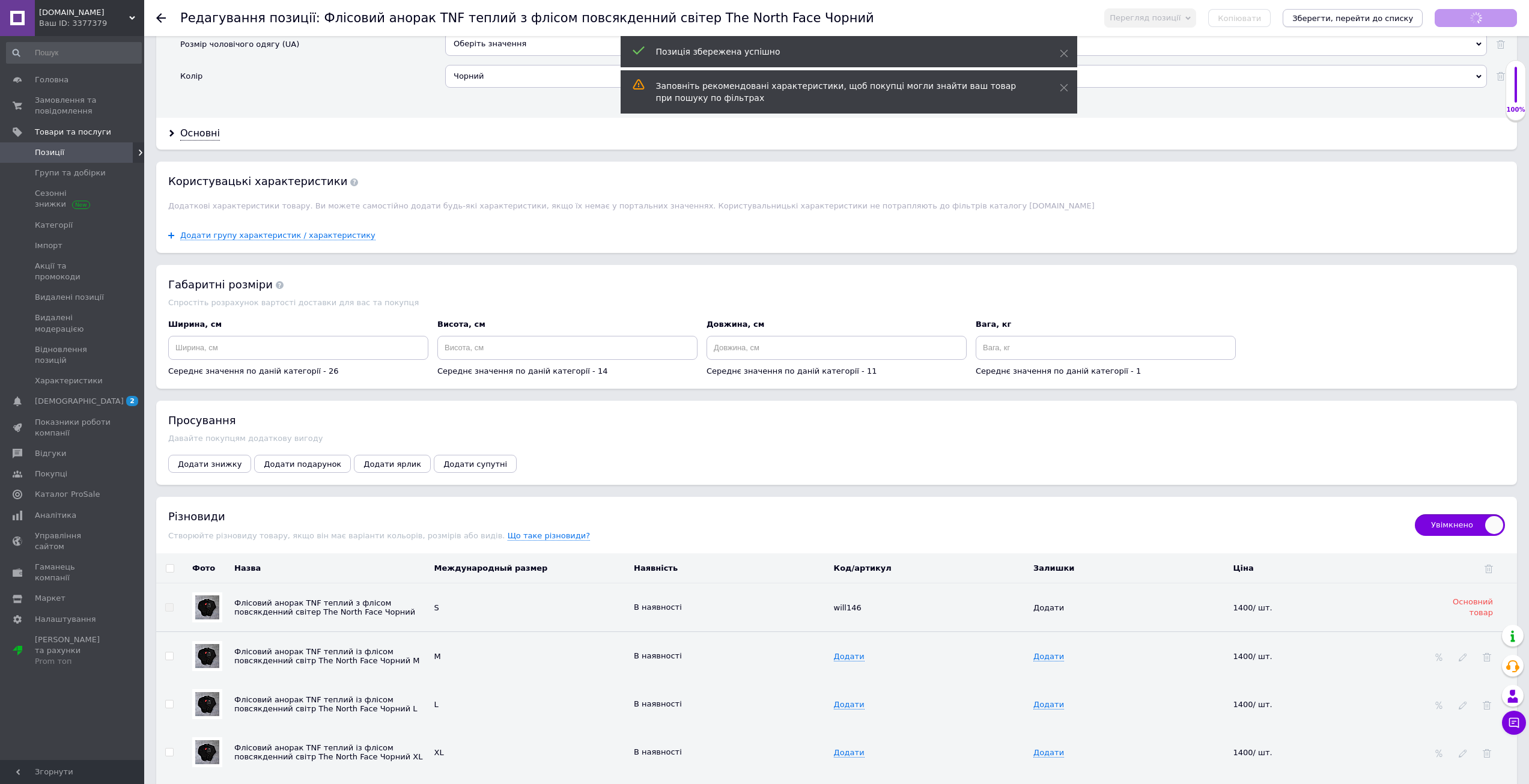
click at [1386, 21] on icon "Зберегти, перейти до списку" at bounding box center [1352, 18] width 121 height 9
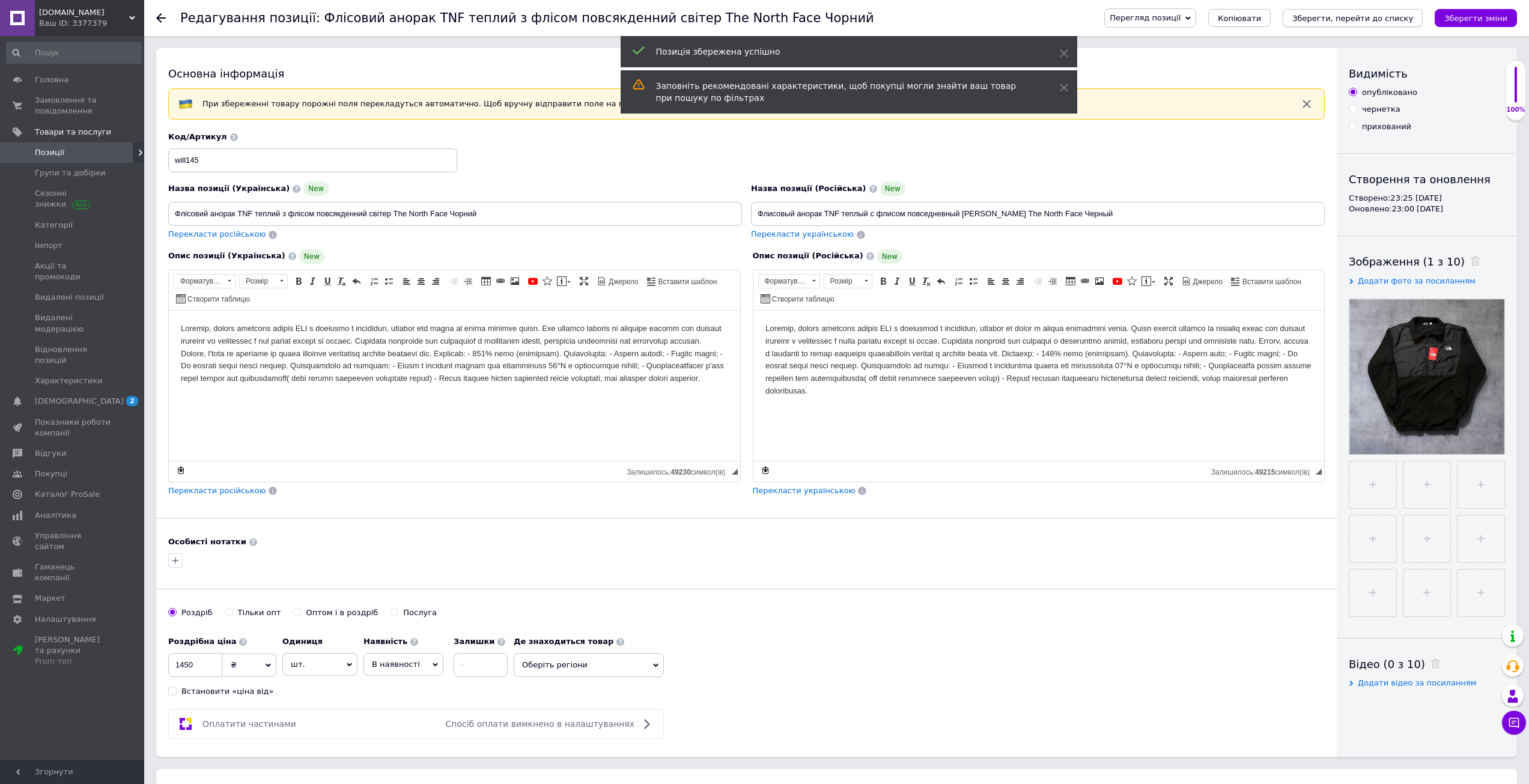
click at [1415, 24] on button "Зберегти, перейти до списку" at bounding box center [1352, 17] width 140 height 18
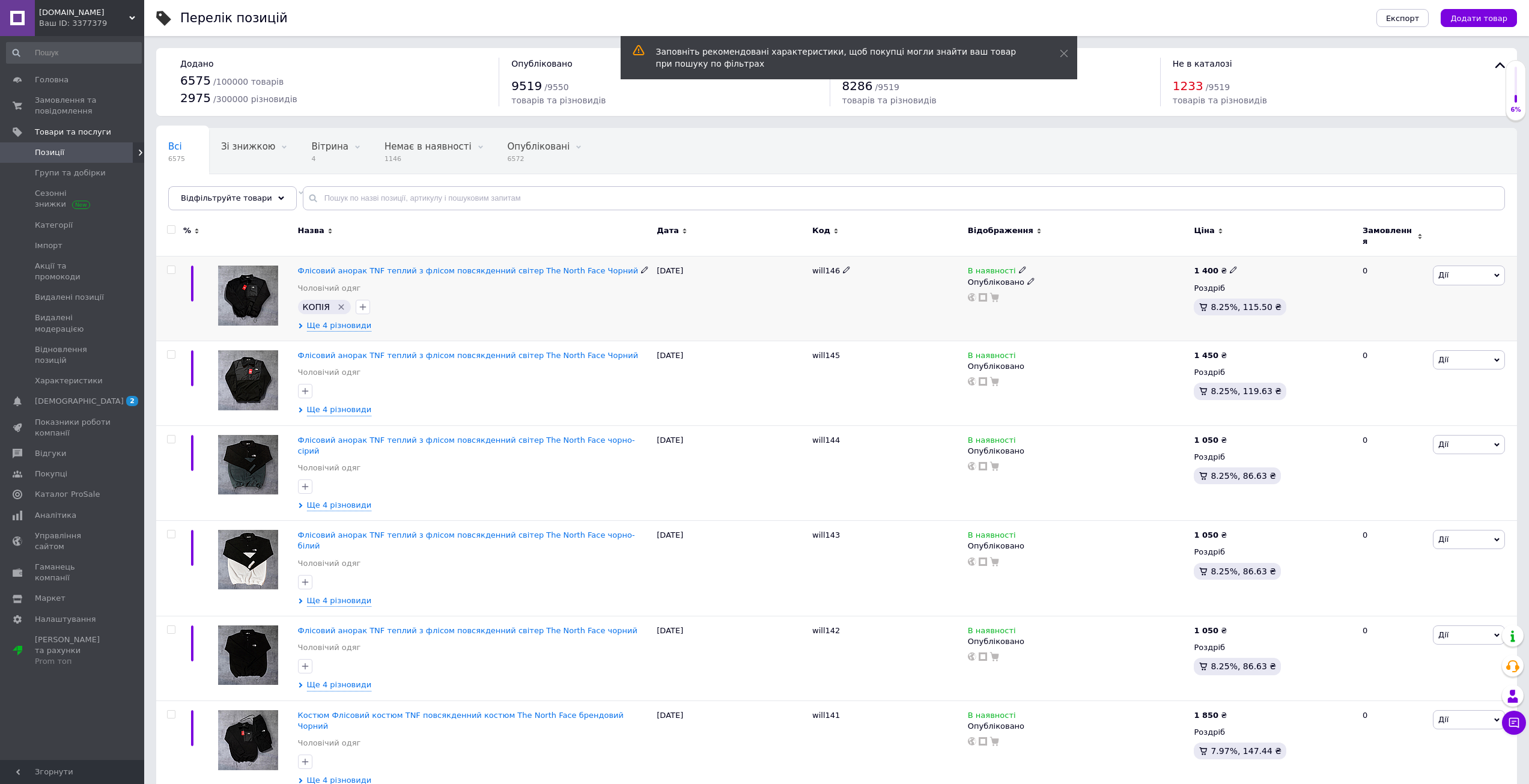
click at [339, 302] on icon "Видалити мітку" at bounding box center [341, 306] width 9 height 9
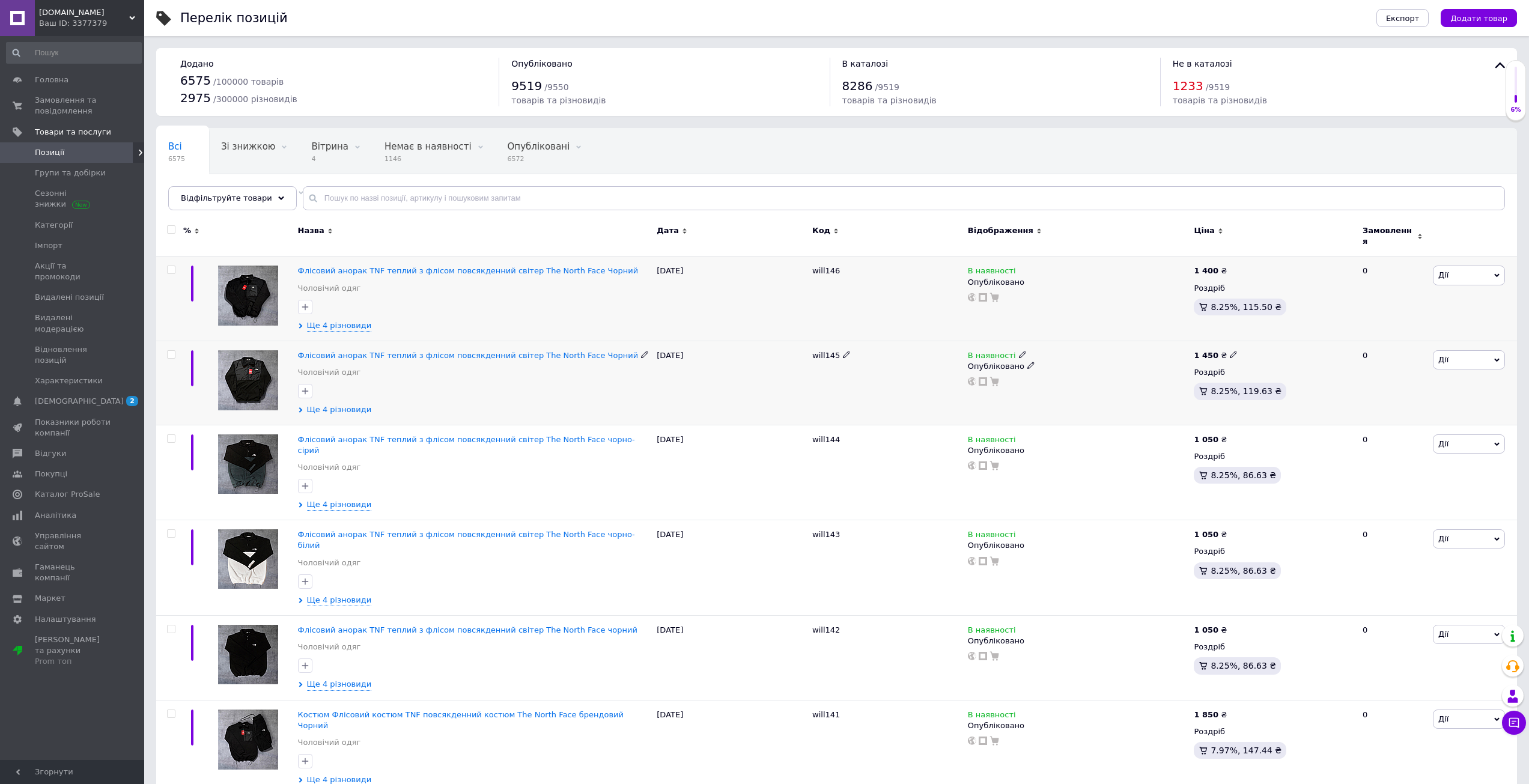
click at [344, 410] on div "Флісовий анорак TNF теплий з флісом повсякденний світер The North Face Чорний Ч…" at bounding box center [475, 382] width 359 height 84
click at [344, 405] on span "Ще 4 різновиди" at bounding box center [339, 409] width 65 height 11
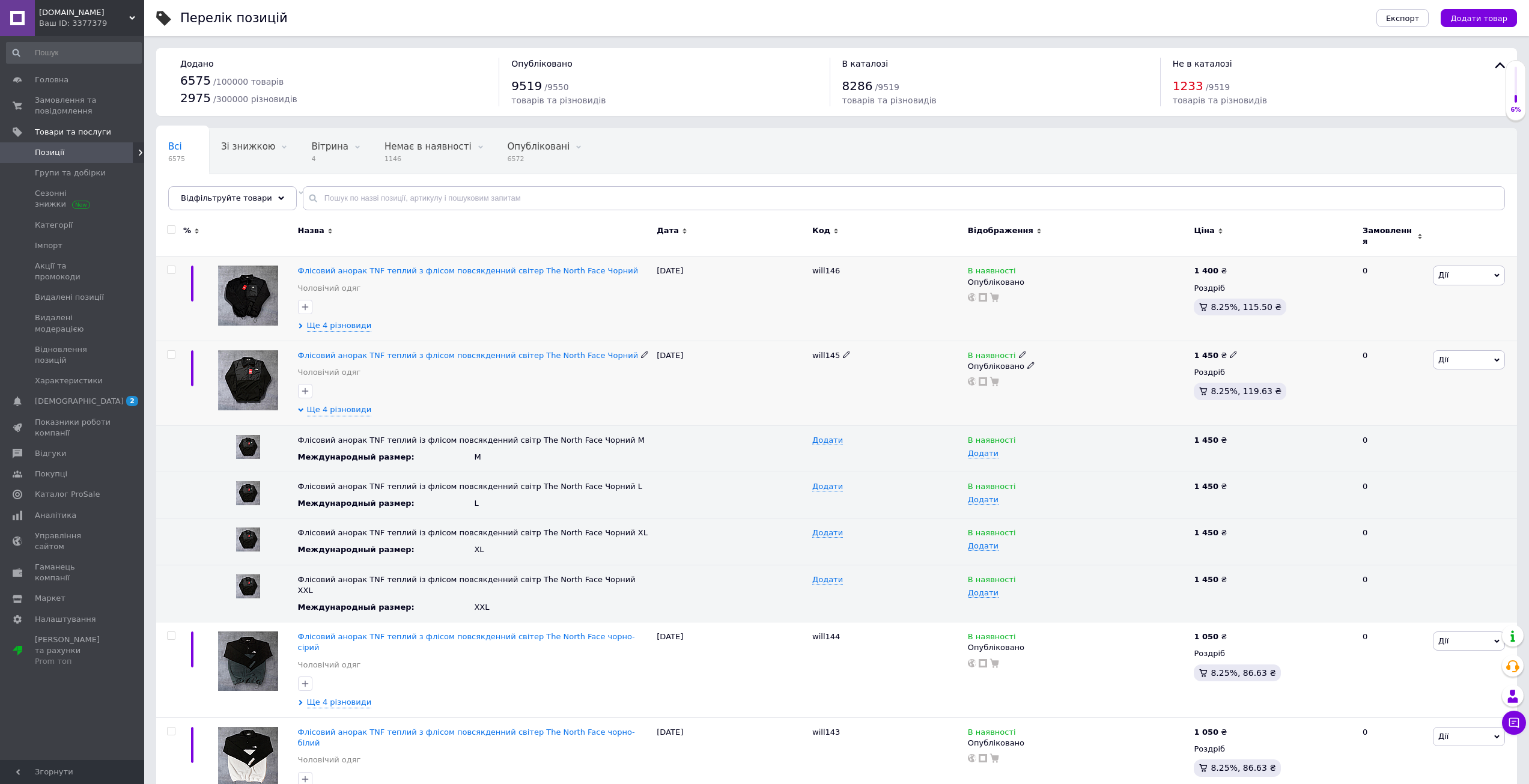
click at [1230, 351] on use at bounding box center [1233, 354] width 7 height 7
click at [1268, 338] on input "1450" at bounding box center [1287, 342] width 91 height 24
click at [1260, 335] on input "1250" at bounding box center [1287, 342] width 91 height 24
click at [1260, 333] on input "1250" at bounding box center [1287, 342] width 91 height 24
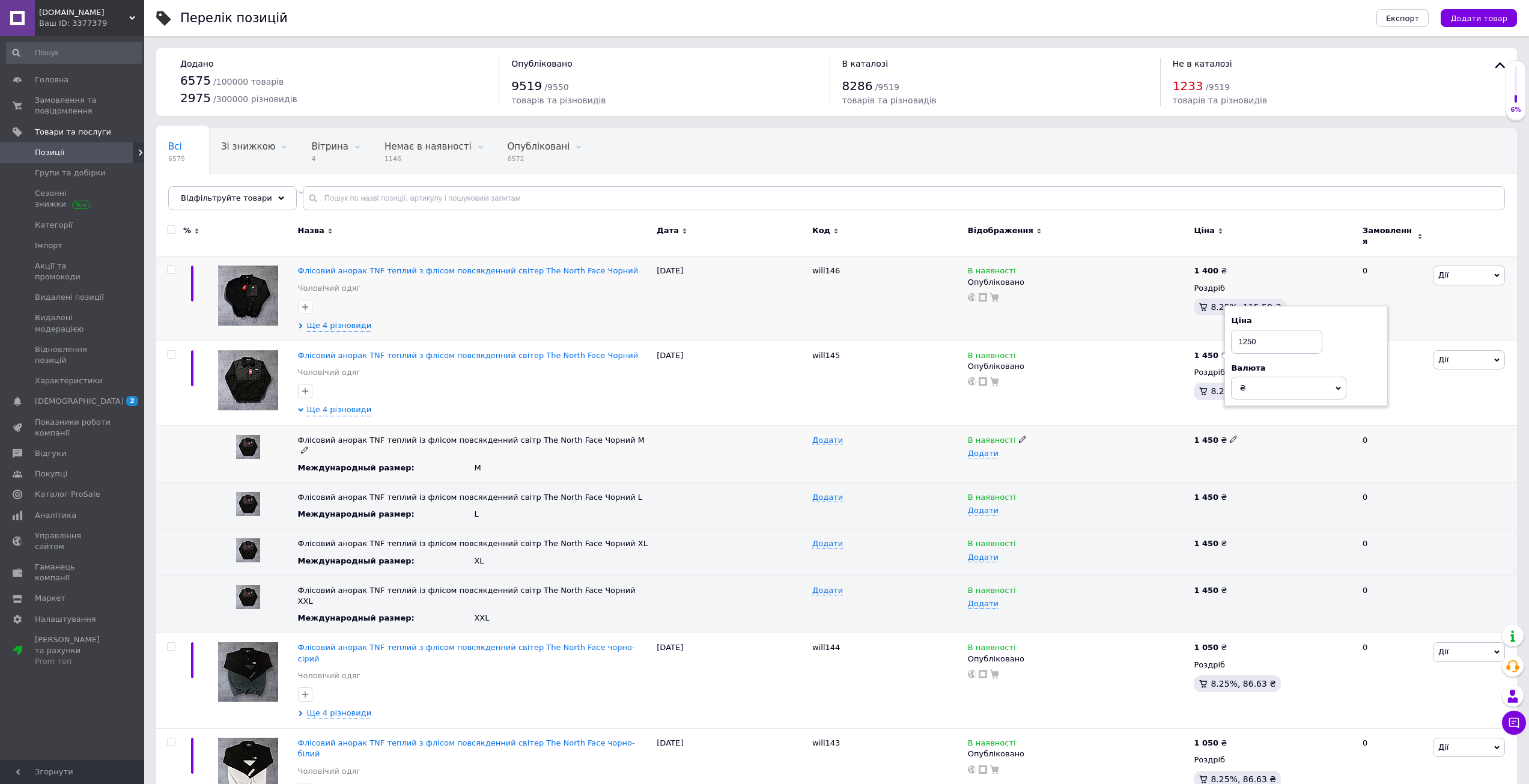
type input "1250"
click at [1230, 435] on icon at bounding box center [1233, 439] width 7 height 7
click at [1231, 431] on input "1450" at bounding box center [1268, 440] width 157 height 18
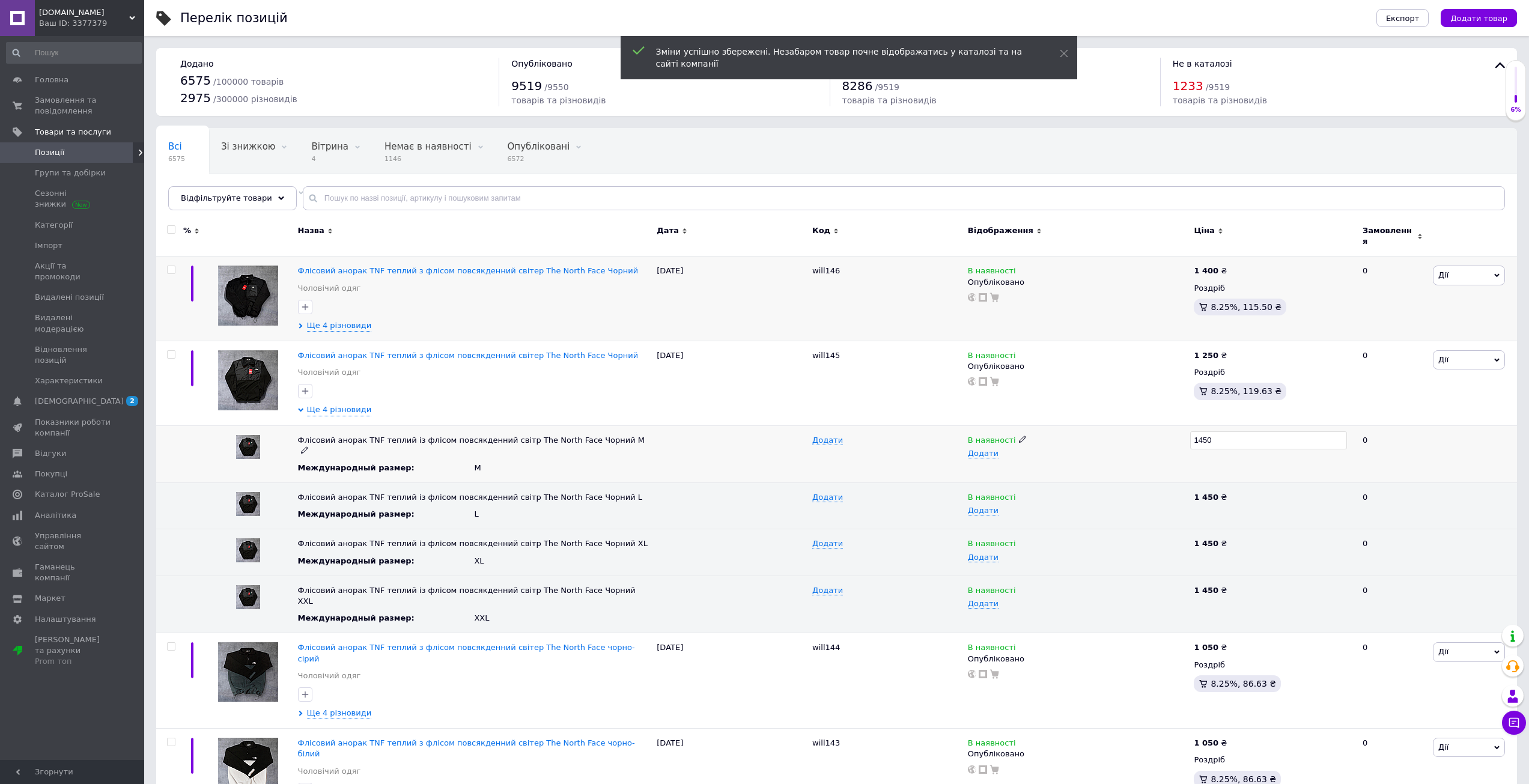
type input "1250"
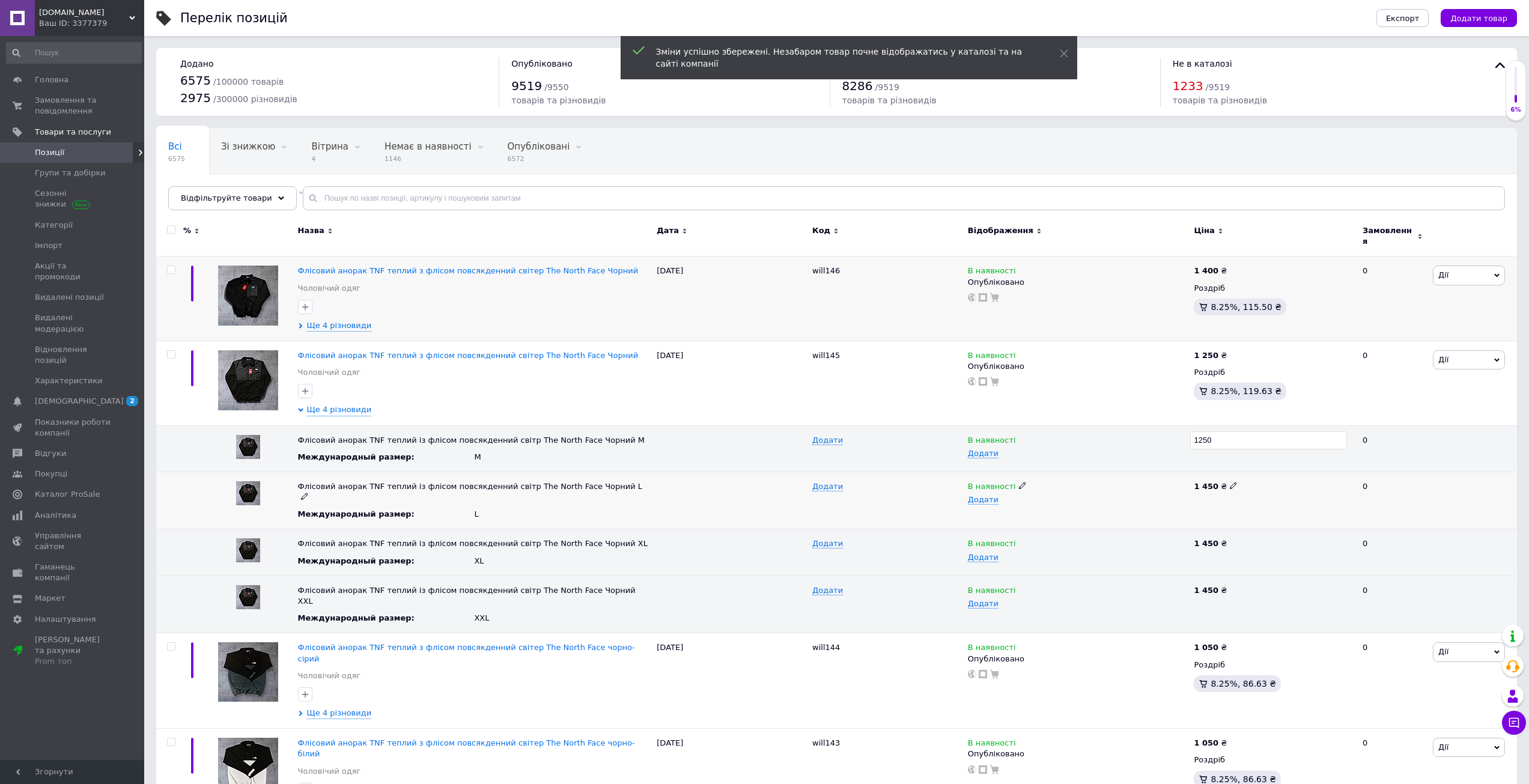
click at [1226, 473] on div "1 450 ₴" at bounding box center [1273, 500] width 165 height 57
click at [1230, 480] on span at bounding box center [1233, 484] width 7 height 8
type input "1250"
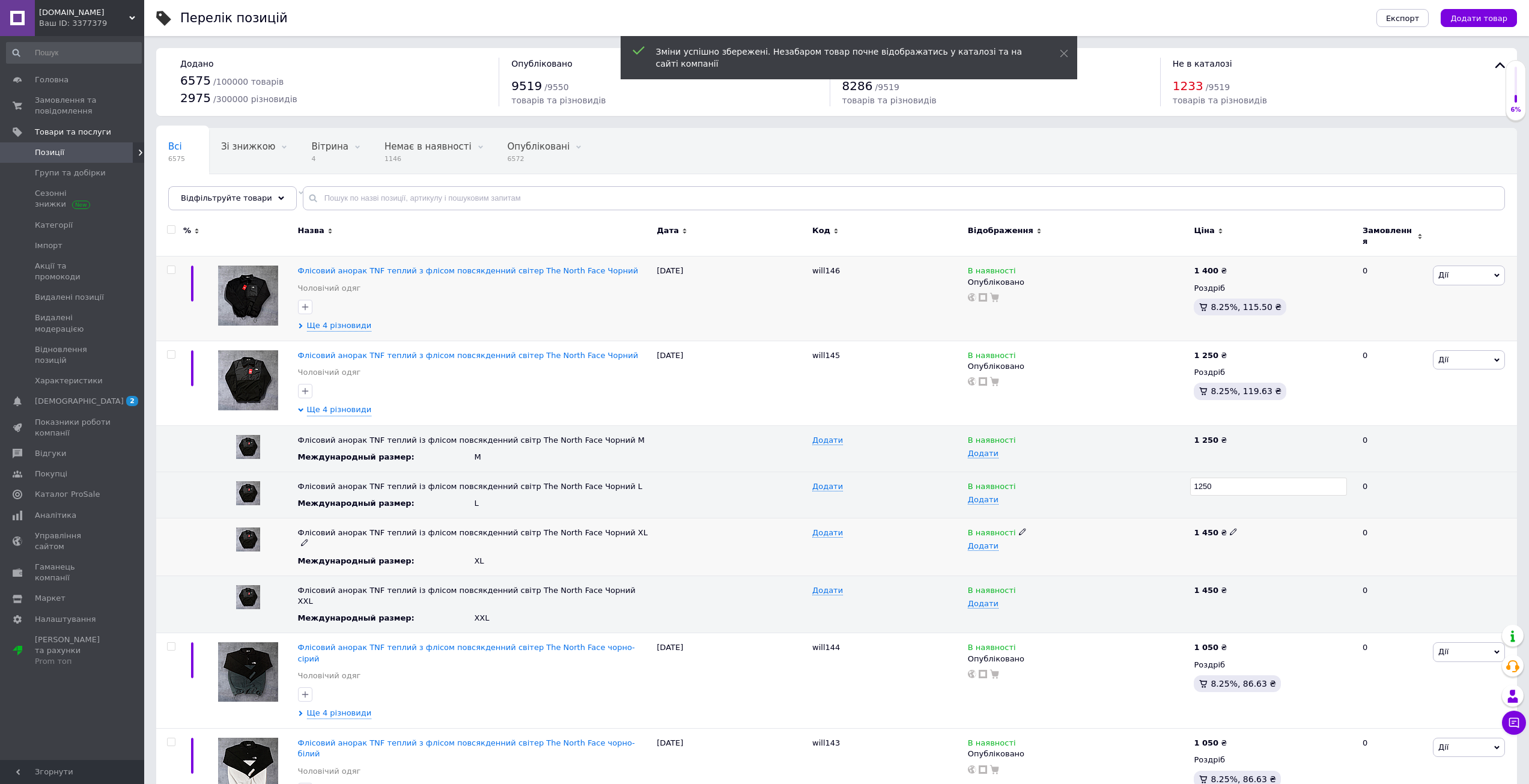
drag, startPoint x: 1226, startPoint y: 517, endPoint x: 1228, endPoint y: 523, distance: 6.3
click at [1228, 521] on div "1 450 ₴" at bounding box center [1273, 547] width 165 height 57
click at [1230, 528] on use at bounding box center [1233, 531] width 7 height 7
type input "1250"
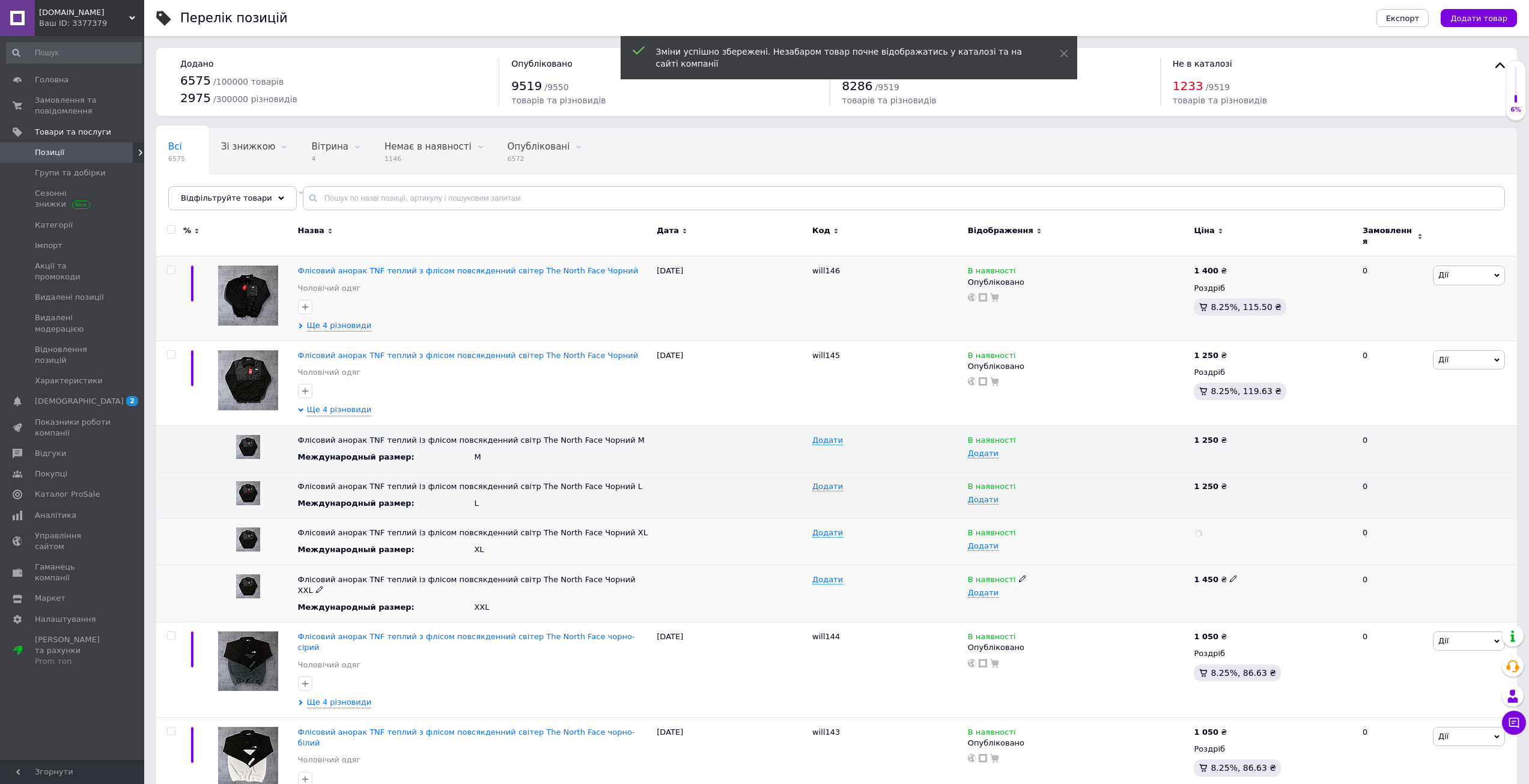
click at [1230, 575] on icon at bounding box center [1233, 579] width 7 height 7
type input "1250"
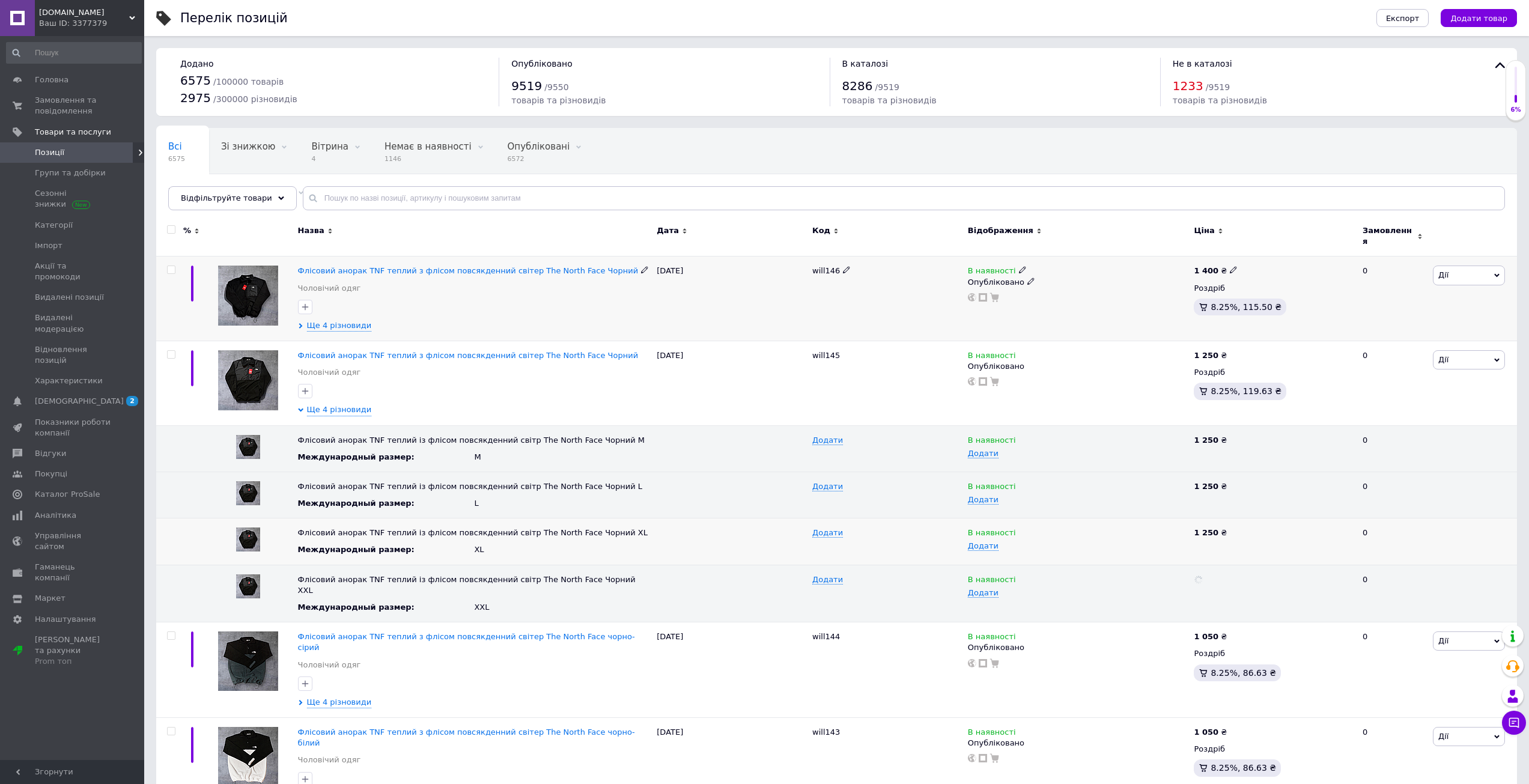
click at [1177, 293] on div at bounding box center [1077, 297] width 223 height 9
click at [1230, 266] on icon at bounding box center [1233, 270] width 7 height 7
click at [1107, 307] on div "В наявності Опубліковано" at bounding box center [1078, 299] width 226 height 85
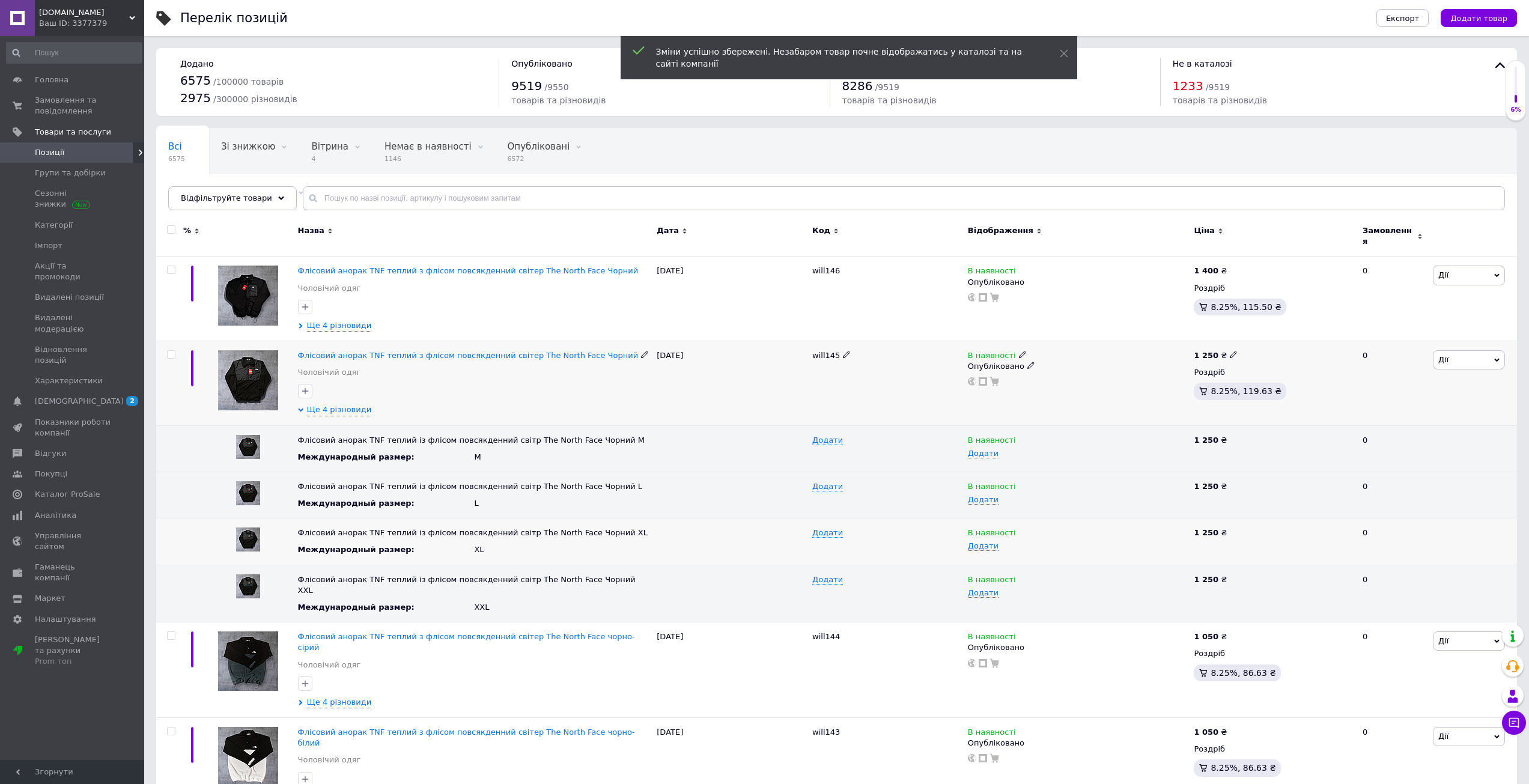
drag, startPoint x: 346, startPoint y: 405, endPoint x: 349, endPoint y: 387, distance: 18.2
click at [346, 405] on span "Ще 4 різновиди" at bounding box center [339, 410] width 65 height 11
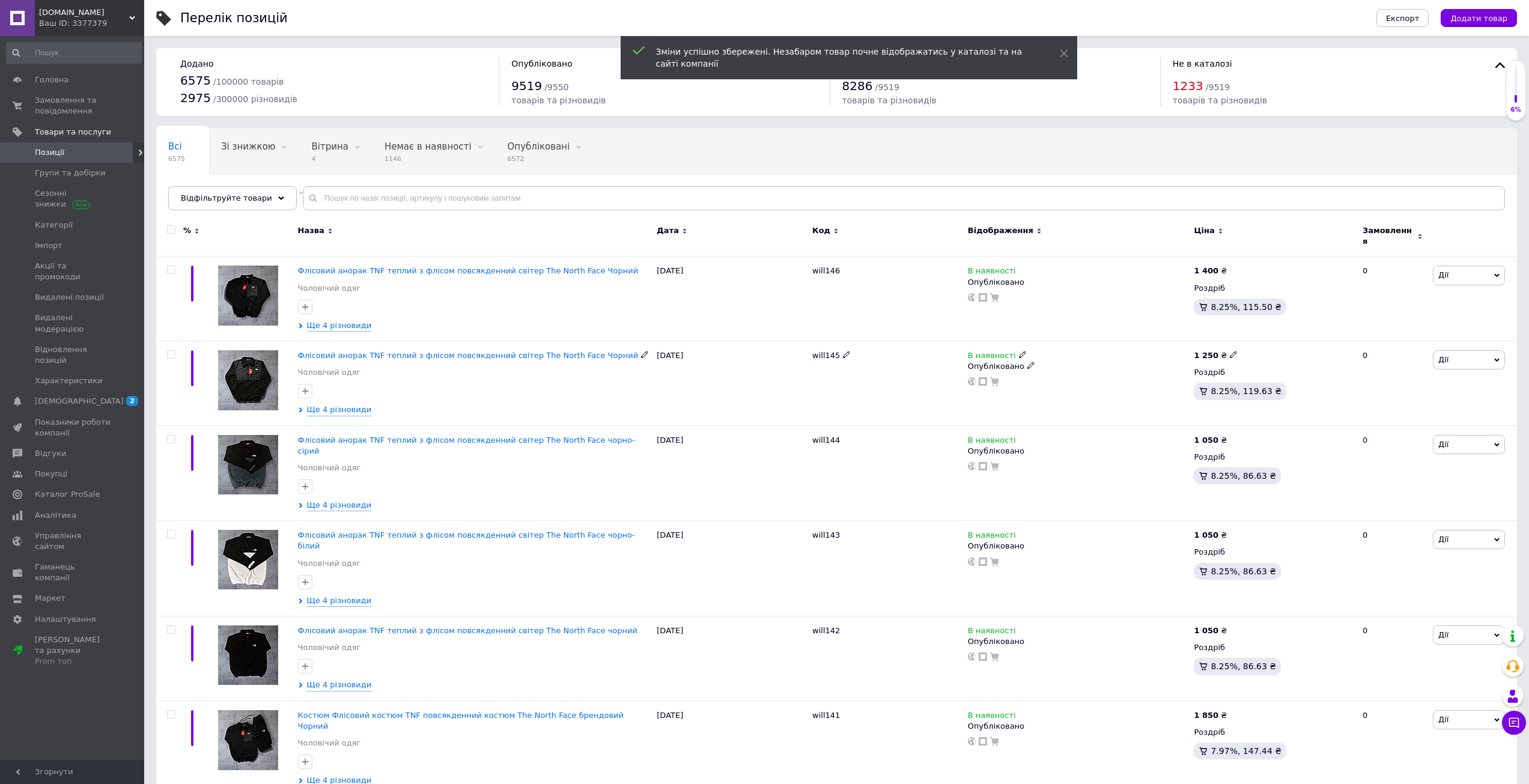
click at [347, 325] on div "Флісовий анорак TNF теплий з флісом повсякденний світер The North Face Чорний Ч…" at bounding box center [475, 299] width 359 height 85
click at [333, 321] on span "Ще 4 різновиди" at bounding box center [339, 325] width 65 height 11
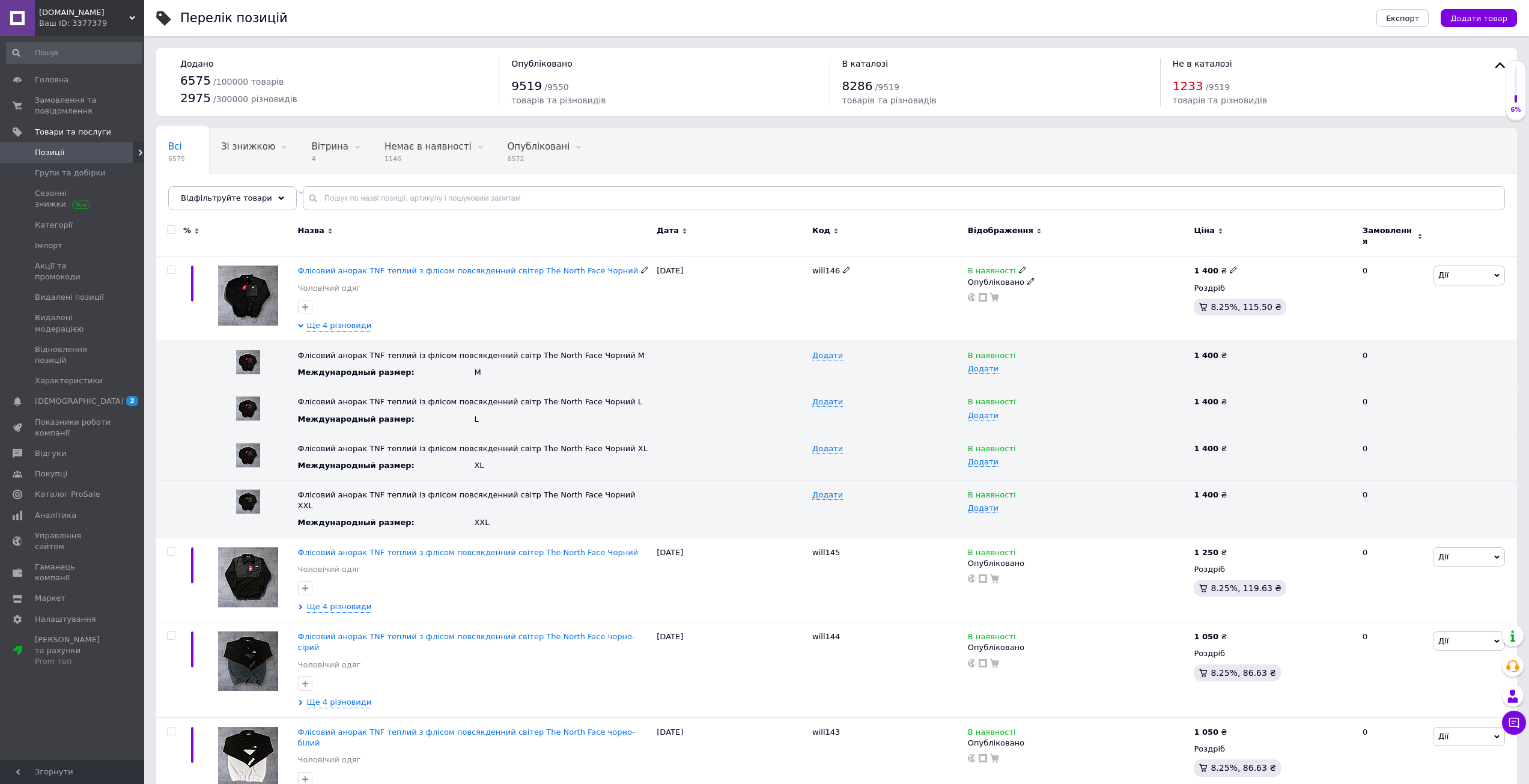
click at [1223, 266] on div "1 400 ₴" at bounding box center [1215, 271] width 44 height 11
click at [1259, 251] on input "1400" at bounding box center [1287, 257] width 91 height 24
click at [1260, 251] on input "1400" at bounding box center [1287, 257] width 91 height 24
click at [1262, 251] on input "1200" at bounding box center [1287, 257] width 91 height 24
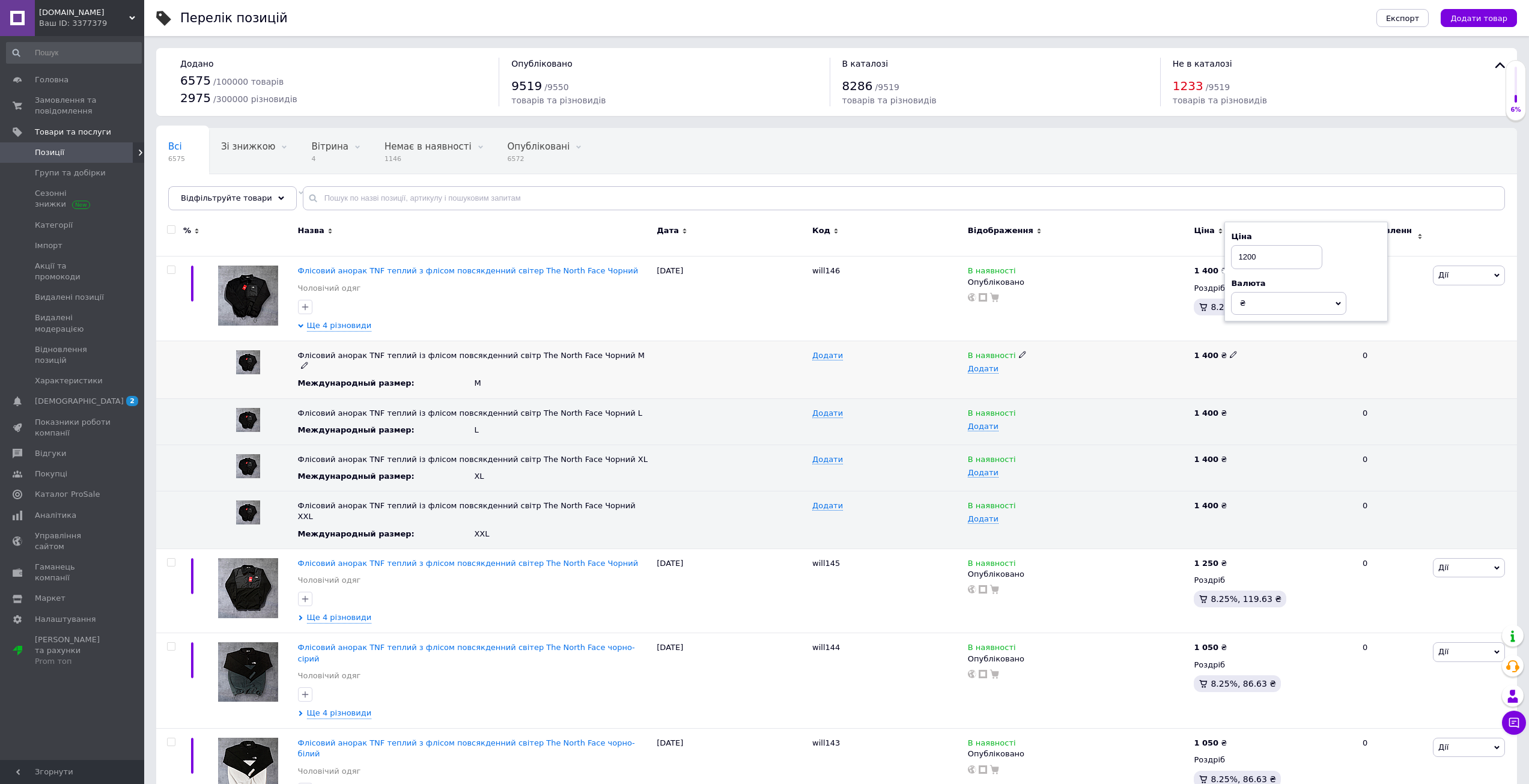
type input "1200"
click at [1230, 351] on icon at bounding box center [1233, 354] width 7 height 7
click at [1228, 349] on input "1400" at bounding box center [1268, 356] width 157 height 18
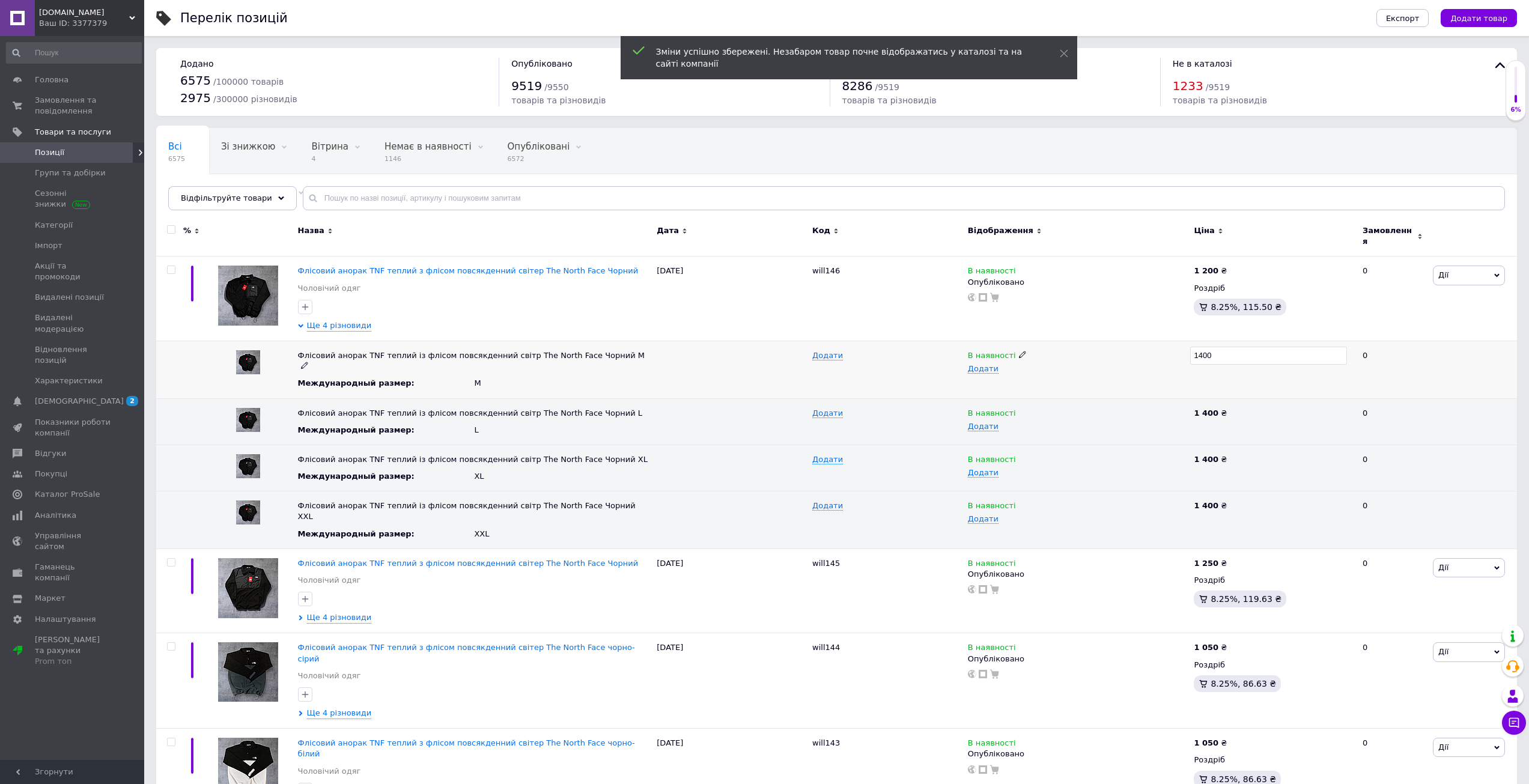
type input "1200"
click at [1231, 397] on div "1 400 ₴" at bounding box center [1273, 402] width 158 height 11
click at [1230, 397] on icon at bounding box center [1233, 401] width 7 height 7
click at [1230, 393] on input "1400" at bounding box center [1268, 402] width 157 height 18
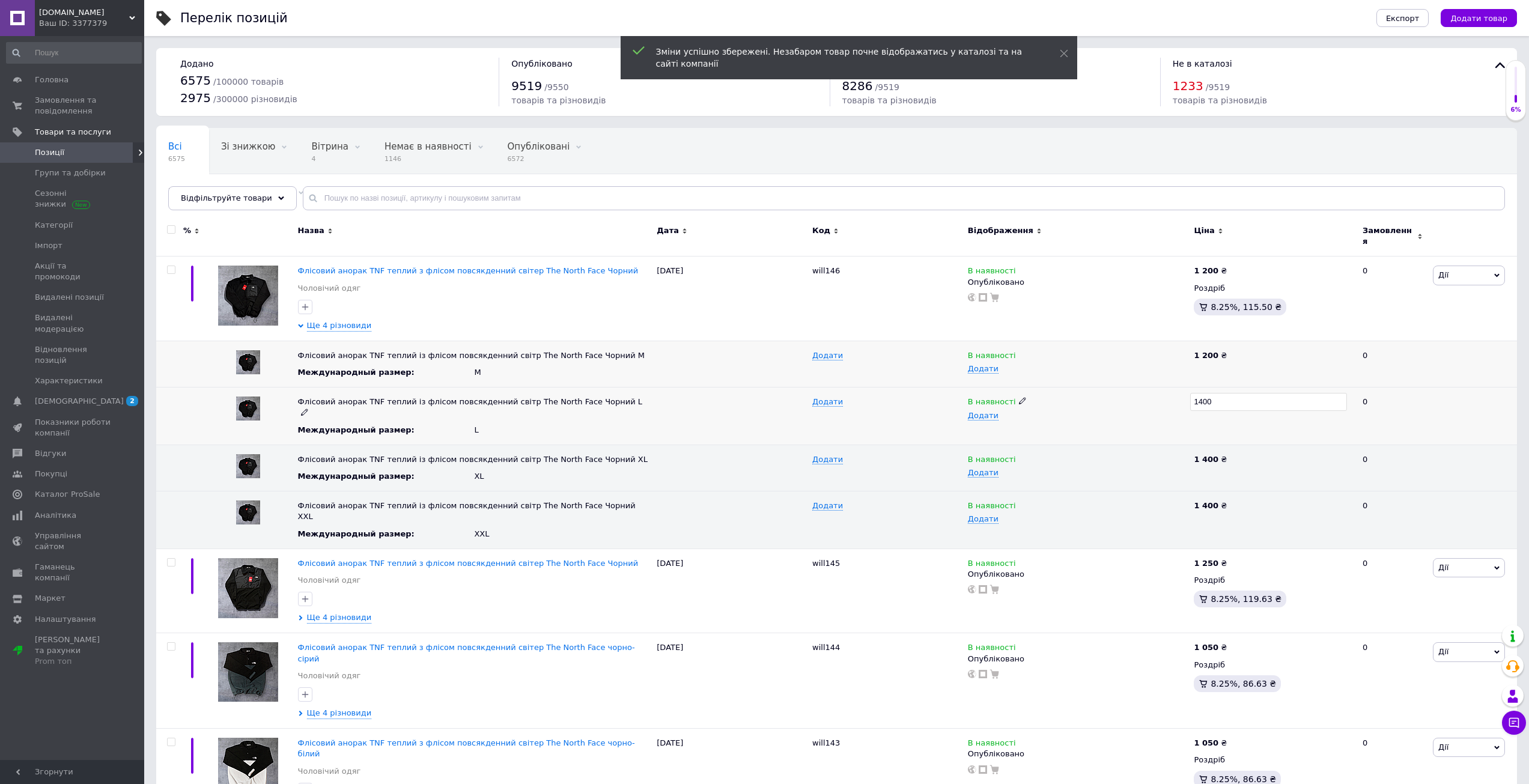
type input "1200"
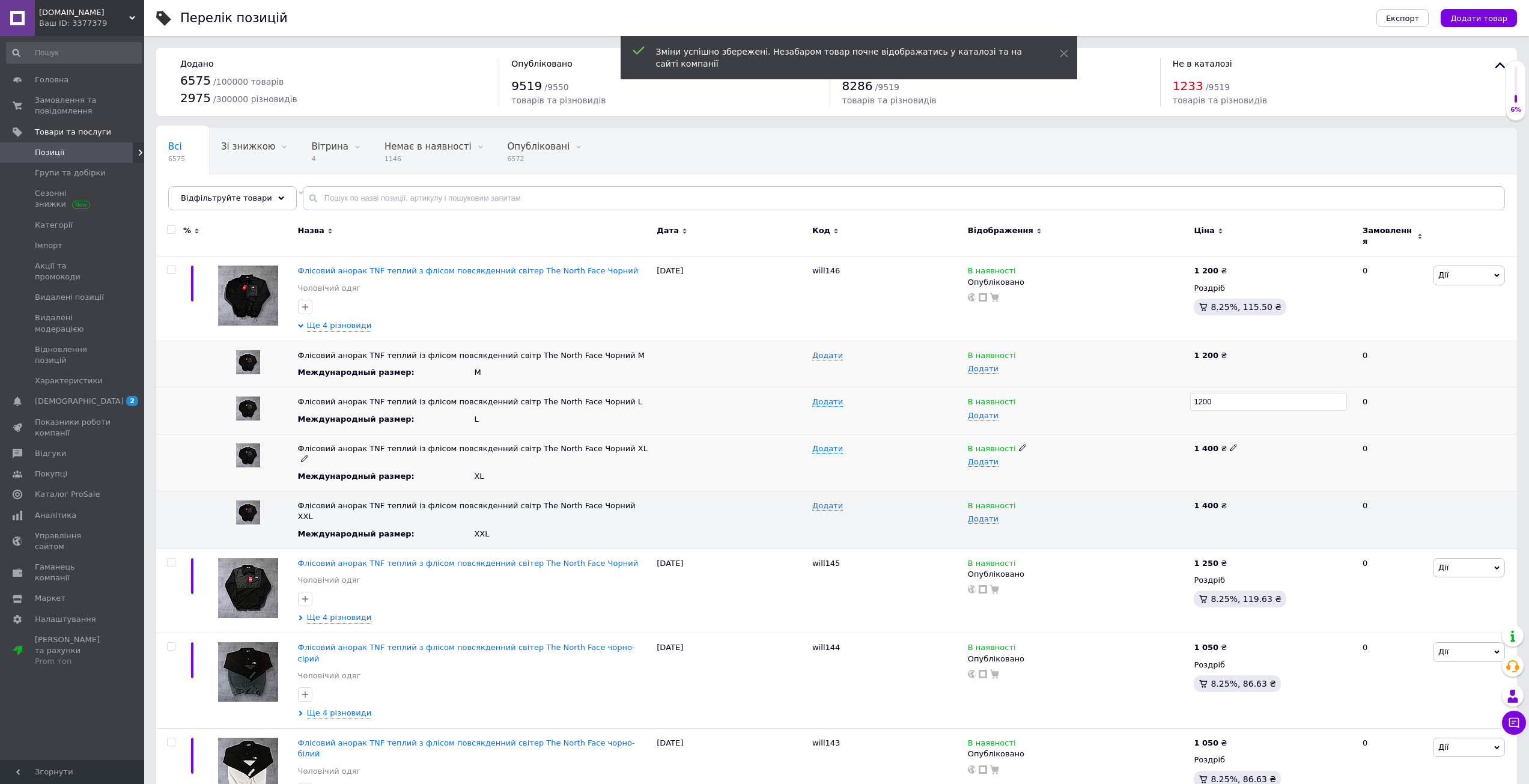
click at [1230, 444] on icon at bounding box center [1233, 448] width 7 height 7
click at [1229, 440] on input "1400" at bounding box center [1268, 448] width 157 height 18
type input "1200"
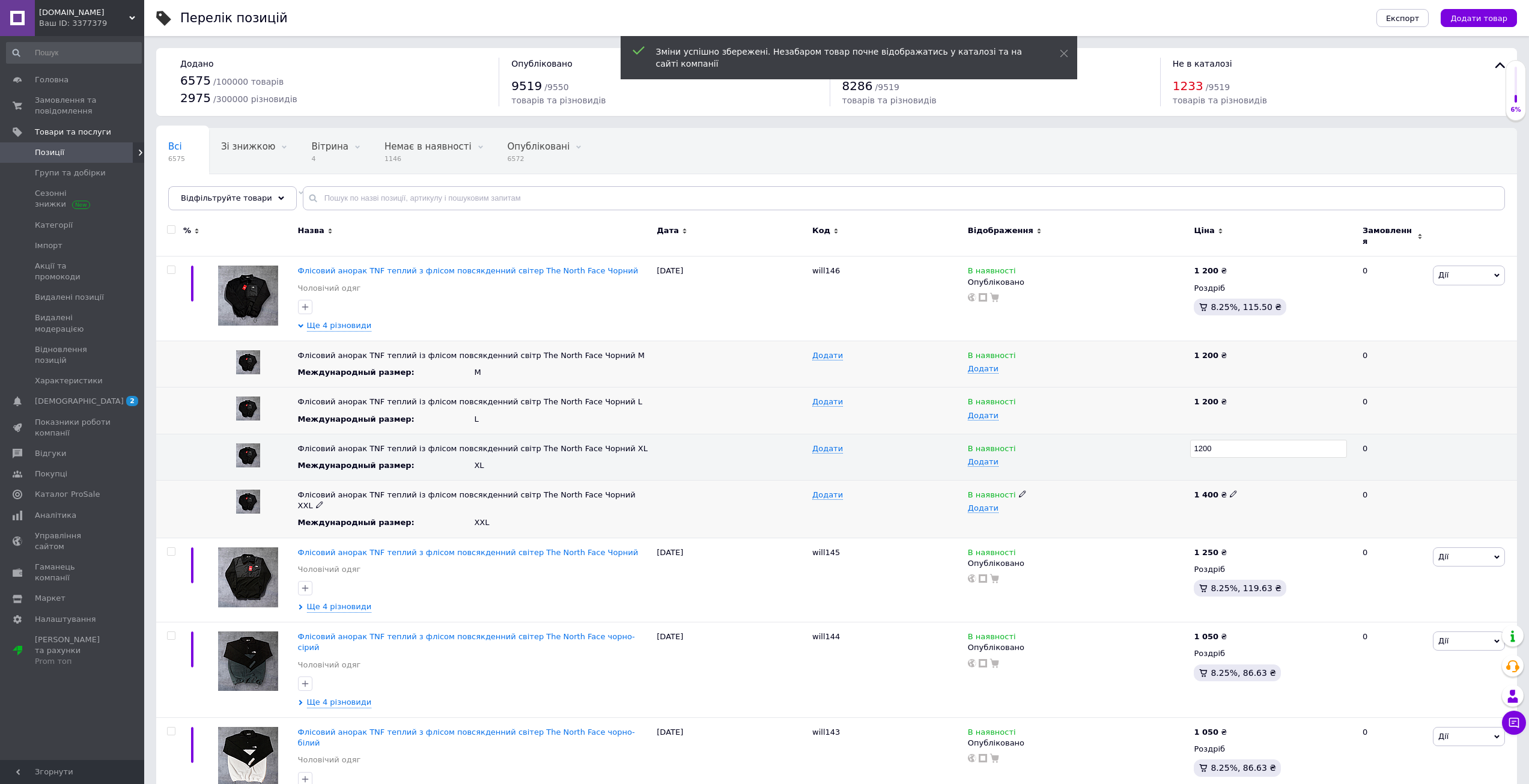
click at [1230, 490] on icon at bounding box center [1233, 494] width 7 height 7
click at [1223, 486] on input "1400" at bounding box center [1268, 495] width 157 height 18
type input "1200"
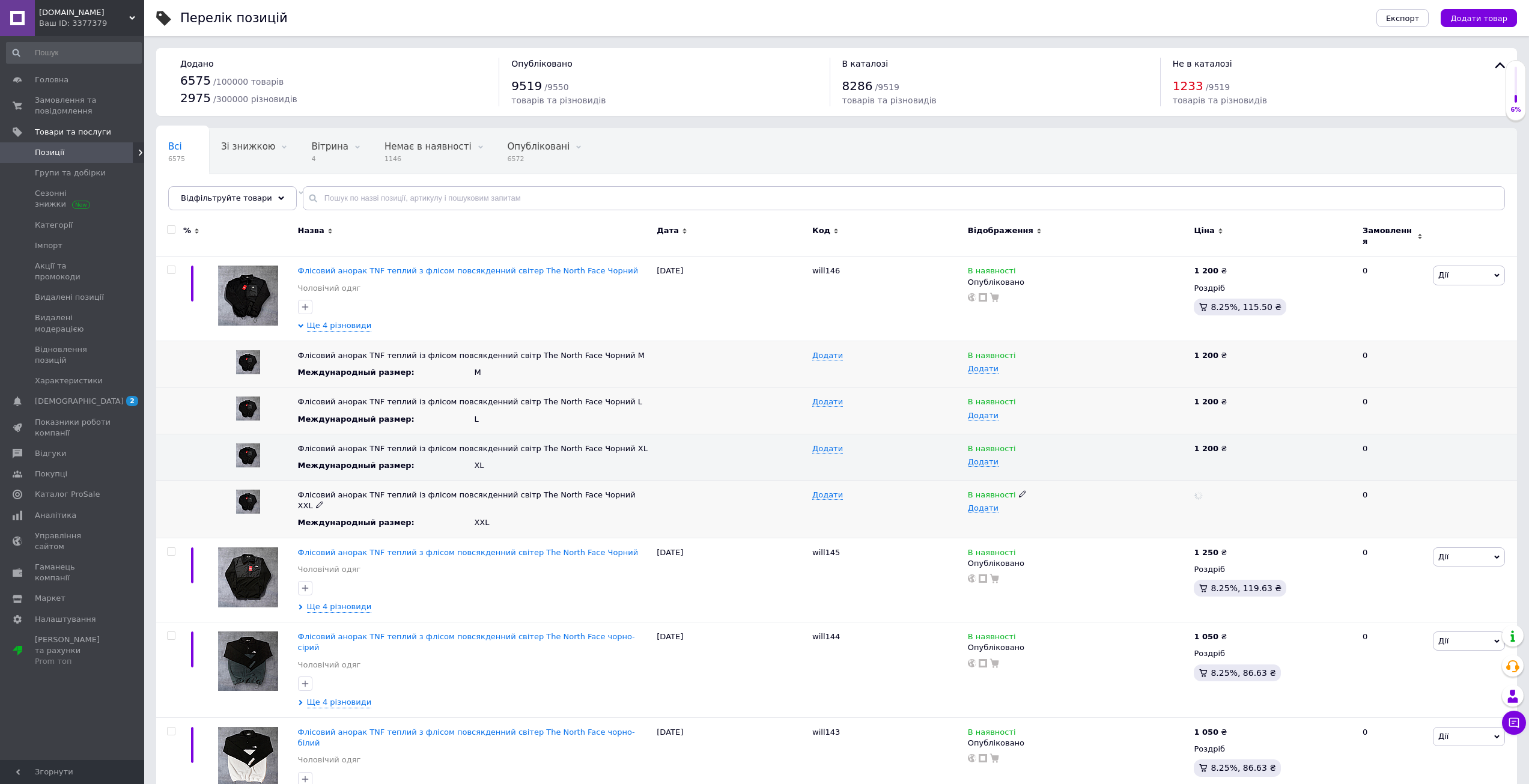
click at [1161, 503] on div "Додати" at bounding box center [1077, 508] width 220 height 9
click at [337, 320] on span "Ще 4 різновиди" at bounding box center [339, 325] width 65 height 11
